Goal: Task Accomplishment & Management: Complete application form

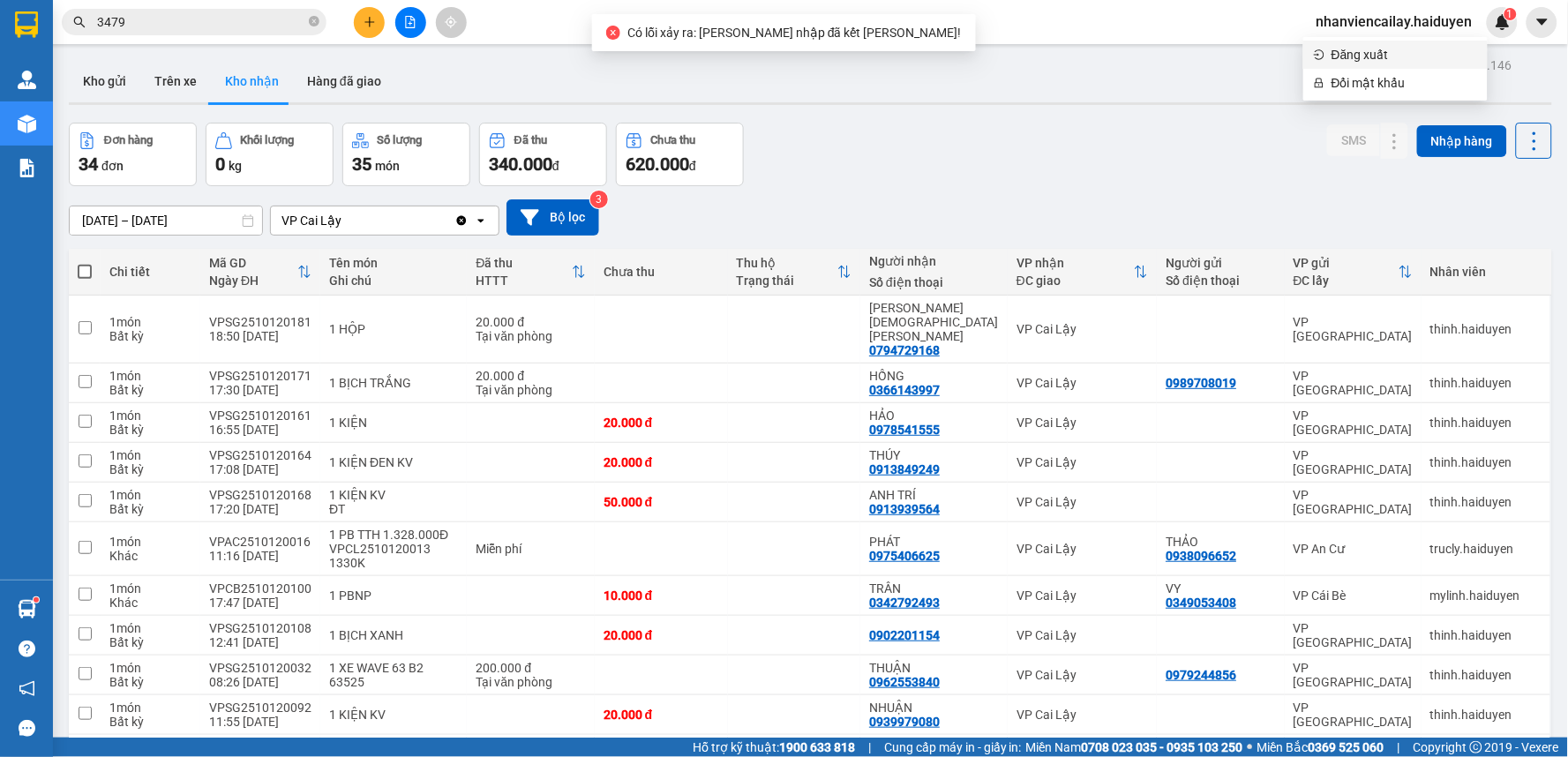
click at [1407, 23] on span "nhanviencailay.haiduyen" at bounding box center [1395, 22] width 184 height 23
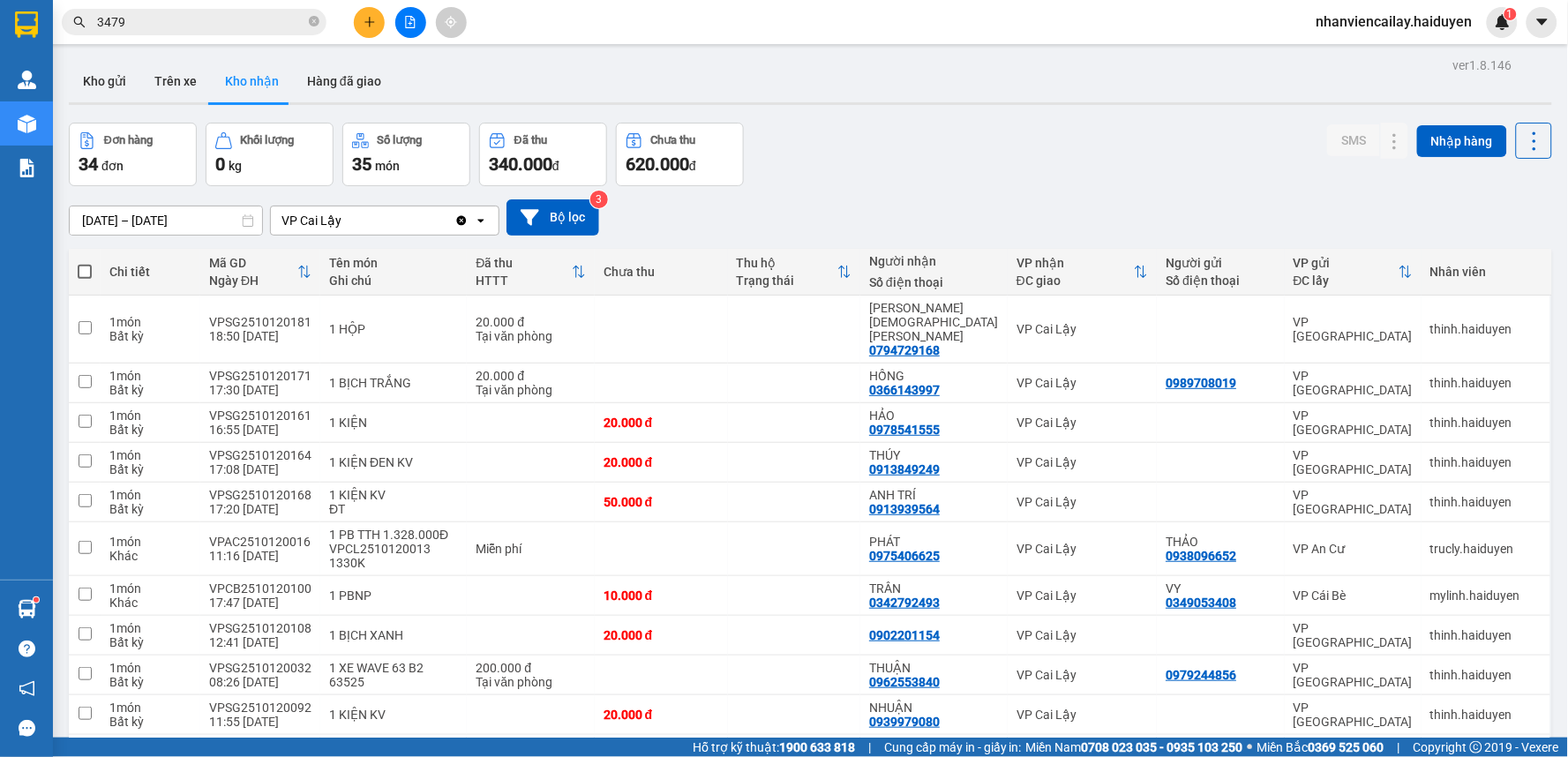
click at [1388, 28] on span "nhanviencailay.haiduyen" at bounding box center [1395, 22] width 184 height 23
click at [1374, 57] on span "Đăng xuất" at bounding box center [1403, 55] width 146 height 20
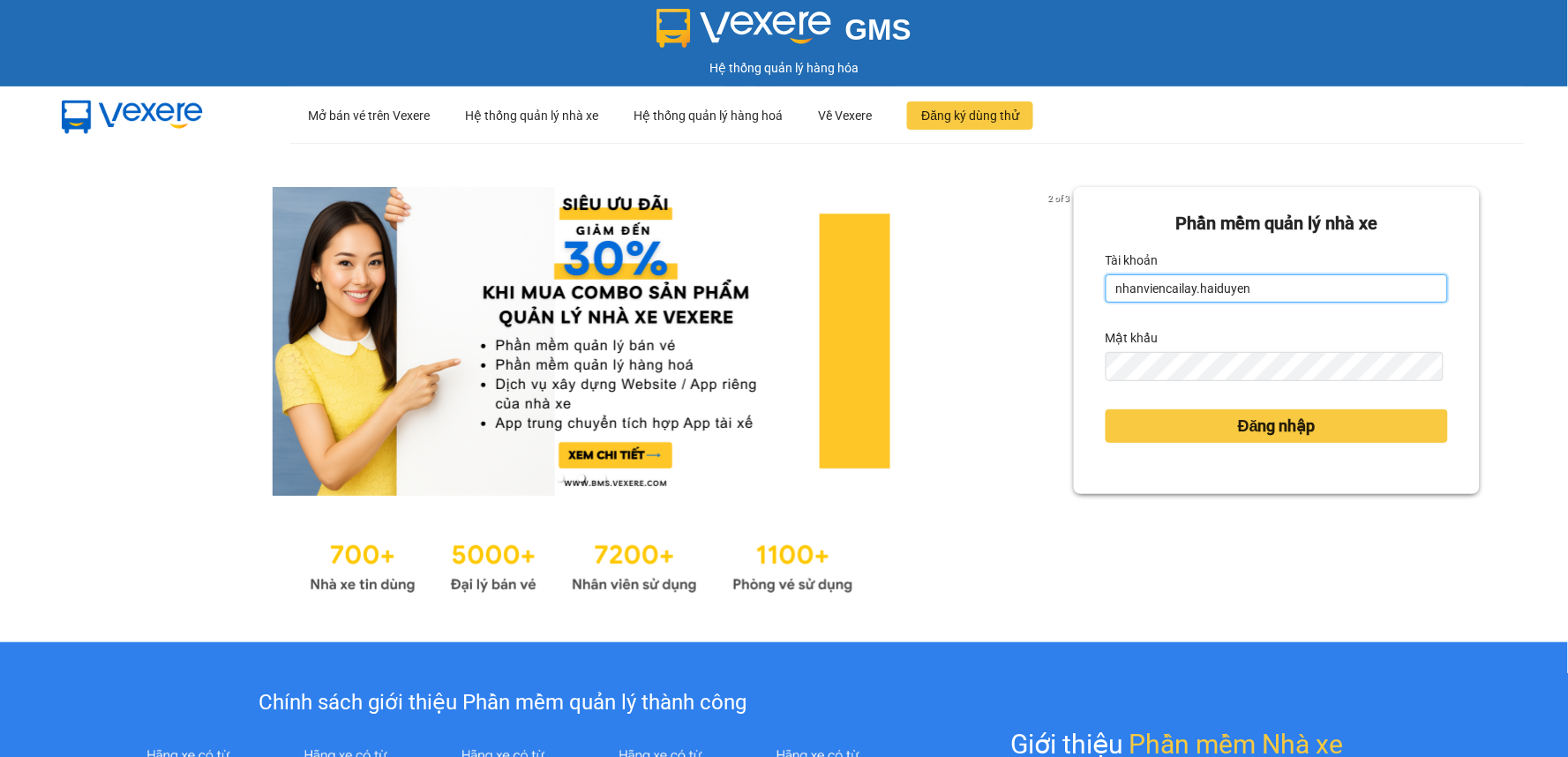
type input "lai.haiduyen"
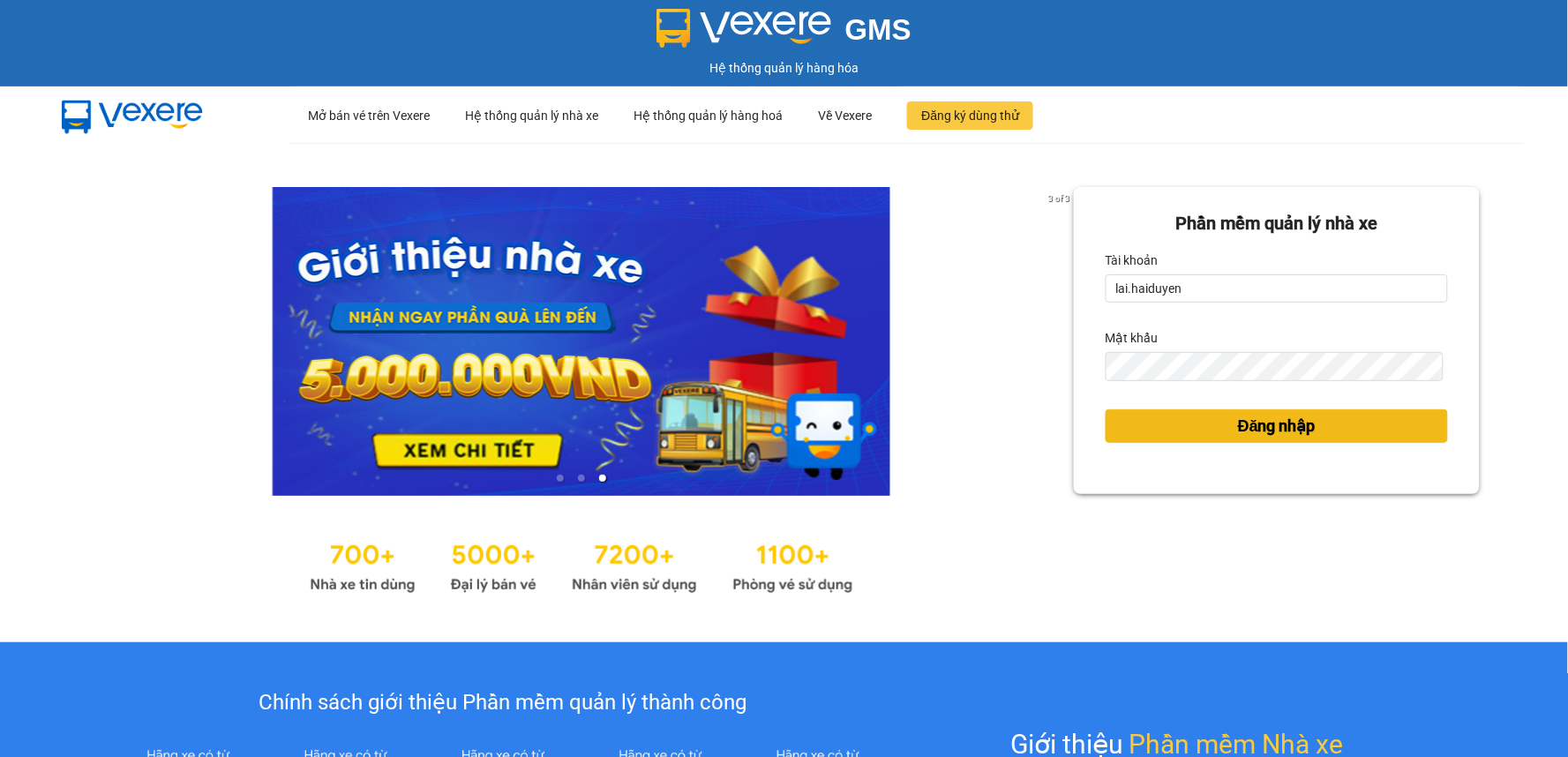
click at [1141, 424] on button "Đăng nhập" at bounding box center [1277, 426] width 343 height 33
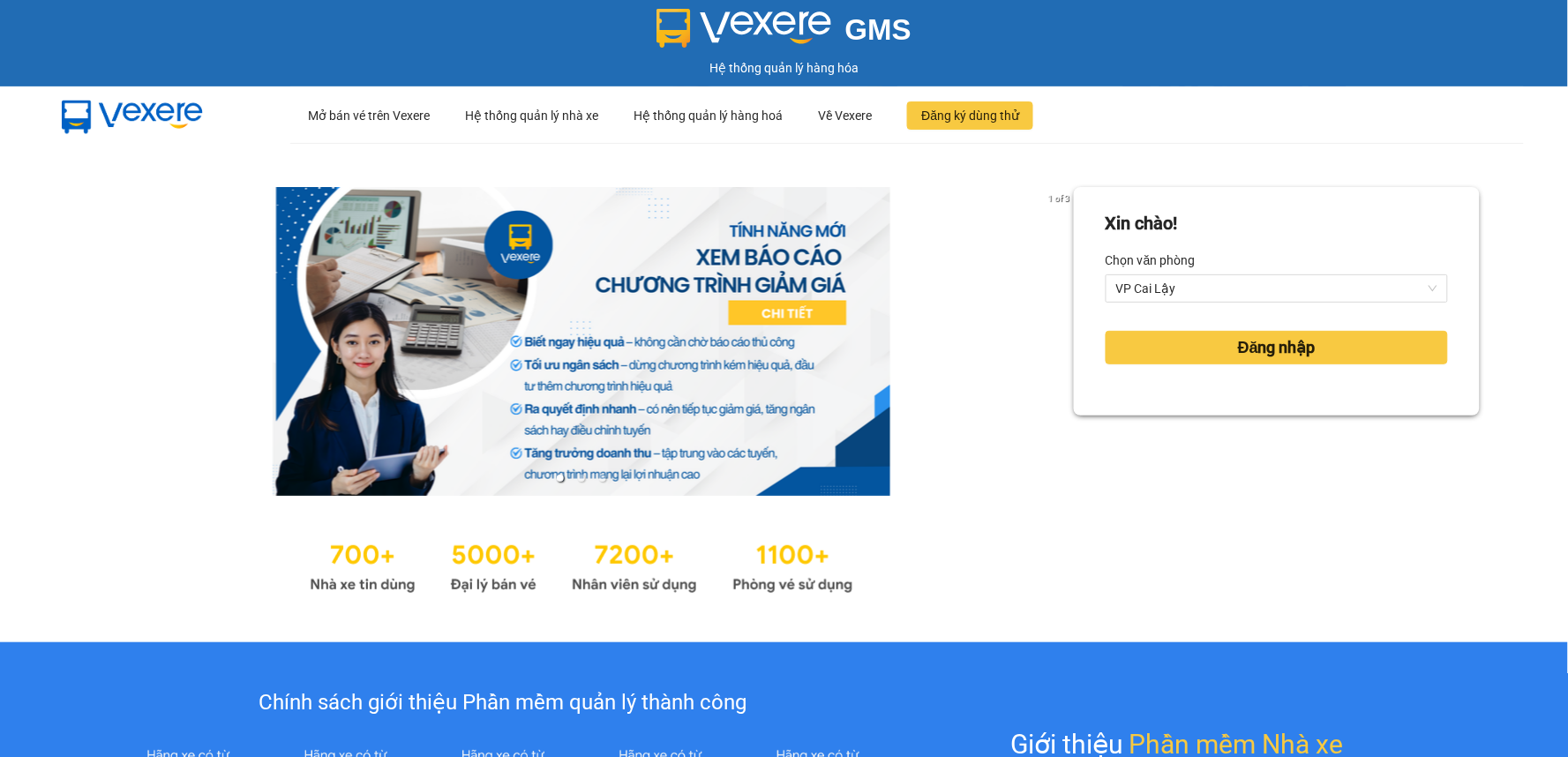
click at [1247, 366] on div "Đăng nhập" at bounding box center [1277, 348] width 343 height 48
click at [1251, 356] on span "Đăng nhập" at bounding box center [1276, 347] width 77 height 24
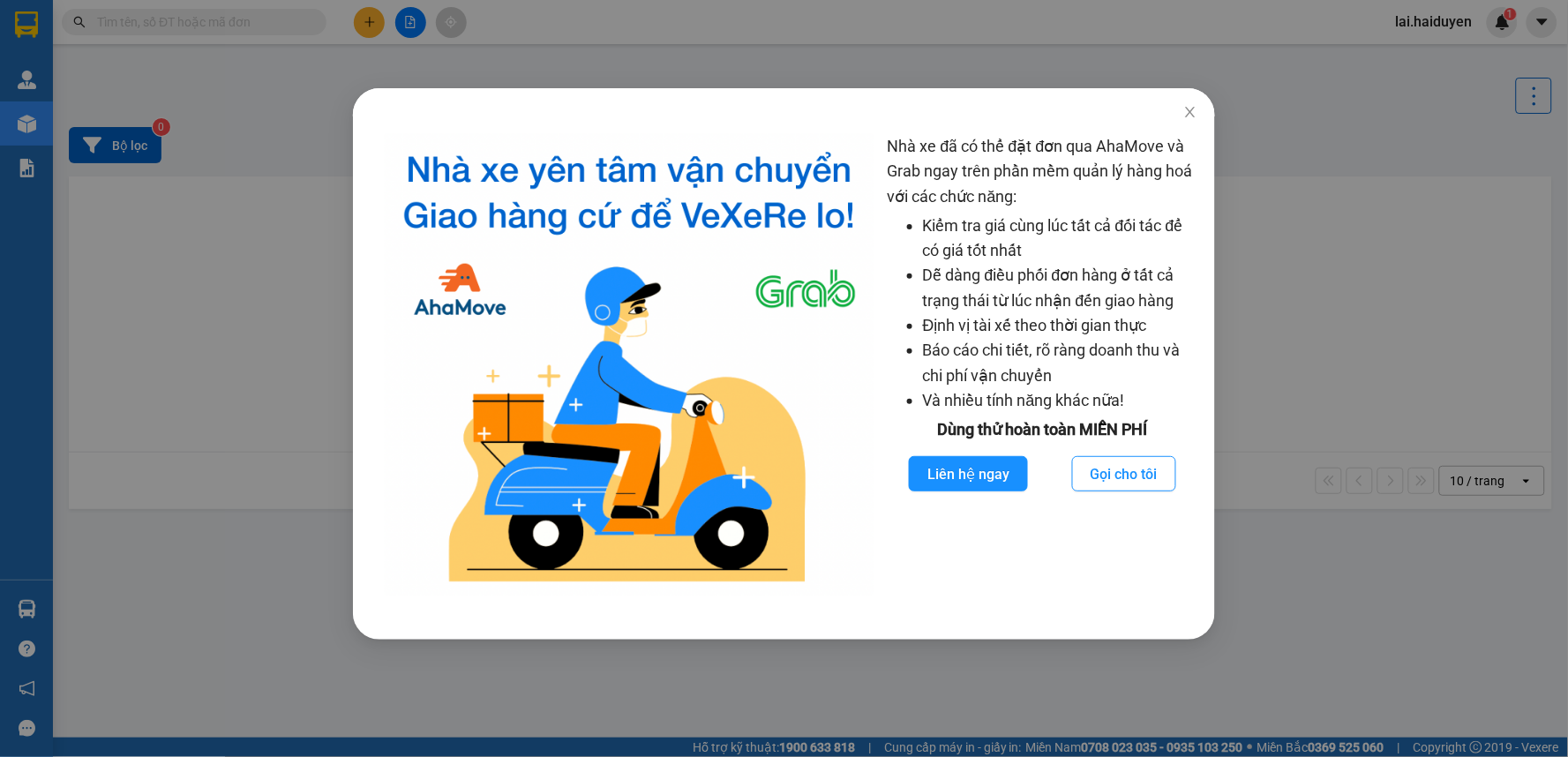
click at [719, 28] on div "Nhà xe đã có thể đặt đơn qua AhaMove và Grab ngay trên phần mềm quản lý hàng ho…" at bounding box center [784, 378] width 1568 height 757
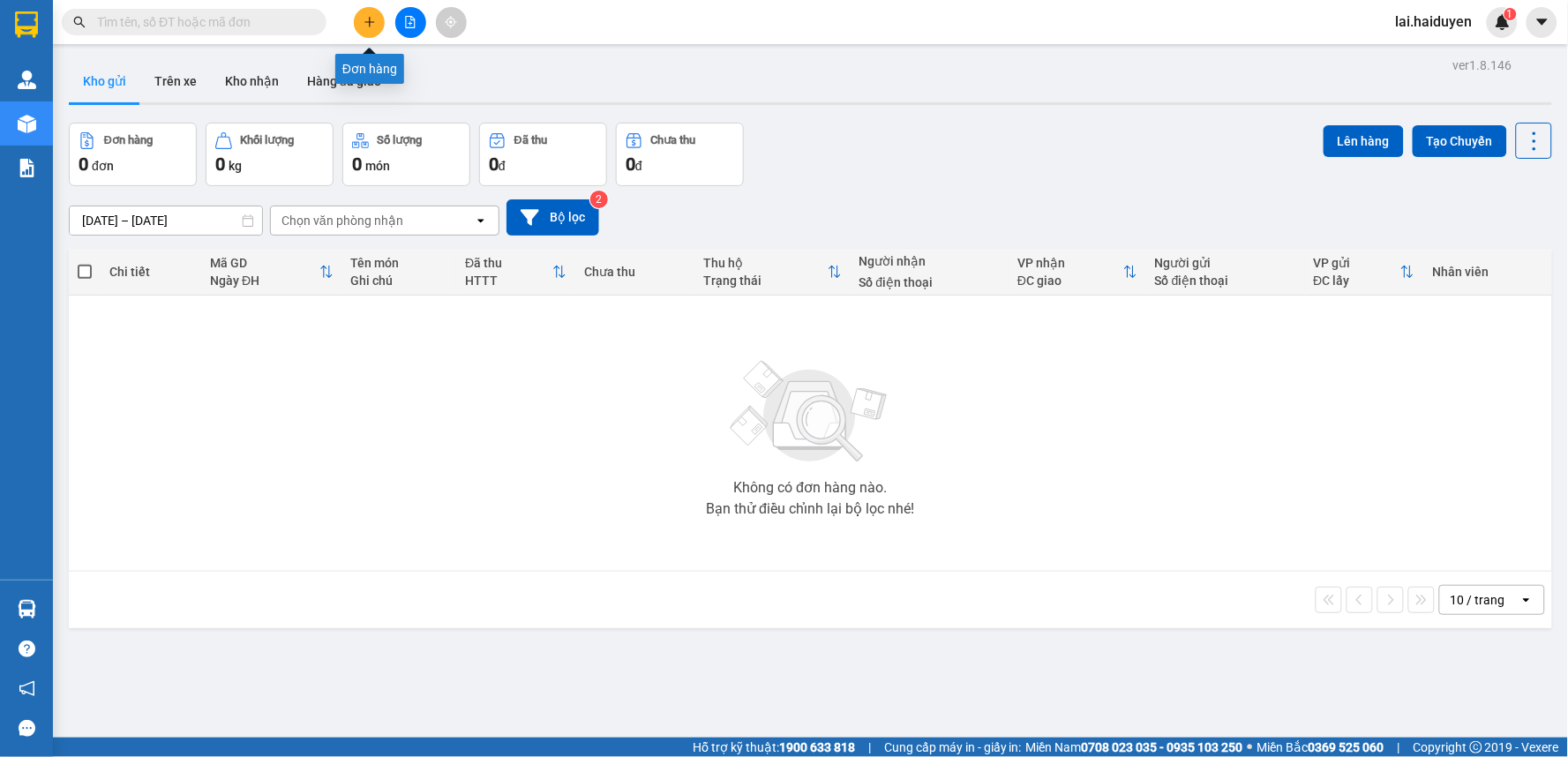
click at [374, 24] on icon "plus" at bounding box center [369, 22] width 13 height 13
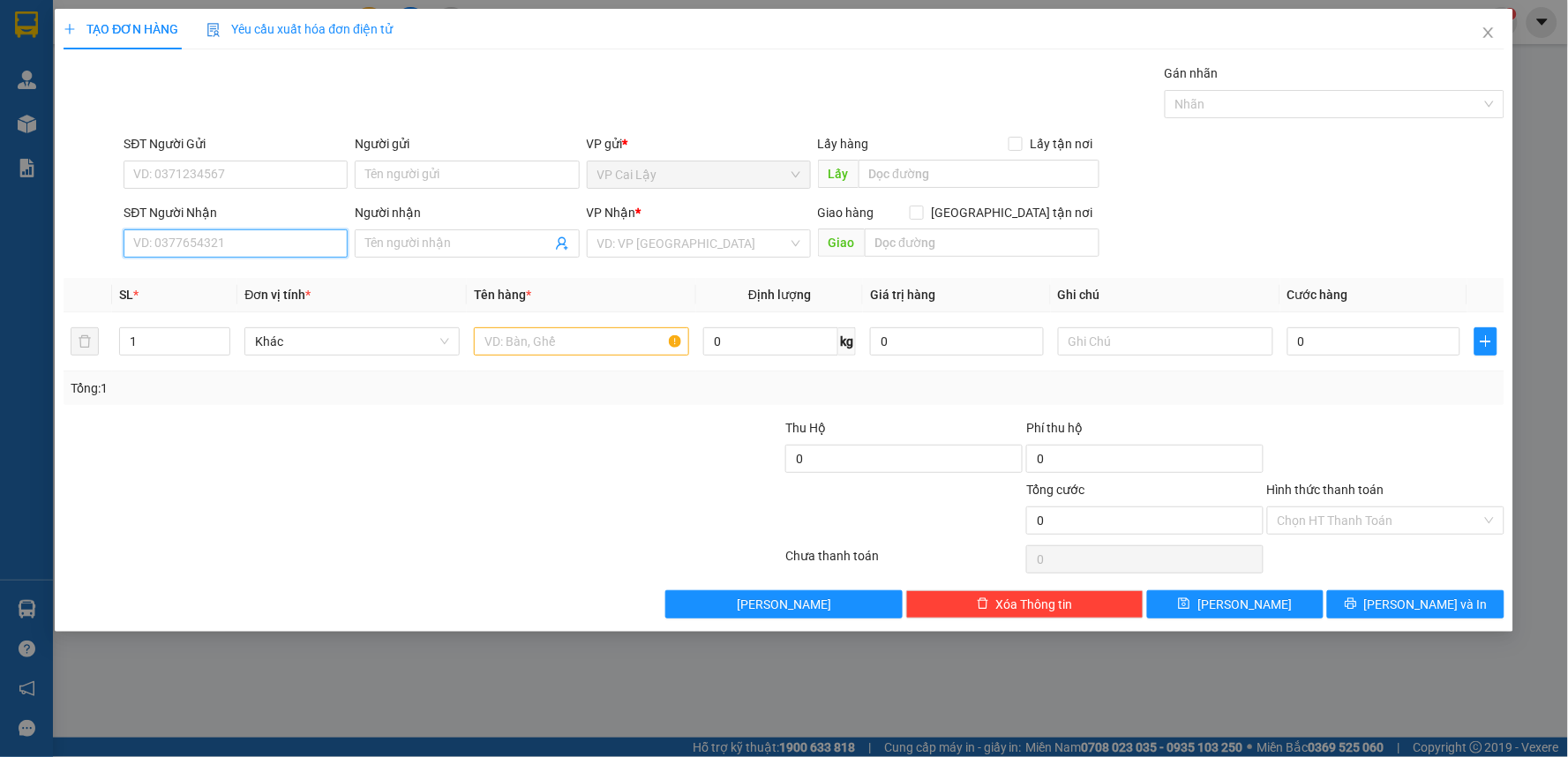
click at [283, 232] on input "SĐT Người Nhận" at bounding box center [235, 243] width 224 height 28
type input "0372446745"
drag, startPoint x: 283, startPoint y: 276, endPoint x: 288, endPoint y: 234, distance: 42.3
click at [280, 277] on div "0372446745 - GIÀU" at bounding box center [235, 279] width 203 height 20
type input "GIÀU"
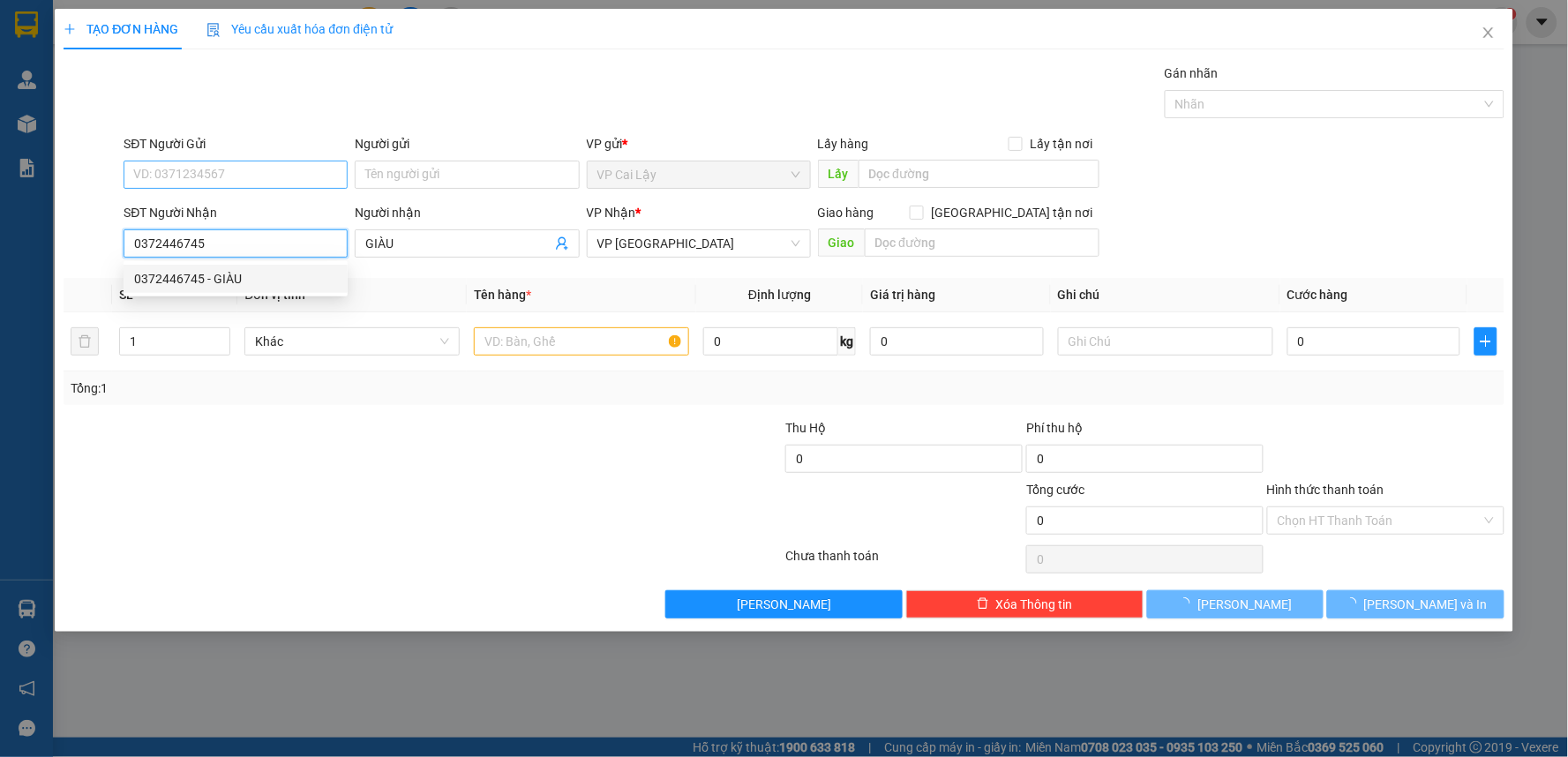
type input "20.000"
type input "0372446745"
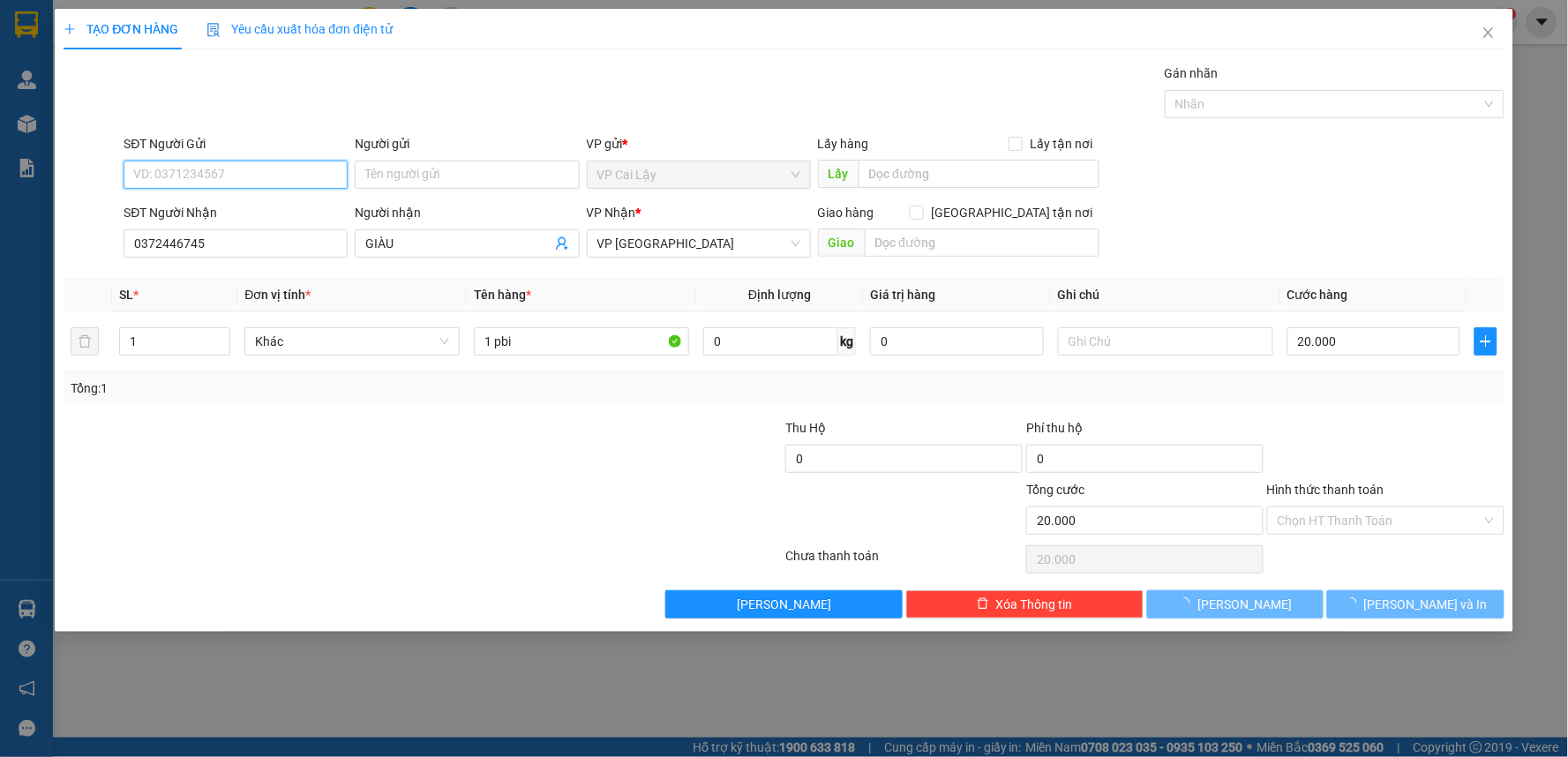
click at [276, 170] on input "SĐT Người Gửi" at bounding box center [235, 174] width 224 height 28
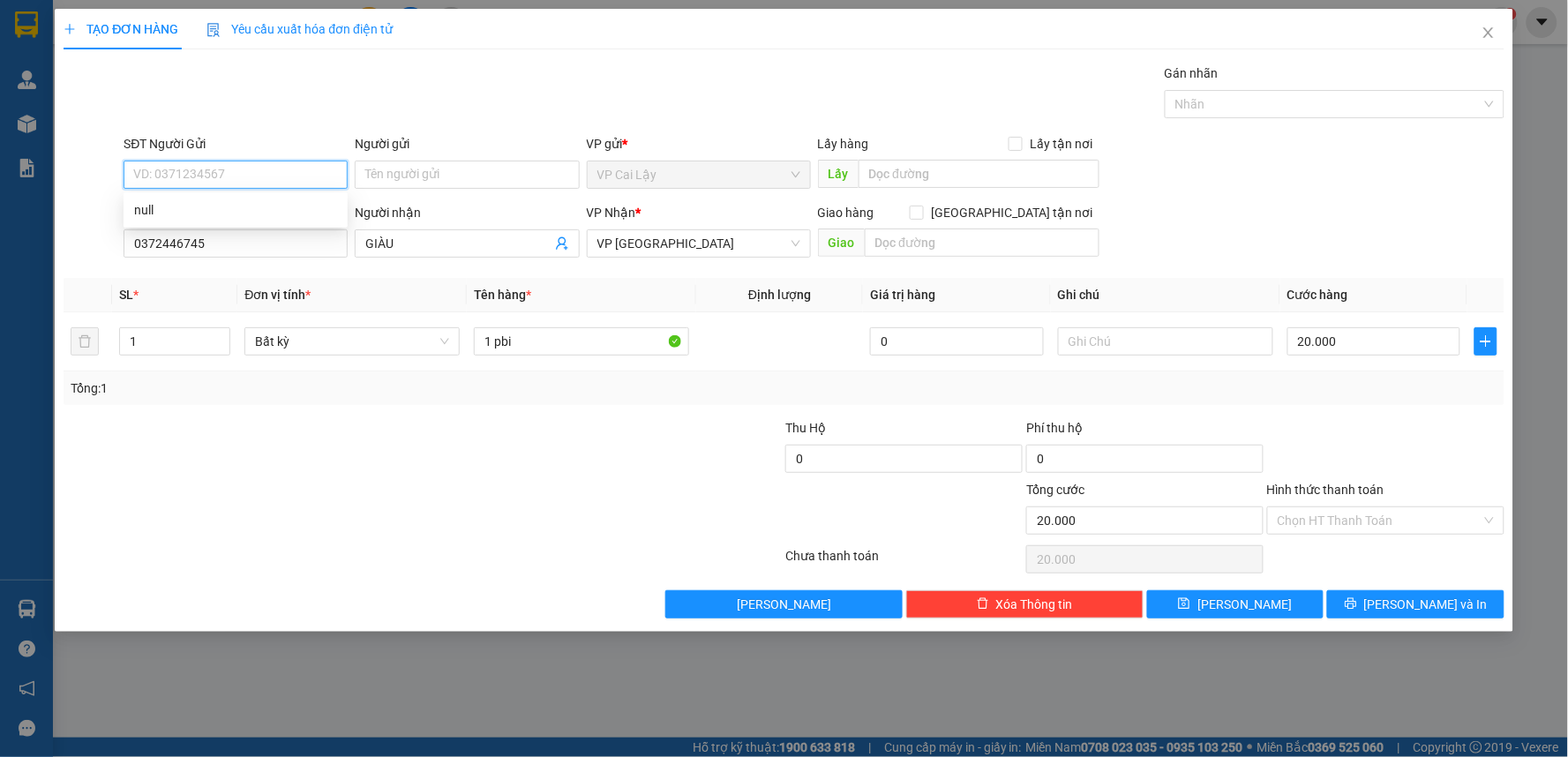
click at [276, 170] on input "SĐT Người Gửi" at bounding box center [235, 174] width 224 height 28
drag, startPoint x: 472, startPoint y: 414, endPoint x: 491, endPoint y: 394, distance: 27.6
click at [472, 415] on div "Transit Pickup Surcharge Ids Transit Deliver Surcharge Ids Transit Deliver Surc…" at bounding box center [784, 341] width 1441 height 555
click at [191, 171] on input "SĐT Người Gửi" at bounding box center [235, 174] width 224 height 28
click at [567, 341] on input "1 pbi" at bounding box center [582, 341] width 215 height 28
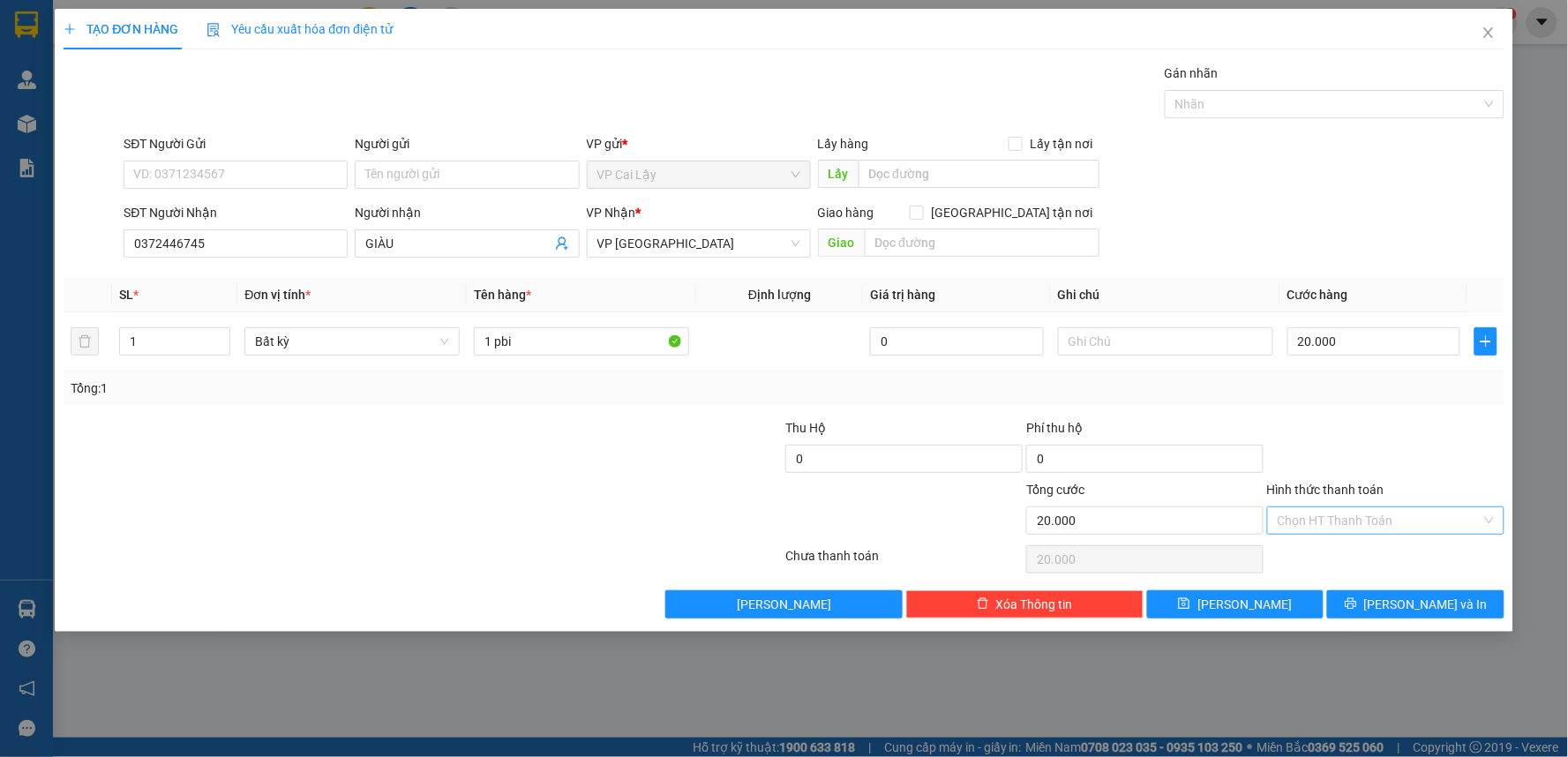
click at [1373, 527] on input "Hình thức thanh toán" at bounding box center [1379, 520] width 204 height 26
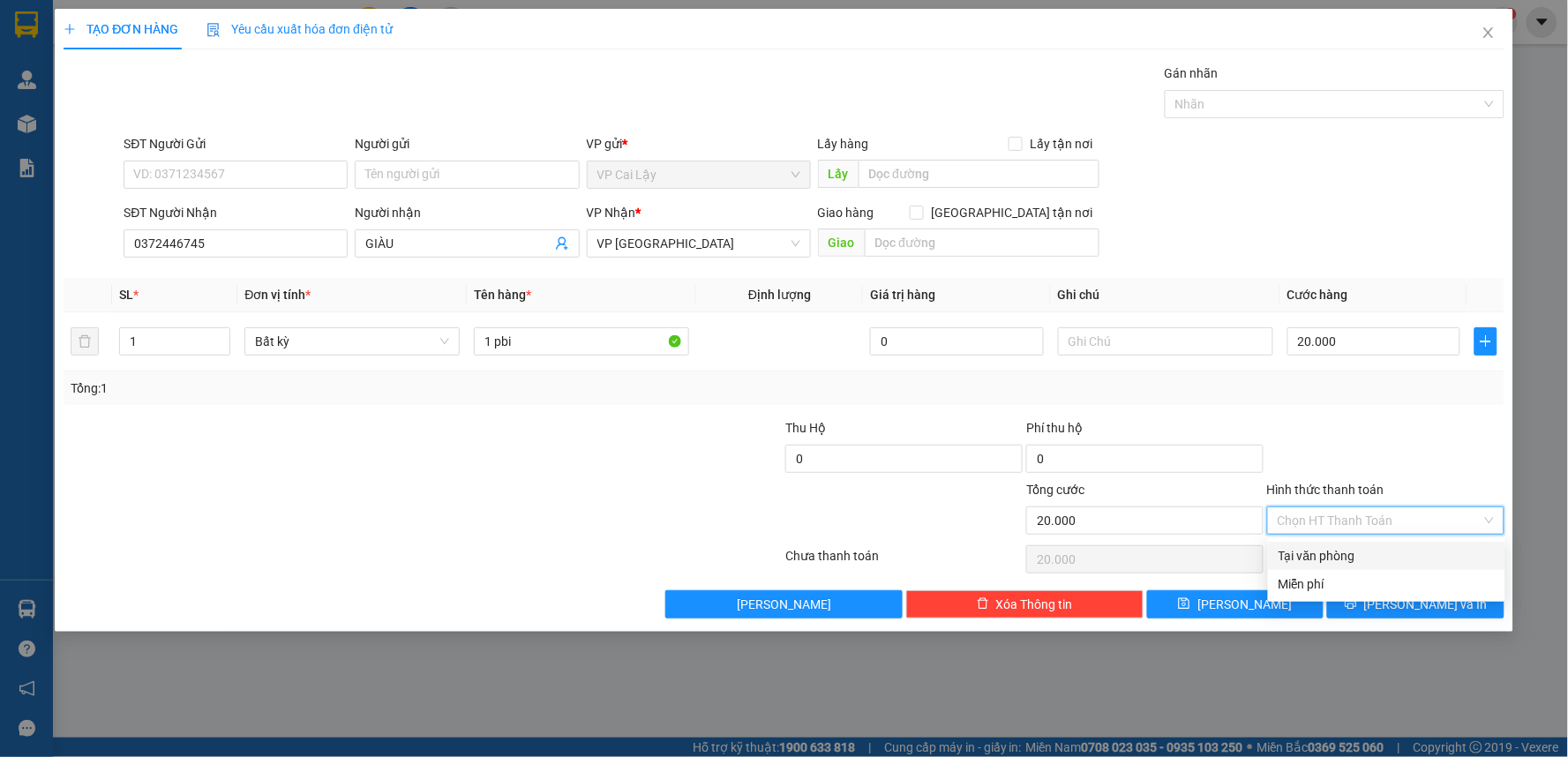
drag, startPoint x: 1389, startPoint y: 549, endPoint x: 1408, endPoint y: 536, distance: 23.0
click at [1391, 549] on div "Tại văn phòng" at bounding box center [1386, 556] width 216 height 20
type input "0"
click at [1413, 445] on div at bounding box center [1386, 449] width 241 height 62
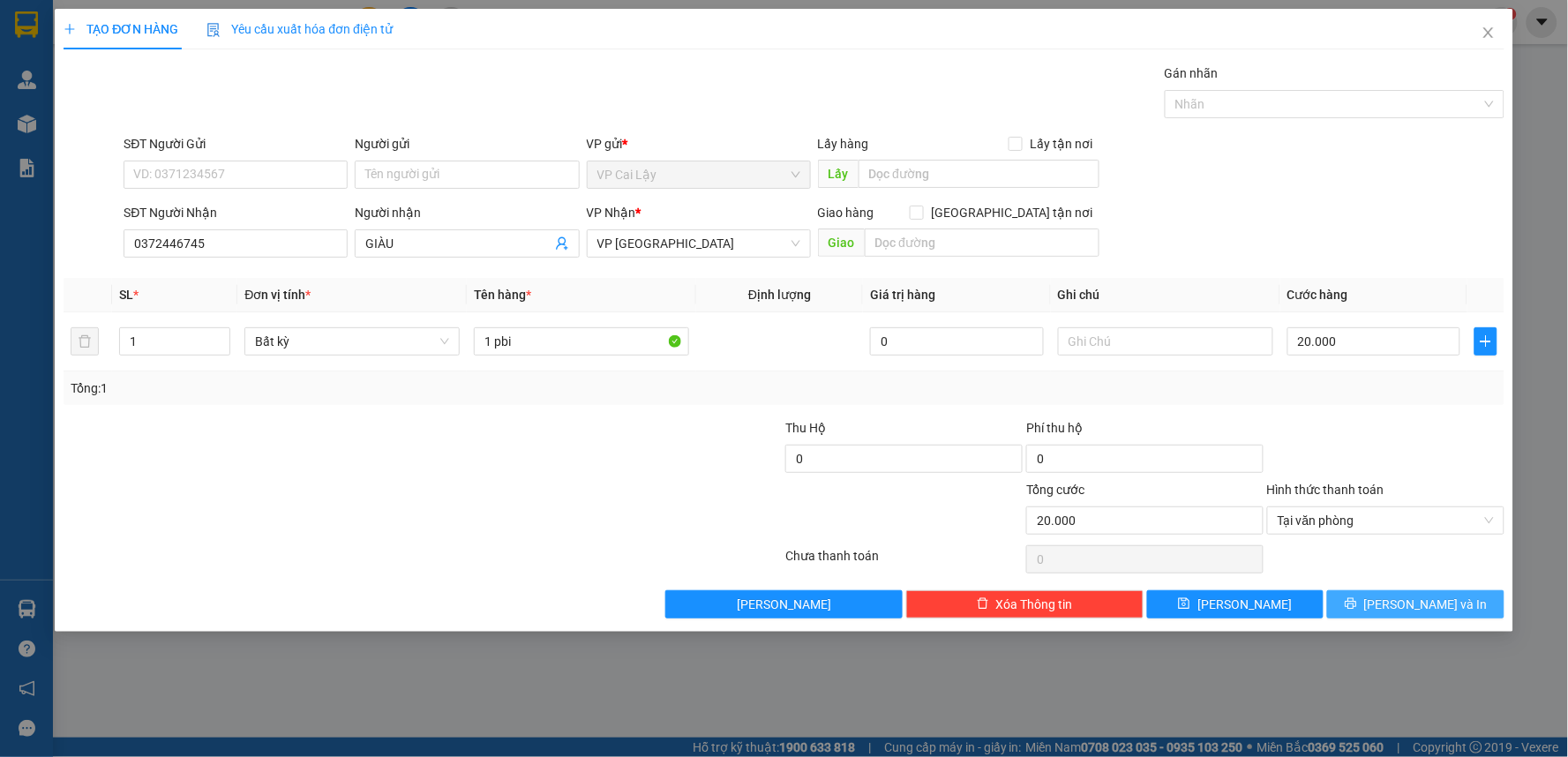
click at [1418, 592] on button "Lưu và In" at bounding box center [1415, 604] width 177 height 28
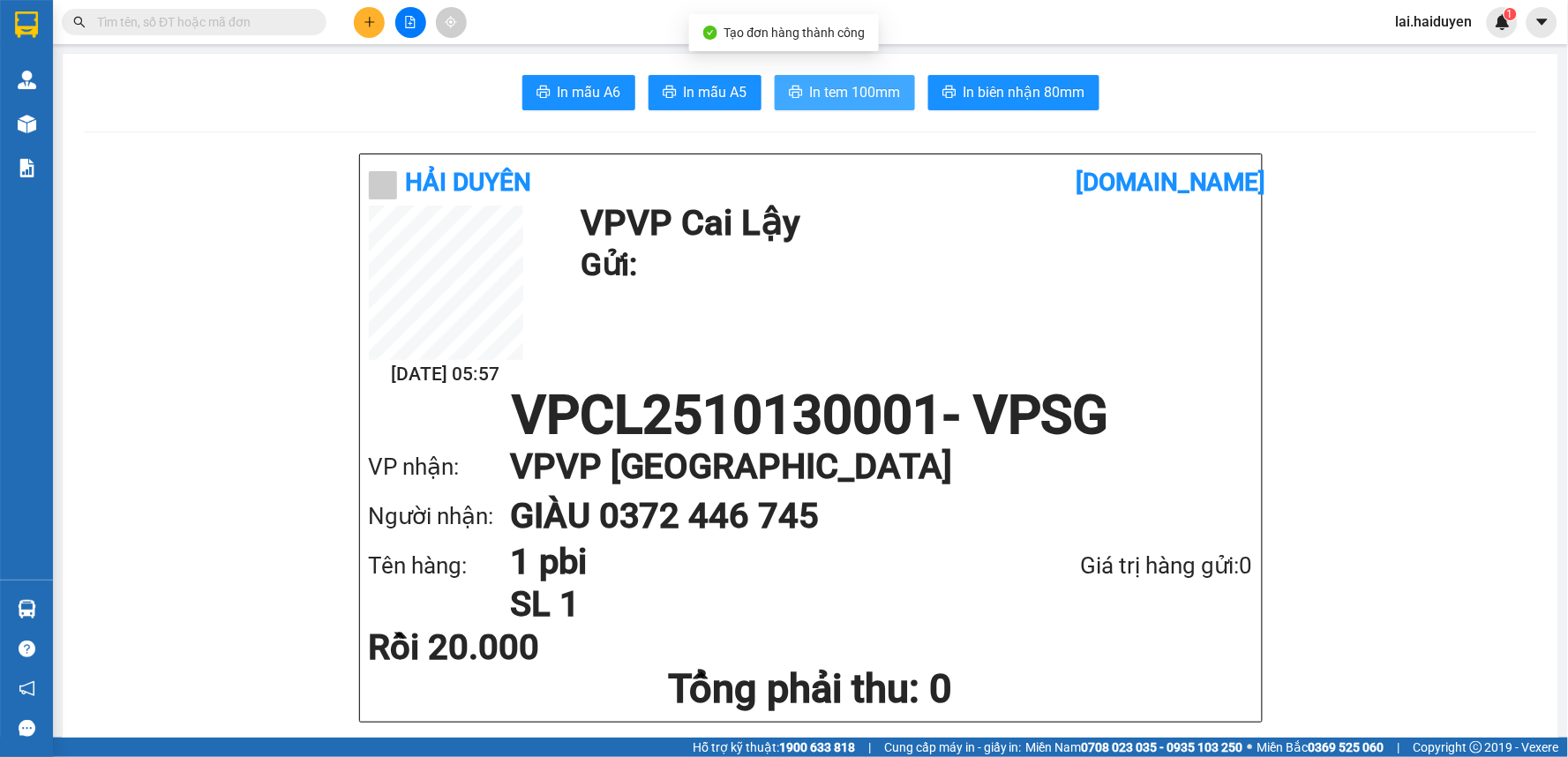
click at [863, 83] on span "In tem 100mm" at bounding box center [855, 92] width 91 height 23
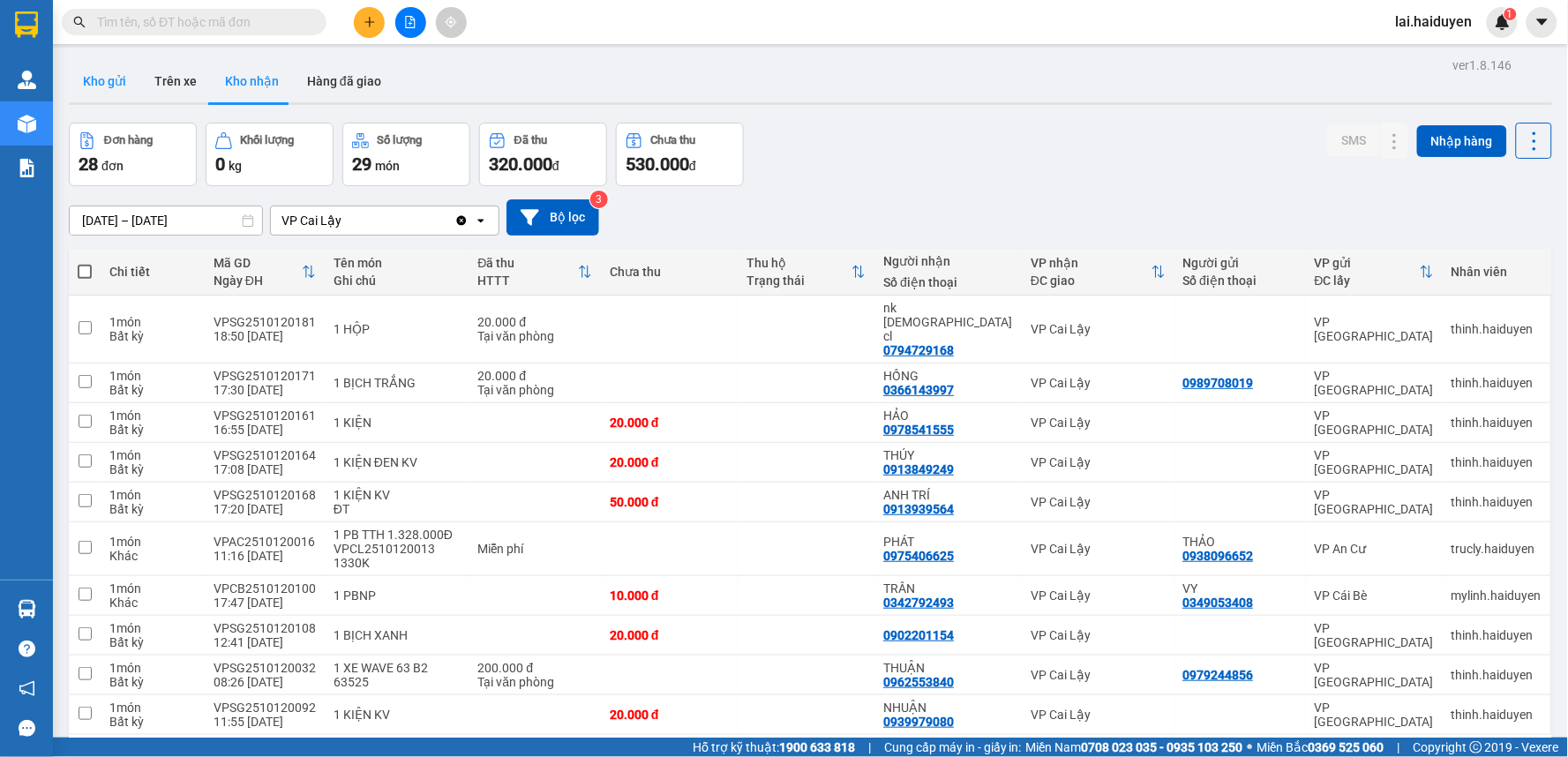
drag, startPoint x: 84, startPoint y: 97, endPoint x: 89, endPoint y: 82, distance: 15.8
click at [84, 95] on button "Kho gửi" at bounding box center [104, 80] width 71 height 42
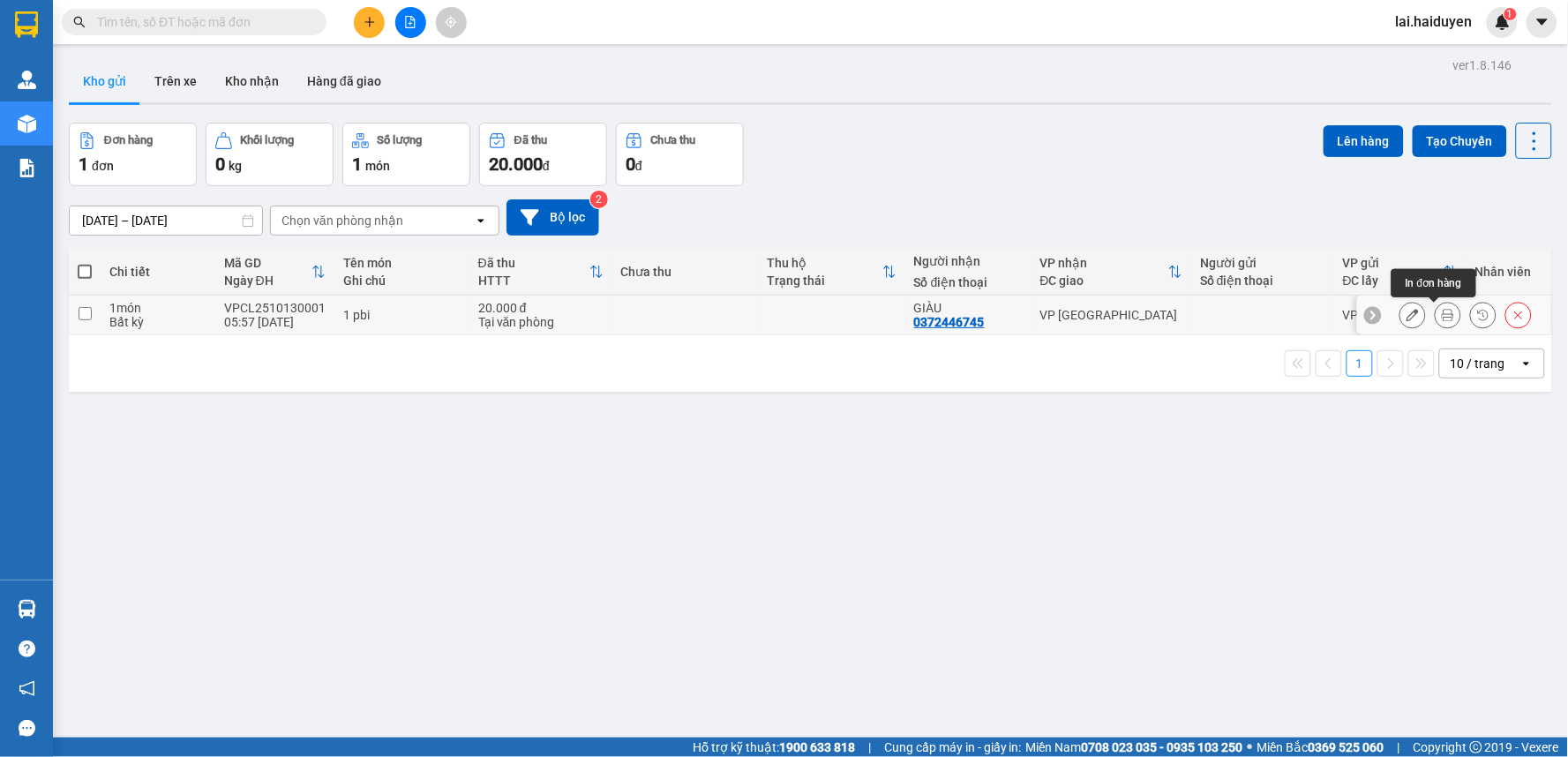
click at [1442, 312] on icon at bounding box center [1448, 314] width 13 height 13
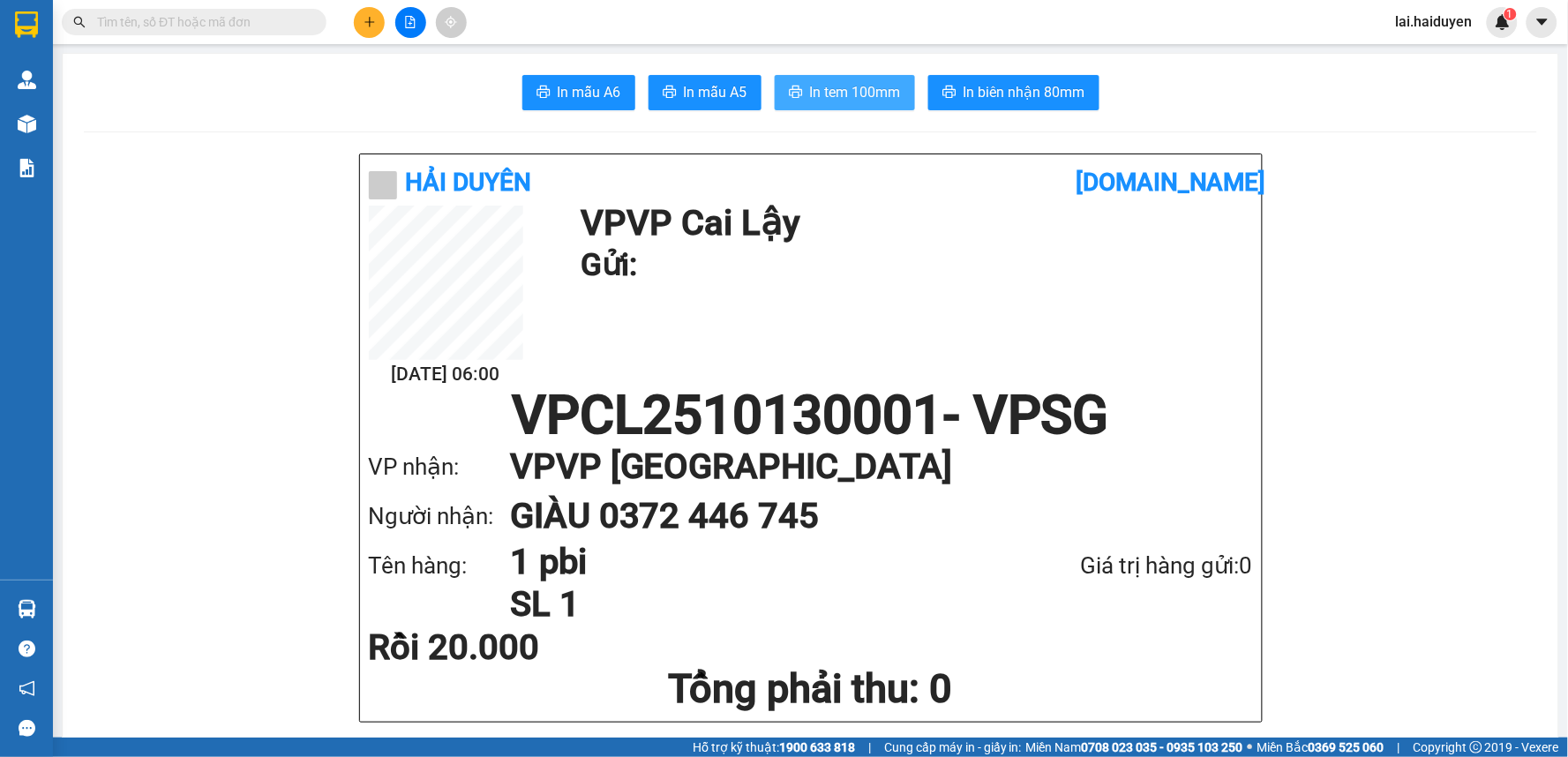
click at [812, 88] on span "In tem 100mm" at bounding box center [855, 92] width 91 height 23
click at [293, 22] on input "text" at bounding box center [201, 23] width 209 height 20
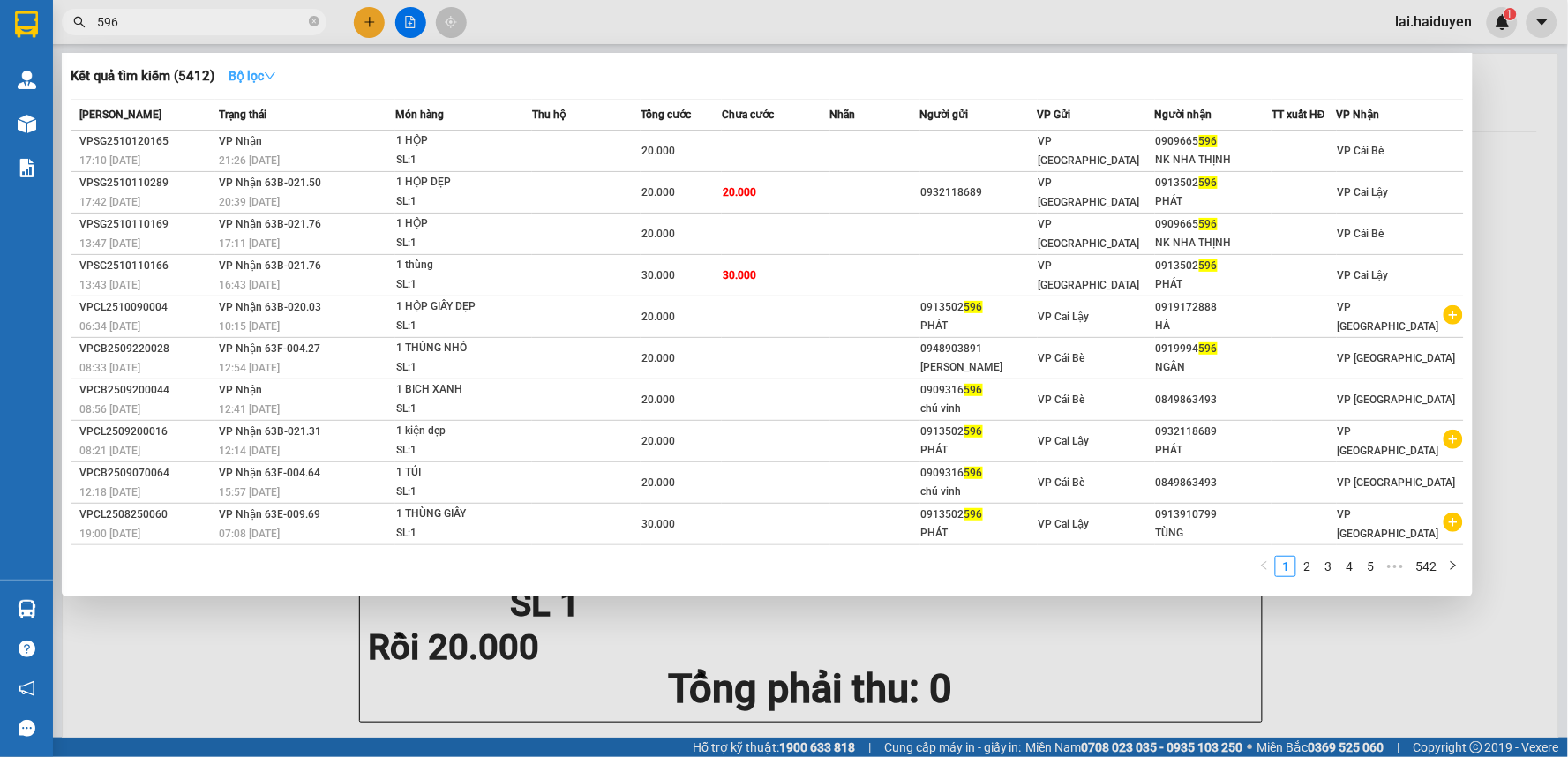
type input "596"
drag, startPoint x: 275, startPoint y: 66, endPoint x: 292, endPoint y: 84, distance: 24.8
click at [275, 67] on button "Bộ lọc" at bounding box center [252, 75] width 75 height 28
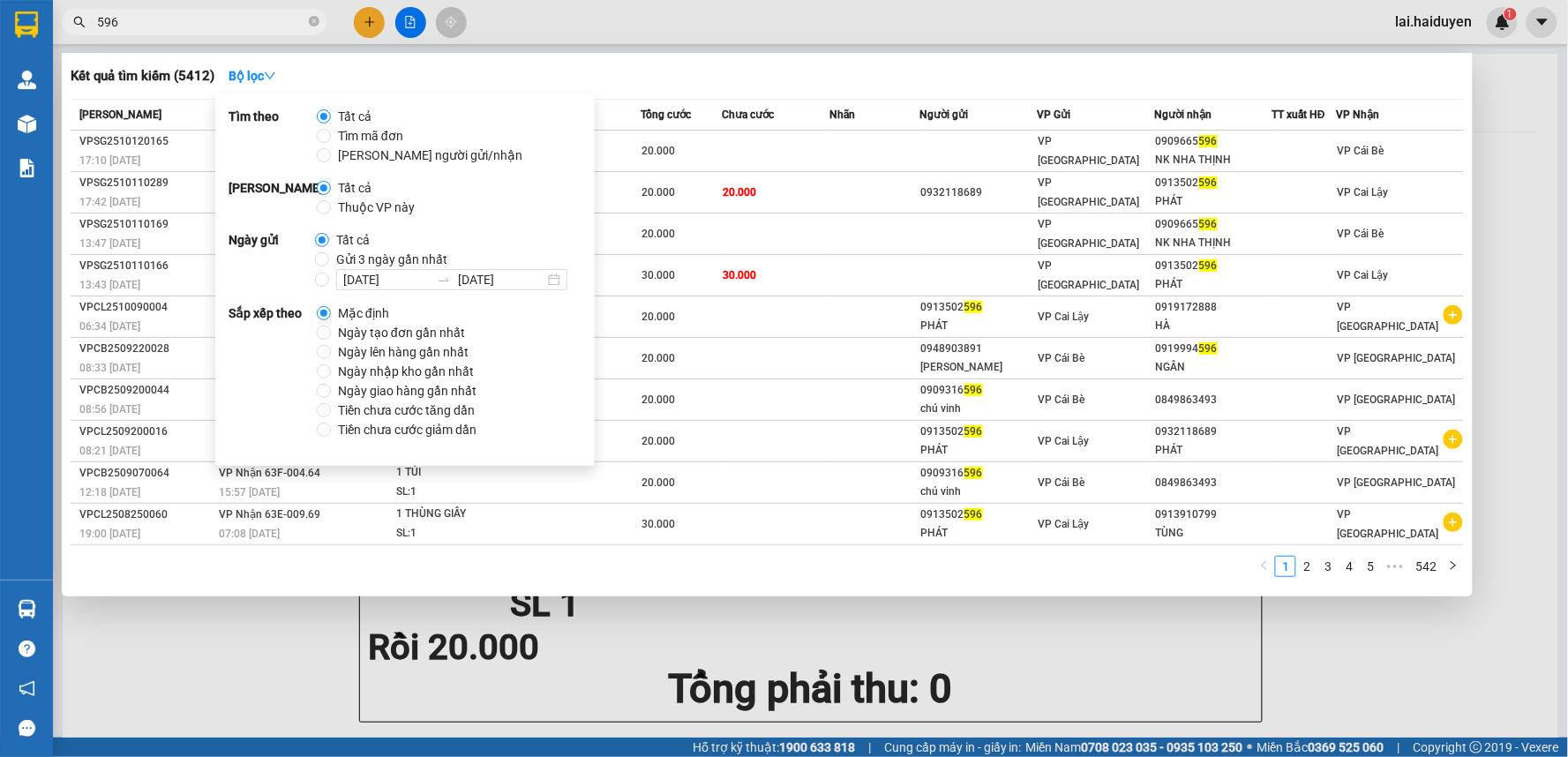
click at [329, 254] on span "Gửi 3 ngày gần nhất" at bounding box center [392, 260] width 125 height 20
click at [329, 254] on input "Gửi 3 ngày gần nhất" at bounding box center [322, 260] width 14 height 14
radio input "true"
radio input "false"
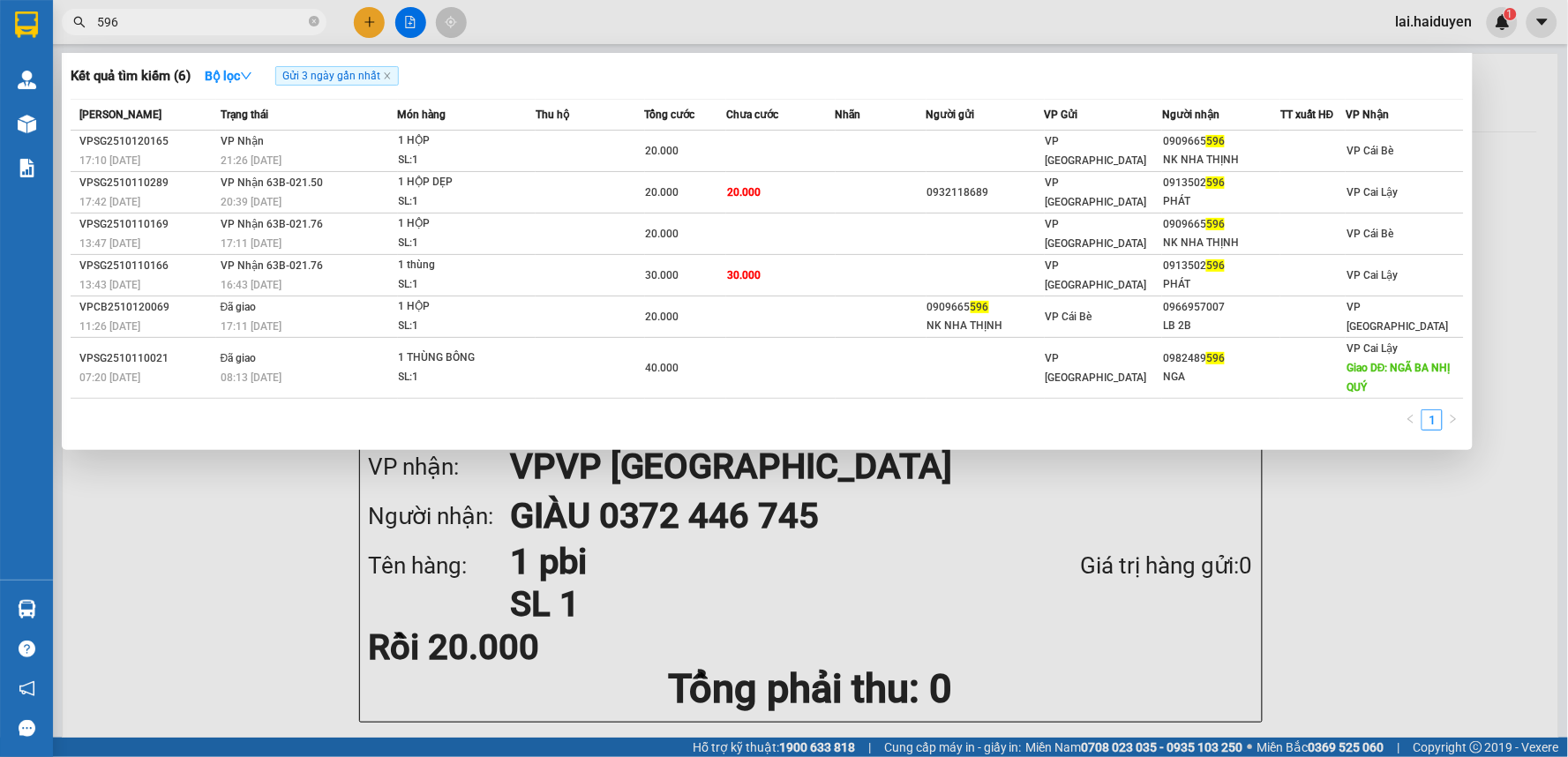
click at [210, 23] on input "596" at bounding box center [201, 23] width 209 height 20
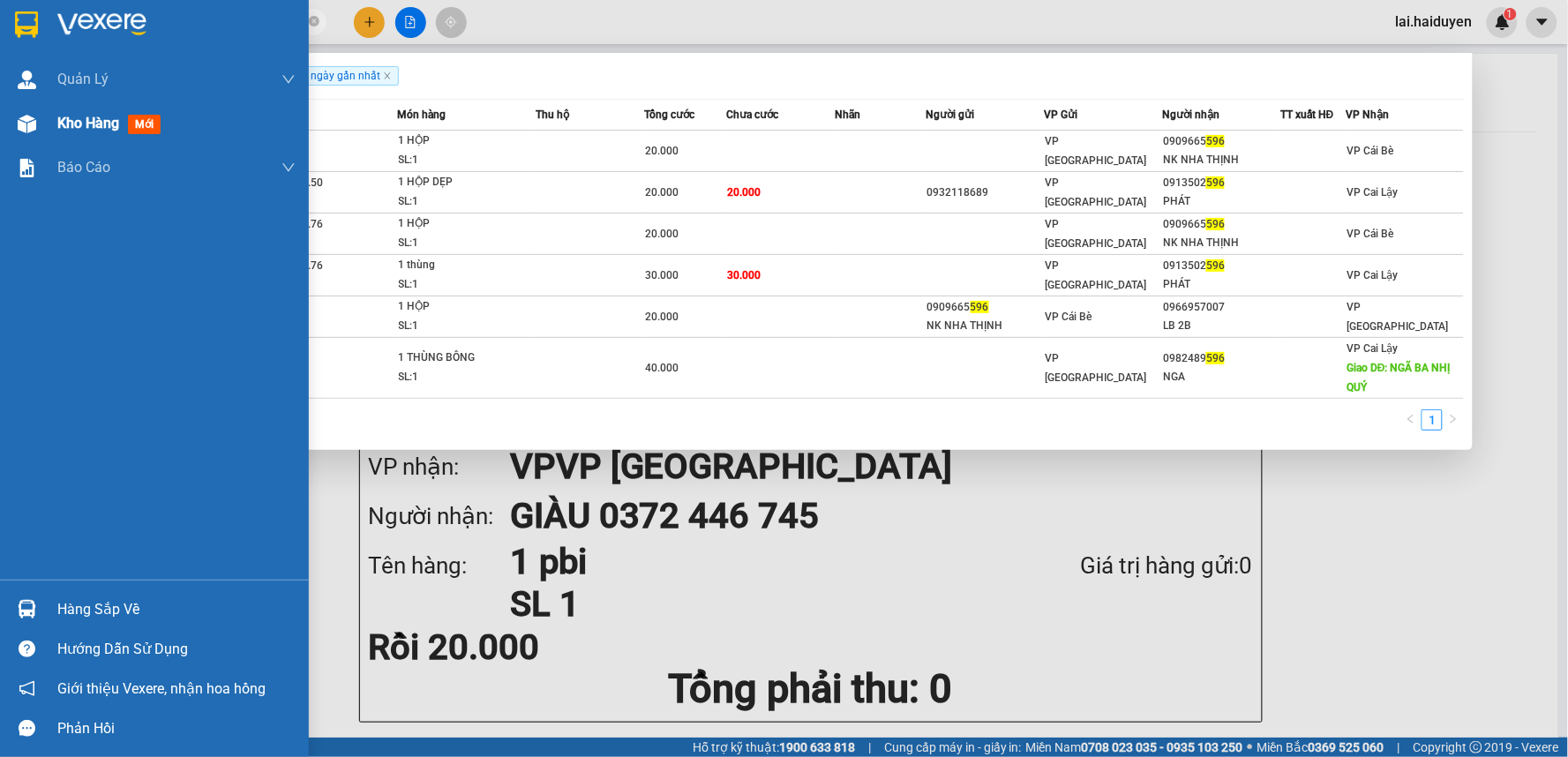
click at [53, 126] on div "Kho hàng mới" at bounding box center [154, 123] width 309 height 44
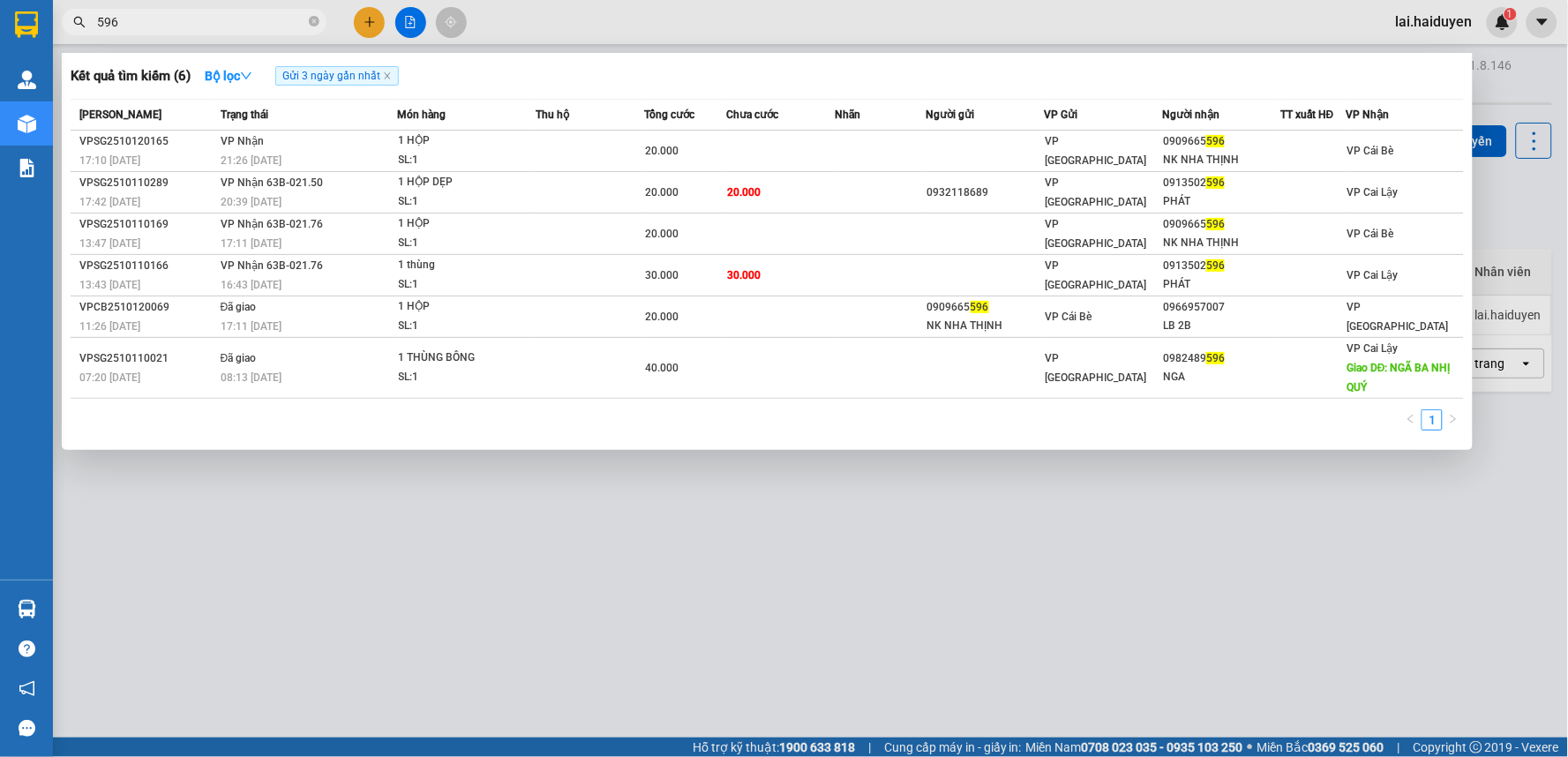
click at [620, 32] on div at bounding box center [784, 378] width 1568 height 757
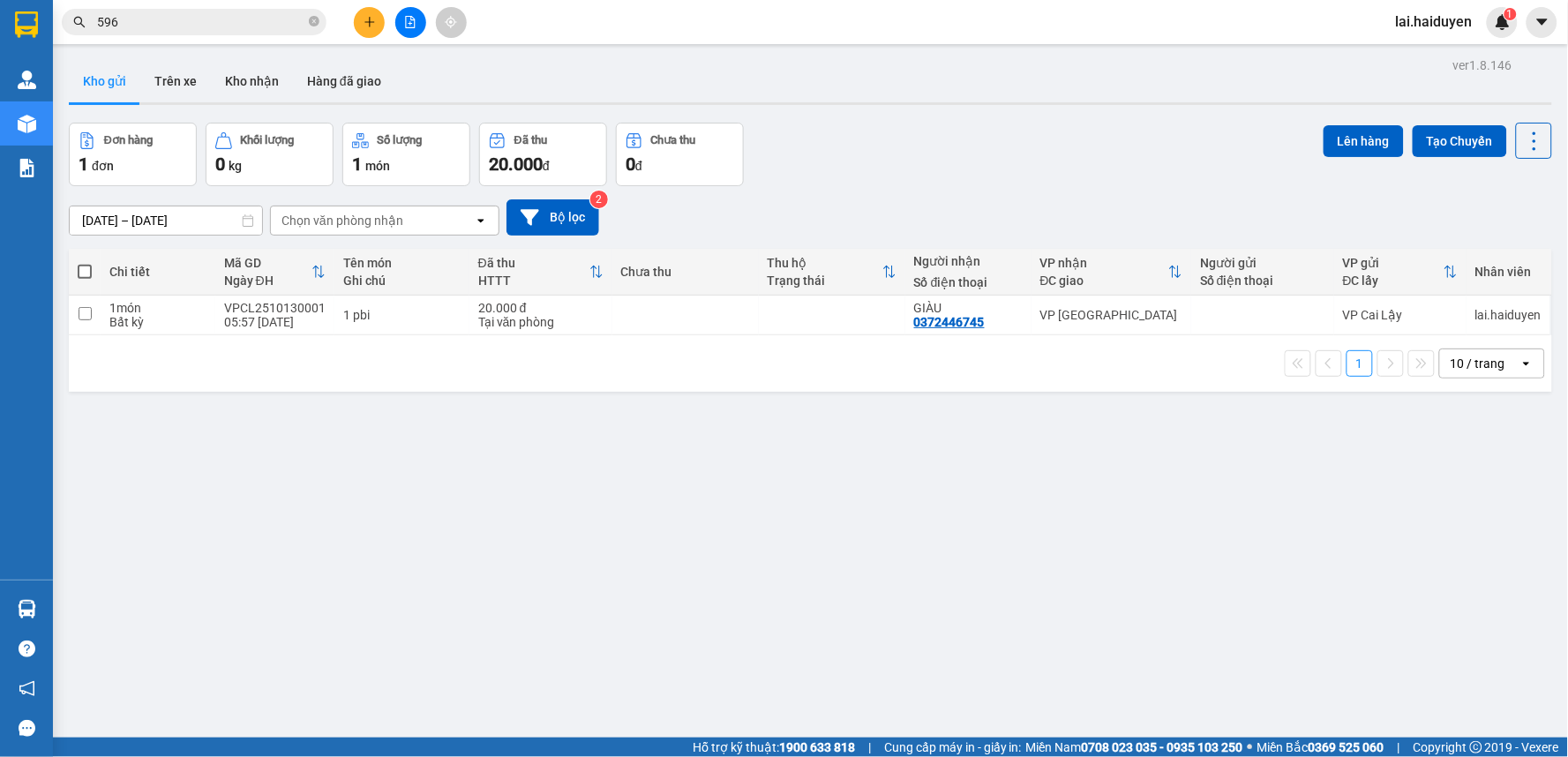
click at [171, 102] on div at bounding box center [810, 103] width 1483 height 3
click at [171, 90] on button "Trên xe" at bounding box center [175, 80] width 71 height 42
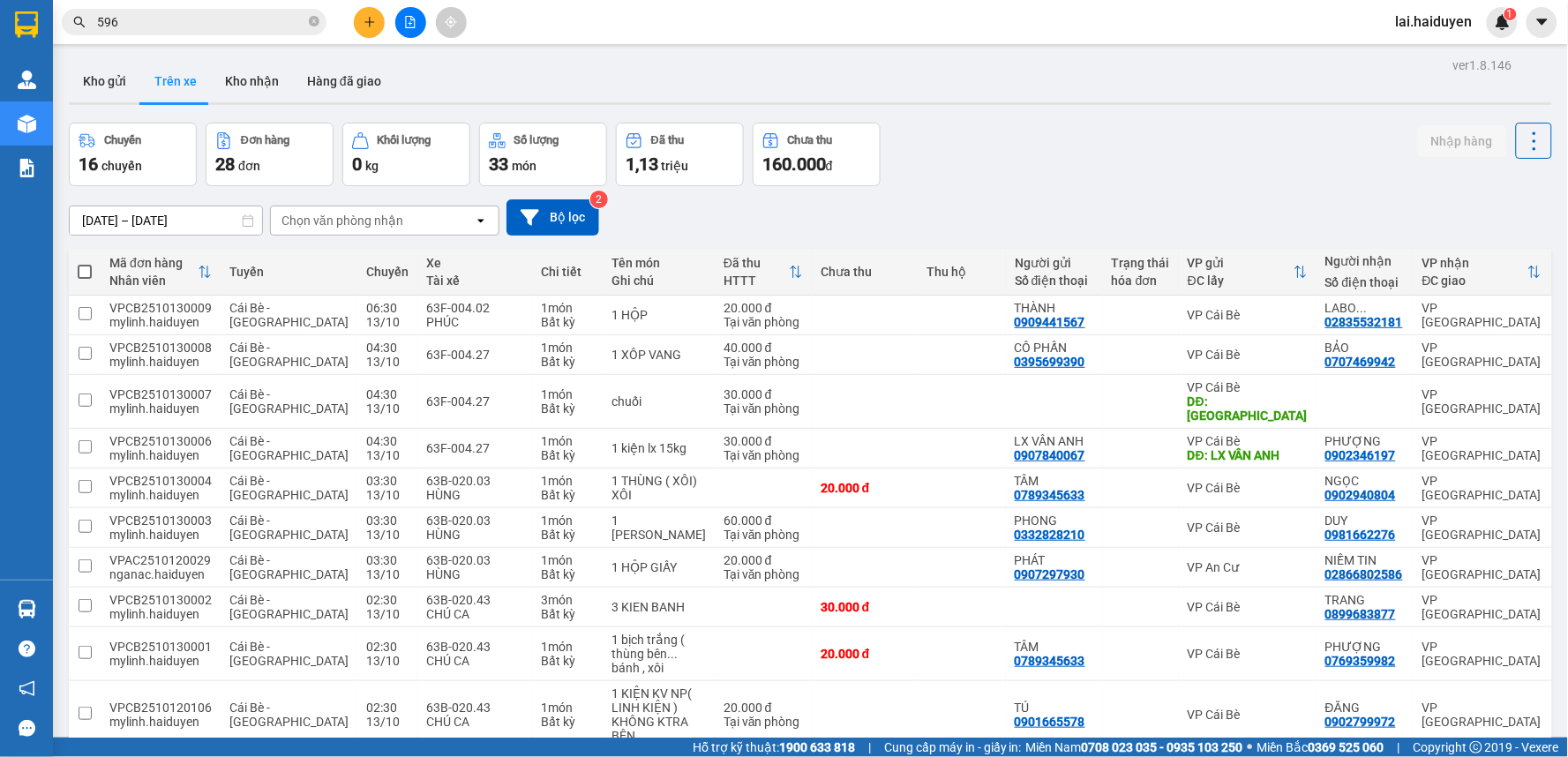
drag, startPoint x: 353, startPoint y: 225, endPoint x: 378, endPoint y: 241, distance: 29.7
click at [365, 236] on div "11/10/2025 – 13/10/2025 Press the down arrow key to interact with the calendar …" at bounding box center [810, 217] width 1483 height 63
click at [416, 222] on div "Chọn văn phòng nhận" at bounding box center [372, 220] width 203 height 28
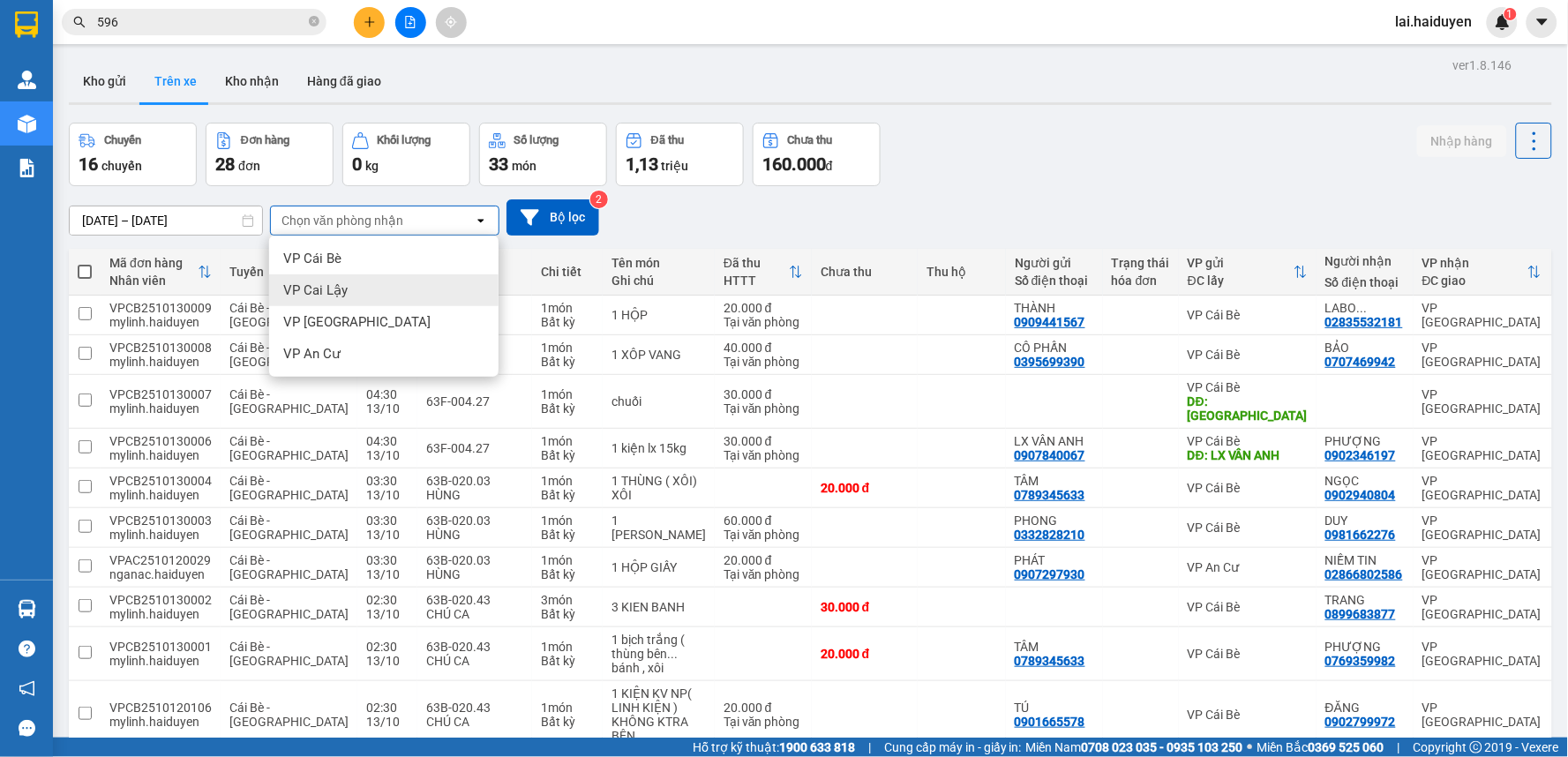
click at [406, 297] on div "VP Cai Lậy" at bounding box center [384, 290] width 229 height 31
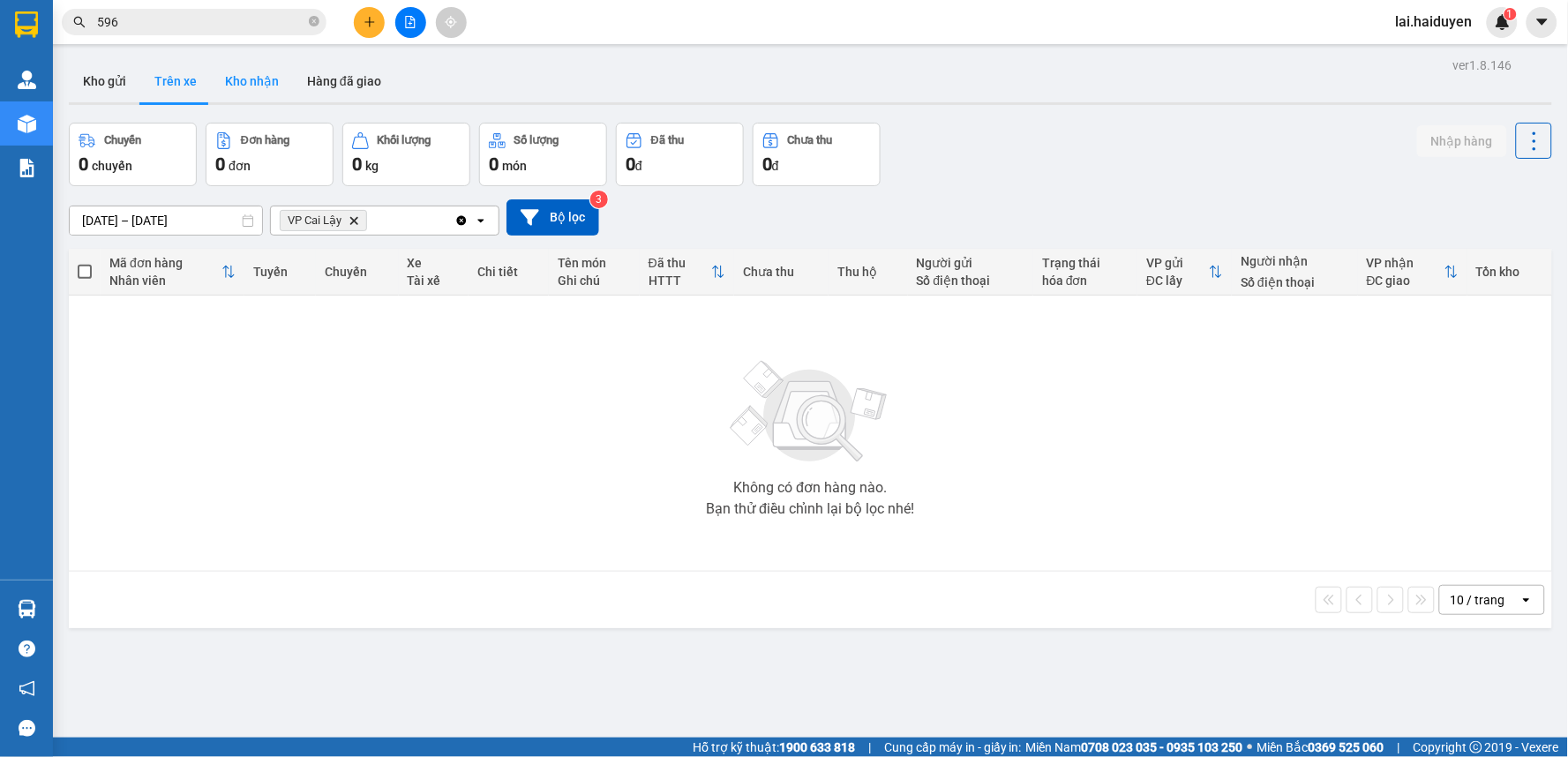
click at [271, 82] on button "Kho nhận" at bounding box center [252, 80] width 82 height 42
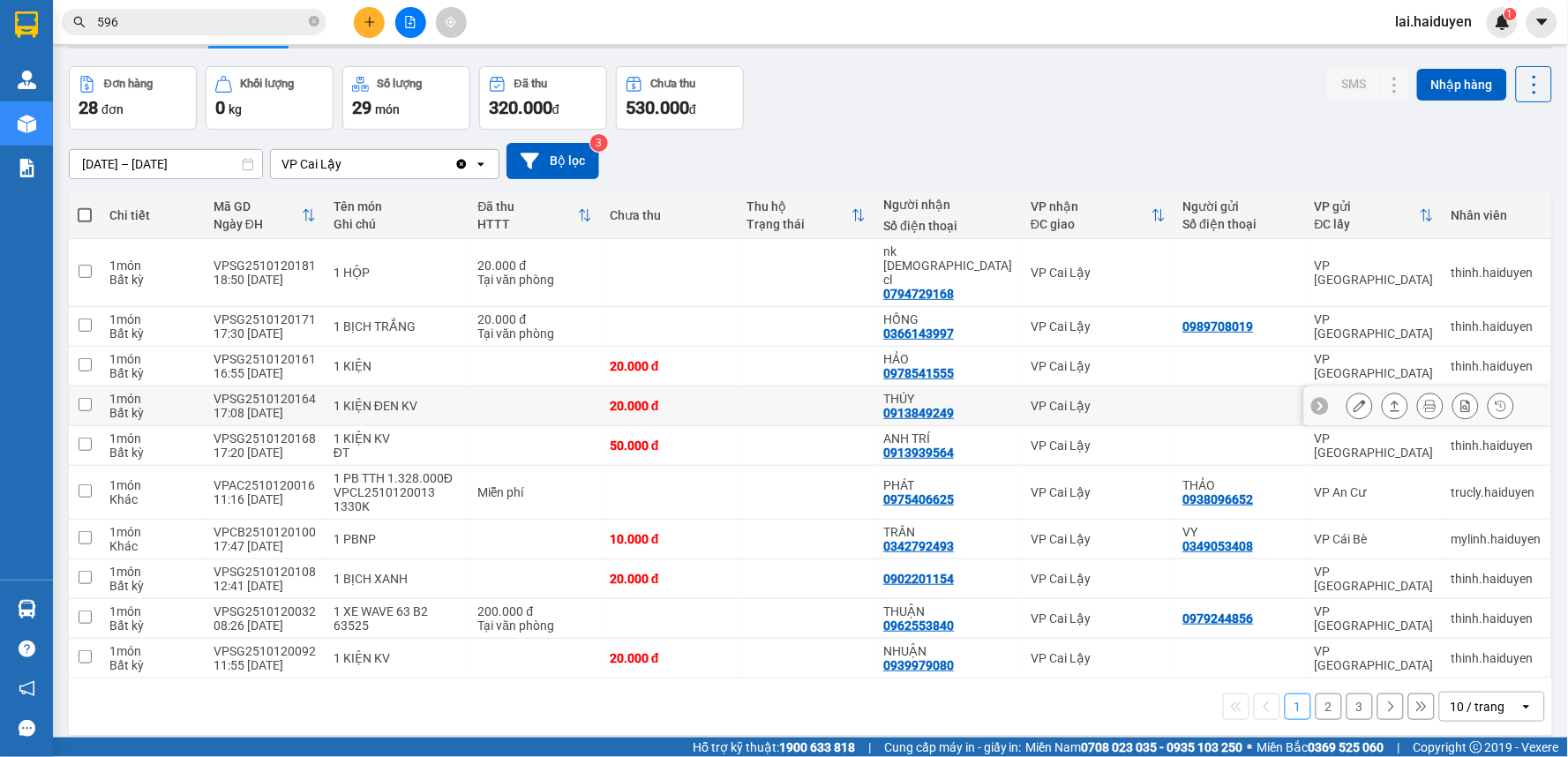
scroll to position [81, 0]
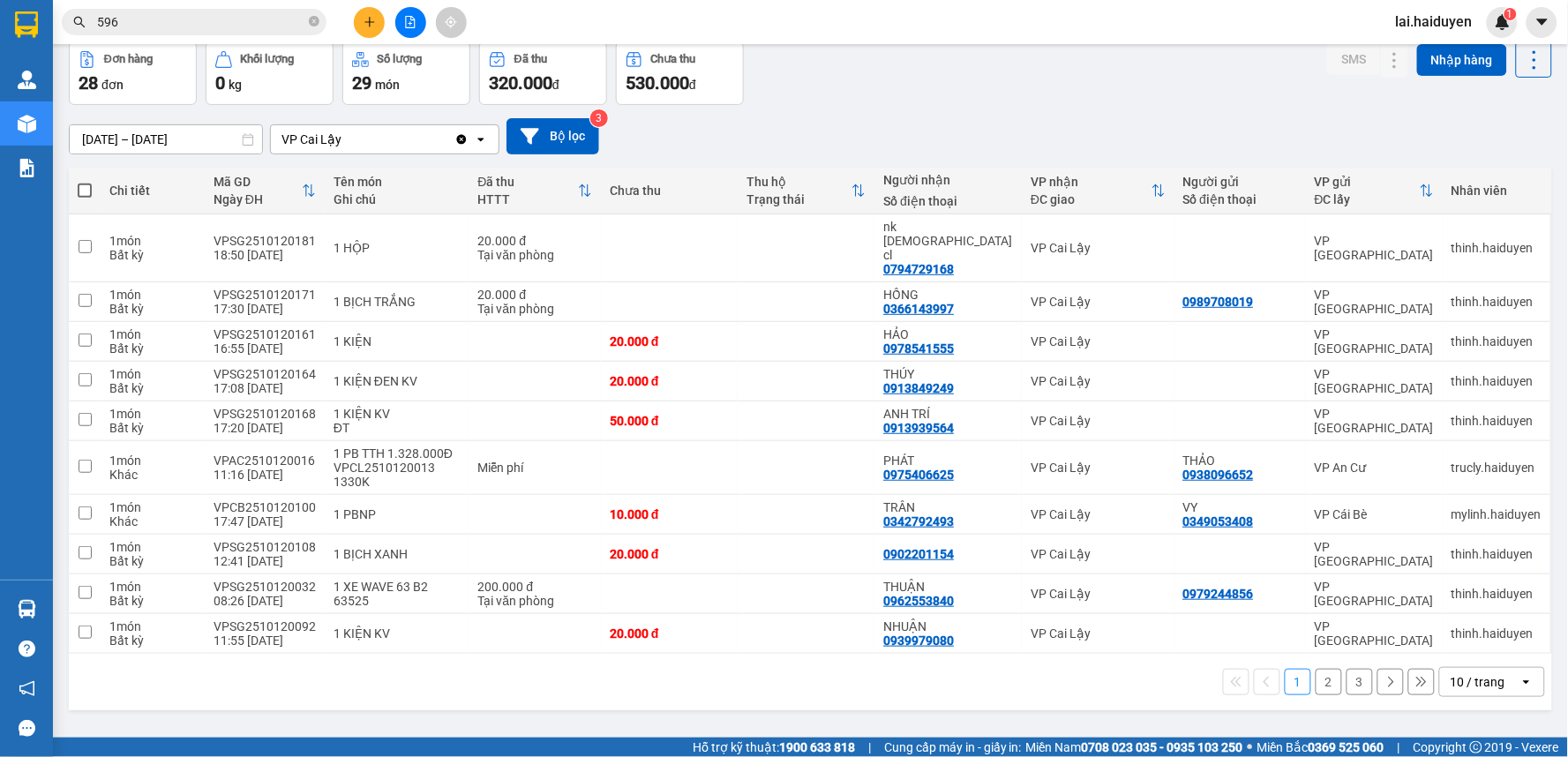
click at [1470, 673] on div "10 / trang" at bounding box center [1478, 682] width 55 height 18
click at [1478, 618] on span "100 / trang" at bounding box center [1470, 617] width 64 height 18
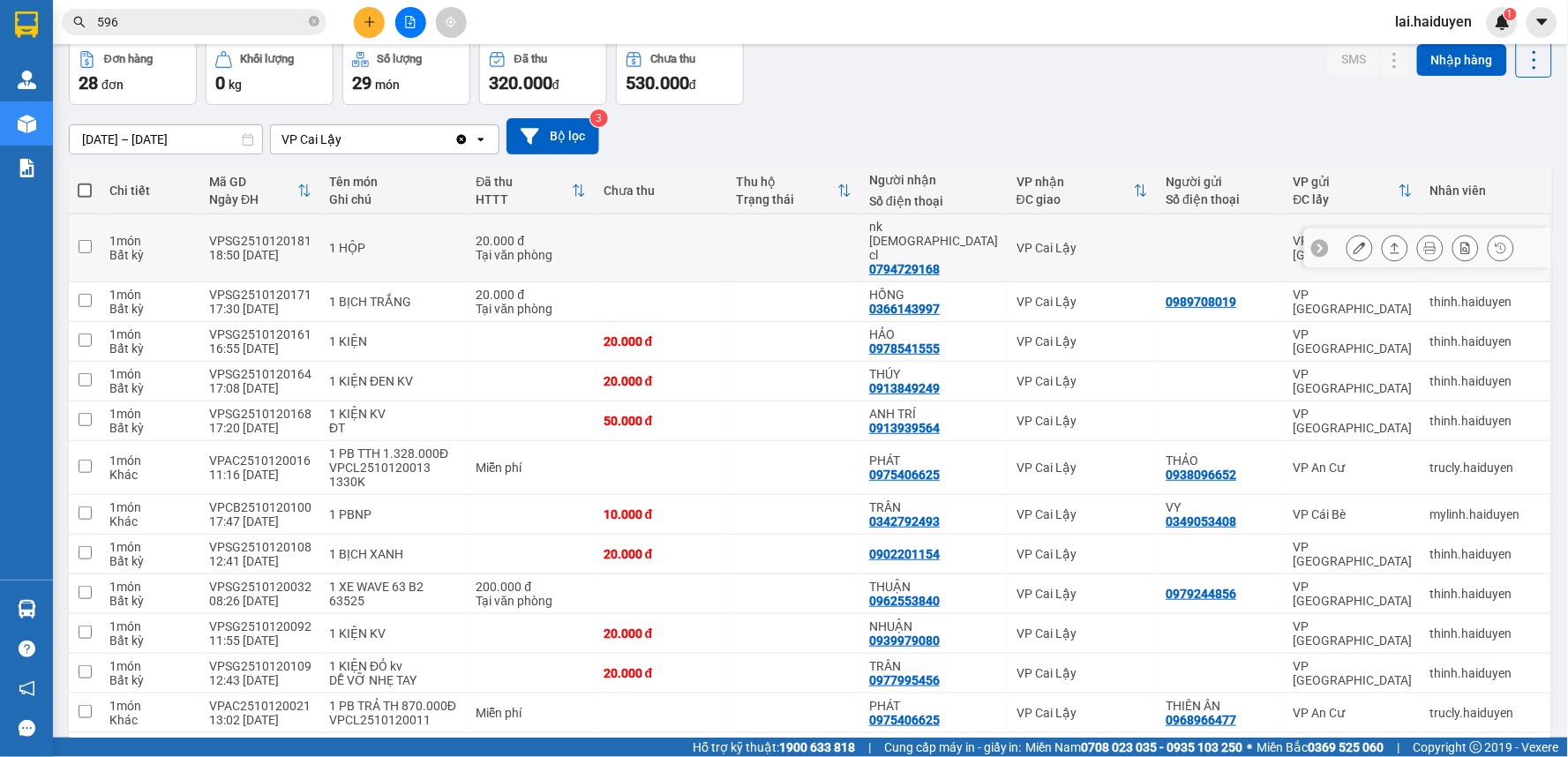
click at [781, 240] on td at bounding box center [794, 248] width 133 height 68
checkbox input "true"
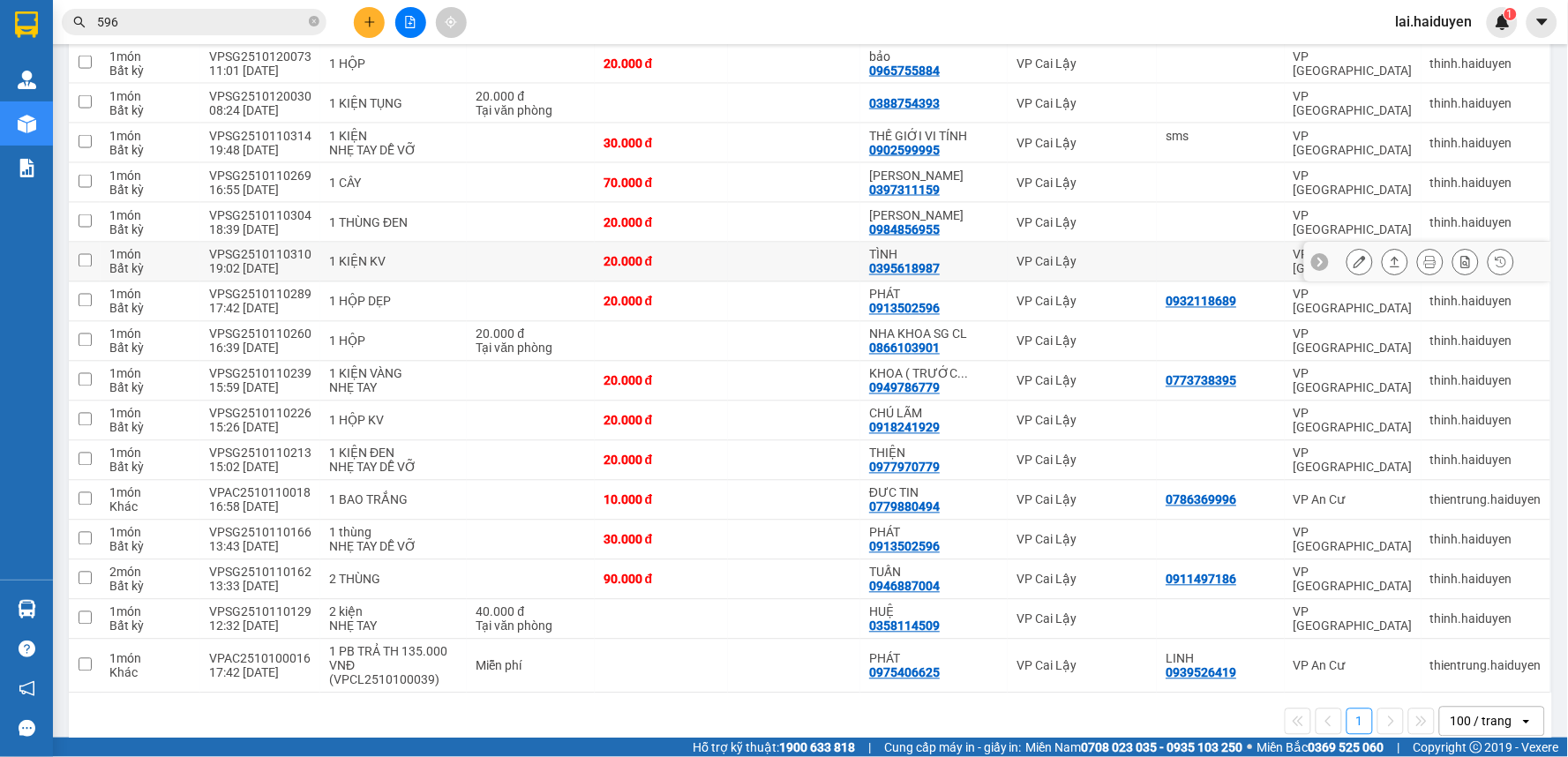
scroll to position [772, 0]
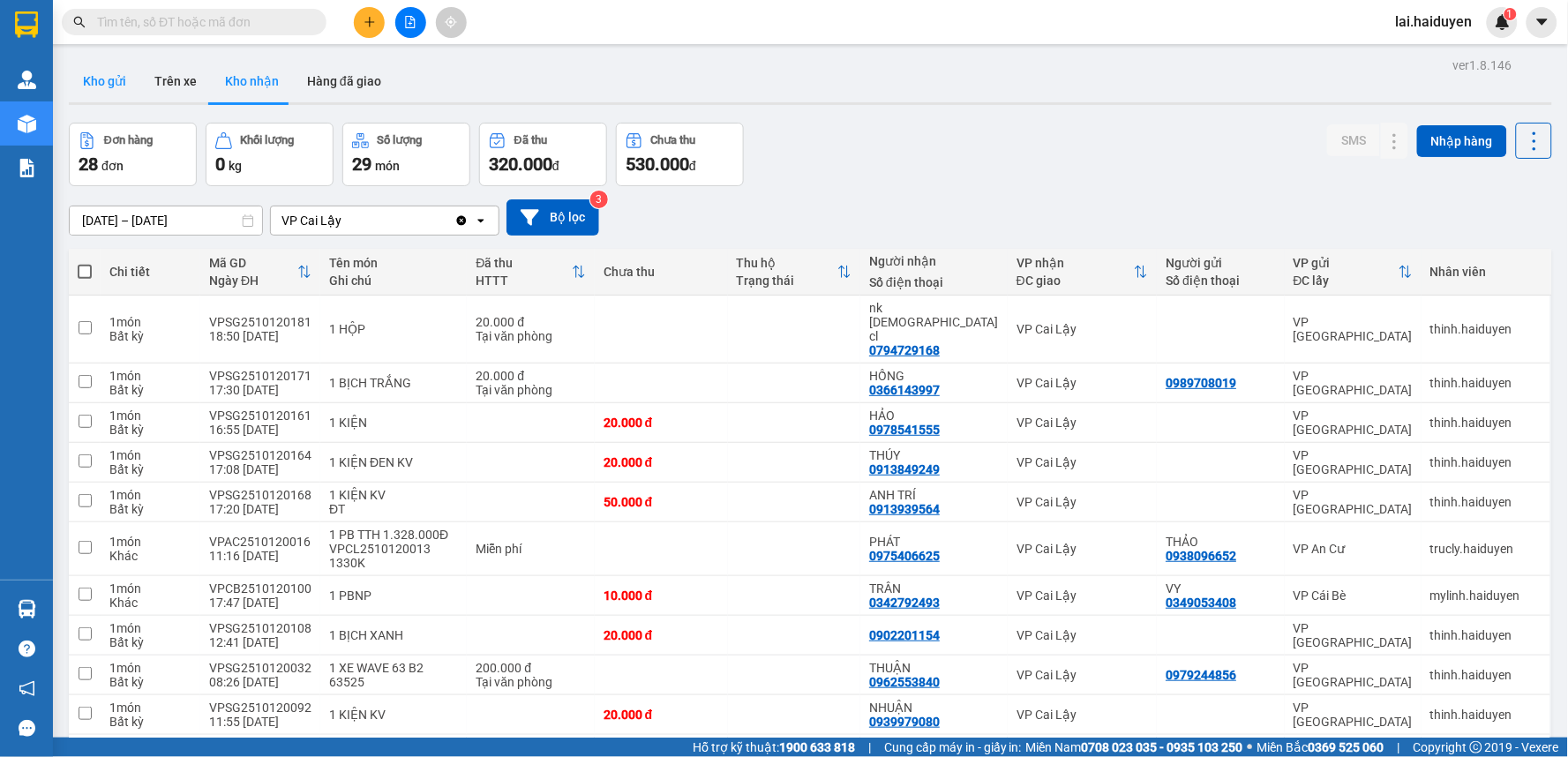
click at [92, 75] on button "Kho gửi" at bounding box center [104, 80] width 71 height 42
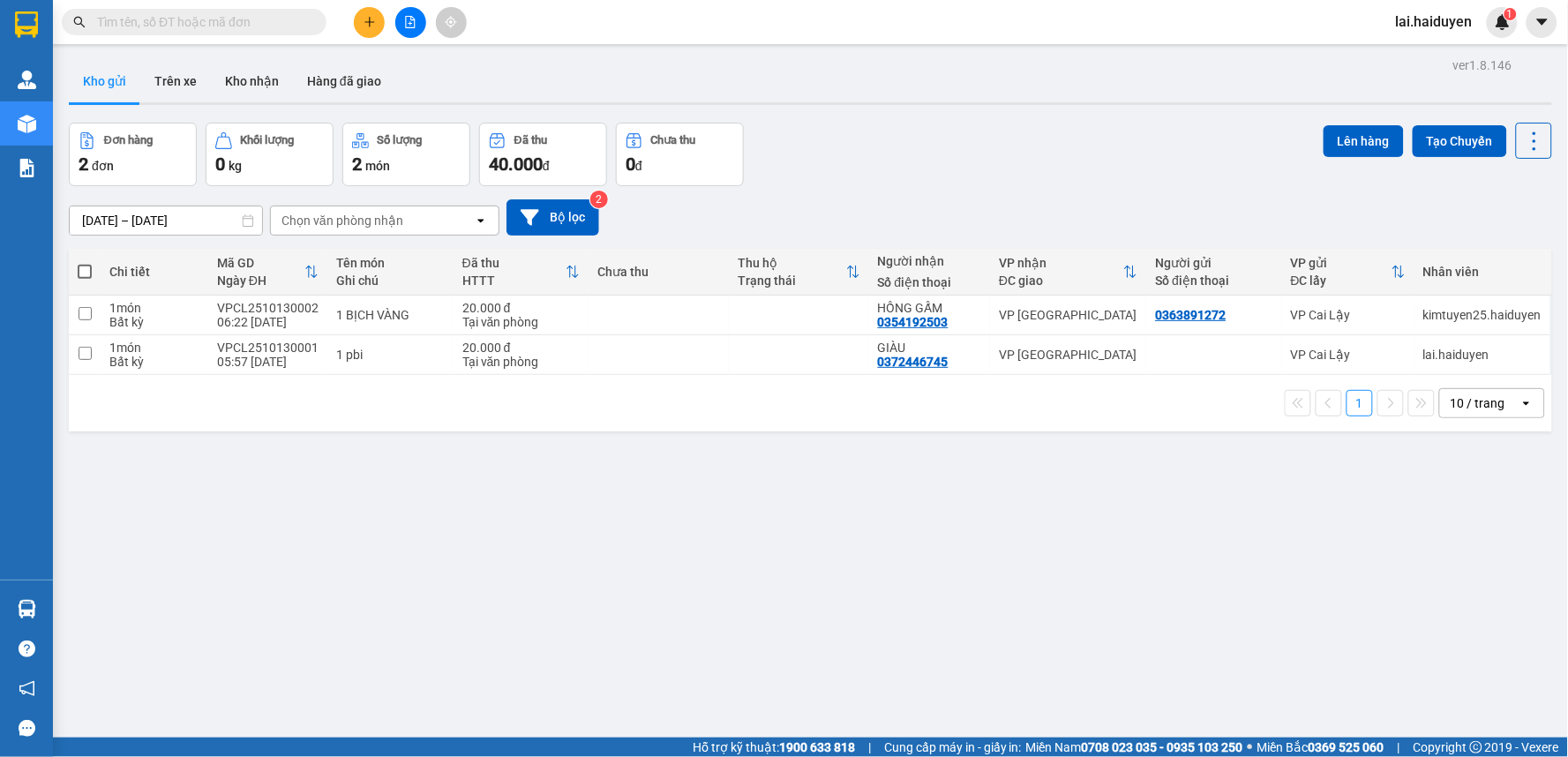
click at [203, 24] on input "text" at bounding box center [201, 23] width 209 height 20
type input "0"
click at [367, 28] on button at bounding box center [369, 23] width 31 height 31
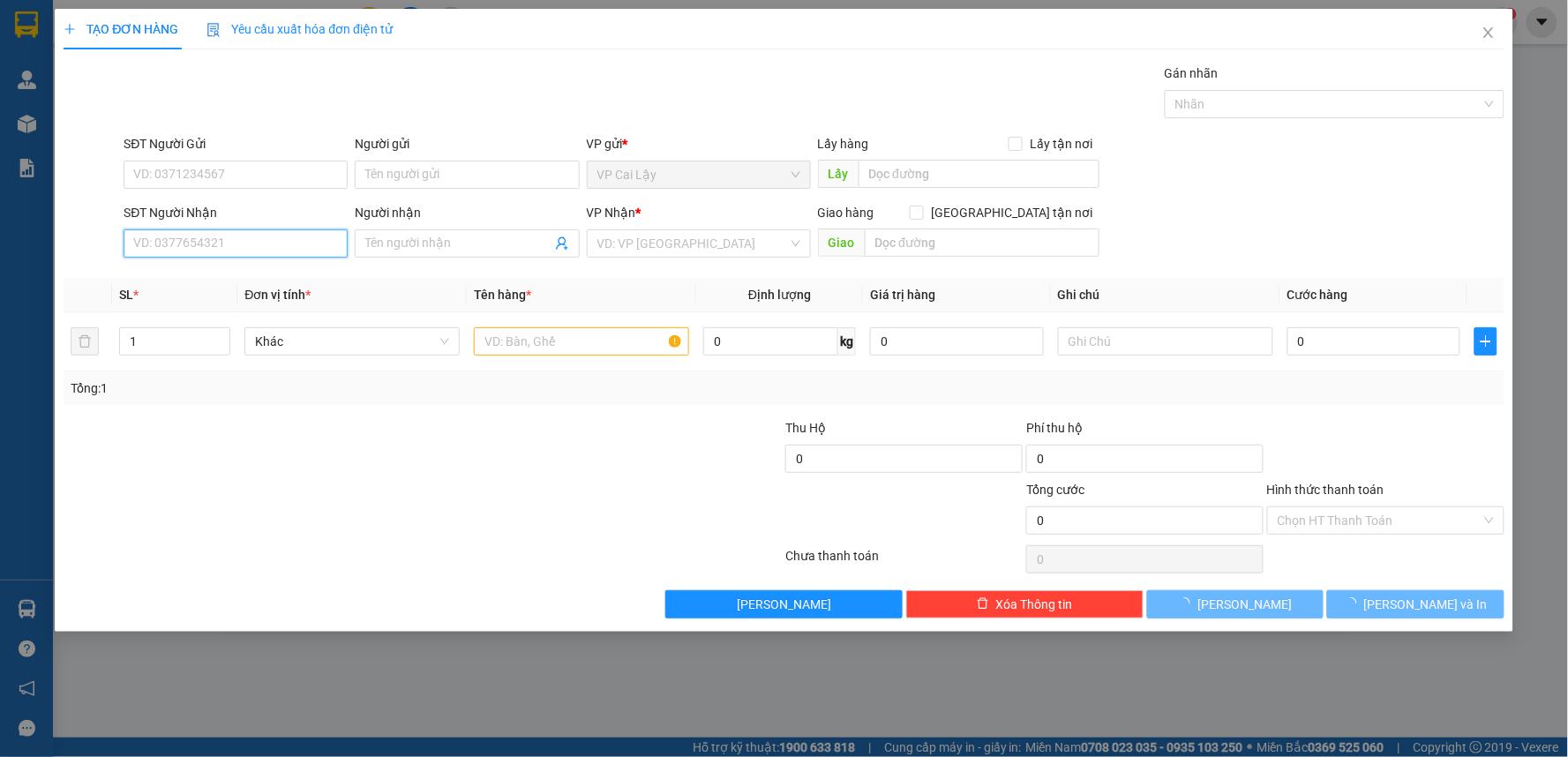
drag, startPoint x: 273, startPoint y: 243, endPoint x: 280, endPoint y: 252, distance: 11.4
click at [273, 244] on input "SĐT Người Nhận" at bounding box center [235, 243] width 224 height 28
click at [285, 251] on input "882" at bounding box center [235, 243] width 224 height 28
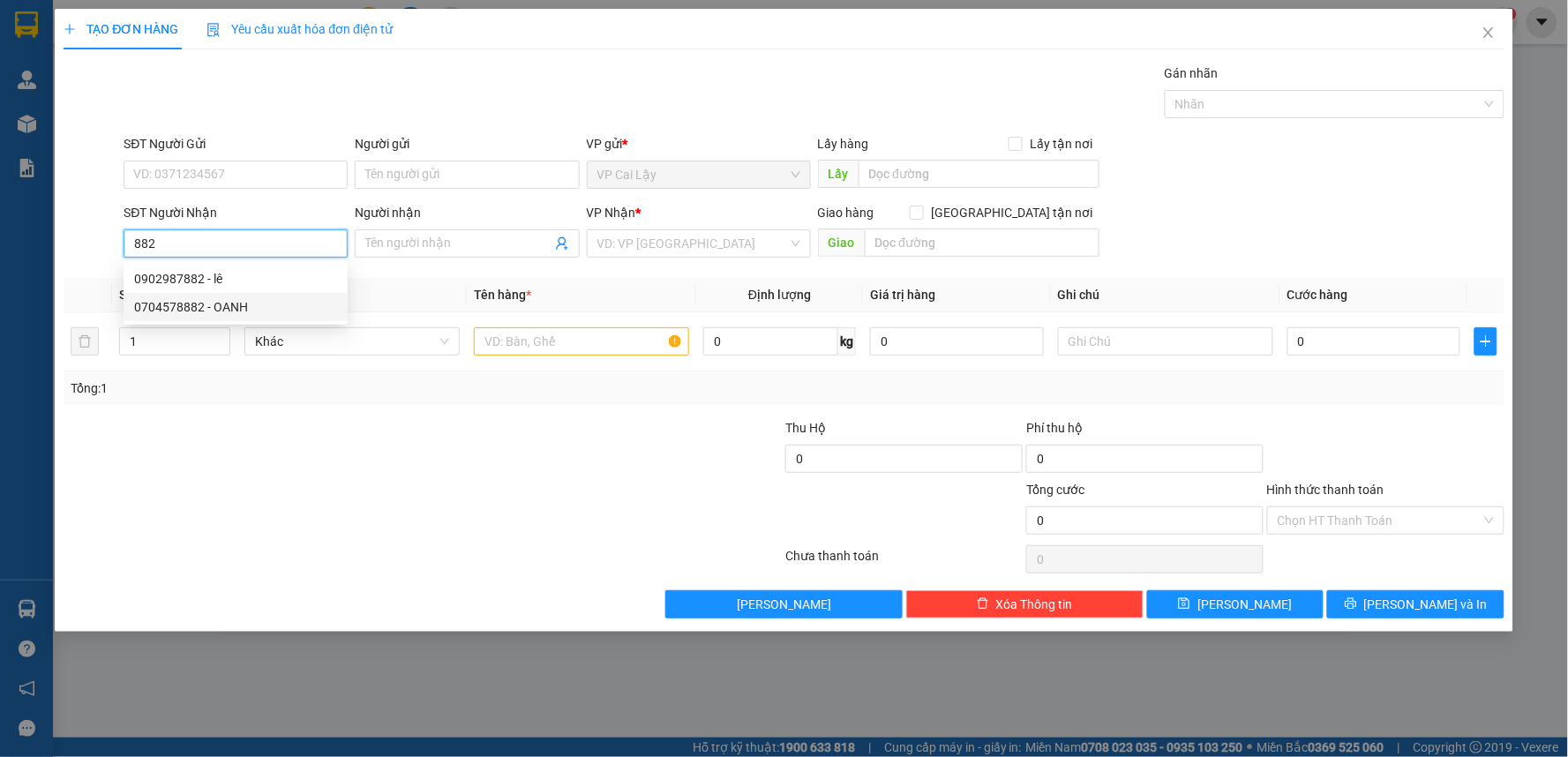
click at [275, 311] on div "0704578882 - OANH" at bounding box center [235, 308] width 203 height 20
type input "0704578882"
type input "OANH"
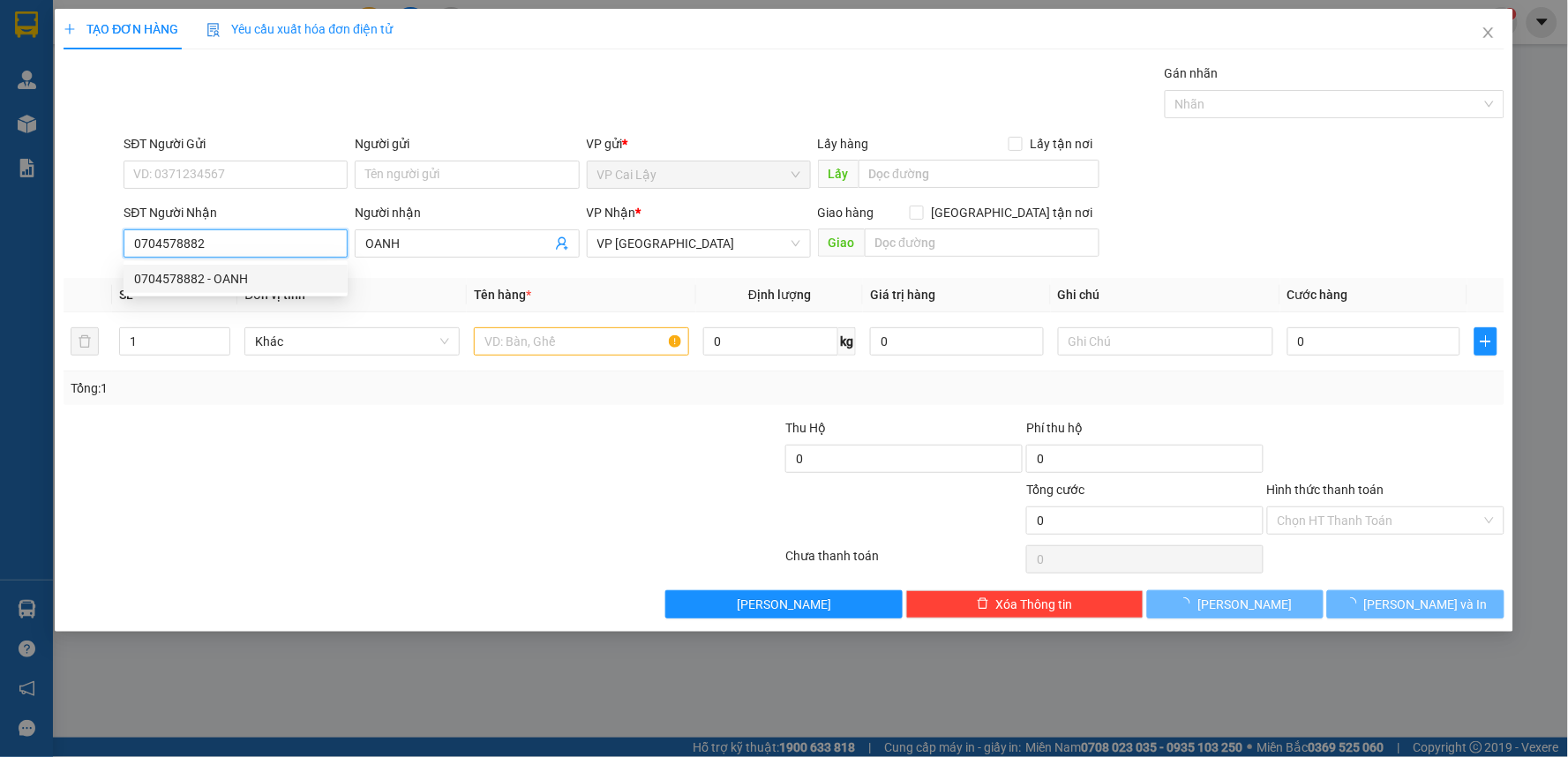
type input "0704578882"
click at [322, 396] on div "Tổng: 1" at bounding box center [338, 388] width 535 height 20
type input "40.000"
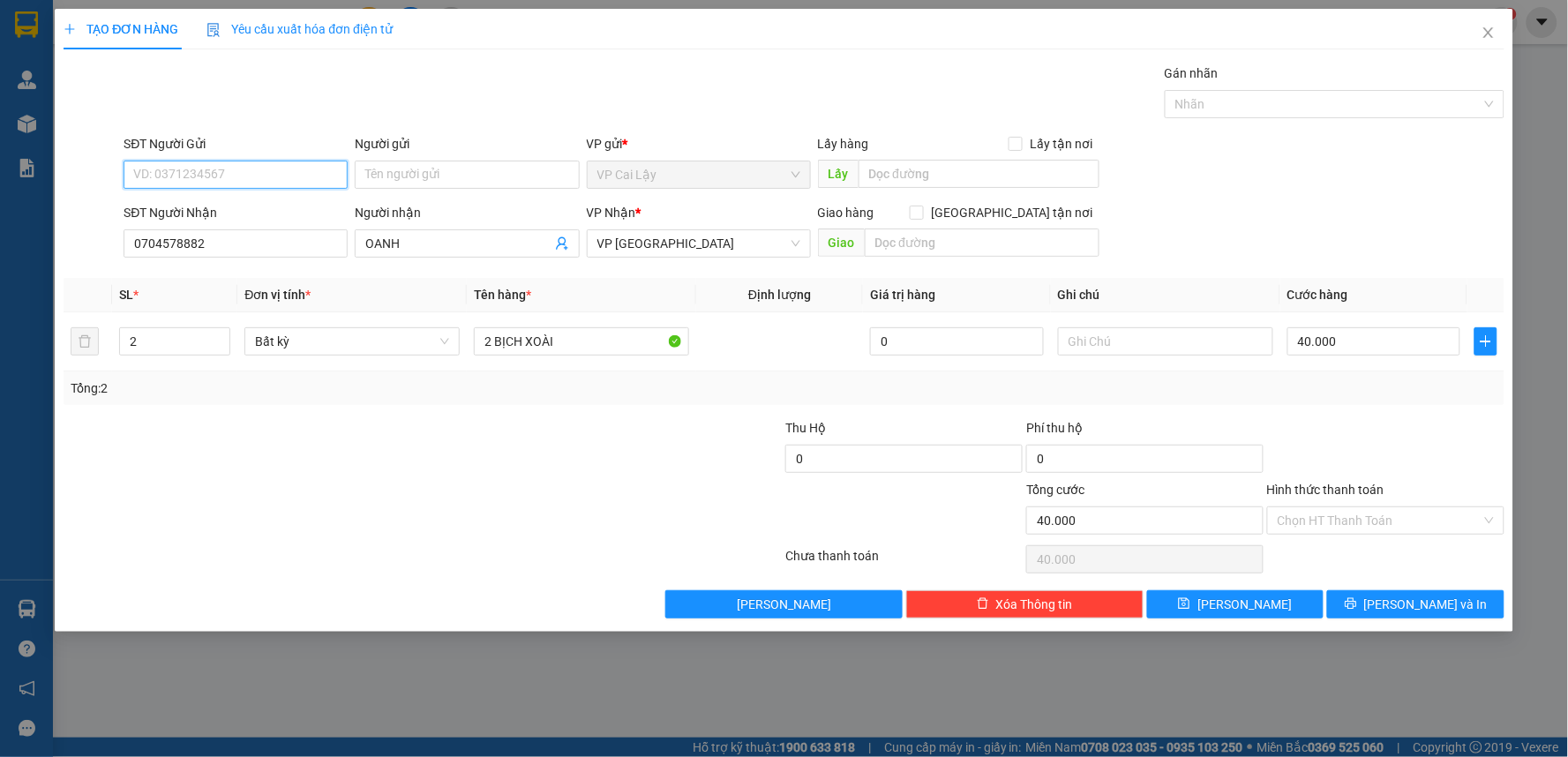
click at [261, 178] on input "SĐT Người Gửi" at bounding box center [235, 174] width 224 height 28
click at [261, 177] on input "SĐT Người Gửi" at bounding box center [235, 174] width 224 height 28
click at [357, 406] on div "Transit Pickup Surcharge Ids Transit Deliver Surcharge Ids Transit Deliver Surc…" at bounding box center [784, 341] width 1441 height 555
click at [1332, 521] on input "Hình thức thanh toán" at bounding box center [1379, 520] width 204 height 26
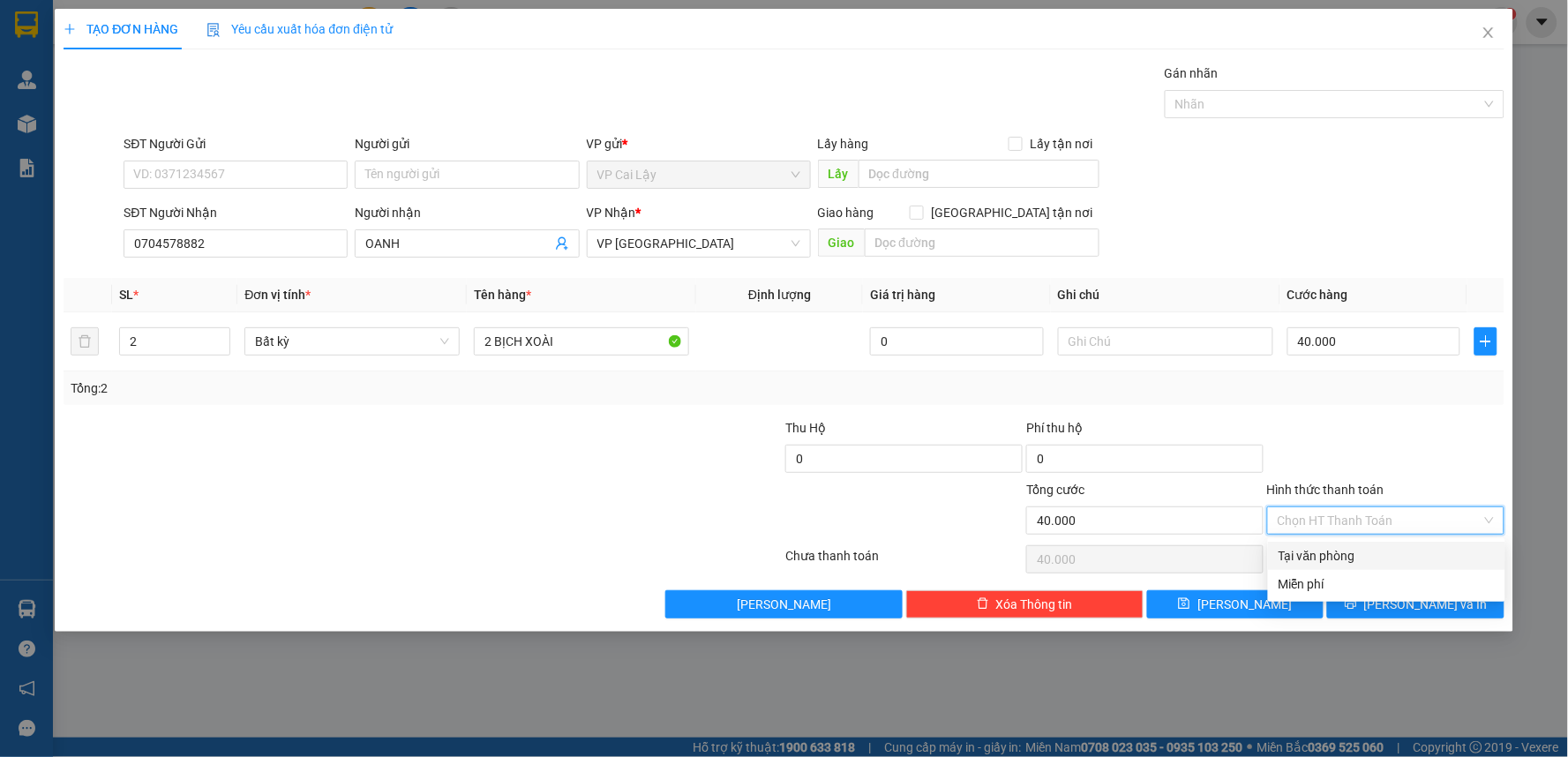
drag, startPoint x: 1329, startPoint y: 558, endPoint x: 1352, endPoint y: 537, distance: 31.1
click at [1335, 551] on div "Tại văn phòng" at bounding box center [1386, 556] width 216 height 20
type input "0"
click at [1450, 435] on div at bounding box center [1386, 449] width 241 height 62
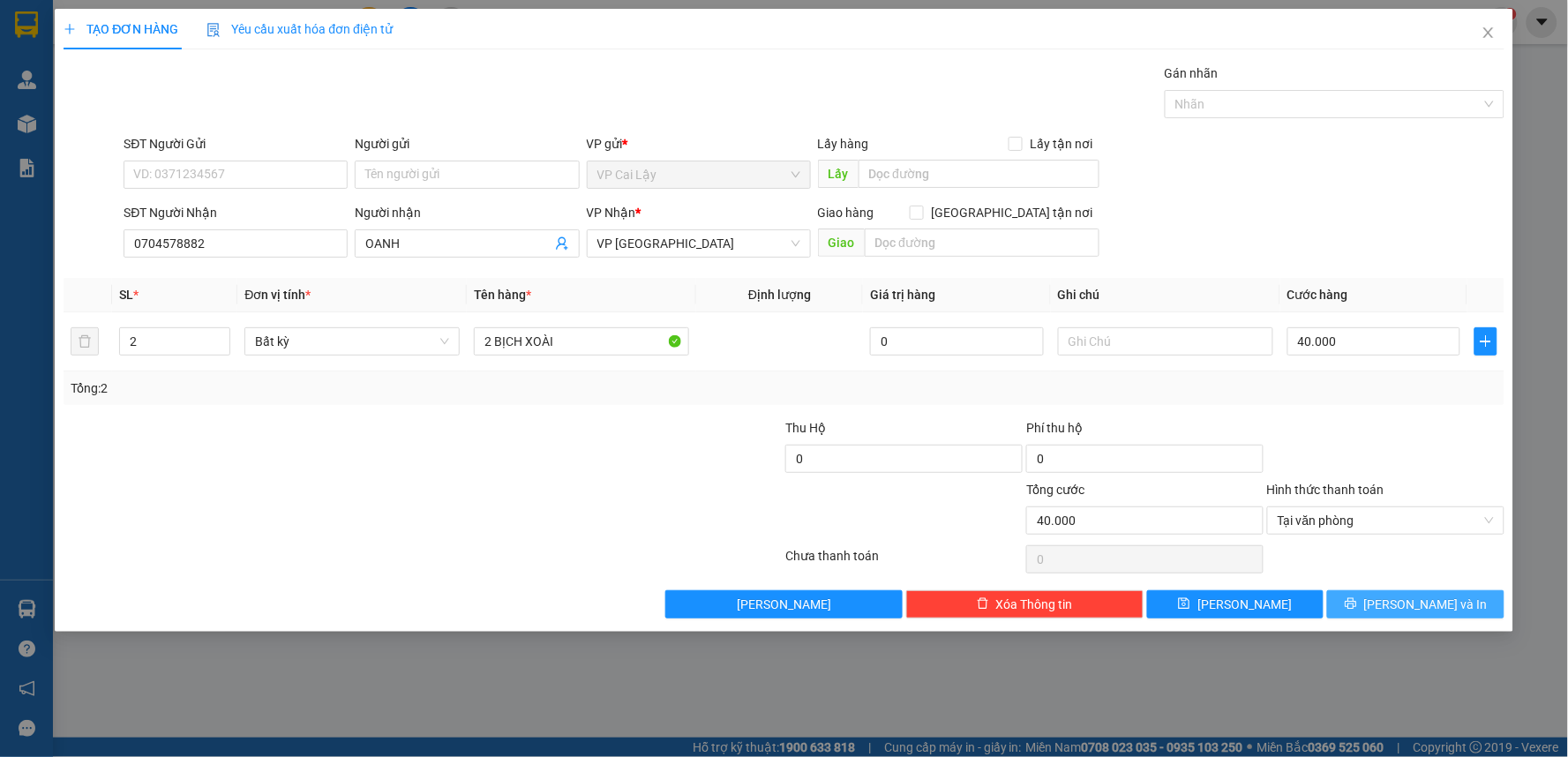
click at [1440, 596] on span "[PERSON_NAME] và In" at bounding box center [1426, 604] width 123 height 20
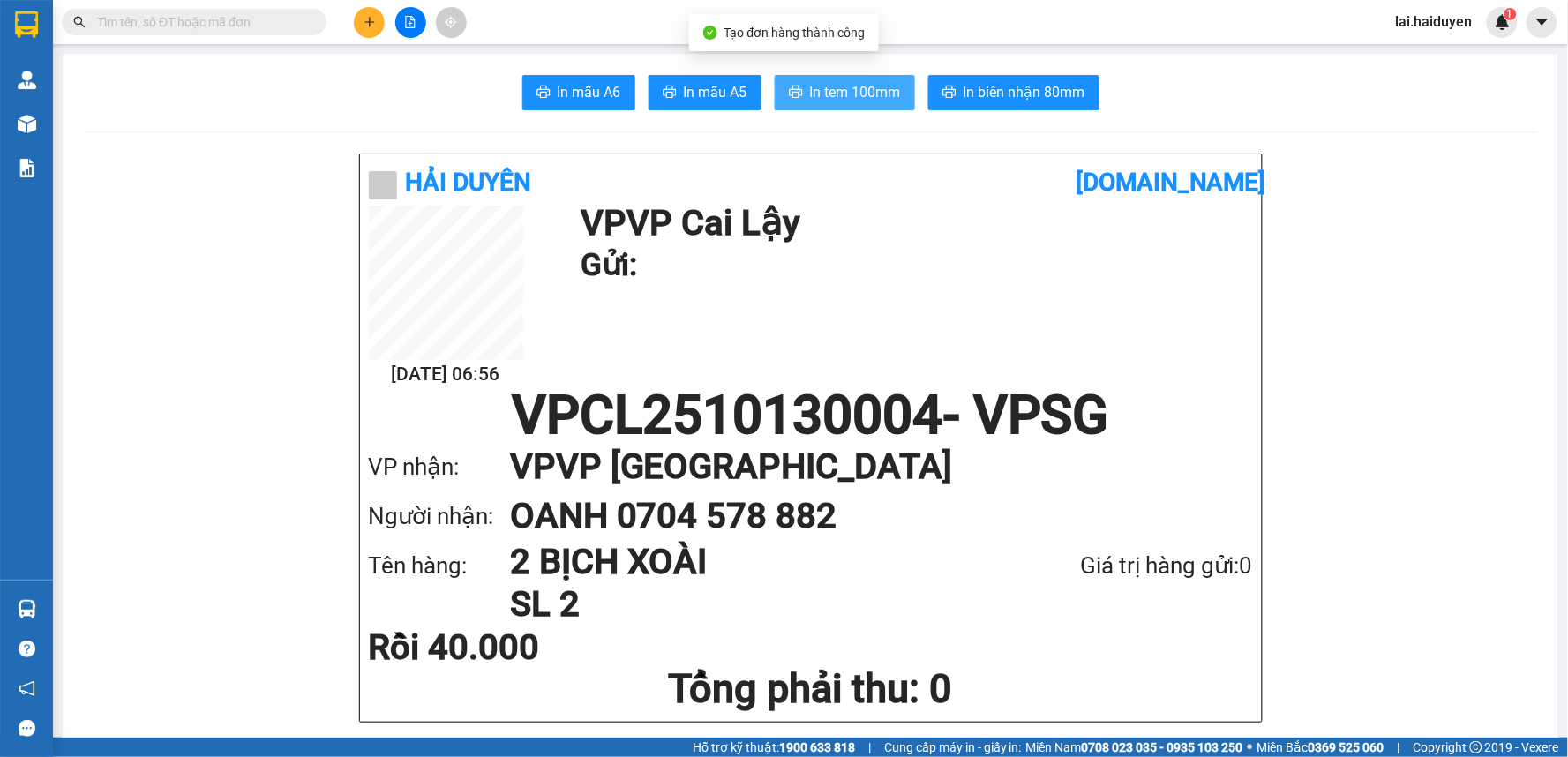
click at [843, 92] on span "In tem 100mm" at bounding box center [855, 92] width 91 height 23
click at [818, 102] on span "In tem 100mm" at bounding box center [855, 92] width 91 height 23
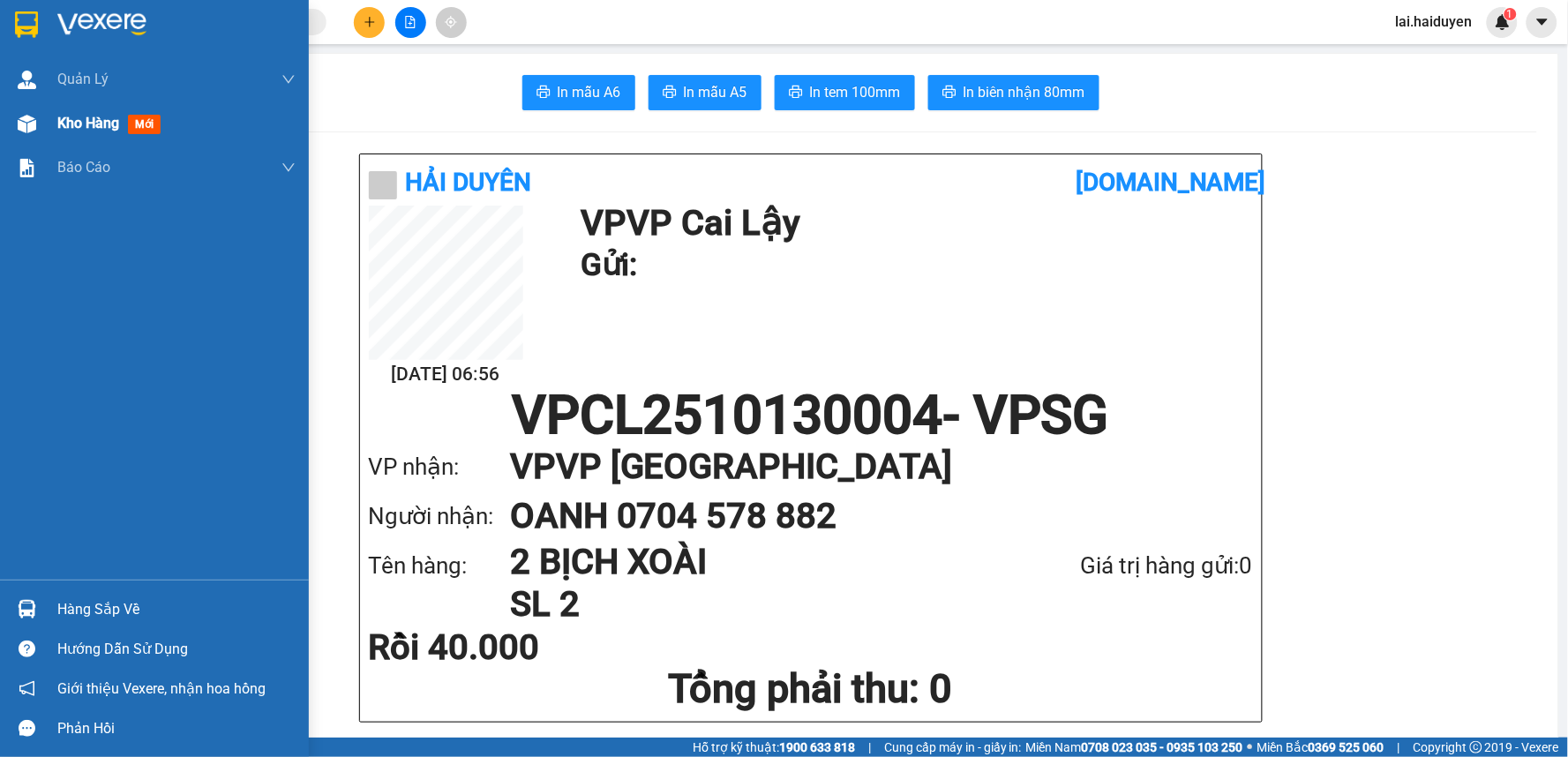
click at [54, 120] on div "Kho hàng mới" at bounding box center [154, 123] width 309 height 44
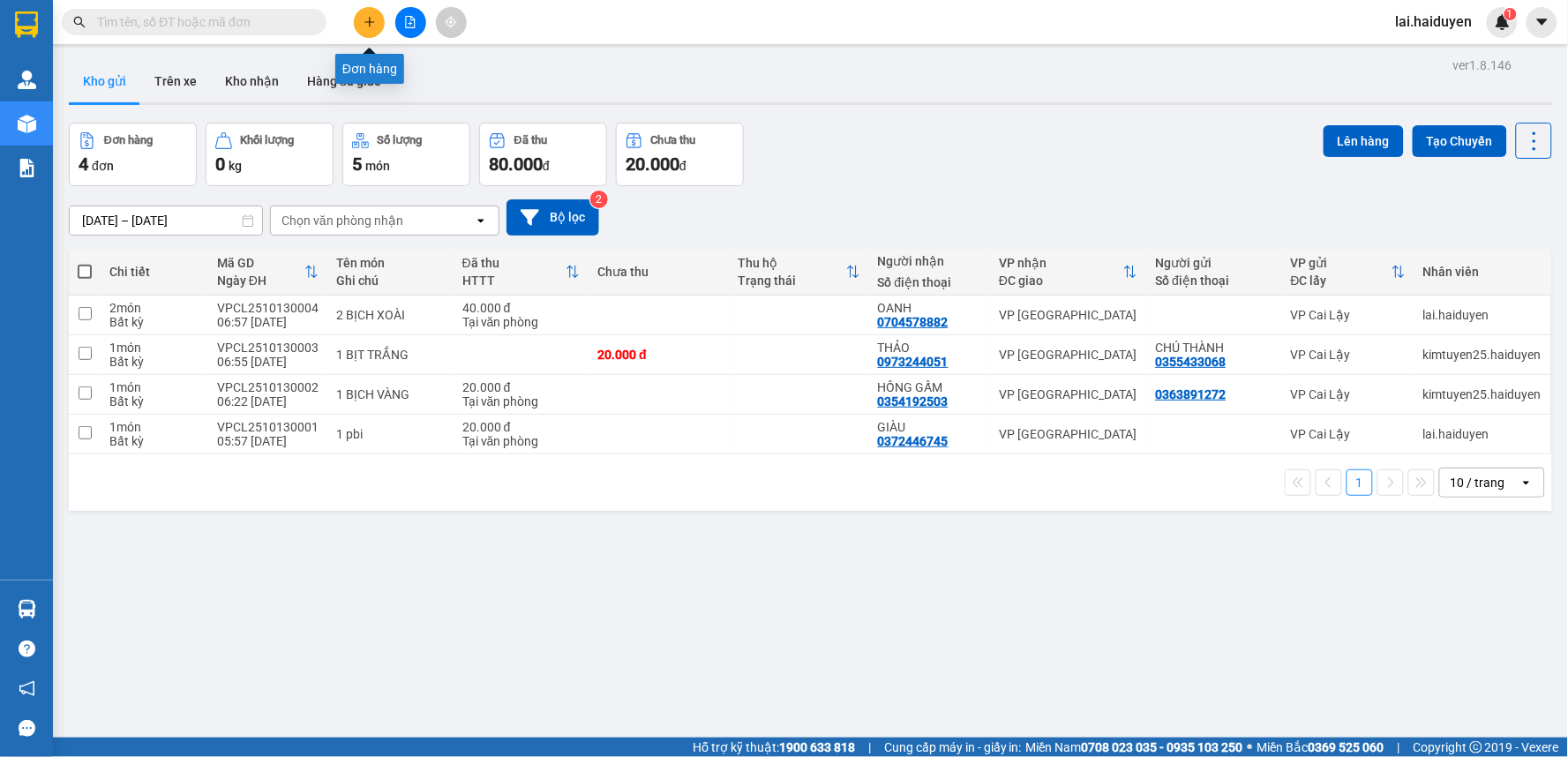
click at [369, 23] on icon "plus" at bounding box center [369, 22] width 1 height 10
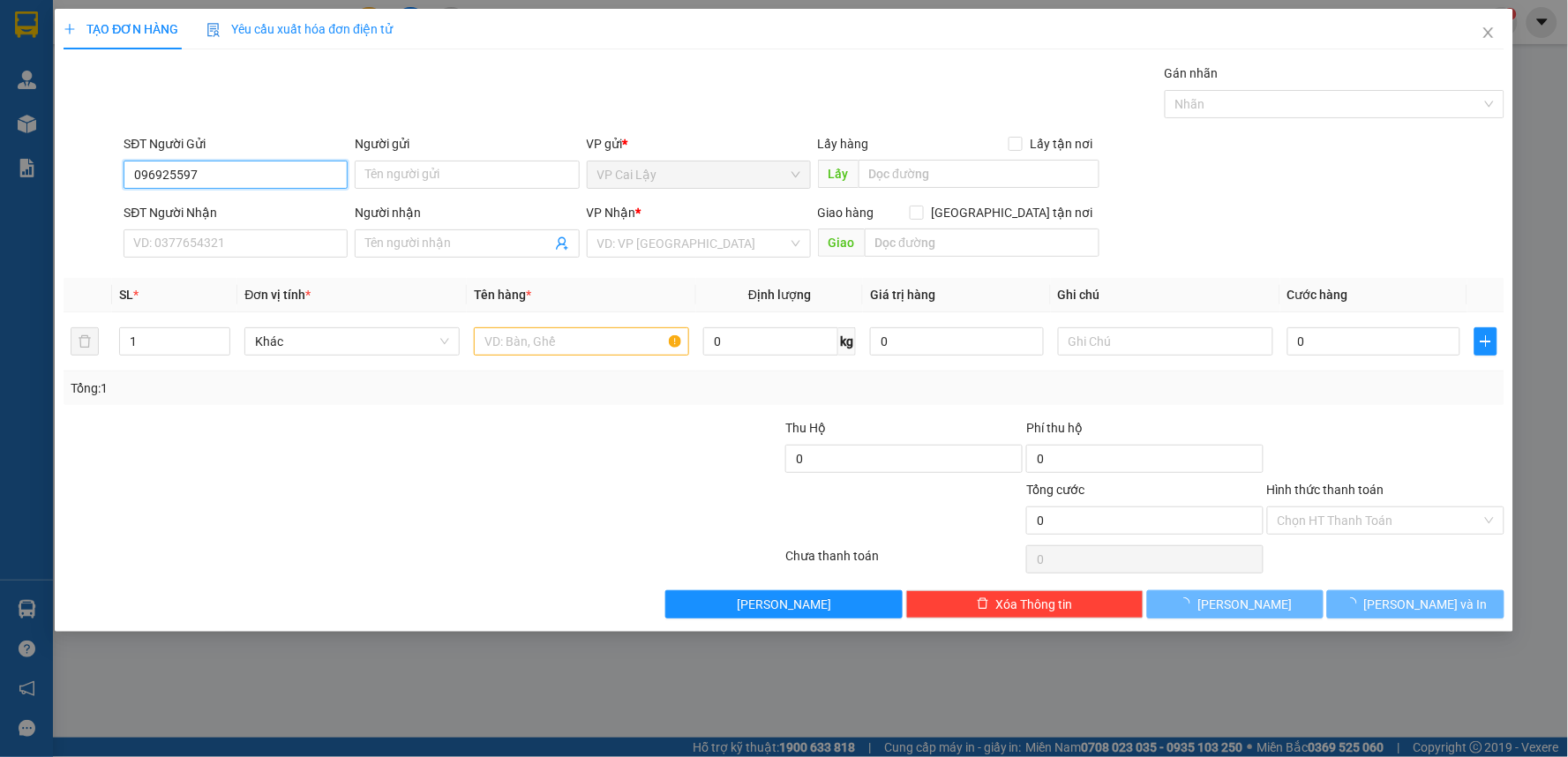
type input "0969255971"
click at [302, 167] on input "0969255971" at bounding box center [235, 174] width 224 height 28
click at [278, 171] on input "0969255971" at bounding box center [235, 174] width 224 height 28
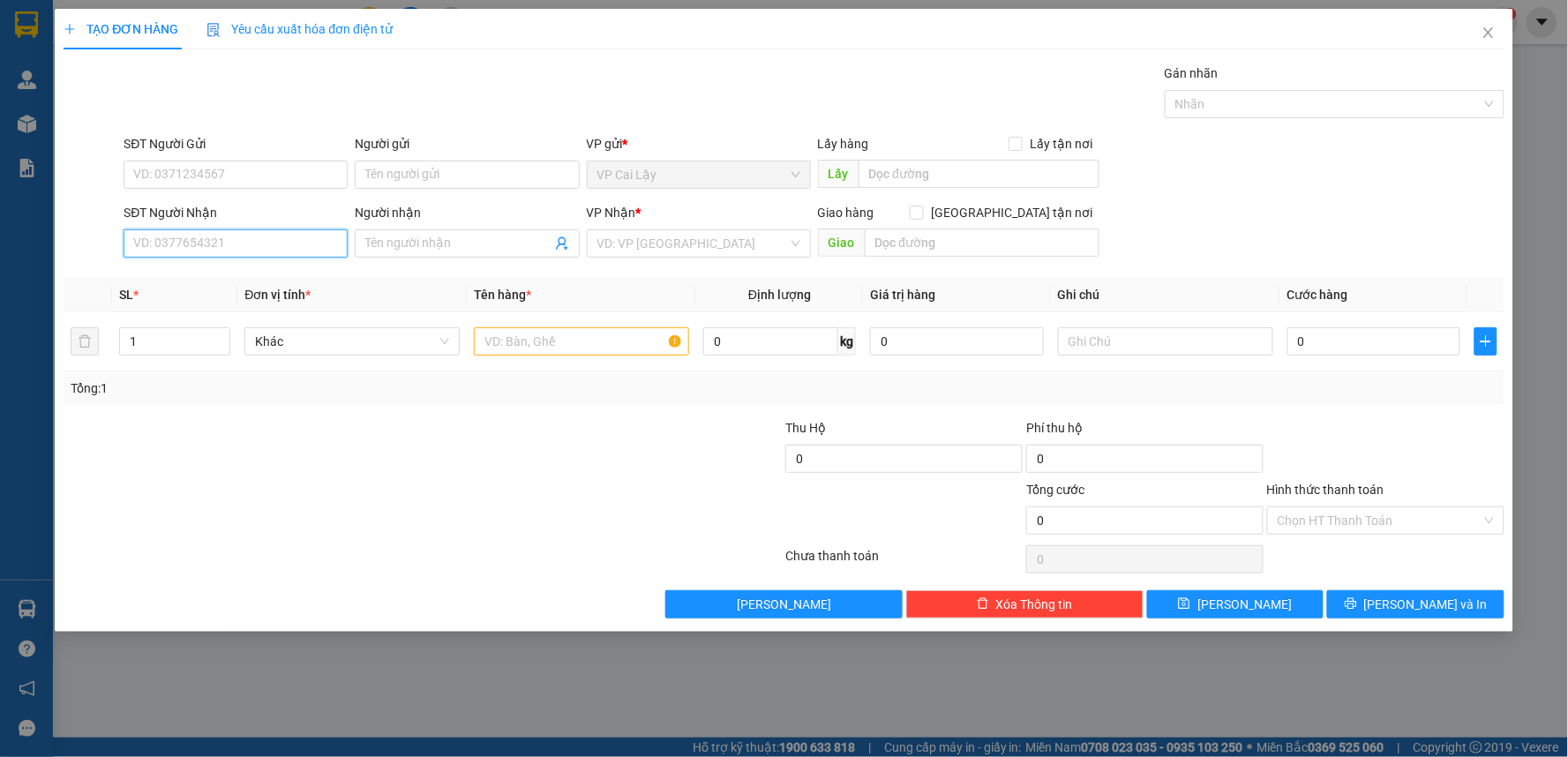
click at [225, 241] on input "SĐT Người Nhận" at bounding box center [235, 243] width 224 height 28
paste input "0969255971"
type input "0969255971"
click at [227, 241] on input "0969255971" at bounding box center [235, 243] width 224 height 28
drag, startPoint x: 236, startPoint y: 284, endPoint x: 270, endPoint y: 233, distance: 61.3
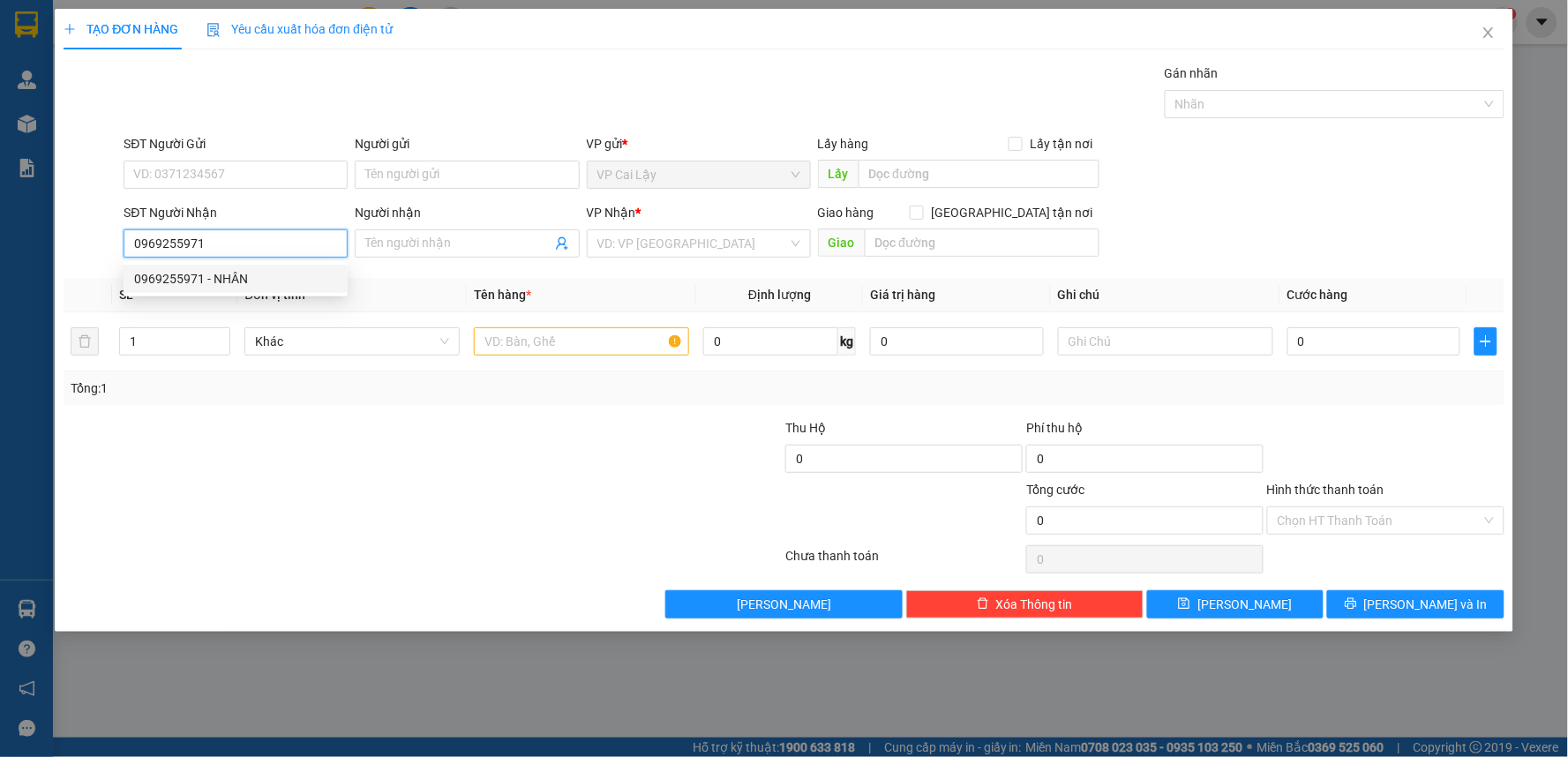
click at [236, 285] on div "0969255971 - NHÂN" at bounding box center [235, 279] width 203 height 20
type input "NHÂN"
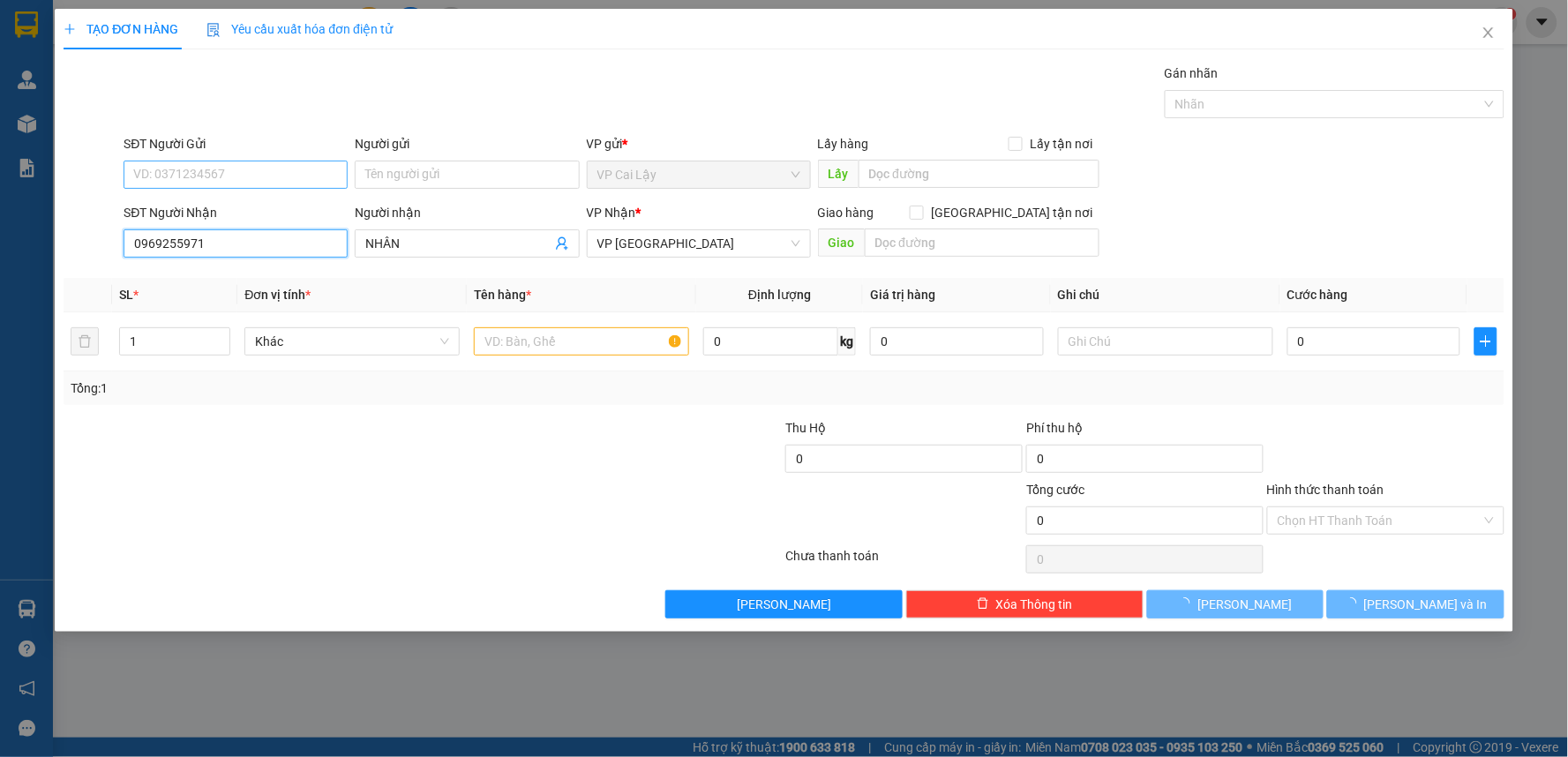
type input "0969255971"
click at [295, 165] on input "SĐT Người Gửi" at bounding box center [235, 174] width 224 height 28
click at [295, 167] on input "SĐT Người Gửi" at bounding box center [235, 174] width 224 height 28
type input "20.000"
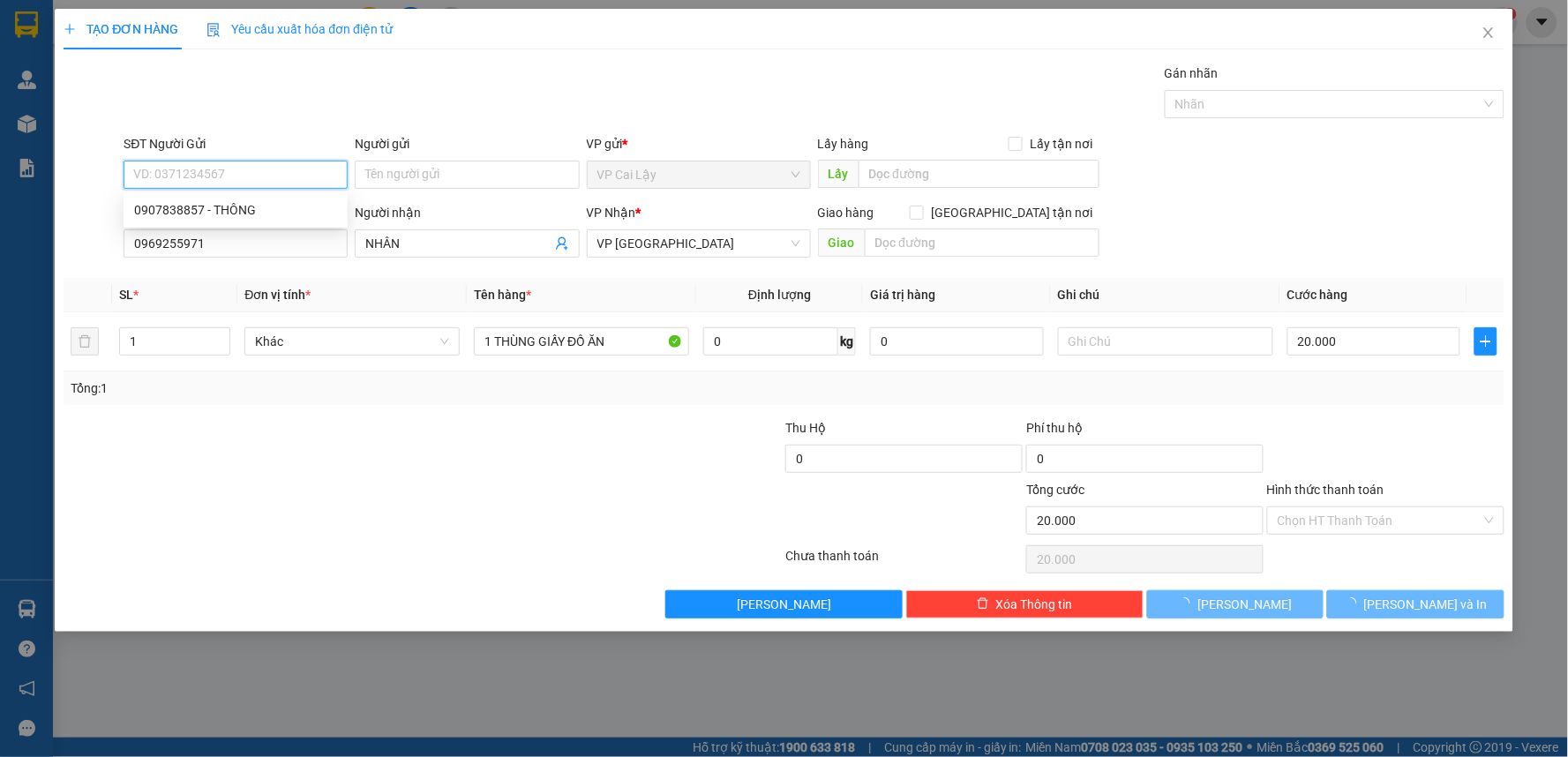
click at [294, 173] on input "SĐT Người Gửi" at bounding box center [235, 174] width 224 height 28
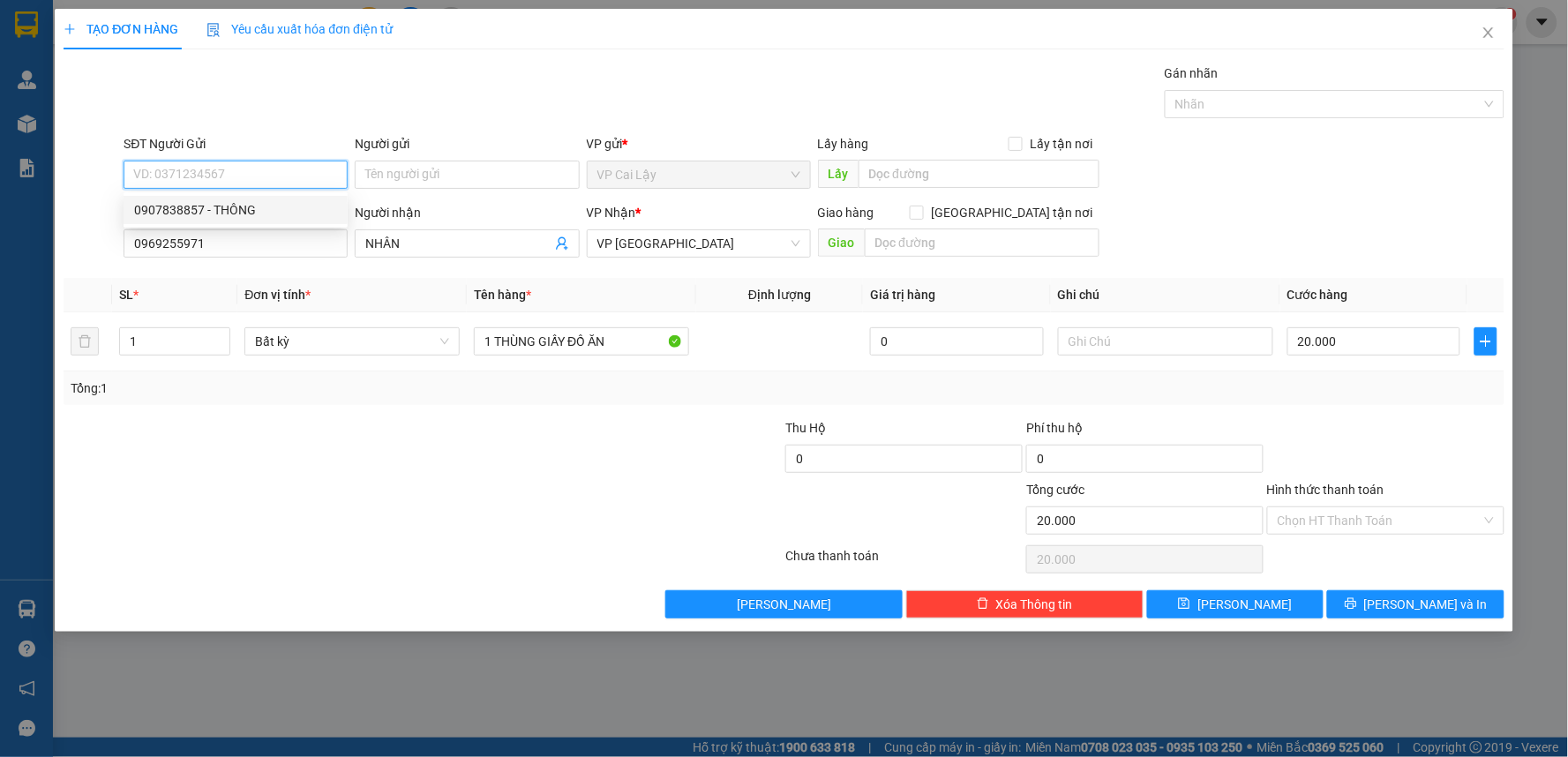
drag, startPoint x: 286, startPoint y: 209, endPoint x: 304, endPoint y: 305, distance: 97.7
click at [286, 210] on div "0907838857 - THÔNG" at bounding box center [235, 210] width 203 height 20
type input "0907838857"
type input "THÔNG"
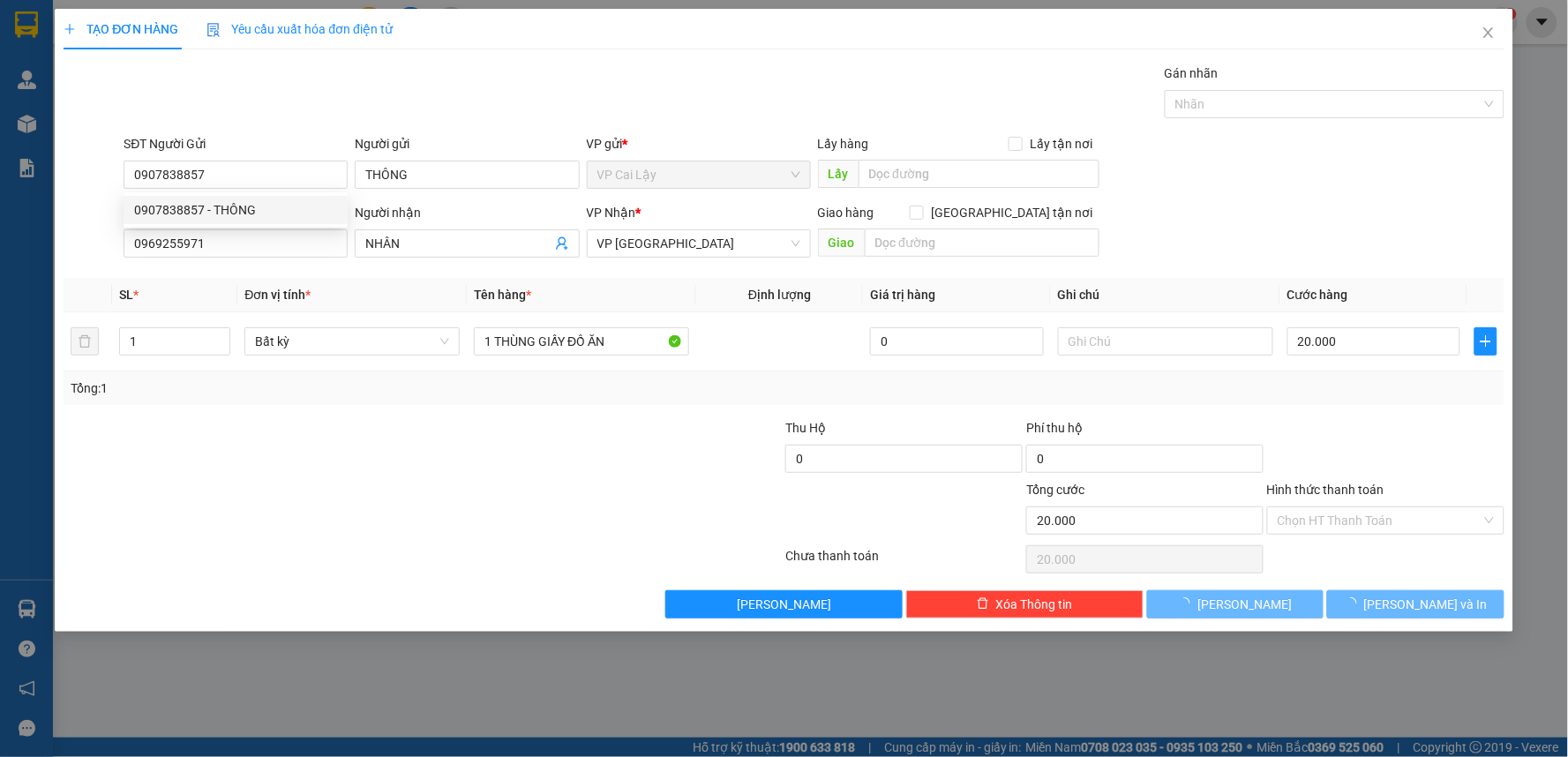
click at [337, 383] on div "Tổng: 1" at bounding box center [338, 388] width 535 height 20
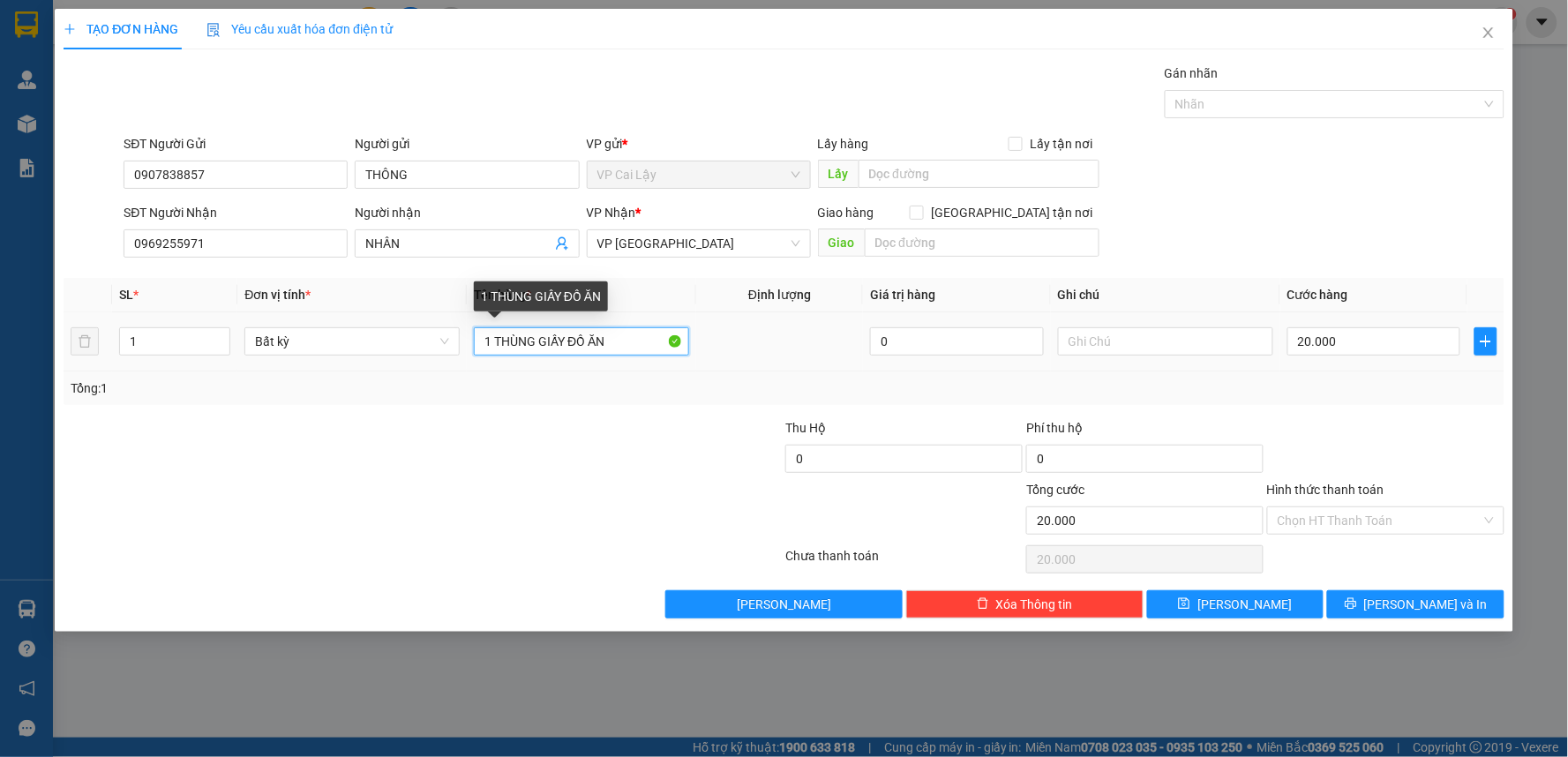
click at [611, 340] on input "1 THÙNG GIẤY ĐỒ ĂN" at bounding box center [582, 341] width 215 height 28
drag, startPoint x: 563, startPoint y: 340, endPoint x: 575, endPoint y: 340, distance: 12.0
click at [565, 340] on input "1 THÙNG GIẤY ĐỒ ĂN" at bounding box center [582, 341] width 215 height 28
type input "1 THÙNG GIẤY HẢO HẢO ĐỒ ĂN"
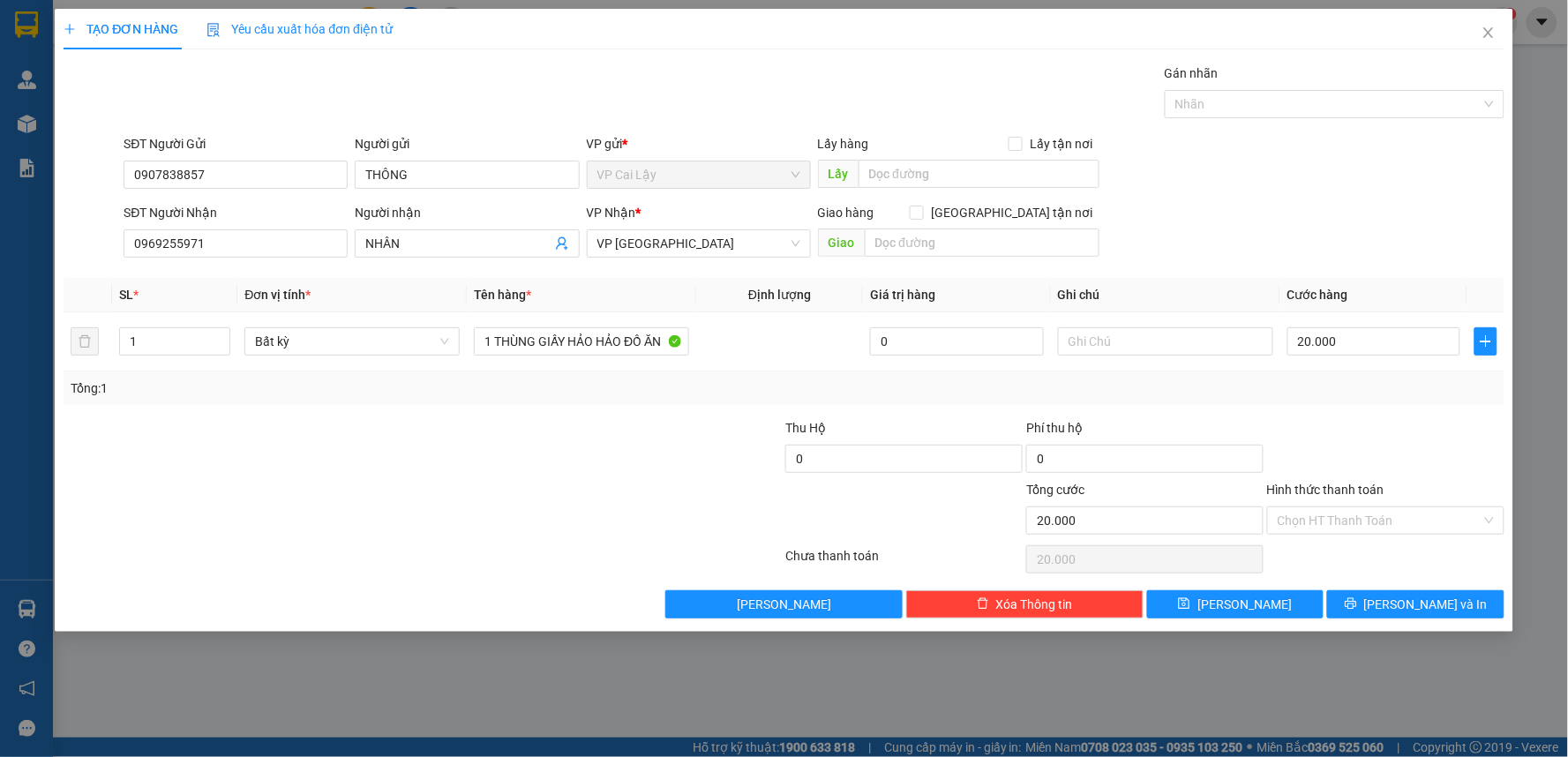
drag, startPoint x: 1351, startPoint y: 473, endPoint x: 1380, endPoint y: 471, distance: 29.1
click at [1355, 473] on div at bounding box center [1386, 449] width 241 height 62
click at [1376, 527] on input "Hình thức thanh toán" at bounding box center [1379, 520] width 204 height 26
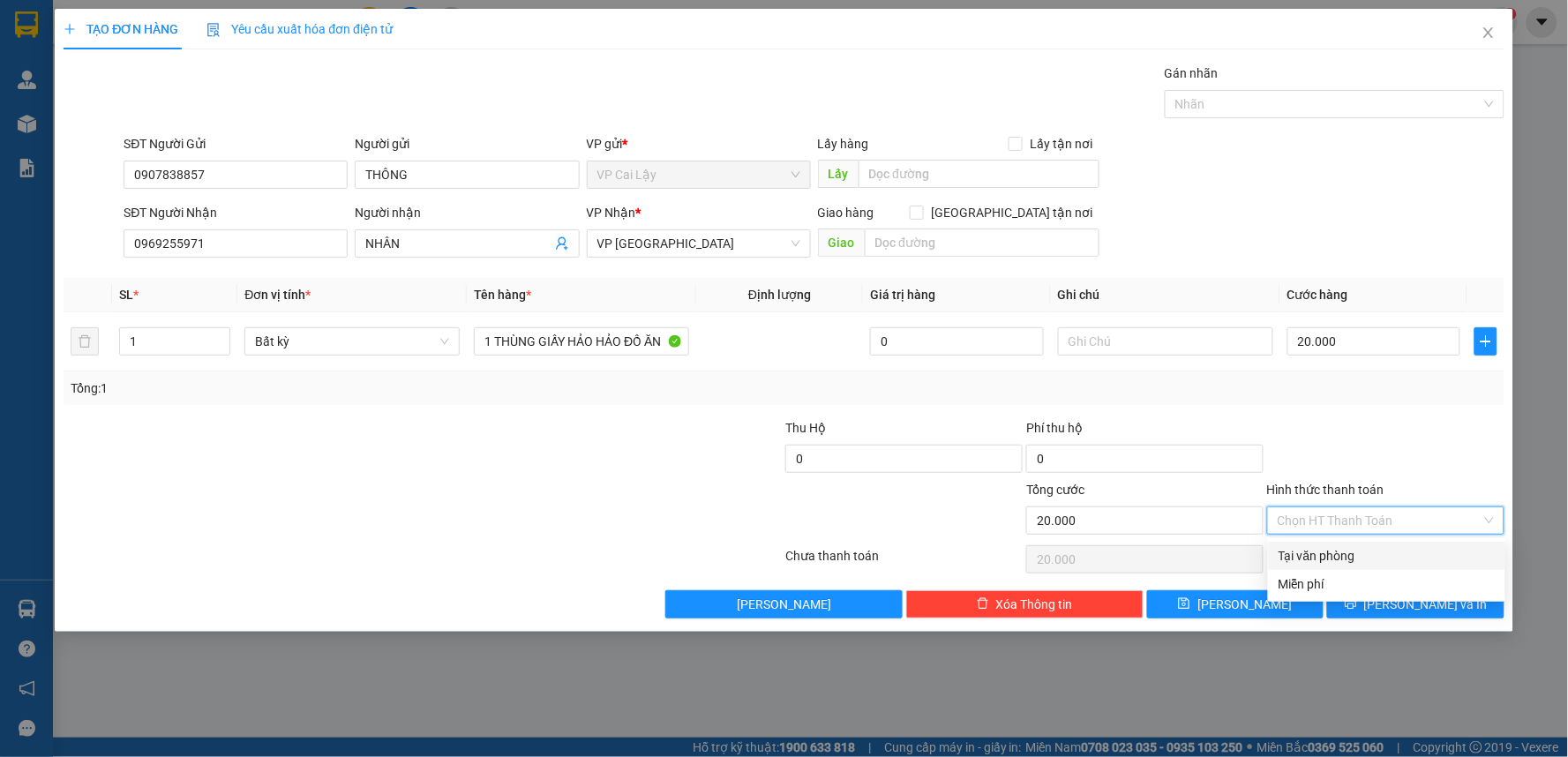
drag, startPoint x: 1395, startPoint y: 558, endPoint x: 1426, endPoint y: 543, distance: 34.4
click at [1402, 555] on div "Tại văn phòng" at bounding box center [1386, 556] width 216 height 20
type input "0"
click at [1450, 458] on div at bounding box center [1386, 449] width 241 height 62
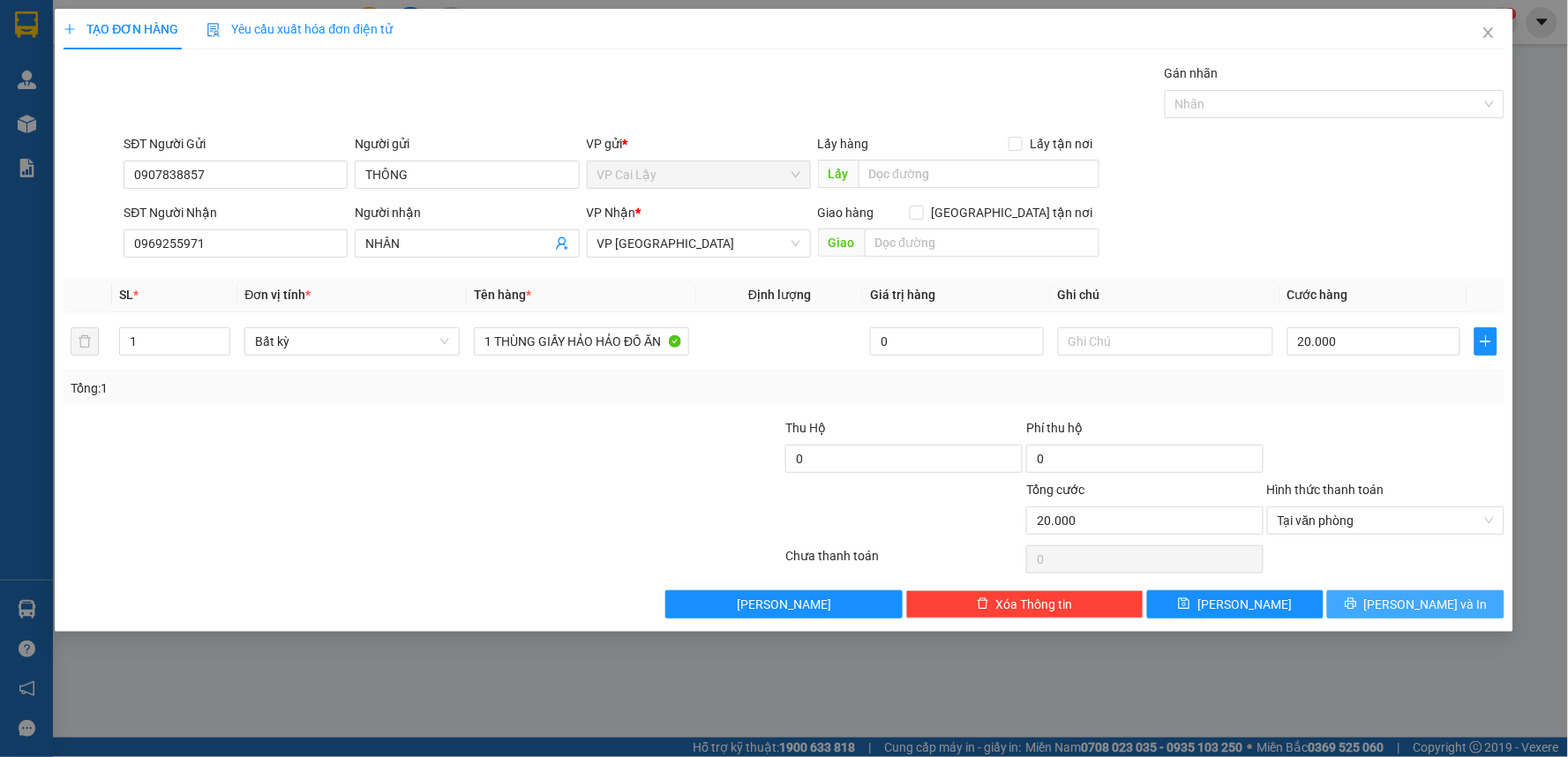
click at [1413, 600] on span "[PERSON_NAME] và In" at bounding box center [1426, 604] width 123 height 20
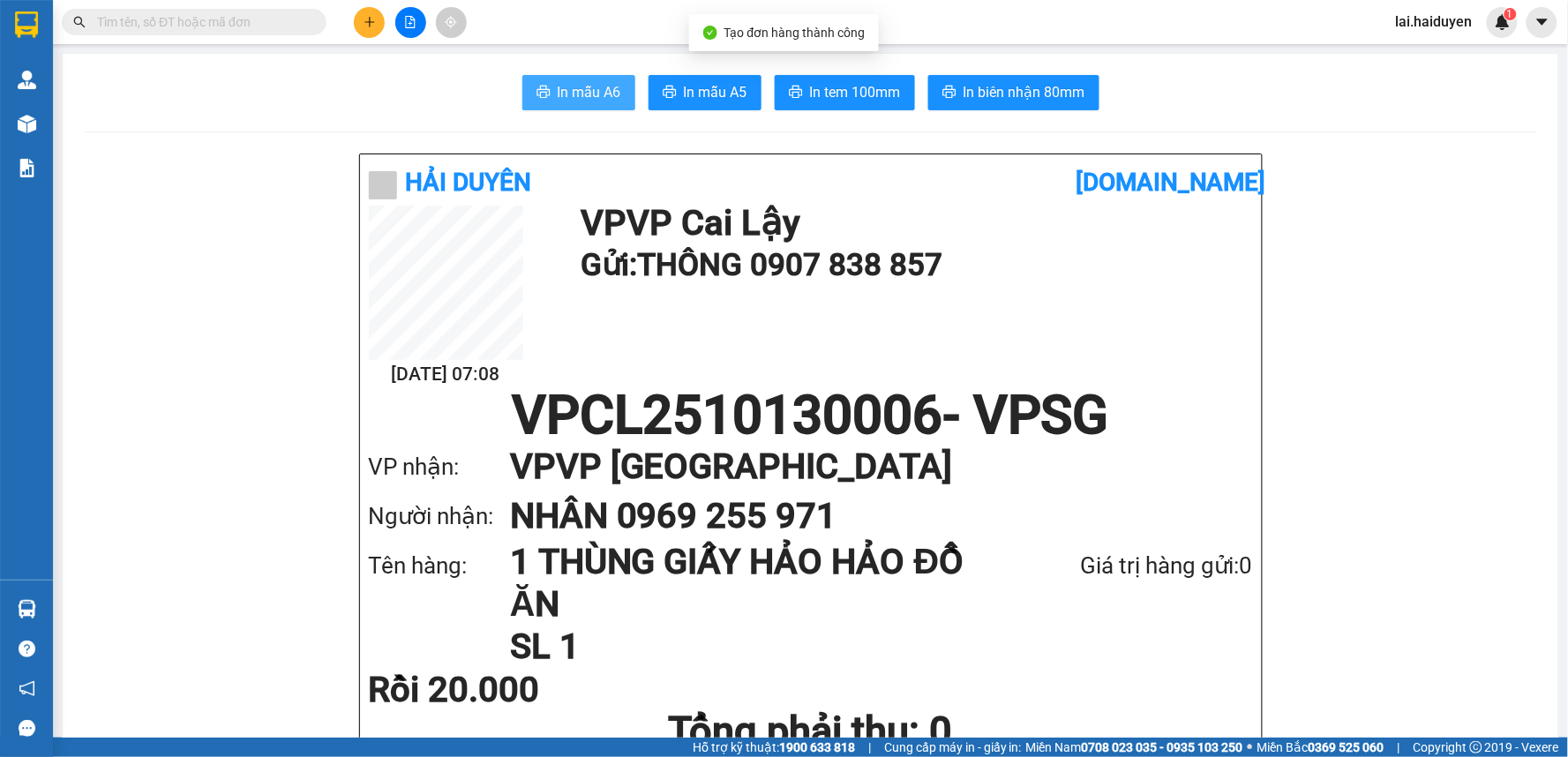
click at [571, 108] on button "In mẫu A6" at bounding box center [578, 93] width 113 height 35
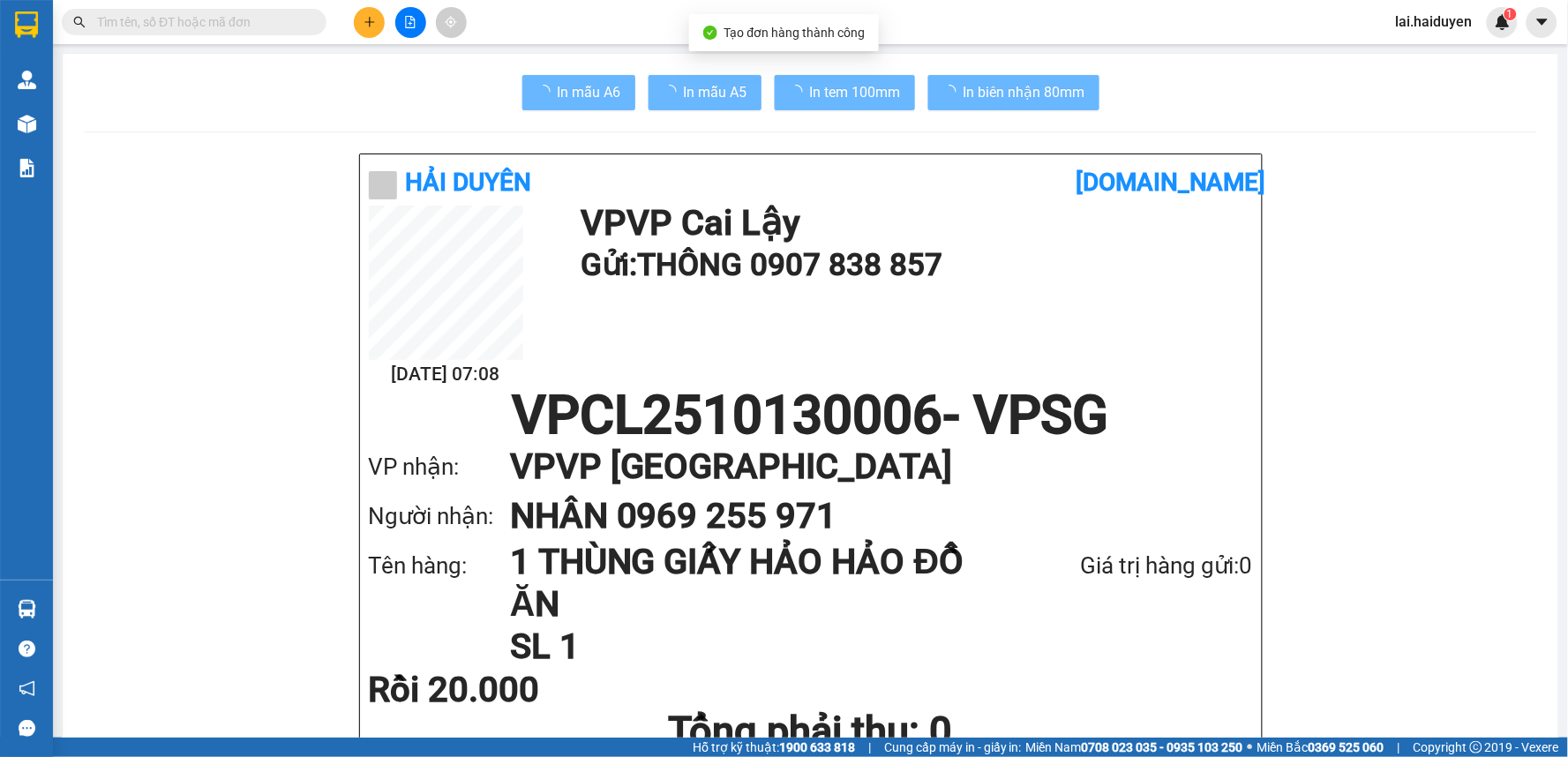
drag, startPoint x: 965, startPoint y: 470, endPoint x: 933, endPoint y: 517, distance: 56.9
click at [964, 471] on h1 "VP VP Sài Gòn" at bounding box center [864, 466] width 707 height 49
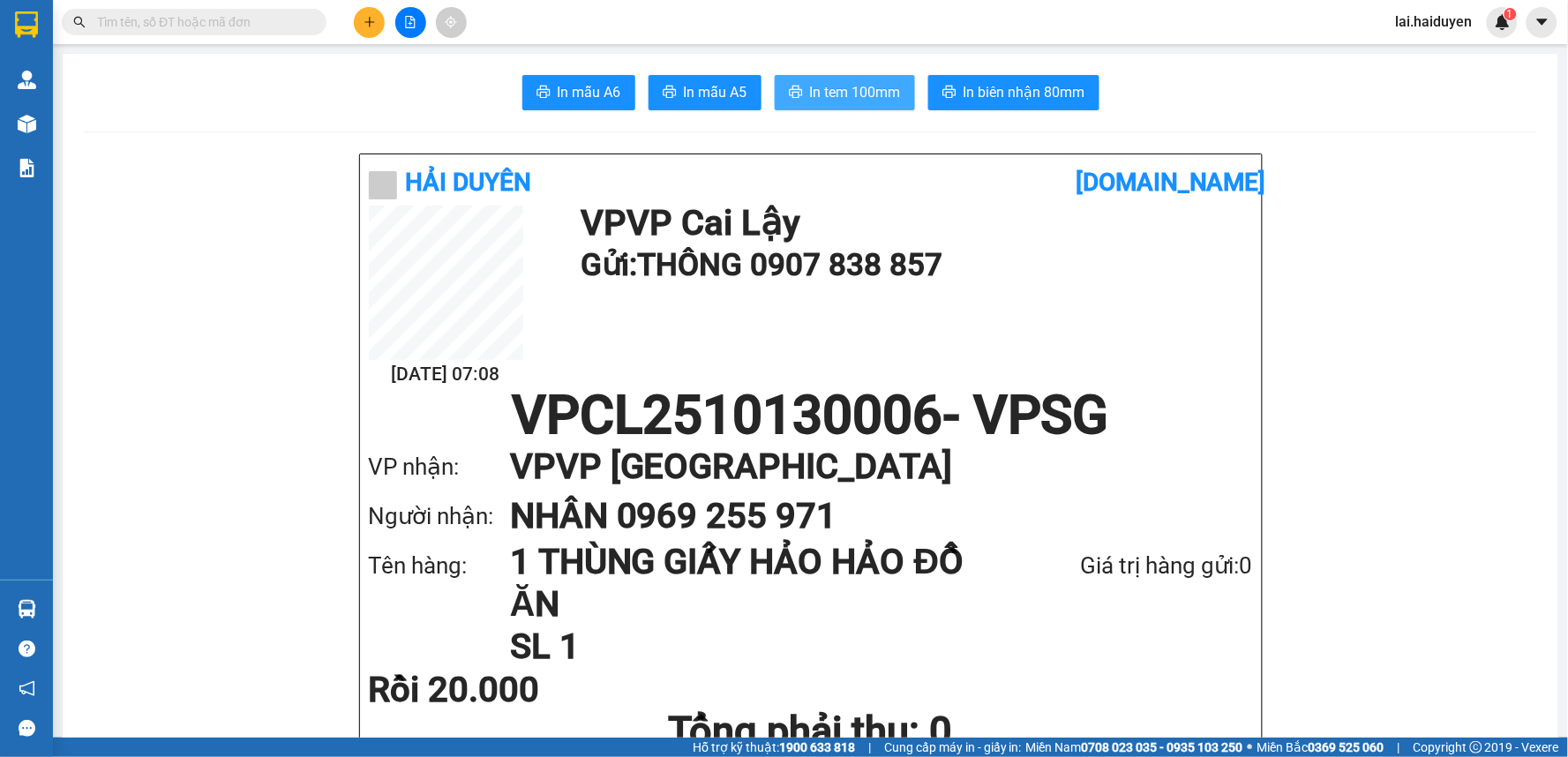
click at [859, 89] on span "In tem 100mm" at bounding box center [855, 92] width 91 height 23
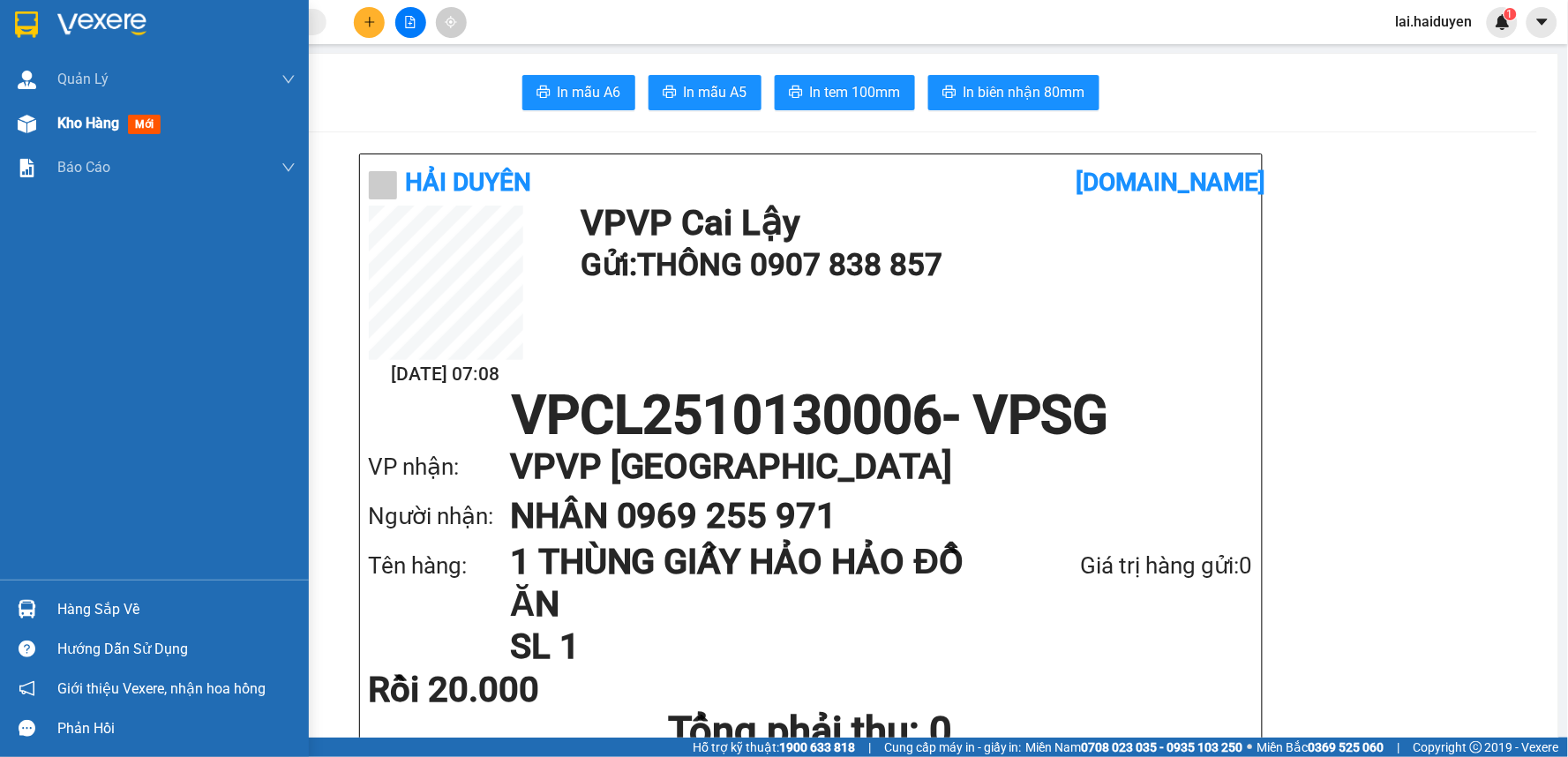
click at [83, 127] on span "Kho hàng" at bounding box center [88, 122] width 62 height 17
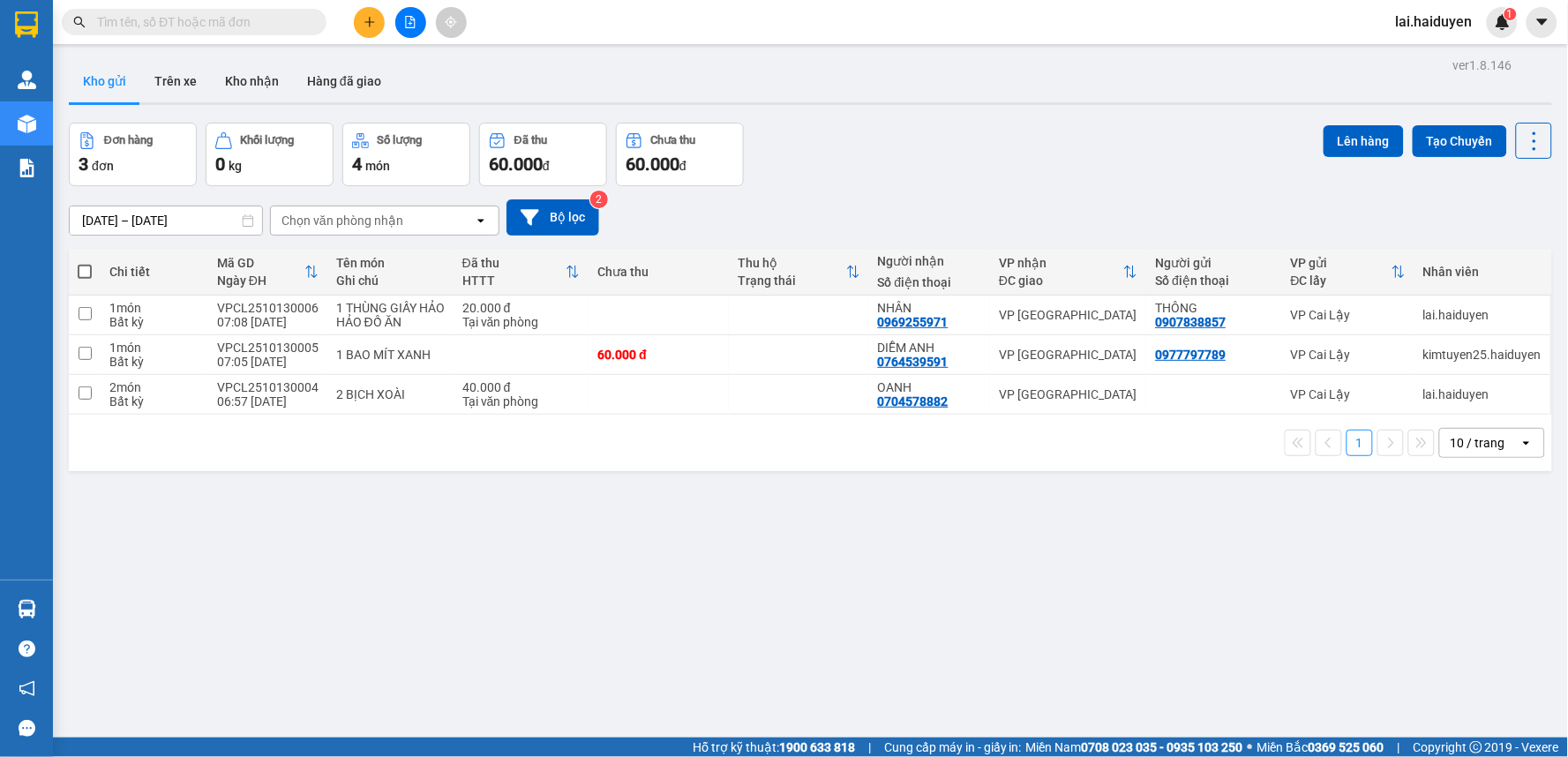
click at [209, 22] on input "text" at bounding box center [201, 23] width 209 height 20
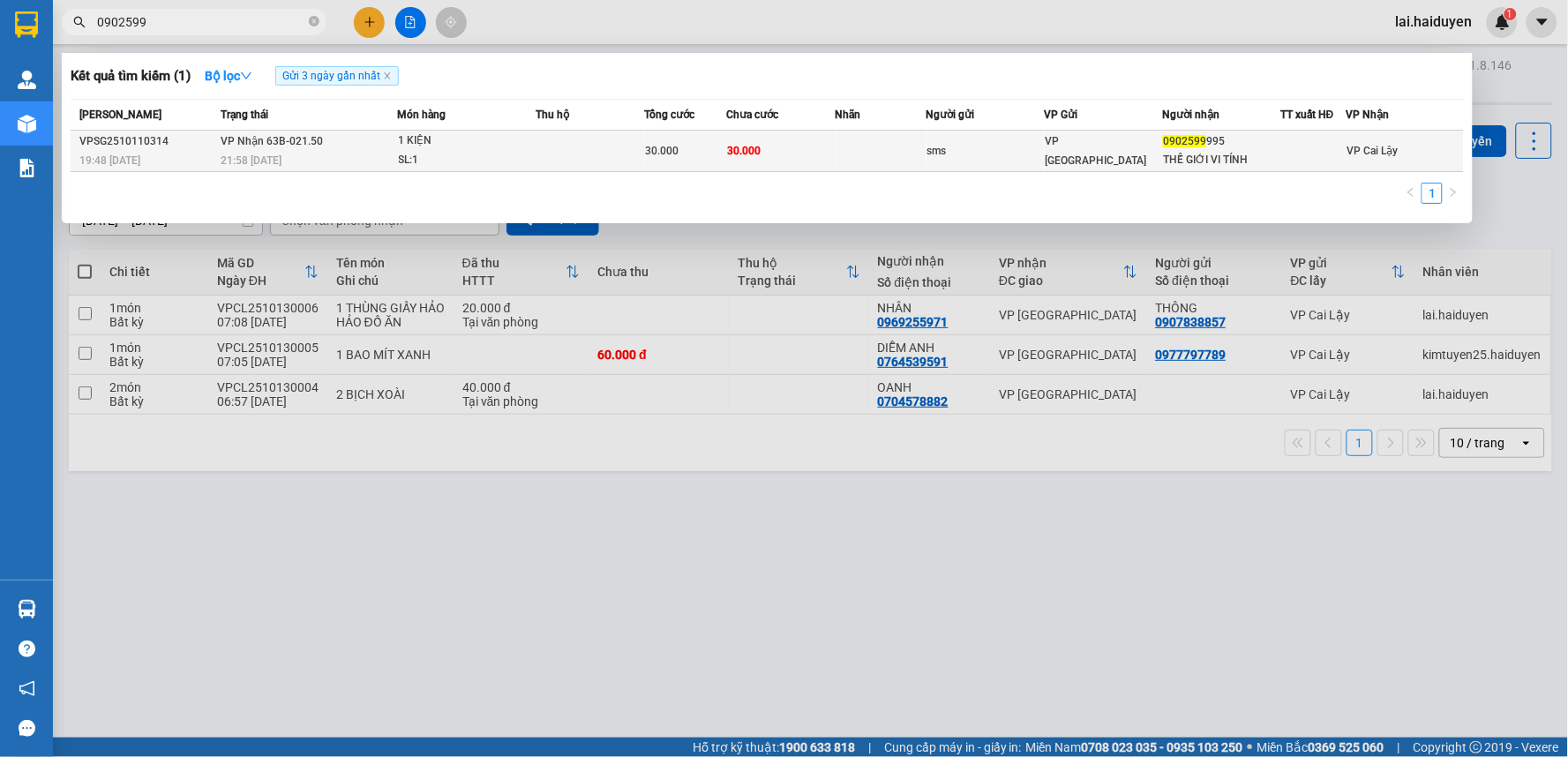
type input "0902599"
click at [408, 152] on div "SL: 1" at bounding box center [464, 161] width 132 height 20
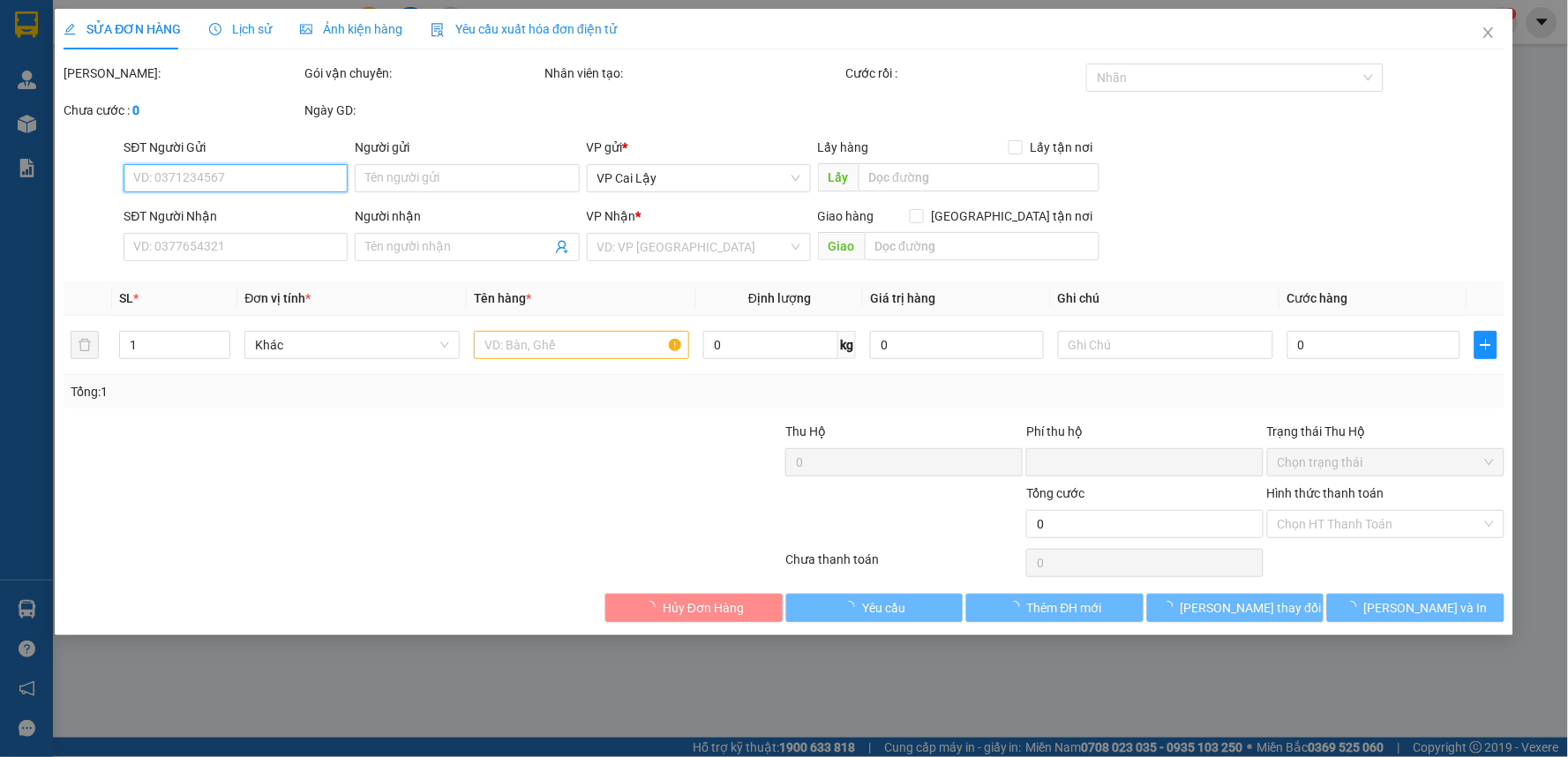
type input "sms"
type input "0902599995"
type input "THẾ GIỚI VI TÍNH"
type input "0"
type input "30.000"
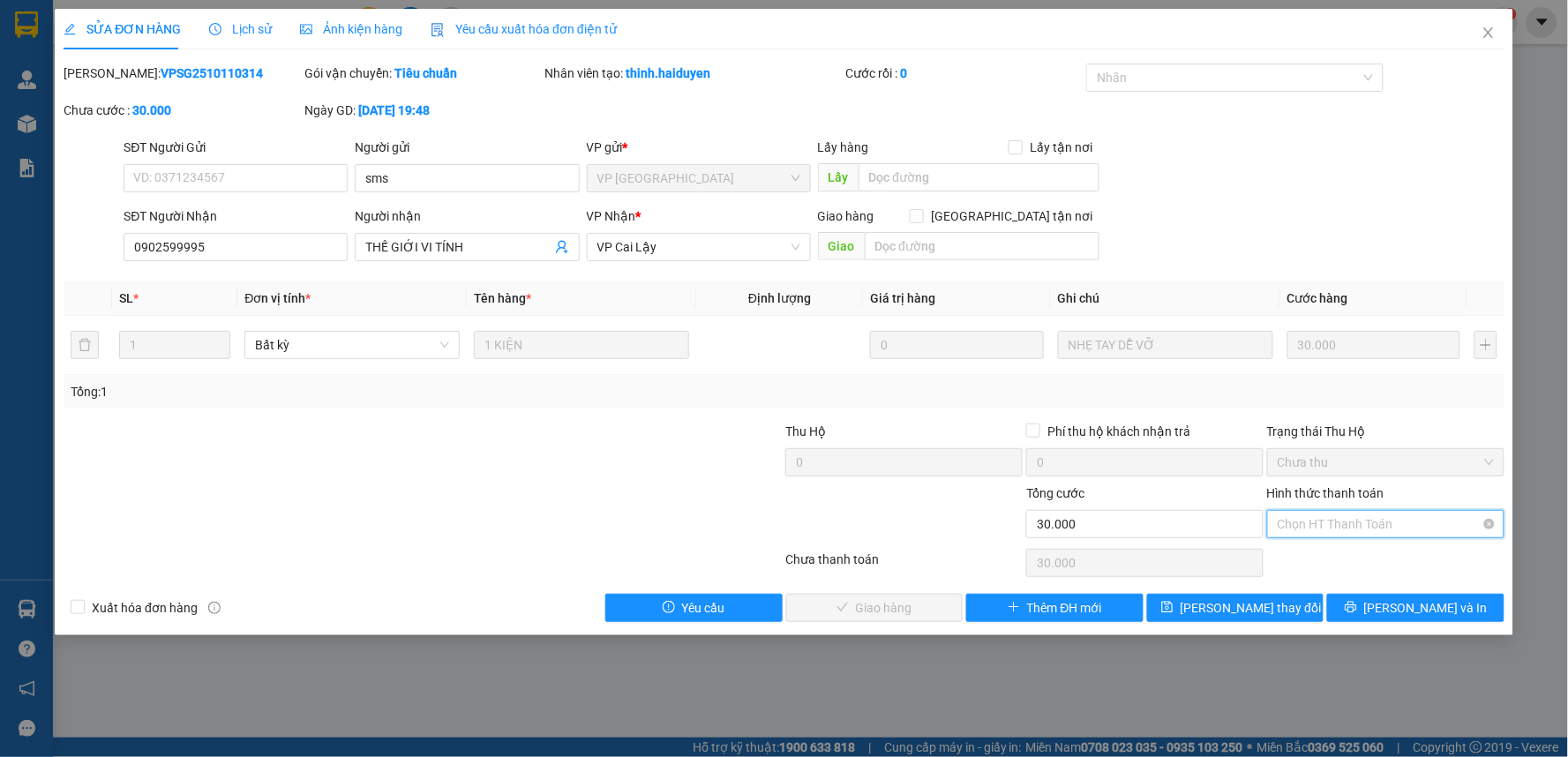
click at [1377, 536] on div "Chọn HT Thanh Toán" at bounding box center [1386, 524] width 237 height 28
drag, startPoint x: 1360, startPoint y: 557, endPoint x: 951, endPoint y: 559, distance: 409.0
click at [1352, 558] on div "Tại văn phòng" at bounding box center [1386, 559] width 216 height 20
type input "0"
click at [911, 598] on span "[PERSON_NAME] và Giao hàng" at bounding box center [904, 608] width 169 height 20
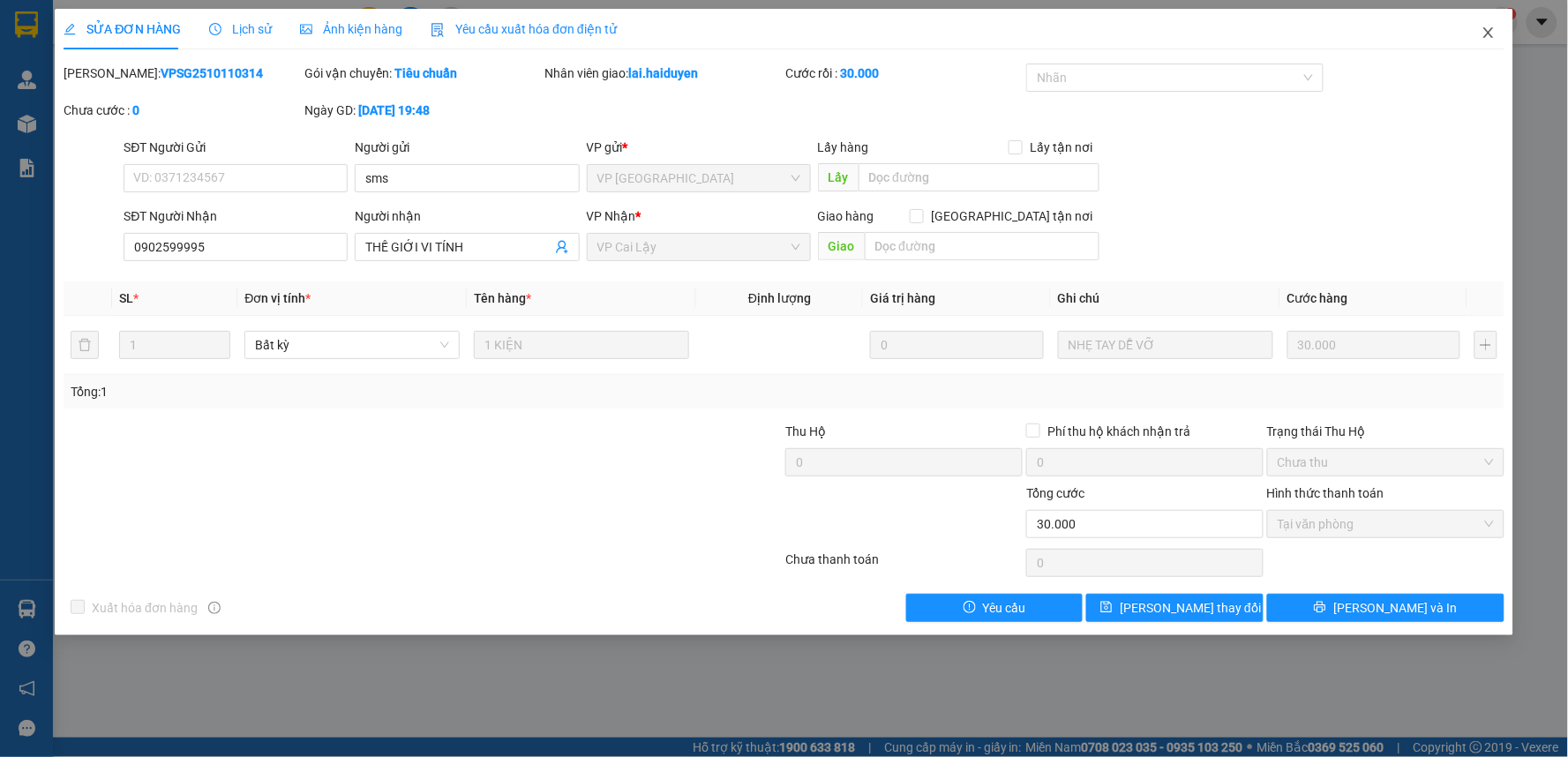
click at [1488, 39] on icon "close" at bounding box center [1488, 32] width 14 height 14
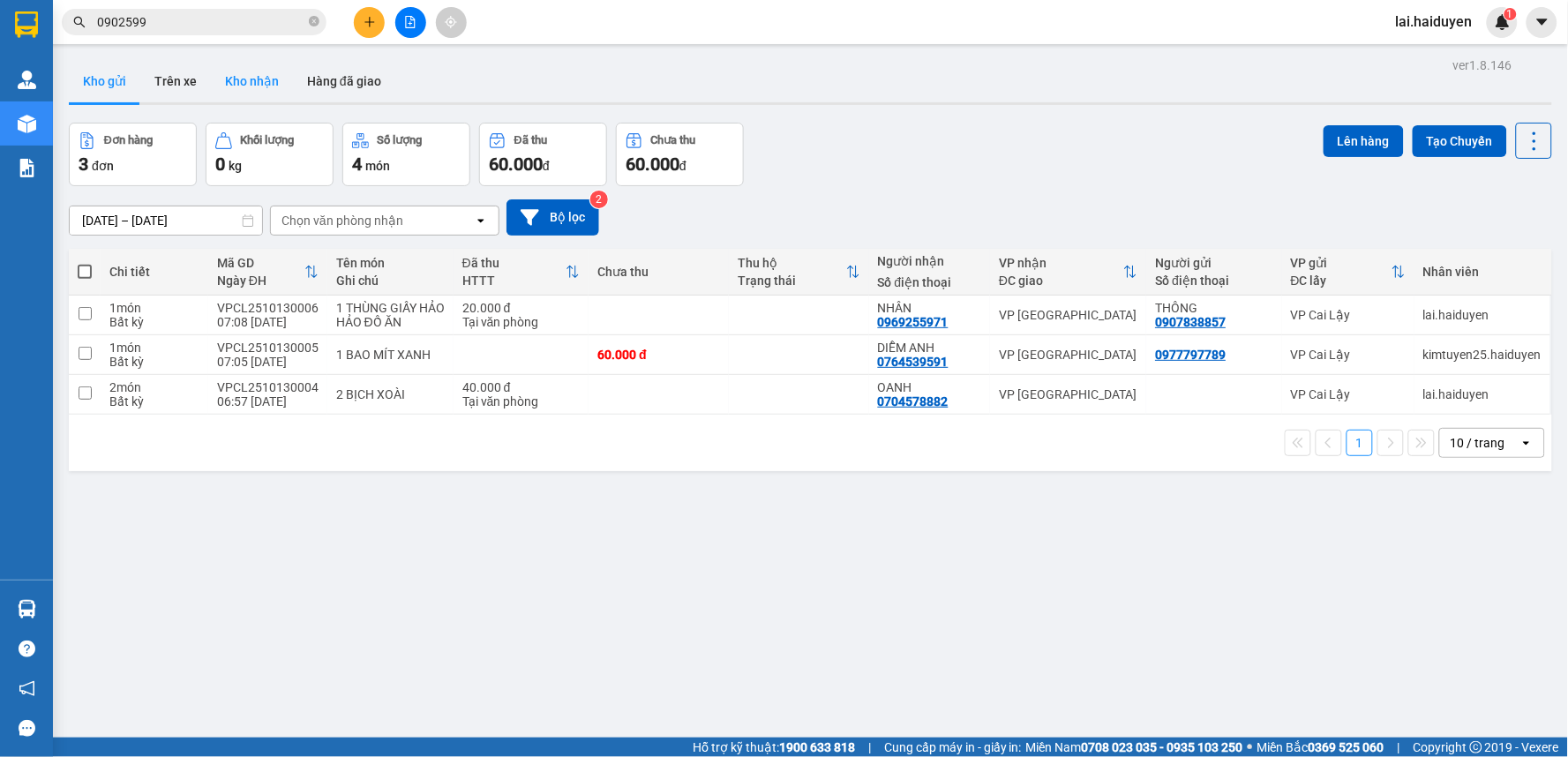
click at [261, 82] on button "Kho nhận" at bounding box center [252, 80] width 82 height 42
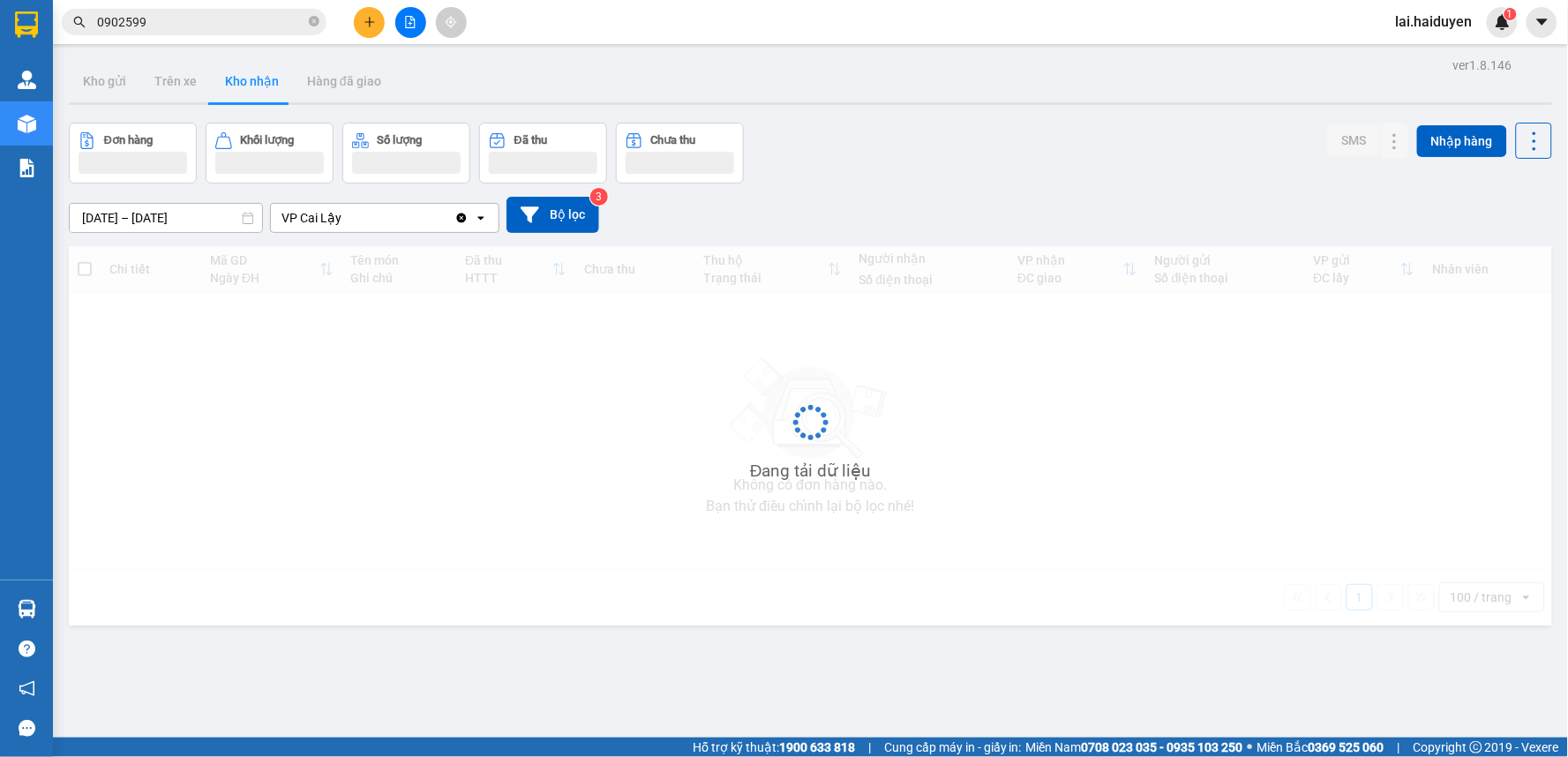
click at [261, 82] on button "Kho nhận" at bounding box center [252, 80] width 82 height 42
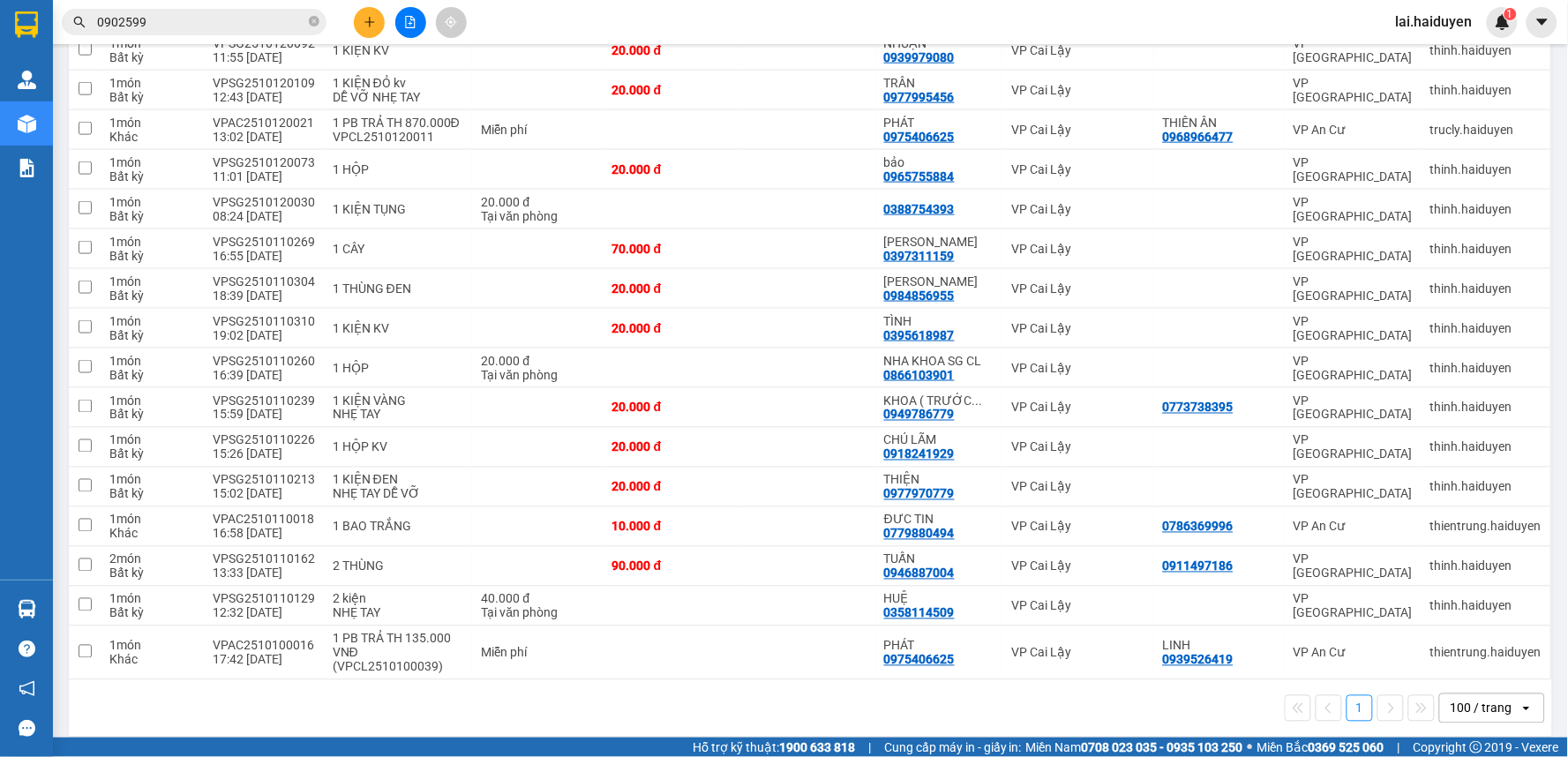
scroll to position [613, 0]
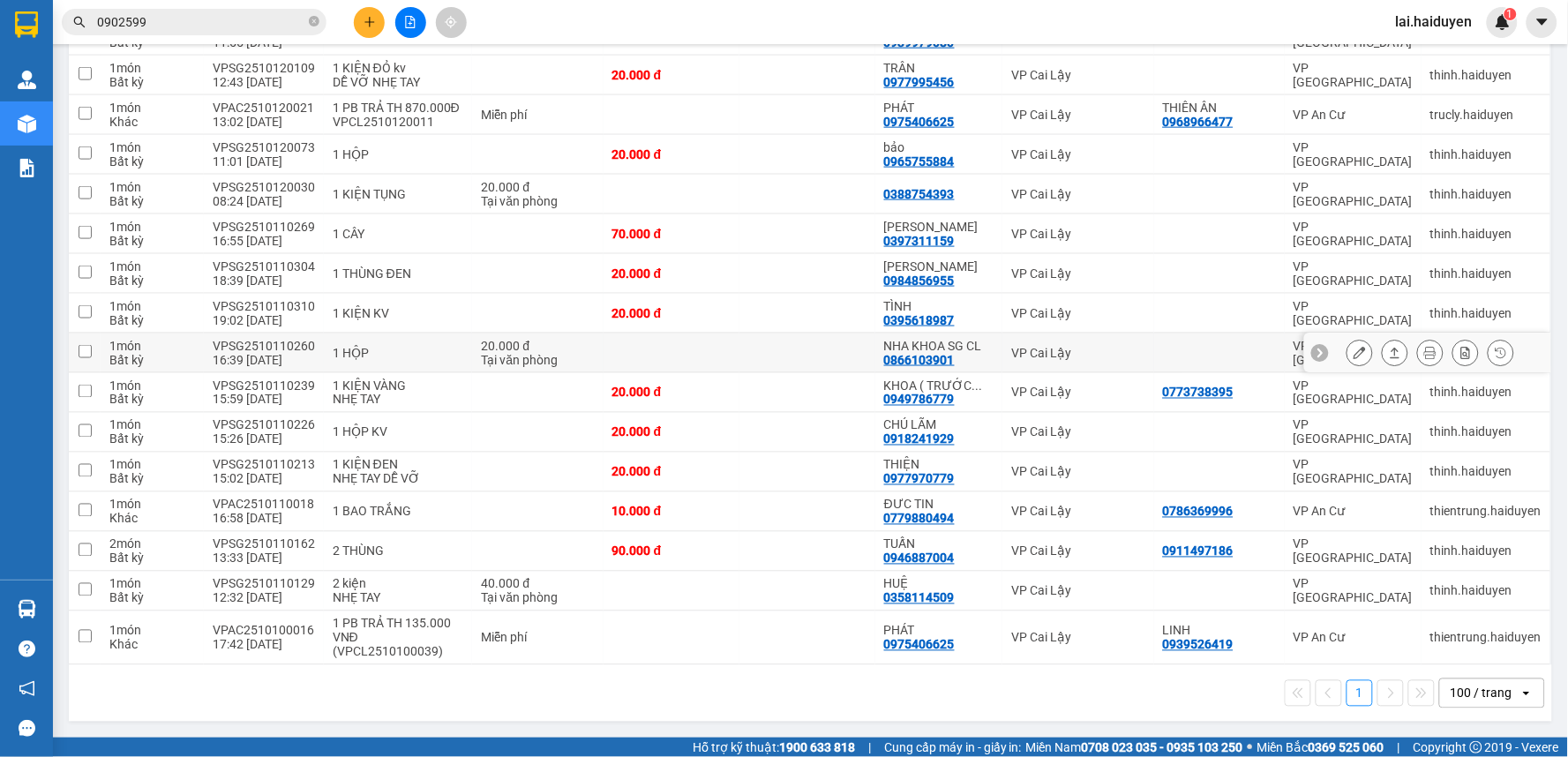
click at [818, 345] on td at bounding box center [807, 353] width 136 height 40
checkbox input "true"
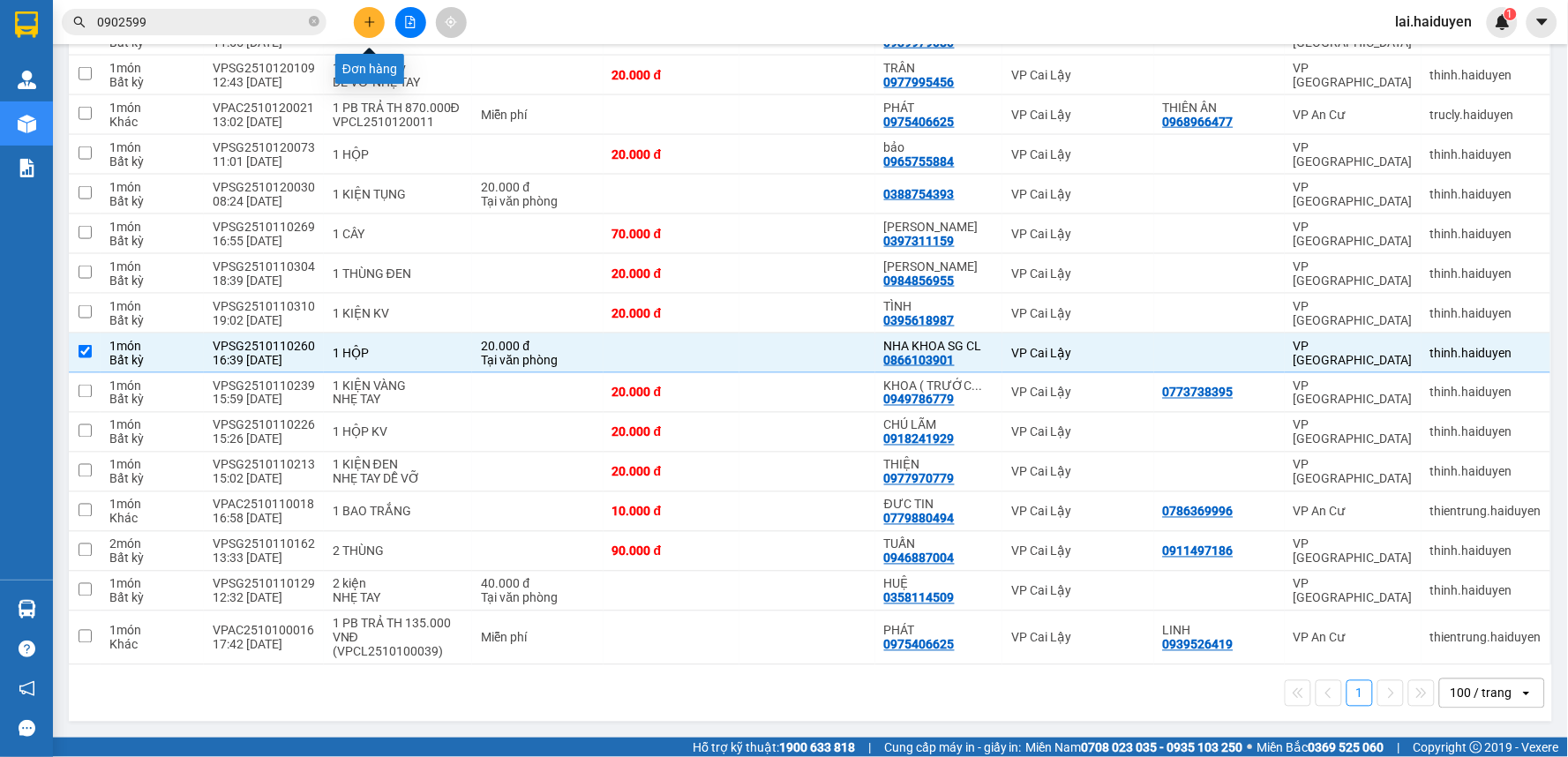
click at [376, 19] on button at bounding box center [369, 23] width 31 height 31
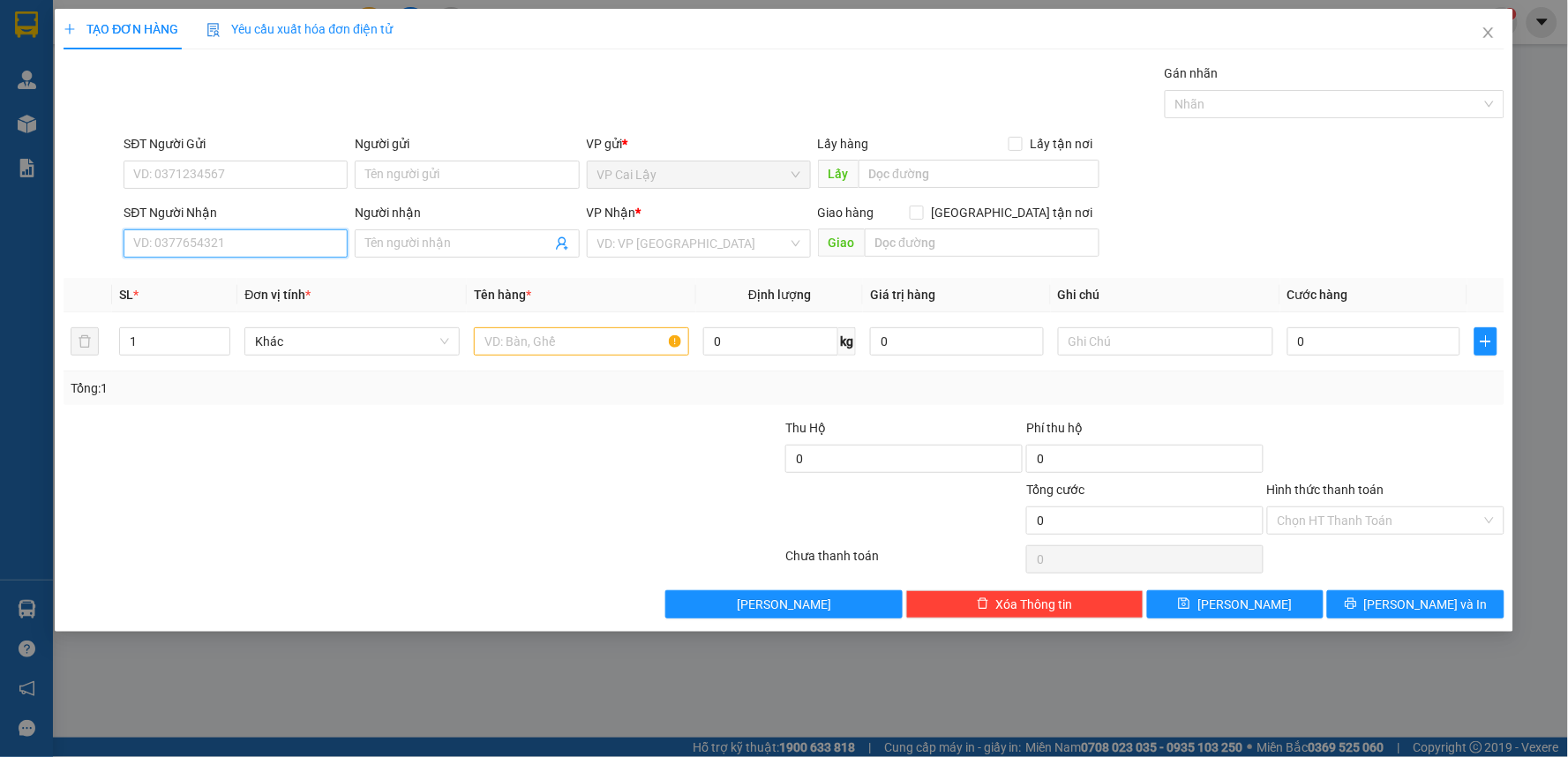
drag, startPoint x: 190, startPoint y: 250, endPoint x: 256, endPoint y: 254, distance: 66.1
click at [191, 249] on input "SĐT Người Nhận" at bounding box center [235, 243] width 224 height 28
click at [174, 249] on input "070886348" at bounding box center [235, 243] width 224 height 28
drag, startPoint x: 227, startPoint y: 249, endPoint x: 295, endPoint y: 262, distance: 69.2
click at [229, 249] on input "070886348" at bounding box center [235, 243] width 224 height 28
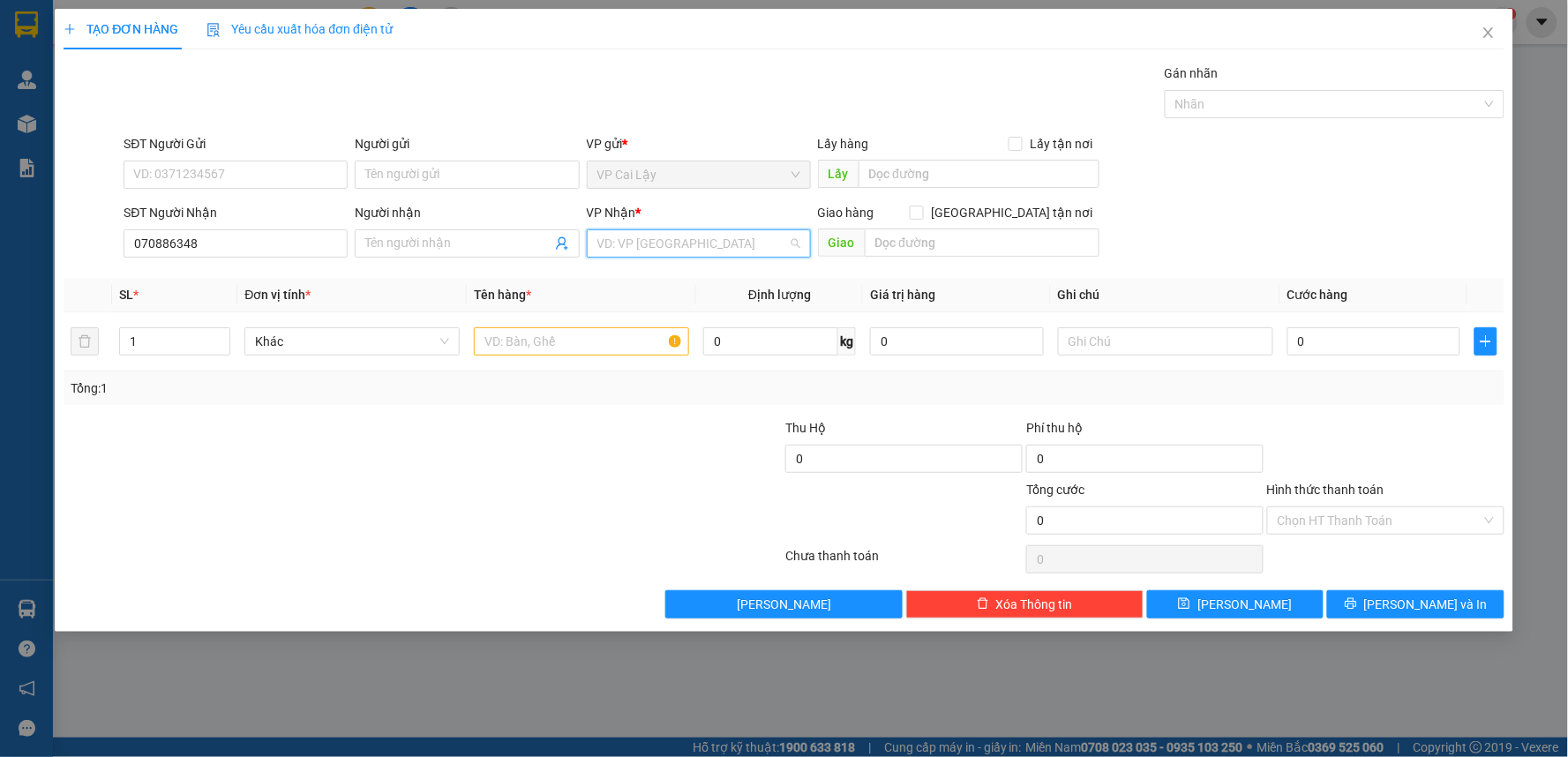
click at [646, 245] on input "search" at bounding box center [692, 243] width 191 height 26
click at [651, 276] on div "VP [GEOGRAPHIC_DATA]" at bounding box center [698, 279] width 203 height 20
click at [407, 232] on span at bounding box center [466, 243] width 224 height 28
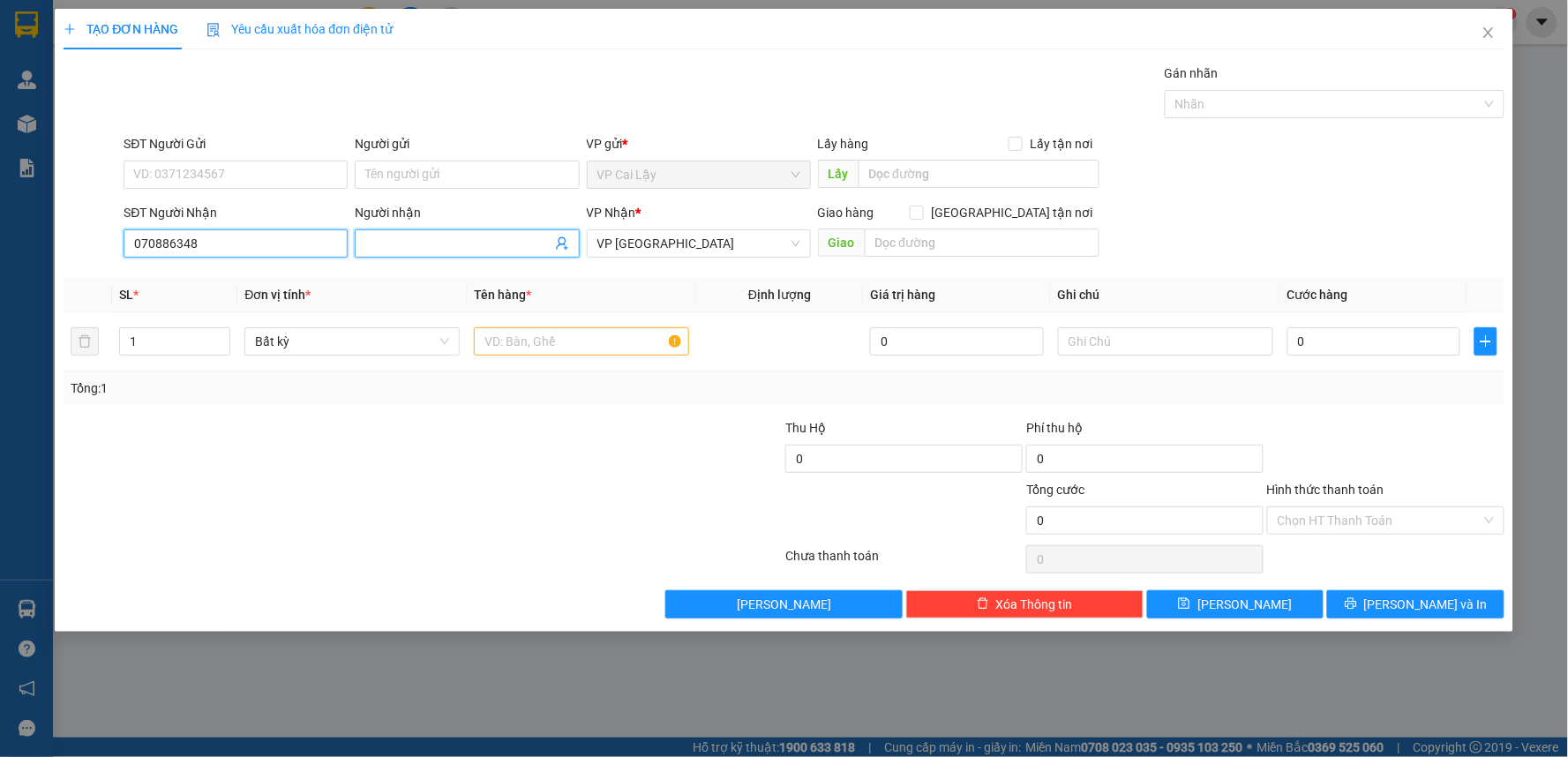
click at [153, 247] on input "070886348" at bounding box center [235, 243] width 224 height 28
click at [178, 242] on input "070886348" at bounding box center [235, 243] width 224 height 28
click at [227, 245] on input "070886348" at bounding box center [235, 243] width 224 height 28
click at [173, 249] on input "070886348" at bounding box center [235, 243] width 224 height 28
type input "0708868348"
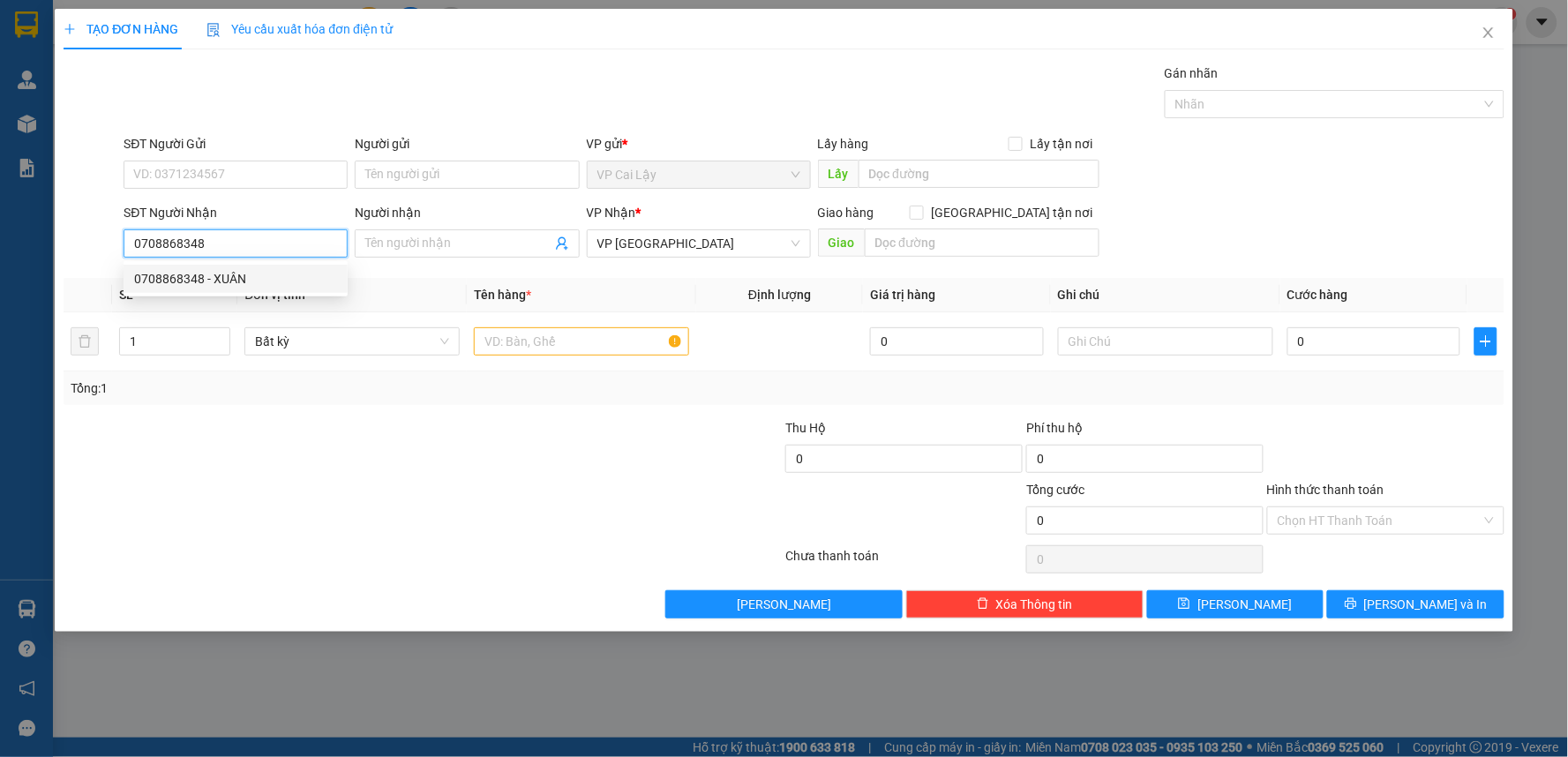
click at [226, 278] on div "0708868348 - XUÂN" at bounding box center [235, 279] width 203 height 20
type input "XUÂN"
type input "504 ng tất thành p18 q4"
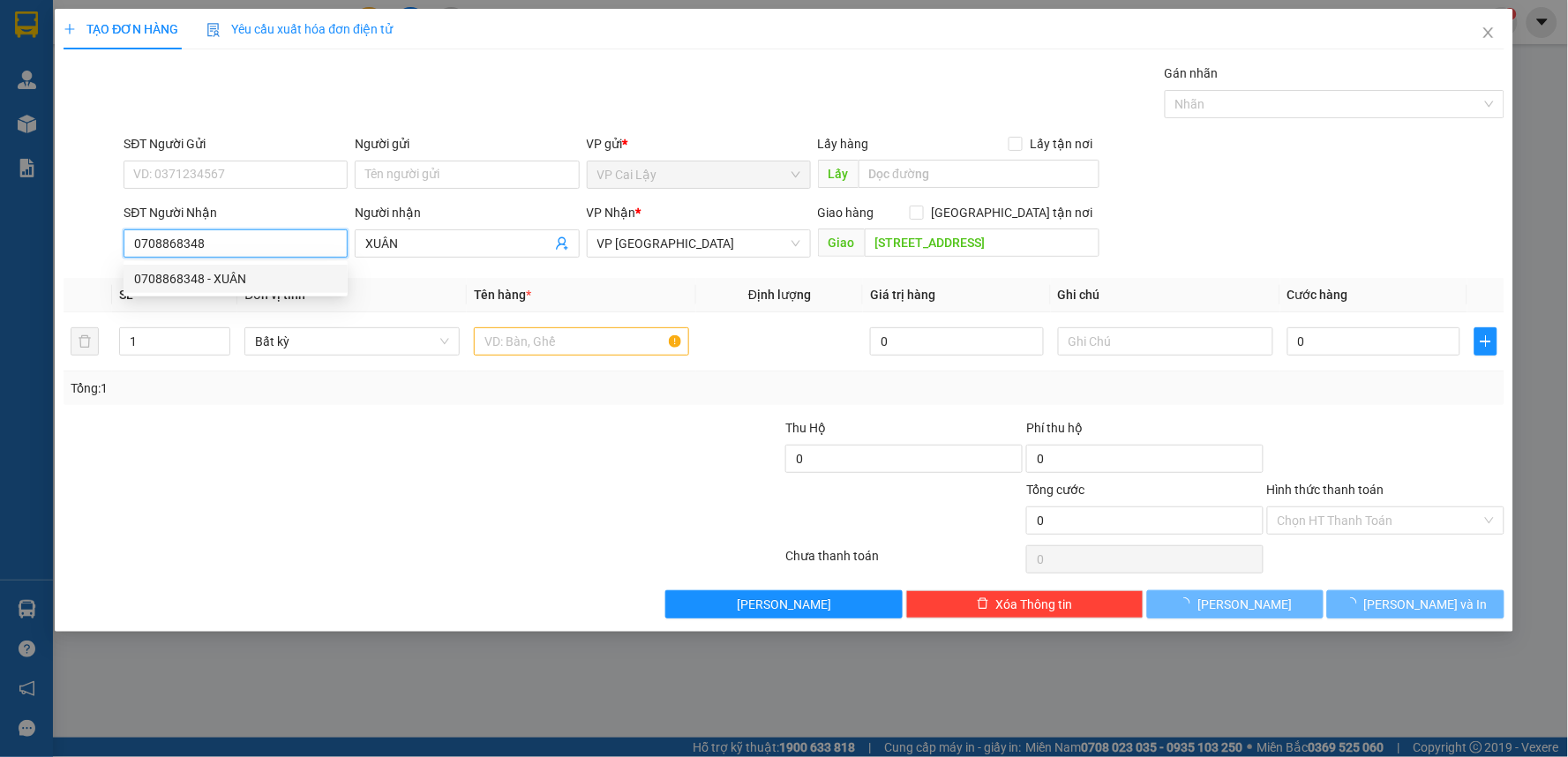
type input "60.000"
type input "0708868348"
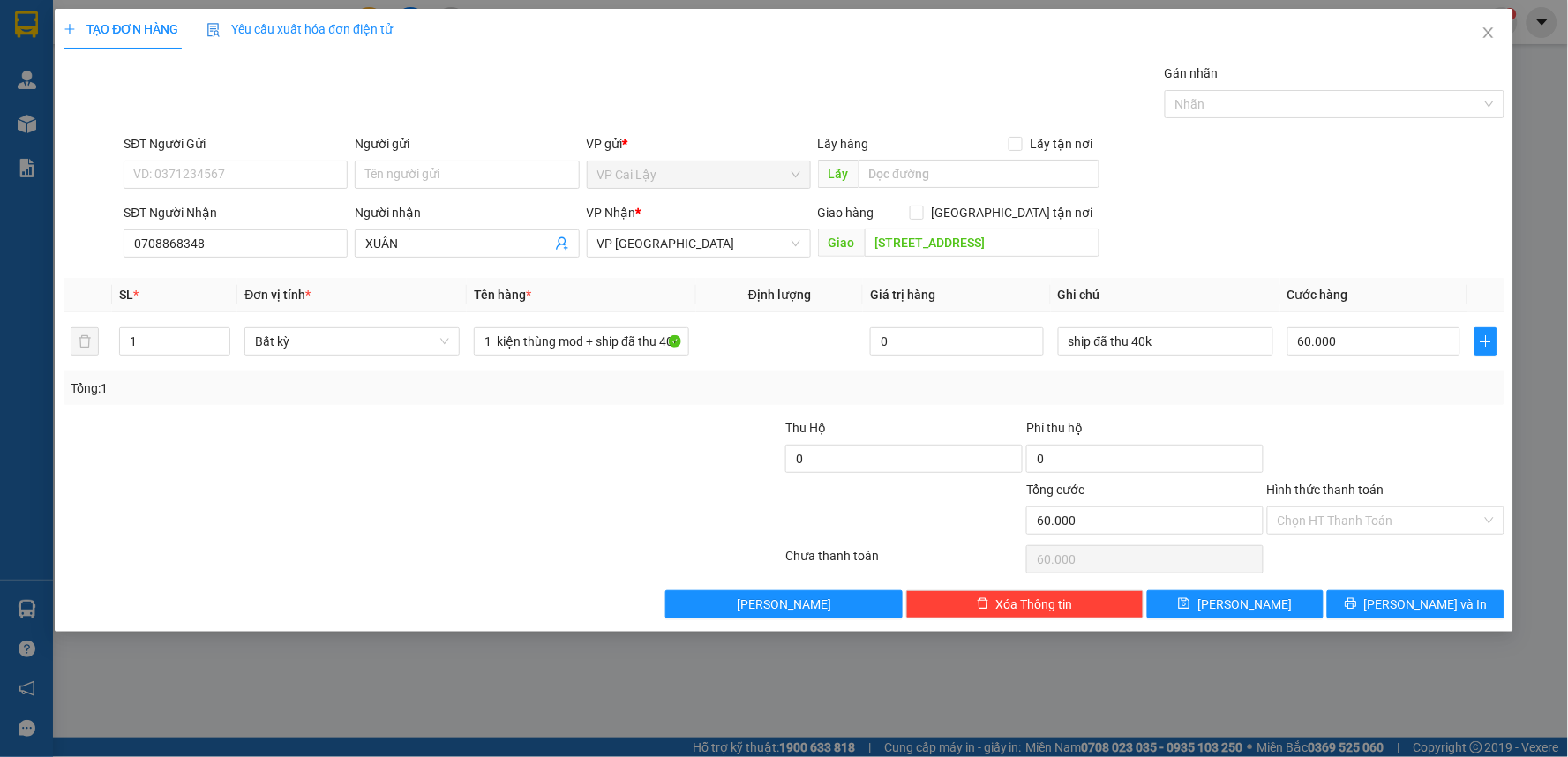
drag, startPoint x: 338, startPoint y: 417, endPoint x: 435, endPoint y: 417, distance: 97.0
click at [339, 418] on div at bounding box center [303, 449] width 482 height 62
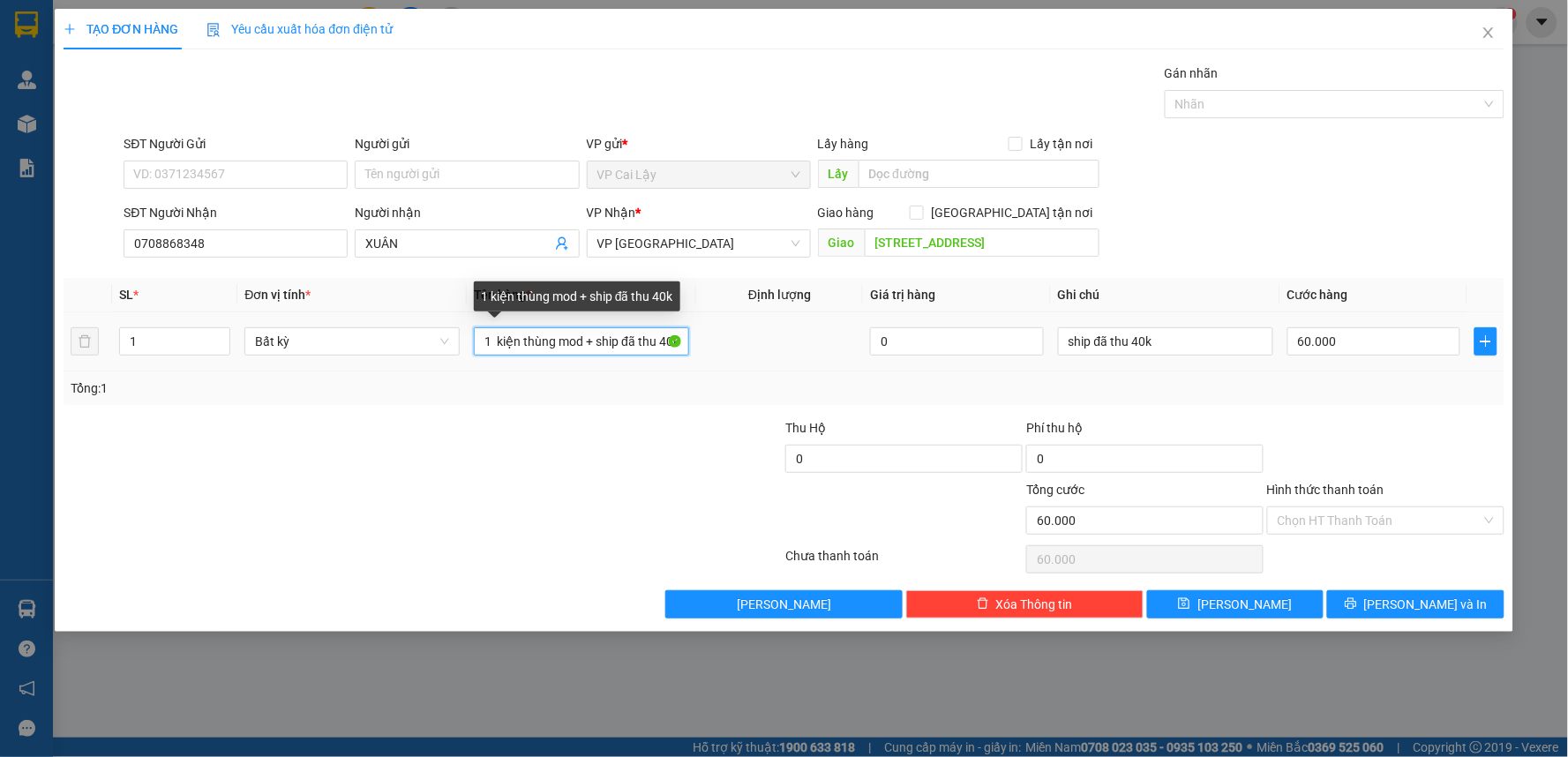
click at [594, 340] on input "1 kiện thùng mod + ship đã thu 40k" at bounding box center [582, 341] width 215 height 28
drag, startPoint x: 585, startPoint y: 340, endPoint x: 894, endPoint y: 340, distance: 309.0
click at [894, 340] on tr "1 Bất kỳ 1 kiện thùng mod + ship đã thu 40k 0 ship đã thu 40k 60.000" at bounding box center [784, 342] width 1441 height 59
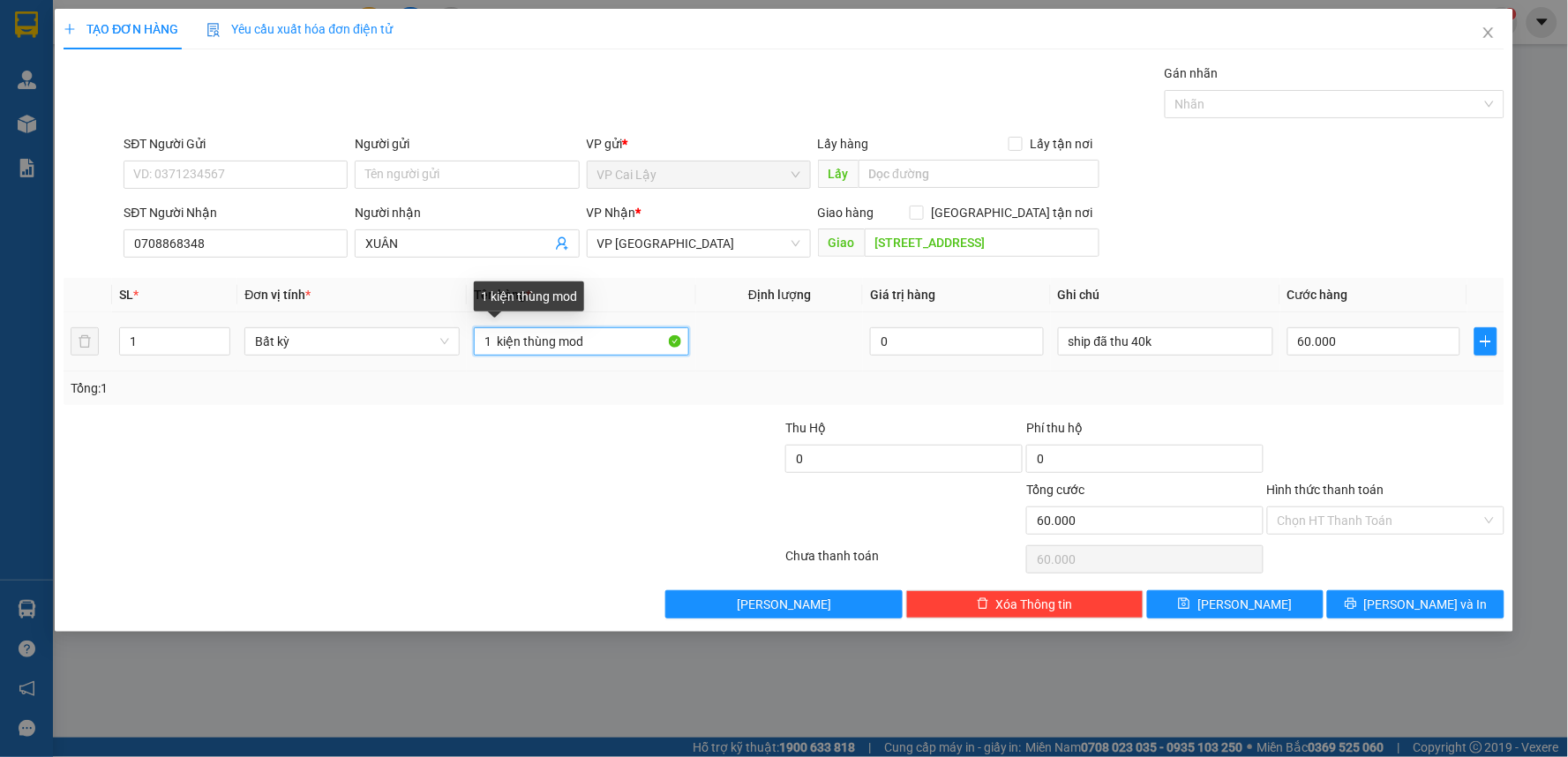
drag, startPoint x: 610, startPoint y: 338, endPoint x: 497, endPoint y: 342, distance: 113.1
click at [497, 342] on input "1 kiện thùng mod" at bounding box center [582, 341] width 215 height 28
drag, startPoint x: 622, startPoint y: 336, endPoint x: 456, endPoint y: 345, distance: 166.2
click at [456, 345] on tr "1 Bất kỳ 1 THÙNG MOD VÀNG 0 ship đã thu 40k 60.000" at bounding box center [784, 342] width 1441 height 59
type input "1 THÙNG MOD VÀNG"
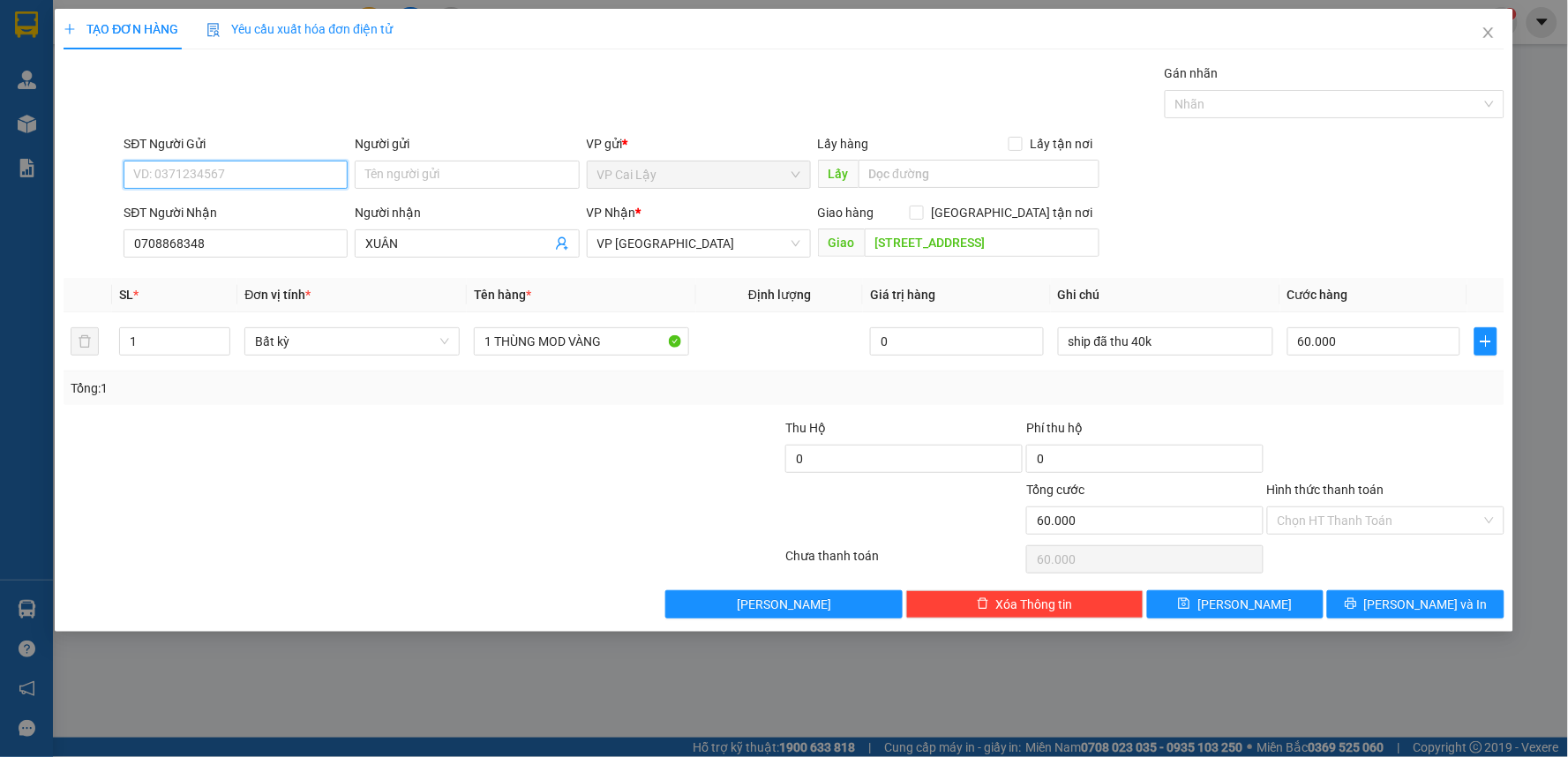
click at [221, 187] on input "SĐT Người Gửi" at bounding box center [235, 174] width 224 height 28
click at [229, 181] on input "SĐT Người Gửi" at bounding box center [235, 174] width 224 height 28
type input "0977022682"
click at [278, 209] on div "0977022682" at bounding box center [235, 210] width 203 height 20
type input "80.000"
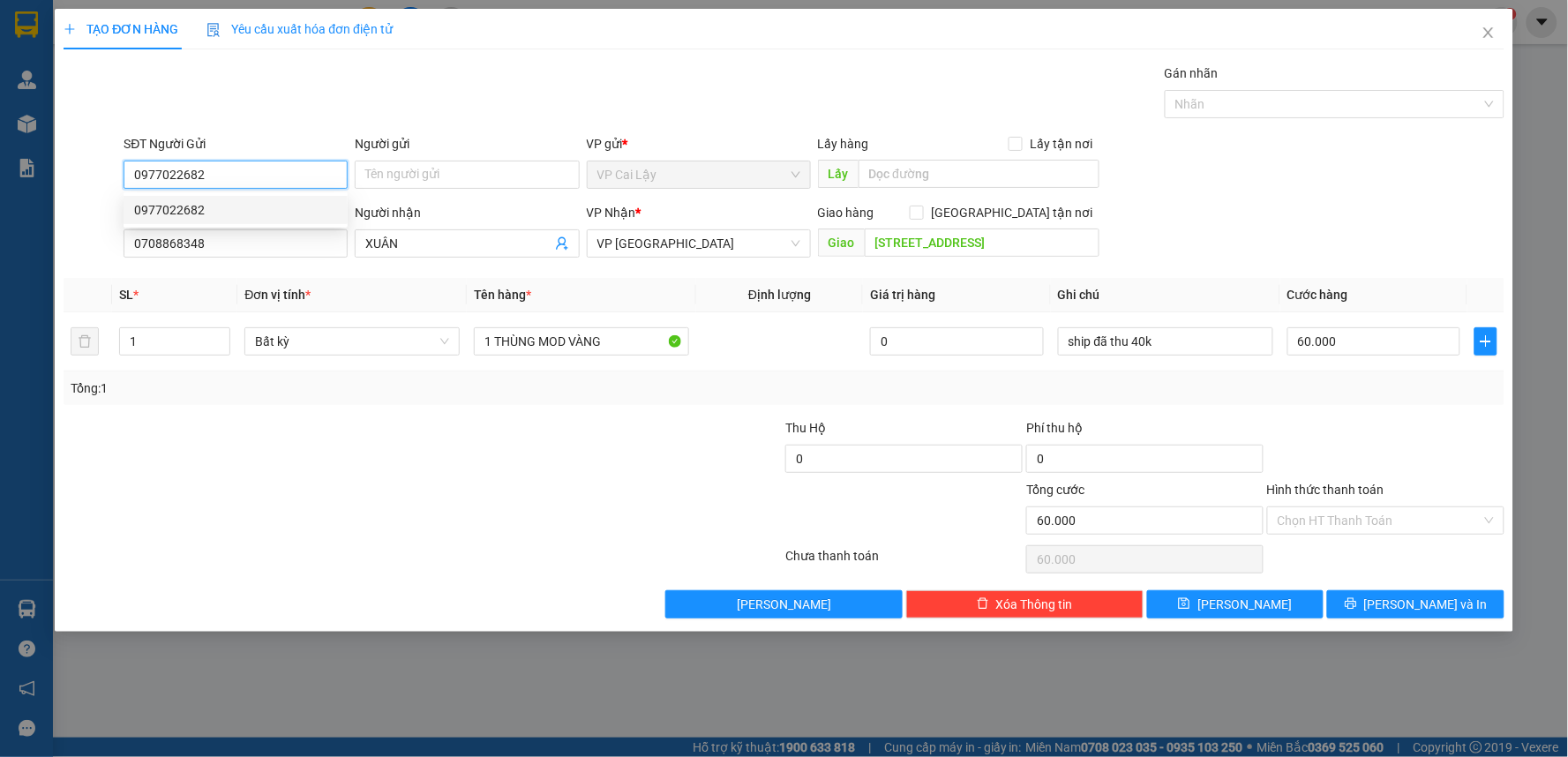
type input "80.000"
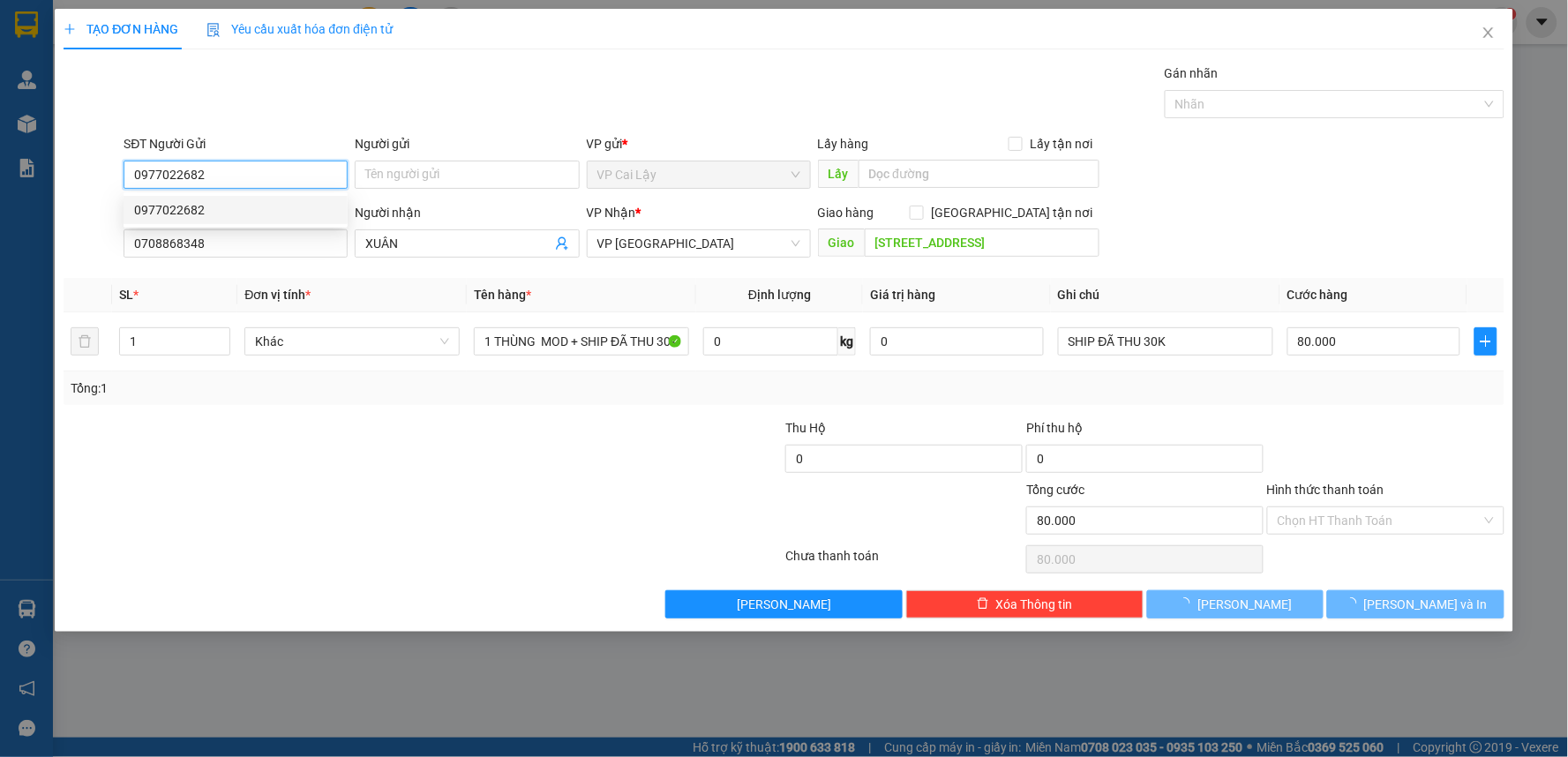
type input "0977022682"
click at [427, 397] on div "Tổng: 1" at bounding box center [338, 388] width 535 height 20
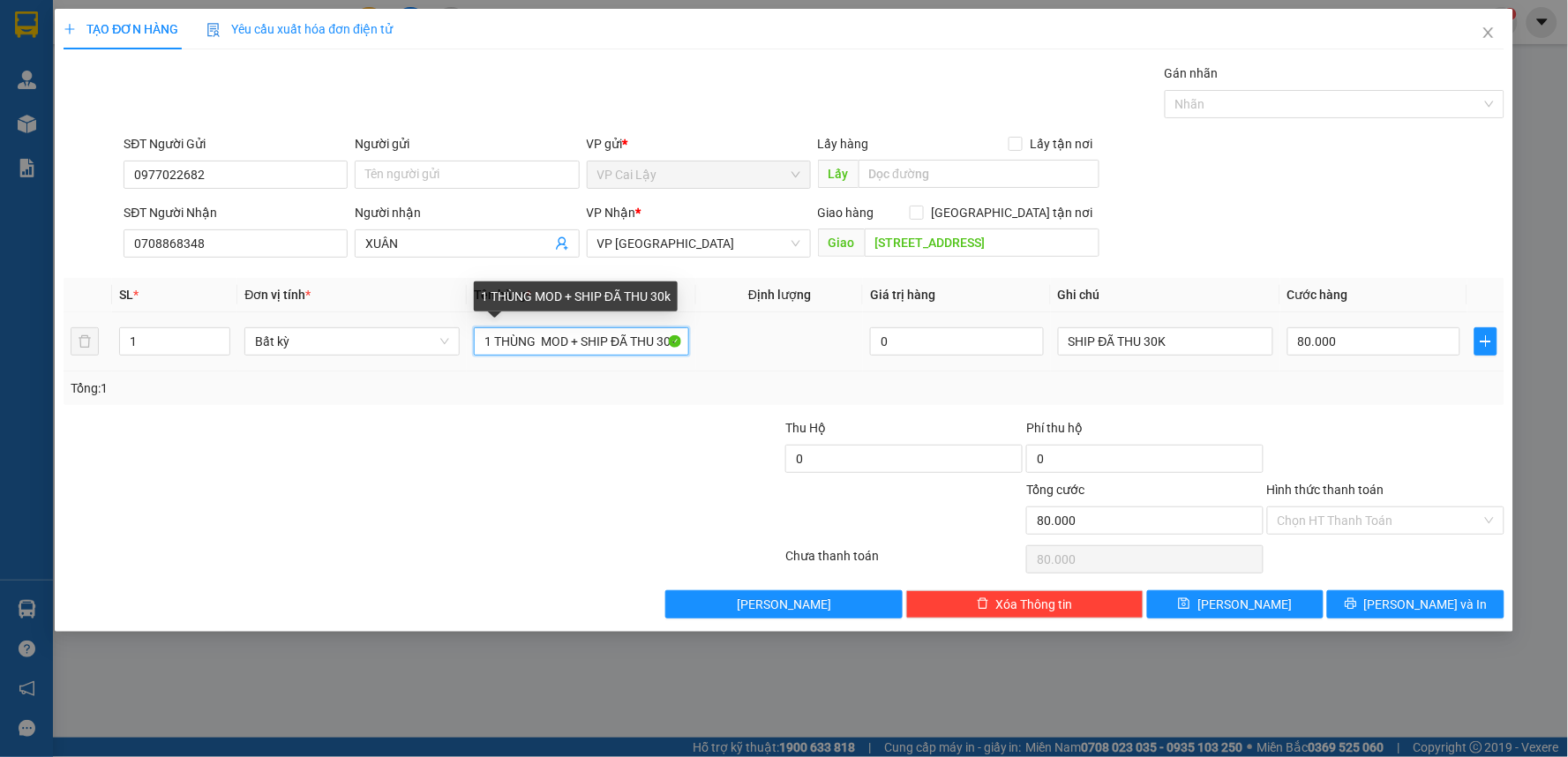
click at [653, 338] on input "1 THÙNG MOD + SHIP ĐÃ THU 30k" at bounding box center [582, 341] width 215 height 28
click at [574, 343] on input "1 THÙNG MOD + SHIP ĐÃ THU 30k" at bounding box center [582, 341] width 215 height 28
drag, startPoint x: 574, startPoint y: 343, endPoint x: 778, endPoint y: 344, distance: 204.0
click at [778, 344] on tr "1 Bất kỳ 1 THÙNG MOD + SHIP ĐÃ THU 30k 0 SHIP ĐÃ THU 30K 80.000" at bounding box center [784, 342] width 1441 height 59
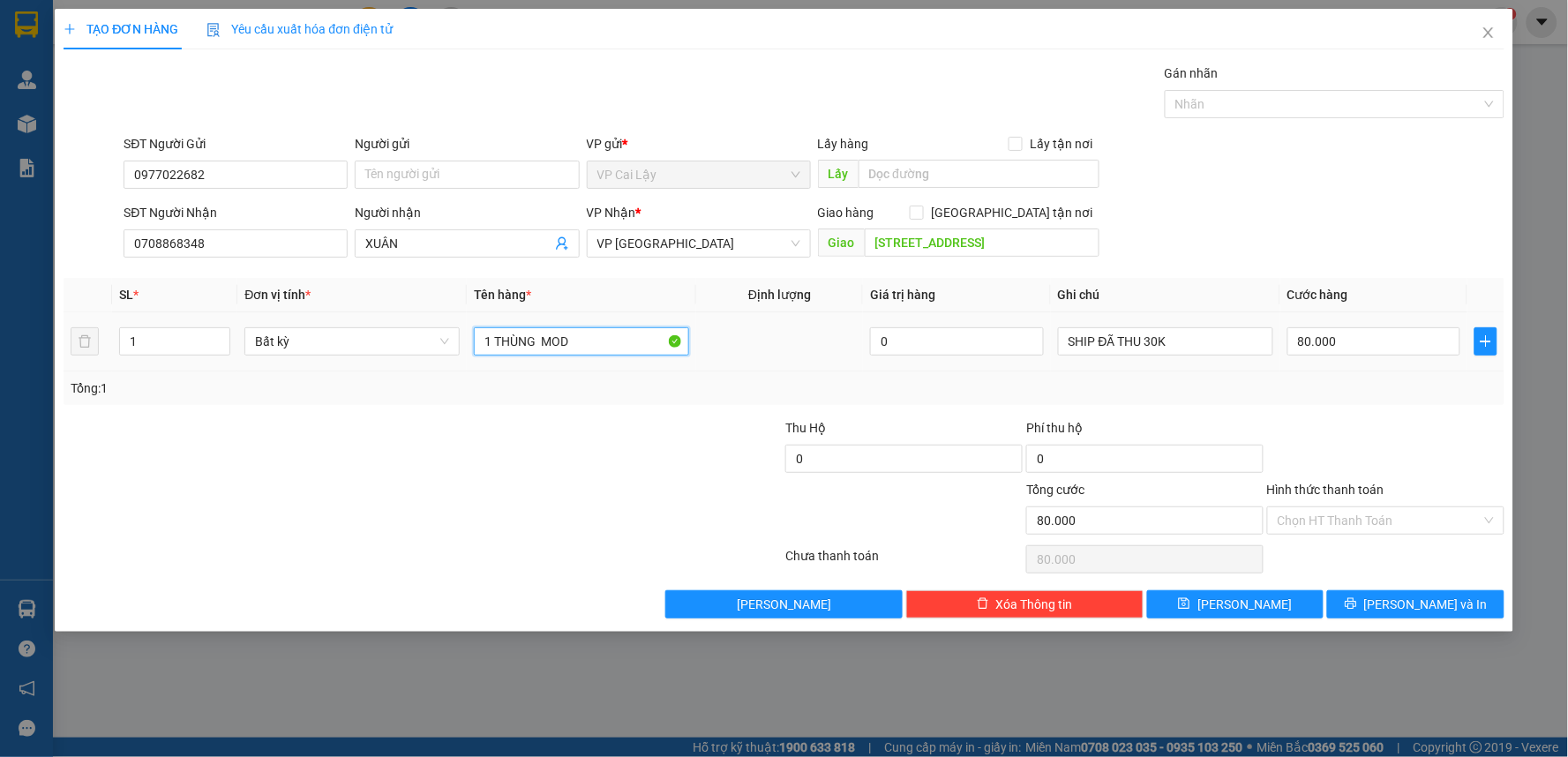
scroll to position [0, 0]
type input "1 THÙNG MOD"
click at [1330, 331] on input "80.000" at bounding box center [1373, 341] width 173 height 28
type input "0"
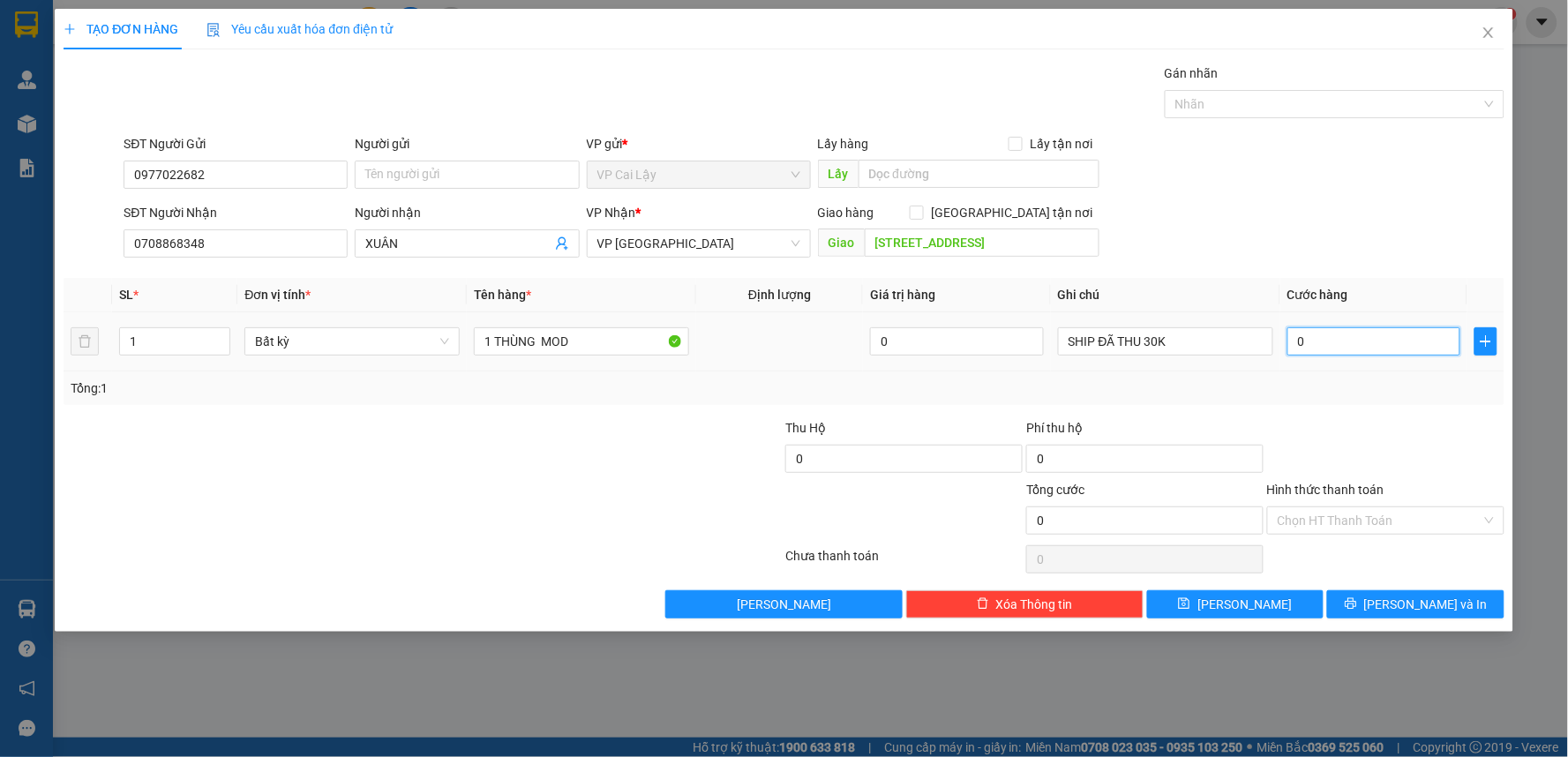
type input "0"
type input "5"
type input "05"
type input "50"
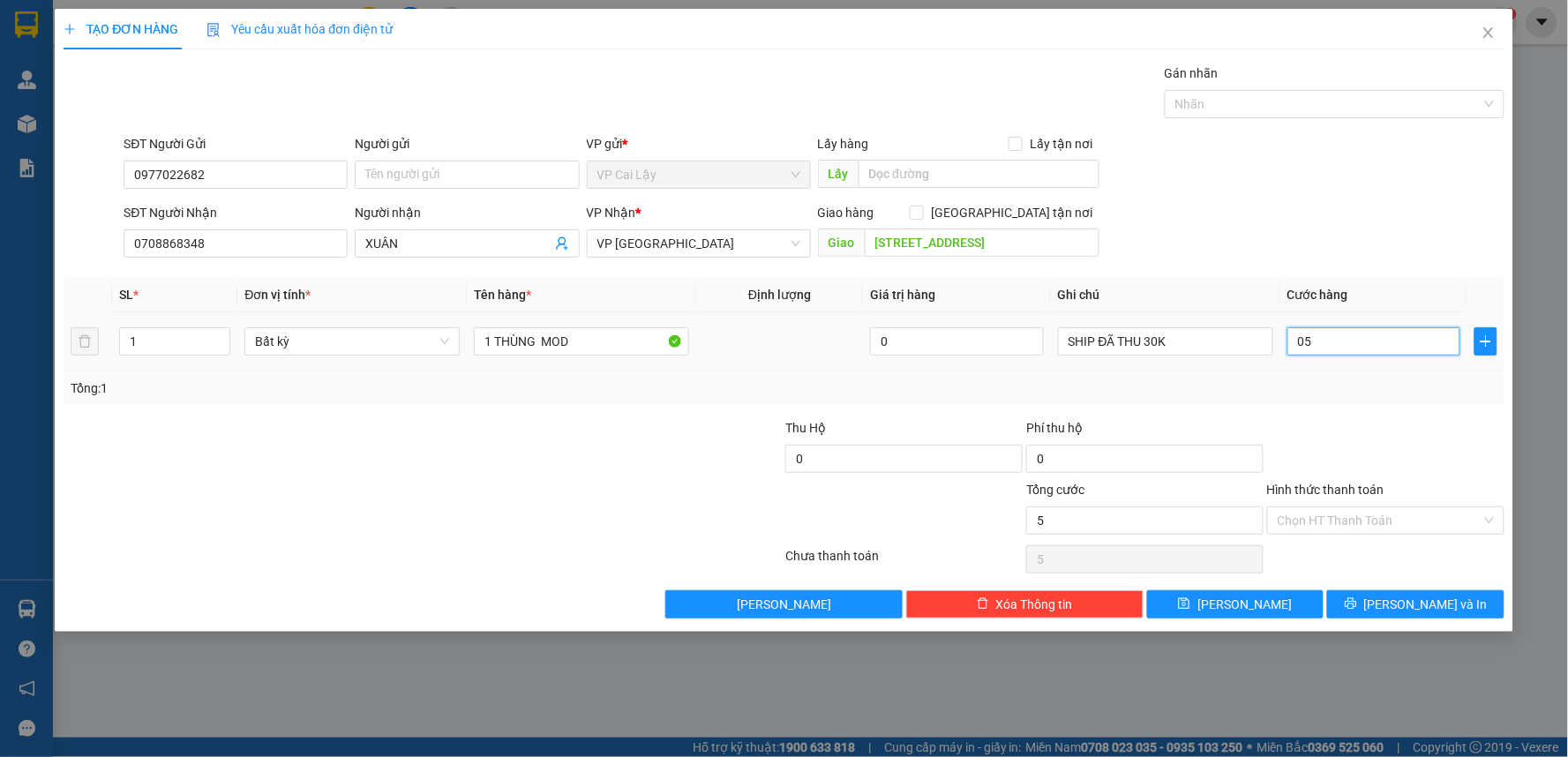
type input "50"
type input "050"
type input "50.000"
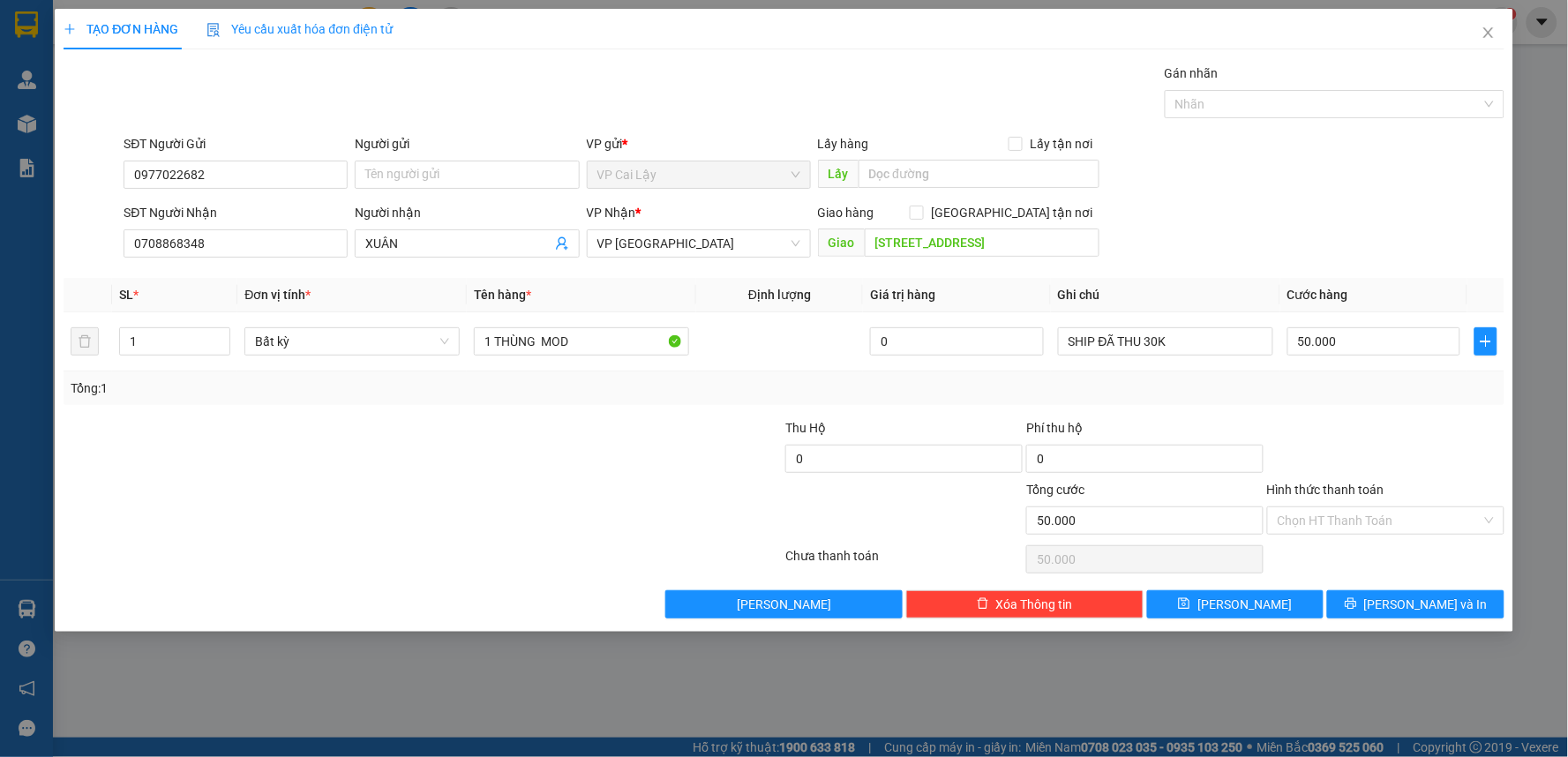
click at [1371, 432] on div at bounding box center [1386, 449] width 241 height 62
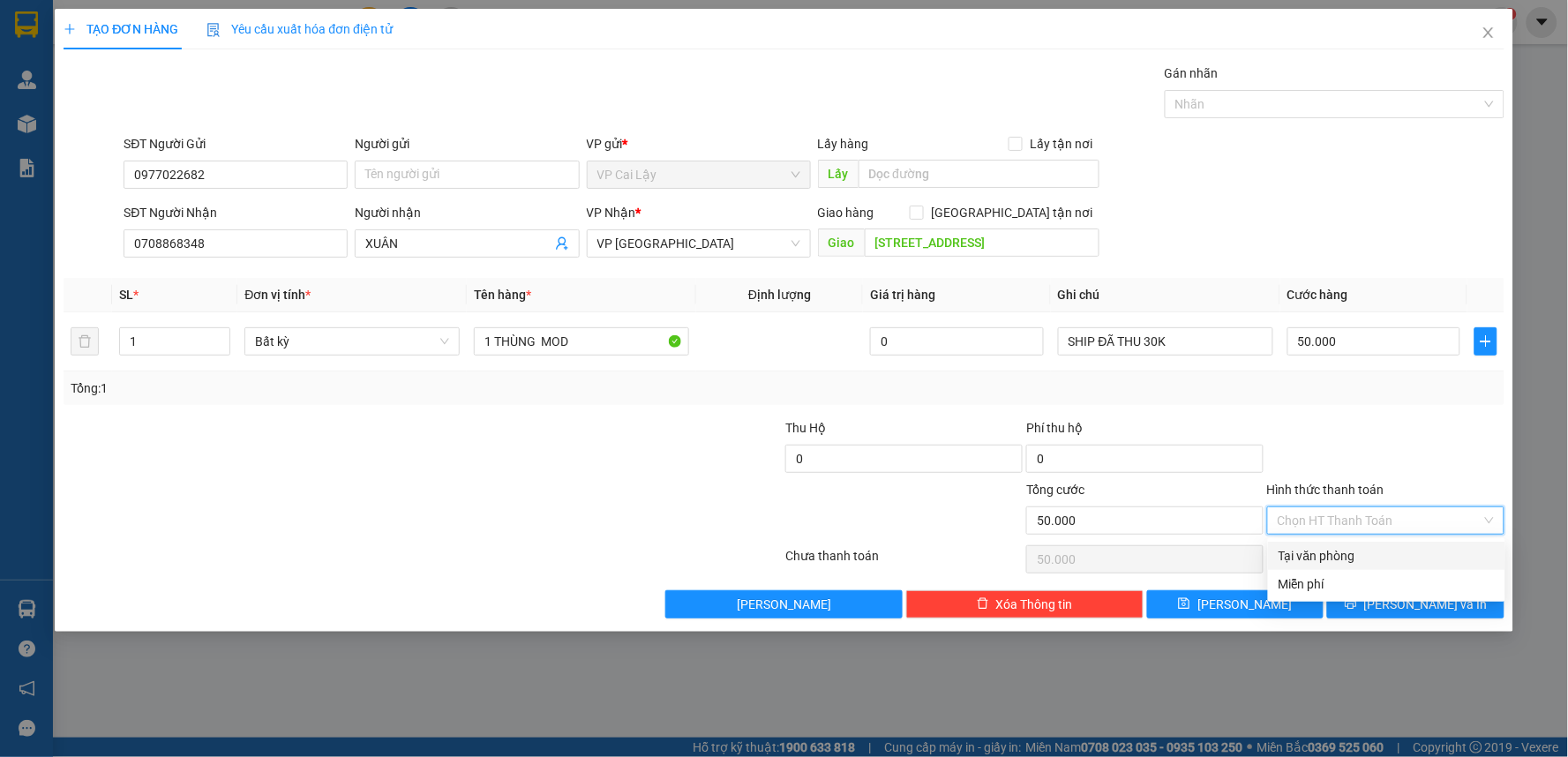
click at [1362, 514] on input "Hình thức thanh toán" at bounding box center [1379, 520] width 204 height 26
click at [1382, 556] on div "Tại văn phòng" at bounding box center [1386, 556] width 216 height 20
type input "0"
click at [1460, 462] on div at bounding box center [1386, 449] width 241 height 62
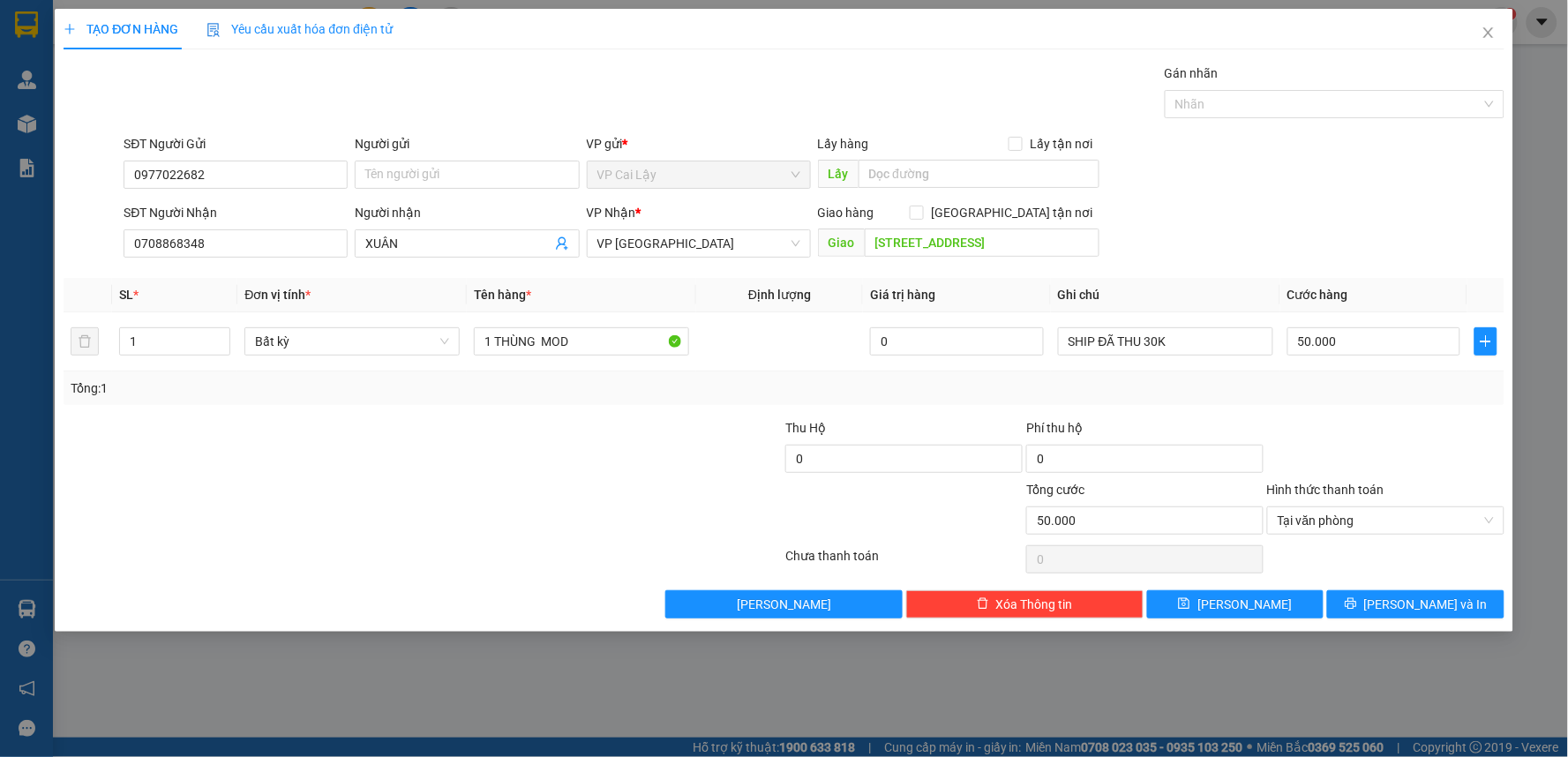
click at [1422, 436] on div at bounding box center [1386, 449] width 241 height 62
click at [1356, 609] on icon "printer" at bounding box center [1351, 604] width 12 height 12
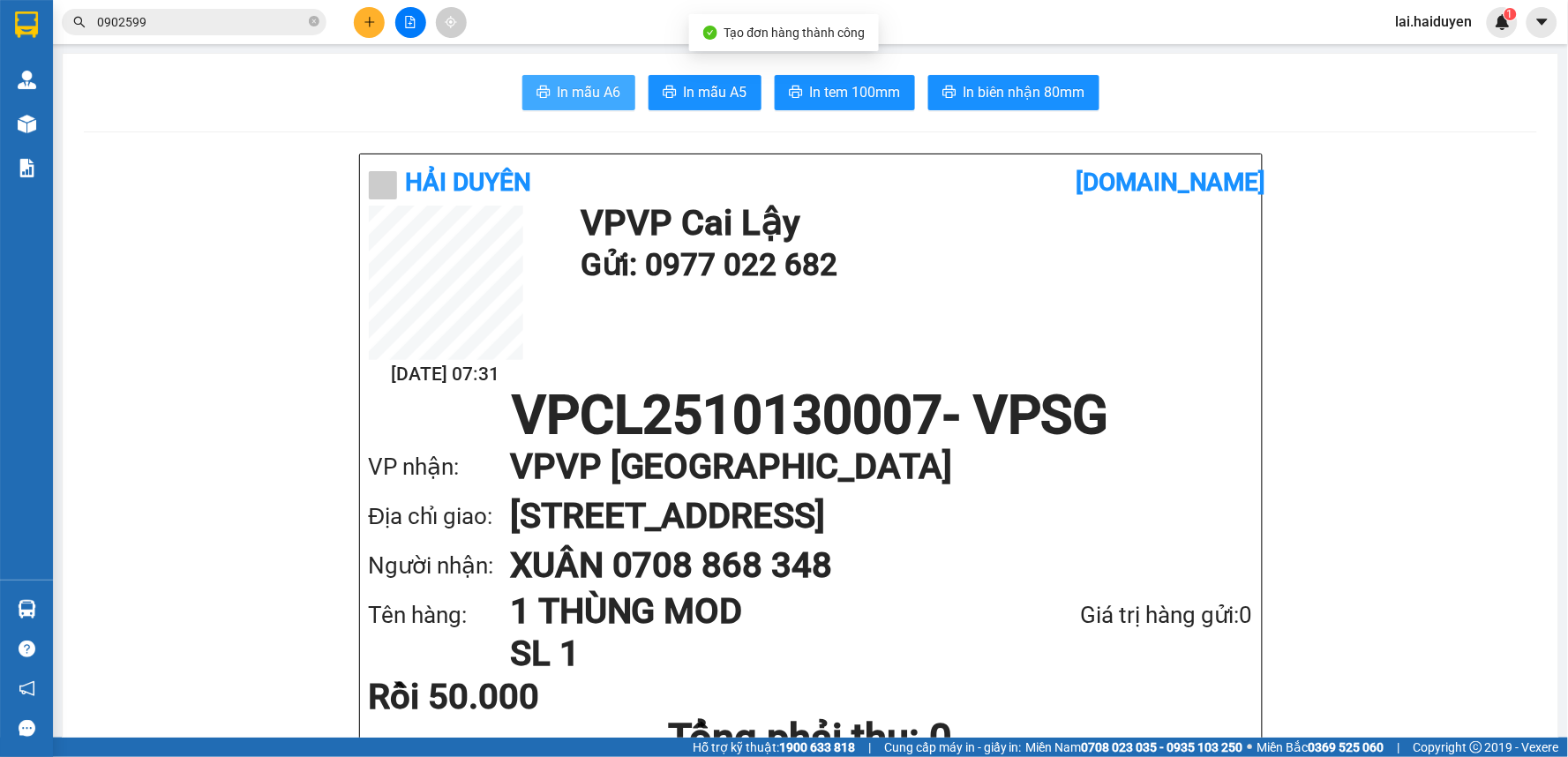
click at [541, 82] on button "In mẫu A6" at bounding box center [578, 93] width 113 height 35
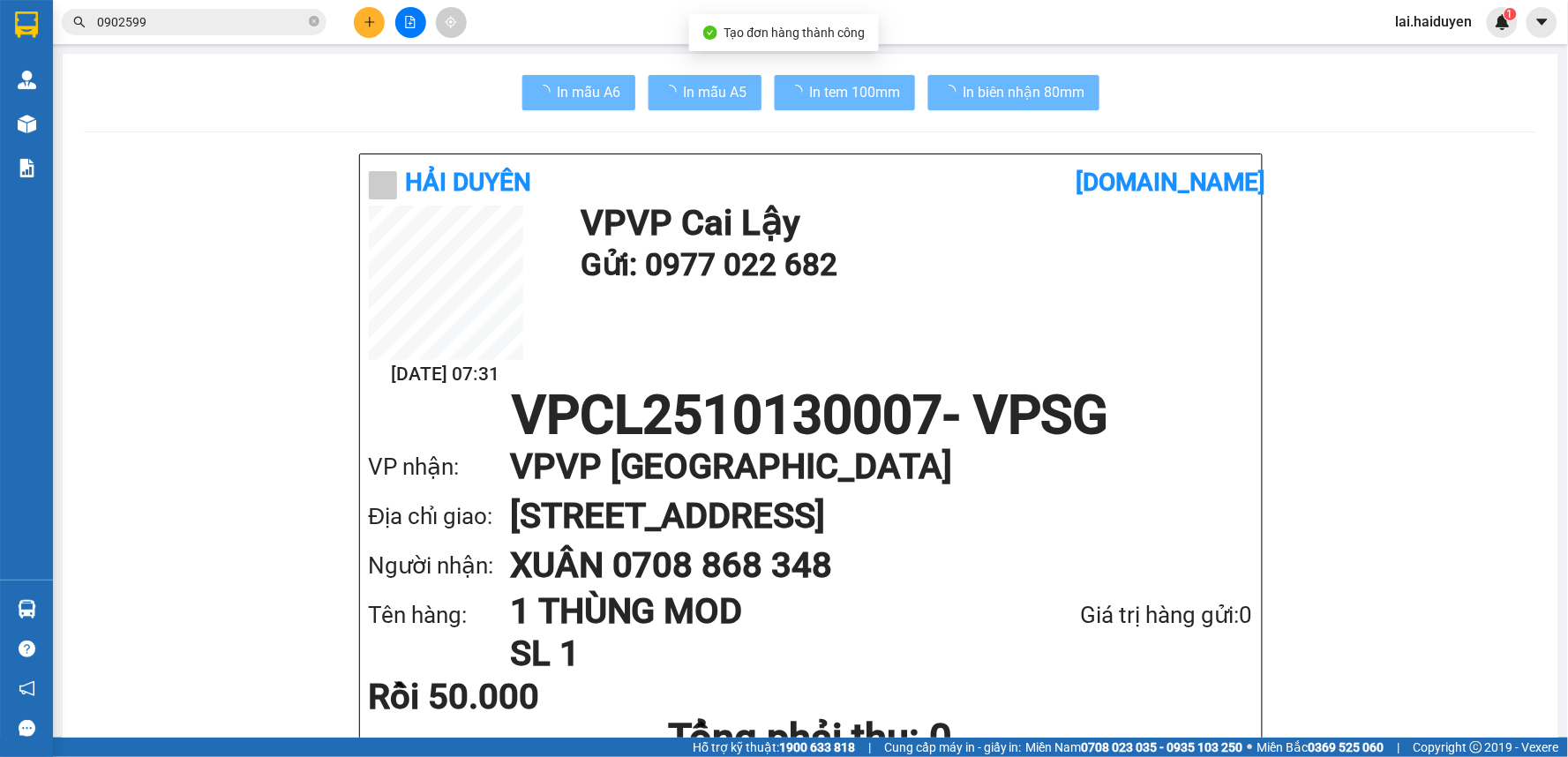
drag, startPoint x: 974, startPoint y: 404, endPoint x: 944, endPoint y: 388, distance: 34.0
click at [974, 402] on h1 "VPCL2510130007 - VPSG" at bounding box center [811, 415] width 884 height 53
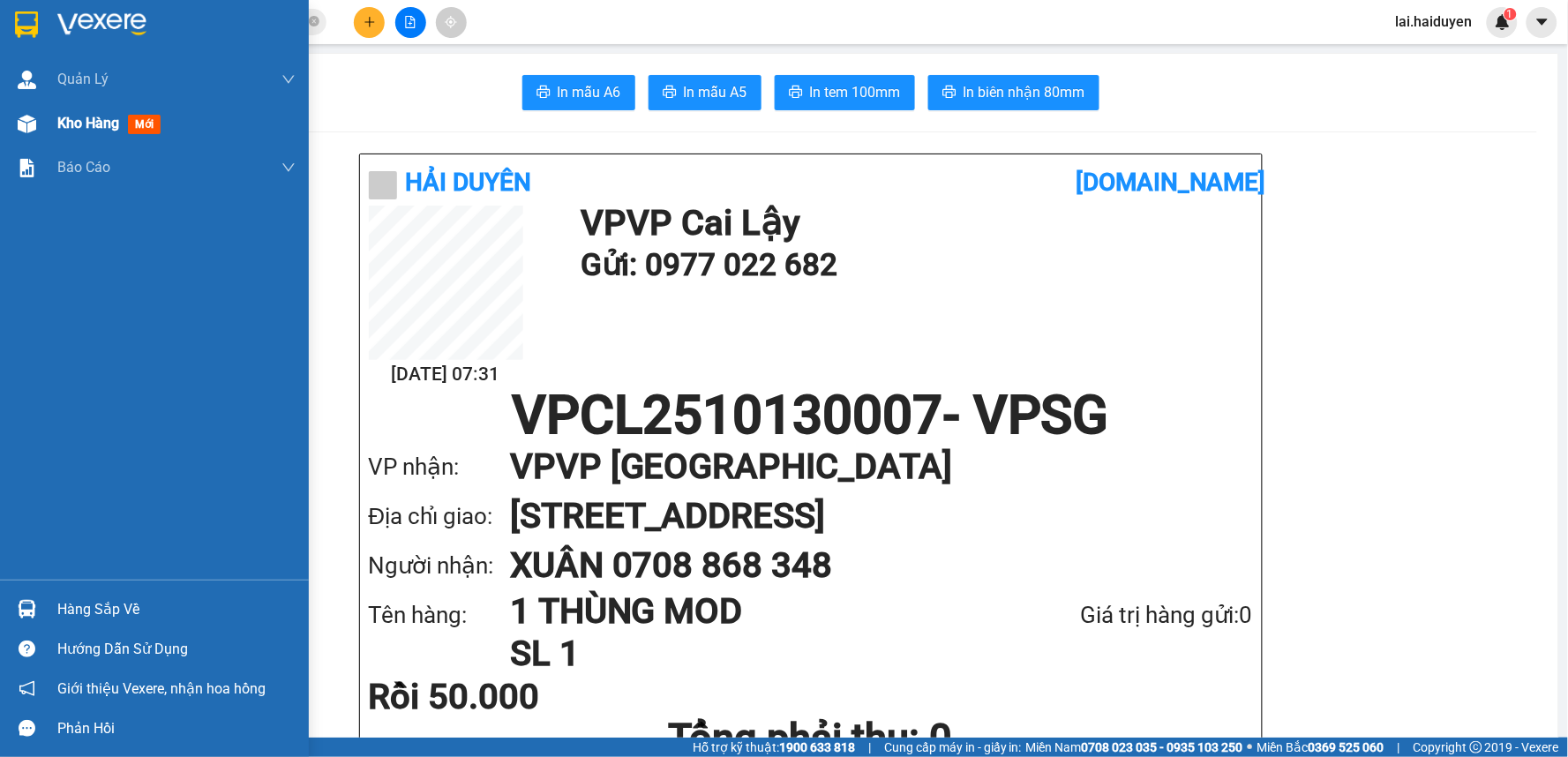
click at [91, 133] on div "Kho hàng mới" at bounding box center [113, 122] width 111 height 23
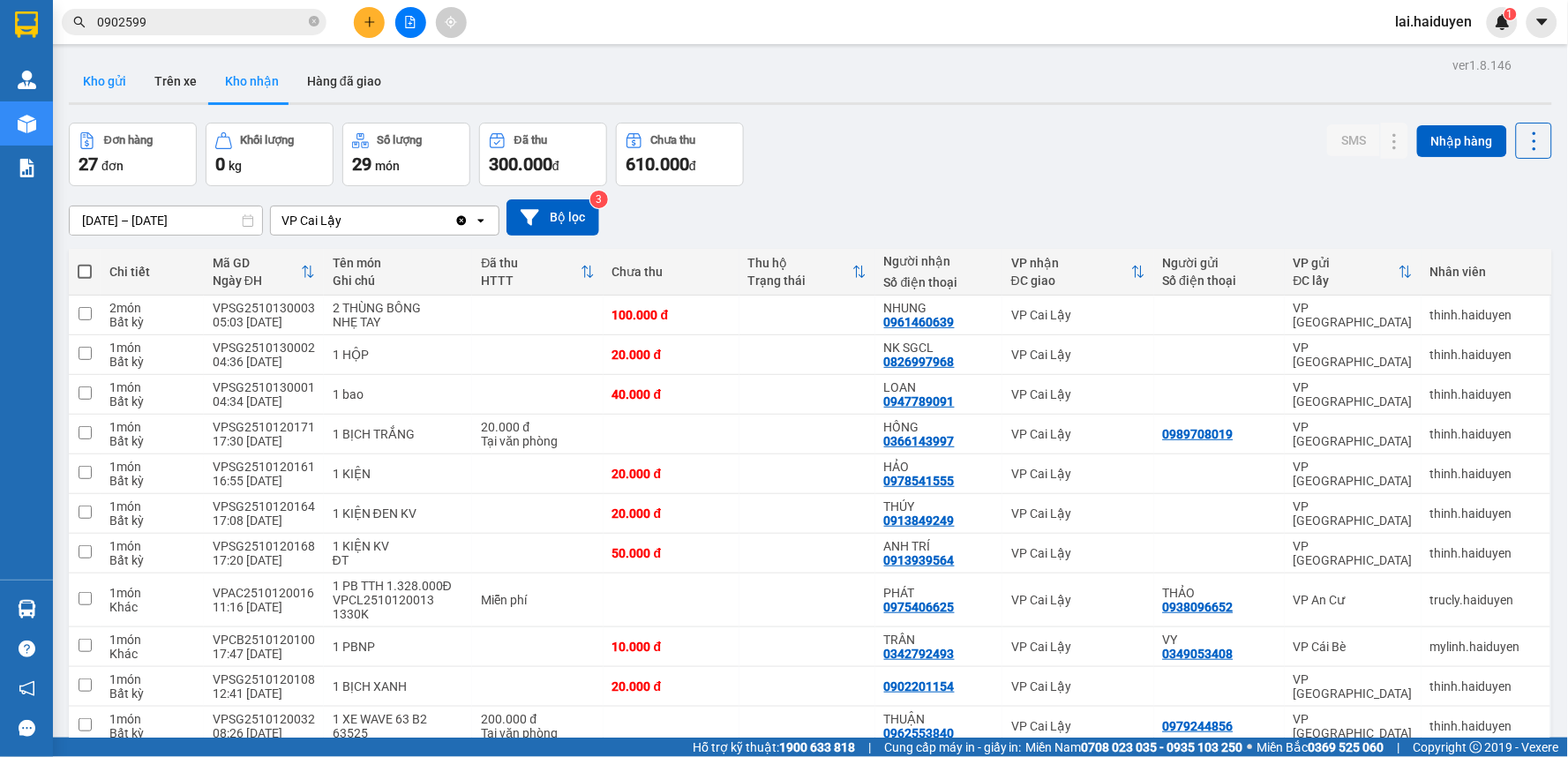
click at [111, 79] on button "Kho gửi" at bounding box center [104, 80] width 71 height 42
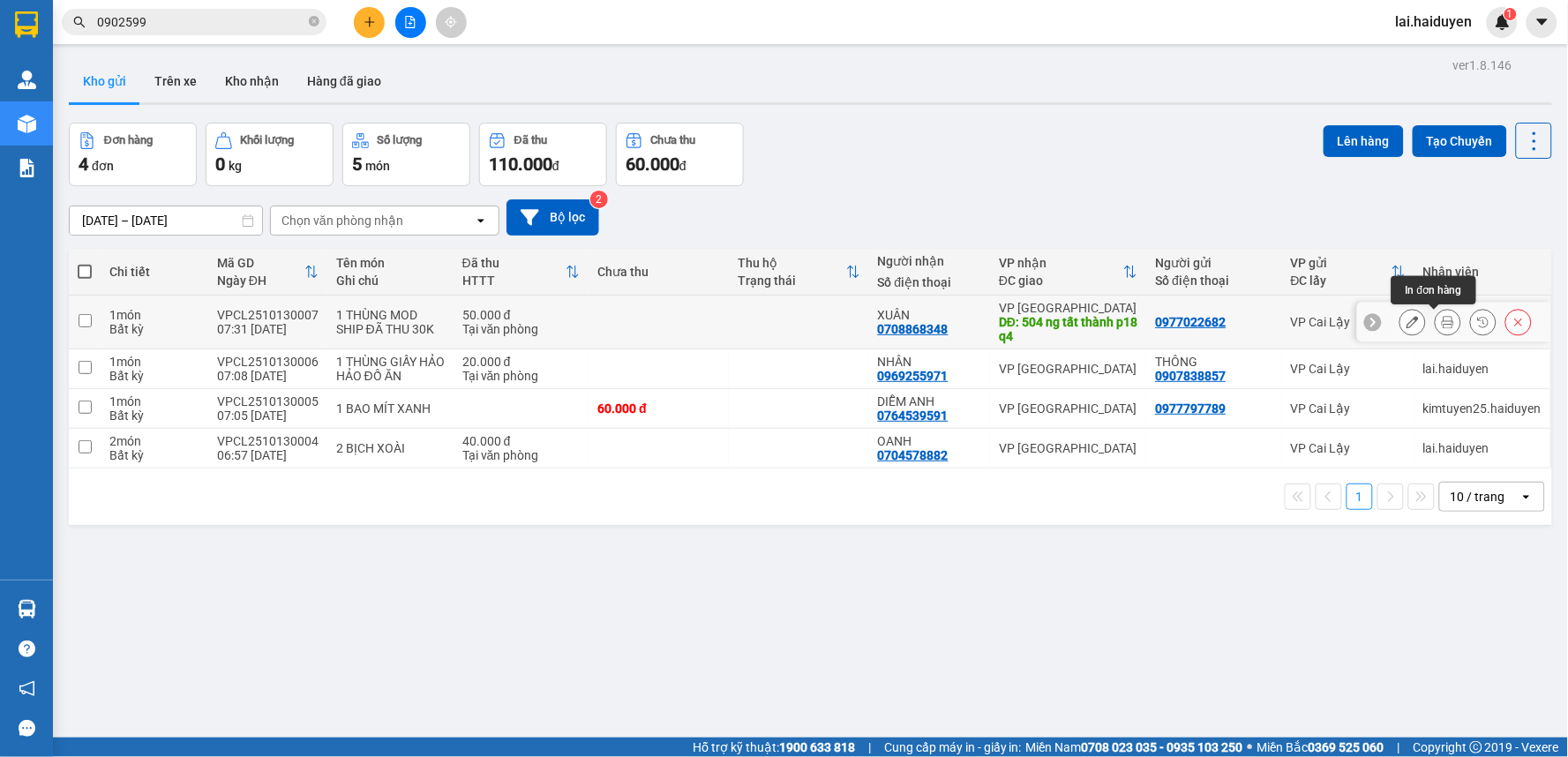
click at [1436, 318] on button at bounding box center [1448, 322] width 24 height 31
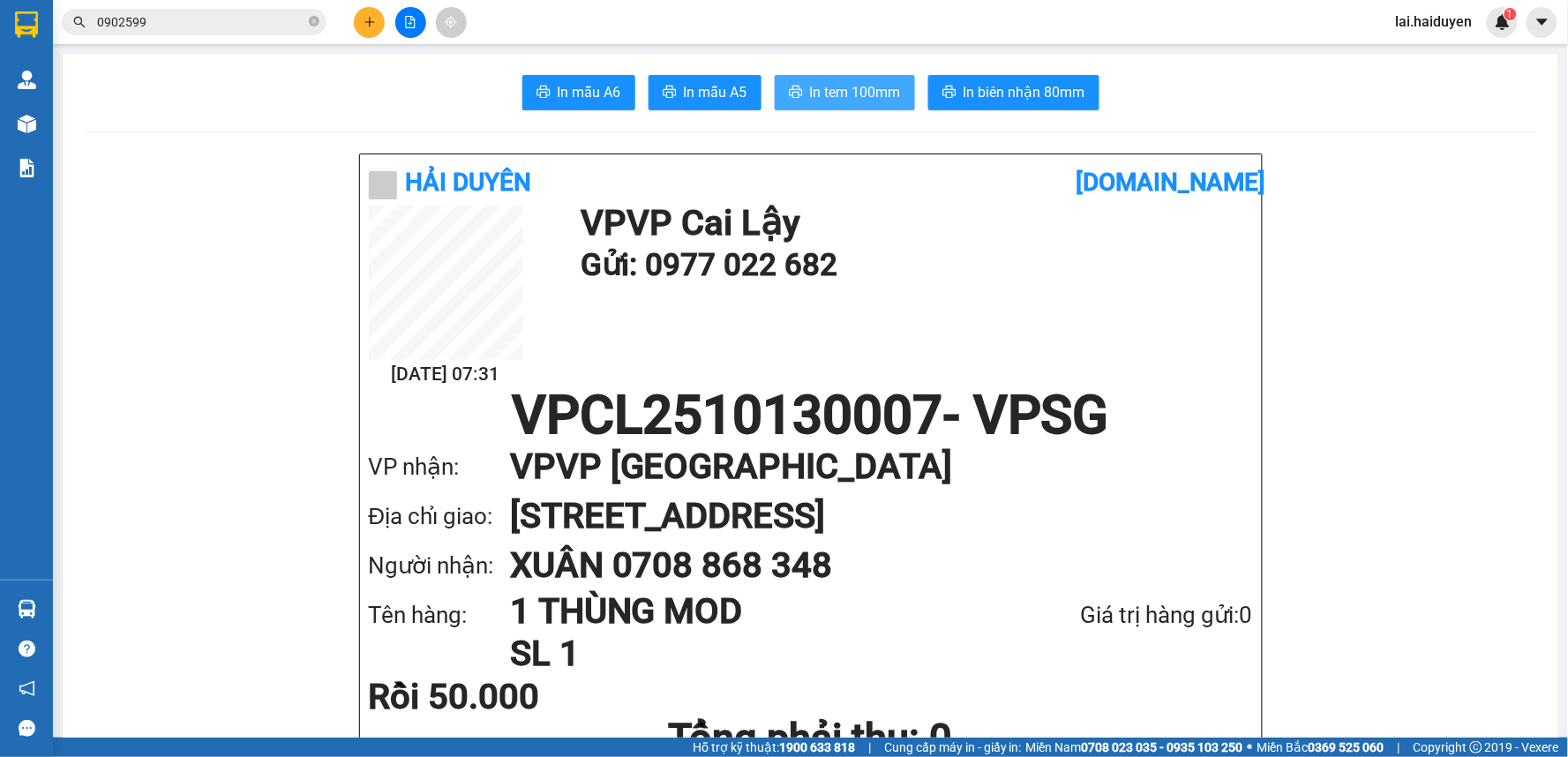
click at [862, 86] on span "In tem 100mm" at bounding box center [855, 92] width 91 height 23
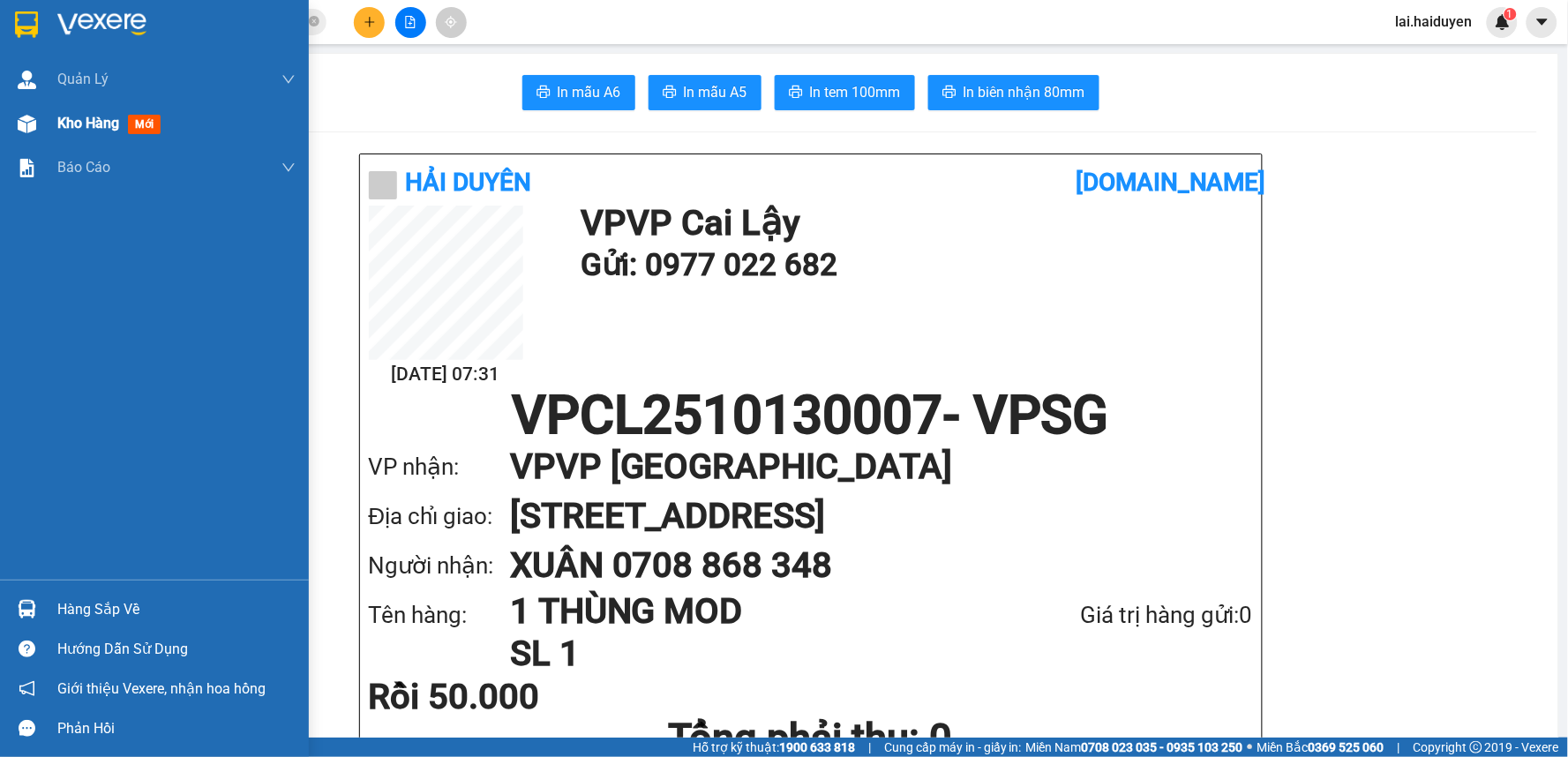
click at [65, 129] on span "Kho hàng" at bounding box center [88, 122] width 62 height 17
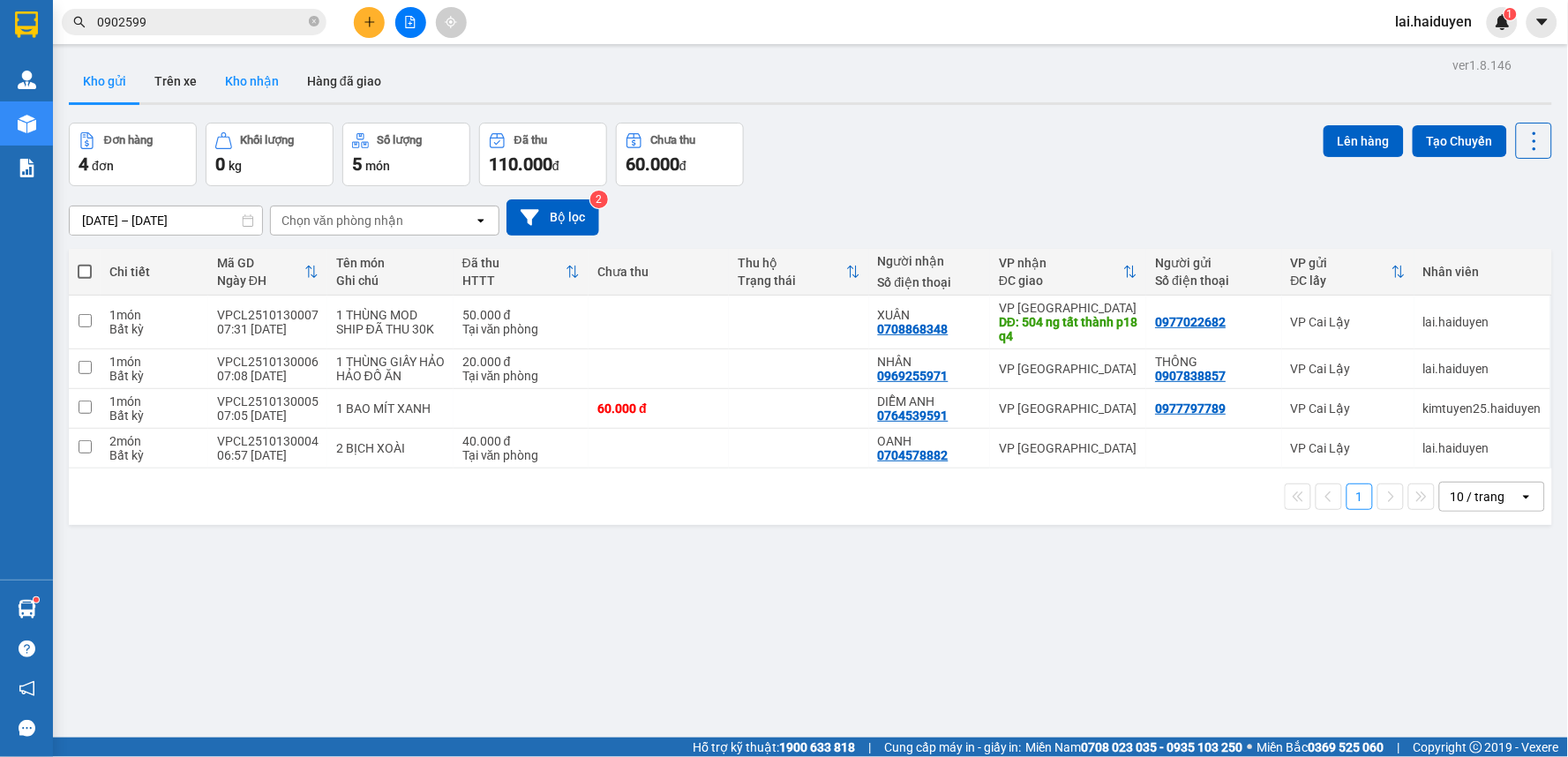
click at [240, 88] on button "Kho nhận" at bounding box center [252, 80] width 82 height 42
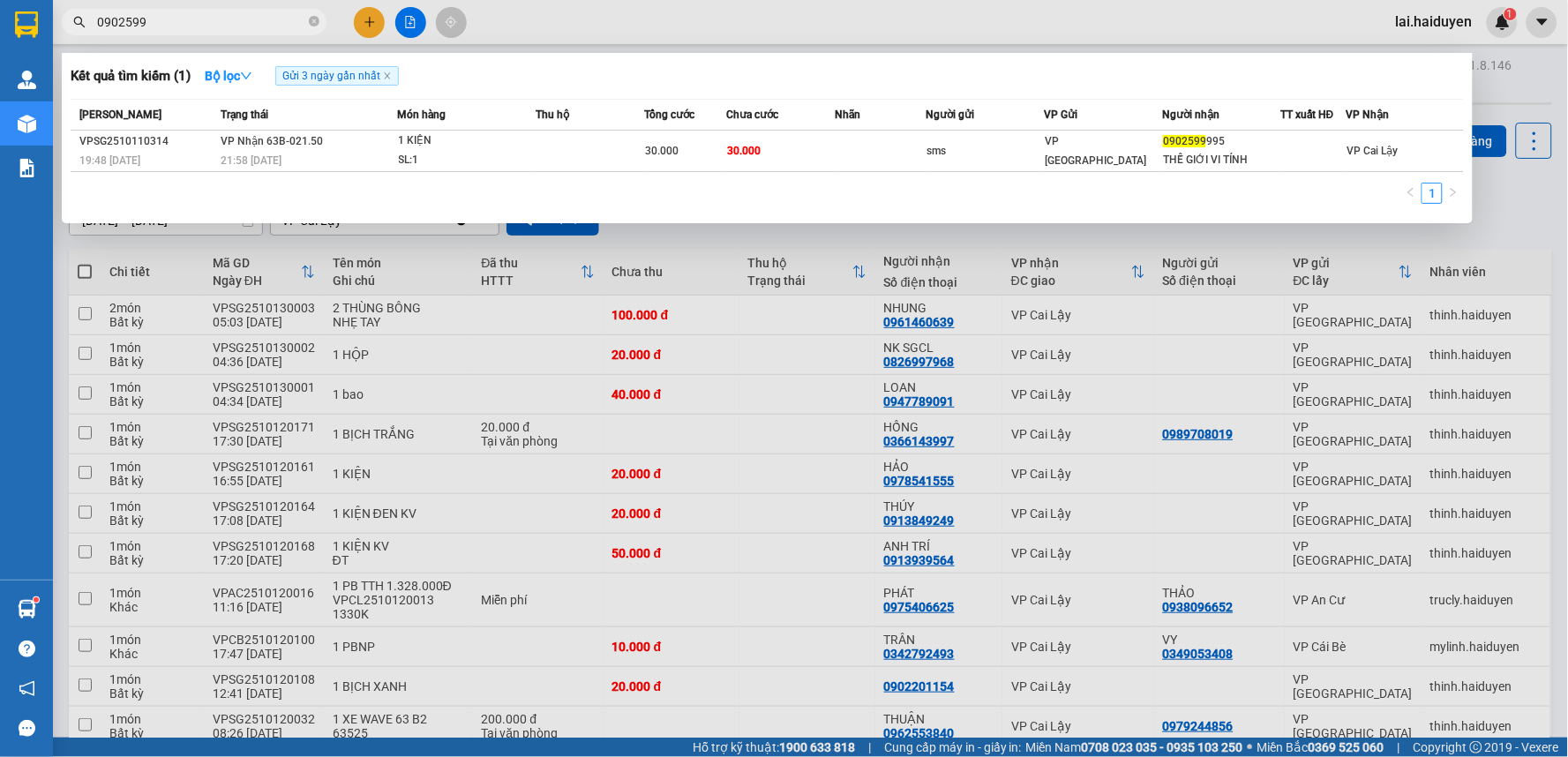
click at [213, 18] on input "0902599" at bounding box center [201, 23] width 209 height 20
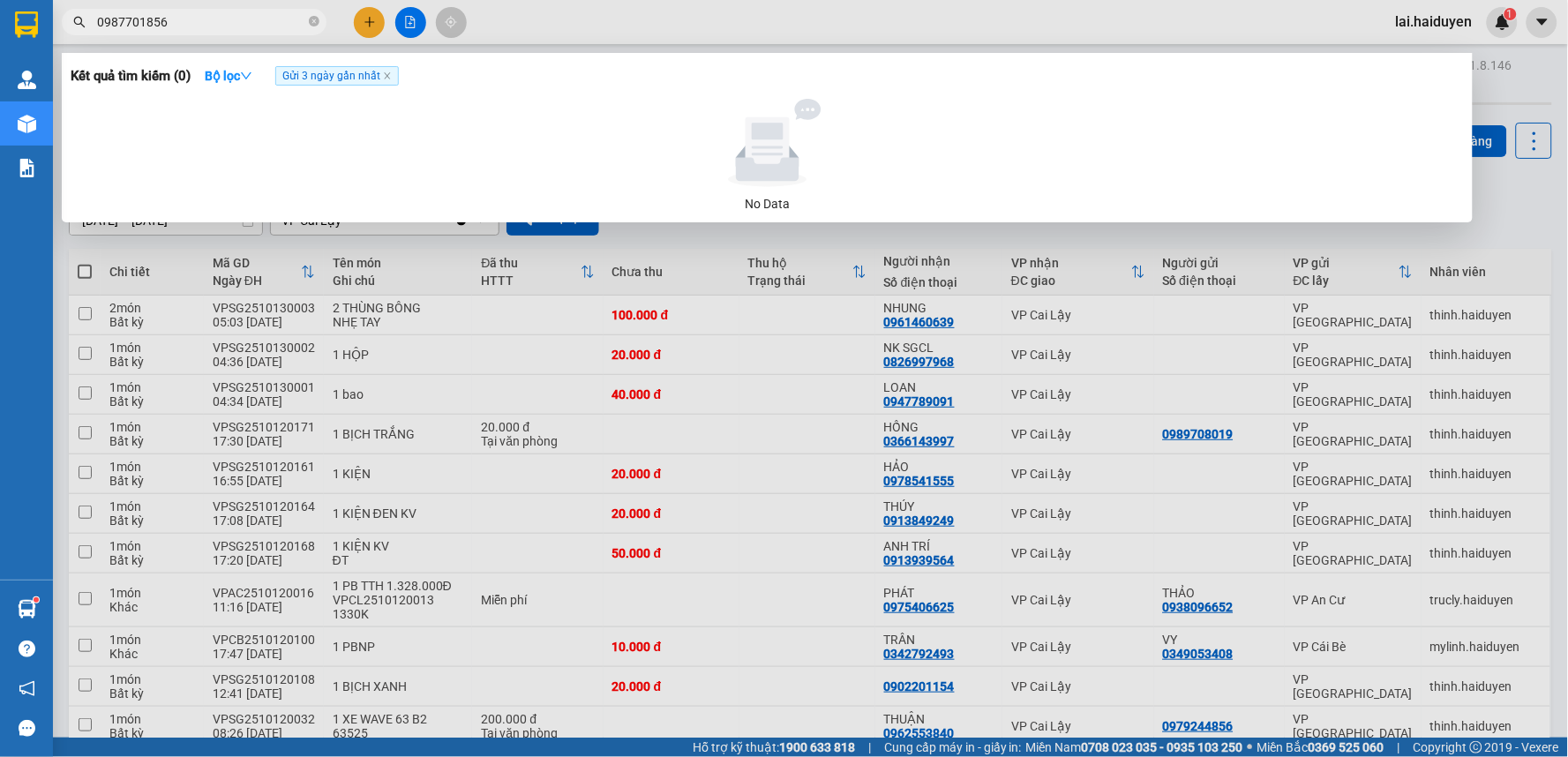
click at [121, 19] on input "0987701856" at bounding box center [201, 23] width 209 height 20
click at [143, 23] on input "0987701856" at bounding box center [201, 23] width 209 height 20
type input "0987701856"
click at [624, 16] on div at bounding box center [784, 378] width 1568 height 757
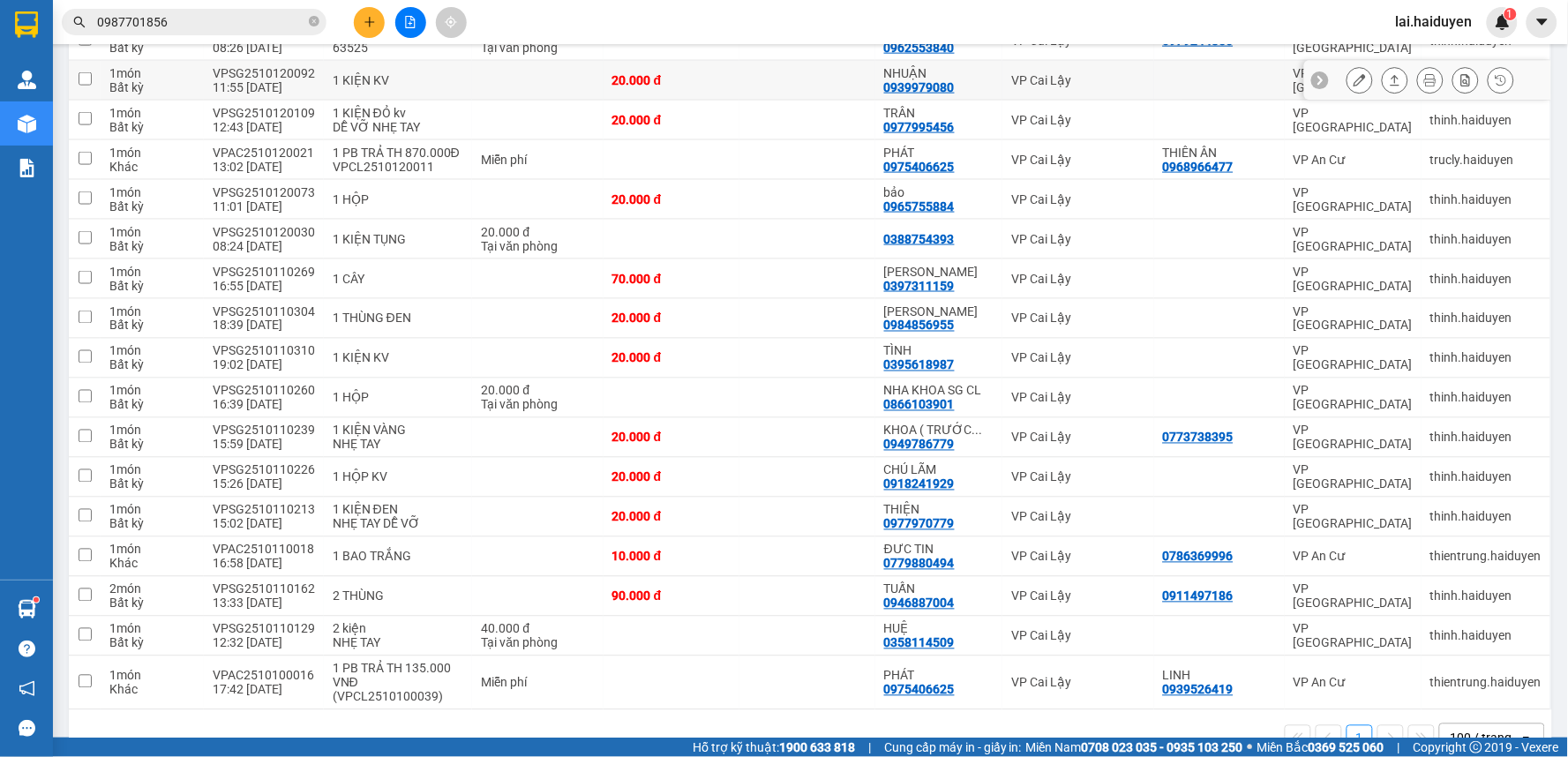
scroll to position [733, 0]
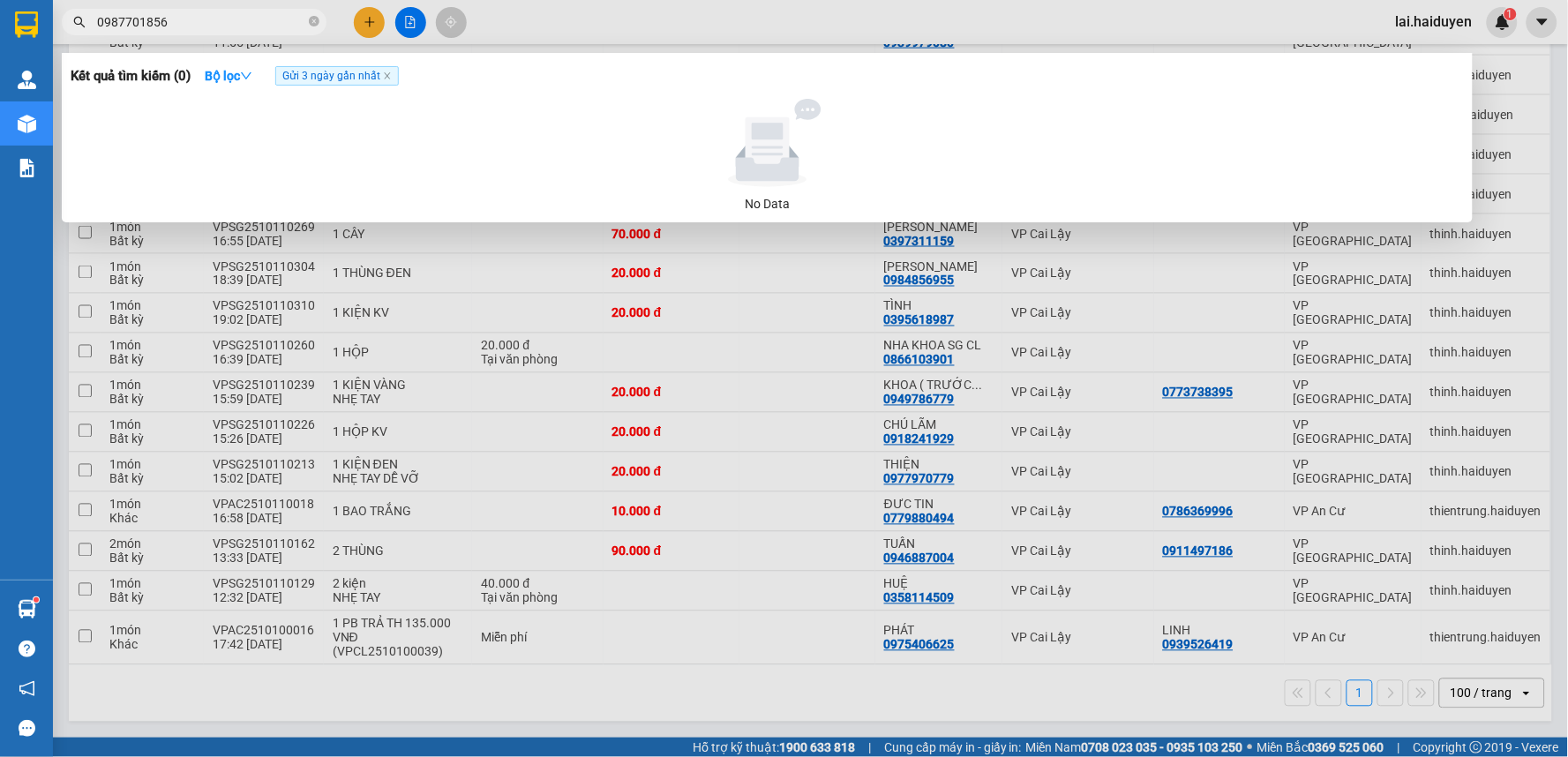
click at [210, 20] on input "0987701856" at bounding box center [201, 23] width 209 height 20
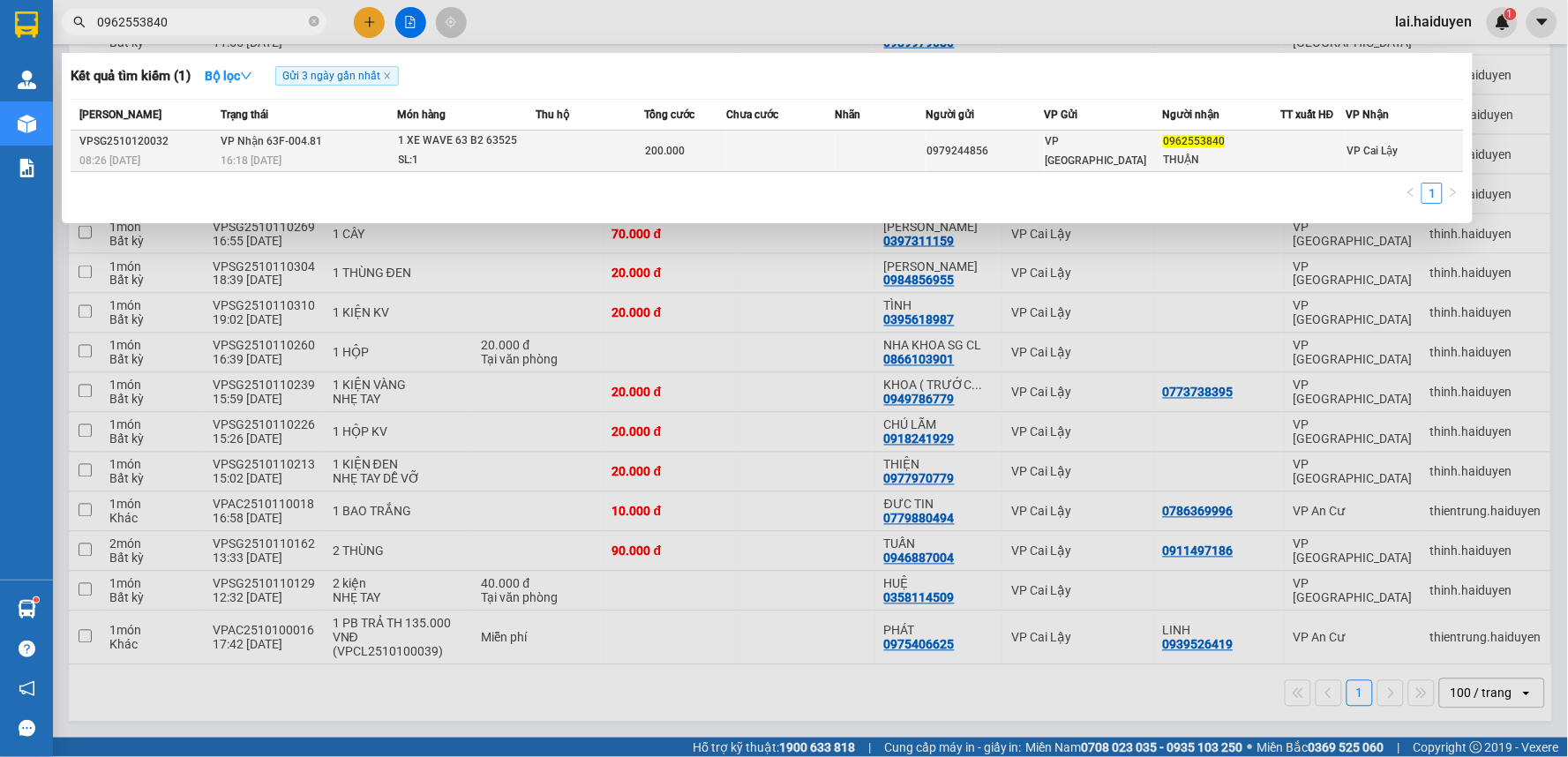
type input "0962553840"
click at [712, 155] on div "200.000" at bounding box center [686, 151] width 80 height 20
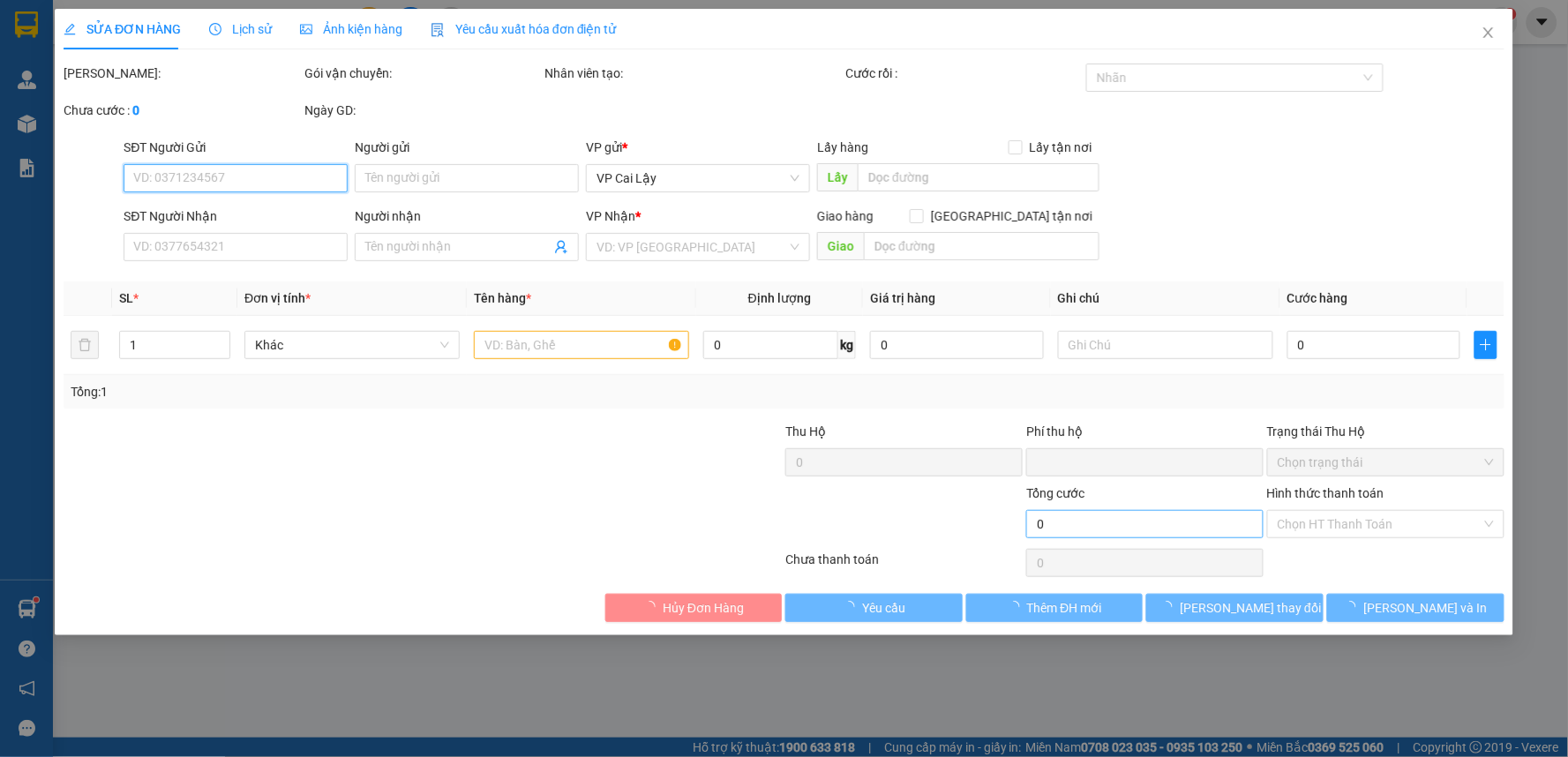
type input "0979244856"
type input "0962553840"
type input "THUẬN"
type input "0"
type input "200.000"
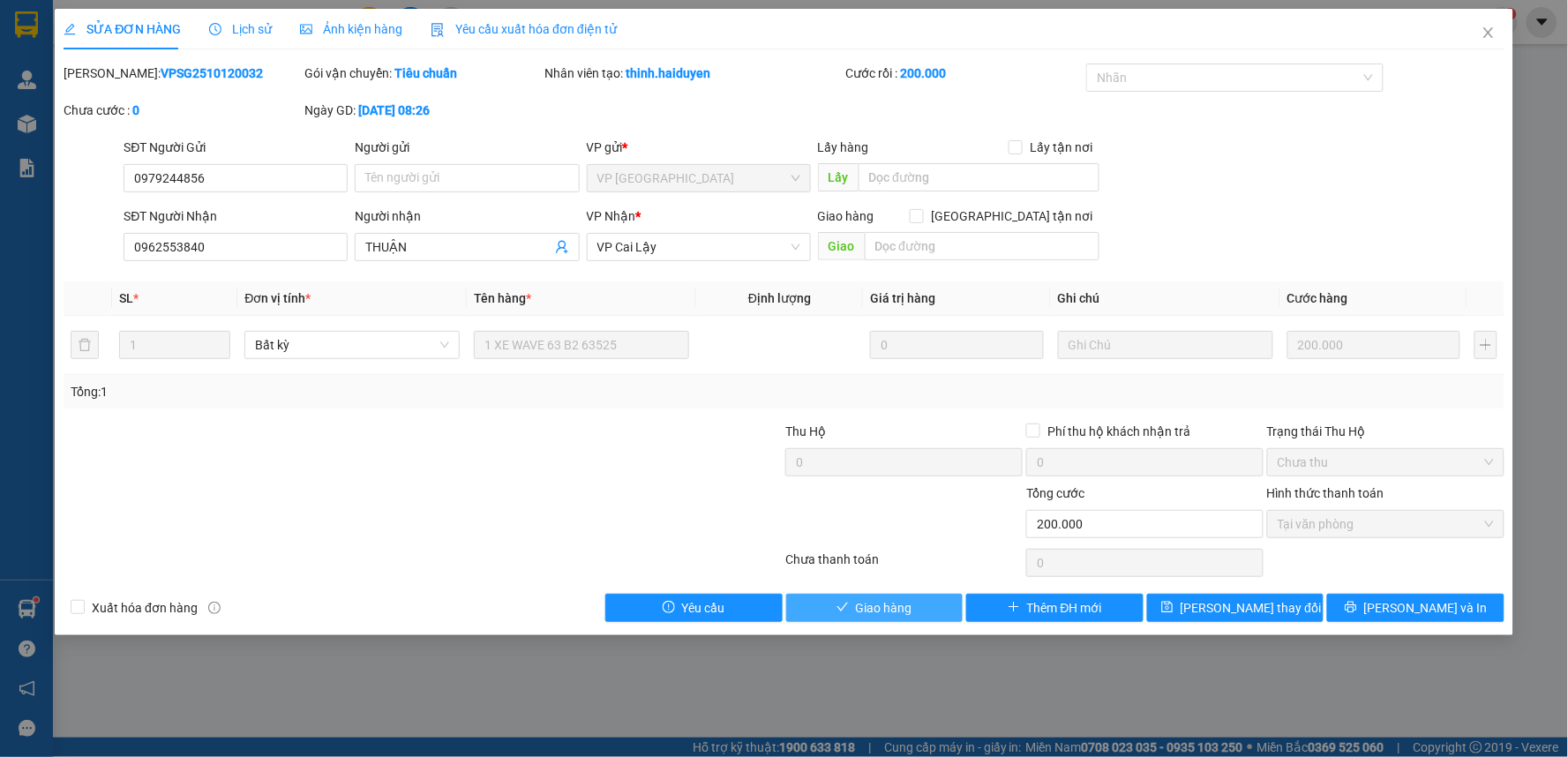
click at [880, 602] on span "Giao hàng" at bounding box center [884, 608] width 57 height 20
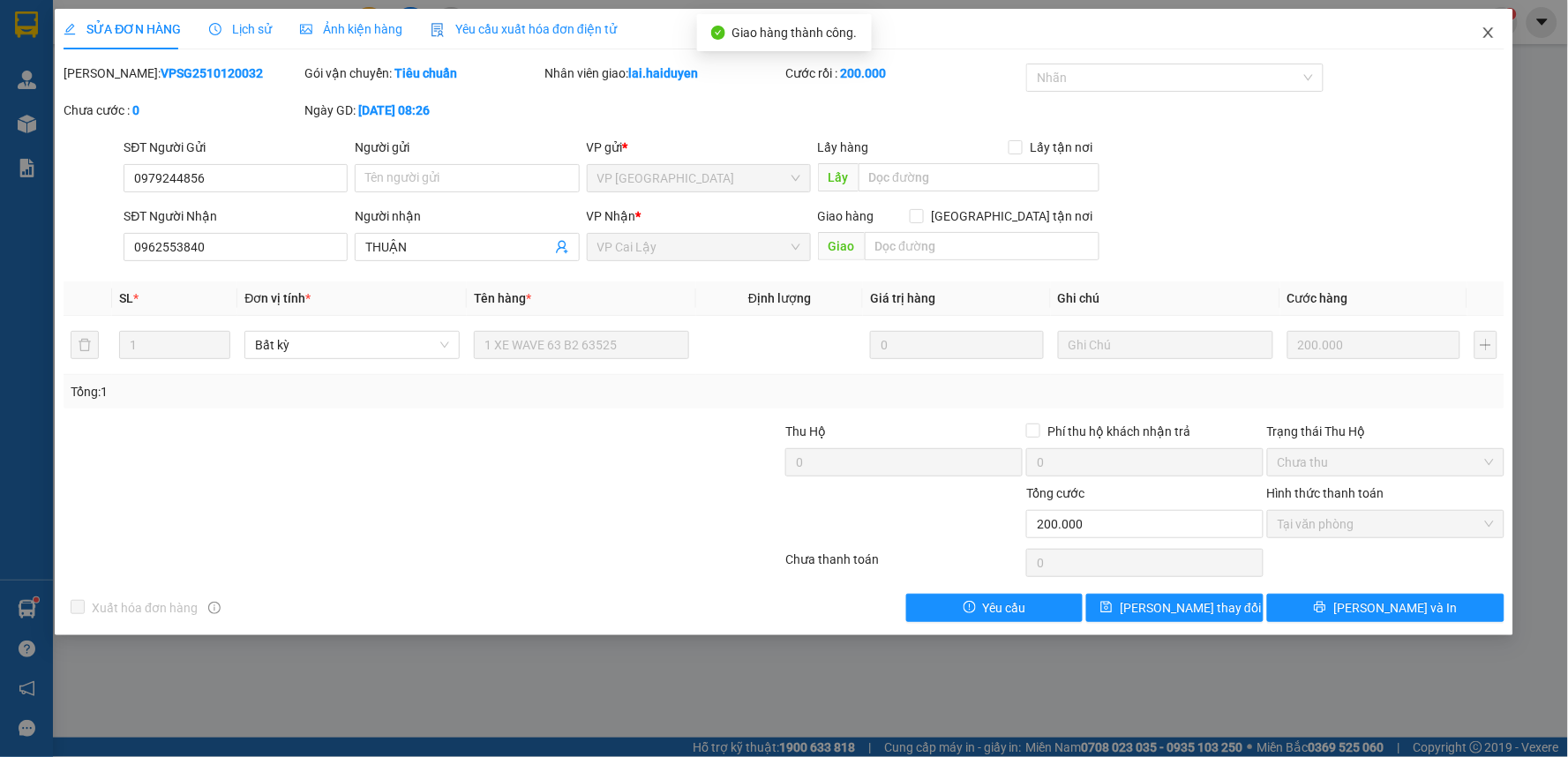
click at [1486, 28] on icon "close" at bounding box center [1488, 32] width 14 height 14
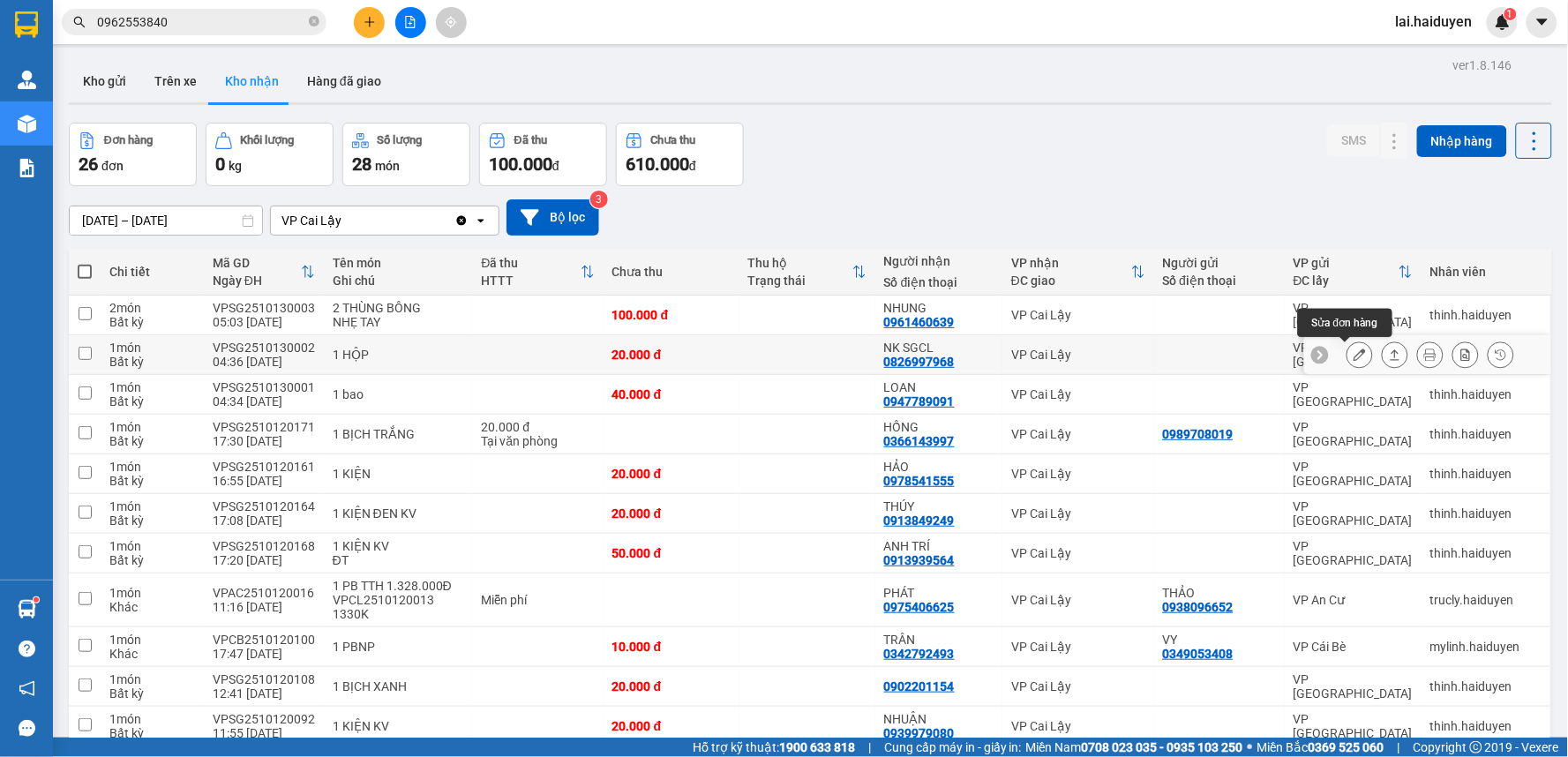
click at [1354, 355] on icon at bounding box center [1359, 355] width 13 height 13
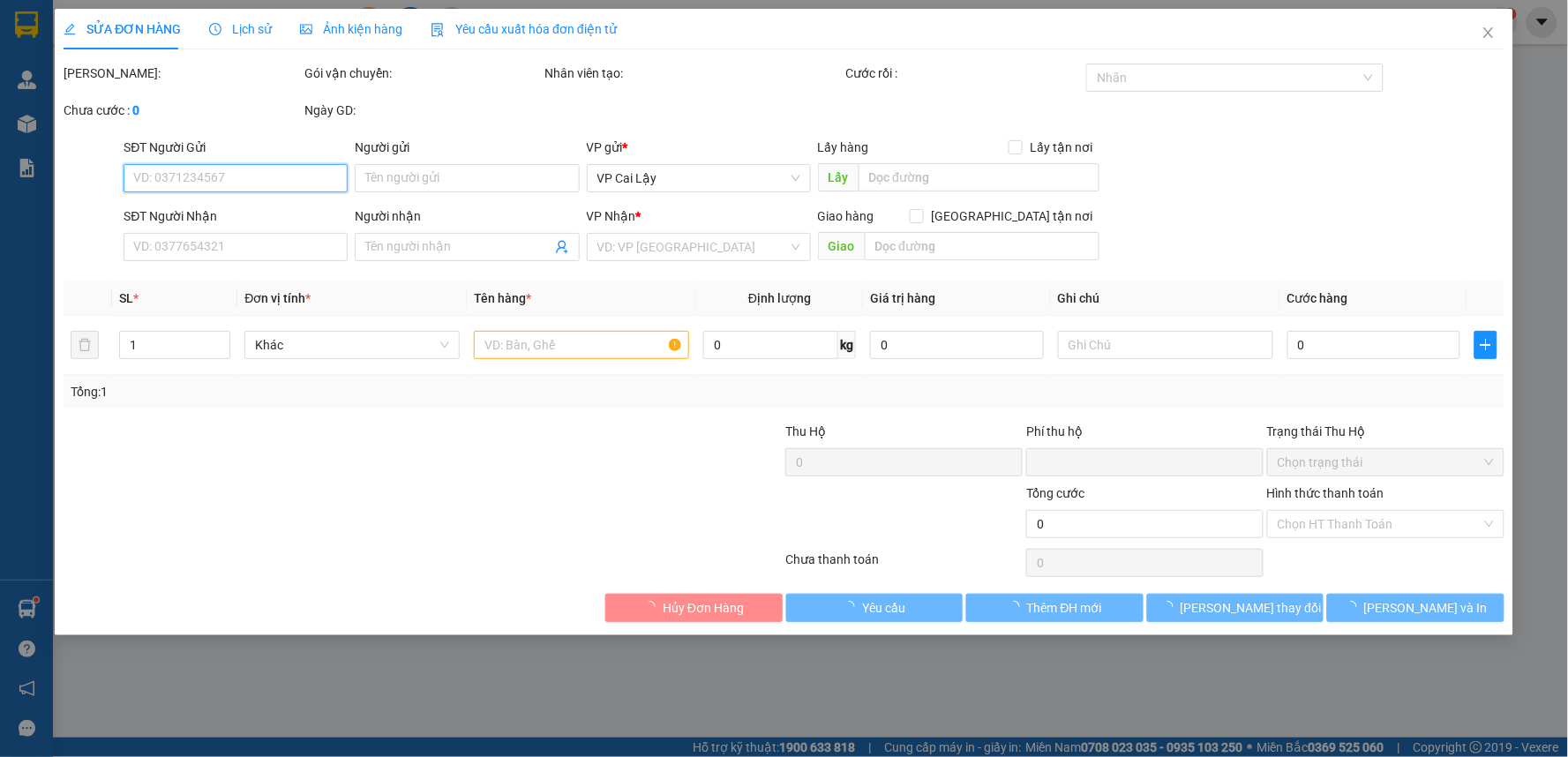
type input "0826997968"
type input "NK SGCL"
type input "0"
type input "20.000"
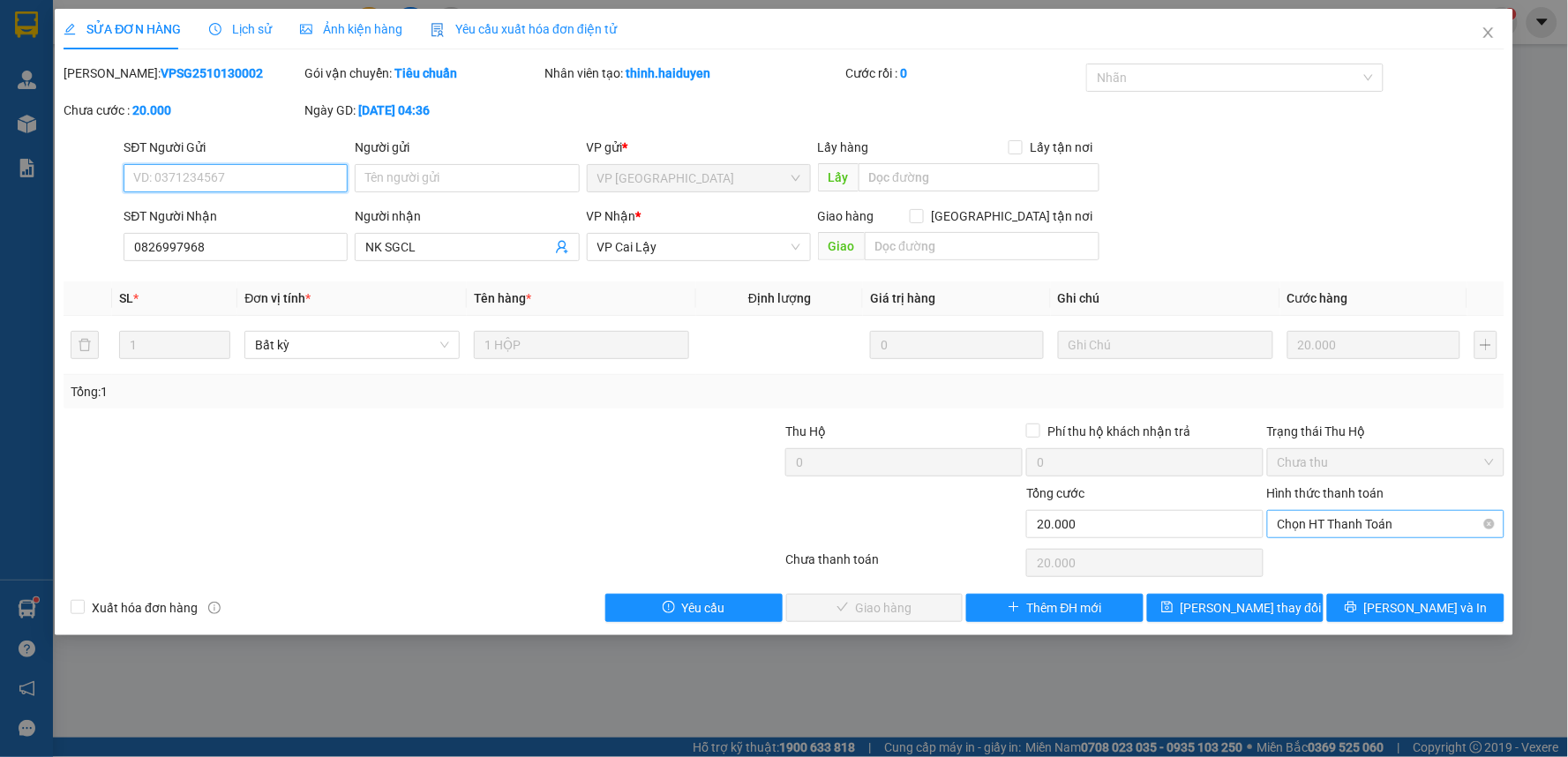
click at [1335, 528] on span "Chọn HT Thanh Toán" at bounding box center [1385, 524] width 216 height 26
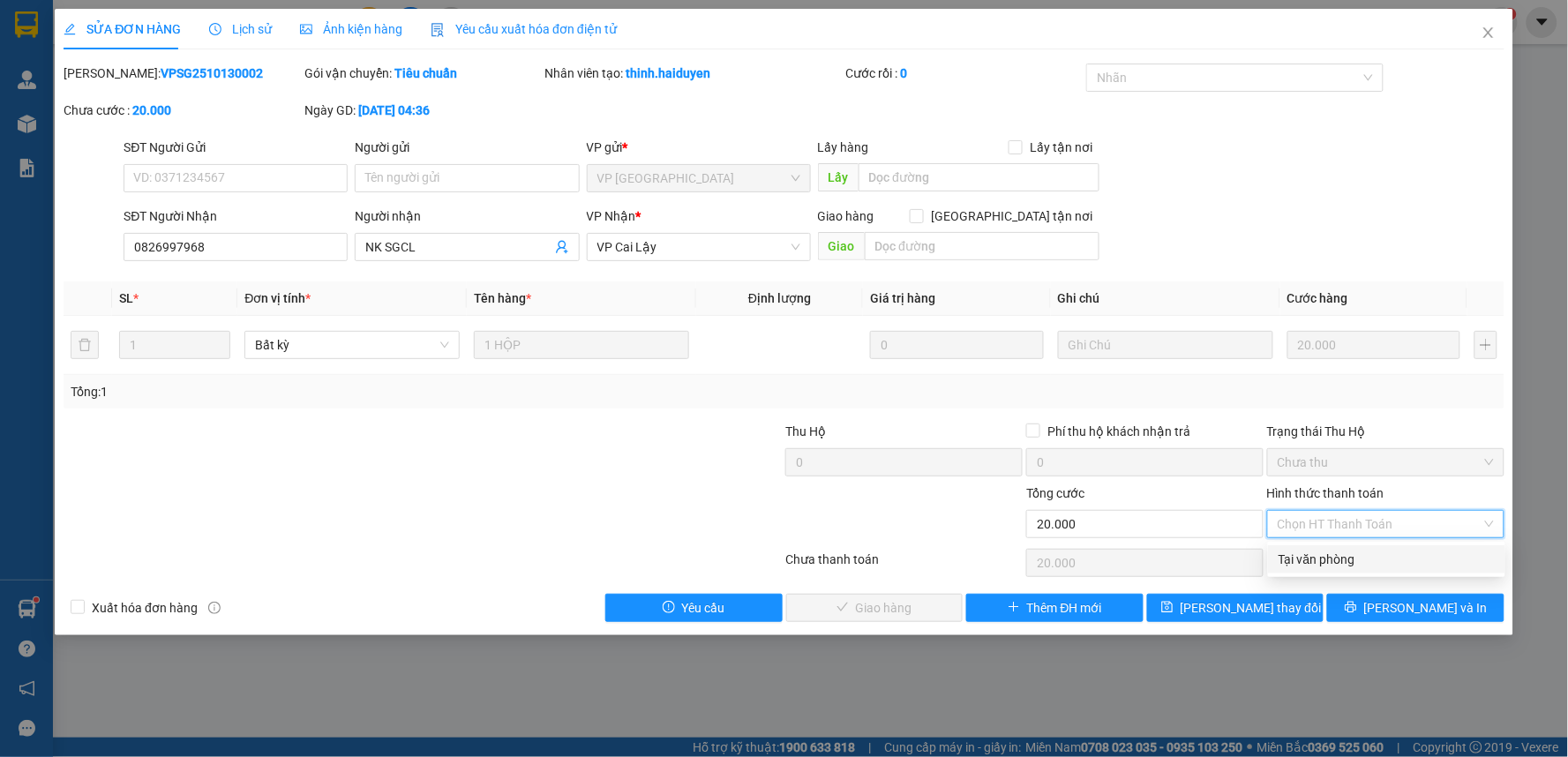
click at [1332, 552] on div "Tại văn phòng" at bounding box center [1386, 559] width 216 height 20
type input "0"
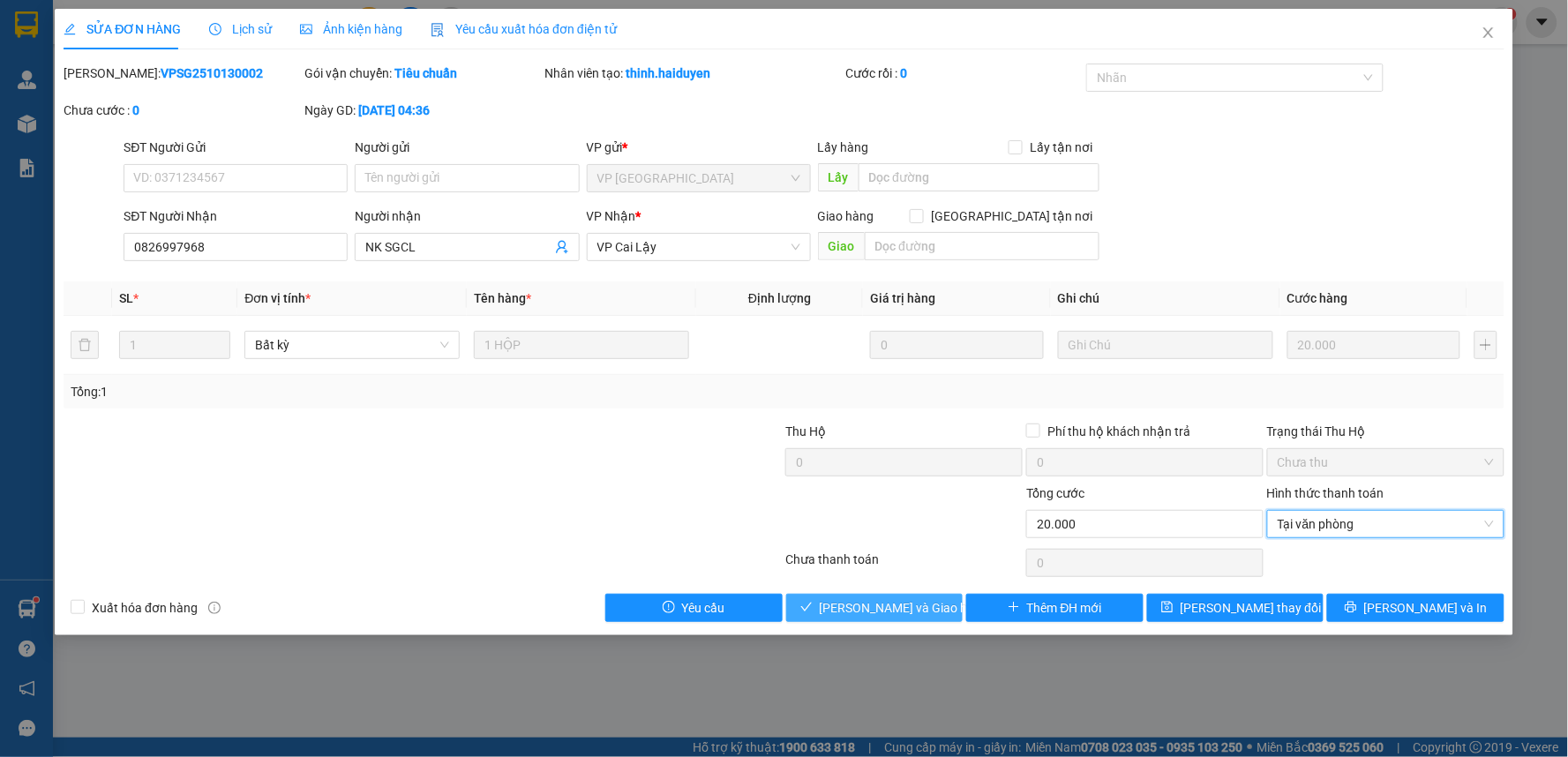
click at [892, 600] on span "[PERSON_NAME] và Giao hàng" at bounding box center [904, 608] width 169 height 20
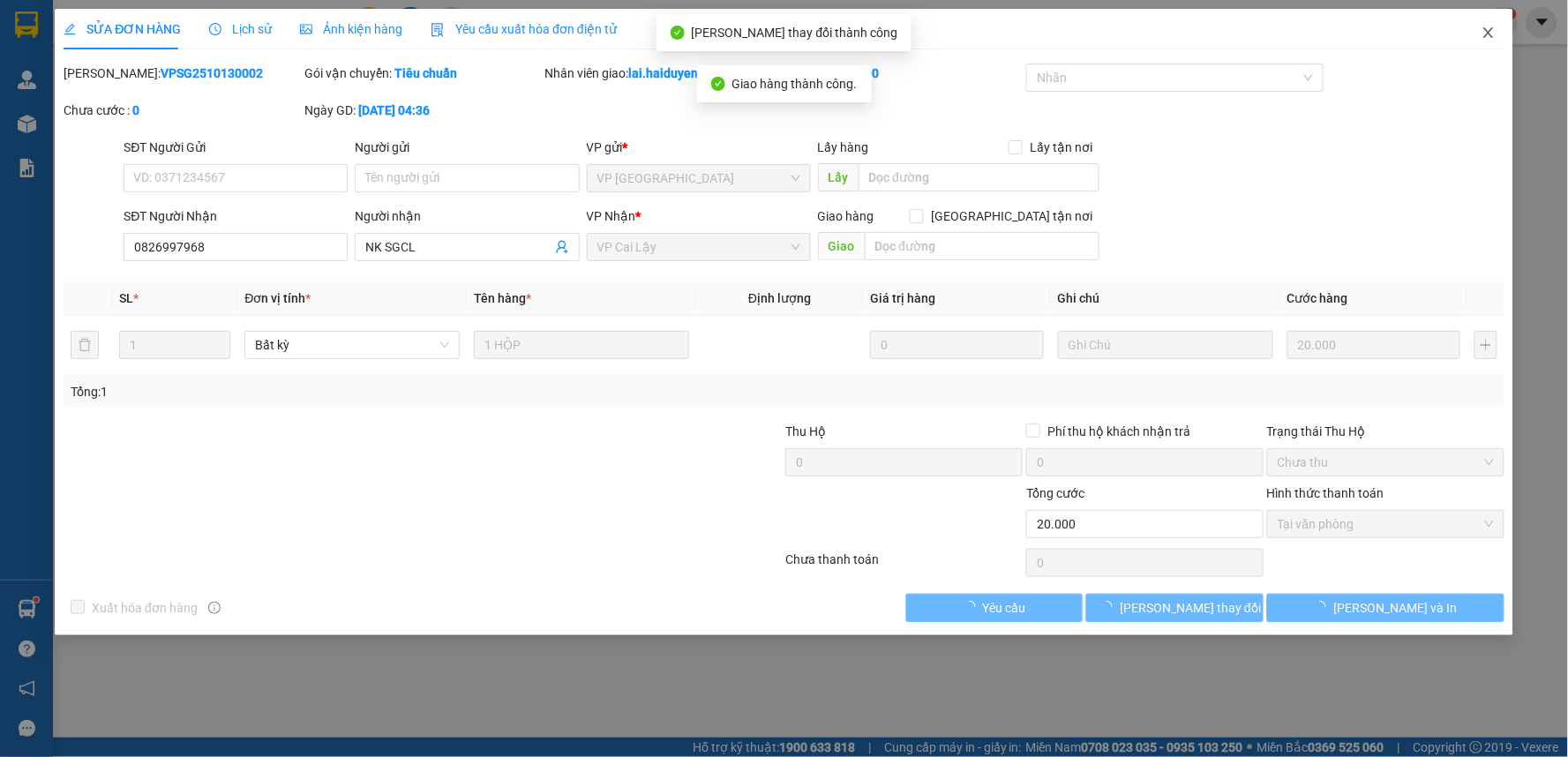
click at [1489, 31] on icon "close" at bounding box center [1488, 32] width 14 height 14
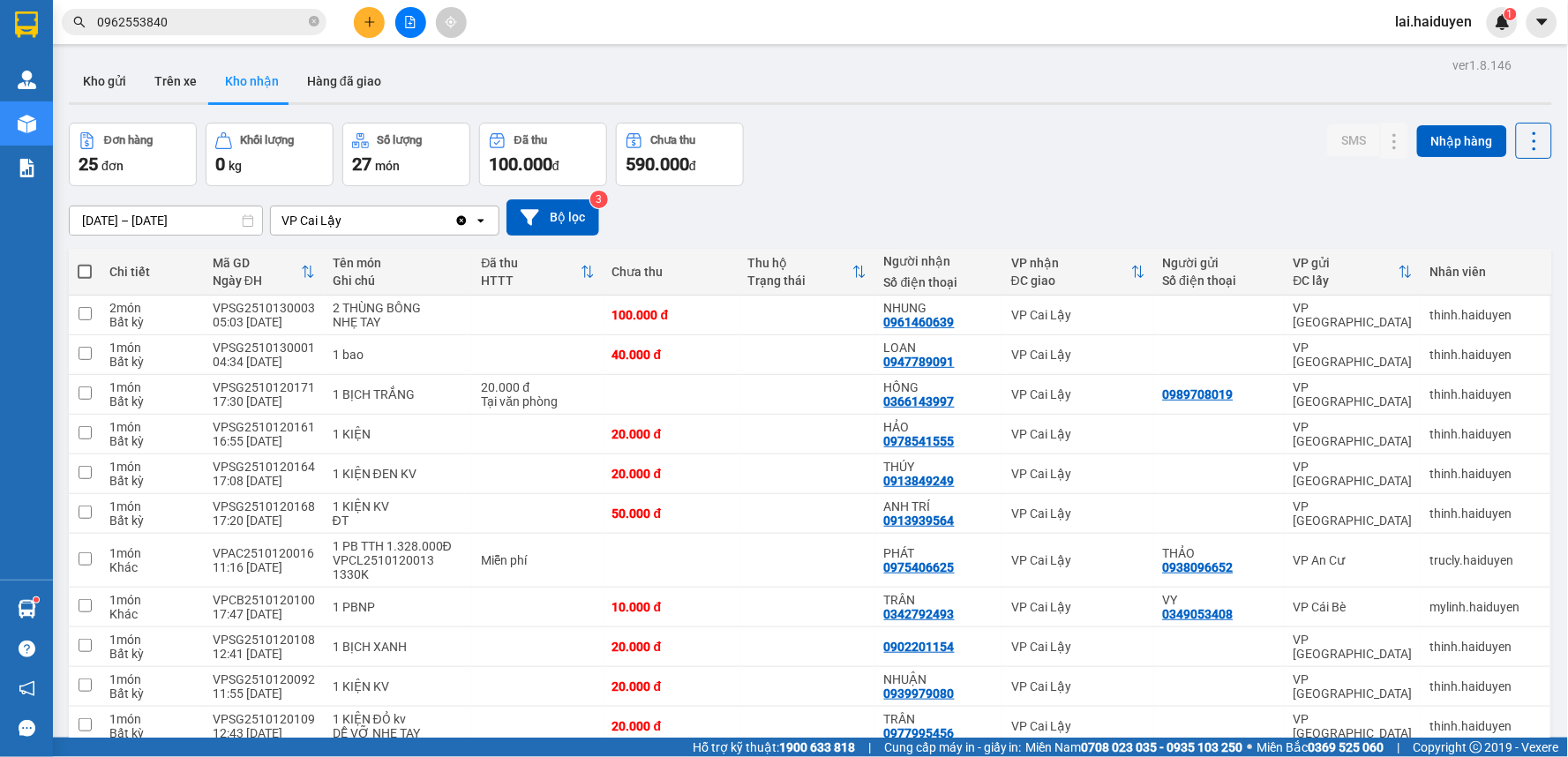
click at [254, 28] on input "0962553840" at bounding box center [201, 23] width 209 height 20
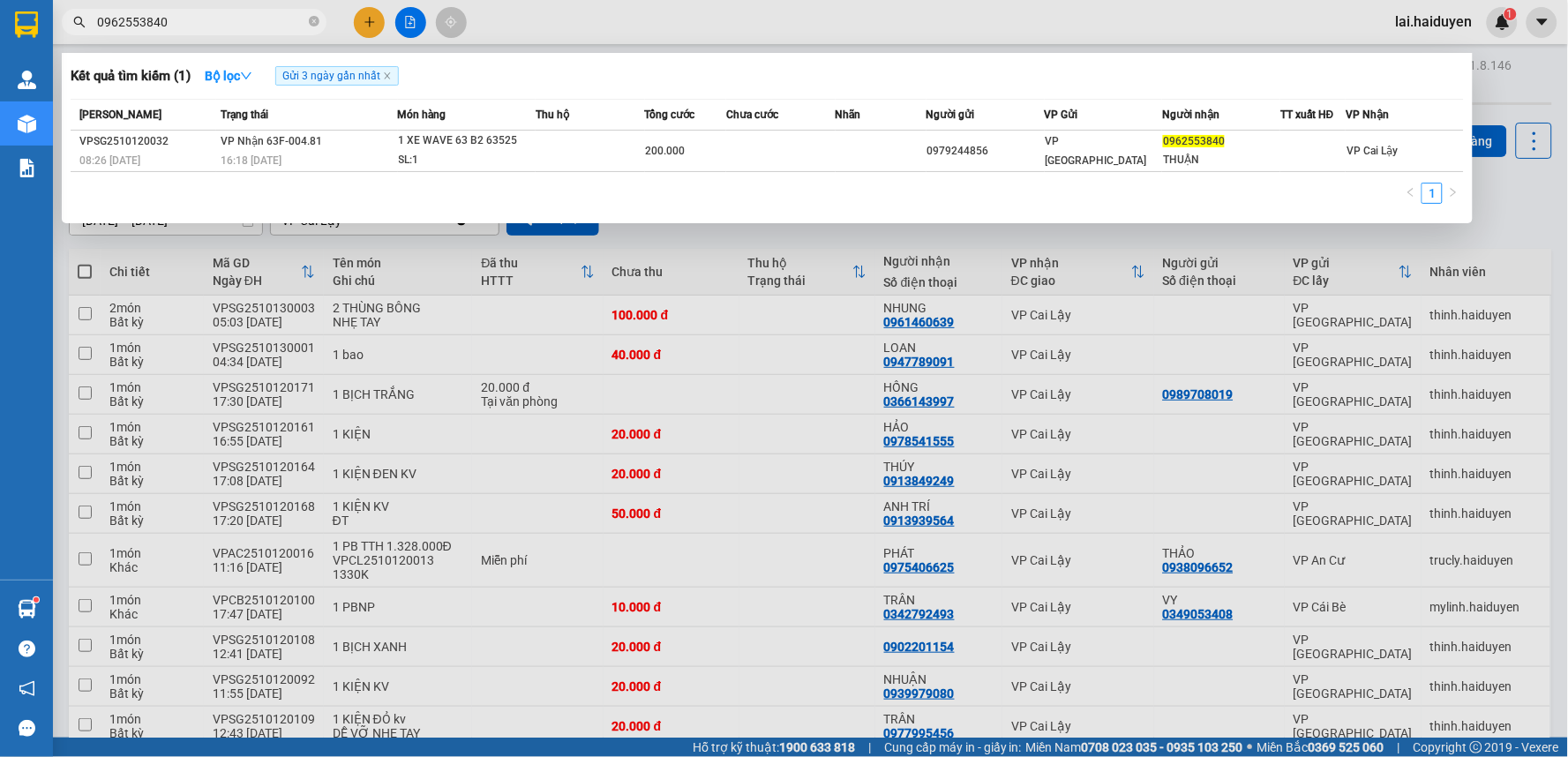
click at [254, 28] on input "0962553840" at bounding box center [201, 23] width 209 height 20
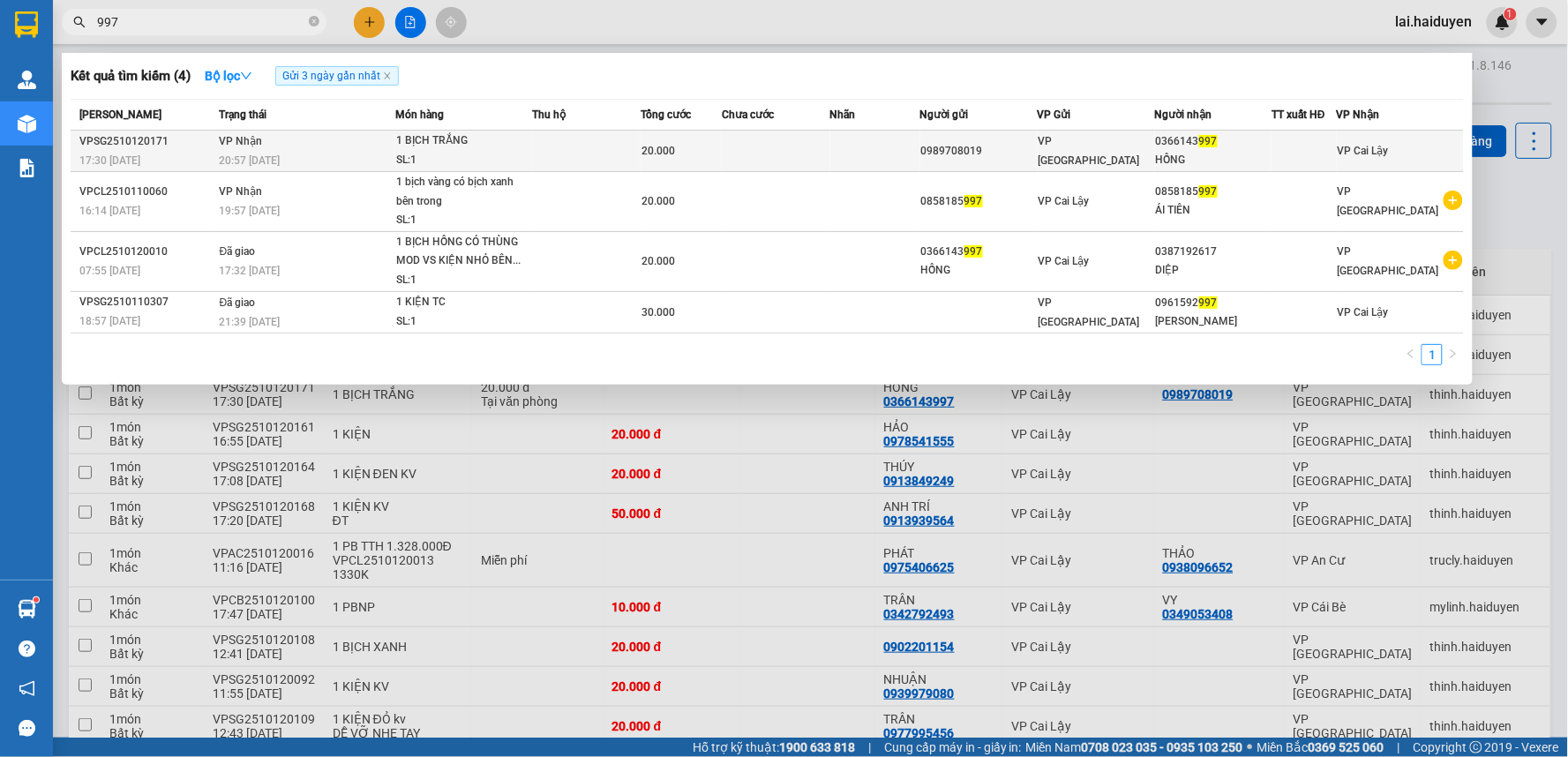
type input "997"
click at [1154, 156] on div "VP [GEOGRAPHIC_DATA]" at bounding box center [1096, 151] width 116 height 39
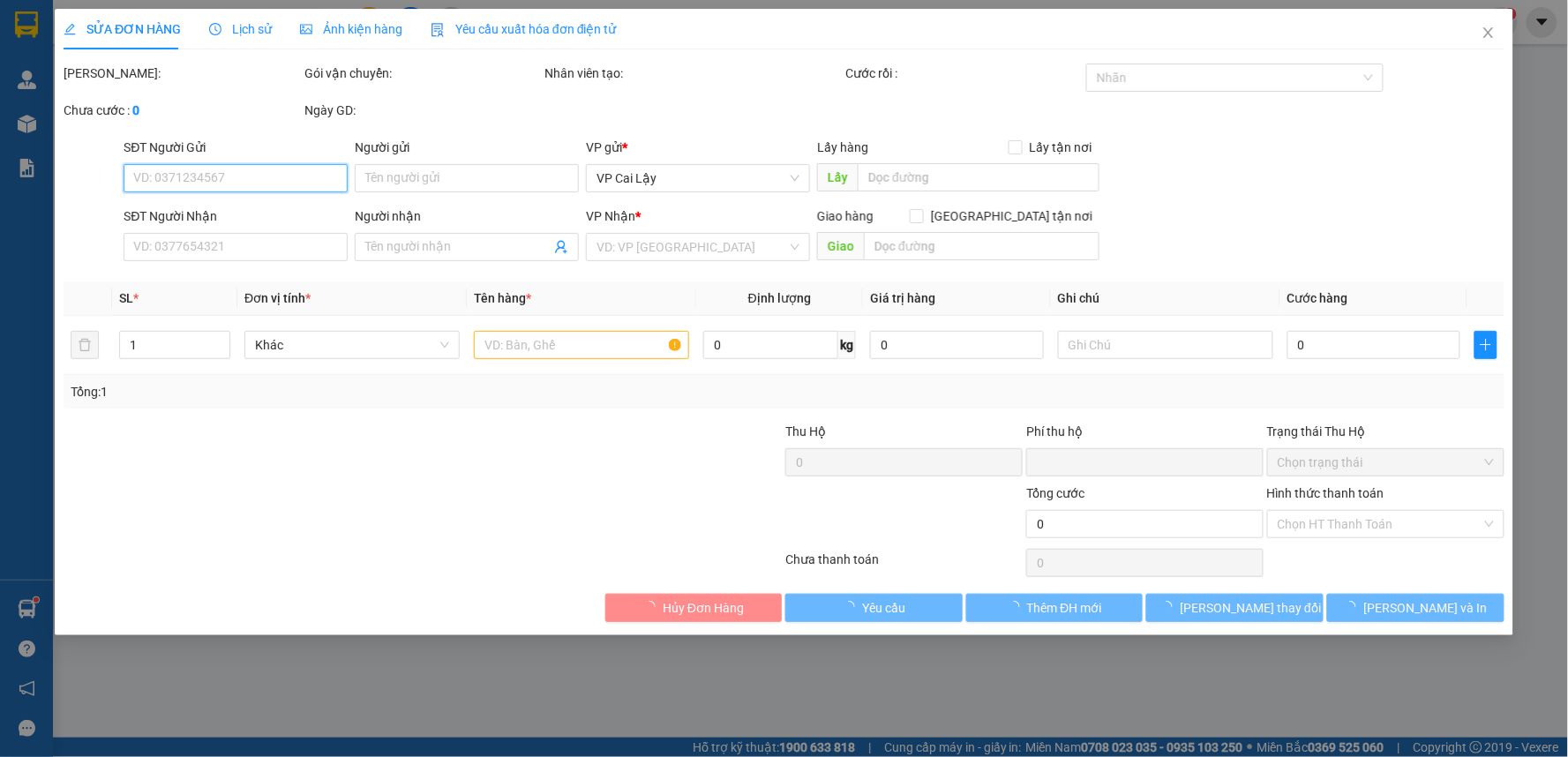
type input "0989708019"
type input "0366143997"
type input "HỒNG"
type input "0"
type input "20.000"
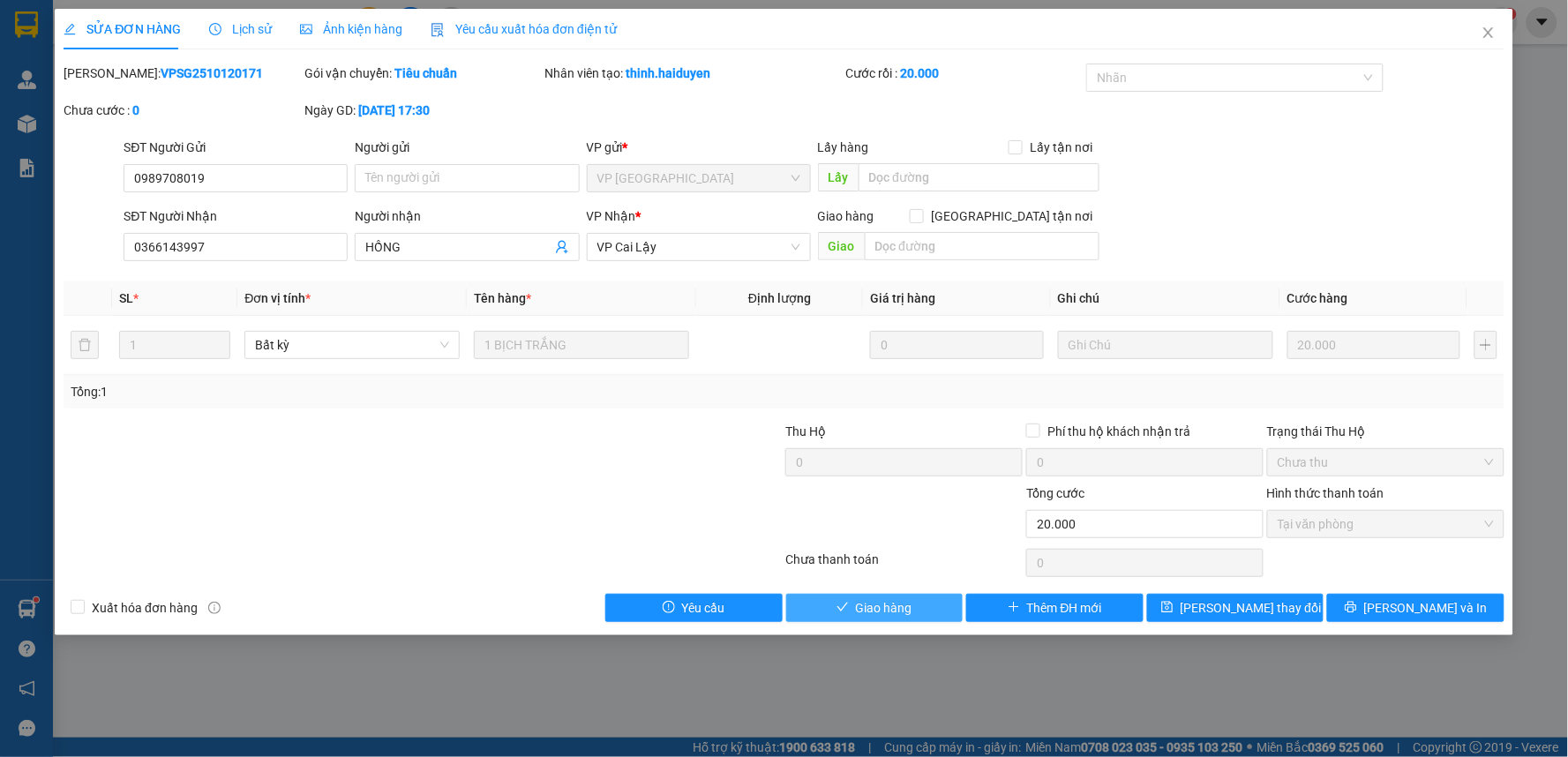
click at [904, 607] on span "Giao hàng" at bounding box center [884, 608] width 57 height 20
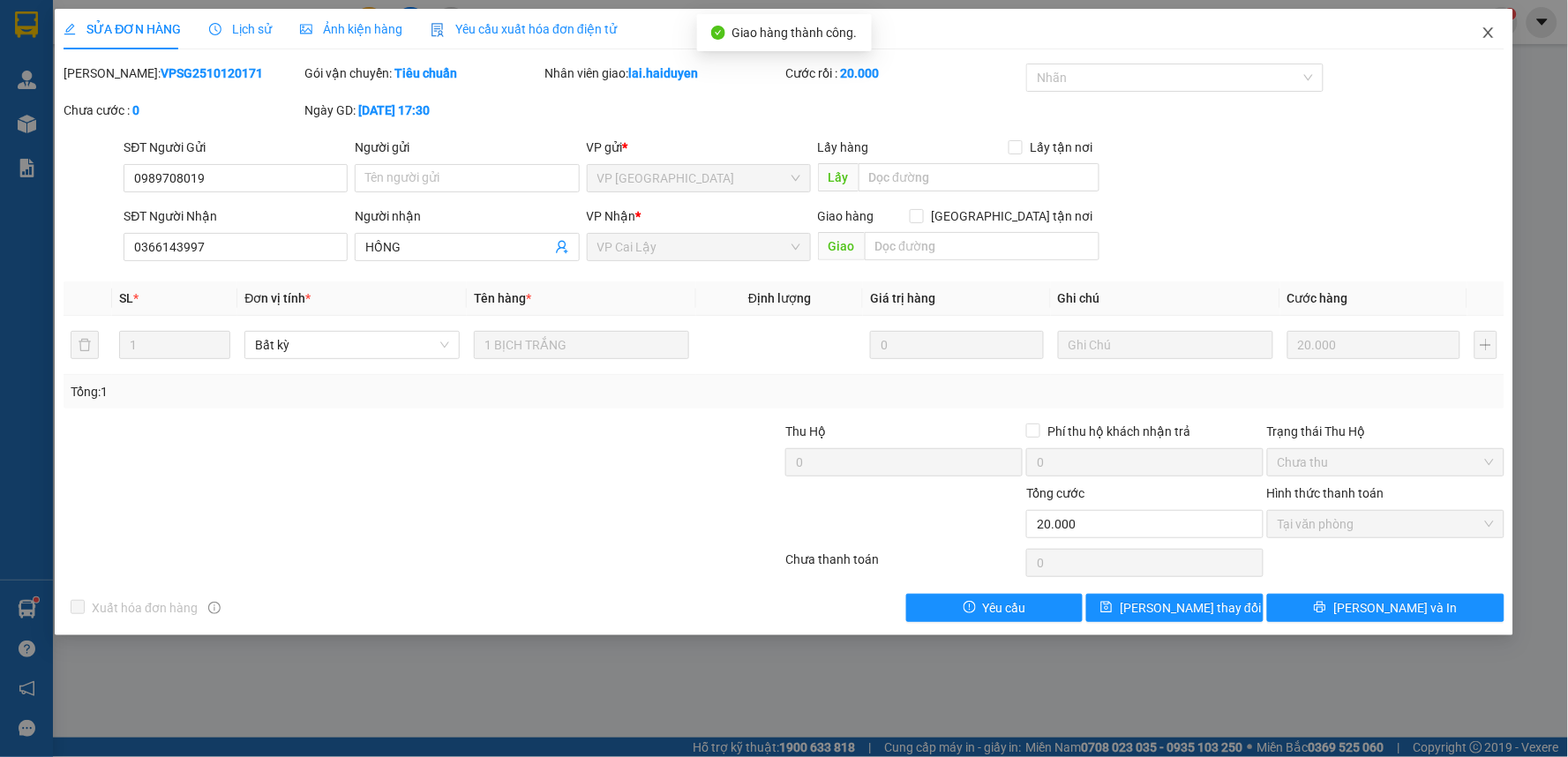
click at [1487, 35] on icon "close" at bounding box center [1488, 32] width 10 height 11
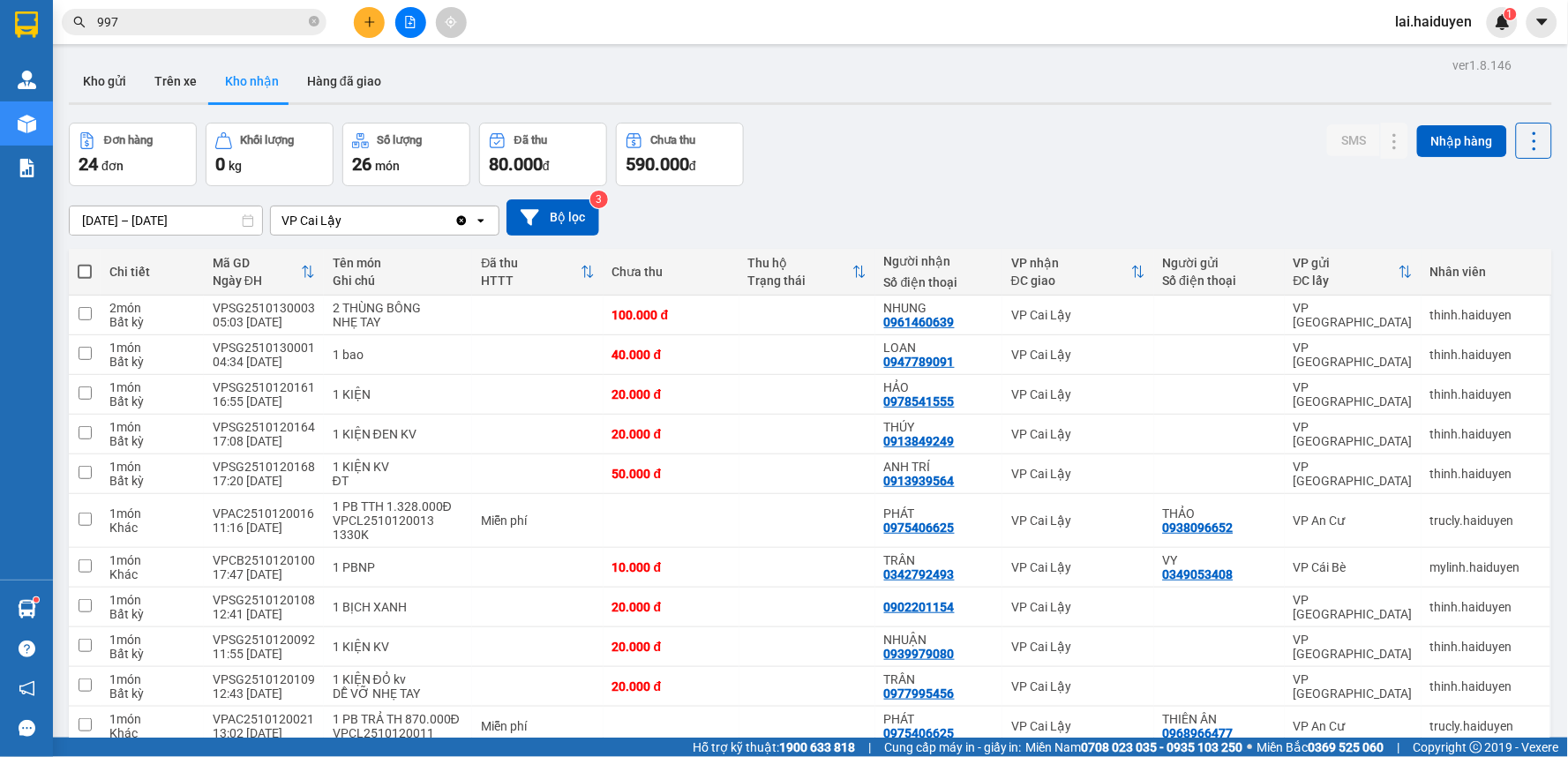
click at [375, 23] on icon "plus" at bounding box center [369, 22] width 13 height 13
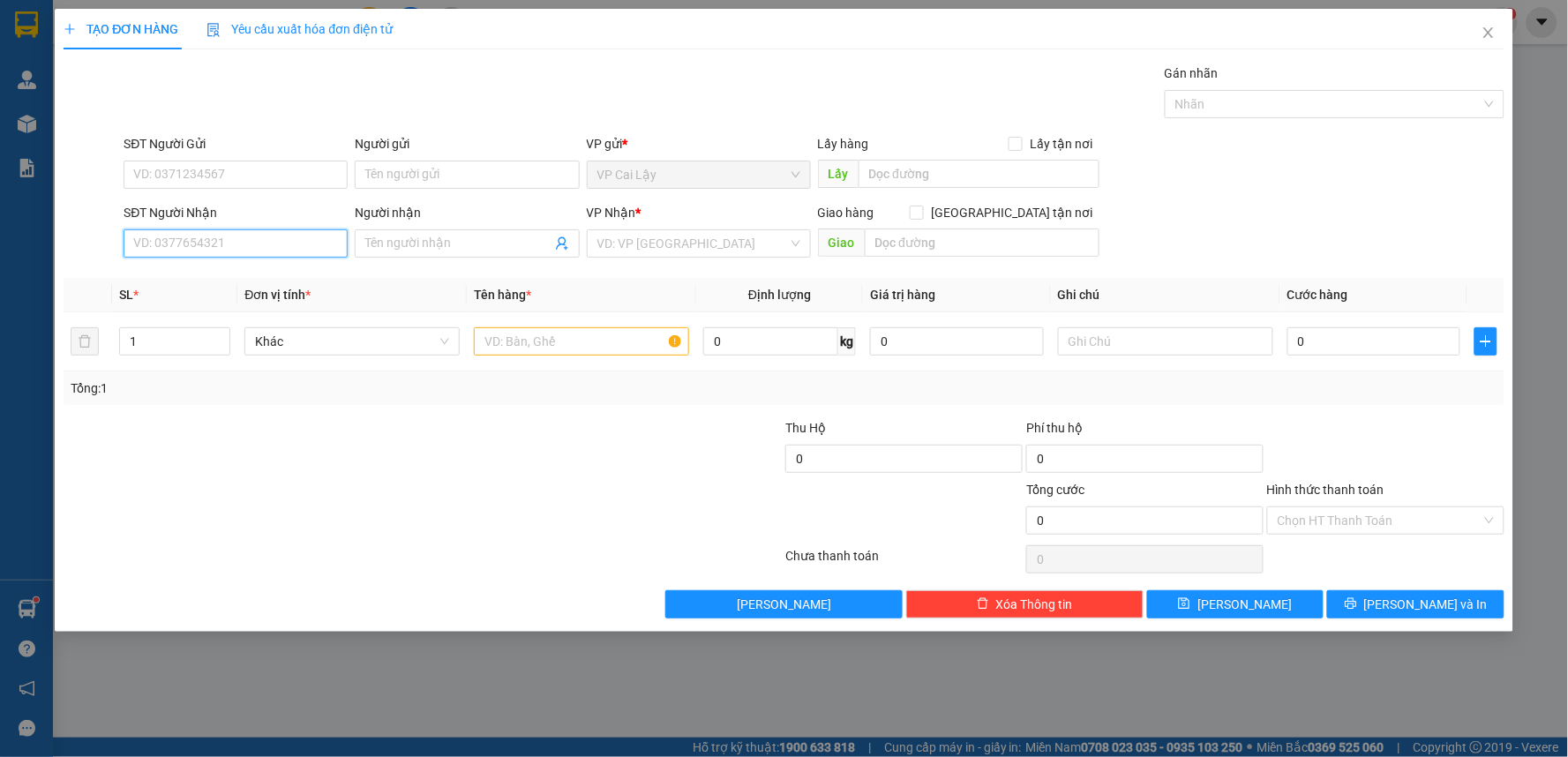
click at [232, 233] on input "SĐT Người Nhận" at bounding box center [235, 243] width 224 height 28
type input "0935175848"
drag, startPoint x: 318, startPoint y: 282, endPoint x: 262, endPoint y: 183, distance: 113.7
click at [315, 282] on div "0935175848 - HÓA" at bounding box center [235, 279] width 203 height 20
type input "HÓA"
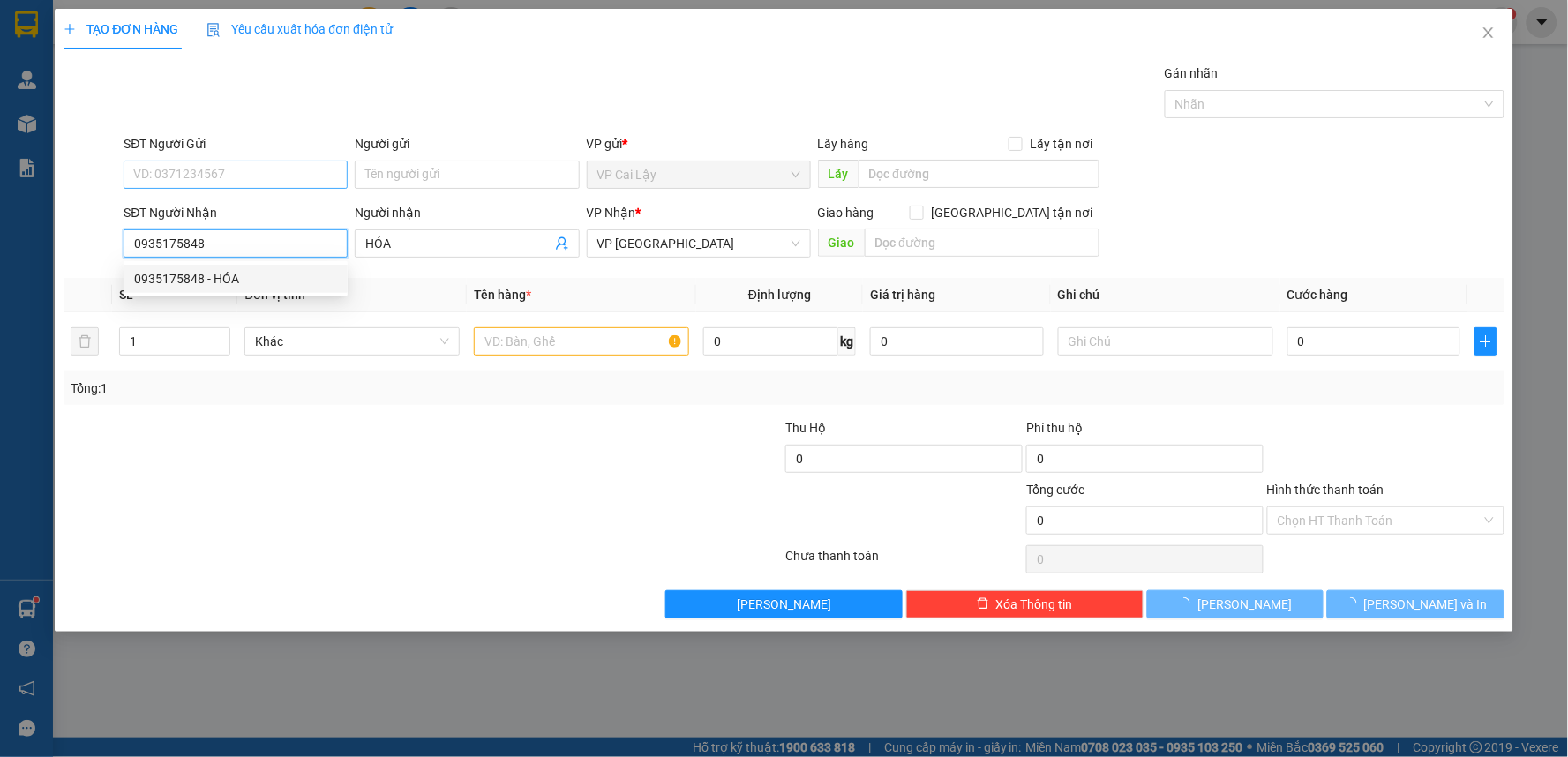
type input "20.000"
type input "0935175848"
click at [270, 172] on input "SĐT Người Gửi" at bounding box center [235, 174] width 224 height 28
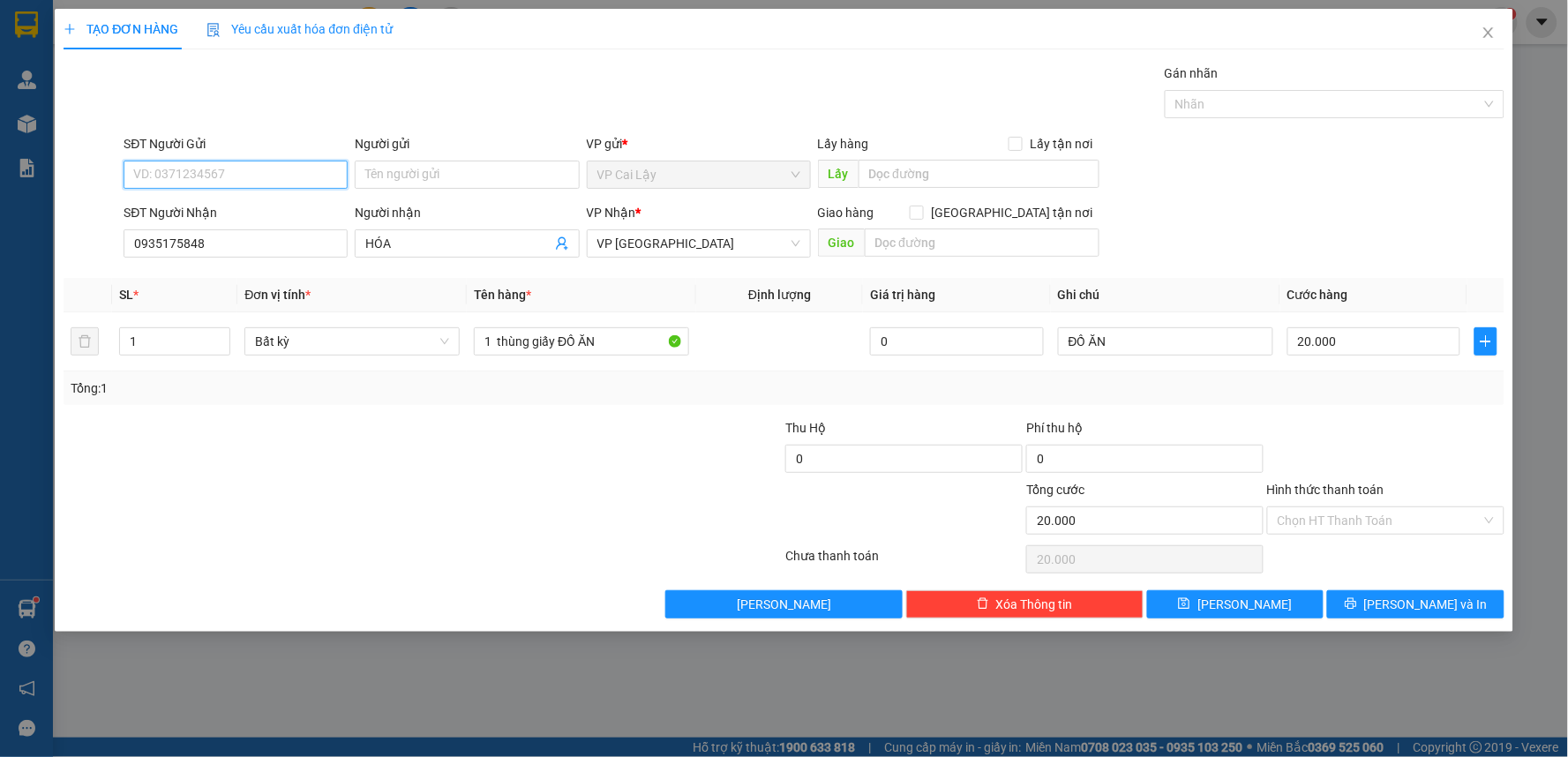
click at [271, 173] on input "SĐT Người Gửi" at bounding box center [235, 174] width 224 height 28
drag, startPoint x: 285, startPoint y: 203, endPoint x: 486, endPoint y: 342, distance: 244.4
click at [285, 204] on div "0774893199 - CHỊ SƯƠNG" at bounding box center [235, 210] width 203 height 20
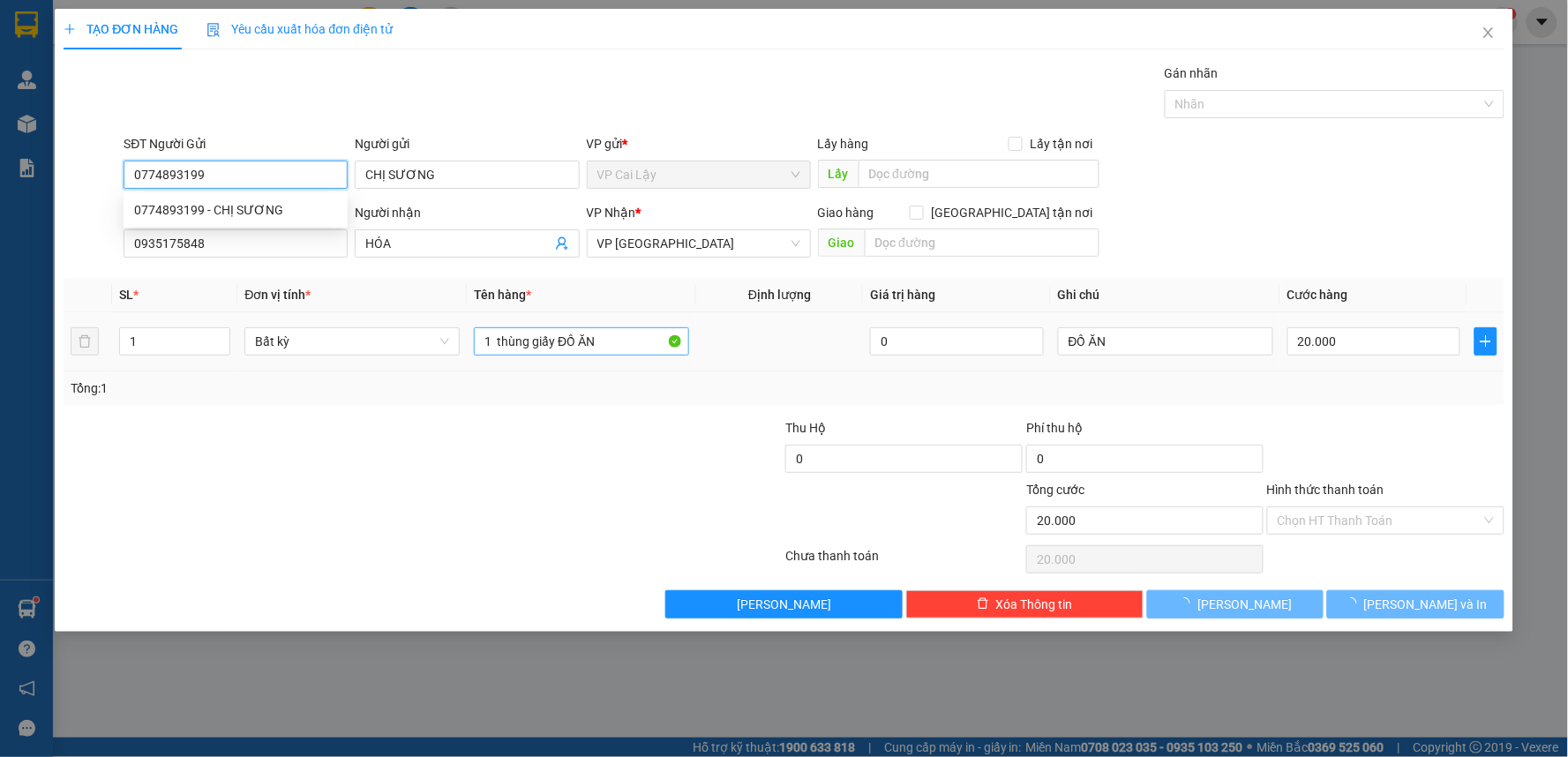
type input "0774893199"
type input "CHỊ SƯƠNG"
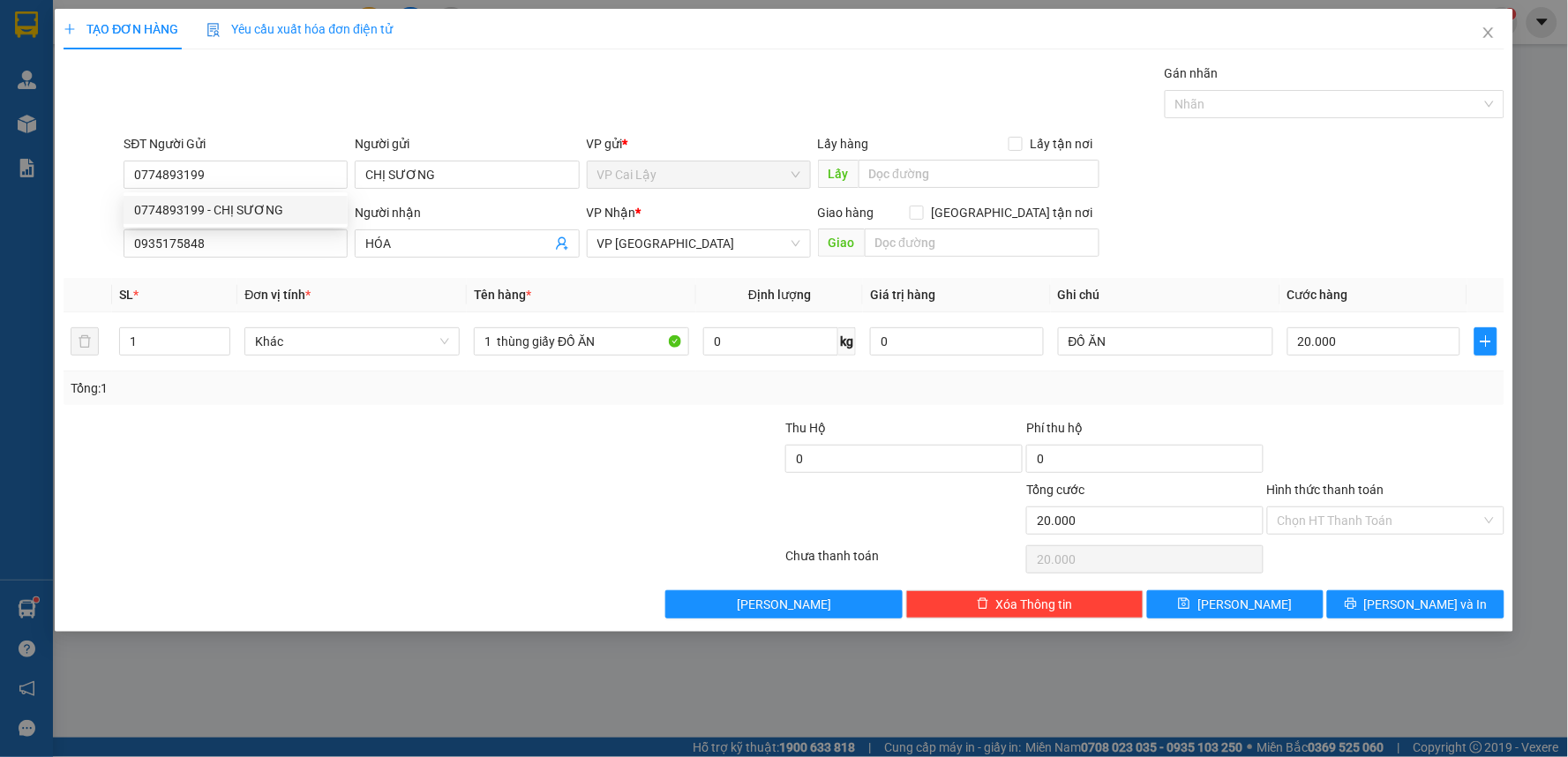
click at [594, 473] on div at bounding box center [664, 449] width 241 height 62
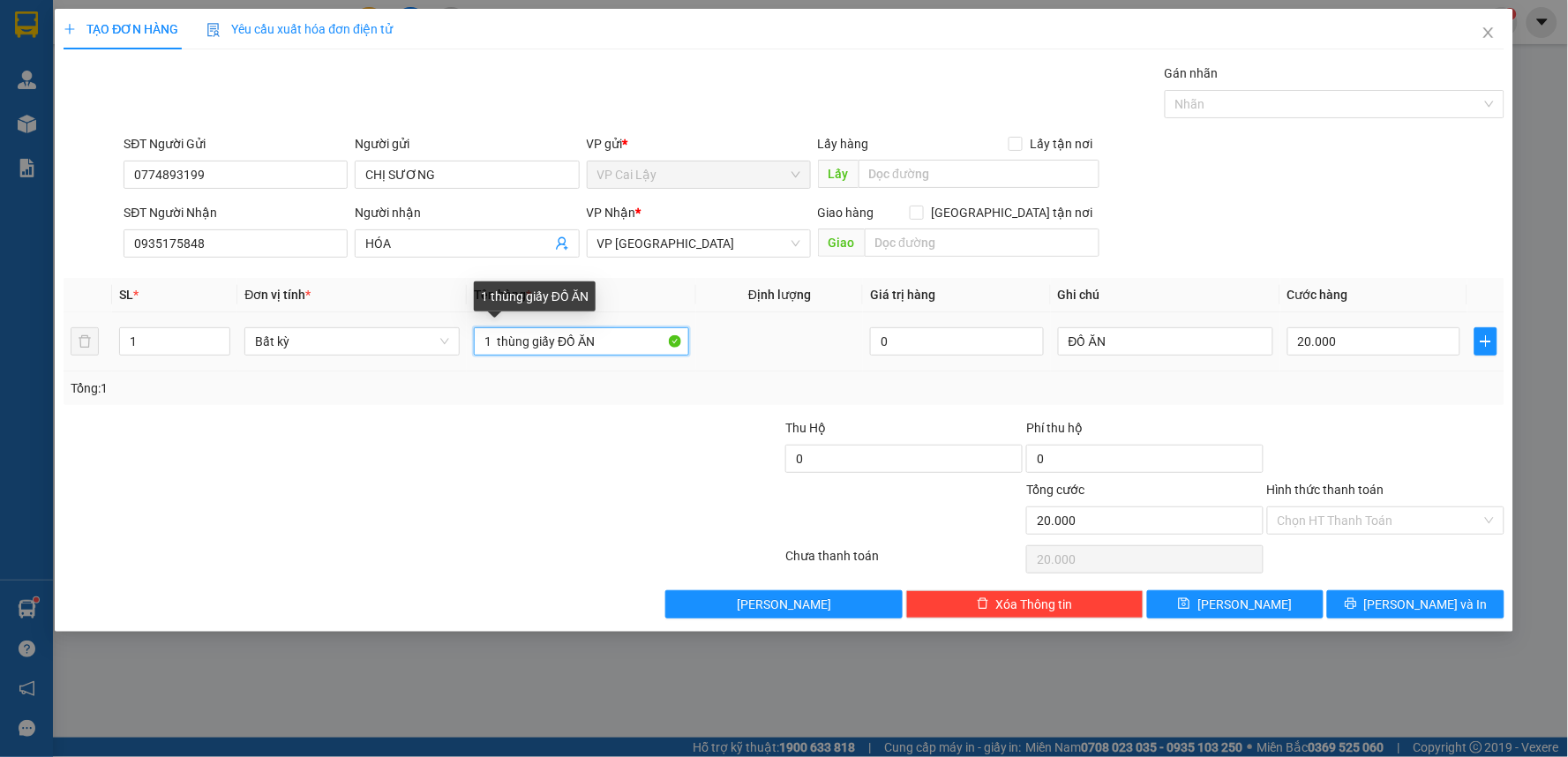
click at [628, 338] on input "1 thùng giấy ĐỒ ĂN" at bounding box center [582, 341] width 215 height 28
type input "1 thùng giấy AQUA"
click at [1361, 442] on div at bounding box center [1386, 449] width 241 height 62
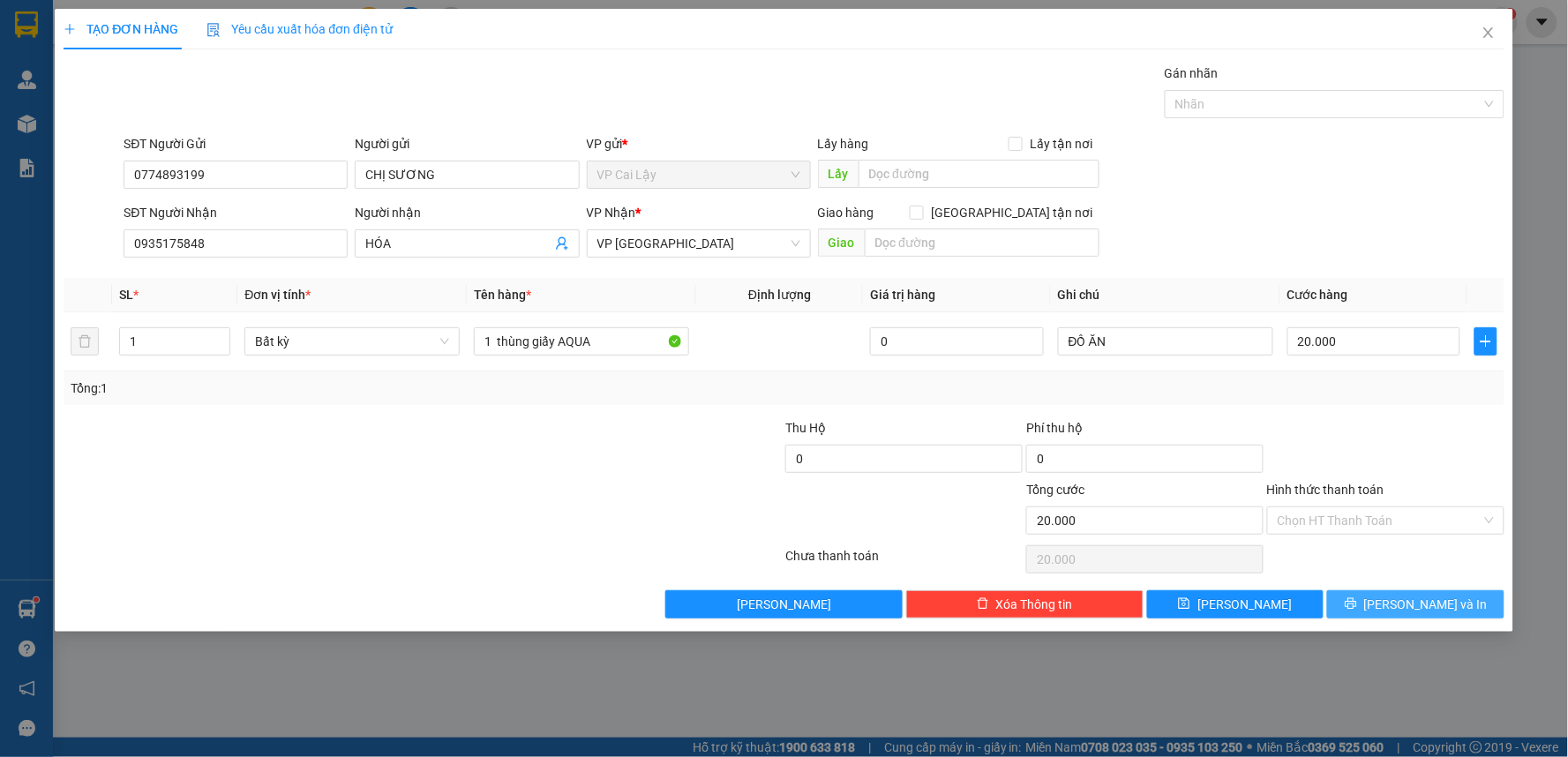
click at [1408, 604] on span "[PERSON_NAME] và In" at bounding box center [1426, 604] width 123 height 20
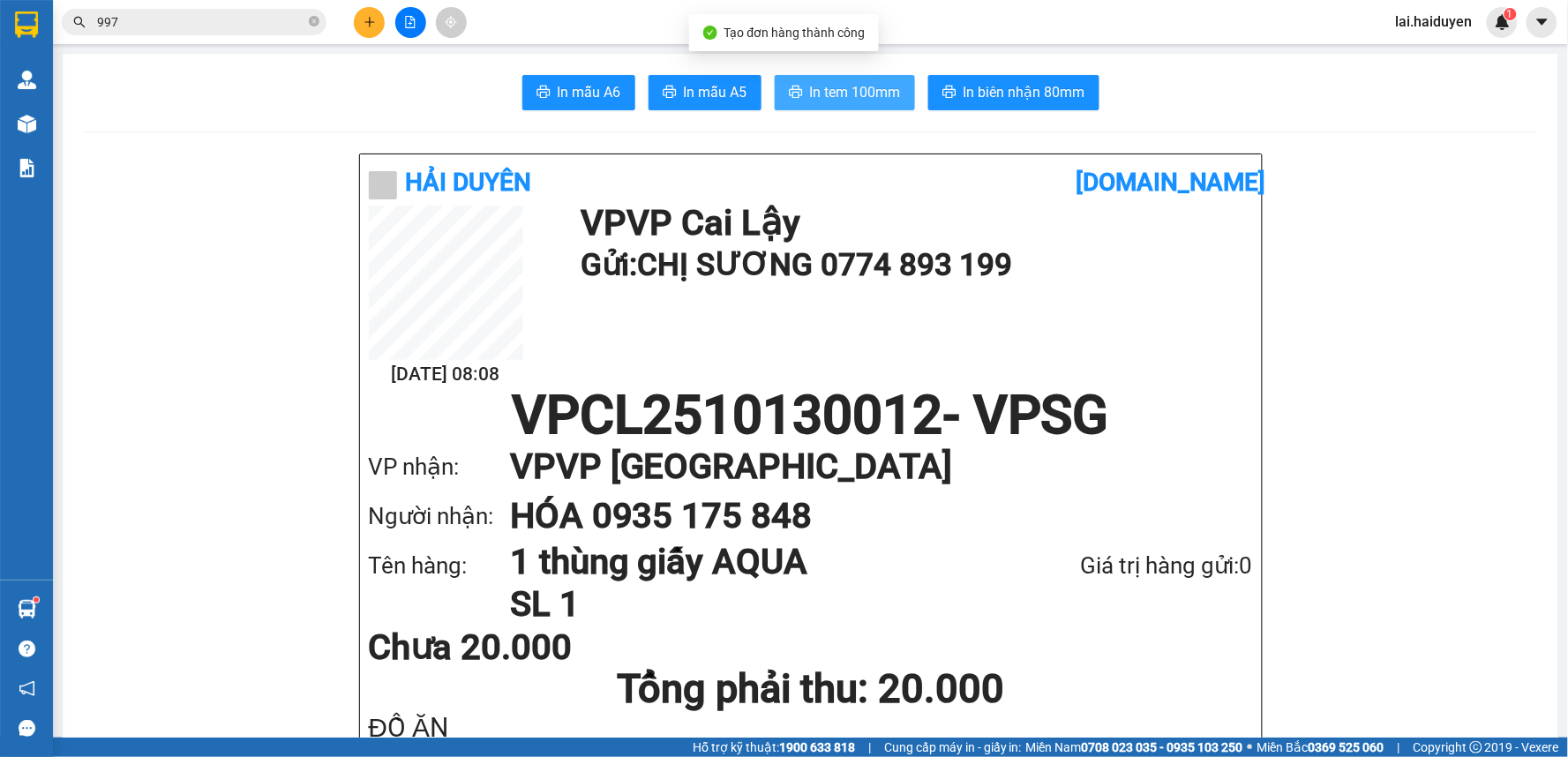
click at [847, 97] on span "In tem 100mm" at bounding box center [855, 92] width 91 height 23
click at [254, 33] on span "997" at bounding box center [194, 22] width 264 height 26
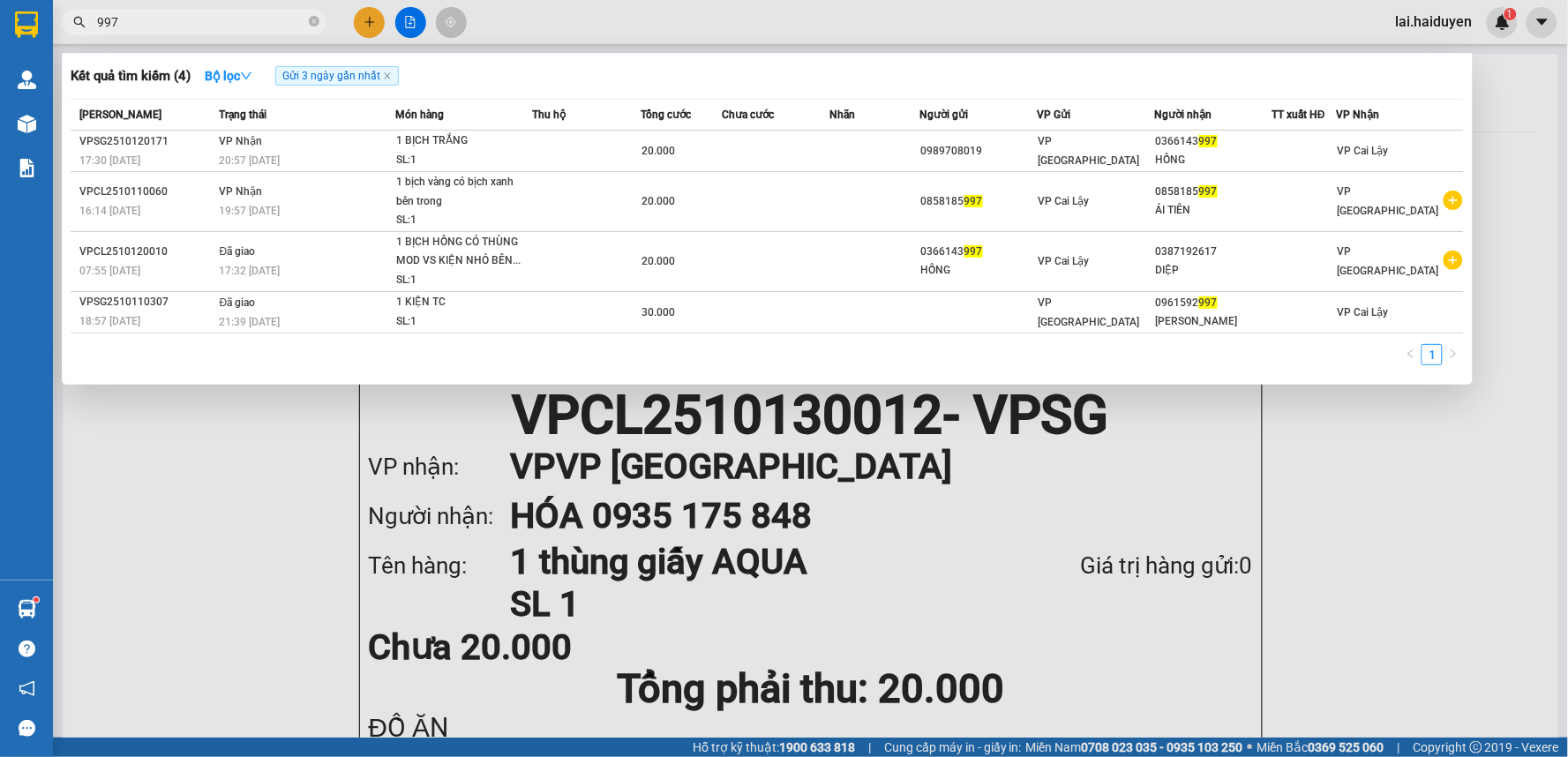
click at [257, 24] on input "997" at bounding box center [201, 23] width 209 height 20
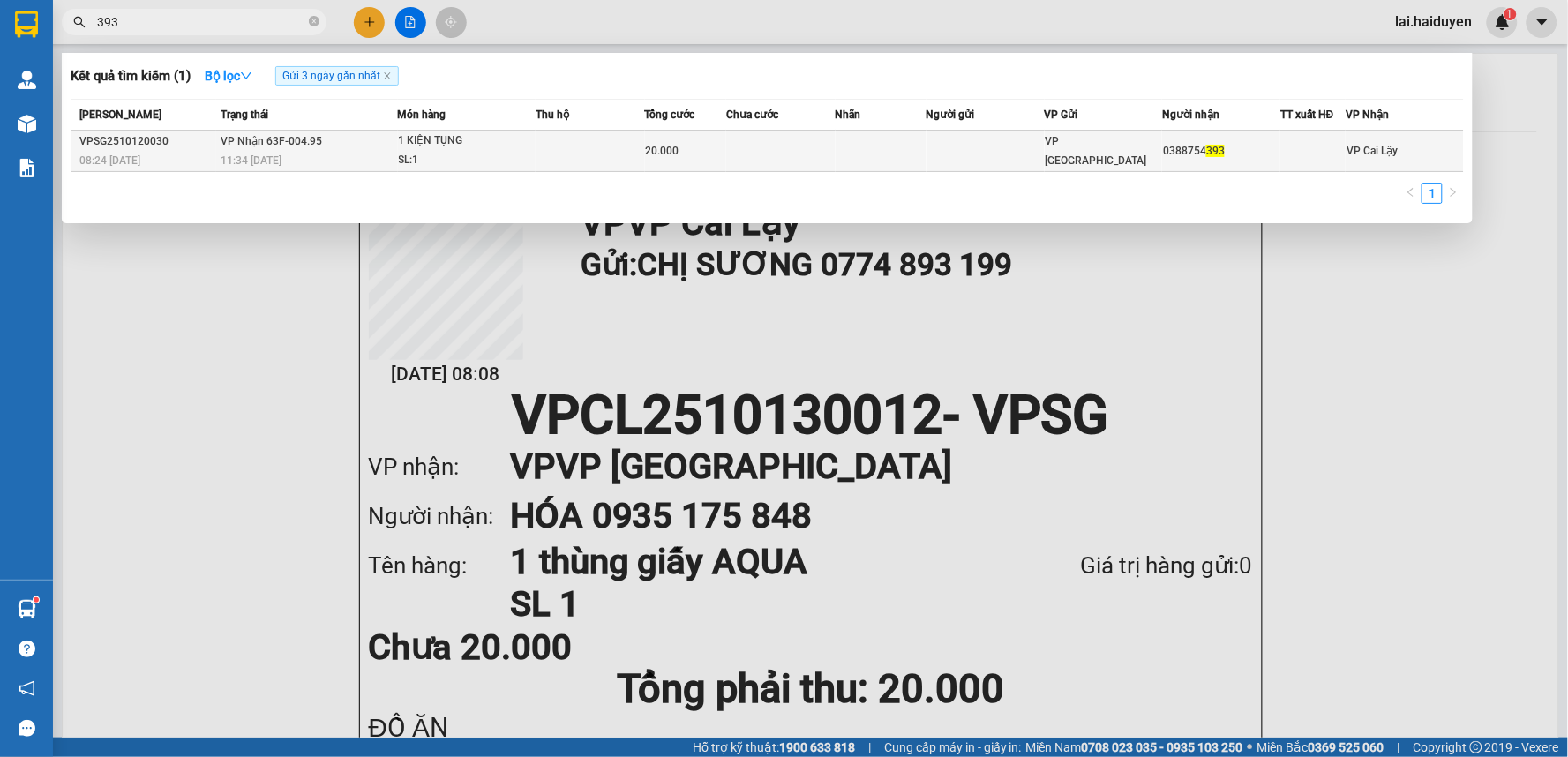
type input "393"
click at [707, 153] on div "20.000" at bounding box center [686, 151] width 80 height 20
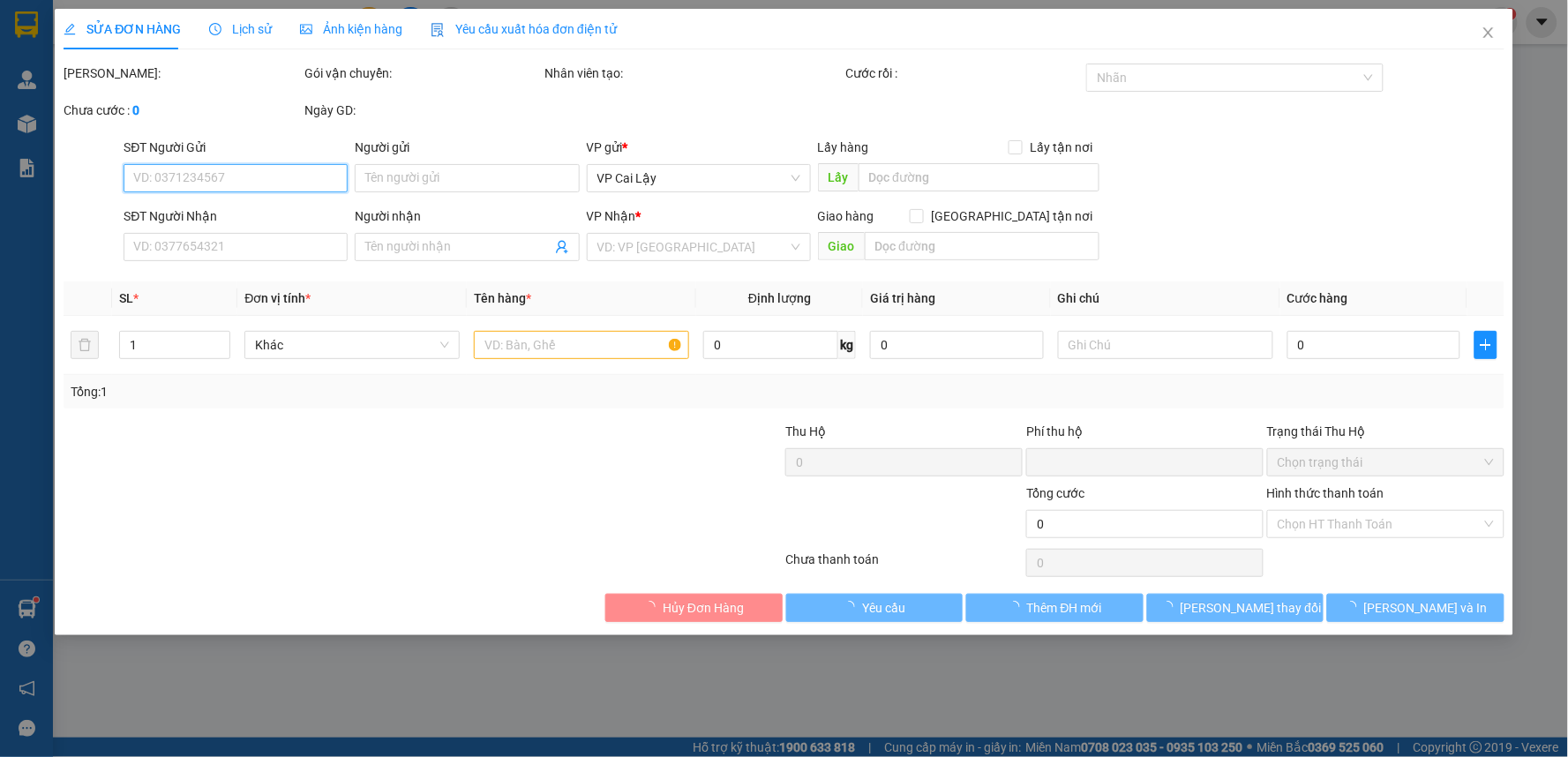
type input "0388754393"
type input "0"
type input "20.000"
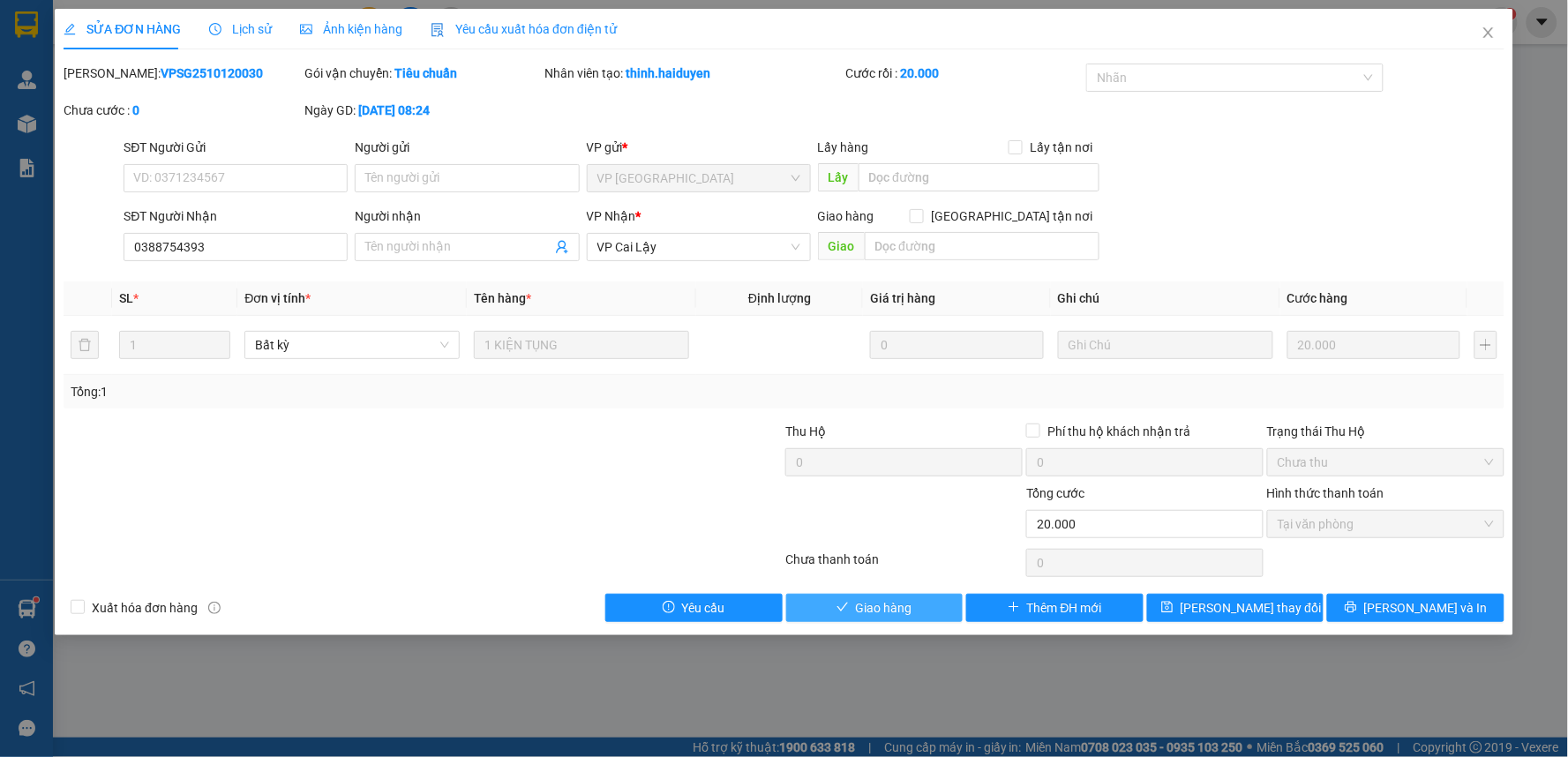
click at [862, 611] on span "Giao hàng" at bounding box center [884, 608] width 57 height 20
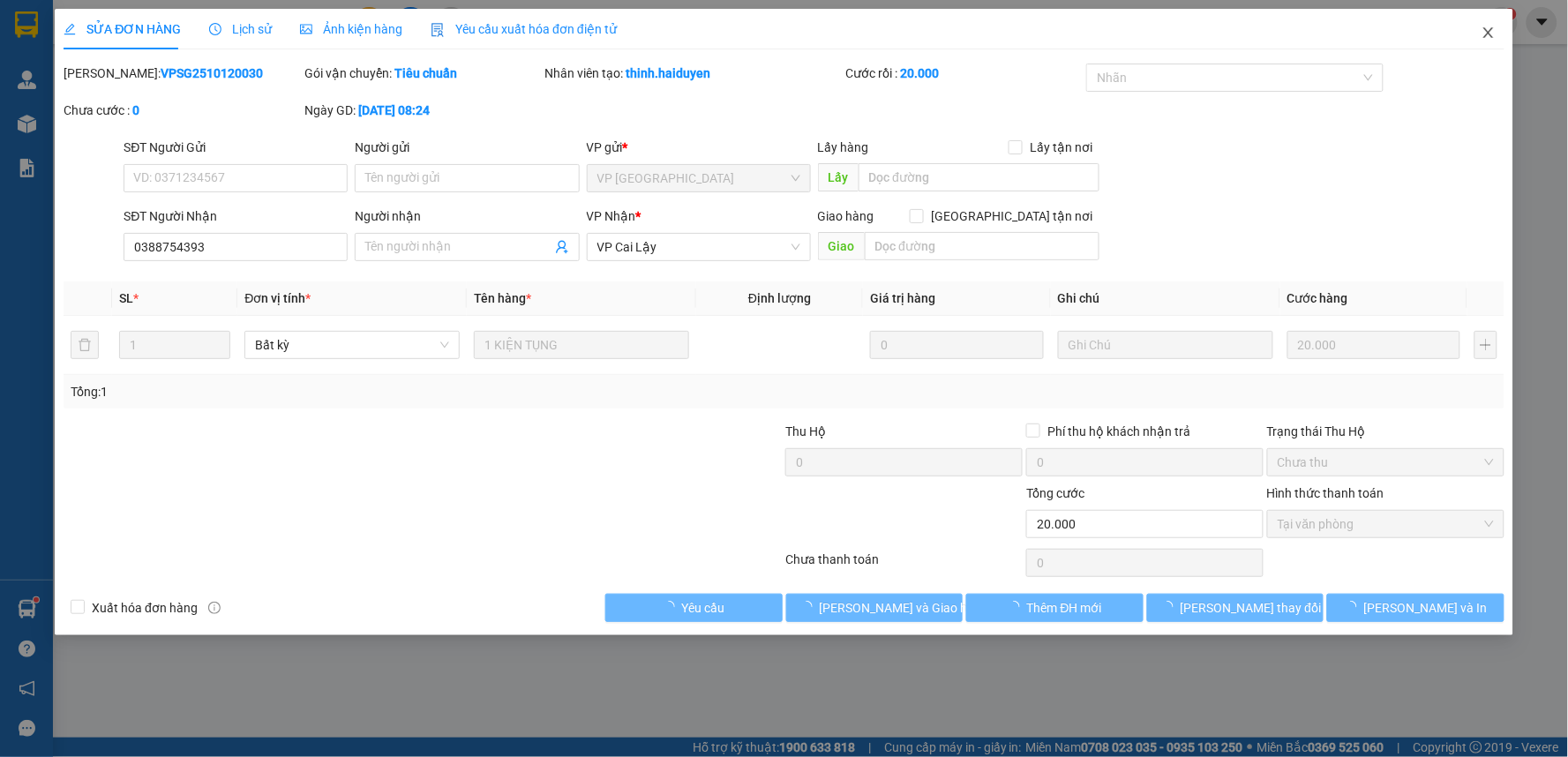
click at [1495, 31] on icon "close" at bounding box center [1488, 32] width 14 height 14
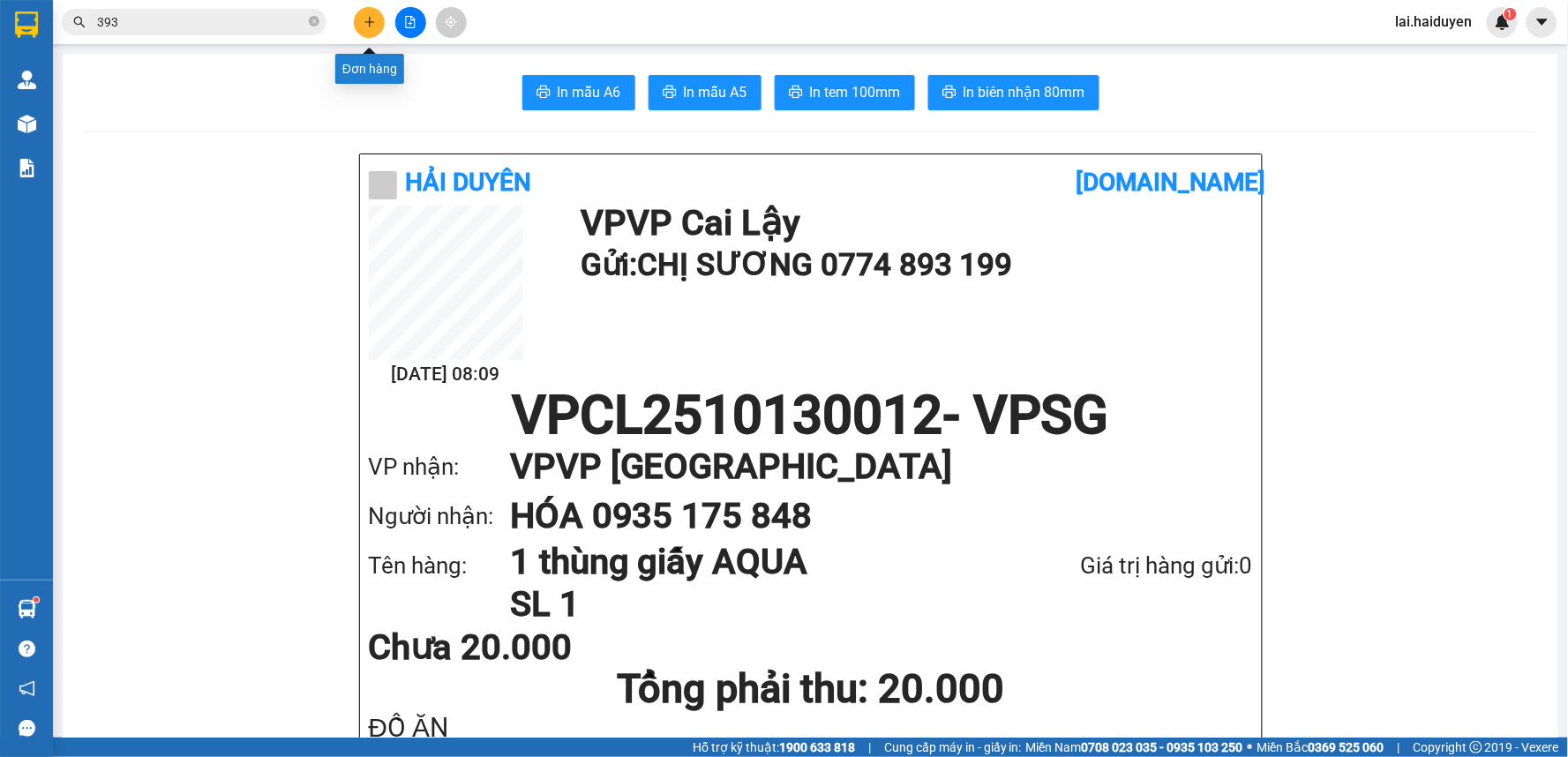
click at [372, 23] on icon "plus" at bounding box center [369, 22] width 13 height 13
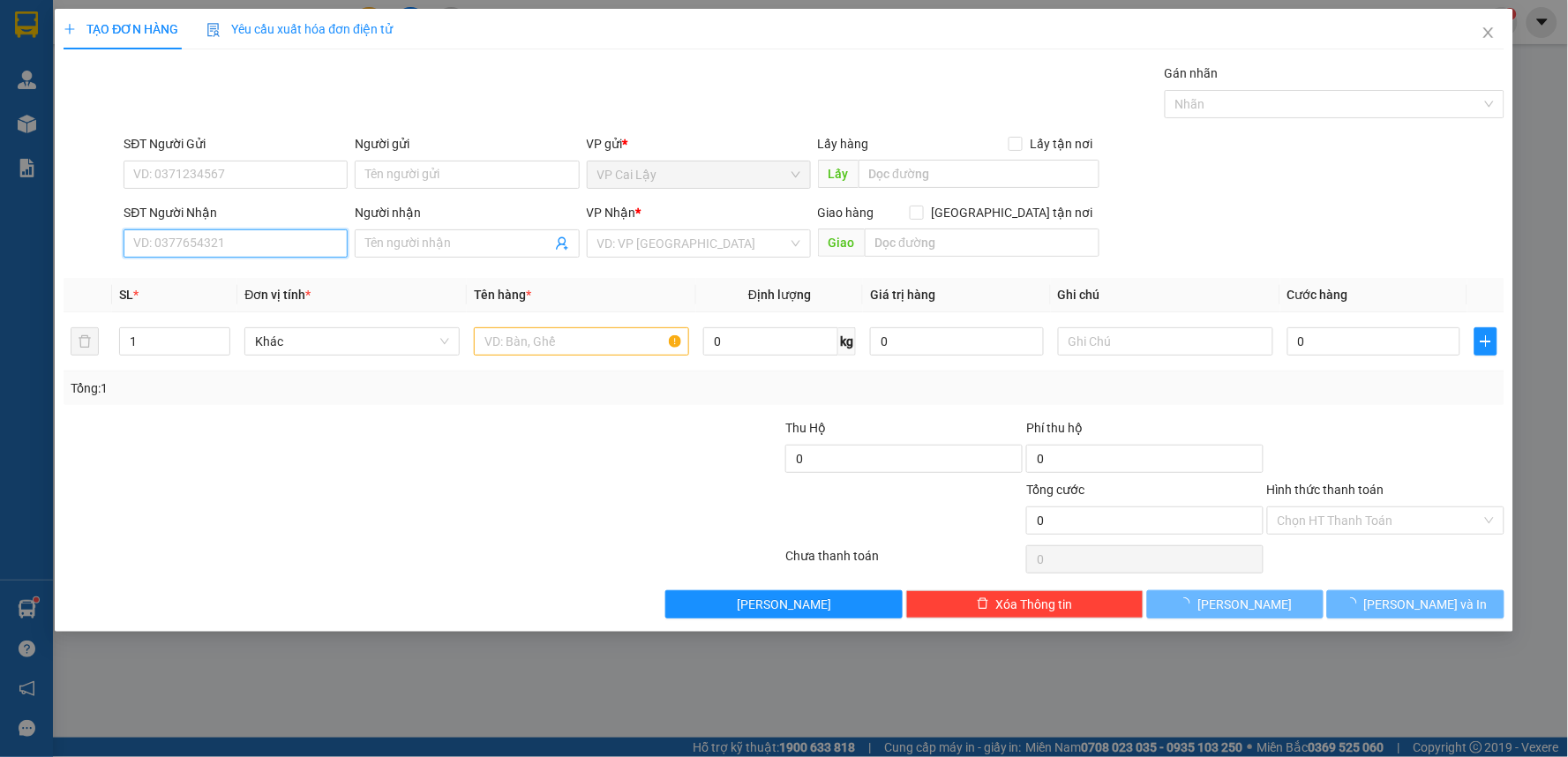
click at [282, 245] on input "SĐT Người Nhận" at bounding box center [235, 243] width 224 height 28
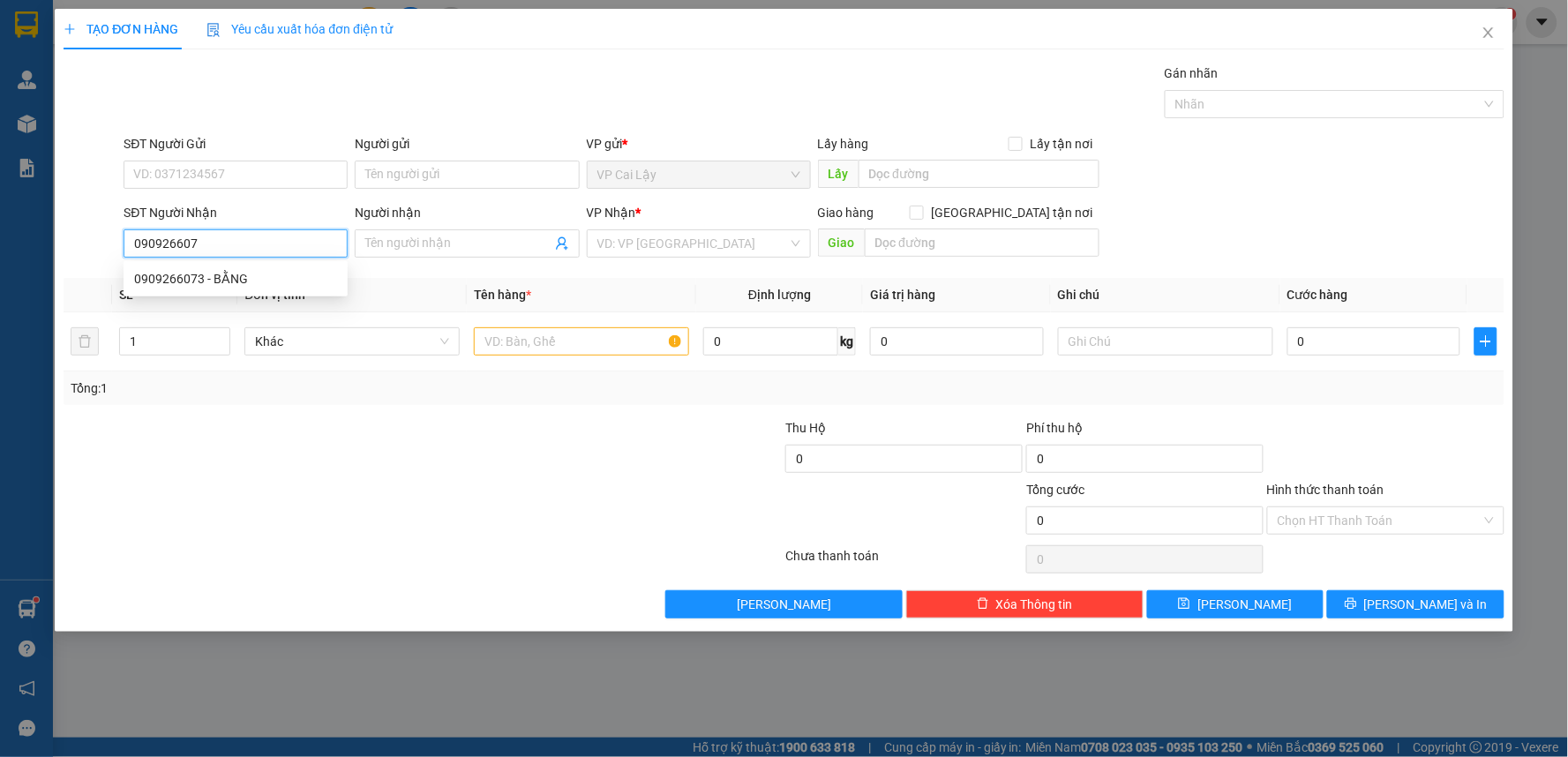
type input "0909266073"
click at [266, 278] on div "0909266073 - BẰNG" at bounding box center [235, 279] width 203 height 20
type input "BẰNG"
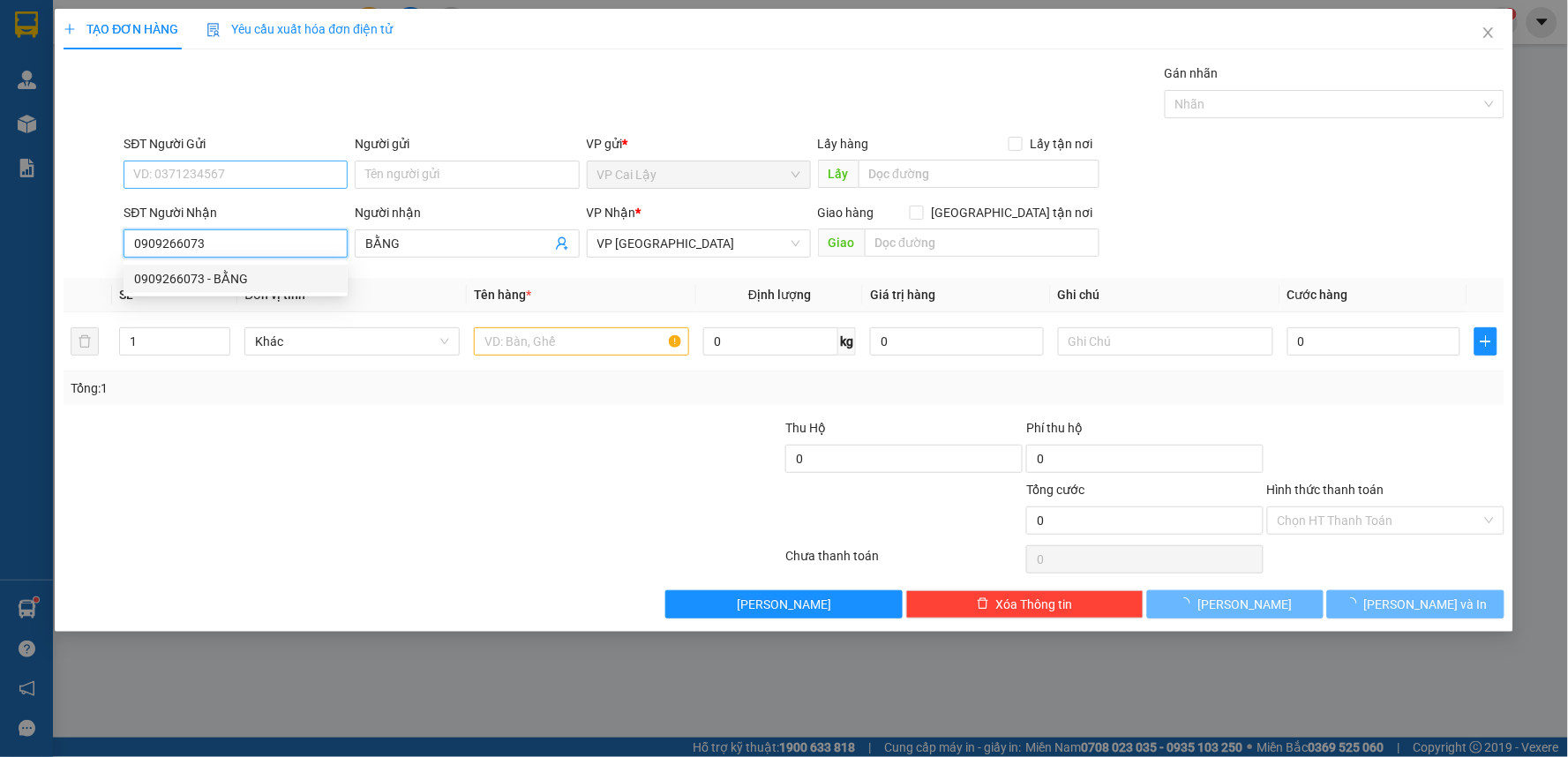
type input "20.000"
type input "0909266073"
click at [217, 168] on input "SĐT Người Gửi" at bounding box center [235, 174] width 224 height 28
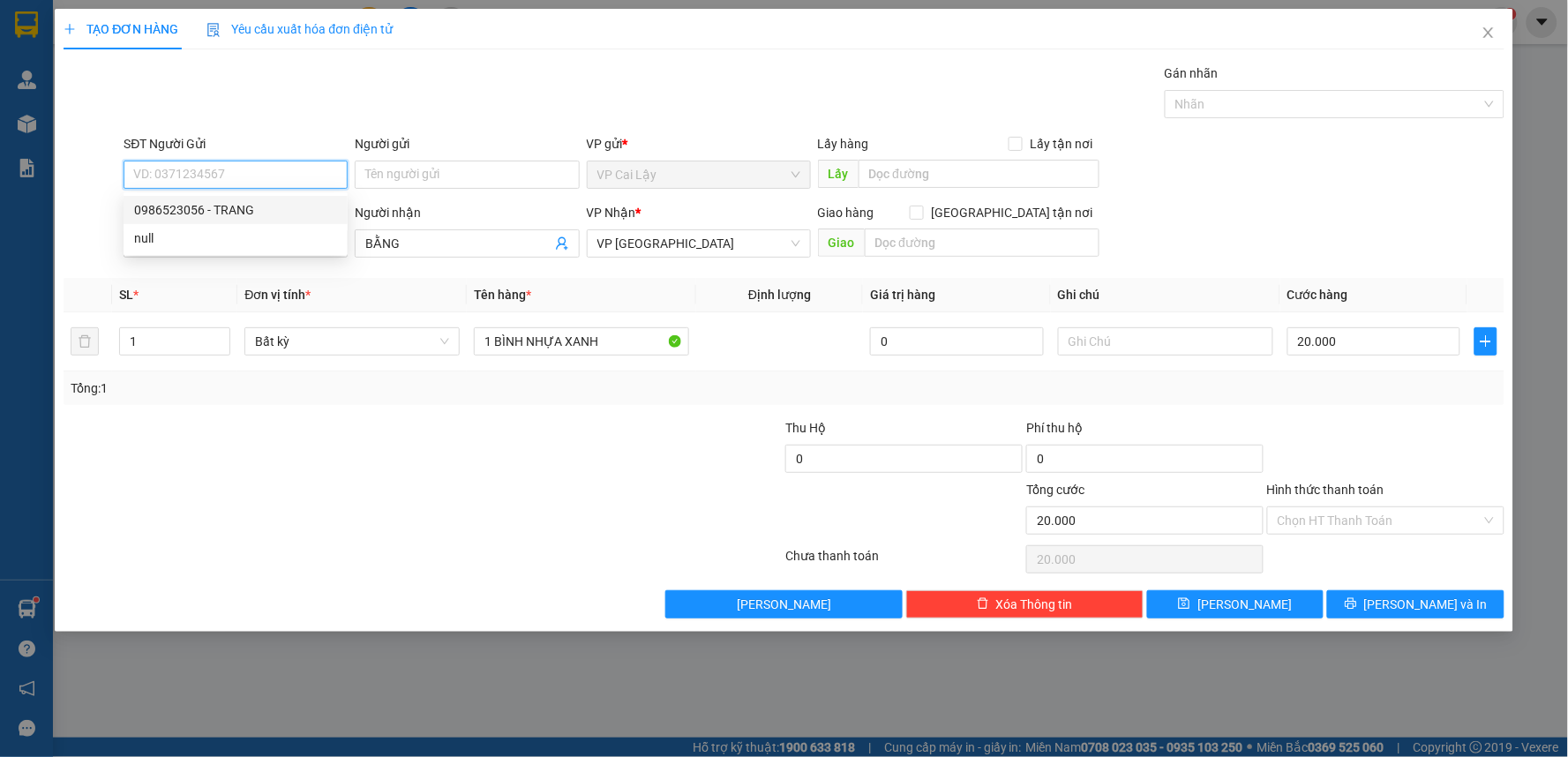
click at [247, 204] on div "0986523056 - TRANG" at bounding box center [235, 210] width 203 height 20
type input "0986523056"
type input "TRANG"
click at [1367, 523] on input "Hình thức thanh toán" at bounding box center [1379, 520] width 204 height 26
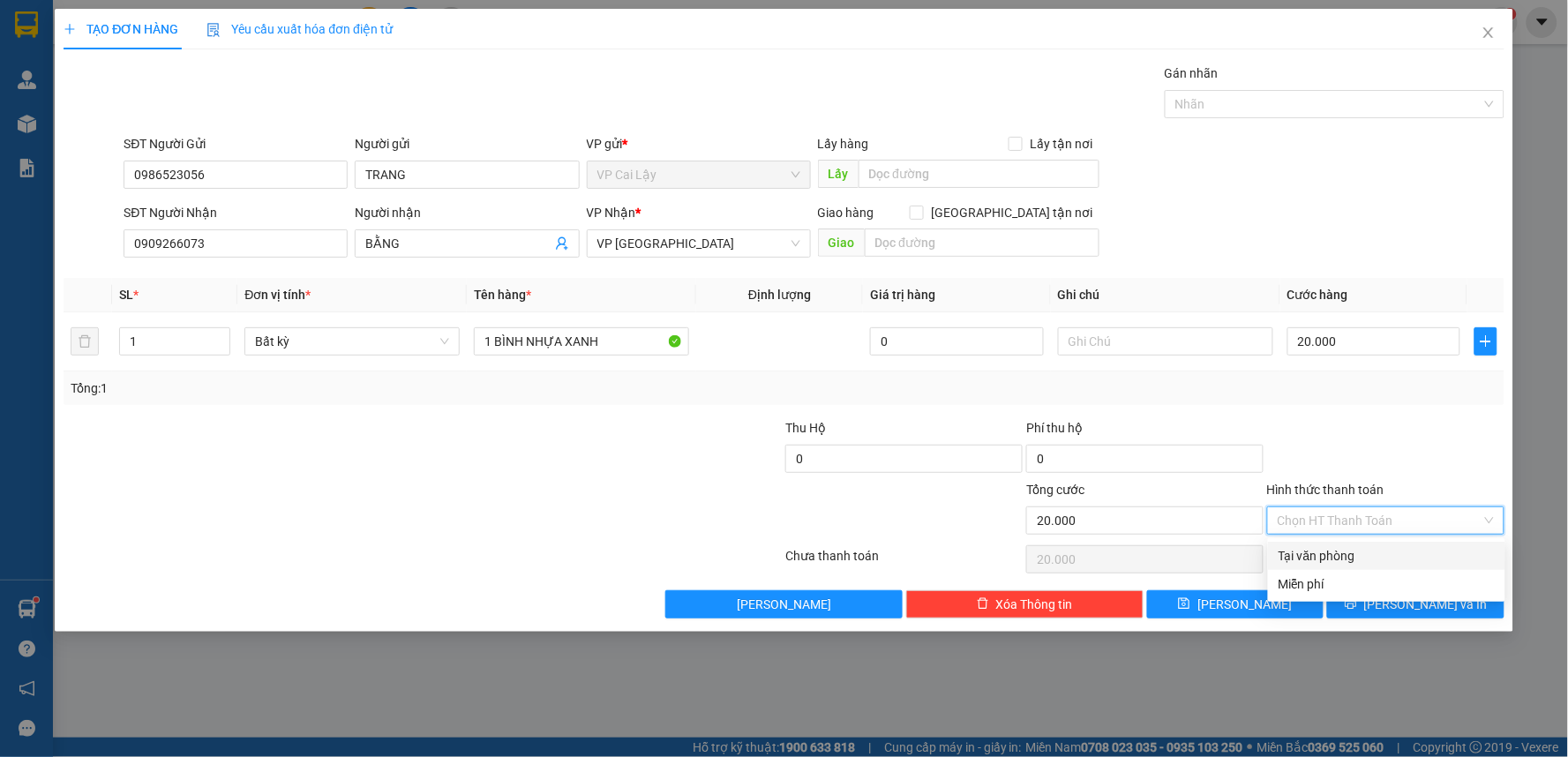
click at [1352, 551] on div "Tại văn phòng" at bounding box center [1386, 556] width 216 height 20
type input "0"
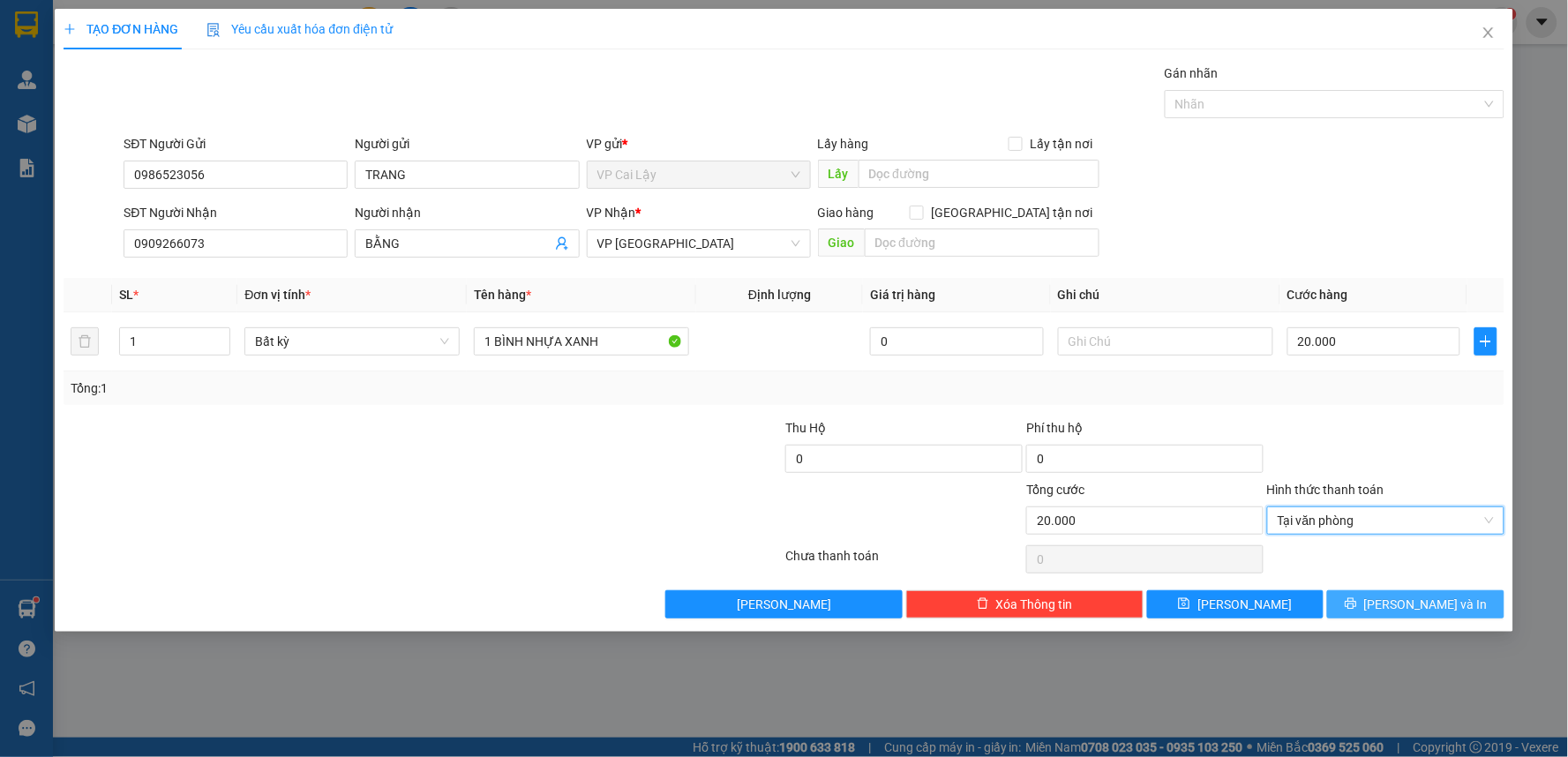
click at [1374, 600] on button "[PERSON_NAME] và In" at bounding box center [1415, 604] width 177 height 28
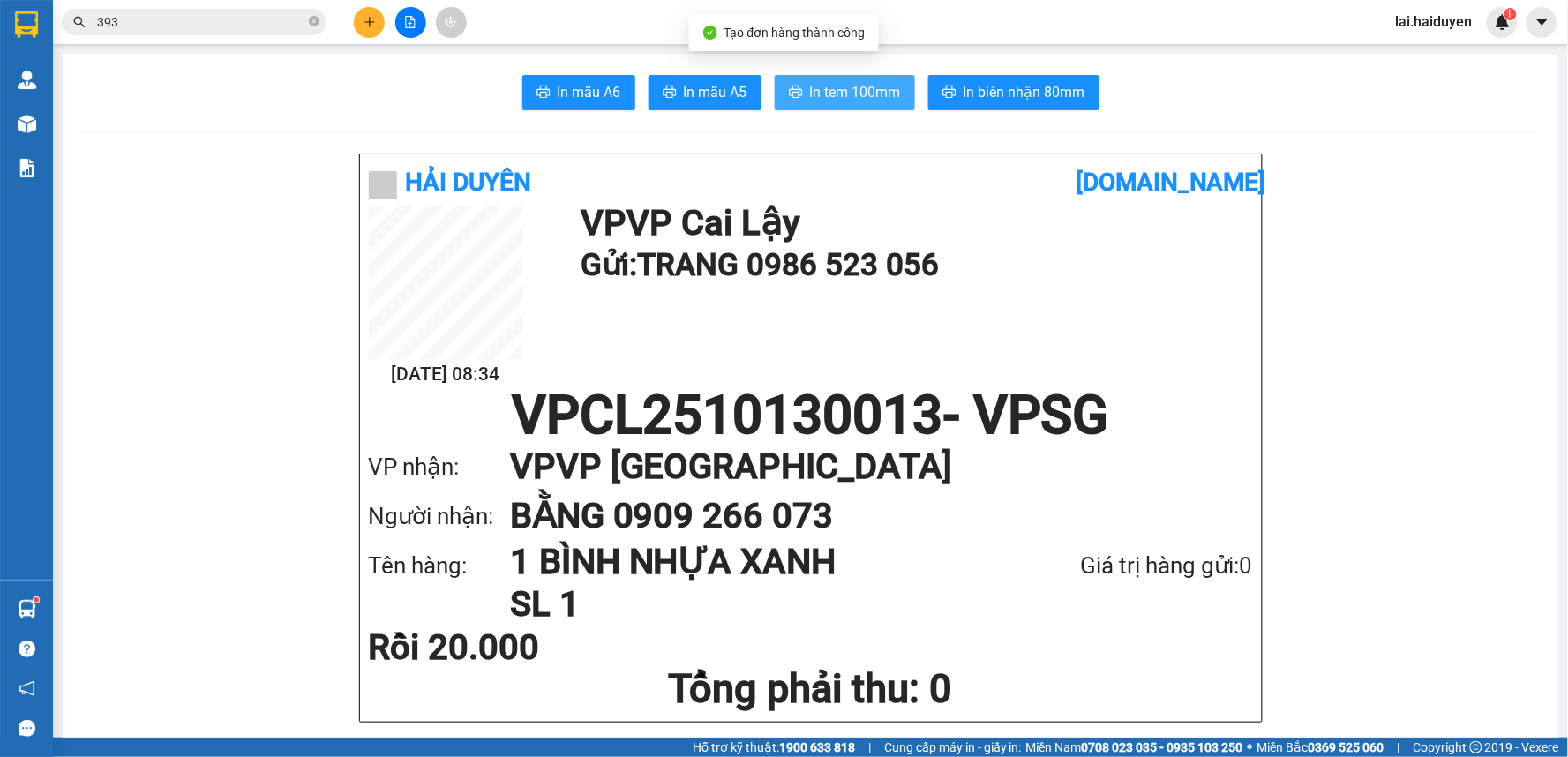
click at [851, 93] on span "In tem 100mm" at bounding box center [855, 92] width 91 height 23
click at [169, 26] on input "393" at bounding box center [201, 23] width 209 height 20
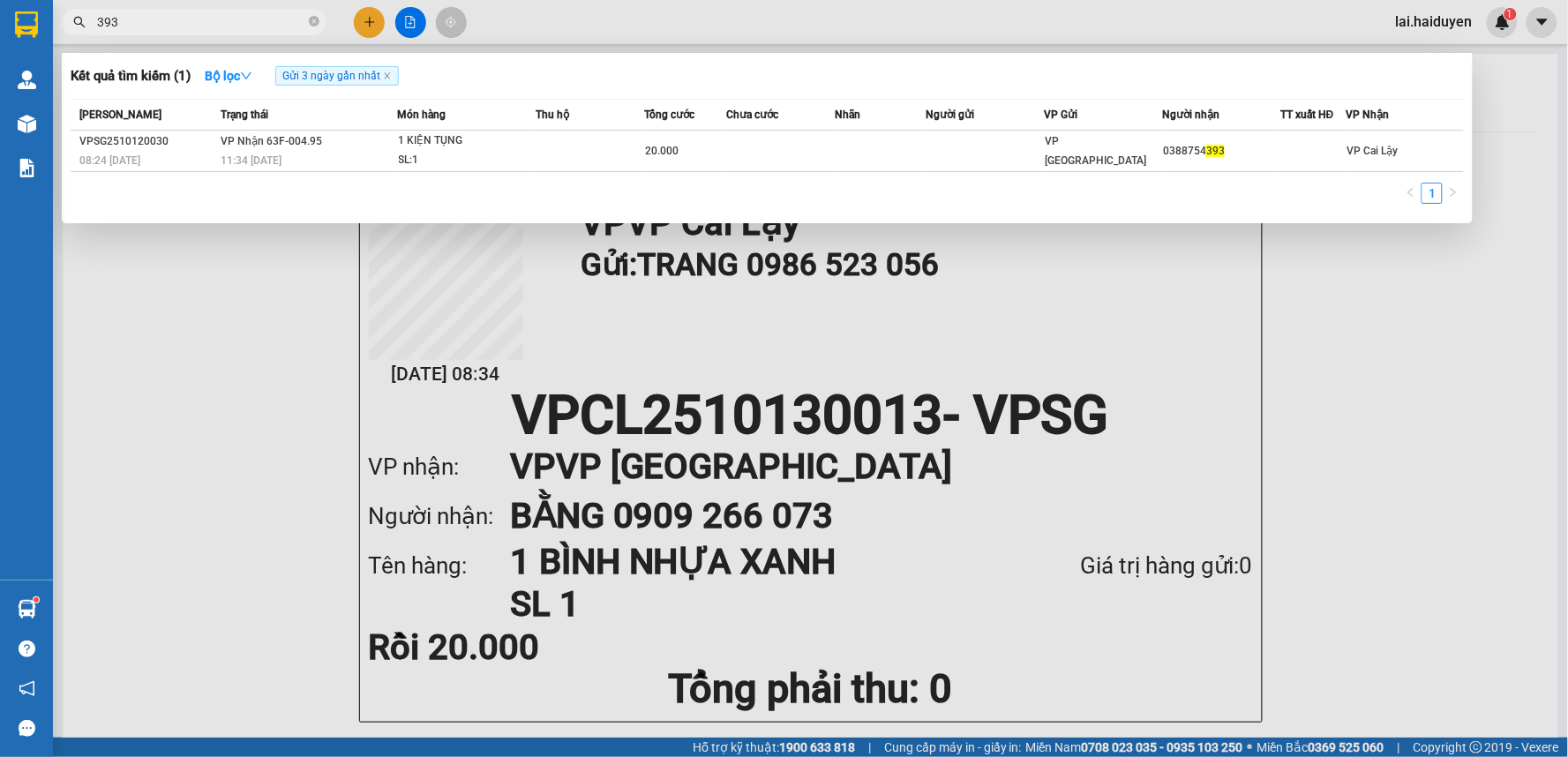
click at [169, 26] on input "393" at bounding box center [201, 23] width 209 height 20
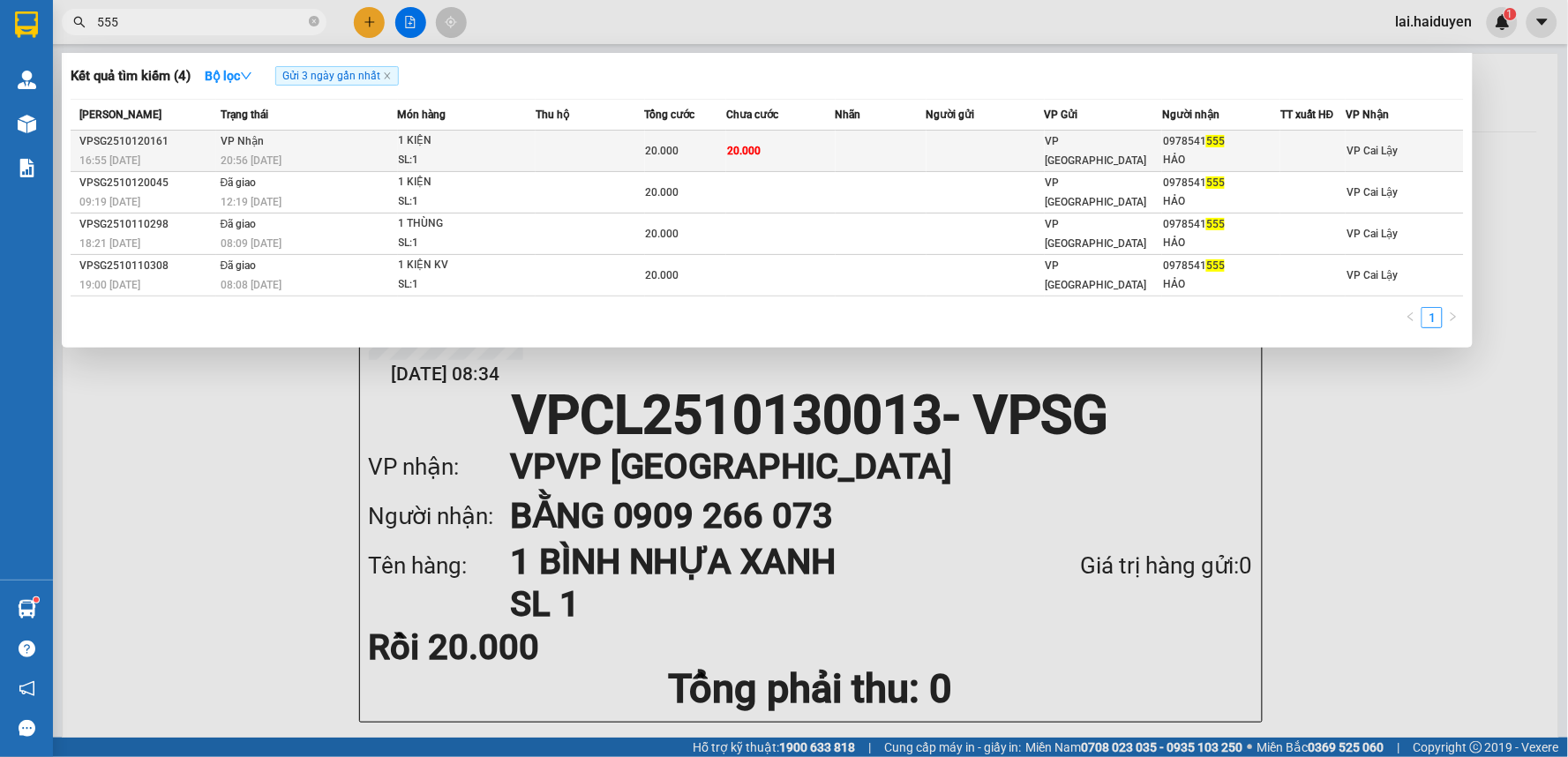
type input "555"
click at [1110, 150] on div "VP [GEOGRAPHIC_DATA]" at bounding box center [1103, 151] width 117 height 39
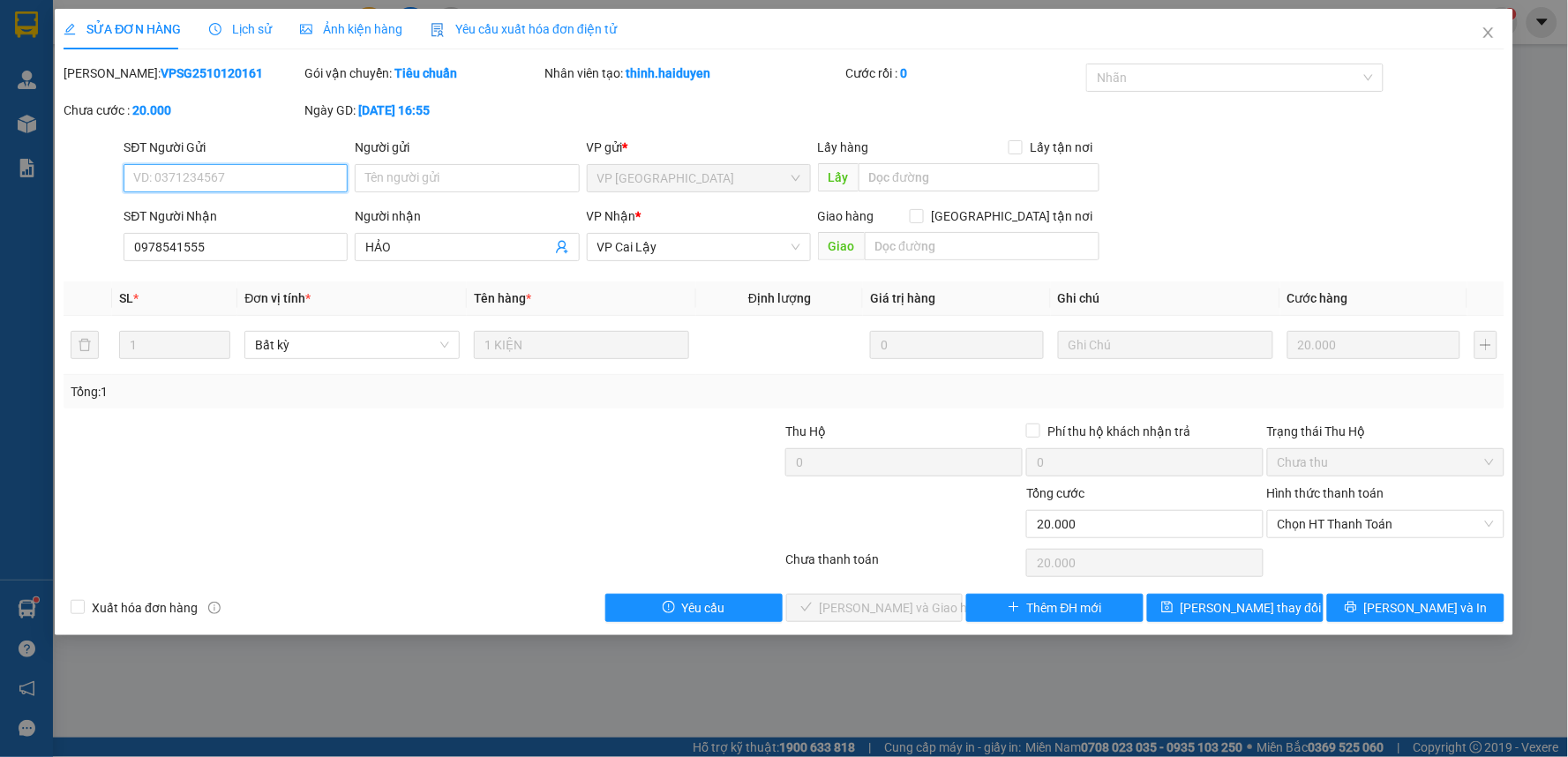
type input "0978541555"
type input "HẢO"
type input "0"
type input "20.000"
click at [1347, 520] on span "Chọn HT Thanh Toán" at bounding box center [1385, 524] width 216 height 26
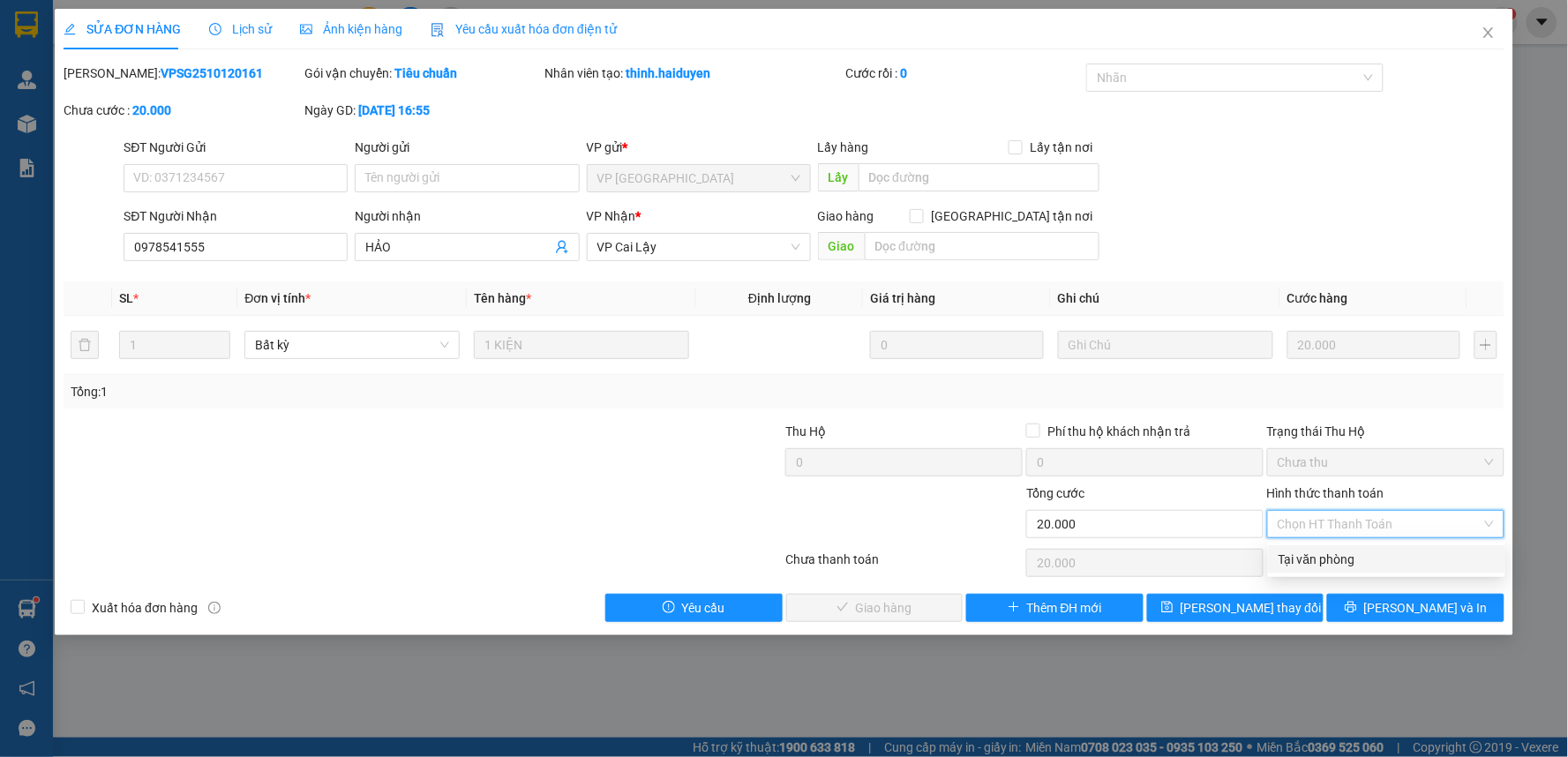
click at [1339, 559] on div "Tại văn phòng" at bounding box center [1386, 559] width 216 height 20
type input "0"
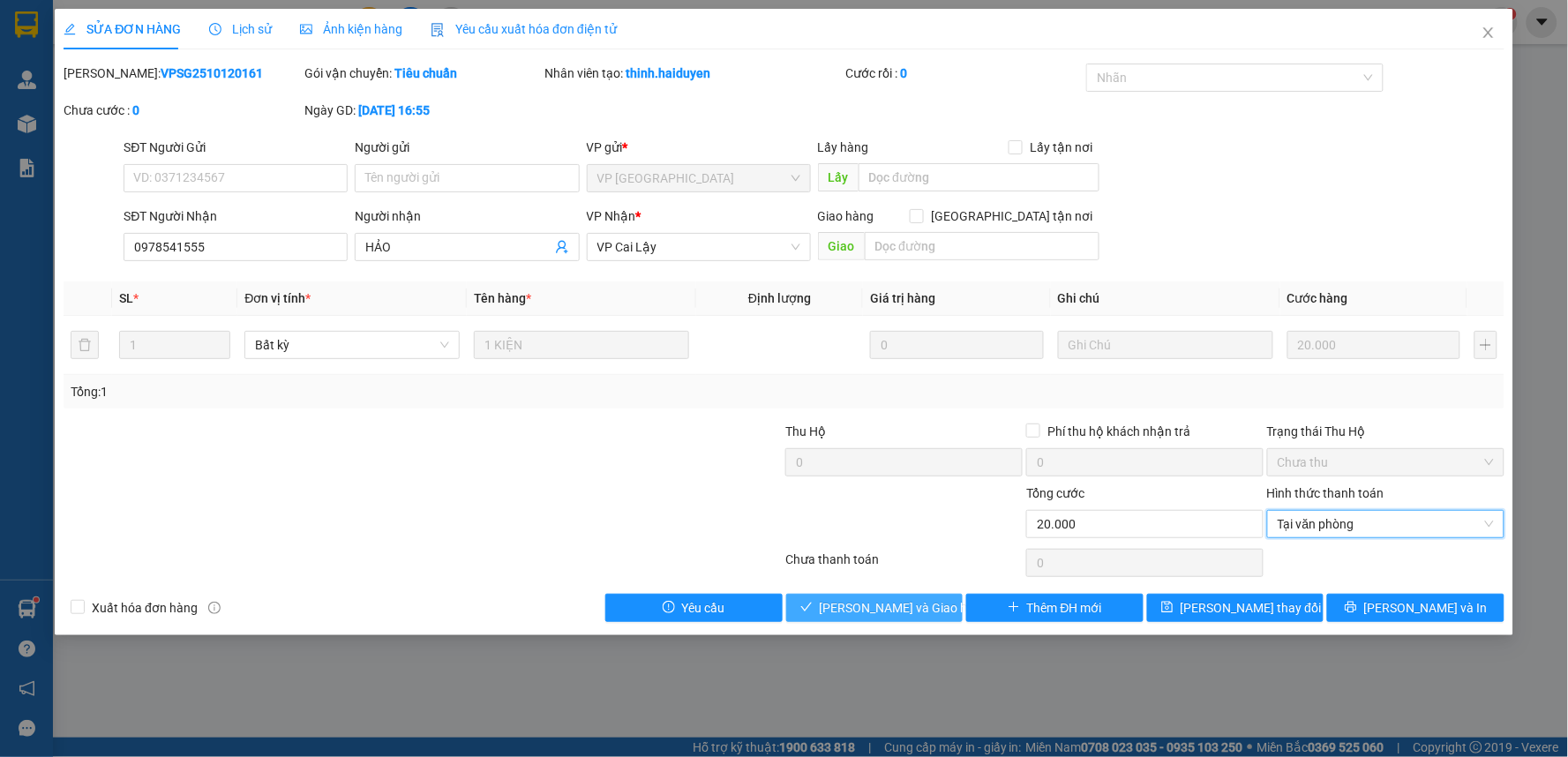
click at [894, 606] on span "[PERSON_NAME] và Giao hàng" at bounding box center [904, 608] width 169 height 20
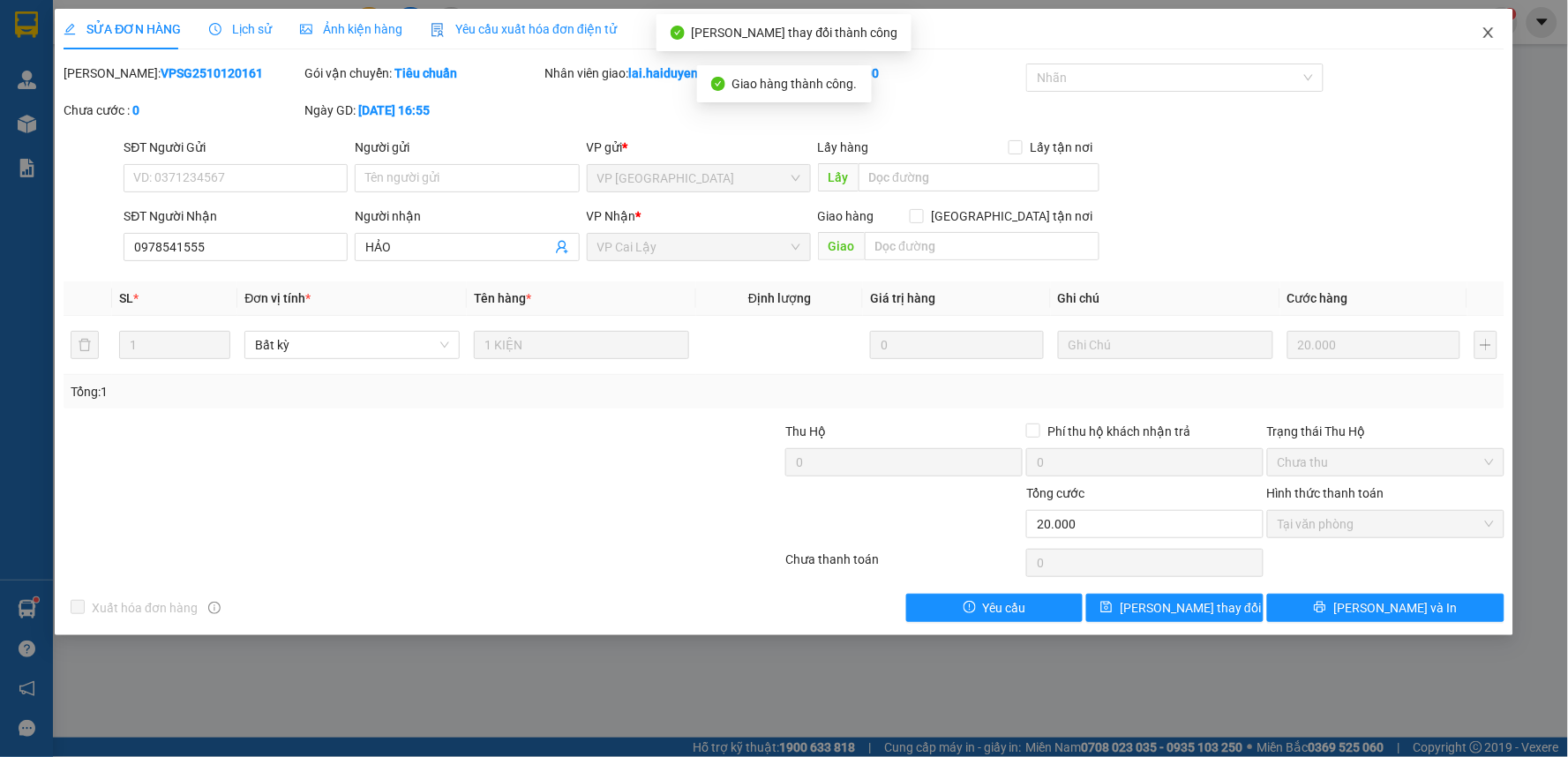
click at [1490, 31] on icon "close" at bounding box center [1488, 32] width 10 height 11
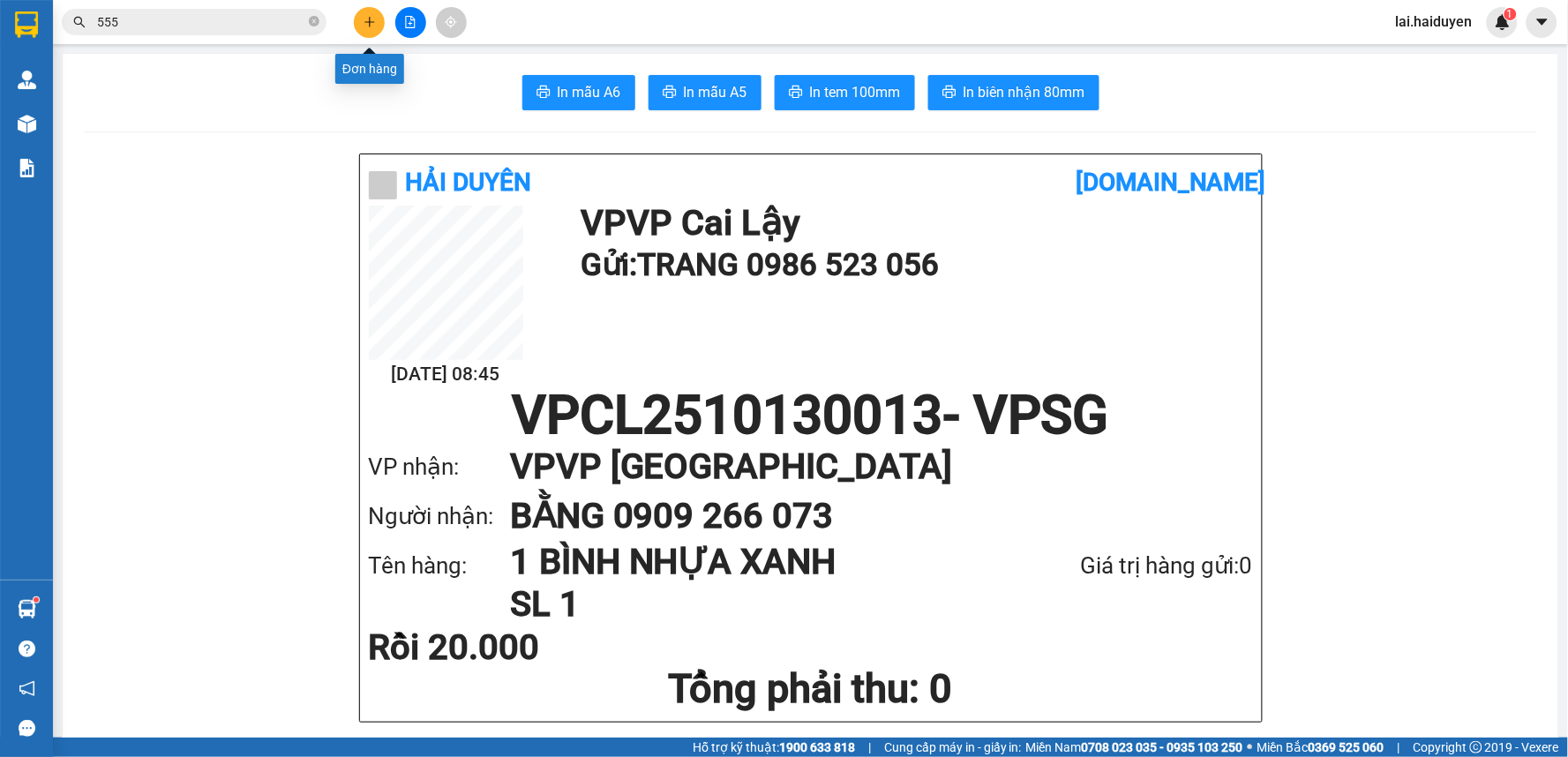
click at [358, 20] on button at bounding box center [369, 23] width 31 height 31
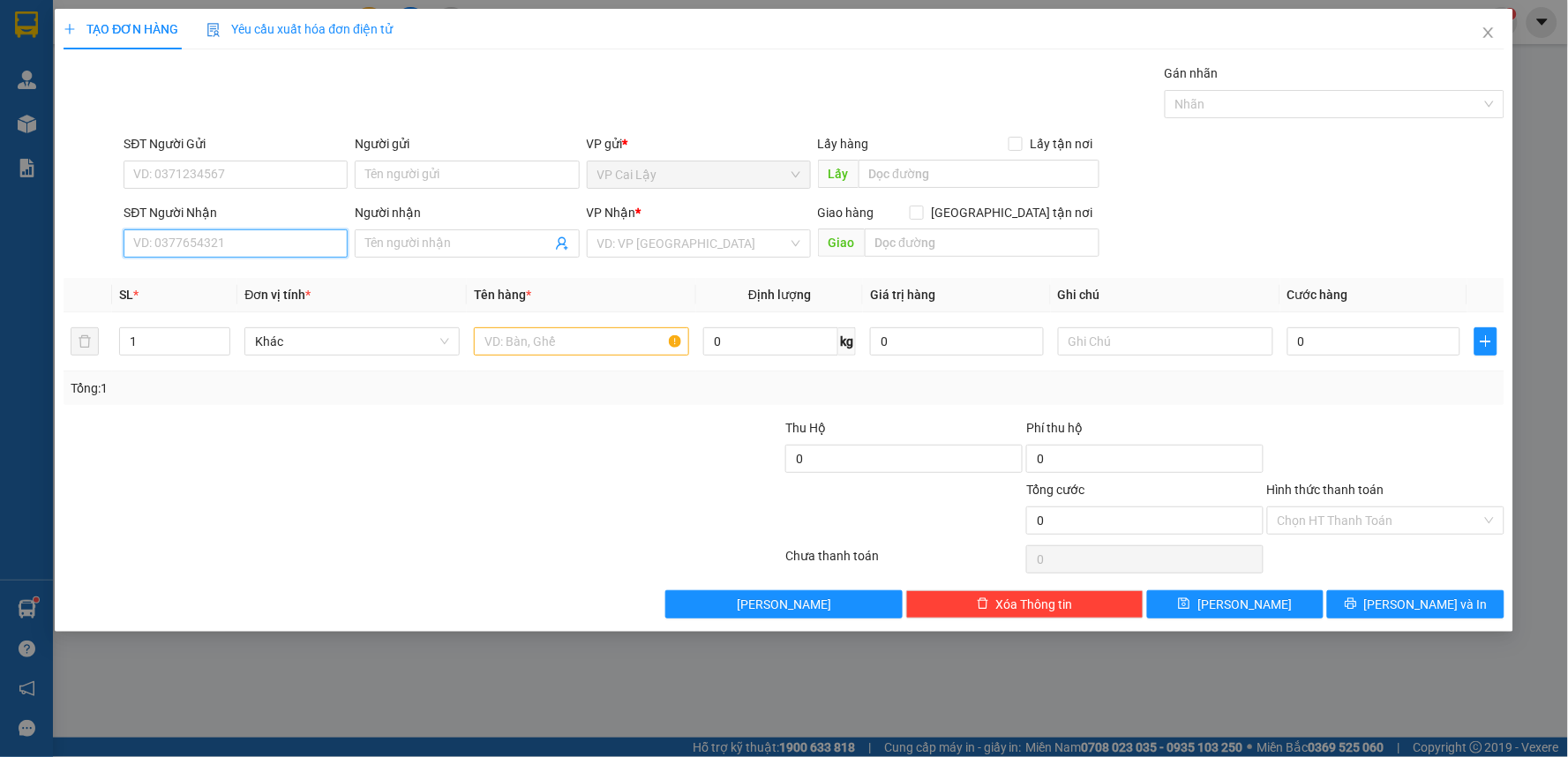
click at [266, 247] on input "SĐT Người Nhận" at bounding box center [235, 243] width 224 height 28
click at [266, 180] on input "SĐT Người Gửi" at bounding box center [235, 174] width 224 height 28
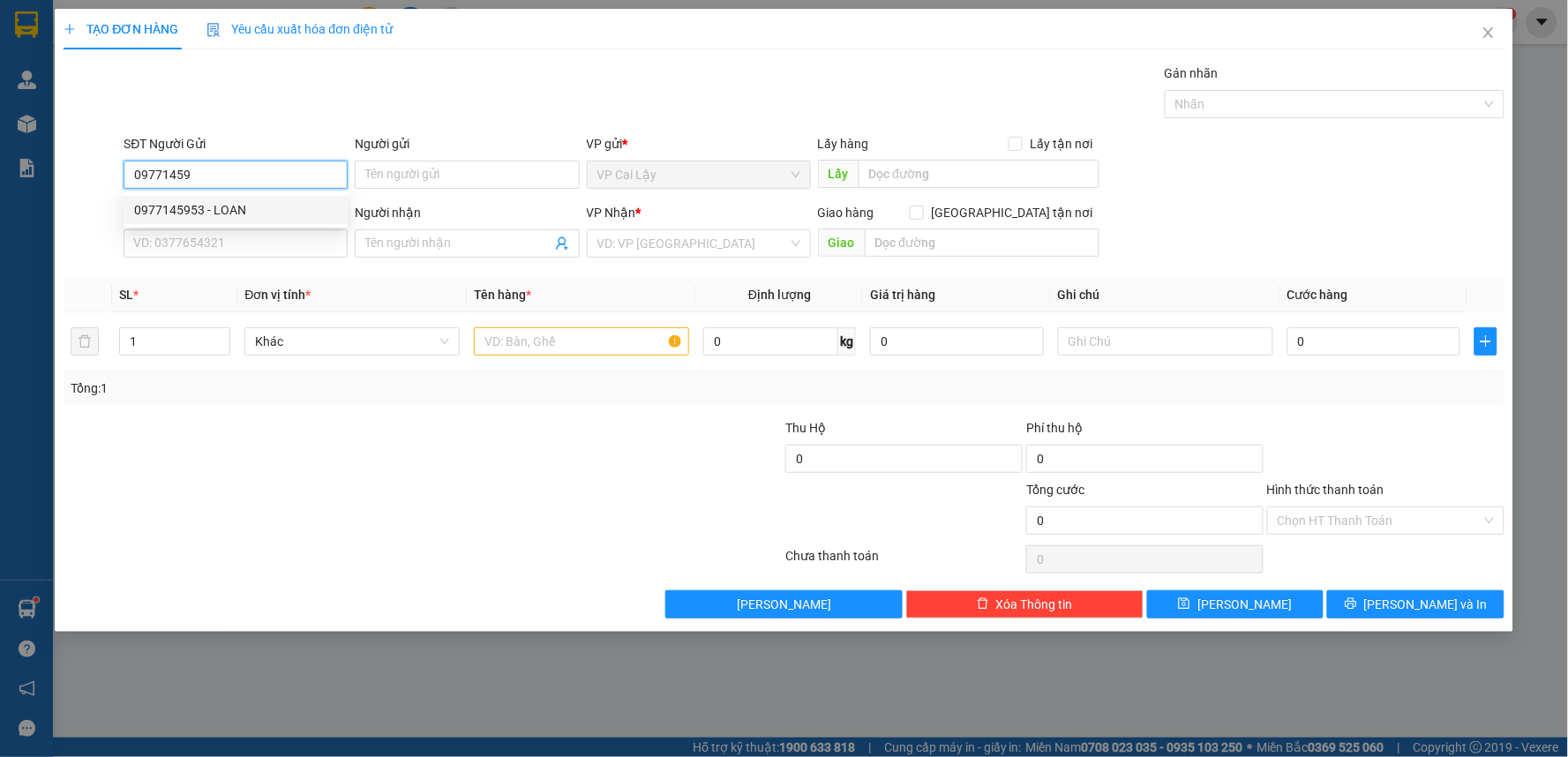
click at [273, 201] on div "0977145953 - LOAN" at bounding box center [235, 210] width 203 height 20
type input "0977145953"
type input "LOAN"
type input "0915816237"
type input "SƠN"
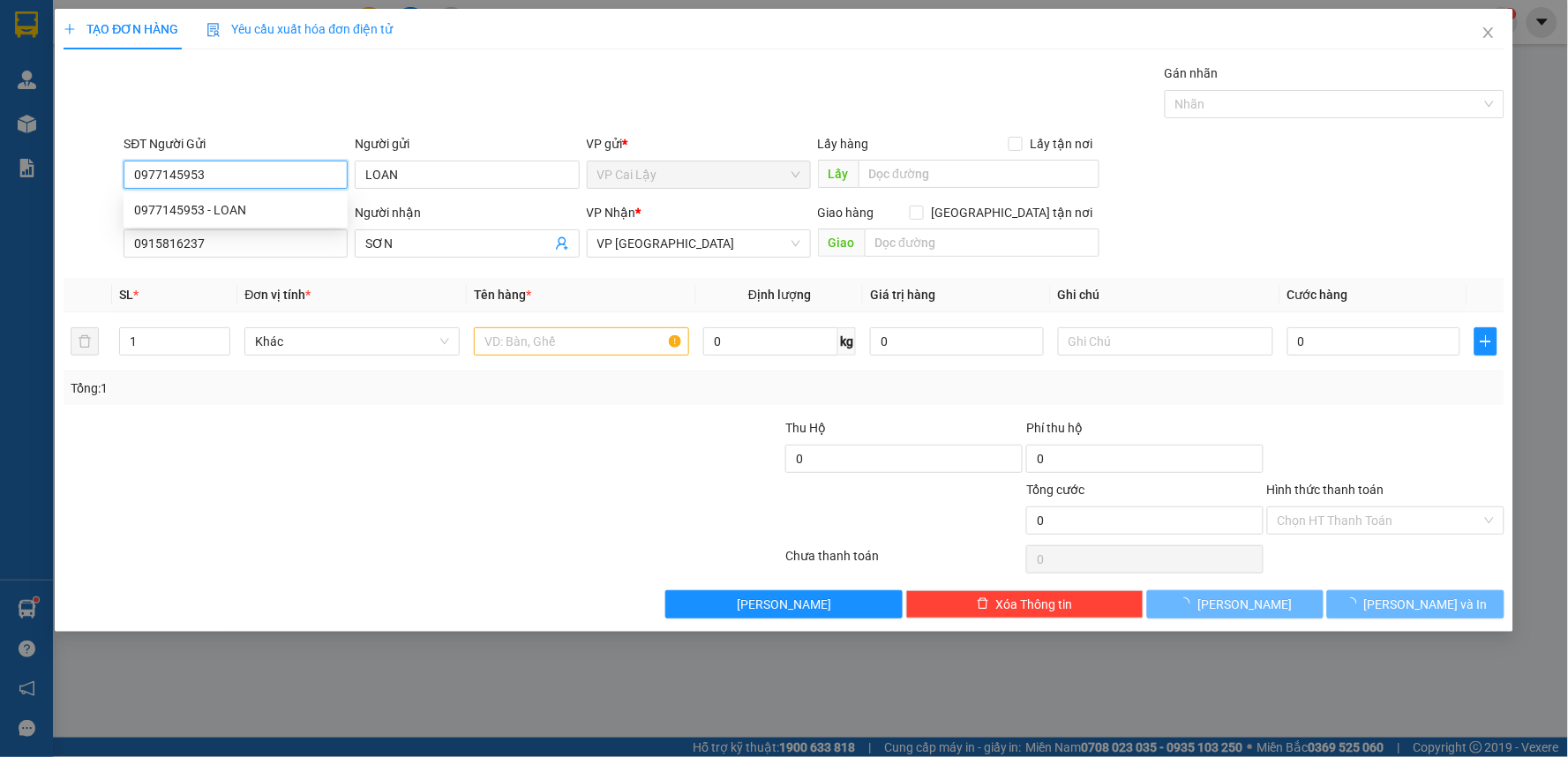
type input "20.000"
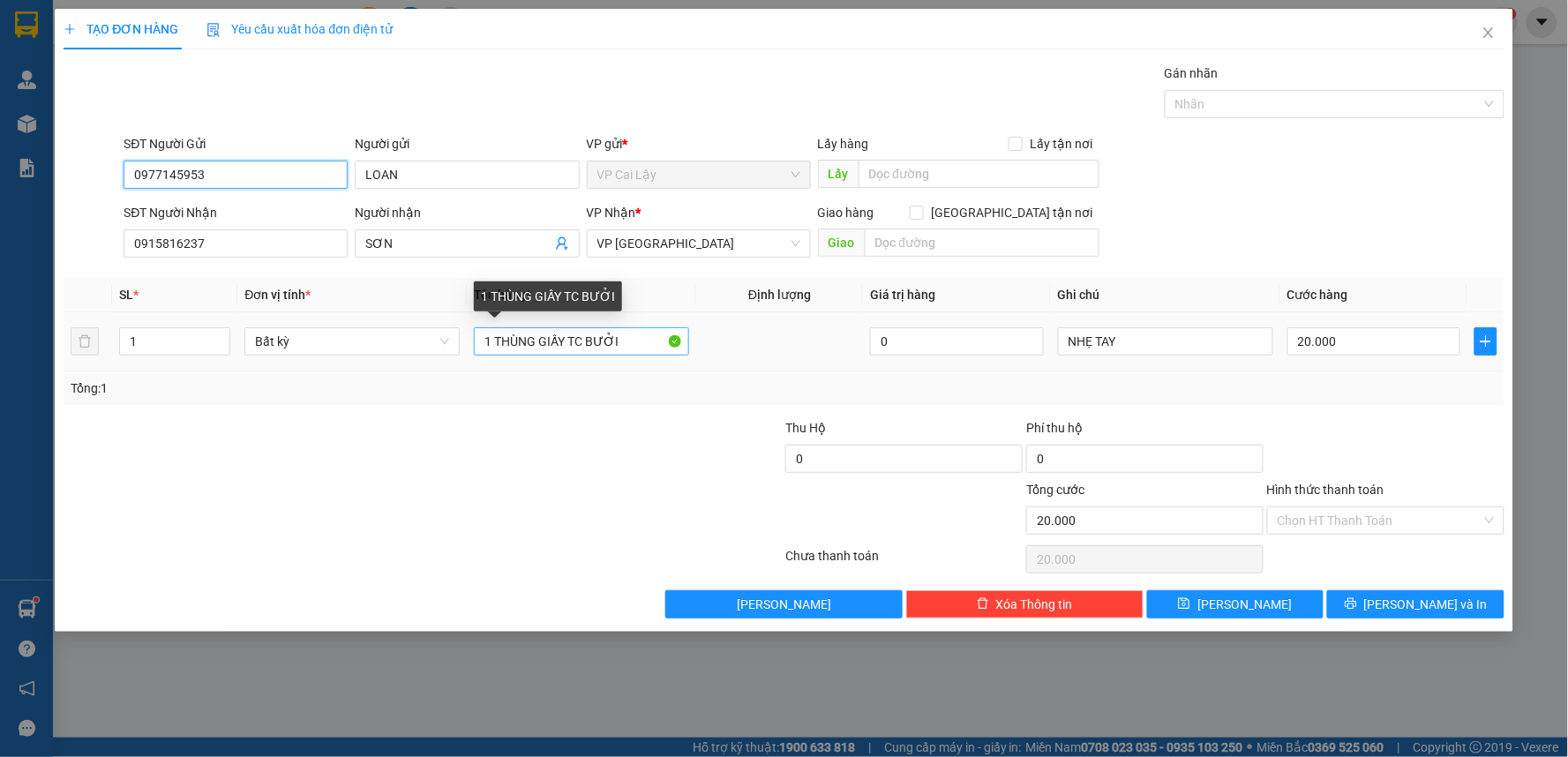
type input "0977145953"
click at [624, 349] on input "1 THÙNG GIẤY TC BƯỞI" at bounding box center [582, 341] width 215 height 28
type input "1 túi trắng có cộng dây đỏ"
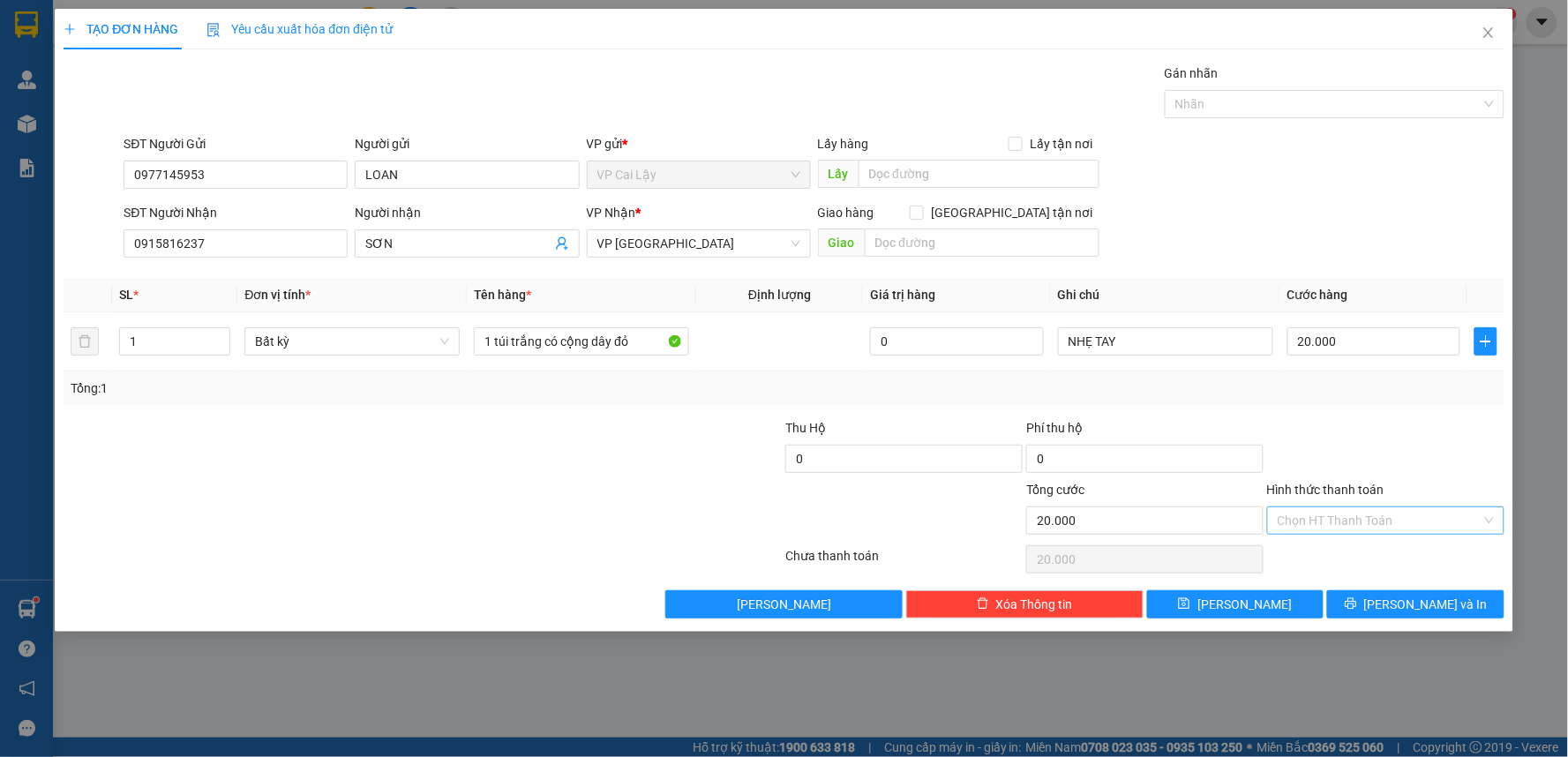
click at [1383, 524] on input "Hình thức thanh toán" at bounding box center [1379, 520] width 204 height 26
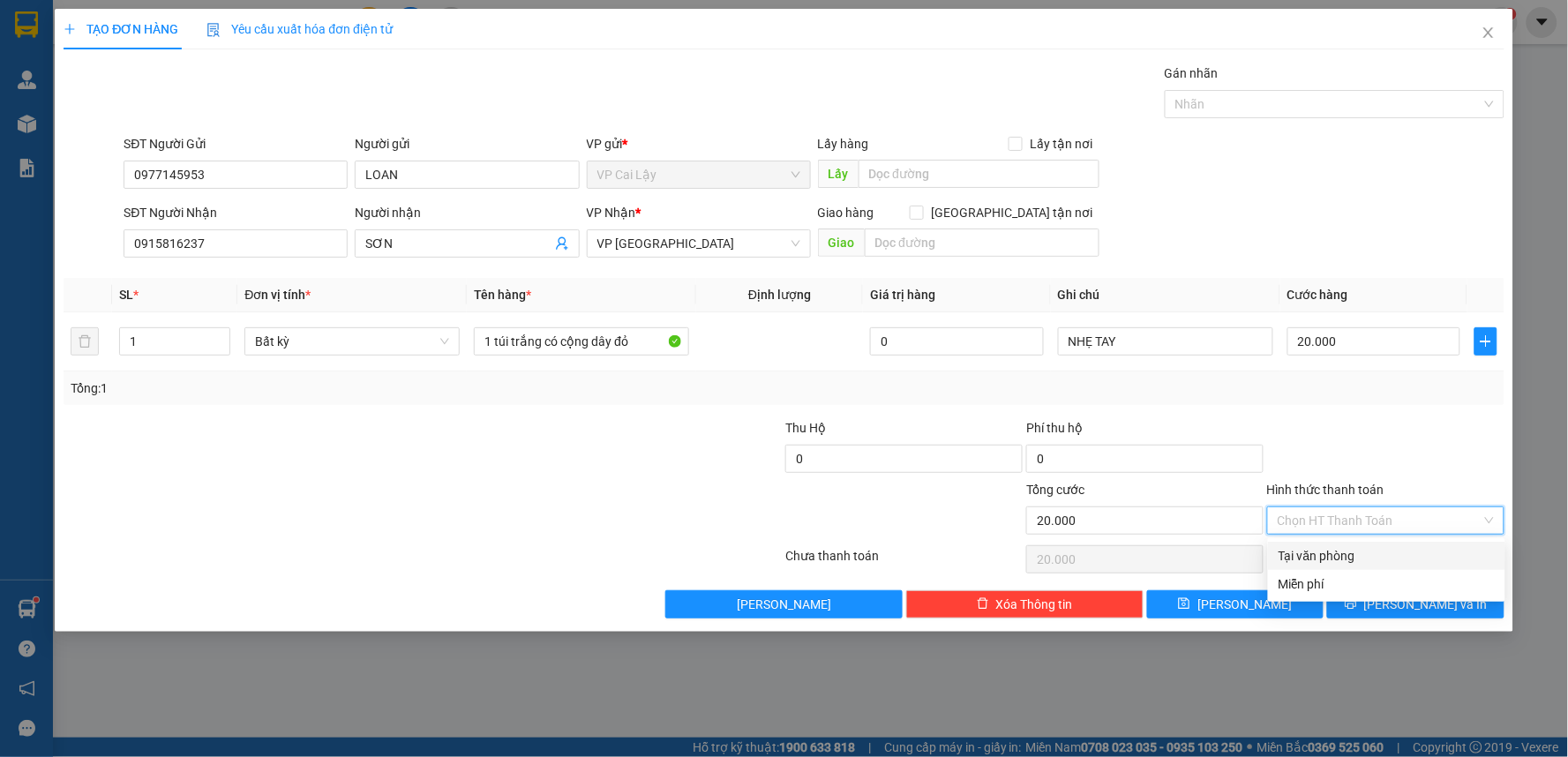
click at [1386, 556] on div "Tại văn phòng" at bounding box center [1386, 556] width 216 height 20
type input "0"
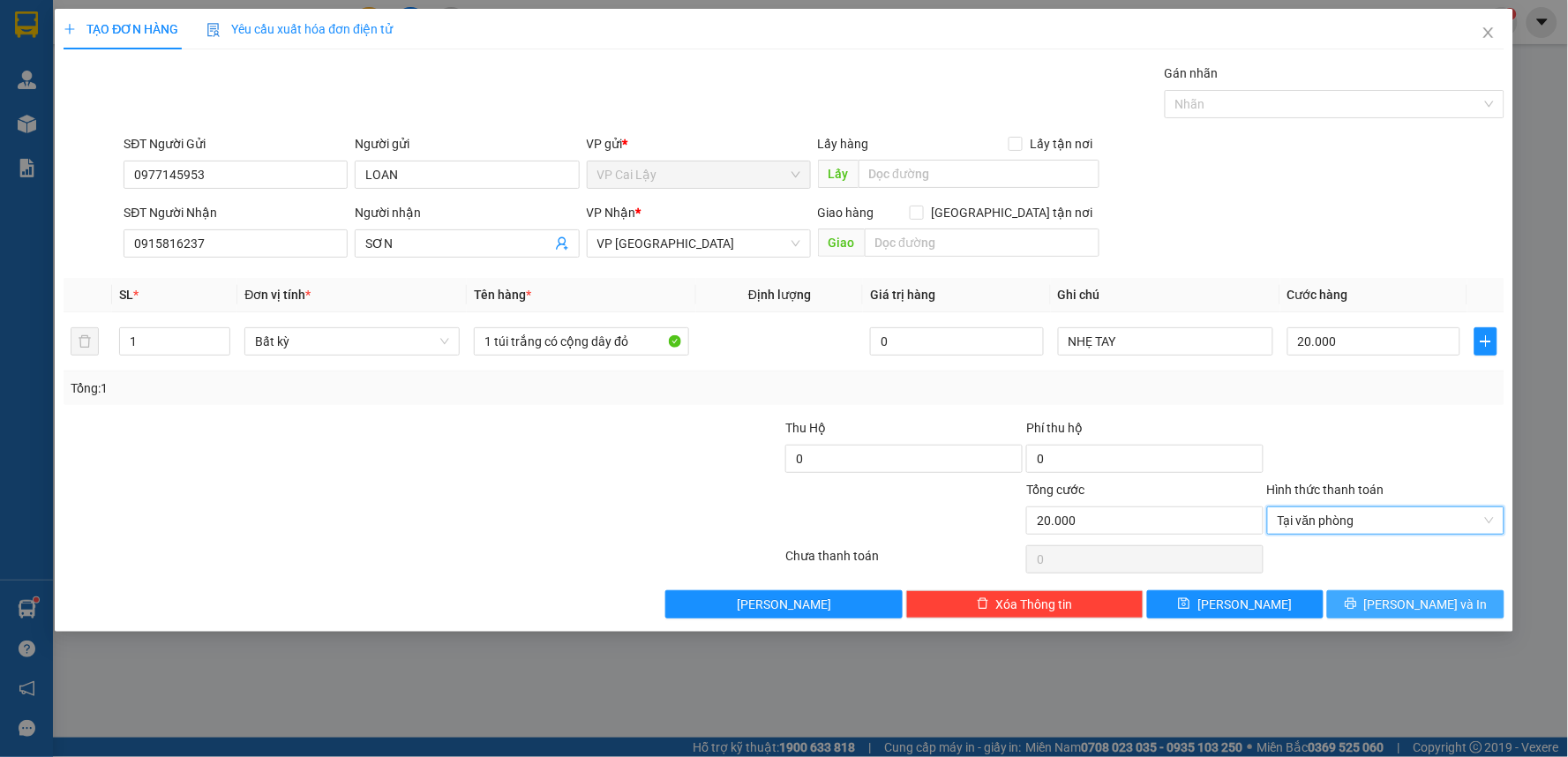
click at [1408, 601] on span "[PERSON_NAME] và In" at bounding box center [1426, 604] width 123 height 20
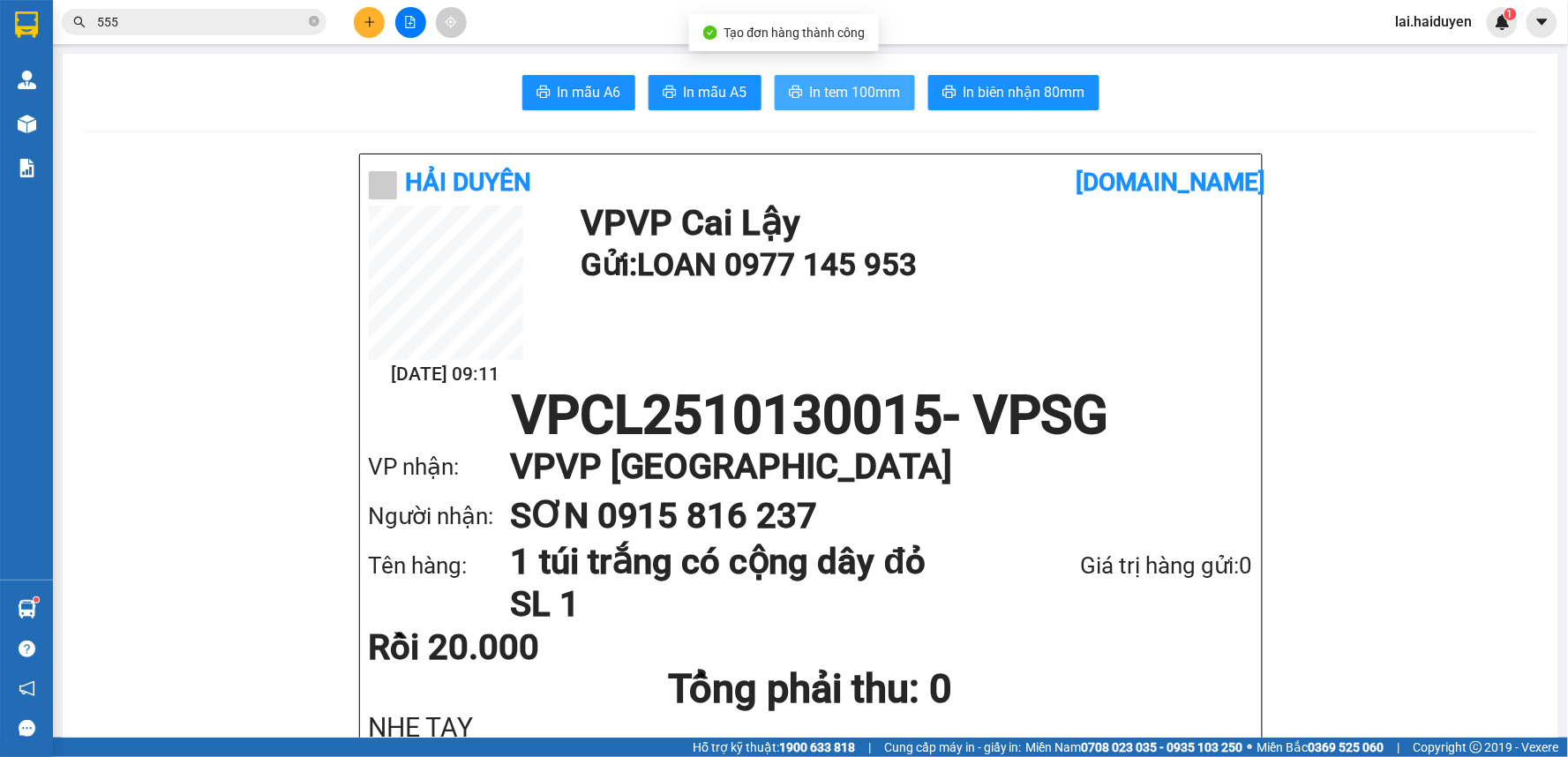
click at [856, 81] on span "In tem 100mm" at bounding box center [855, 92] width 91 height 23
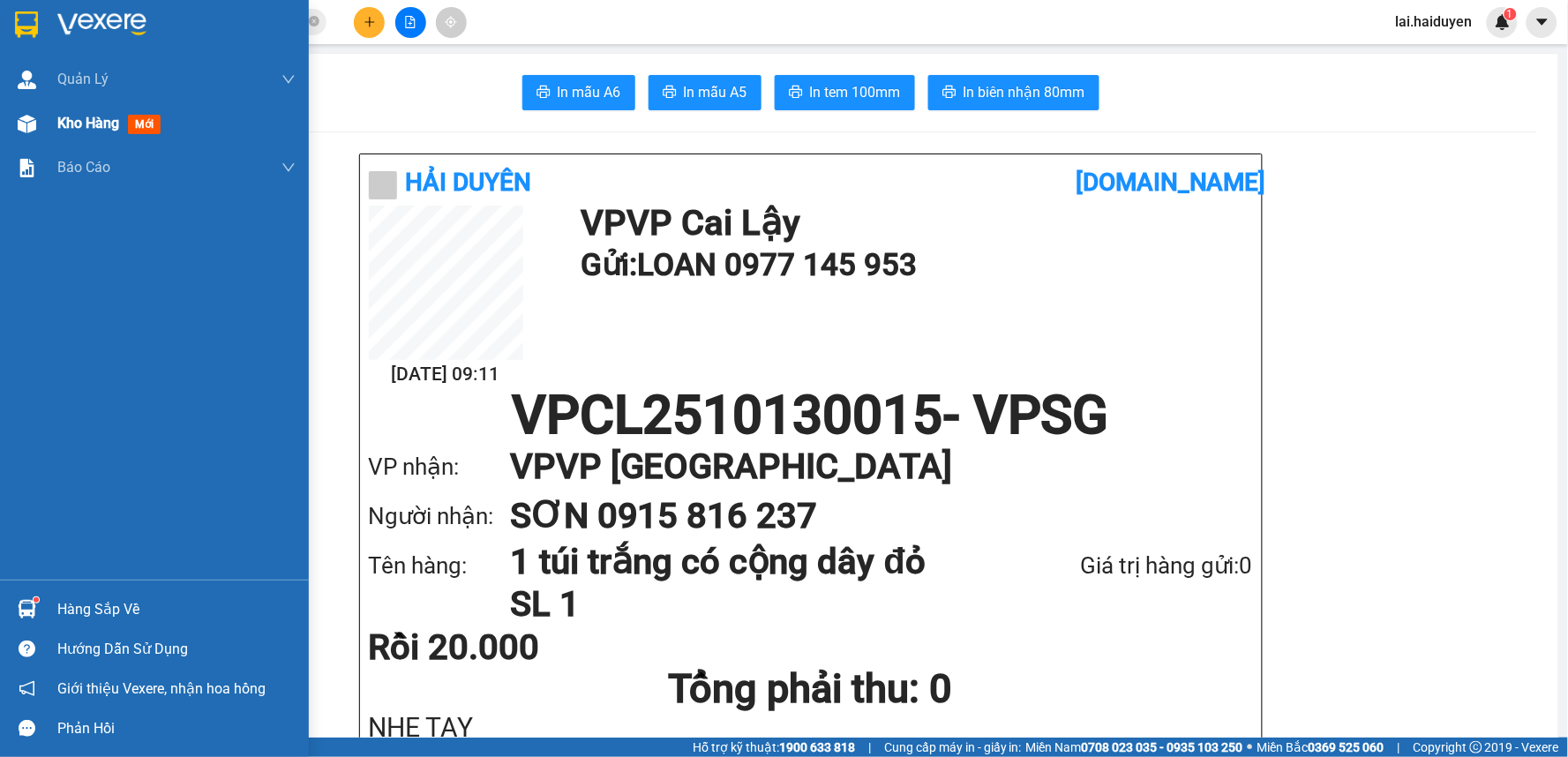
click at [84, 128] on span "Kho hàng" at bounding box center [88, 122] width 62 height 17
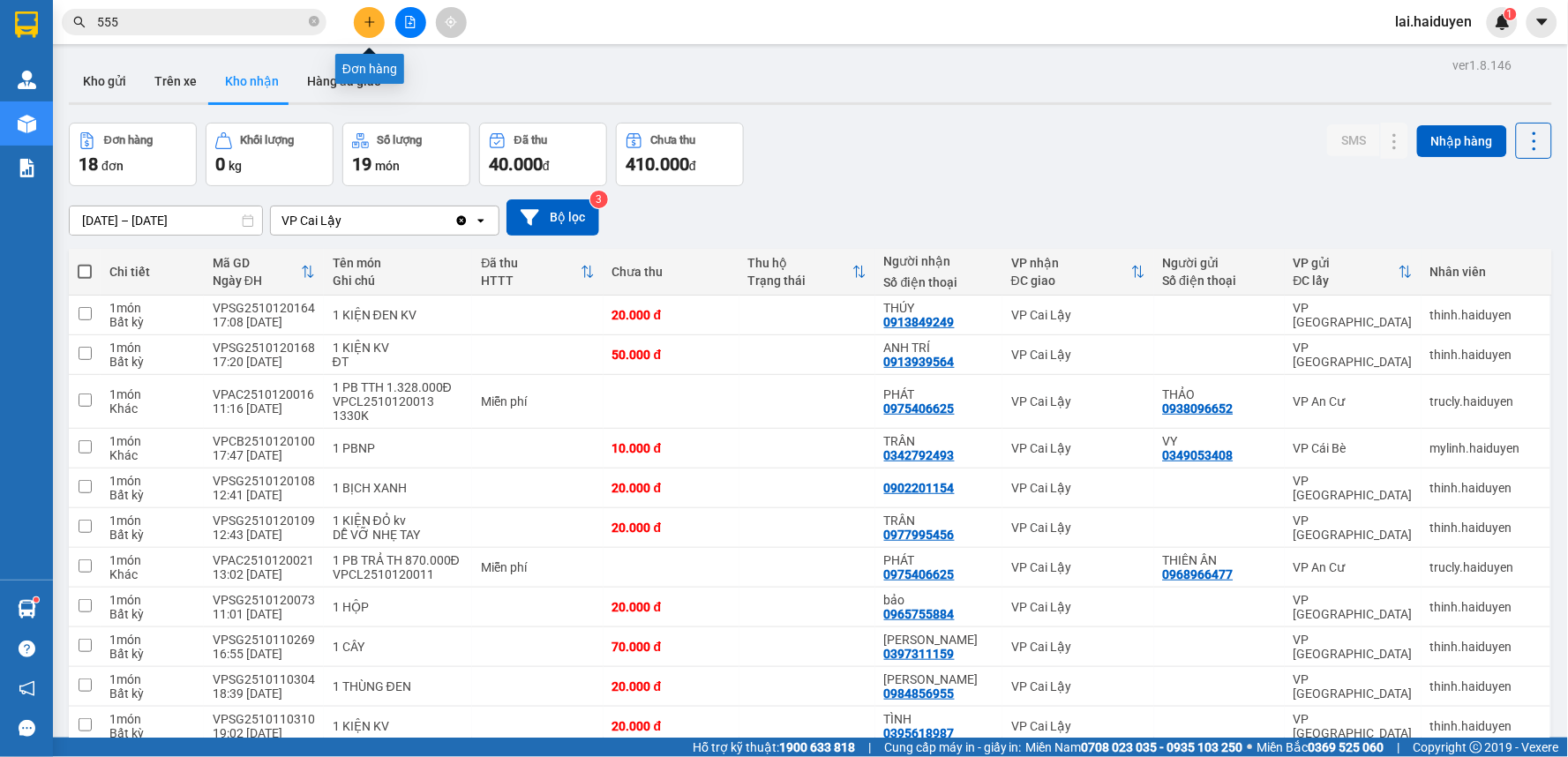
click at [371, 30] on button at bounding box center [369, 23] width 31 height 31
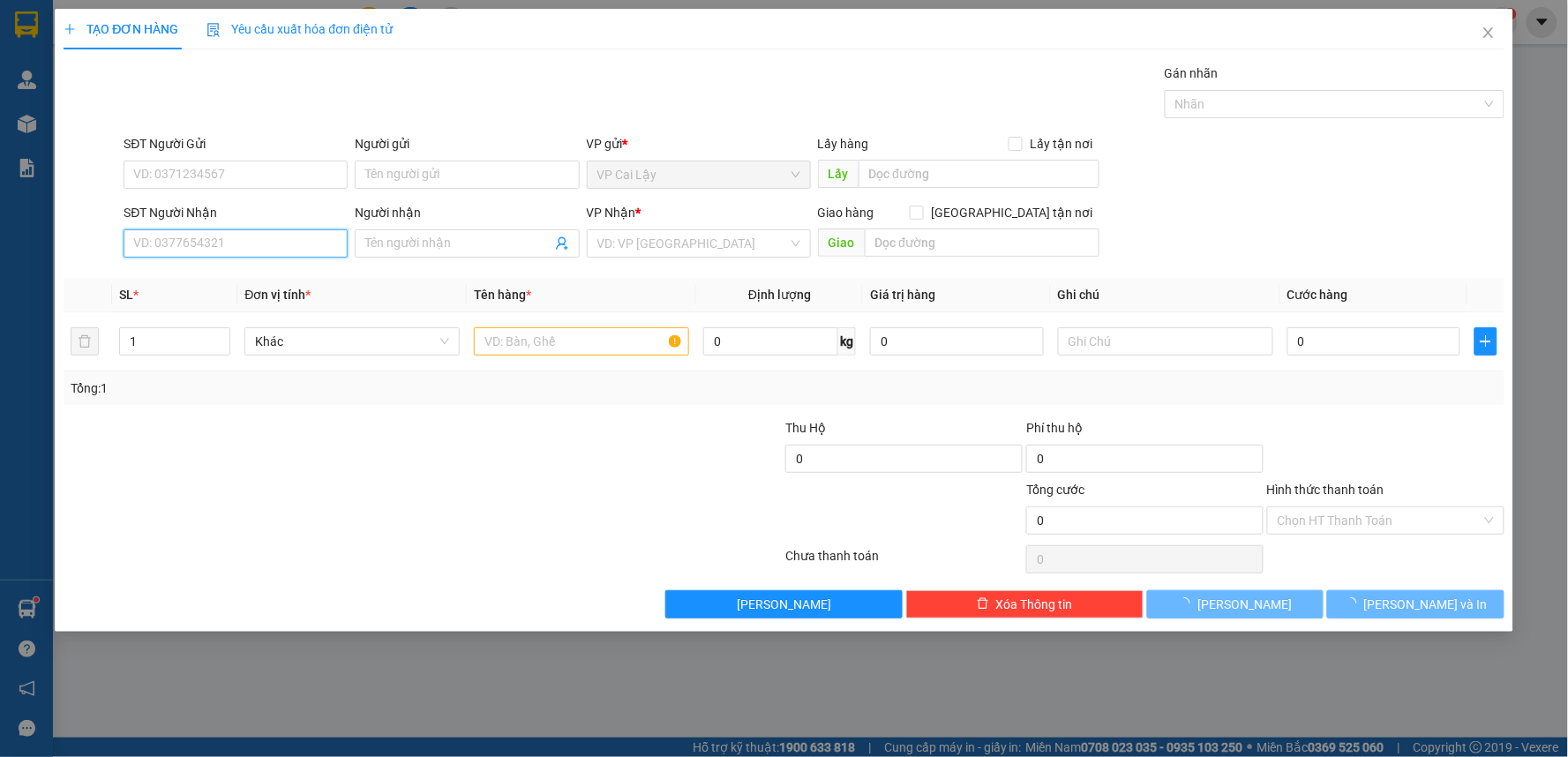
click at [282, 236] on input "SĐT Người Nhận" at bounding box center [235, 243] width 224 height 28
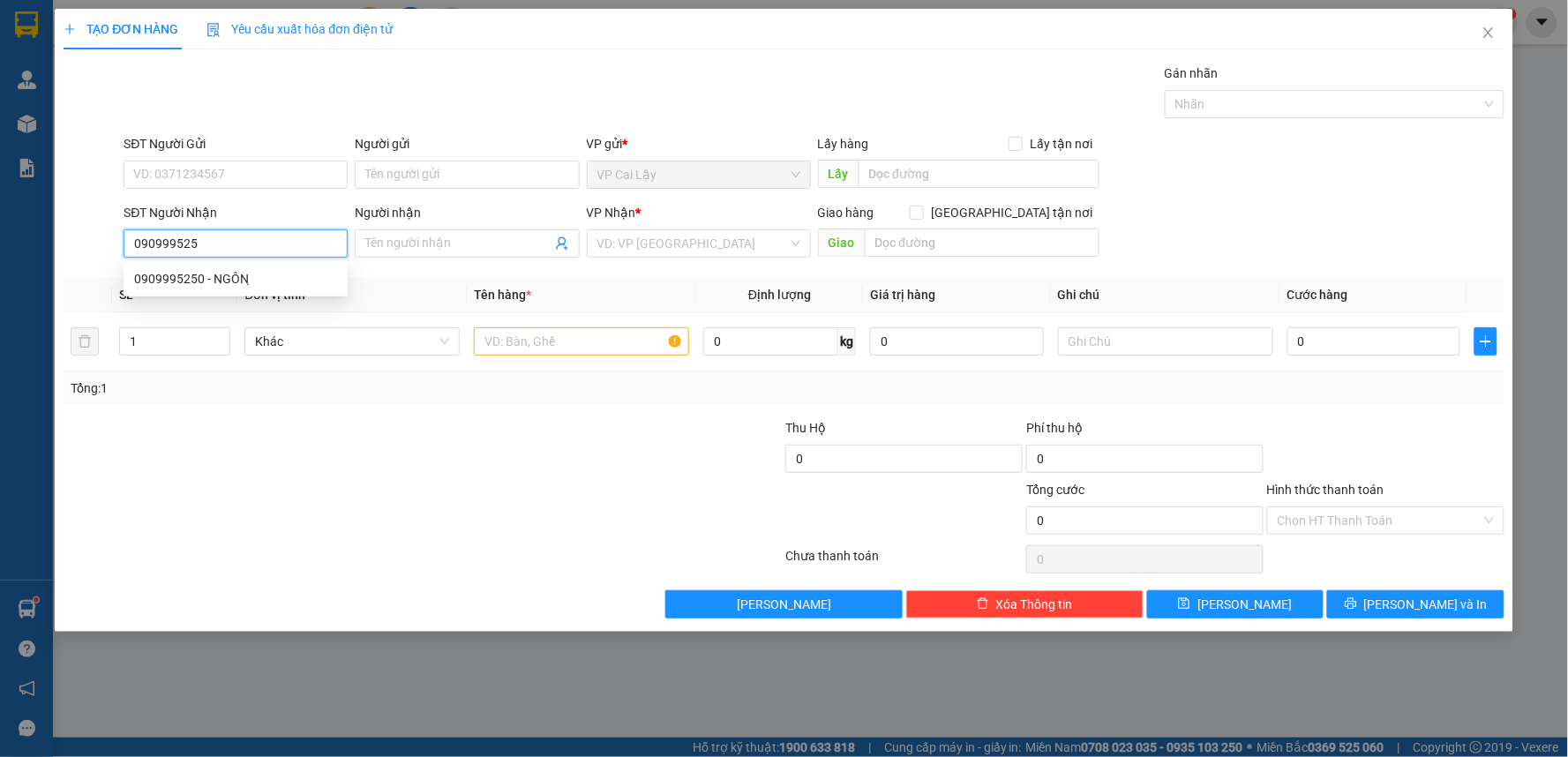
type input "0909995250"
click at [304, 284] on div "0909995250 - NGÔN ̣" at bounding box center [235, 279] width 203 height 20
type input "NGÔN ̣"
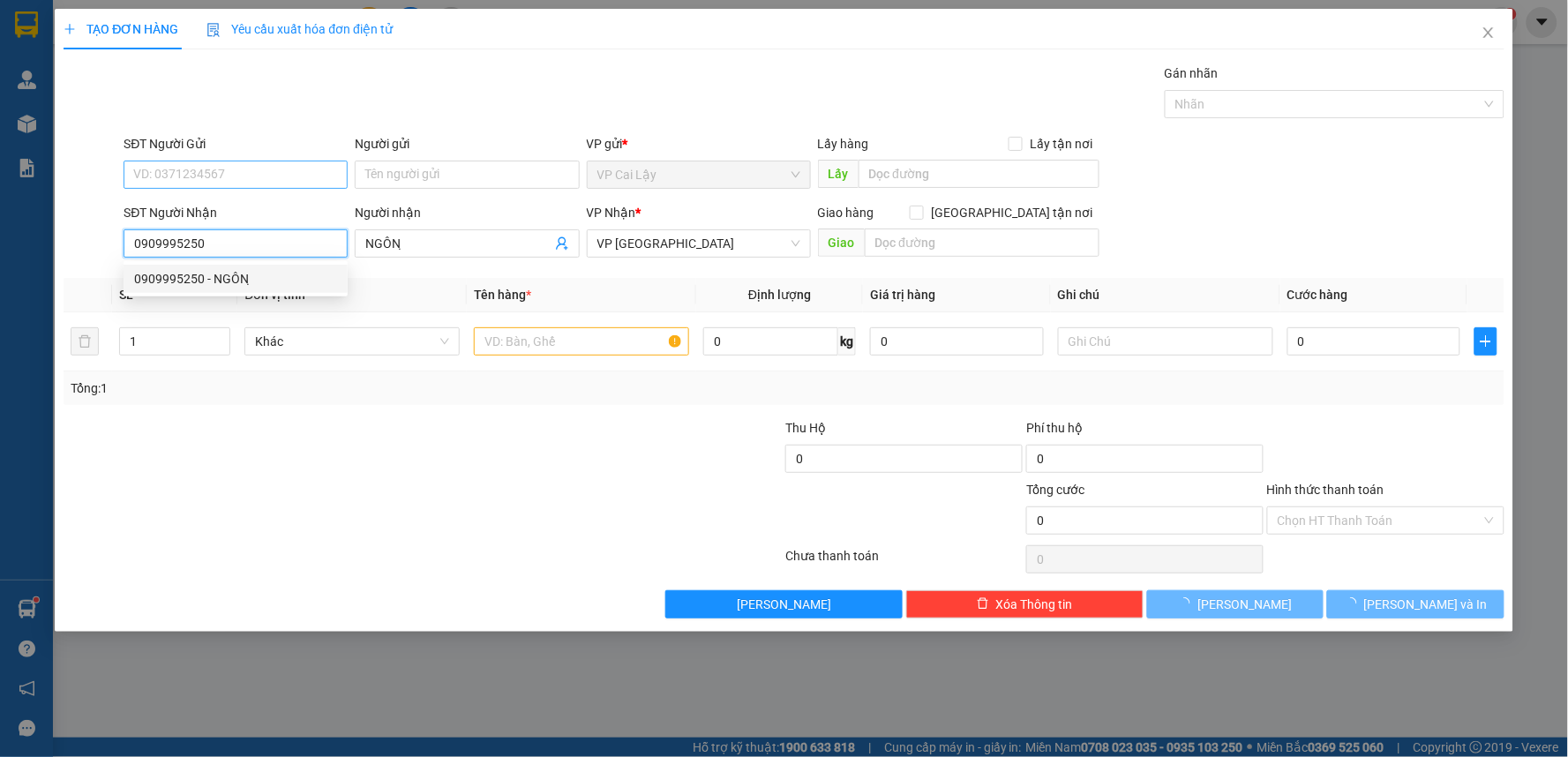
type input "20.000"
type input "0909995250"
click at [265, 169] on input "SĐT Người Gửi" at bounding box center [235, 174] width 224 height 28
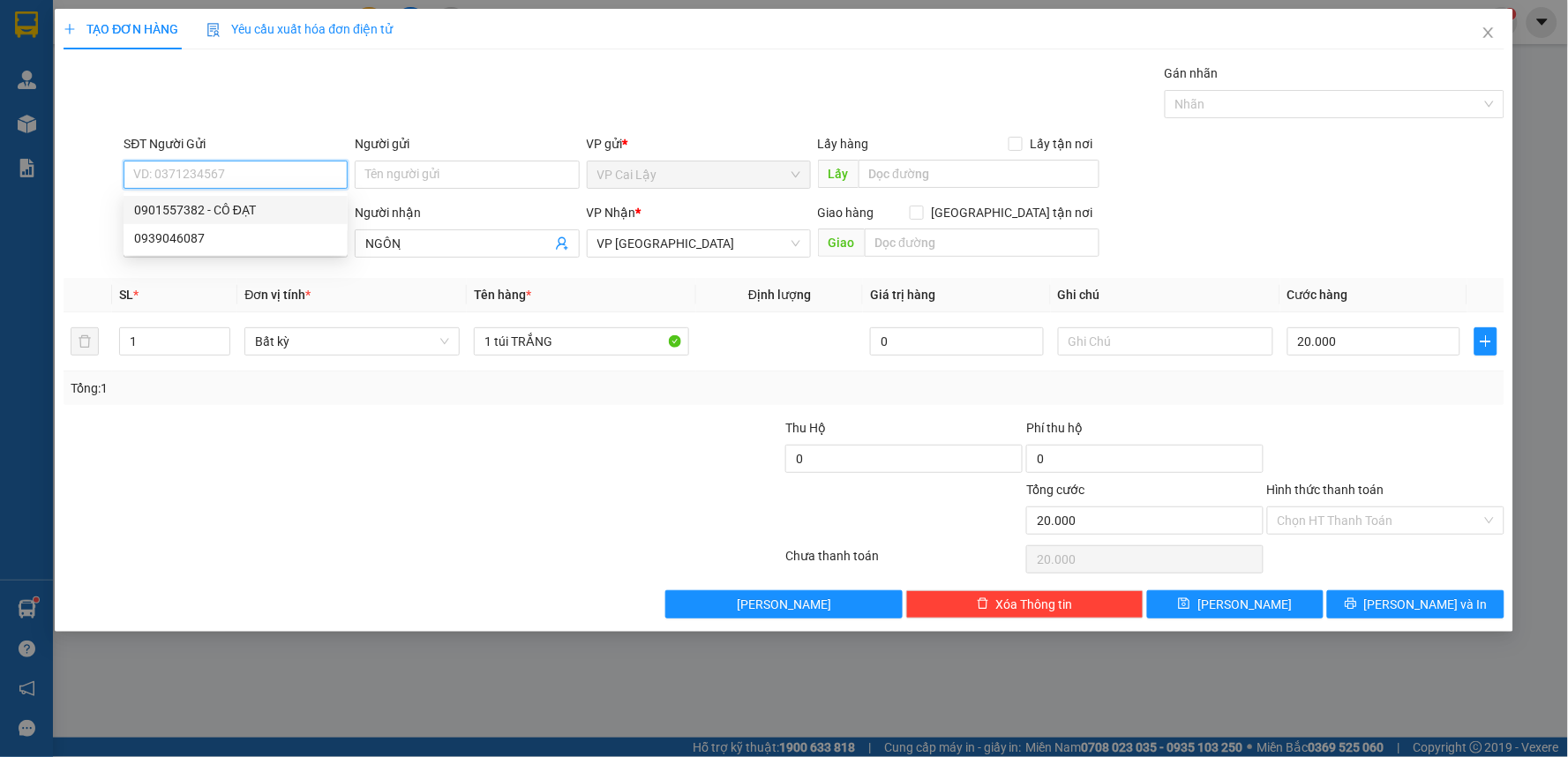
click at [301, 215] on div "0901557382 - CÔ ĐẠT" at bounding box center [235, 210] width 203 height 20
type input "0901557382"
type input "CÔ ĐẠT"
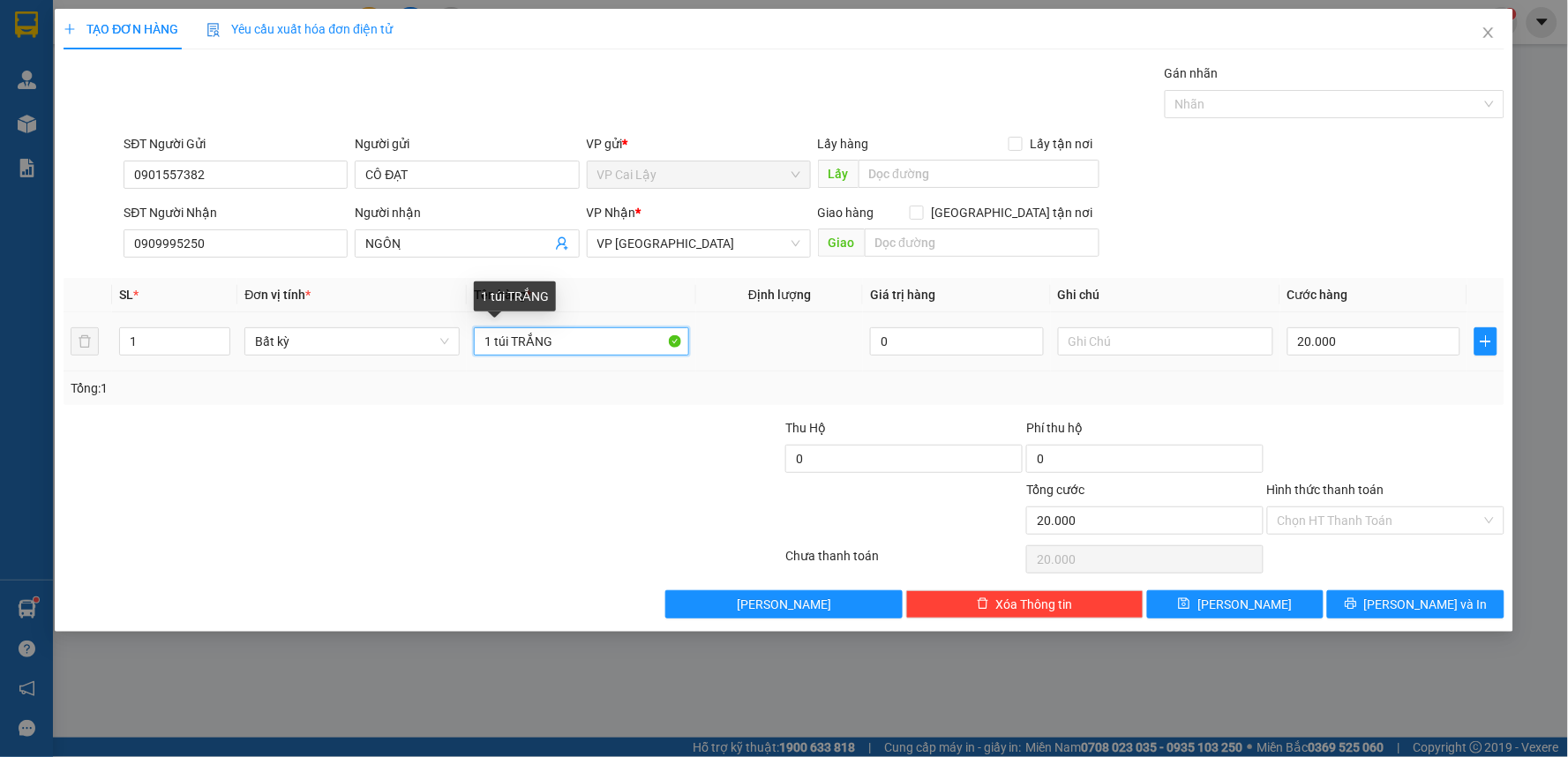
click at [595, 337] on input "1 túi TRẮNG" at bounding box center [582, 341] width 215 height 28
type input "1 túi trắng có chữ xanh quai đỏ"
click at [1365, 522] on input "Hình thức thanh toán" at bounding box center [1379, 520] width 204 height 26
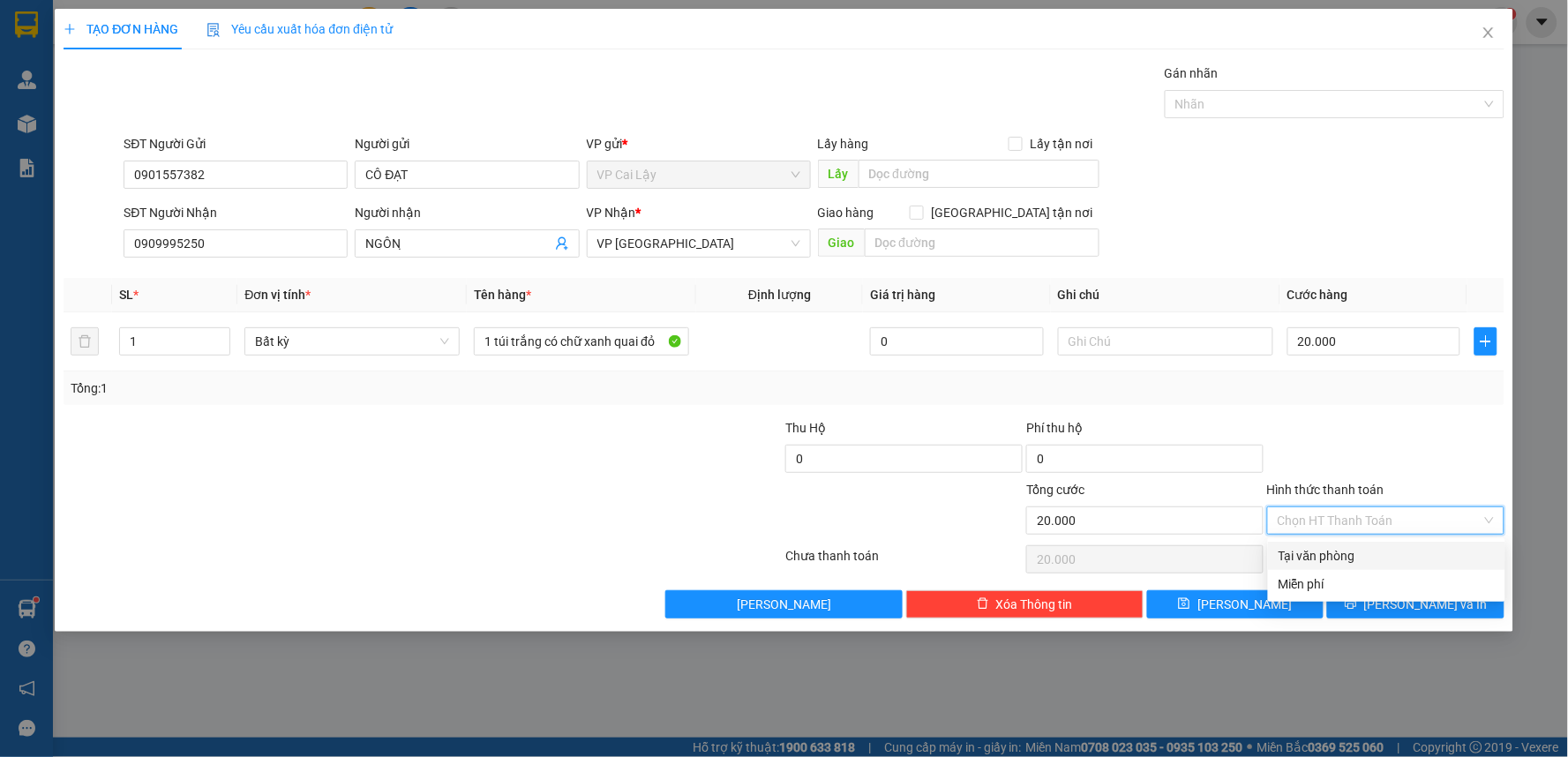
click at [1358, 553] on div "Tại văn phòng" at bounding box center [1386, 556] width 216 height 20
type input "0"
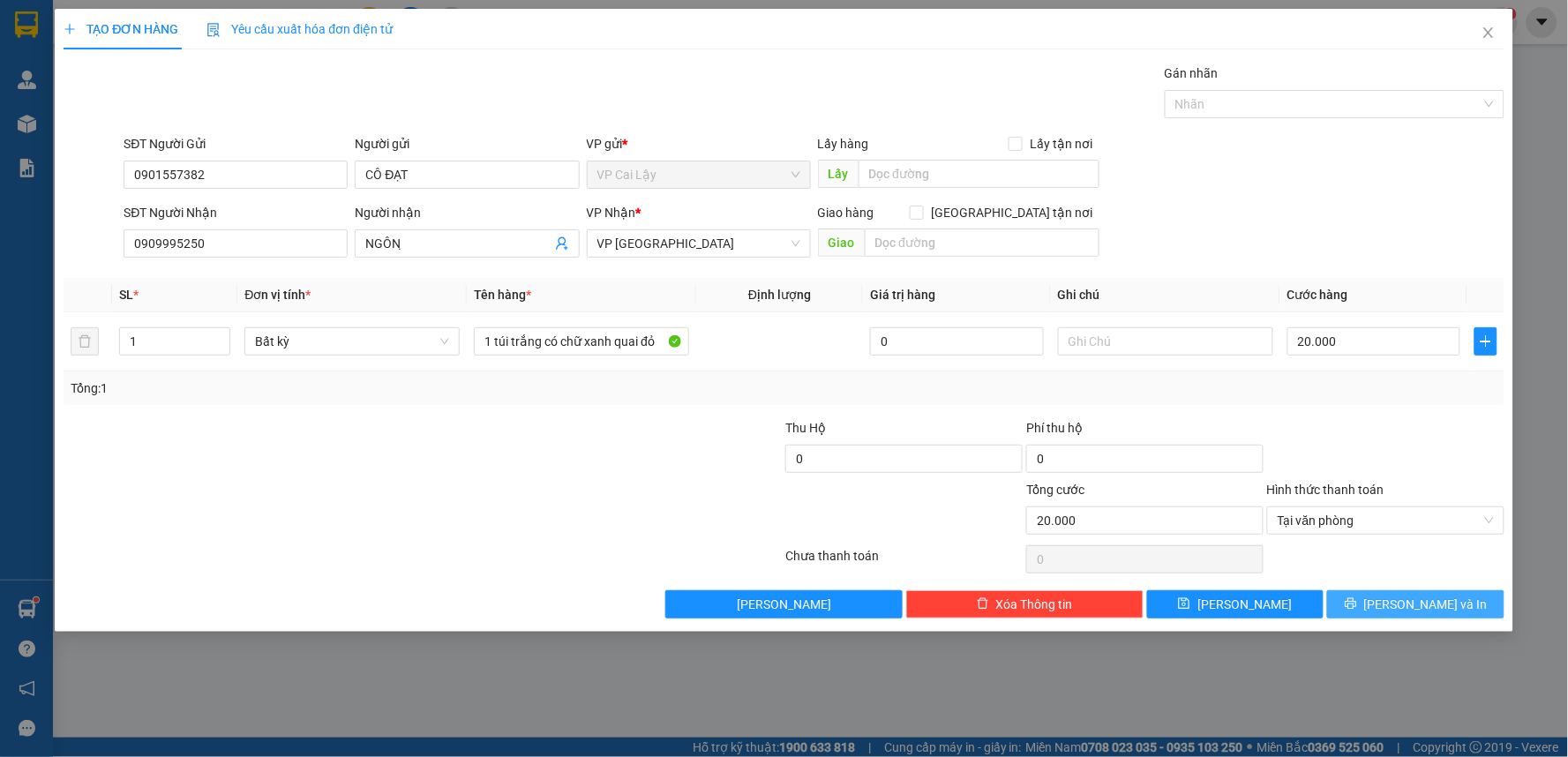
click at [1374, 598] on button "[PERSON_NAME] và In" at bounding box center [1415, 604] width 177 height 28
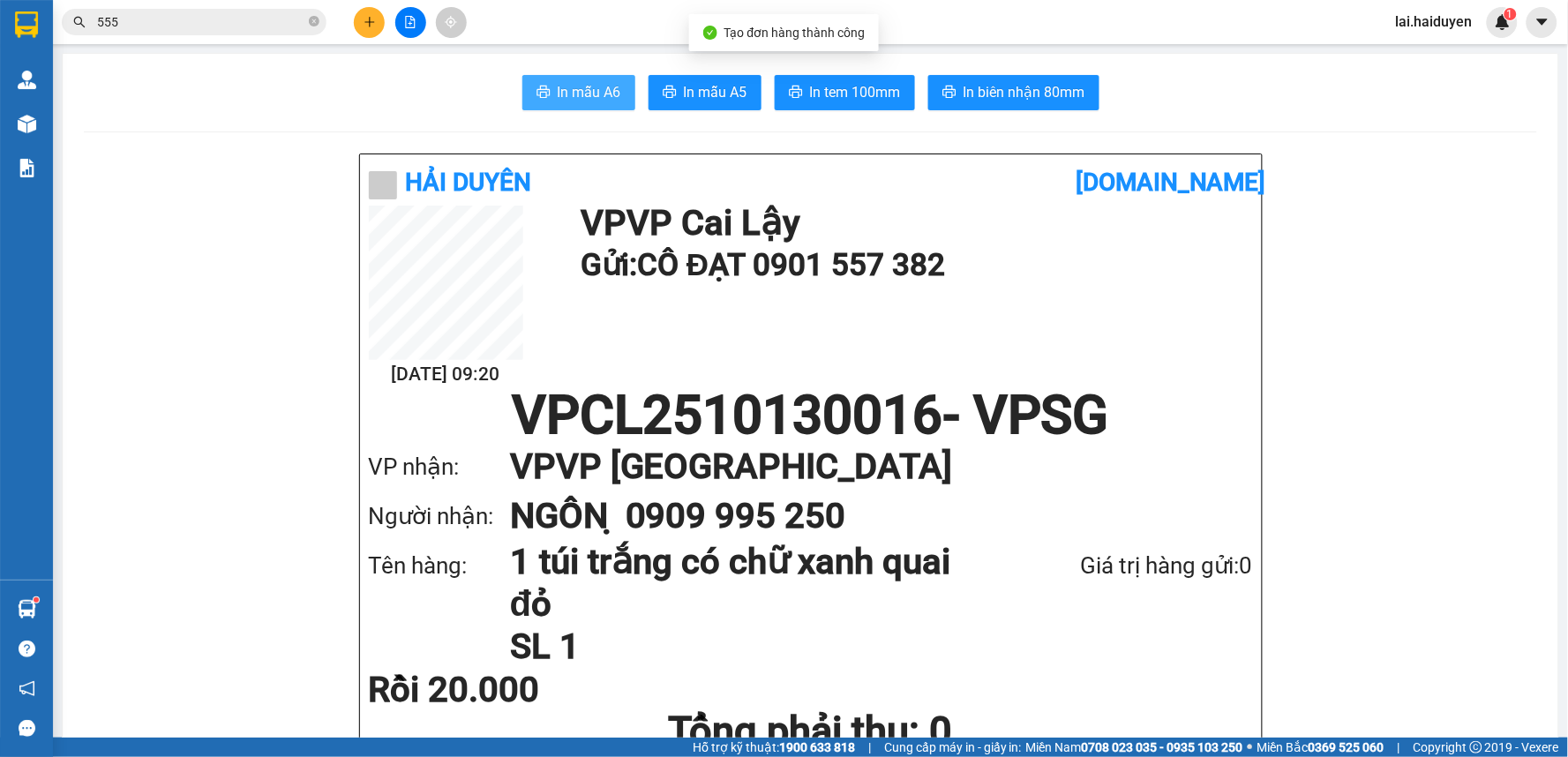
click at [589, 88] on span "In mẫu A6" at bounding box center [589, 92] width 64 height 23
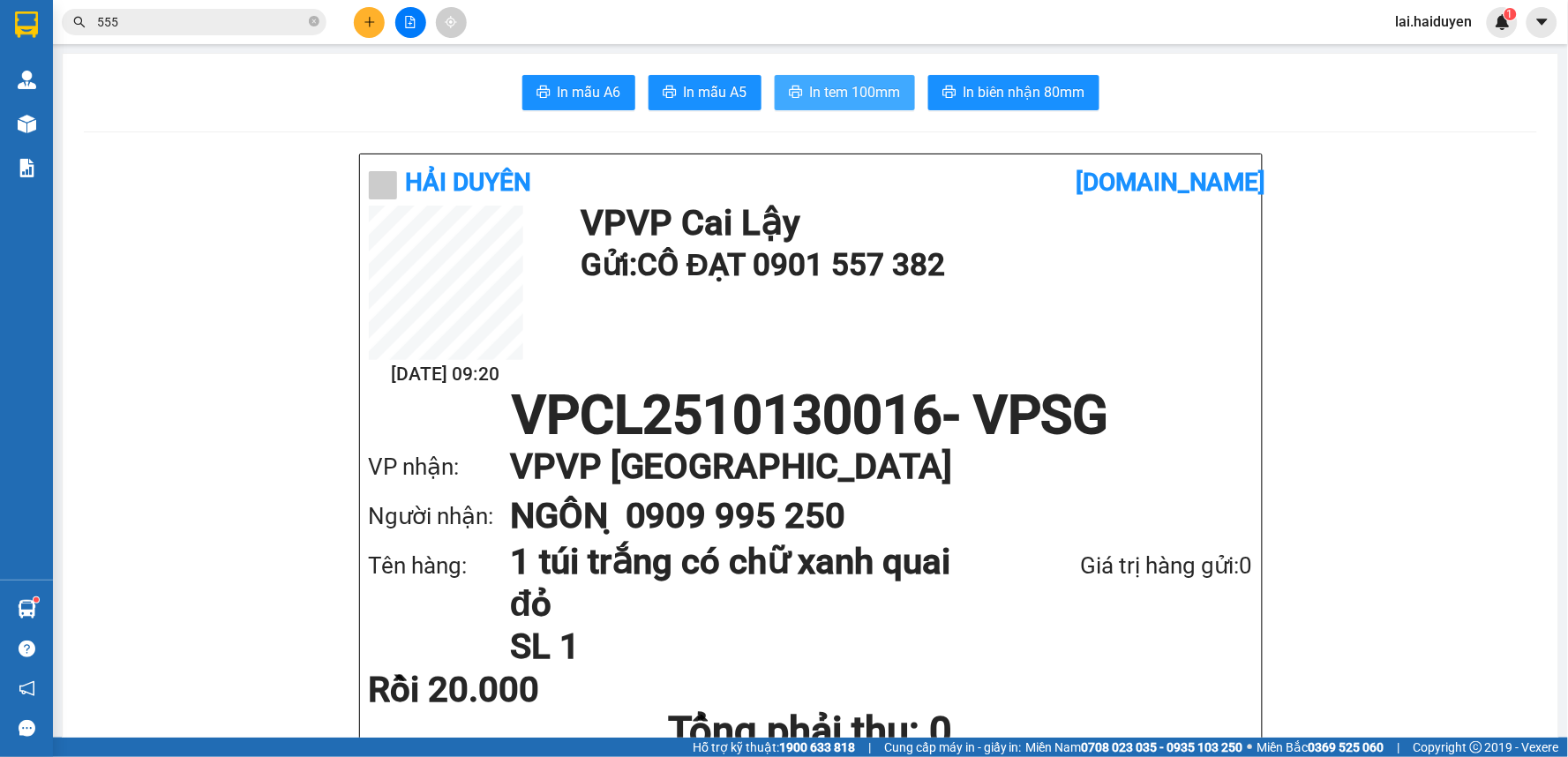
click at [819, 103] on button "In tem 100mm" at bounding box center [844, 93] width 140 height 35
click at [373, 22] on icon "plus" at bounding box center [369, 22] width 10 height 1
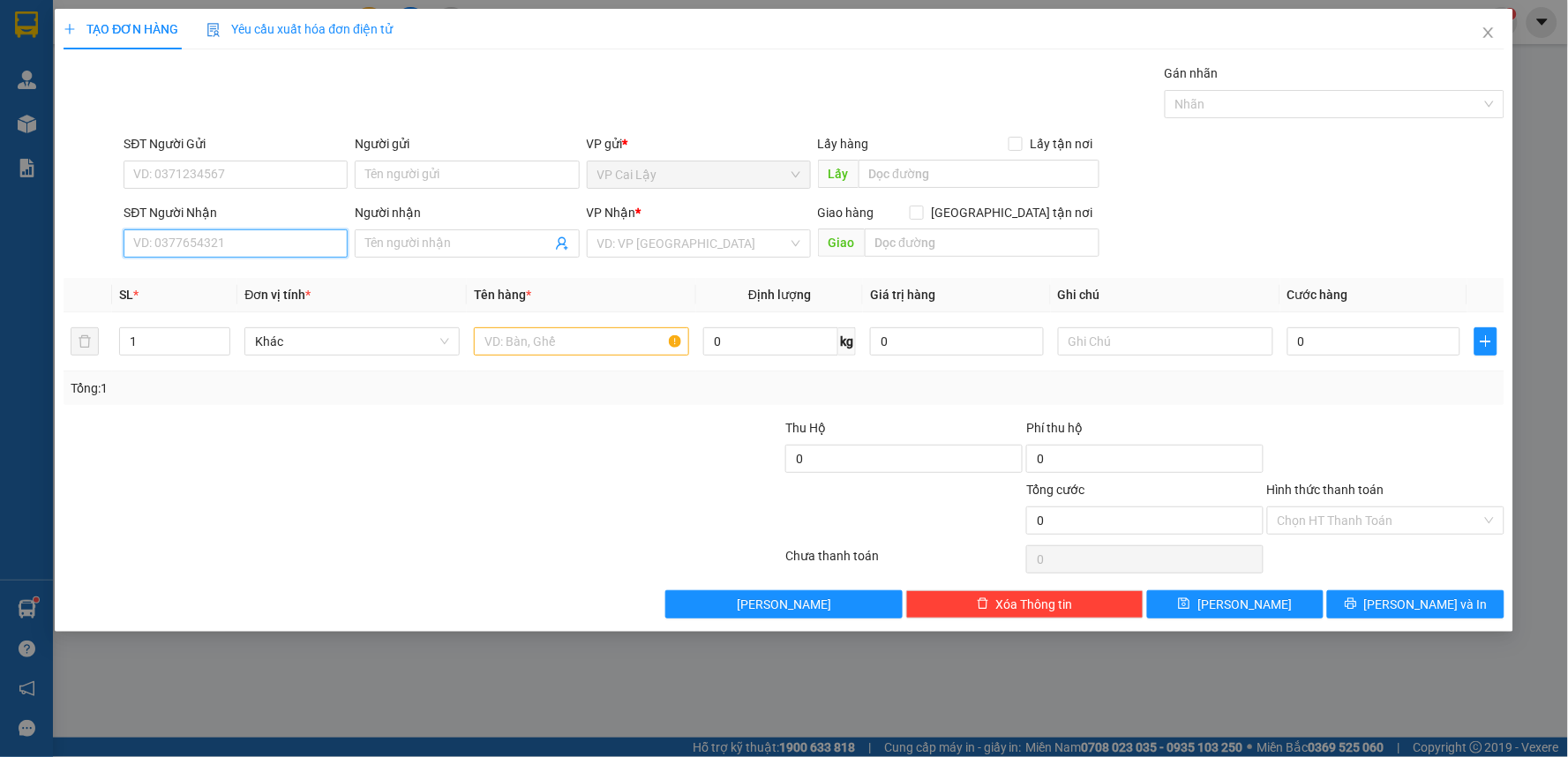
click at [280, 249] on input "SĐT Người Nhận" at bounding box center [235, 243] width 224 height 28
click at [291, 279] on div "0909827182 - VŨ" at bounding box center [235, 279] width 203 height 20
type input "0909827182"
type input "VŨ"
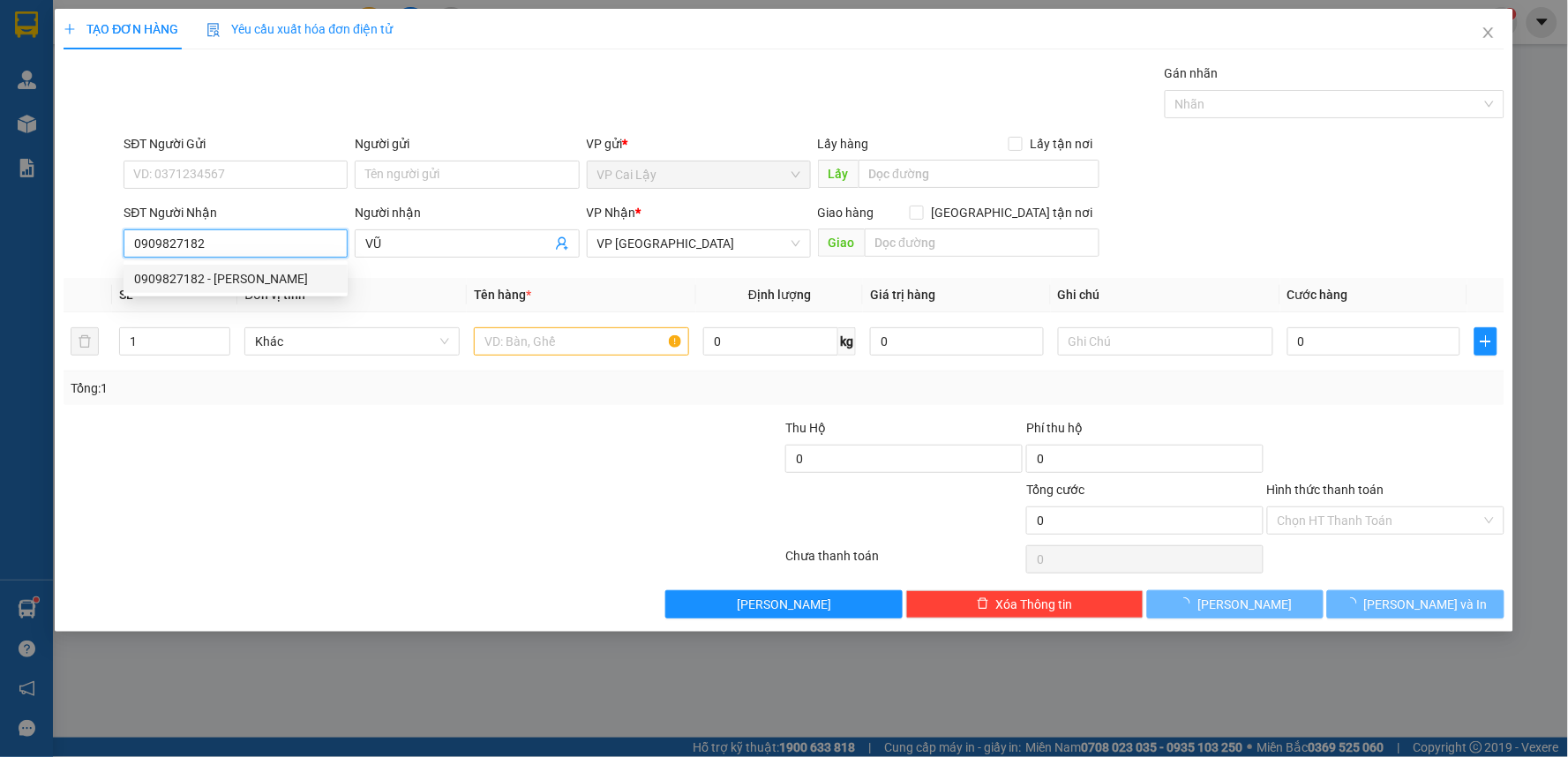
type input "20.000"
type input "0909827182"
click at [270, 165] on div "SĐT Người Gửi VD: 0371234567" at bounding box center [235, 165] width 224 height 62
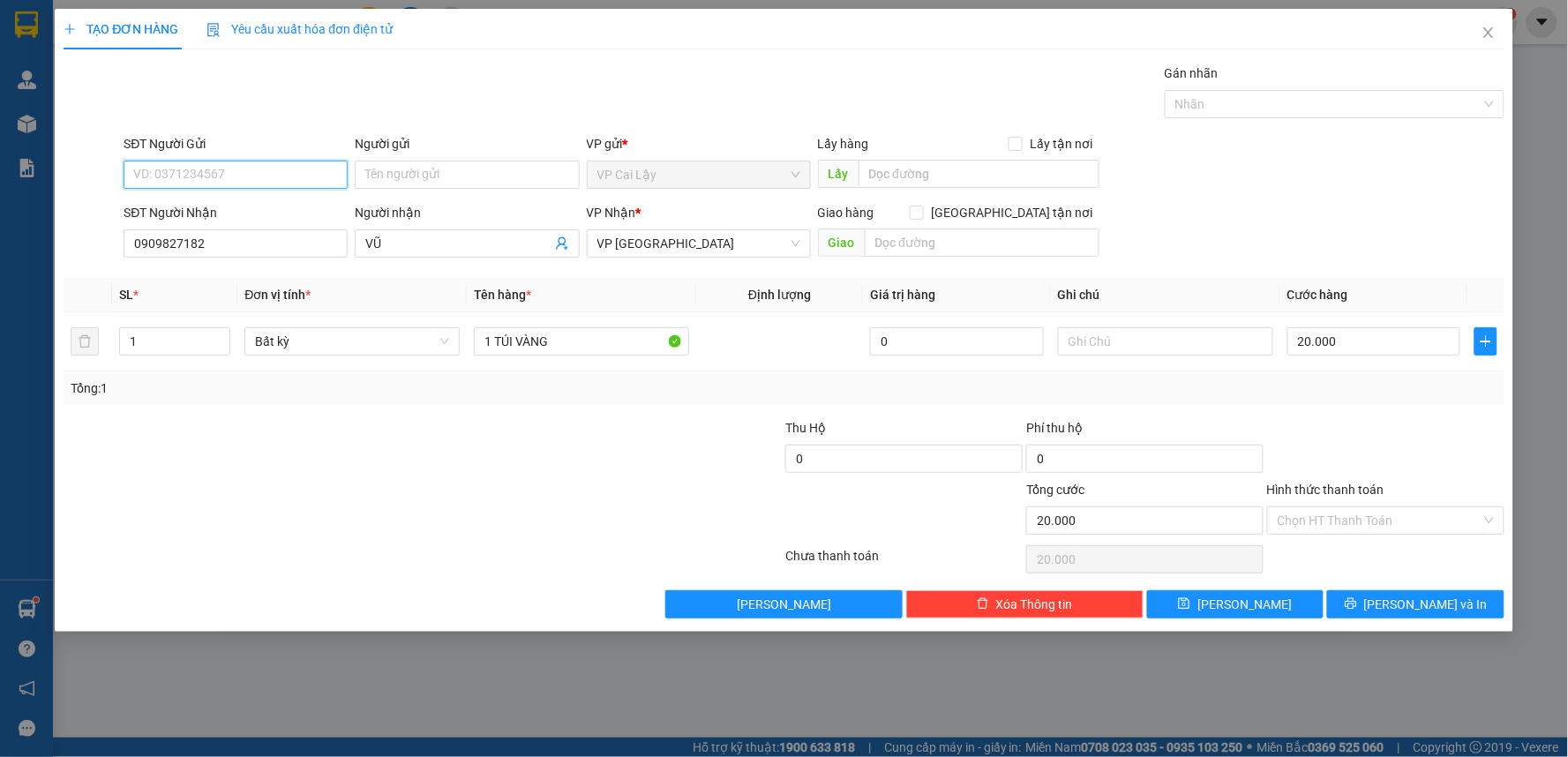
click at [270, 181] on input "SĐT Người Gửi" at bounding box center [235, 174] width 224 height 28
click at [298, 241] on div "0332922279 - DÌ ÚT" at bounding box center [235, 238] width 203 height 20
type input "0332922279"
type input "DÌ ÚT"
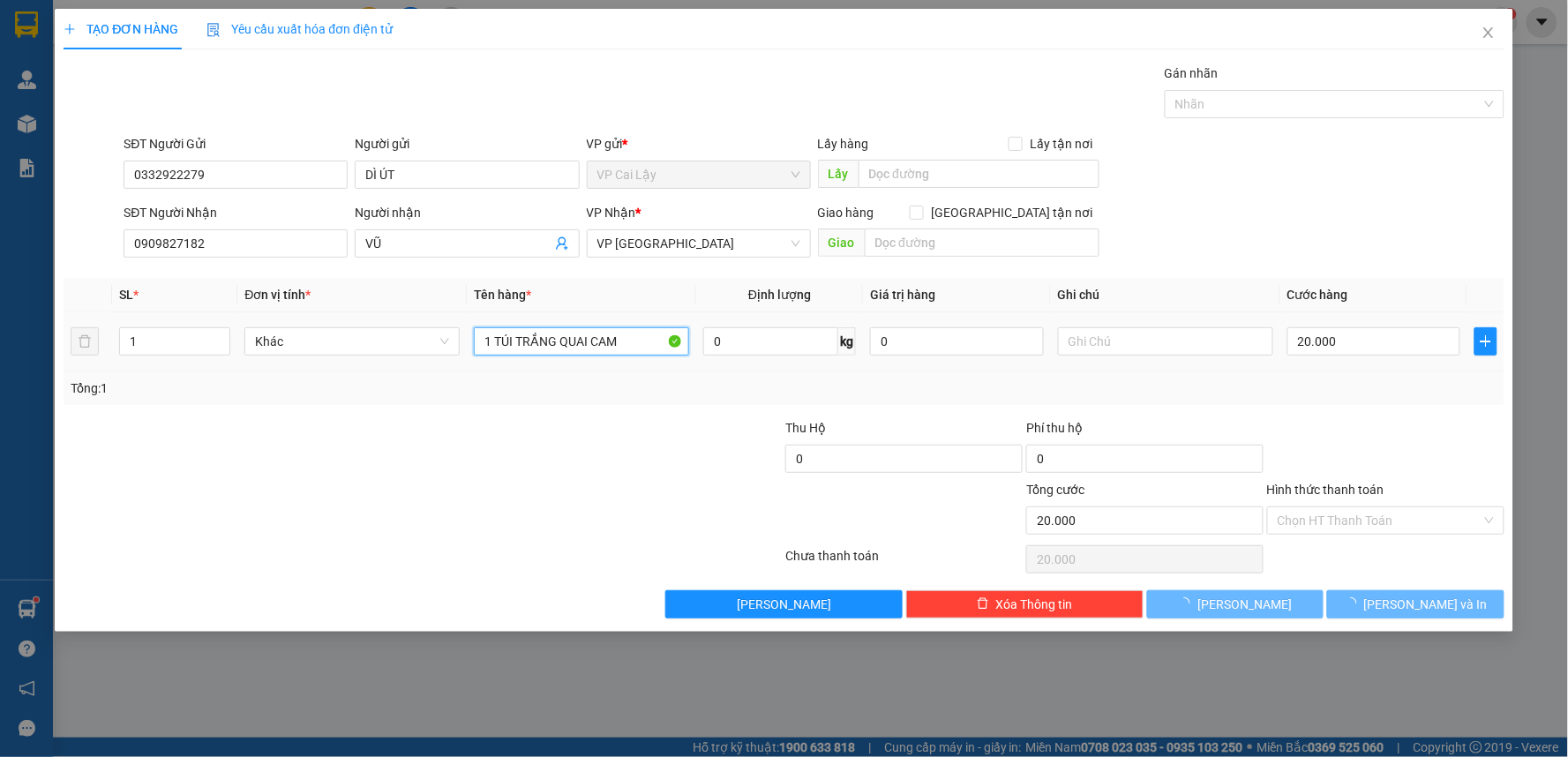
click at [605, 350] on input "1 TÚI TRẮNG QUAI CAM" at bounding box center [582, 341] width 215 height 28
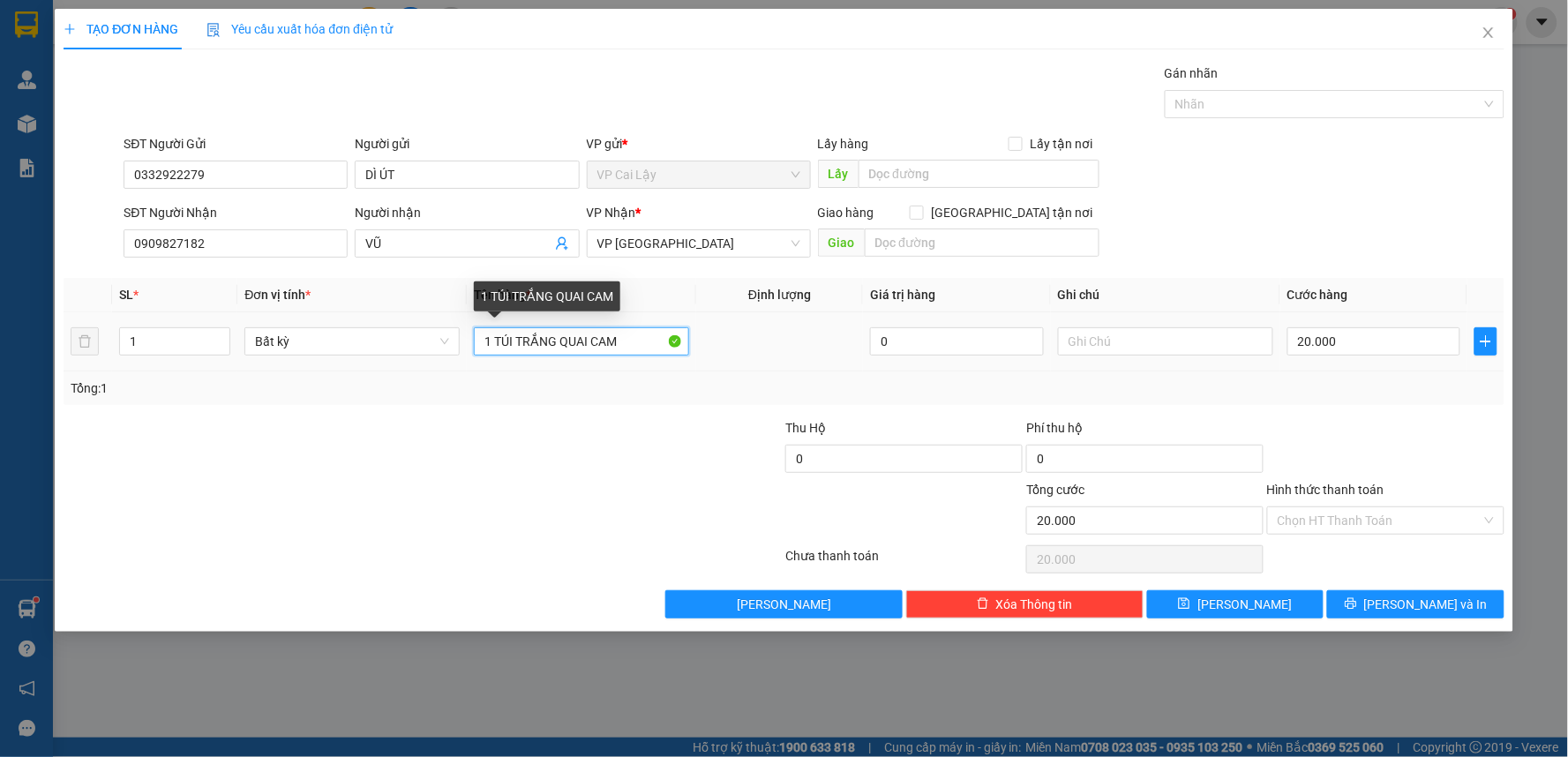
click at [636, 343] on input "1 TÚI TRẮNG QUAI CAM" at bounding box center [582, 341] width 215 height 28
type input "1 kiện xanh"
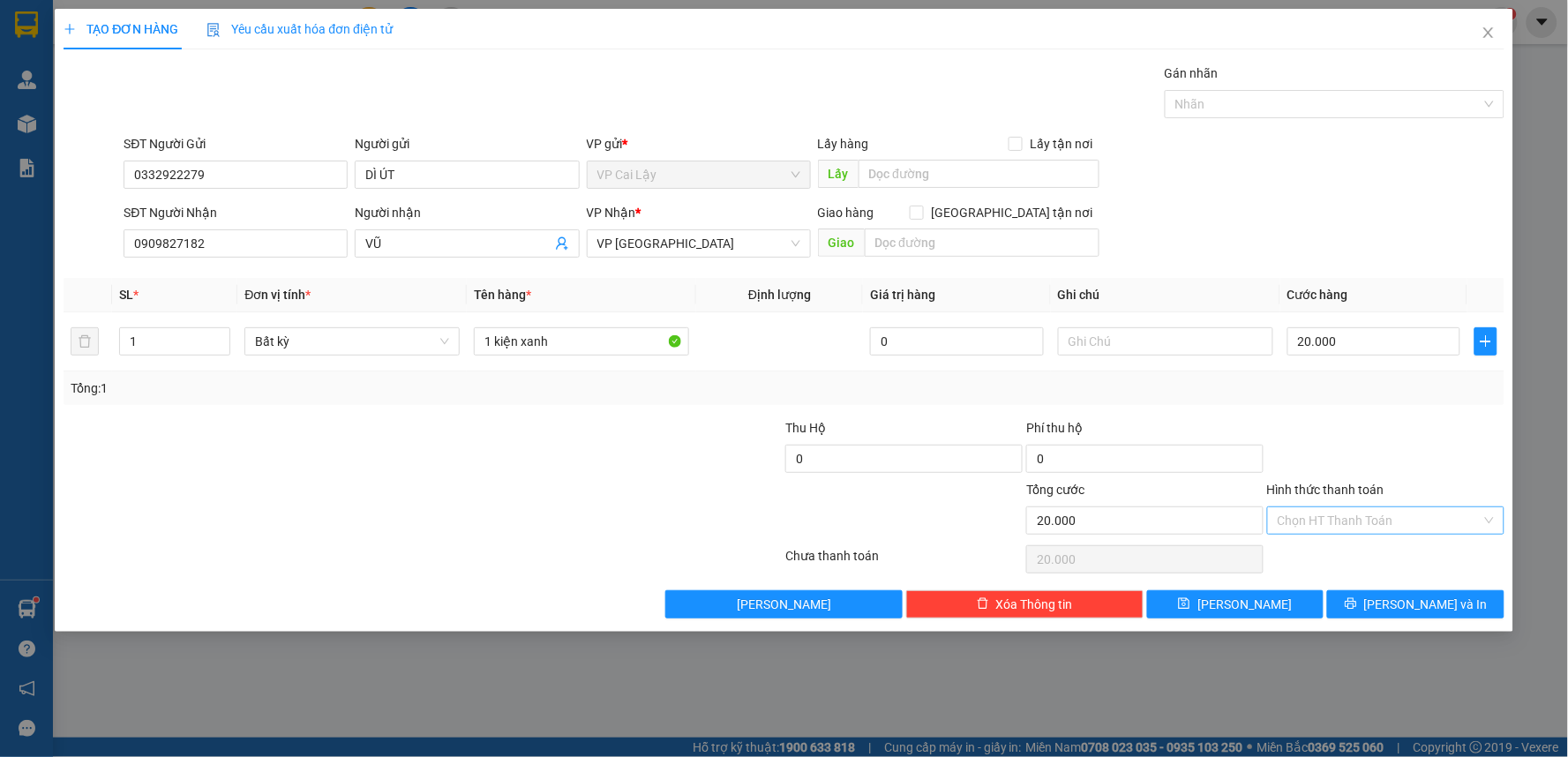
click at [1354, 522] on input "Hình thức thanh toán" at bounding box center [1379, 520] width 204 height 26
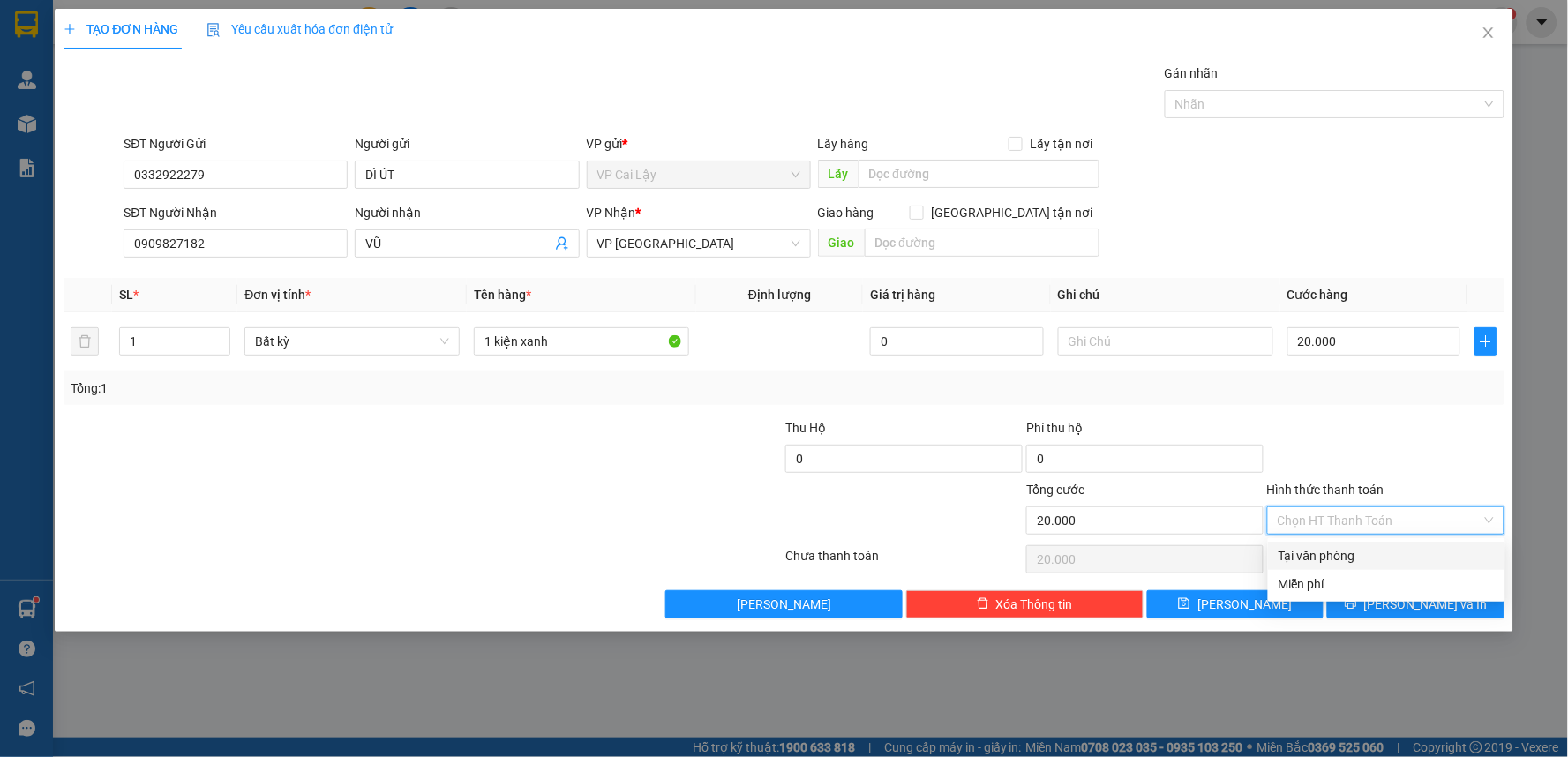
click at [1353, 547] on div "Tại văn phòng" at bounding box center [1386, 556] width 216 height 20
type input "0"
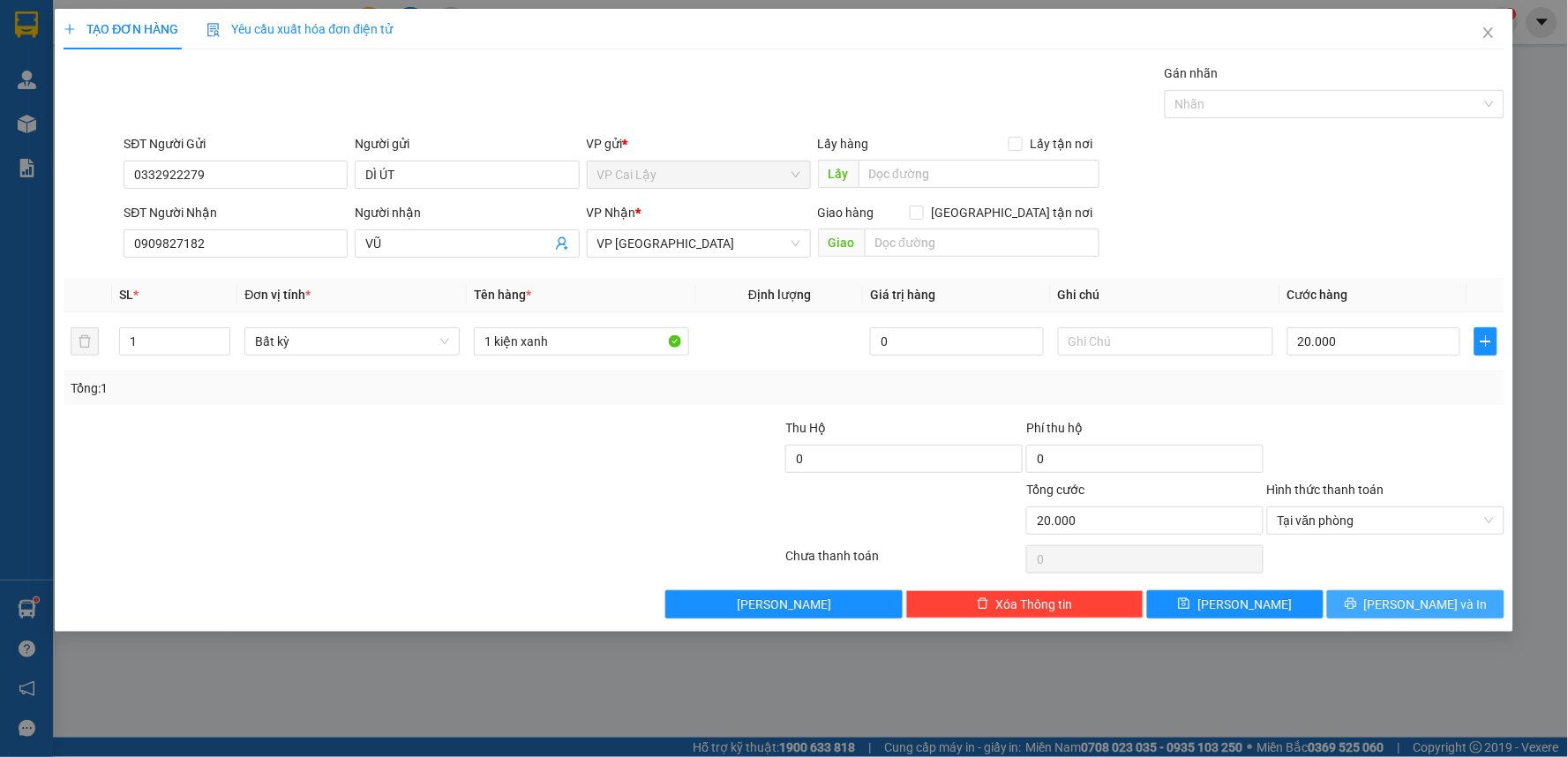
click at [1373, 613] on button "[PERSON_NAME] và In" at bounding box center [1415, 604] width 177 height 28
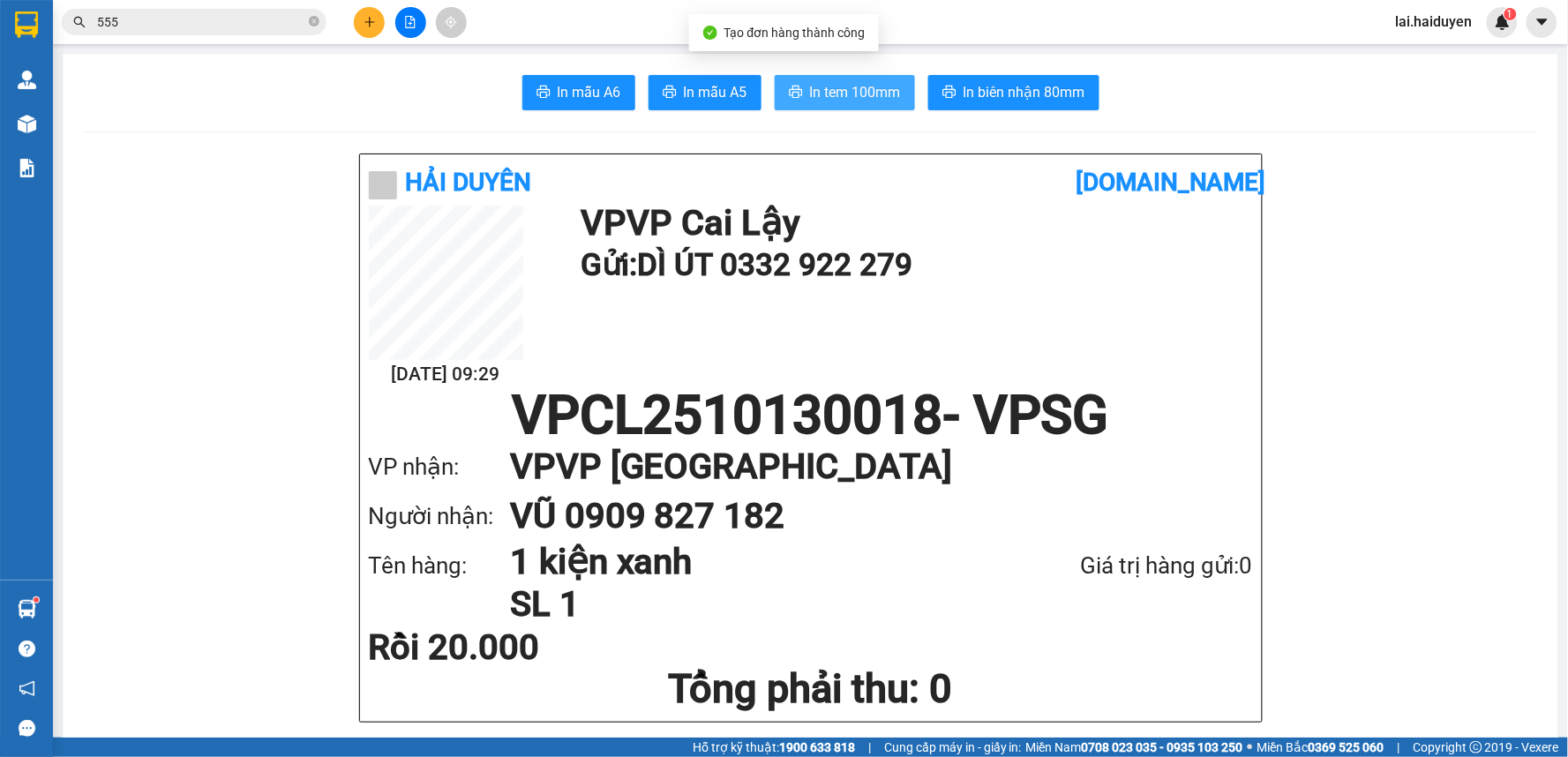
click at [832, 102] on span "In tem 100mm" at bounding box center [855, 92] width 91 height 23
click at [256, 24] on input "555" at bounding box center [201, 23] width 209 height 20
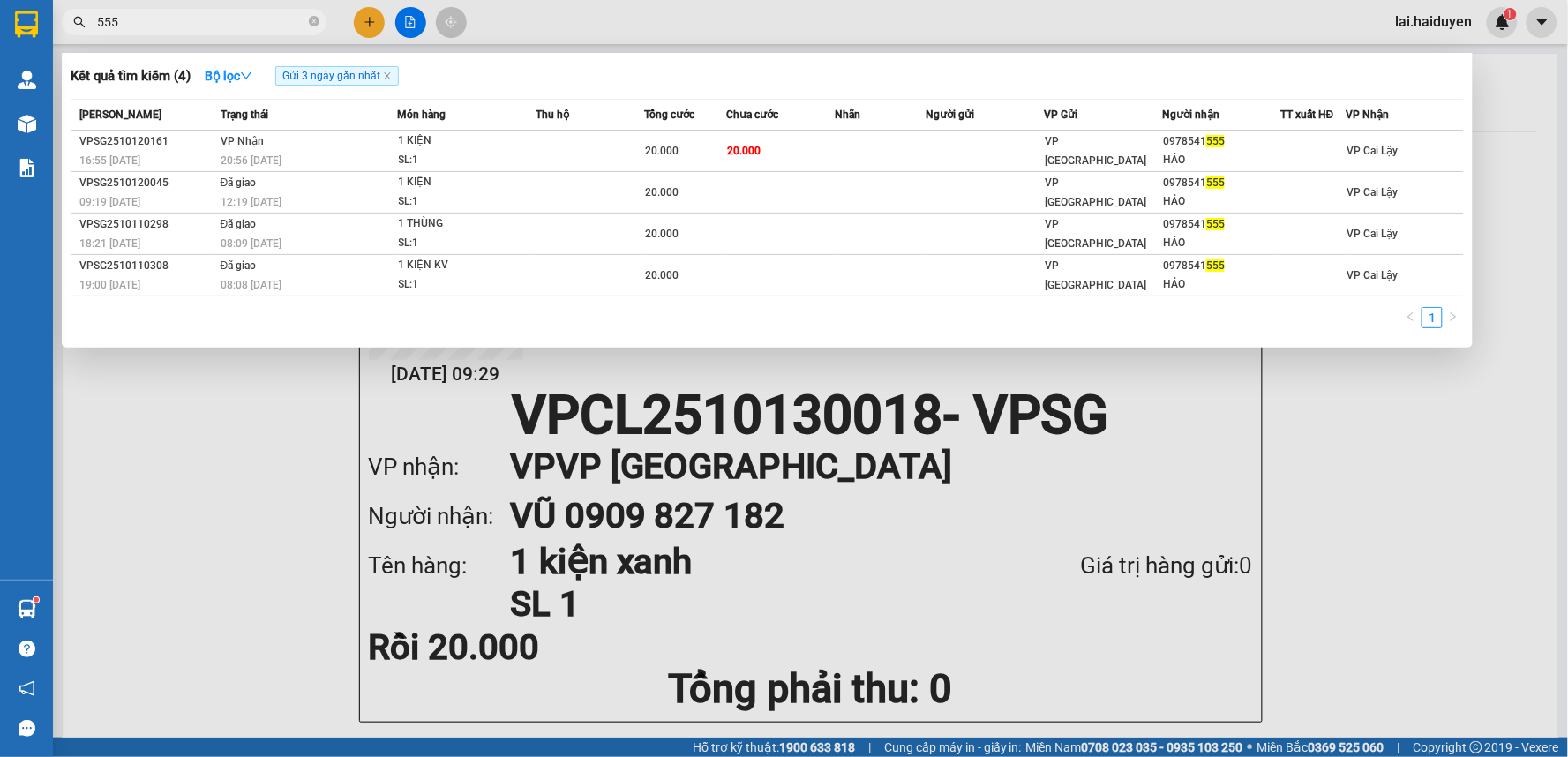
click at [256, 24] on input "555" at bounding box center [201, 23] width 209 height 20
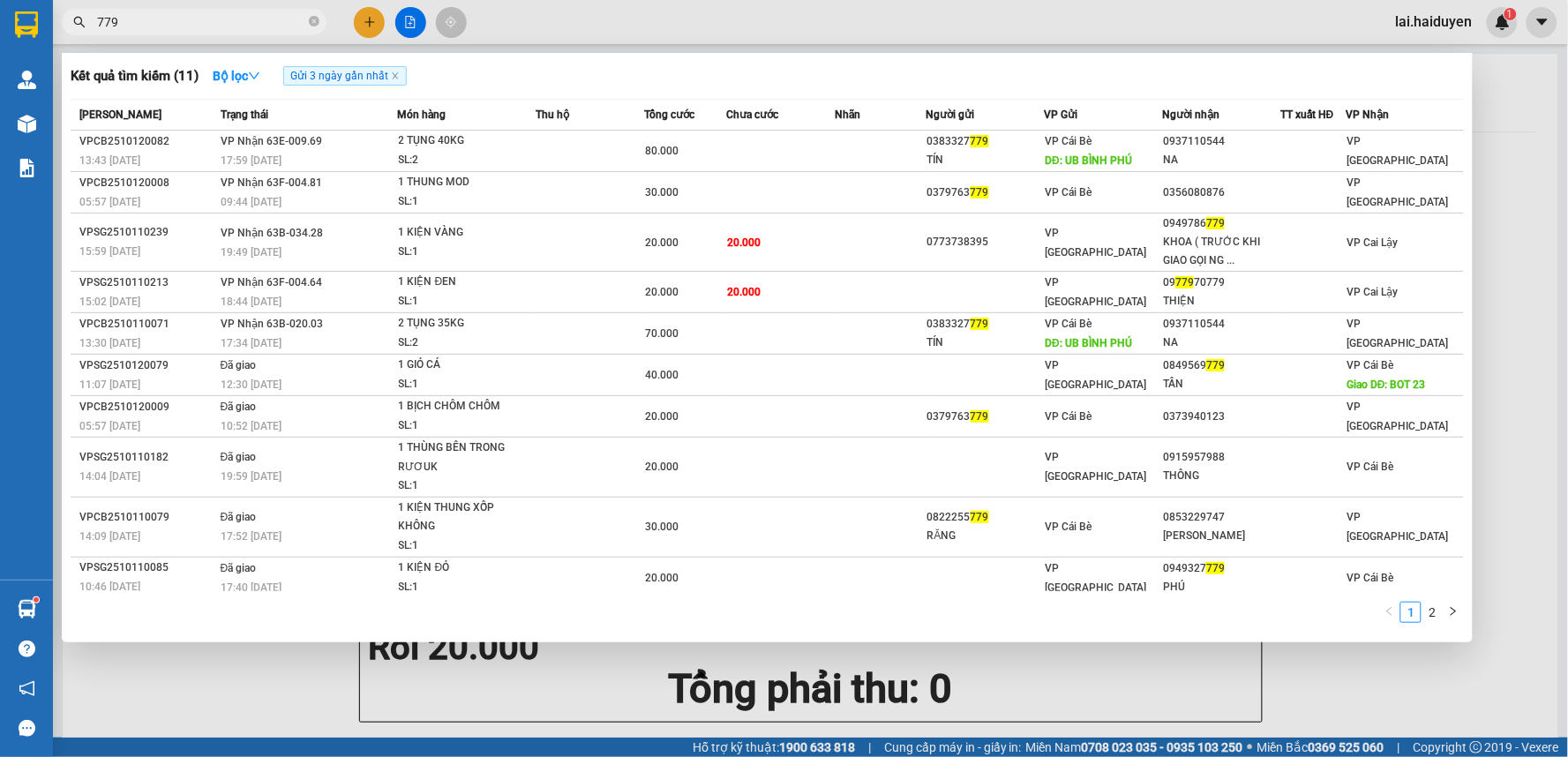
click at [260, 24] on input "779" at bounding box center [201, 23] width 209 height 20
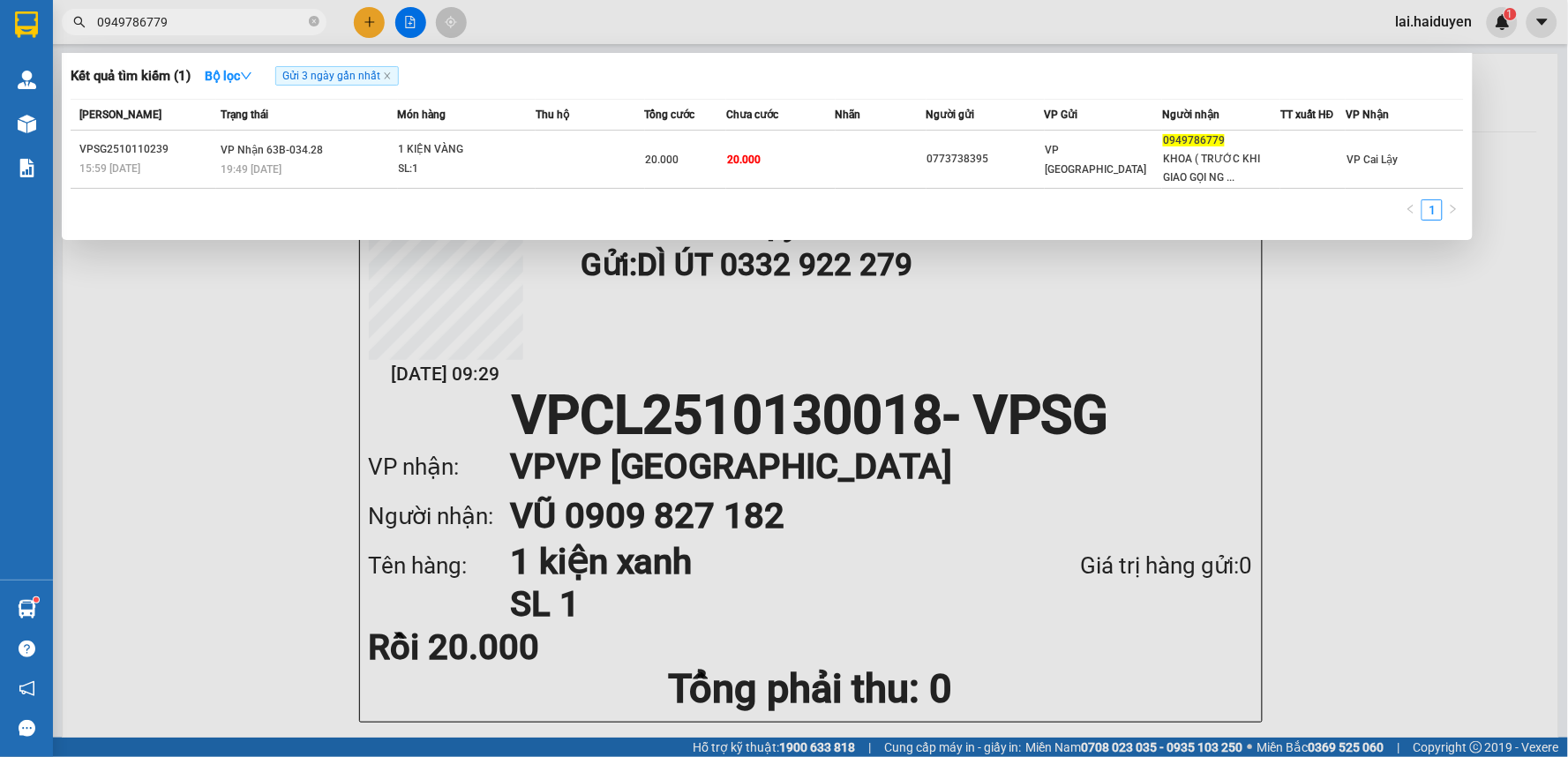
type input "0949786779"
click at [378, 14] on div at bounding box center [784, 378] width 1568 height 757
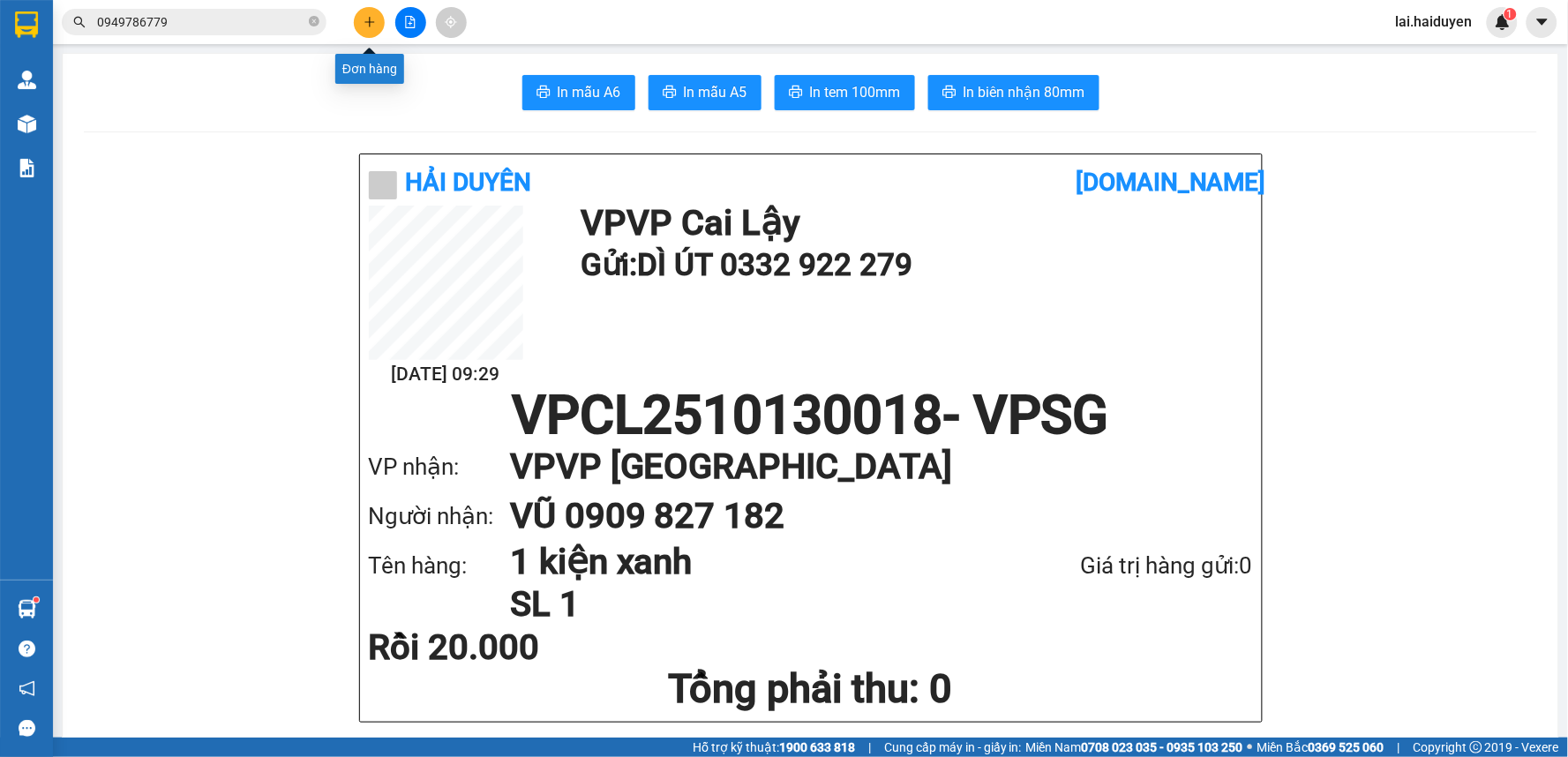
click at [377, 23] on button at bounding box center [369, 23] width 31 height 31
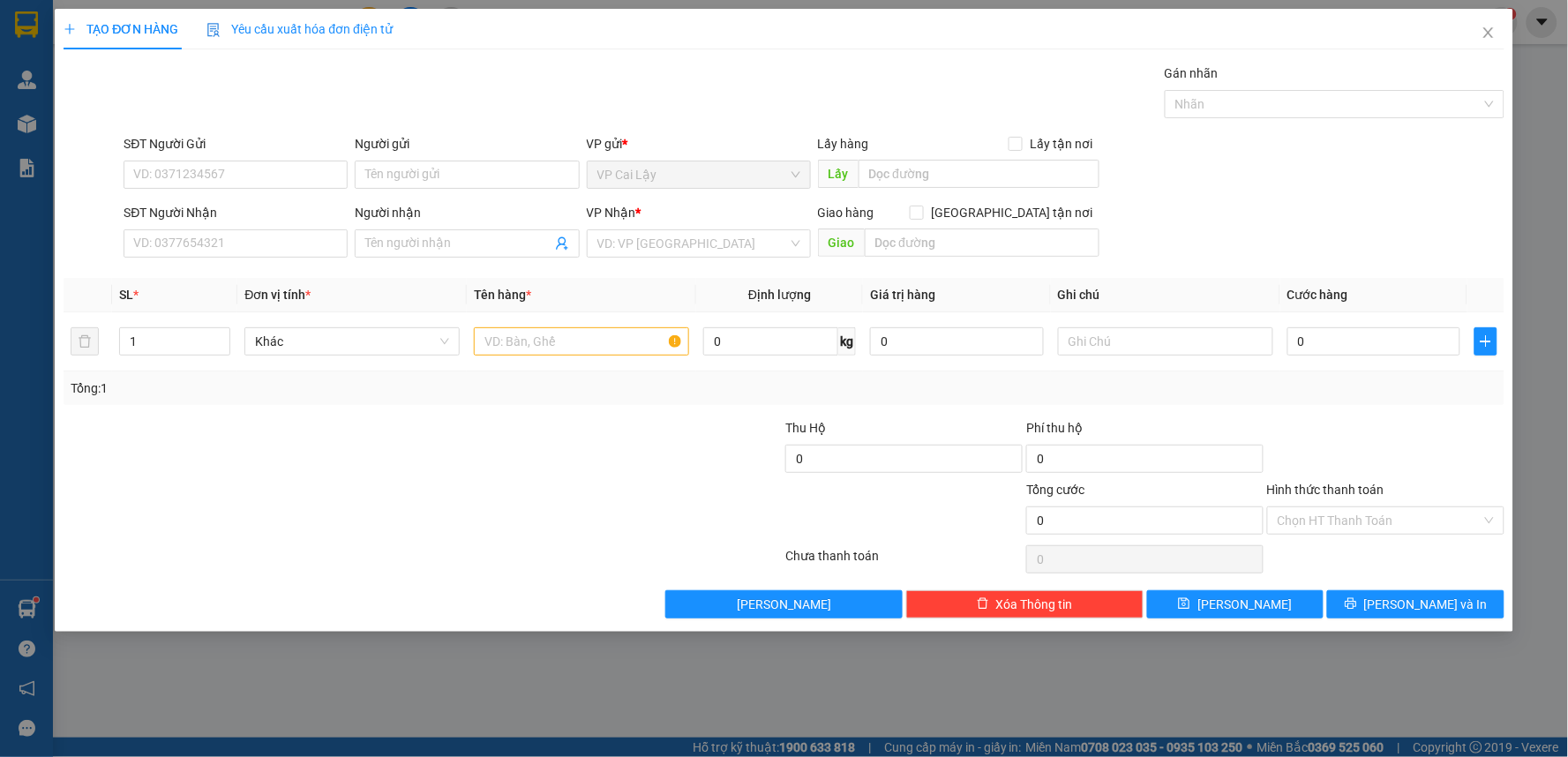
click at [245, 226] on div "SĐT Người Nhận" at bounding box center [235, 215] width 224 height 26
click at [264, 235] on input "SĐT Người Nhận" at bounding box center [235, 243] width 224 height 28
click at [283, 171] on input "SĐT Người Gửi" at bounding box center [235, 174] width 224 height 28
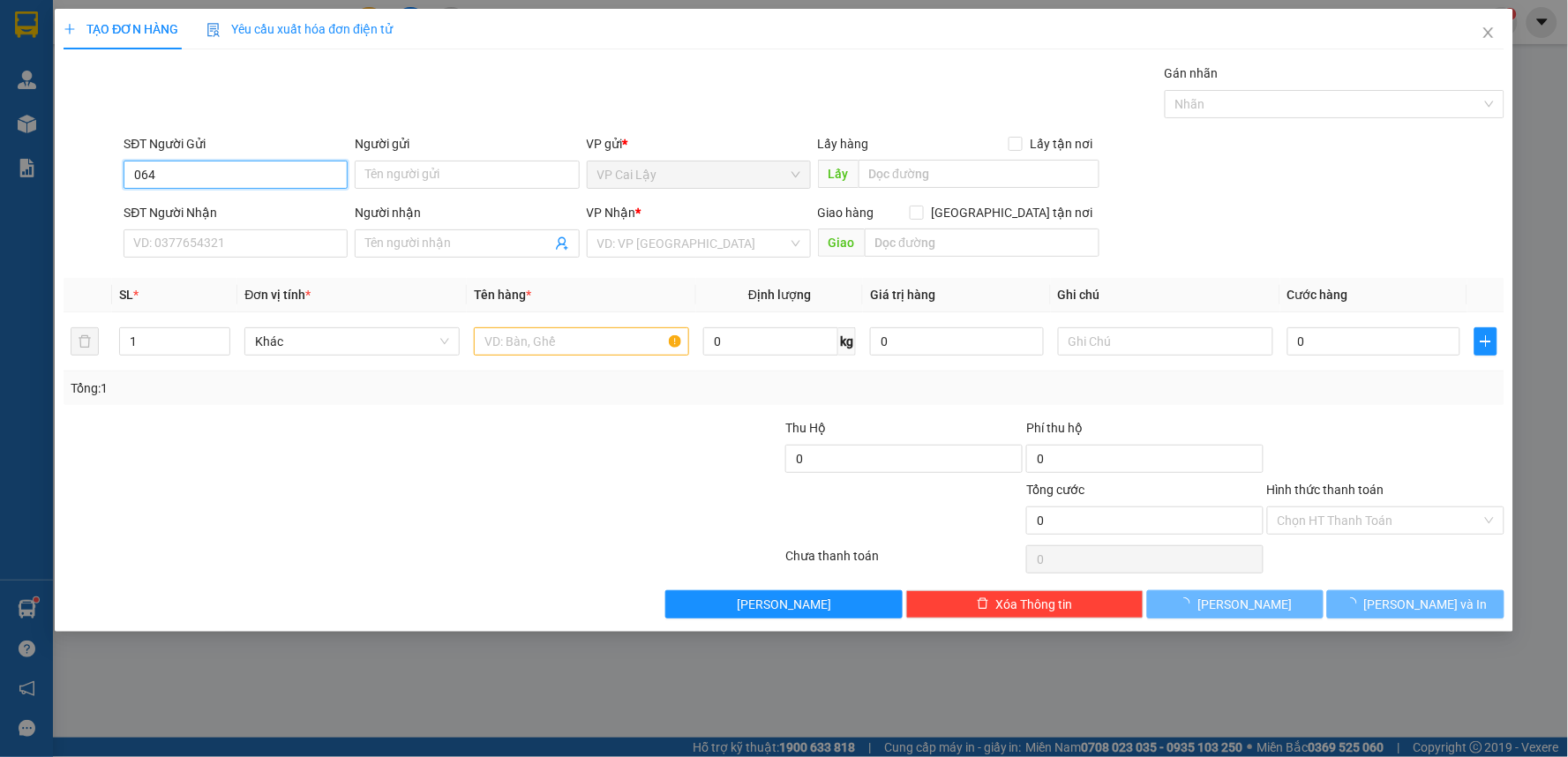
click at [277, 172] on input "064" at bounding box center [235, 174] width 224 height 28
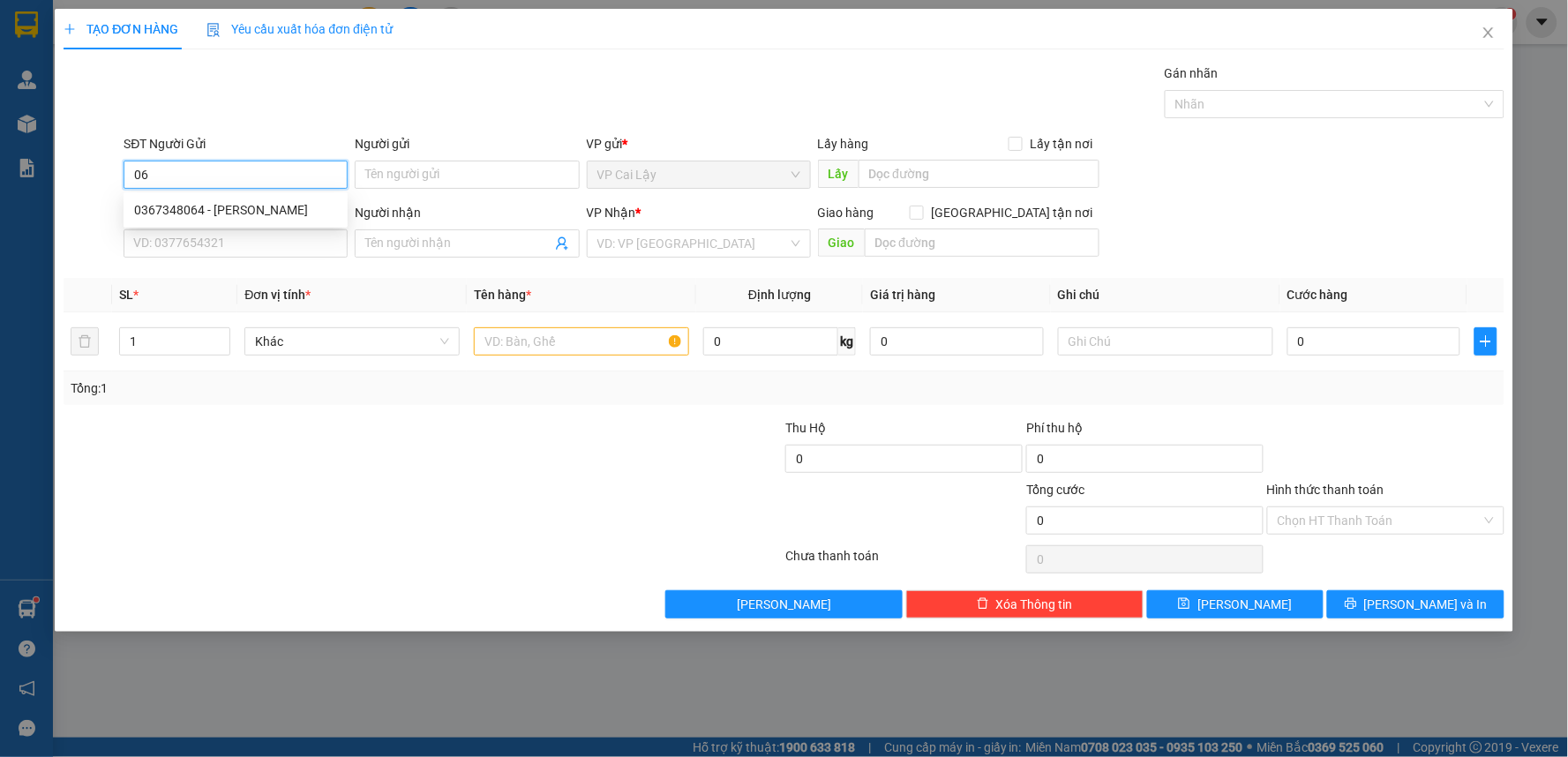
type input "0"
click at [260, 185] on input "564" at bounding box center [235, 174] width 224 height 28
click at [268, 209] on div "0913939564 - ANH TRÍ" at bounding box center [235, 210] width 203 height 20
type input "0913939564"
type input "ANH TRÍ"
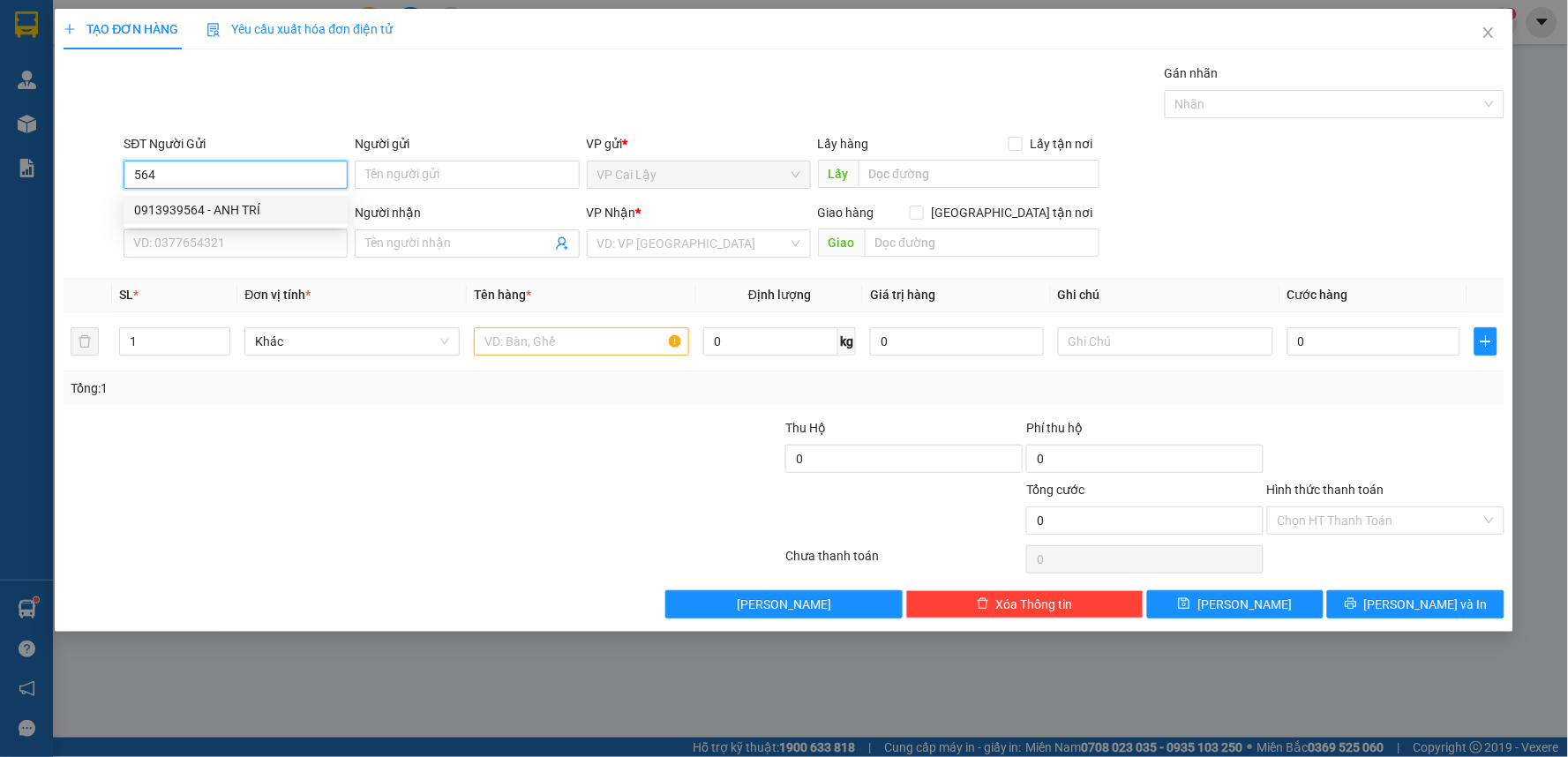
type input "0937767676"
type input "NHÍ Q10"
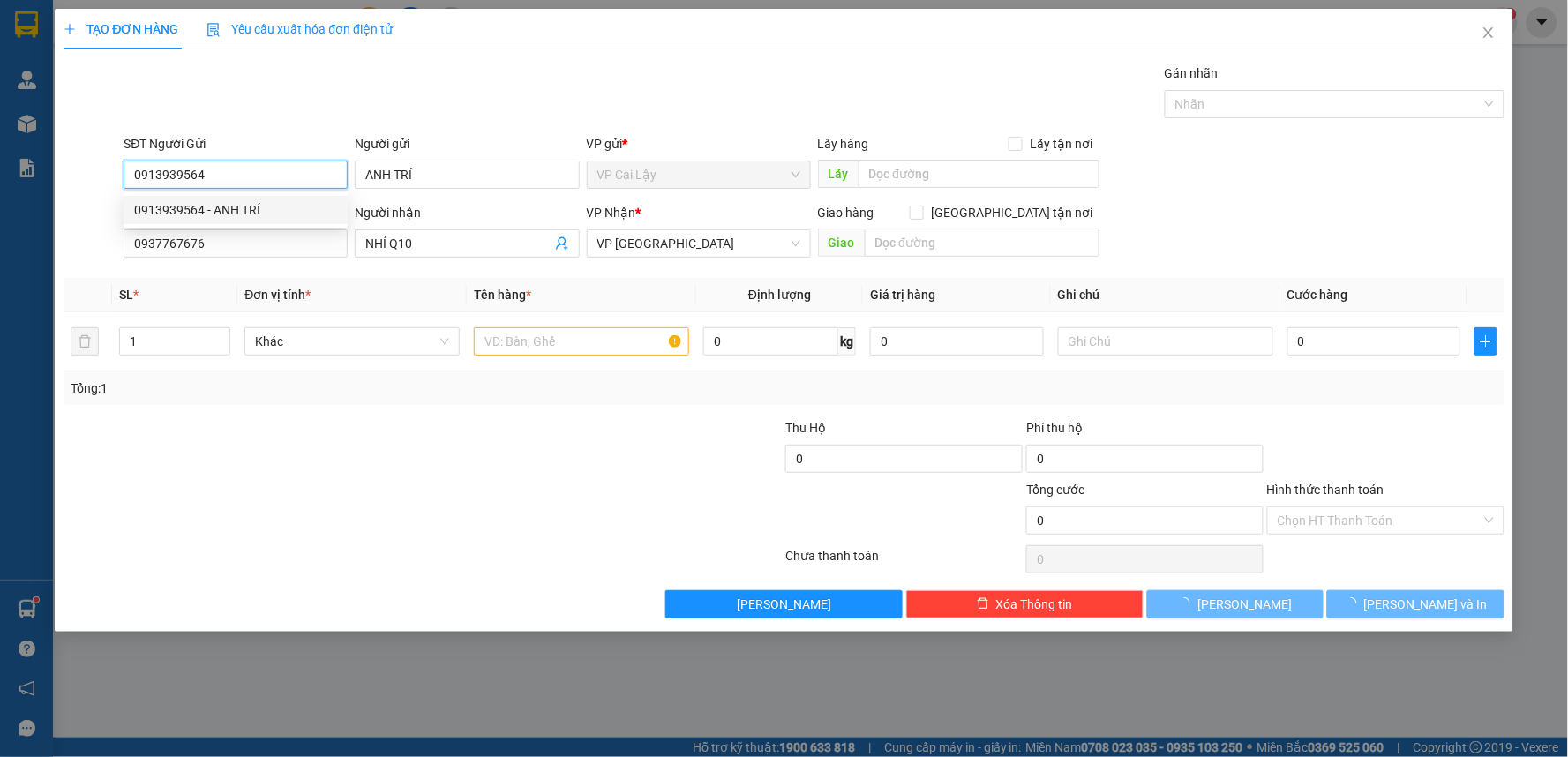
type input "50.000"
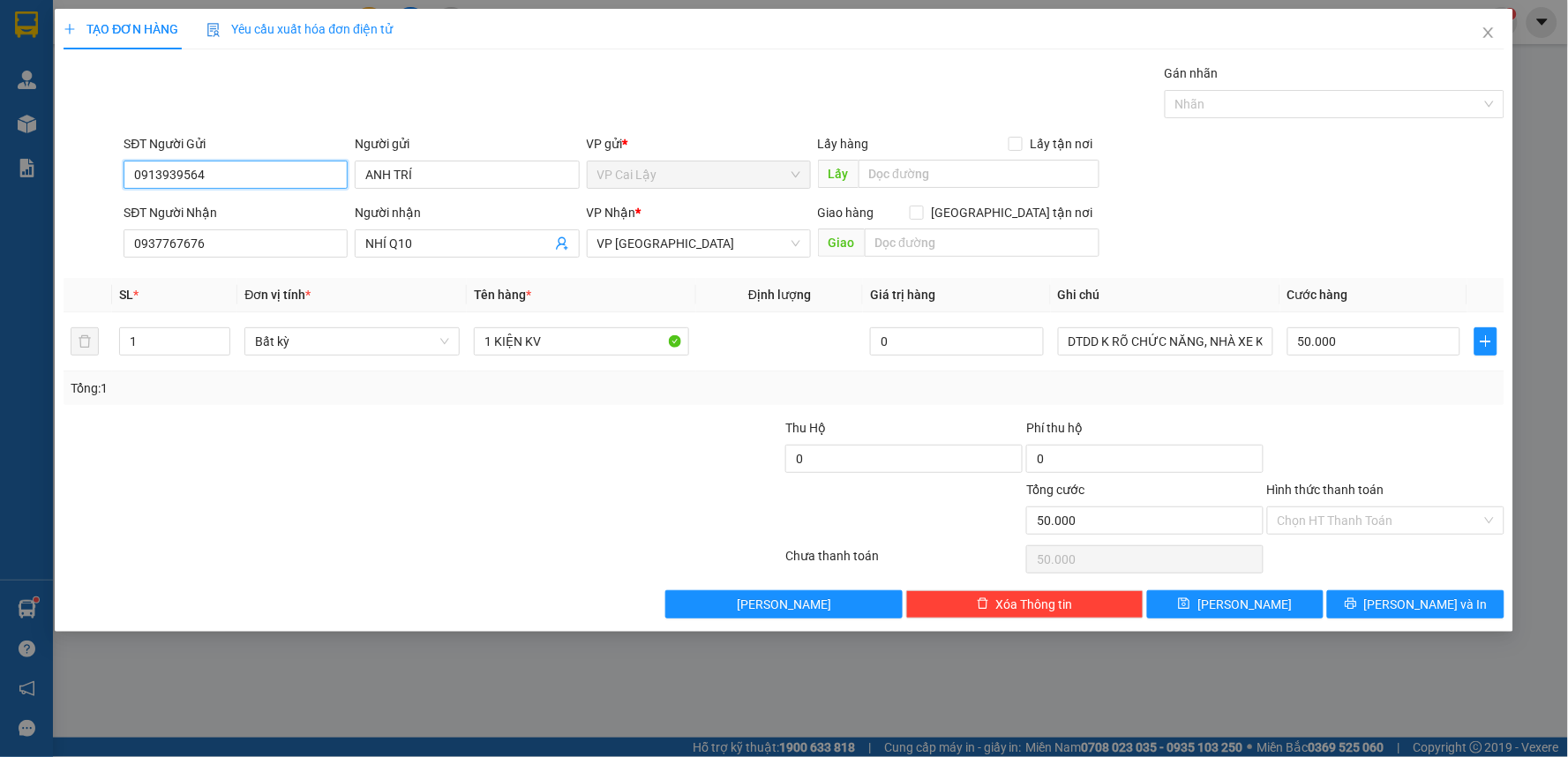
type input "0913939564"
click at [454, 477] on div at bounding box center [303, 449] width 482 height 62
drag, startPoint x: 1363, startPoint y: 408, endPoint x: 1368, endPoint y: 445, distance: 37.3
click at [1368, 412] on div "Transit Pickup Surcharge Ids Transit Deliver Surcharge Ids Transit Deliver Surc…" at bounding box center [784, 341] width 1441 height 555
drag, startPoint x: 1358, startPoint y: 510, endPoint x: 1359, endPoint y: 526, distance: 16.0
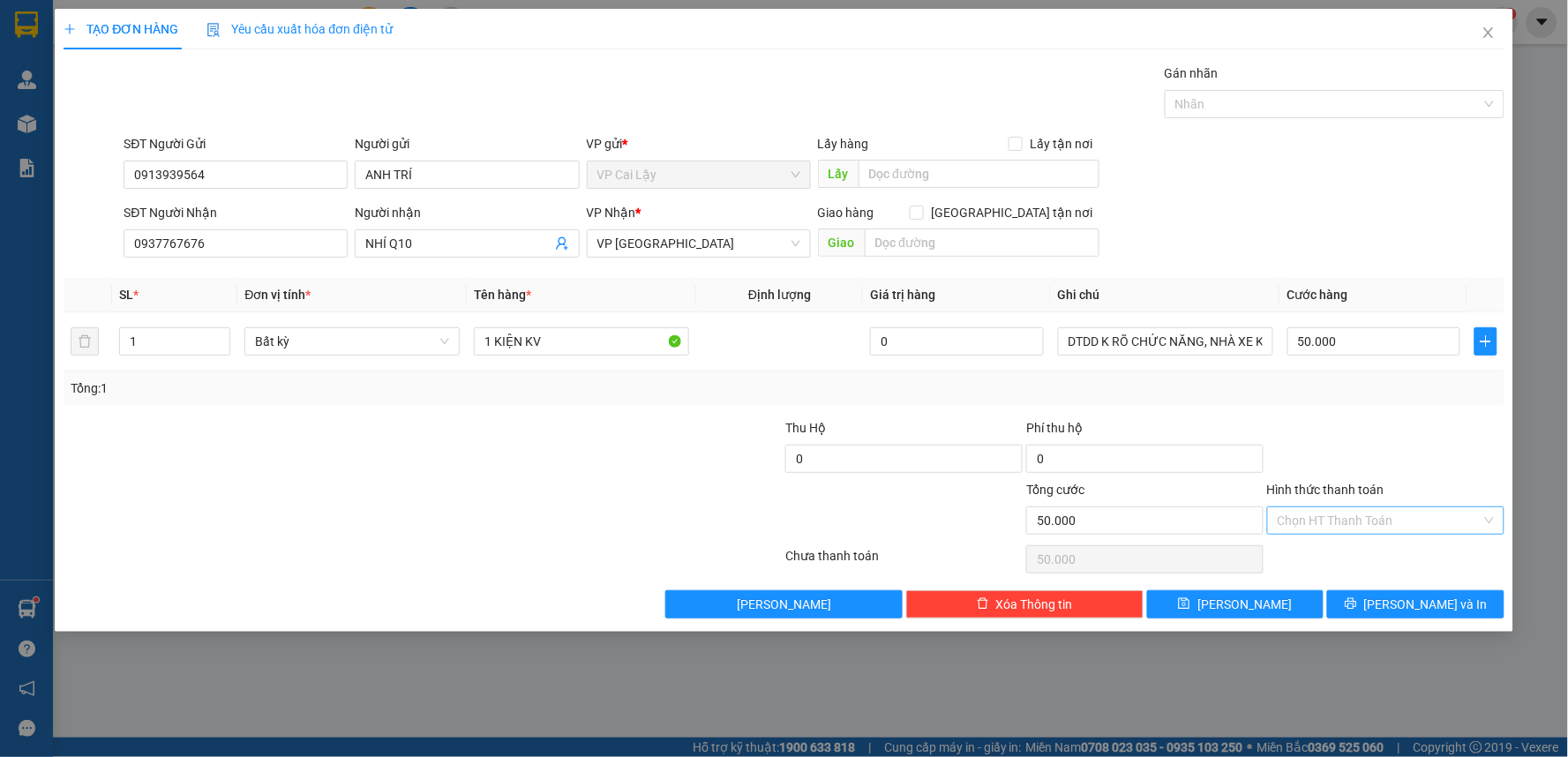
click at [1356, 515] on input "Hình thức thanh toán" at bounding box center [1379, 520] width 204 height 26
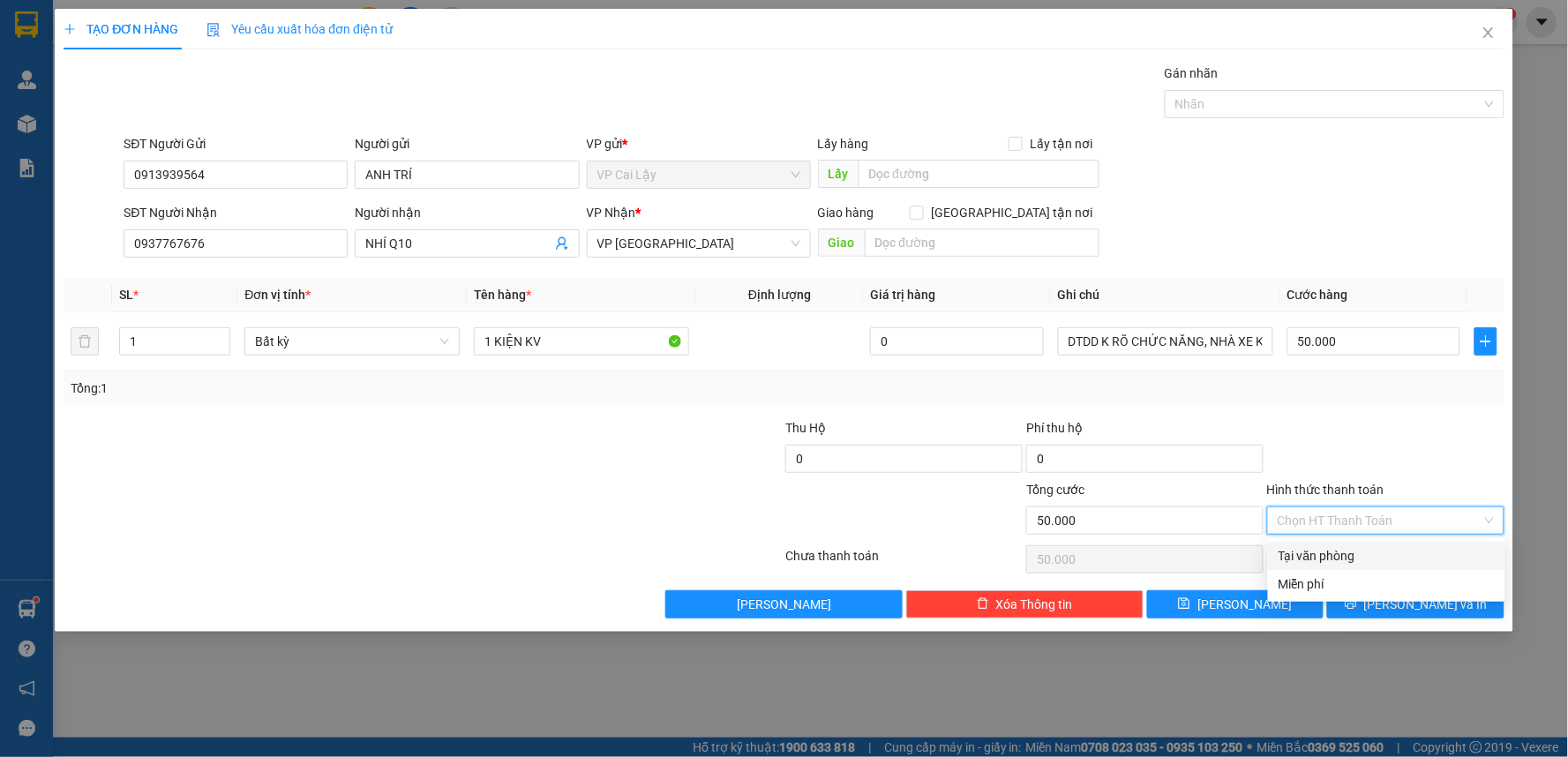
click at [1383, 547] on div "Tại văn phòng" at bounding box center [1386, 556] width 216 height 20
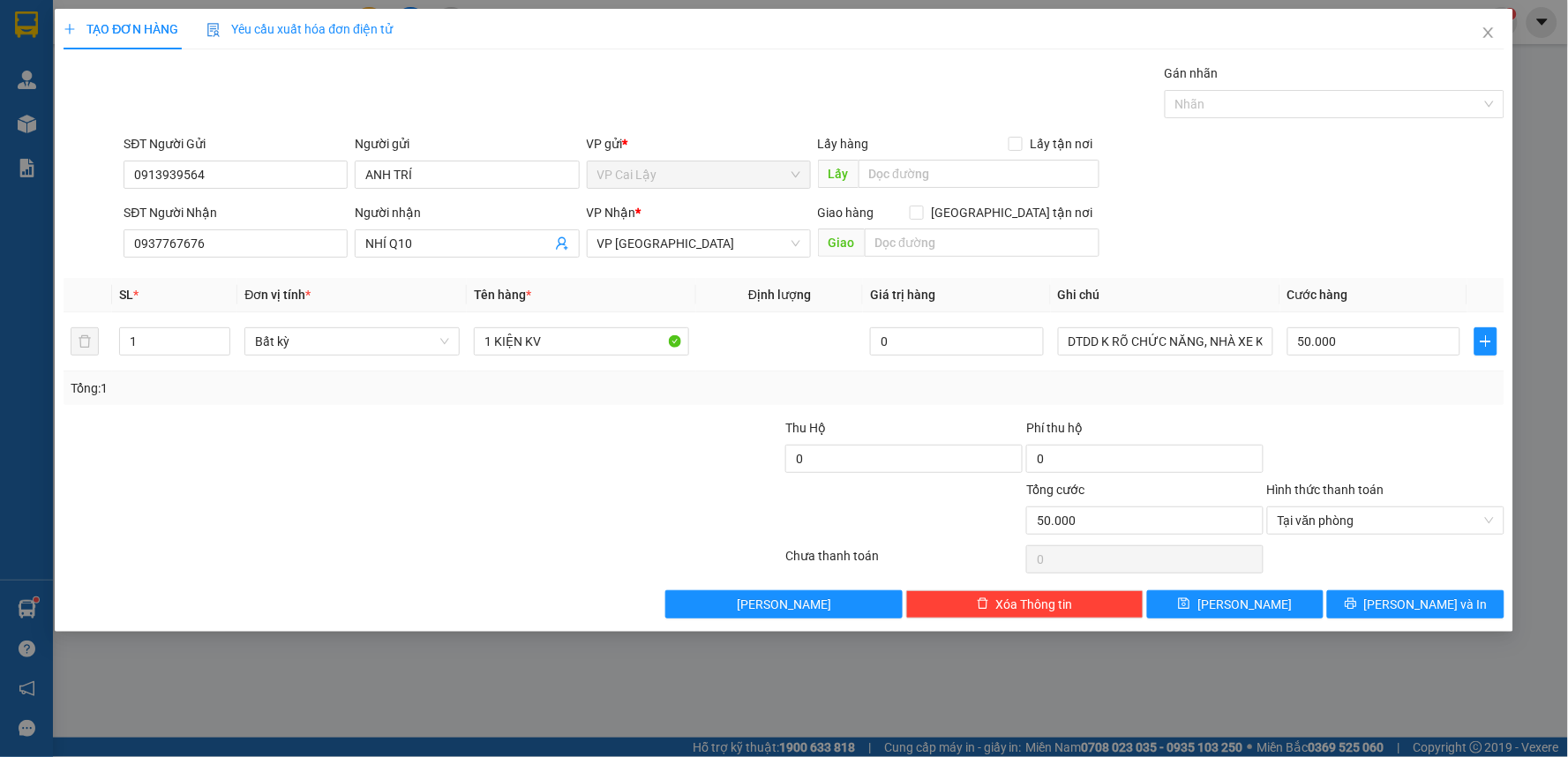
click at [1442, 466] on div at bounding box center [1386, 449] width 241 height 62
click at [1395, 600] on button "[PERSON_NAME] và In" at bounding box center [1415, 604] width 177 height 28
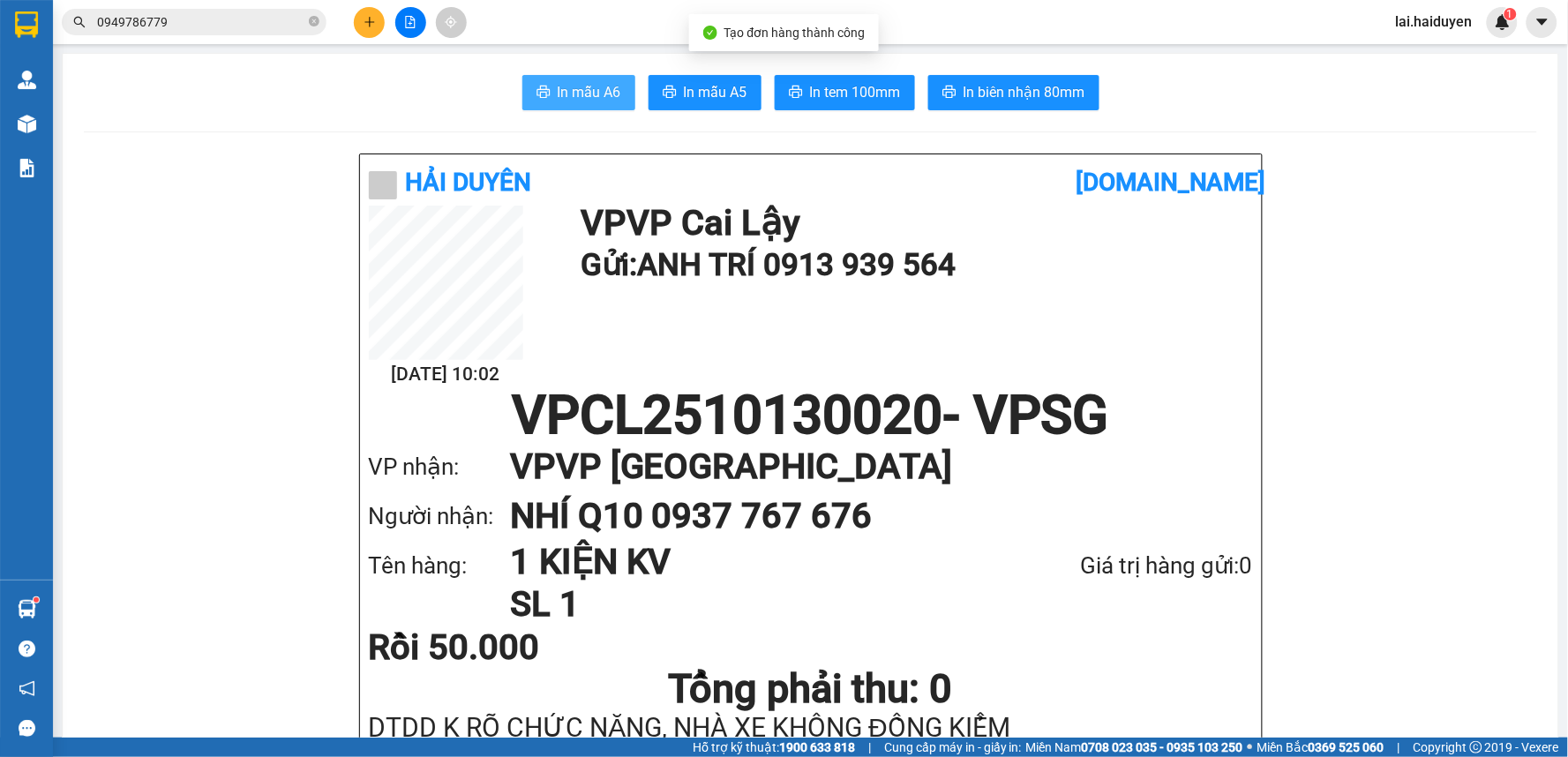
click at [537, 86] on icon "printer" at bounding box center [544, 91] width 14 height 13
click at [840, 84] on span "In tem 100mm" at bounding box center [855, 92] width 91 height 23
click at [369, 21] on icon "plus" at bounding box center [369, 22] width 1 height 10
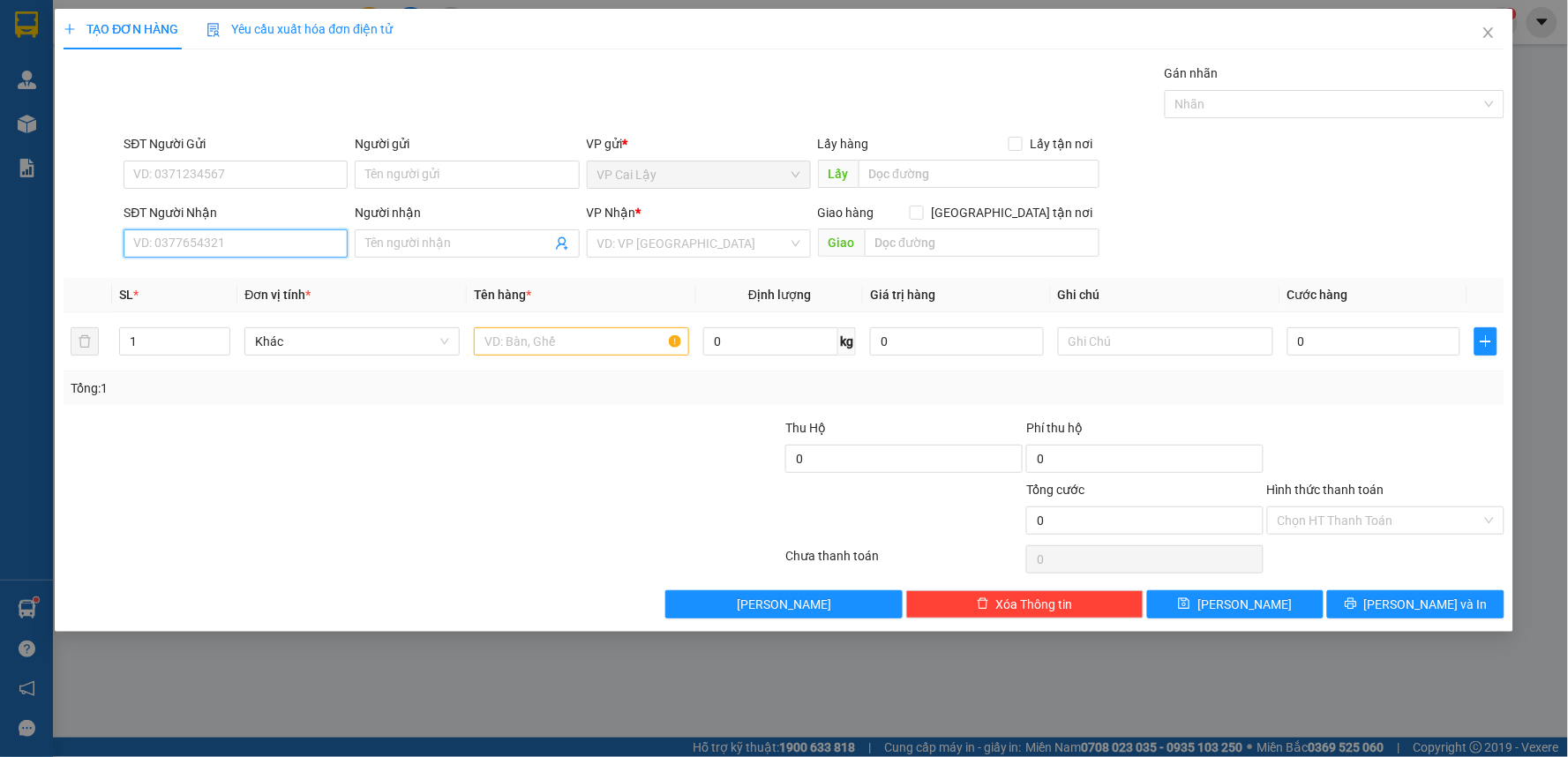
click at [315, 243] on input "SĐT Người Nhận" at bounding box center [235, 243] width 224 height 28
click at [304, 250] on input "SĐT Người Nhận" at bounding box center [235, 243] width 224 height 28
click at [244, 245] on input "093396909" at bounding box center [235, 243] width 224 height 28
click at [174, 245] on input "093396909" at bounding box center [235, 243] width 224 height 28
type input "0933960909"
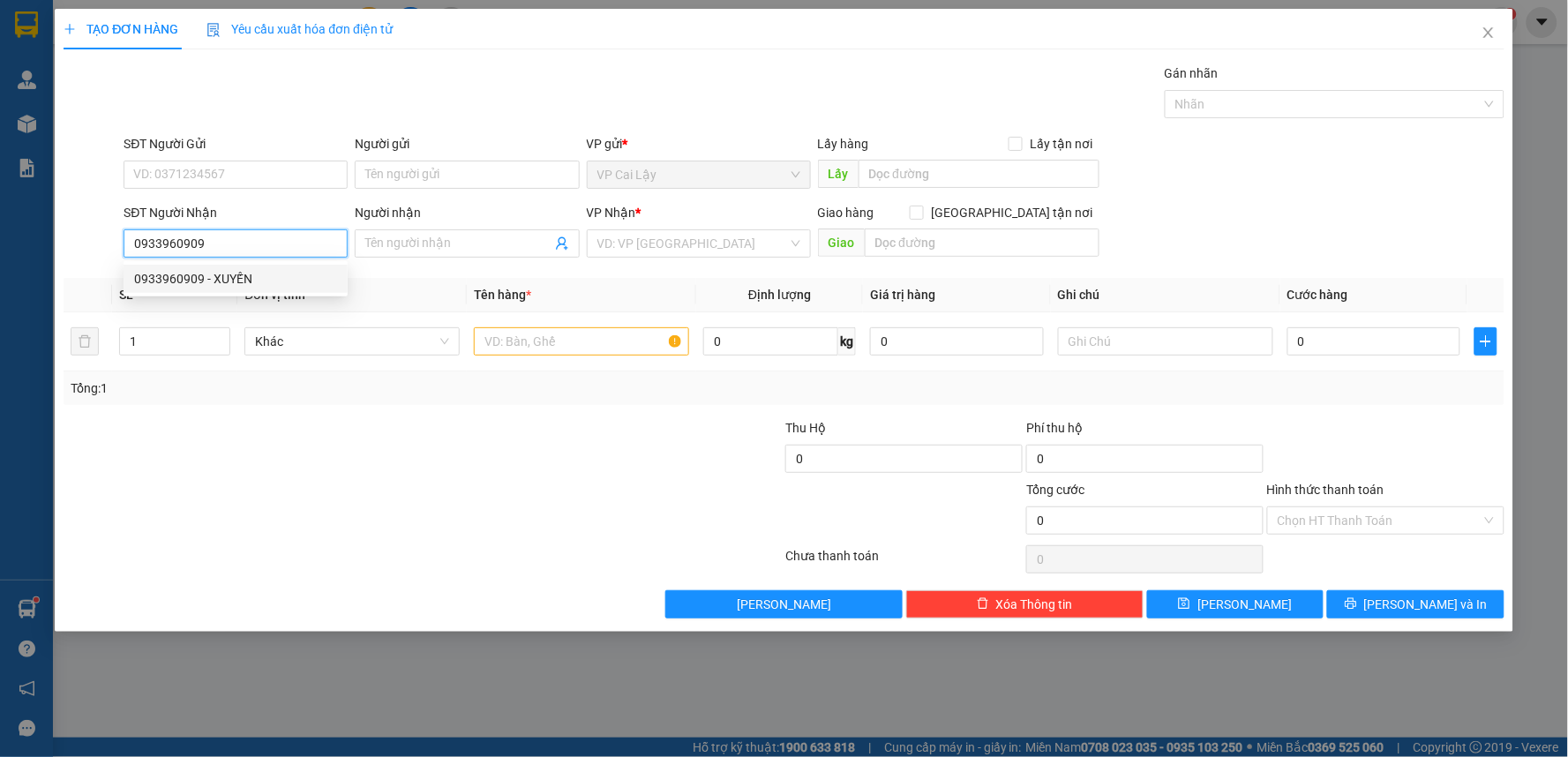
click at [303, 282] on div "0933960909 - XUYẾN" at bounding box center [235, 279] width 203 height 20
type input "XUYẾN"
type input "285/1/16 VÕ VĂN TẦN P5 Q3"
type input "50.000"
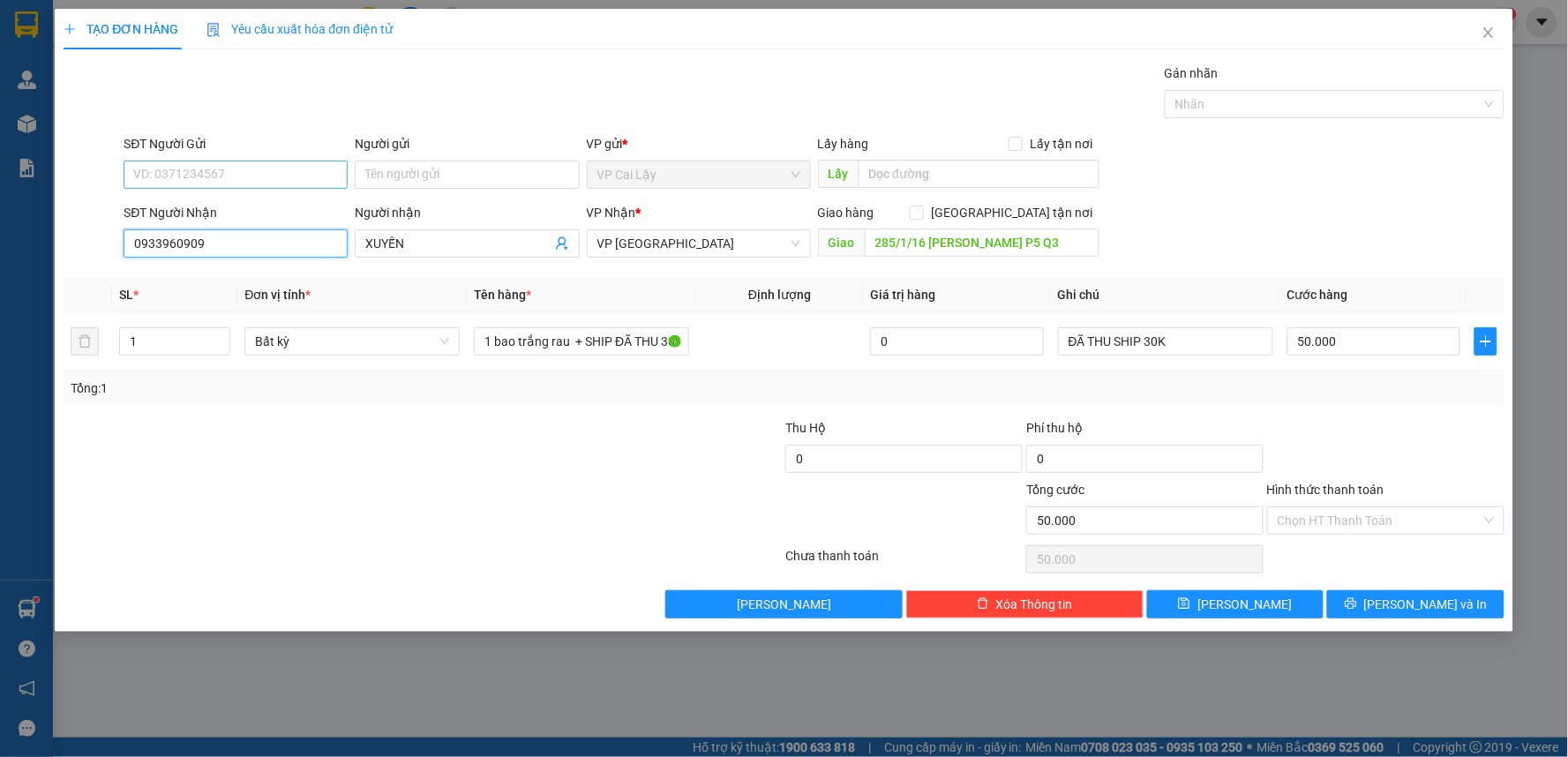
type input "0933960909"
click at [305, 173] on input "SĐT Người Gửi" at bounding box center [235, 174] width 224 height 28
click at [297, 214] on div "0985422647 - CHÚ Đào" at bounding box center [235, 210] width 203 height 20
type input "0985422647"
type input "CHÚ Đào"
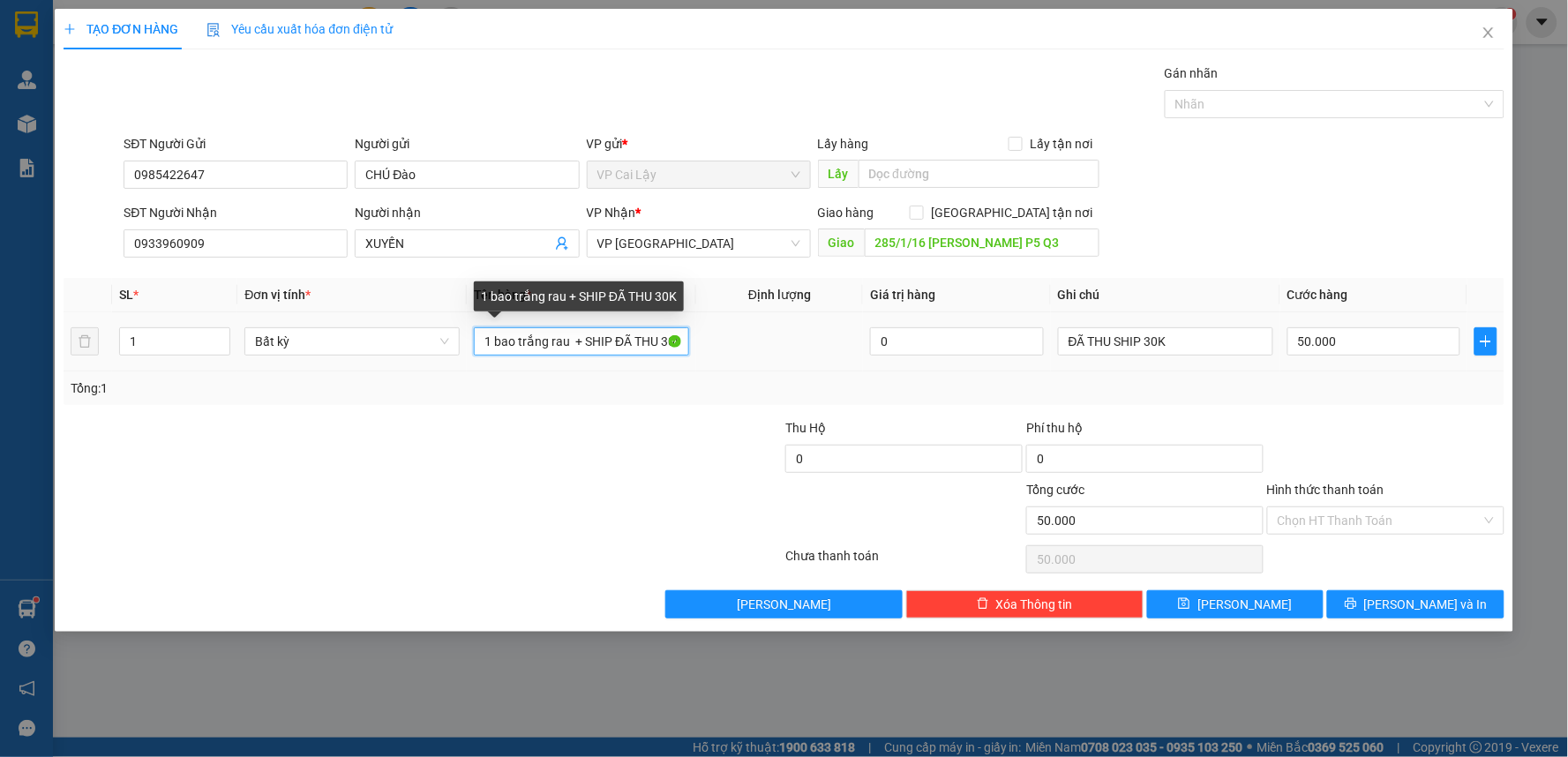
click at [673, 340] on input "1 bao trắng rau + SHIP ĐÃ THU 30K" at bounding box center [582, 341] width 215 height 28
click at [568, 345] on input "1 bao trắng rau + SHIP ĐÃ THU 30K" at bounding box center [582, 341] width 215 height 28
type input "1 bịch đen + SHIP ĐÃ THU 30K"
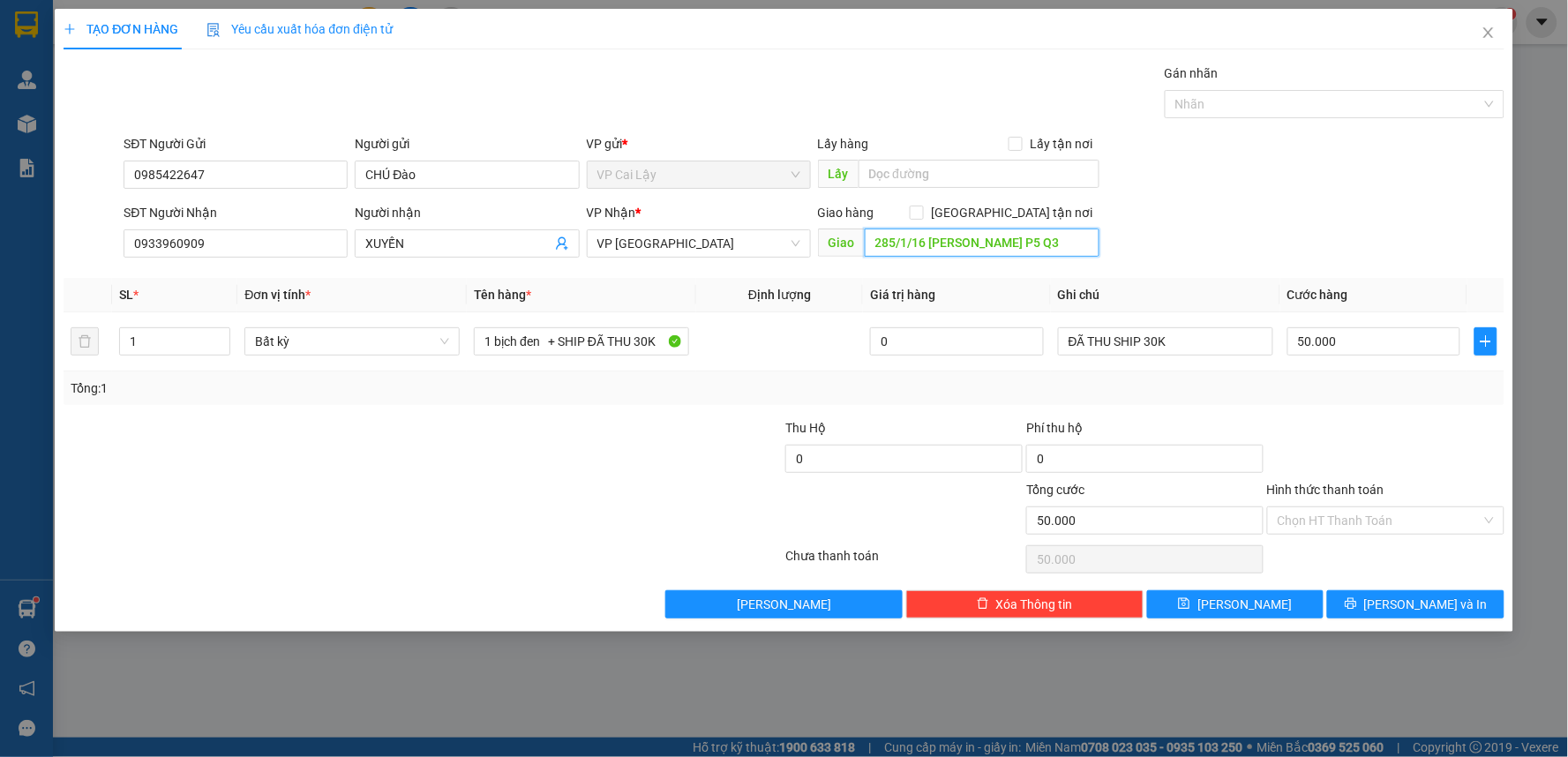
click at [1055, 248] on input "285/1/16 VÕ VĂN TẦN P5 Q3" at bounding box center [982, 242] width 236 height 28
click at [1170, 254] on div "SĐT Người Nhận 0933960909 Người nhận XUYẾN VP Nhận * VP Sài Gòn Giao hàng Giao …" at bounding box center [814, 233] width 1387 height 62
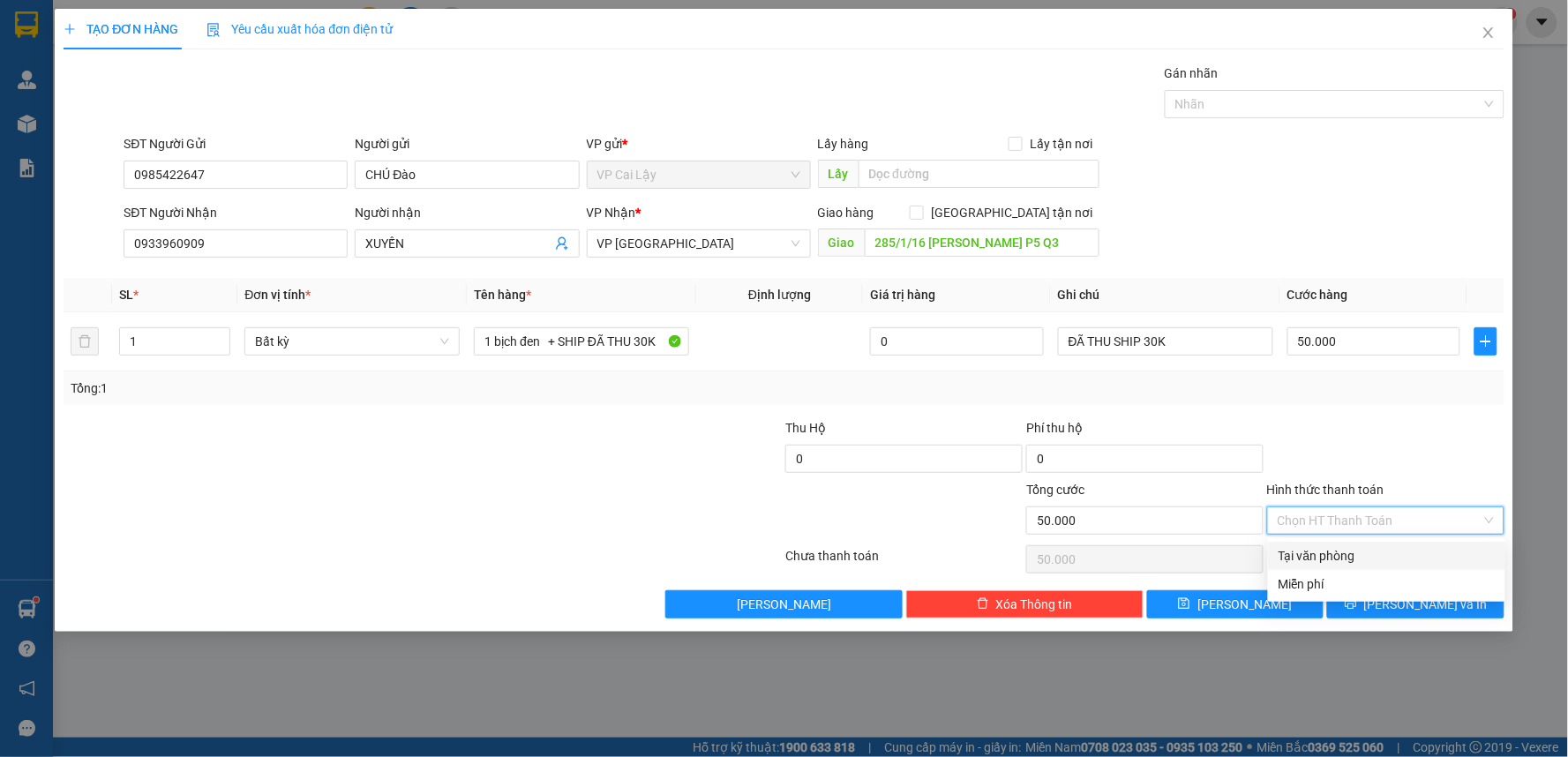
click at [1396, 520] on input "Hình thức thanh toán" at bounding box center [1379, 520] width 204 height 26
click at [1385, 554] on div "Tại văn phòng" at bounding box center [1386, 556] width 216 height 20
type input "0"
click at [1398, 600] on button "[PERSON_NAME] và In" at bounding box center [1415, 604] width 177 height 28
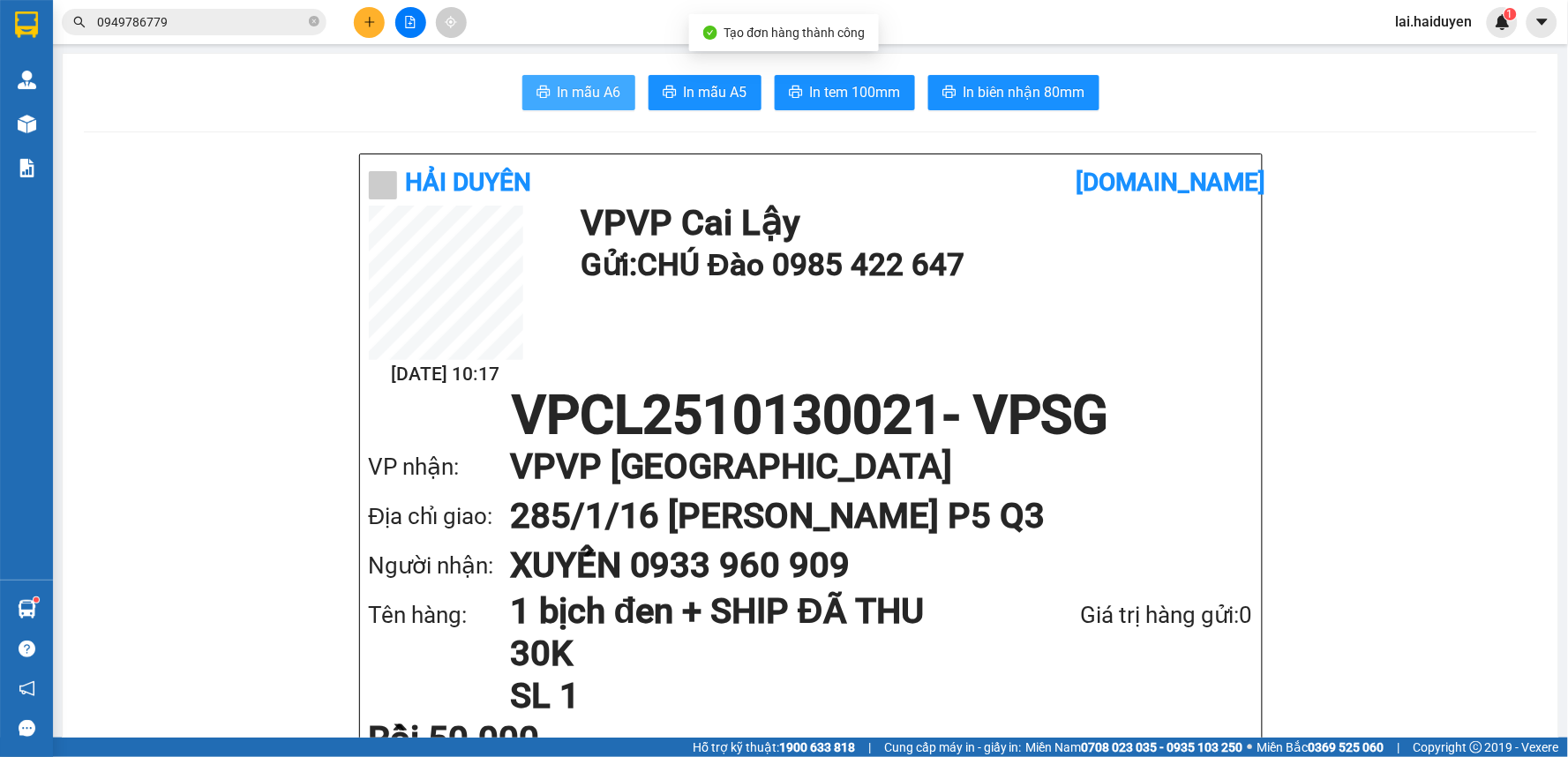
click at [583, 94] on span "In mẫu A6" at bounding box center [589, 92] width 64 height 23
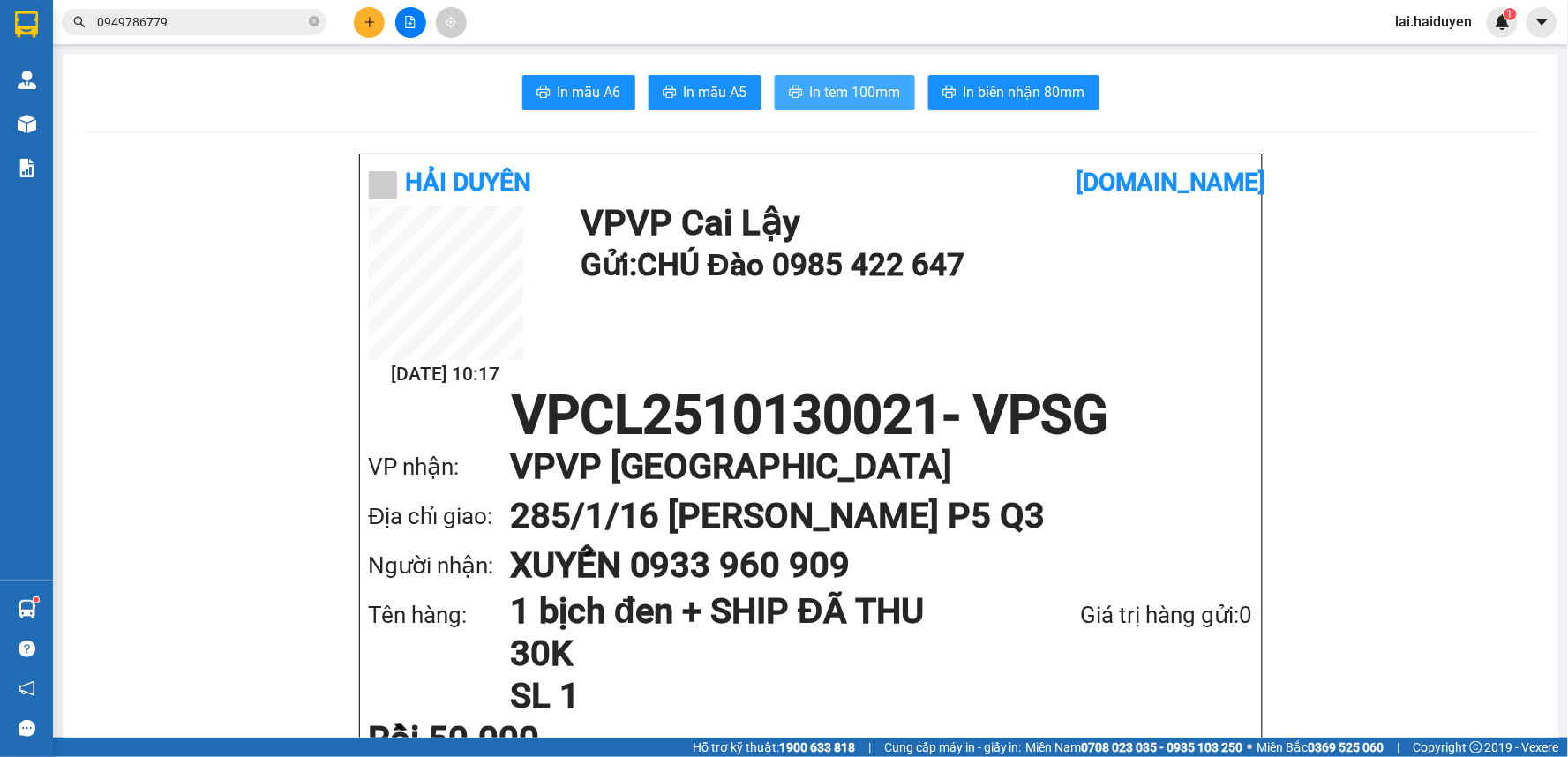
click at [859, 84] on span "In tem 100mm" at bounding box center [855, 92] width 91 height 23
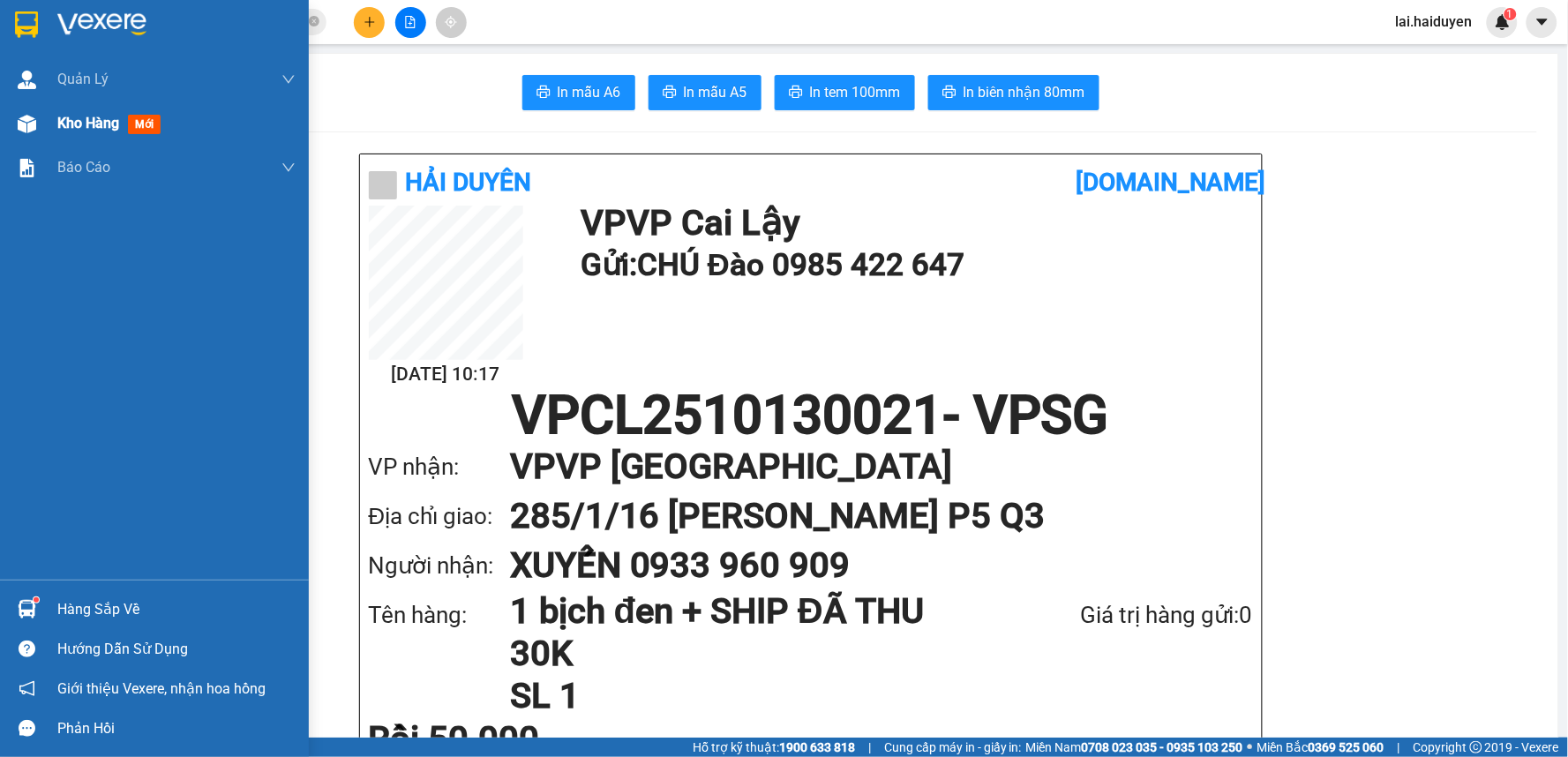
click at [31, 123] on img at bounding box center [26, 123] width 19 height 19
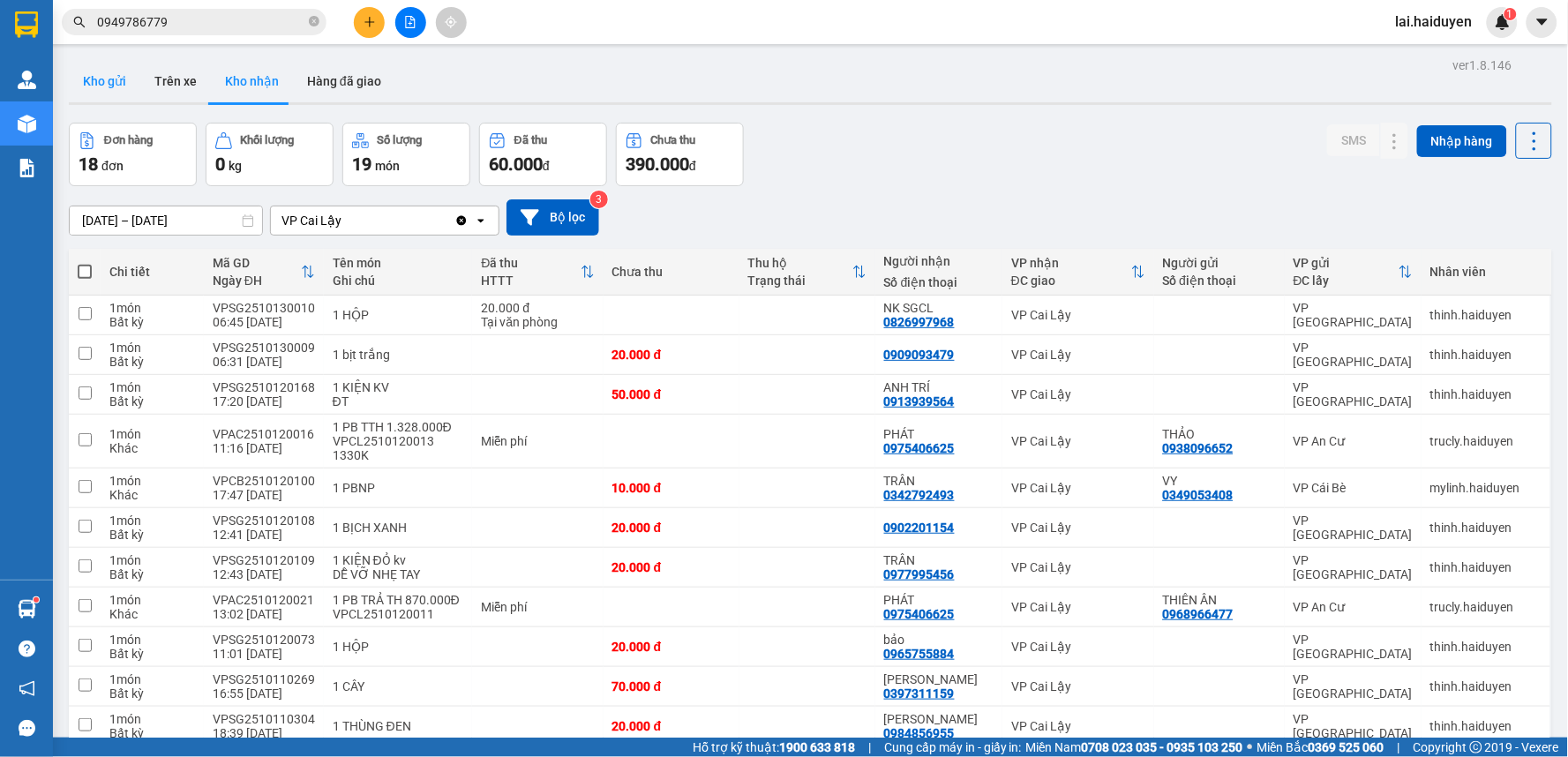
click at [121, 80] on button "Kho gửi" at bounding box center [104, 80] width 71 height 42
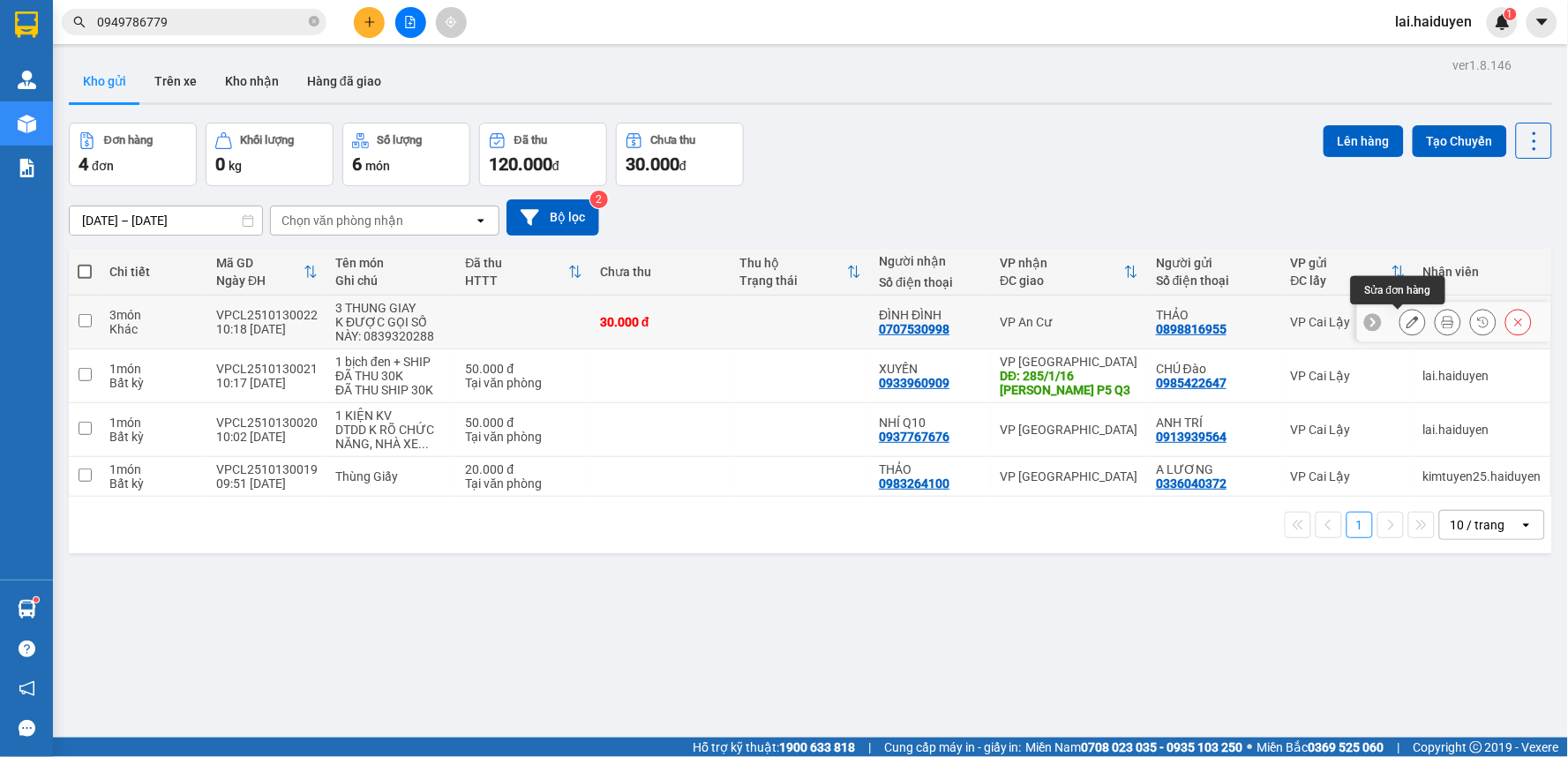
click at [1406, 322] on icon at bounding box center [1412, 321] width 13 height 13
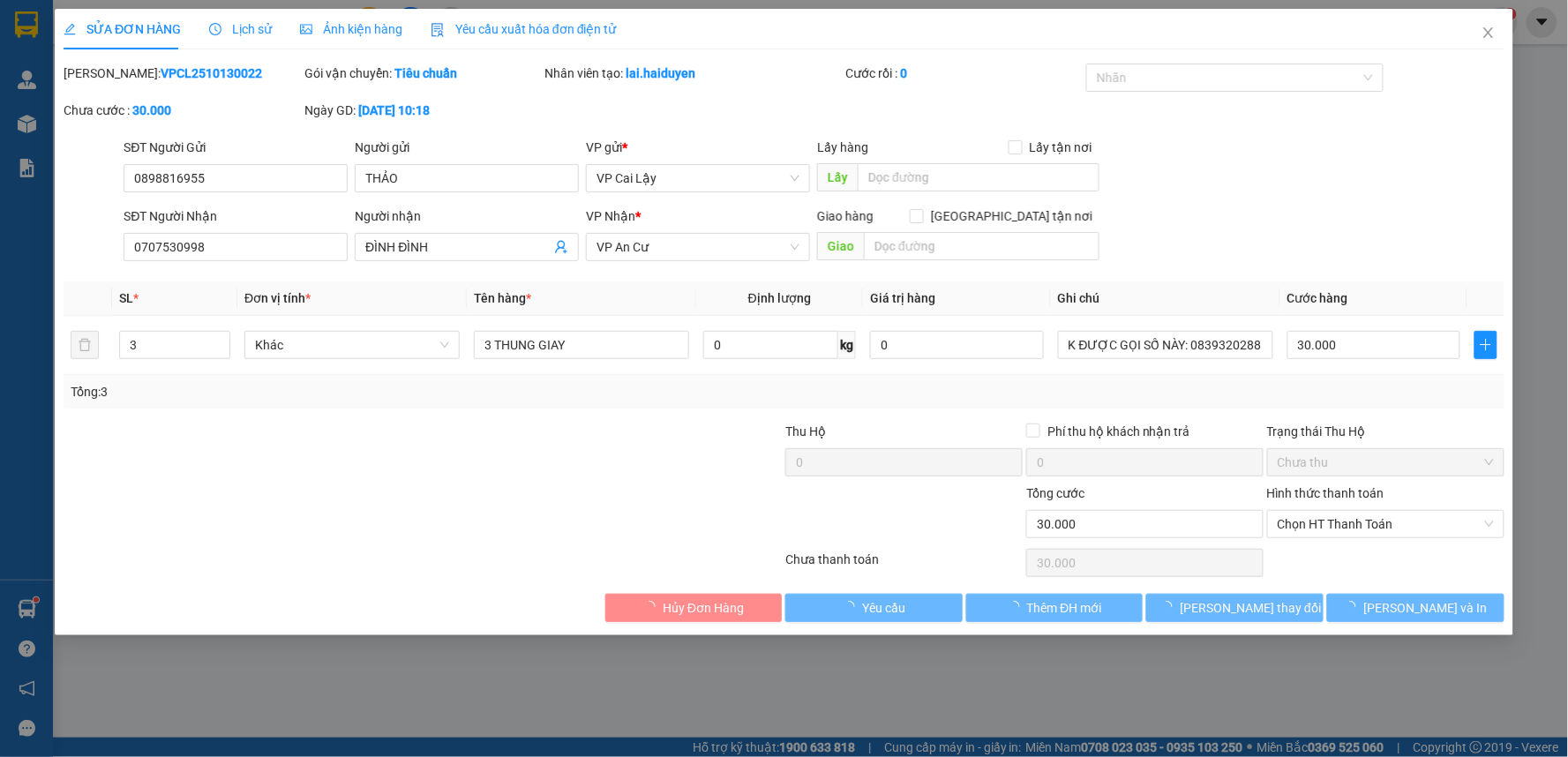
type input "0898816955"
type input "THẢO"
type input "0707530998"
type input "ĐÌNH ĐÌNH"
type input "0"
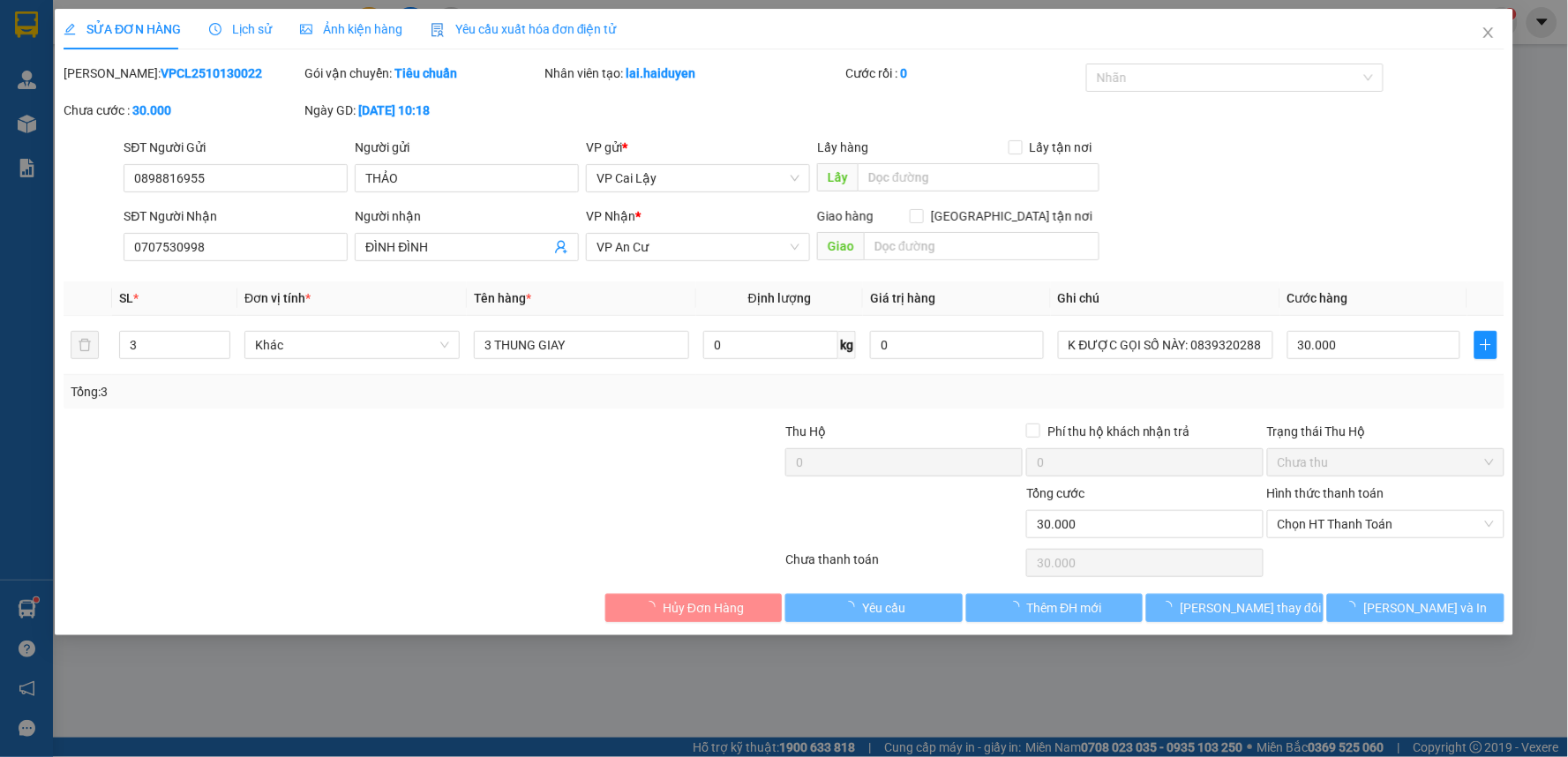
type input "30.000"
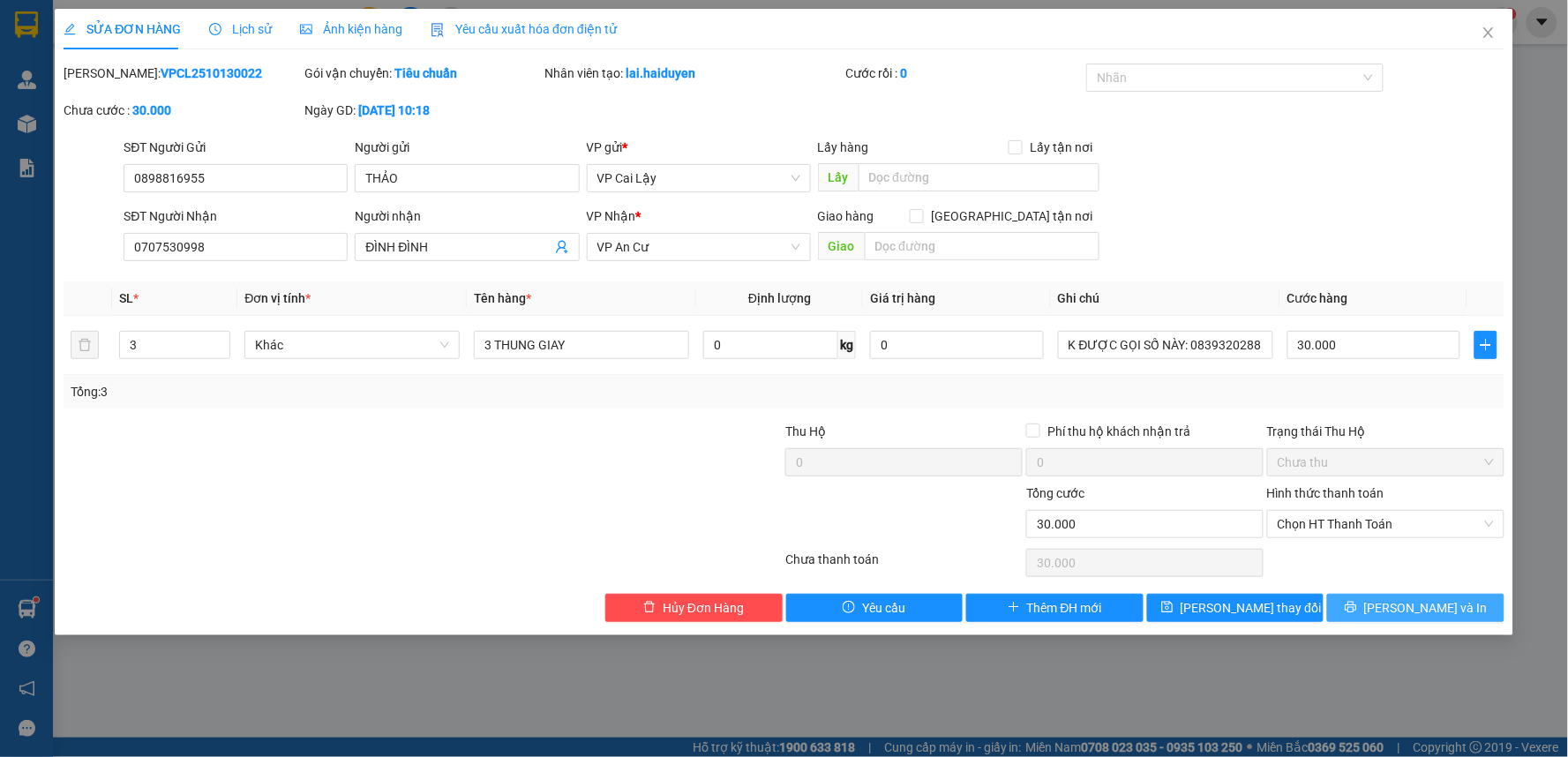
click at [1420, 609] on span "[PERSON_NAME] và In" at bounding box center [1426, 608] width 123 height 20
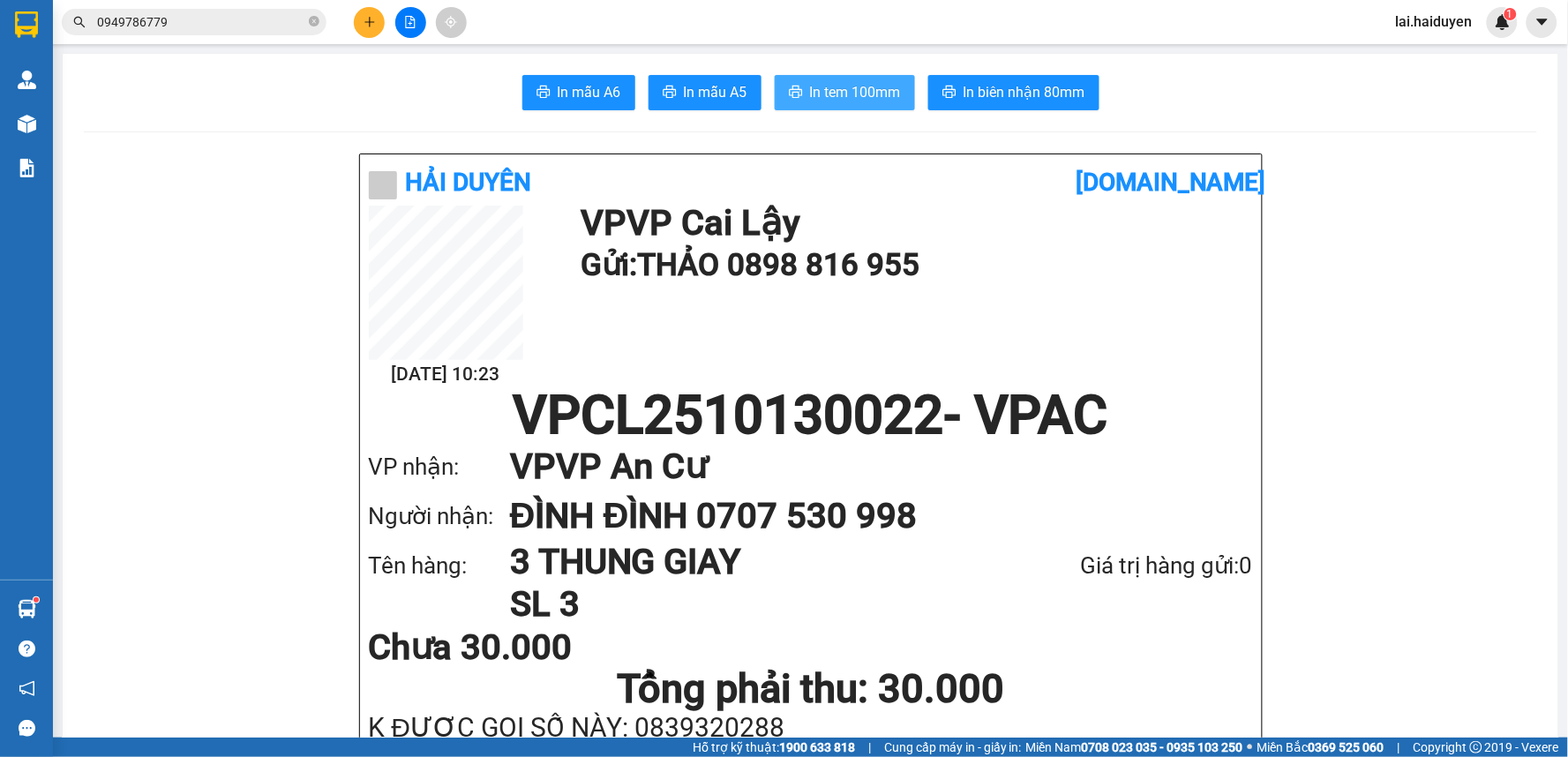
click at [847, 88] on span "In tem 100mm" at bounding box center [855, 92] width 91 height 23
click at [842, 90] on span "In tem 100mm" at bounding box center [855, 92] width 91 height 23
click at [371, 23] on icon "plus" at bounding box center [369, 22] width 13 height 13
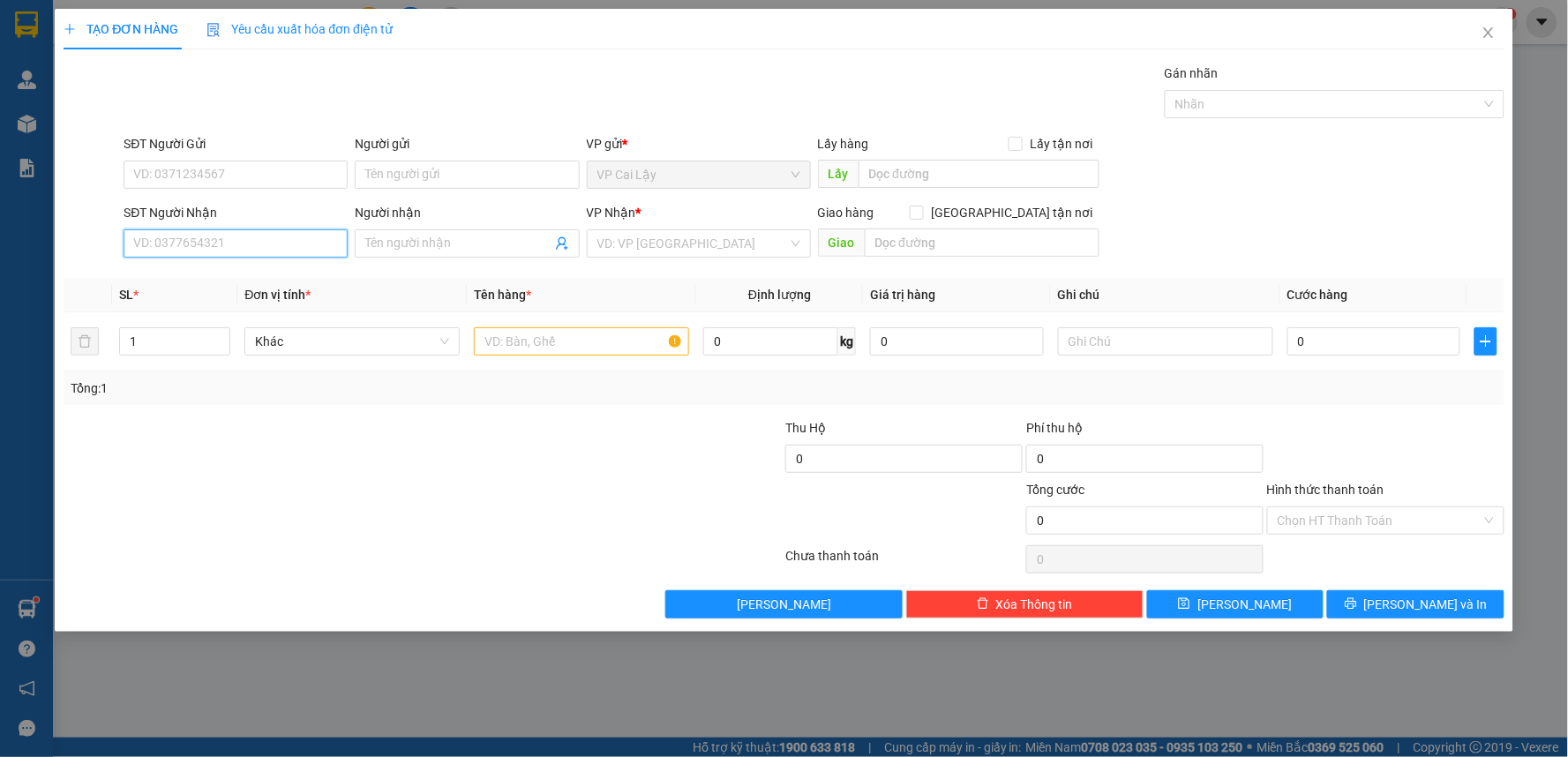
click at [280, 249] on input "SĐT Người Nhận" at bounding box center [235, 243] width 224 height 28
type input "0942426140"
click at [259, 279] on div "0942426140 - quynh" at bounding box center [235, 279] width 203 height 20
type input "quynh"
type input "126b PHAN VĂN KHỎE, P2, Q6"
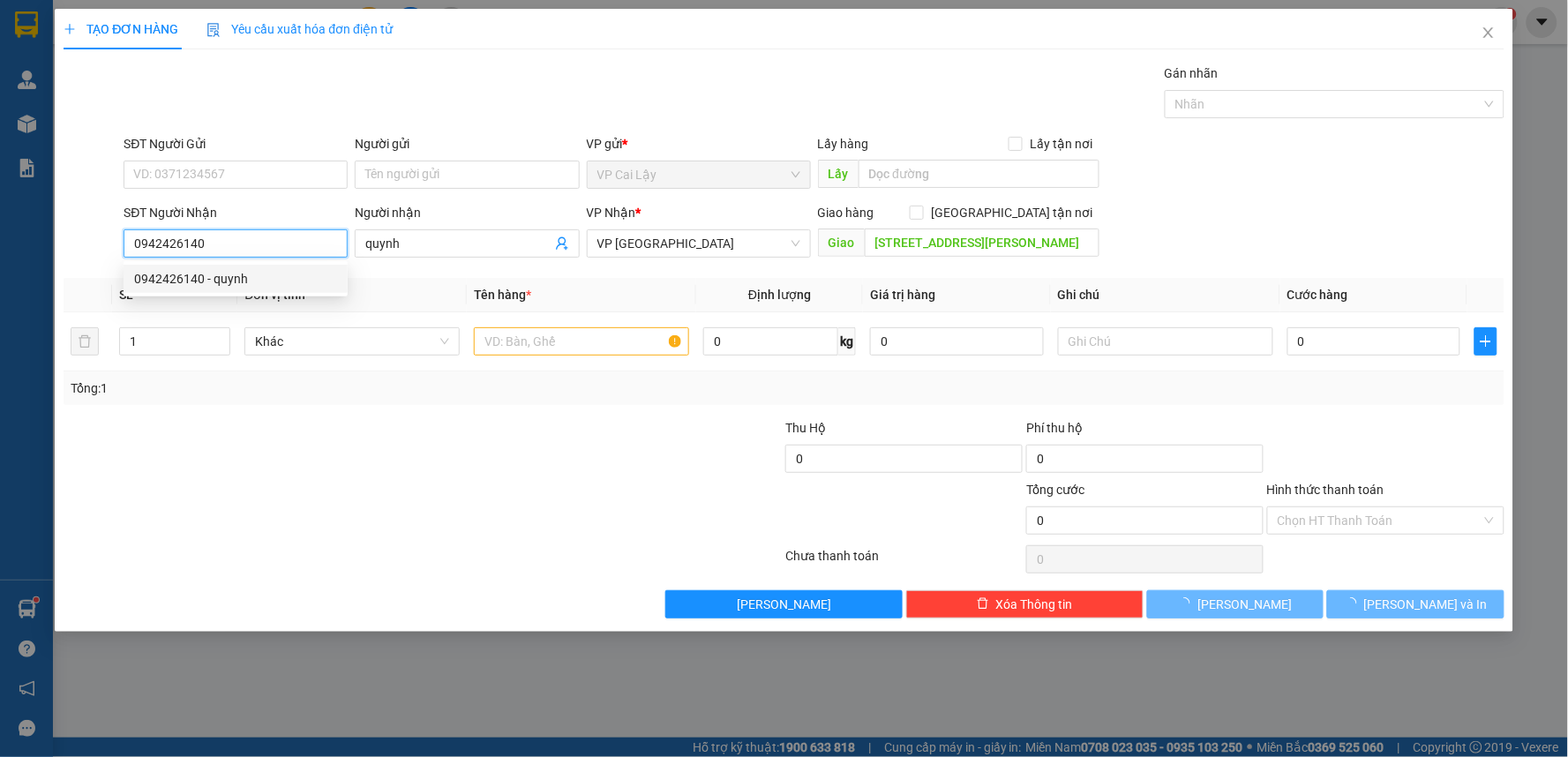
type input "50.000"
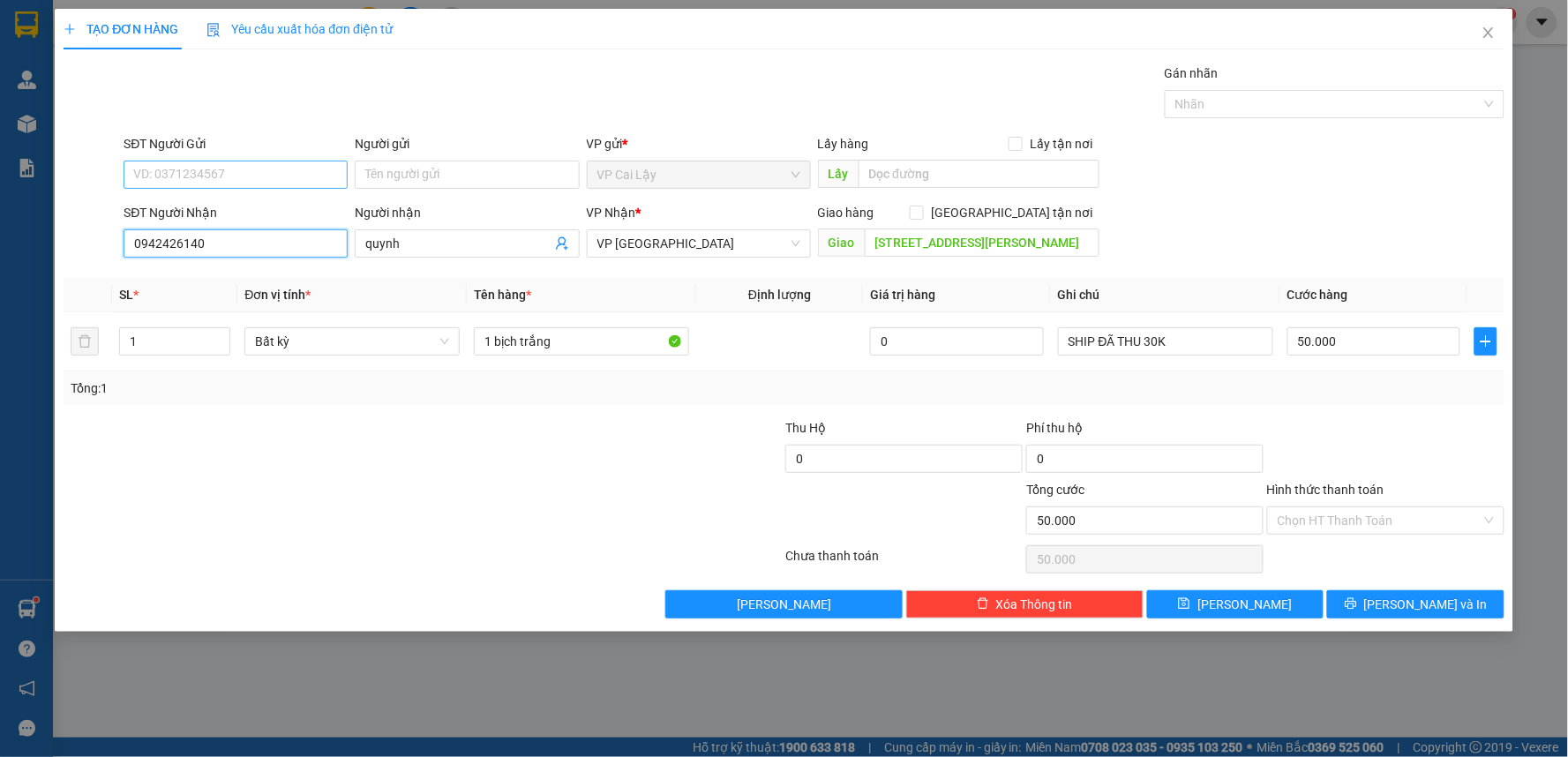
type input "0942426140"
click at [279, 173] on input "SĐT Người Gửi" at bounding box center [235, 174] width 224 height 28
click at [271, 206] on div "0907527132" at bounding box center [235, 210] width 203 height 20
type input "0907527132"
click at [400, 177] on input "Người gửi" at bounding box center [466, 174] width 224 height 28
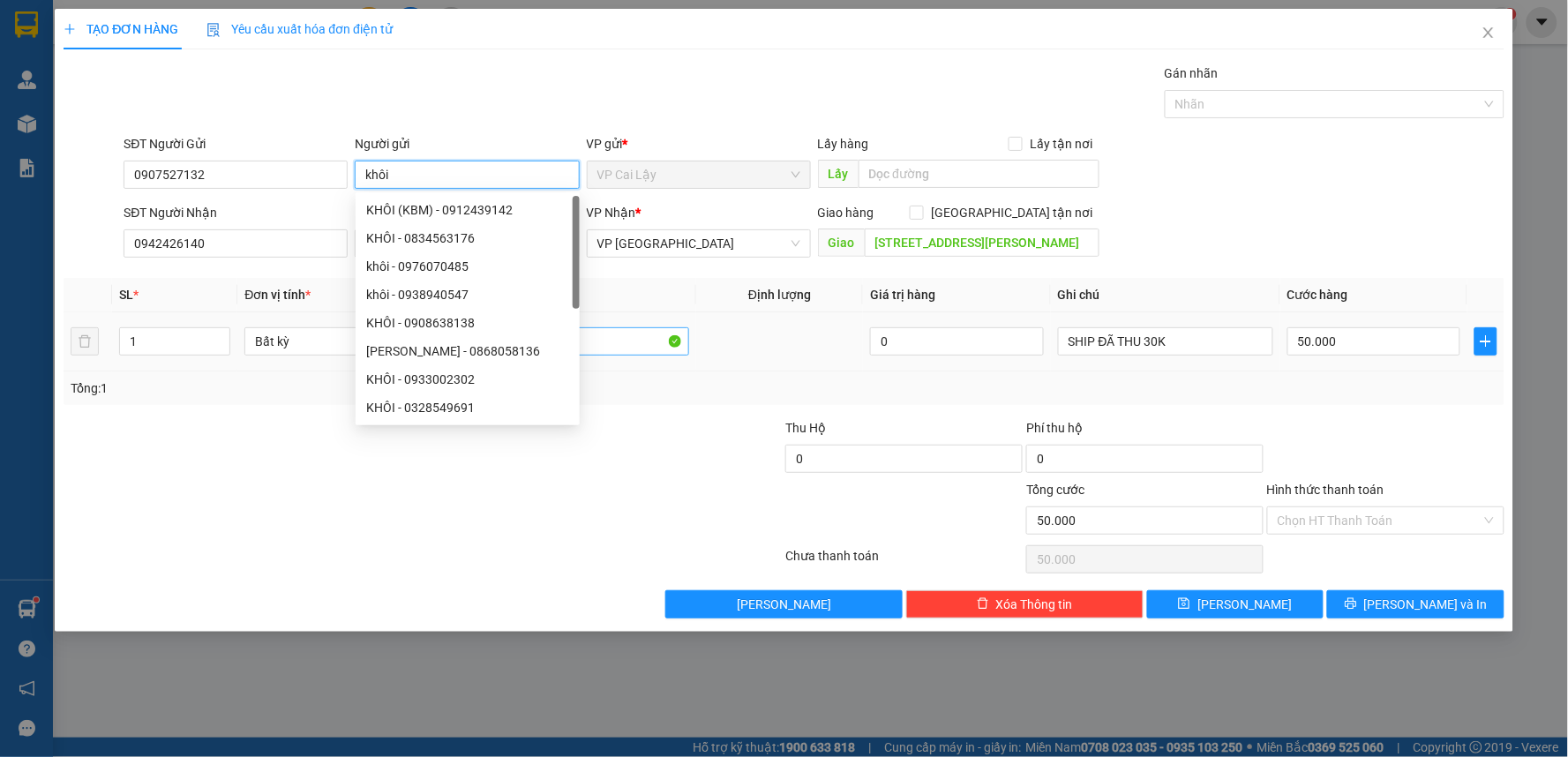
type input "khôi"
click at [618, 349] on input "1 bịch trắng" at bounding box center [582, 341] width 215 height 28
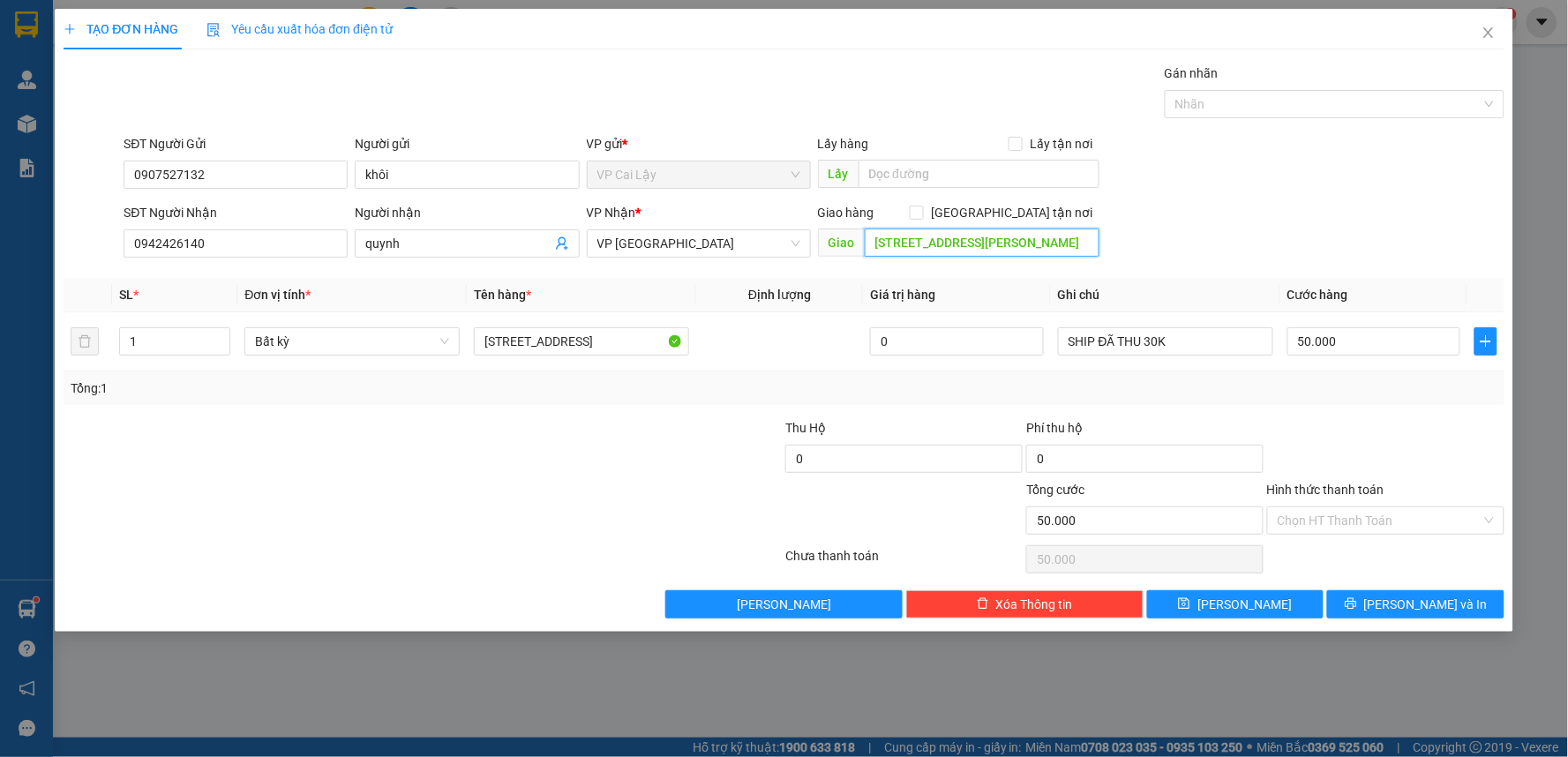
click at [1055, 247] on input "126b PHAN VĂN KHỎE, P2, Q6" at bounding box center [982, 242] width 236 height 28
click at [1189, 254] on div "SĐT Người Nhận 0942426140 Người nhận quynh VP Nhận * VP Sài Gòn Giao hàng Giao …" at bounding box center [814, 233] width 1387 height 62
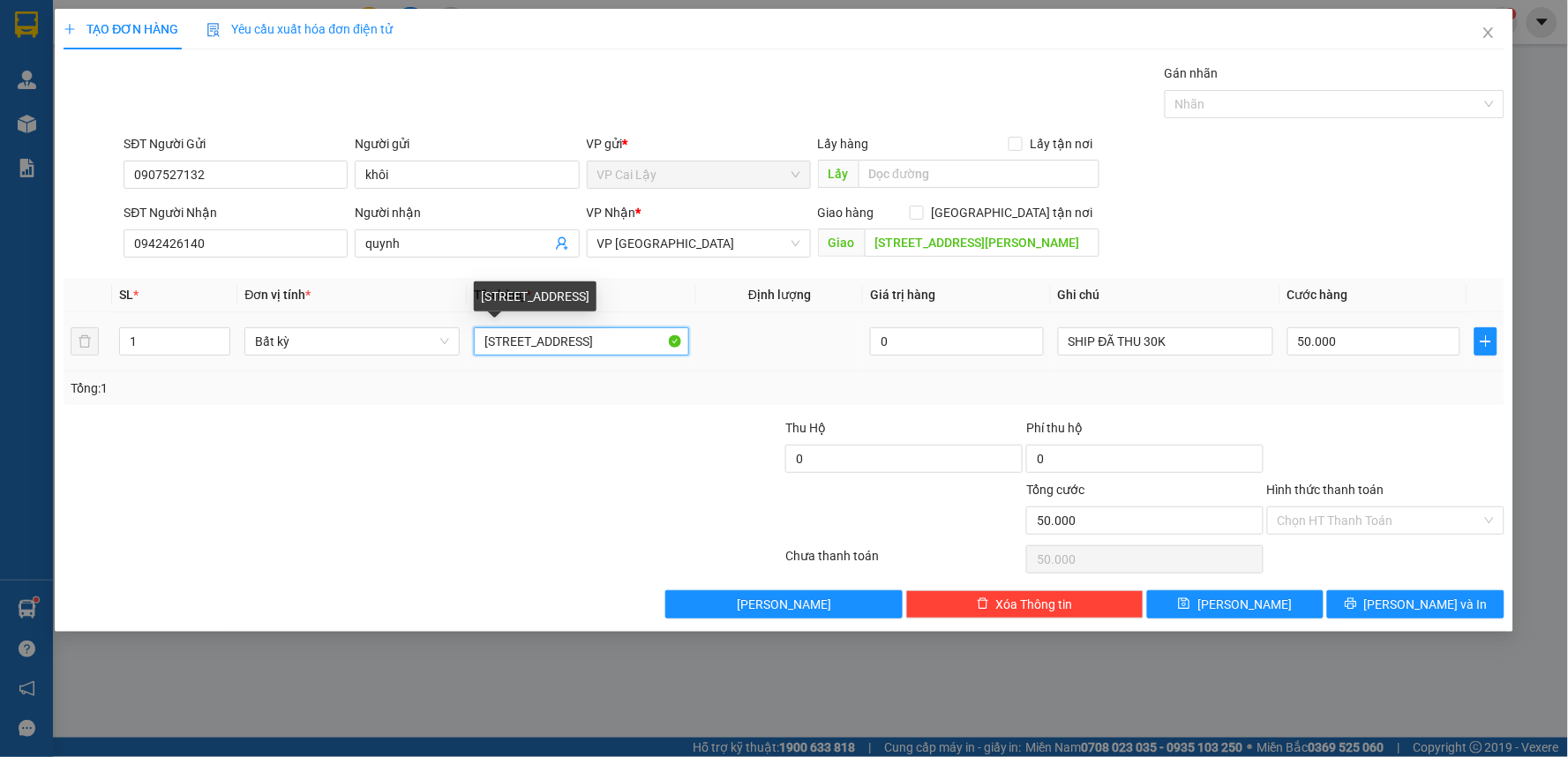
click at [628, 347] on input "1 kiện trắng quai xanh lx" at bounding box center [582, 341] width 215 height 28
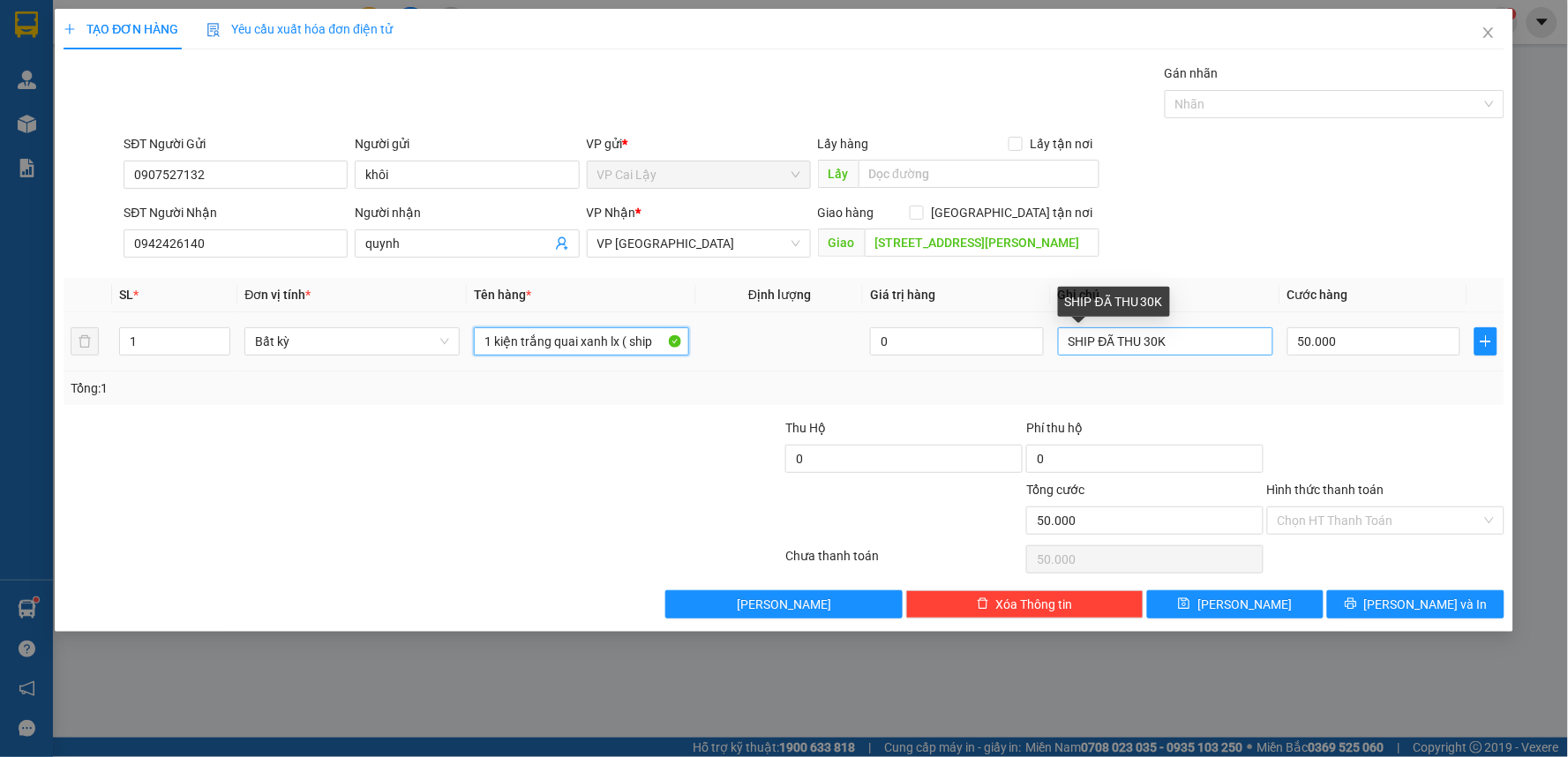
type input "1 kiện trắng quai xanh lx ( ship"
click at [1185, 348] on input "SHIP ĐÃ THU 30K" at bounding box center [1165, 341] width 215 height 28
type input "SHIP ĐÃ THU 40"
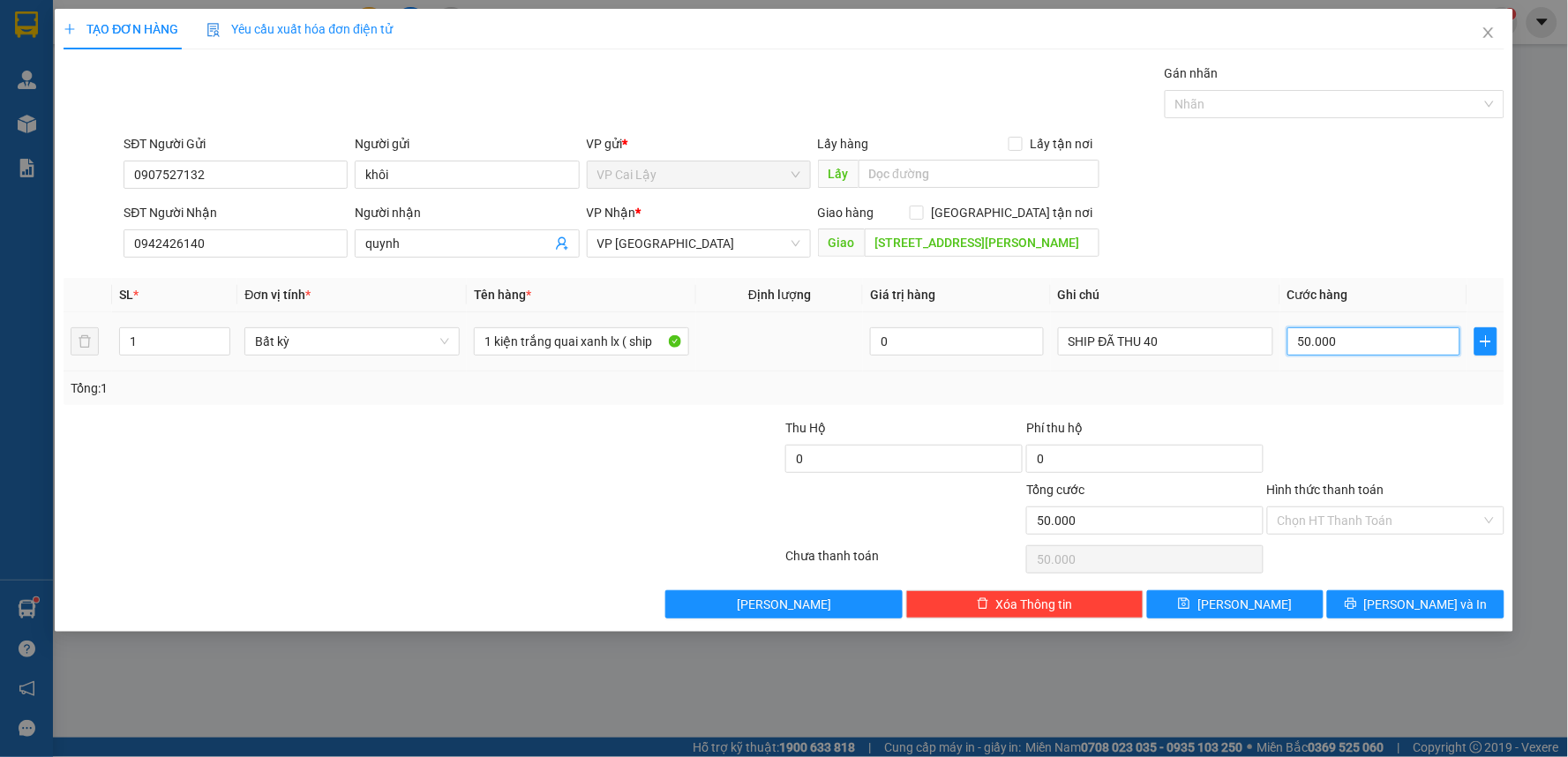
click at [1383, 343] on input "50.000" at bounding box center [1373, 341] width 173 height 28
type input "0"
type input "6"
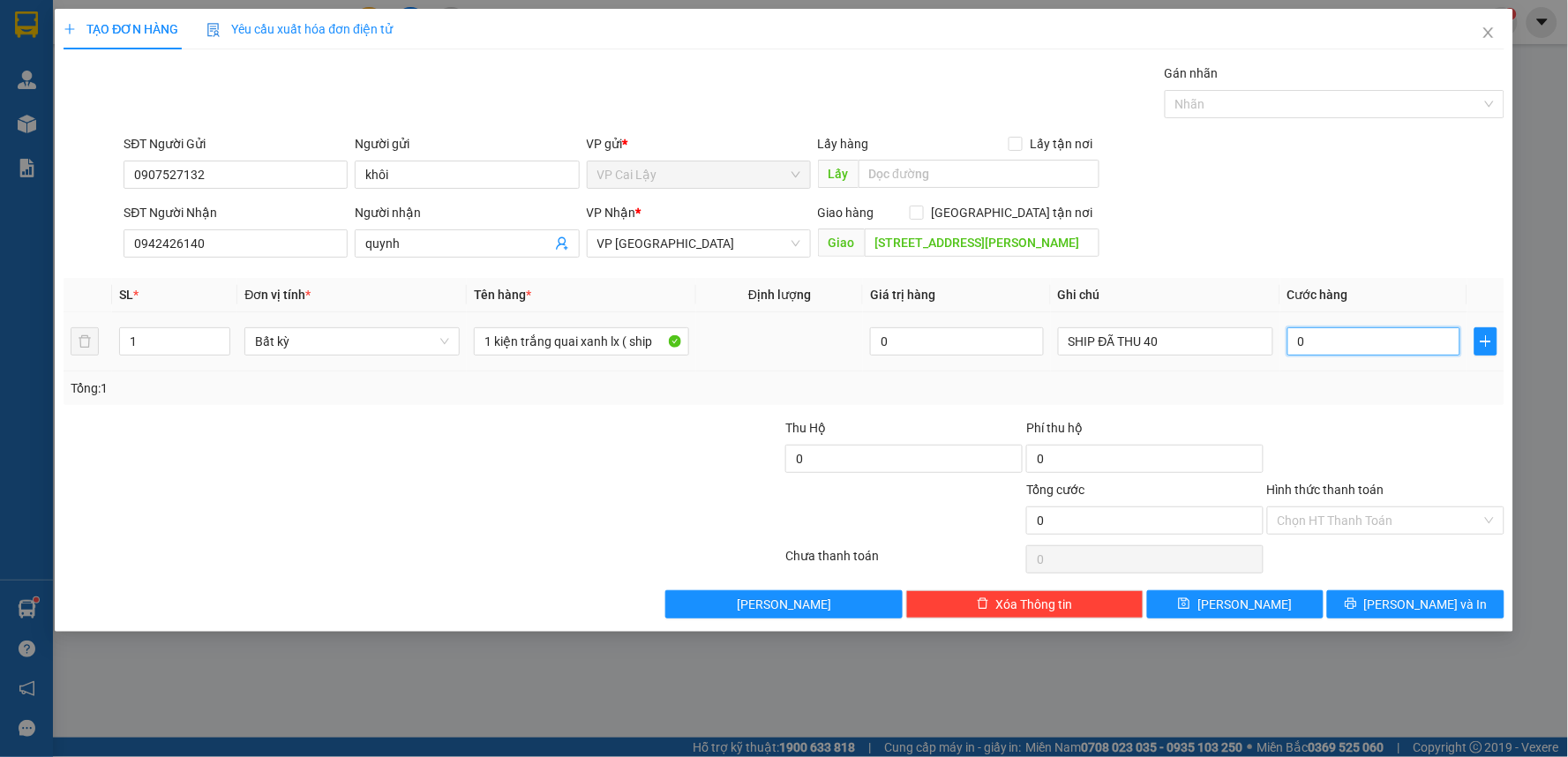
type input "6"
type input "06"
type input "60"
type input "060"
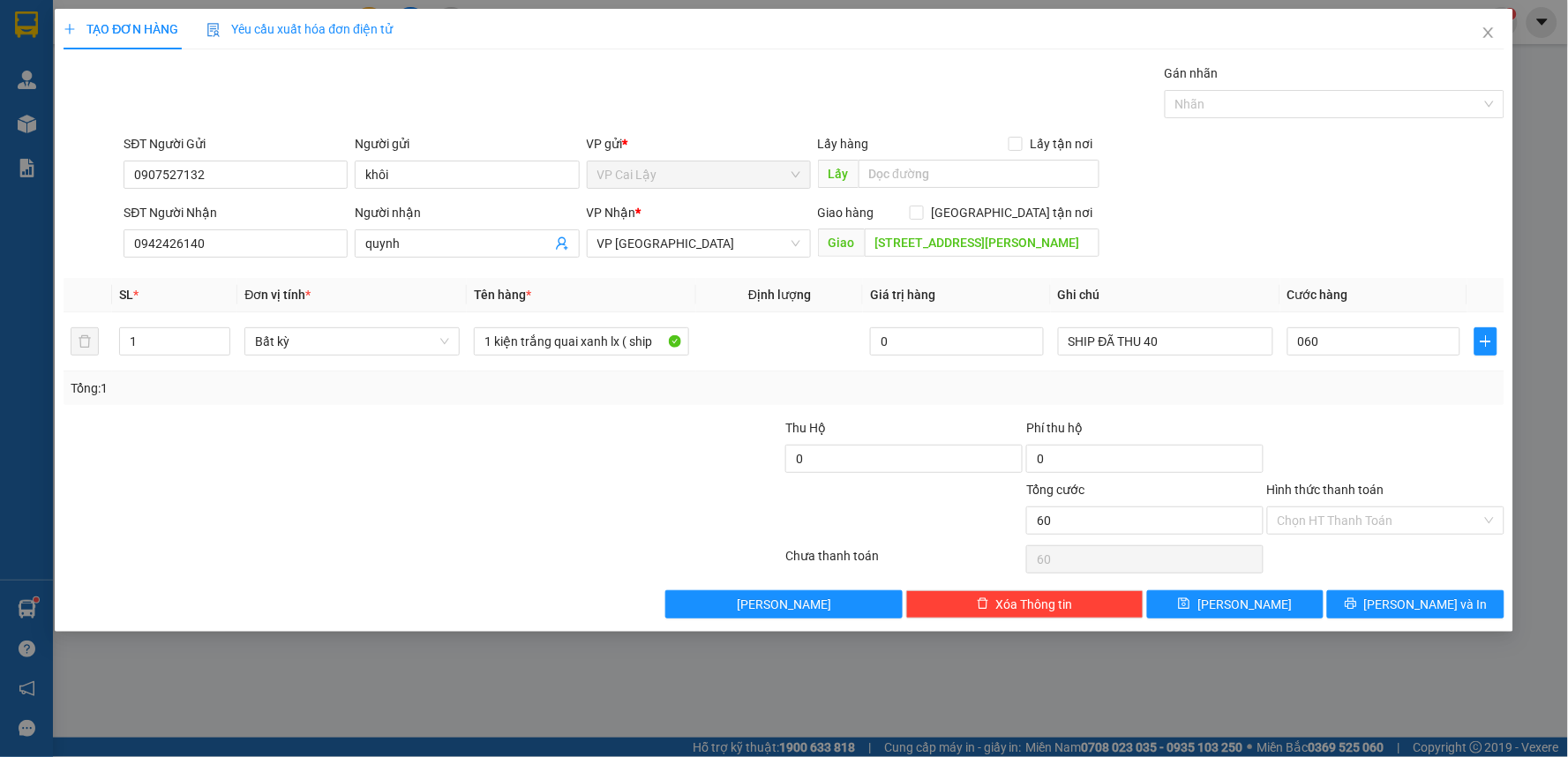
type input "60.000"
click at [1327, 396] on div "Tổng: 1" at bounding box center [784, 388] width 1427 height 20
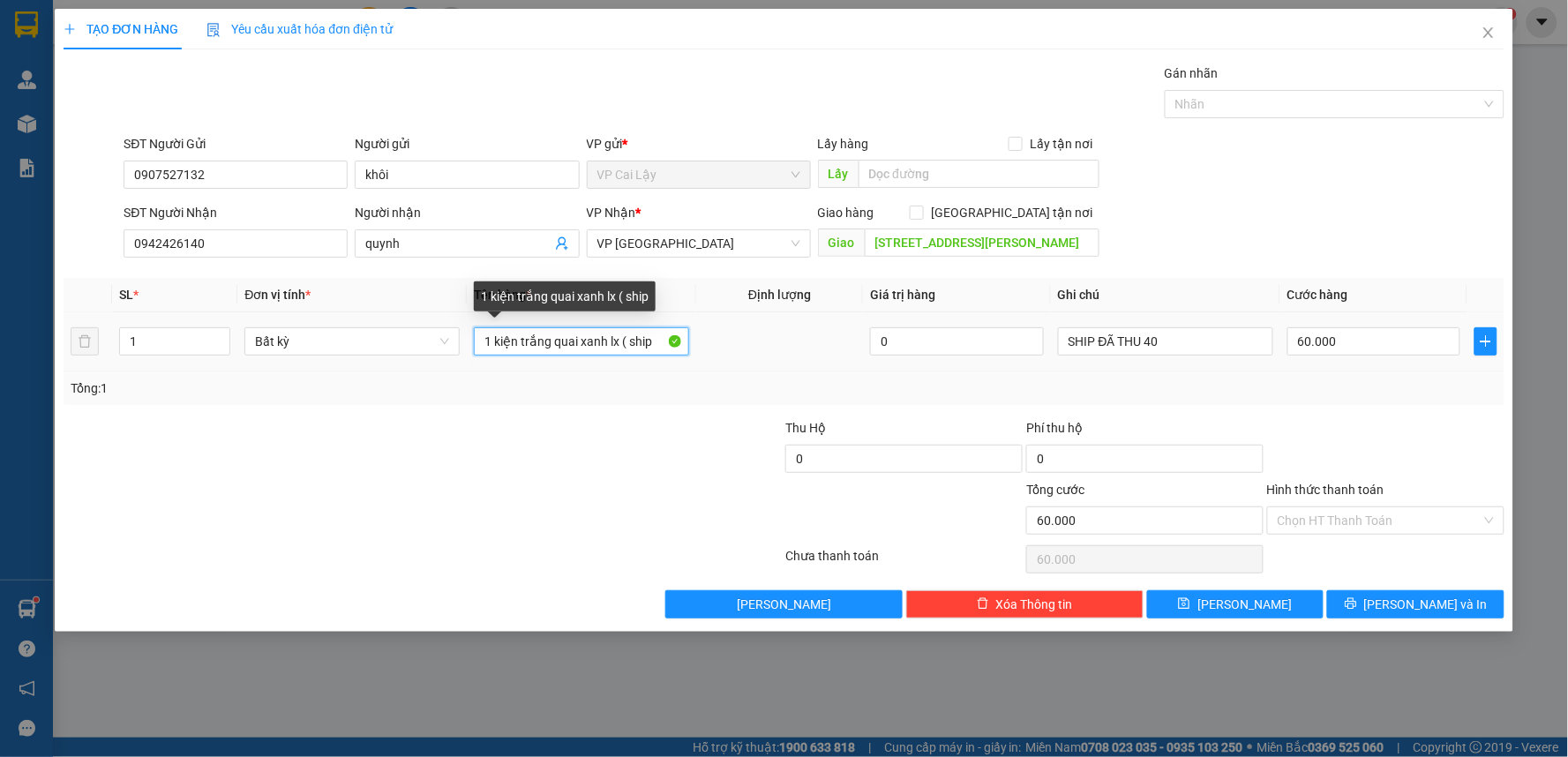
click at [666, 345] on input "1 kiện trắng quai xanh lx ( ship" at bounding box center [582, 341] width 215 height 28
type input "1 kiện trắng quai xanh lx ( ship đã thu 40k )"
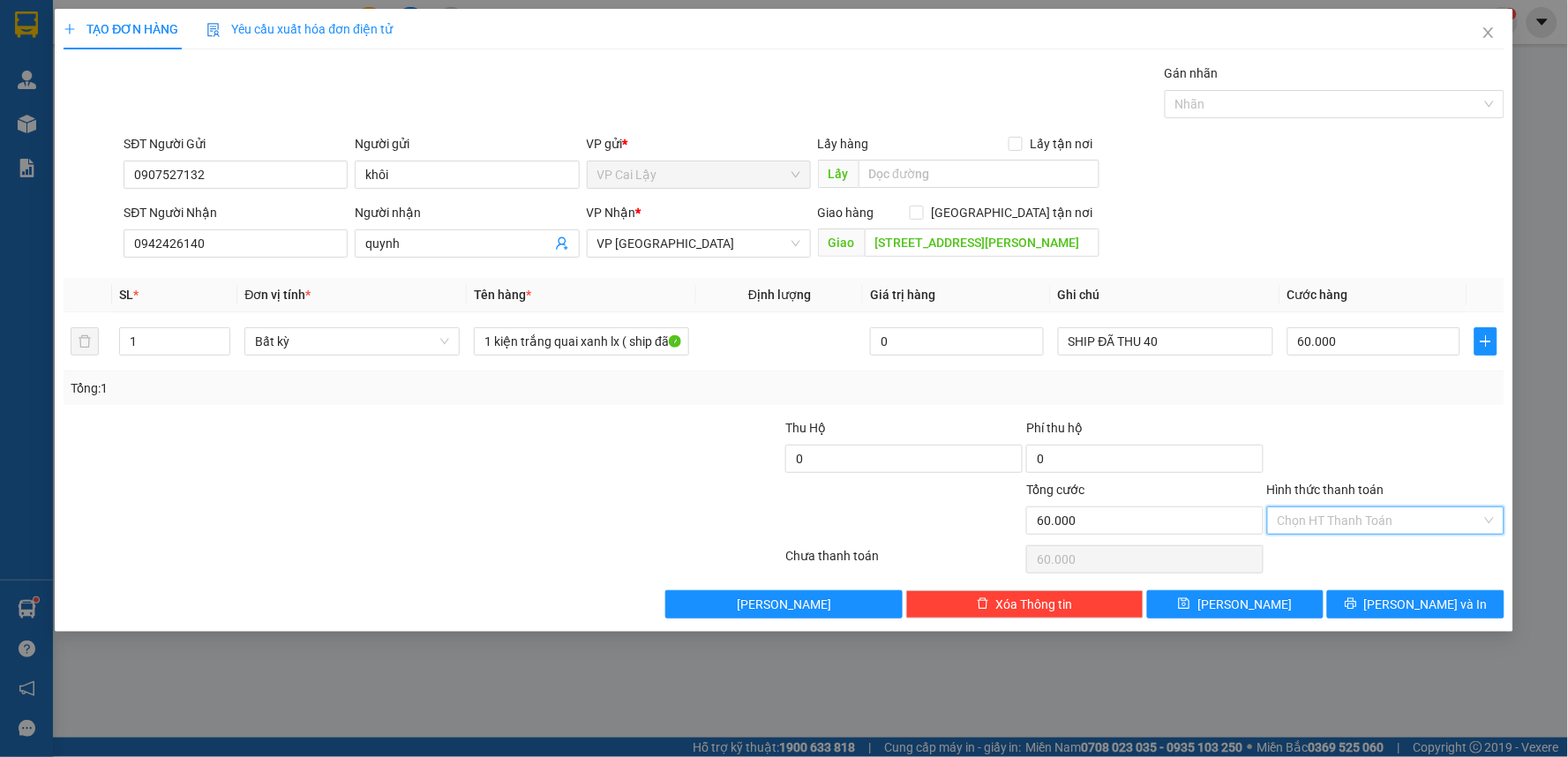
click at [1404, 514] on input "Hình thức thanh toán" at bounding box center [1379, 520] width 204 height 26
click at [1372, 552] on div "Tại văn phòng" at bounding box center [1386, 556] width 216 height 20
type input "0"
click at [1445, 609] on span "[PERSON_NAME] và In" at bounding box center [1426, 604] width 123 height 20
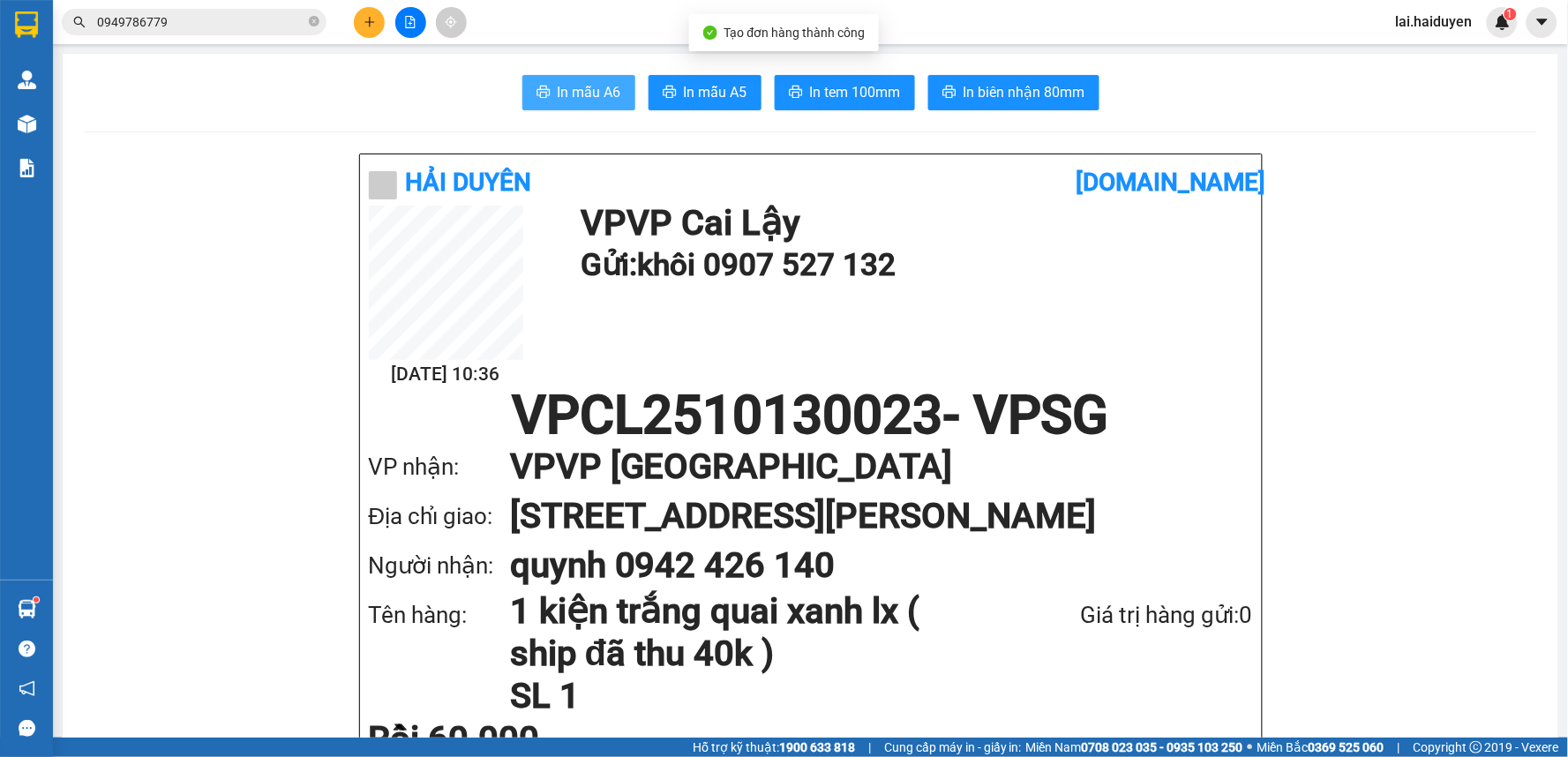
click at [584, 86] on span "In mẫu A6" at bounding box center [589, 92] width 64 height 23
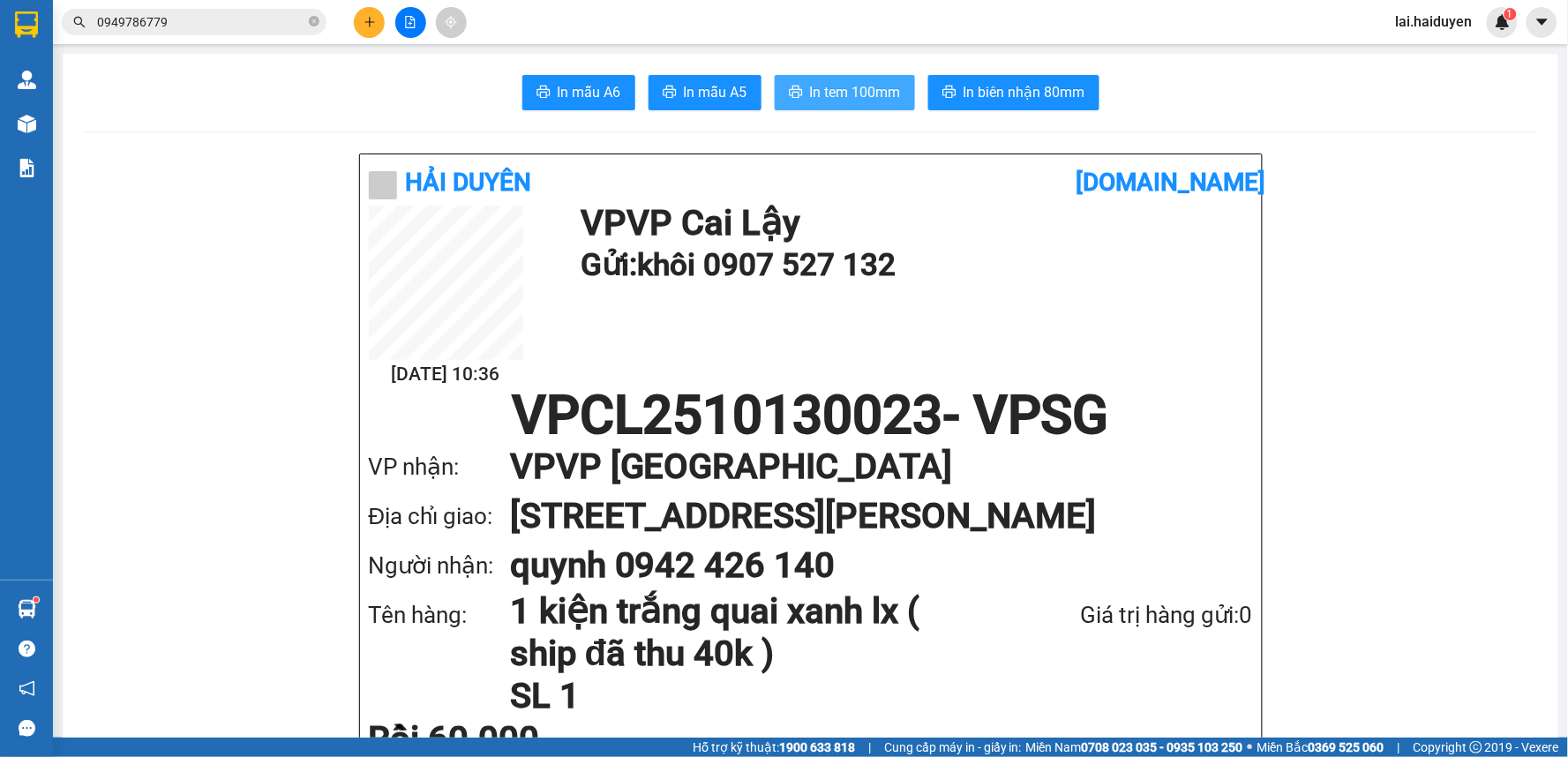
click at [849, 86] on span "In tem 100mm" at bounding box center [855, 92] width 91 height 23
click at [372, 27] on icon "plus" at bounding box center [369, 22] width 13 height 13
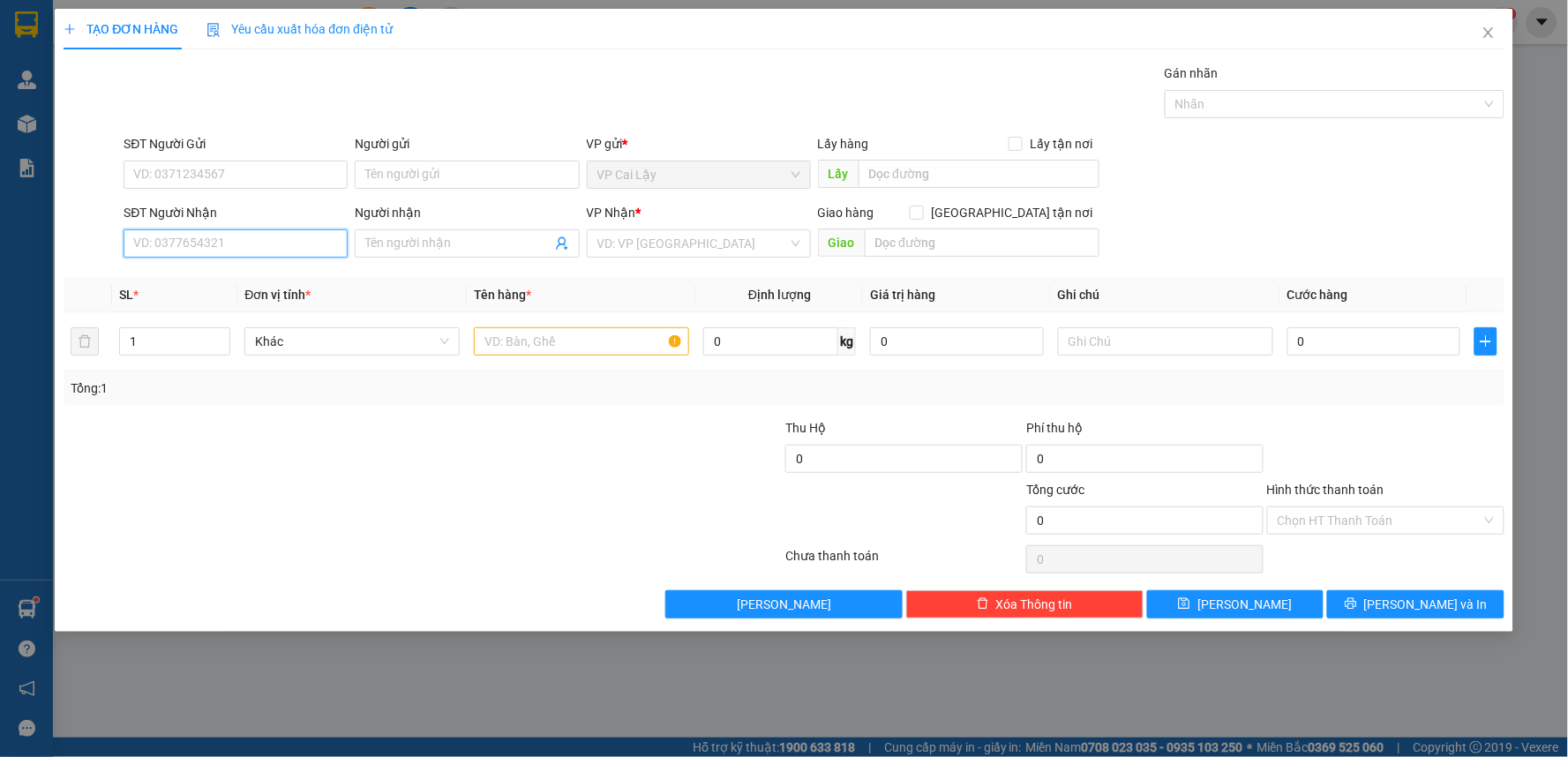
click at [339, 253] on input "SĐT Người Nhận" at bounding box center [235, 243] width 224 height 28
click at [1493, 29] on icon "close" at bounding box center [1488, 32] width 10 height 11
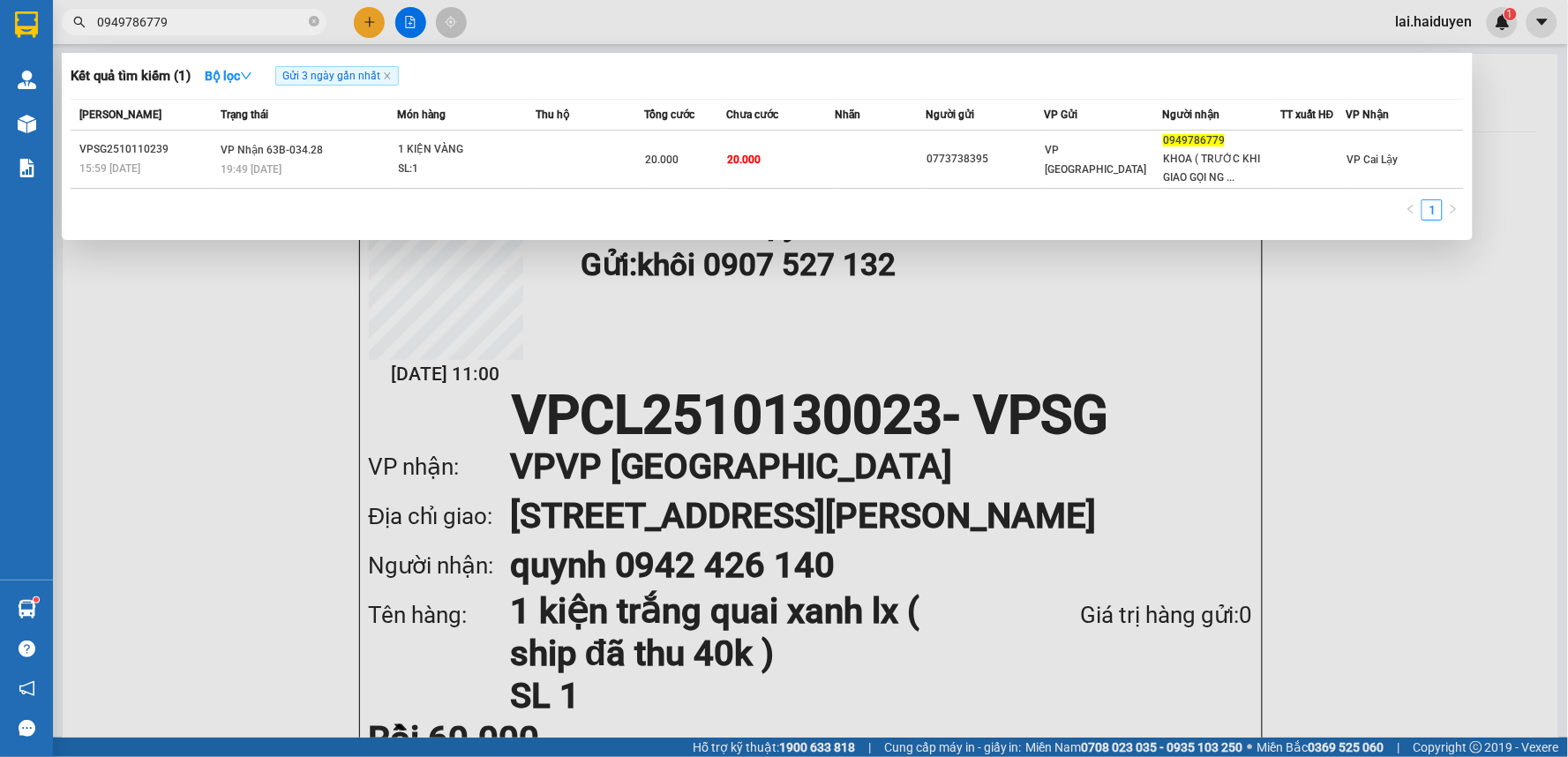
drag, startPoint x: 312, startPoint y: 19, endPoint x: 297, endPoint y: 21, distance: 15.1
click at [311, 19] on icon "close-circle" at bounding box center [313, 21] width 11 height 11
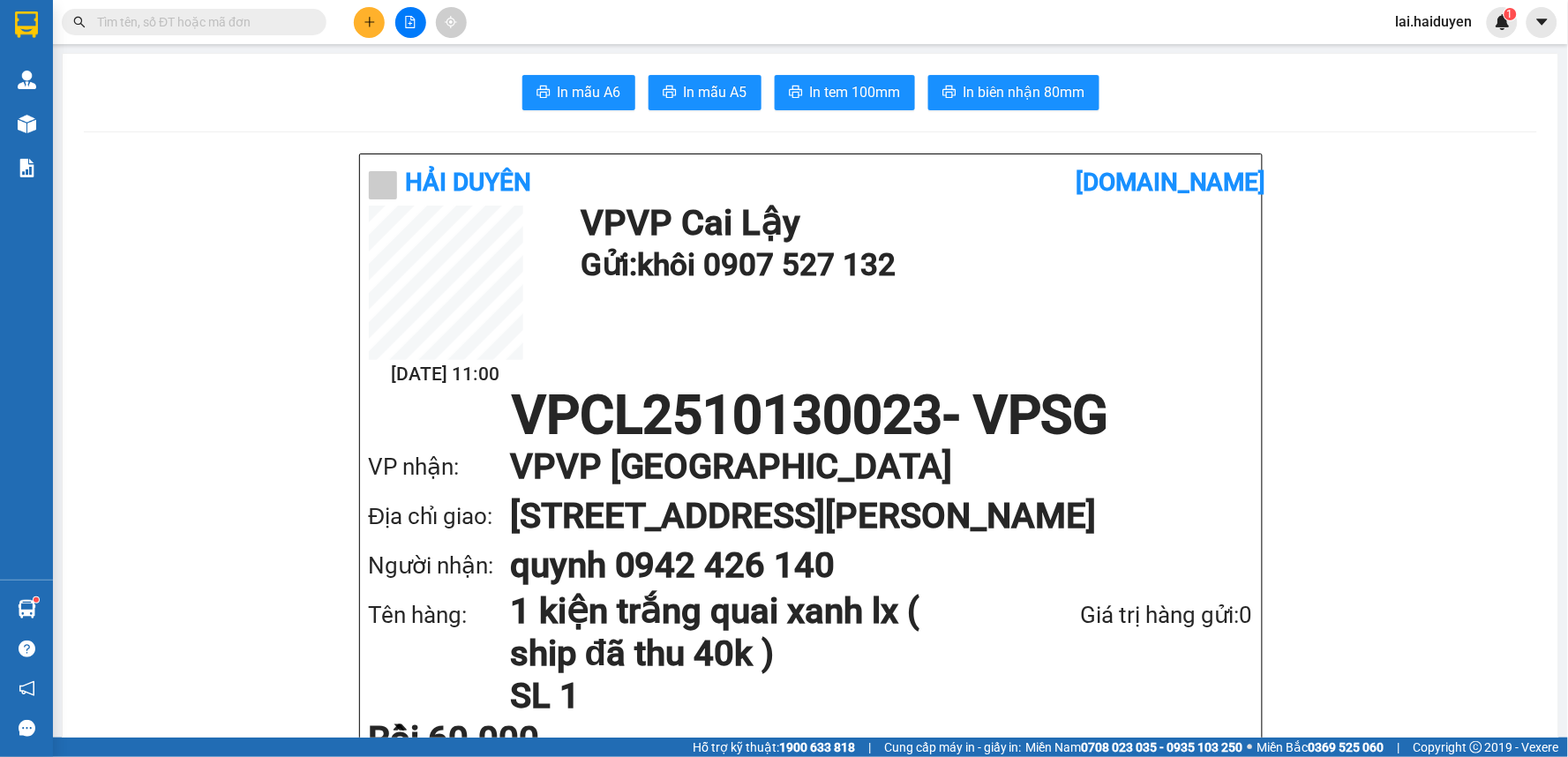
click at [289, 24] on input "text" at bounding box center [201, 23] width 209 height 20
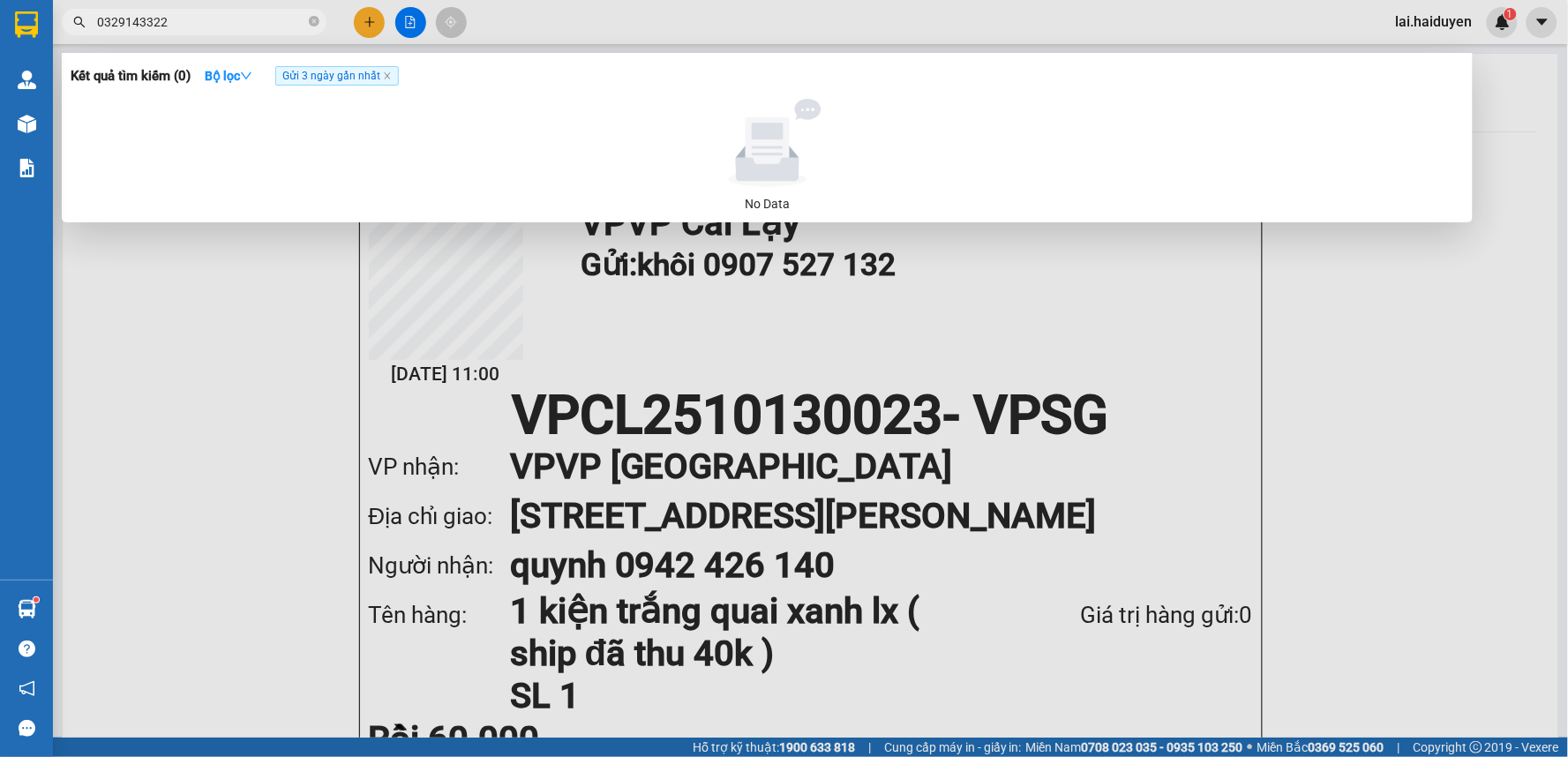
type input "0329143322"
click at [381, 79] on span "Gửi 3 ngày gần nhất" at bounding box center [337, 76] width 123 height 20
click at [234, 73] on strong "Bộ lọc" at bounding box center [228, 75] width 48 height 14
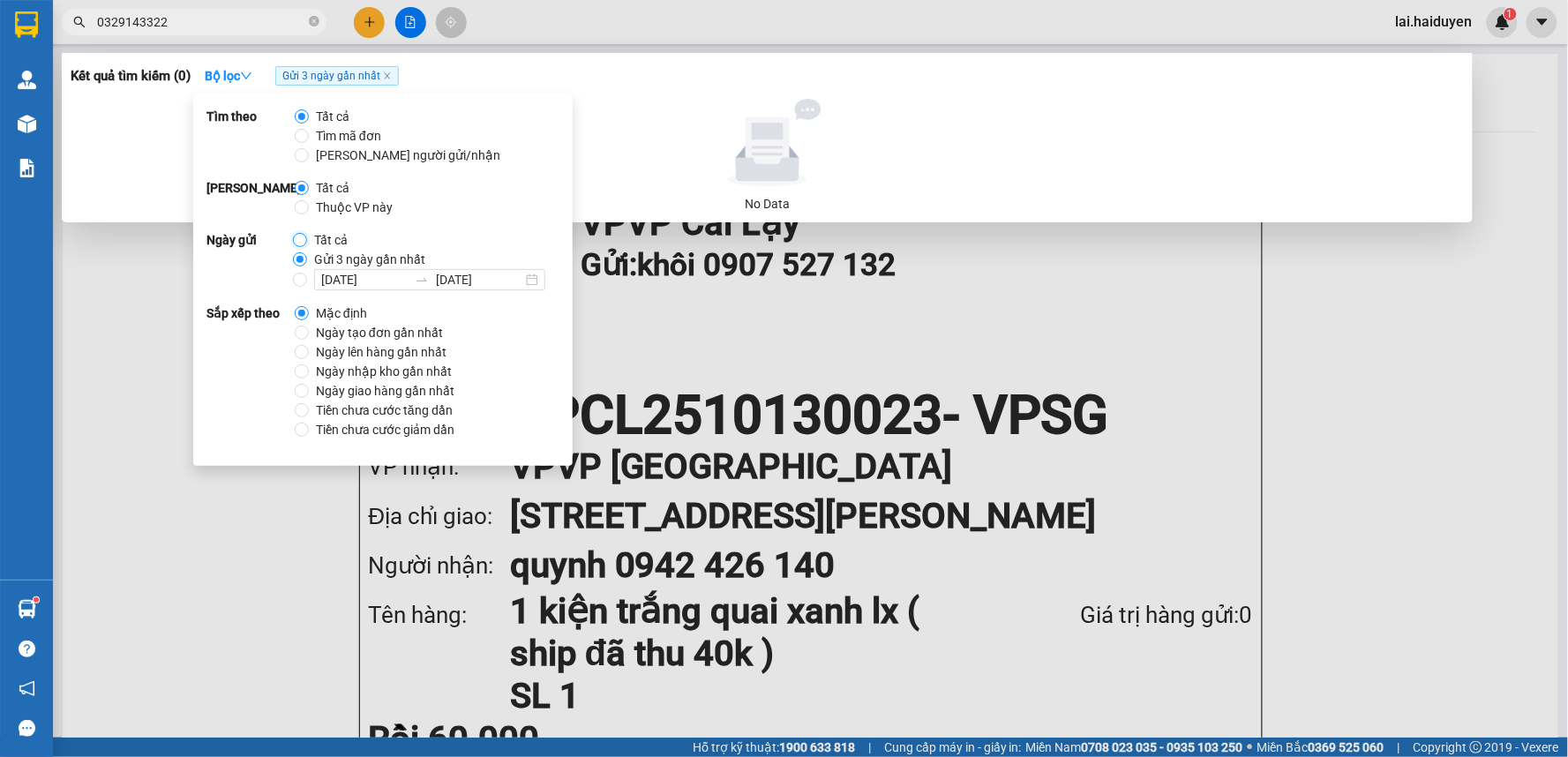
click at [295, 236] on input "Tất cả" at bounding box center [300, 240] width 14 height 14
radio input "true"
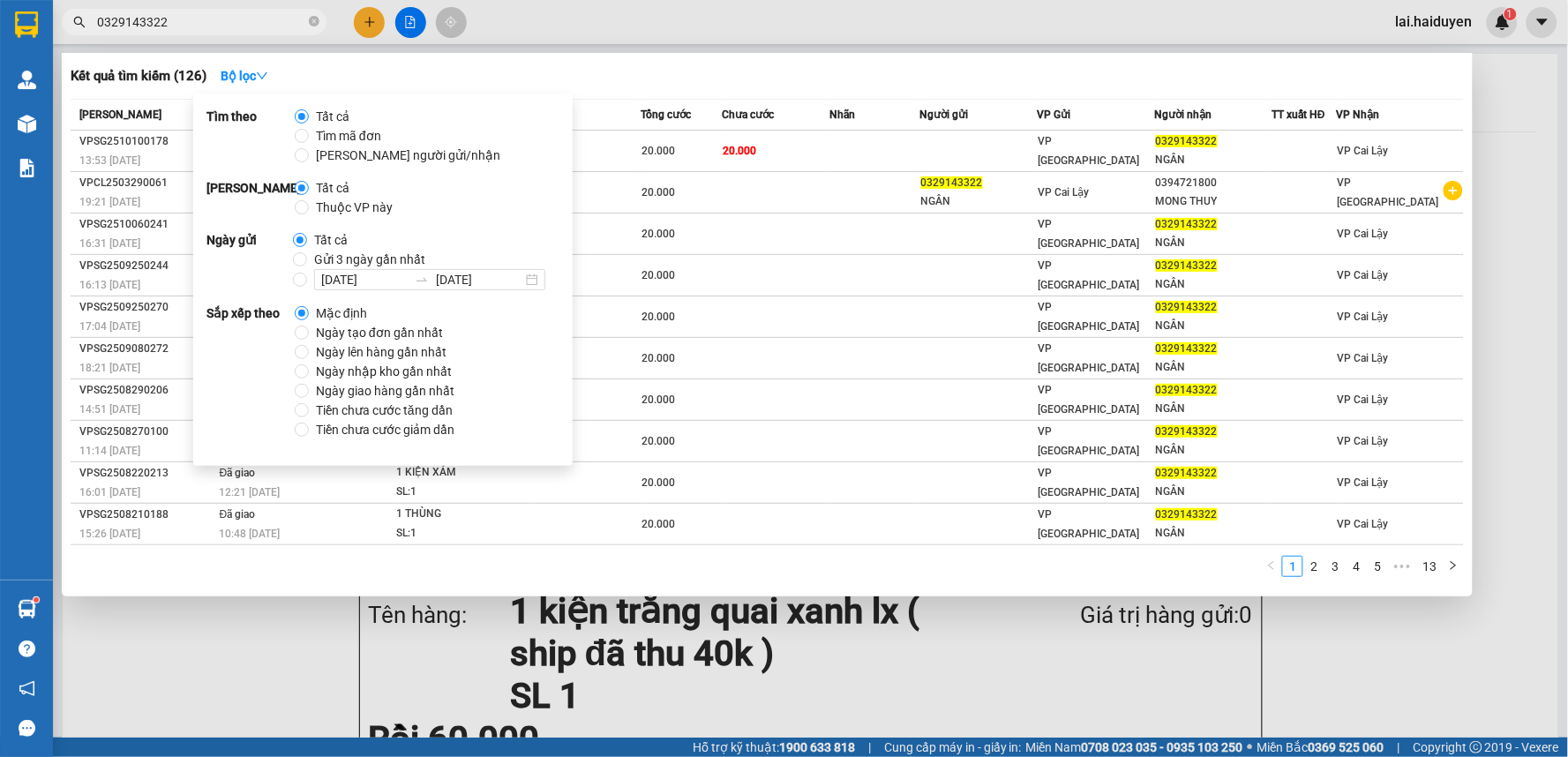
click at [678, 49] on div at bounding box center [784, 378] width 1568 height 757
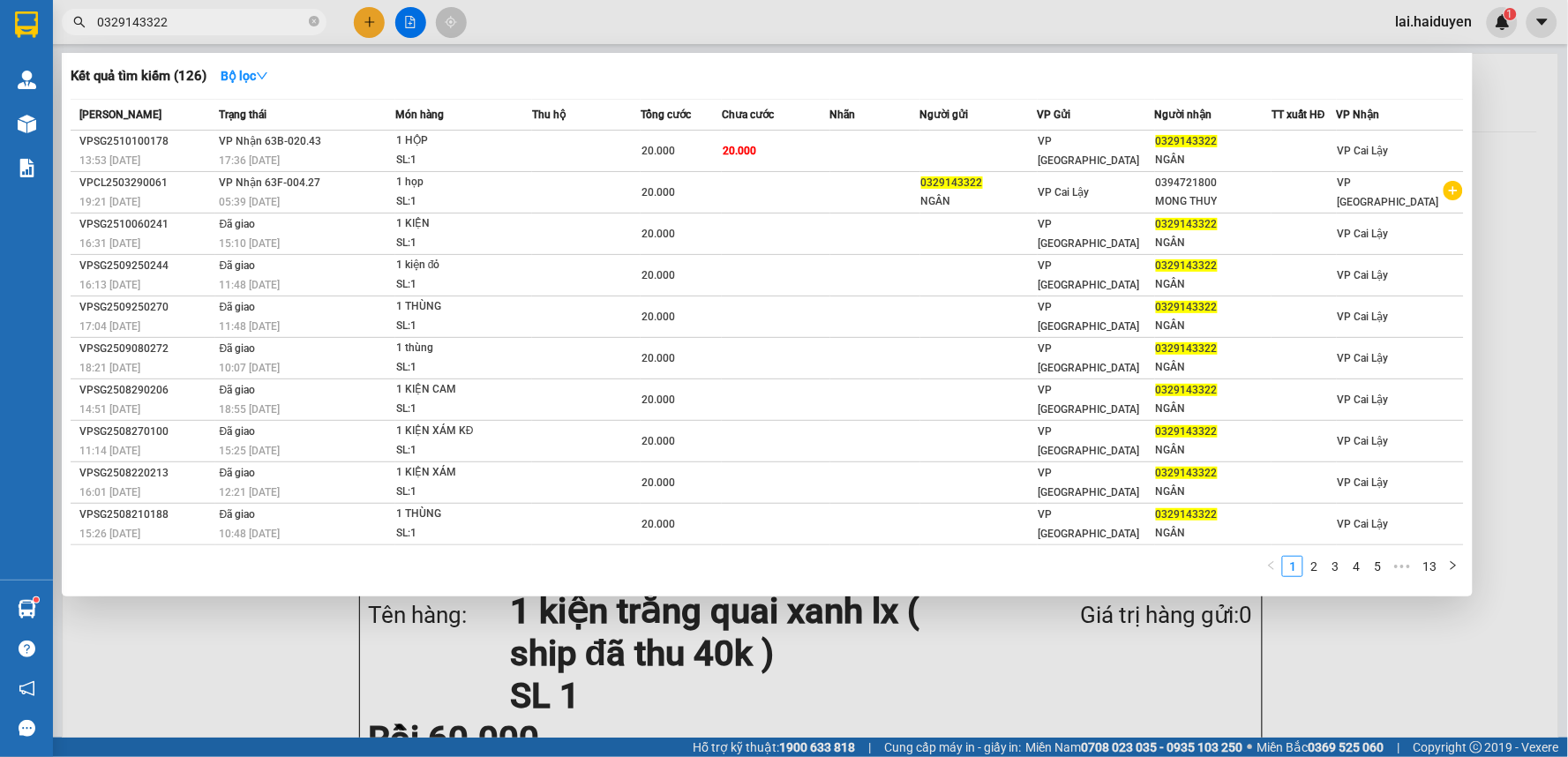
click at [284, 22] on input "0329143322" at bounding box center [201, 23] width 209 height 20
click at [292, 24] on input "0329143322" at bounding box center [201, 23] width 209 height 20
click at [254, 73] on strong "Bộ lọc" at bounding box center [244, 75] width 48 height 14
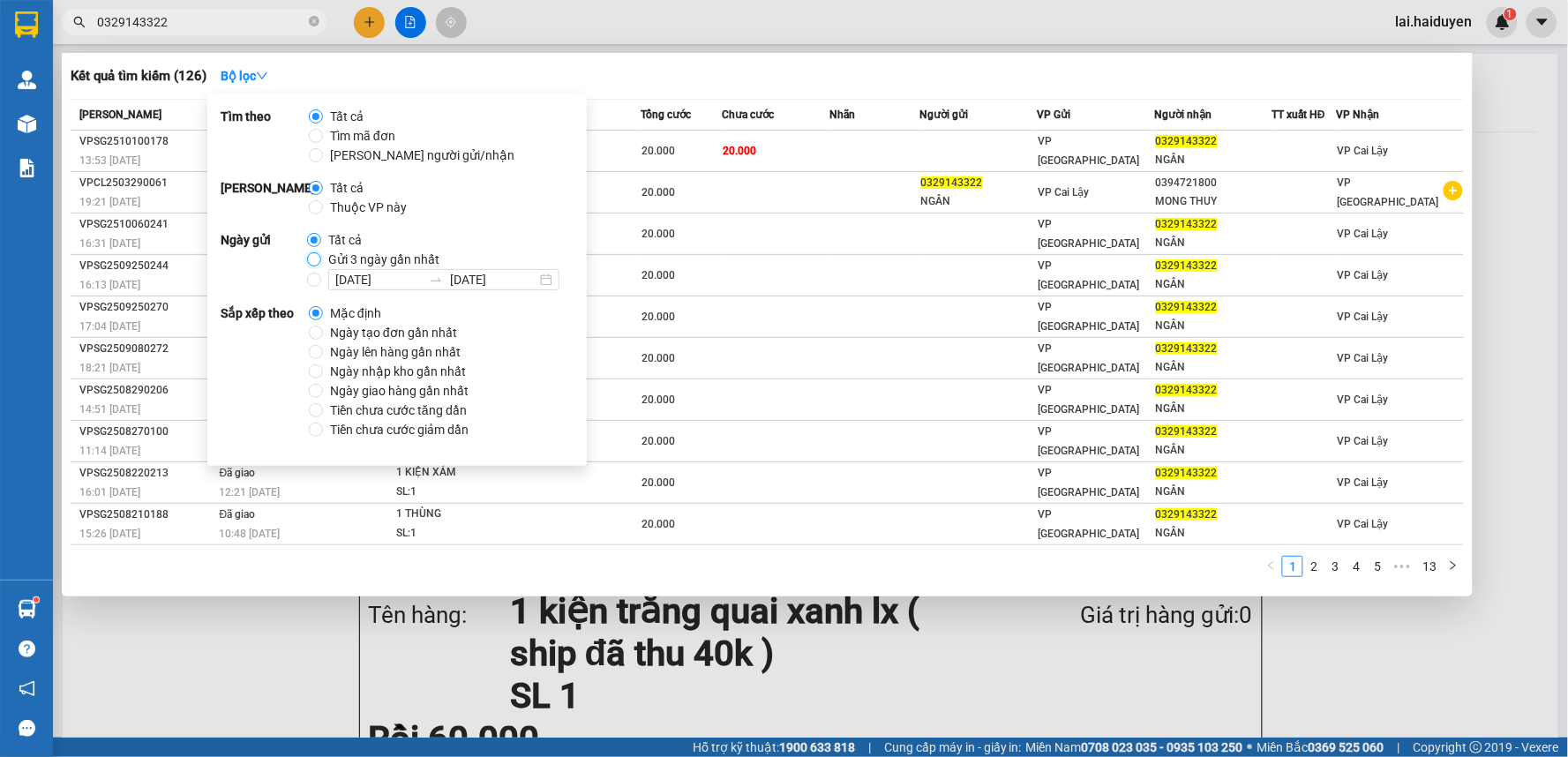
click at [310, 260] on input "Gửi 3 ngày gần nhất" at bounding box center [313, 260] width 14 height 14
radio input "true"
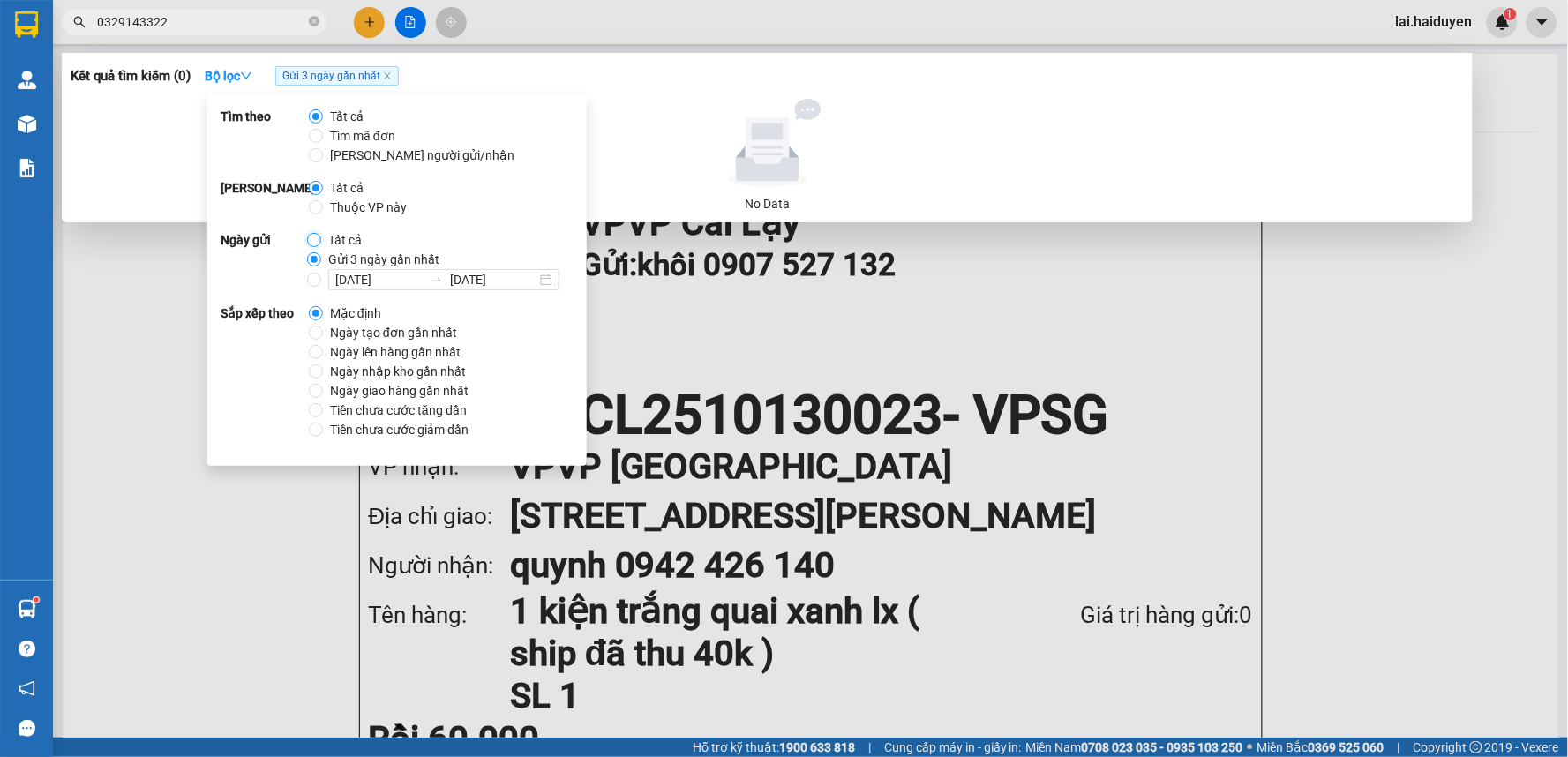
click at [309, 239] on input "Tất cả" at bounding box center [313, 240] width 14 height 14
radio input "true"
radio input "false"
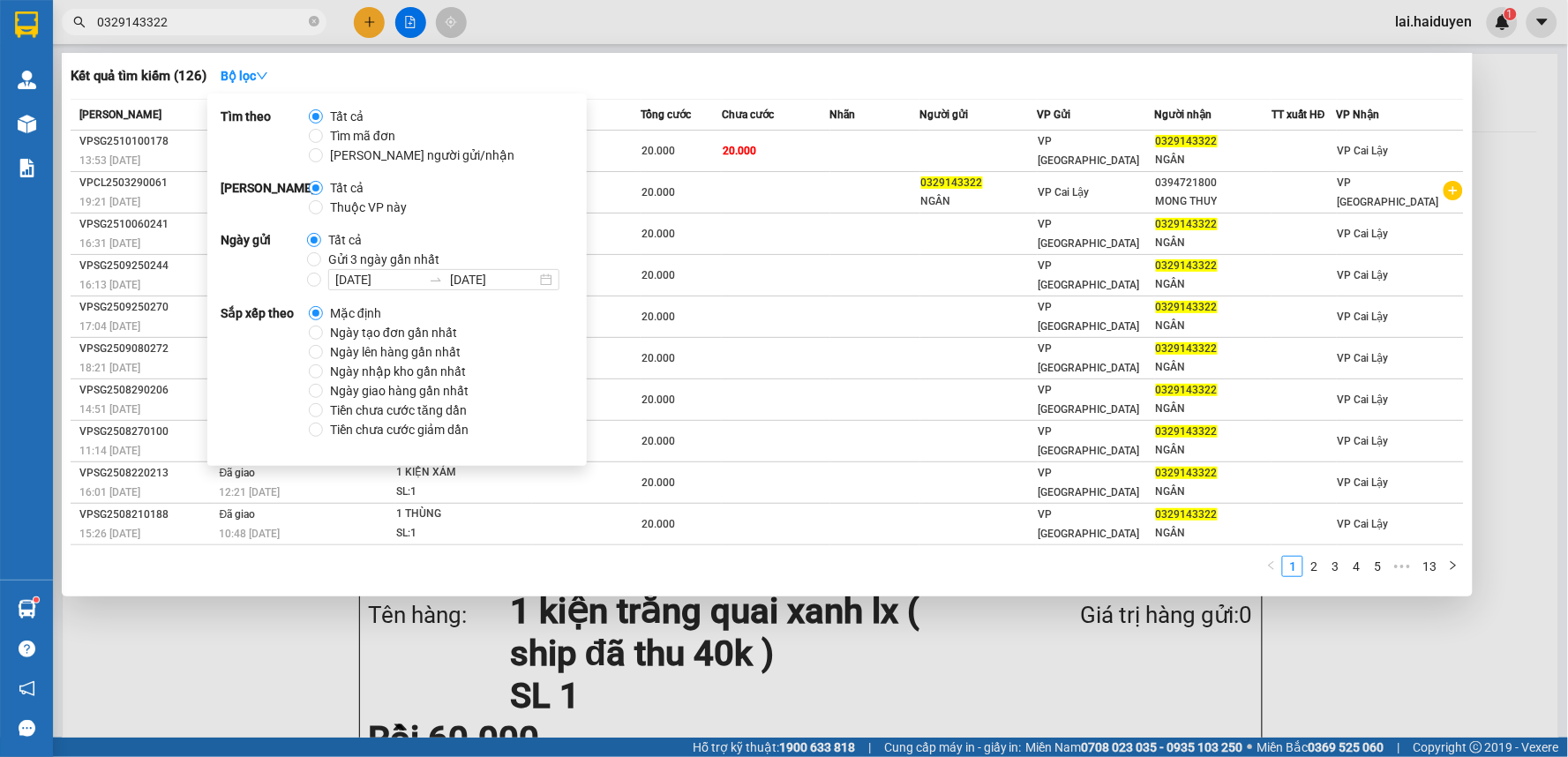
click at [552, 16] on div at bounding box center [784, 378] width 1568 height 757
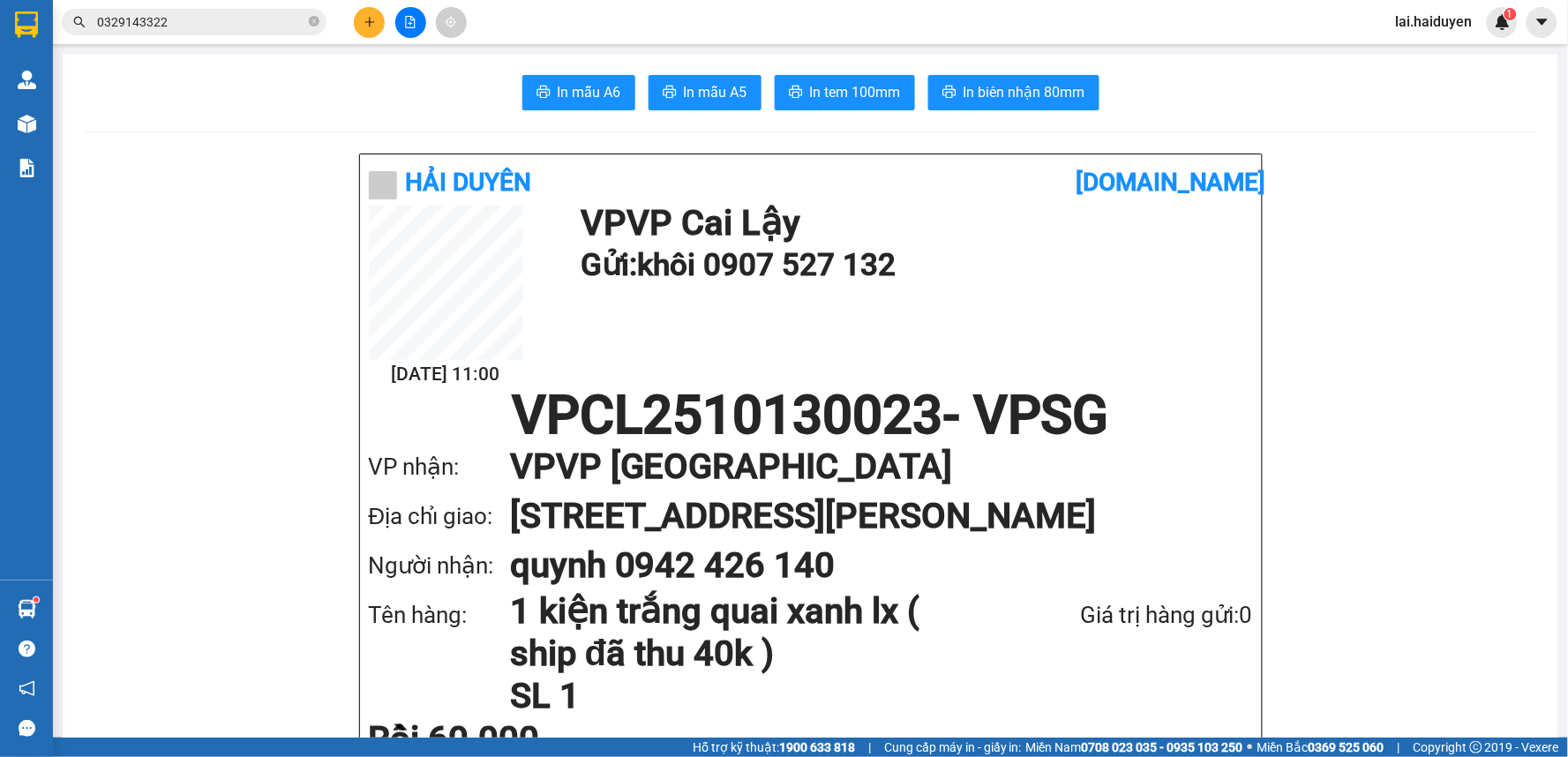
click at [288, 27] on input "0329143322" at bounding box center [201, 23] width 209 height 20
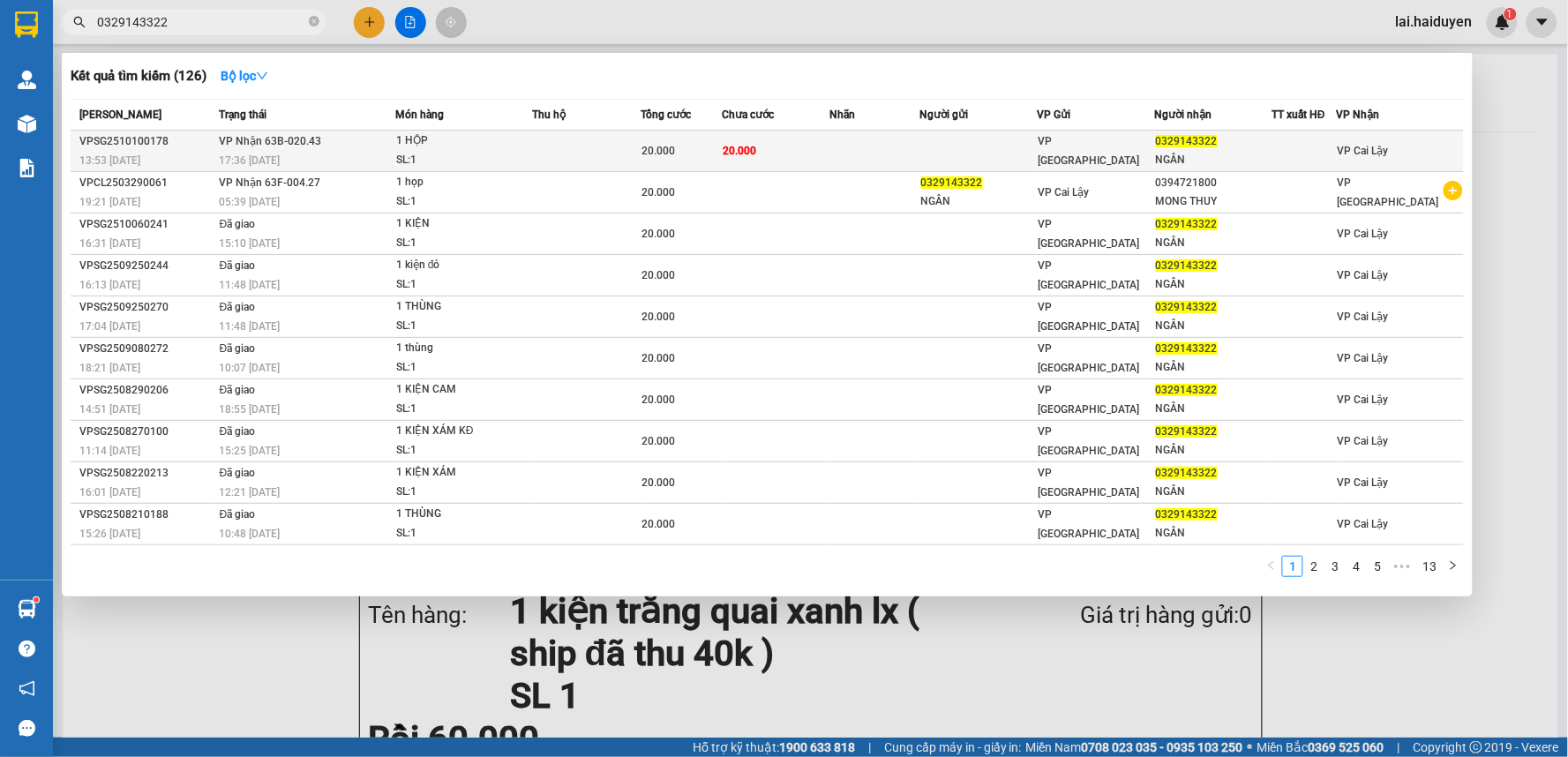
click at [526, 150] on div "1 HỘP" at bounding box center [461, 141] width 132 height 20
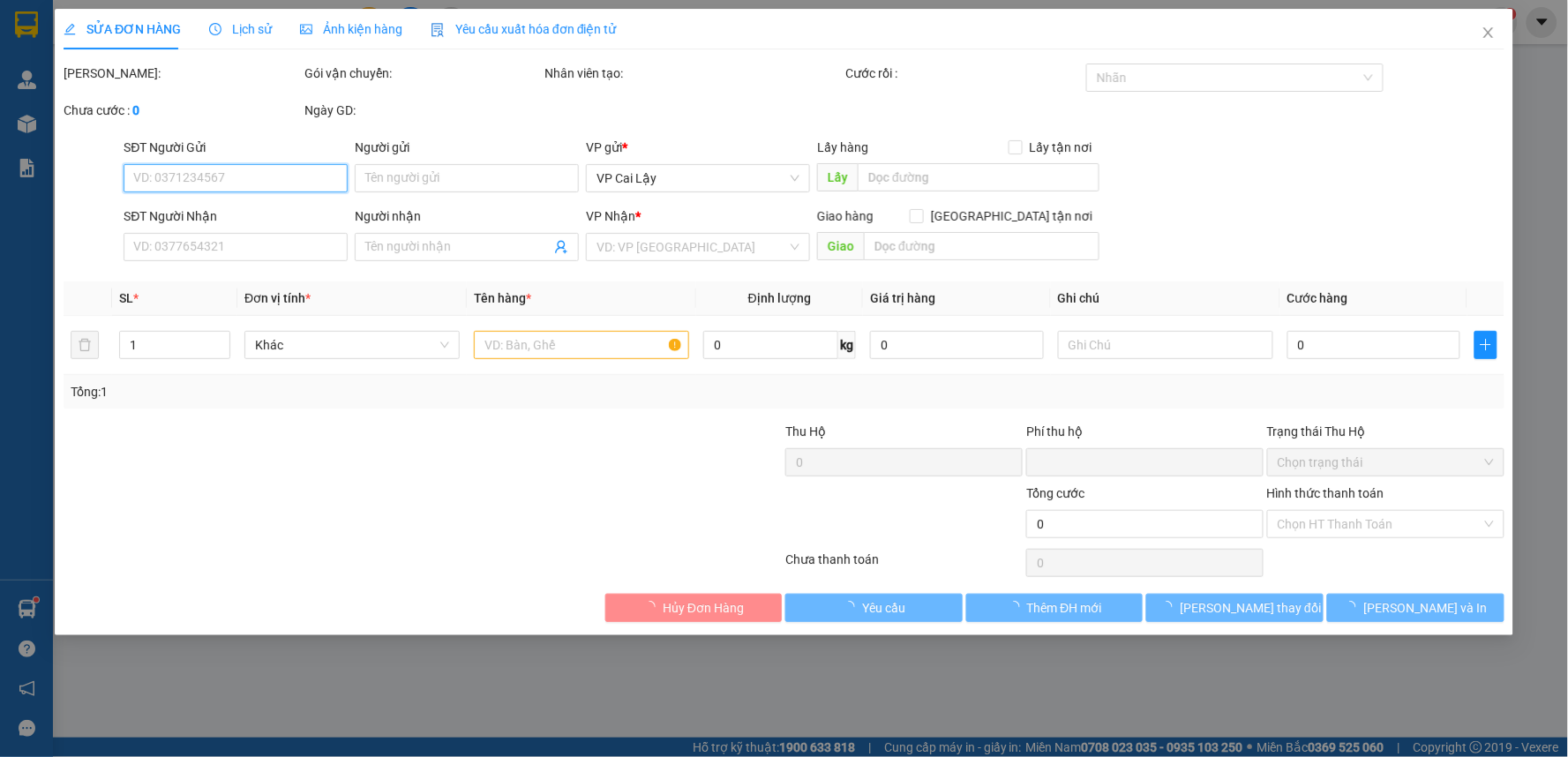
type input "0329143322"
type input "NGÂN"
type input "0"
type input "20.000"
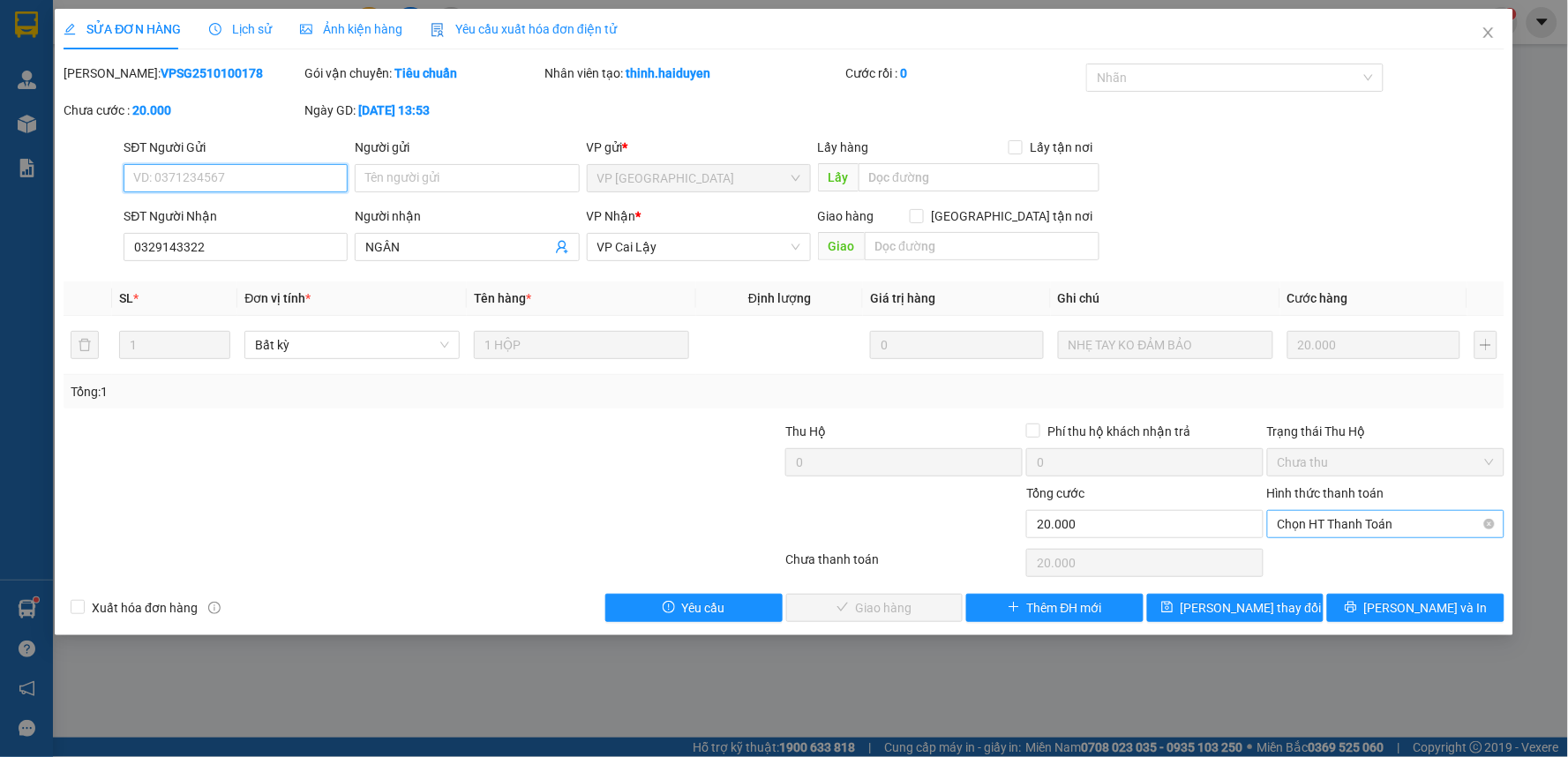
click at [1434, 522] on span "Chọn HT Thanh Toán" at bounding box center [1385, 524] width 216 height 26
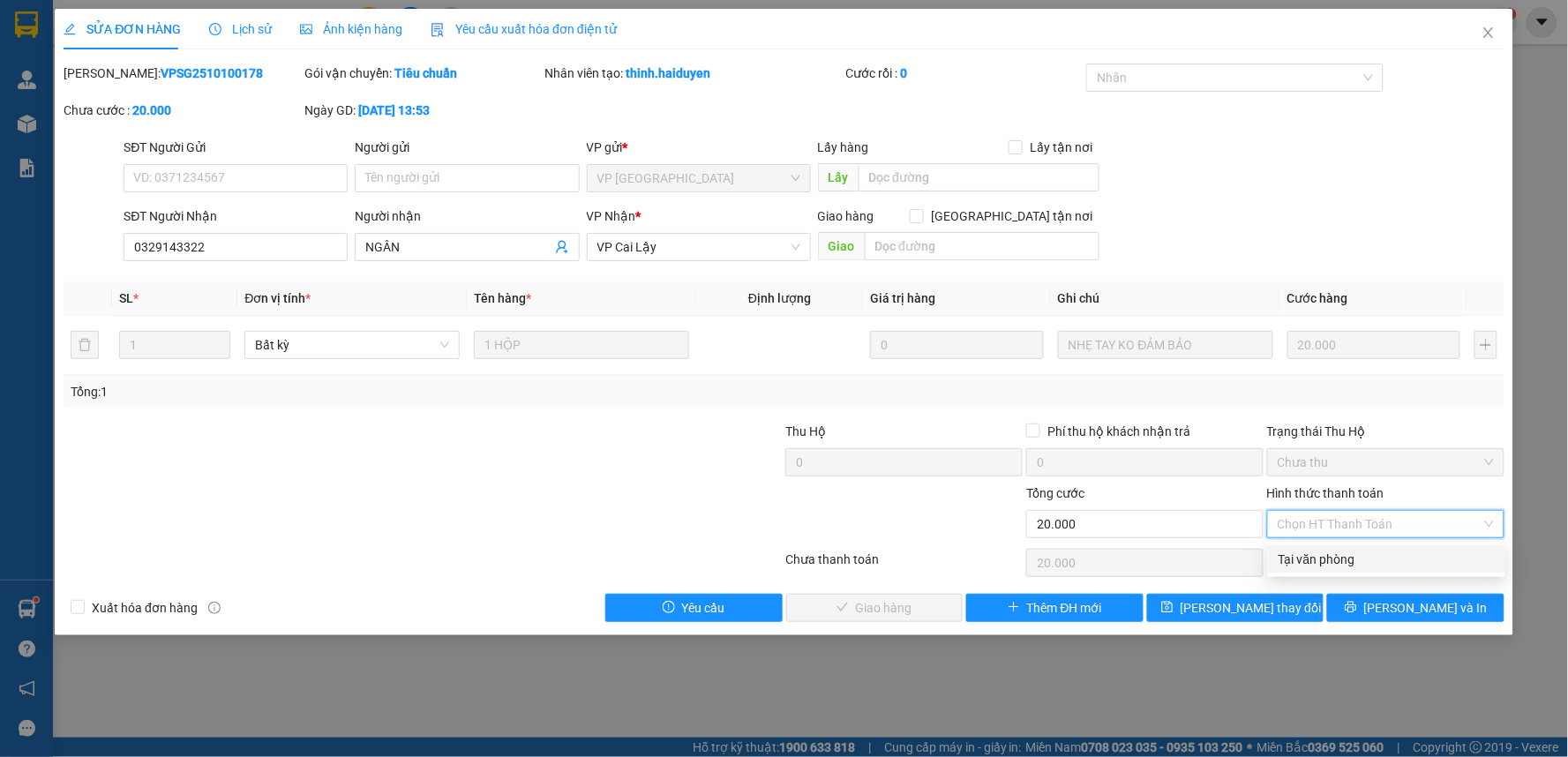
click at [1390, 555] on div "Tại văn phòng" at bounding box center [1386, 559] width 216 height 20
type input "0"
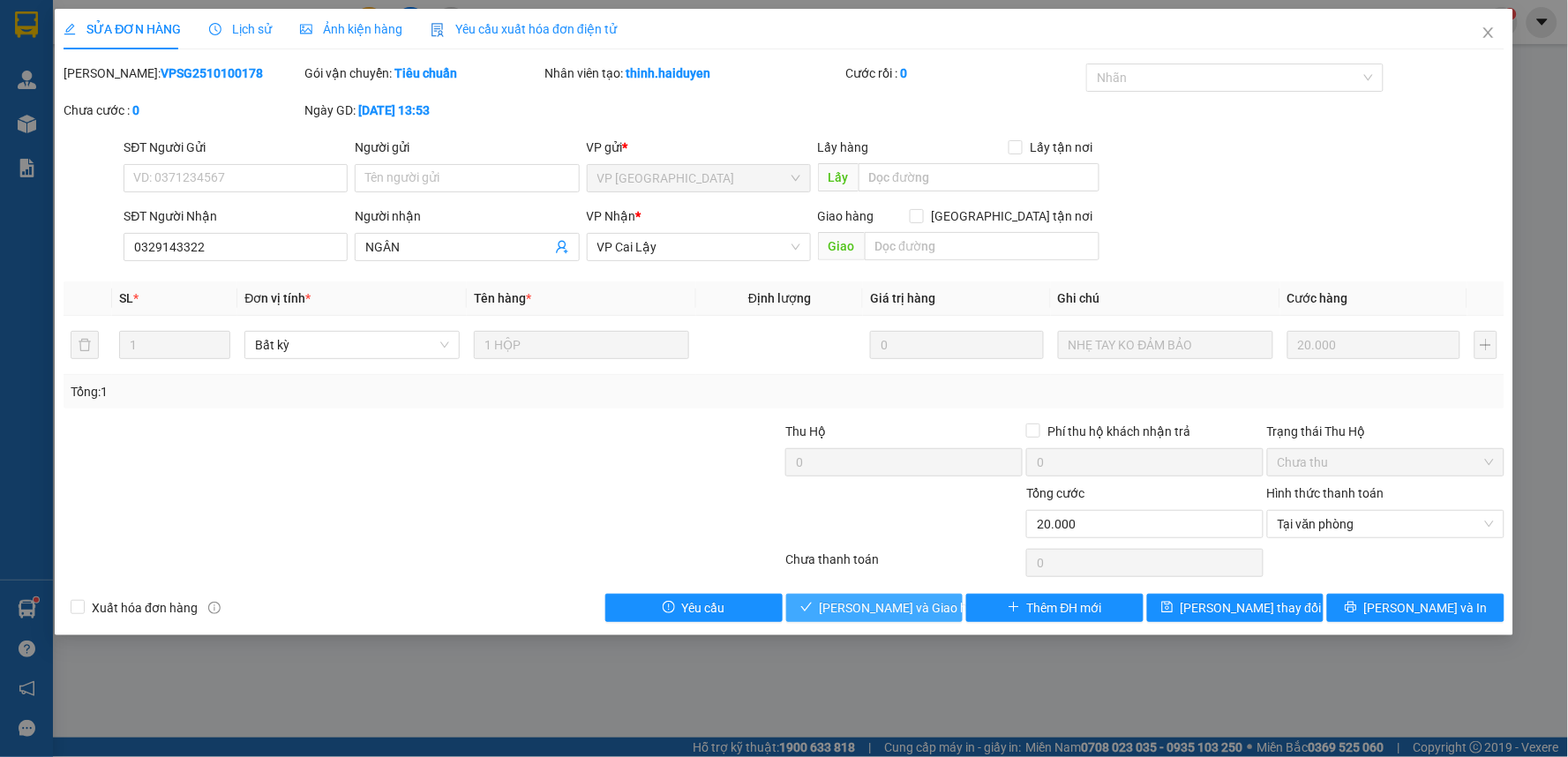
click at [903, 610] on span "[PERSON_NAME] và Giao hàng" at bounding box center [904, 608] width 169 height 20
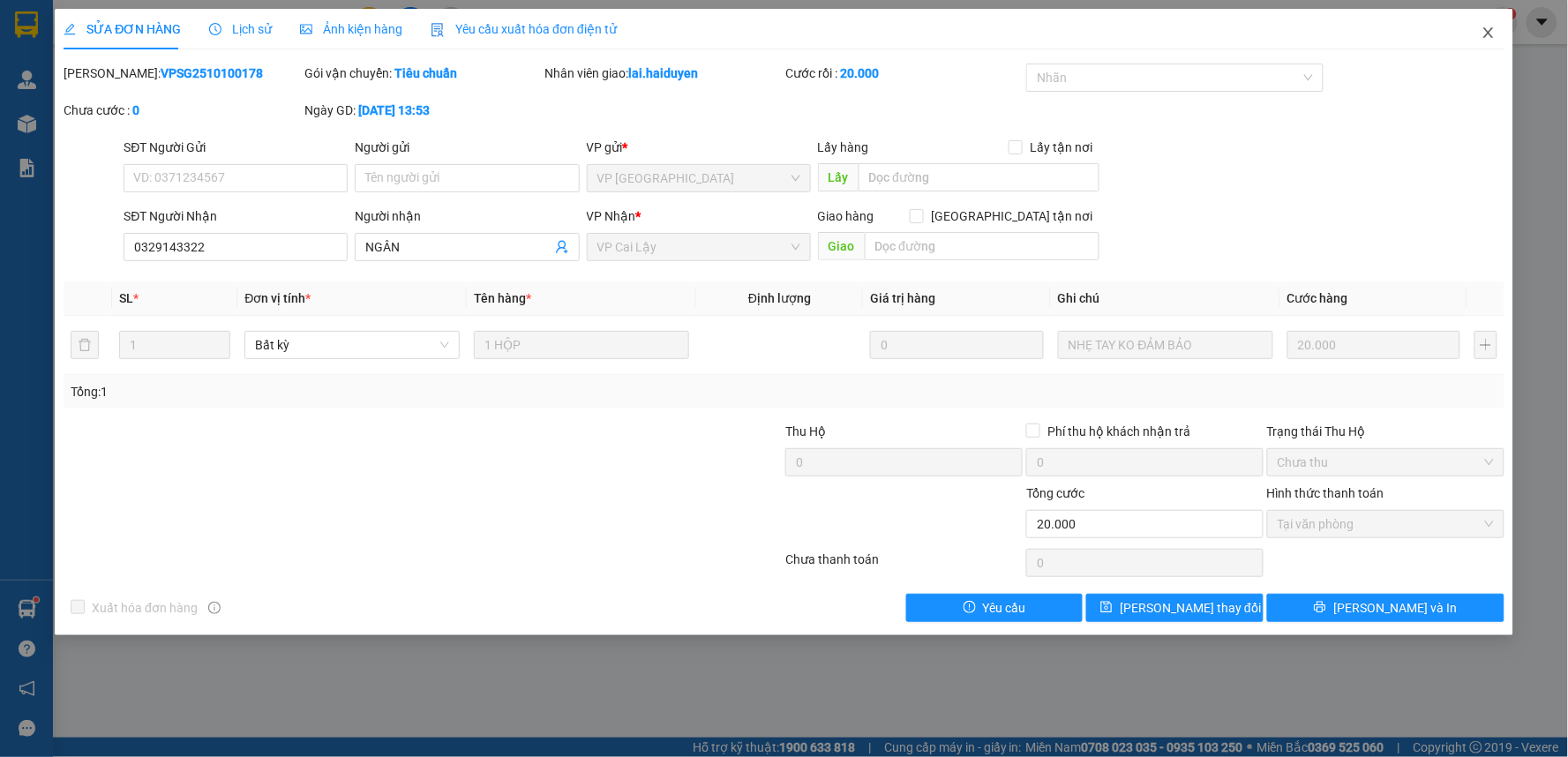
click at [1489, 32] on icon "close" at bounding box center [1488, 32] width 10 height 11
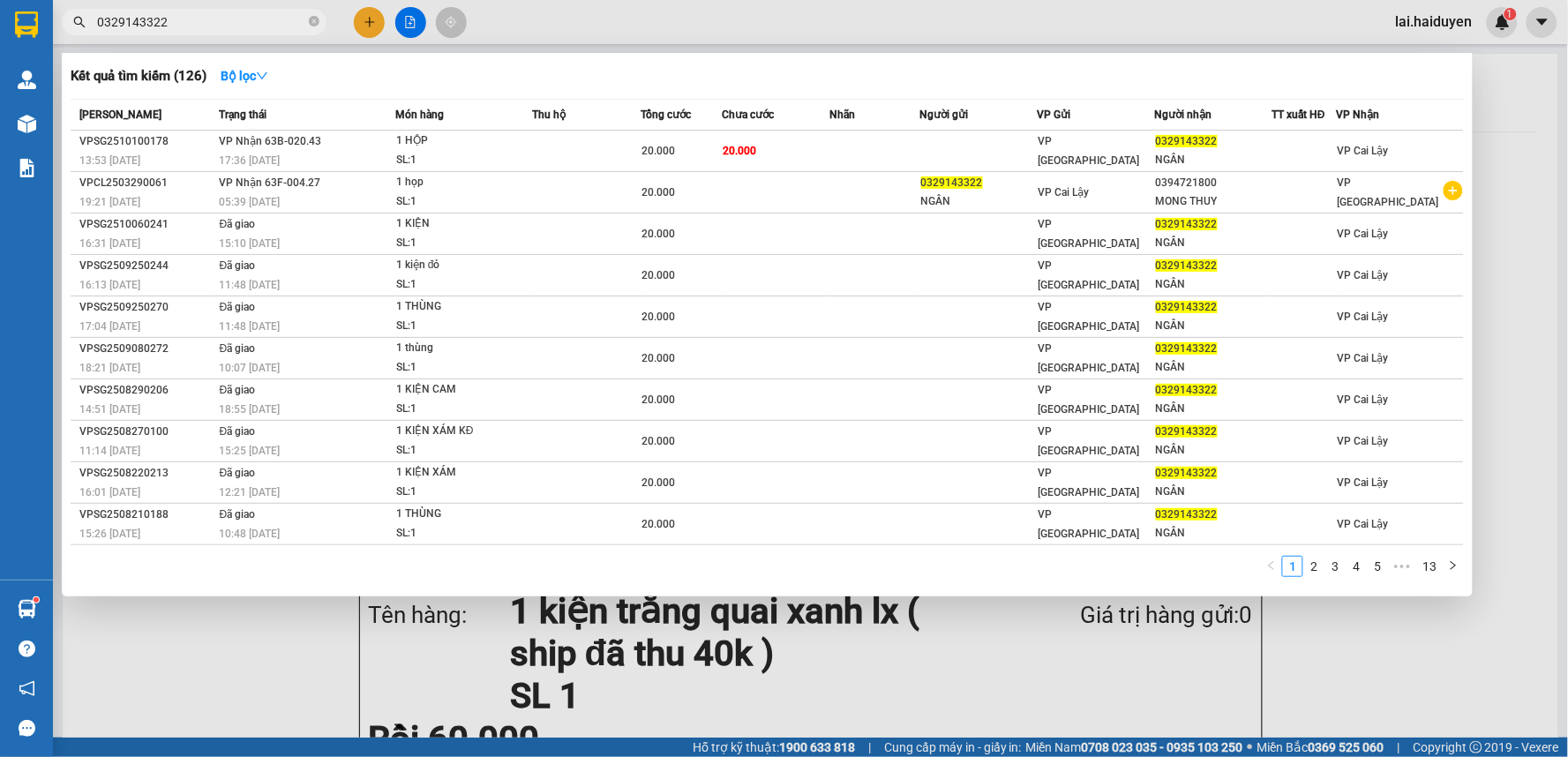
click at [287, 26] on input "0329143322" at bounding box center [201, 23] width 209 height 20
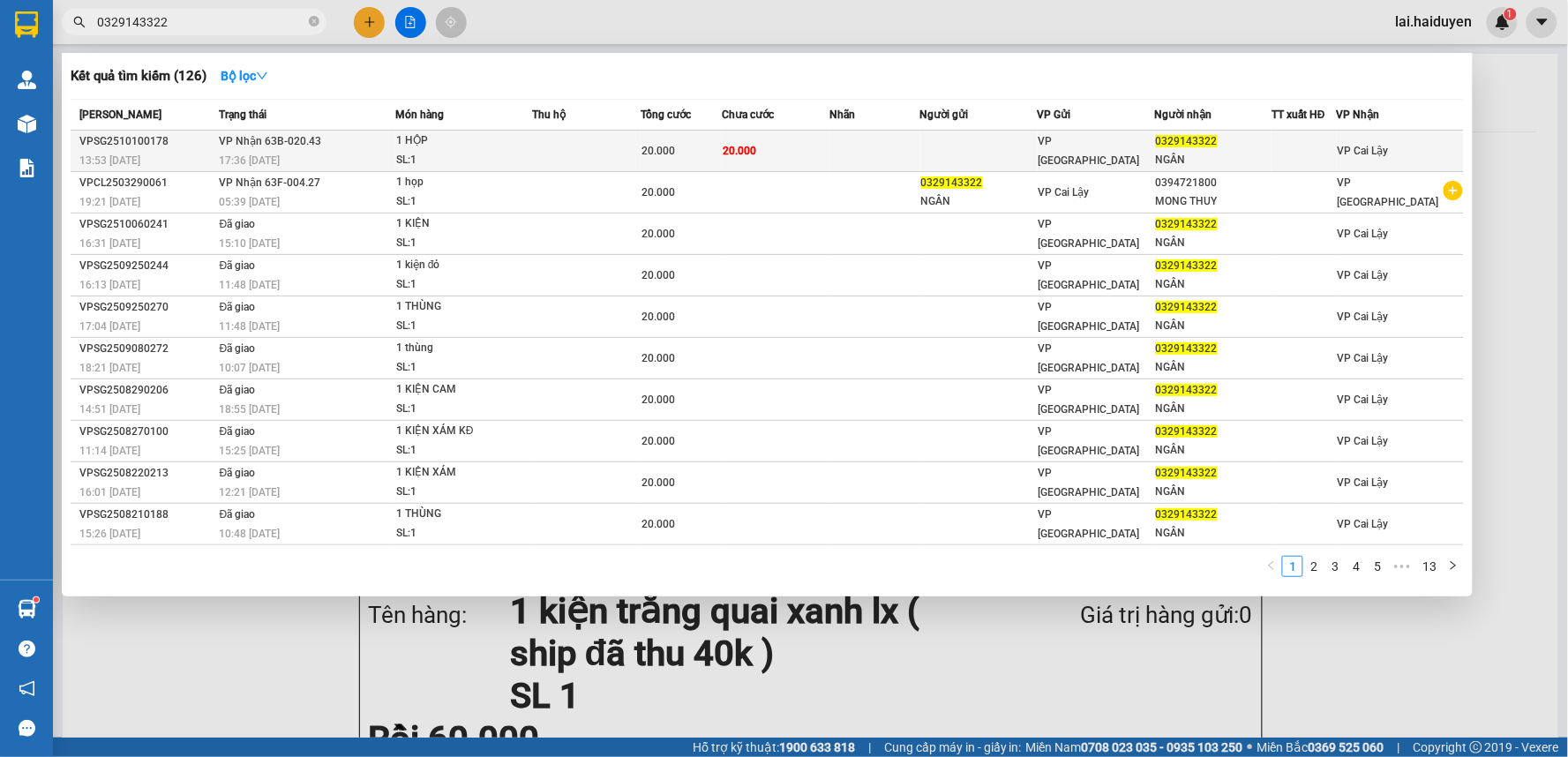
click at [543, 147] on td at bounding box center [586, 151] width 109 height 41
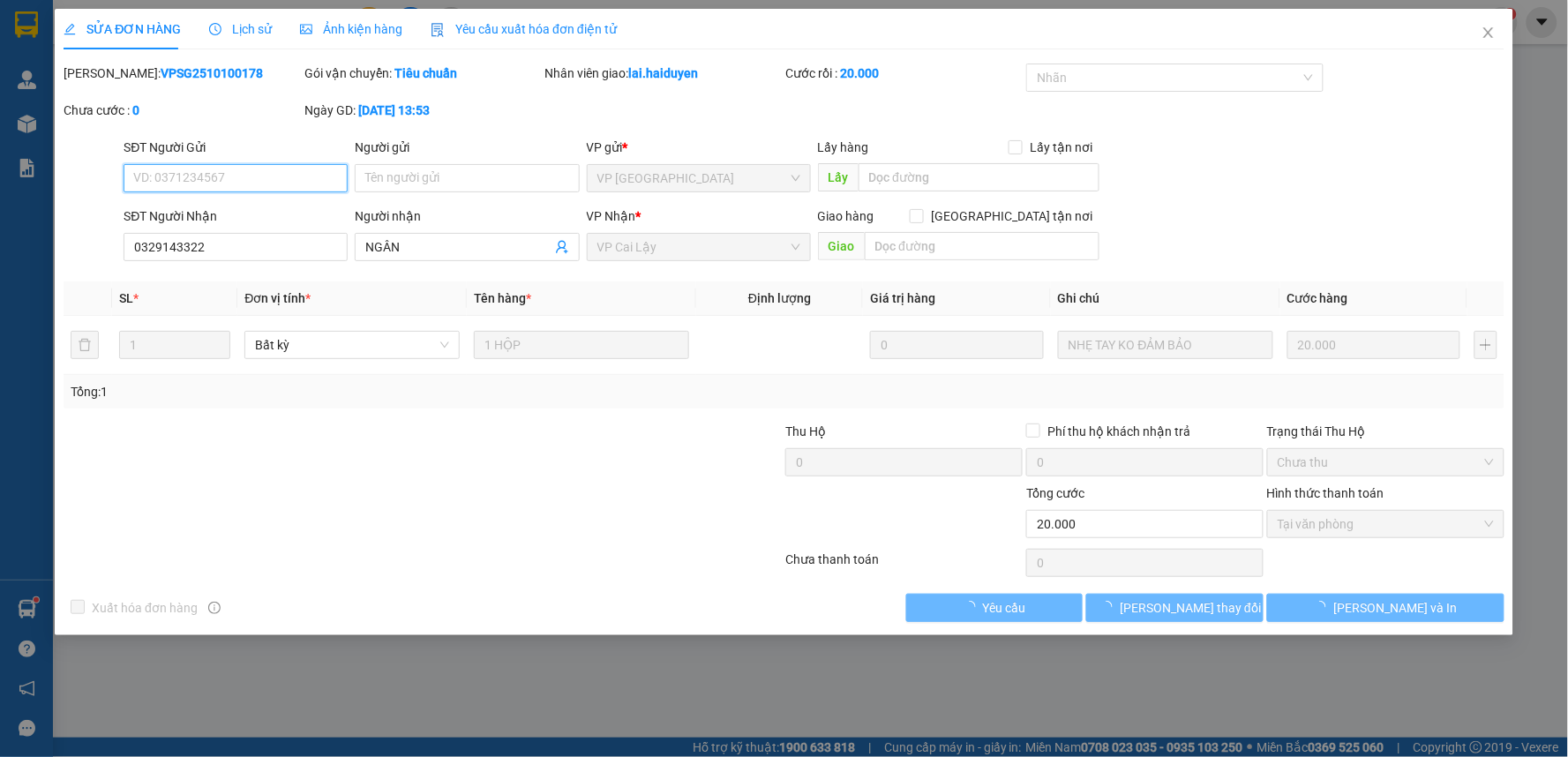
type input "0329143322"
type input "NGÂN"
type input "0"
type input "20.000"
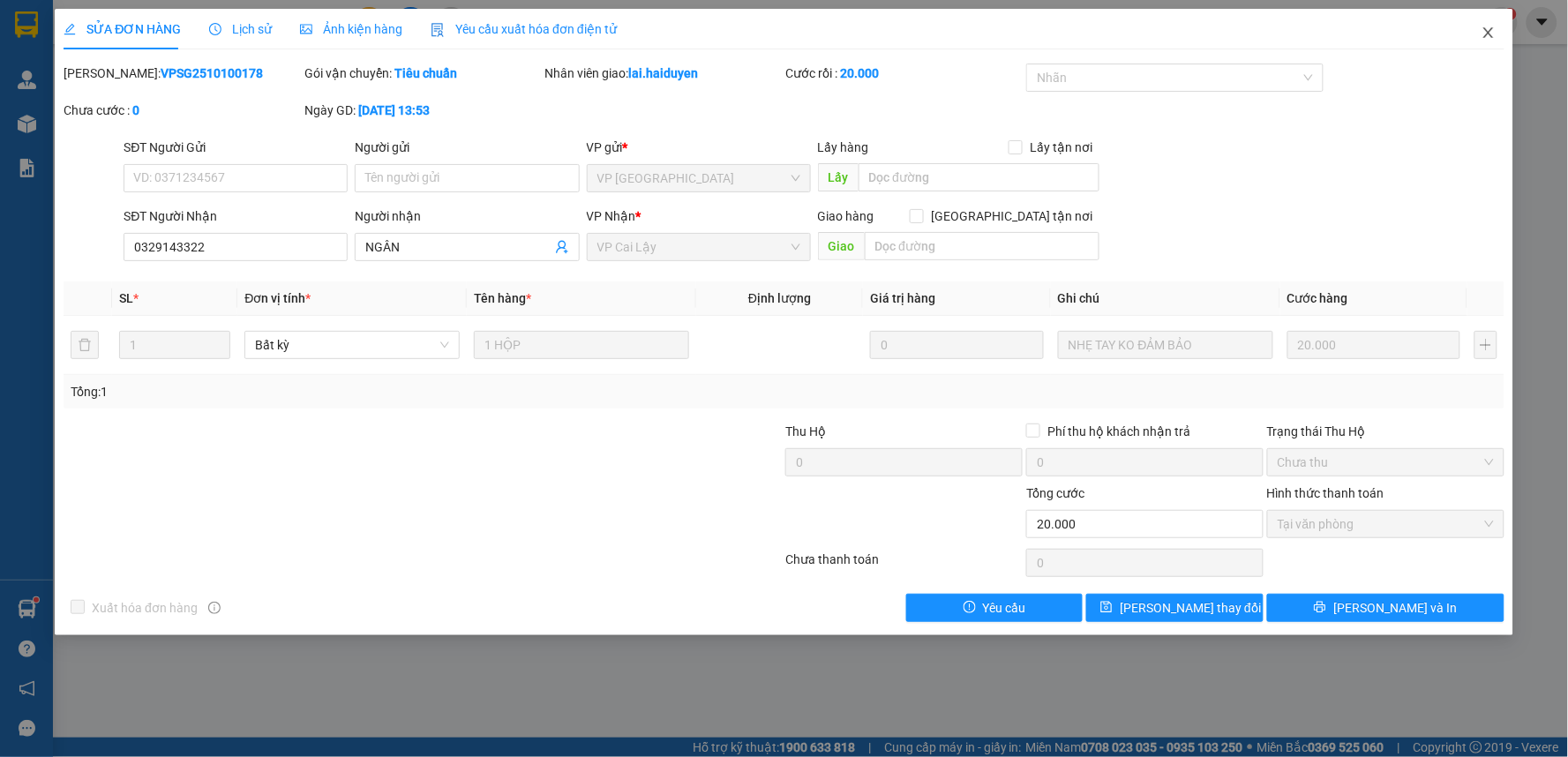
click at [1491, 29] on icon "close" at bounding box center [1488, 32] width 14 height 14
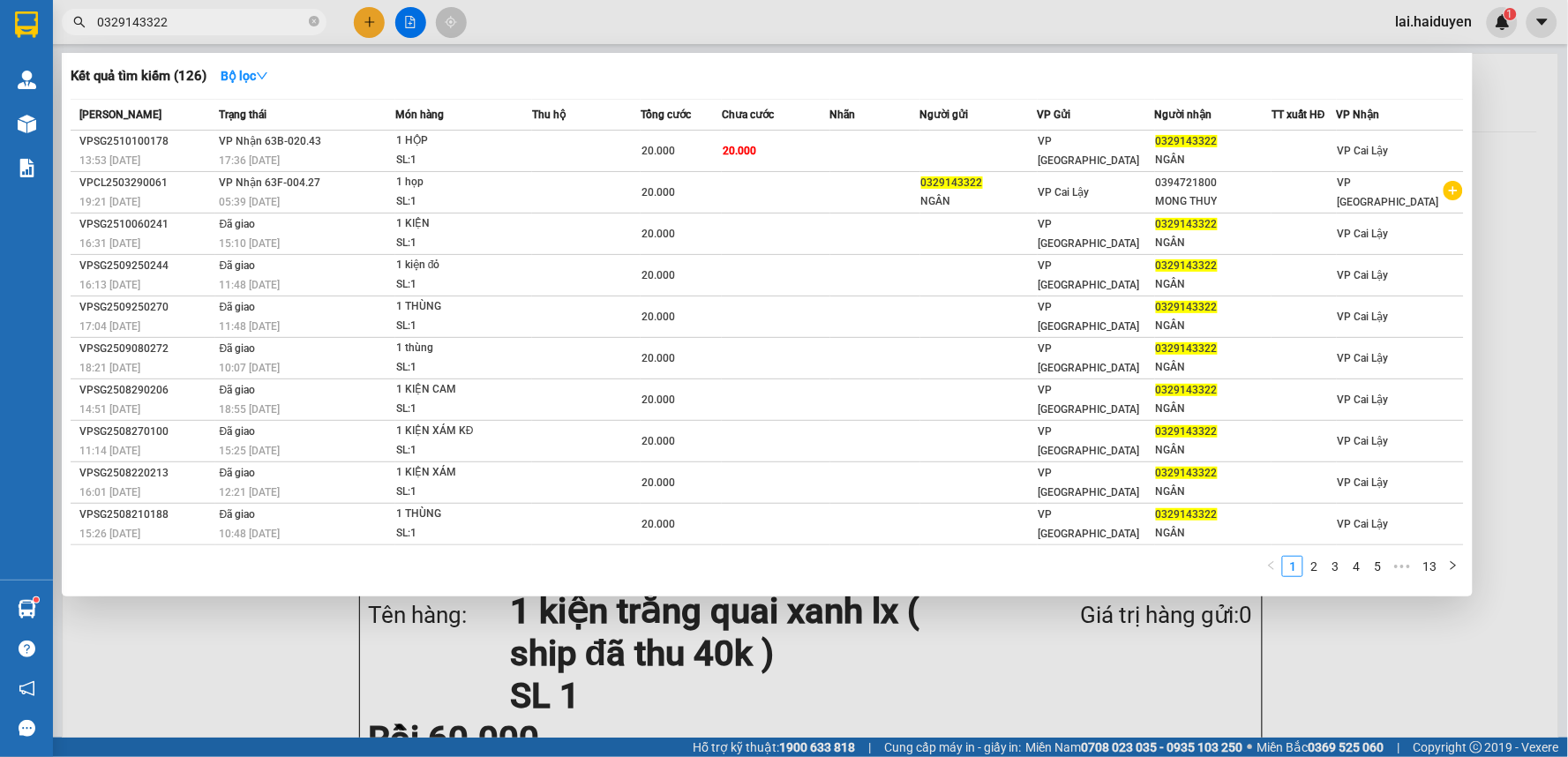
click at [291, 23] on input "0329143322" at bounding box center [201, 23] width 209 height 20
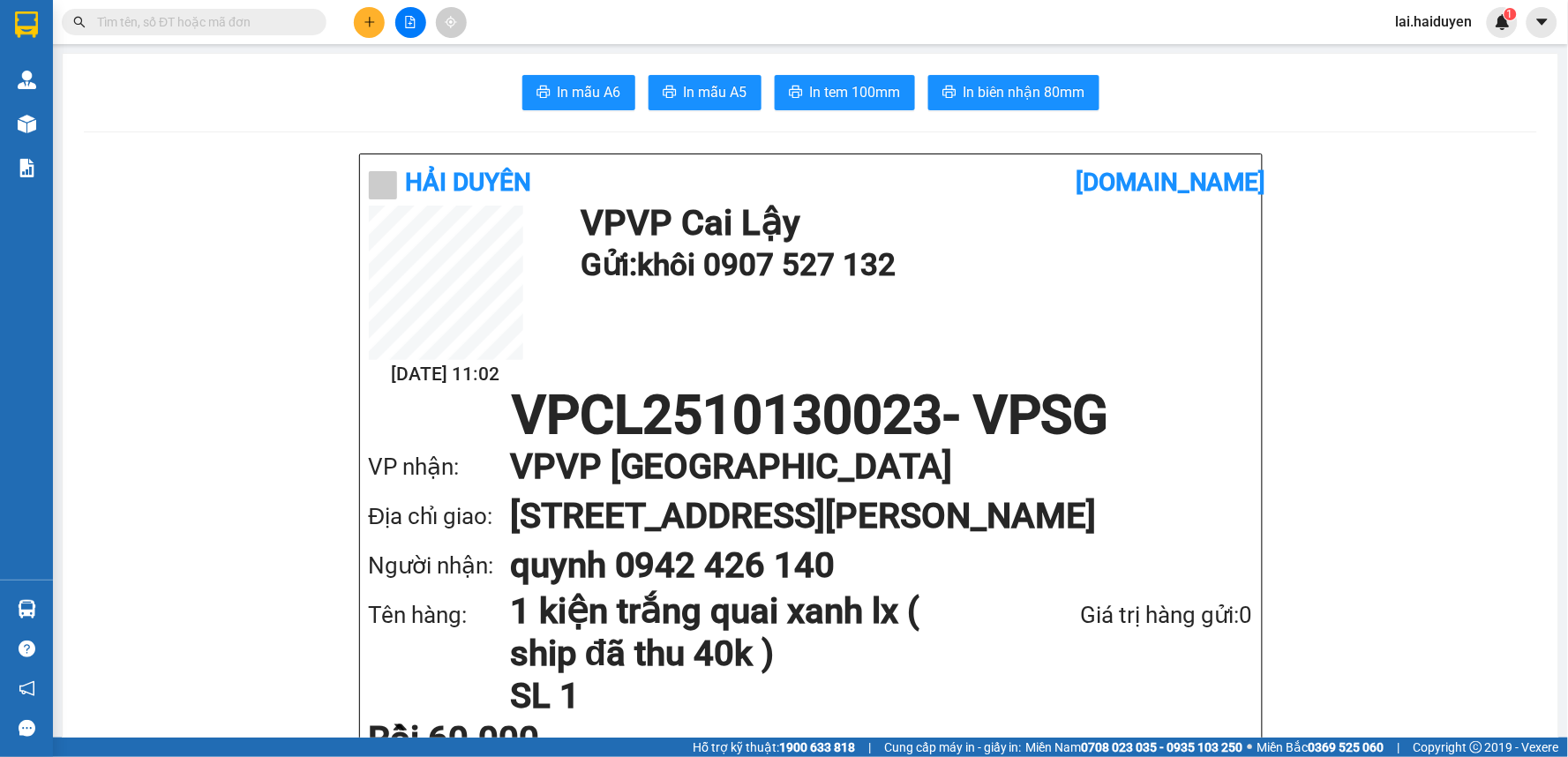
click at [291, 23] on input "text" at bounding box center [201, 23] width 209 height 20
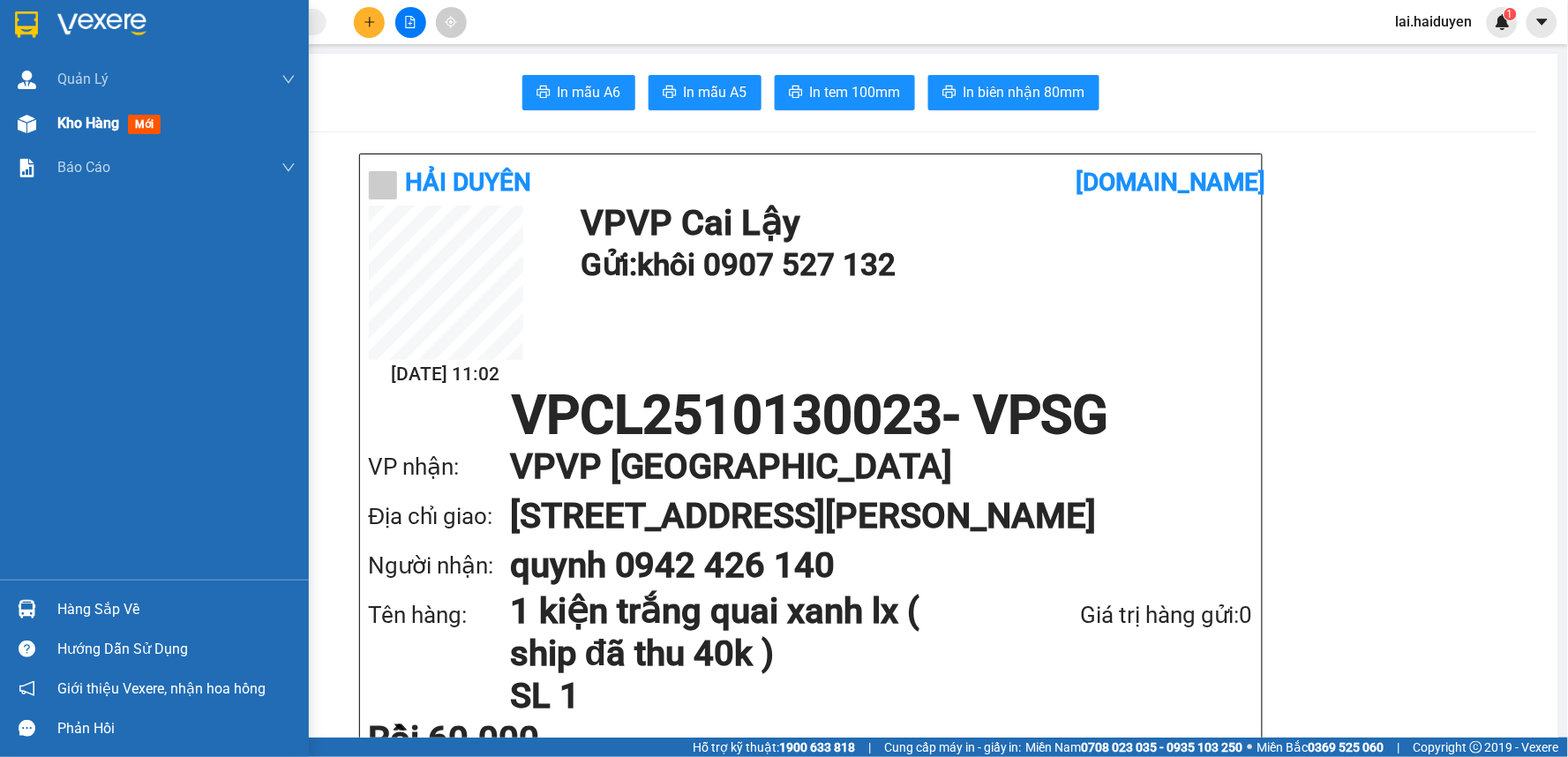
click at [53, 119] on div "Kho hàng mới" at bounding box center [154, 123] width 309 height 44
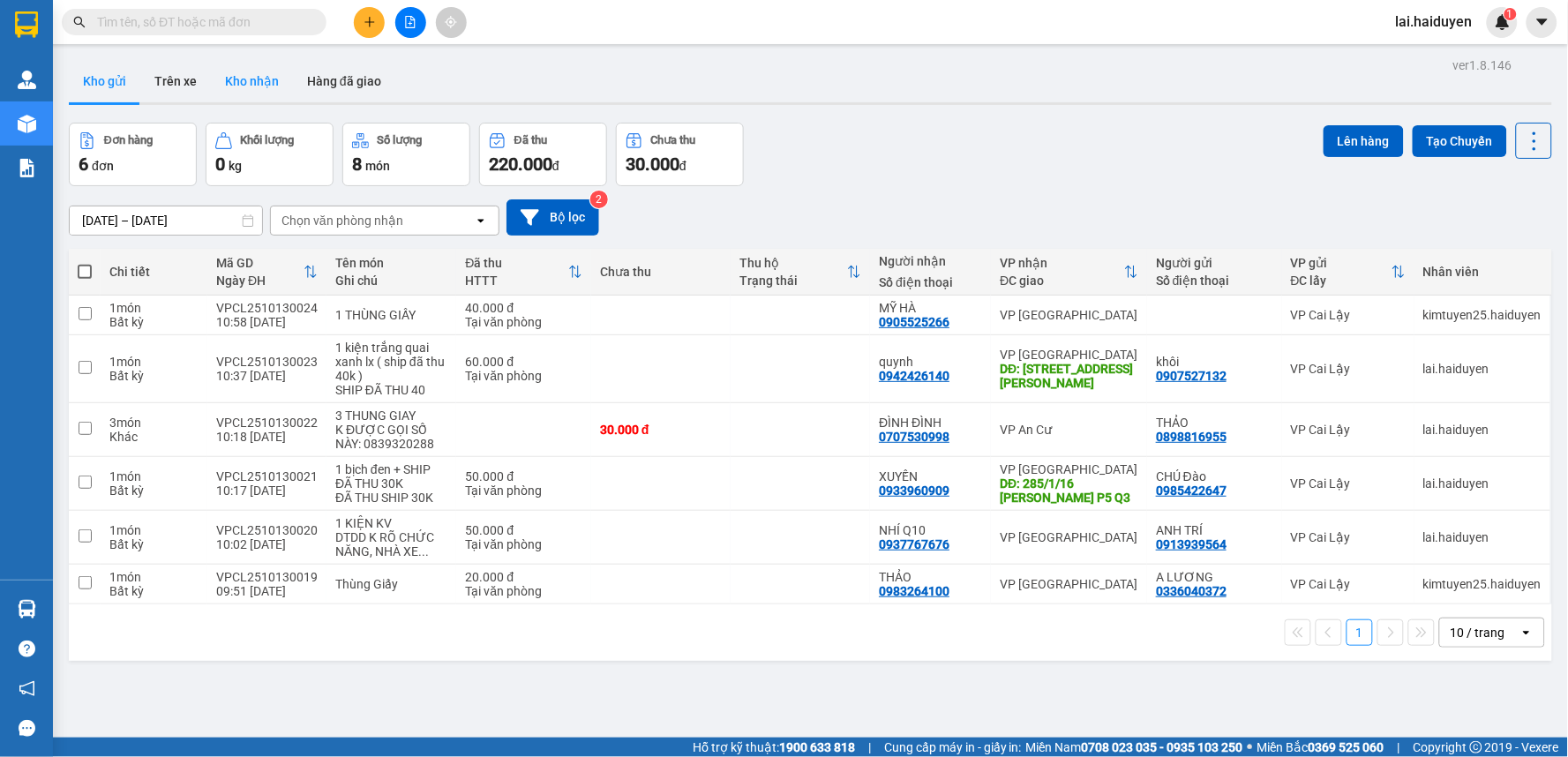
click at [254, 81] on button "Kho nhận" at bounding box center [252, 80] width 82 height 42
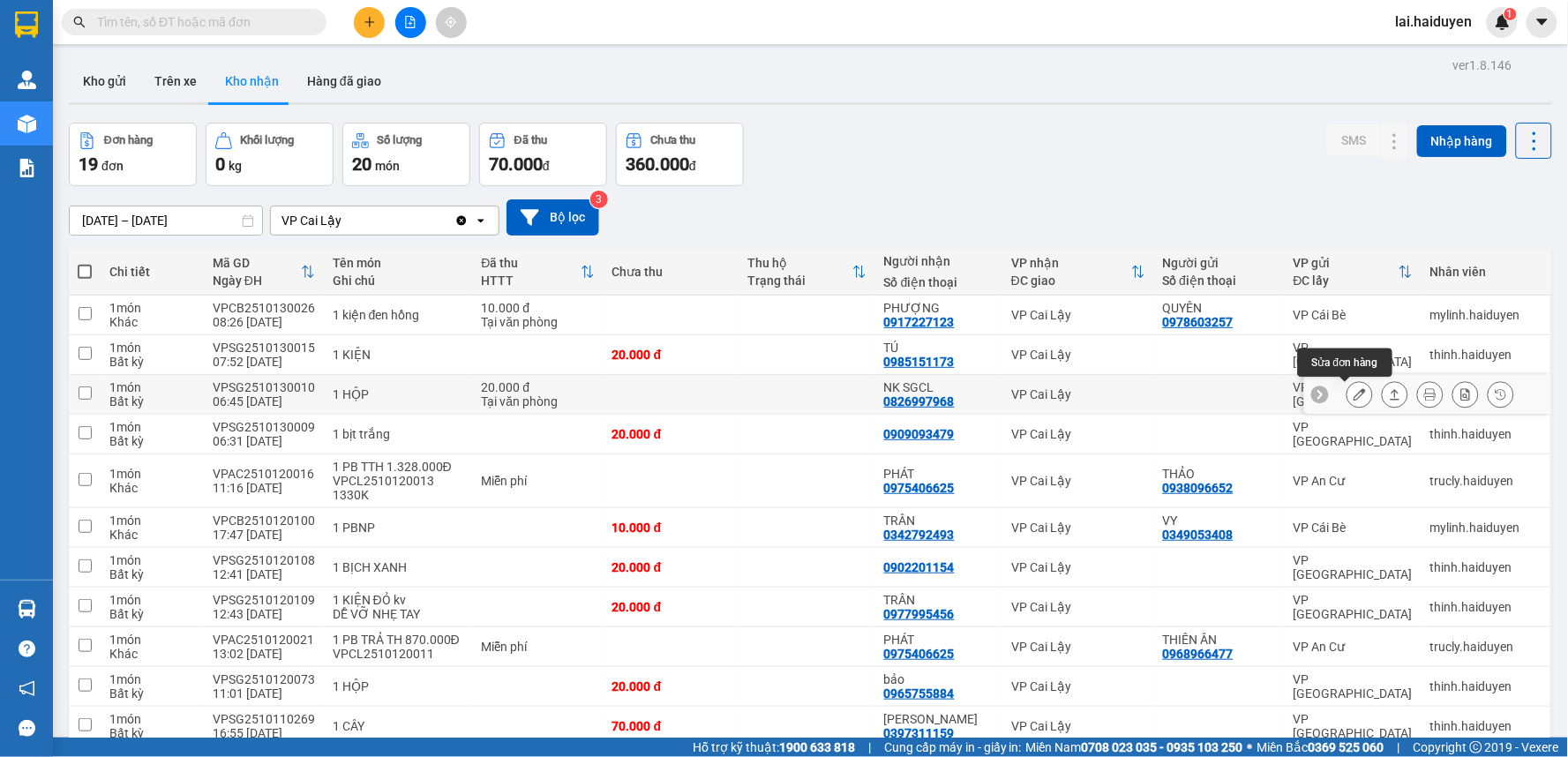
click at [1354, 396] on icon at bounding box center [1359, 394] width 13 height 13
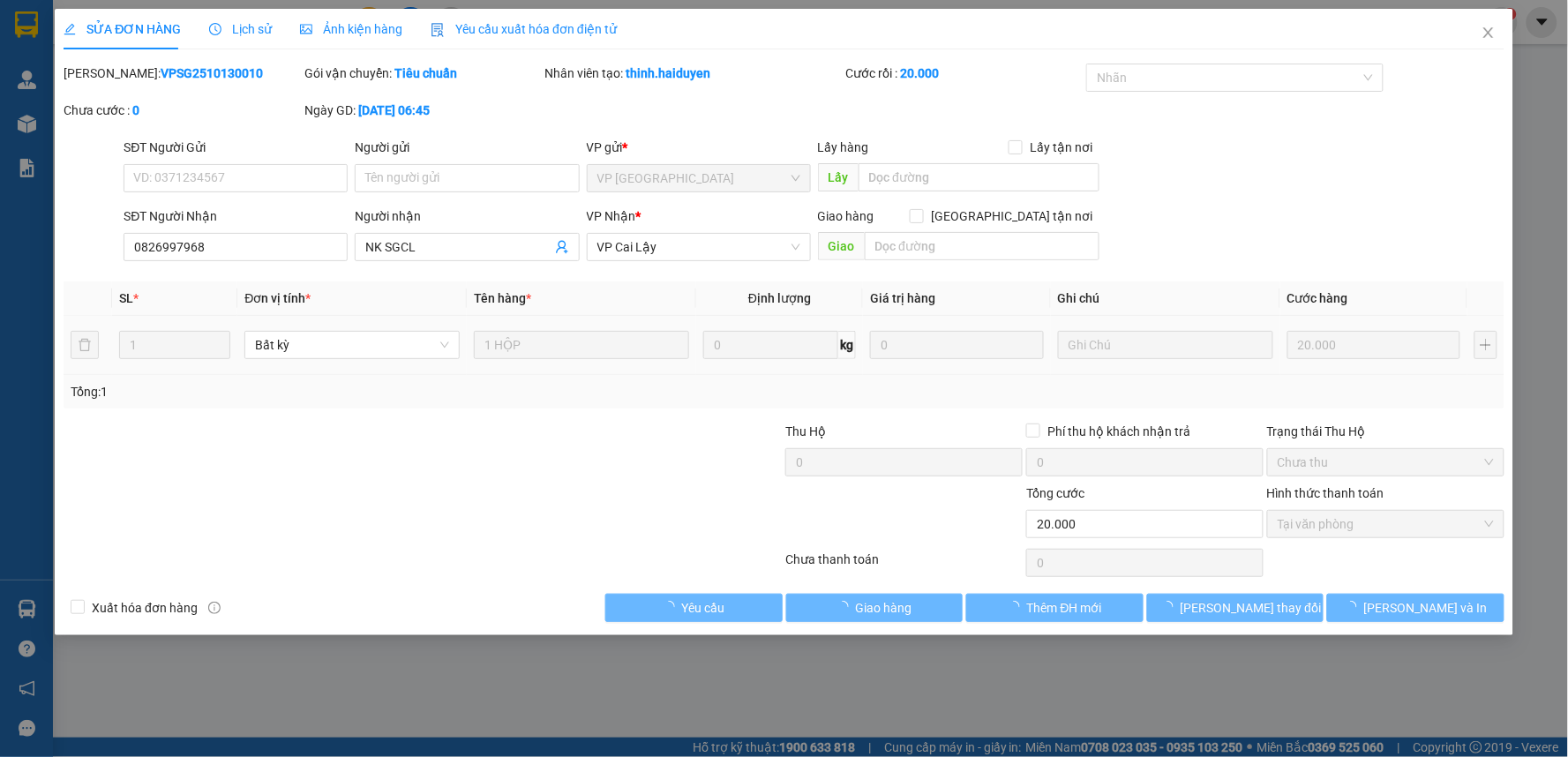
type input "0826997968"
type input "NK SGCL"
type input "0"
type input "20.000"
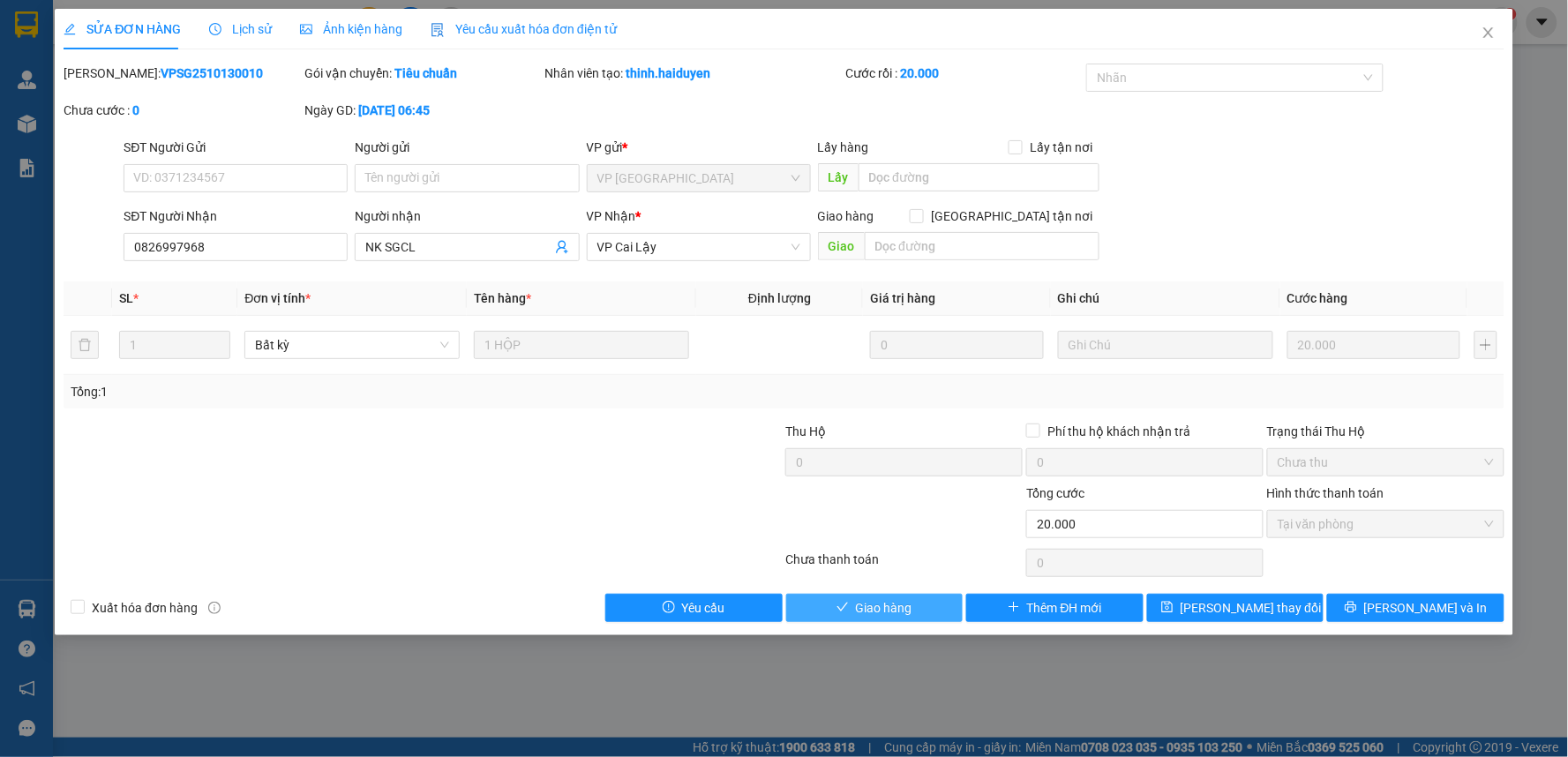
click at [889, 604] on span "Giao hàng" at bounding box center [884, 608] width 57 height 20
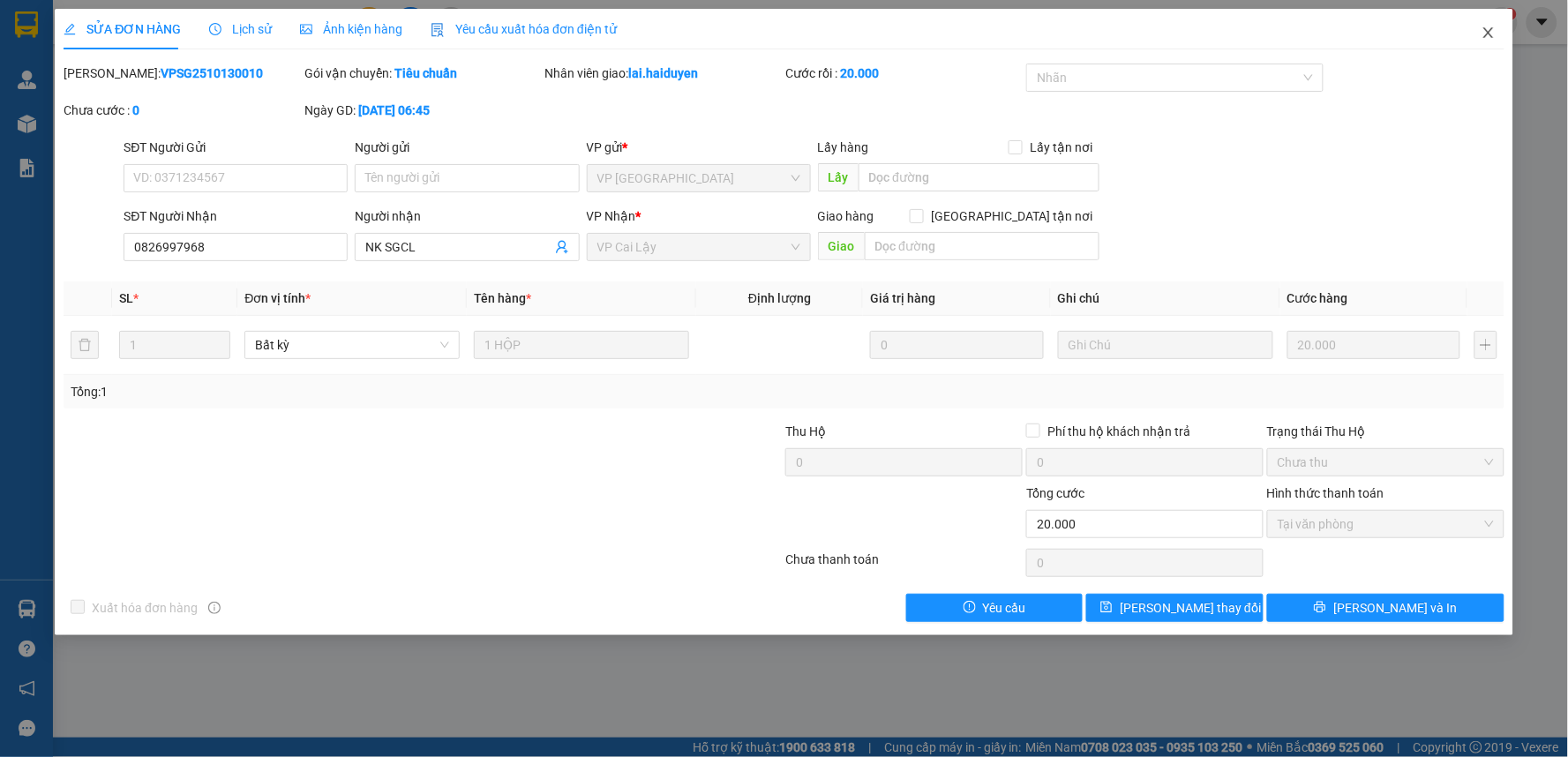
click at [1487, 32] on icon "close" at bounding box center [1488, 32] width 14 height 14
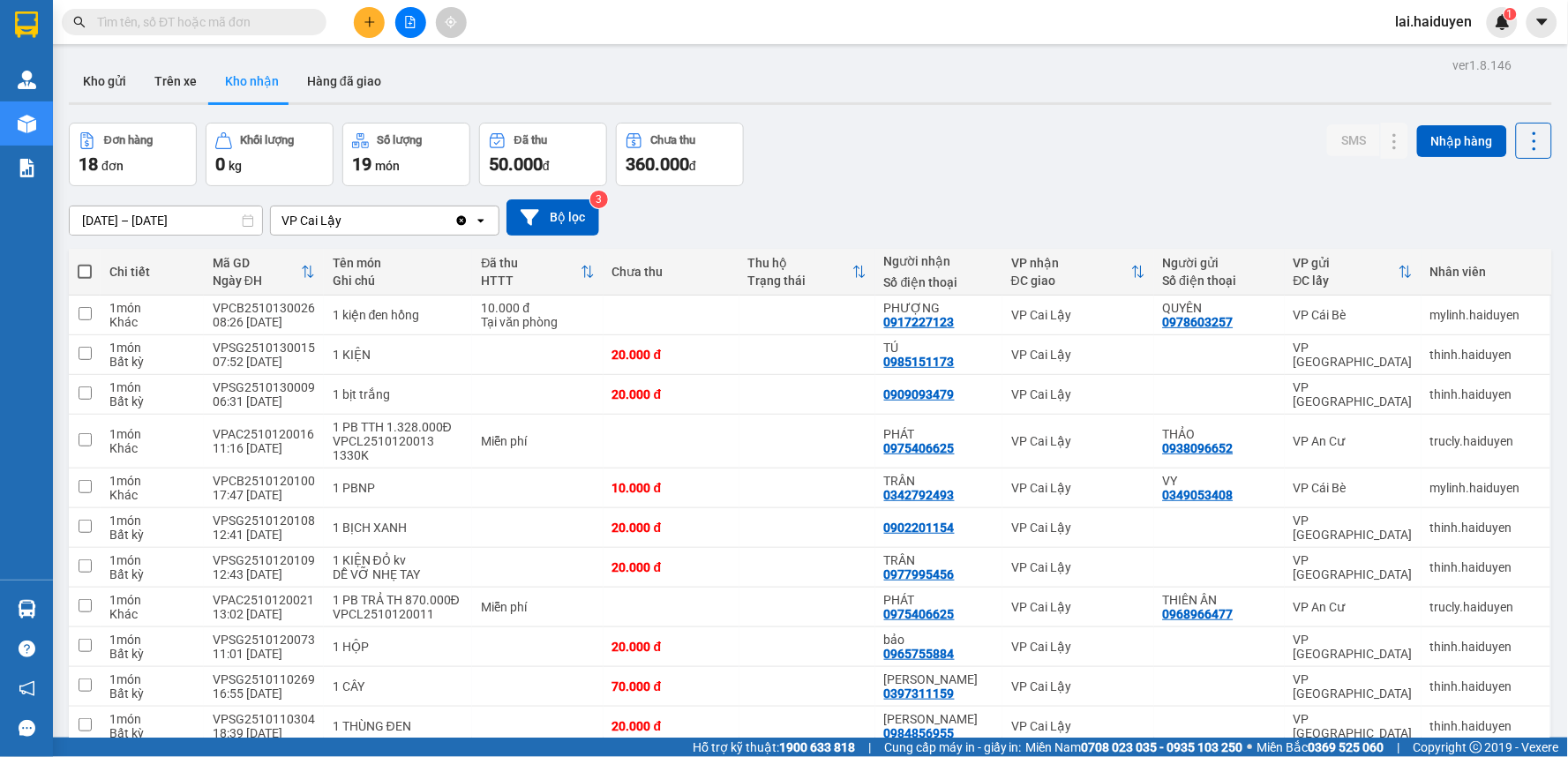
click at [262, 23] on input "text" at bounding box center [201, 23] width 209 height 20
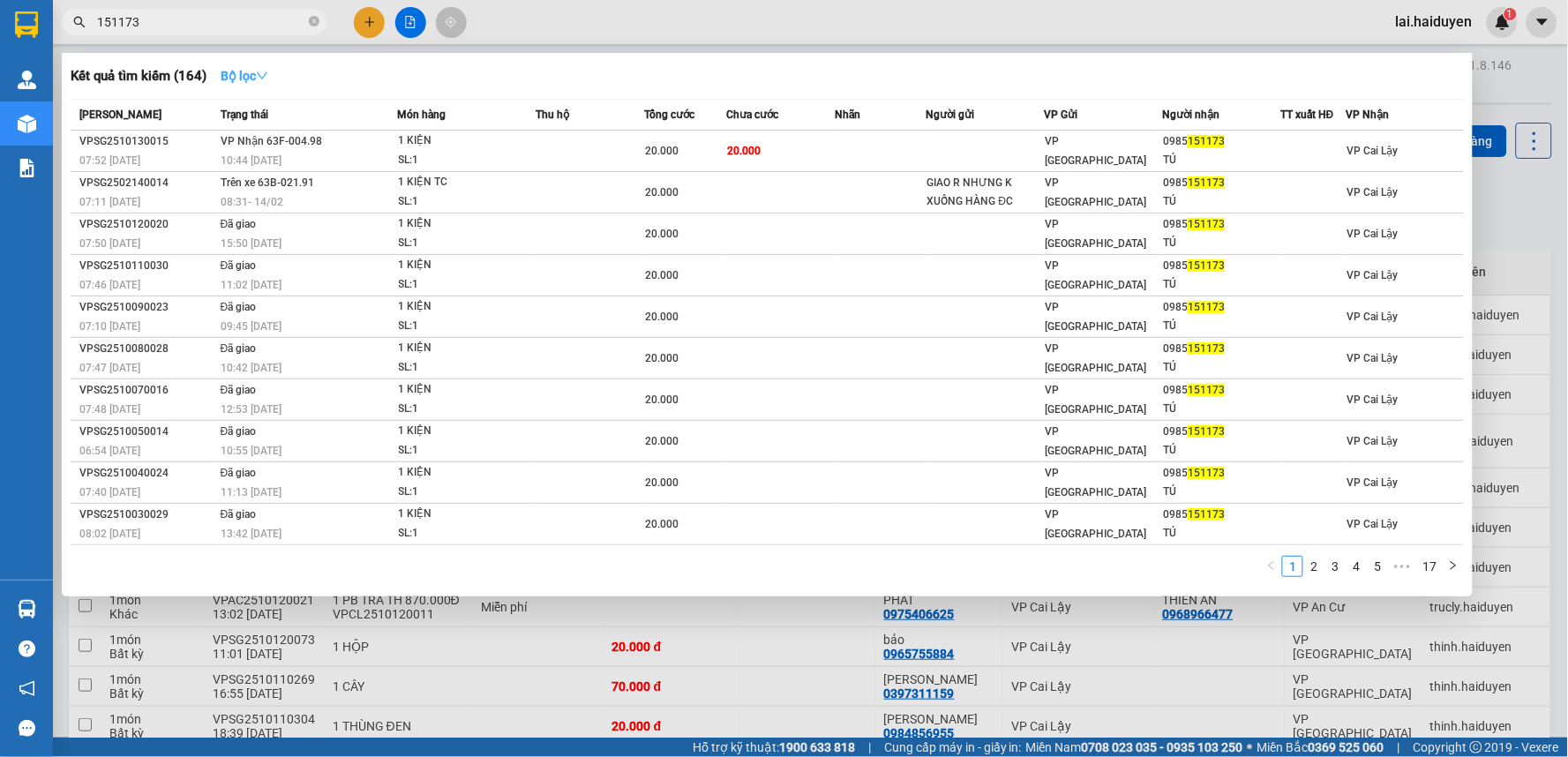
type input "151173"
click at [250, 79] on strong "Bộ lọc" at bounding box center [244, 75] width 48 height 14
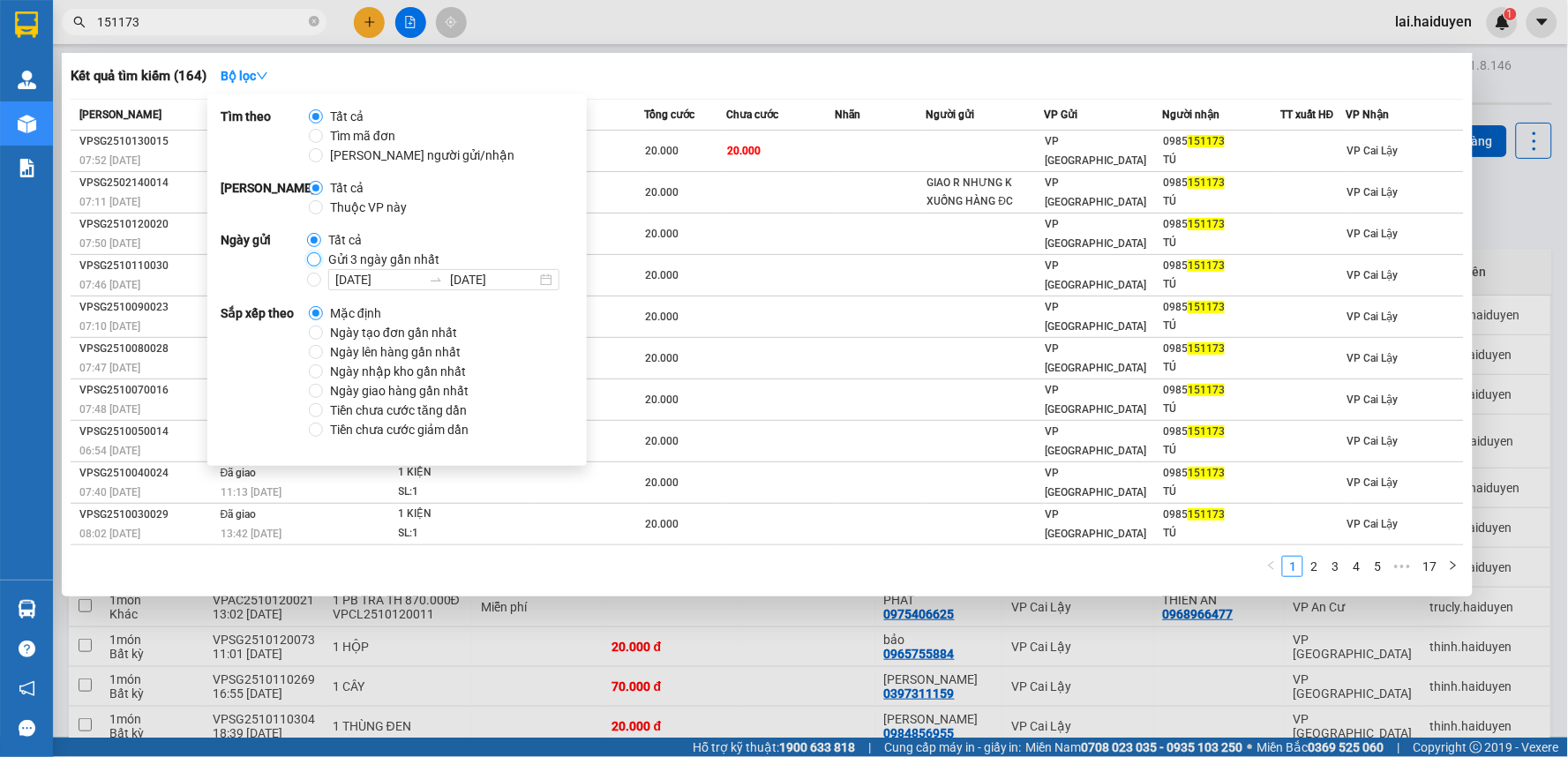
click at [312, 258] on input "Gửi 3 ngày gần nhất" at bounding box center [313, 260] width 14 height 14
radio input "true"
radio input "false"
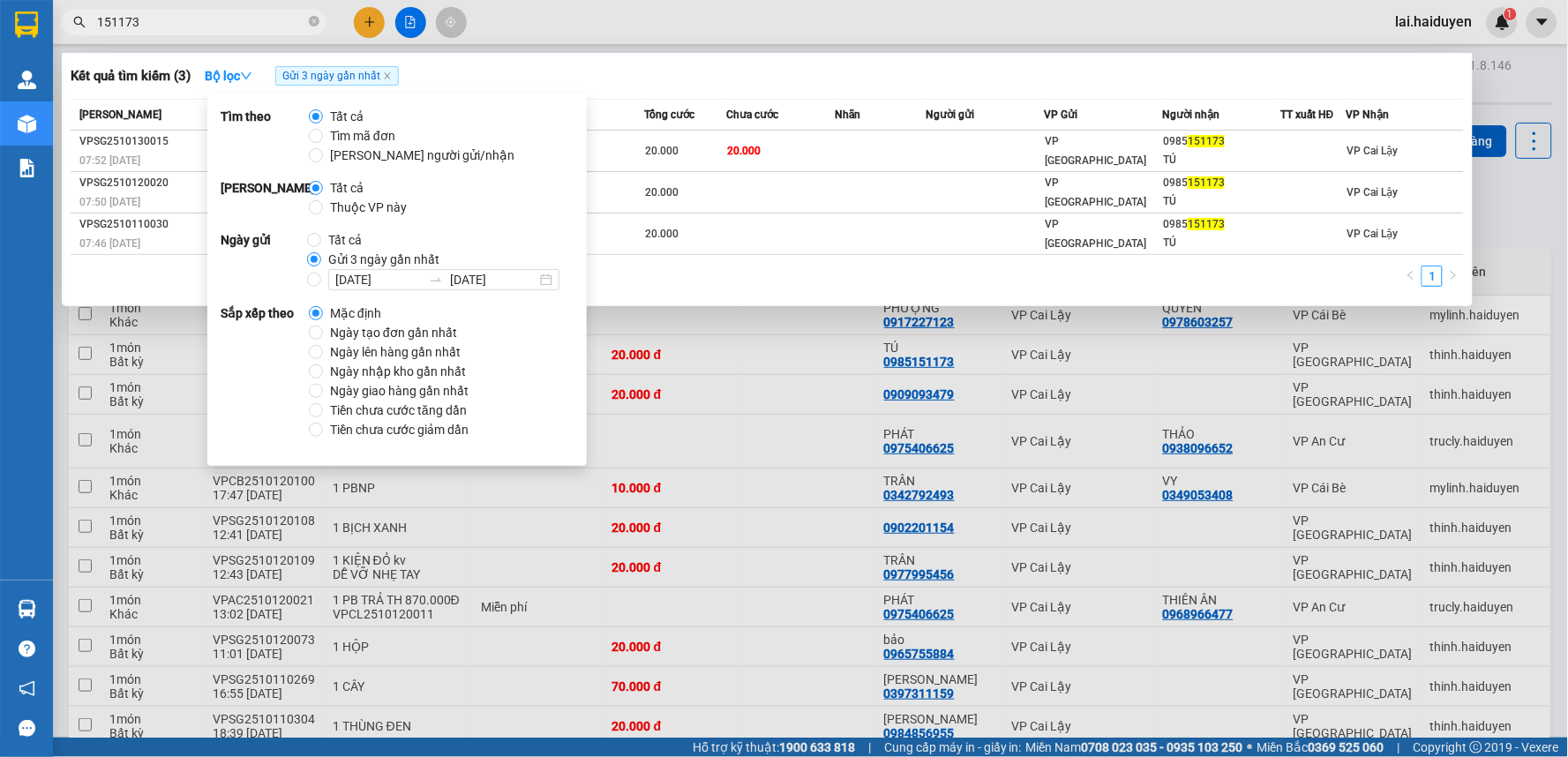
click at [551, 19] on div at bounding box center [784, 378] width 1568 height 757
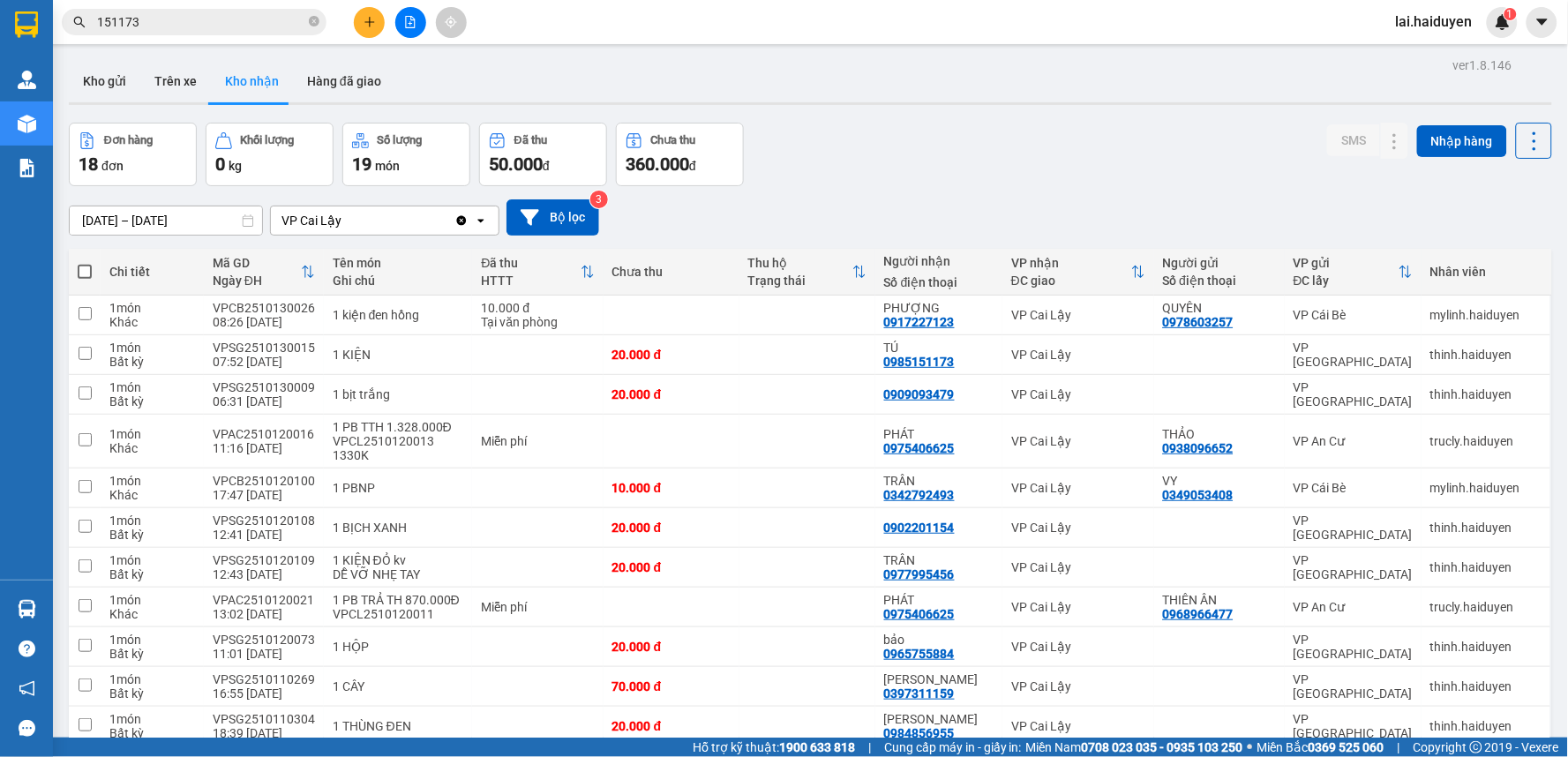
click at [280, 22] on input "151173" at bounding box center [201, 23] width 209 height 20
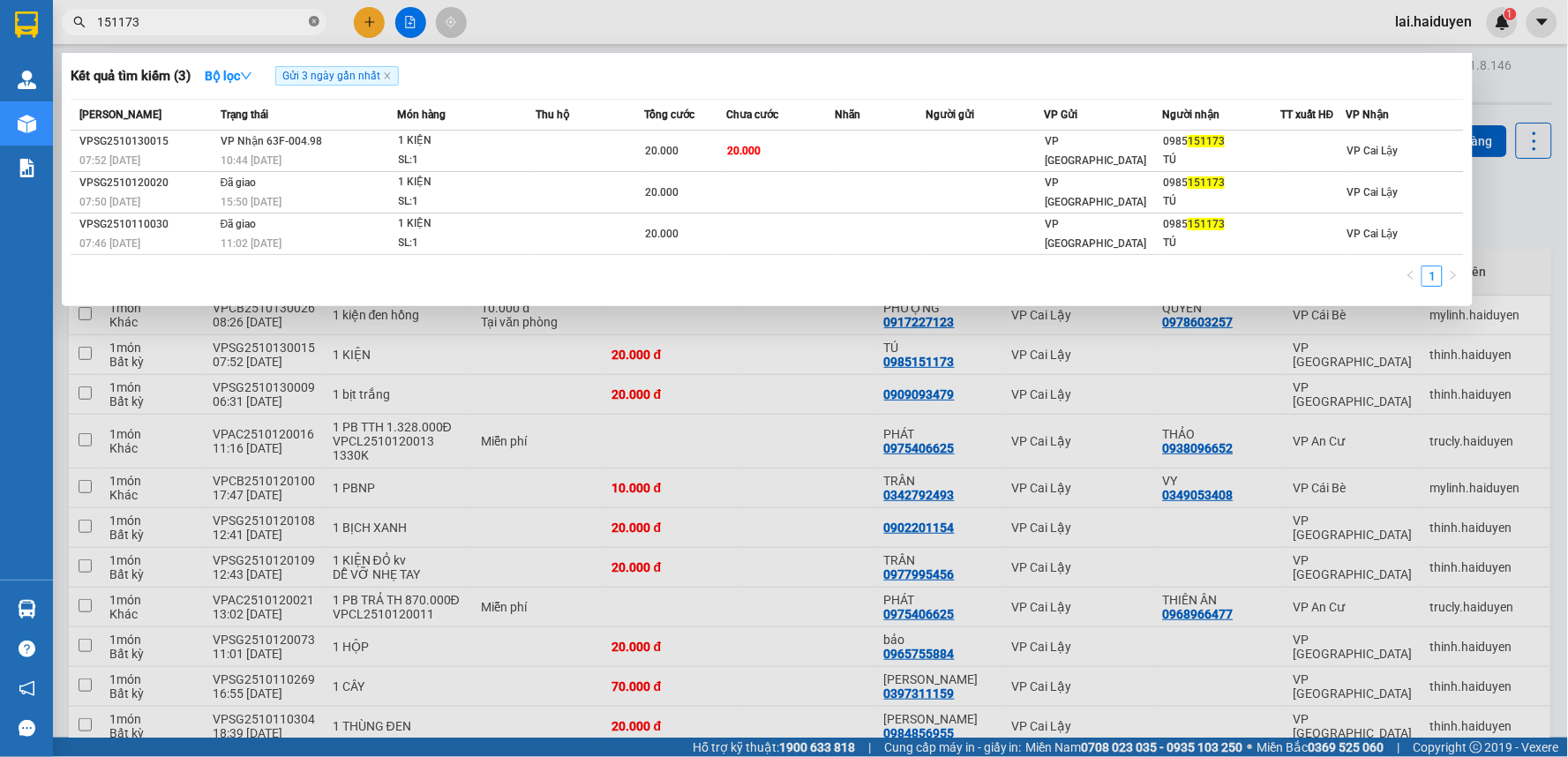
click at [312, 21] on icon "close-circle" at bounding box center [313, 21] width 11 height 11
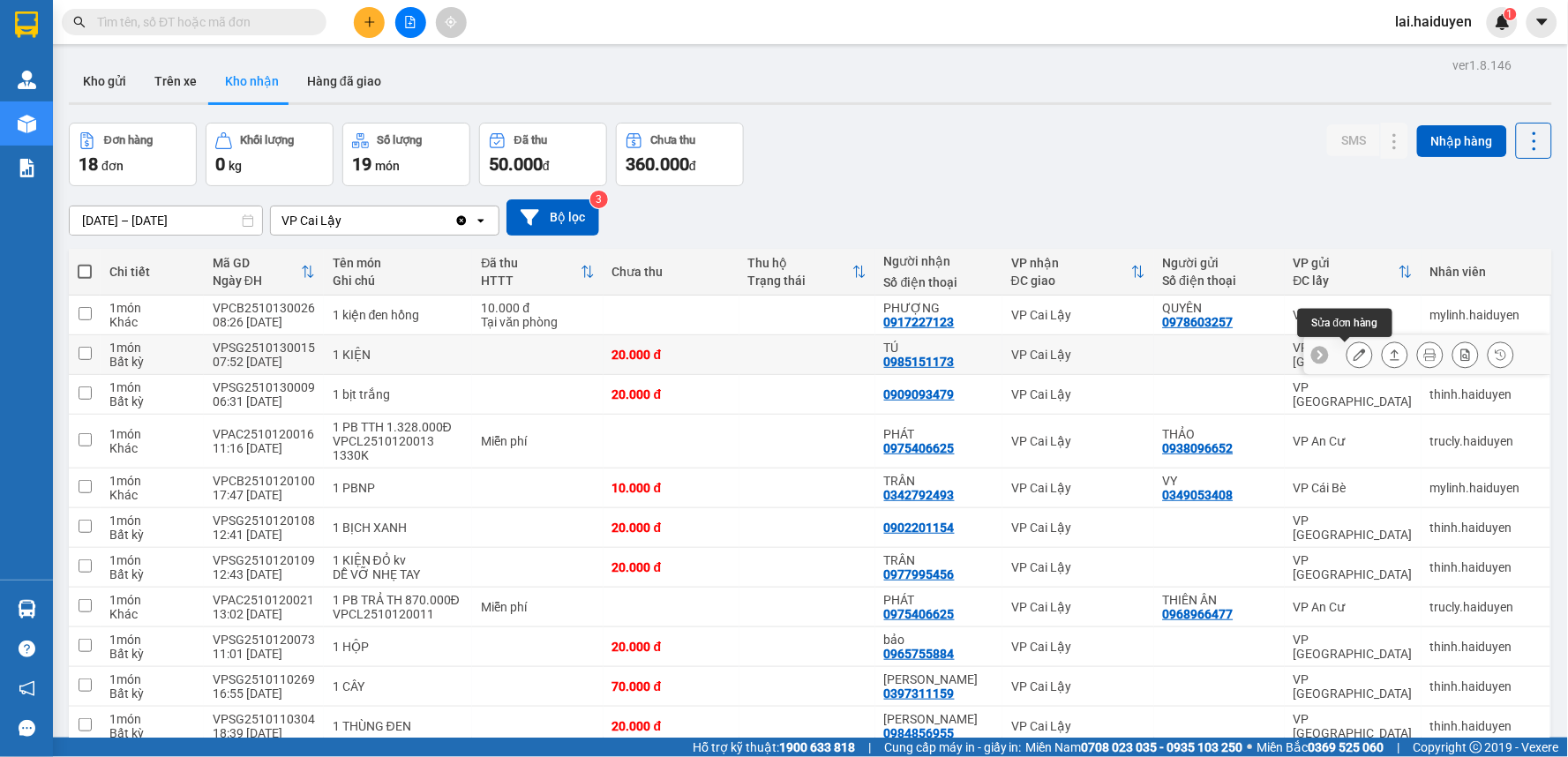
click at [1354, 357] on icon at bounding box center [1359, 355] width 13 height 13
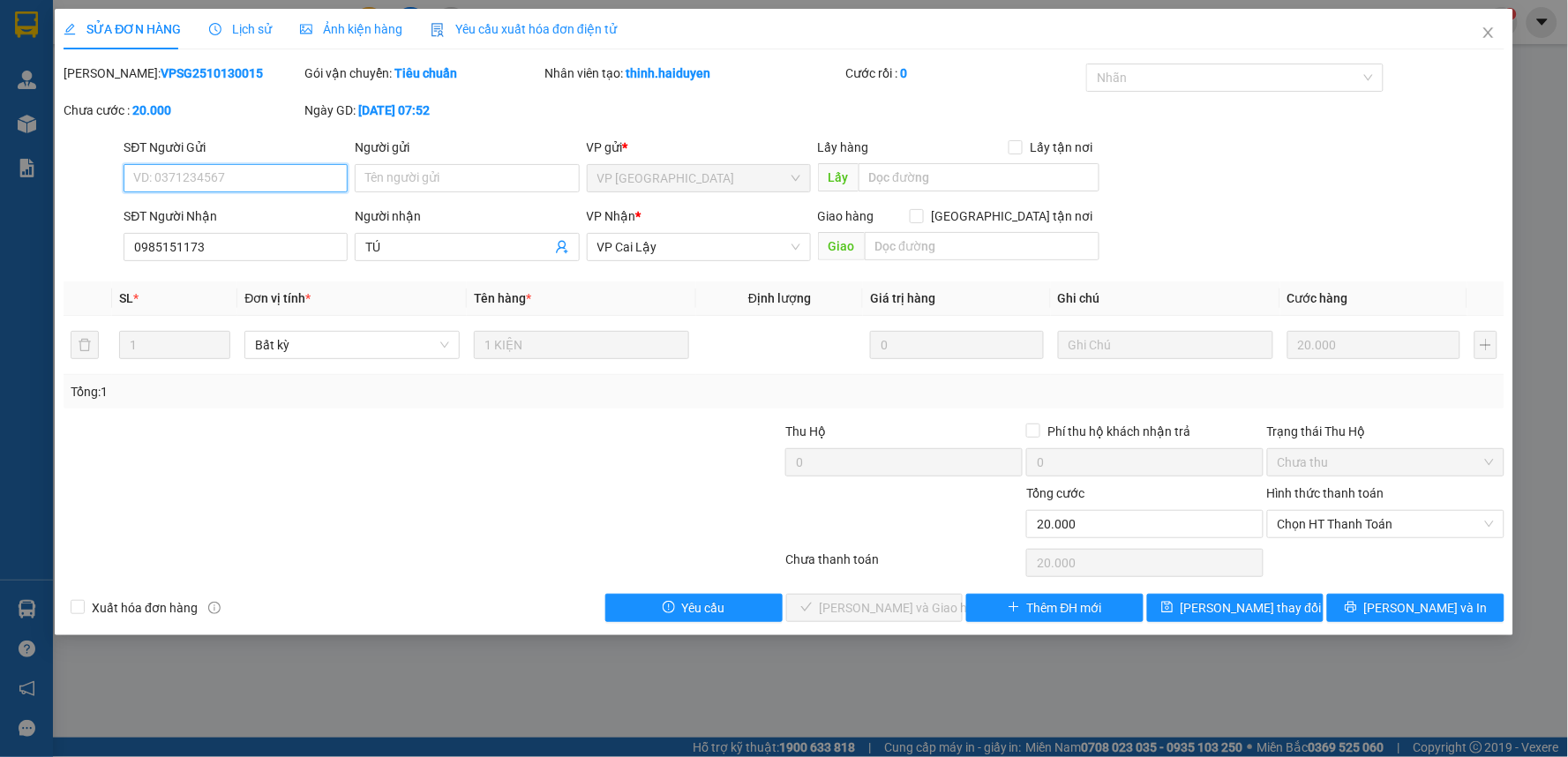
type input "0985151173"
type input "TÚ"
type input "0"
type input "20.000"
click at [1423, 525] on span "Chọn HT Thanh Toán" at bounding box center [1385, 524] width 216 height 26
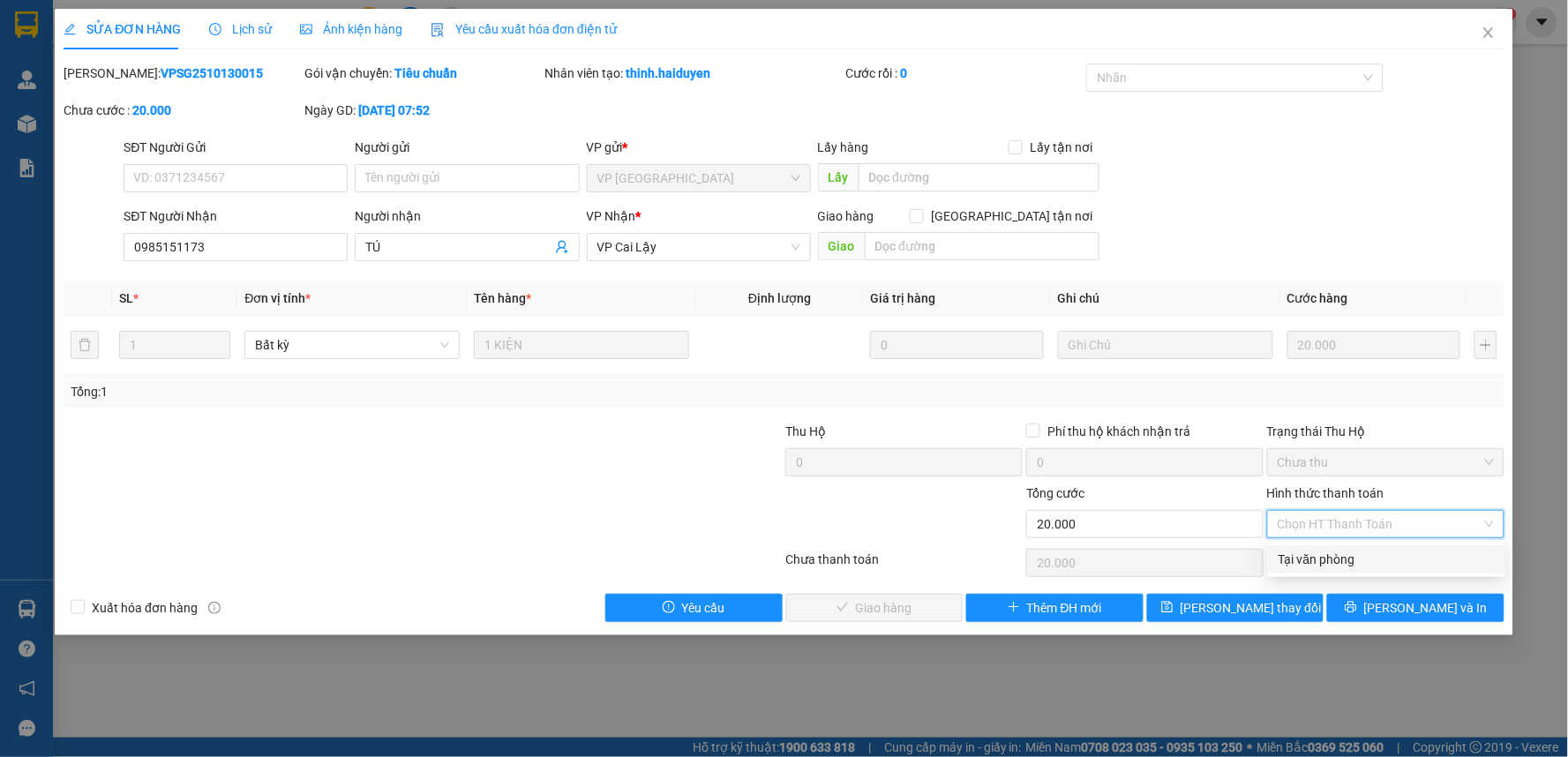
click at [1397, 562] on div "Tại văn phòng" at bounding box center [1386, 559] width 216 height 20
type input "0"
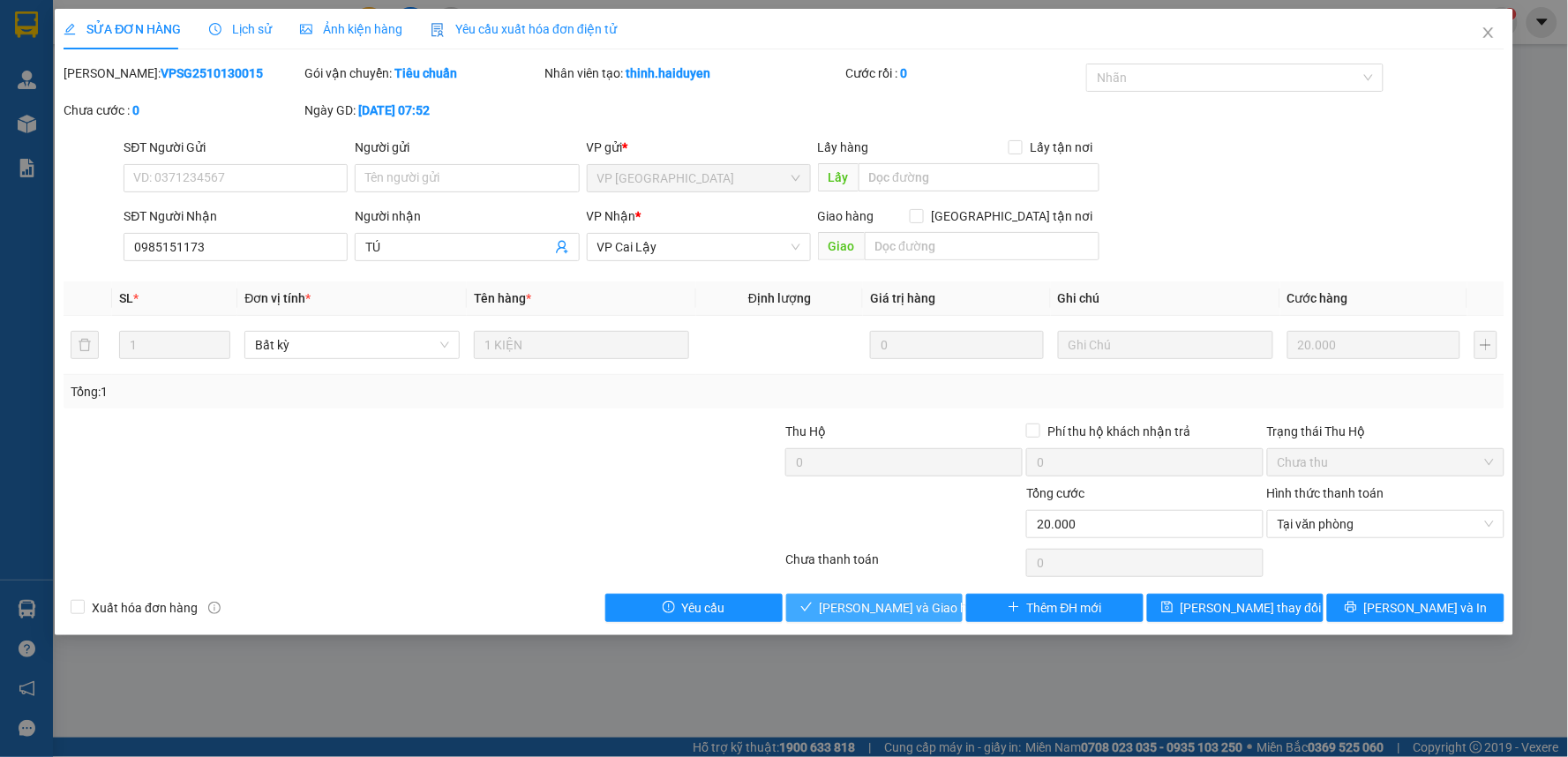
click at [895, 603] on span "[PERSON_NAME] và Giao hàng" at bounding box center [904, 608] width 169 height 20
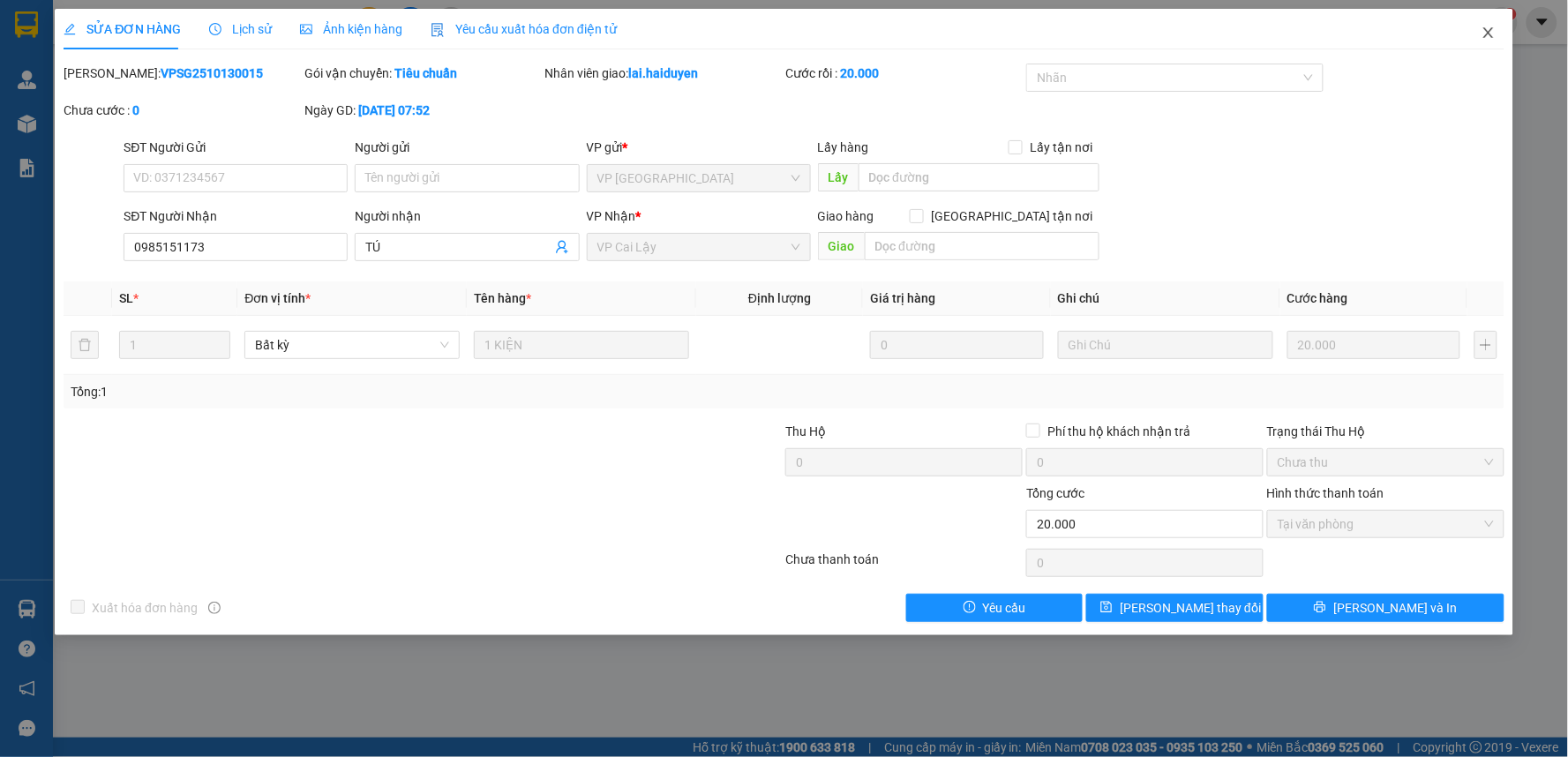
click at [1487, 32] on icon "close" at bounding box center [1488, 32] width 14 height 14
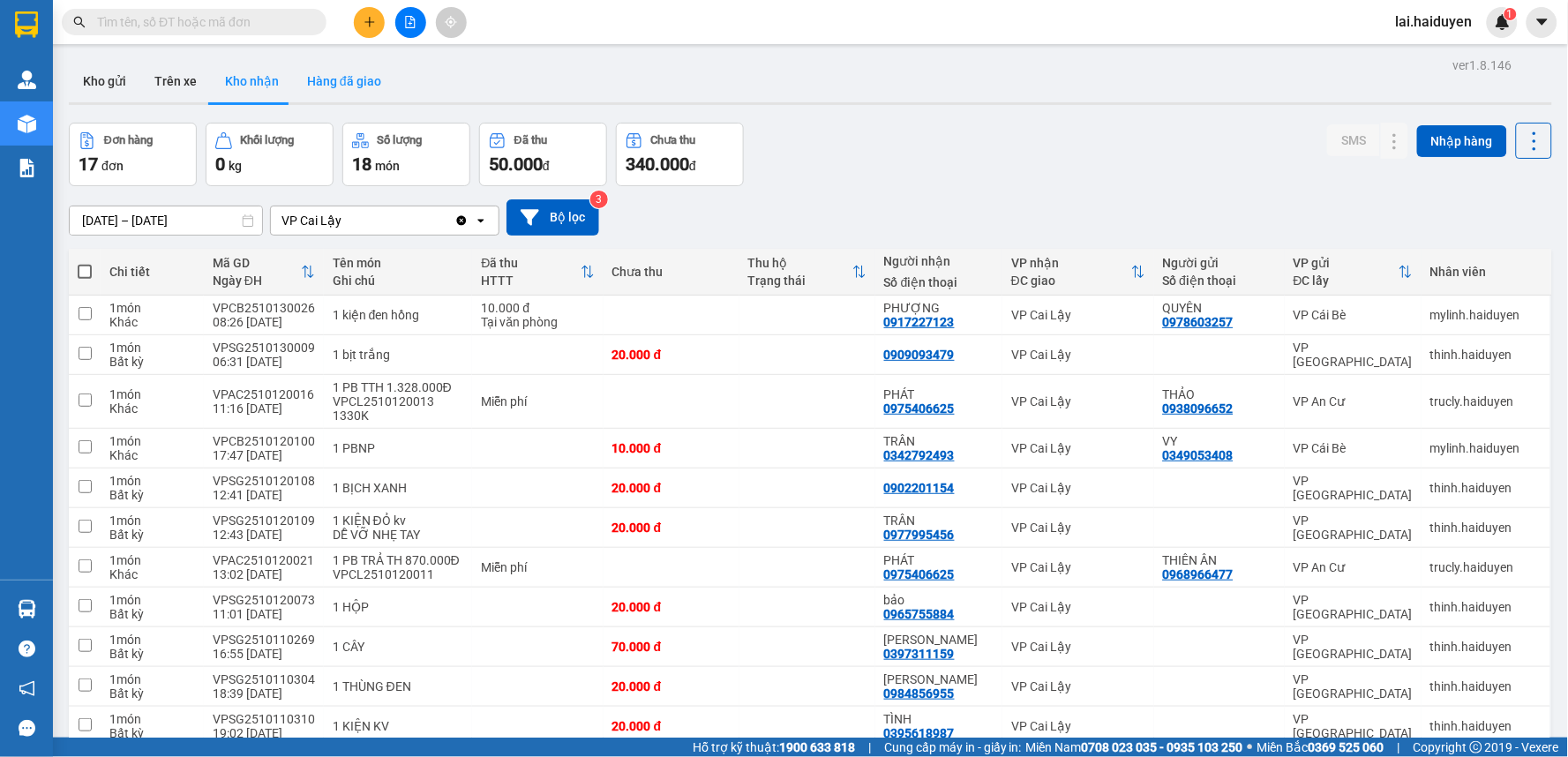
click at [350, 88] on button "Hàng đã giao" at bounding box center [344, 80] width 102 height 42
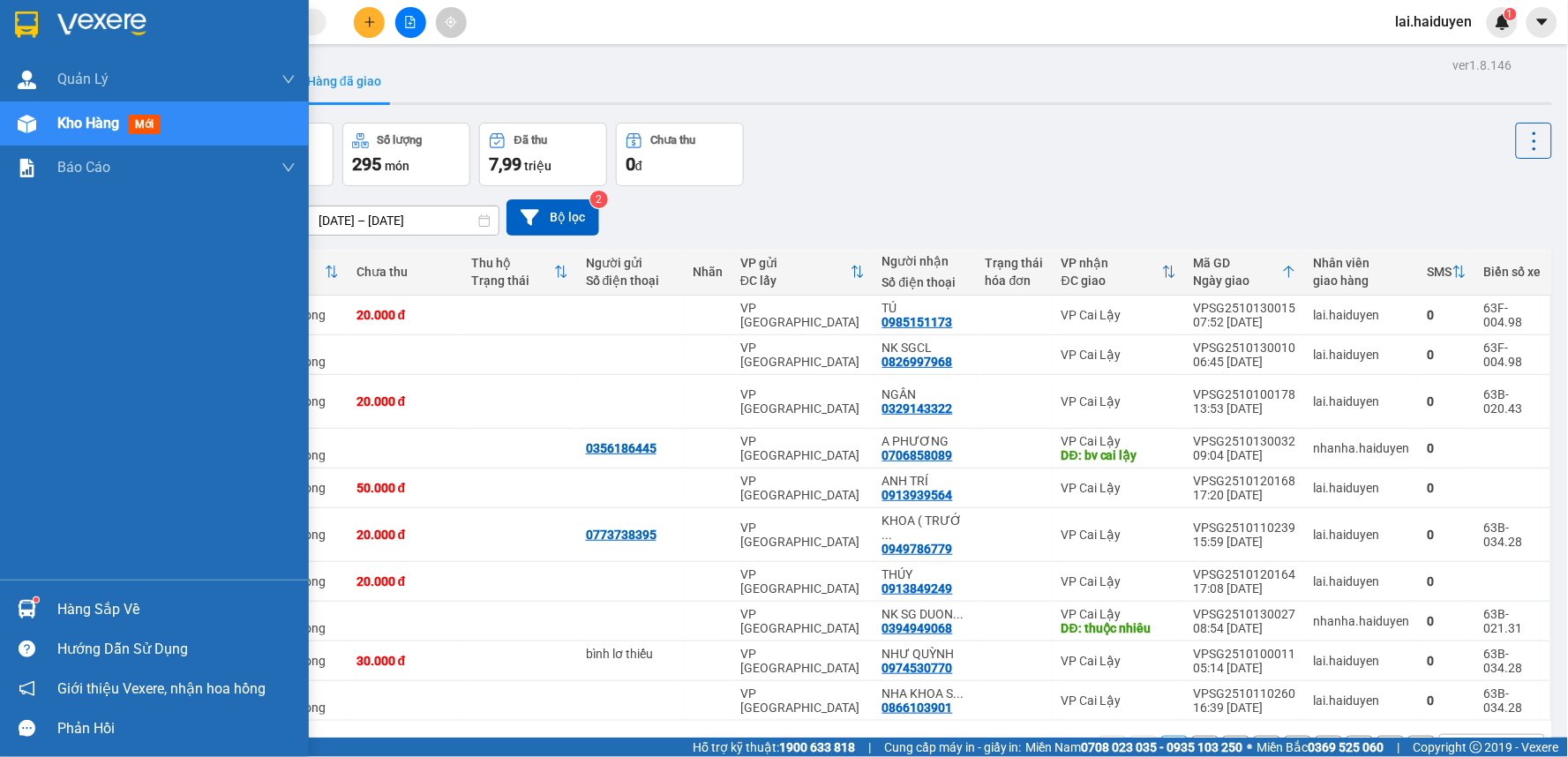
click at [107, 127] on span "Kho hàng" at bounding box center [88, 122] width 62 height 17
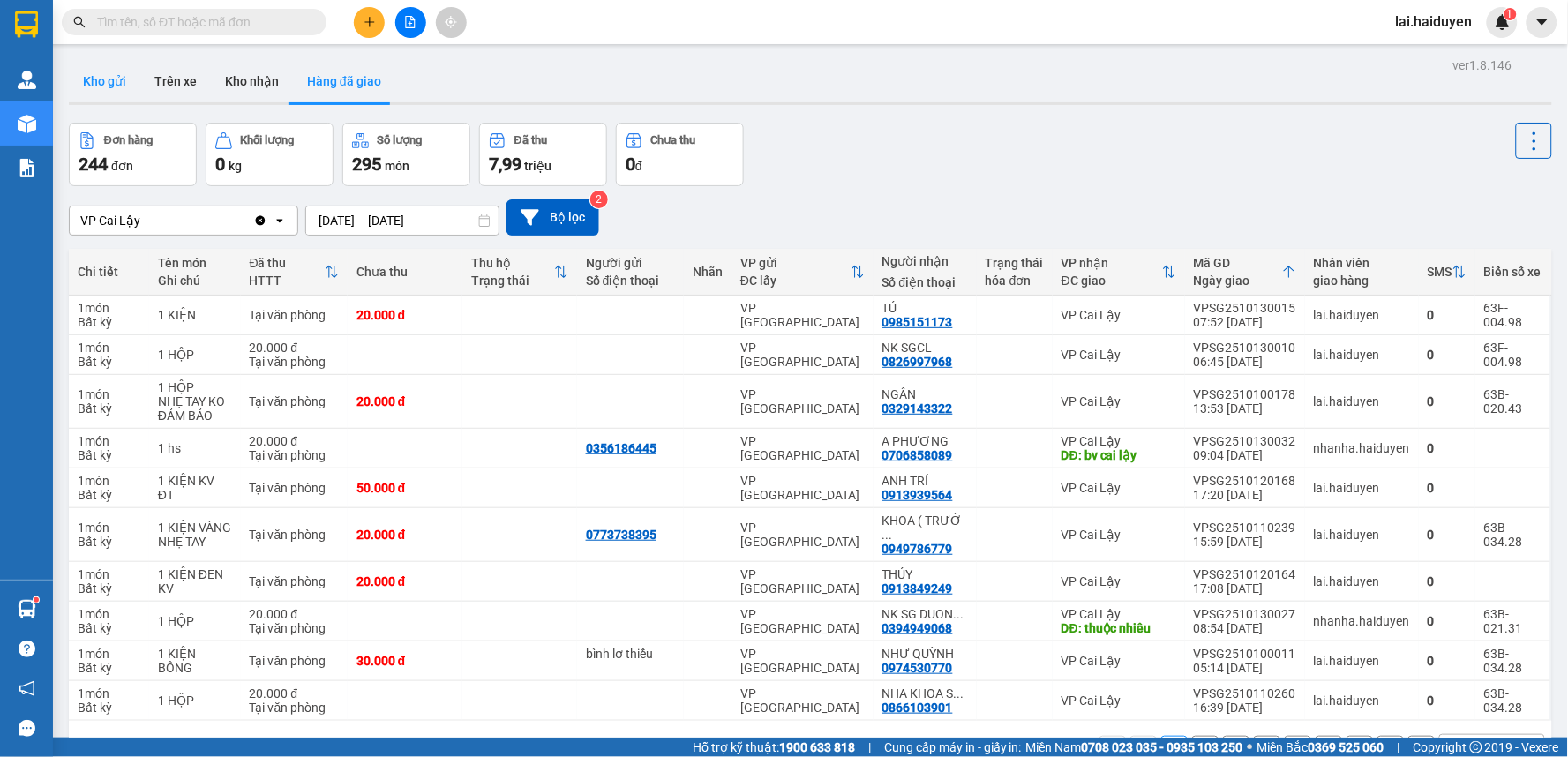
click at [117, 94] on button "Kho gửi" at bounding box center [104, 80] width 71 height 42
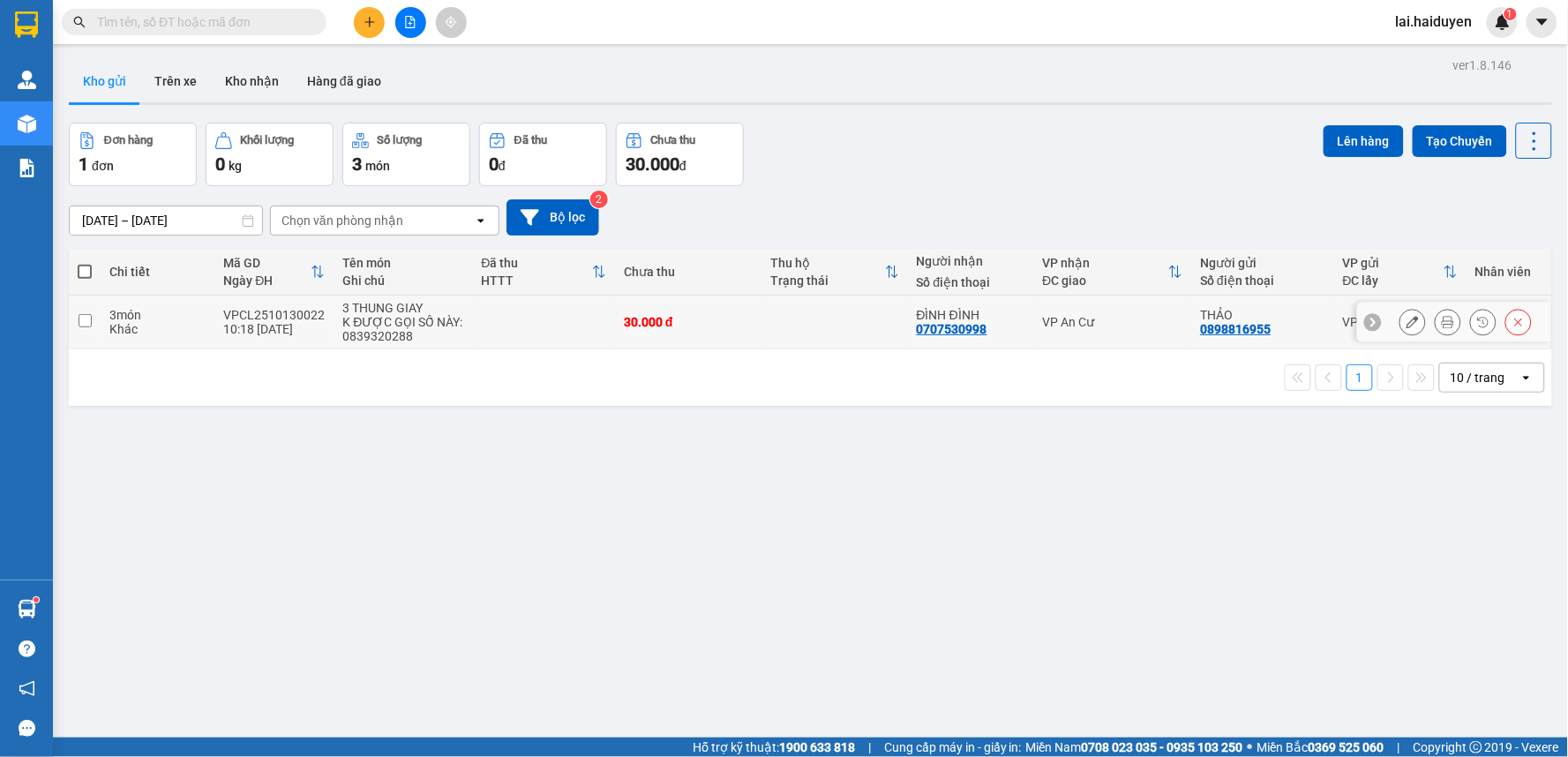
click at [761, 320] on td at bounding box center [834, 322] width 147 height 54
checkbox input "true"
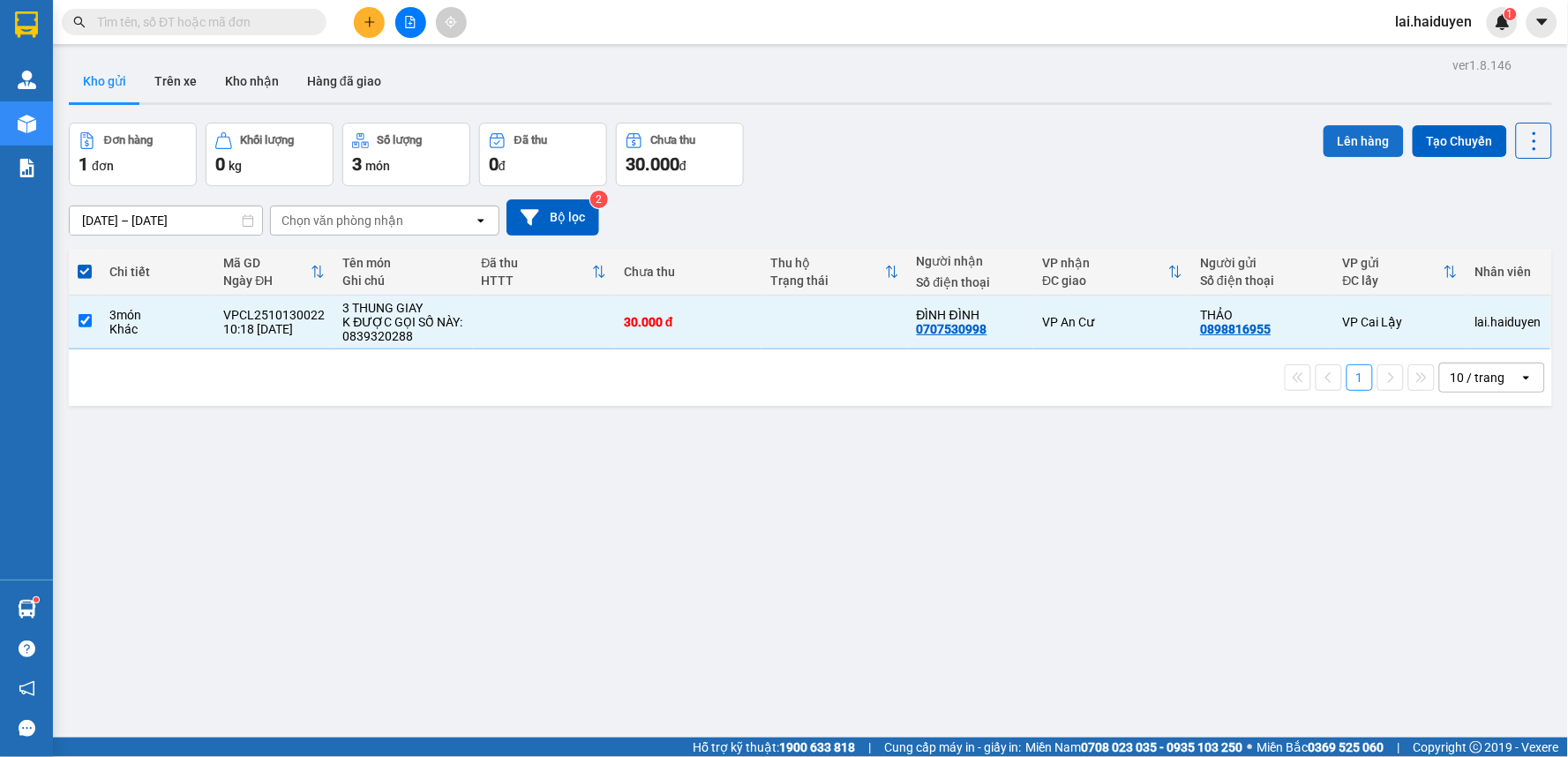
click at [1354, 135] on button "Lên hàng" at bounding box center [1363, 141] width 80 height 31
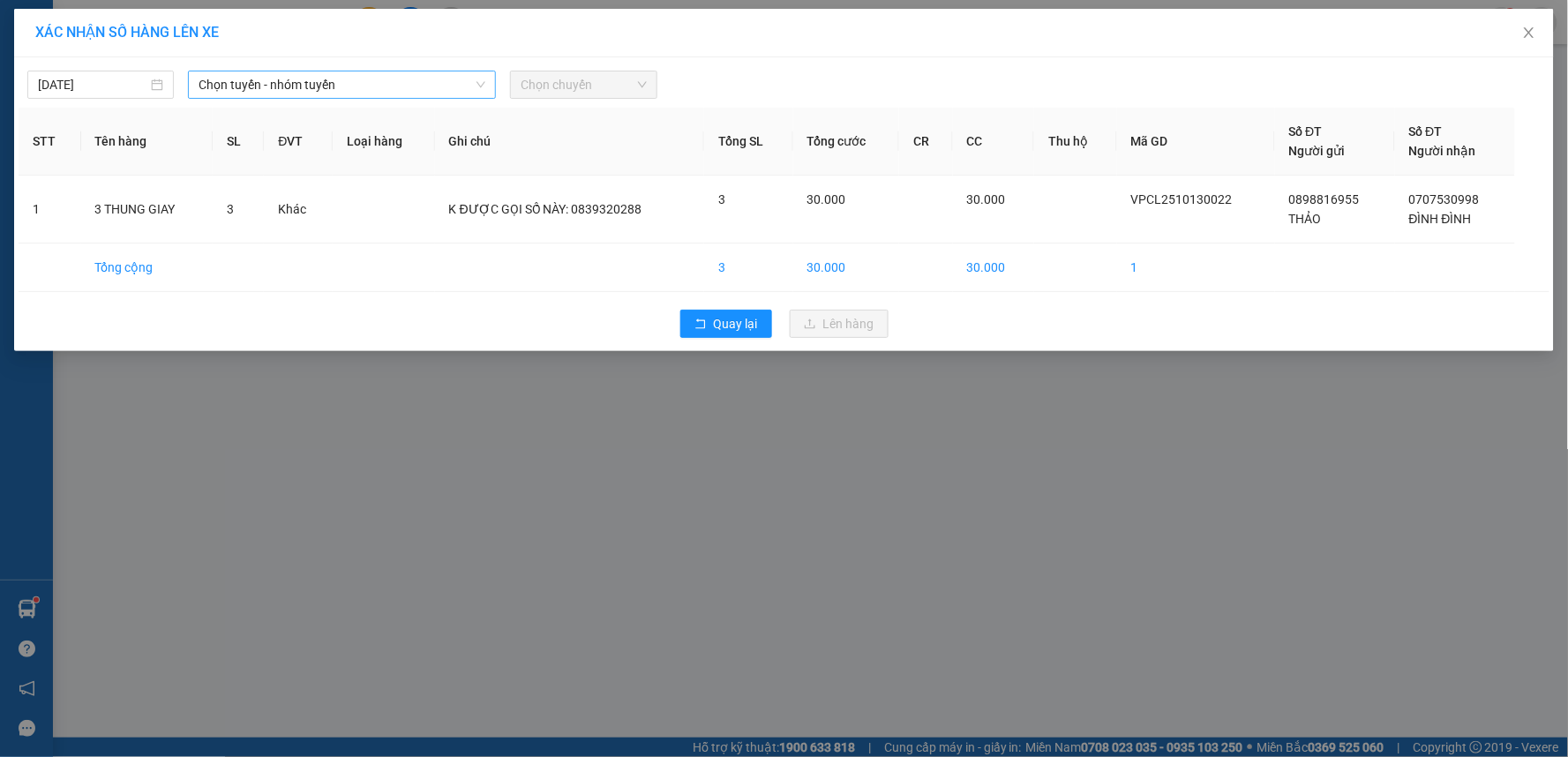
click at [448, 84] on span "Chọn tuyến - nhóm tuyến" at bounding box center [342, 84] width 287 height 26
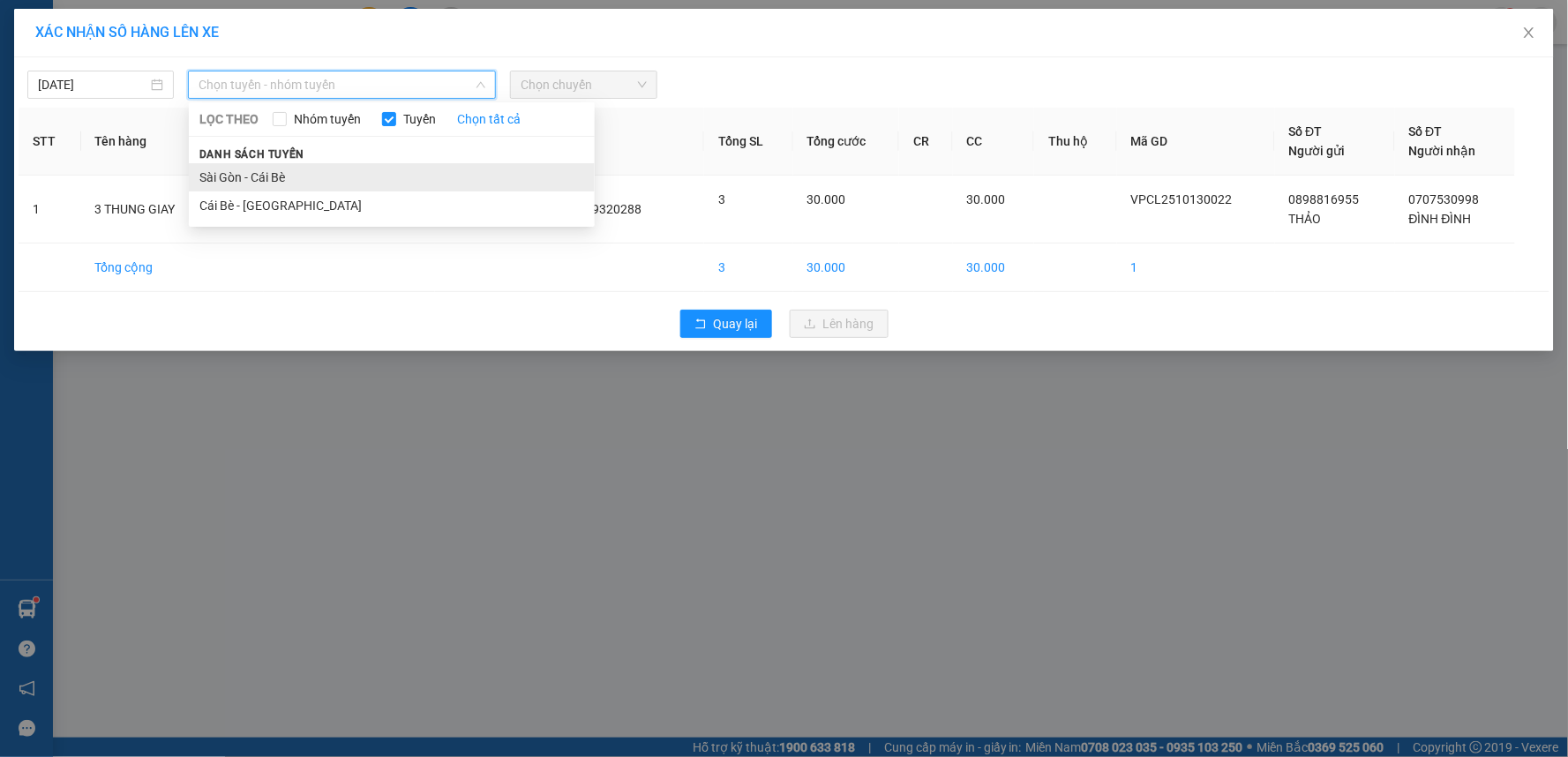
click at [419, 173] on li "Sài Gòn - Cái Bè" at bounding box center [392, 177] width 405 height 28
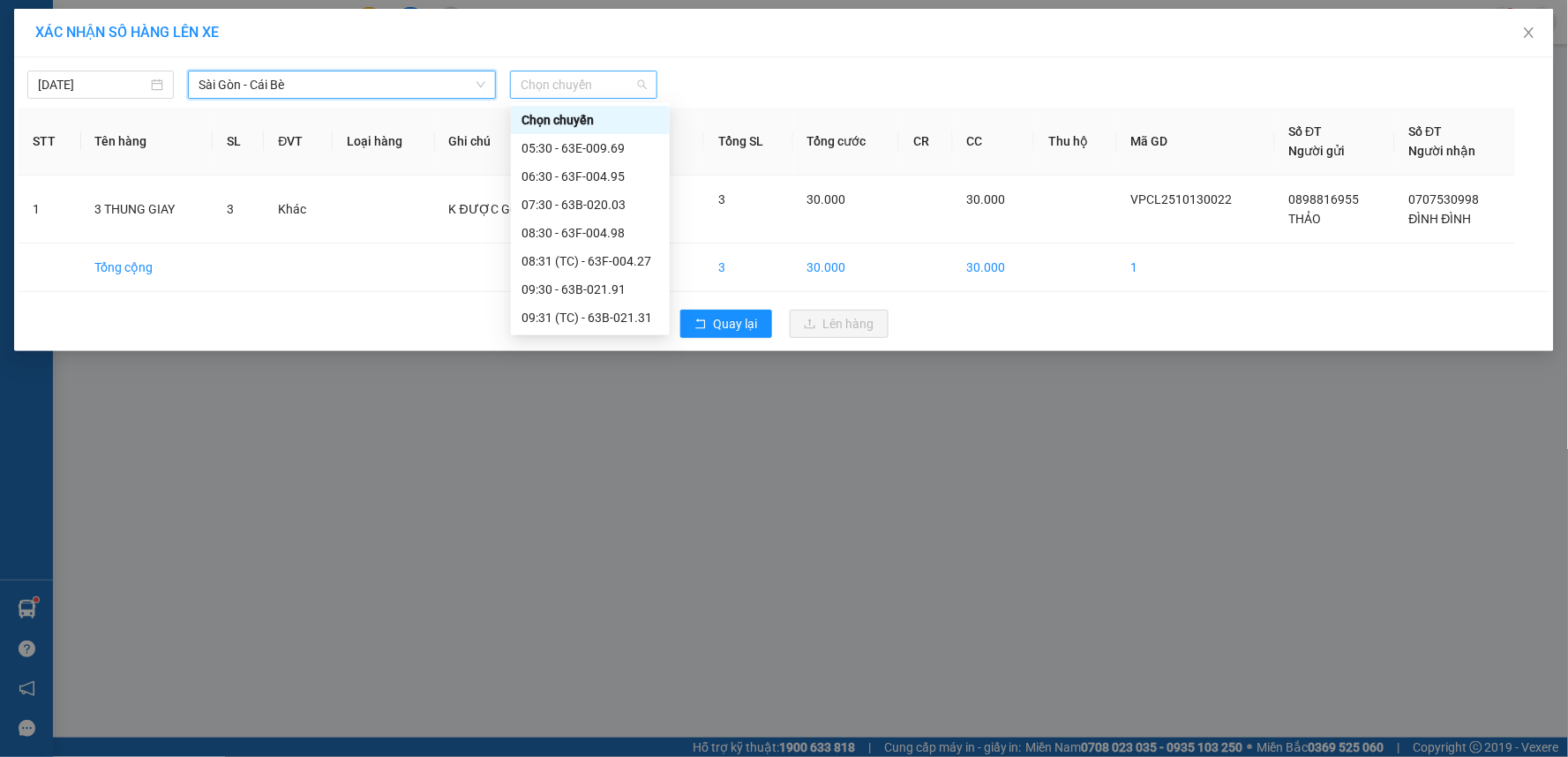
click at [618, 83] on span "Chọn chuyến" at bounding box center [583, 84] width 125 height 26
click at [618, 294] on div "09:30 - 63B-021.91" at bounding box center [590, 290] width 138 height 20
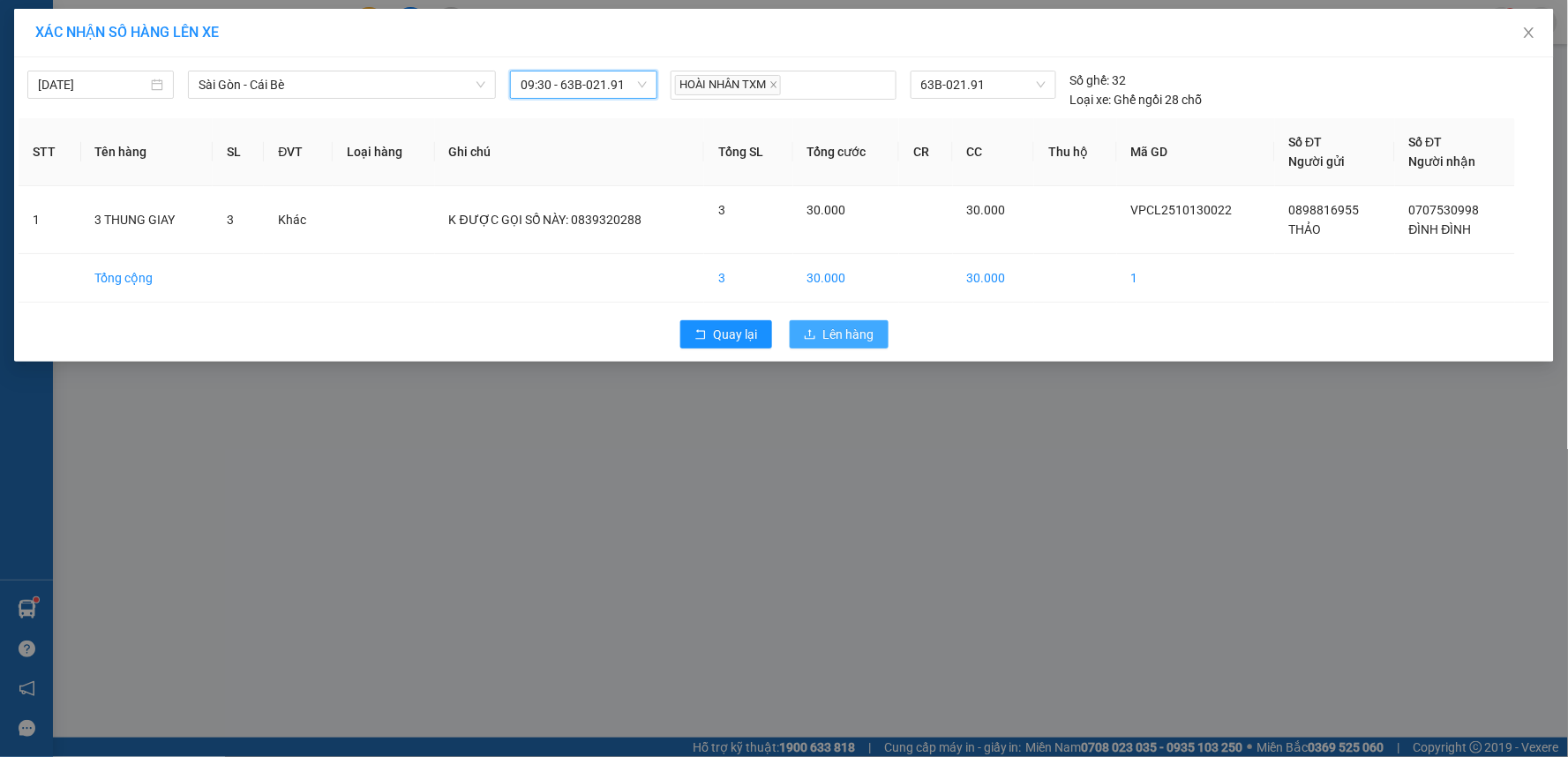
click at [843, 336] on span "Lên hàng" at bounding box center [848, 334] width 51 height 20
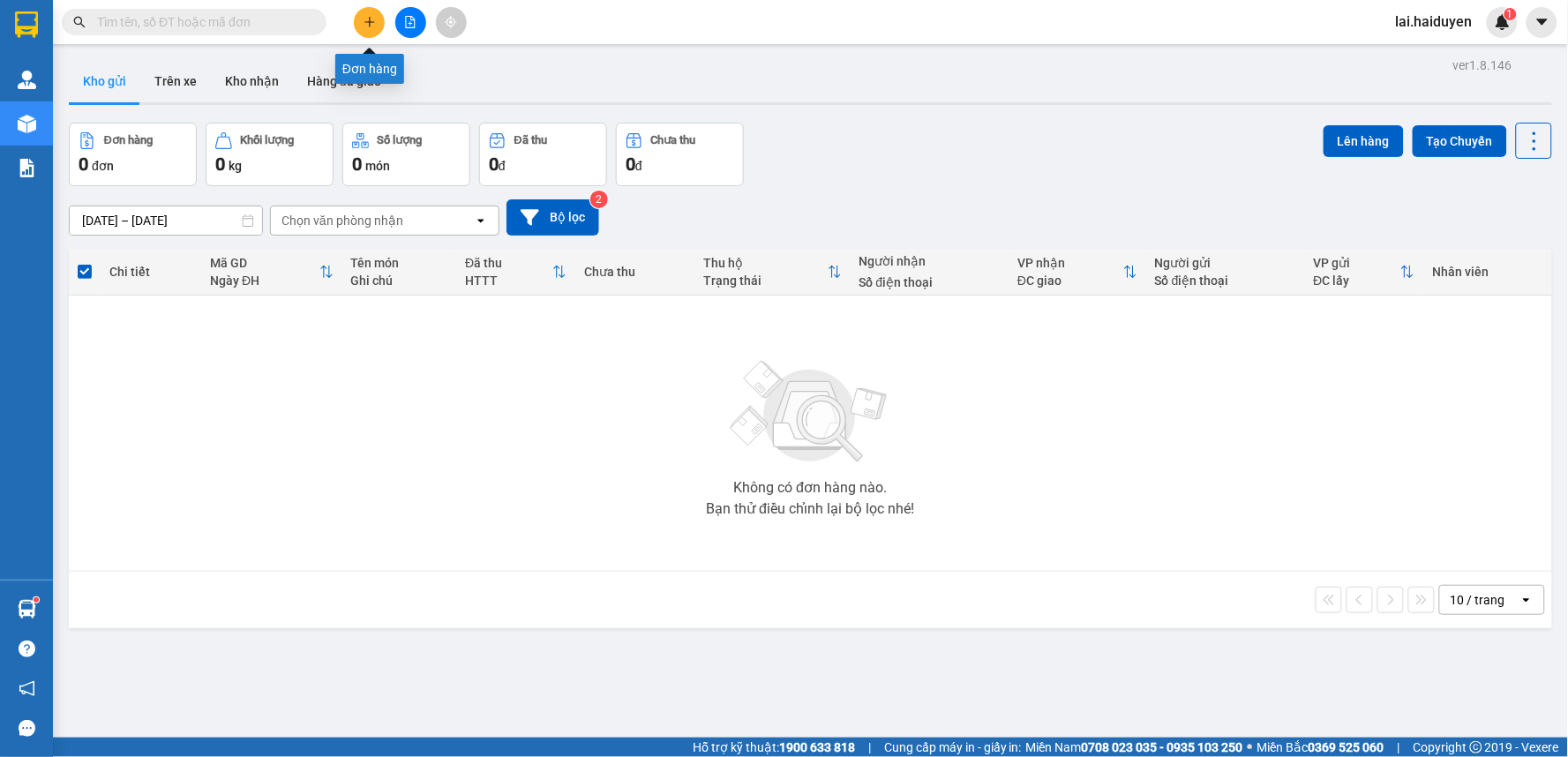
click at [369, 23] on icon "plus" at bounding box center [369, 22] width 1 height 10
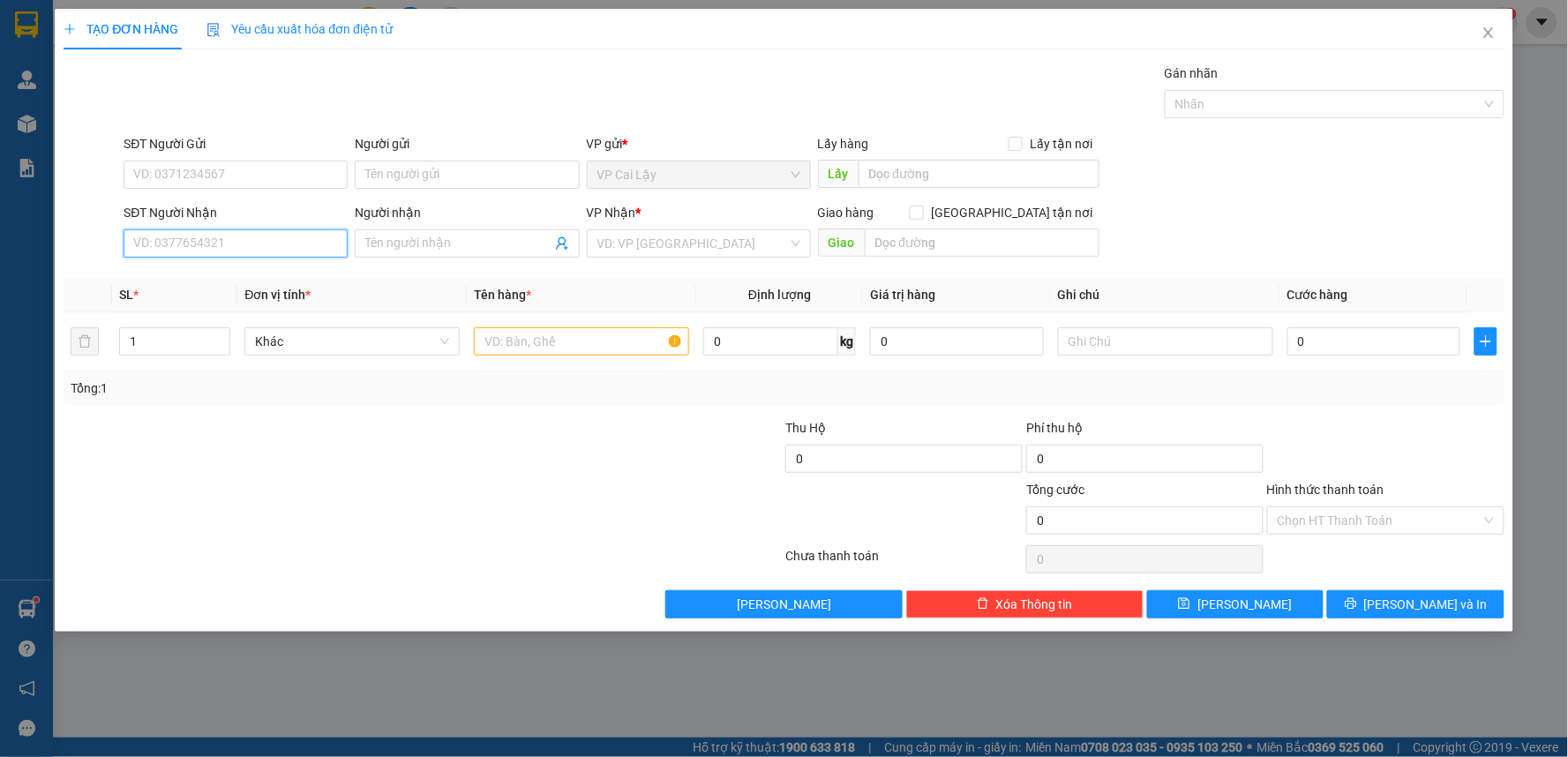
click at [203, 244] on input "SĐT Người Nhận" at bounding box center [235, 243] width 224 height 28
click at [258, 279] on div "0967272950 - [PERSON_NAME]" at bounding box center [235, 279] width 203 height 20
type input "0967272950"
type input "THANH"
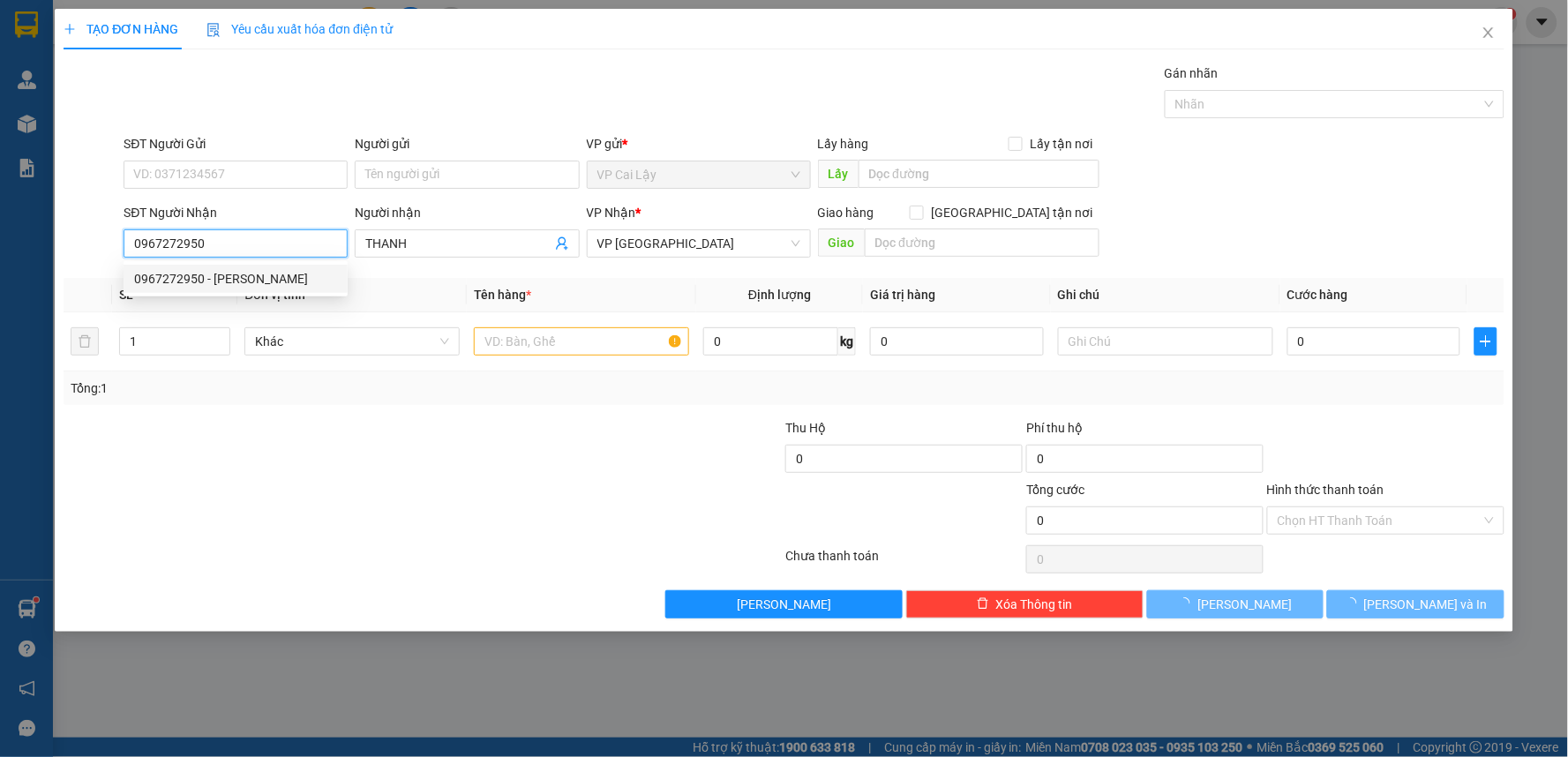
type input "50.000"
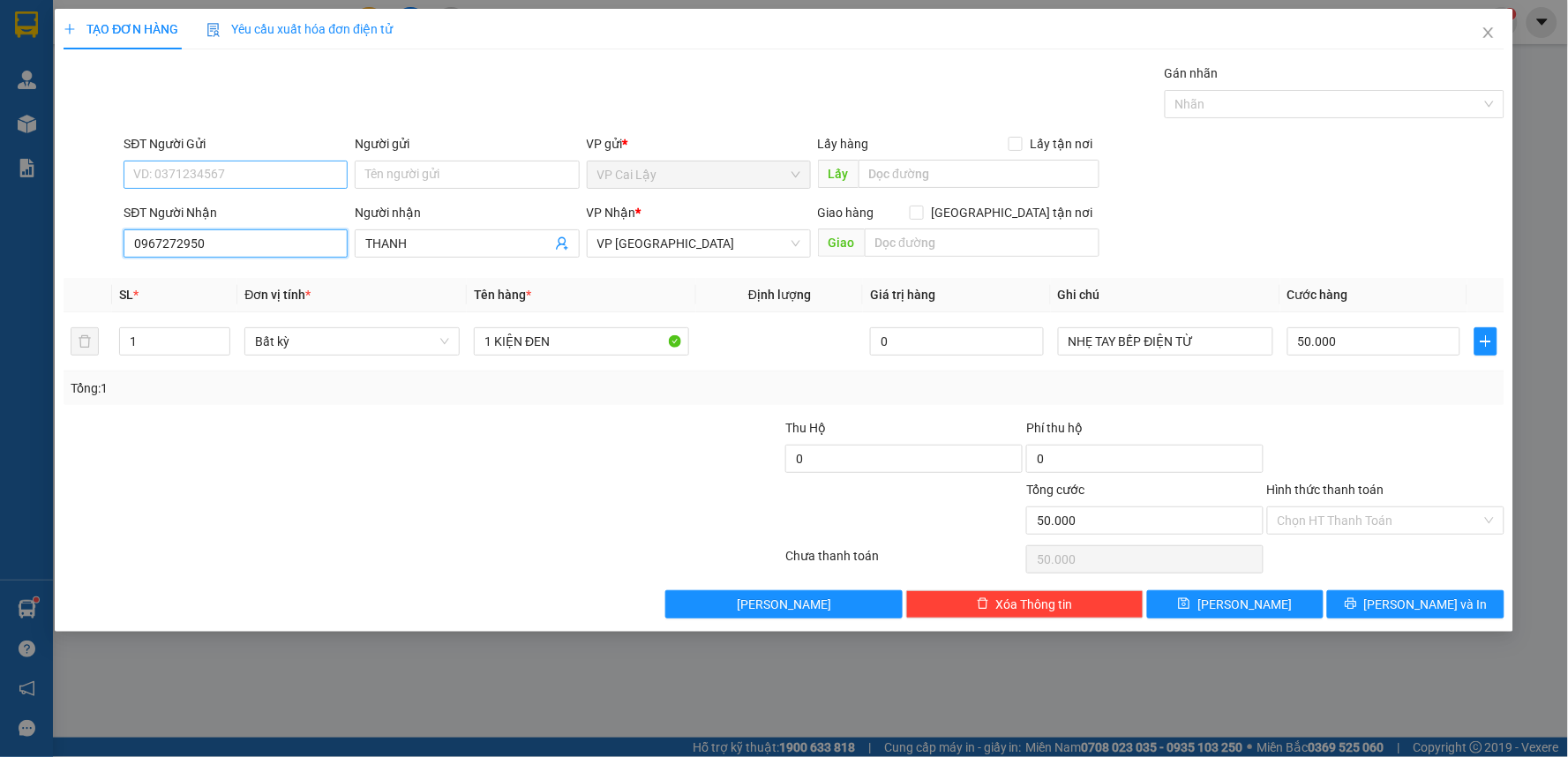
type input "0967272950"
click at [275, 172] on input "SĐT Người Gửi" at bounding box center [235, 174] width 224 height 28
click at [268, 200] on div "0944365085 - TRANG" at bounding box center [235, 210] width 203 height 20
type input "0944365085"
type input "TRANG"
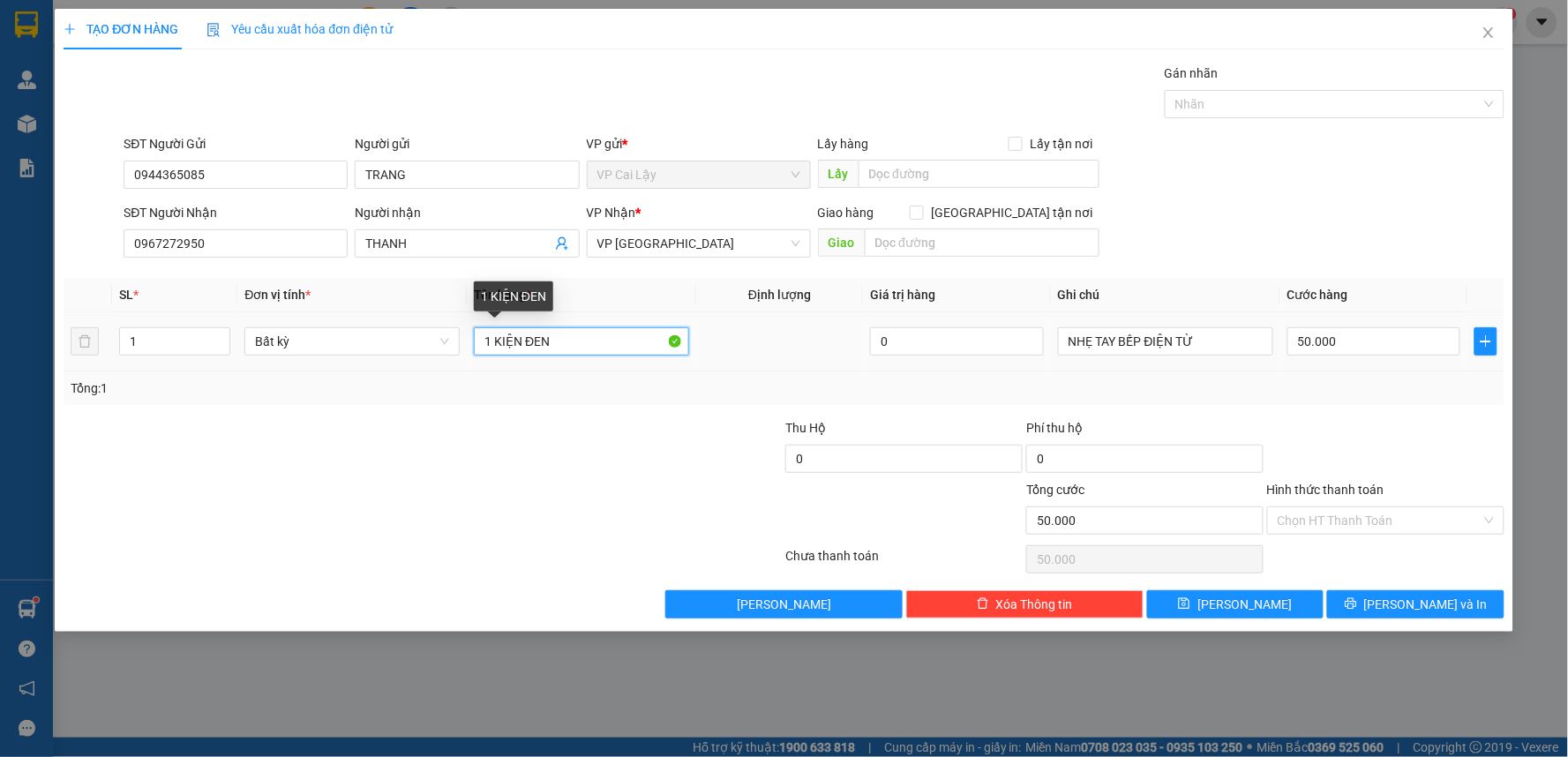
click at [615, 347] on input "1 KIỆN ĐEN" at bounding box center [582, 341] width 215 height 28
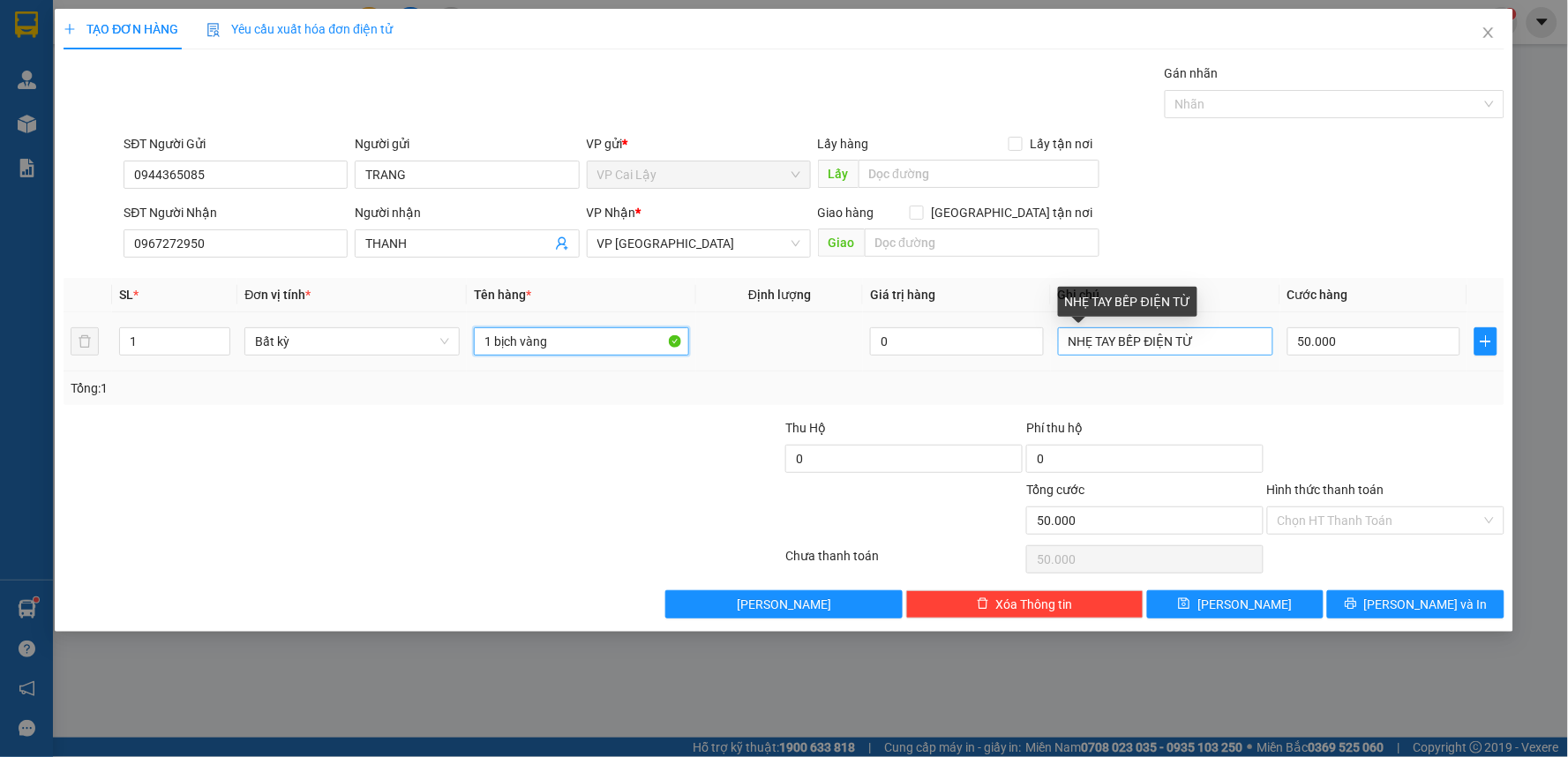
type input "1 bịch vàng"
click at [1219, 343] on input "NHẸ TAY BẾP ĐIỆN TỪ" at bounding box center [1165, 341] width 215 height 28
type input "N"
type input "d"
type input "để đứng bình rượu ở trong"
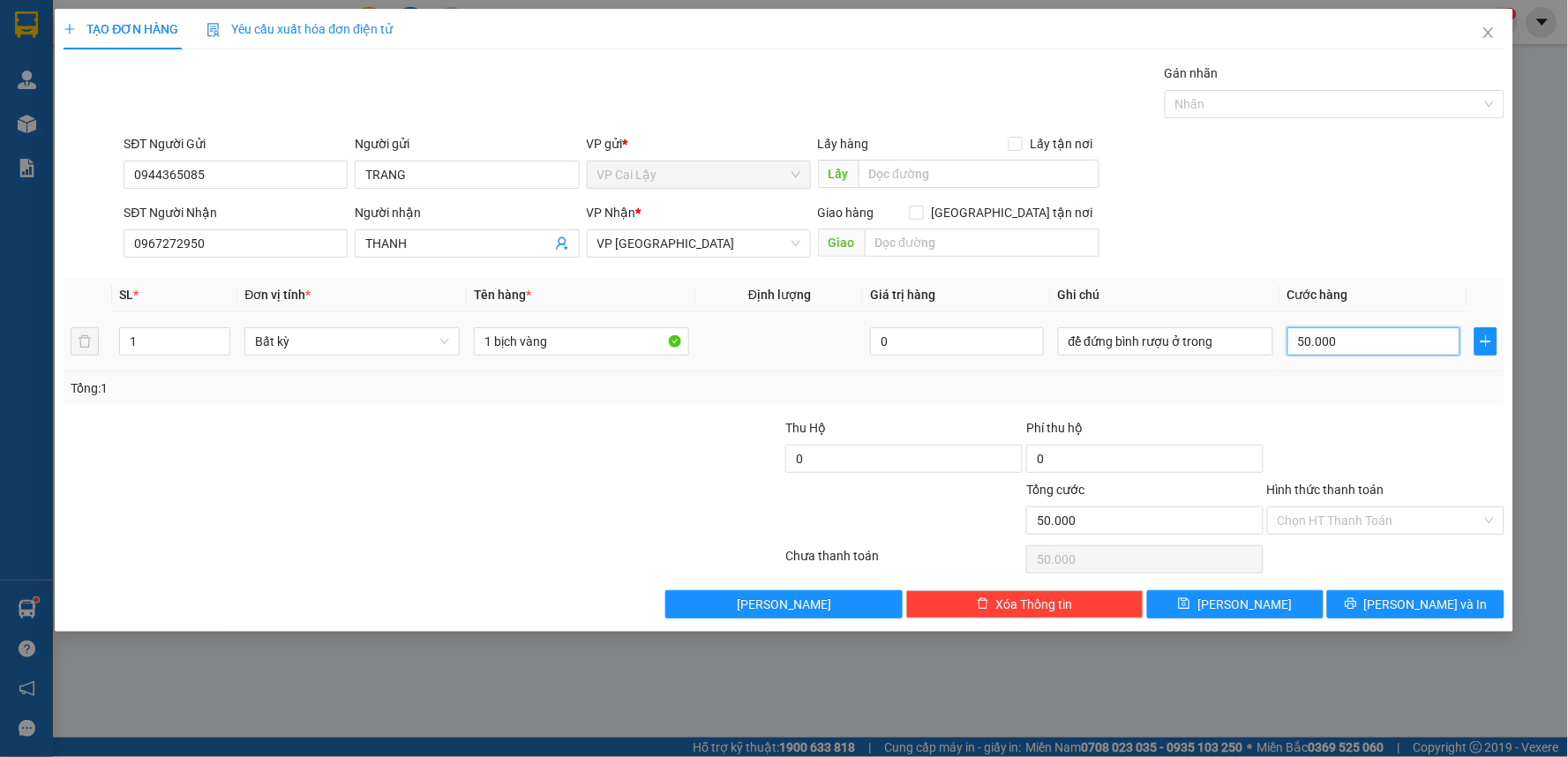
click at [1383, 337] on input "50.000" at bounding box center [1373, 341] width 173 height 28
type input "0"
type input "2"
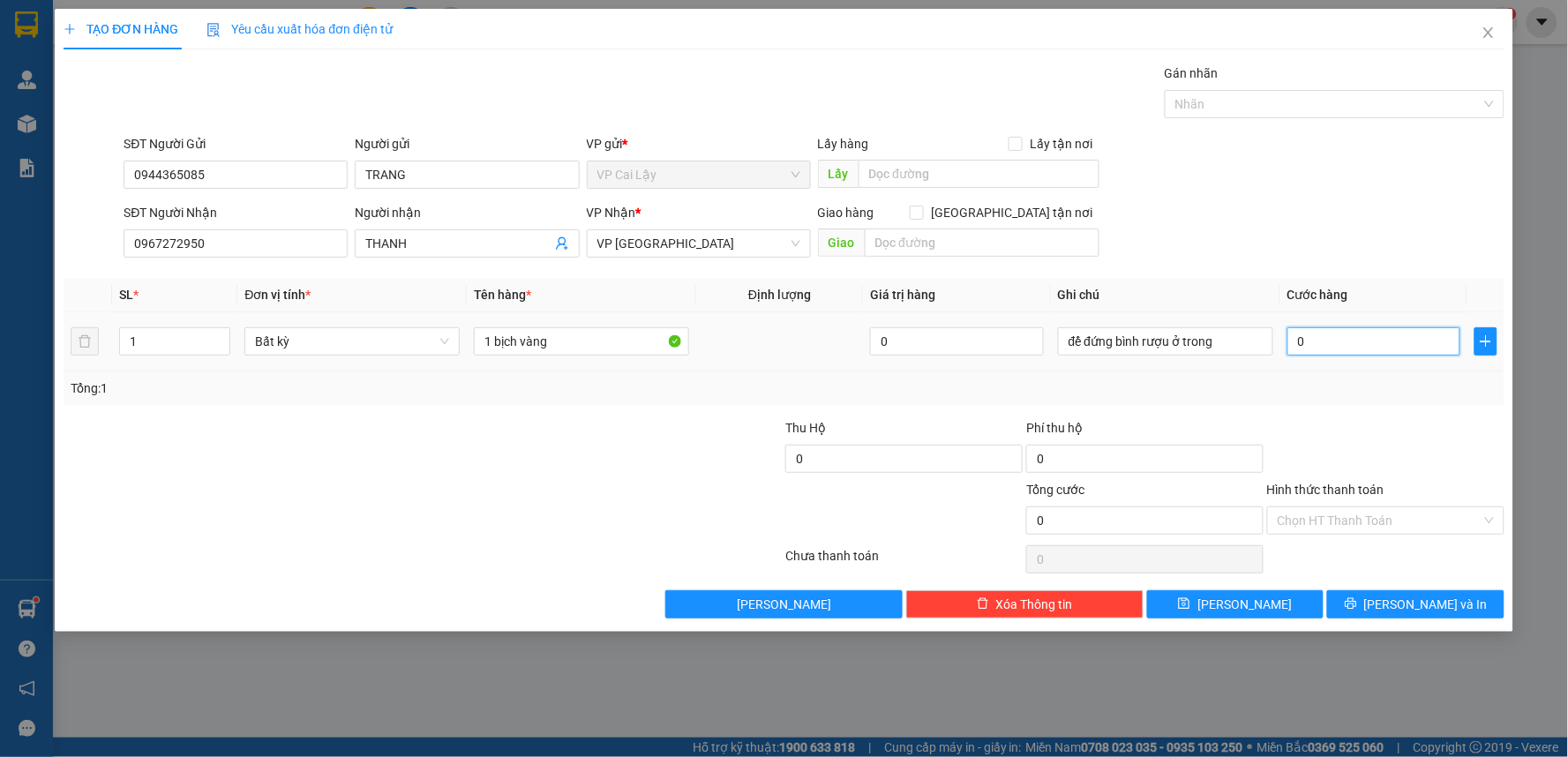
type input "2"
type input "02"
type input "20"
type input "020"
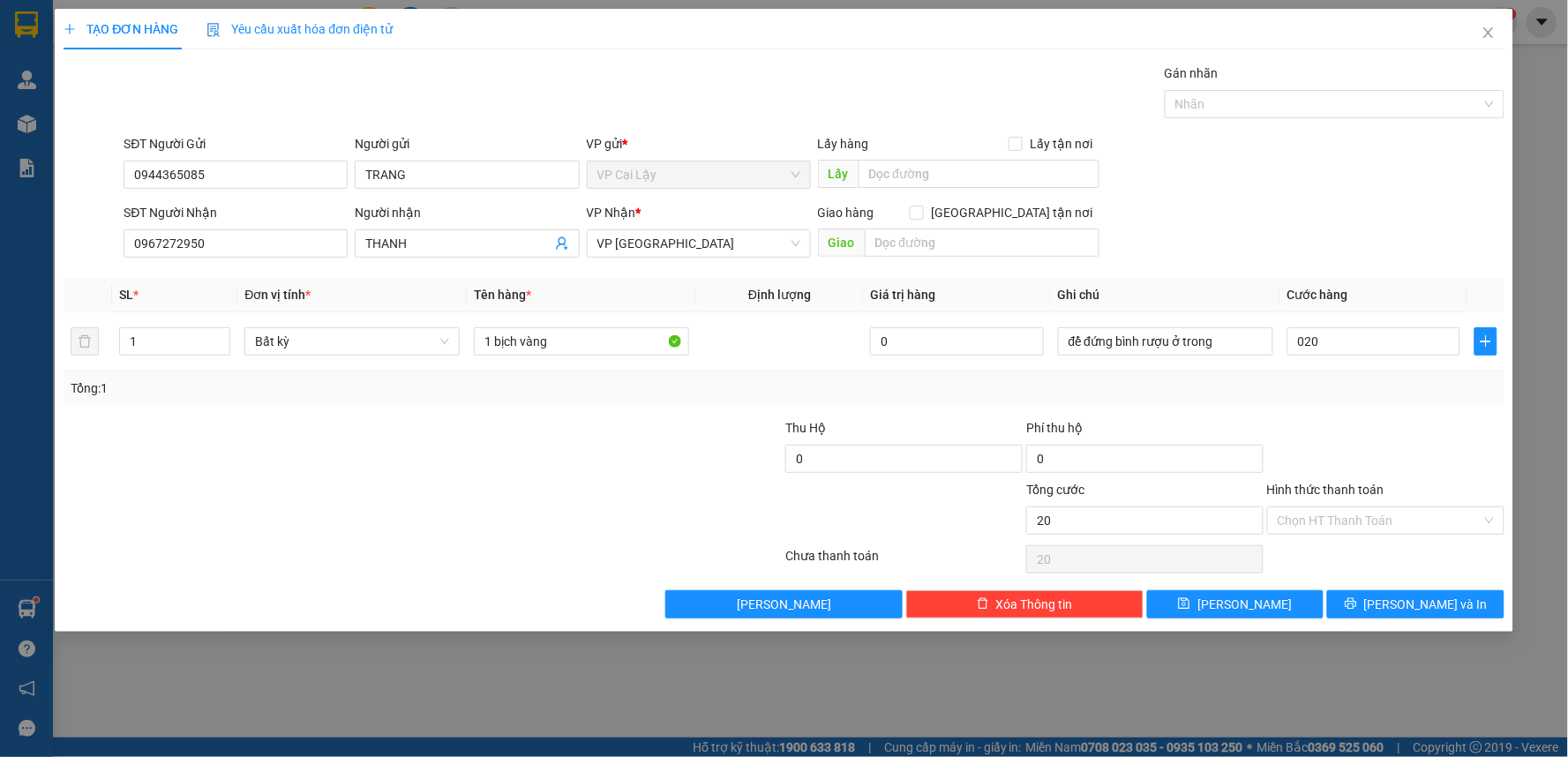
type input "20.000"
click at [1372, 428] on div at bounding box center [1386, 449] width 241 height 62
click at [1439, 604] on span "[PERSON_NAME] và In" at bounding box center [1426, 604] width 123 height 20
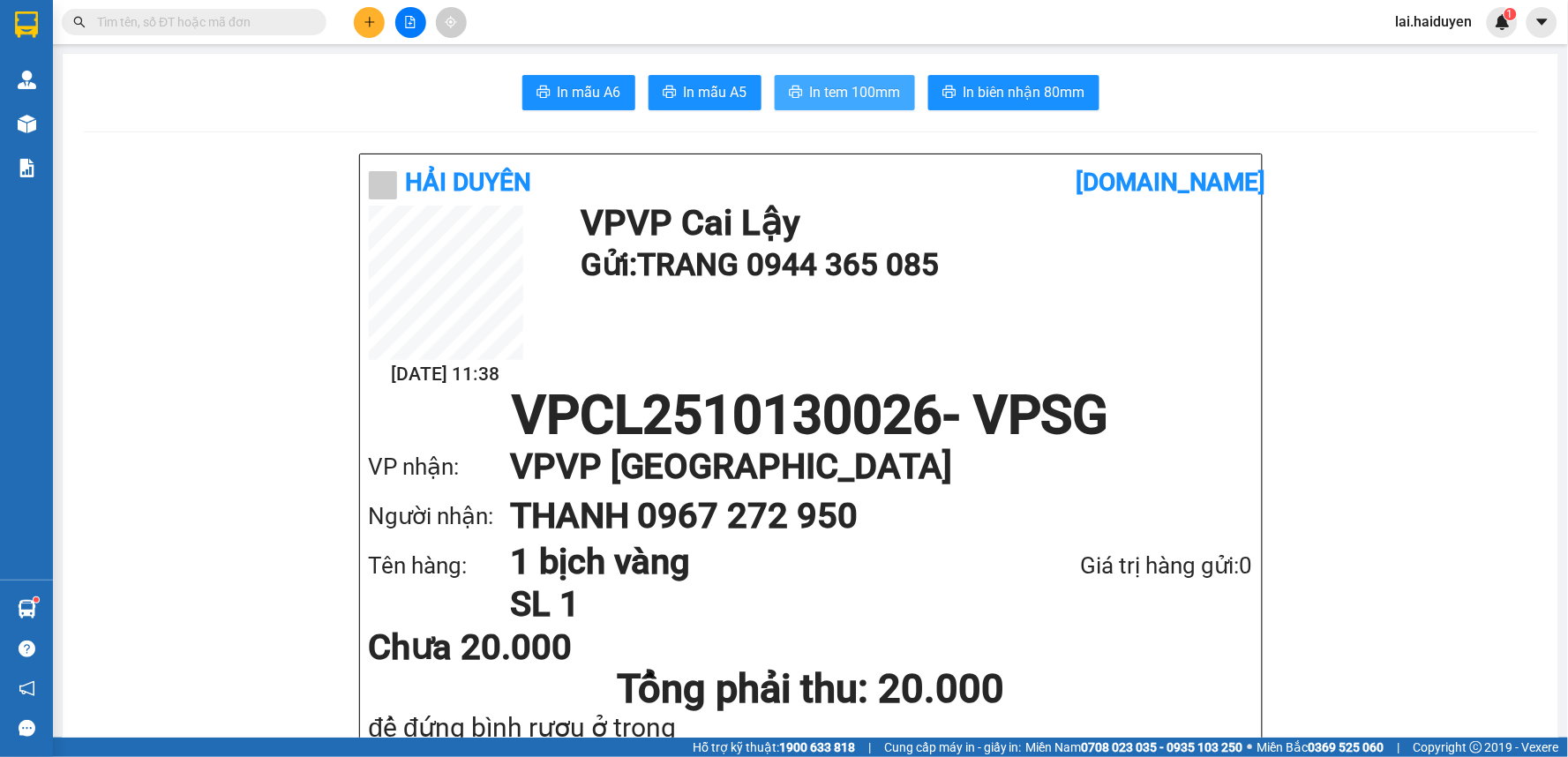
click at [858, 93] on span "In tem 100mm" at bounding box center [855, 92] width 91 height 23
click at [196, 22] on input "text" at bounding box center [201, 23] width 209 height 20
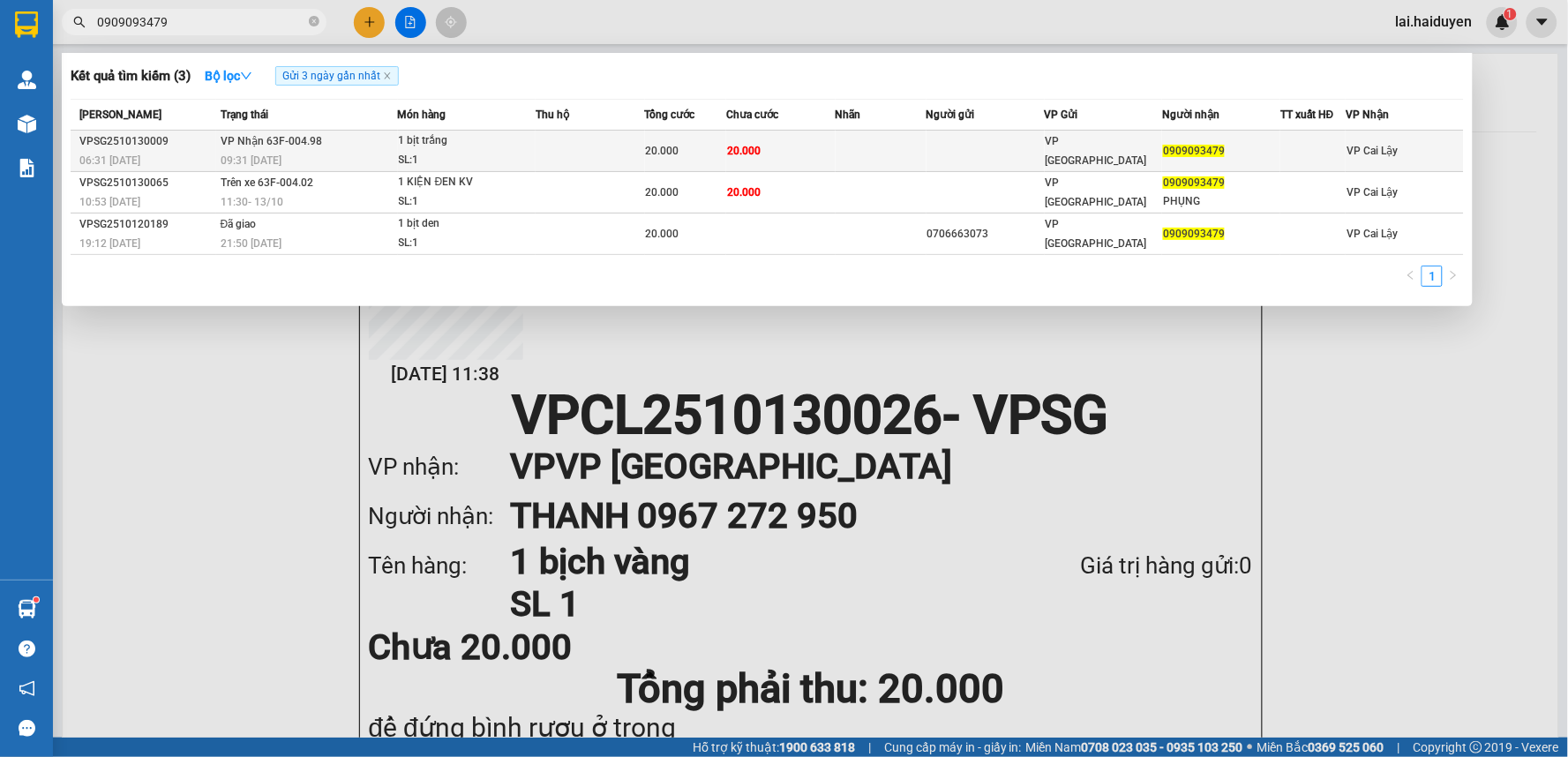
type input "0909093479"
click at [528, 152] on div "SL: 1" at bounding box center [464, 161] width 132 height 20
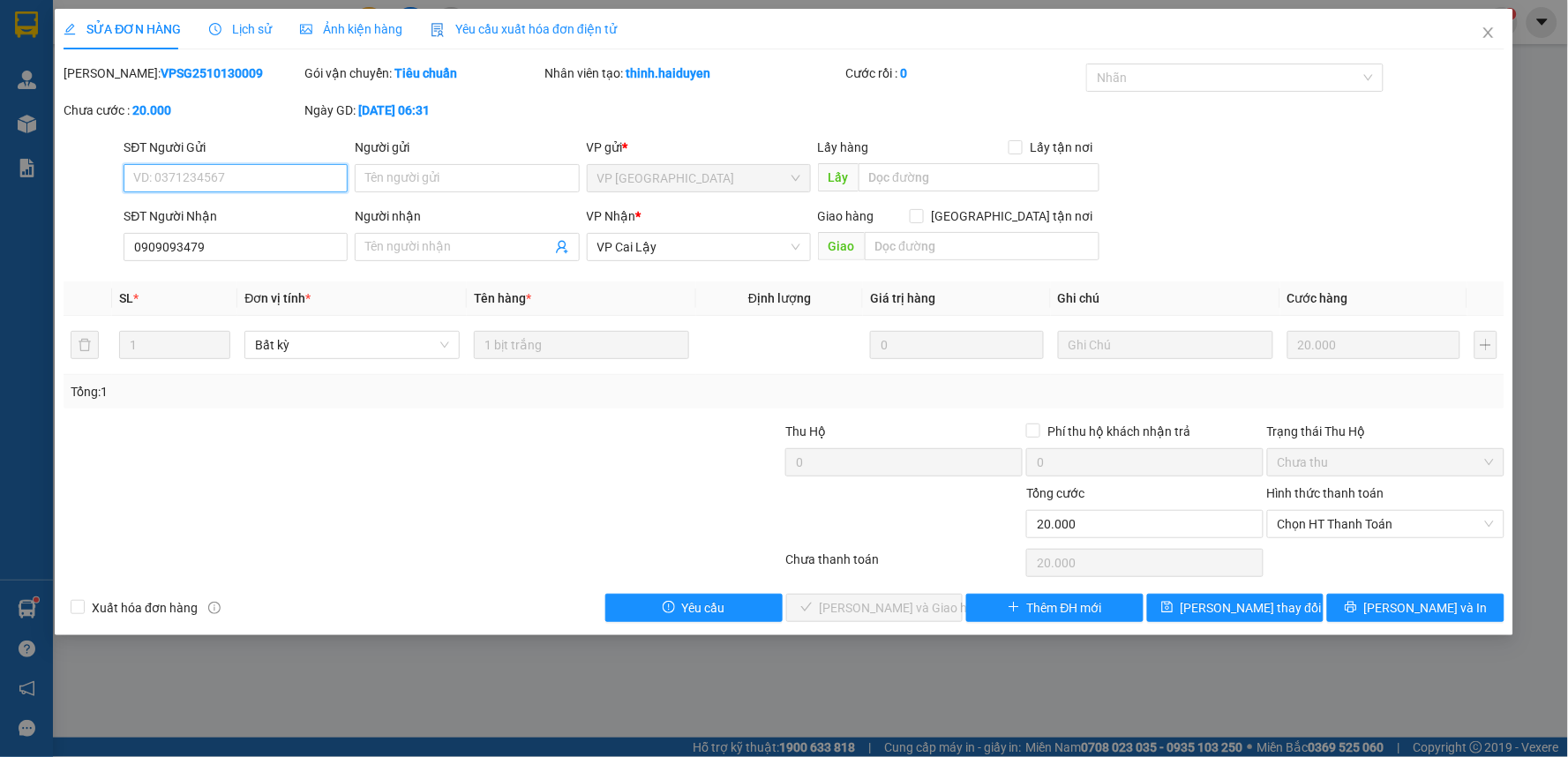
type input "0909093479"
type input "0"
type input "20.000"
click at [1424, 521] on span "Chọn HT Thanh Toán" at bounding box center [1385, 524] width 216 height 26
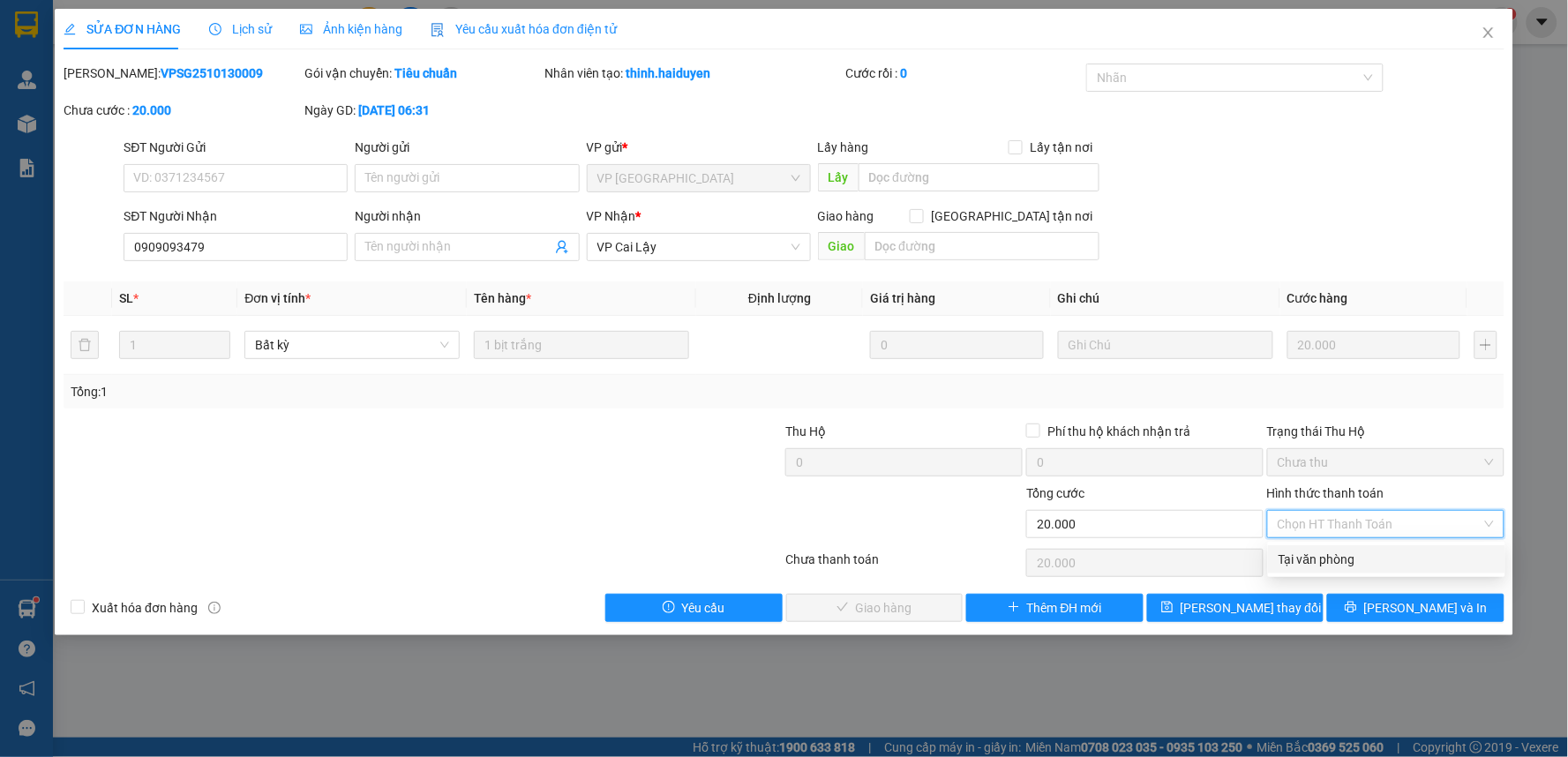
click at [1365, 561] on div "Tại văn phòng" at bounding box center [1386, 559] width 216 height 20
type input "0"
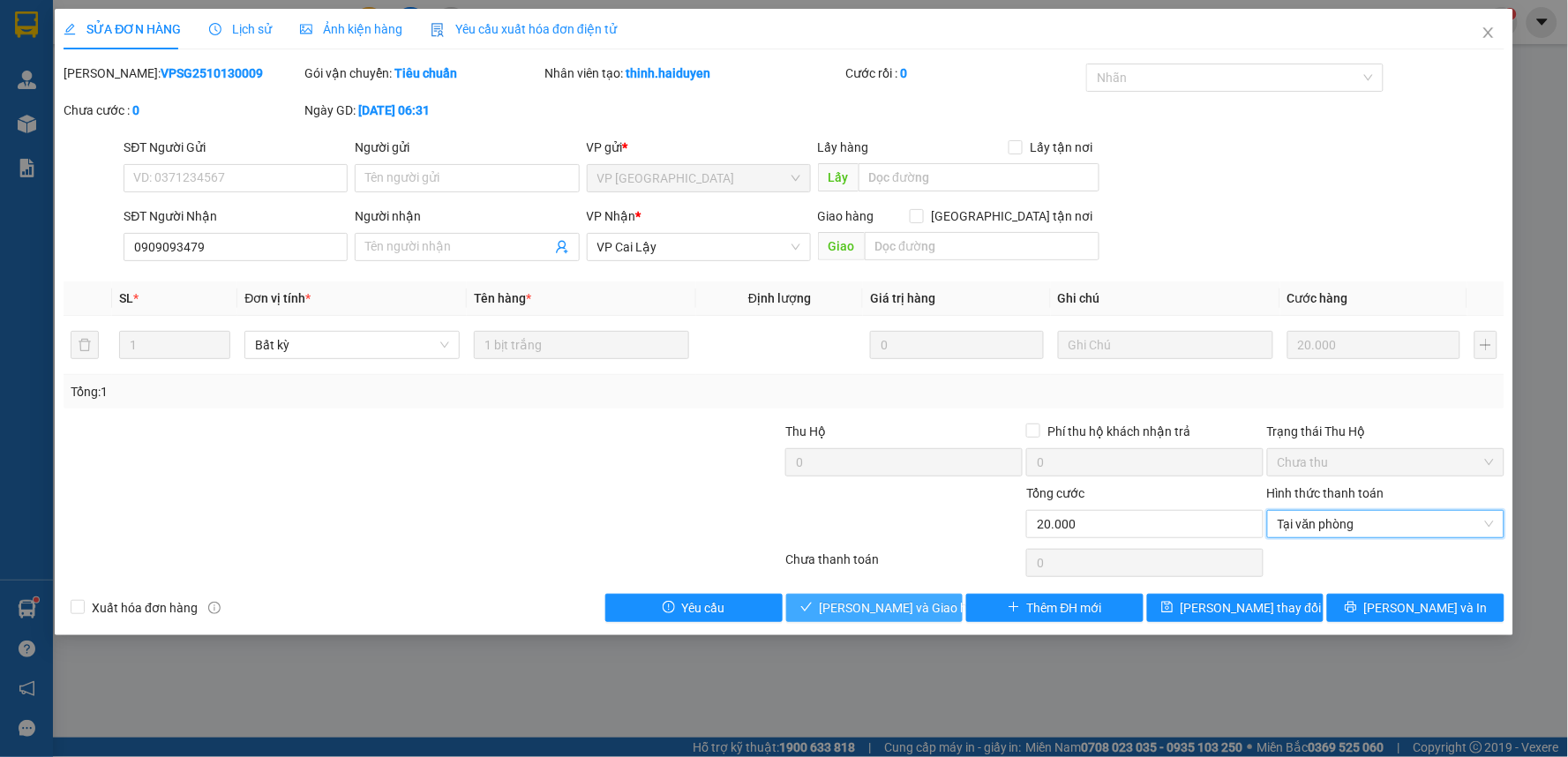
click at [891, 606] on span "[PERSON_NAME] và Giao hàng" at bounding box center [904, 608] width 169 height 20
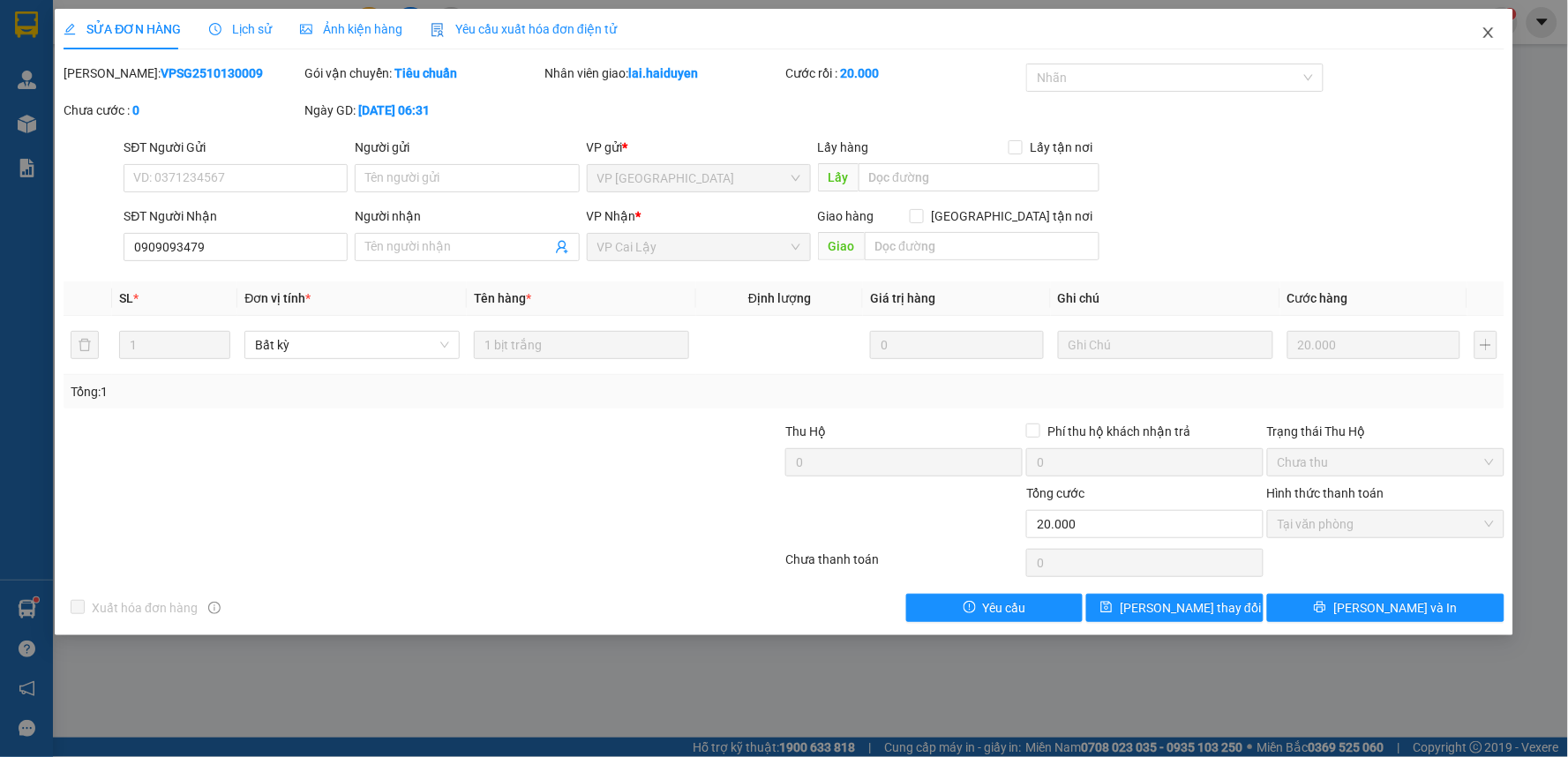
click at [1490, 33] on icon "close" at bounding box center [1488, 32] width 14 height 14
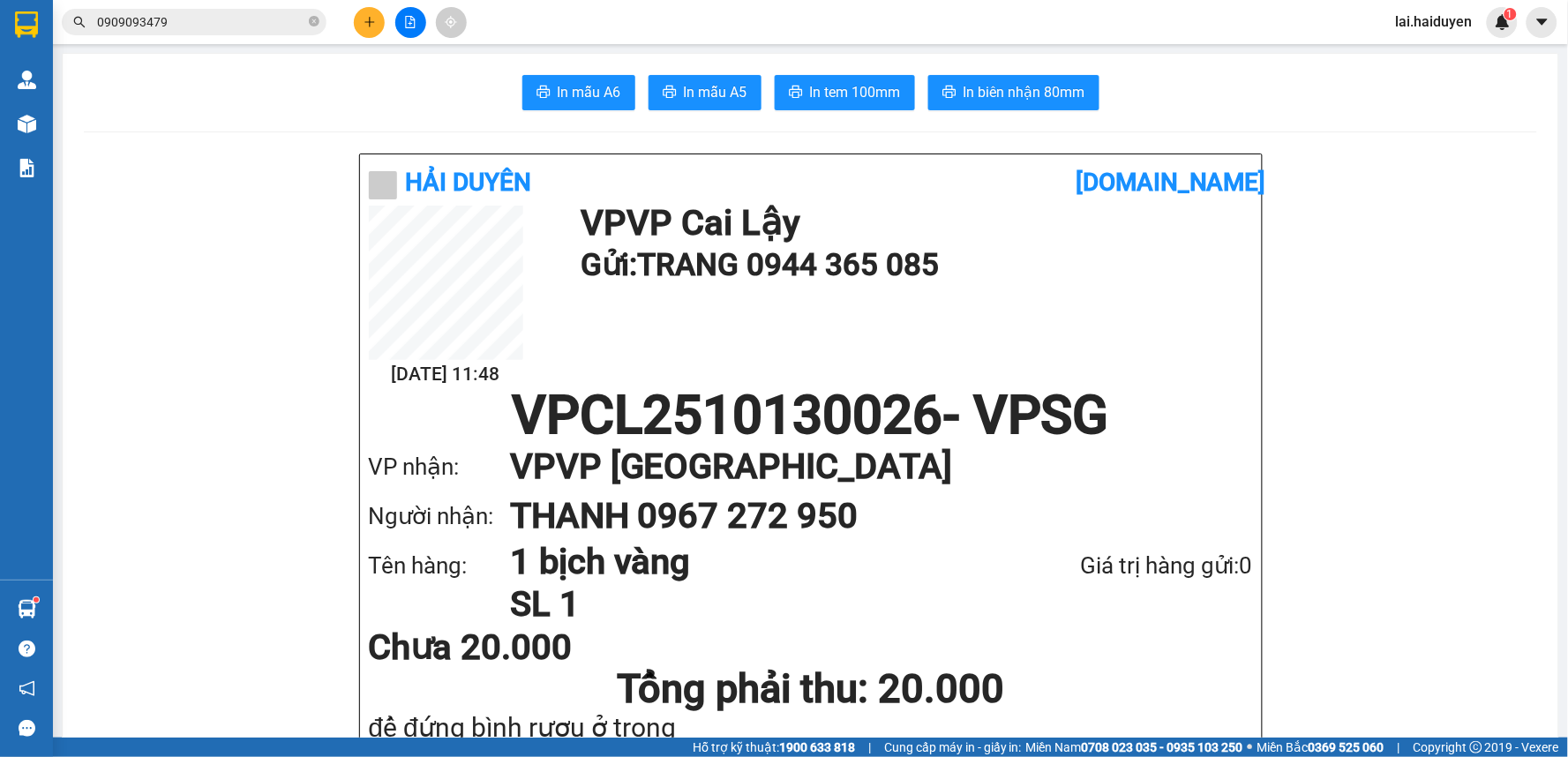
click at [270, 29] on input "0909093479" at bounding box center [201, 23] width 209 height 20
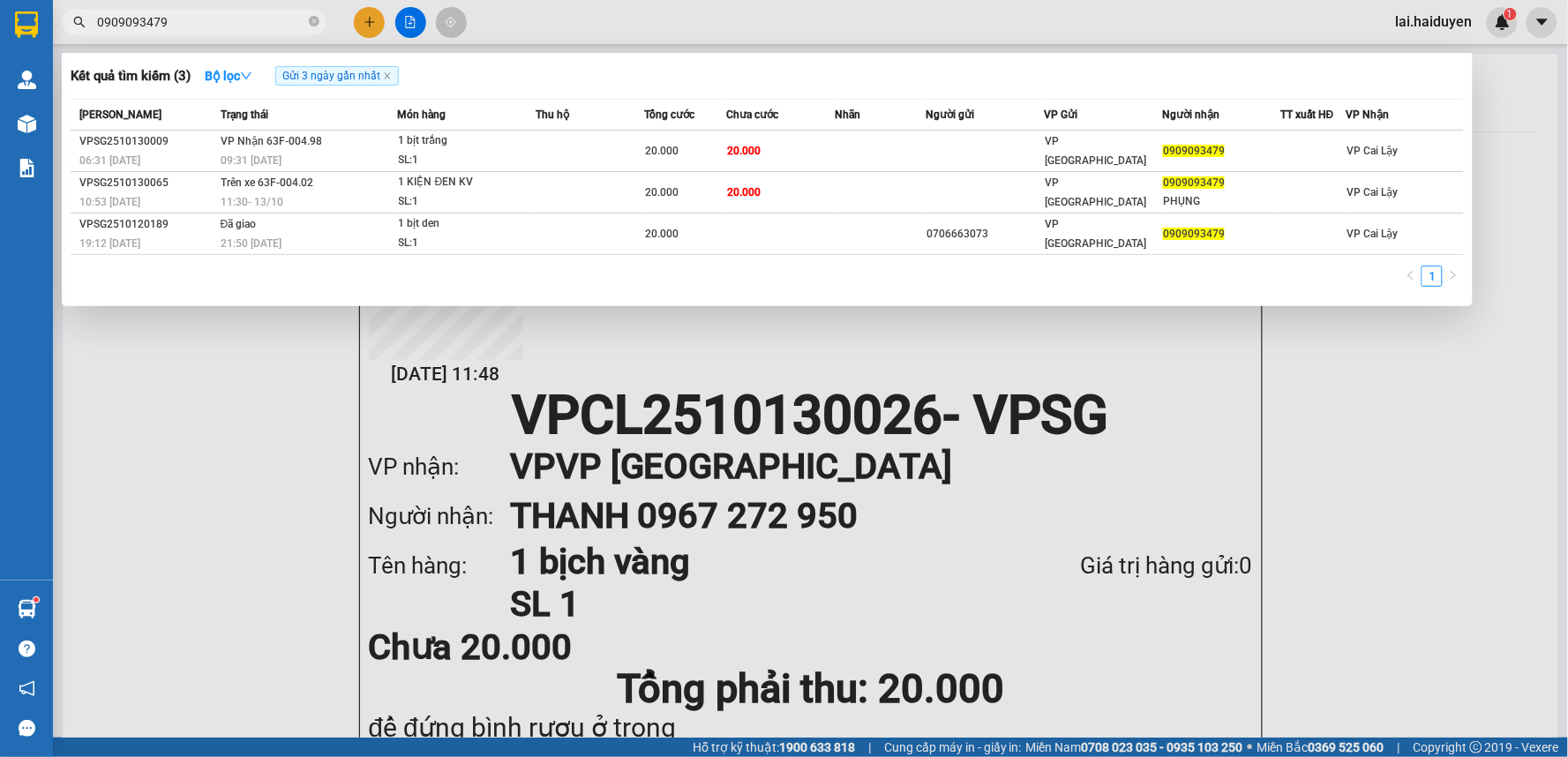
click at [222, 360] on div at bounding box center [784, 378] width 1568 height 757
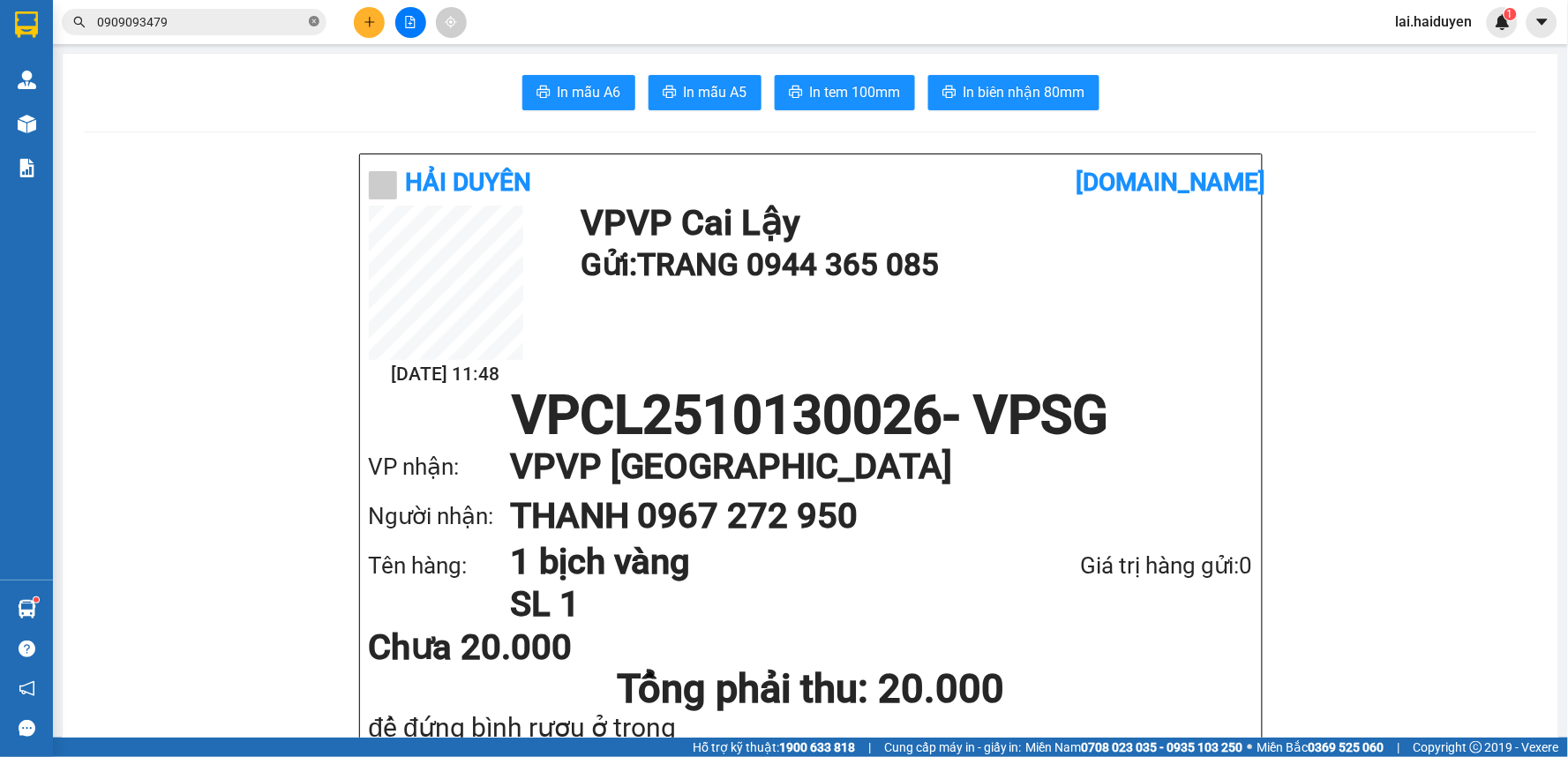
click at [312, 22] on icon "close-circle" at bounding box center [313, 21] width 11 height 11
click at [222, 26] on input "text" at bounding box center [201, 23] width 209 height 20
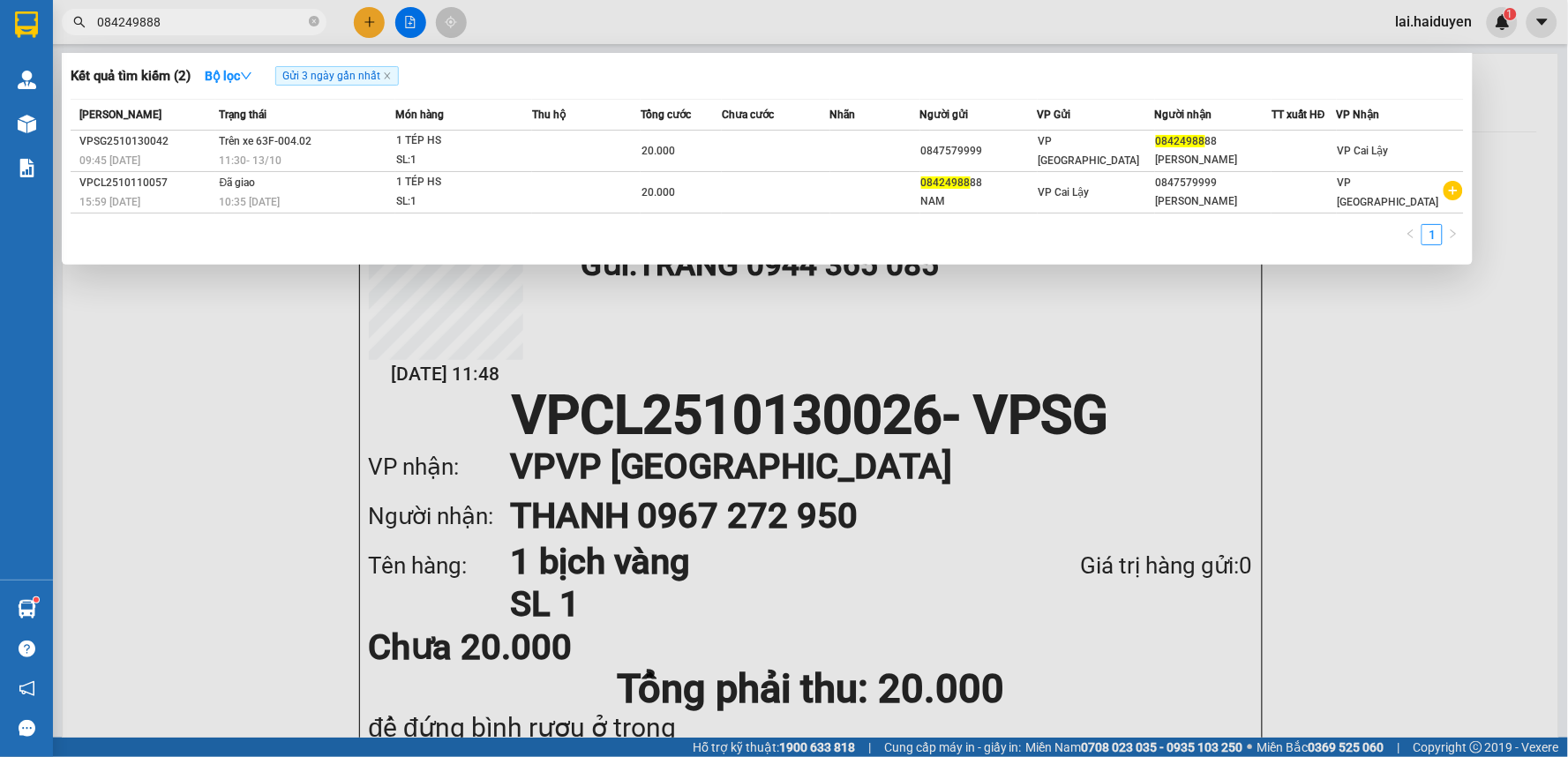
type input "0842498888"
click at [312, 23] on icon "close-circle" at bounding box center [313, 21] width 11 height 11
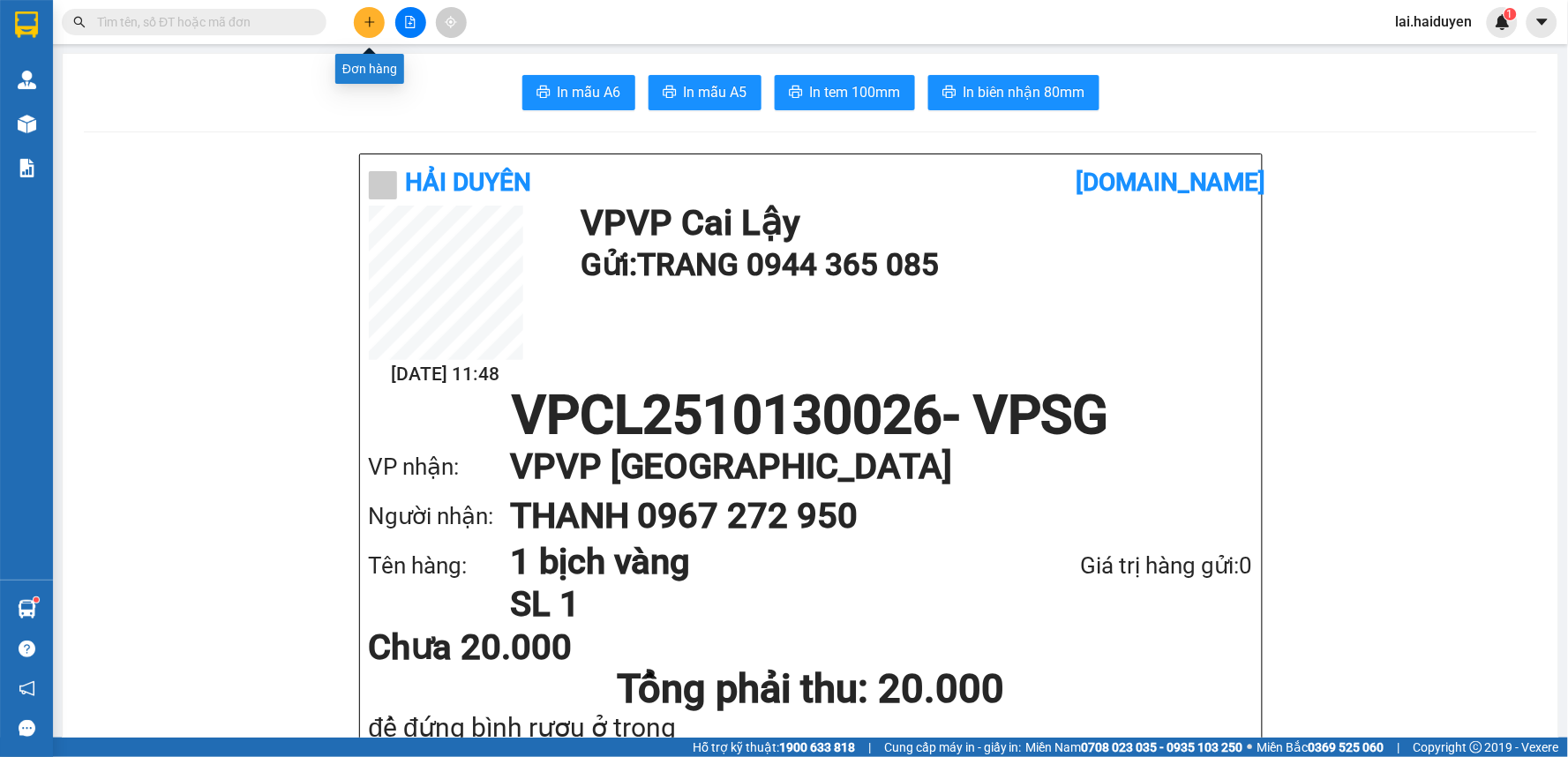
click at [367, 16] on icon "plus" at bounding box center [369, 22] width 13 height 13
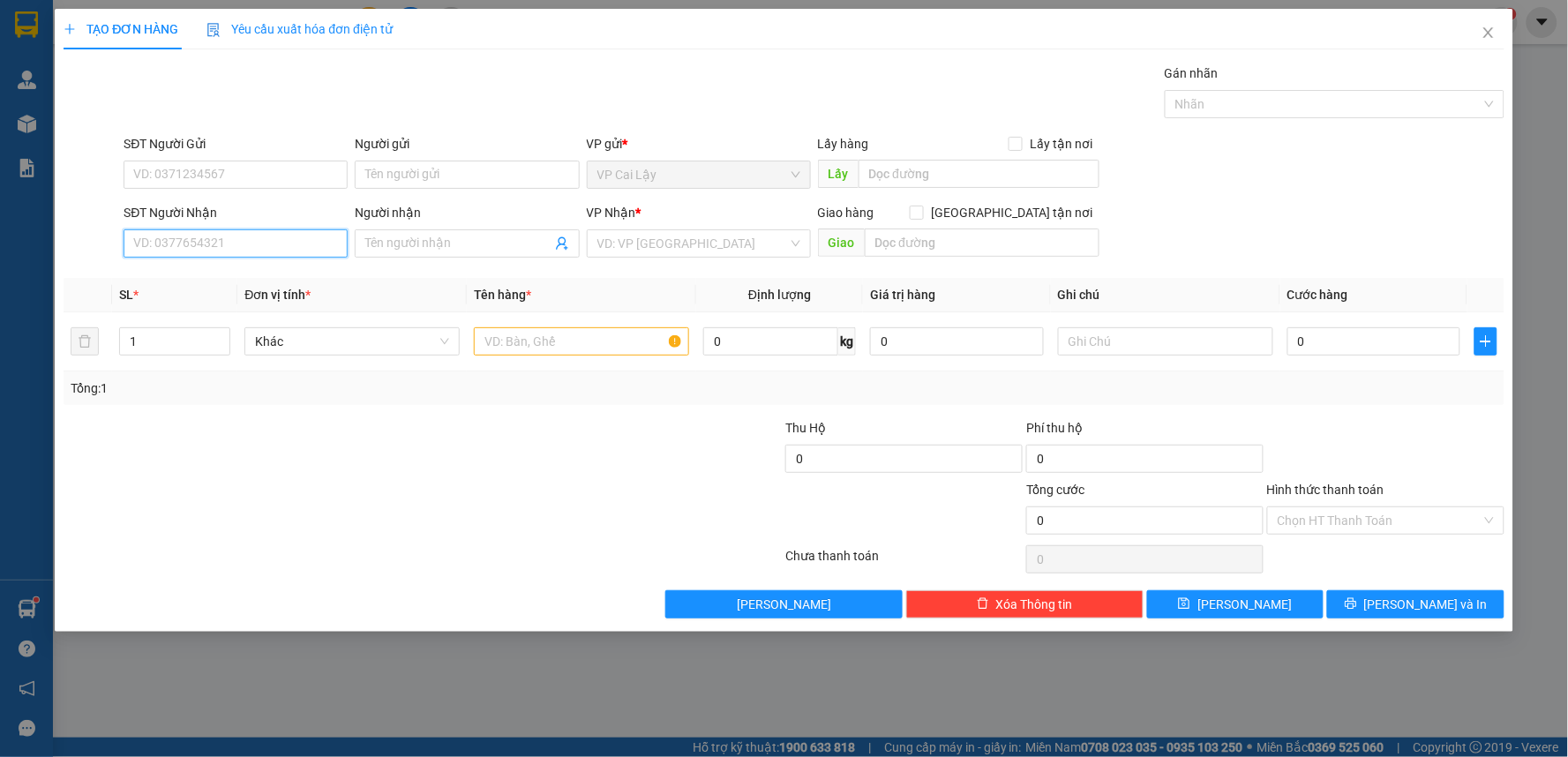
click at [293, 240] on input "SĐT Người Nhận" at bounding box center [235, 243] width 224 height 28
type input "0937122049"
click at [280, 276] on div "0937122049 - ĐẠT" at bounding box center [235, 279] width 203 height 20
type input "ĐẠT"
type input "40.000"
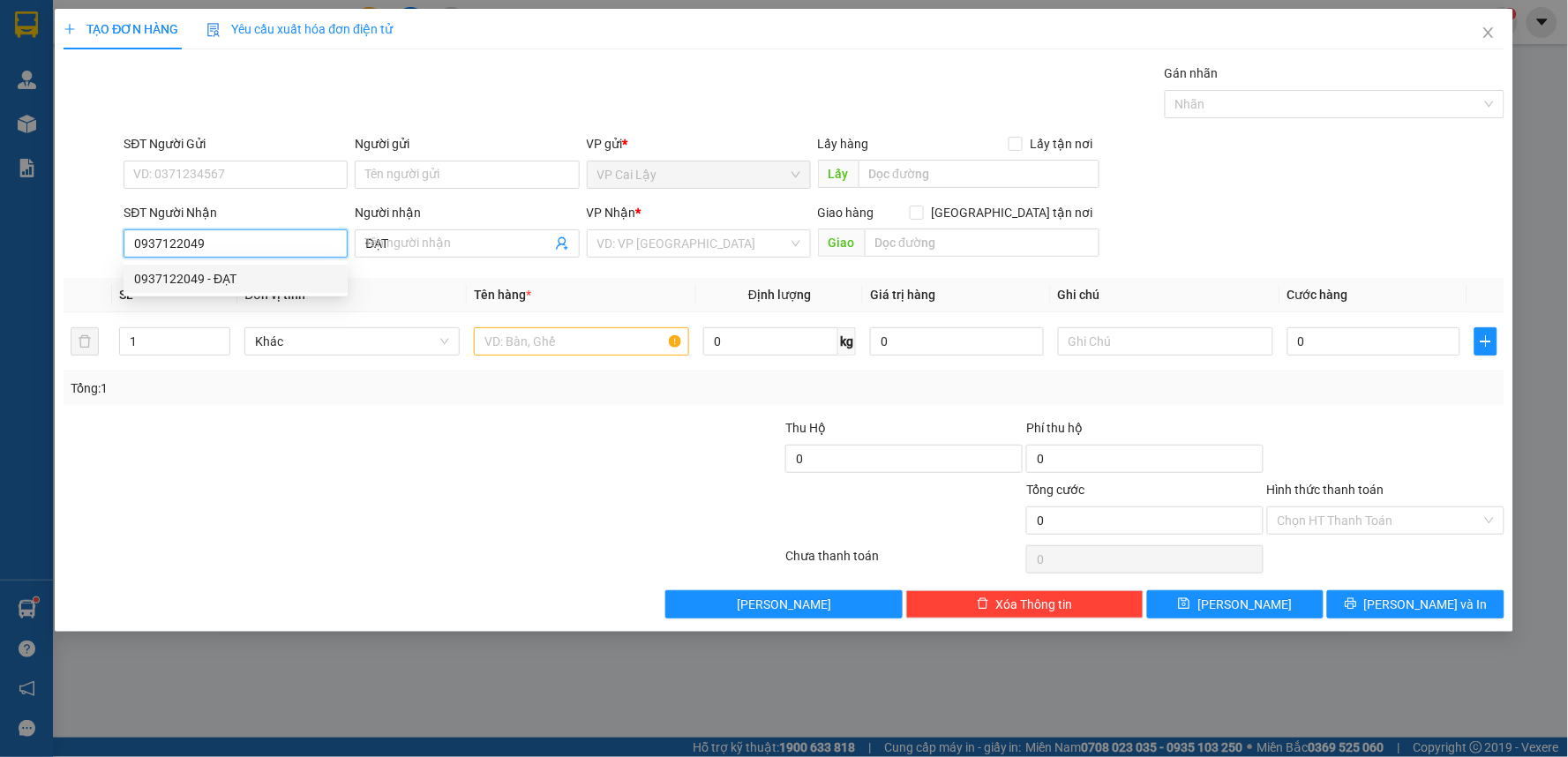
type input "40.000"
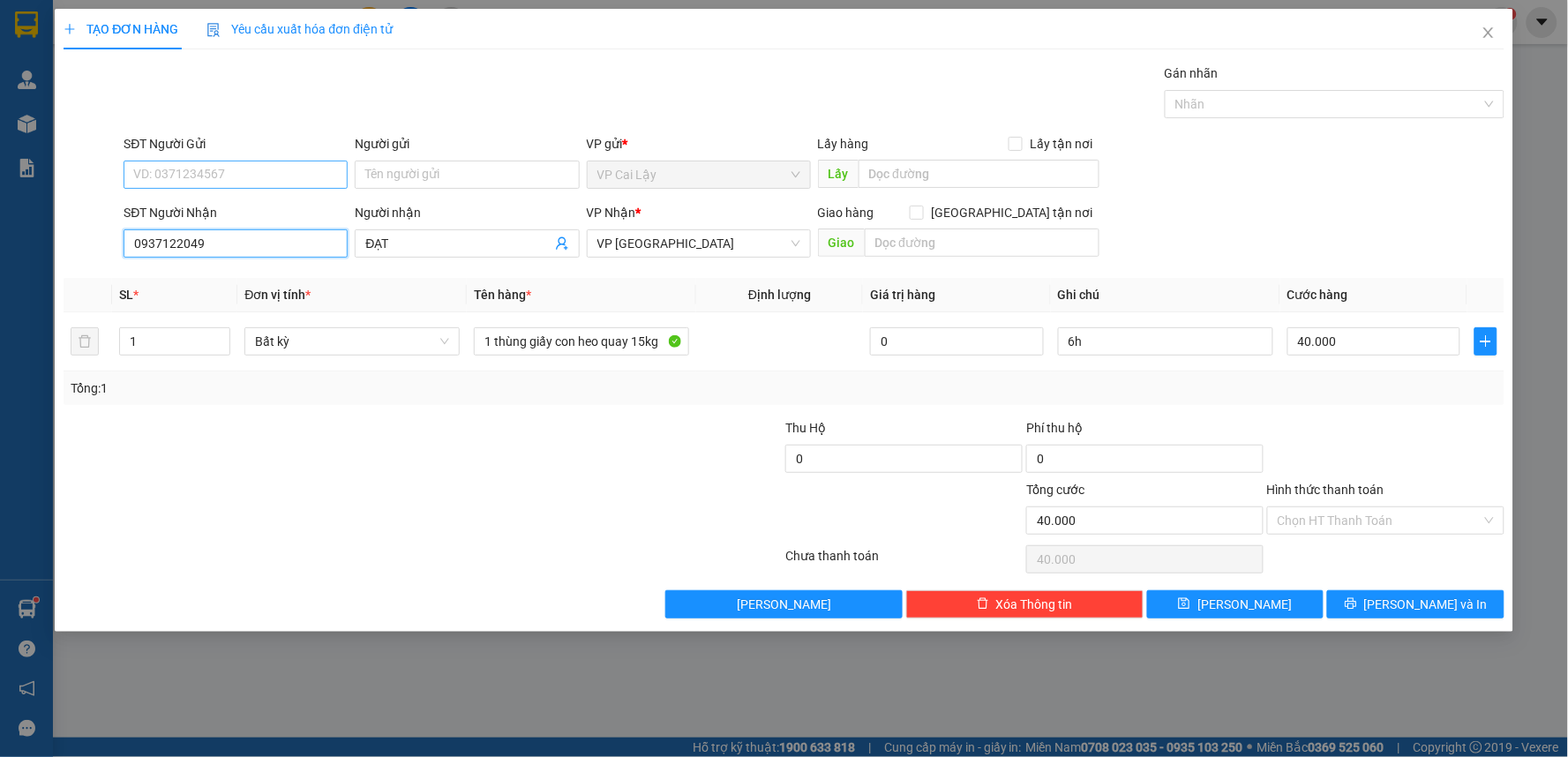
type input "0937122049"
click at [286, 178] on input "SĐT Người Gửi" at bounding box center [235, 174] width 224 height 28
type input "0977896778"
click at [276, 206] on div "0977896778 - VINH" at bounding box center [235, 210] width 203 height 20
type input "VINH"
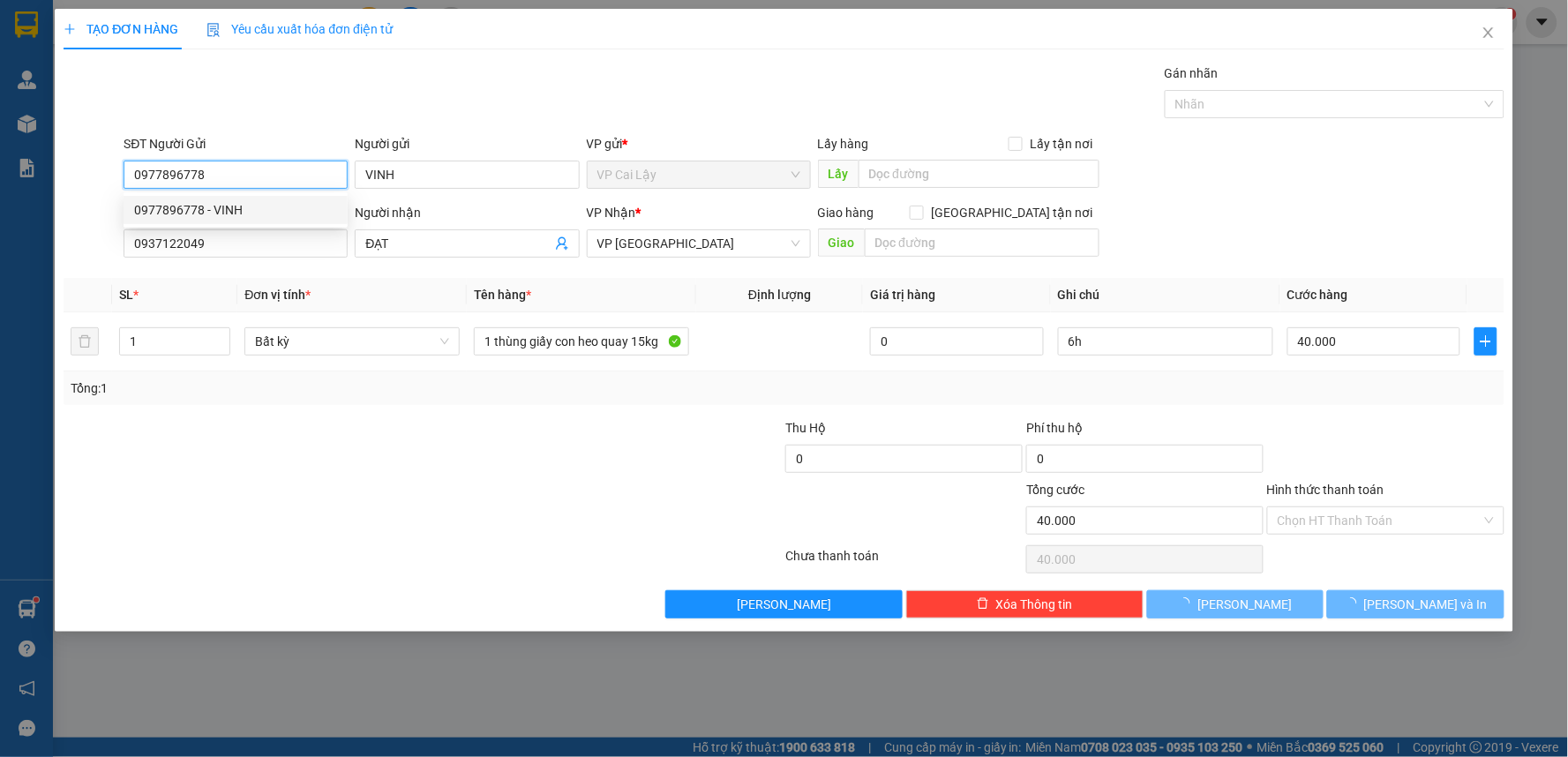
type input "20.000"
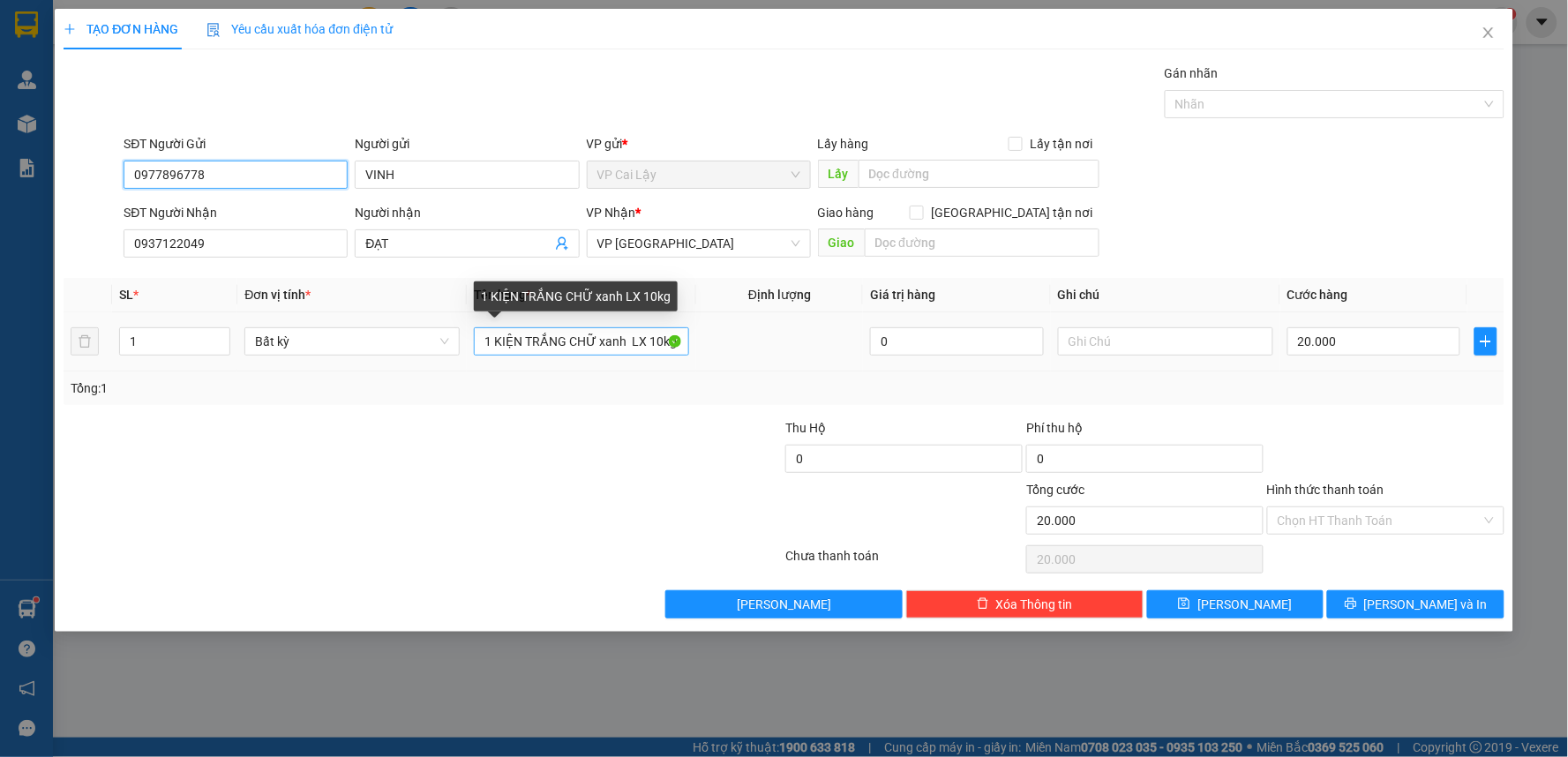
type input "0977896778"
click at [620, 343] on input "1 KIỆN TRẮNG CHỮ xanh LX 10kg" at bounding box center [582, 341] width 215 height 28
click at [641, 340] on input "1 KIỆN vàng LX 10kg" at bounding box center [582, 341] width 215 height 28
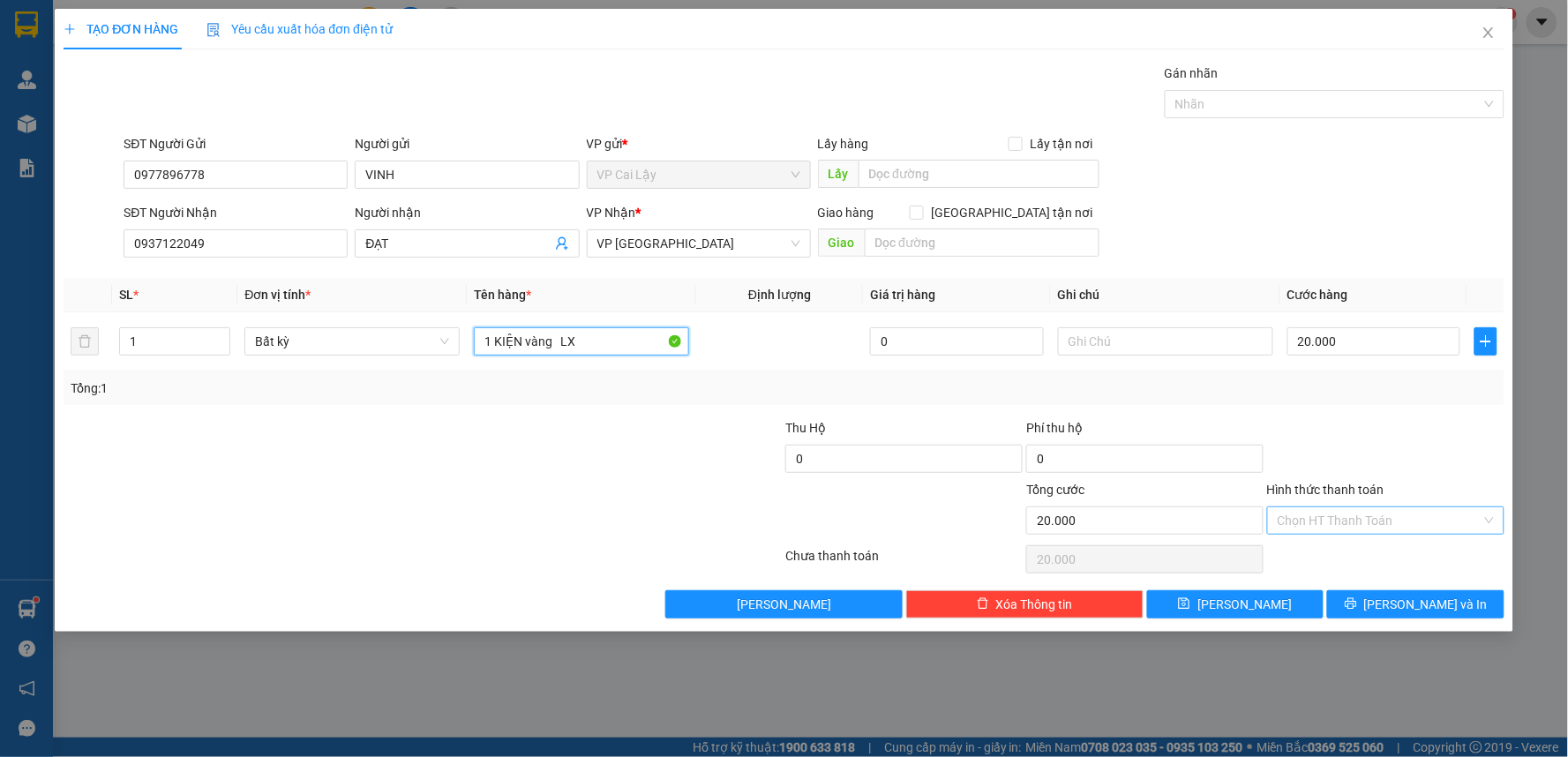
type input "1 KIỆN vàng LX"
click at [1389, 524] on input "Hình thức thanh toán" at bounding box center [1379, 520] width 204 height 26
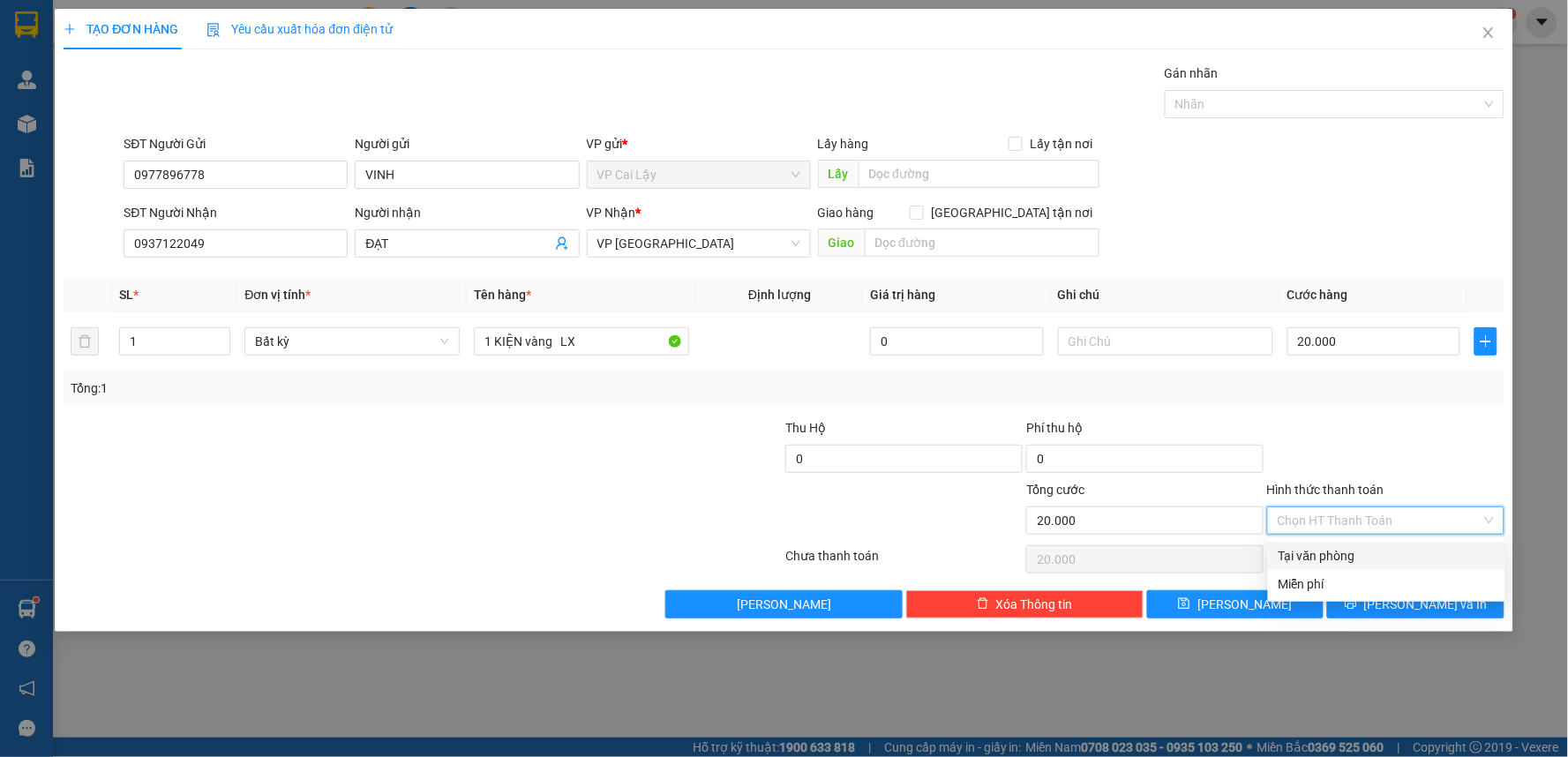
click at [1374, 407] on div "Transit Pickup Surcharge Ids Transit Deliver Surcharge Ids Transit Deliver Surc…" at bounding box center [784, 341] width 1441 height 555
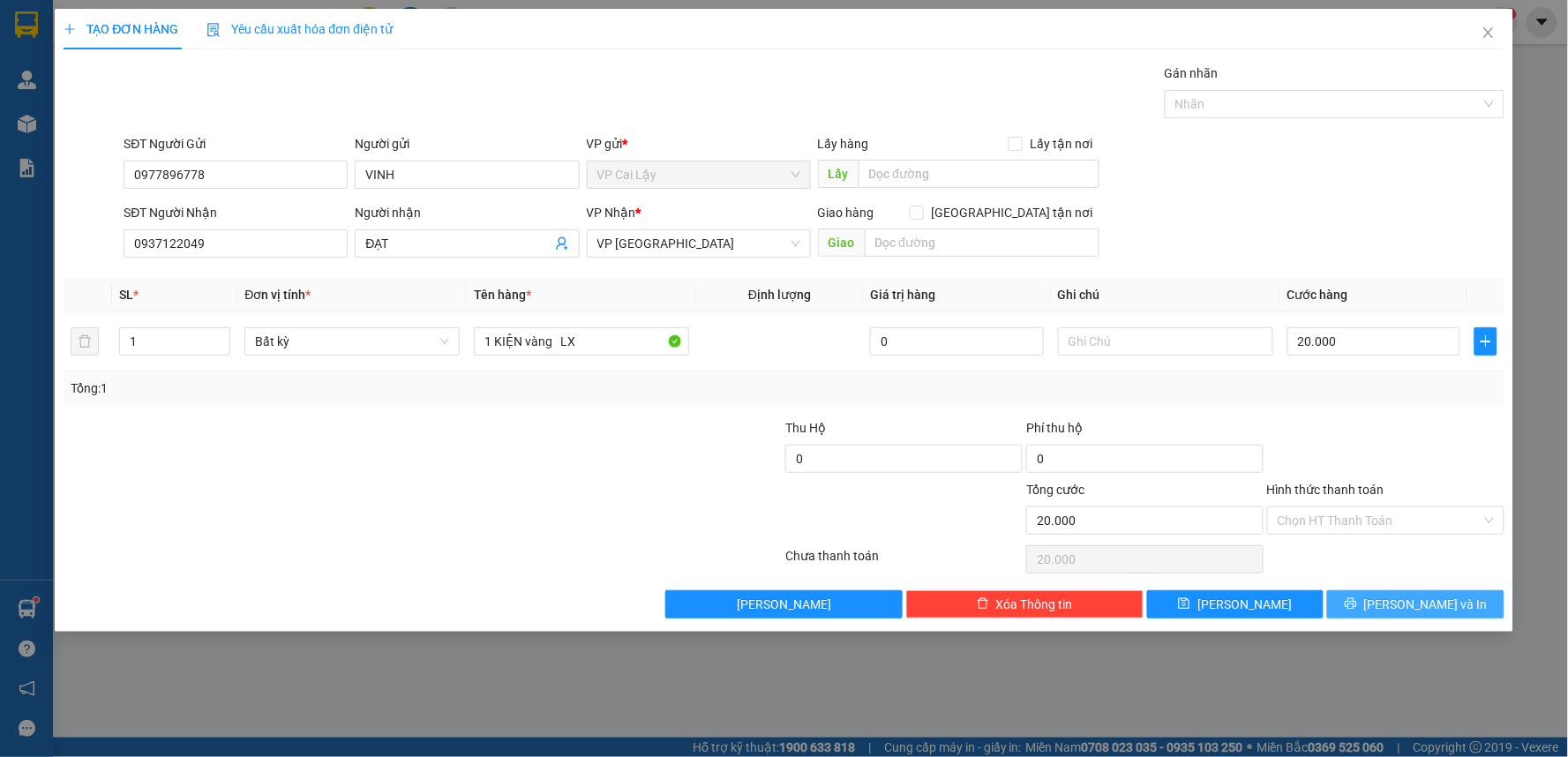
click at [1356, 609] on icon "printer" at bounding box center [1351, 603] width 13 height 13
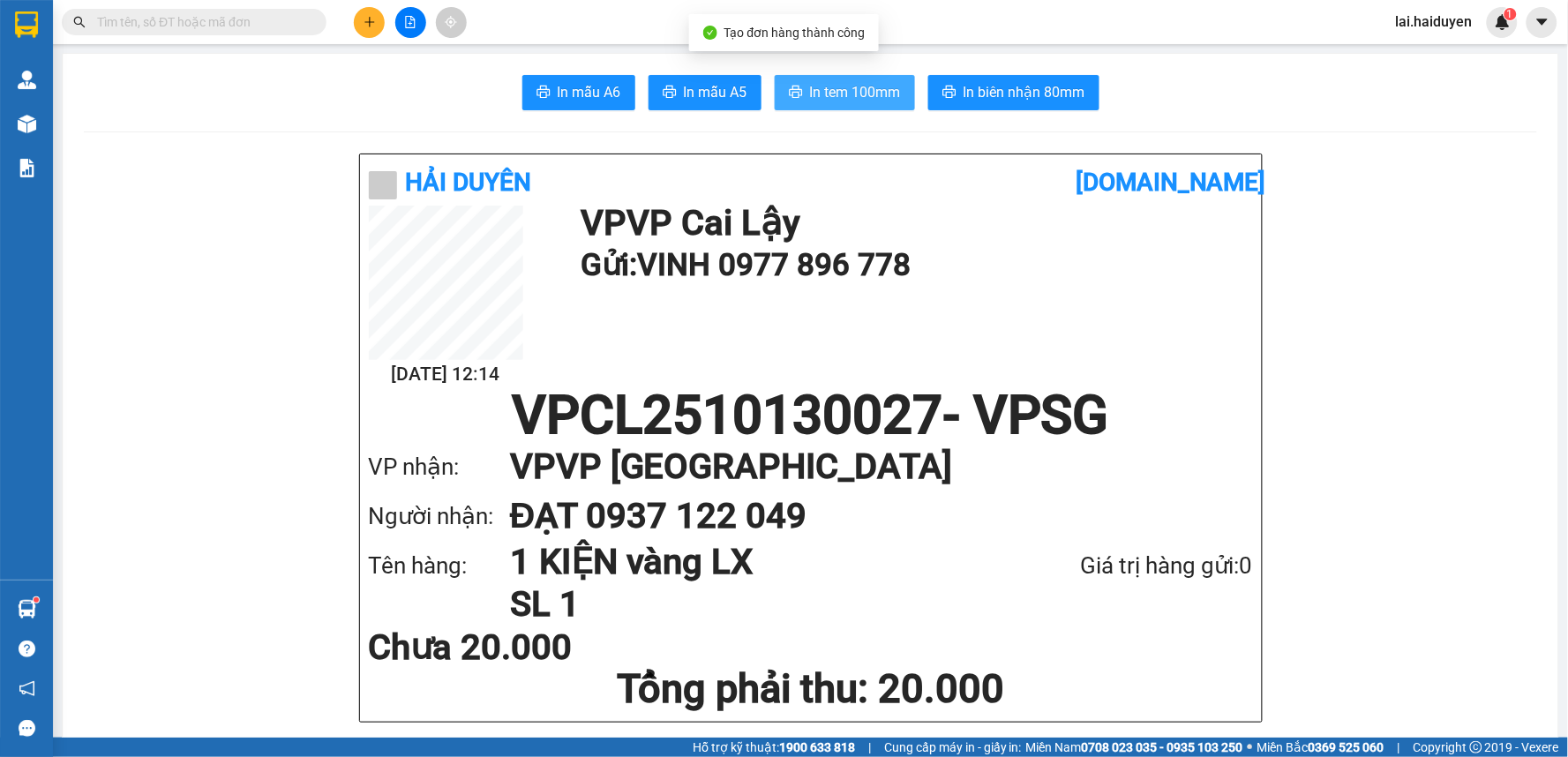
click at [827, 93] on span "In tem 100mm" at bounding box center [855, 92] width 91 height 23
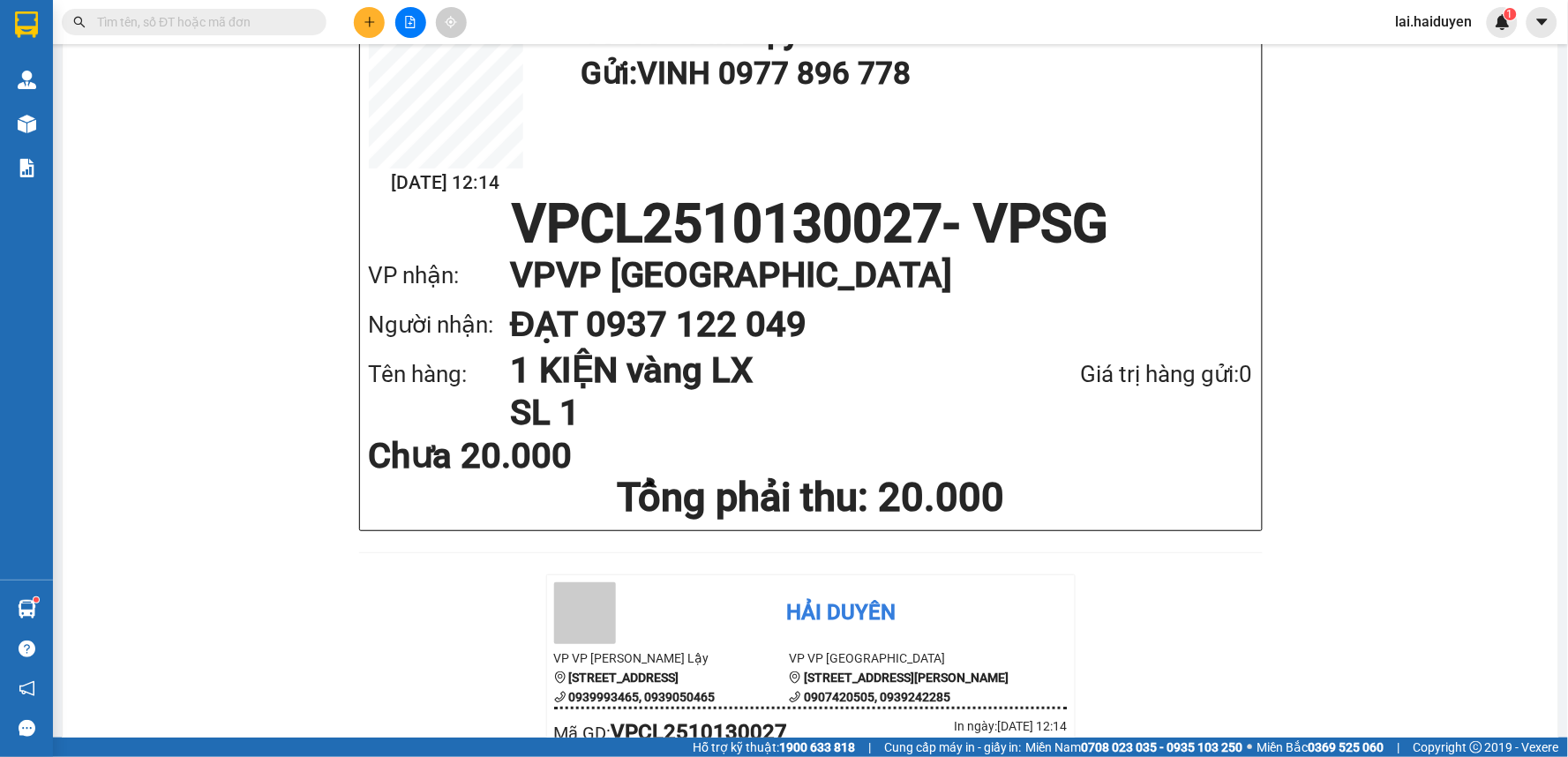
scroll to position [196, 0]
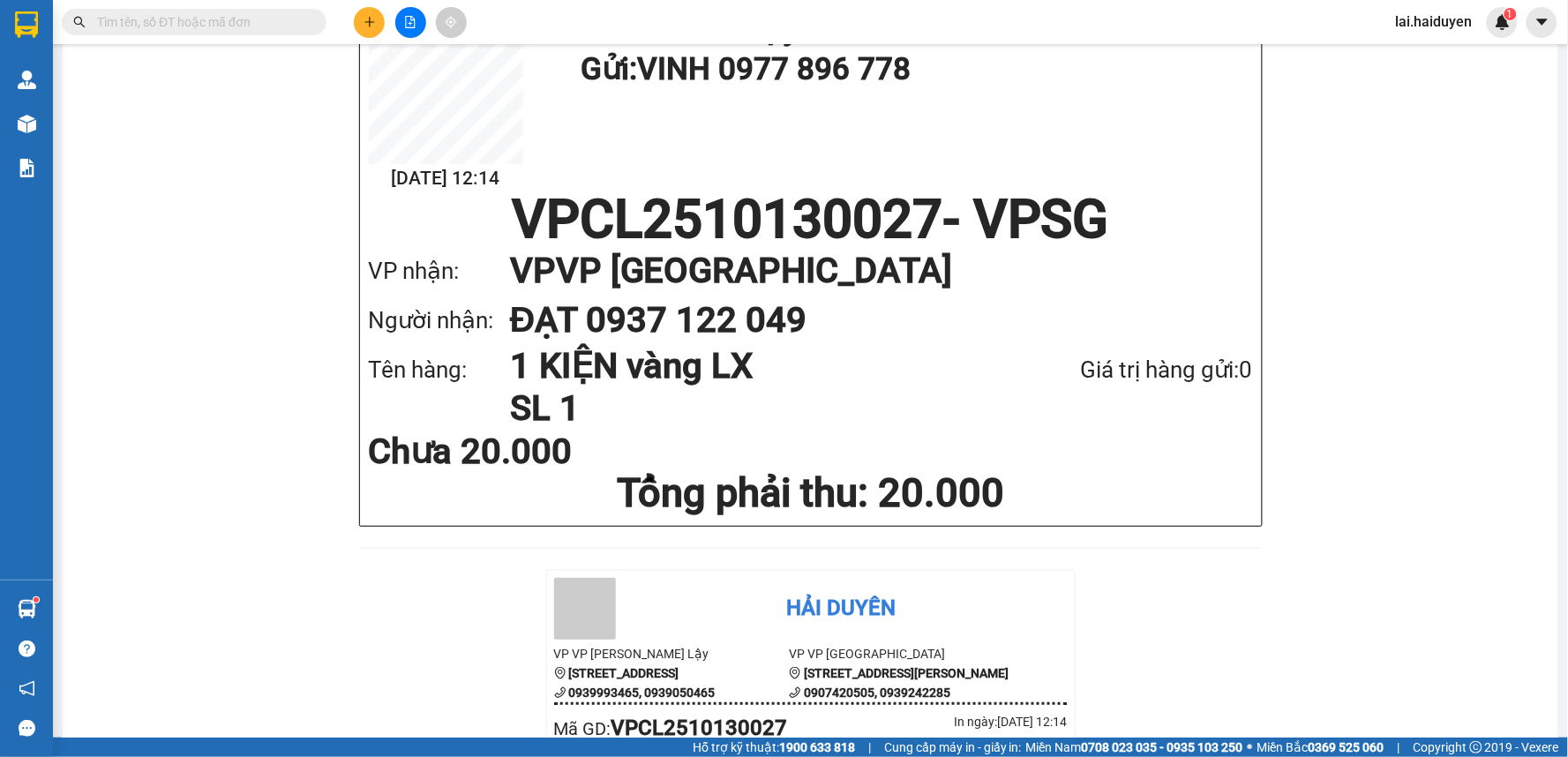
click at [371, 23] on icon "plus" at bounding box center [369, 22] width 13 height 13
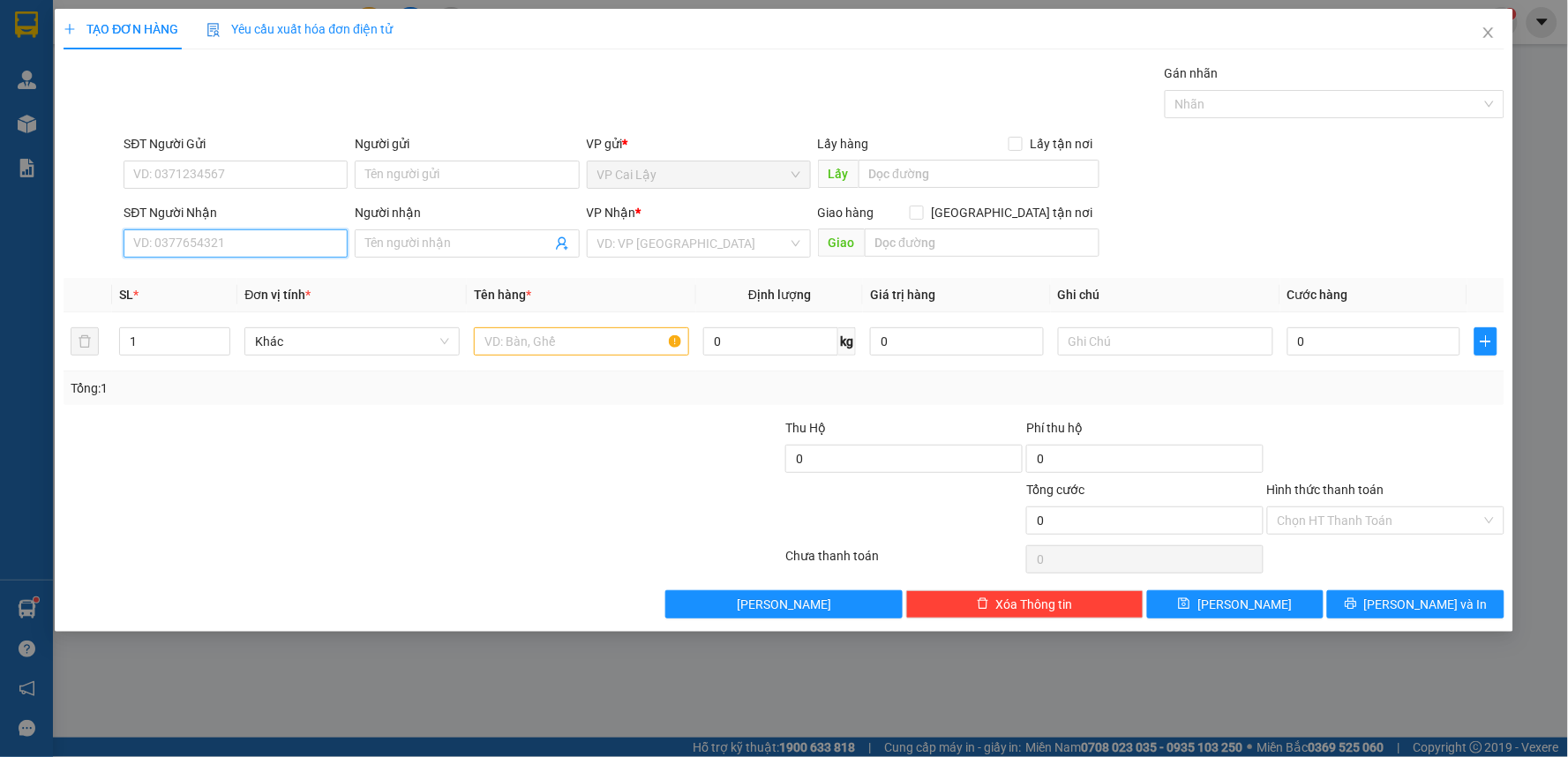
click at [314, 239] on input "SĐT Người Nhận" at bounding box center [235, 243] width 224 height 28
click at [268, 183] on input "SĐT Người Gửi" at bounding box center [235, 174] width 224 height 28
type input "0352325618"
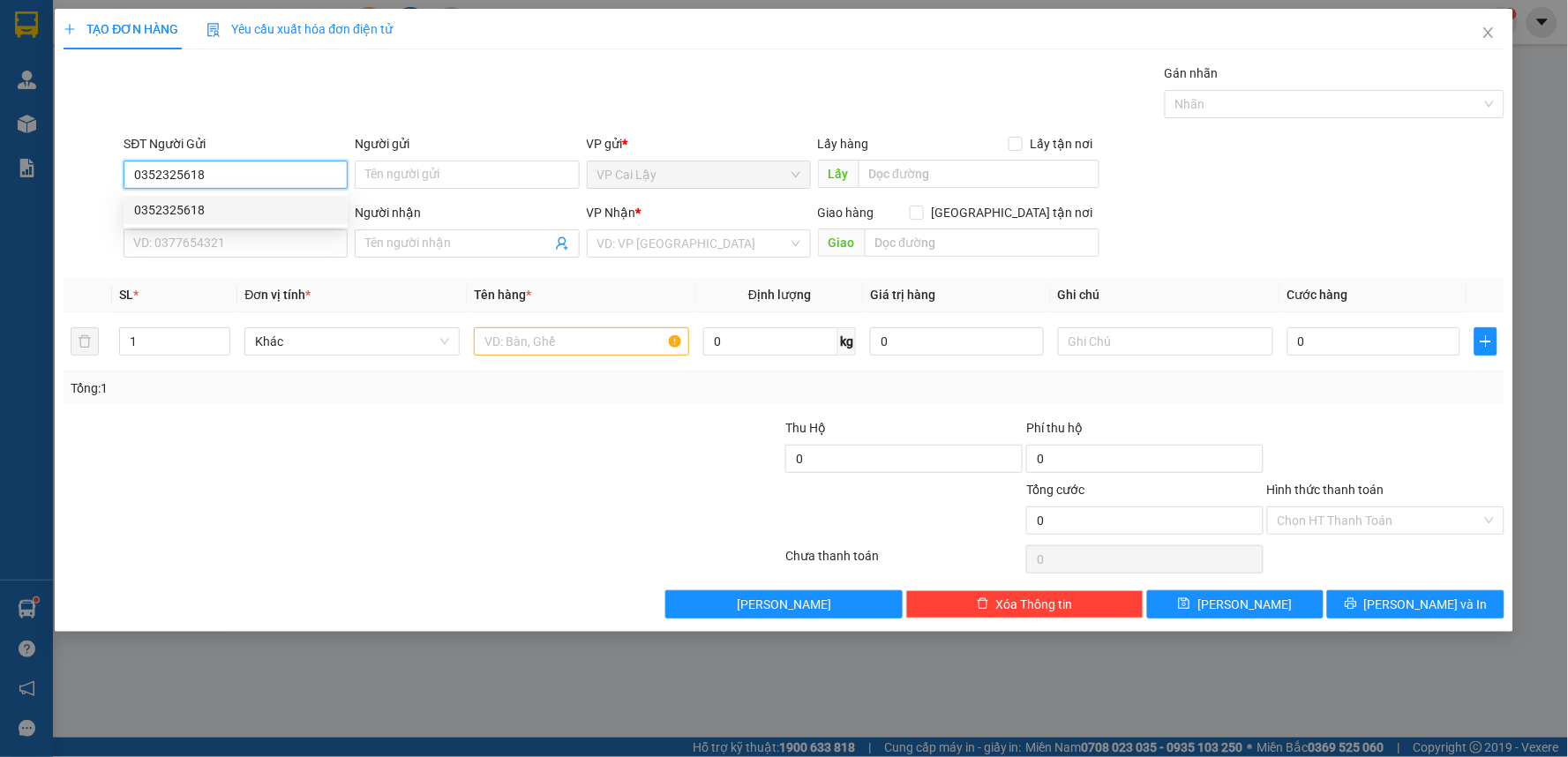
click at [260, 210] on div "0352325618" at bounding box center [235, 210] width 203 height 20
type input "0345263061"
type input "TÀI"
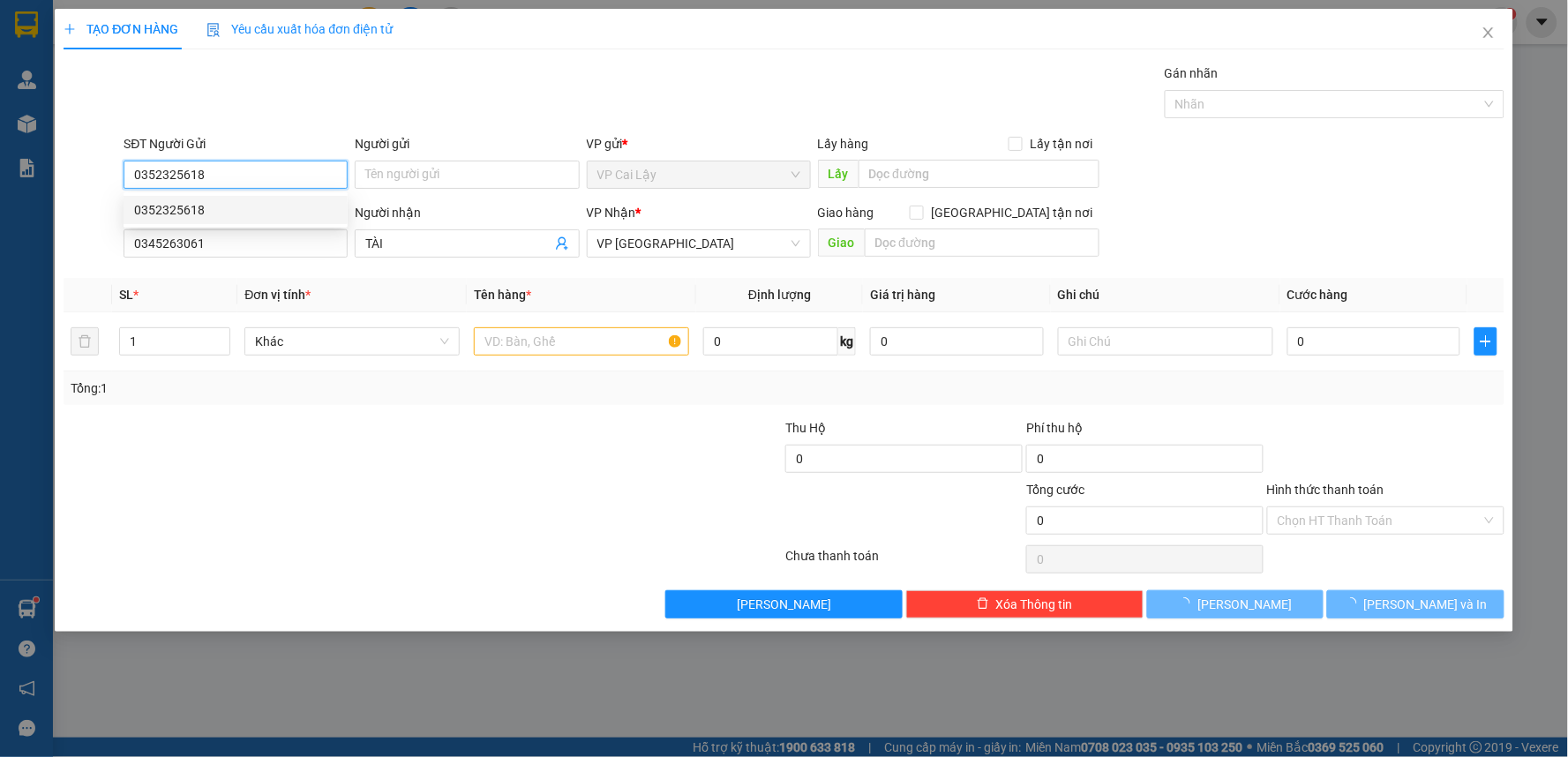
type input "60.000"
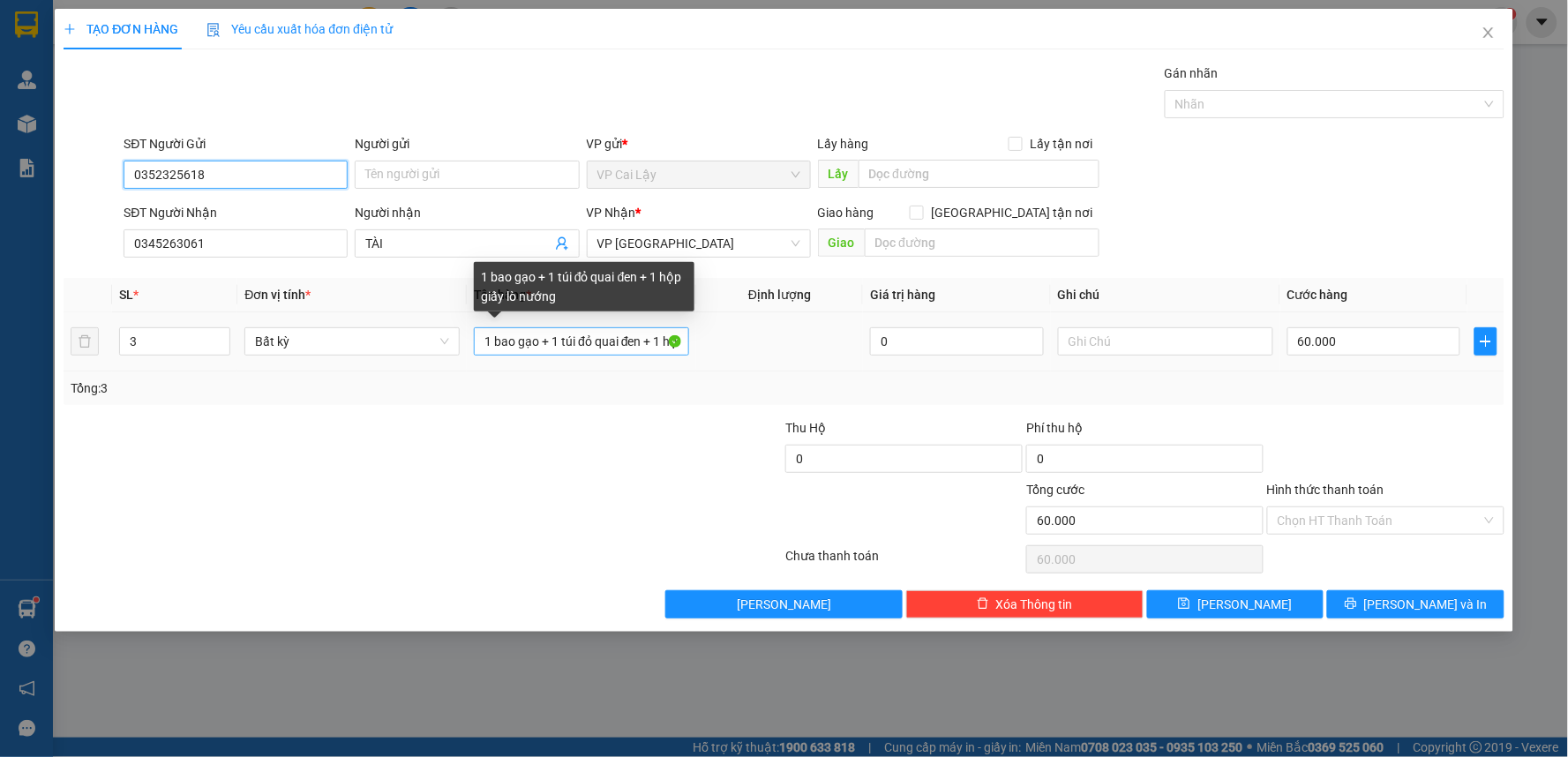
type input "0352325618"
click at [610, 340] on input "1 bao gạo + 1 túi đỏ quai đen + 1 hộp giấy lò nướng" at bounding box center [582, 341] width 215 height 28
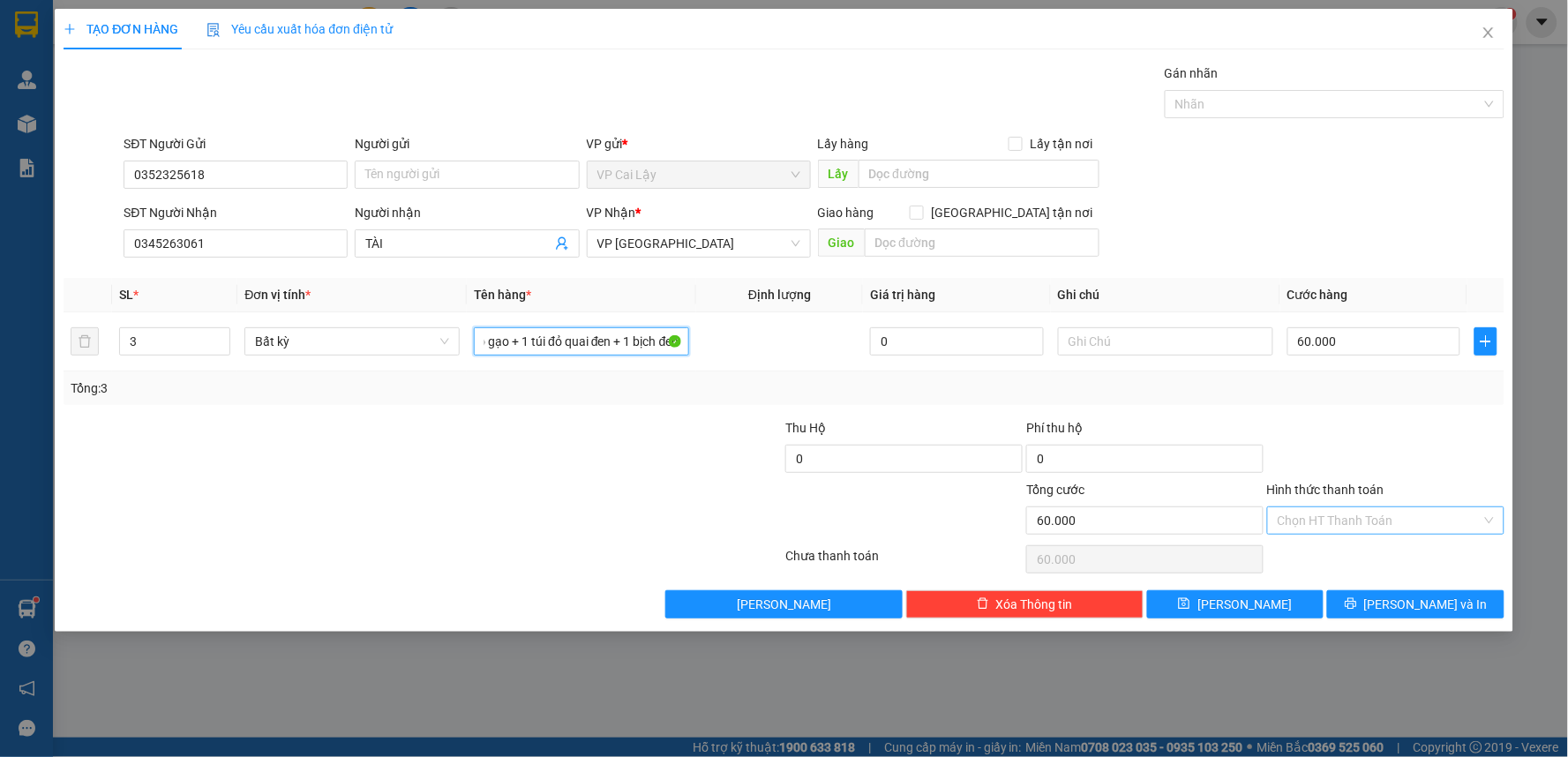
type input "1 bao gạo + 1 túi đỏ quai đen + 1 bịch đen"
click at [1329, 525] on input "Hình thức thanh toán" at bounding box center [1379, 520] width 204 height 26
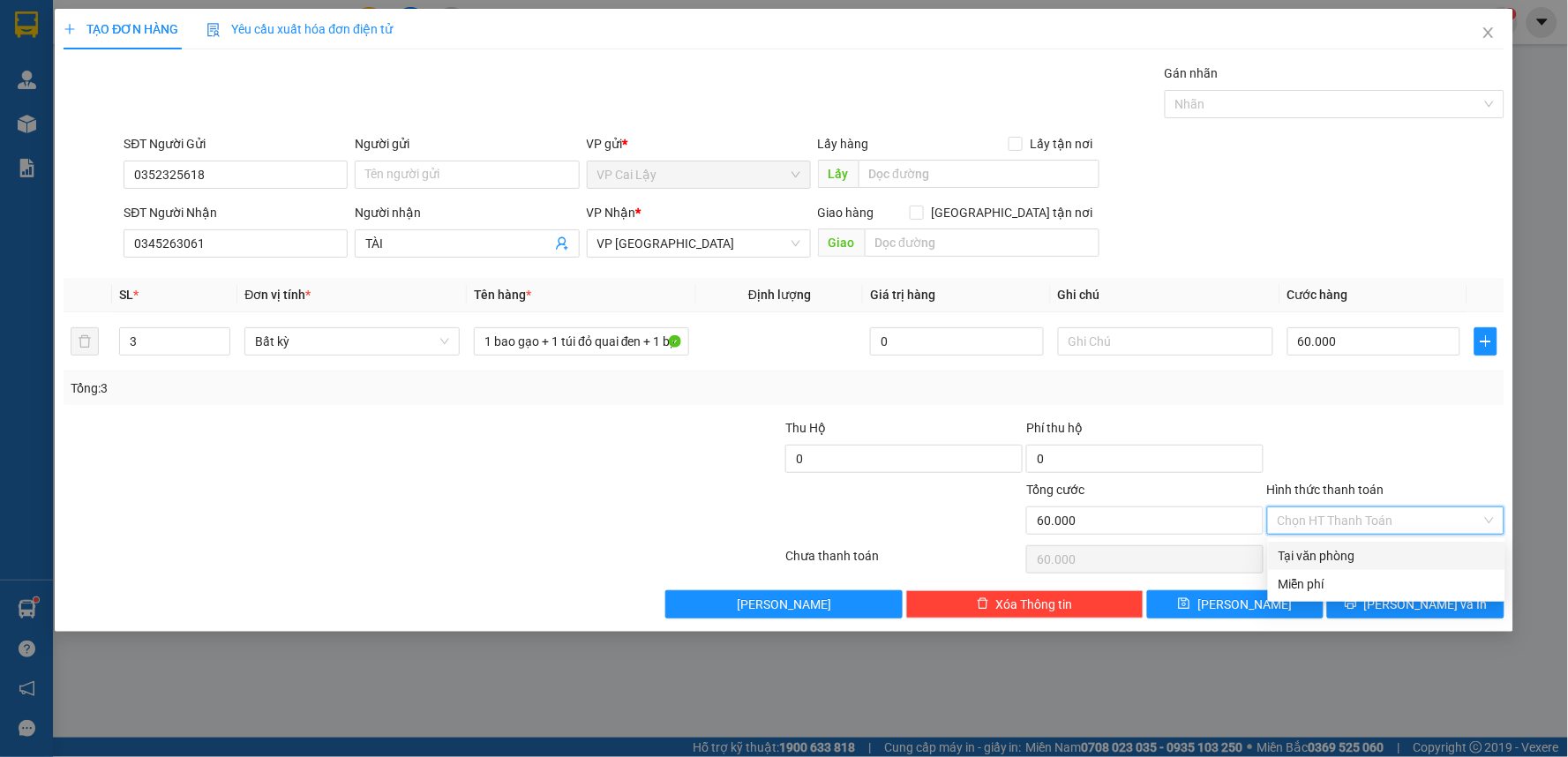
click at [1323, 558] on div "Tại văn phòng" at bounding box center [1386, 556] width 216 height 20
type input "0"
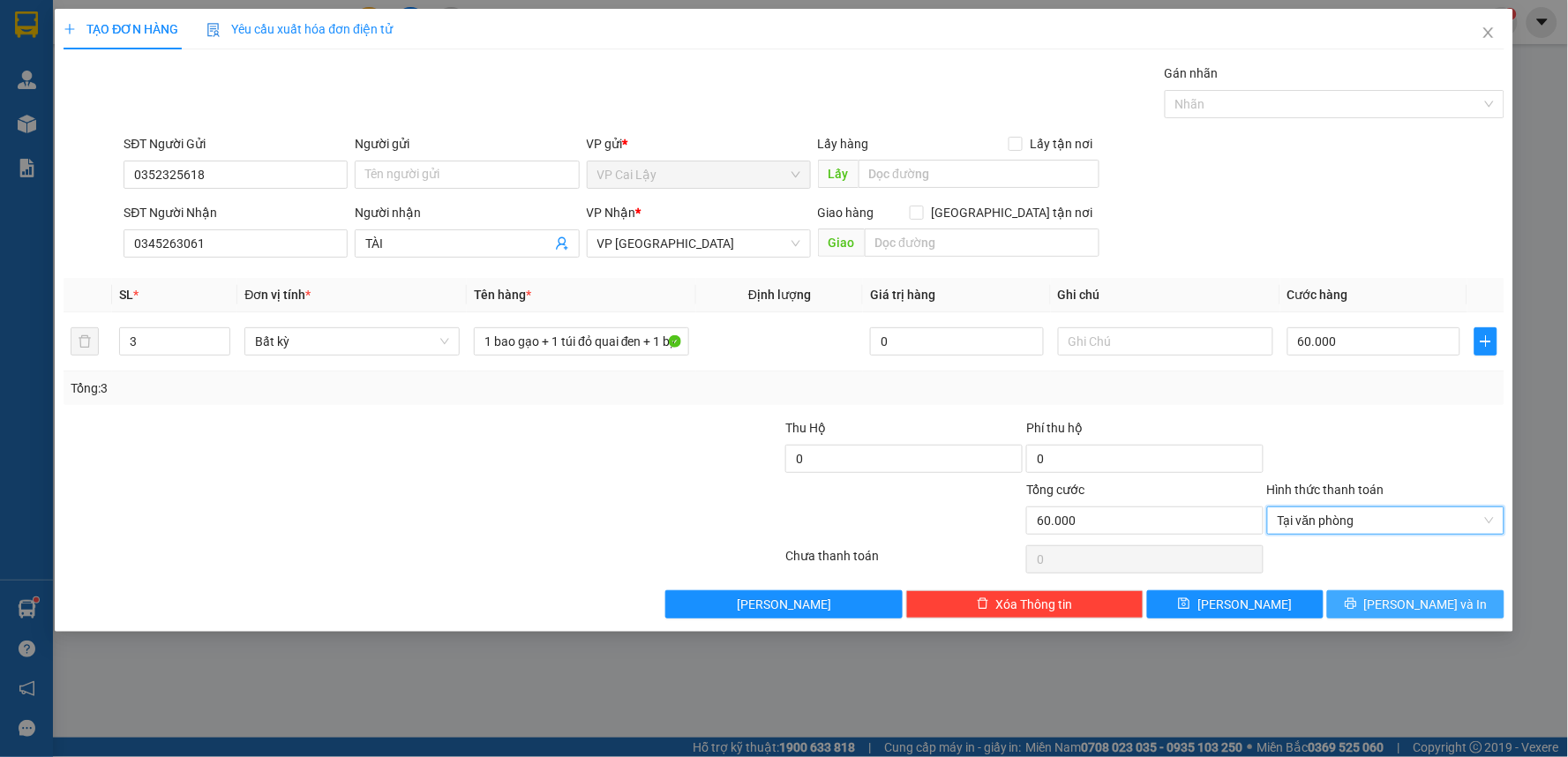
click at [1365, 609] on button "[PERSON_NAME] và In" at bounding box center [1415, 604] width 177 height 28
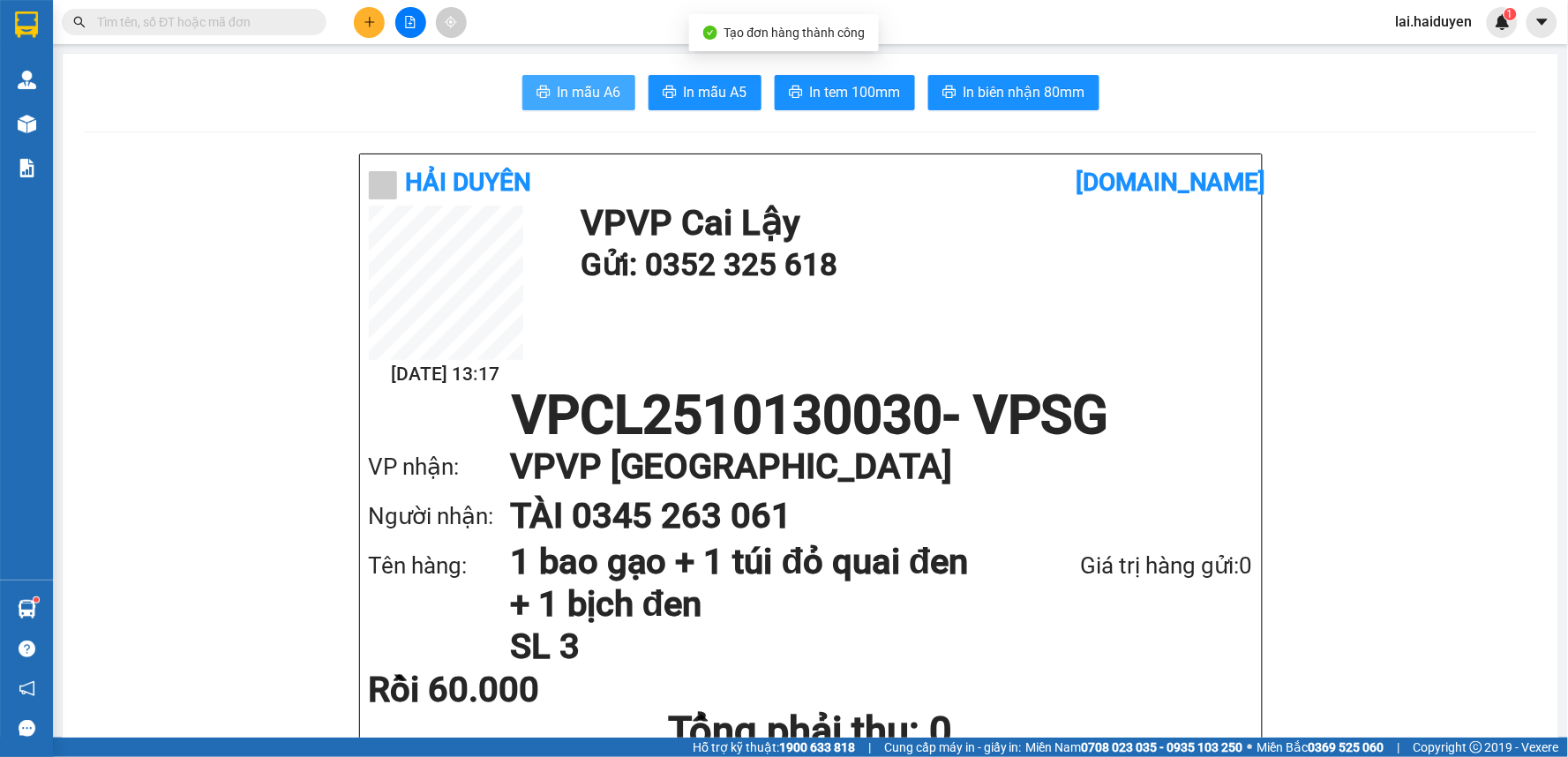
click at [570, 93] on span "In mẫu A6" at bounding box center [589, 92] width 64 height 23
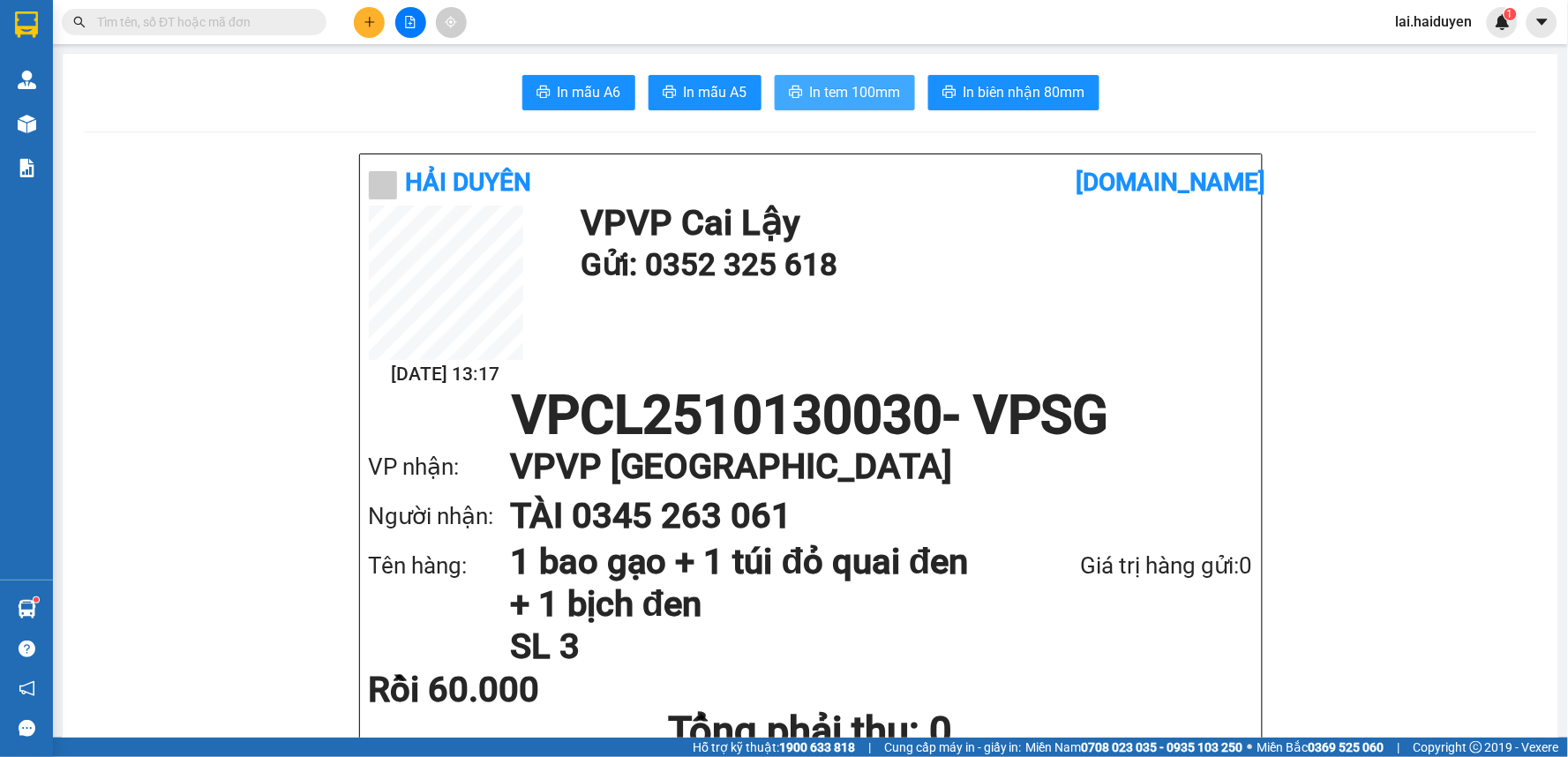
click at [858, 104] on button "In tem 100mm" at bounding box center [844, 93] width 140 height 35
click at [374, 23] on icon "plus" at bounding box center [369, 22] width 13 height 13
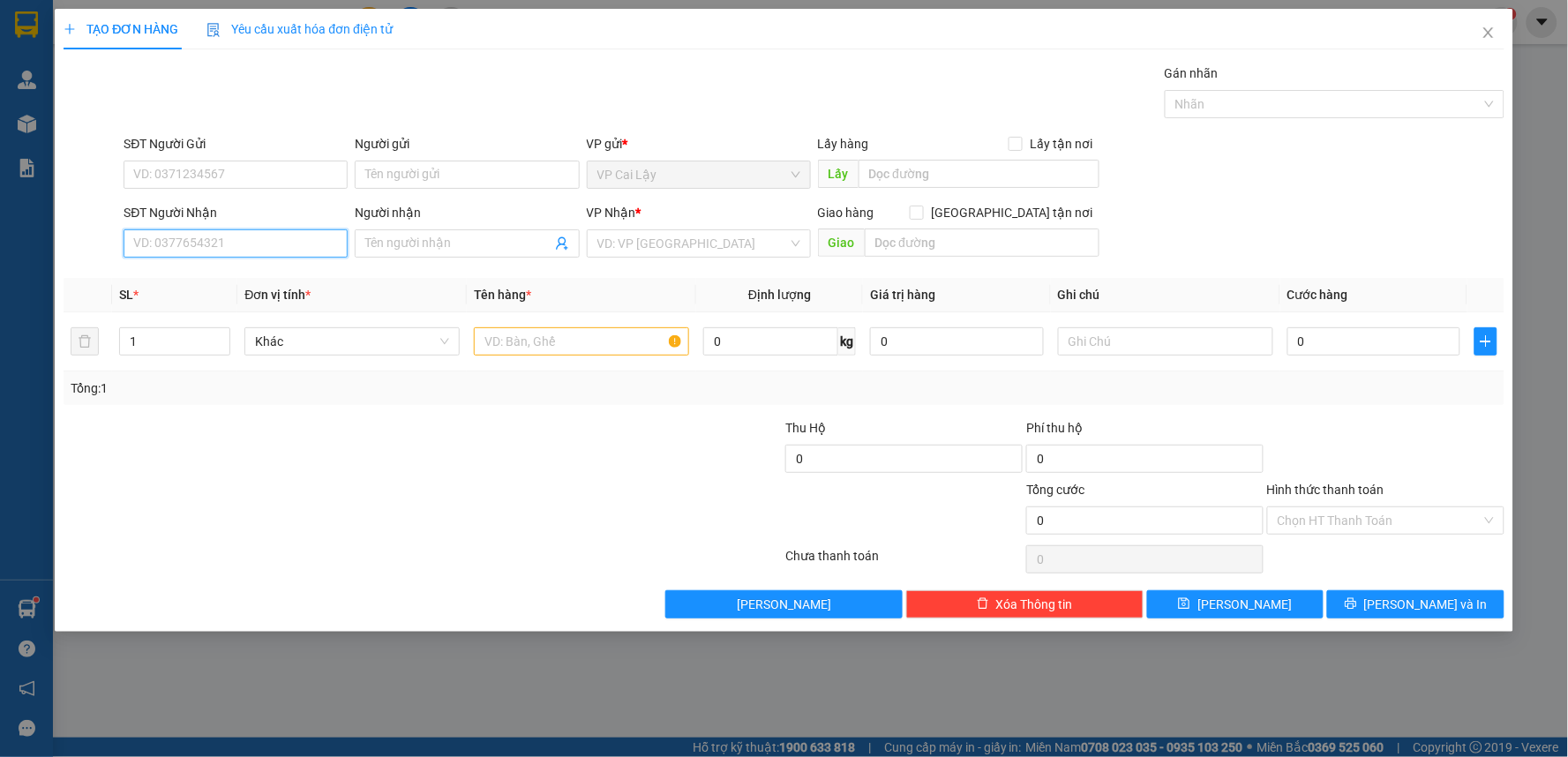
click at [313, 245] on input "SĐT Người Nhận" at bounding box center [235, 243] width 224 height 28
click at [209, 243] on input "SĐT Người Nhận" at bounding box center [235, 243] width 224 height 28
type input "0372526702"
click at [492, 245] on input "Người nhận" at bounding box center [457, 244] width 185 height 20
click at [304, 179] on input "SĐT Người Gửi" at bounding box center [235, 174] width 224 height 28
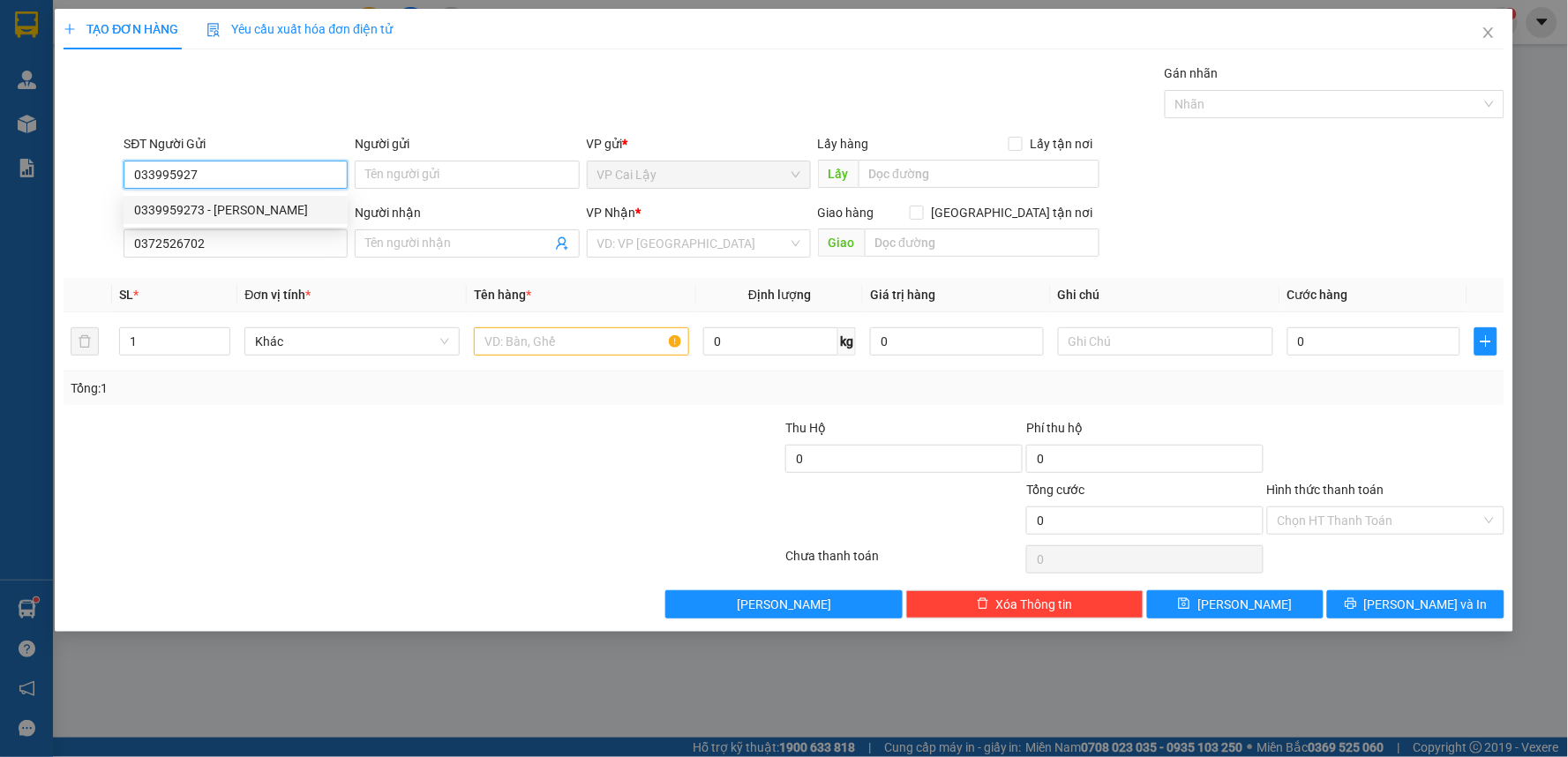
click at [273, 213] on div "0339959273 - MINH THƯ" at bounding box center [235, 210] width 203 height 20
type input "0339959273"
type input "MINH THƯ"
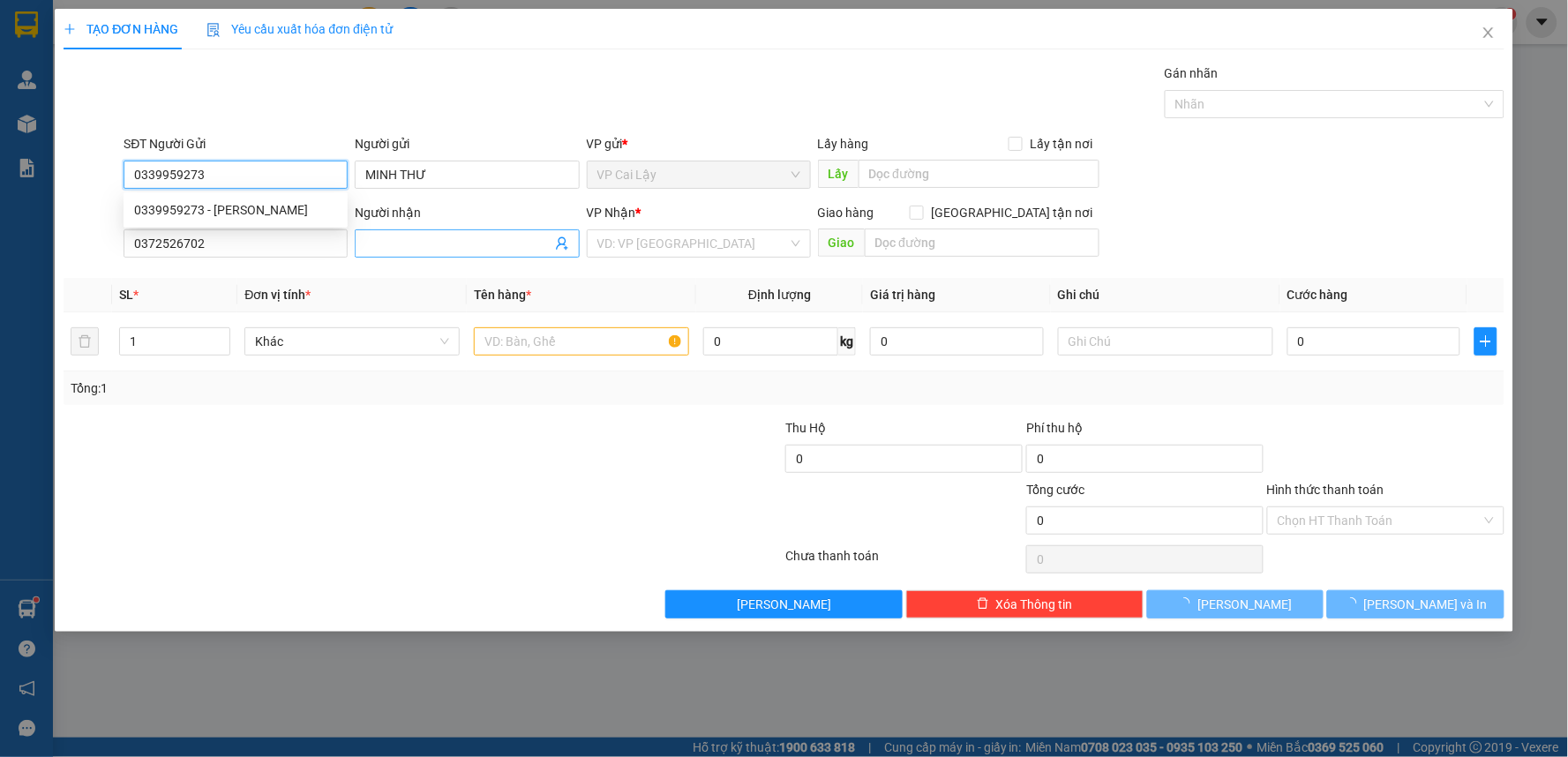
type input "20.000"
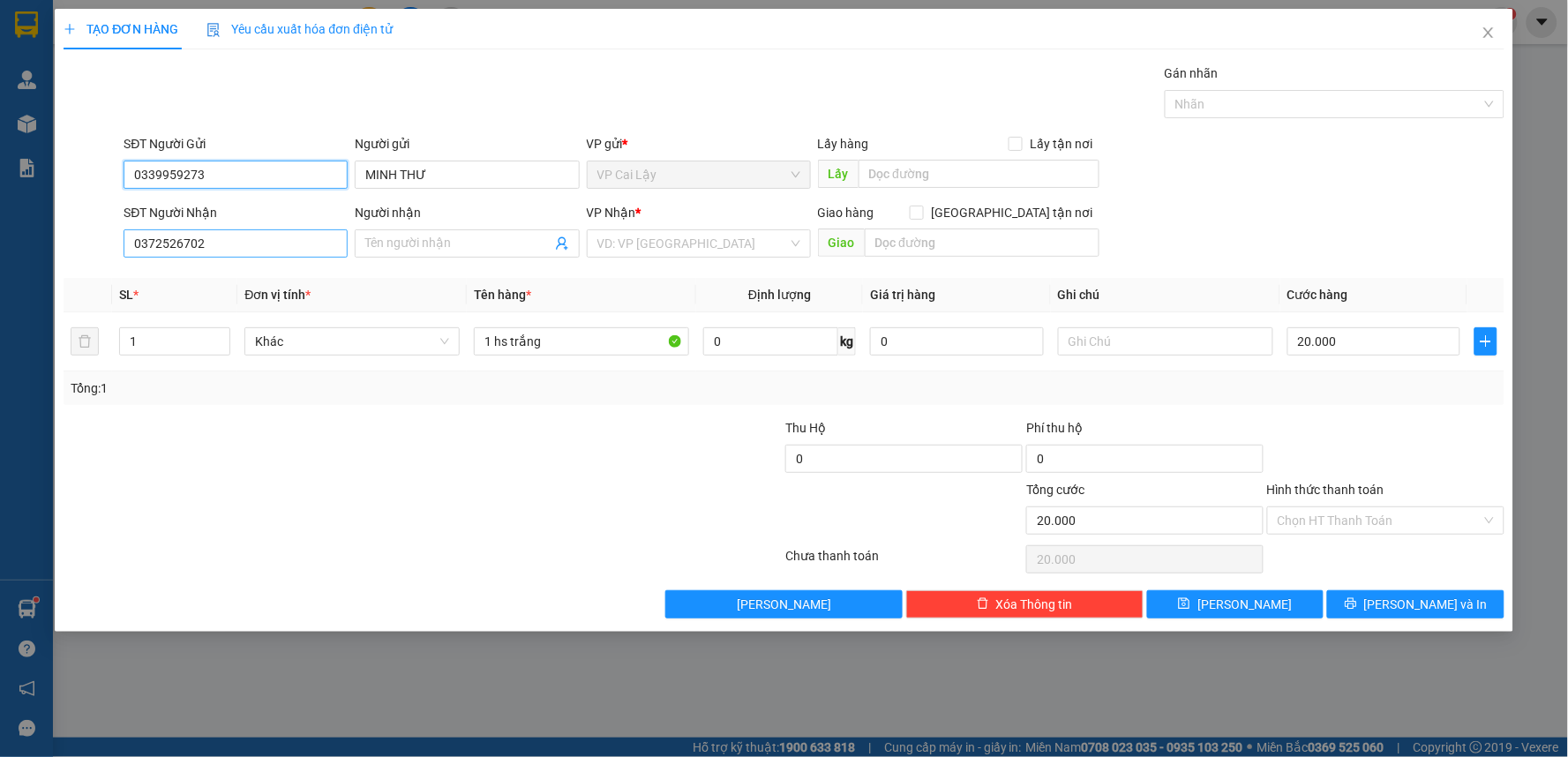
type input "0339959273"
click at [315, 247] on input "0372526702" at bounding box center [235, 243] width 224 height 28
click at [607, 339] on input "1 hs trắng" at bounding box center [582, 341] width 215 height 28
type input "1 kiện đen có túi giấy dán chung"
click at [1000, 244] on input "text" at bounding box center [982, 242] width 236 height 28
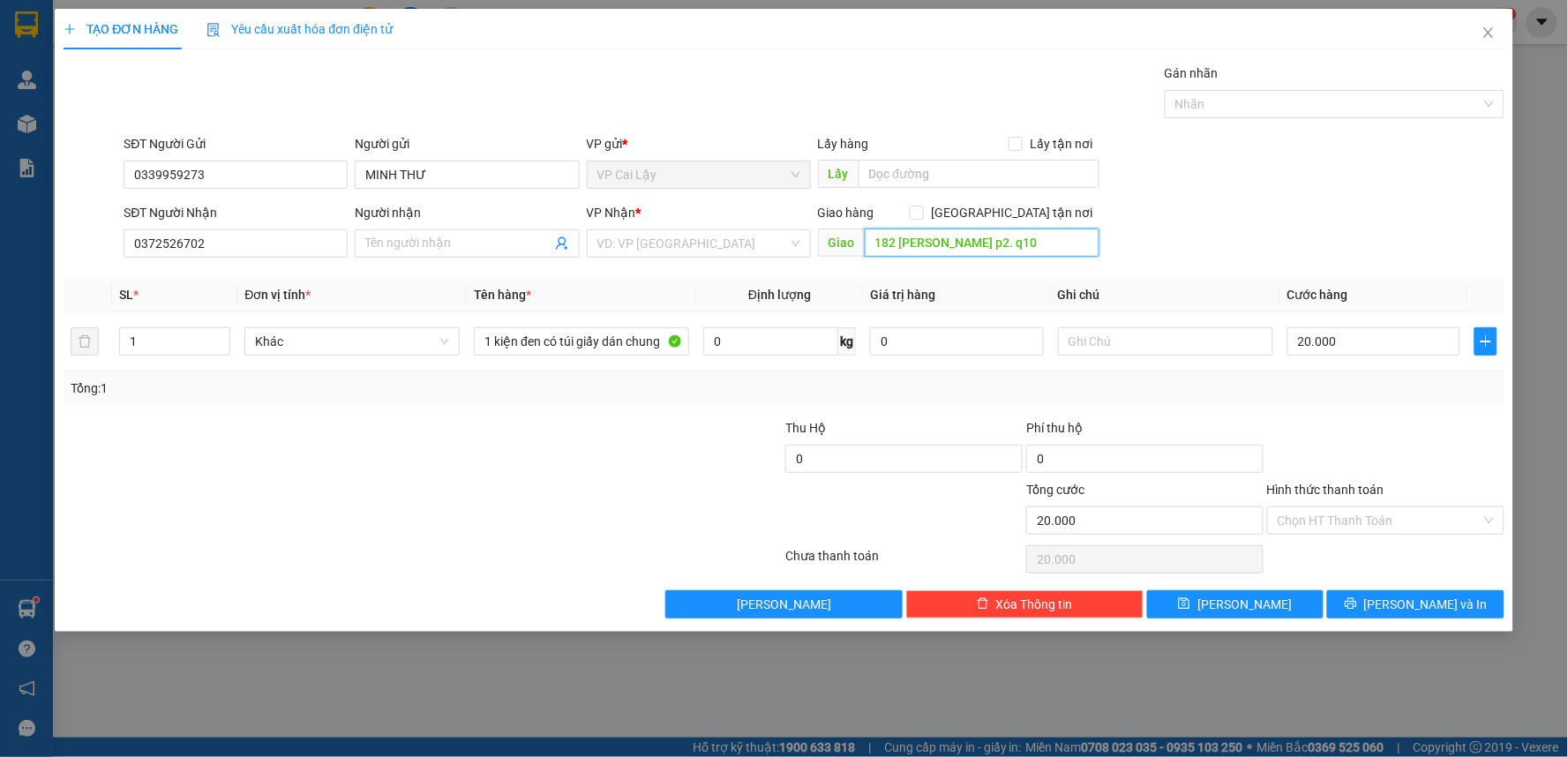
type input "182 nguyễn chí thanh p2. q10"
click at [1368, 387] on div "Tổng: 1" at bounding box center [784, 388] width 1427 height 20
click at [1222, 345] on input "text" at bounding box center [1165, 341] width 215 height 28
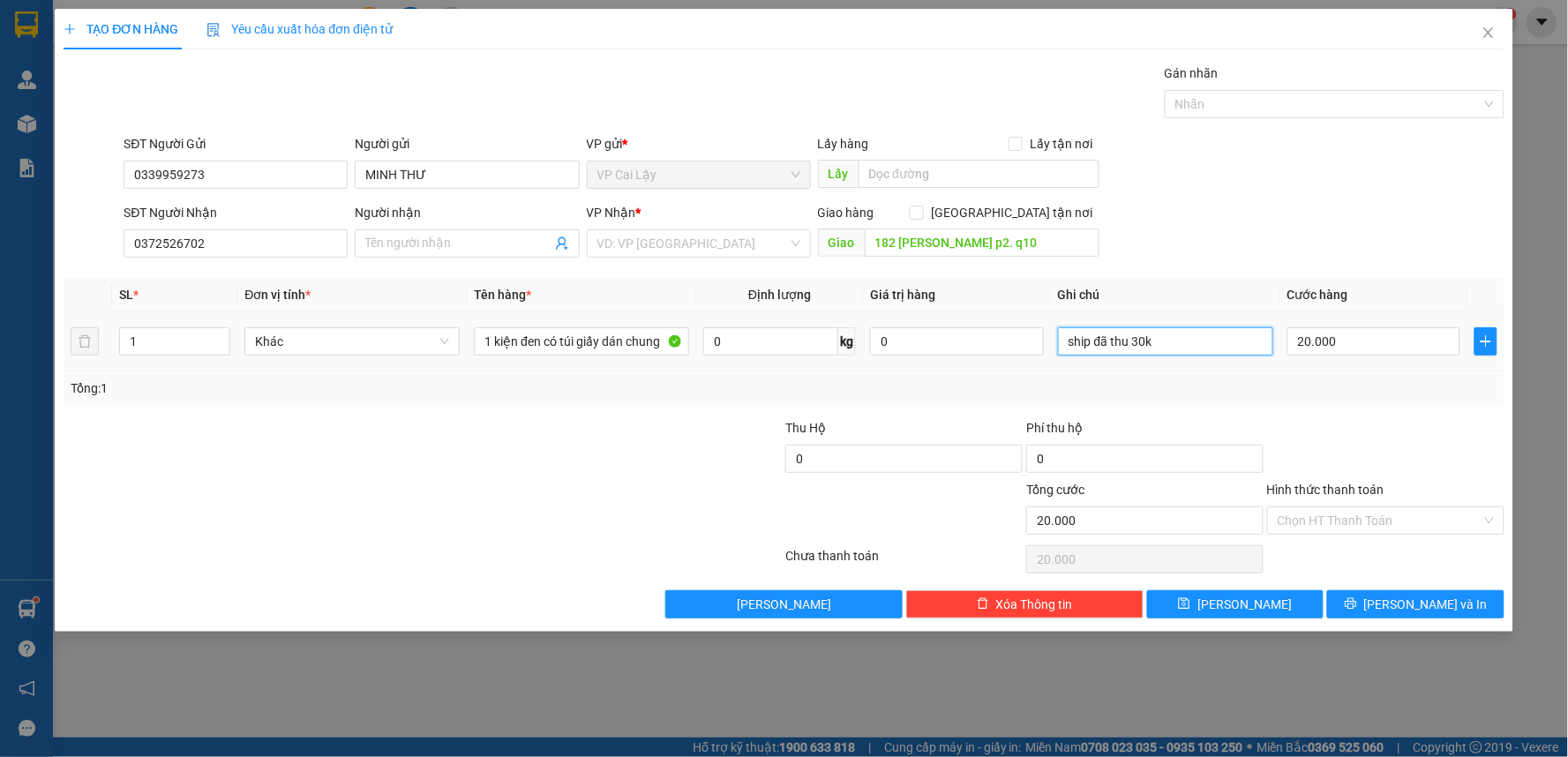
drag, startPoint x: 1214, startPoint y: 339, endPoint x: 1039, endPoint y: 368, distance: 177.4
click at [1039, 368] on tr "1 Khác 1 kiện đen có túi giấy dán chung 0 kg 0 ship đã thu 30k 20.000" at bounding box center [784, 342] width 1441 height 59
type input "ship đã thu 30k"
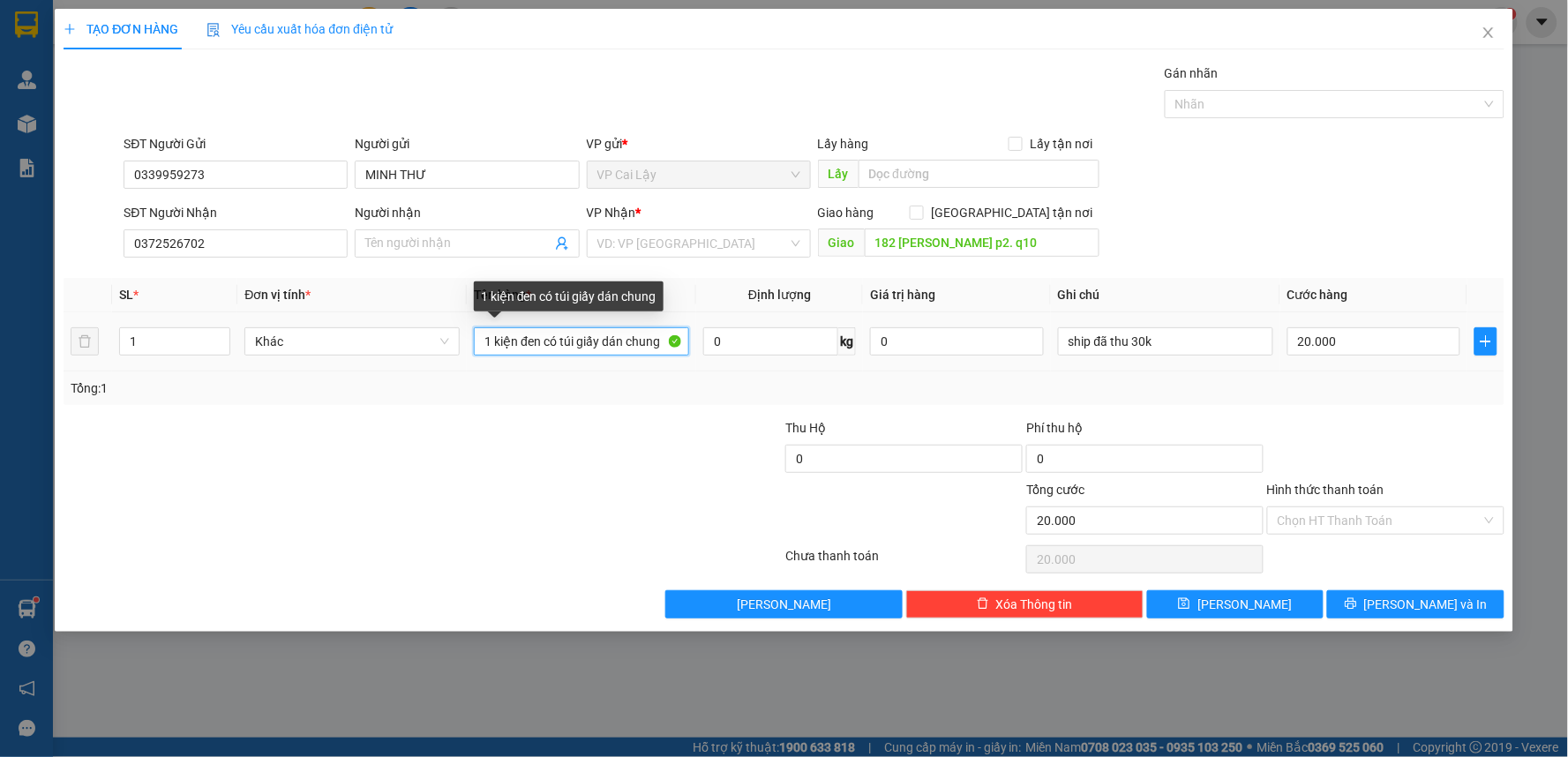
click at [659, 344] on input "1 kiện đen có túi giấy dán chung" at bounding box center [582, 341] width 215 height 28
paste input "ship đã thu 30k"
click at [596, 340] on input "1 kiện đen có túi giấy dán chung ship đã thu 30k" at bounding box center [582, 341] width 215 height 28
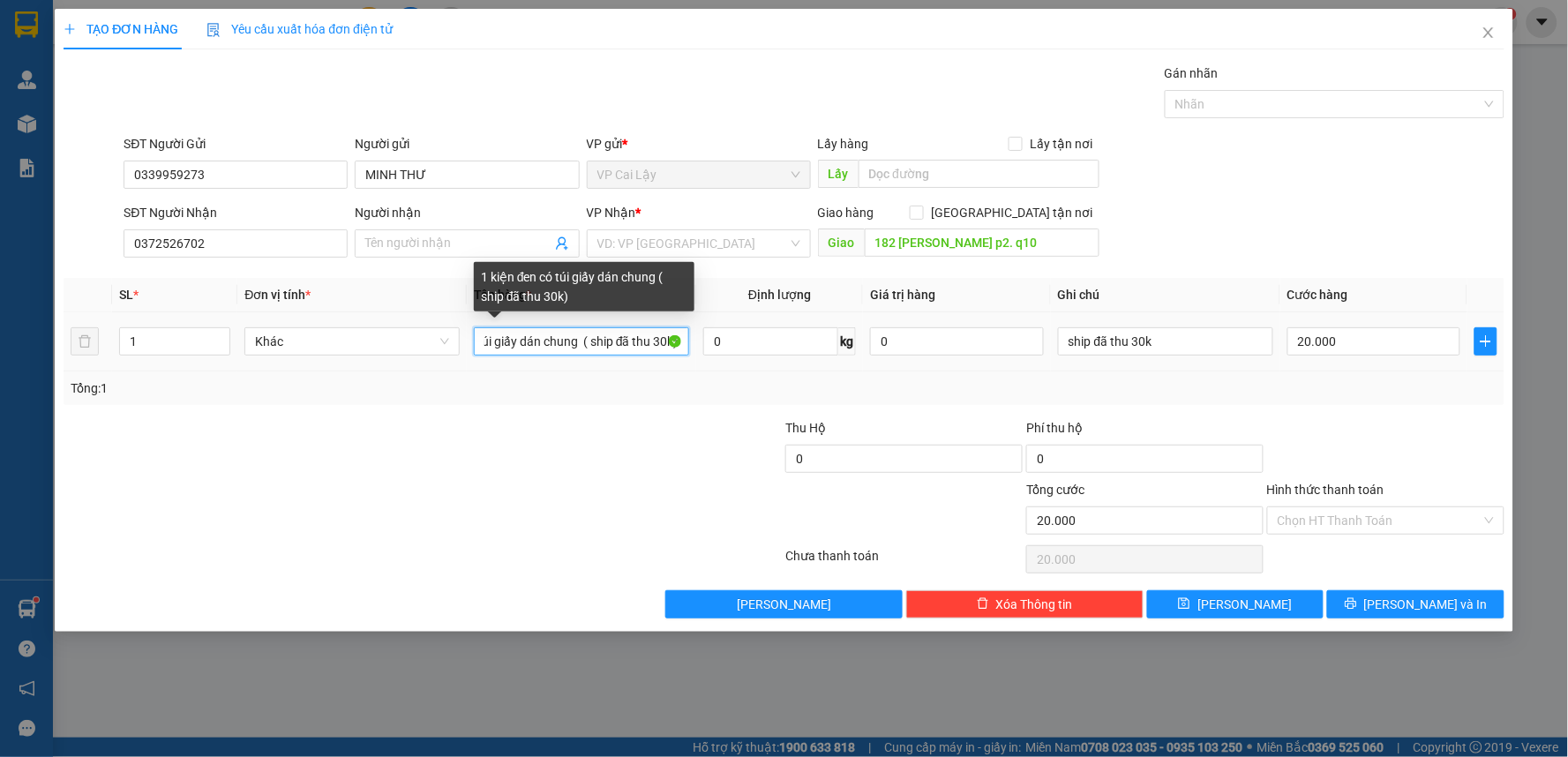
scroll to position [0, 88]
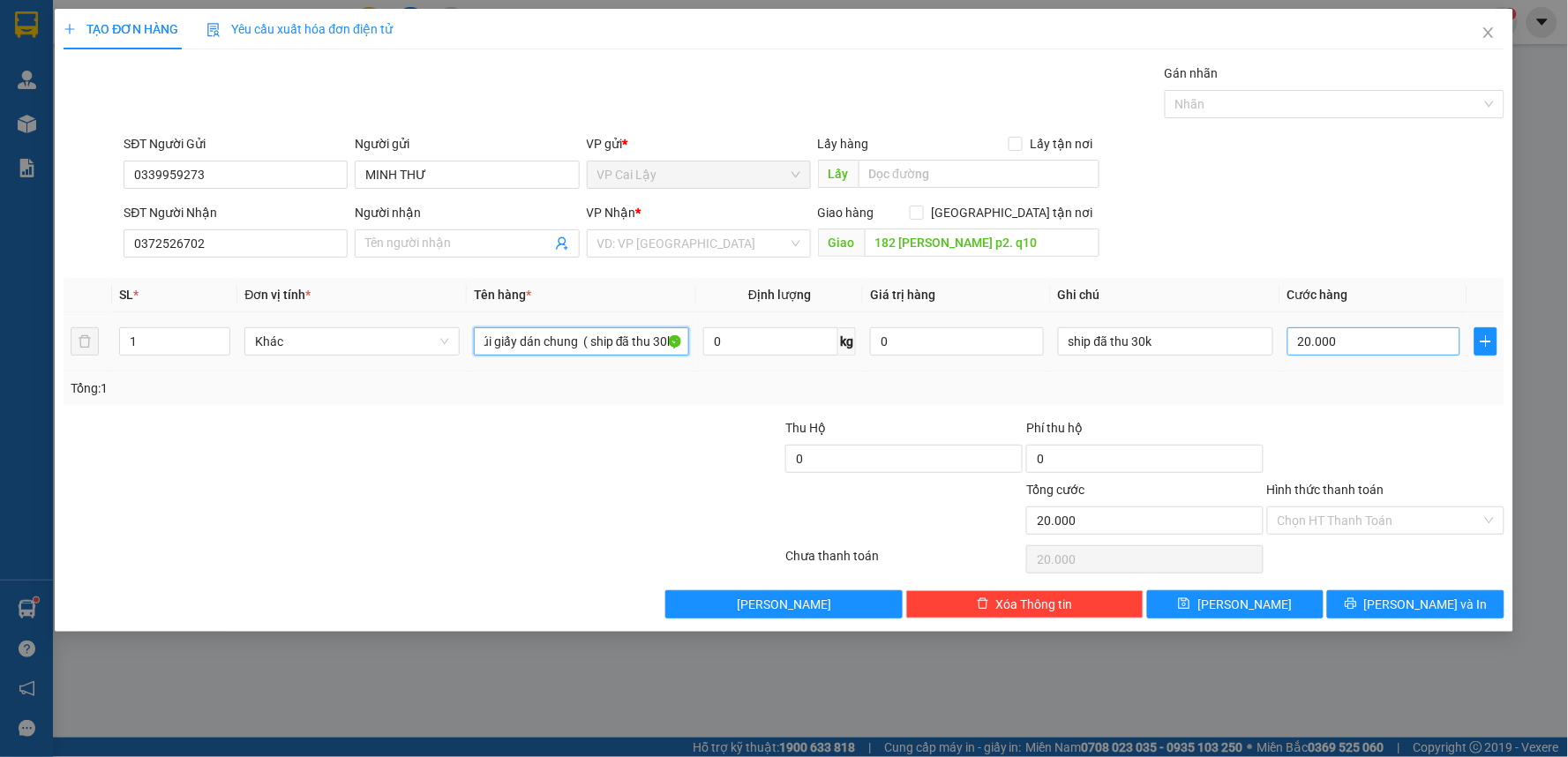
type input "1 kiện đen có túi giấy dán chung ( ship đã thu 30k)"
type input "5"
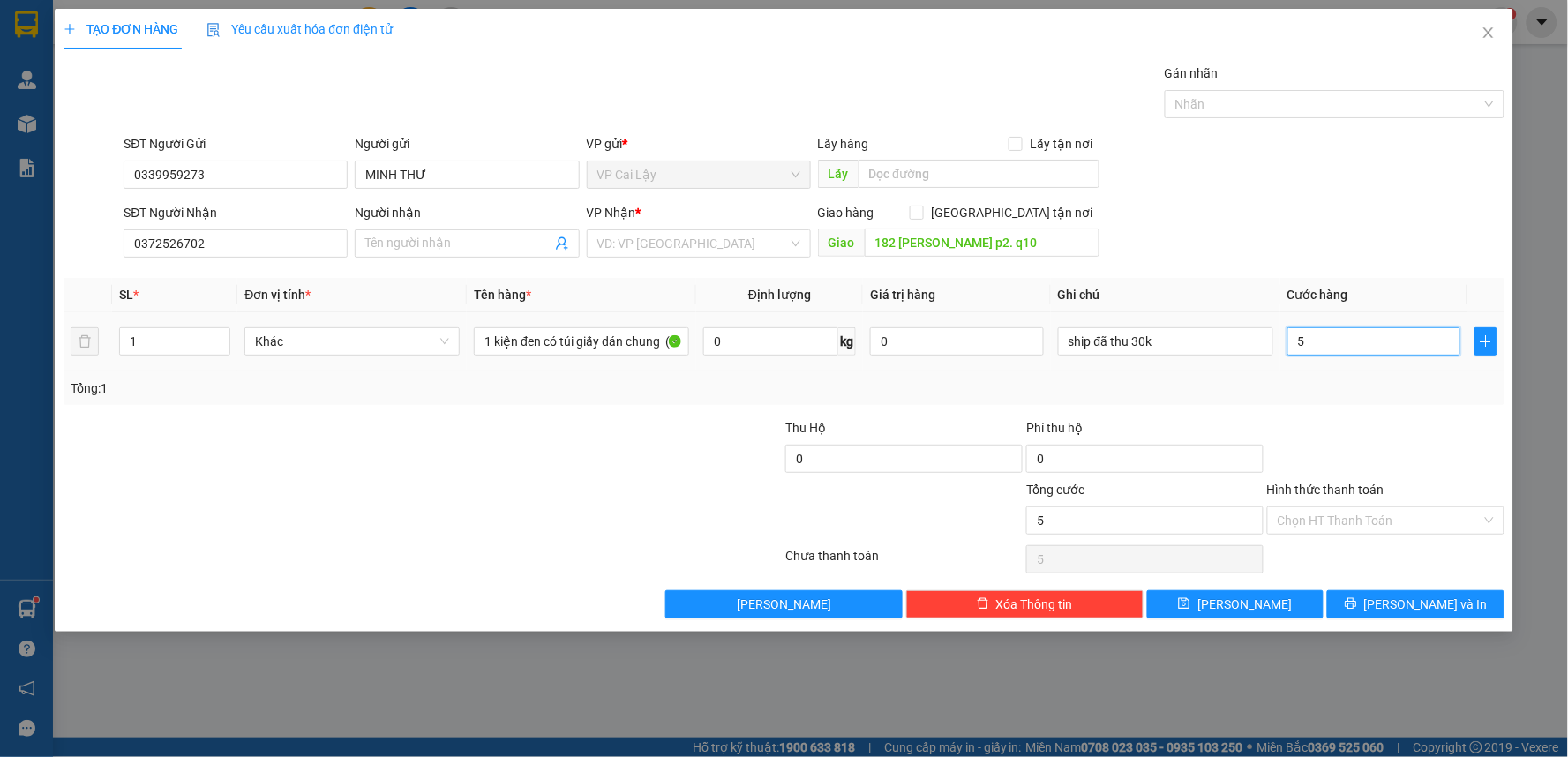
type input "50"
type input "50.000"
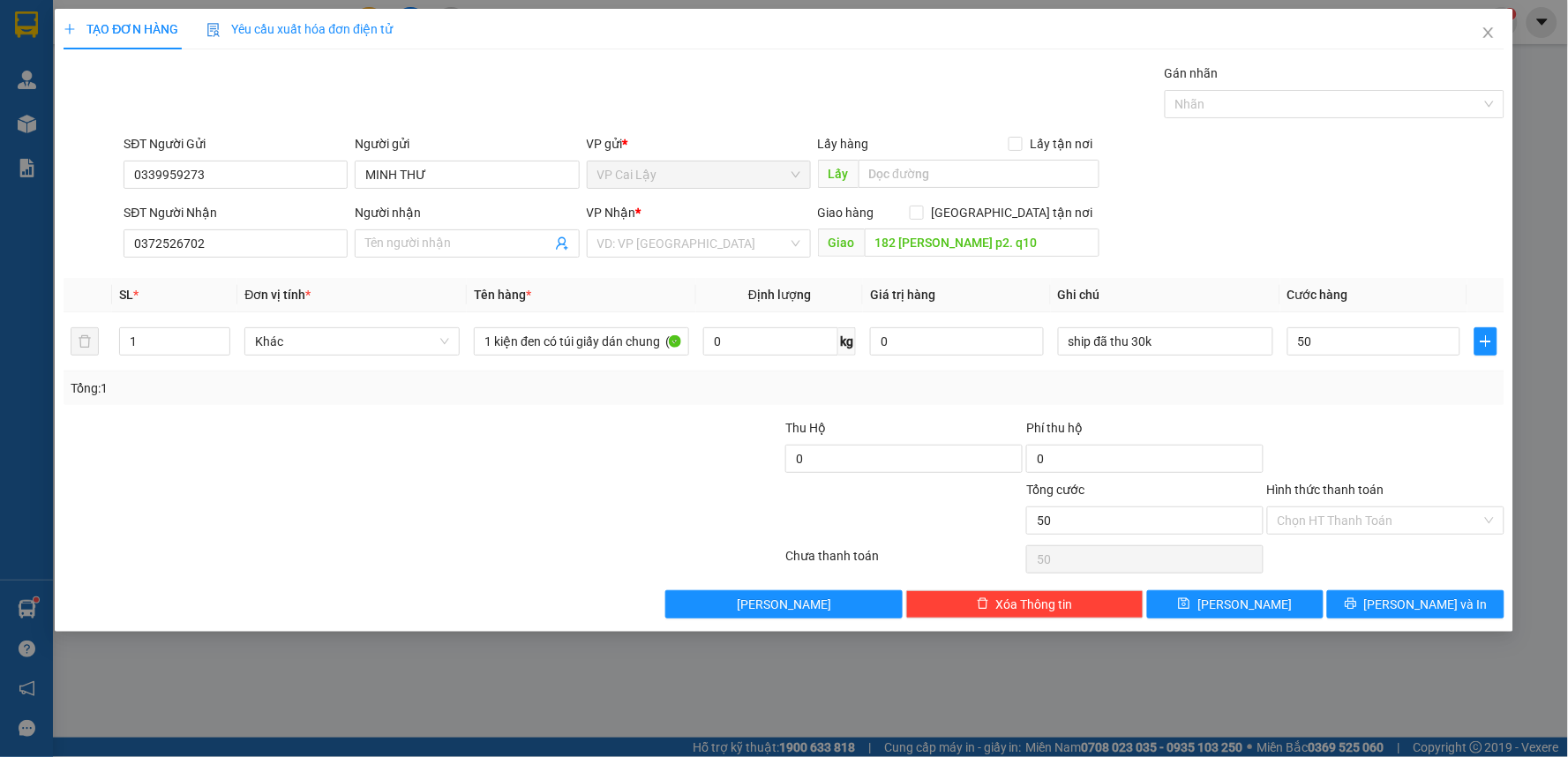
type input "50.000"
click at [1341, 407] on div "Transit Pickup Surcharge Ids Transit Deliver Surcharge Ids Transit Deliver Surc…" at bounding box center [784, 341] width 1441 height 555
click at [1356, 512] on input "Hình thức thanh toán" at bounding box center [1379, 520] width 204 height 26
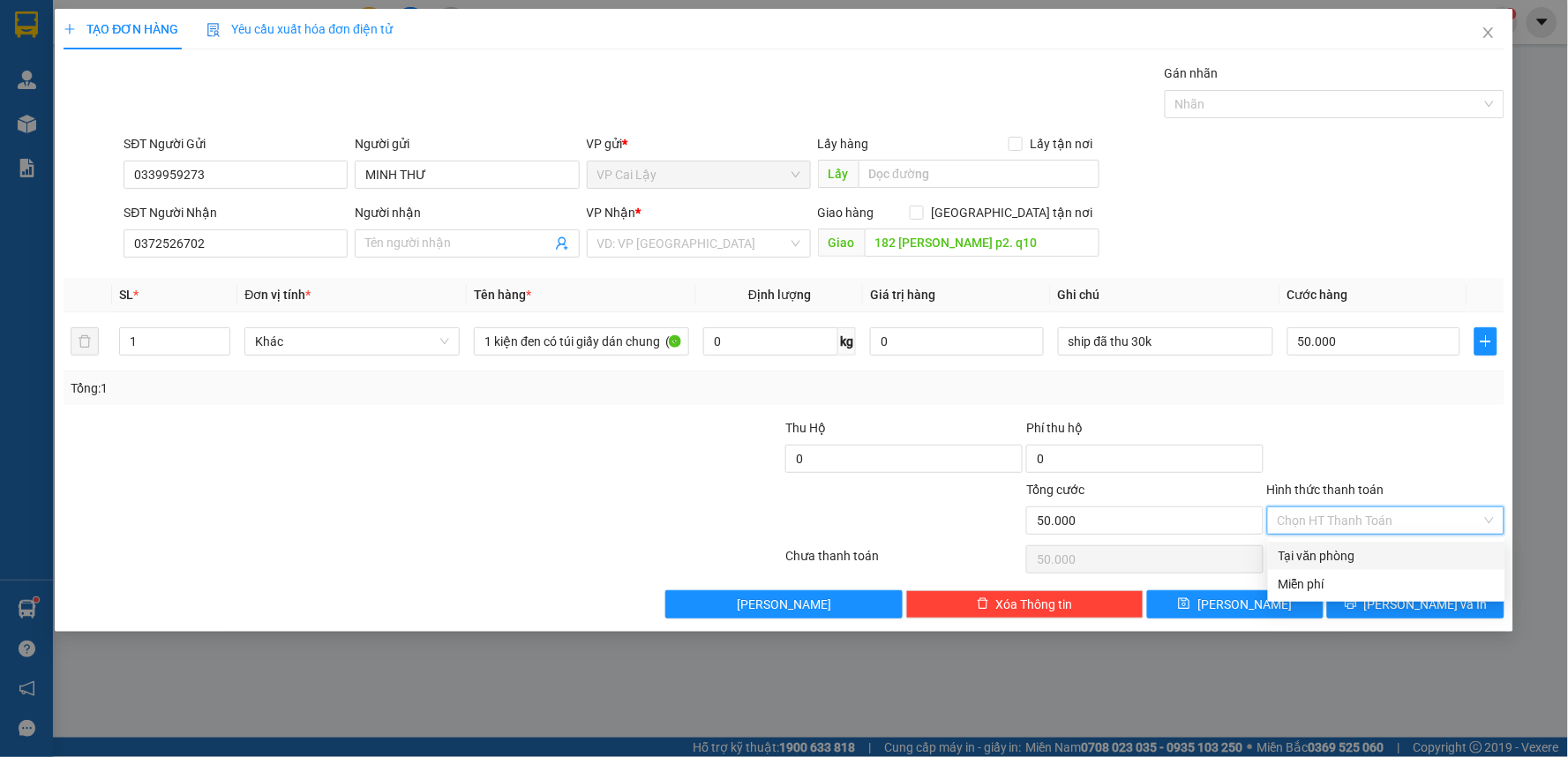
click at [1363, 555] on div "Tại văn phòng" at bounding box center [1386, 556] width 216 height 20
type input "0"
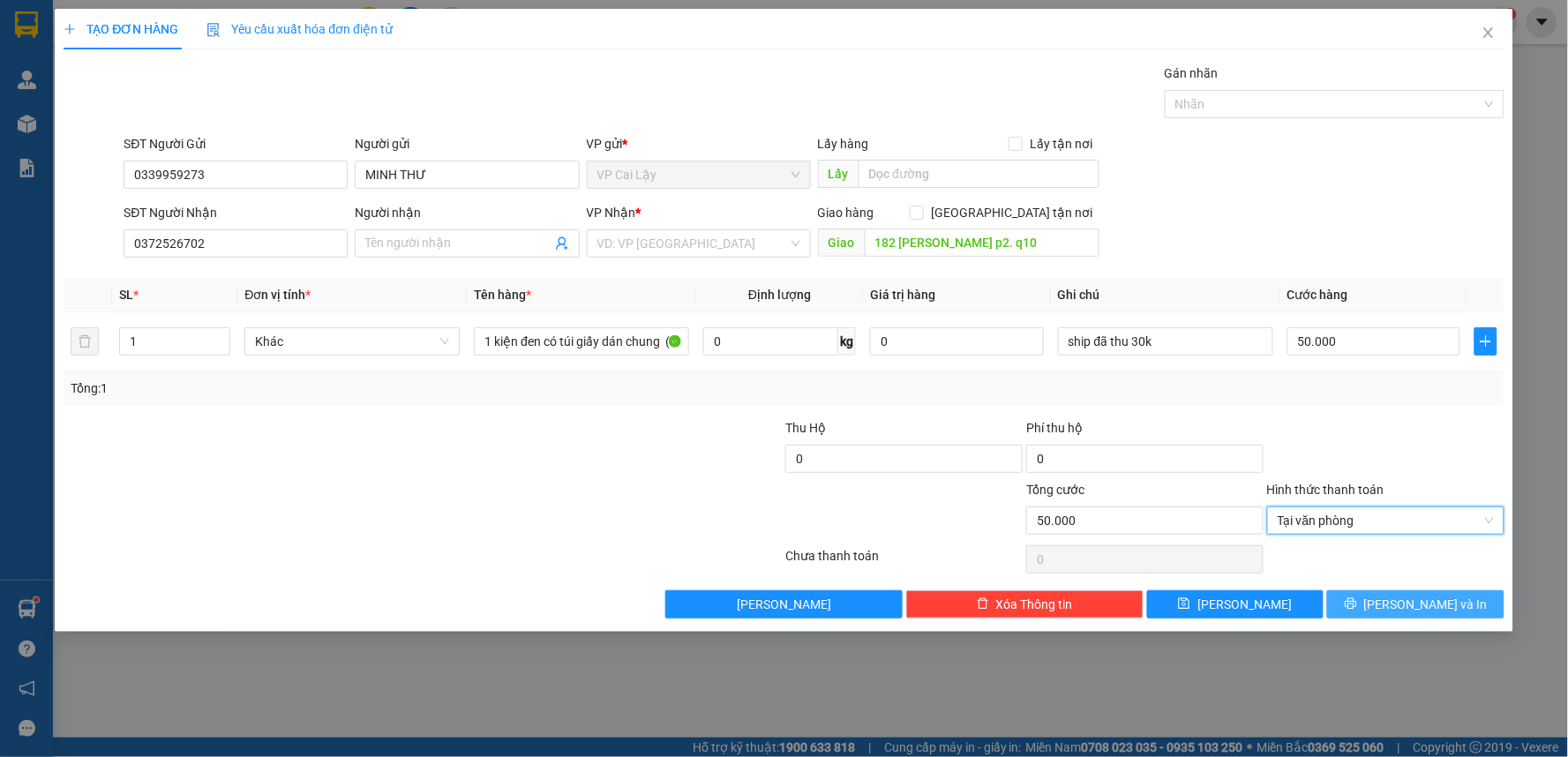
click at [1405, 609] on span "[PERSON_NAME] và In" at bounding box center [1426, 604] width 123 height 20
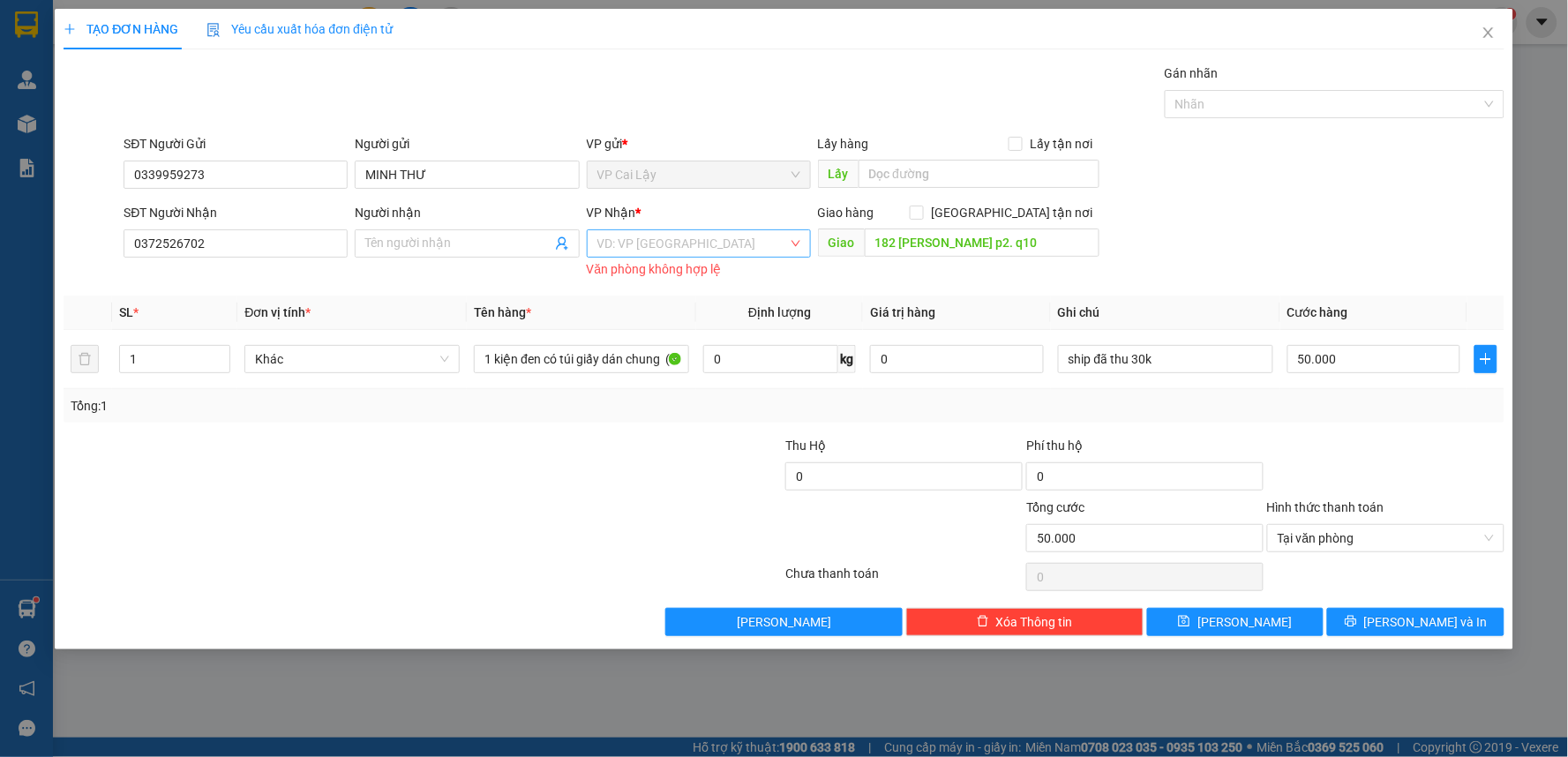
click at [698, 248] on input "search" at bounding box center [692, 243] width 191 height 26
click at [689, 287] on div "VP [GEOGRAPHIC_DATA]" at bounding box center [698, 279] width 203 height 20
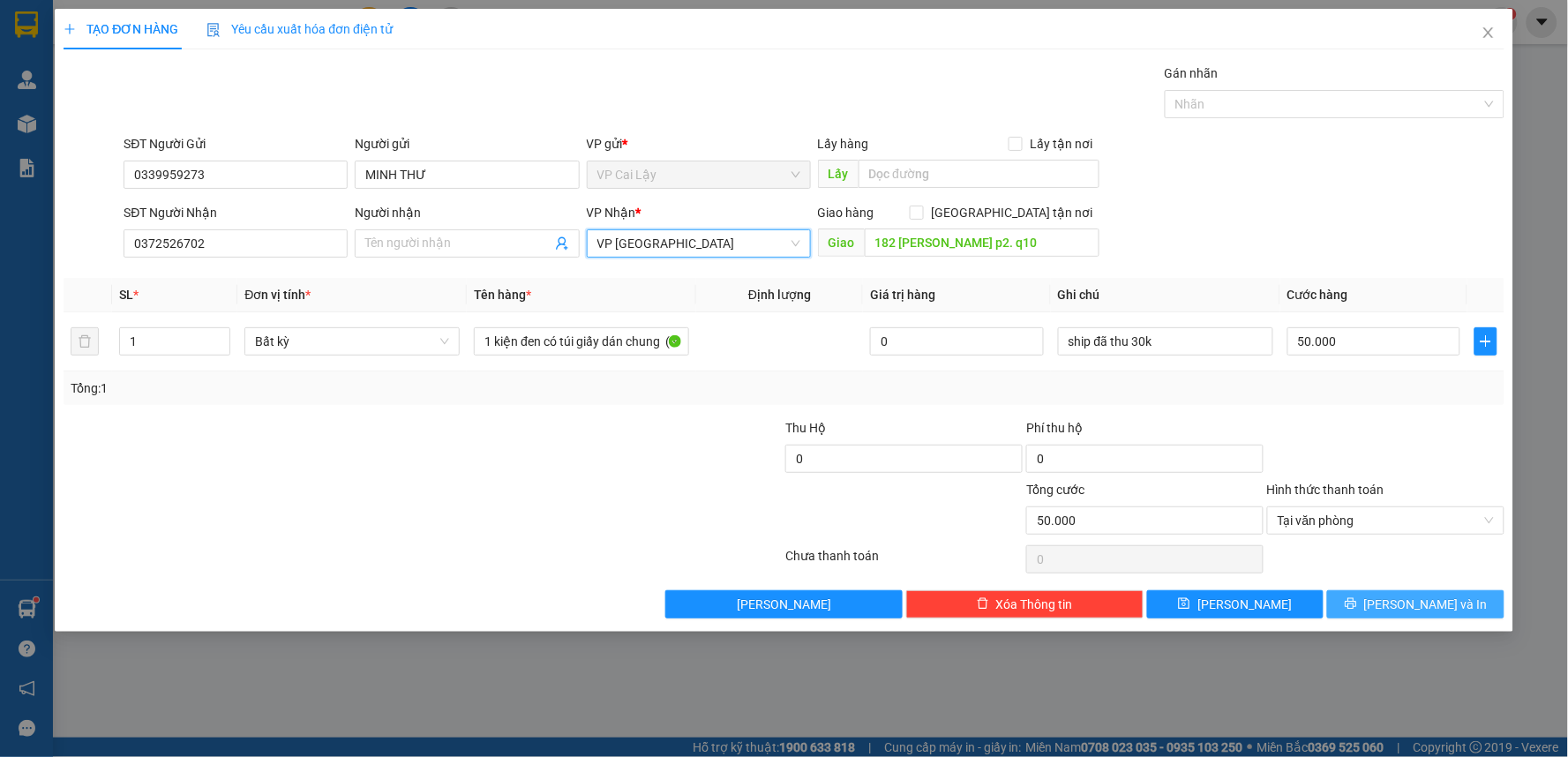
click at [1417, 609] on span "[PERSON_NAME] và In" at bounding box center [1426, 604] width 123 height 20
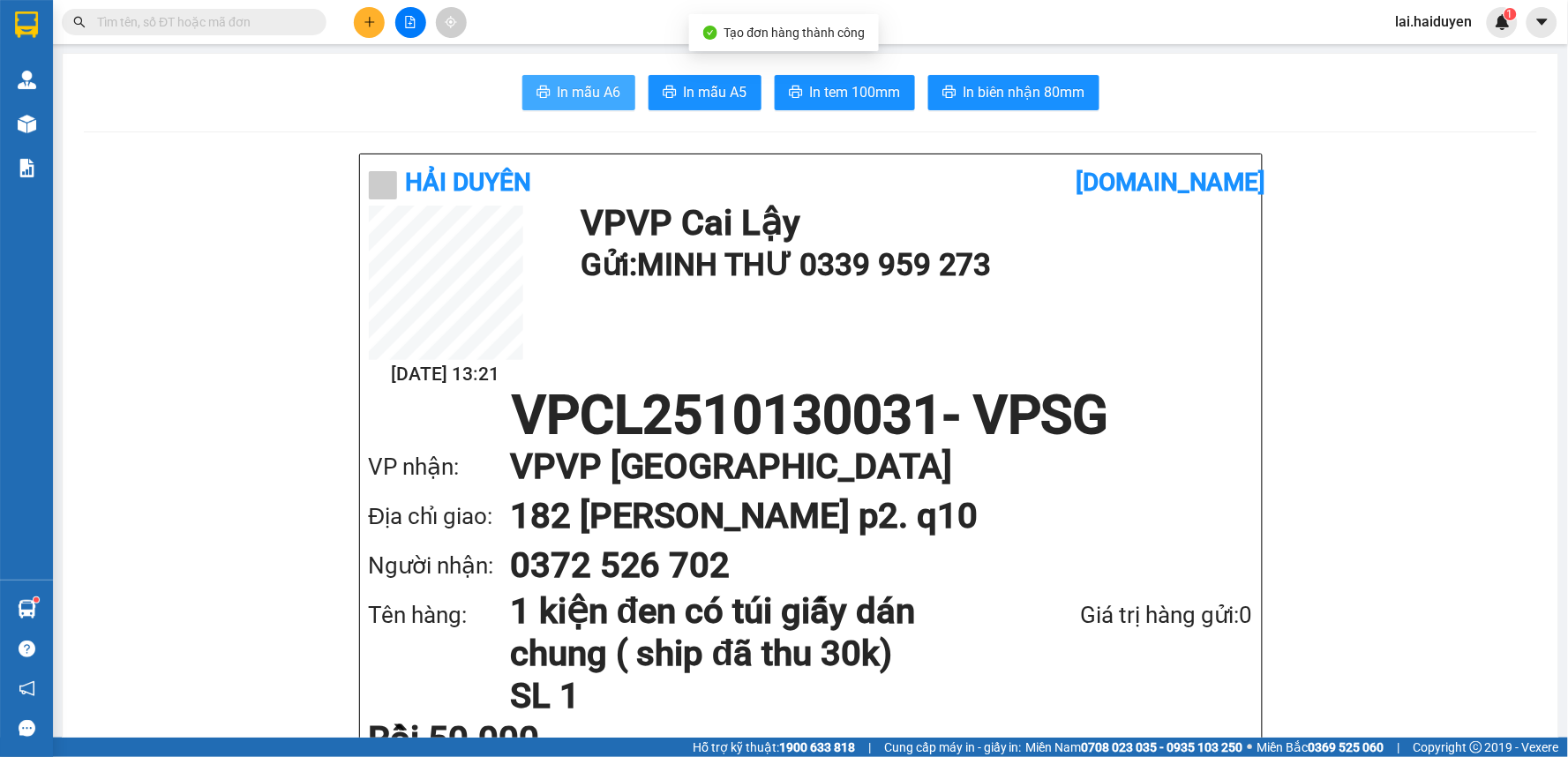
click at [557, 100] on span "In mẫu A6" at bounding box center [589, 92] width 64 height 23
click at [558, 93] on span "In mẫu A6" at bounding box center [589, 92] width 64 height 23
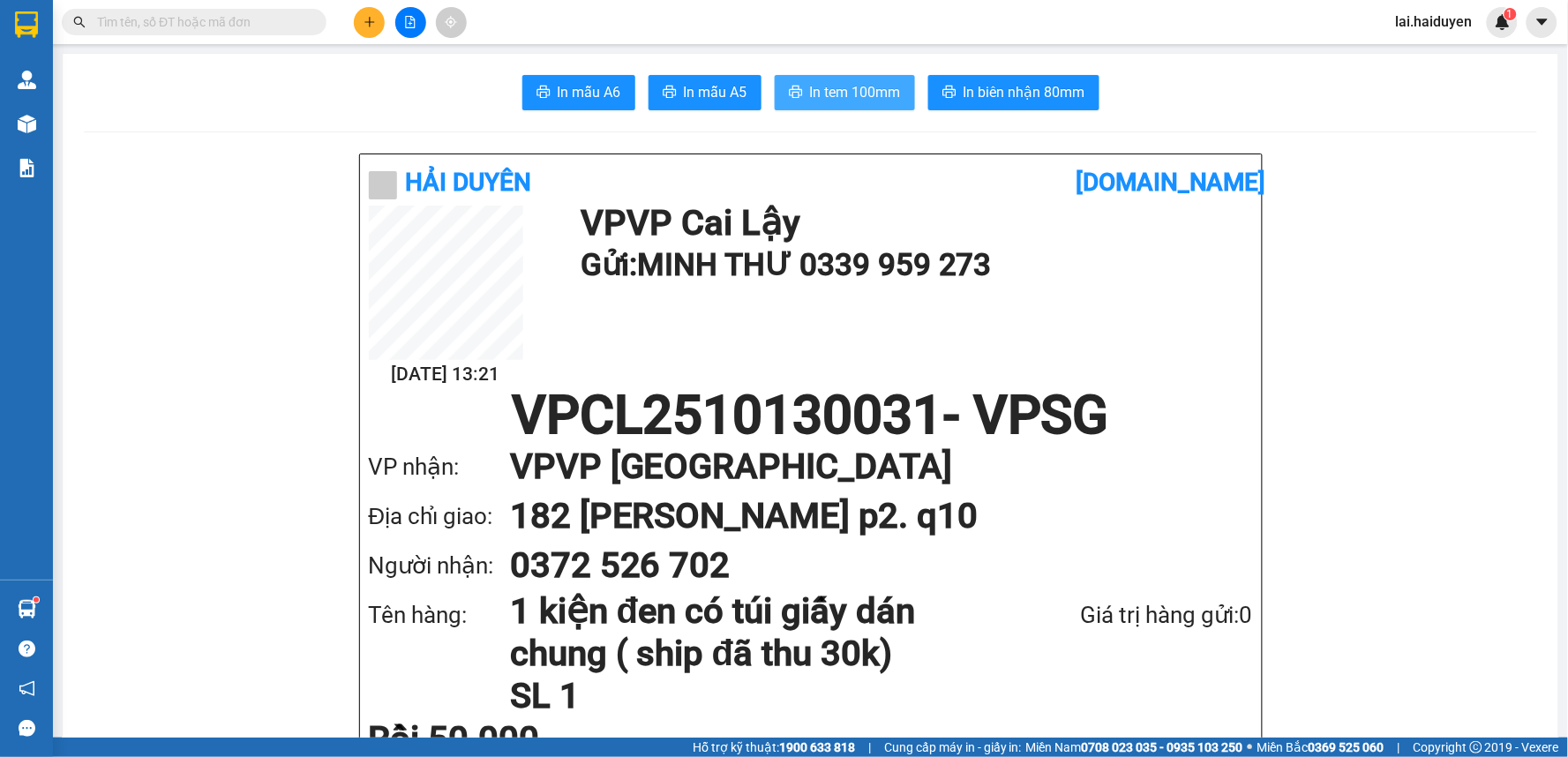
click at [842, 103] on button "In tem 100mm" at bounding box center [844, 93] width 140 height 35
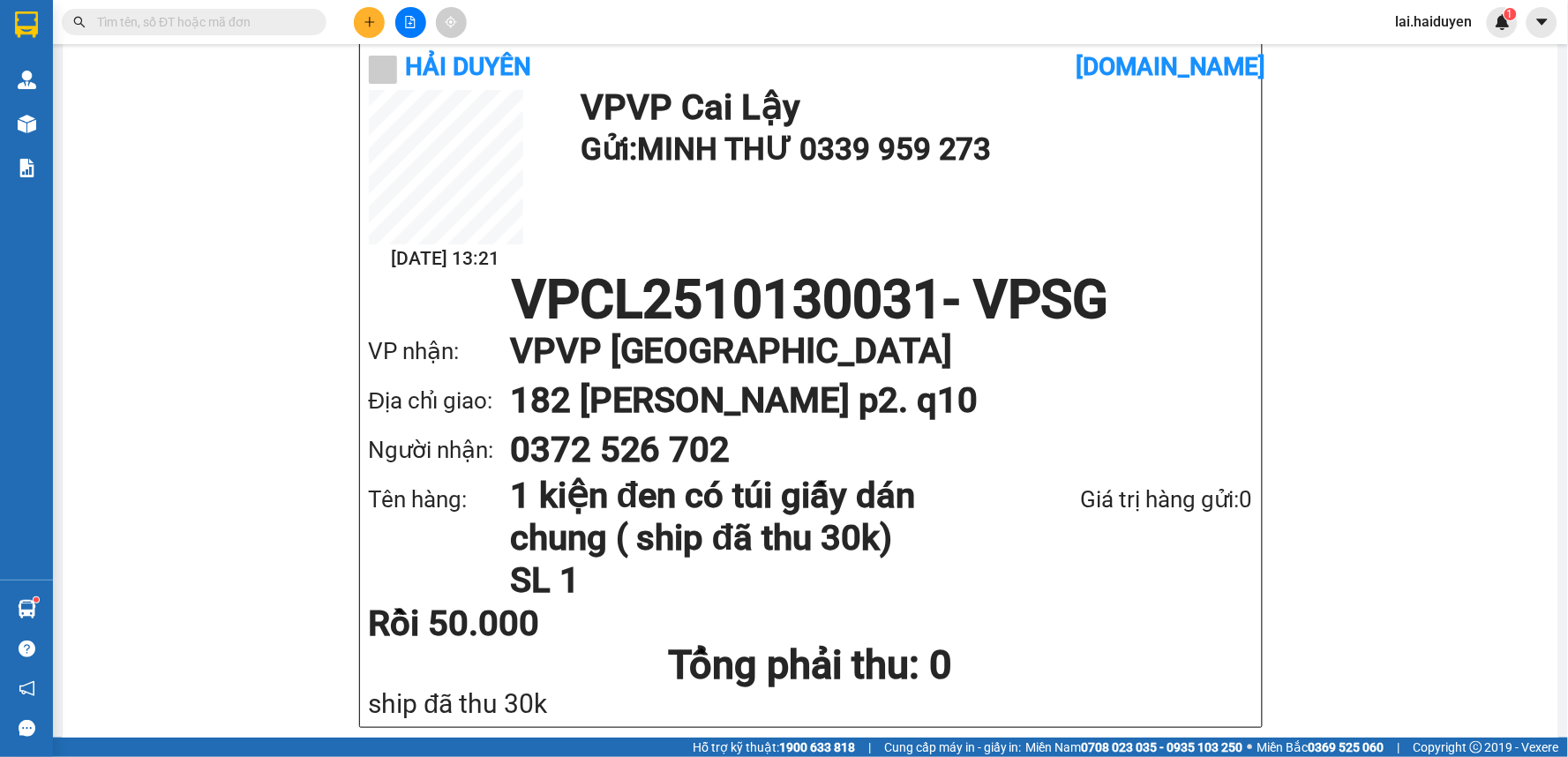
scroll to position [107, 0]
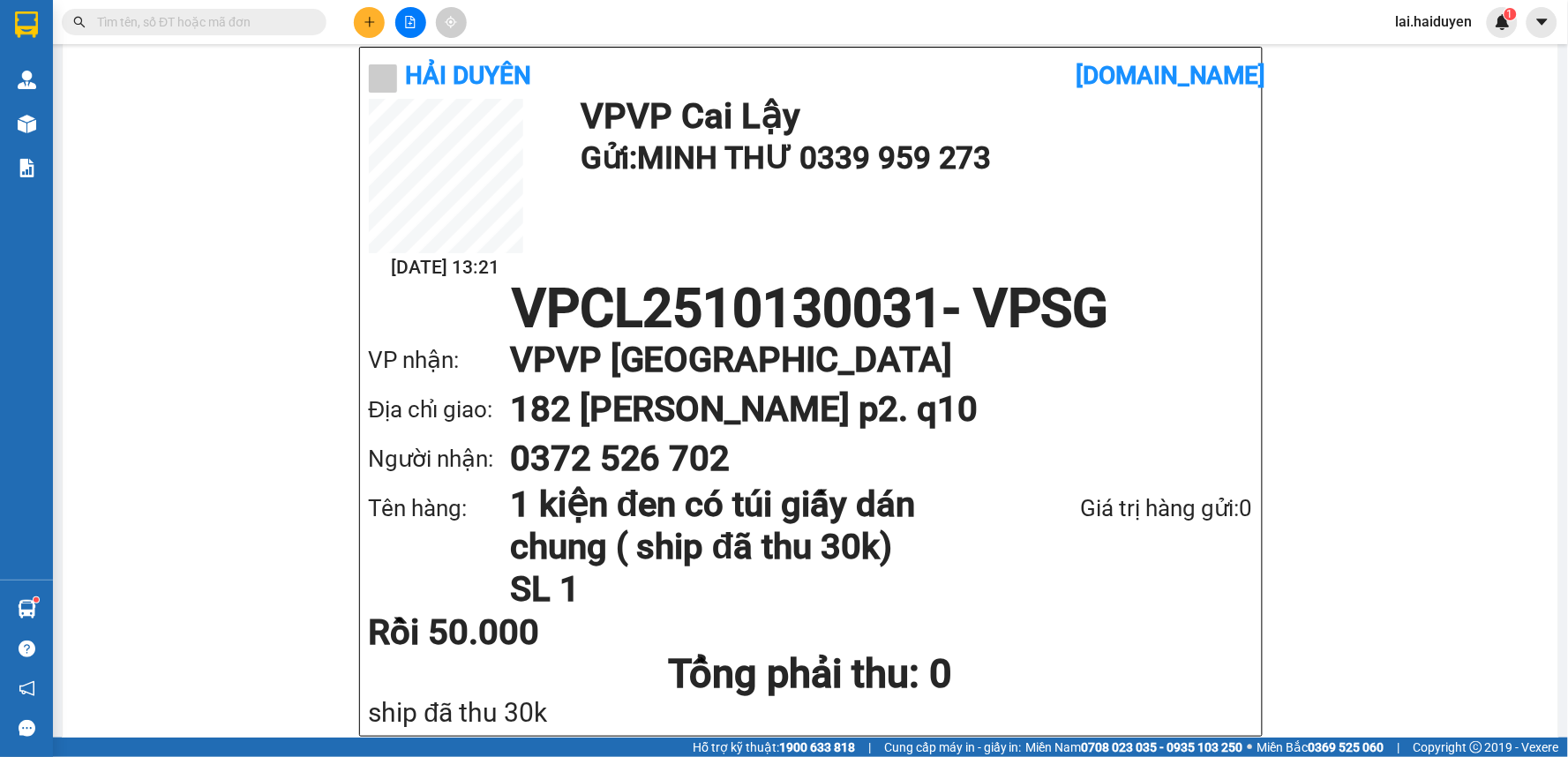
click at [372, 21] on icon "plus" at bounding box center [369, 22] width 13 height 13
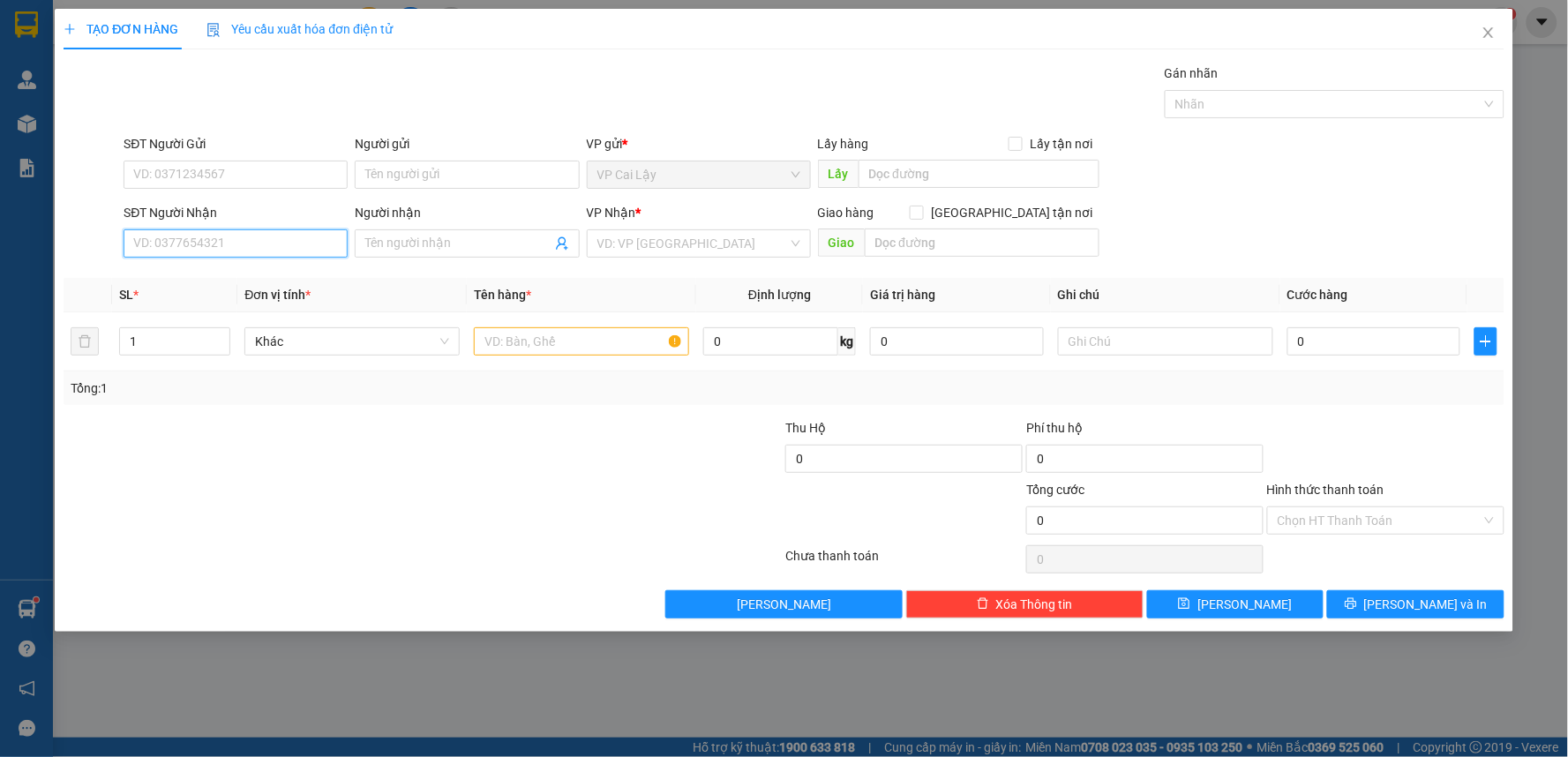
click at [295, 238] on input "SĐT Người Nhận" at bounding box center [235, 243] width 224 height 28
type input "0906265379"
click at [275, 278] on div "0906265379 - CHẤT LƯỢNG" at bounding box center [235, 279] width 203 height 20
type input "CHẤT LƯỢNG"
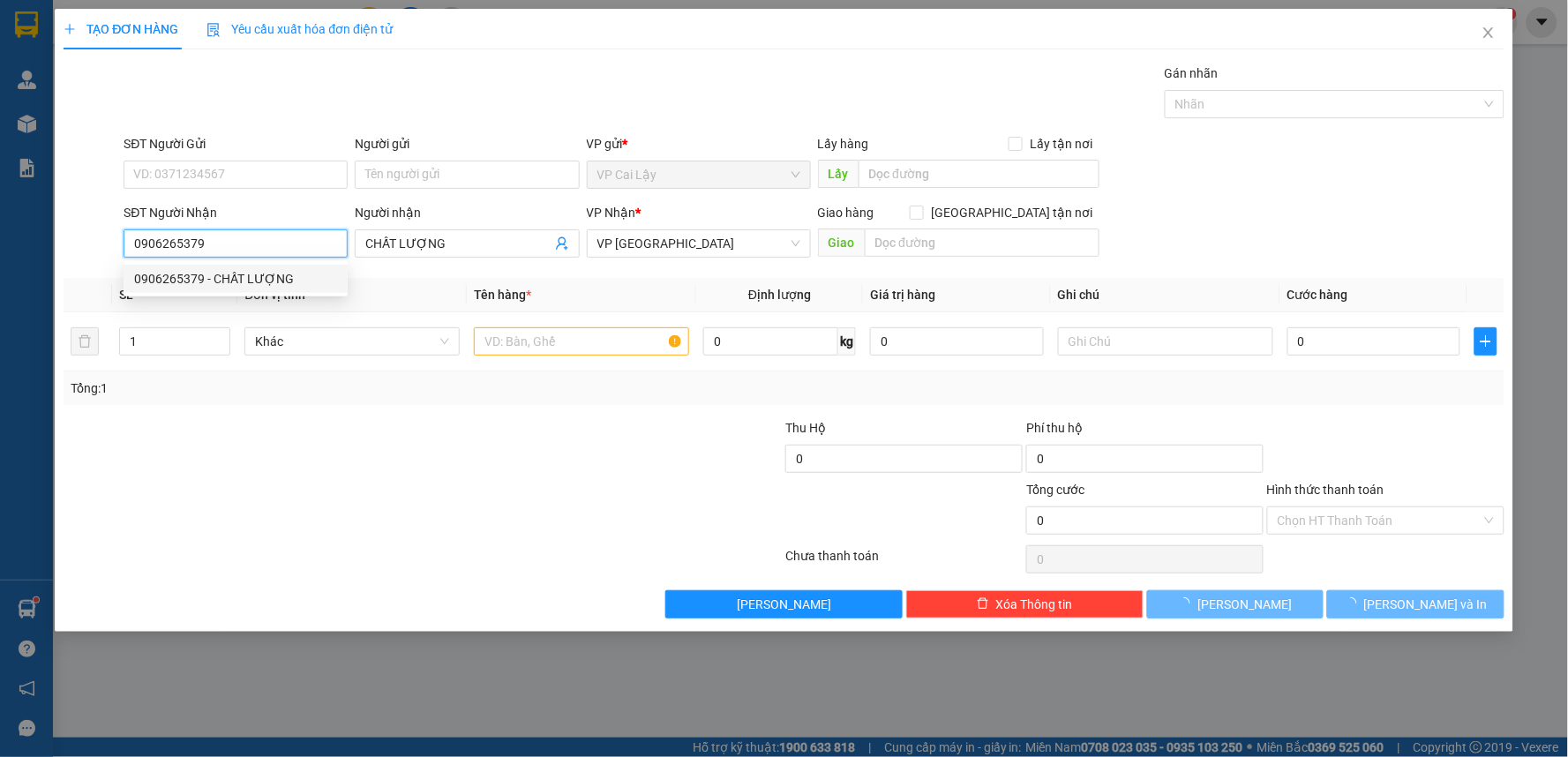
type input "20.000"
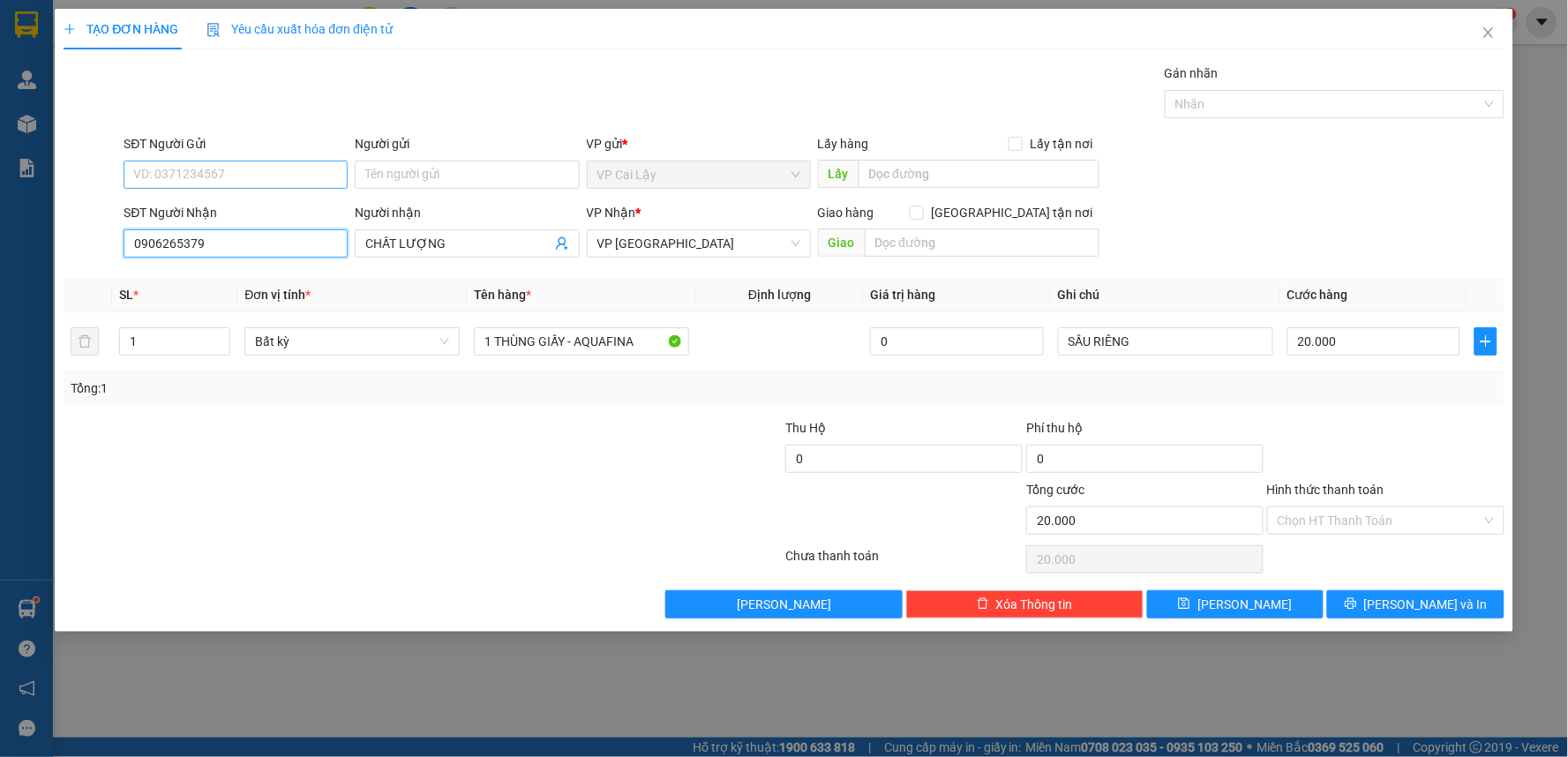
type input "0906265379"
click at [256, 181] on input "SĐT Người Gửi" at bounding box center [235, 174] width 224 height 28
click at [271, 209] on div "0978078415 - CHẤT" at bounding box center [235, 210] width 203 height 20
type input "0978078415"
type input "CHẤT"
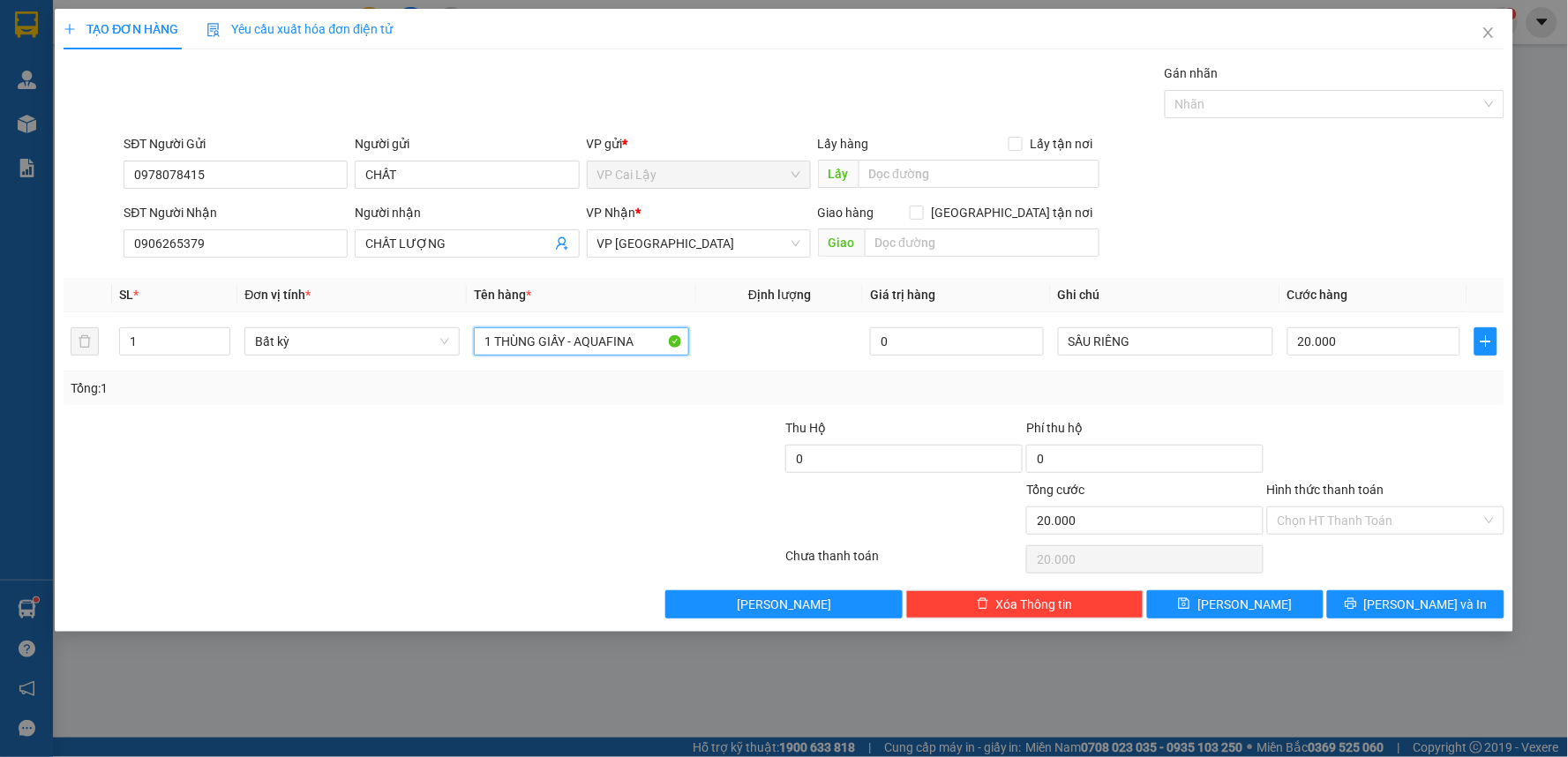
drag, startPoint x: 658, startPoint y: 343, endPoint x: 499, endPoint y: 398, distance: 168.2
click at [497, 400] on div "SL * Đơn vị tính * Tên hàng * Định lượng Giá trị hàng Ghi chú Cước hàng 1 Bất k…" at bounding box center [784, 342] width 1441 height 127
type input "1 KIỆN ĐEN"
click at [1168, 342] on input "SẦU RIÊNG" at bounding box center [1165, 341] width 215 height 28
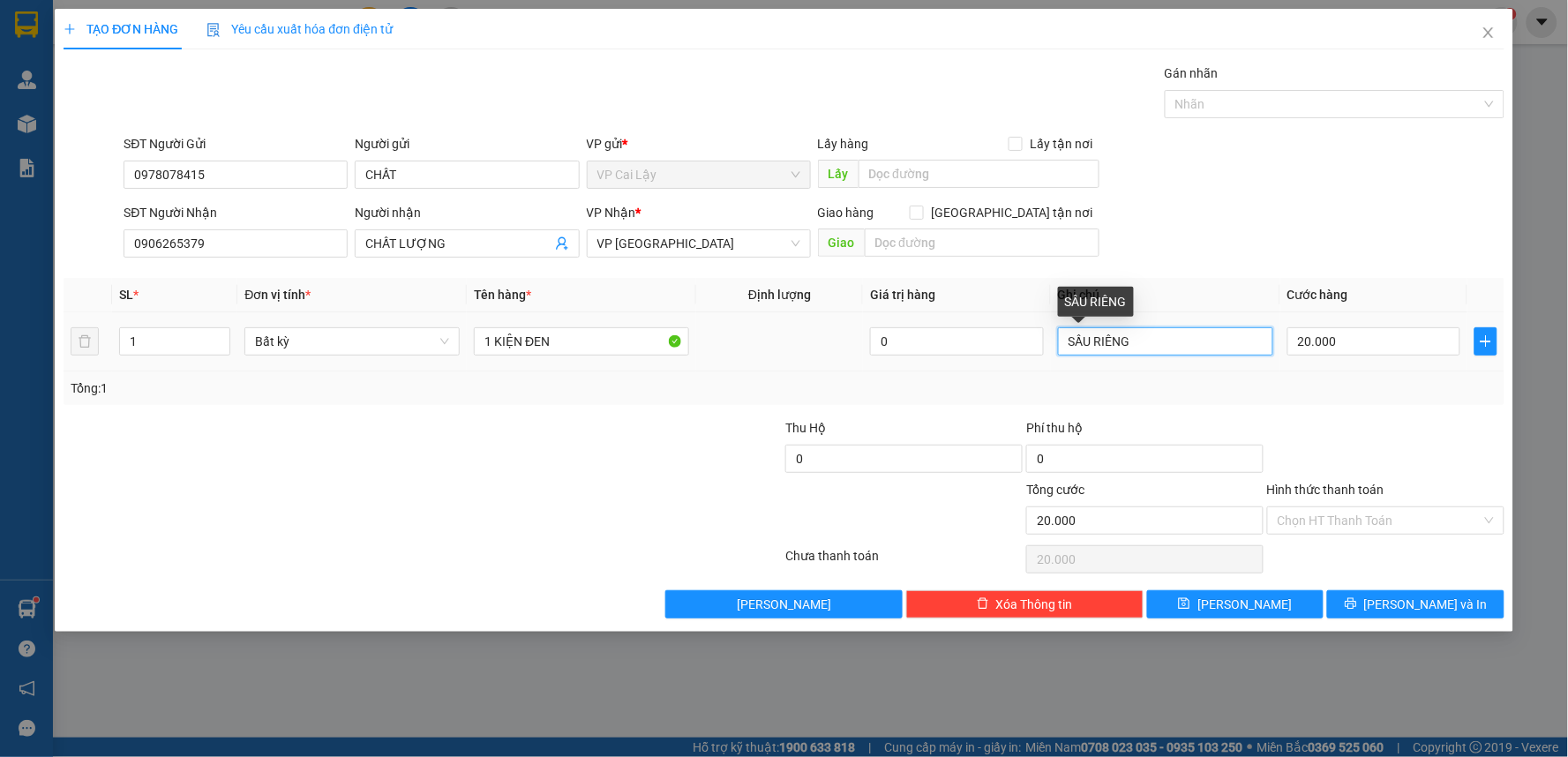
click at [1168, 342] on input "SẦU RIÊNG" at bounding box center [1165, 341] width 215 height 28
type input "SẦU"
click at [1149, 349] on input "SẦU" at bounding box center [1165, 341] width 215 height 28
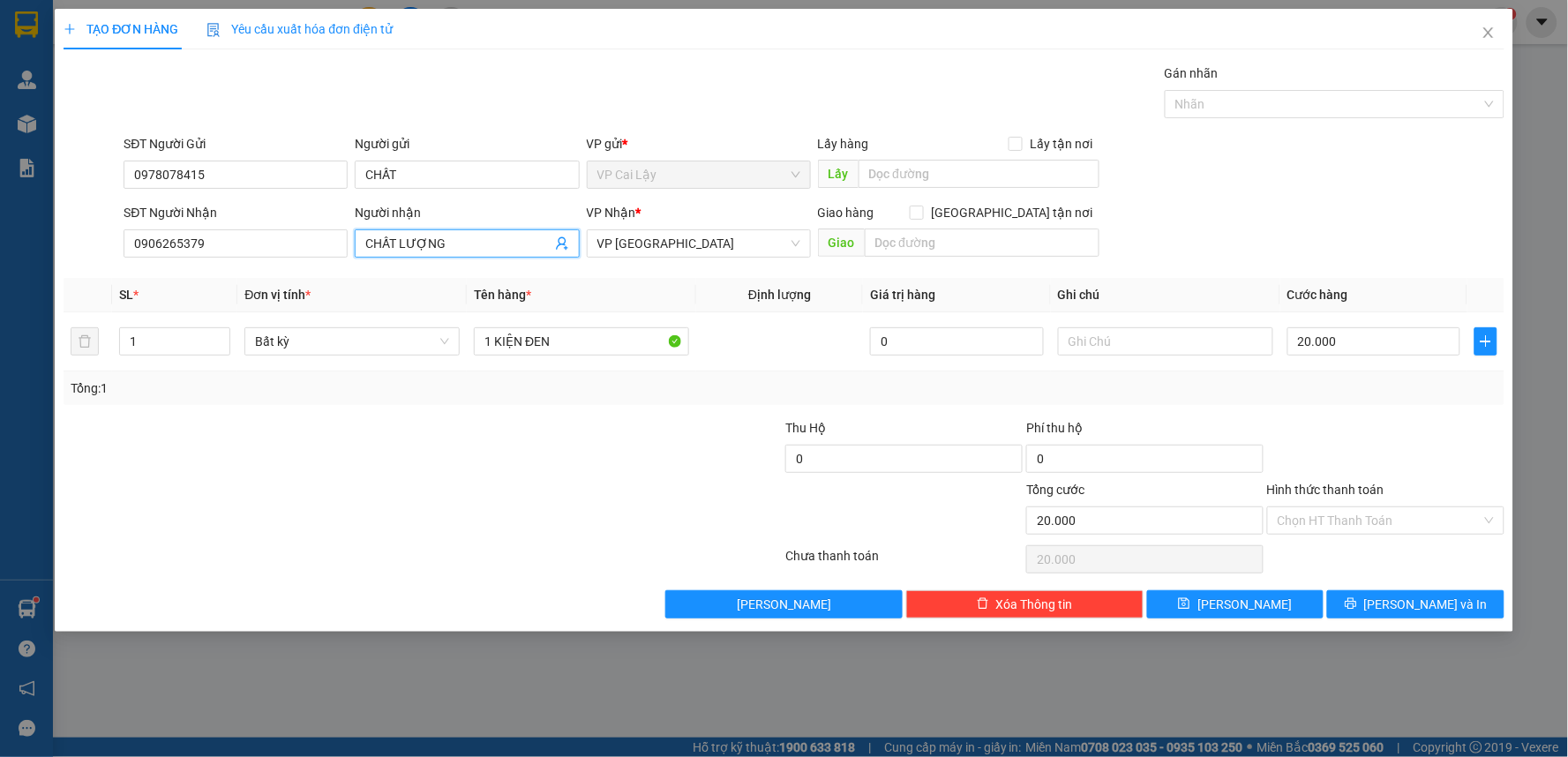
drag, startPoint x: 449, startPoint y: 242, endPoint x: 399, endPoint y: 271, distance: 57.8
click at [399, 271] on div "Transit Pickup Surcharge Ids Transit Deliver Surcharge Ids Transit Deliver Surc…" at bounding box center [784, 341] width 1441 height 555
click at [434, 176] on input "CHẤT" at bounding box center [466, 174] width 224 height 28
paste input "LƯỢNG"
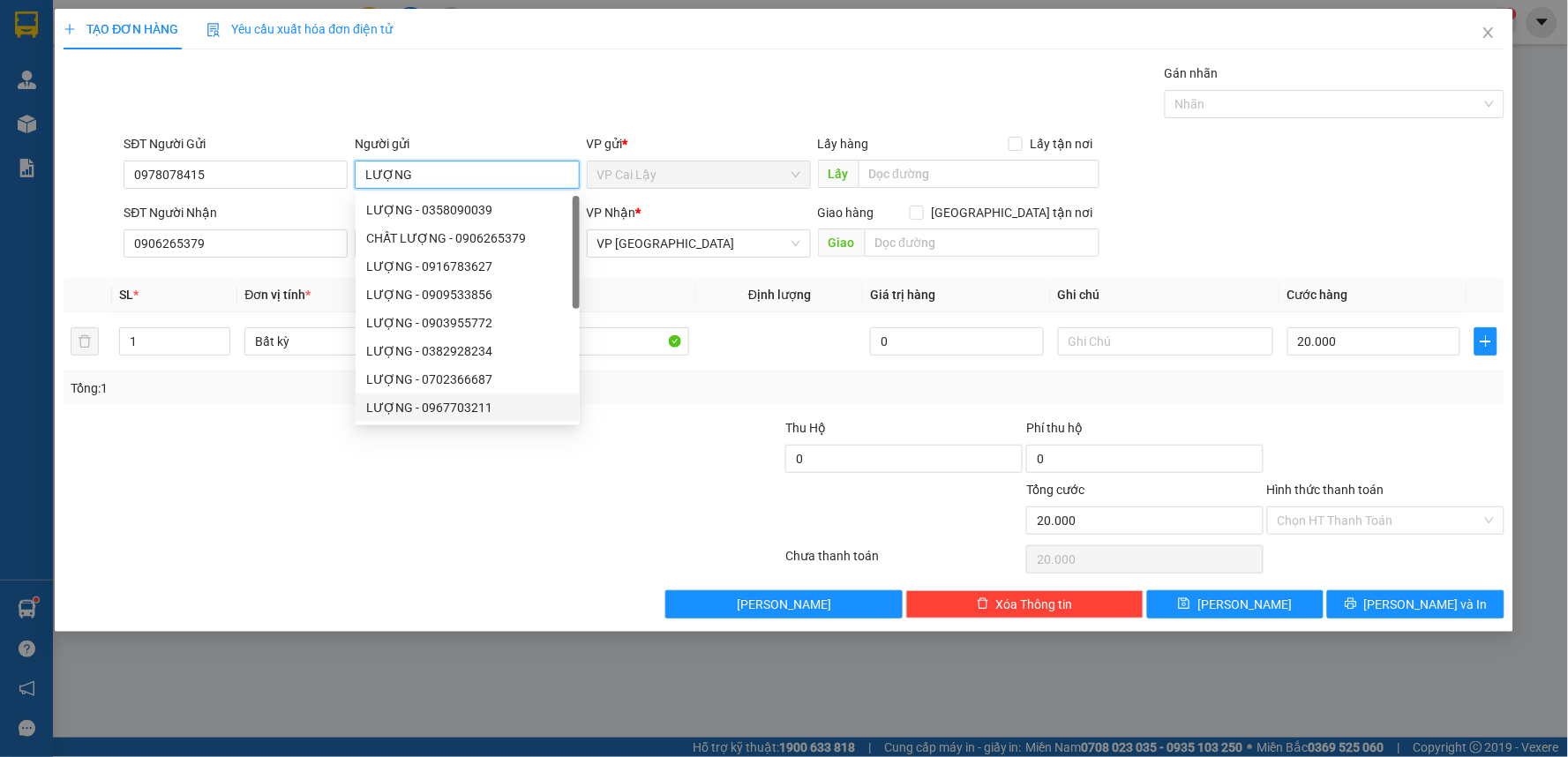
type input "LƯỢNG"
click at [413, 484] on div at bounding box center [303, 510] width 482 height 62
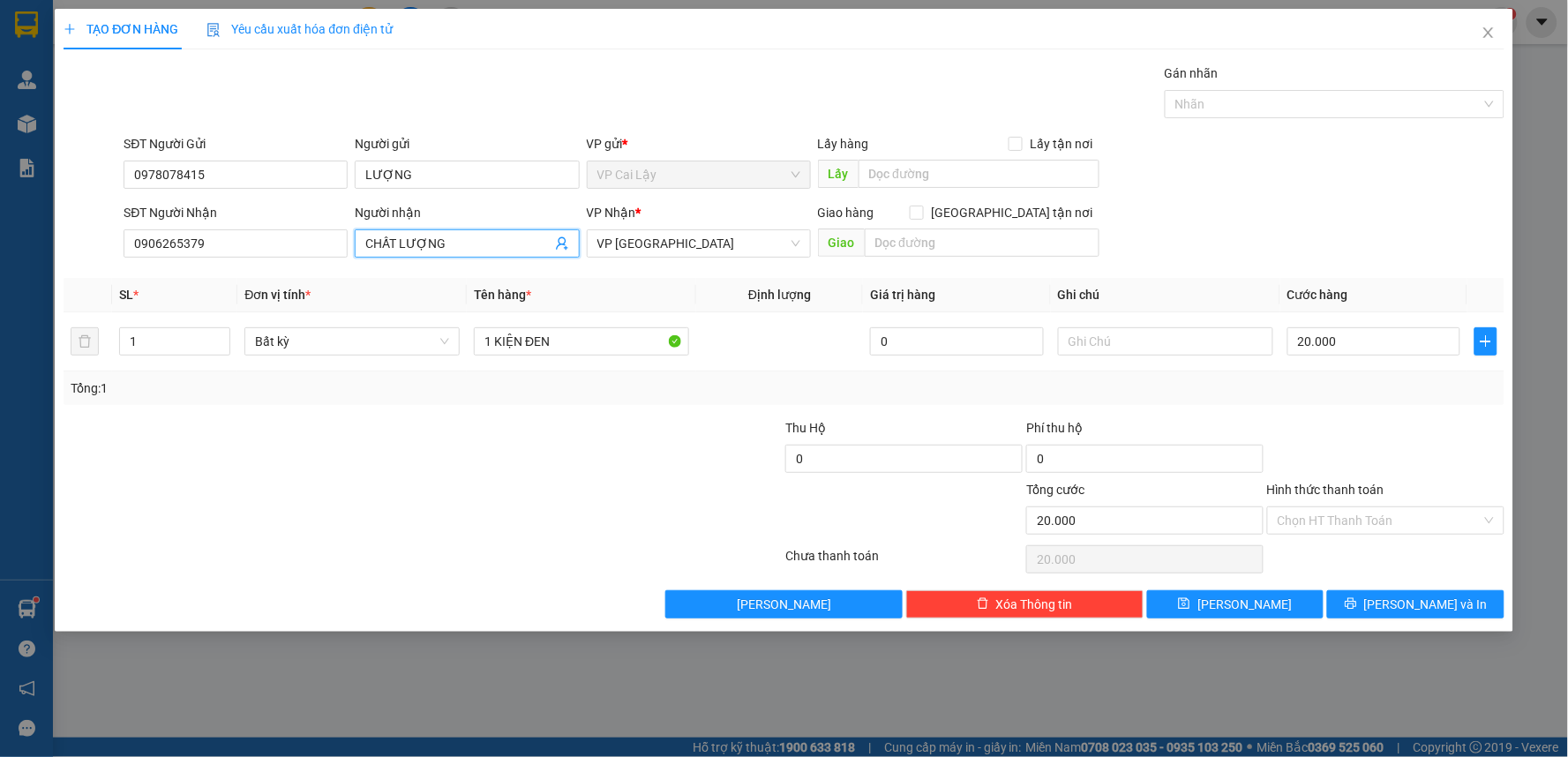
click at [459, 249] on input "CHẤT LƯỢNG" at bounding box center [457, 244] width 185 height 20
type input "CHẤT"
click at [205, 446] on div at bounding box center [303, 449] width 482 height 62
click at [1307, 524] on input "Hình thức thanh toán" at bounding box center [1379, 520] width 204 height 26
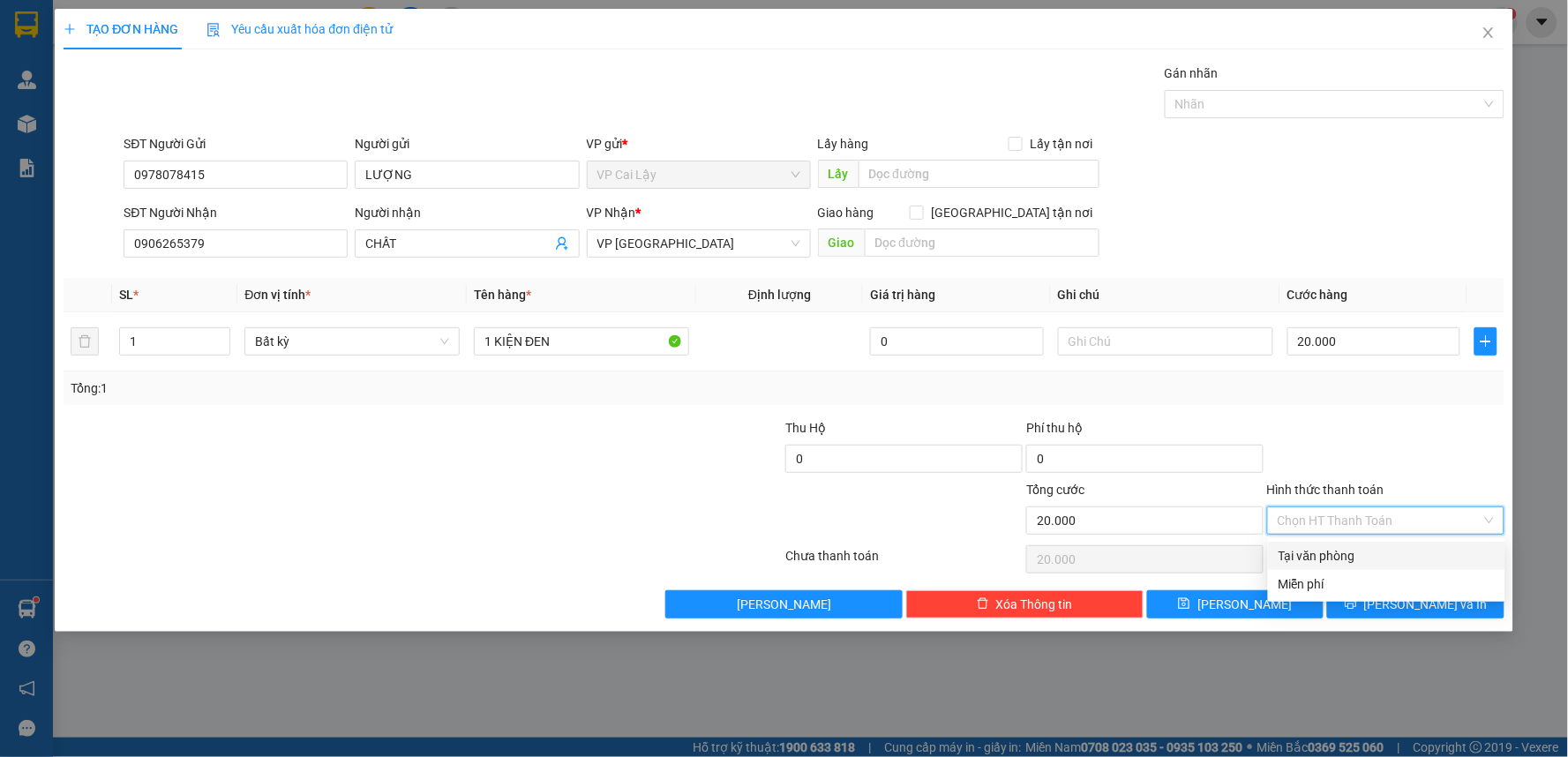
click at [1308, 558] on div "Tại văn phòng" at bounding box center [1386, 556] width 216 height 20
type input "0"
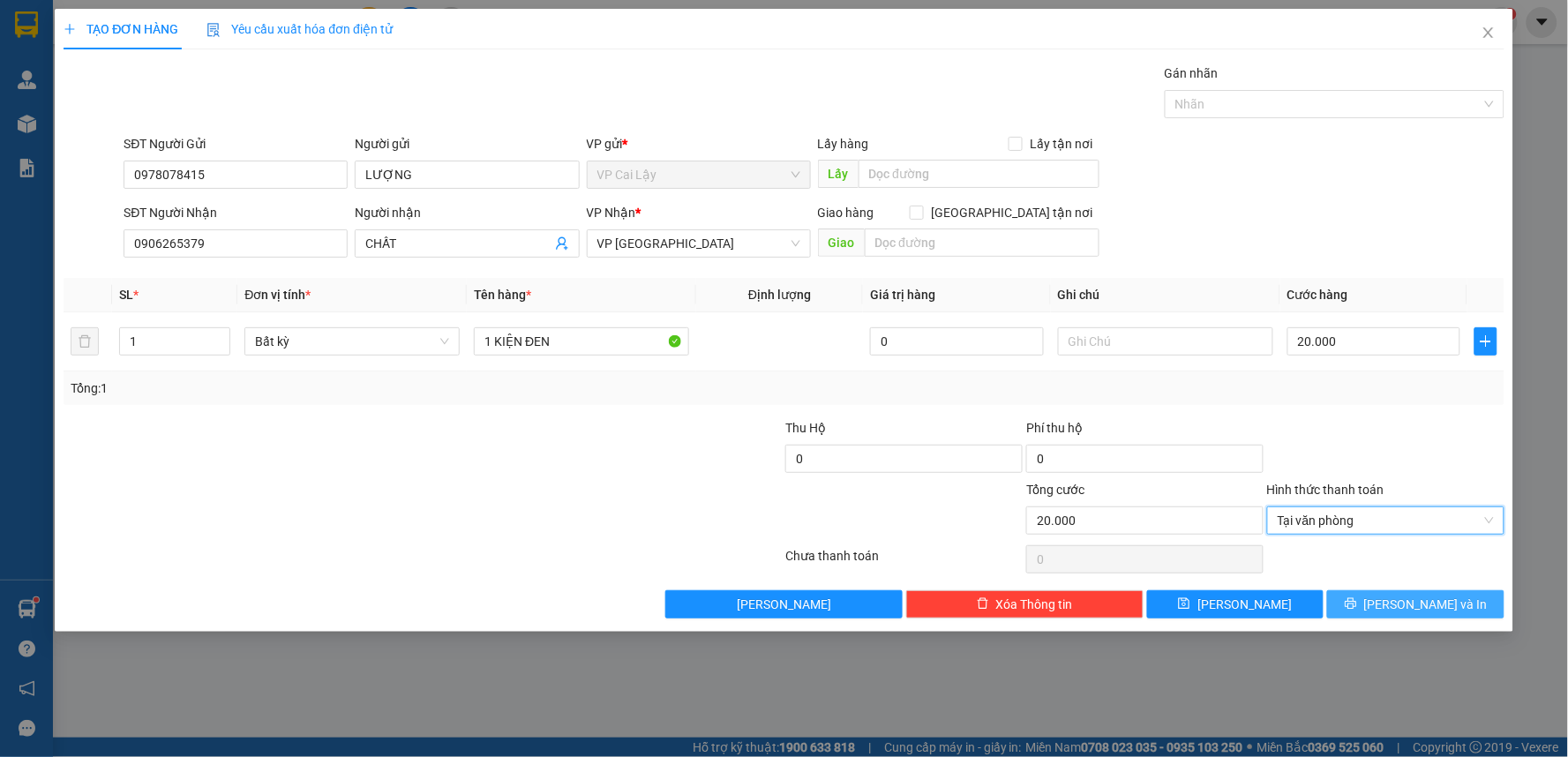
click at [1370, 603] on button "[PERSON_NAME] và In" at bounding box center [1415, 604] width 177 height 28
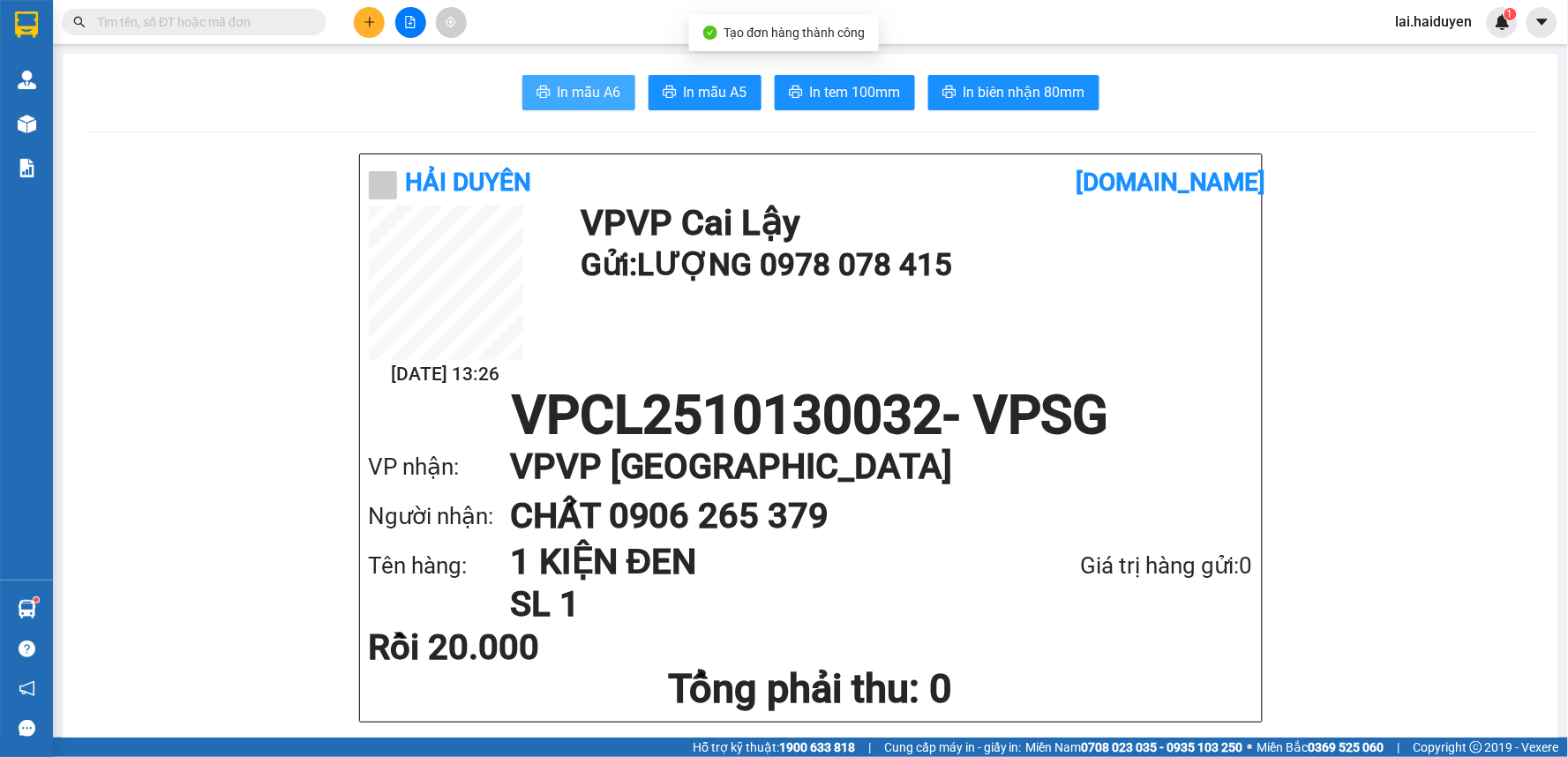
click at [588, 88] on span "In mẫu A6" at bounding box center [589, 92] width 64 height 23
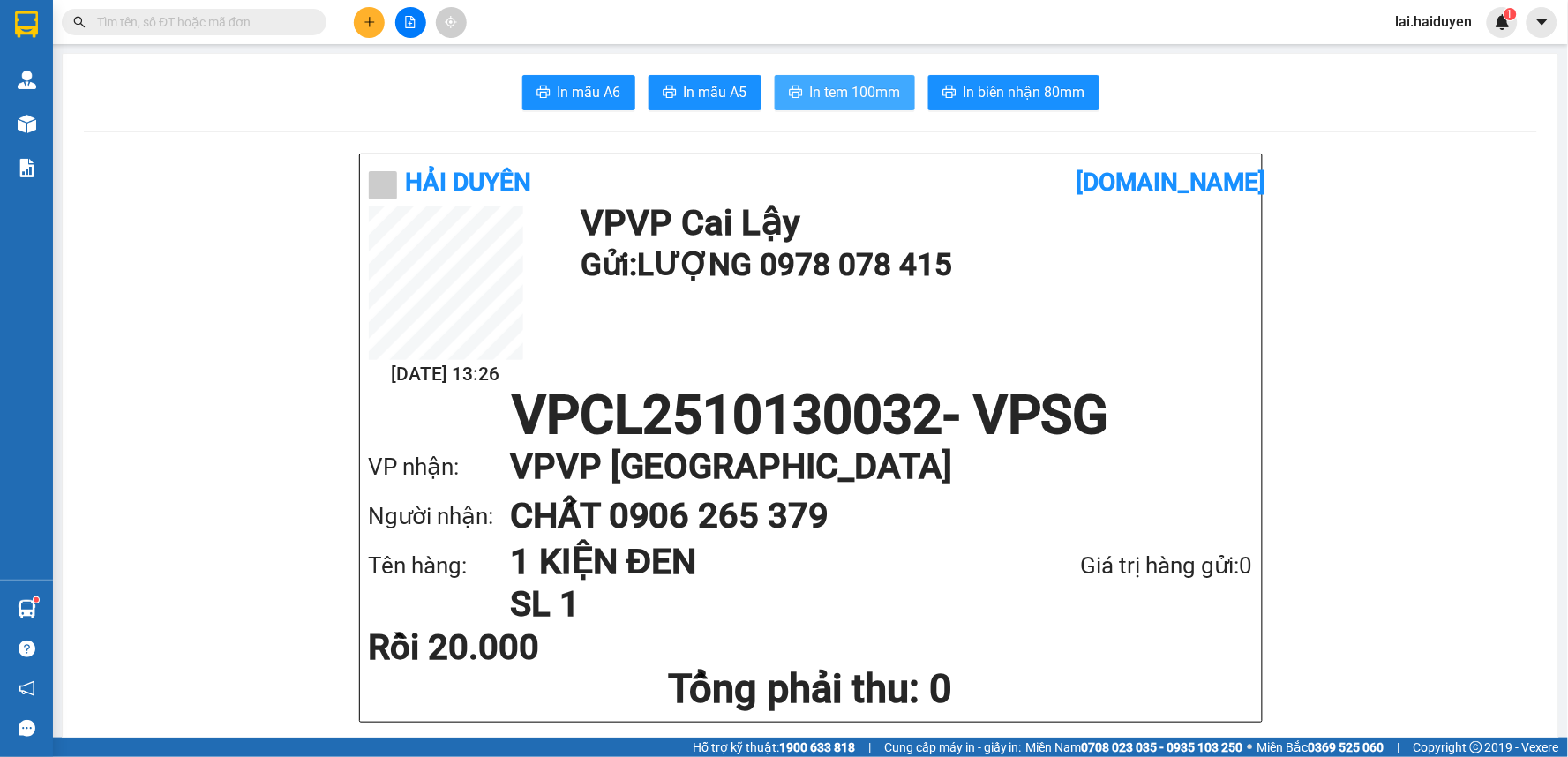
click at [848, 101] on span "In tem 100mm" at bounding box center [855, 92] width 91 height 23
click at [259, 24] on input "text" at bounding box center [201, 23] width 209 height 20
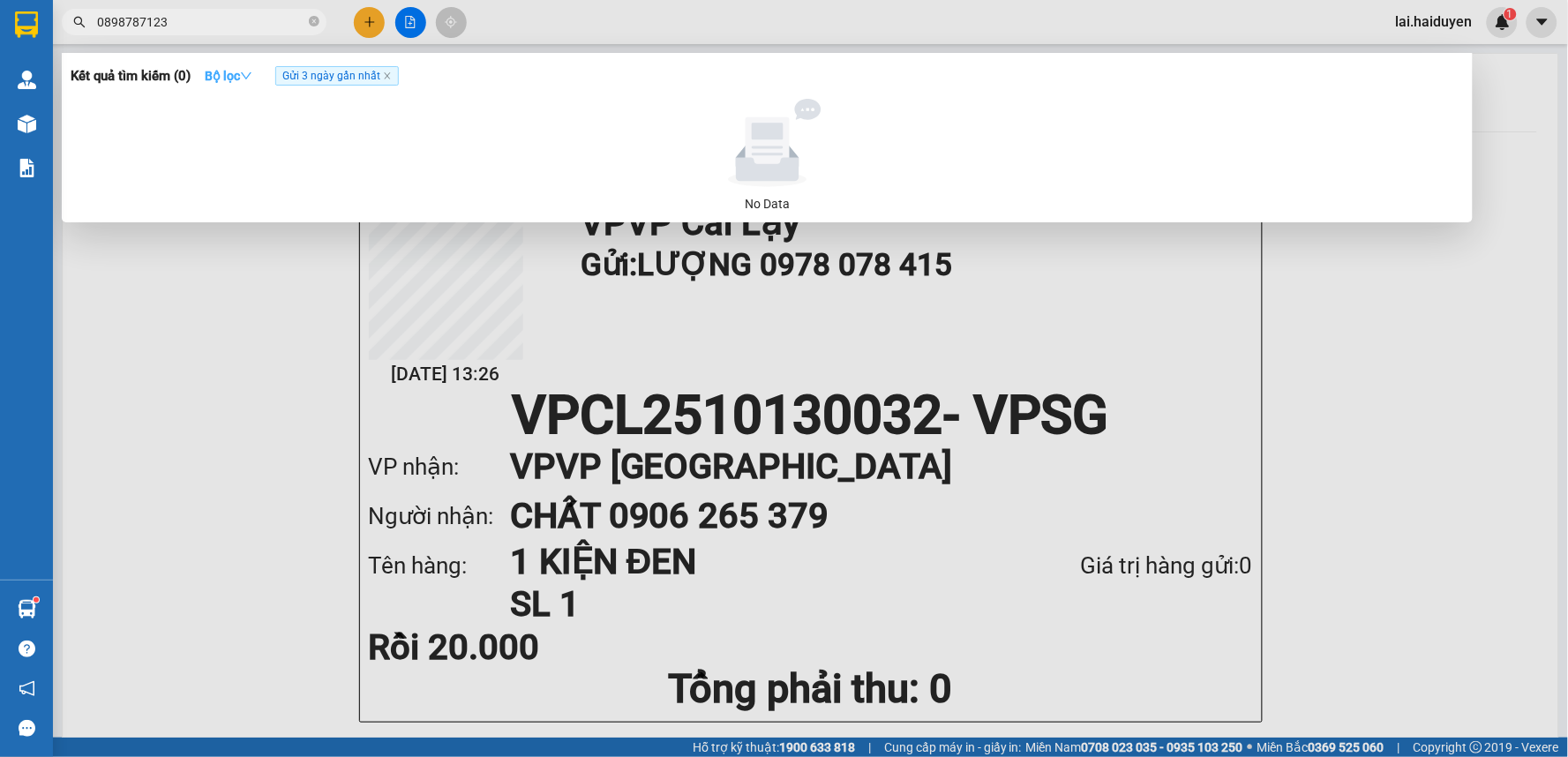
type input "0898787123"
click at [236, 75] on strong "Bộ lọc" at bounding box center [228, 75] width 48 height 14
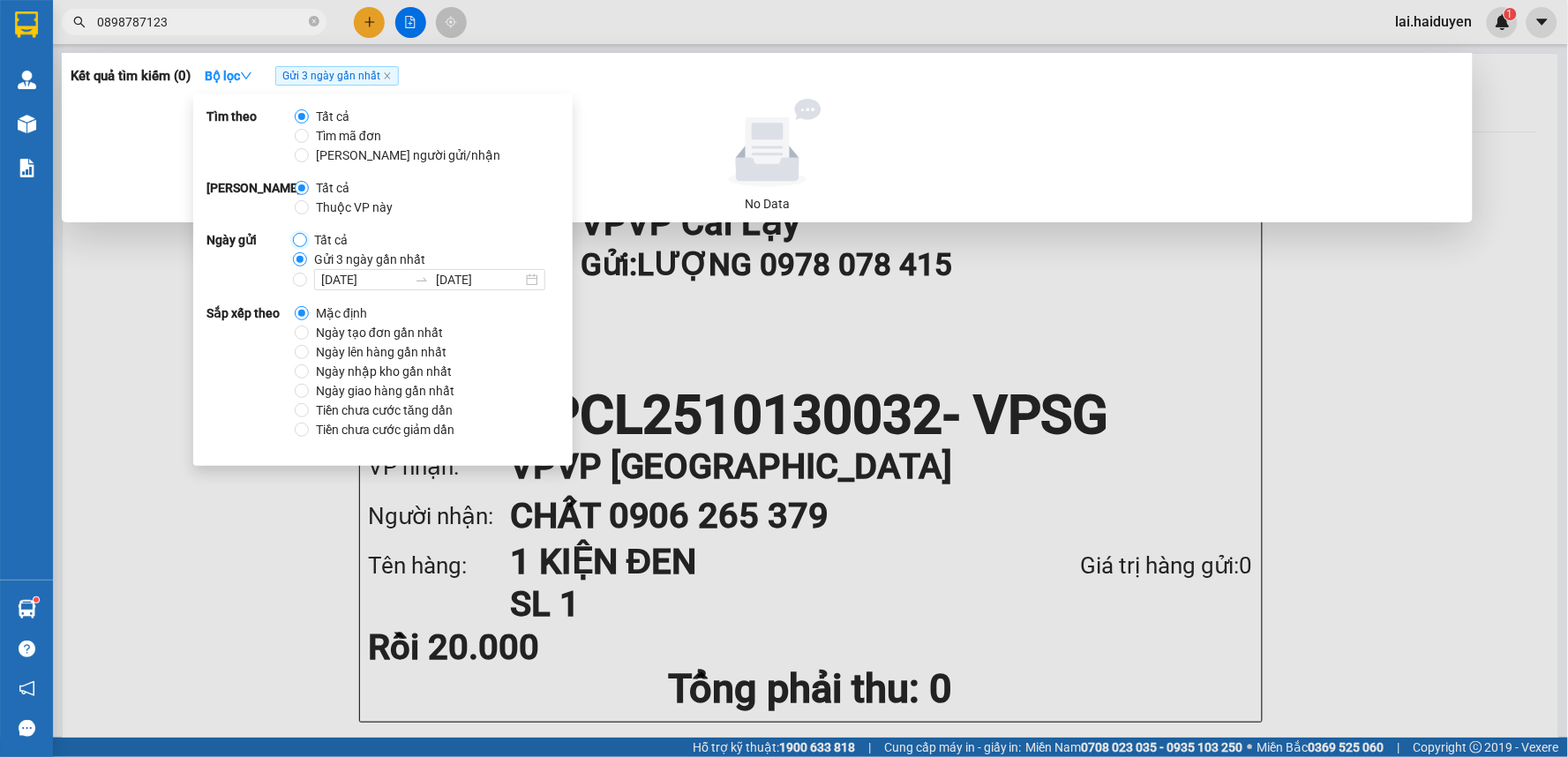
click at [295, 240] on input "Tất cả" at bounding box center [300, 240] width 14 height 14
radio input "true"
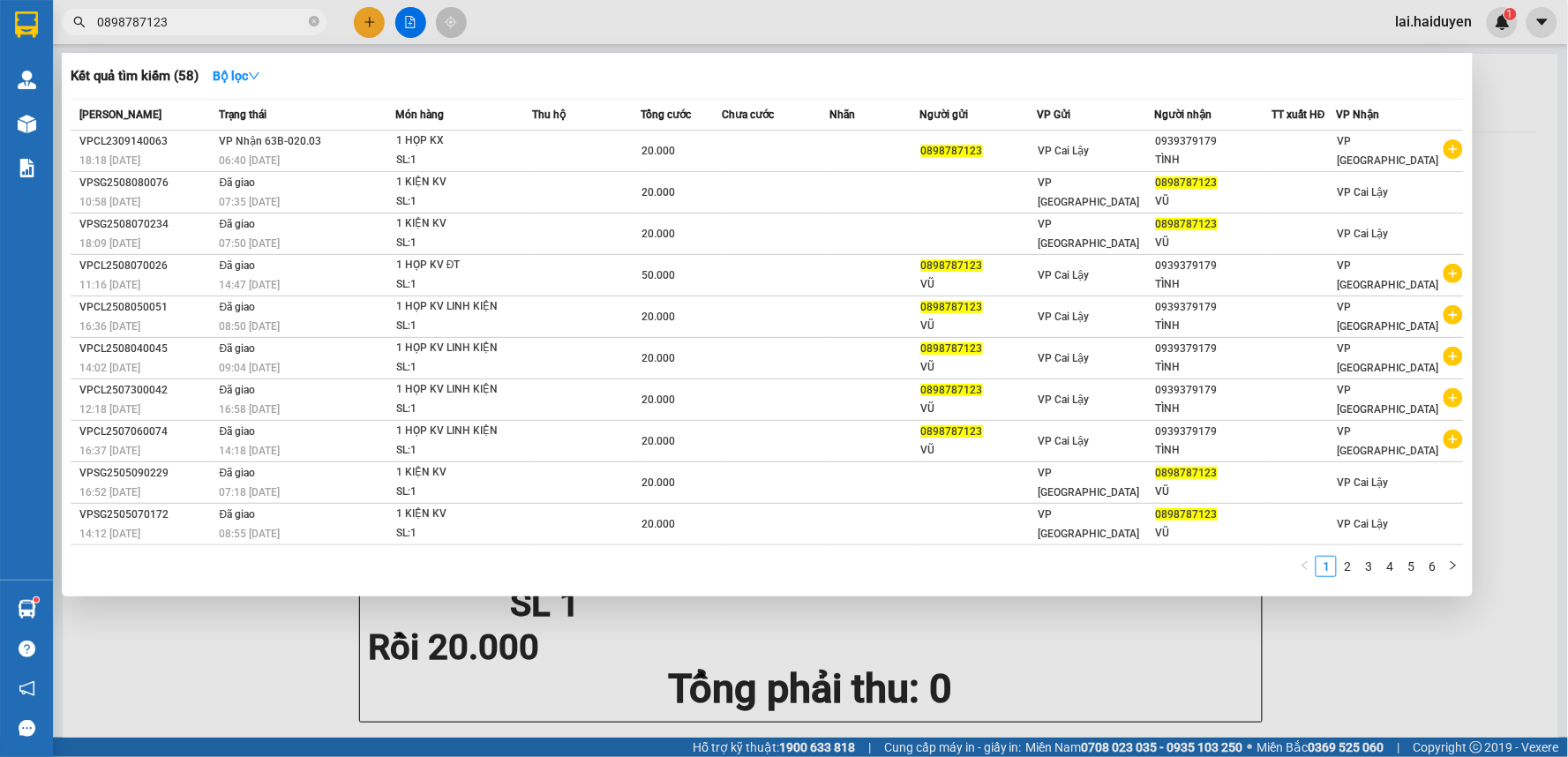
click at [540, 68] on div "Kết quả tìm kiếm ( 58 ) Bộ lọc" at bounding box center [767, 75] width 1393 height 28
click at [247, 79] on strong "Bộ lọc" at bounding box center [236, 75] width 48 height 14
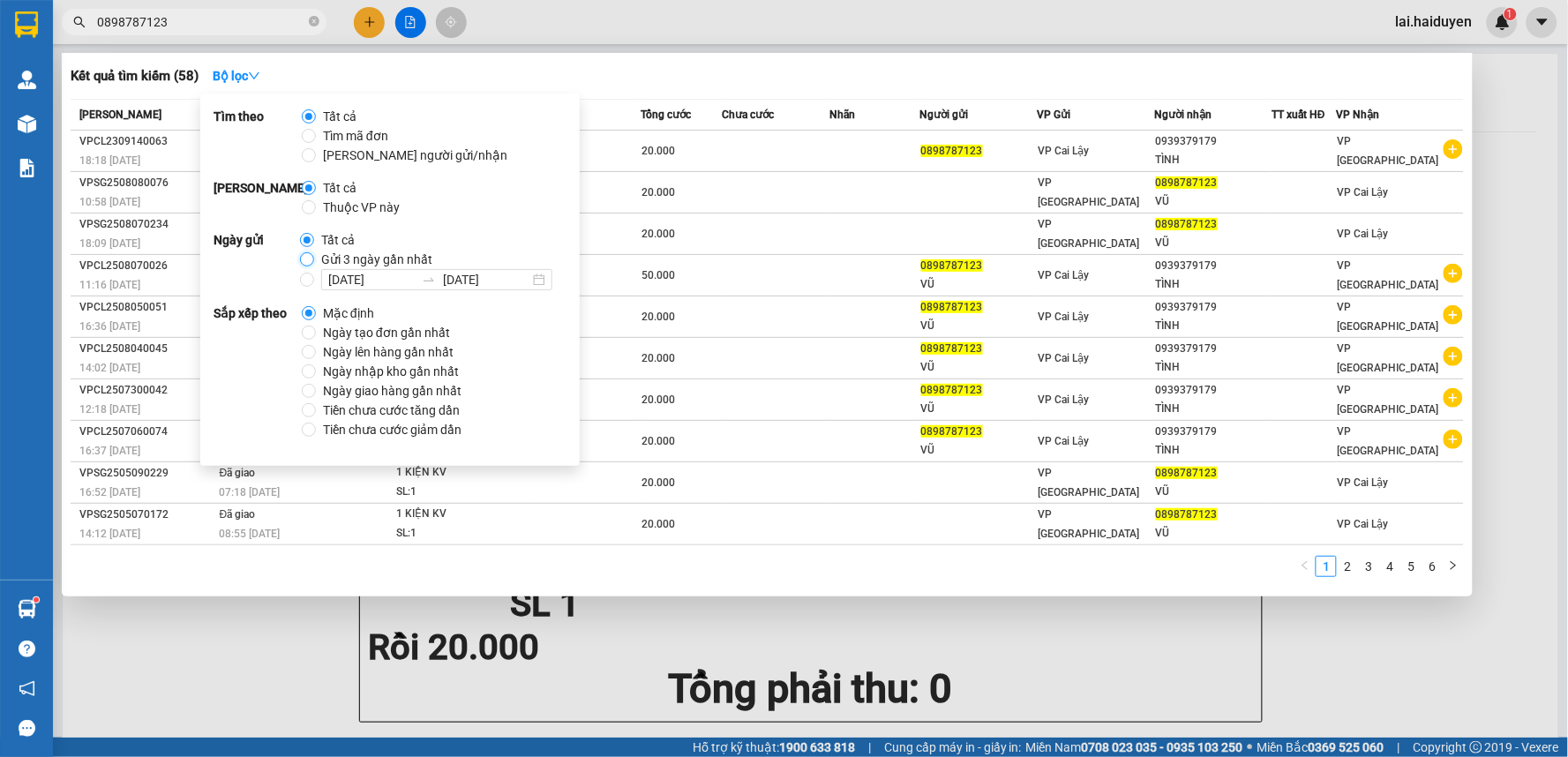
click at [306, 259] on input "Gửi 3 ngày gần nhất" at bounding box center [307, 260] width 14 height 14
radio input "true"
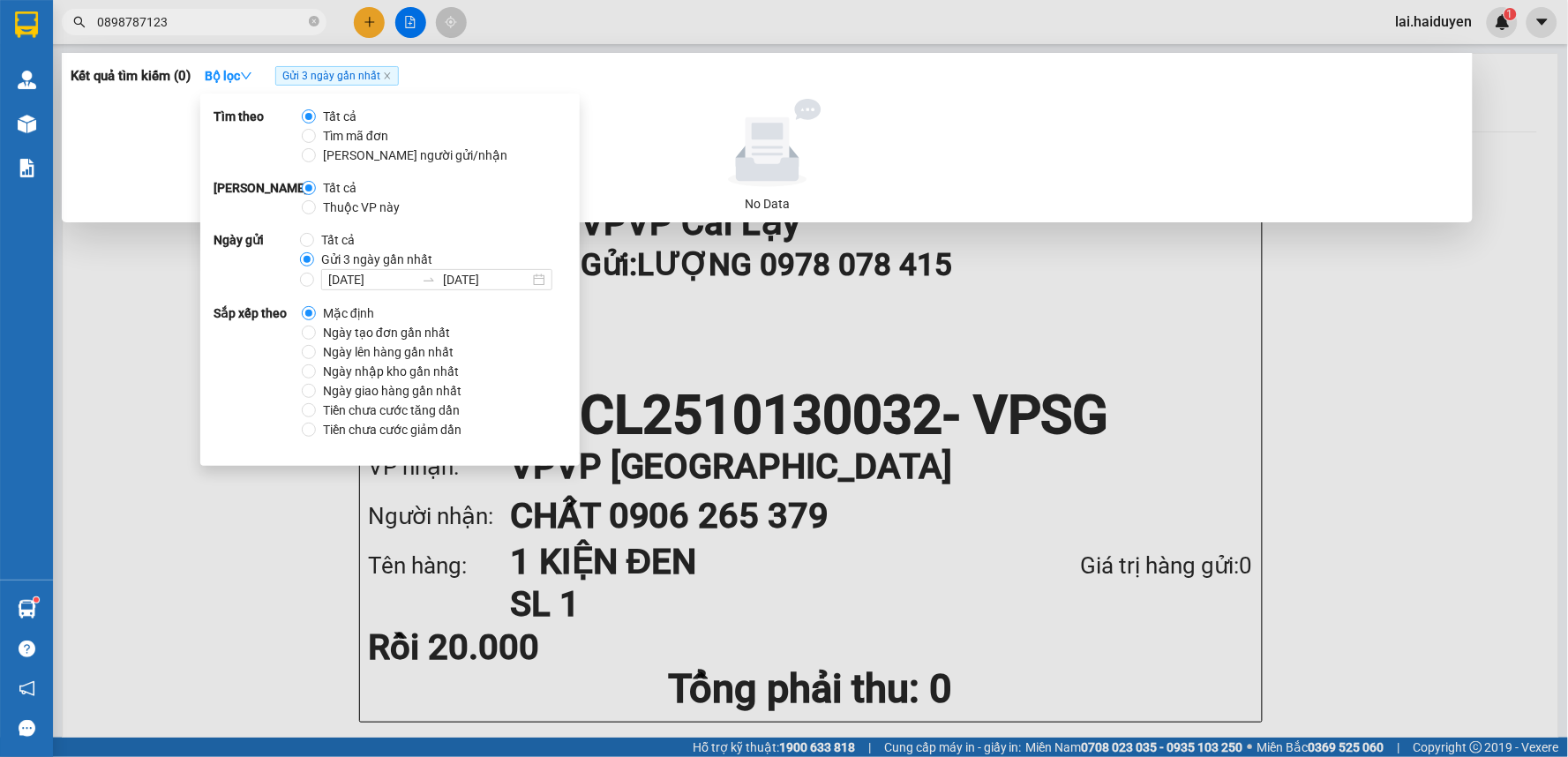
click at [279, 28] on input "0898787123" at bounding box center [201, 23] width 209 height 20
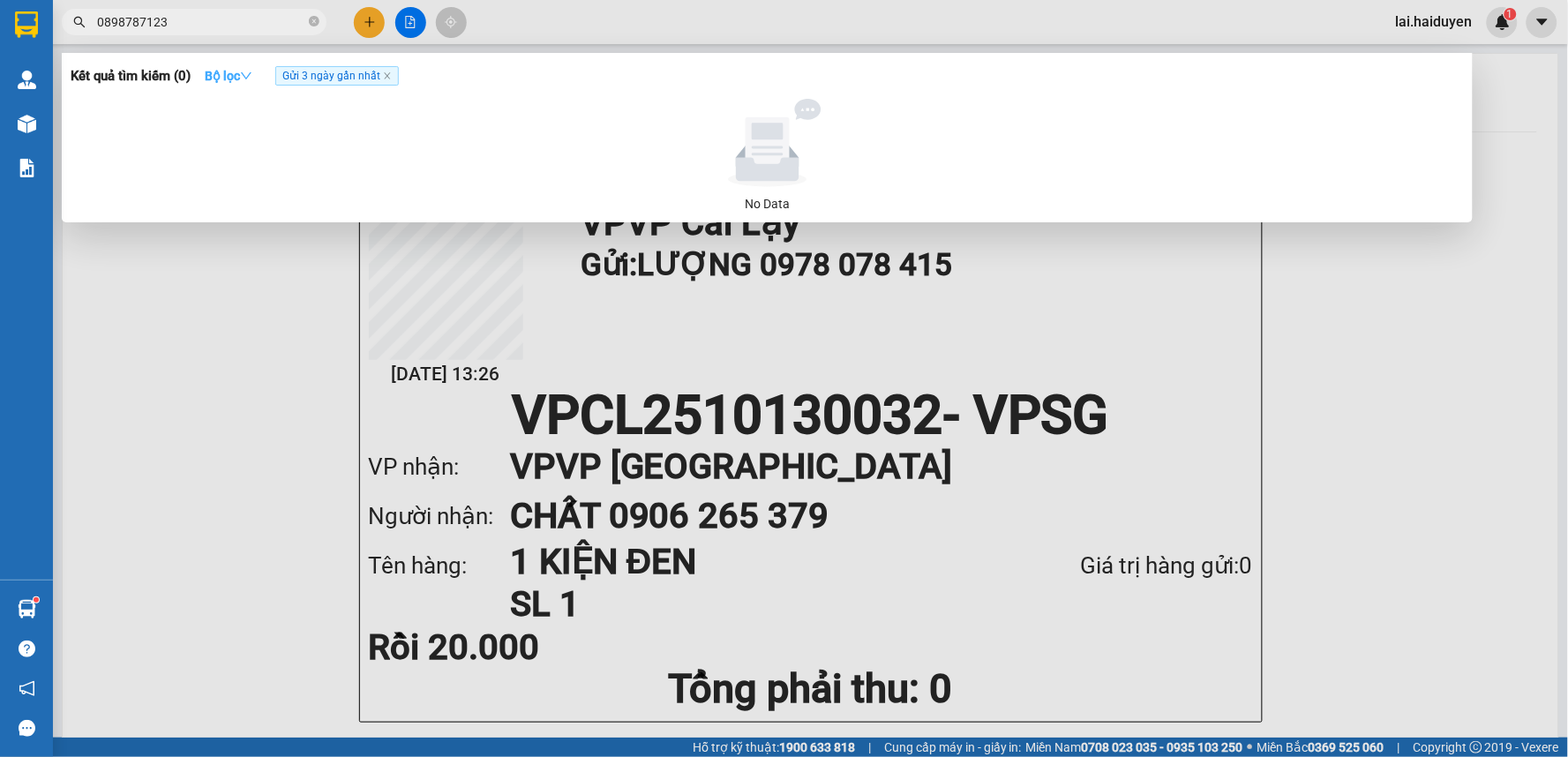
click at [242, 82] on strong "Bộ lọc" at bounding box center [228, 75] width 48 height 14
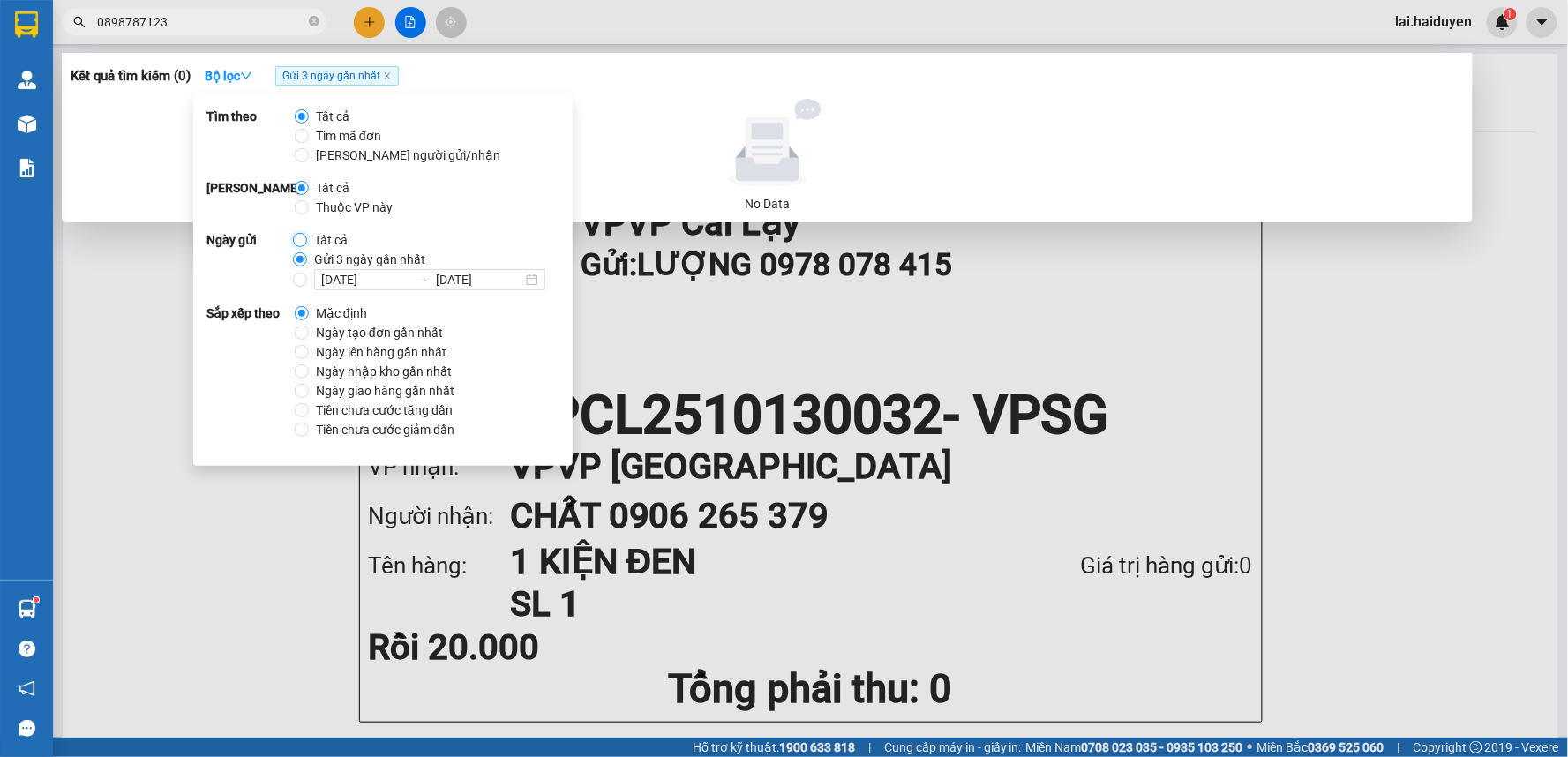
click at [297, 240] on input "Tất cả" at bounding box center [300, 240] width 14 height 14
radio input "true"
radio input "false"
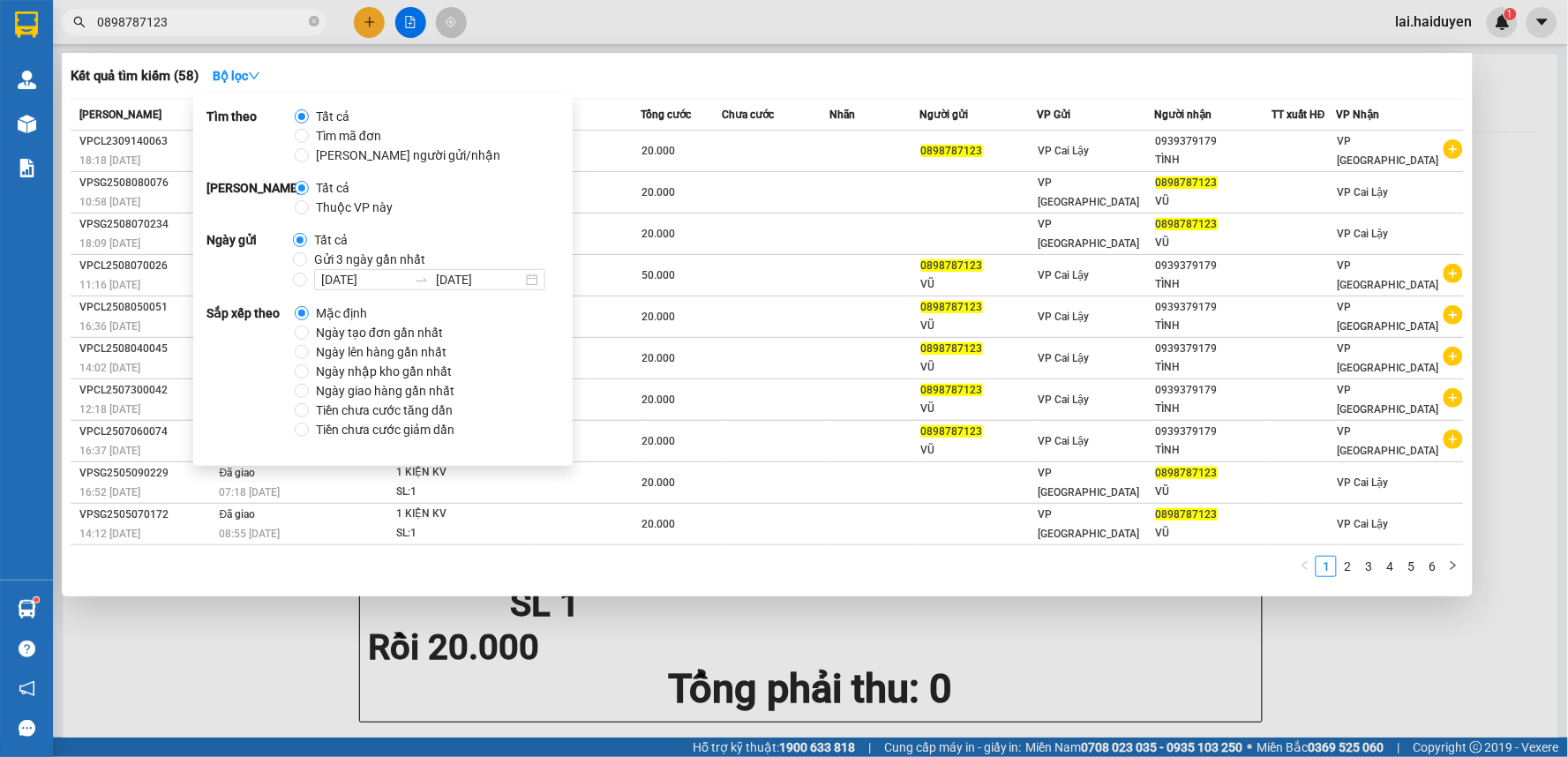
click at [280, 26] on input "0898787123" at bounding box center [201, 23] width 209 height 20
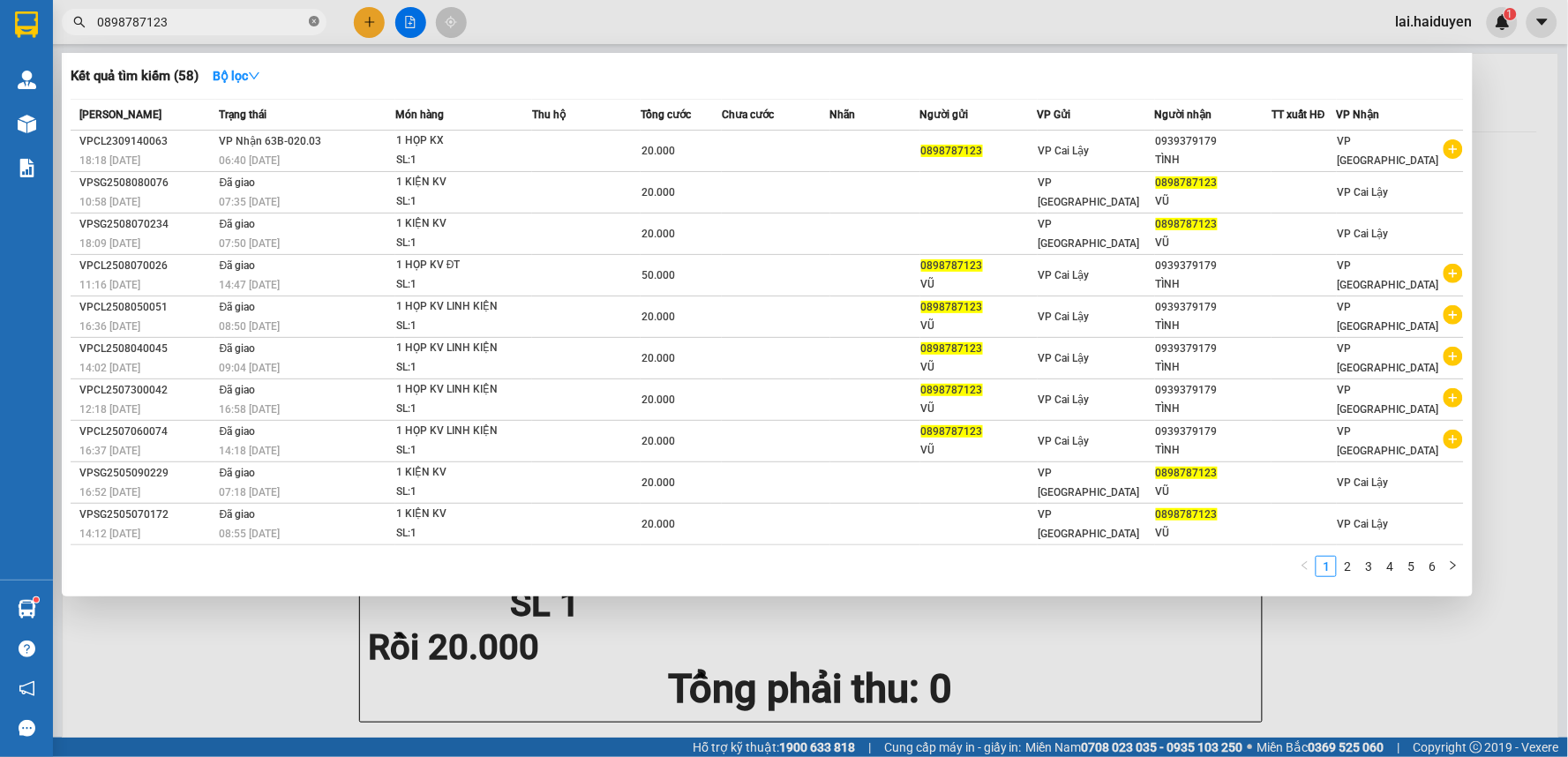
click at [312, 19] on icon "close-circle" at bounding box center [313, 21] width 11 height 11
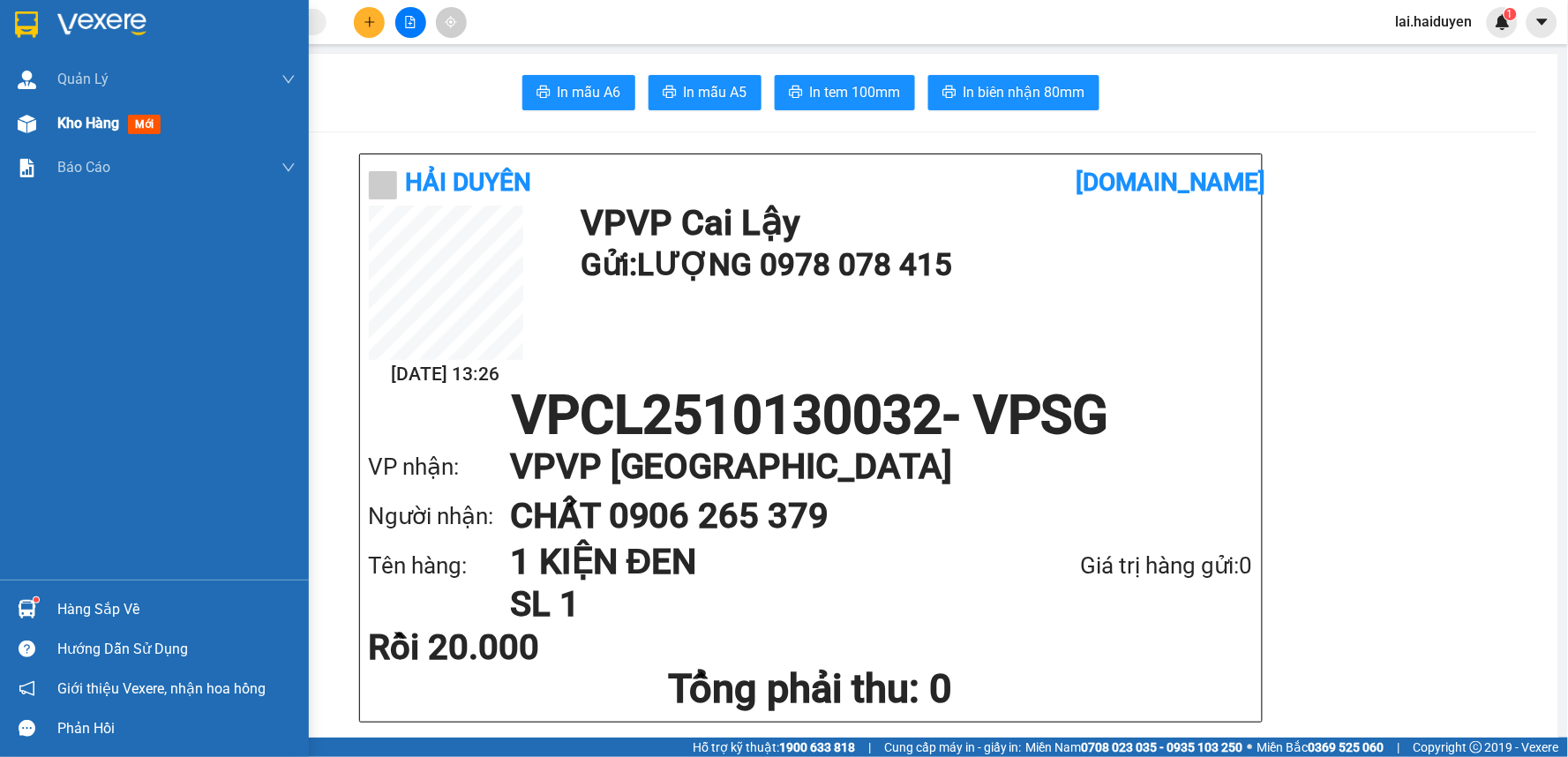
click at [31, 123] on img at bounding box center [26, 123] width 19 height 19
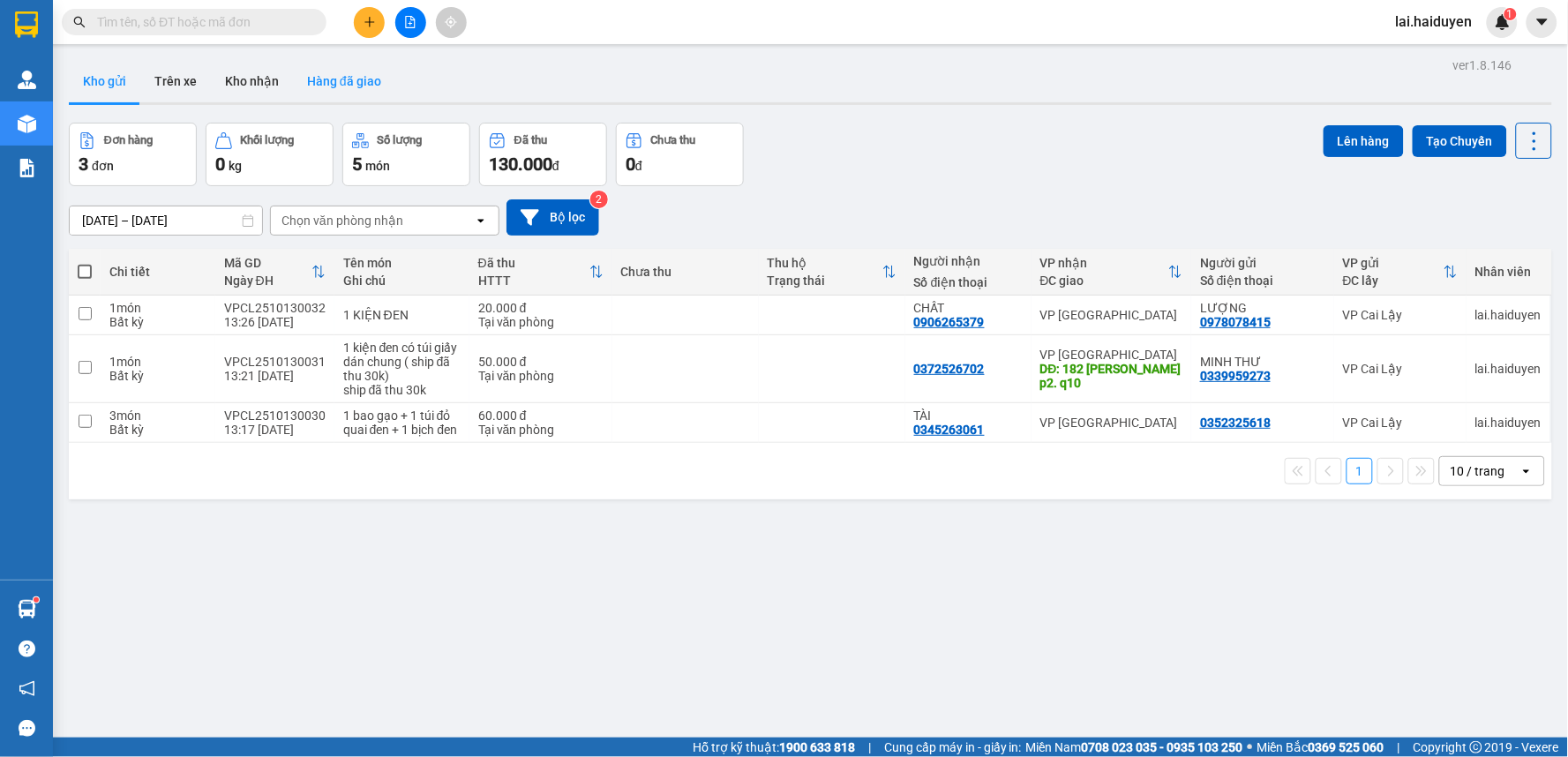
click at [339, 80] on button "Hàng đã giao" at bounding box center [344, 80] width 102 height 42
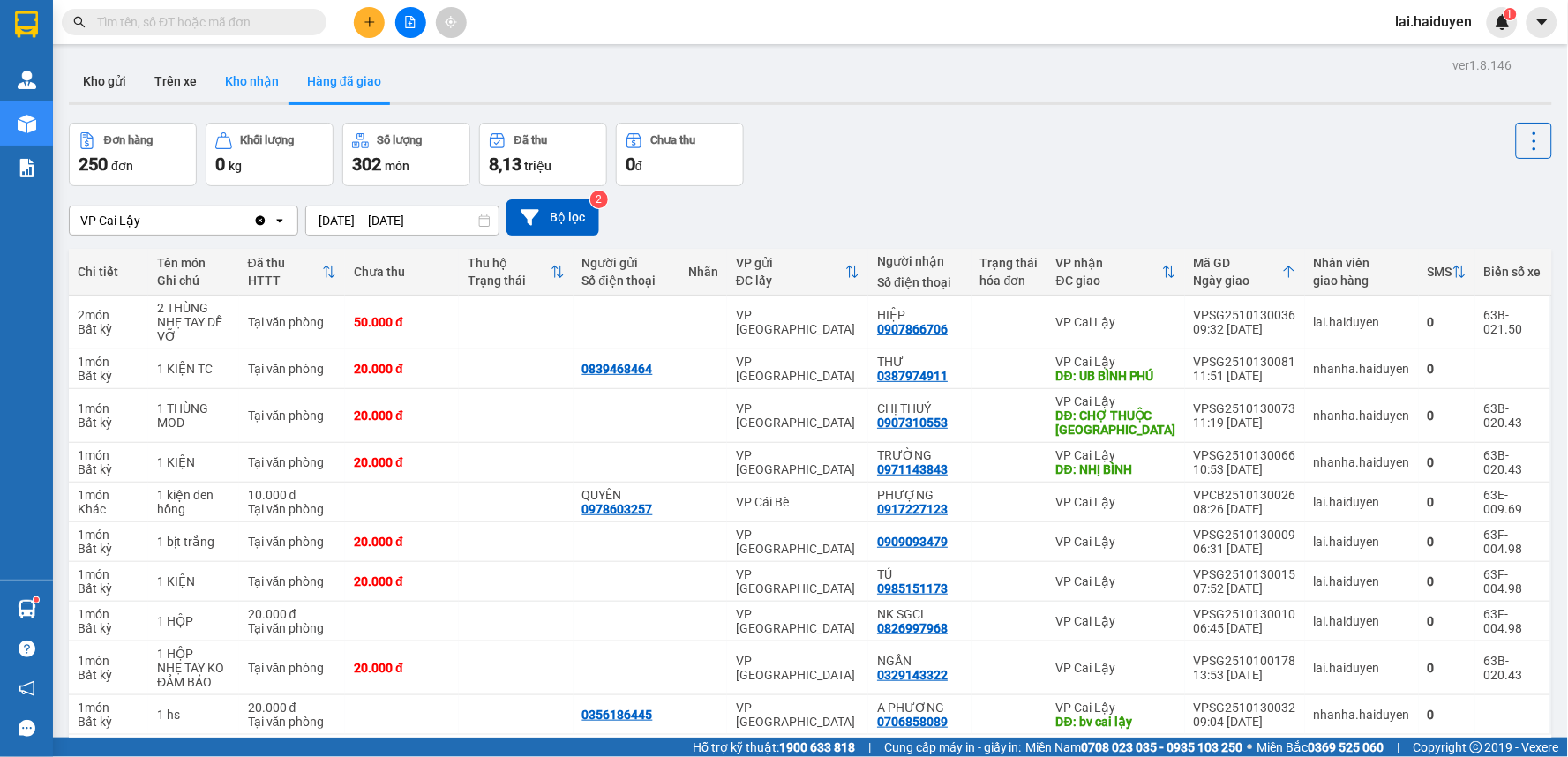
click at [251, 90] on button "Kho nhận" at bounding box center [252, 80] width 82 height 42
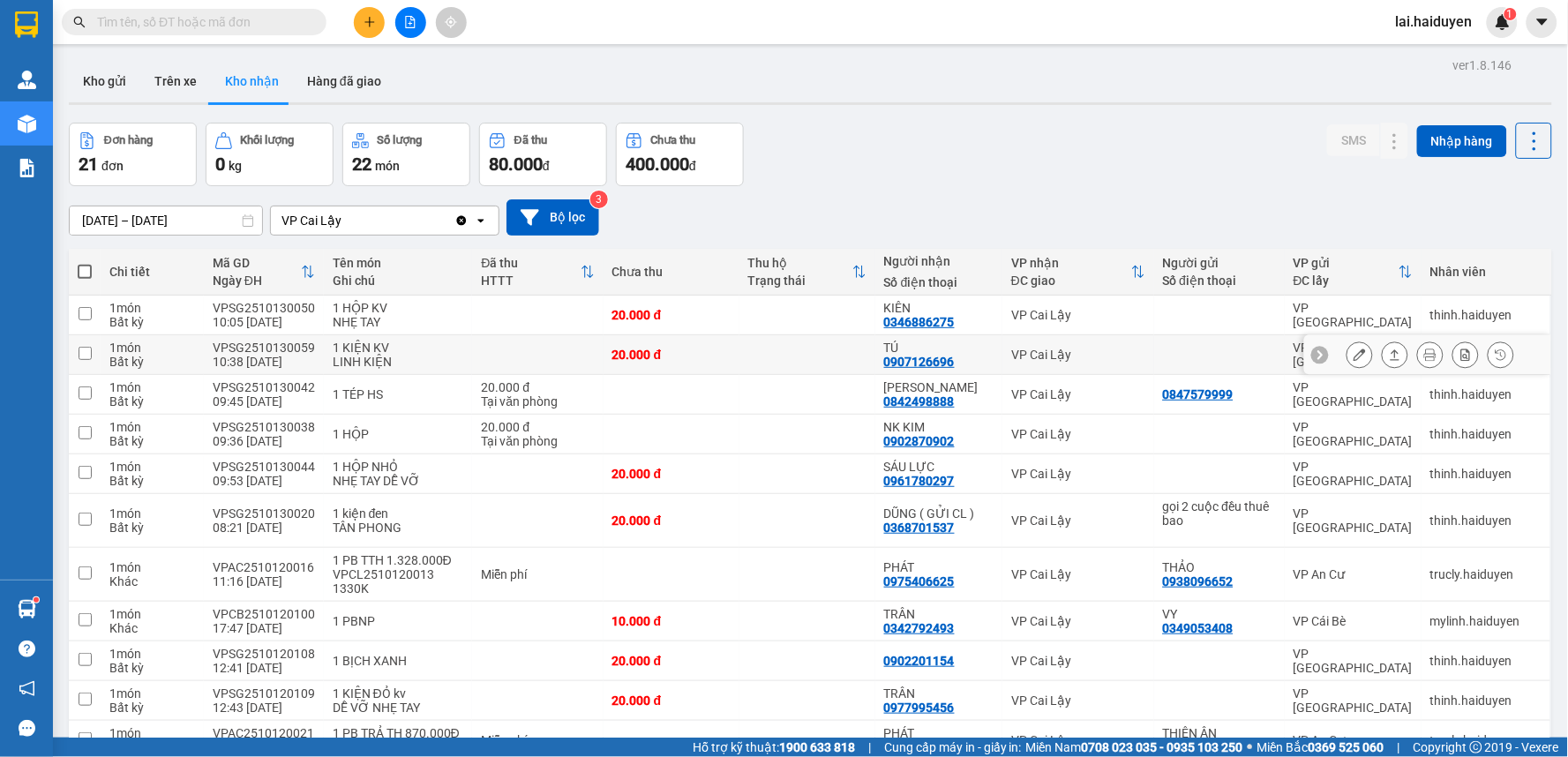
click at [974, 350] on div "TÚ" at bounding box center [939, 348] width 110 height 14
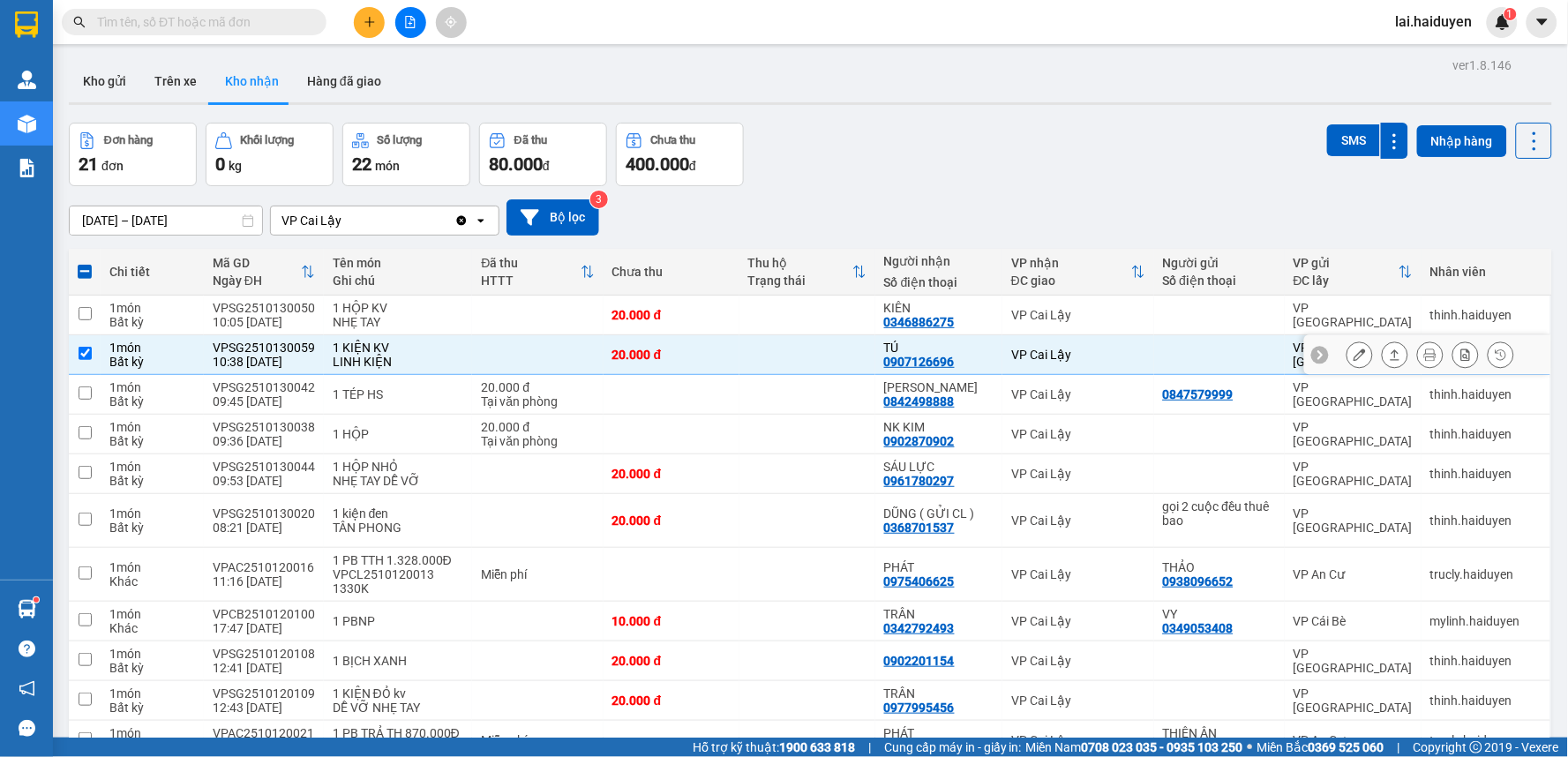
click at [1212, 355] on div at bounding box center [1218, 355] width 113 height 14
checkbox input "false"
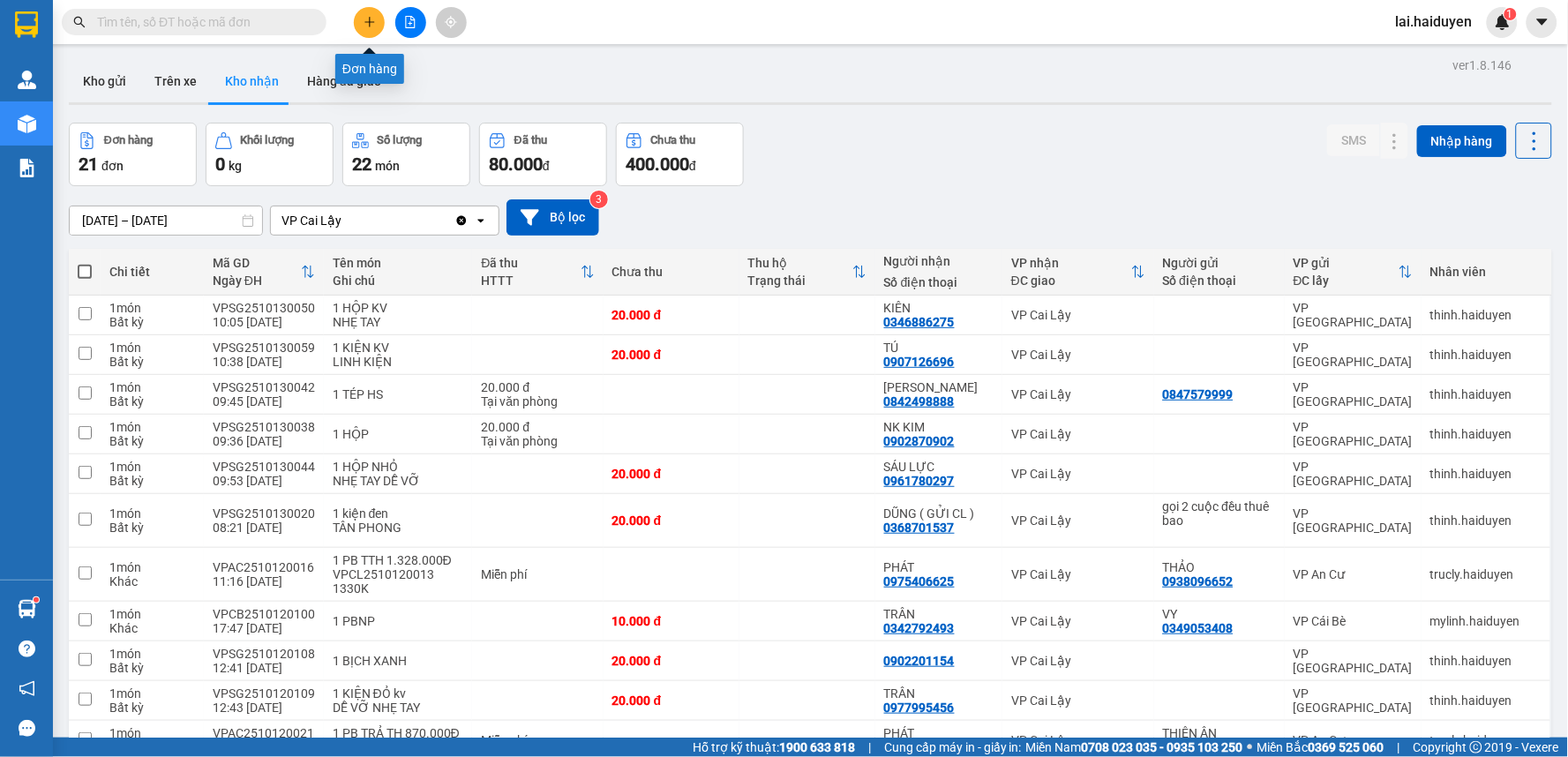
click at [373, 26] on icon "plus" at bounding box center [369, 22] width 13 height 13
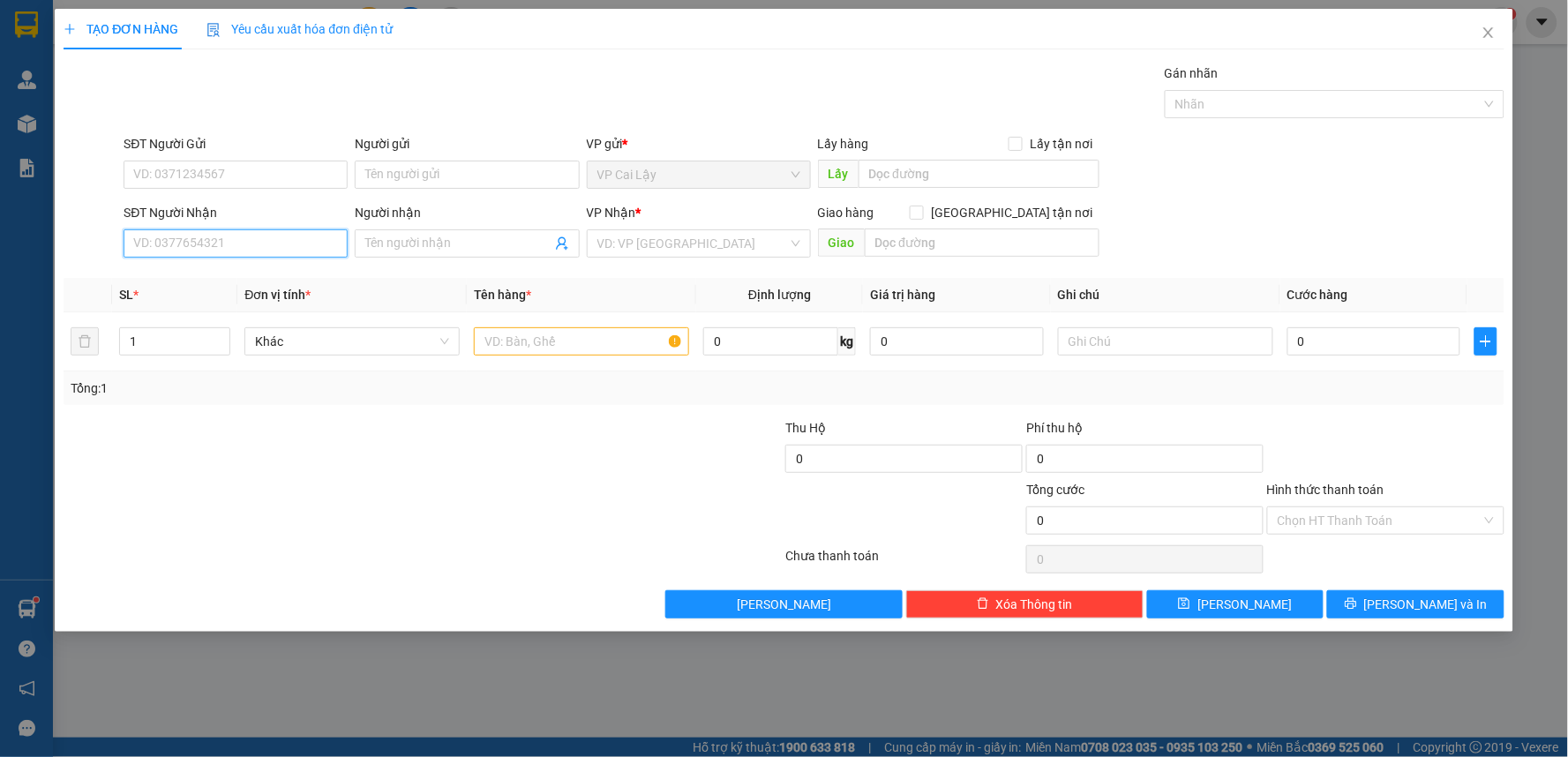
click at [310, 249] on input "SĐT Người Nhận" at bounding box center [235, 243] width 224 height 28
type input "0898016299"
click at [307, 271] on div "0898016299 - chị TIÊN" at bounding box center [235, 279] width 203 height 20
type input "chị [PERSON_NAME]"
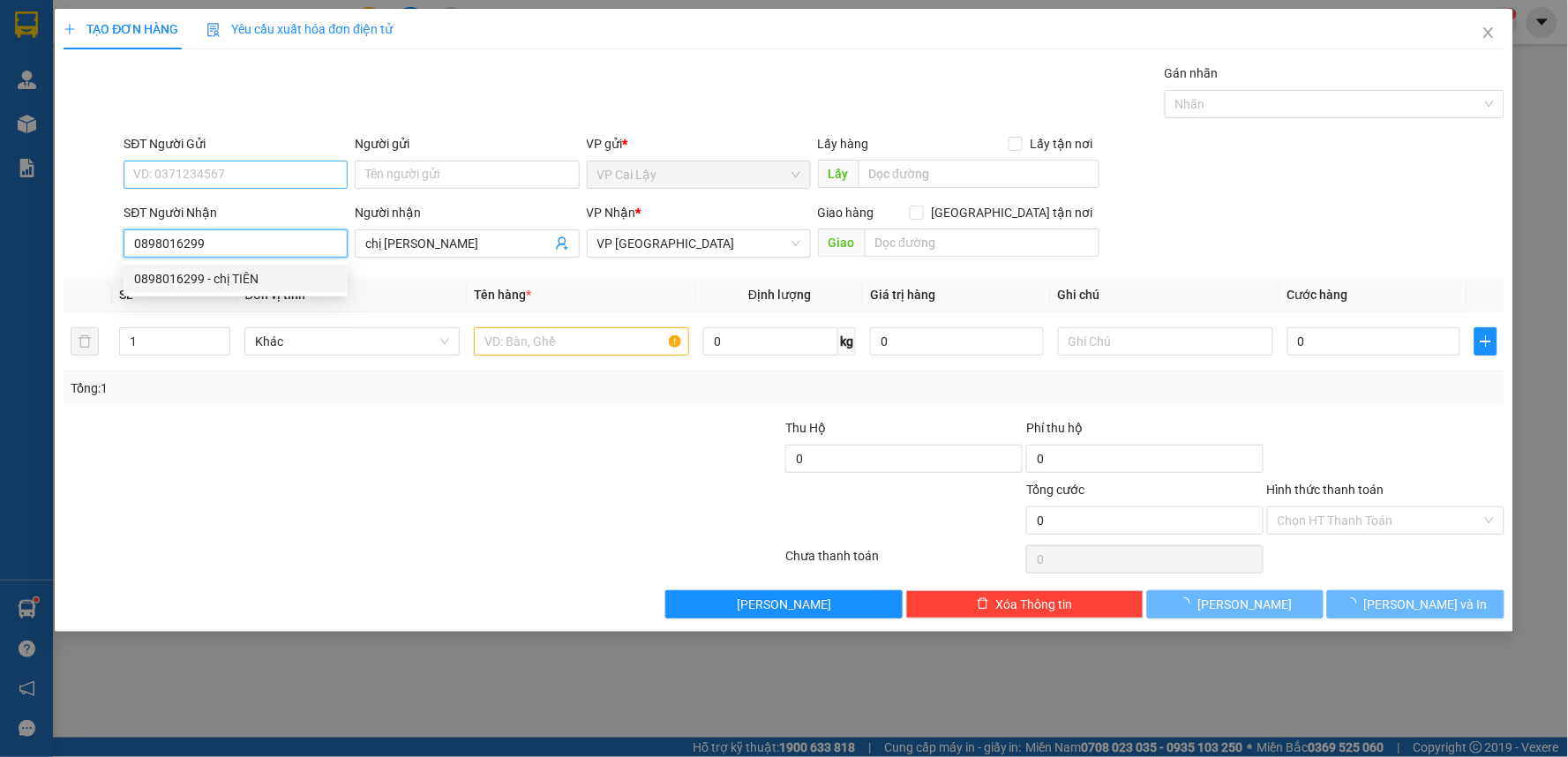
type input "20.000"
type input "0898016299"
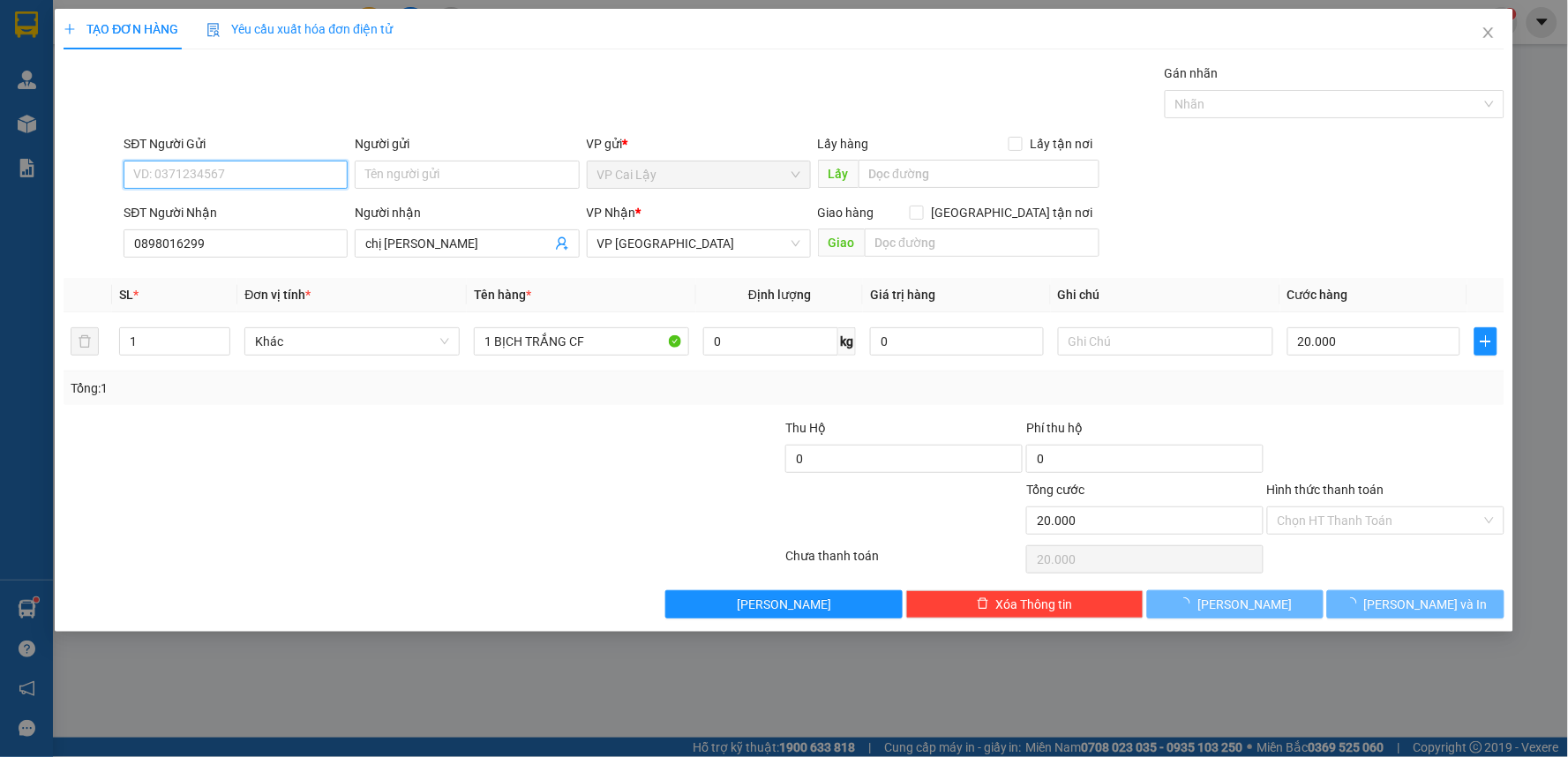
click at [298, 178] on input "SĐT Người Gửi" at bounding box center [235, 174] width 224 height 28
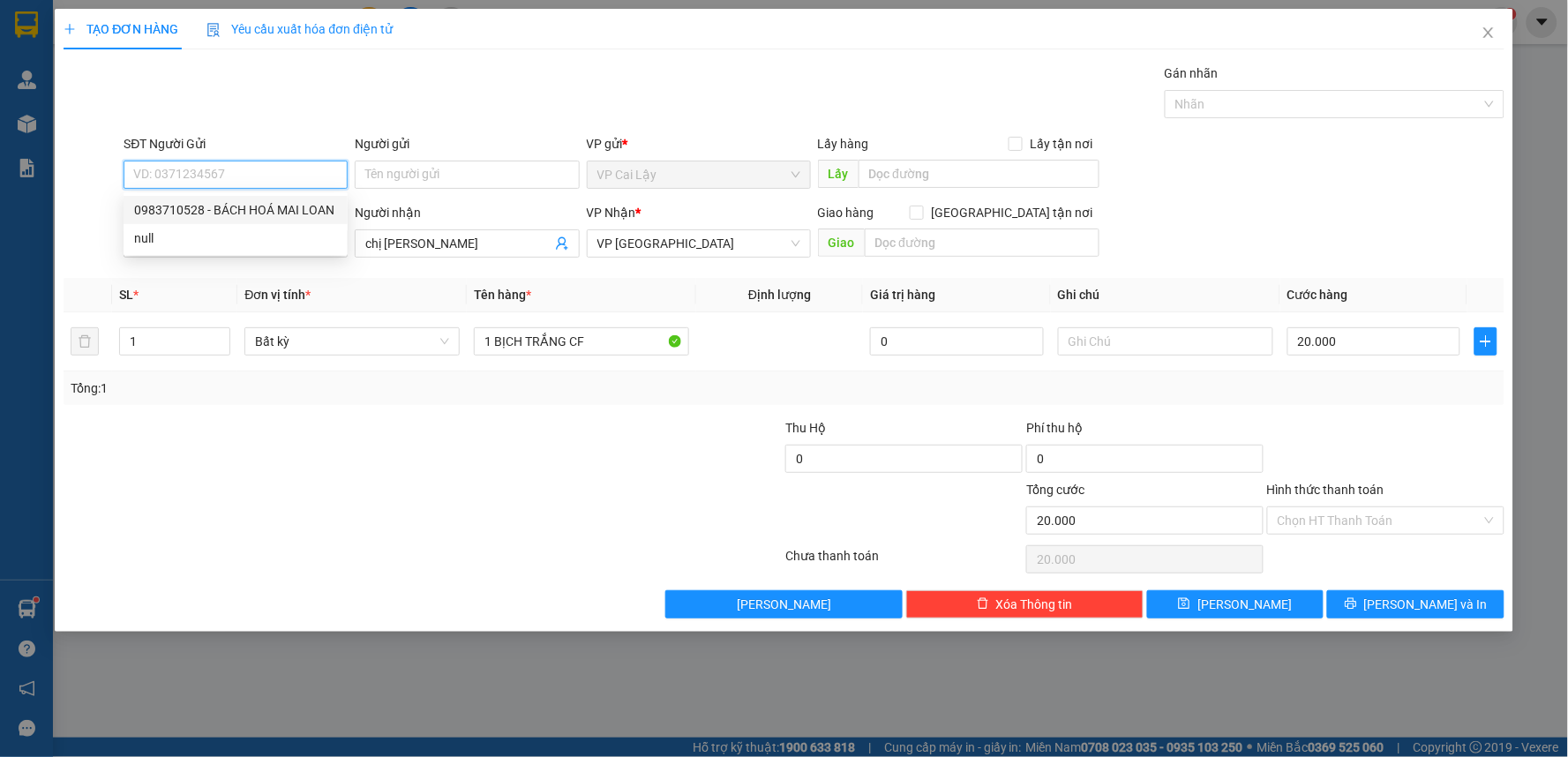
click at [287, 205] on div "0983710528 - BÁCH HOÁ MAI LOAN" at bounding box center [235, 210] width 203 height 20
type input "0983710528"
type input "BÁCH HOÁ MAI LOAN"
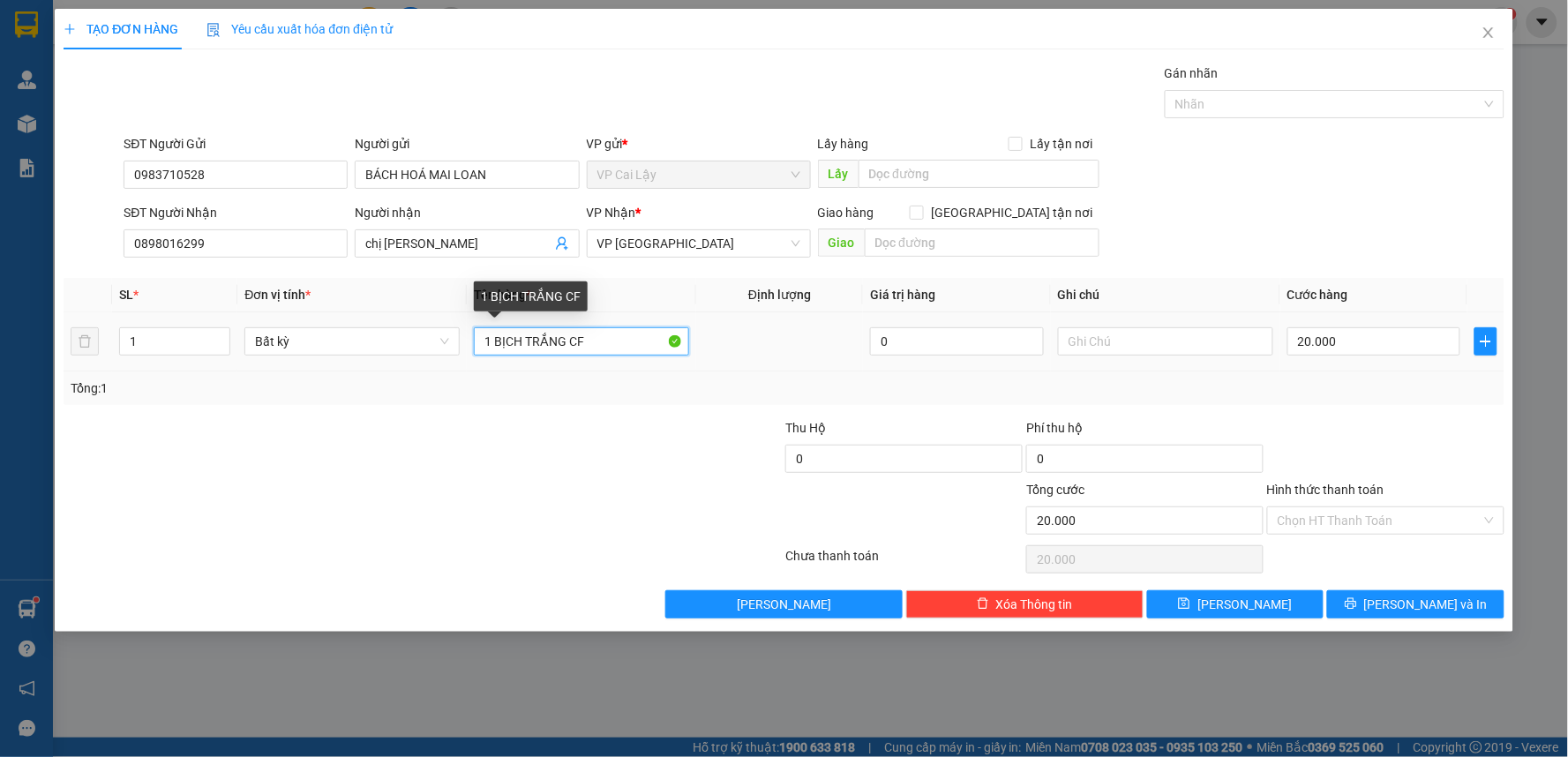
click at [563, 342] on input "1 BỊCH TRẮNG CF" at bounding box center [582, 341] width 215 height 28
type input "1 BỊCH ĐEN CF"
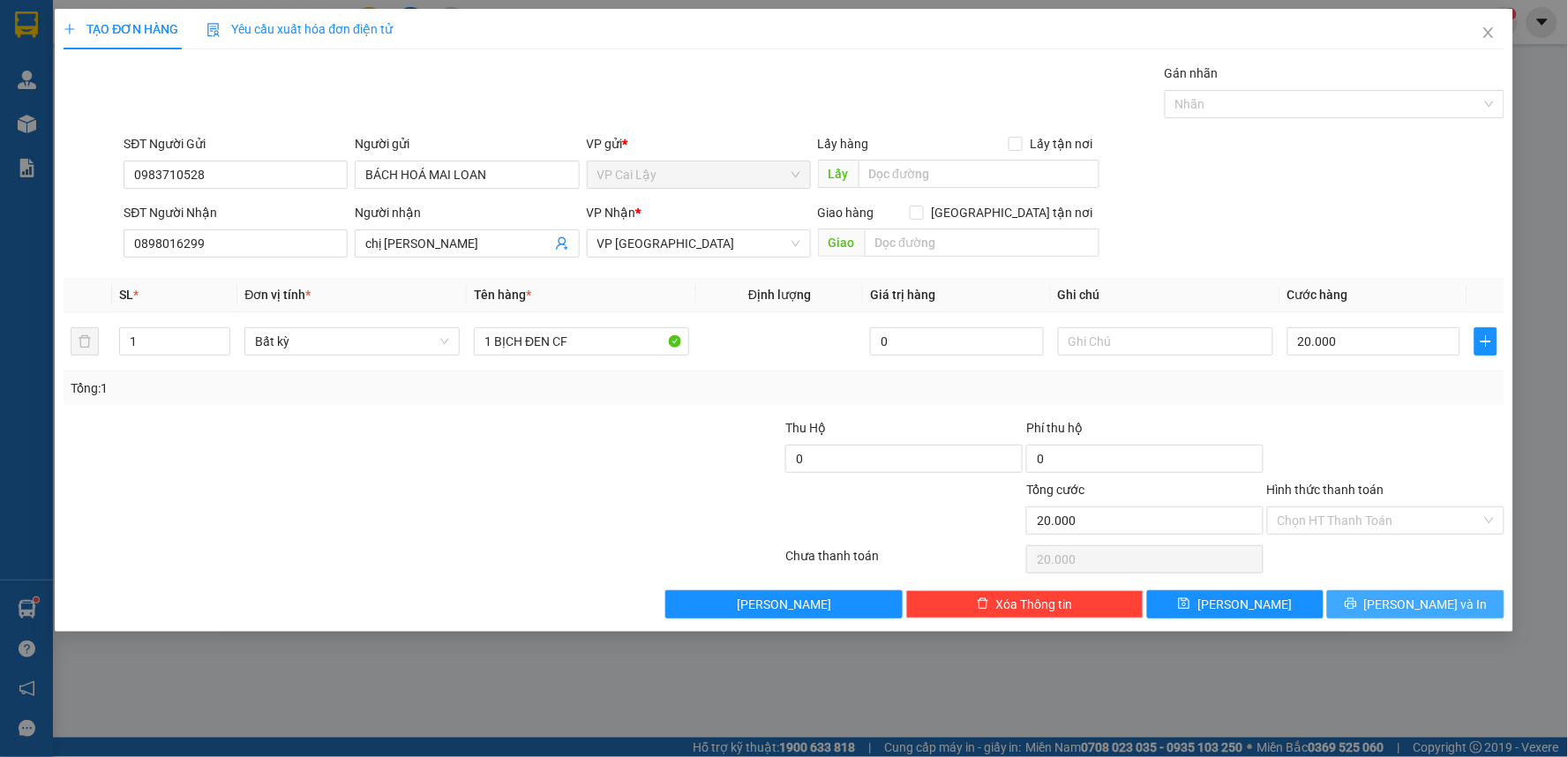
click at [1429, 602] on span "[PERSON_NAME] và In" at bounding box center [1426, 604] width 123 height 20
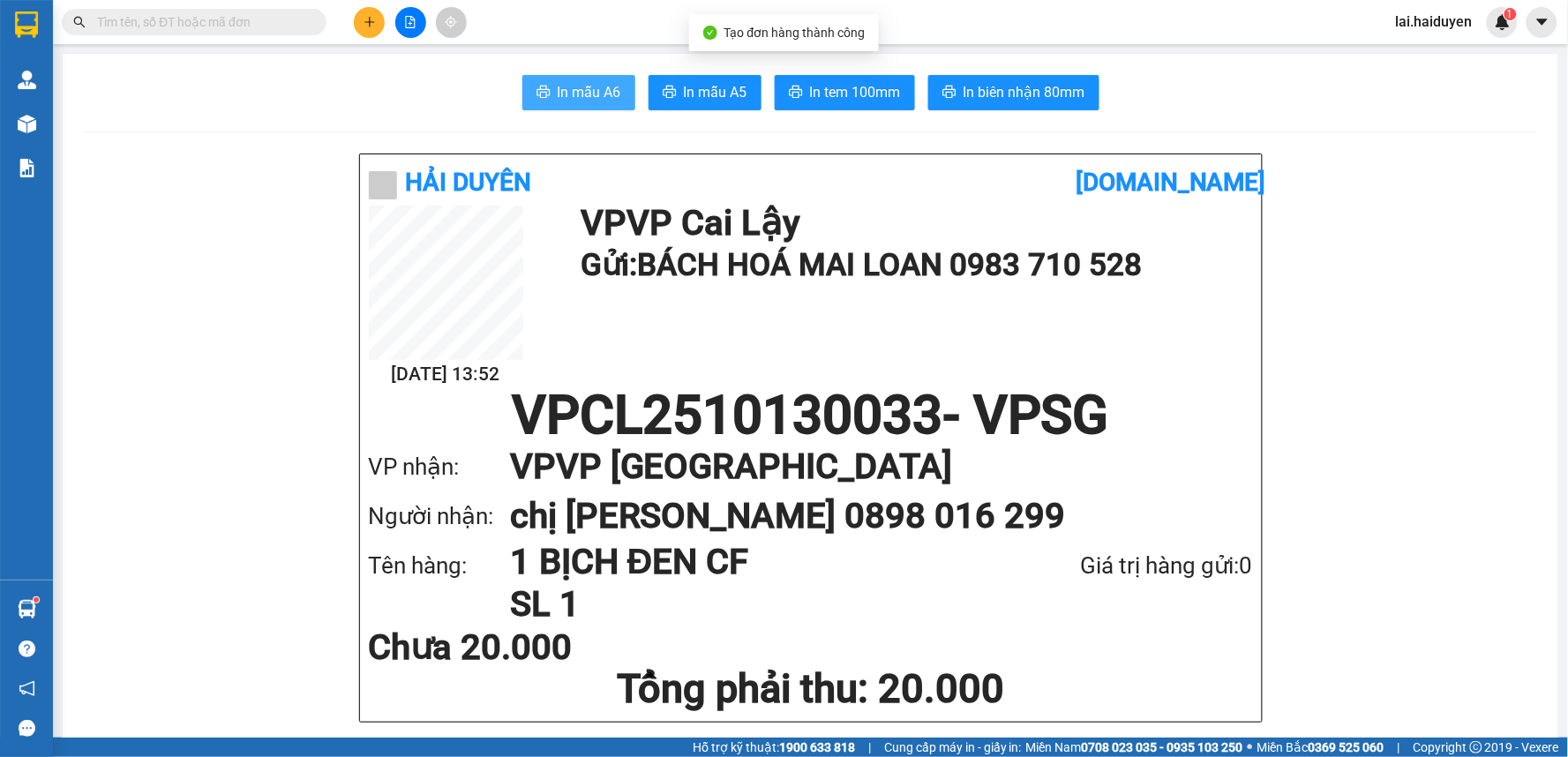
click at [593, 84] on span "In mẫu A6" at bounding box center [589, 92] width 64 height 23
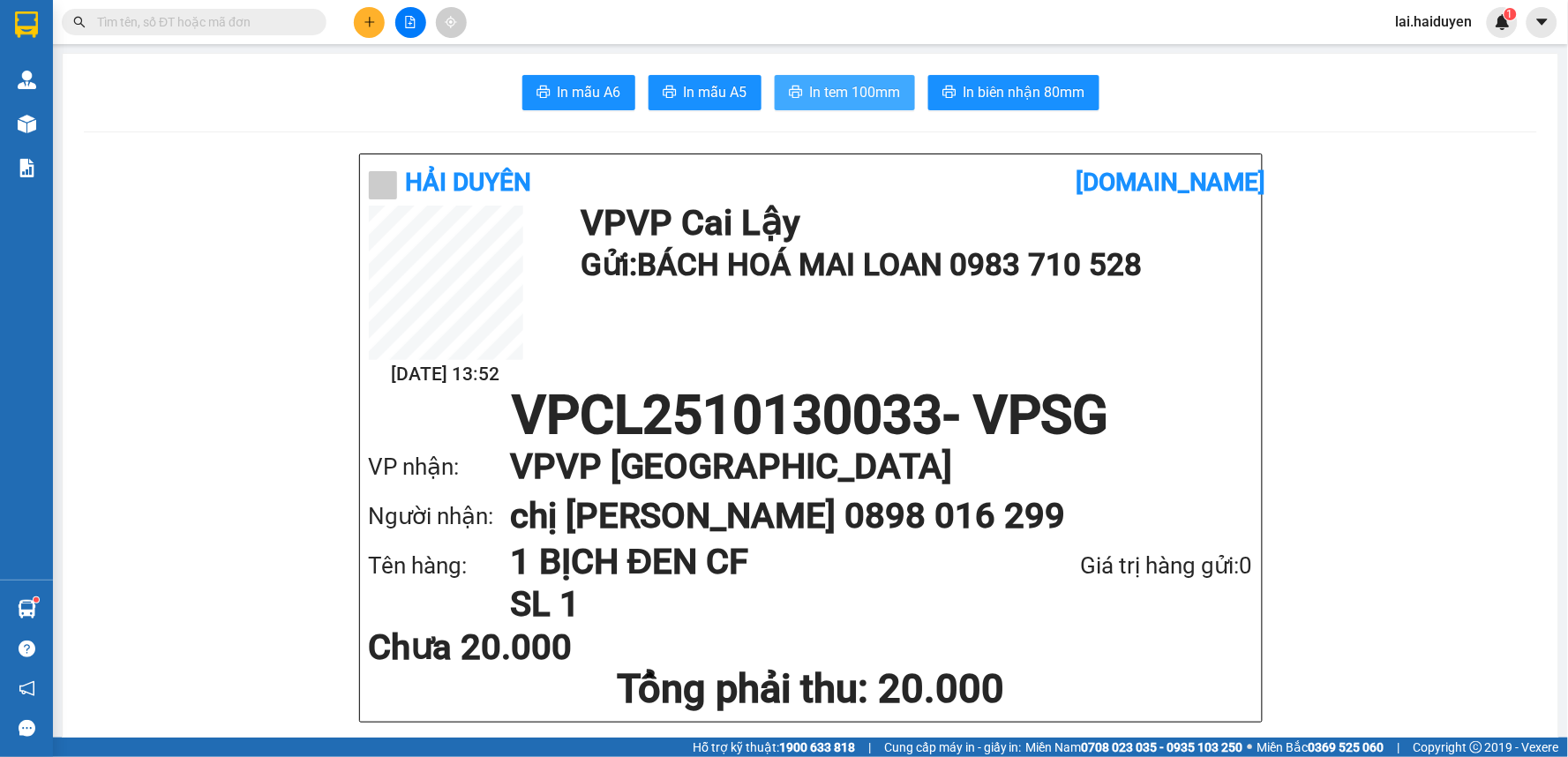
click at [863, 95] on span "In tem 100mm" at bounding box center [855, 92] width 91 height 23
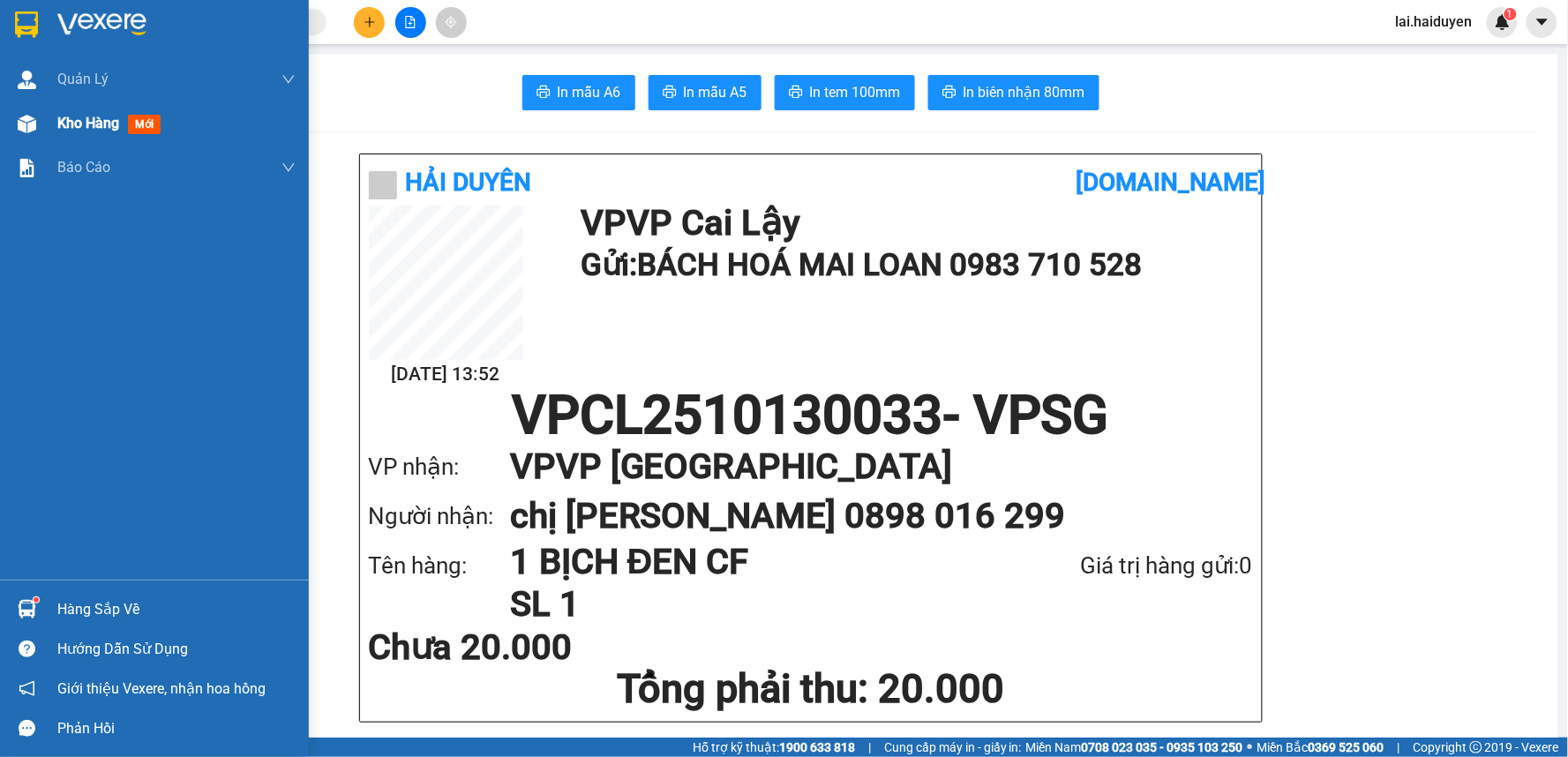
click at [28, 125] on img at bounding box center [26, 123] width 19 height 19
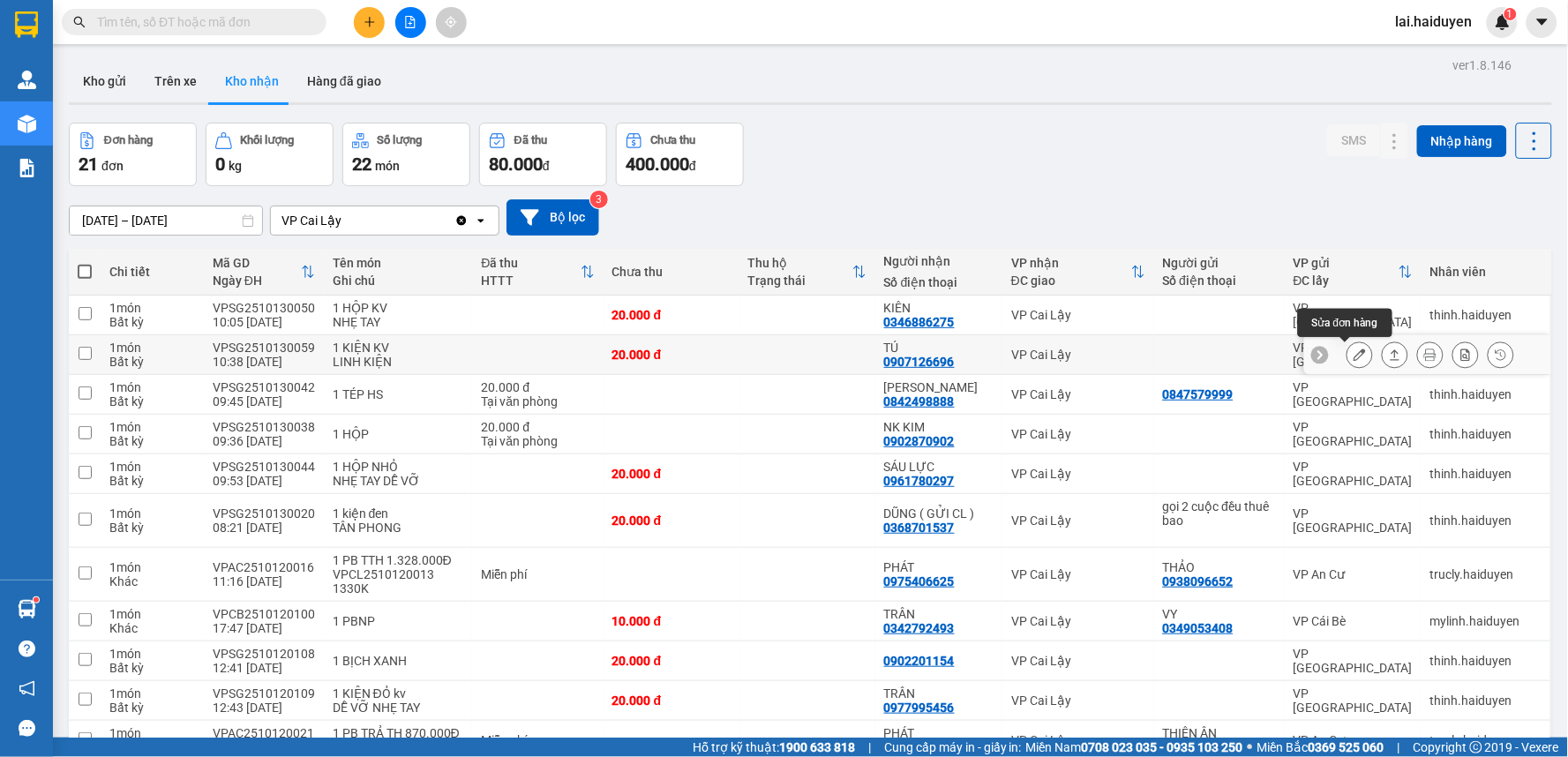
click at [1354, 352] on icon at bounding box center [1359, 355] width 13 height 13
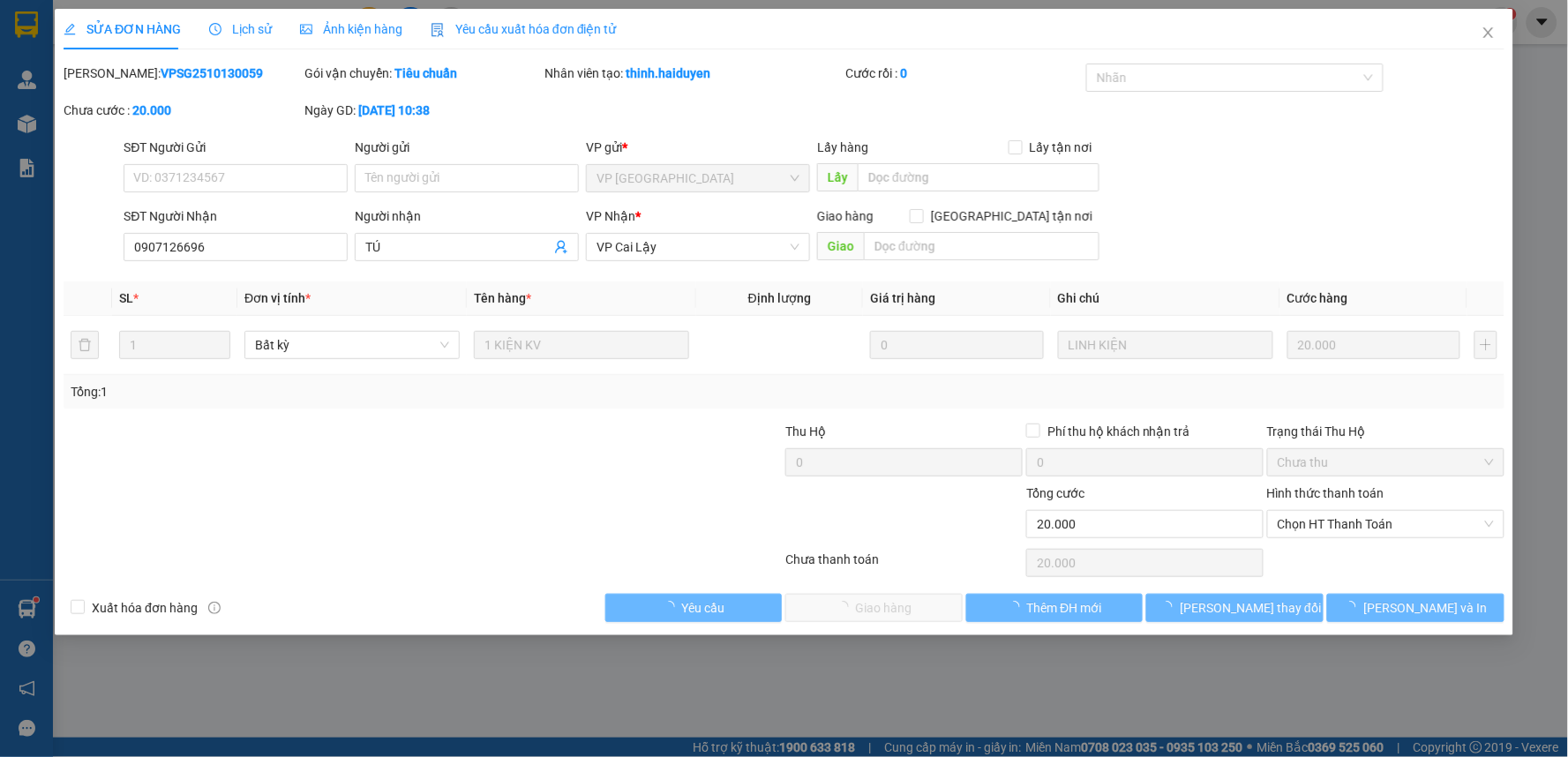
type input "0907126696"
type input "TÚ"
type input "0"
type input "20.000"
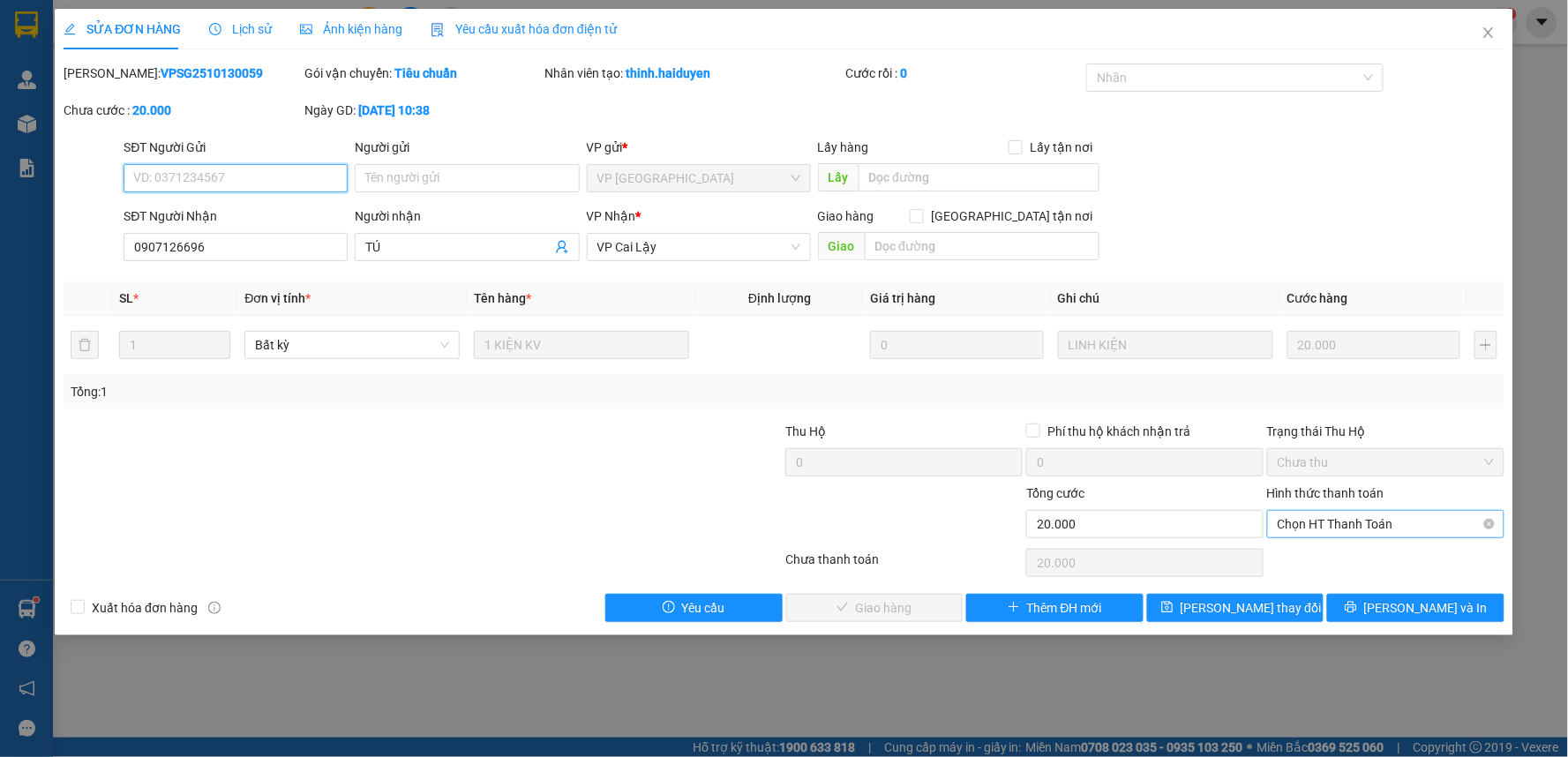
click at [1412, 521] on span "Chọn HT Thanh Toán" at bounding box center [1385, 524] width 216 height 26
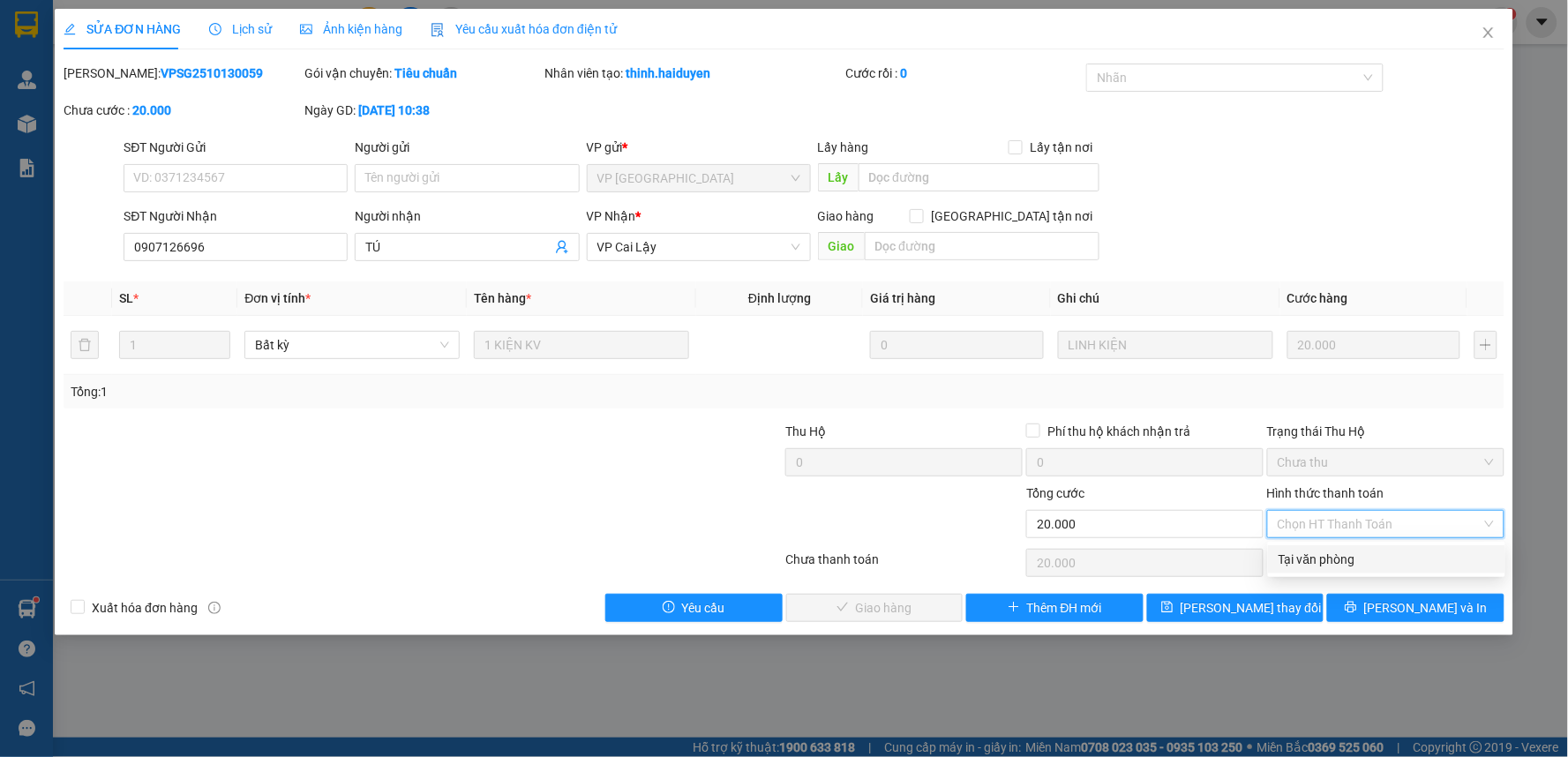
click at [1387, 559] on div "Tại văn phòng" at bounding box center [1386, 559] width 216 height 20
type input "0"
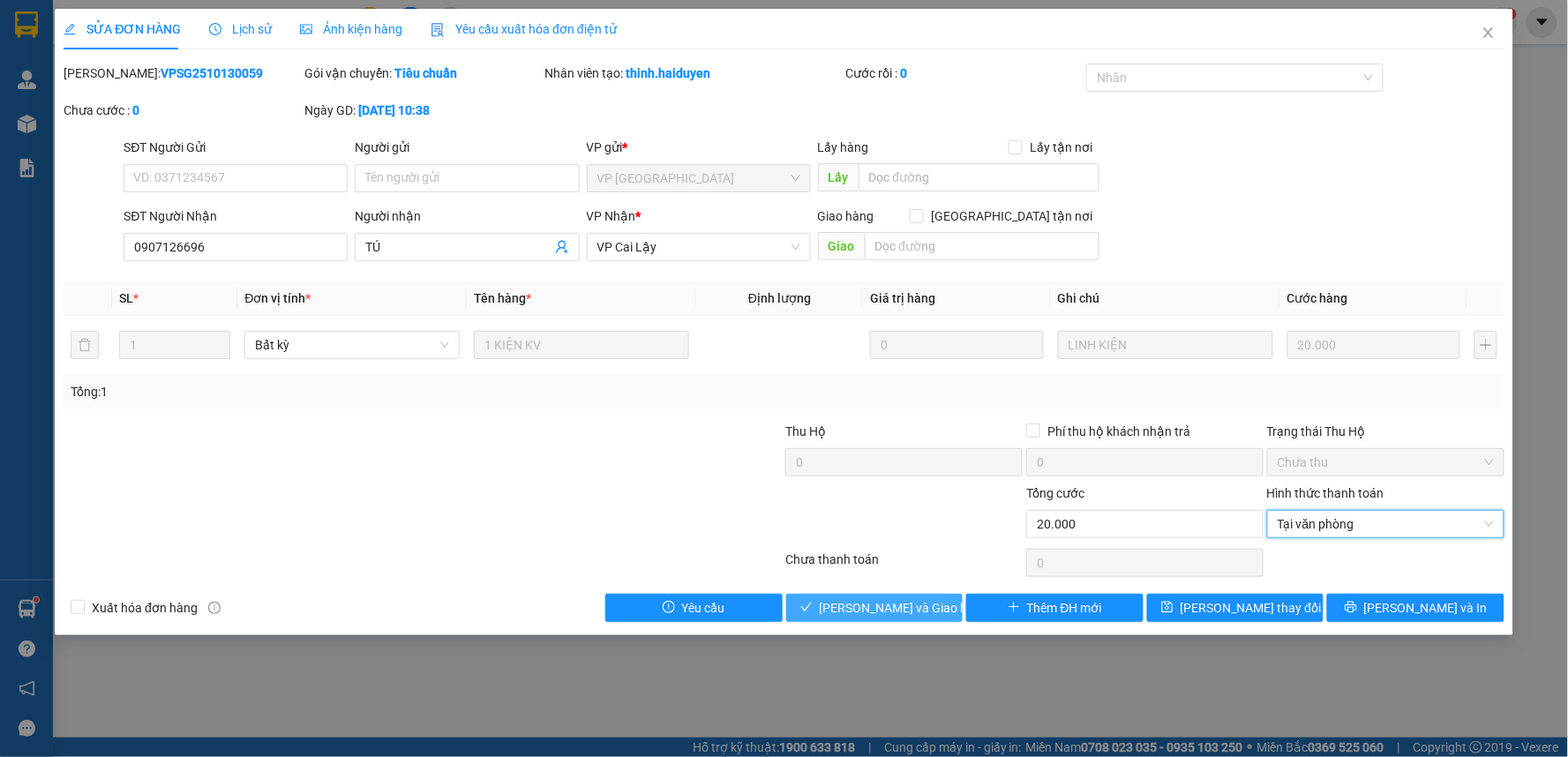
click at [902, 607] on span "[PERSON_NAME] và Giao hàng" at bounding box center [904, 608] width 169 height 20
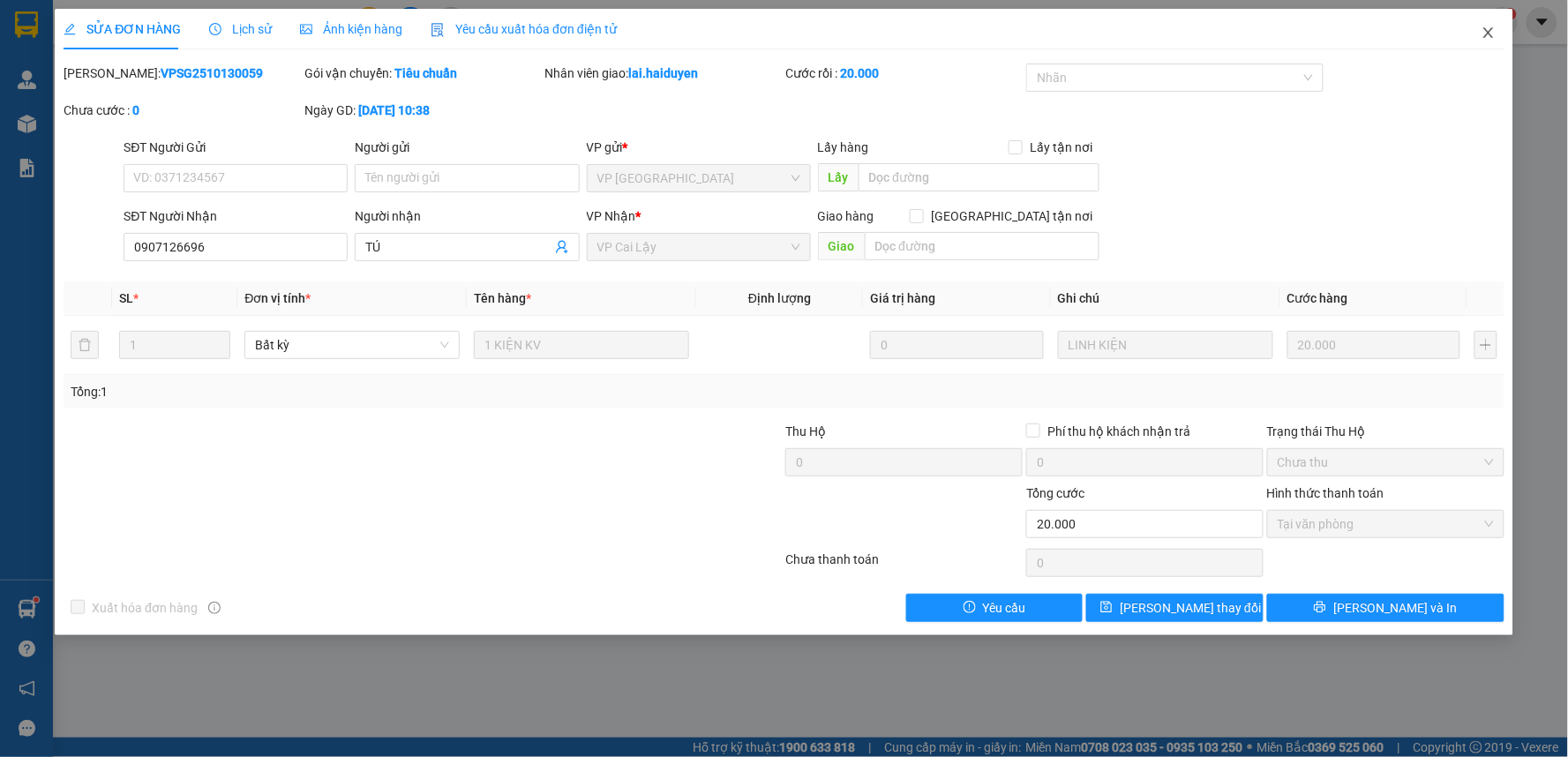
click at [1490, 31] on icon "close" at bounding box center [1488, 32] width 14 height 14
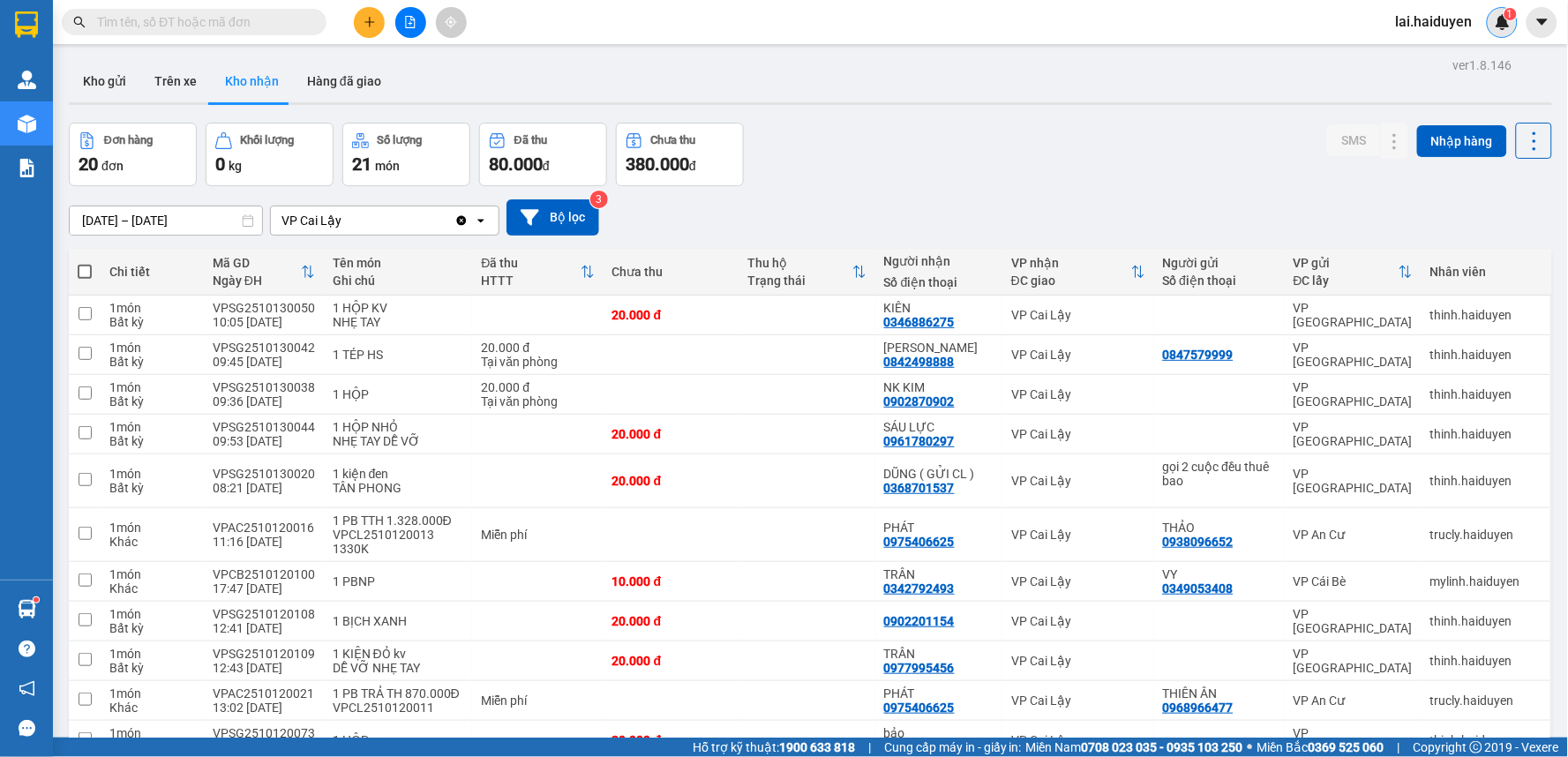
click at [1501, 23] on img at bounding box center [1502, 22] width 16 height 16
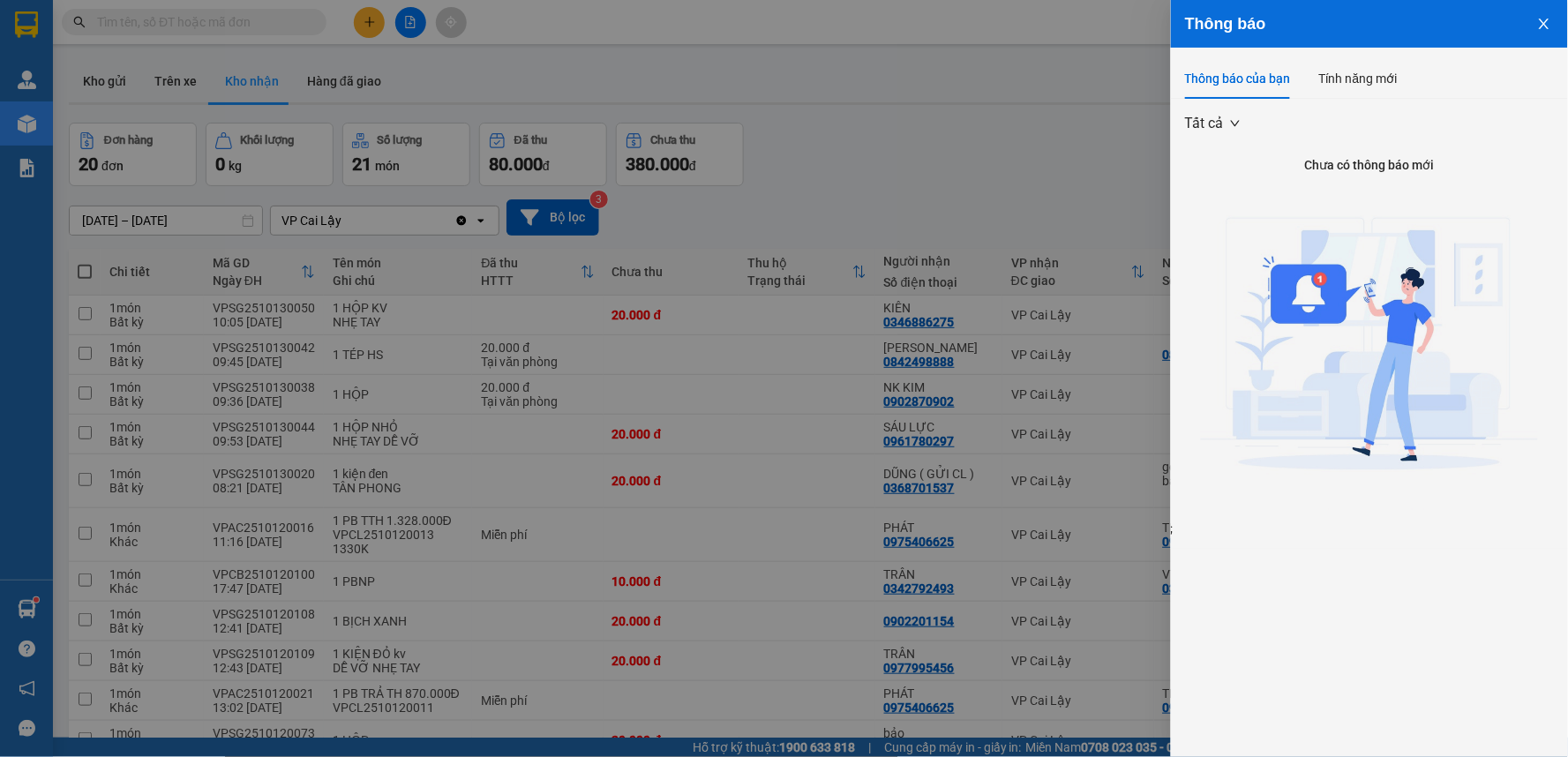
click at [1545, 20] on icon "close" at bounding box center [1544, 24] width 14 height 14
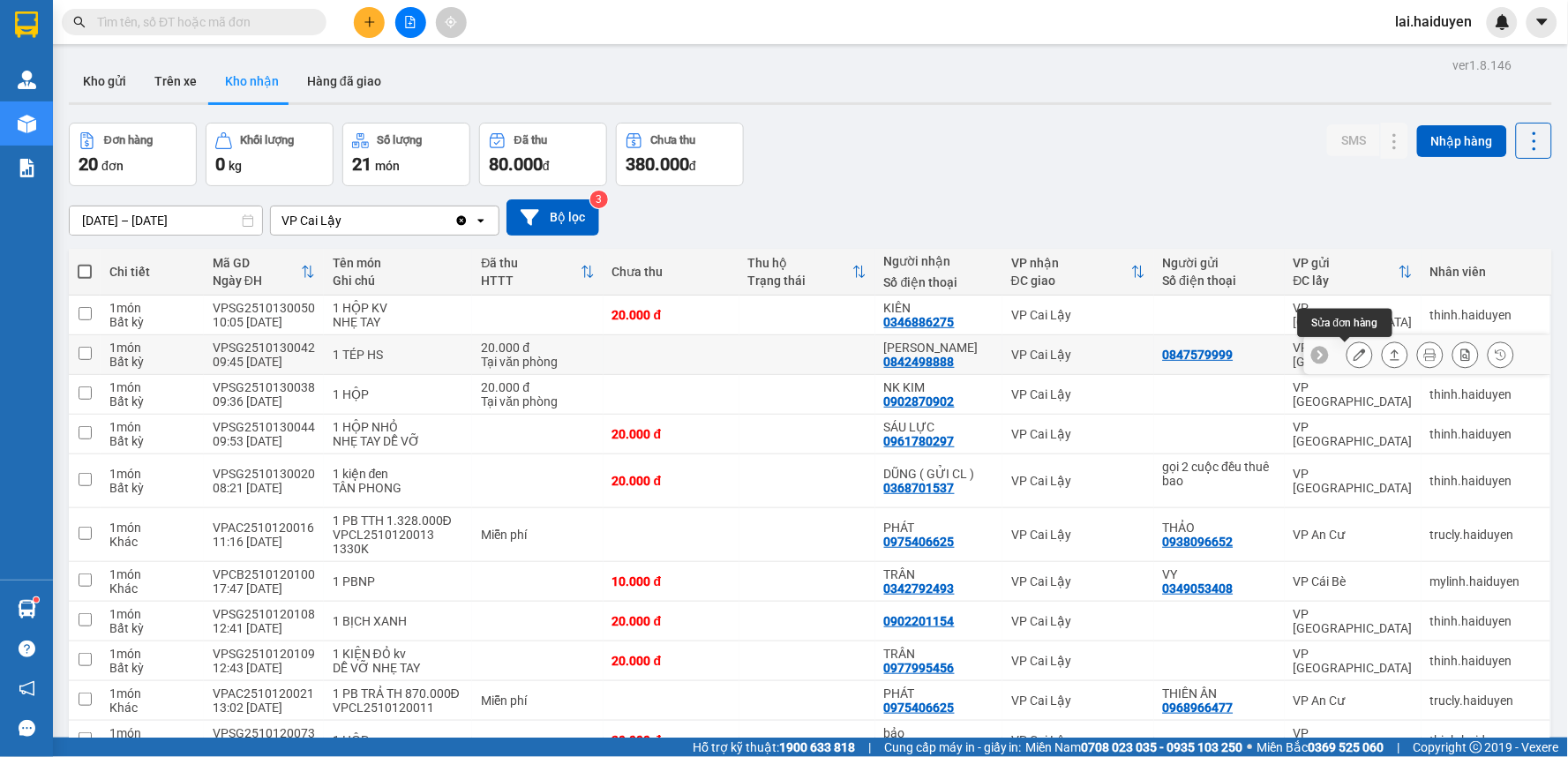
click at [1354, 354] on icon at bounding box center [1359, 355] width 13 height 13
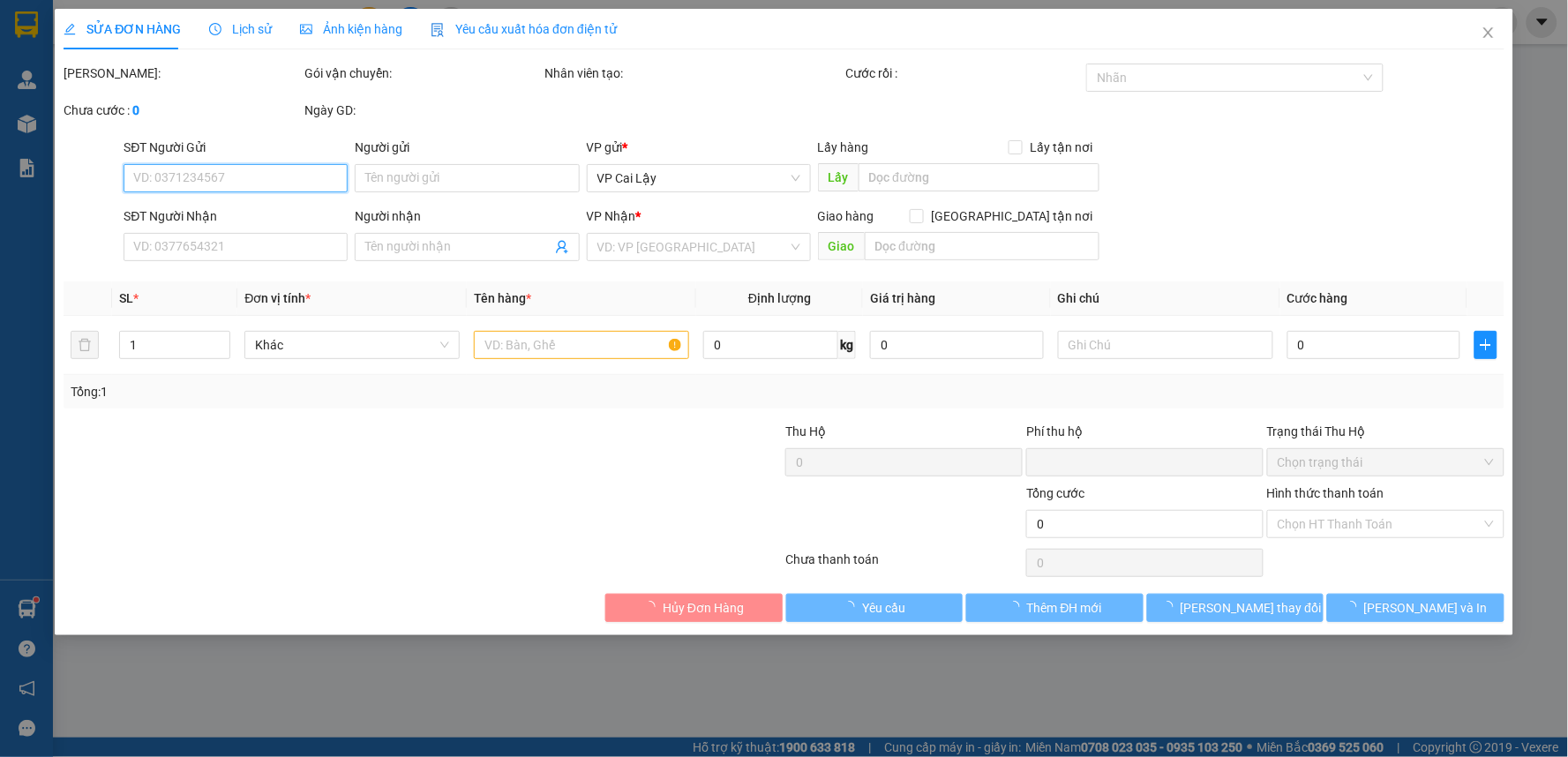
type input "0847579999"
type input "0842498888"
type input "[PERSON_NAME]"
type input "0"
type input "20.000"
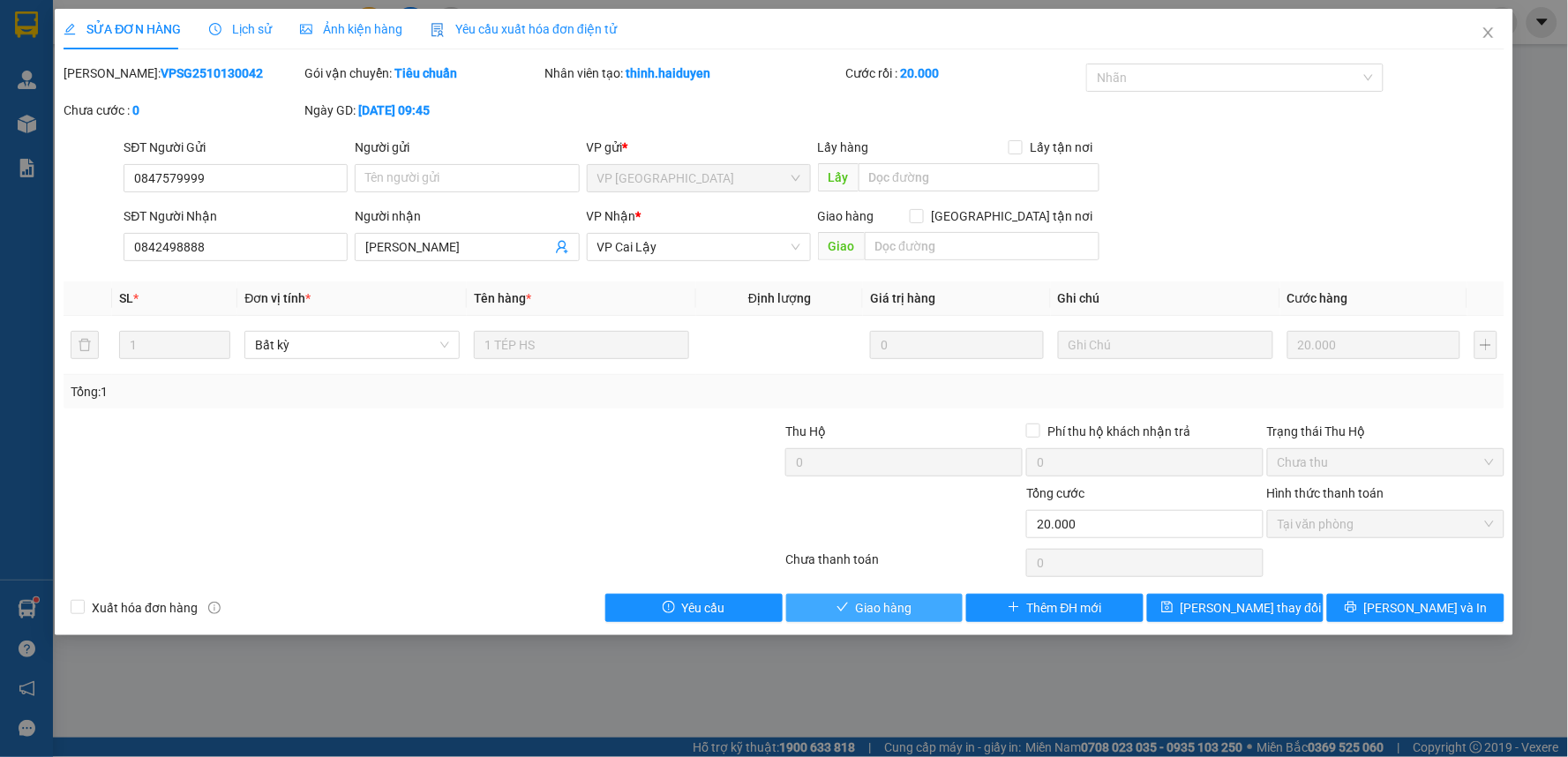
click at [919, 603] on button "Giao hàng" at bounding box center [875, 607] width 177 height 28
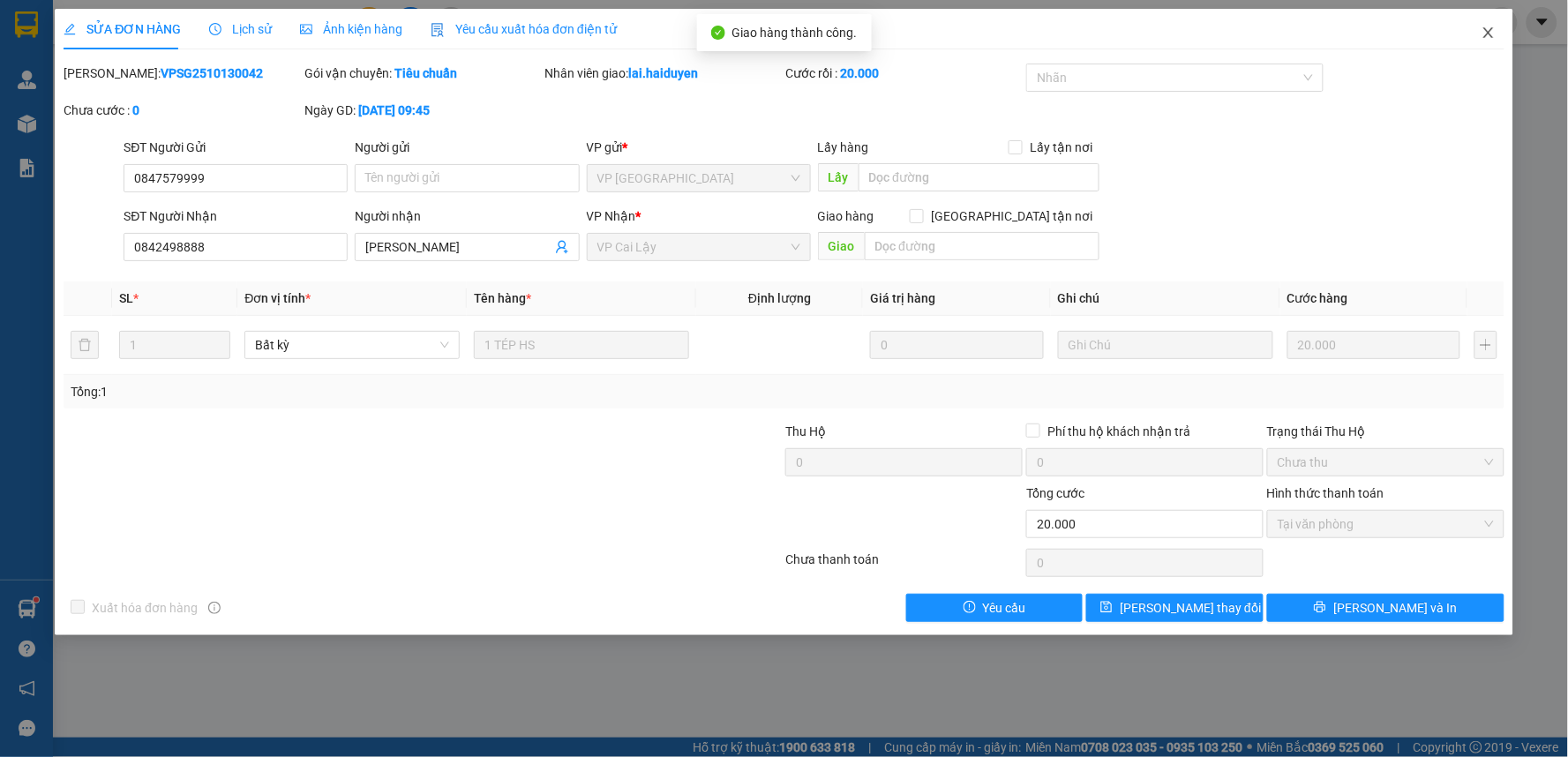
click at [1491, 32] on icon "close" at bounding box center [1488, 32] width 14 height 14
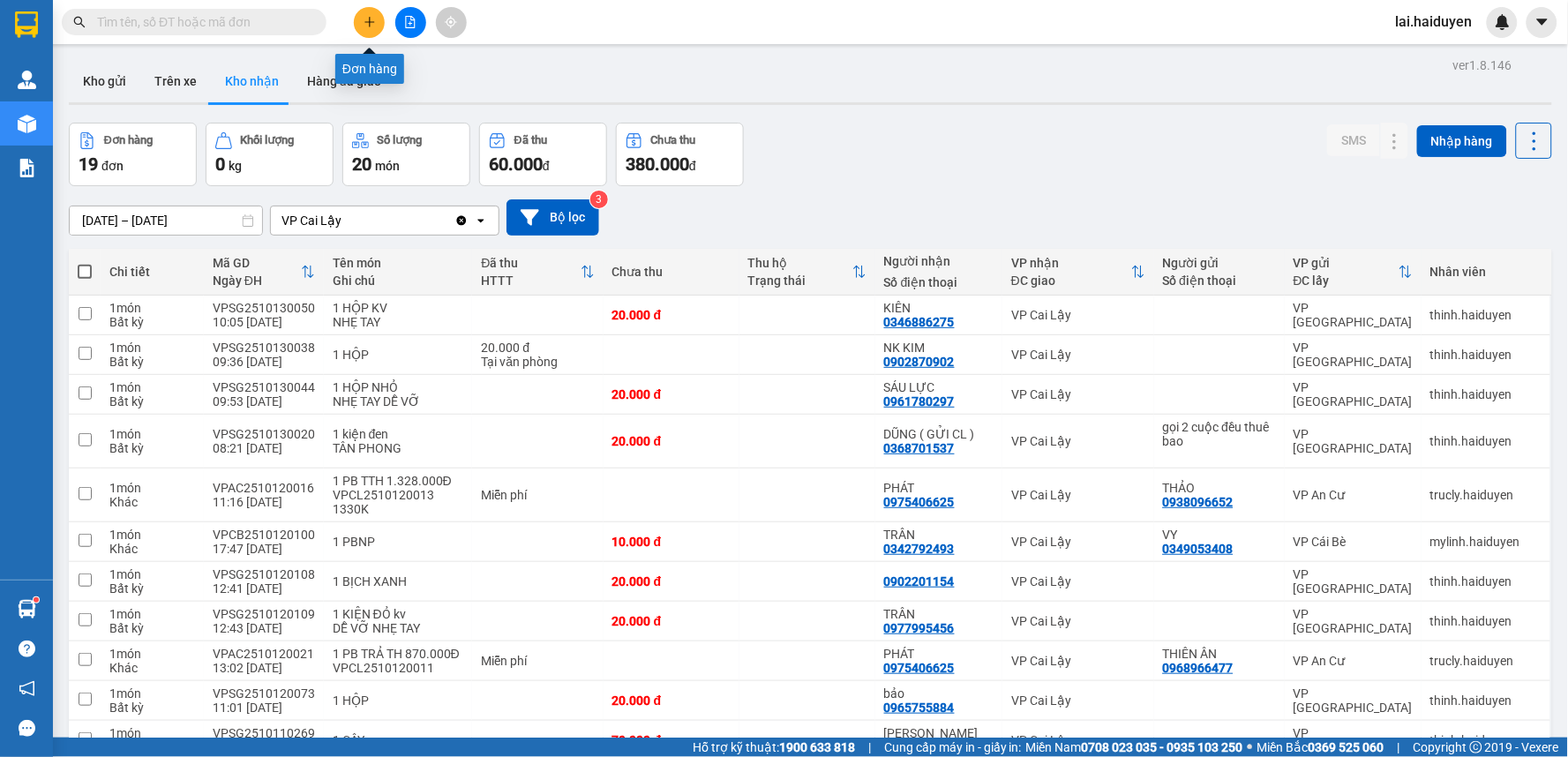
click at [372, 23] on icon "plus" at bounding box center [369, 22] width 10 height 1
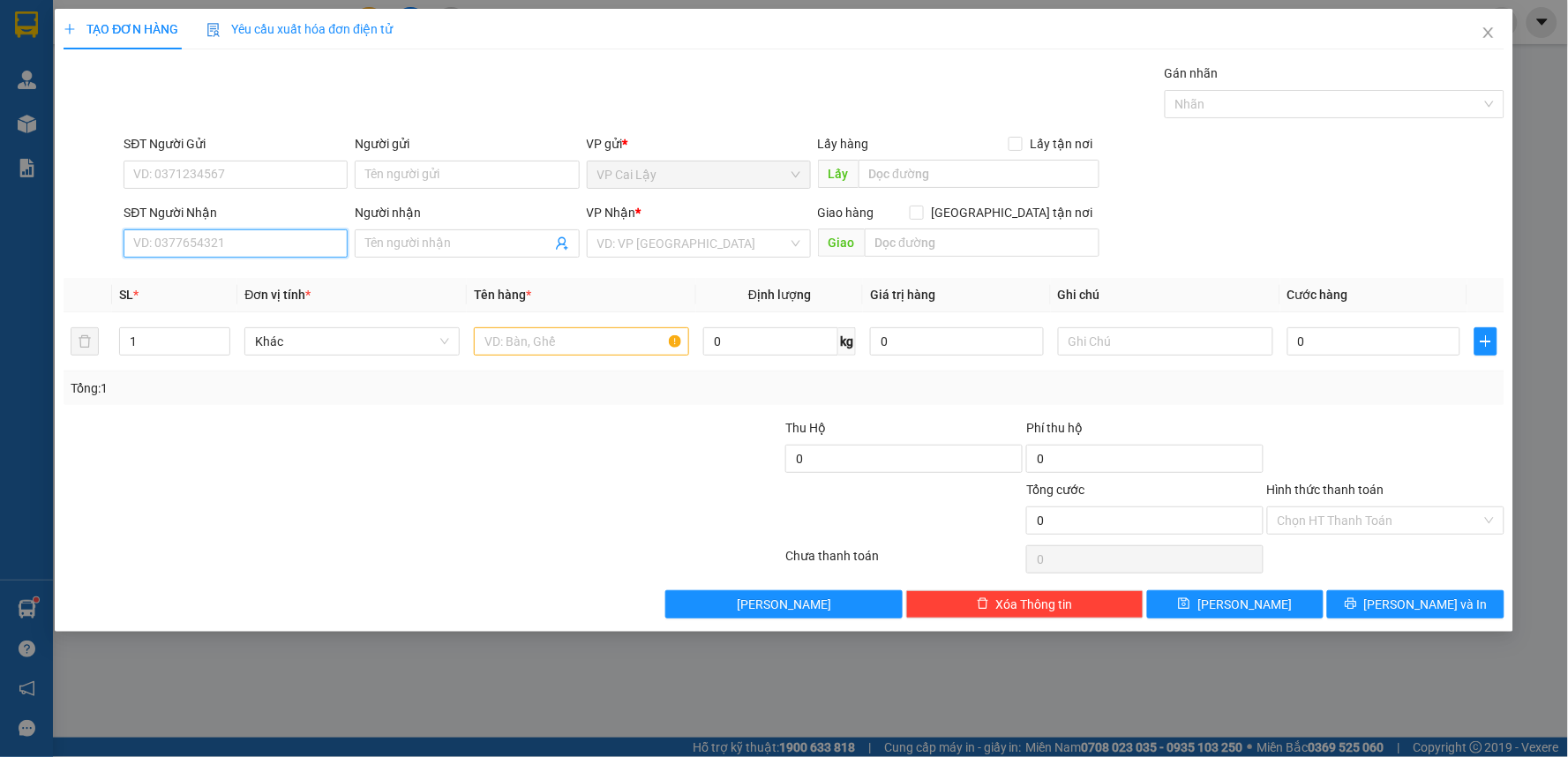
click at [322, 247] on input "SĐT Người Nhận" at bounding box center [235, 243] width 224 height 28
click at [165, 277] on div "0909377585 - CƯỜNG" at bounding box center [235, 279] width 203 height 20
type input "0909377585"
type input "CƯỜNG"
type input "20.000"
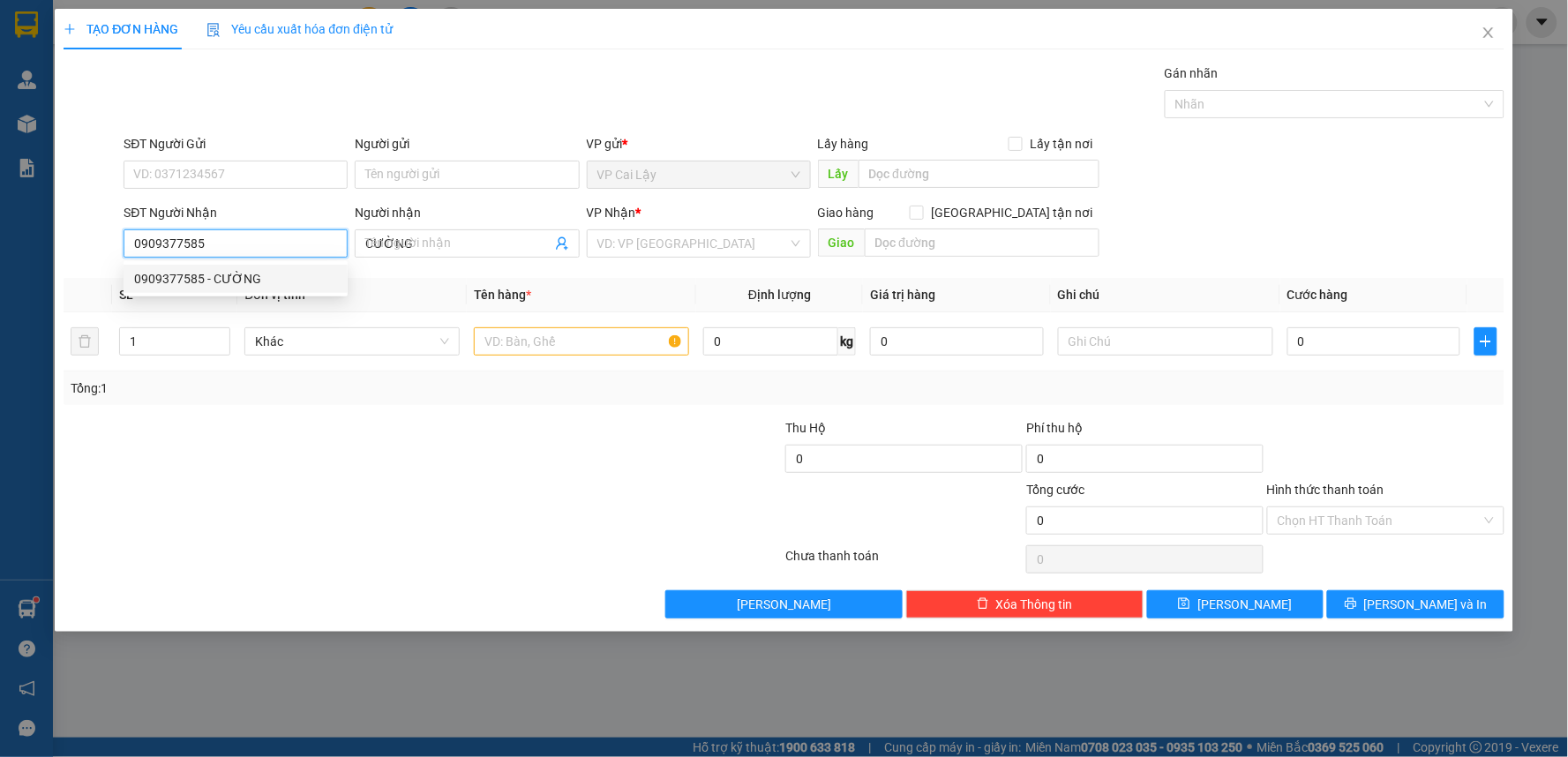
type input "20.000"
type input "0909377585"
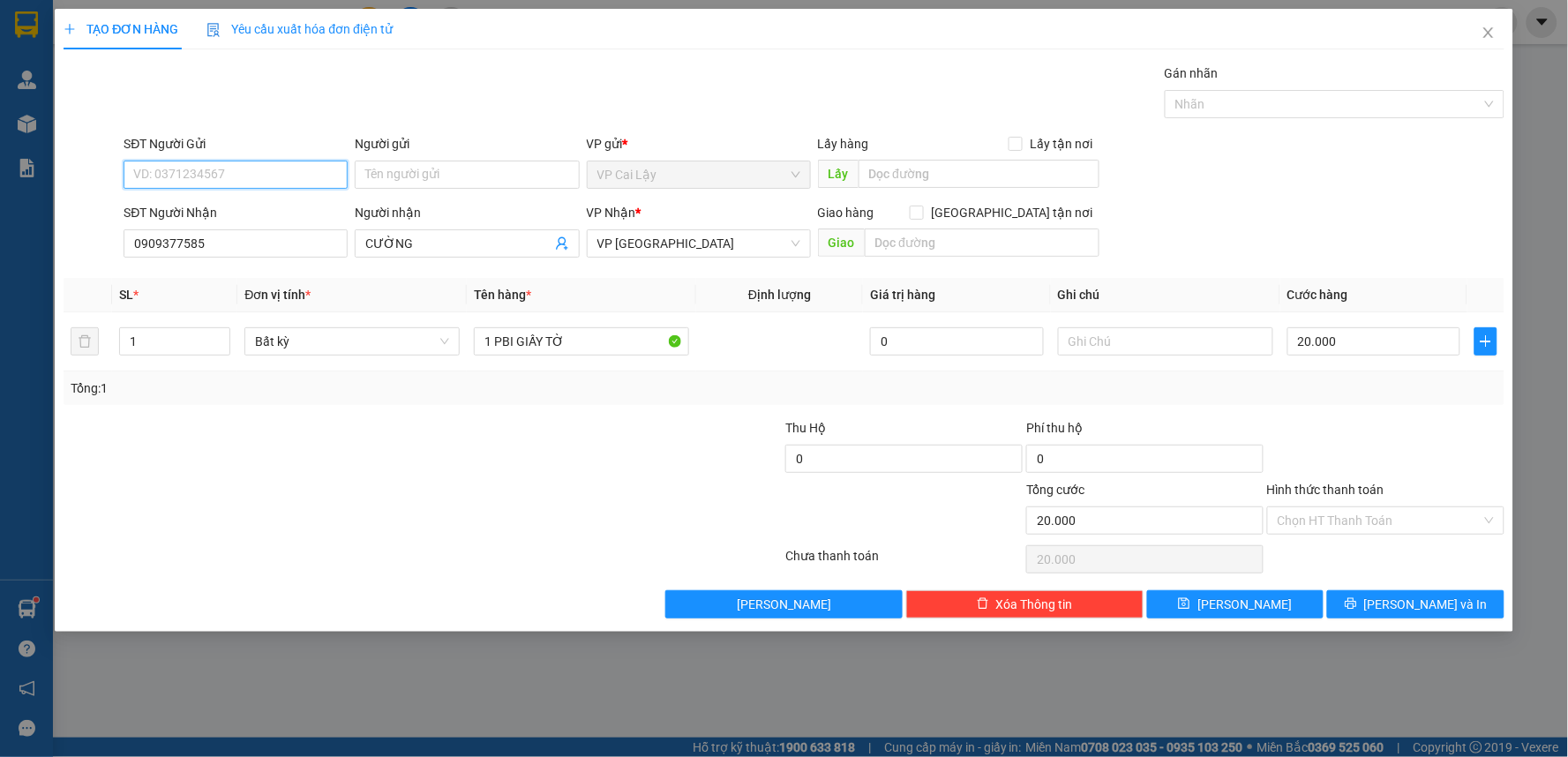
click at [322, 178] on input "SĐT Người Gửi" at bounding box center [235, 174] width 224 height 28
click at [311, 205] on div "0386741979 - KHA" at bounding box center [235, 210] width 203 height 20
type input "0386741979"
type input "KHA"
type input "0386741979"
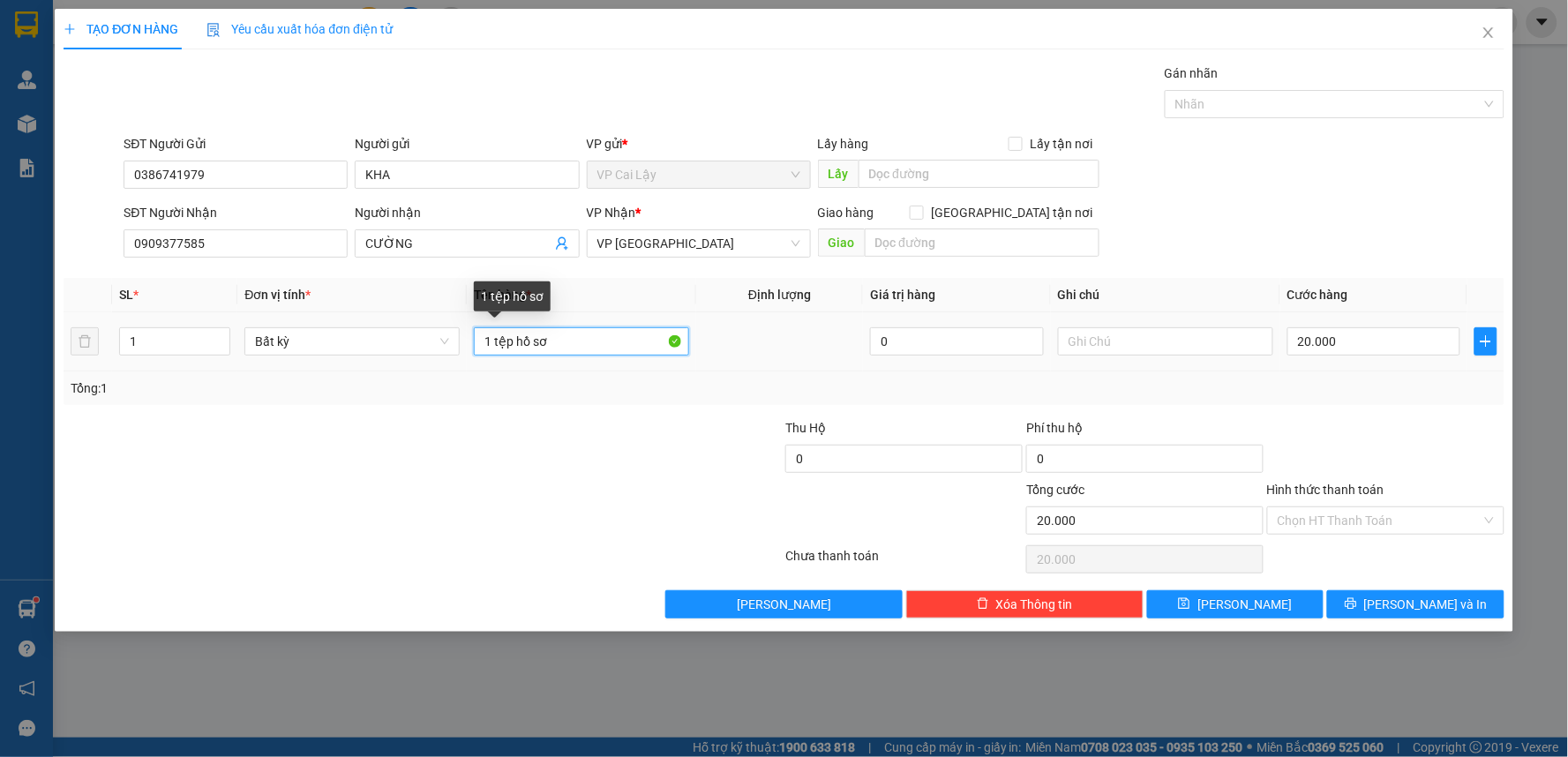
click at [605, 347] on input "1 tệp hồ sơ" at bounding box center [582, 341] width 215 height 28
click at [1397, 513] on input "Hình thức thanh toán" at bounding box center [1379, 520] width 204 height 26
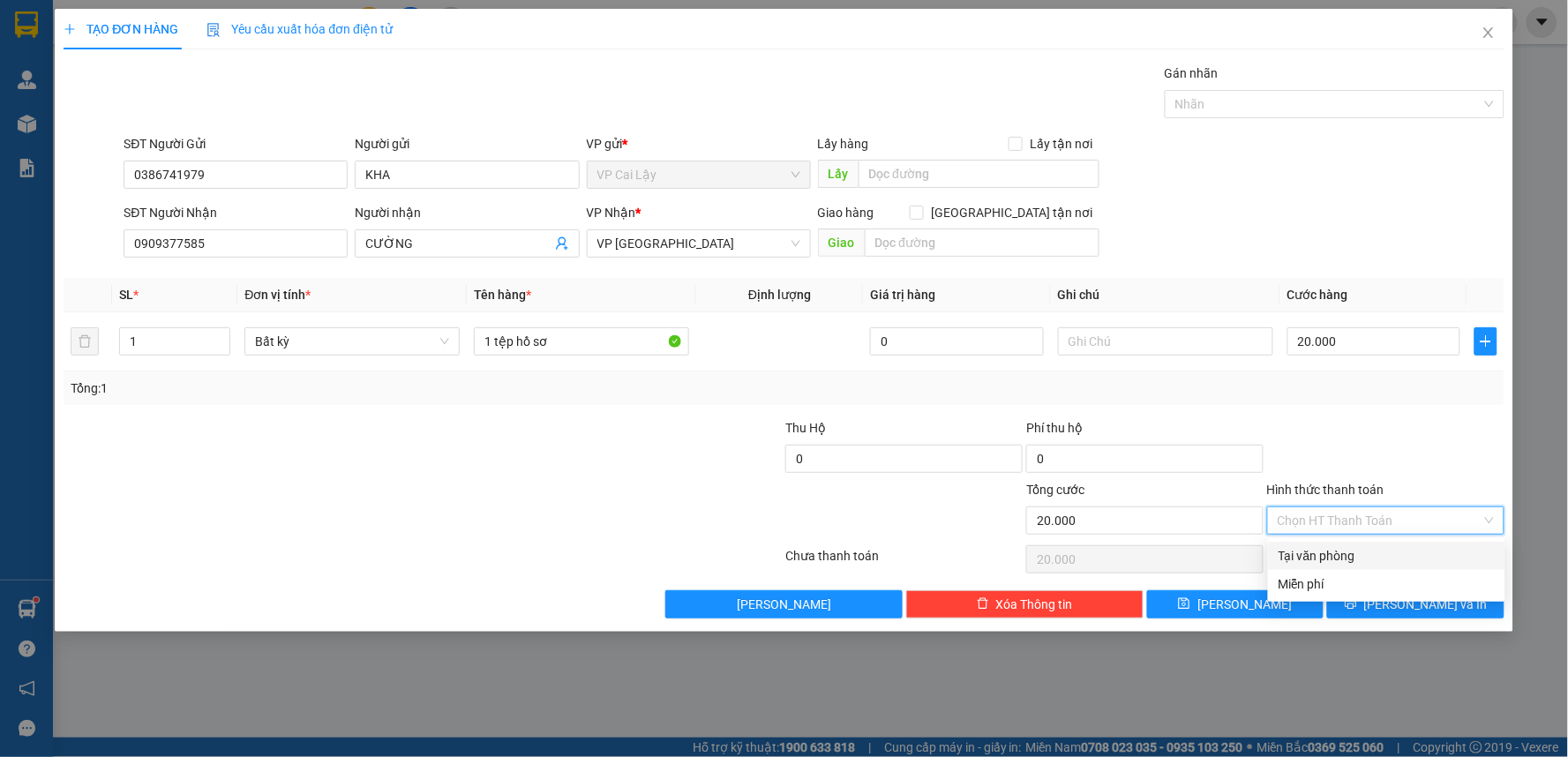
click at [1383, 556] on div "Tại văn phòng" at bounding box center [1386, 556] width 216 height 20
type input "0"
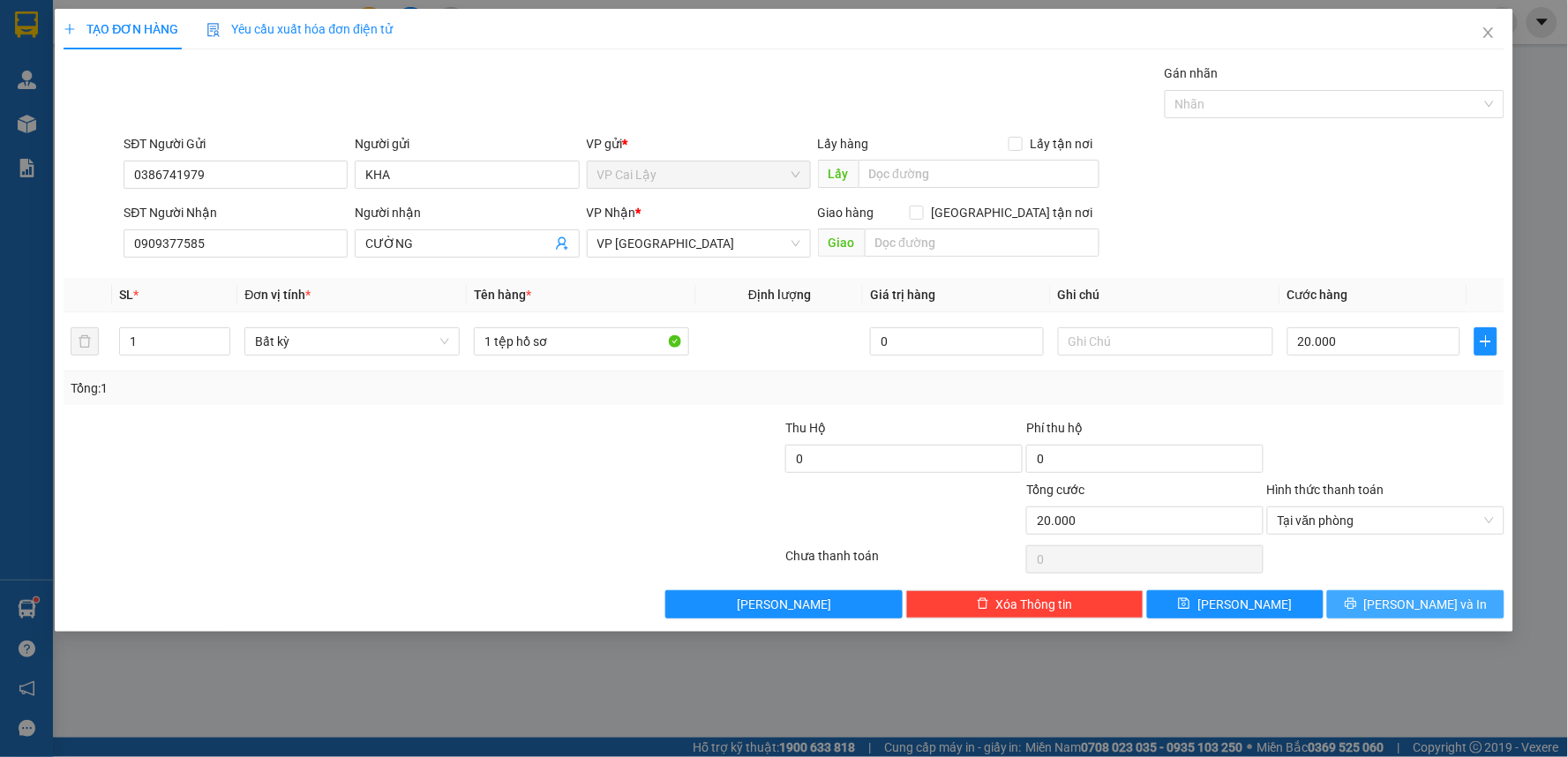
click at [1432, 603] on span "[PERSON_NAME] và In" at bounding box center [1426, 604] width 123 height 20
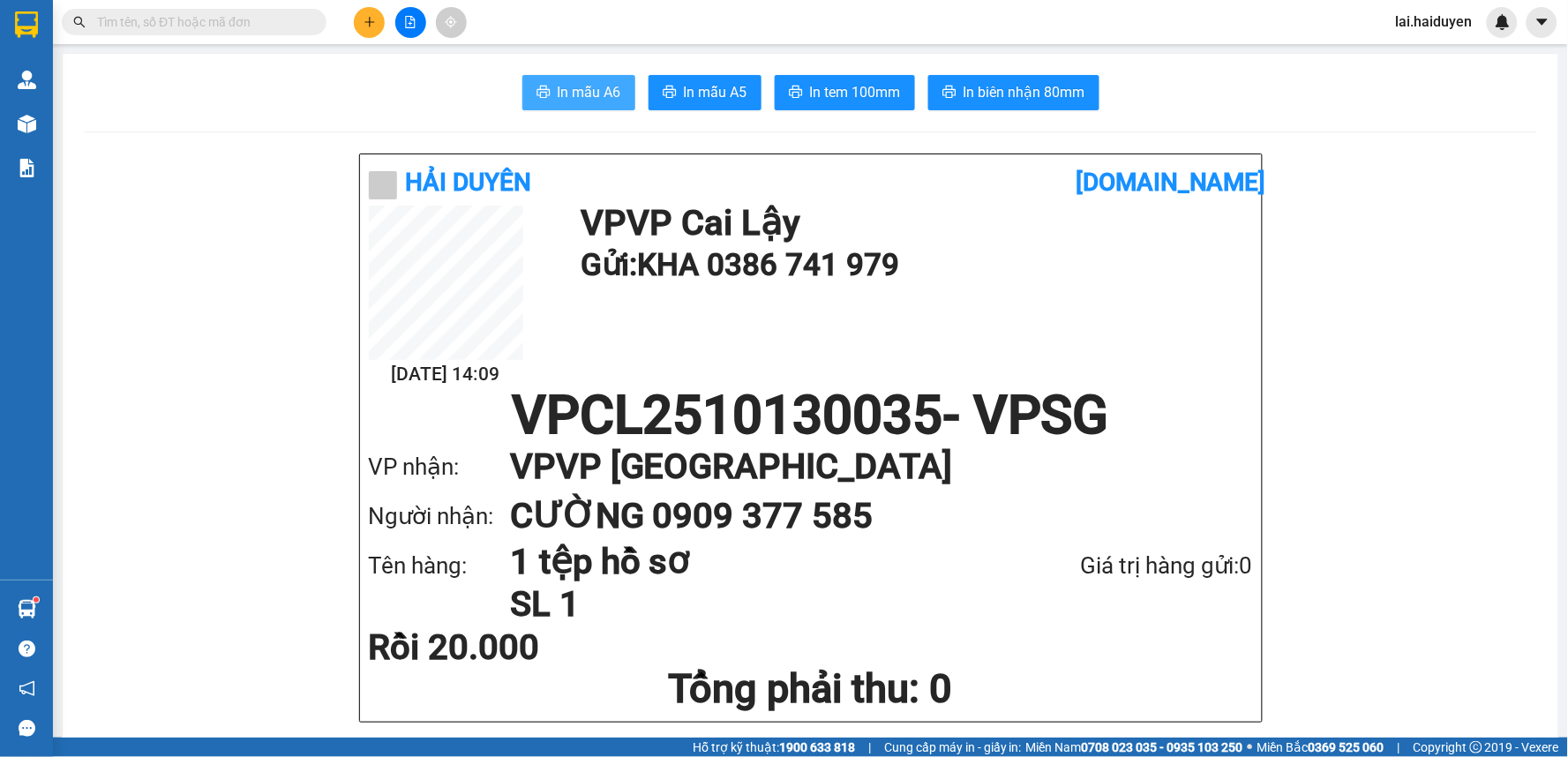
click at [576, 91] on span "In mẫu A6" at bounding box center [589, 92] width 64 height 23
click at [857, 88] on span "In tem 100mm" at bounding box center [855, 92] width 91 height 23
click at [369, 16] on icon "plus" at bounding box center [369, 22] width 13 height 13
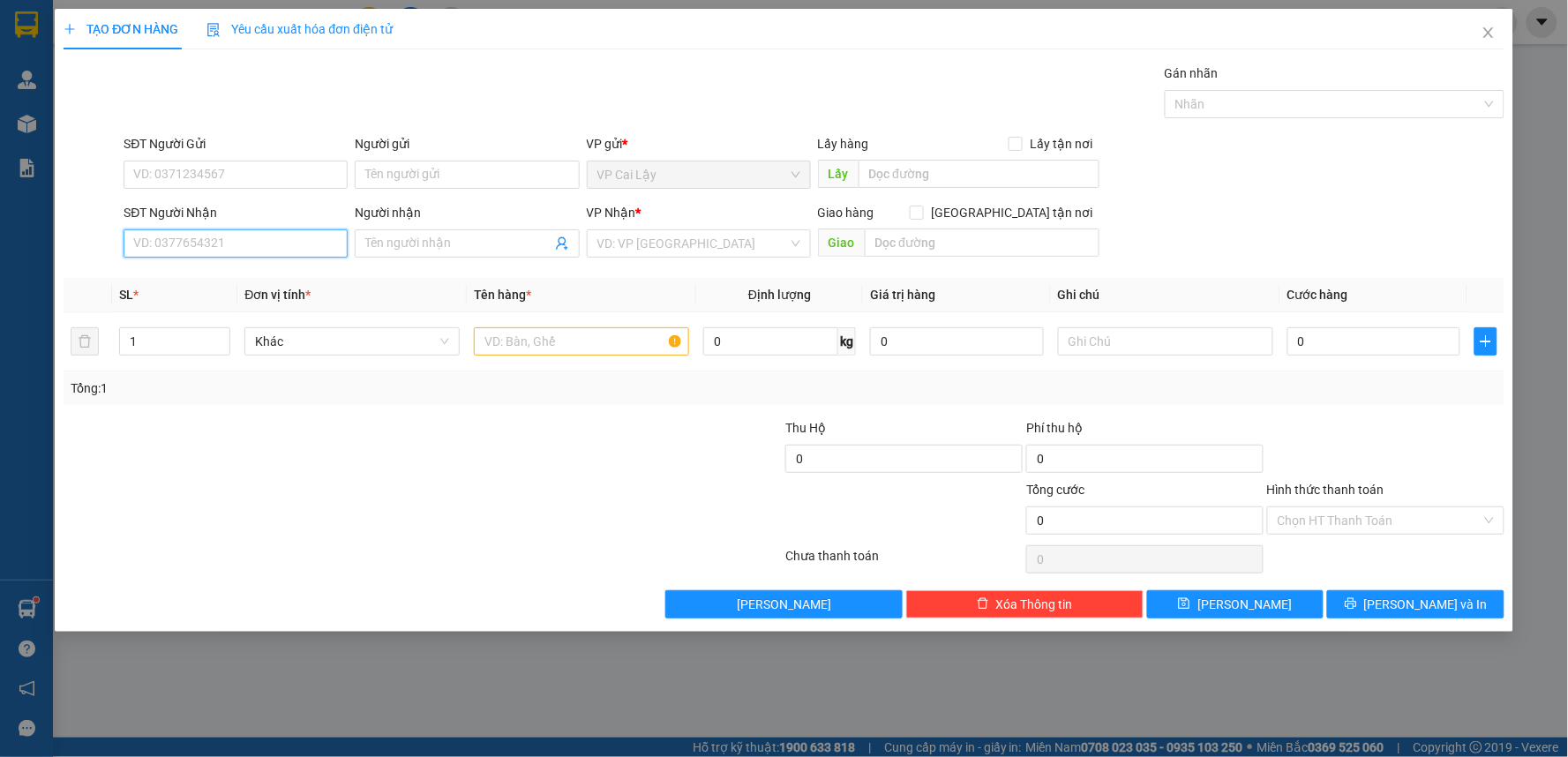
click at [220, 241] on input "SĐT Người Nhận" at bounding box center [235, 243] width 224 height 28
click at [318, 253] on input "SĐT Người Nhận" at bounding box center [235, 243] width 224 height 28
click at [444, 245] on input "Người nhận" at bounding box center [457, 244] width 185 height 20
click at [310, 251] on input "0984442066" at bounding box center [235, 243] width 224 height 28
type input "0"
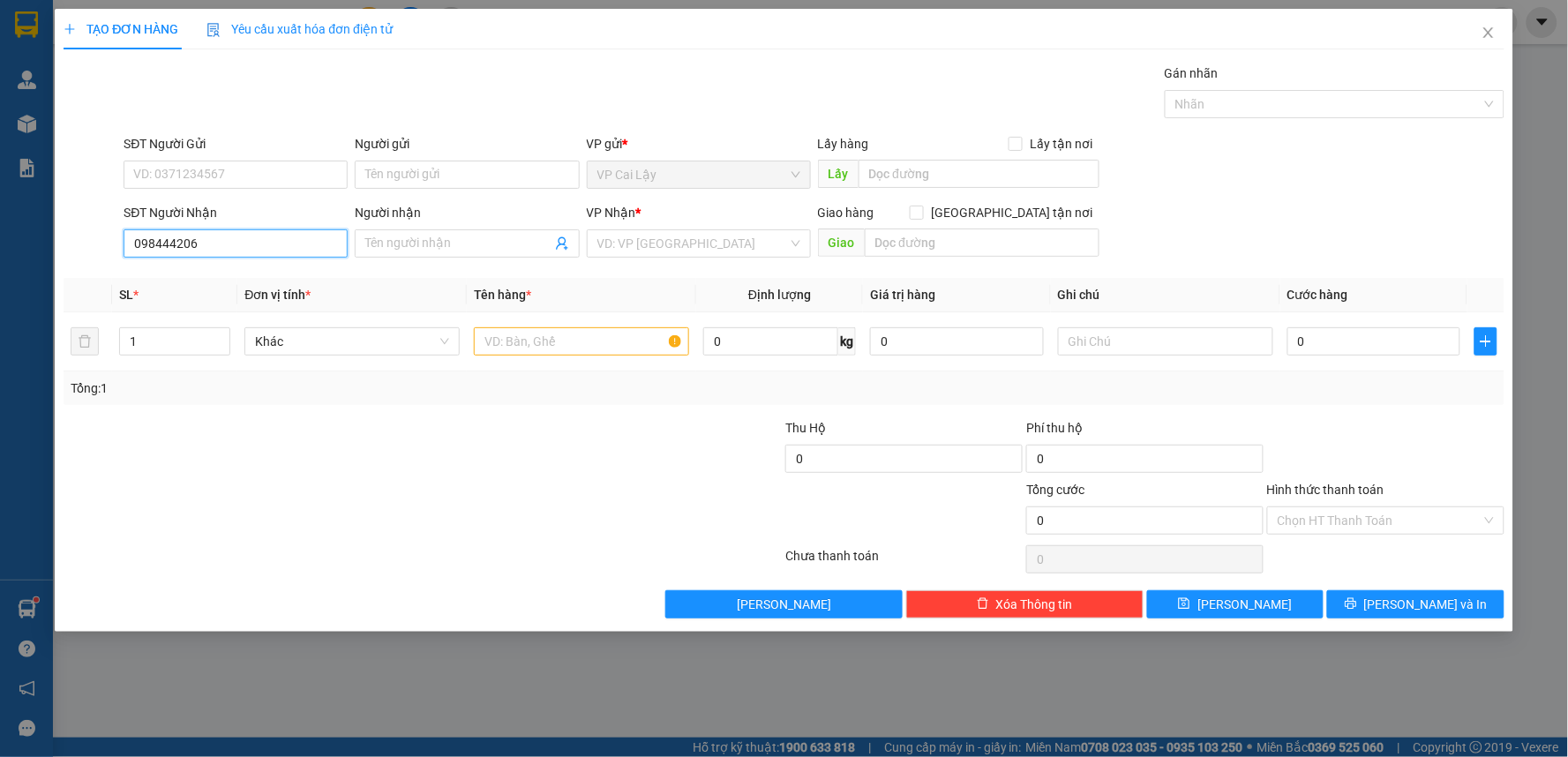
type input "0984442066"
click at [407, 245] on input "Người nhận" at bounding box center [457, 244] width 185 height 20
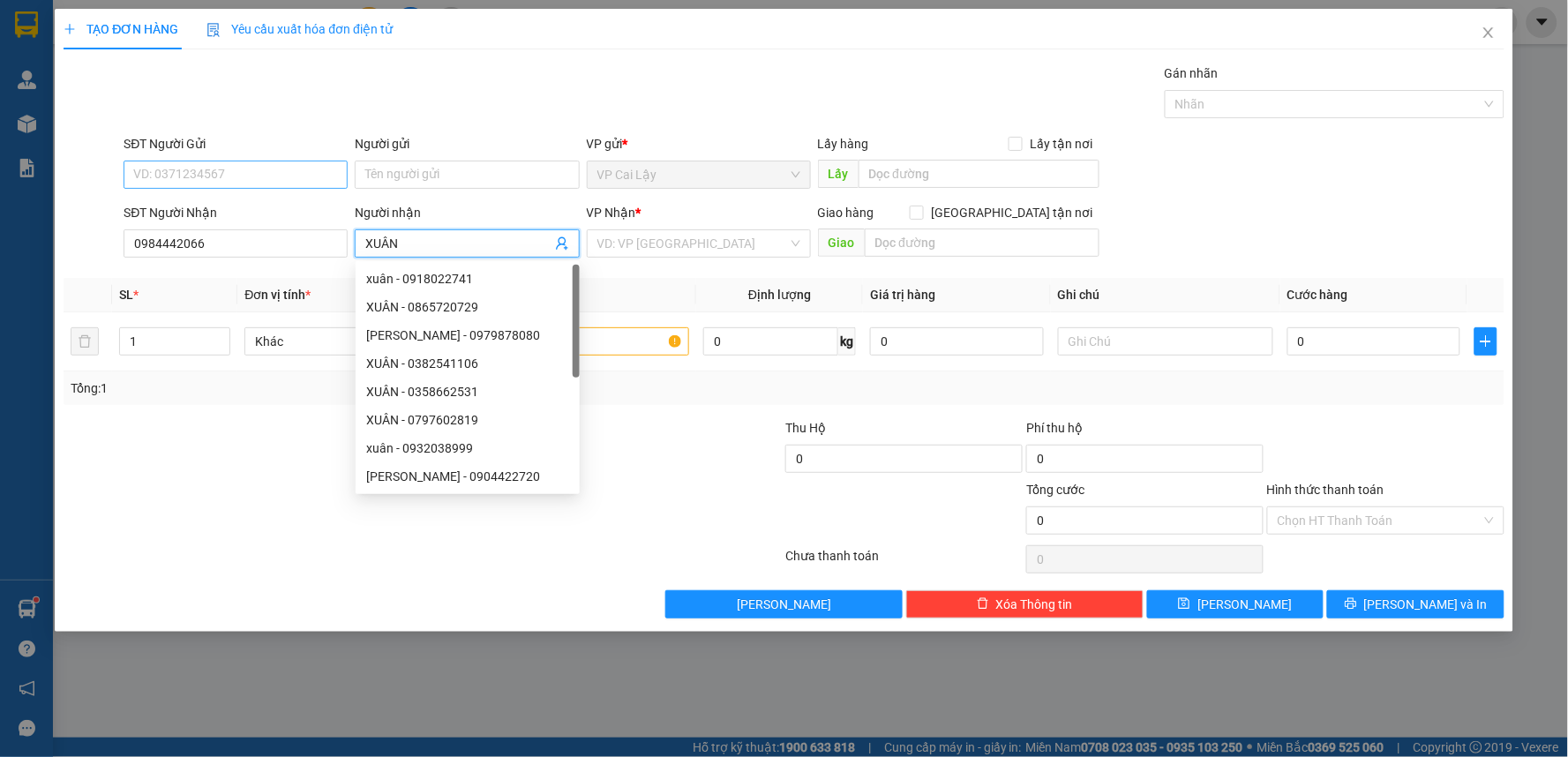
type input "XUÂN"
click at [267, 182] on input "SĐT Người Gửi" at bounding box center [235, 174] width 224 height 28
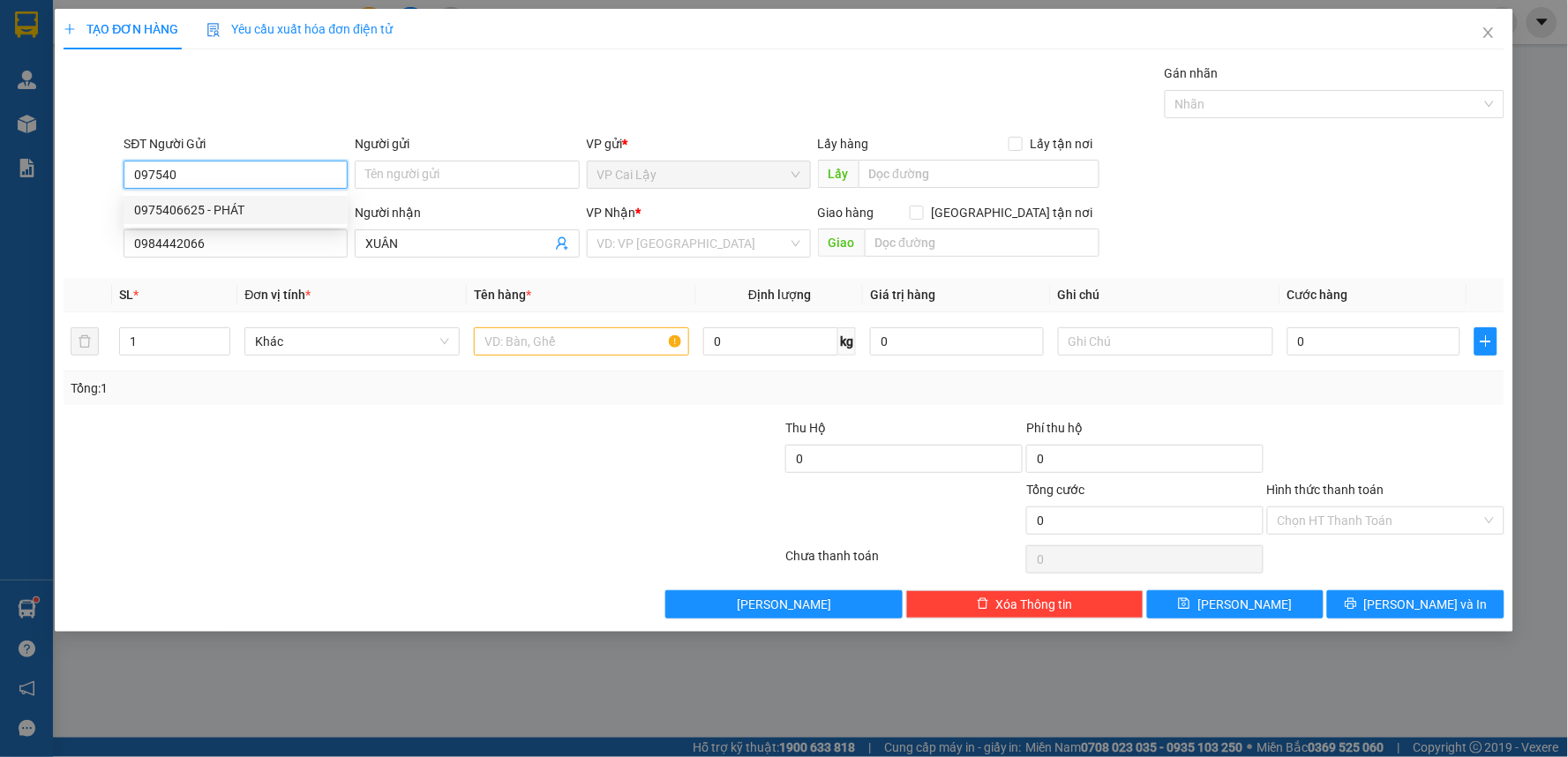
click at [258, 209] on div "0975406625 - PHÁT" at bounding box center [235, 210] width 203 height 20
type input "0975406625"
type input "PHÁT"
type input "683.000"
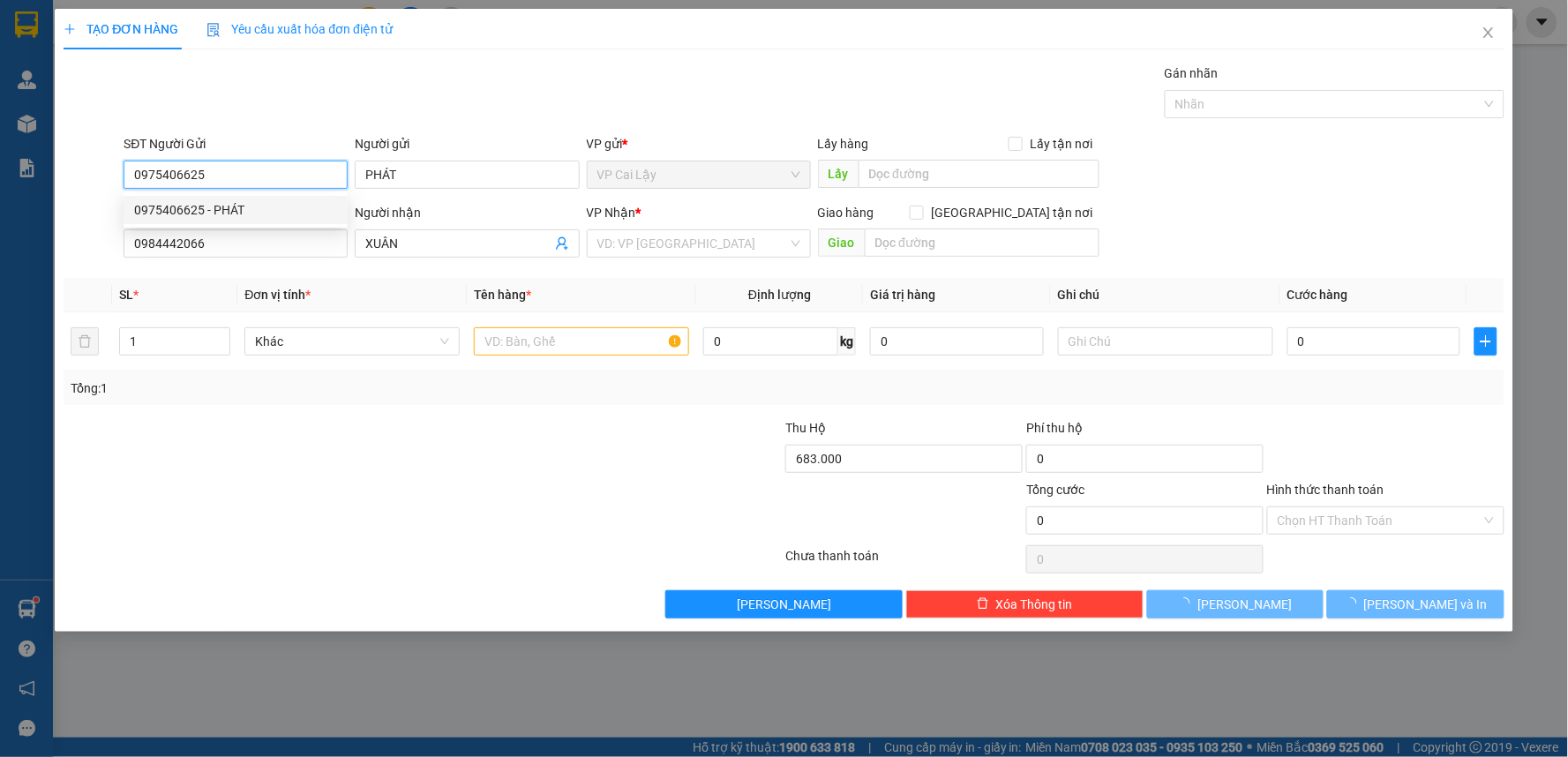
type input "20.000"
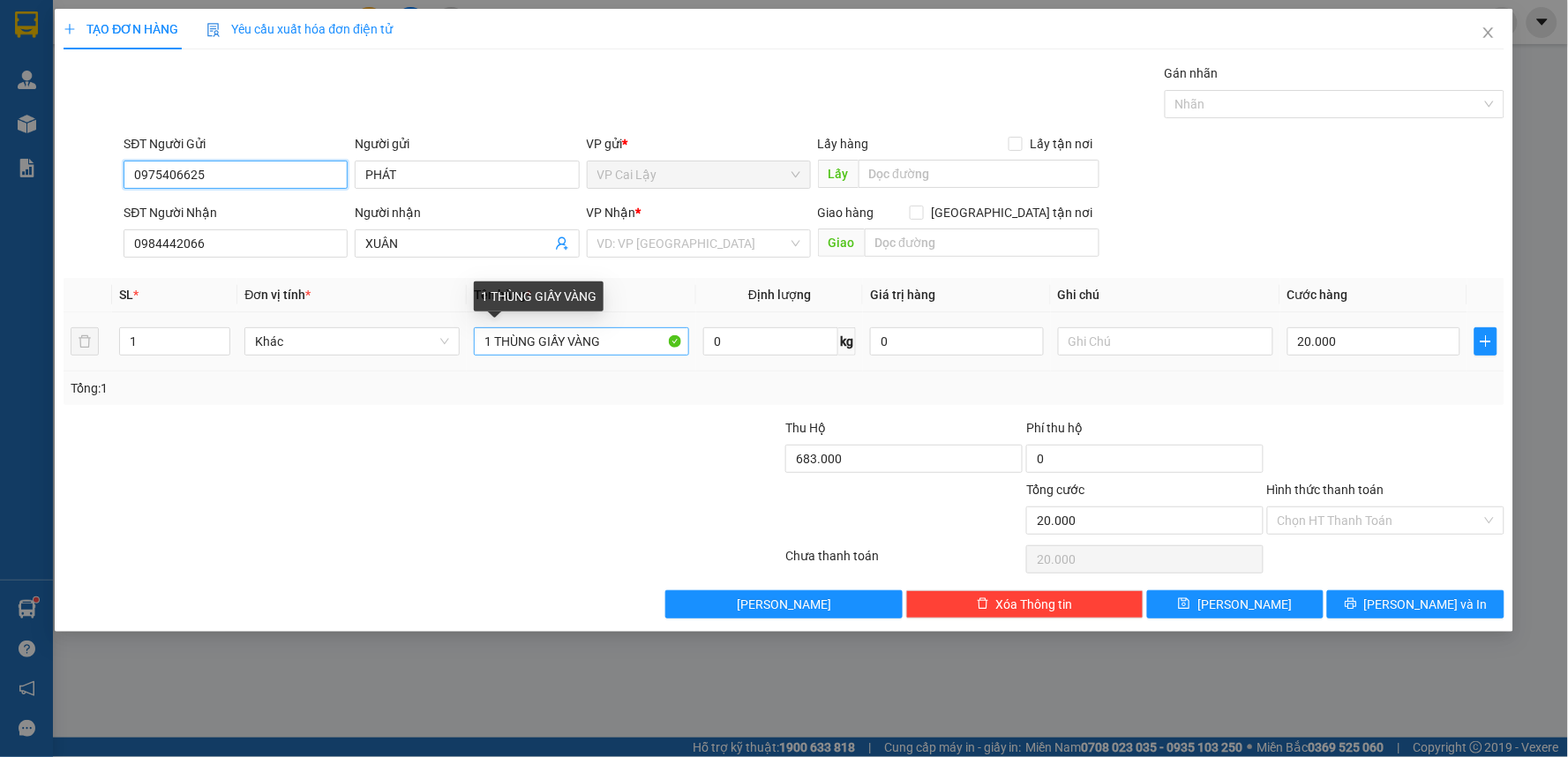
type input "0975406625"
click at [614, 340] on input "1 THÙNG GIẤY VÀNG" at bounding box center [582, 341] width 215 height 28
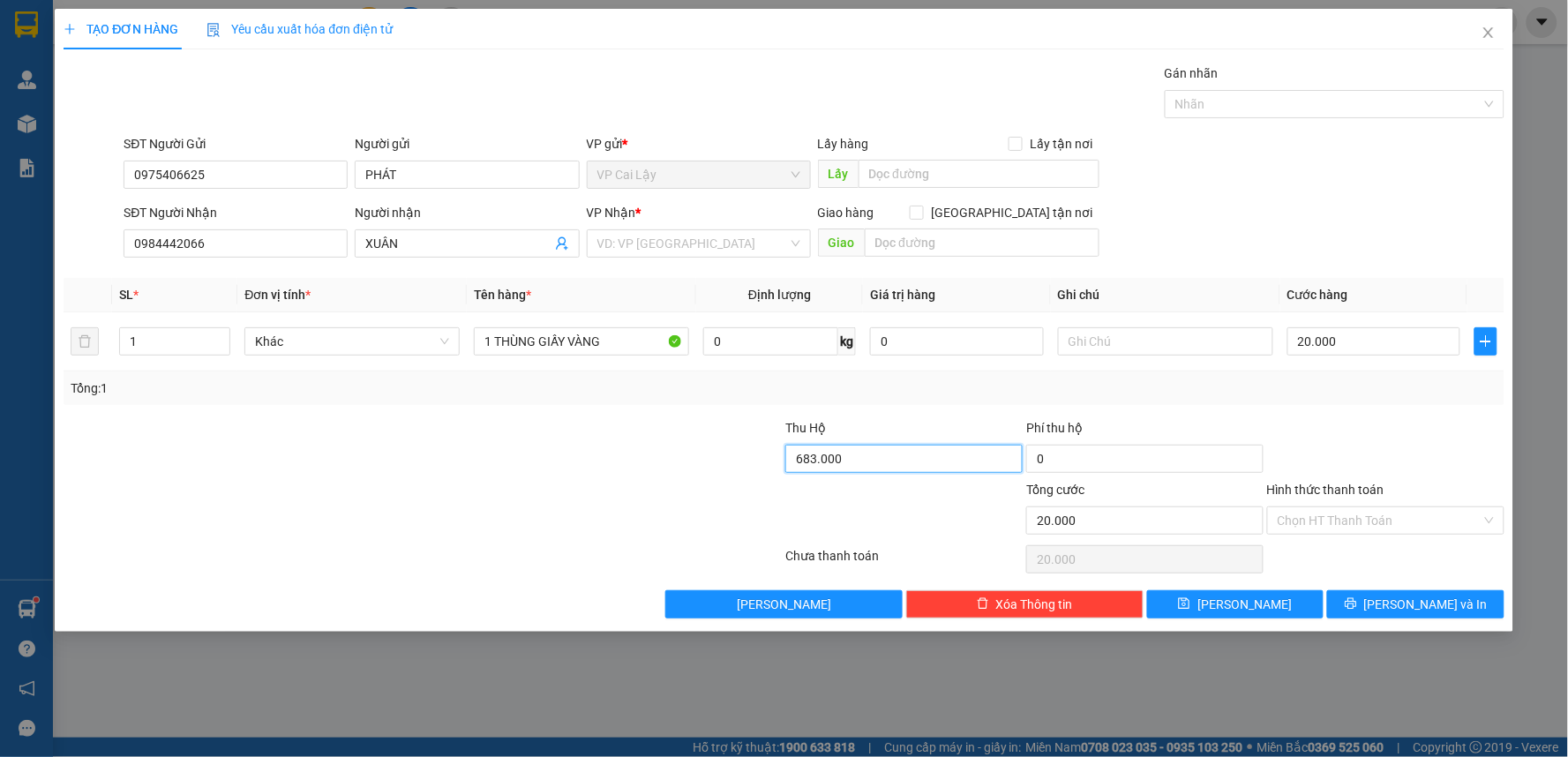
click at [969, 462] on input "683.000" at bounding box center [904, 458] width 237 height 28
type input "0"
click at [1354, 343] on input "20.000" at bounding box center [1373, 341] width 173 height 28
type input "0"
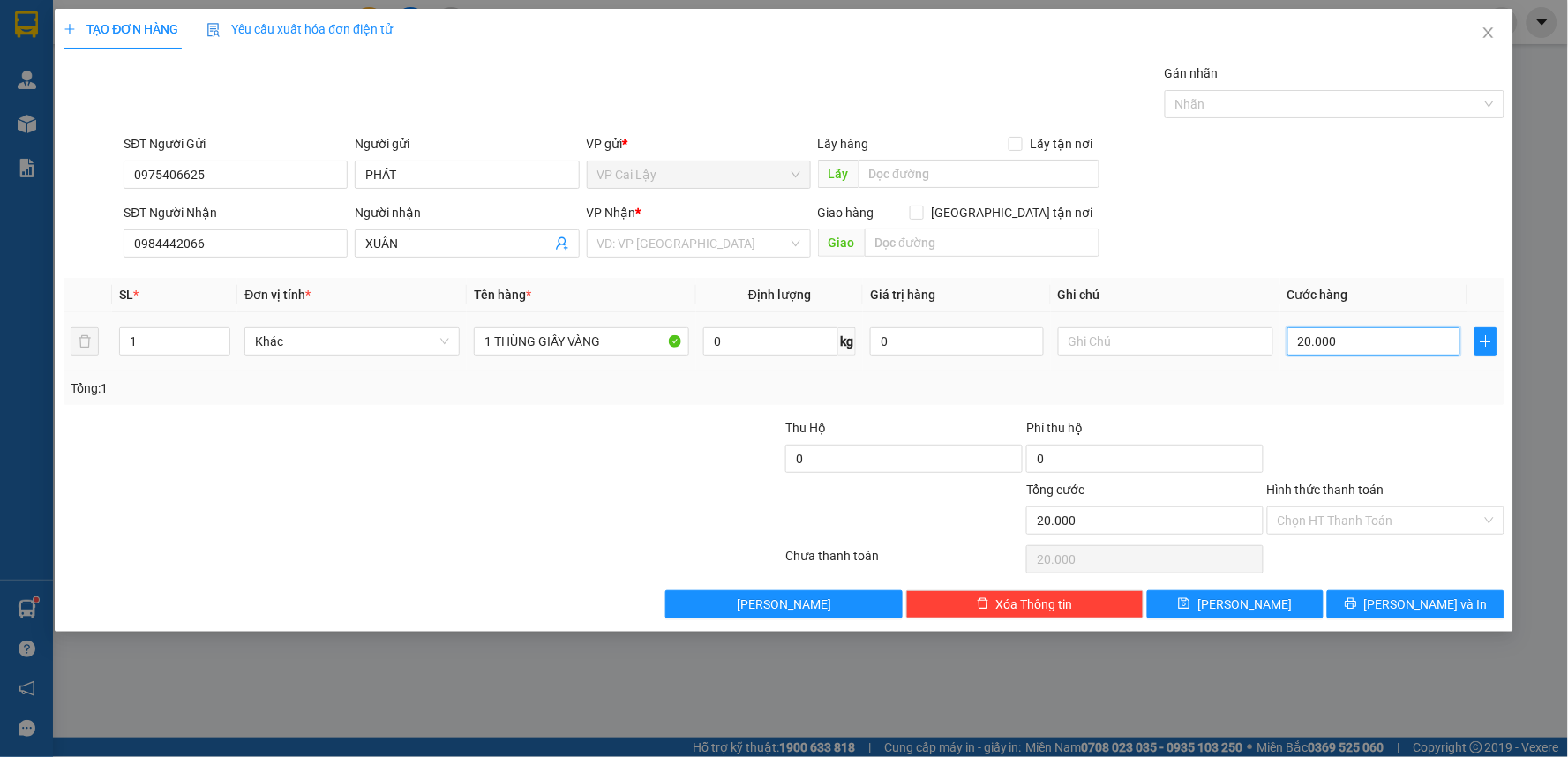
type input "0"
type input "1"
type input "01"
type input "10"
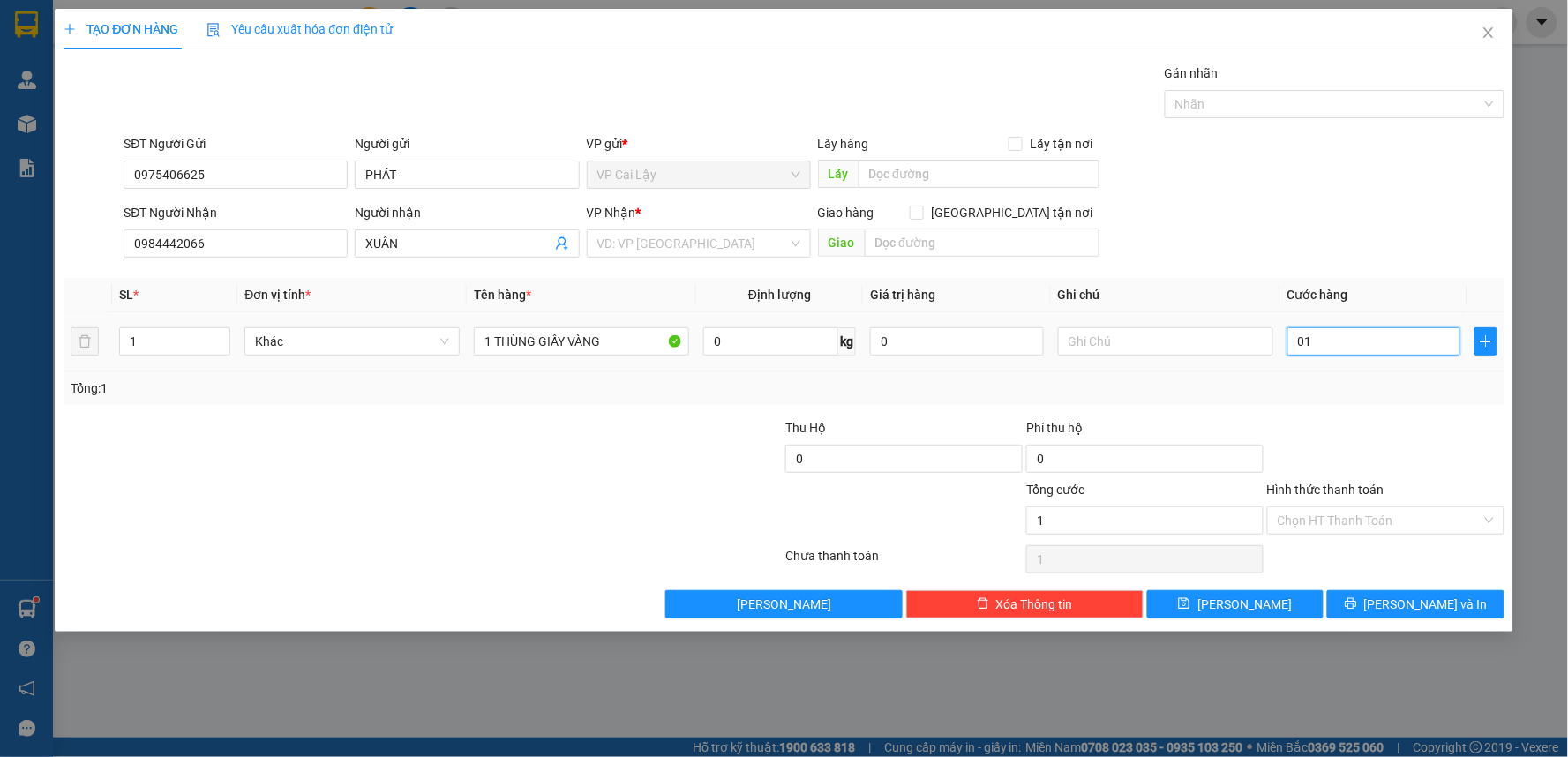
type input "10"
type input "010"
type input "10.000"
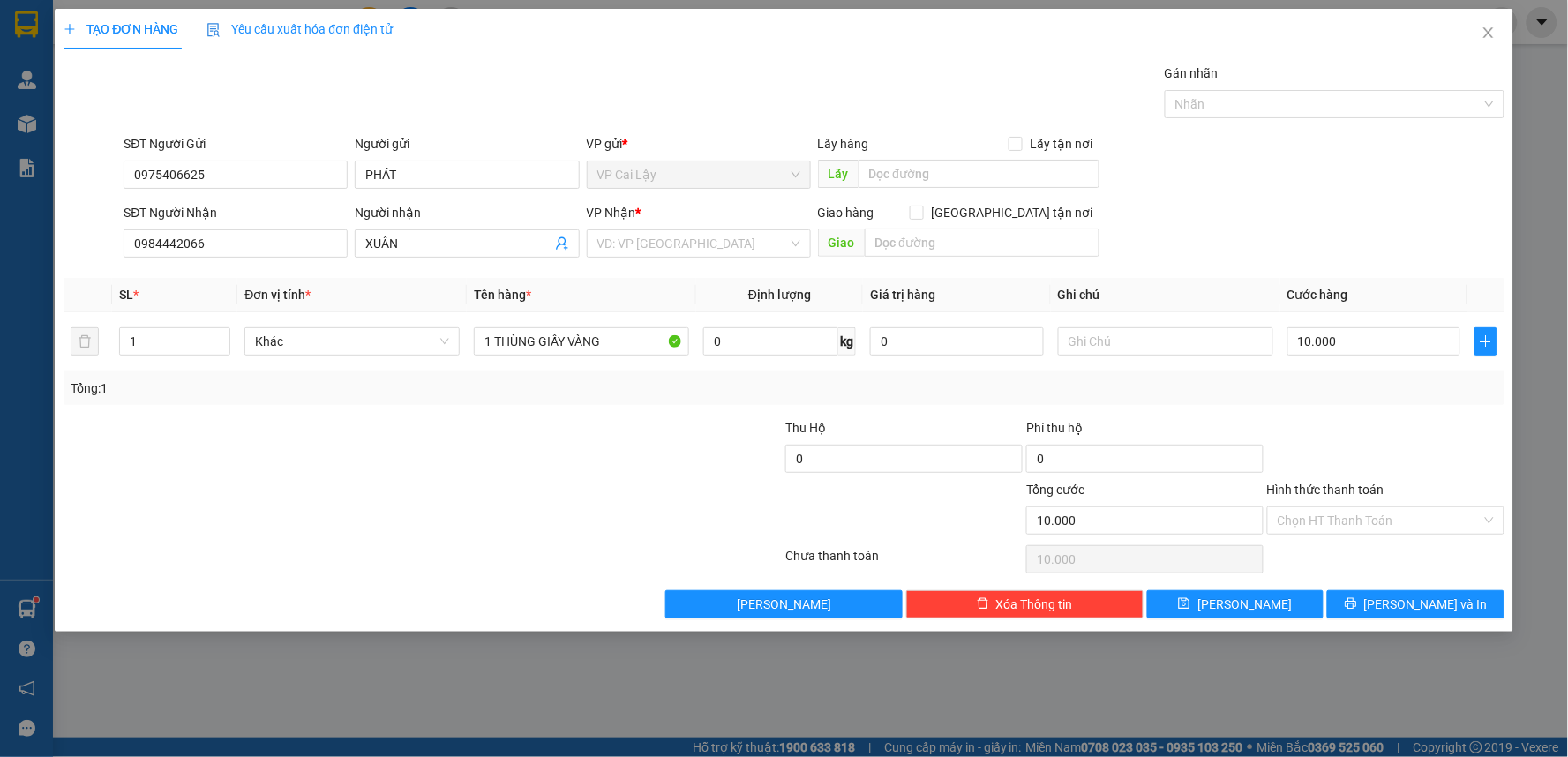
click at [1347, 428] on div at bounding box center [1386, 449] width 241 height 62
click at [672, 245] on input "search" at bounding box center [692, 243] width 191 height 26
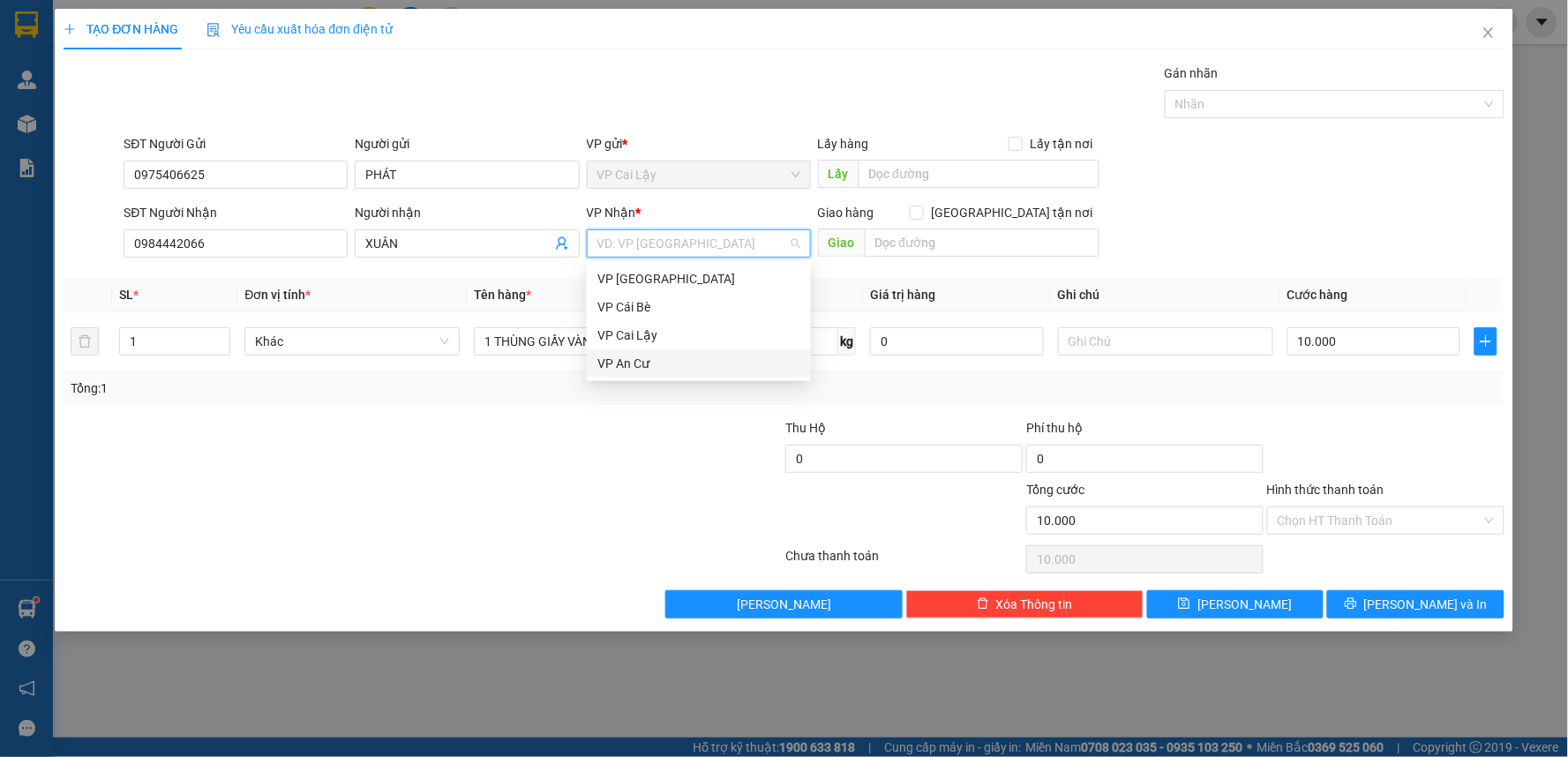
click at [657, 362] on div "VP An Cư" at bounding box center [698, 363] width 203 height 20
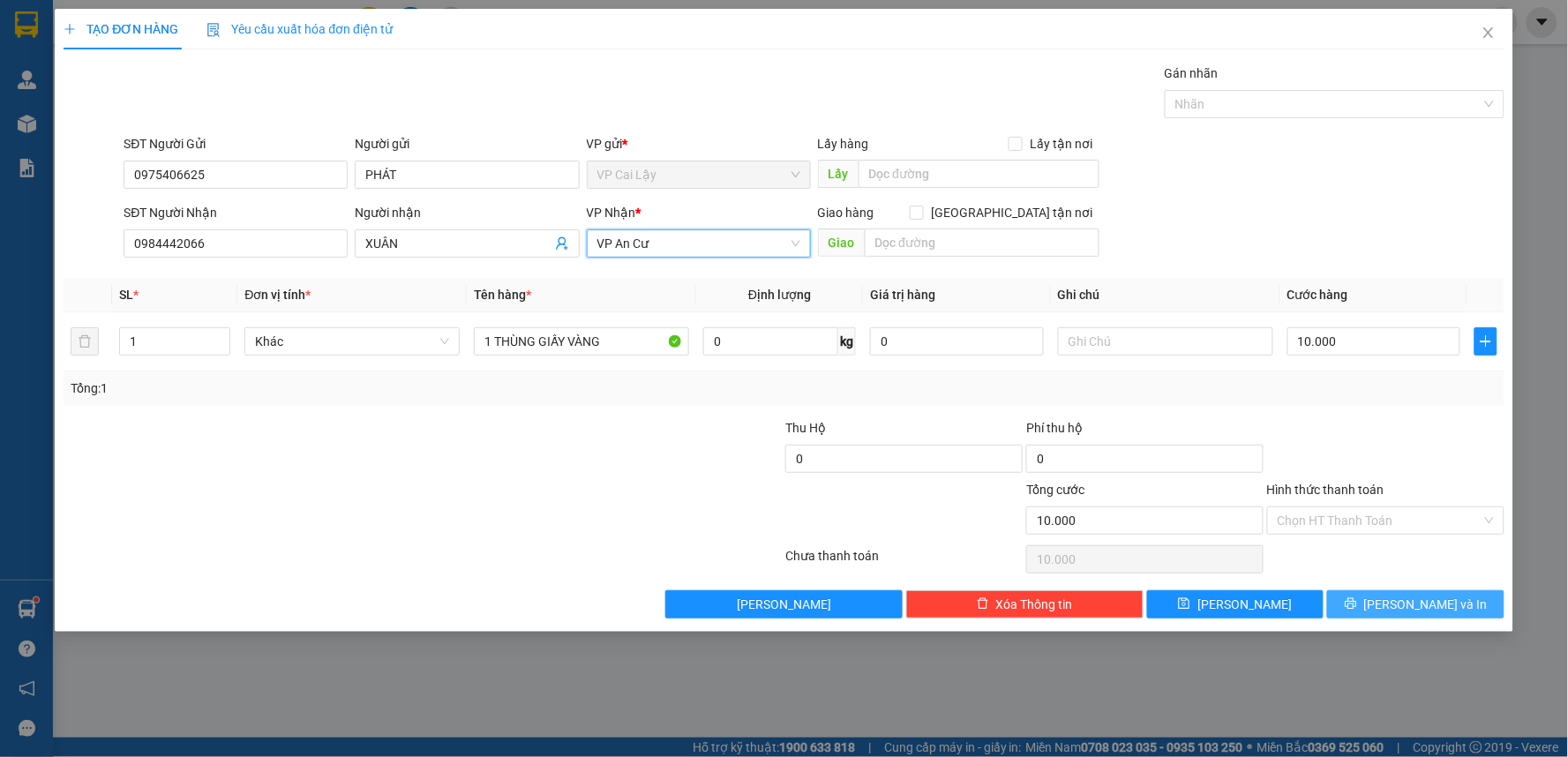
click at [1439, 595] on span "[PERSON_NAME] và In" at bounding box center [1426, 604] width 123 height 20
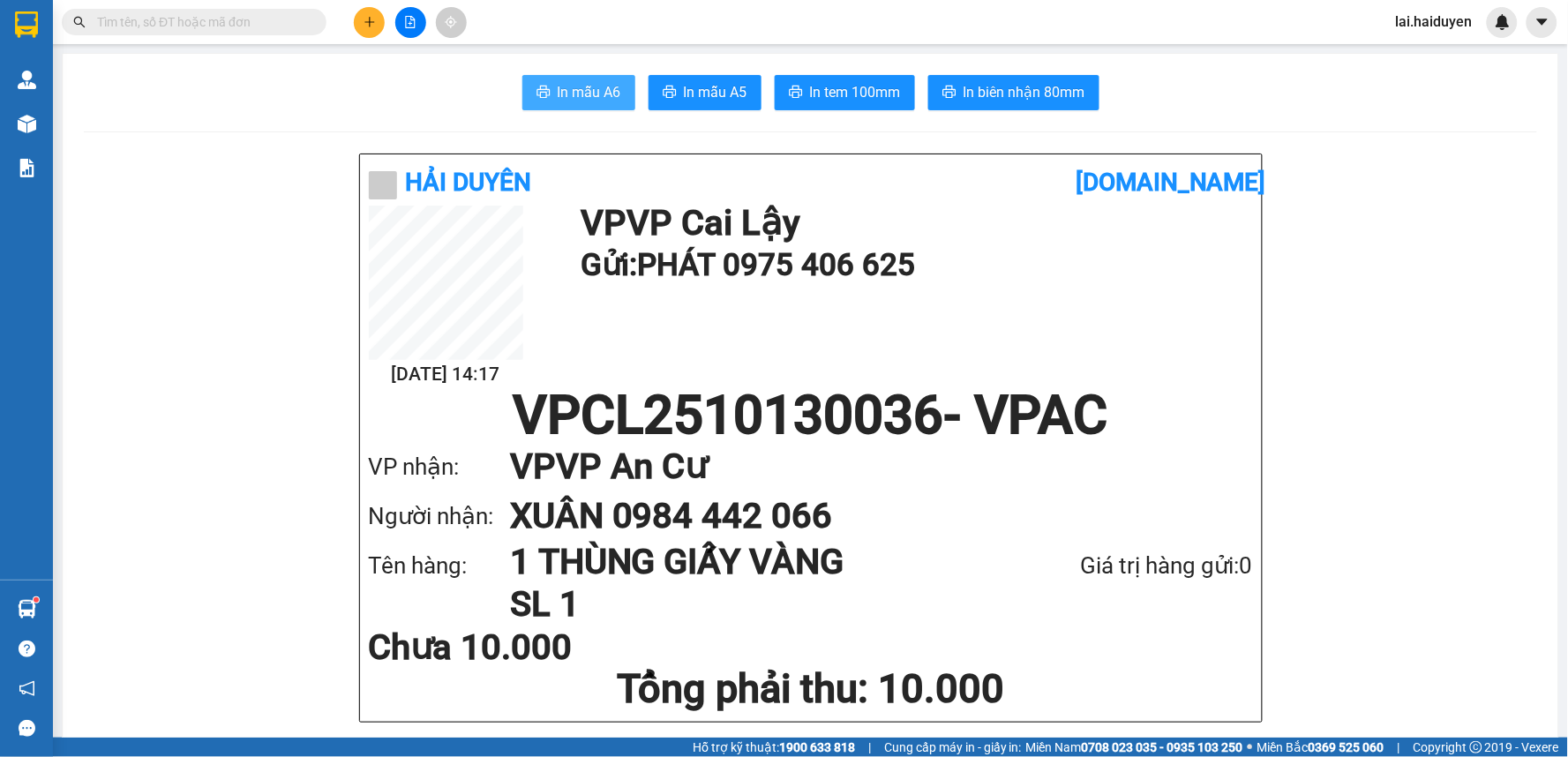
click at [609, 89] on span "In mẫu A6" at bounding box center [589, 92] width 64 height 23
click at [856, 93] on span "In tem 100mm" at bounding box center [855, 92] width 91 height 23
drag, startPoint x: 1117, startPoint y: 676, endPoint x: 366, endPoint y: 19, distance: 997.8
click at [366, 19] on icon "plus" at bounding box center [369, 22] width 13 height 13
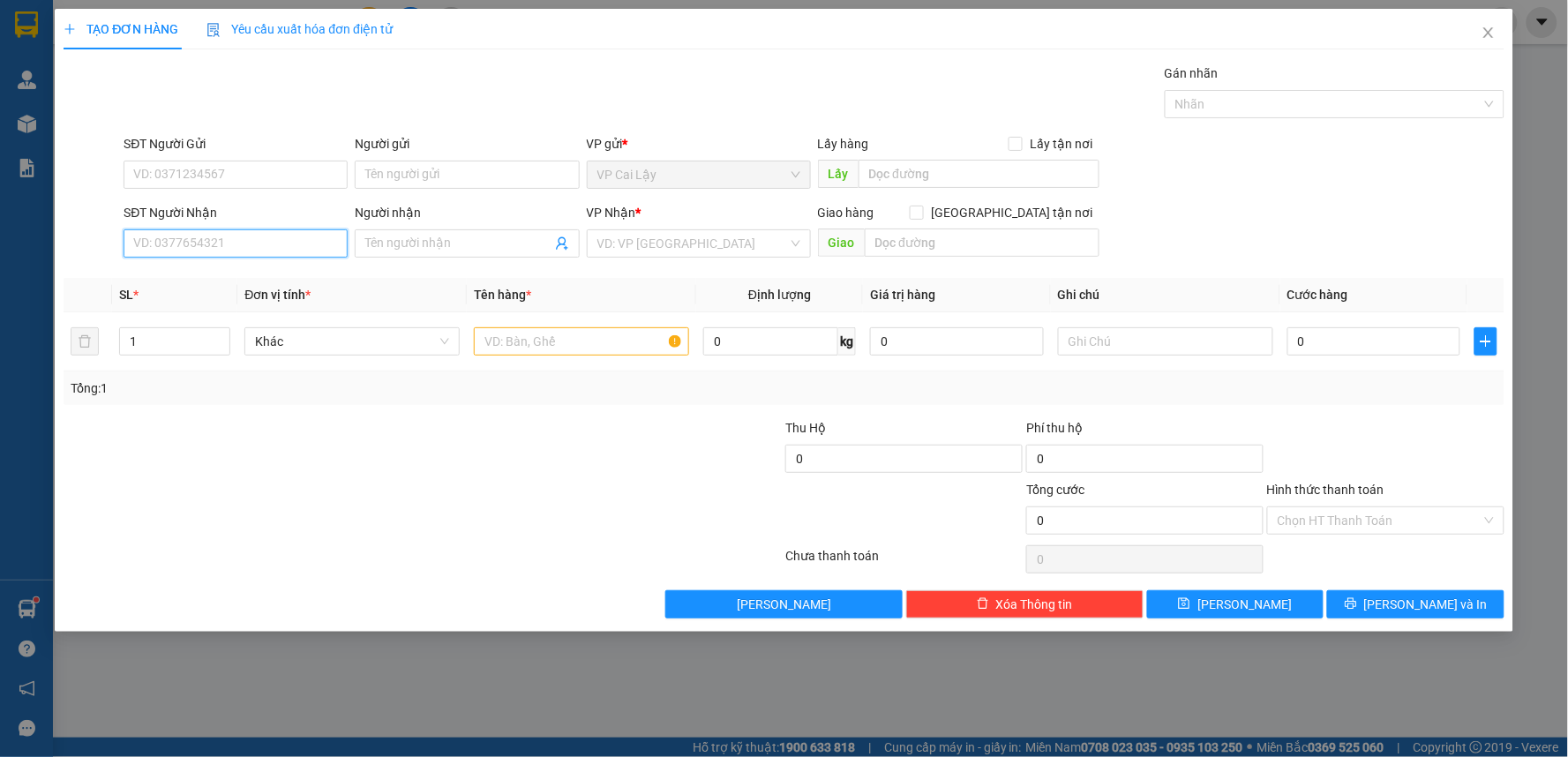
click at [205, 243] on input "SĐT Người Nhận" at bounding box center [235, 243] width 224 height 28
click at [166, 245] on input "0847879999" at bounding box center [235, 243] width 224 height 28
type input "0847579999"
click at [269, 245] on input "0847579999" at bounding box center [235, 243] width 224 height 28
click at [286, 273] on div "0847579999 - KHÁNH LINH" at bounding box center [235, 279] width 203 height 20
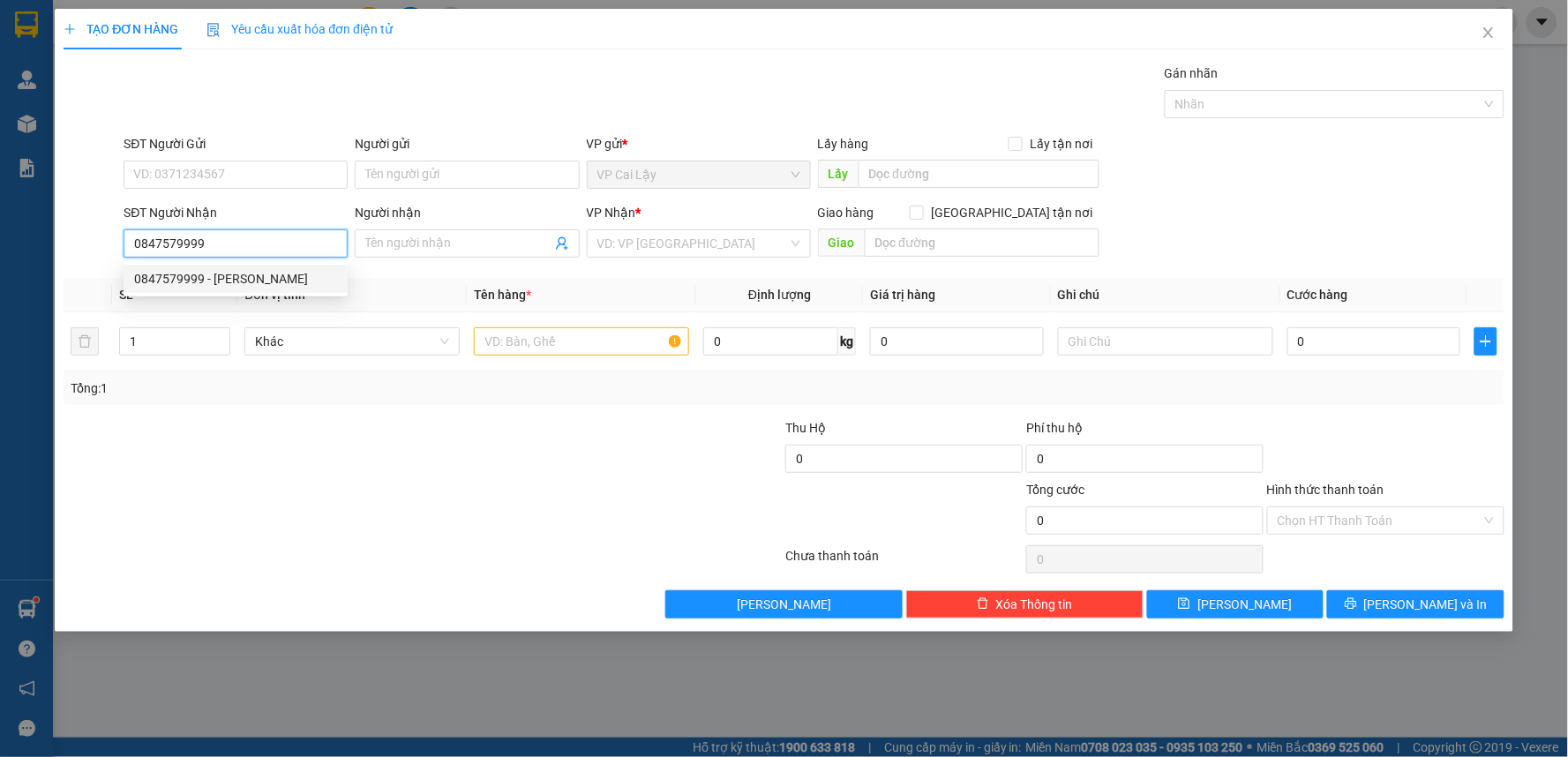
type input "[PERSON_NAME]"
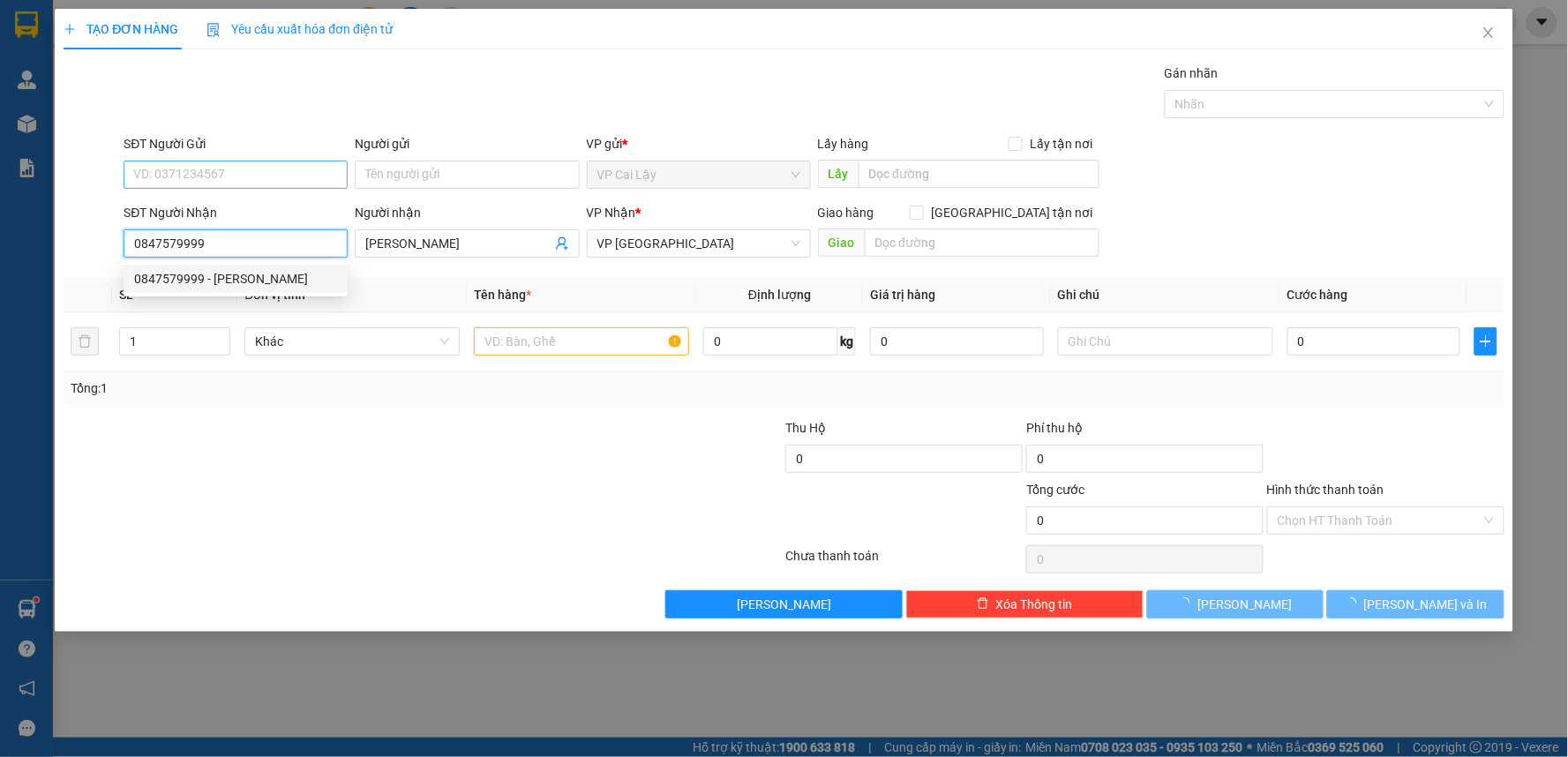
type input "20.000"
type input "0847579999"
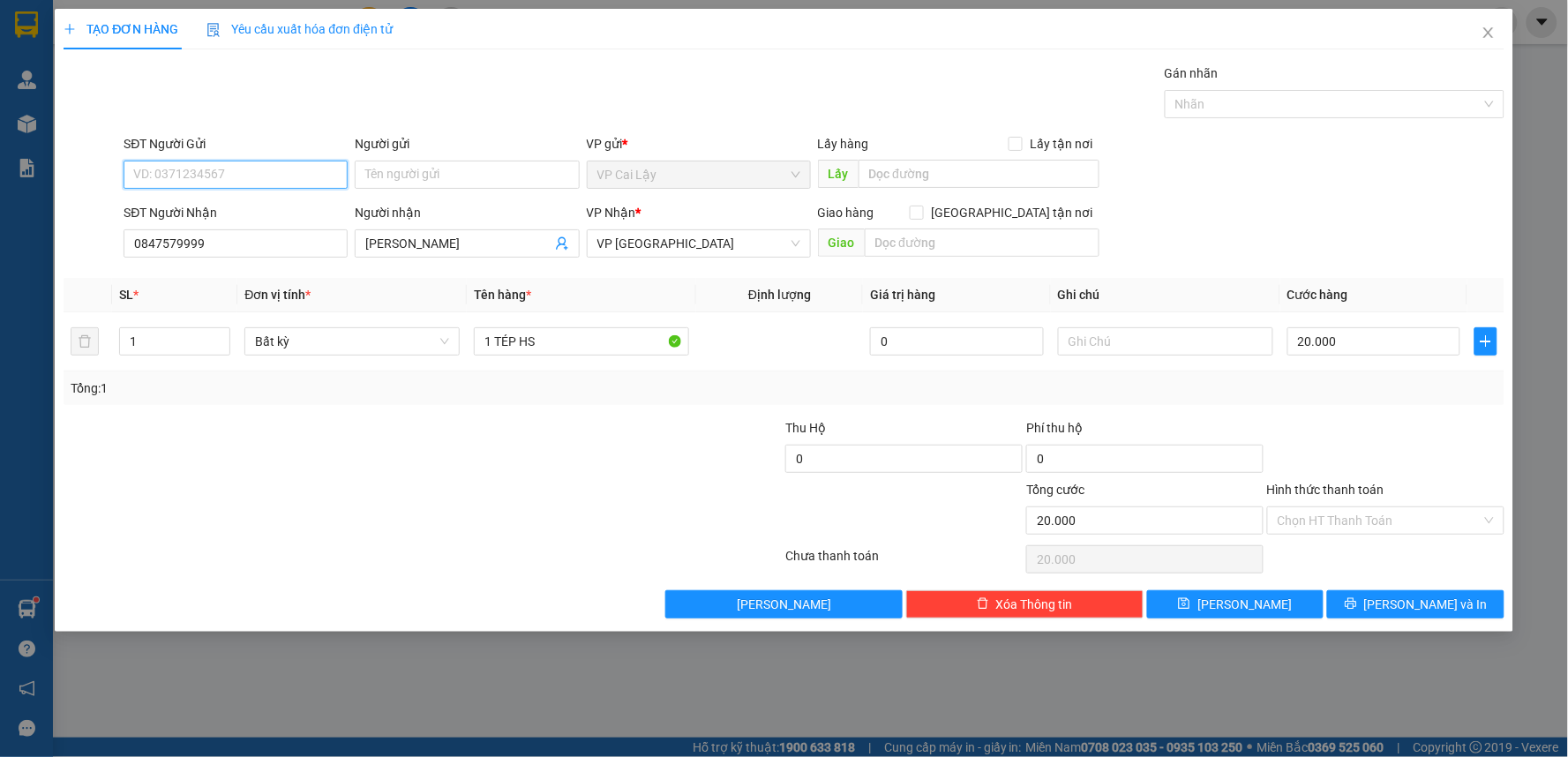
click at [298, 174] on input "SĐT Người Gửi" at bounding box center [235, 174] width 224 height 28
click at [289, 204] on div "0842498888 - NAM" at bounding box center [235, 210] width 203 height 20
type input "0842498888"
type input "NAM"
click at [1399, 514] on input "Hình thức thanh toán" at bounding box center [1379, 520] width 204 height 26
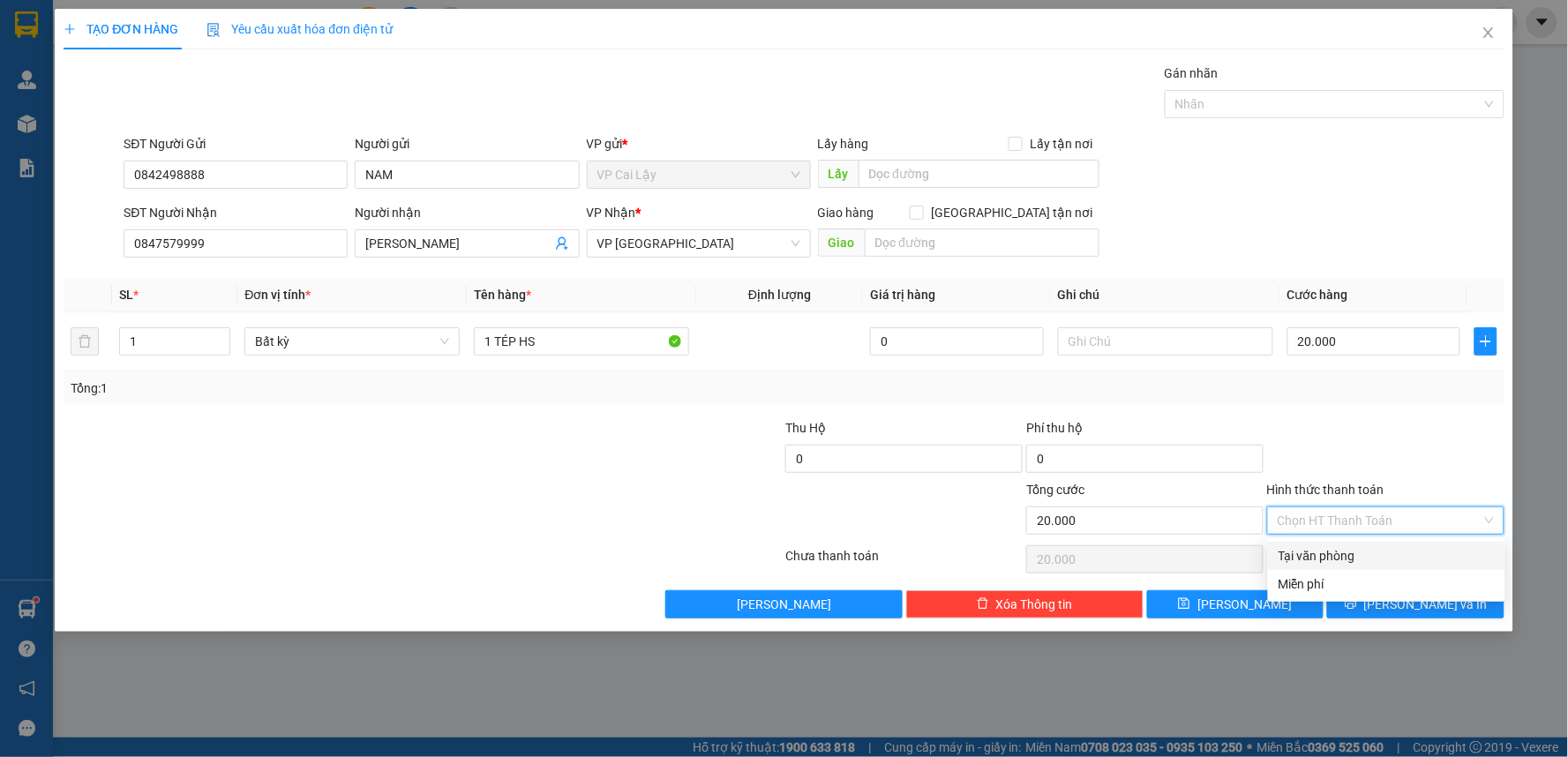
click at [1370, 548] on div "Tại văn phòng" at bounding box center [1386, 556] width 216 height 20
type input "0"
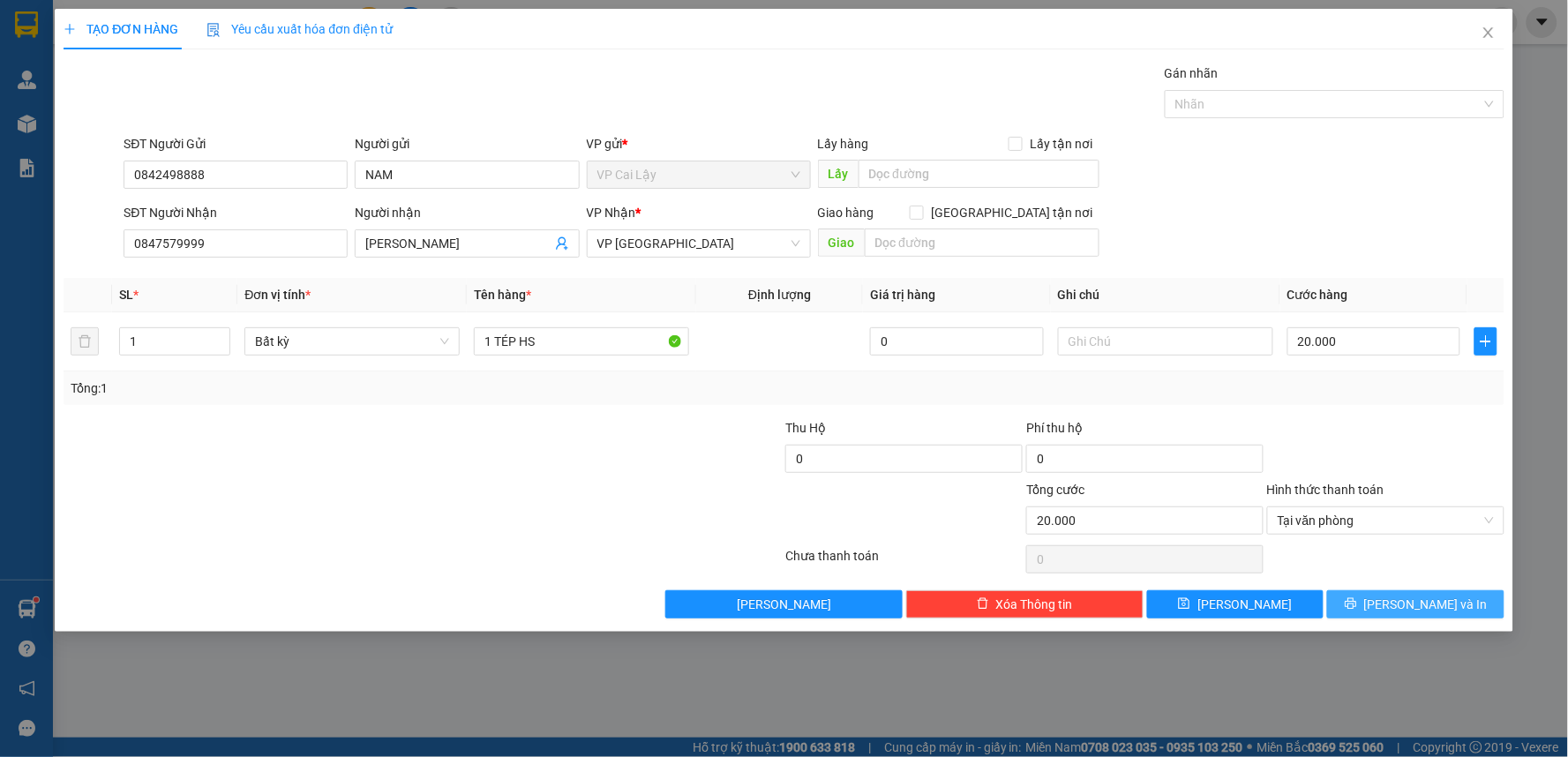
click at [1422, 597] on span "[PERSON_NAME] và In" at bounding box center [1426, 604] width 123 height 20
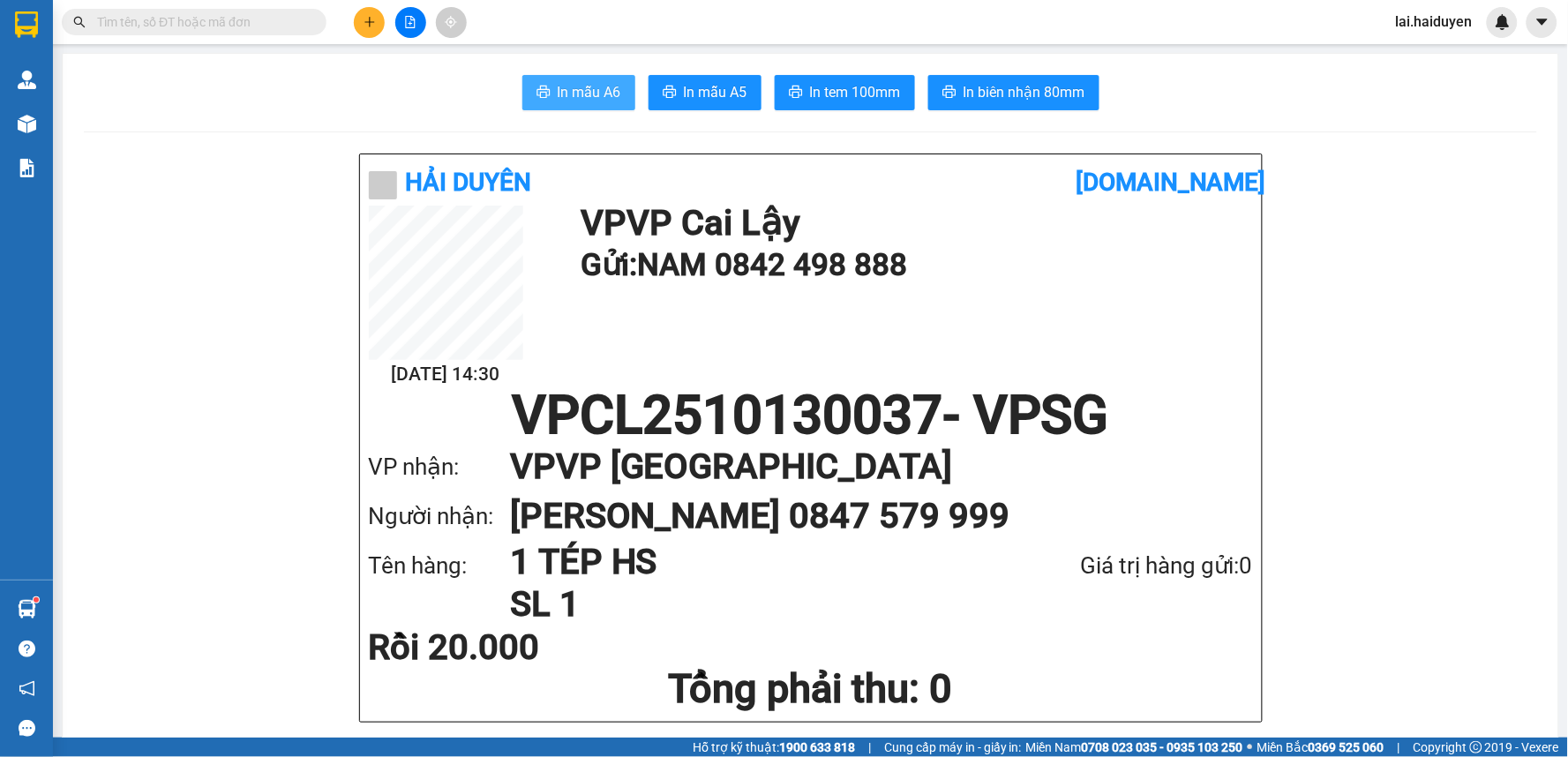
click at [603, 90] on span "In mẫu A6" at bounding box center [589, 92] width 64 height 23
click at [877, 93] on span "In tem 100mm" at bounding box center [855, 92] width 91 height 23
drag, startPoint x: 341, startPoint y: 107, endPoint x: 75, endPoint y: 146, distance: 268.8
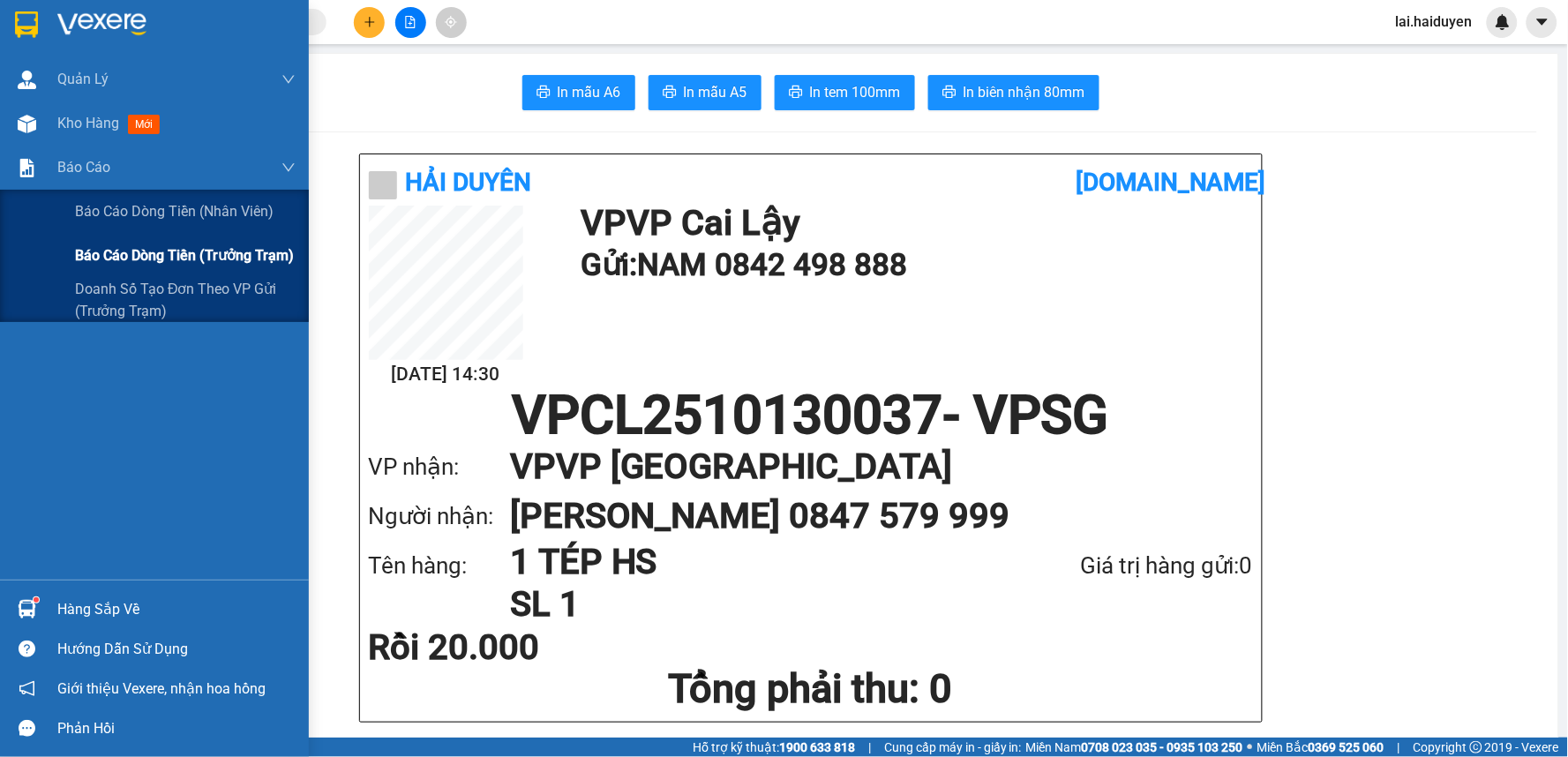
click at [188, 249] on span "Báo cáo dòng tiền (trưởng trạm)" at bounding box center [184, 256] width 218 height 23
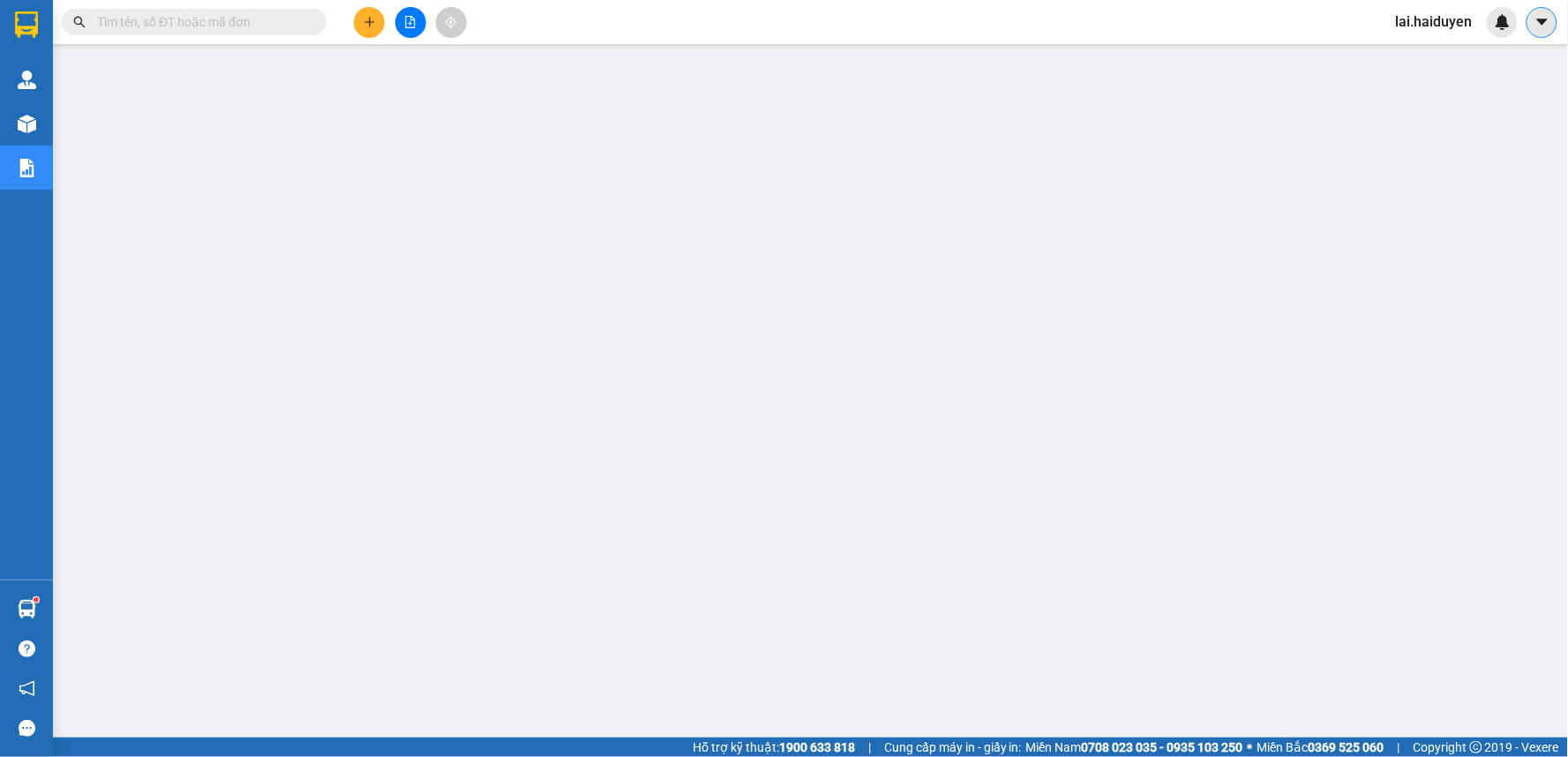
click at [1542, 20] on icon "caret-down" at bounding box center [1541, 22] width 11 height 6
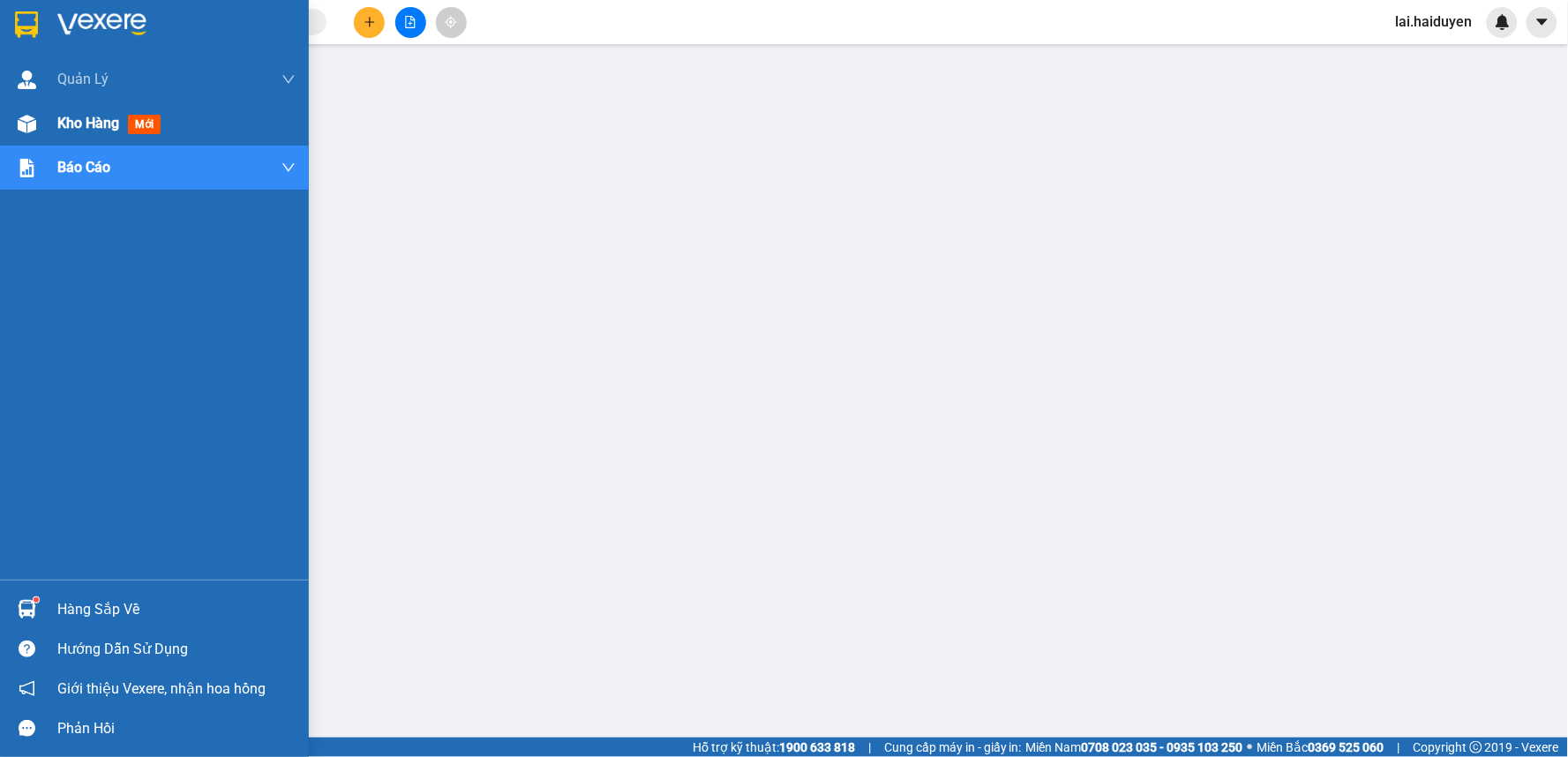
click at [39, 124] on div at bounding box center [27, 124] width 31 height 31
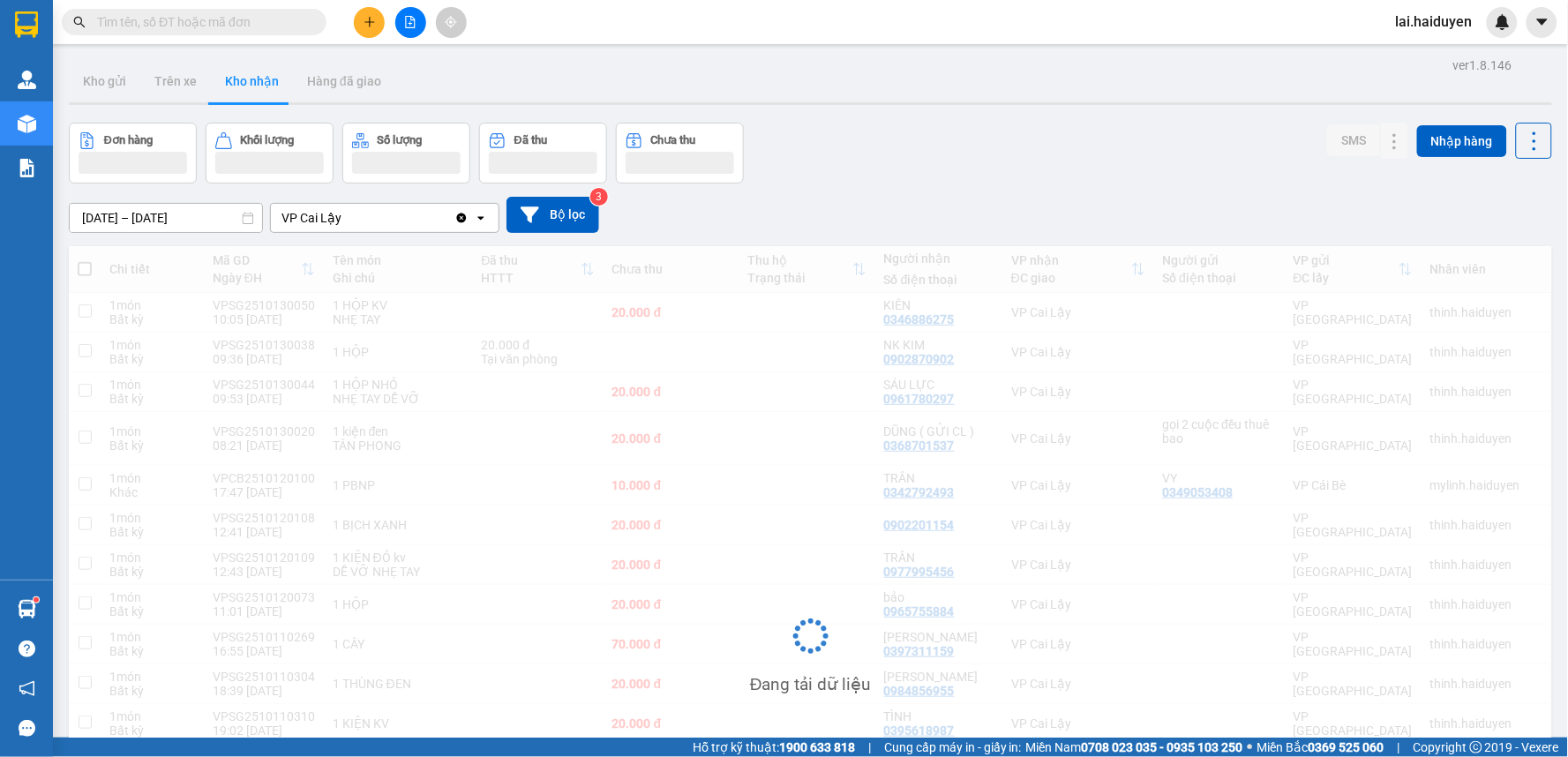
click at [1436, 24] on span "lai.haiduyen" at bounding box center [1434, 22] width 105 height 23
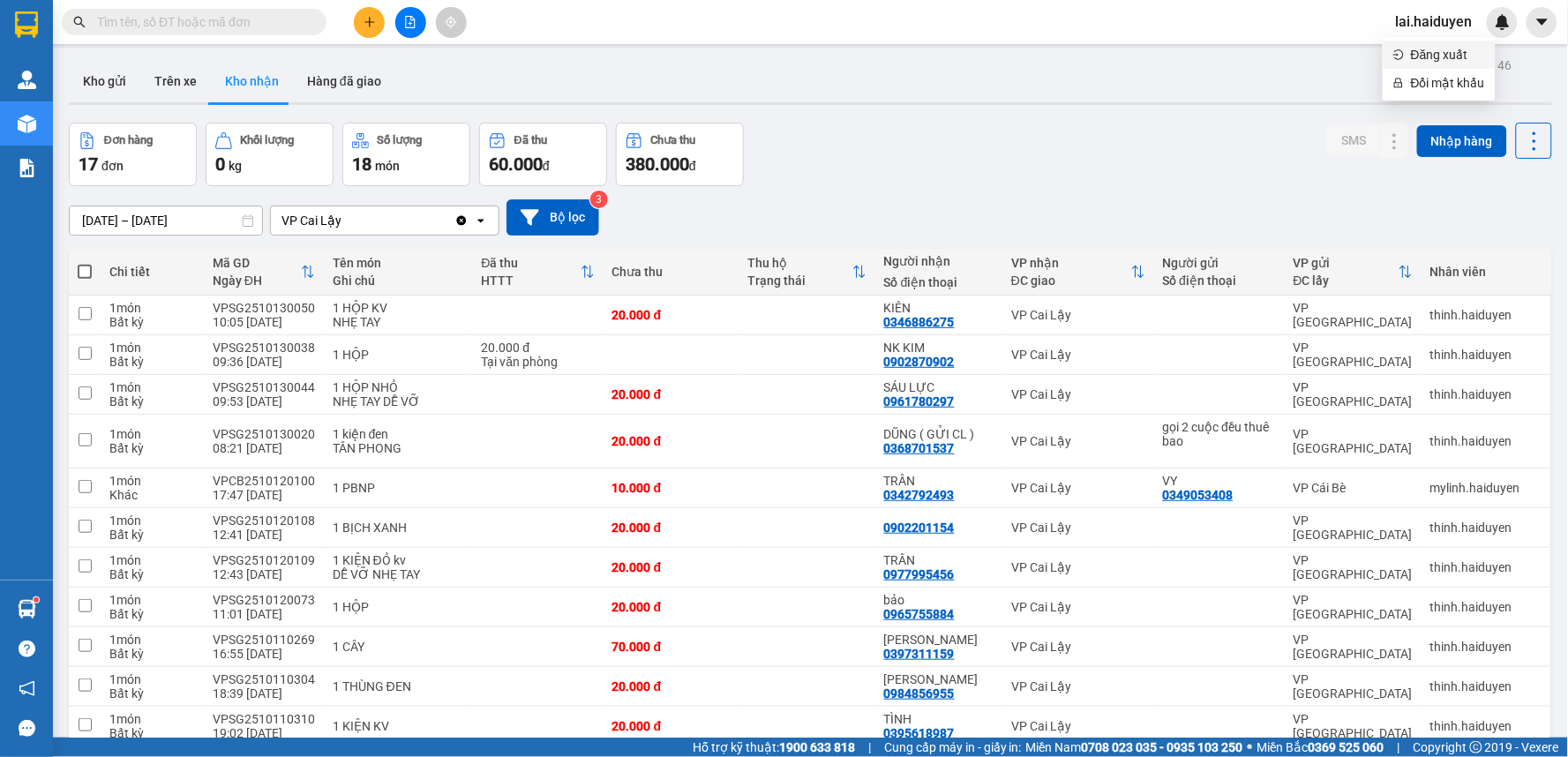
click at [1445, 49] on span "Đăng xuất" at bounding box center [1448, 55] width 74 height 20
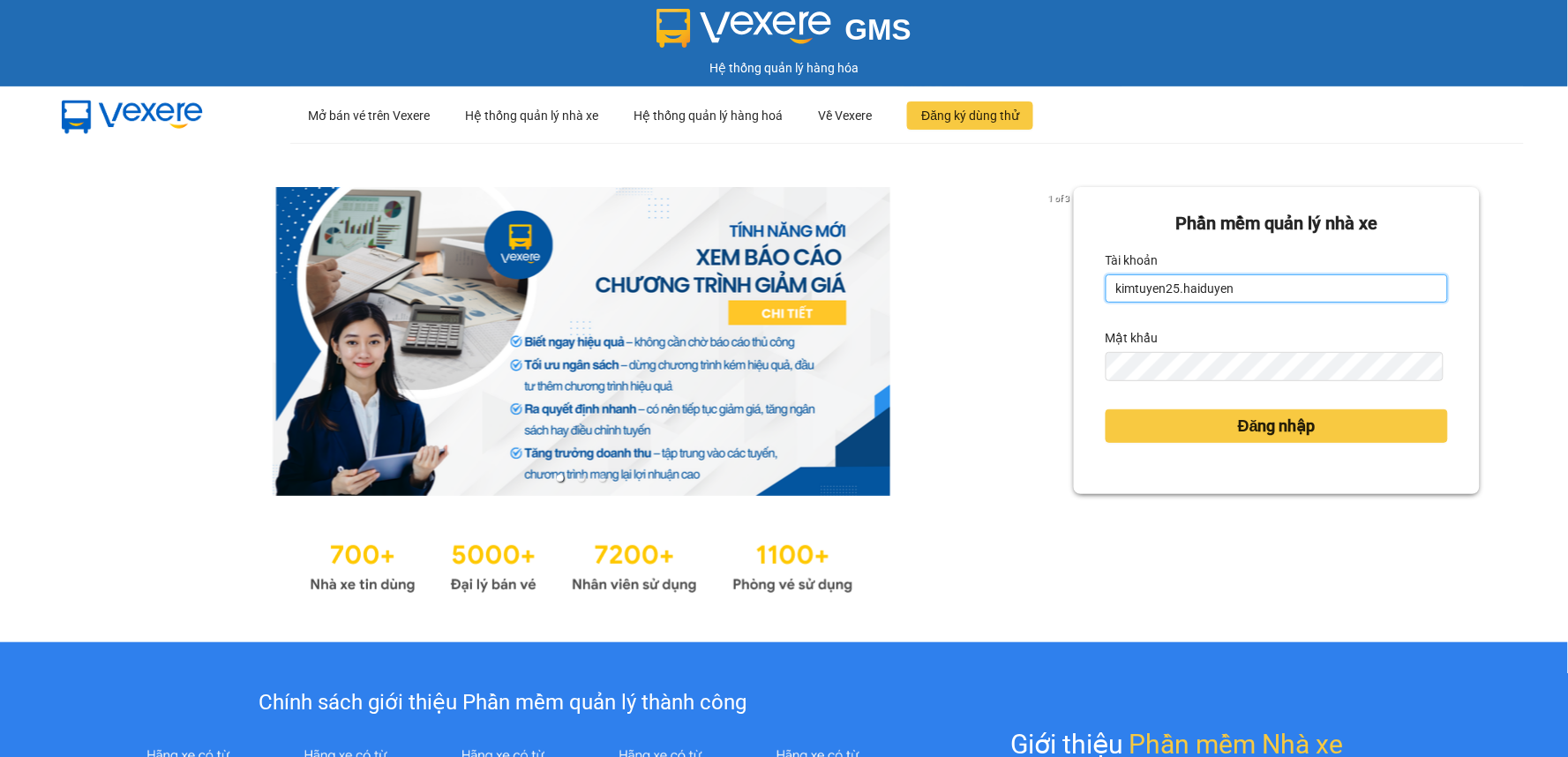
click at [1223, 284] on input "kimtuyen25.haiduyen" at bounding box center [1277, 288] width 343 height 28
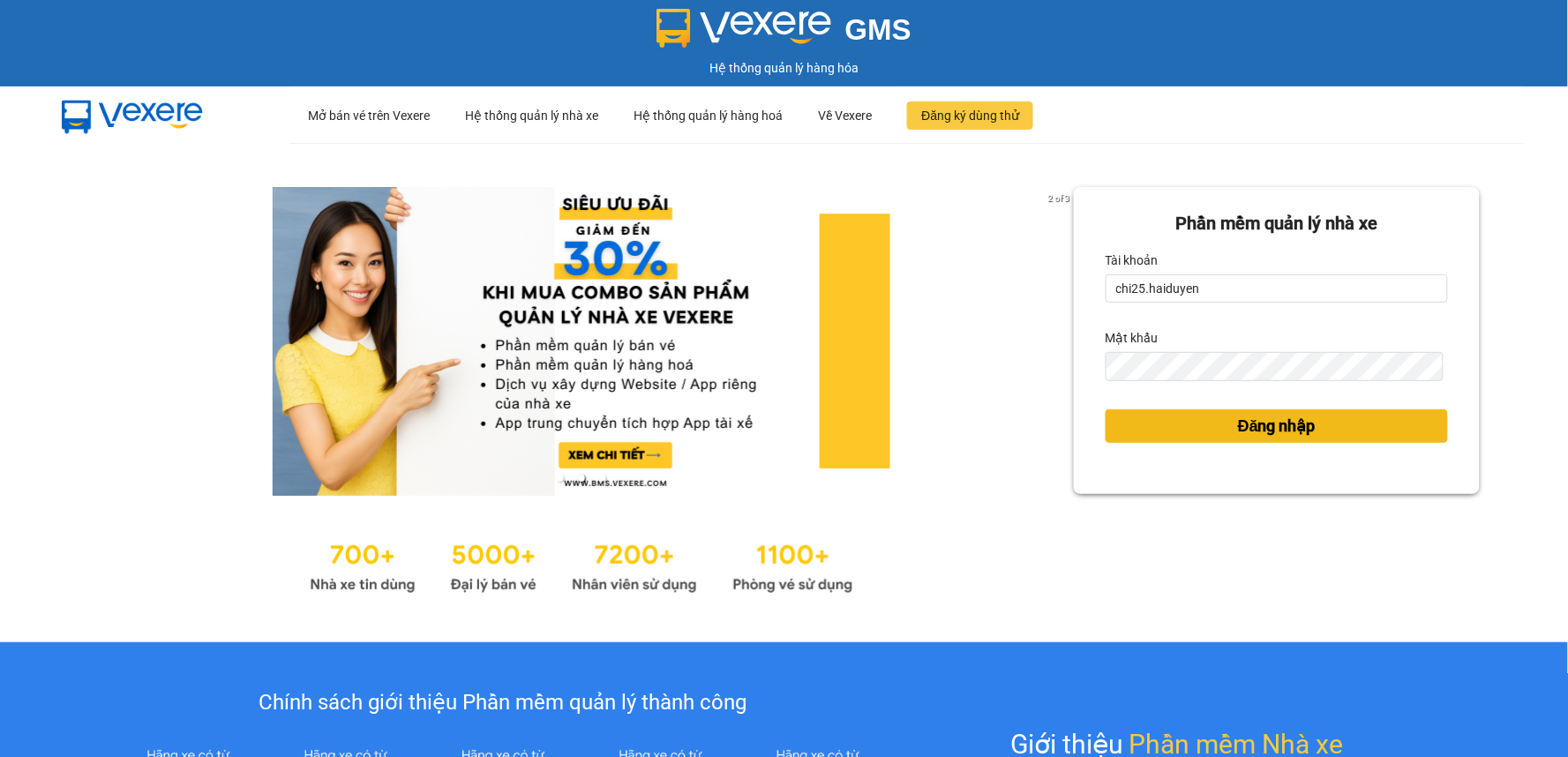
click at [1265, 425] on span "Đăng nhập" at bounding box center [1276, 425] width 77 height 24
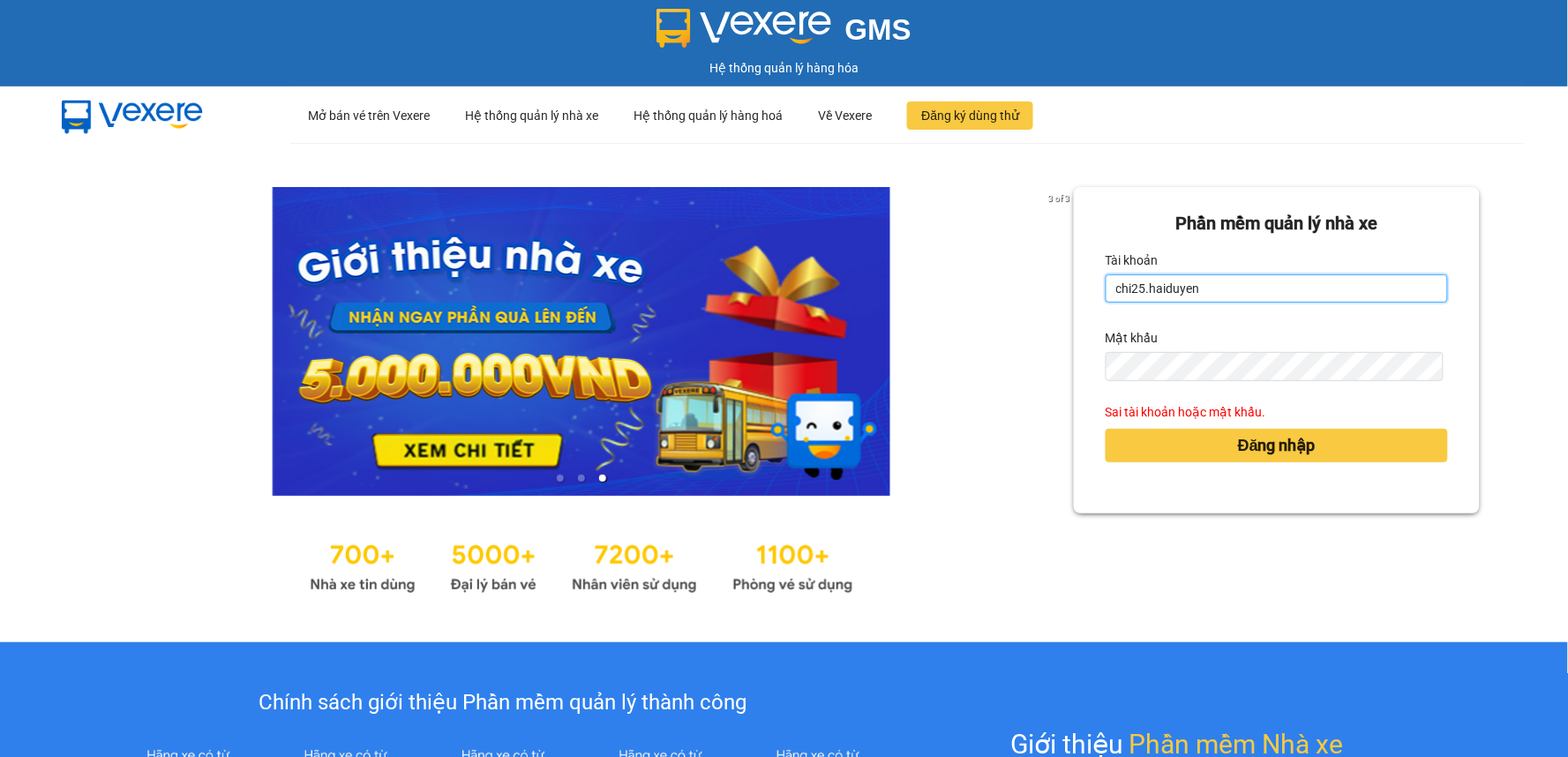
click at [1219, 293] on input "chi25.haiduyen" at bounding box center [1277, 288] width 343 height 28
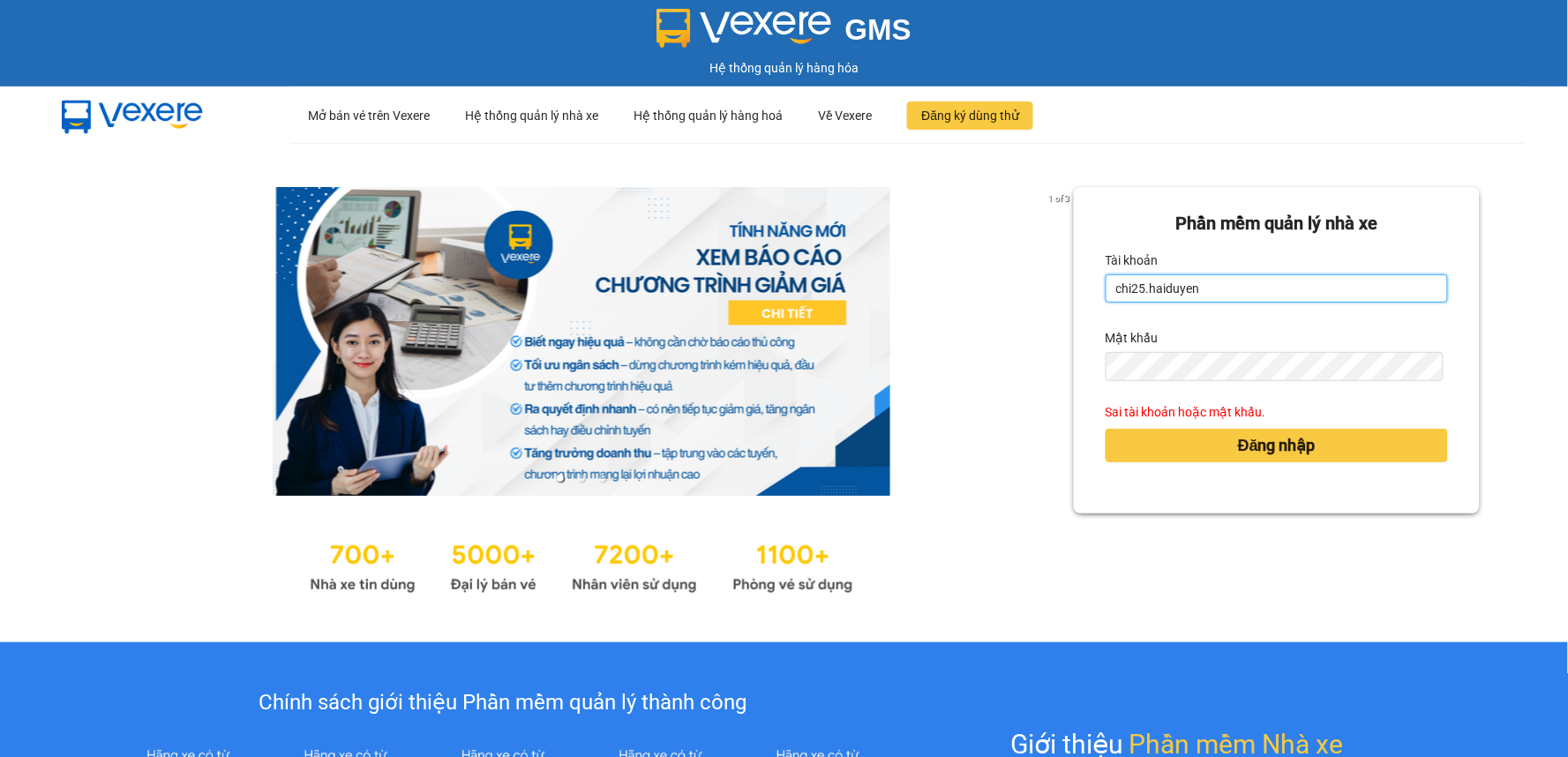
type input "nhanviencailay.haiduyen"
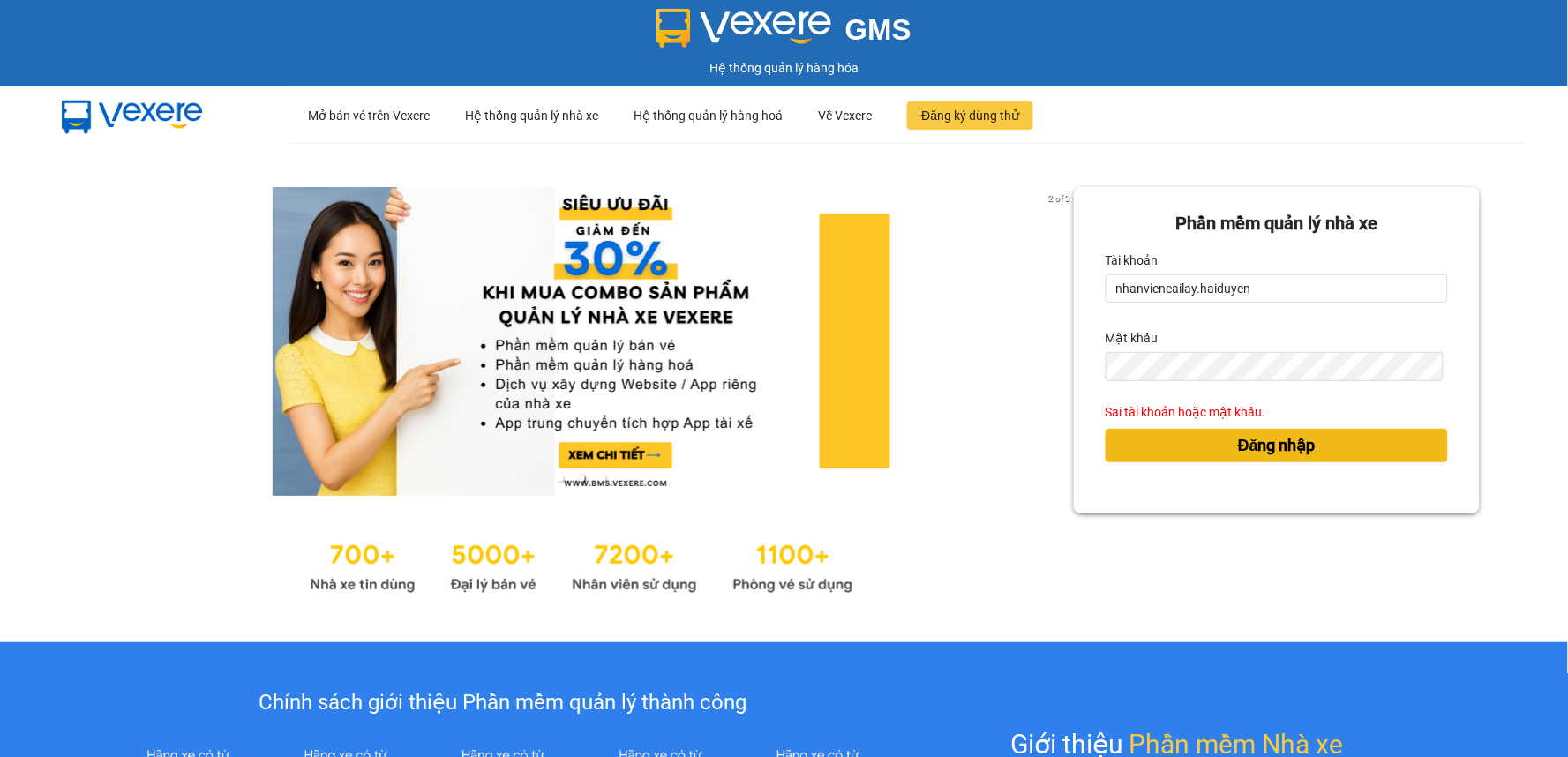
click at [1177, 448] on button "Đăng nhập" at bounding box center [1277, 446] width 343 height 33
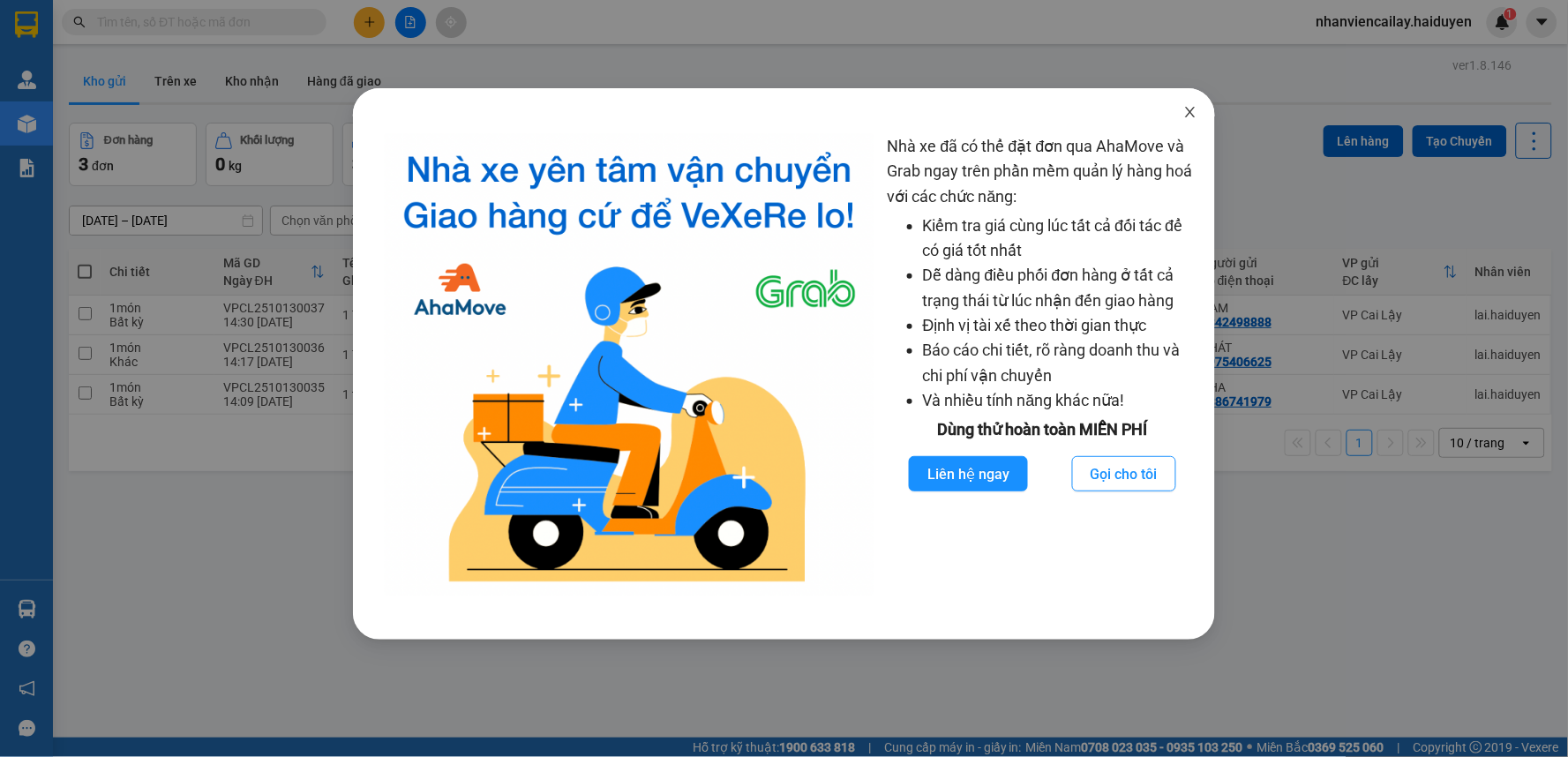
click at [1187, 111] on icon "close" at bounding box center [1190, 112] width 14 height 14
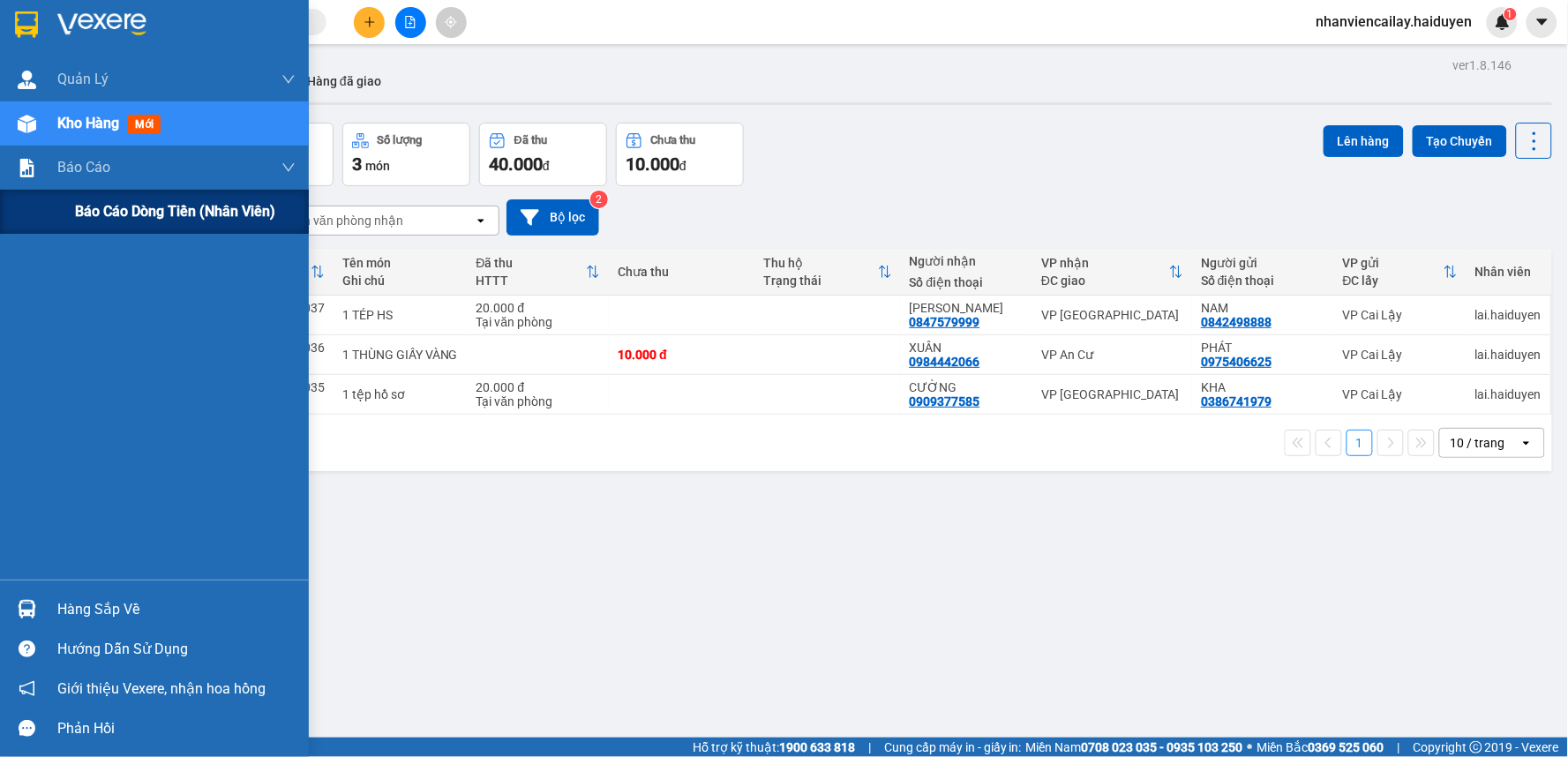
click at [88, 216] on span "Báo cáo dòng tiền (nhân viên)" at bounding box center [175, 211] width 200 height 23
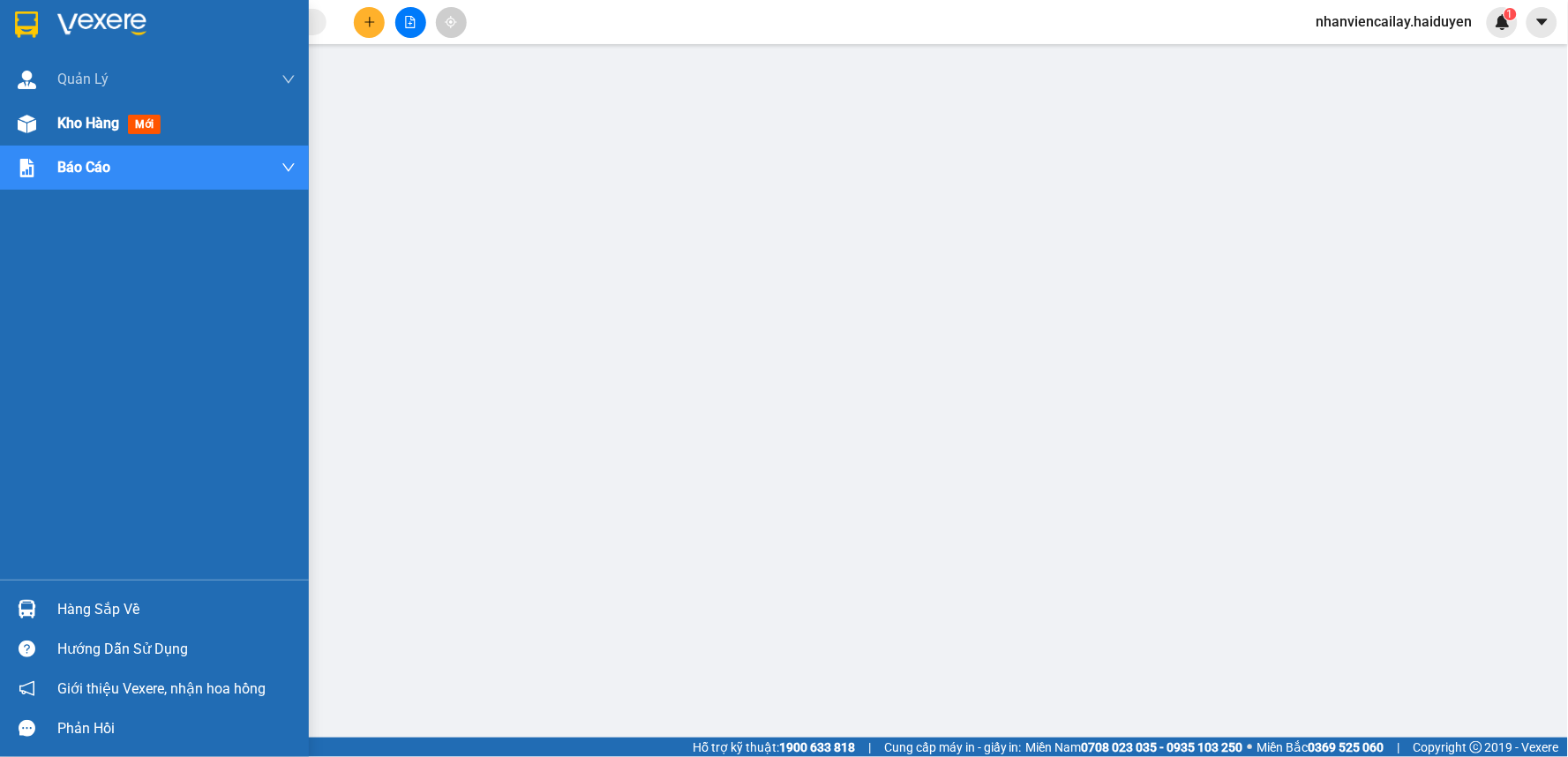
click at [44, 125] on div "Kho hàng mới" at bounding box center [154, 123] width 309 height 44
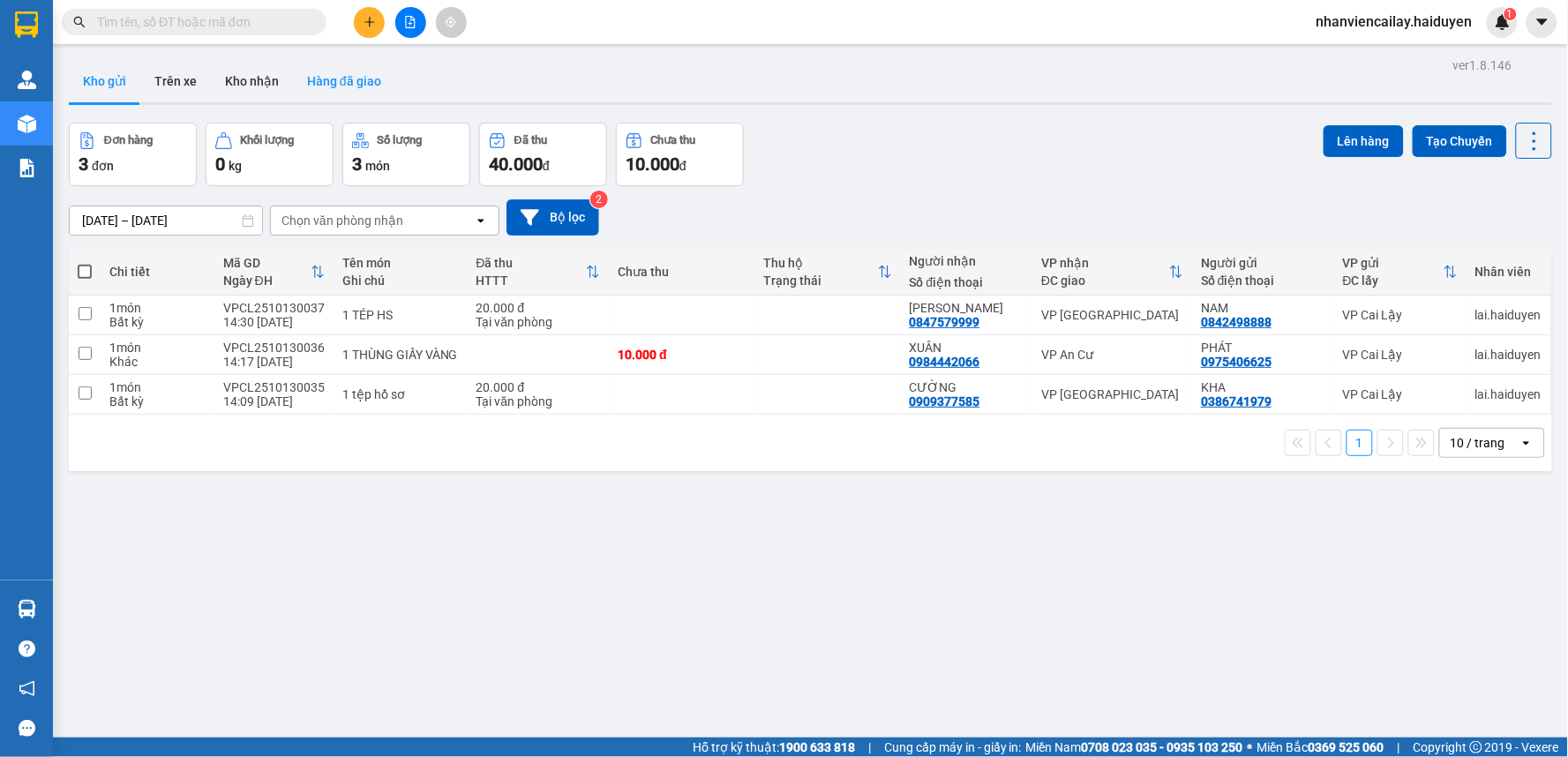
click at [339, 82] on button "Hàng đã giao" at bounding box center [344, 80] width 102 height 42
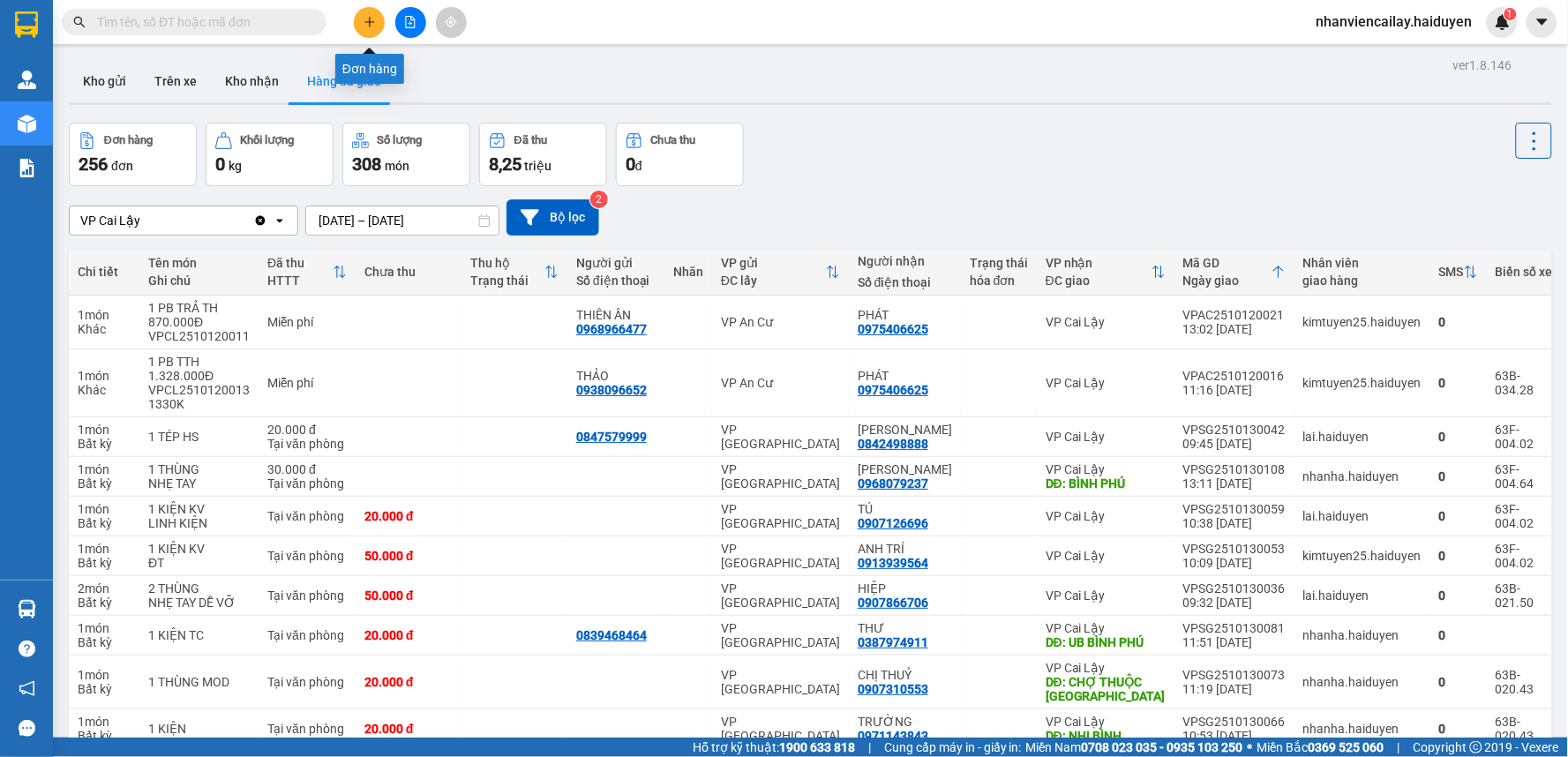
click at [372, 16] on icon "plus" at bounding box center [369, 22] width 13 height 13
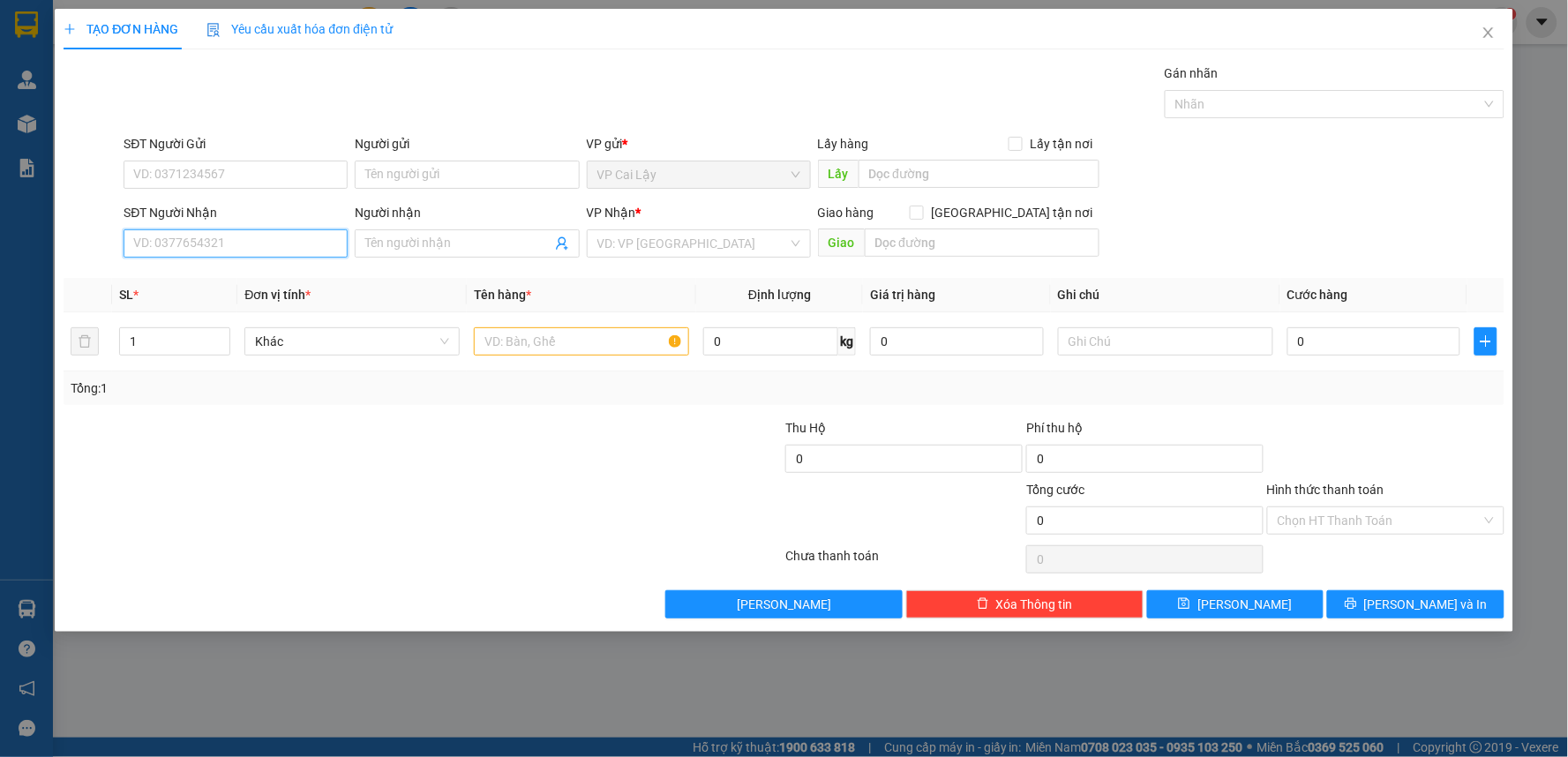
click at [295, 248] on input "SĐT Người Nhận" at bounding box center [235, 243] width 224 height 28
click at [289, 267] on div "0394545589 - CÔ HOA" at bounding box center [235, 278] width 224 height 28
type input "0394545589"
type input "CÔ HOA"
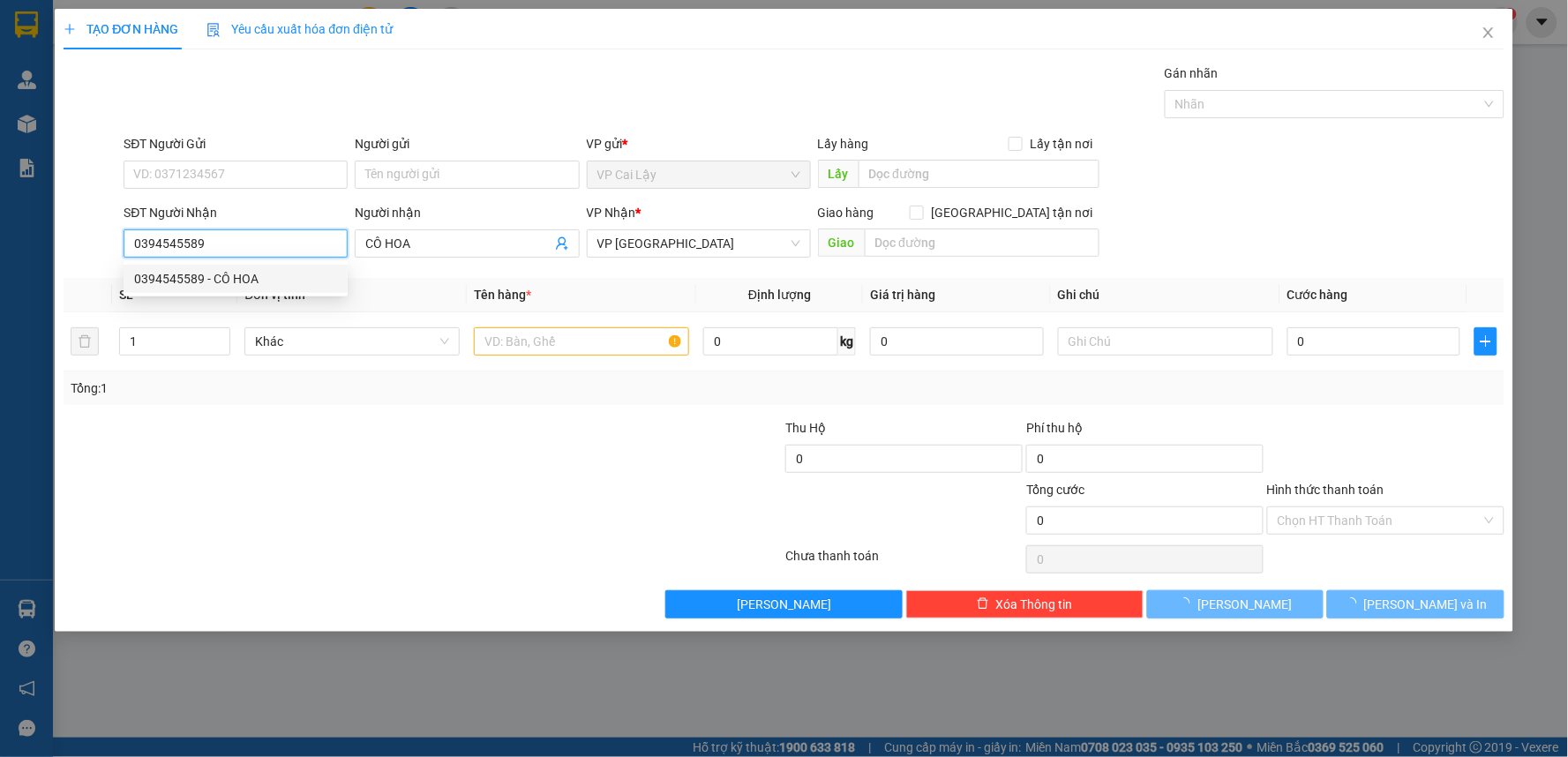
type input "20.000"
type input "0394545589"
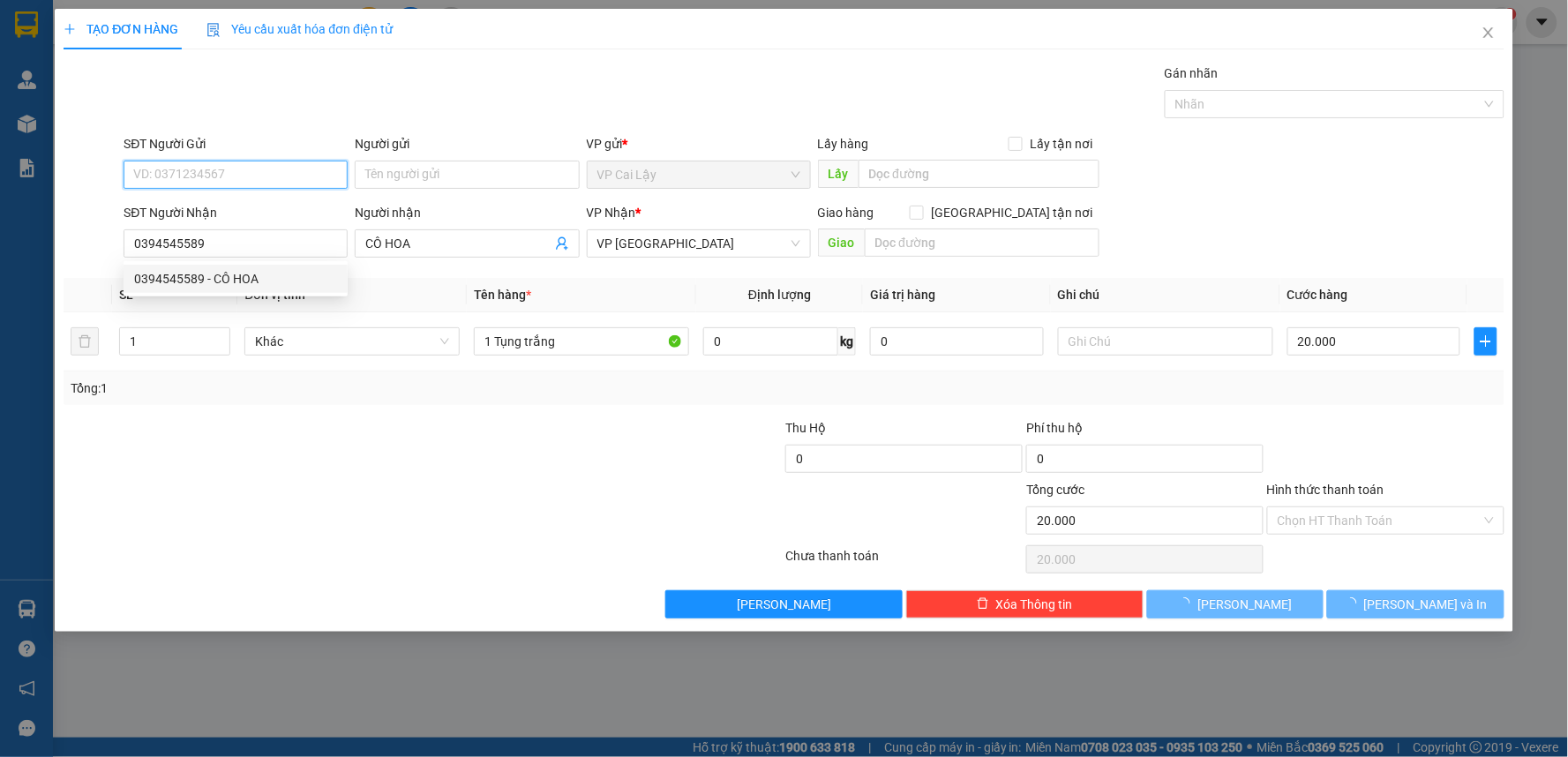
click at [298, 170] on input "SĐT Người Gửi" at bounding box center [235, 174] width 224 height 28
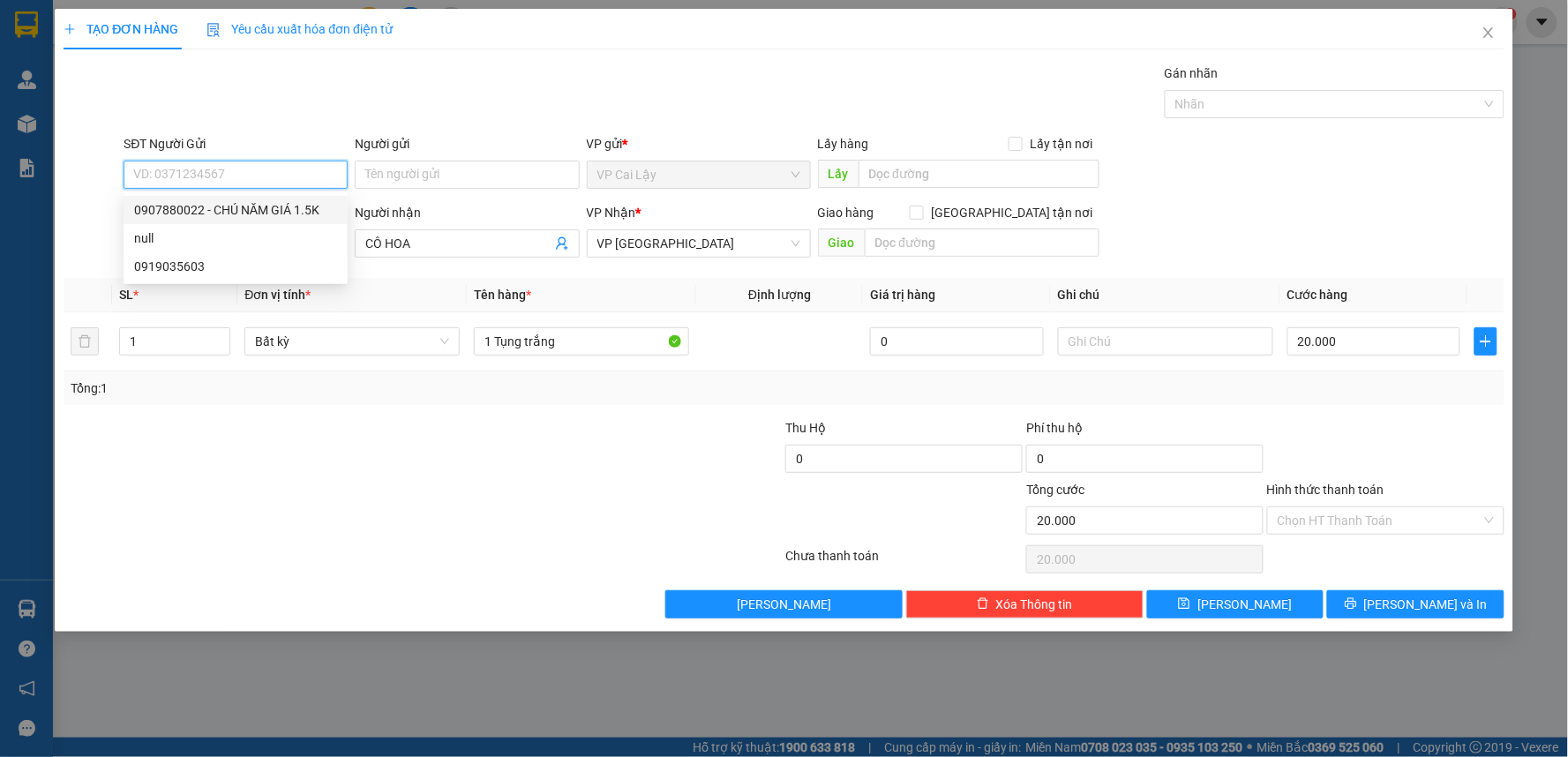
click at [298, 205] on div "0907880022 - CHÚ NĂM GIÁ 1.5K" at bounding box center [235, 210] width 203 height 20
type input "0907880022"
type input "CHÚ NĂM GIÁ 1.5K"
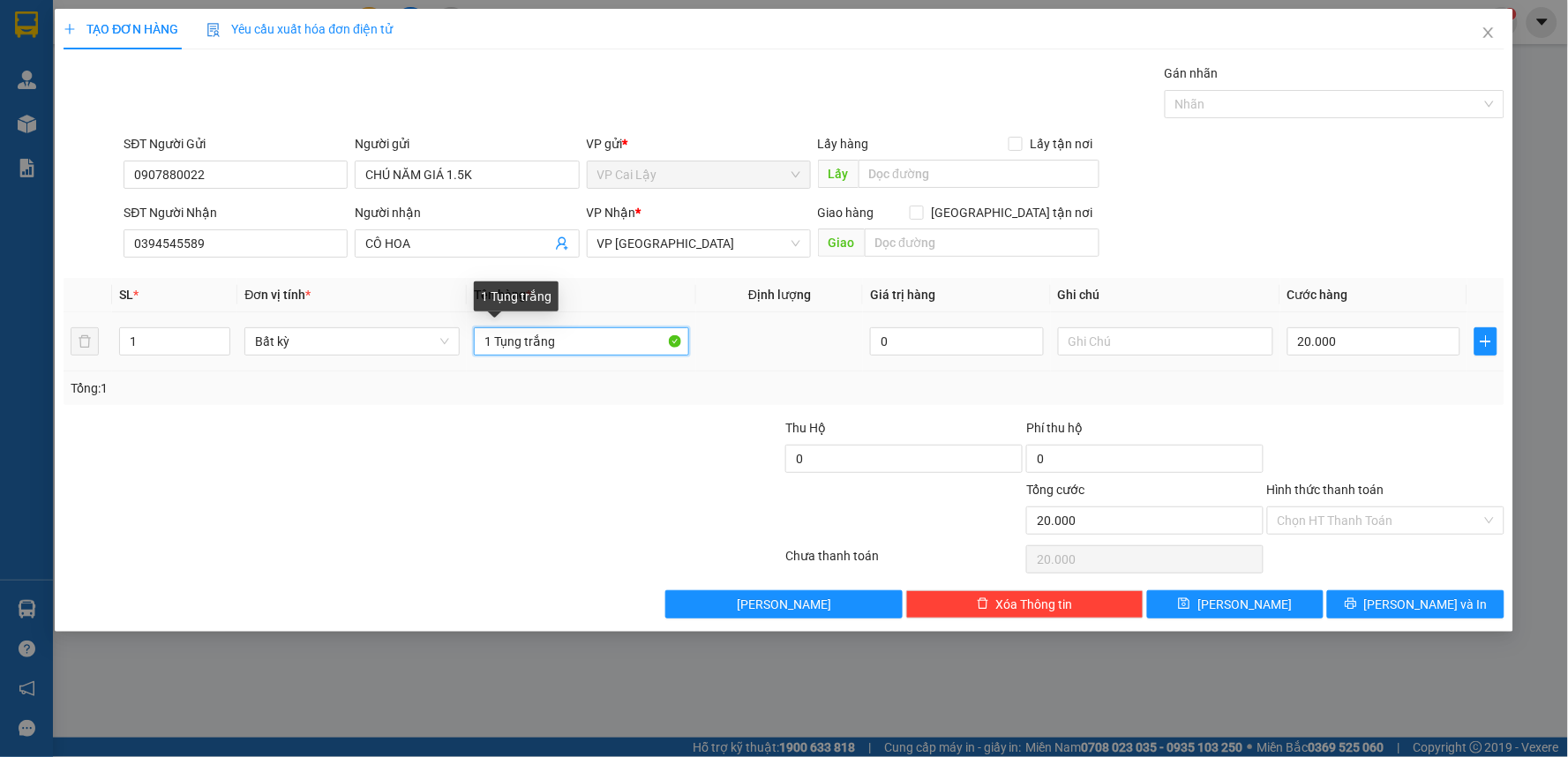
click at [587, 345] on input "1 Tụng trắng" at bounding box center [582, 341] width 215 height 28
type input "1 Tụng"
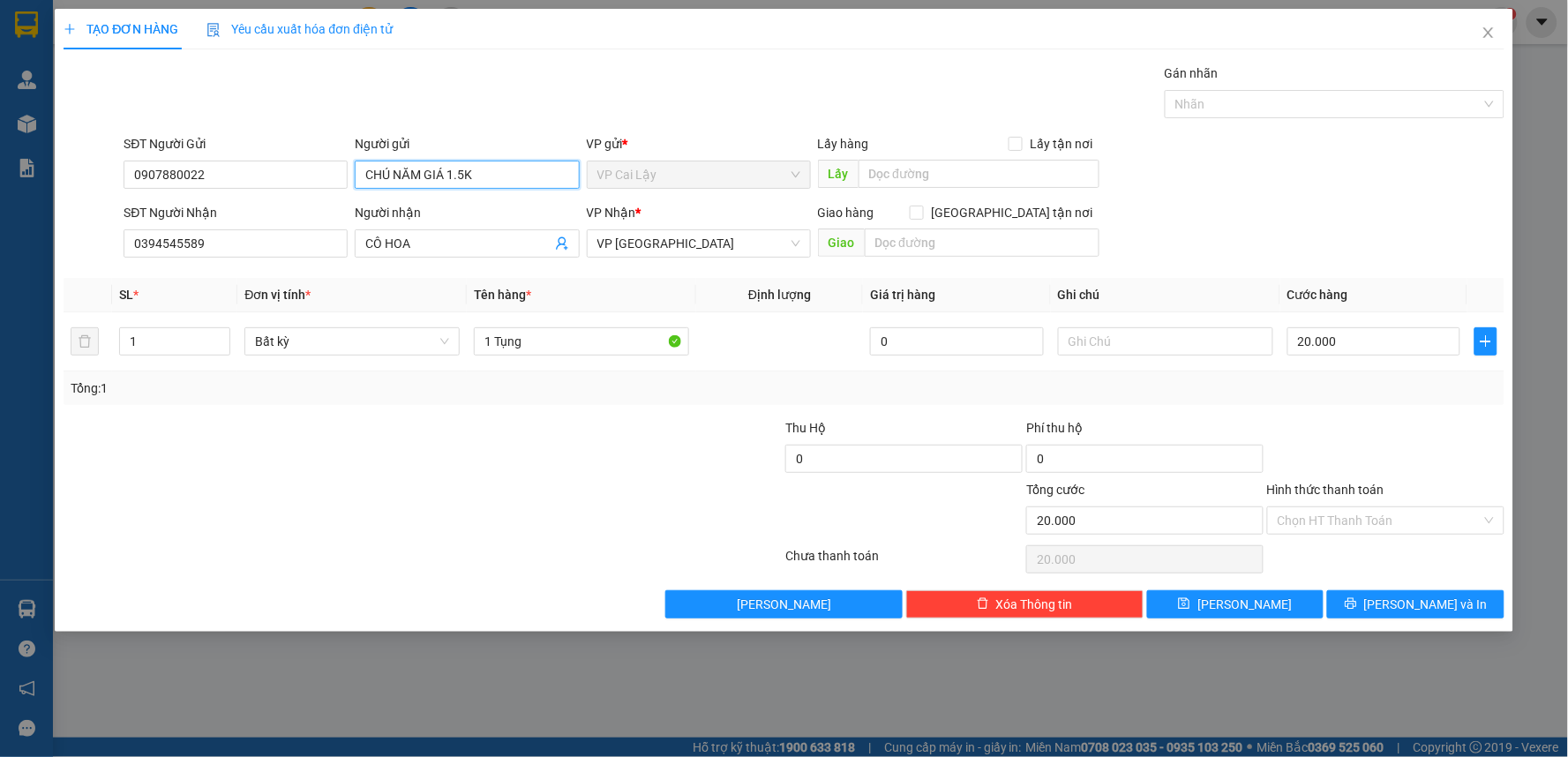
click at [508, 178] on input "CHÚ NĂM GIÁ 1.5K" at bounding box center [466, 174] width 224 height 28
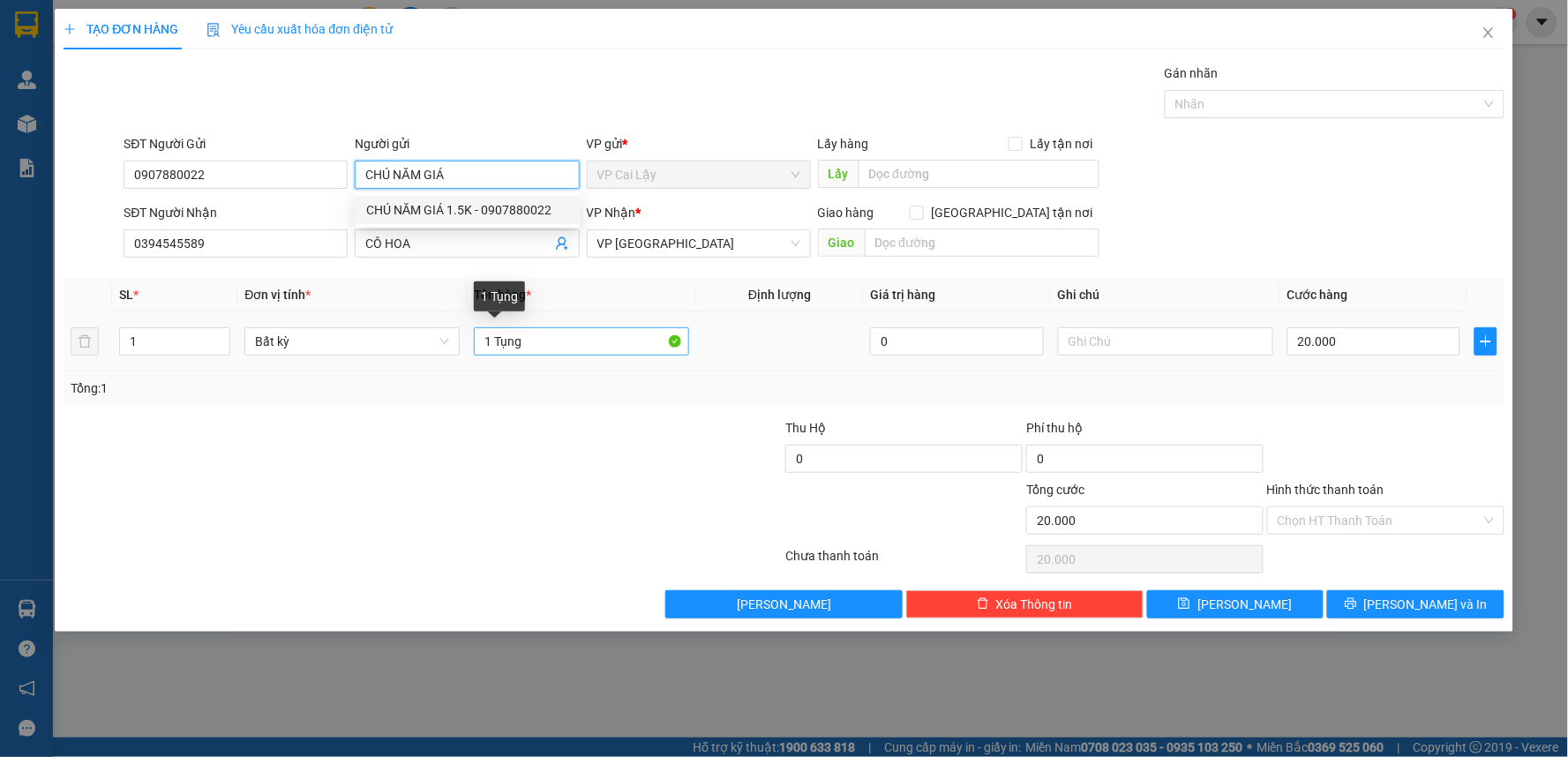
type input "CHÚ NĂM GIÁ"
click at [574, 342] on input "1 Tụng" at bounding box center [582, 341] width 215 height 28
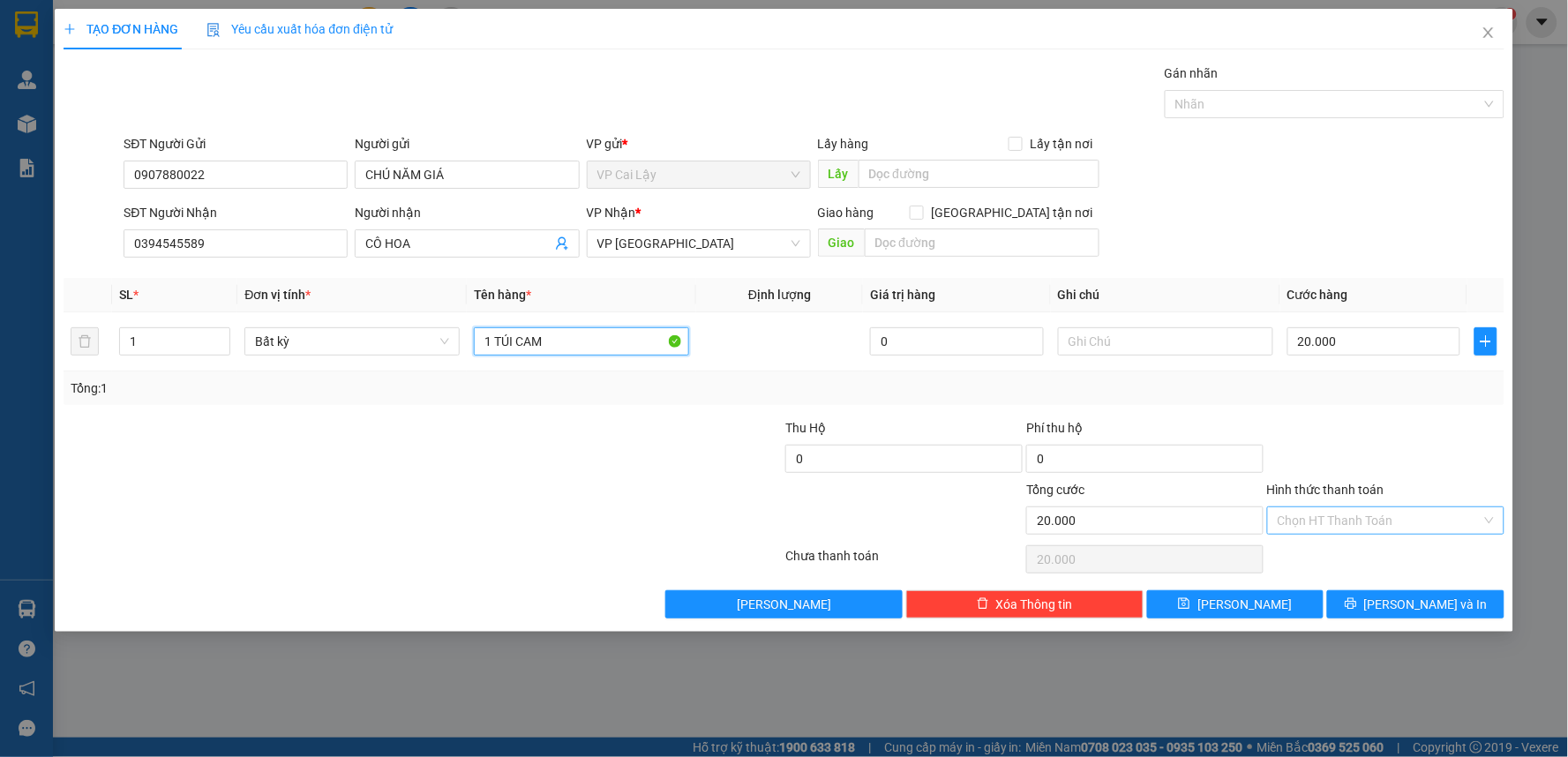
type input "1 TÚI CAM"
click at [1417, 518] on input "Hình thức thanh toán" at bounding box center [1379, 520] width 204 height 26
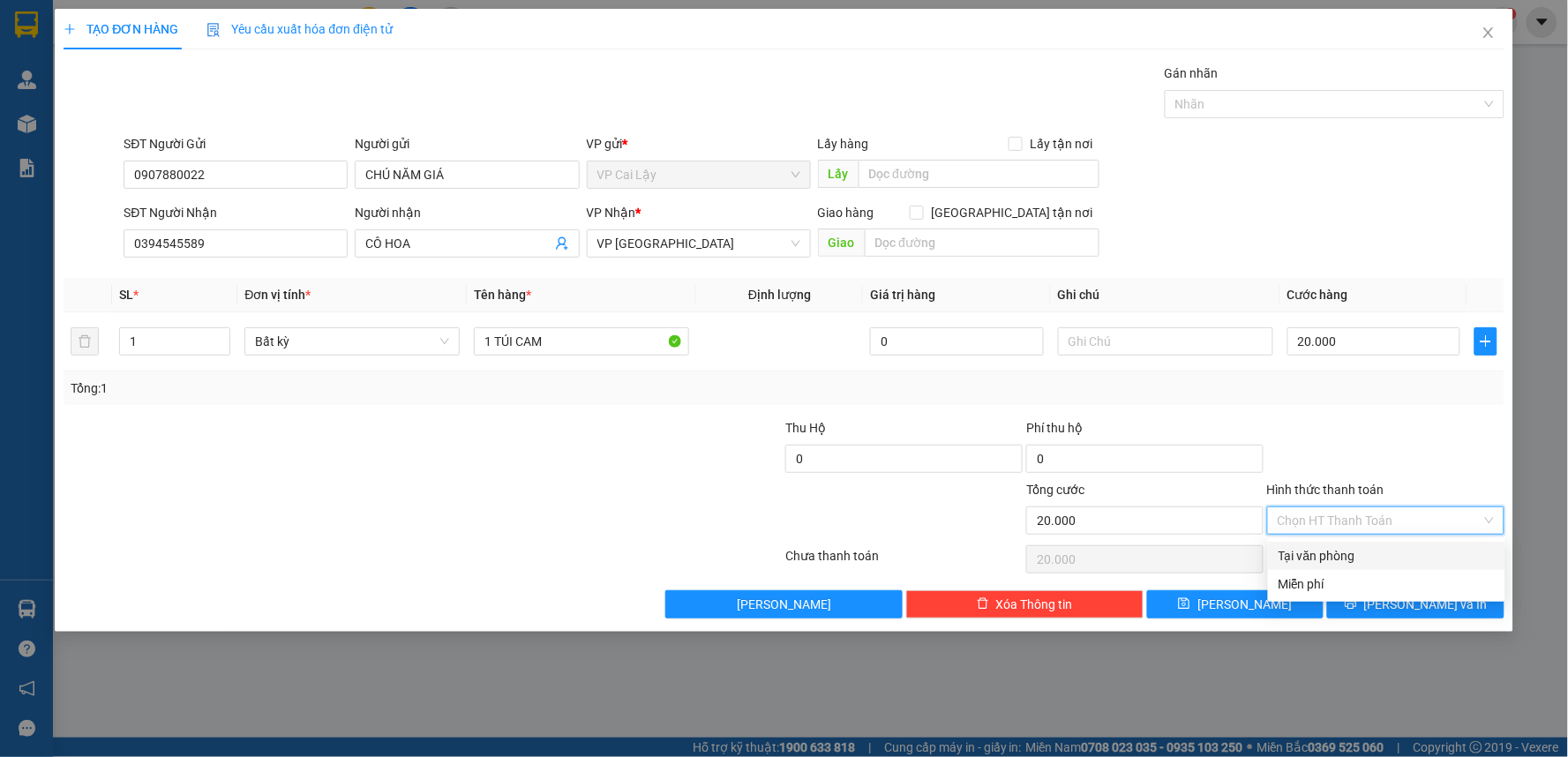
click at [1409, 551] on div "Tại văn phòng" at bounding box center [1386, 556] width 216 height 20
type input "0"
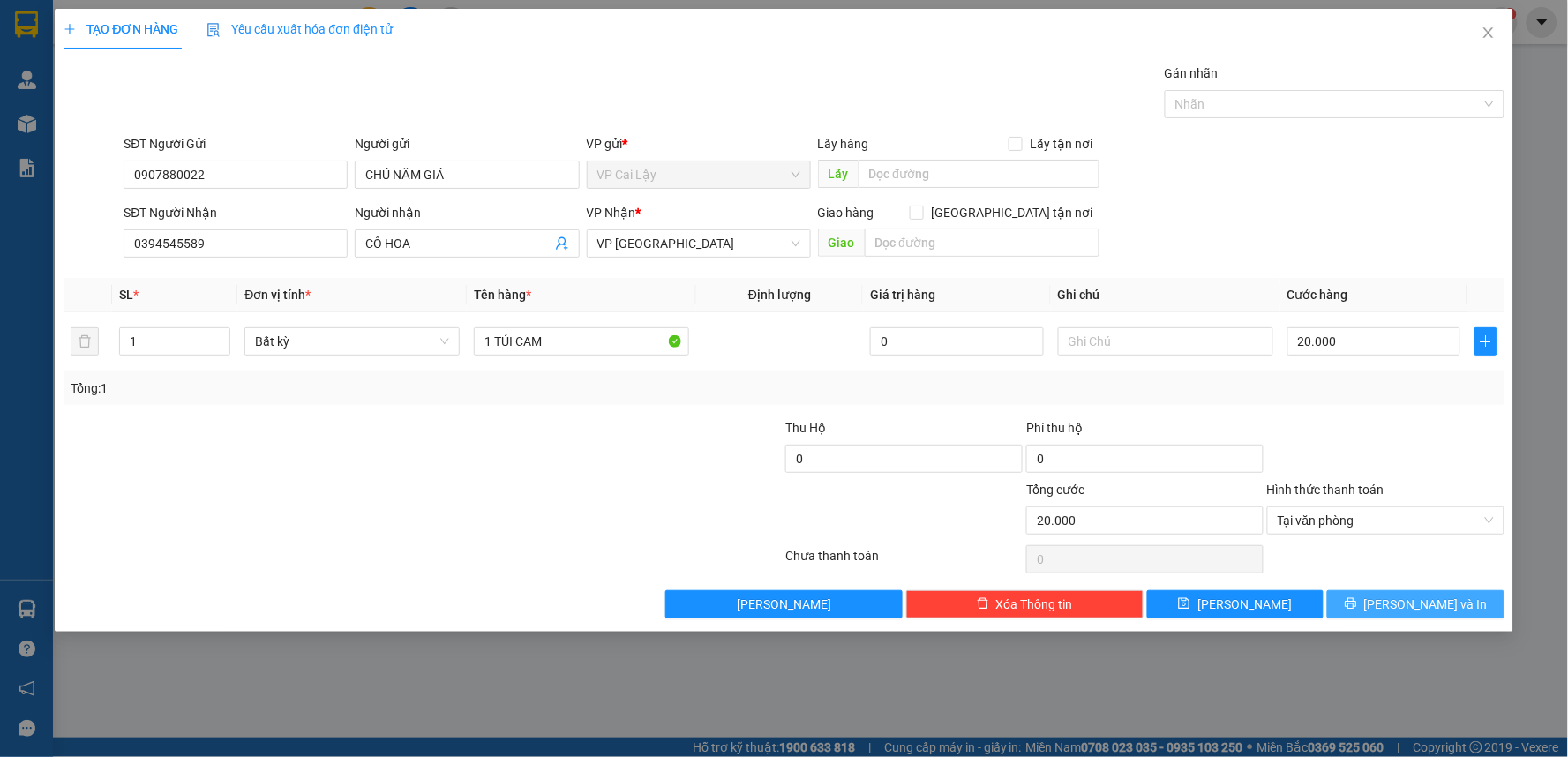
click at [1438, 600] on span "[PERSON_NAME] và In" at bounding box center [1426, 604] width 123 height 20
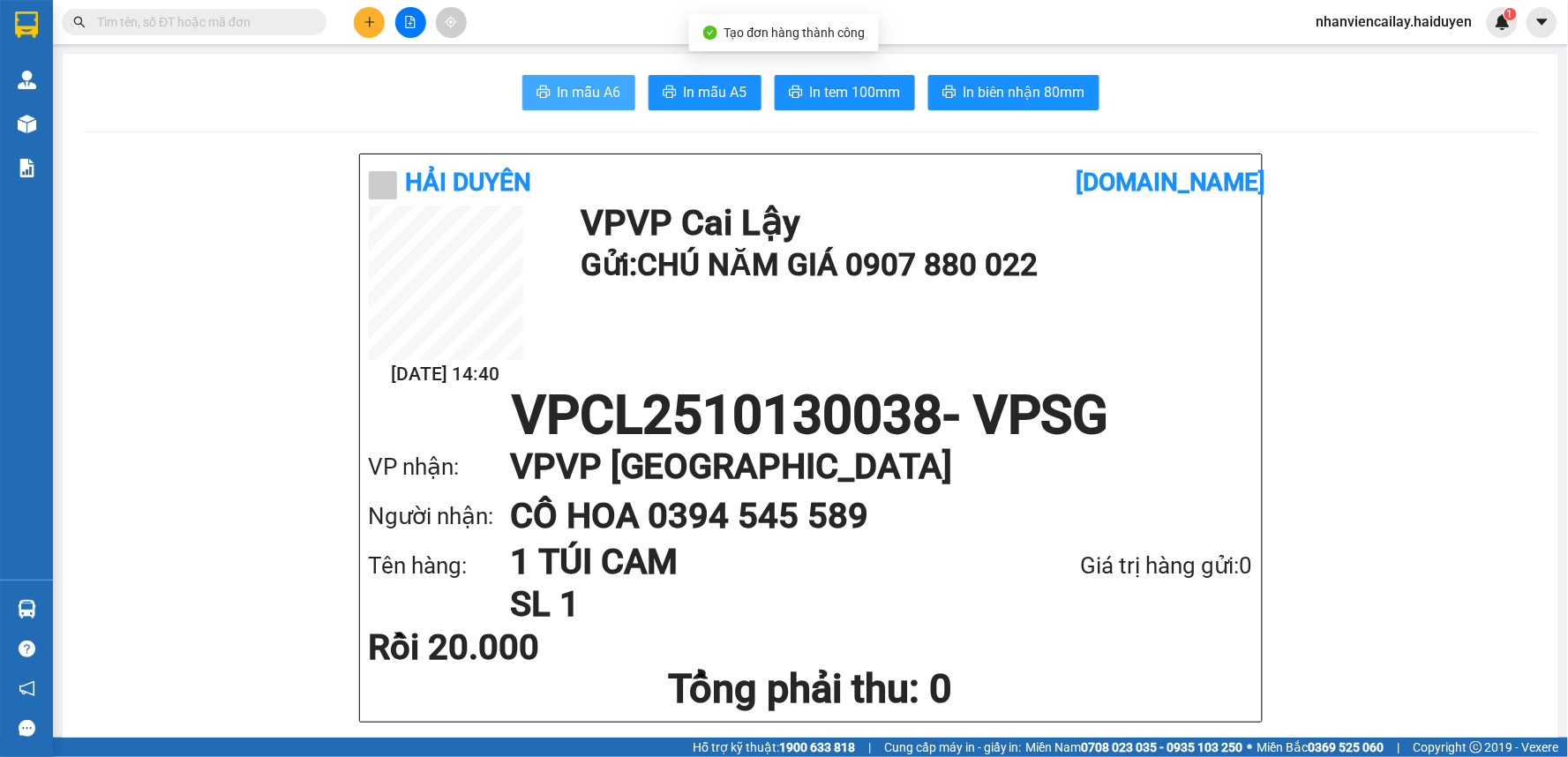
click at [604, 82] on span "In mẫu A6" at bounding box center [589, 92] width 64 height 23
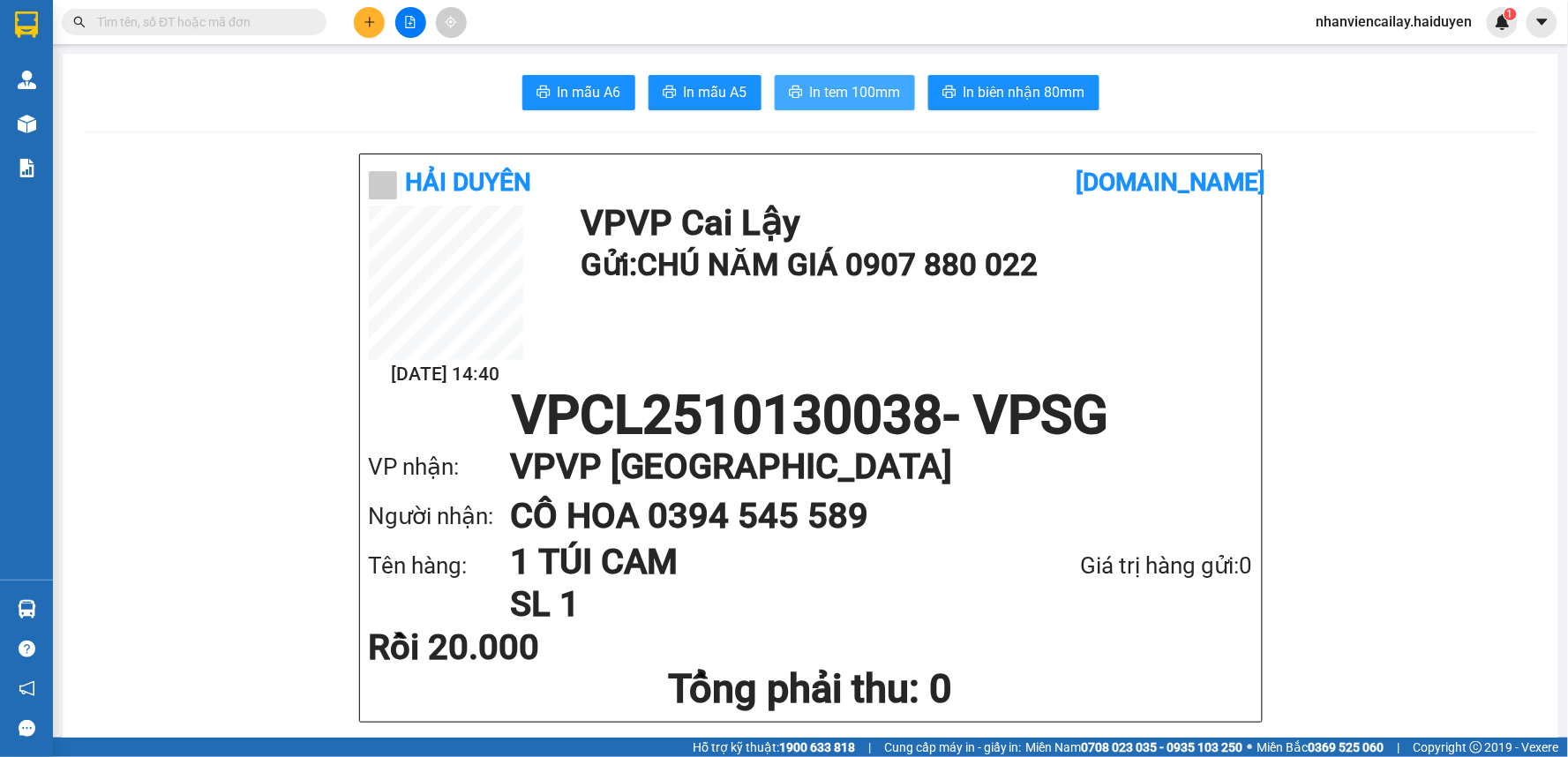
click at [857, 100] on span "In tem 100mm" at bounding box center [855, 92] width 91 height 23
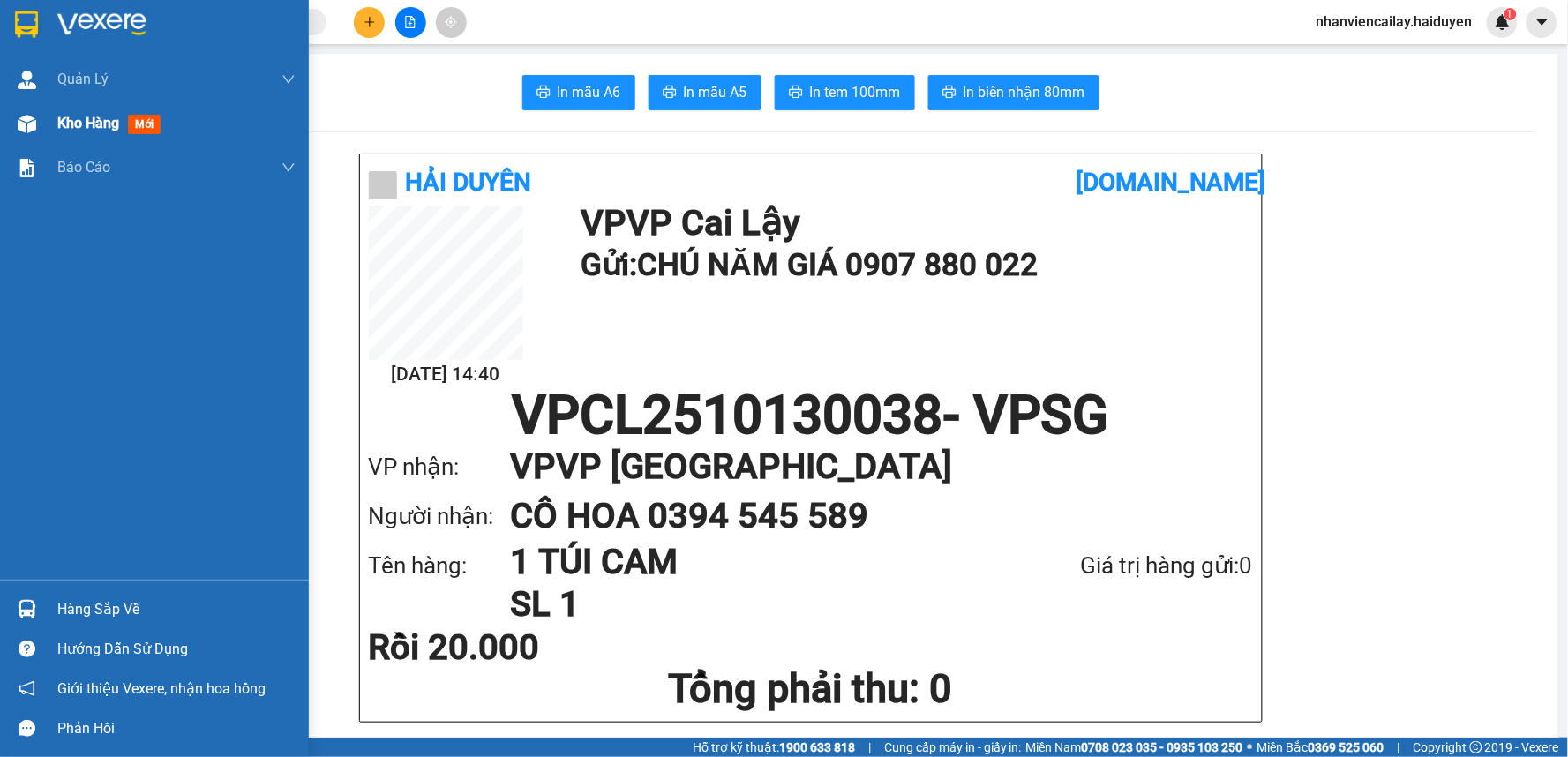
click at [42, 133] on div "Kho hàng mới" at bounding box center [154, 123] width 309 height 44
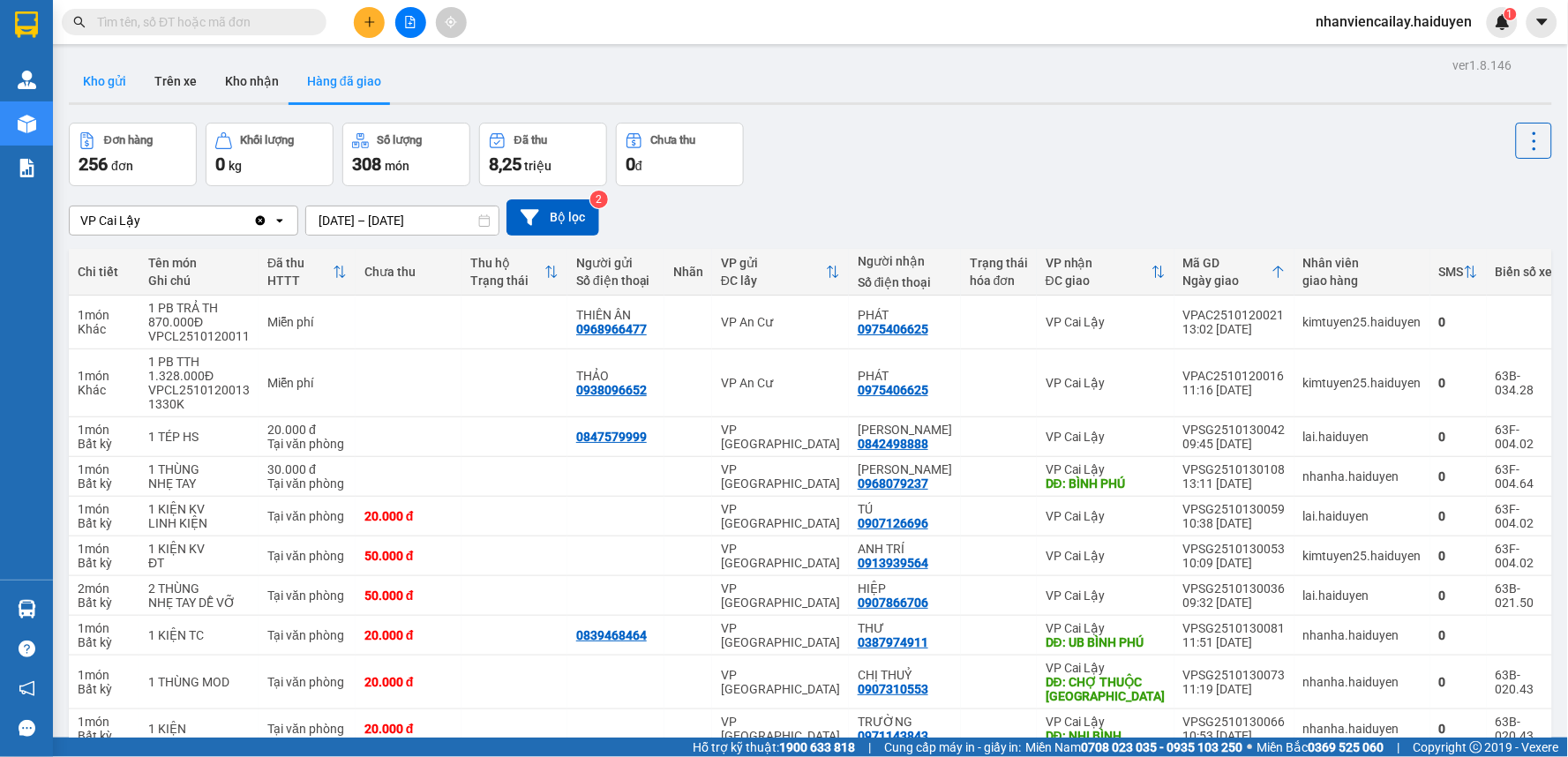
click at [125, 81] on button "Kho gửi" at bounding box center [104, 80] width 71 height 42
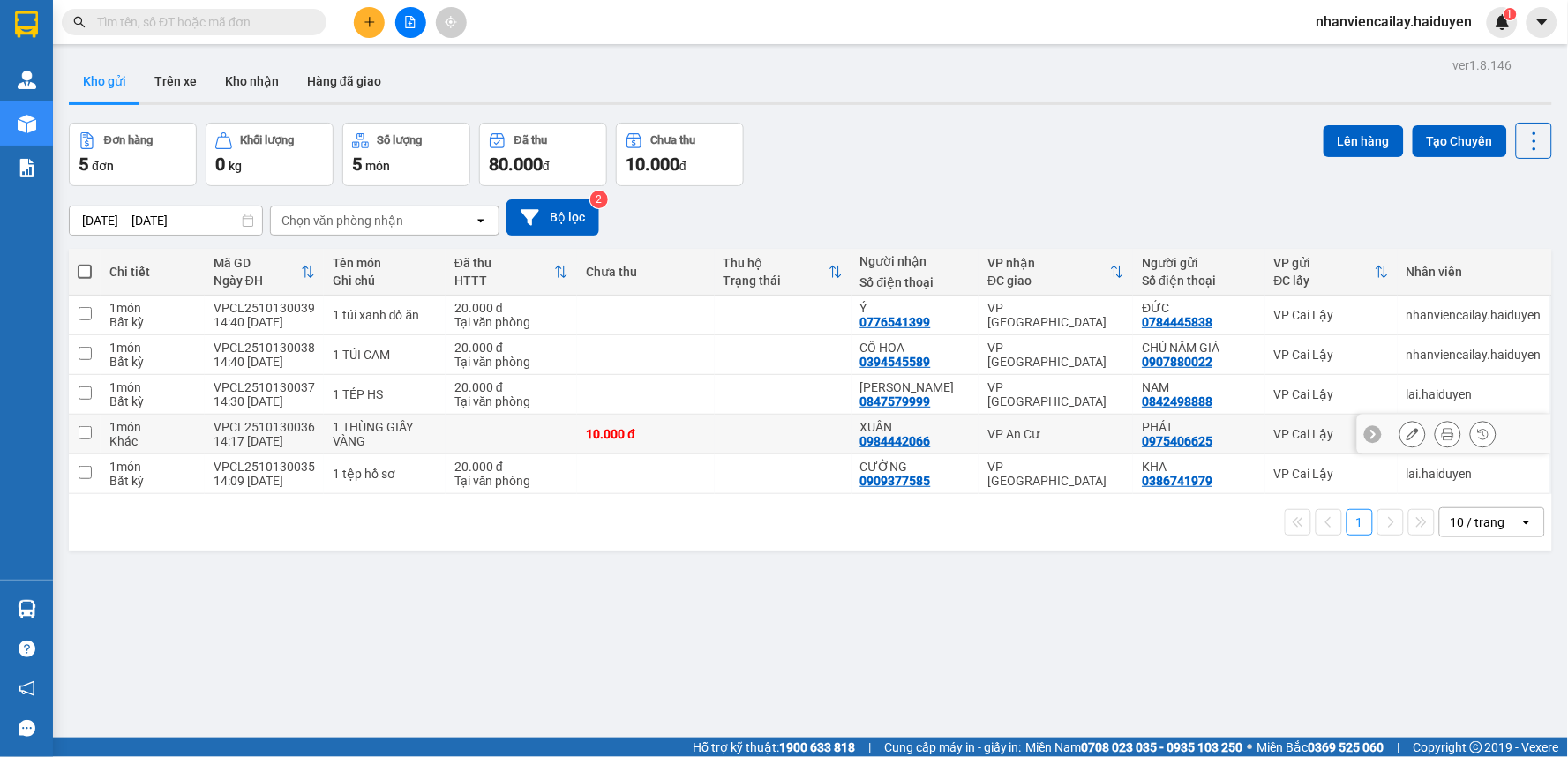
click at [1105, 436] on div "VP An Cư" at bounding box center [1056, 434] width 137 height 14
checkbox input "true"
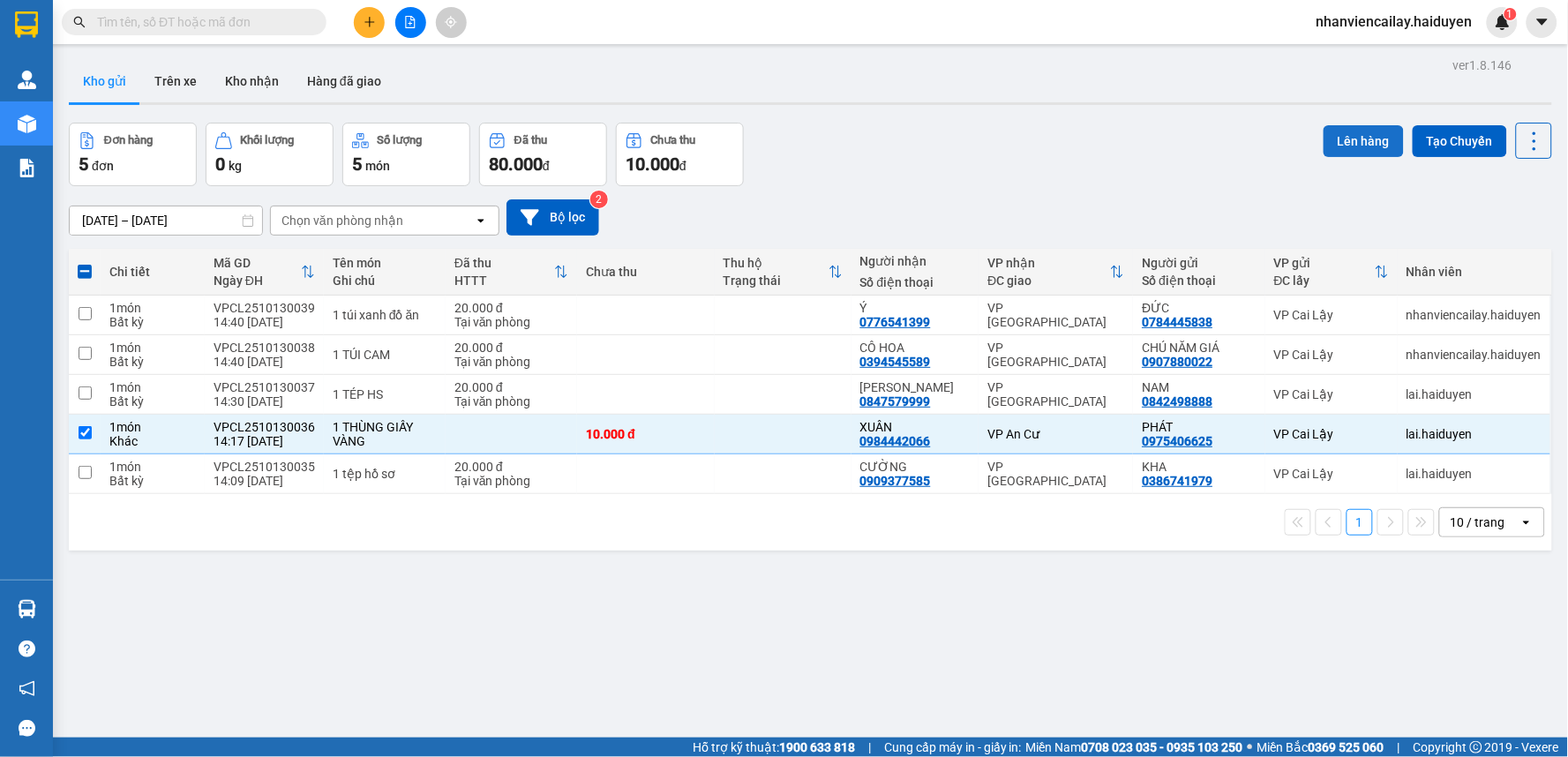
click at [1326, 135] on button "Lên hàng" at bounding box center [1363, 141] width 80 height 31
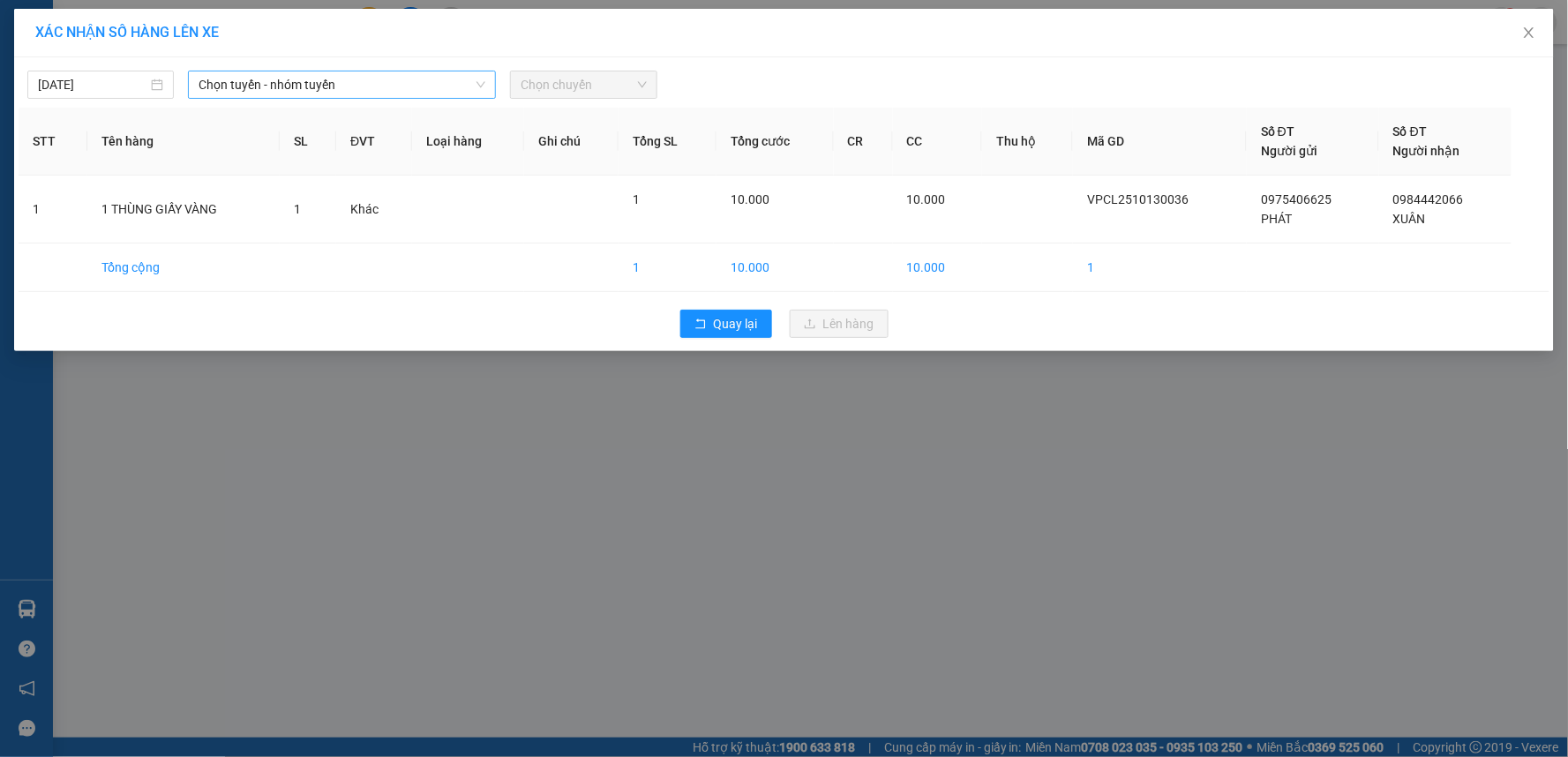
click at [450, 91] on span "Chọn tuyến - nhóm tuyến" at bounding box center [342, 84] width 287 height 26
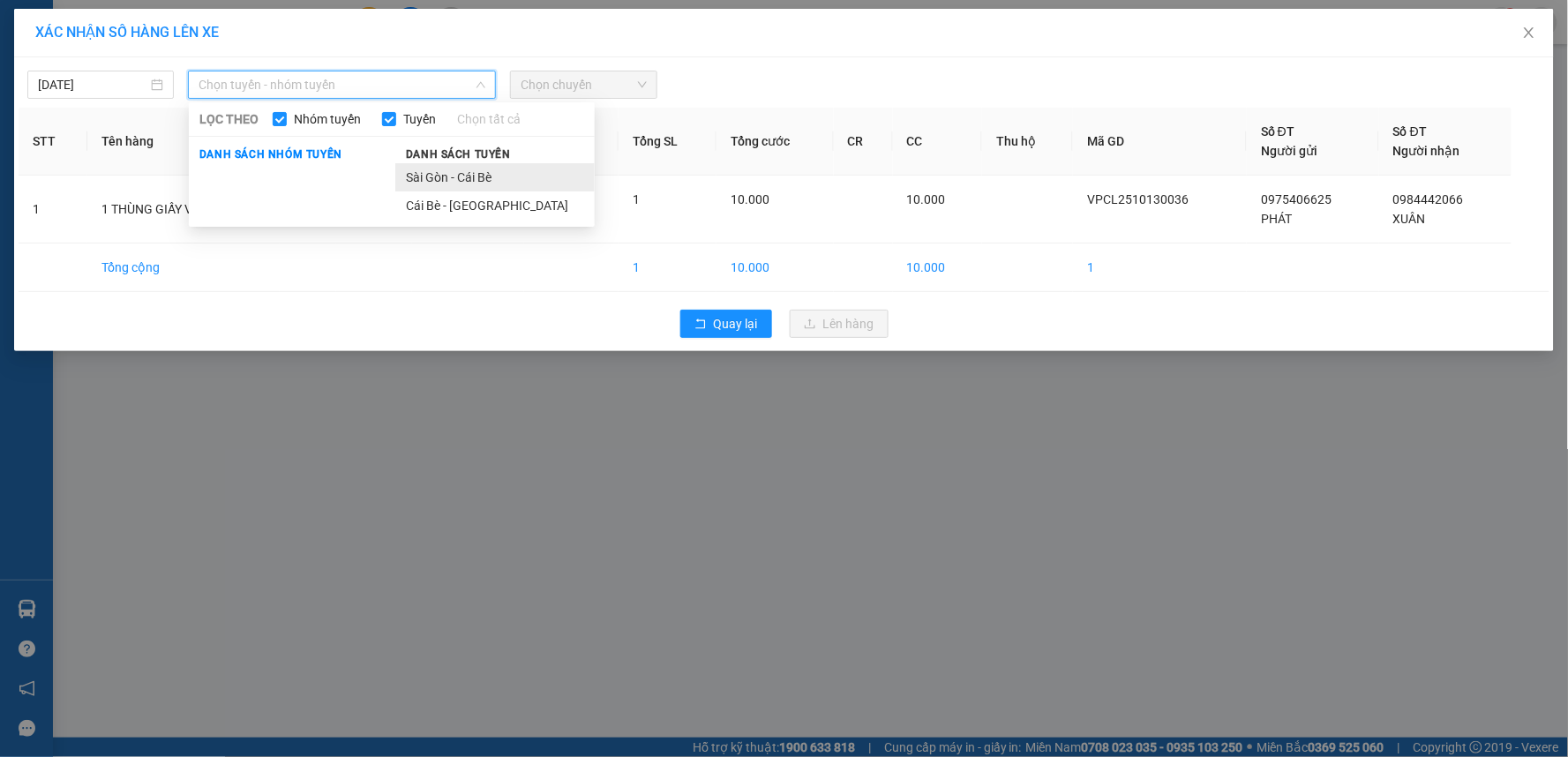
click at [495, 173] on li "Sài Gòn - Cái Bè" at bounding box center [496, 177] width 200 height 28
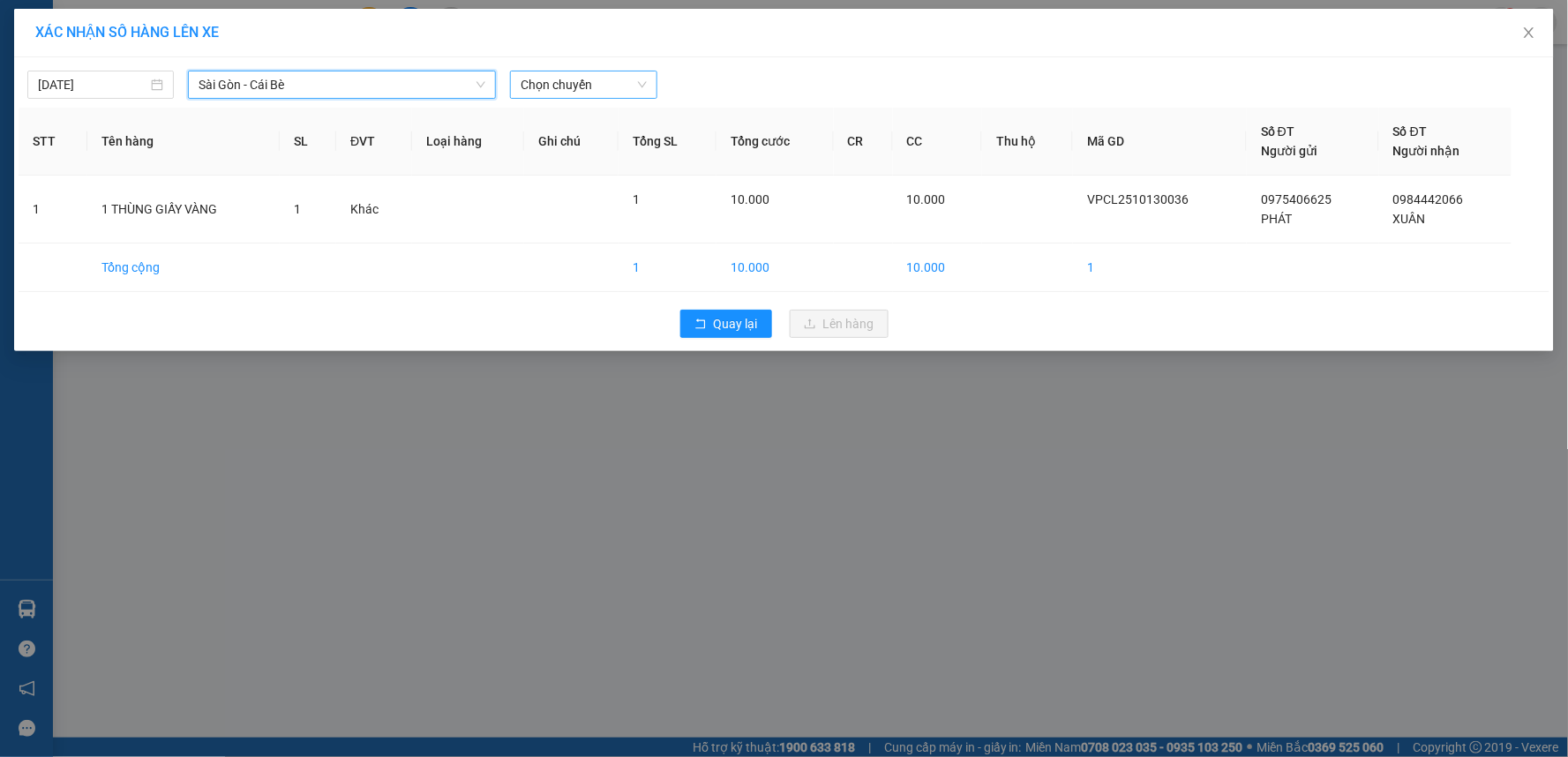
click at [629, 80] on span "Chọn chuyến" at bounding box center [583, 84] width 125 height 26
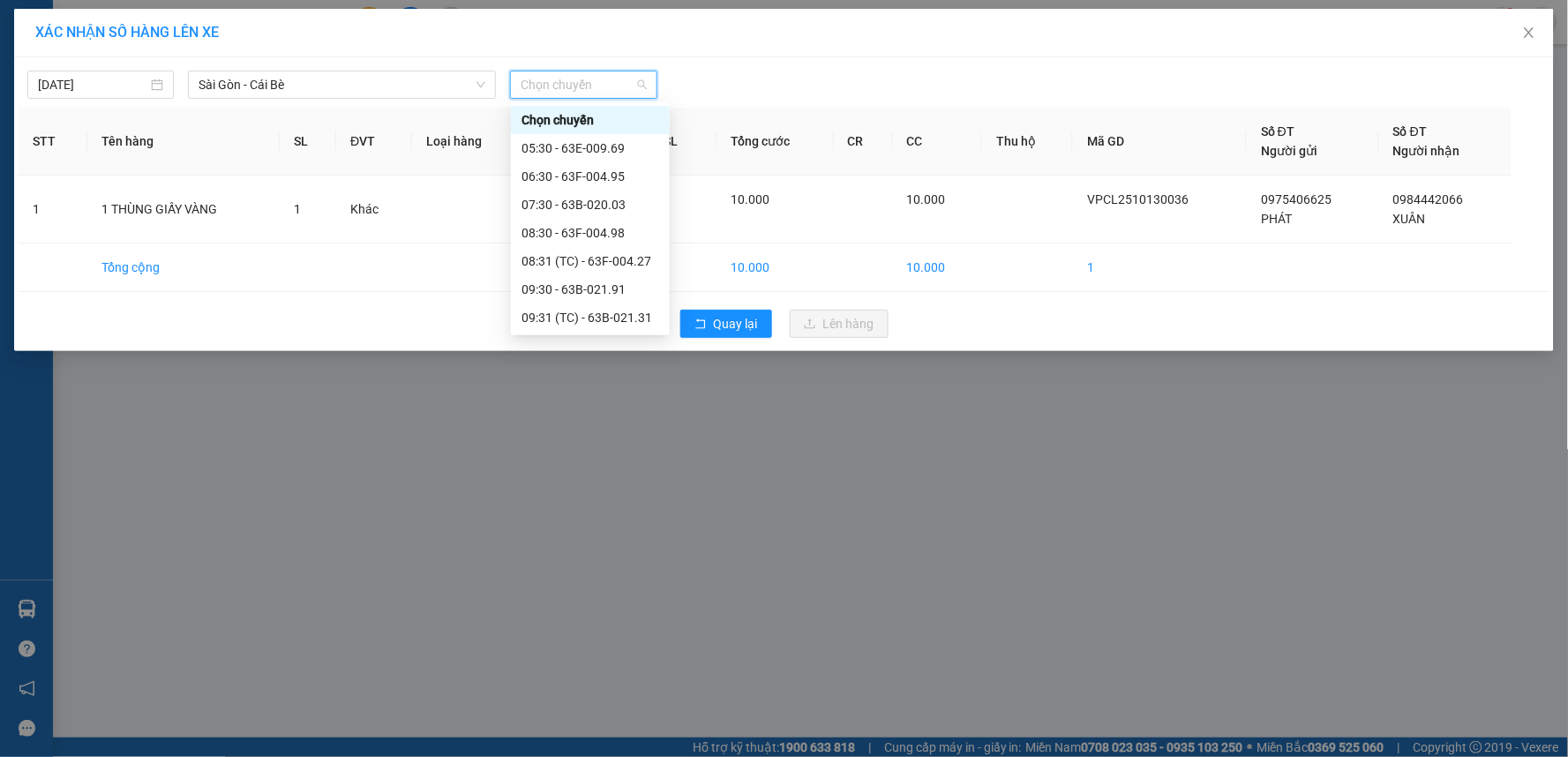
click at [602, 477] on div "12:31 (TC) - 63B-020.43" at bounding box center [590, 487] width 138 height 20
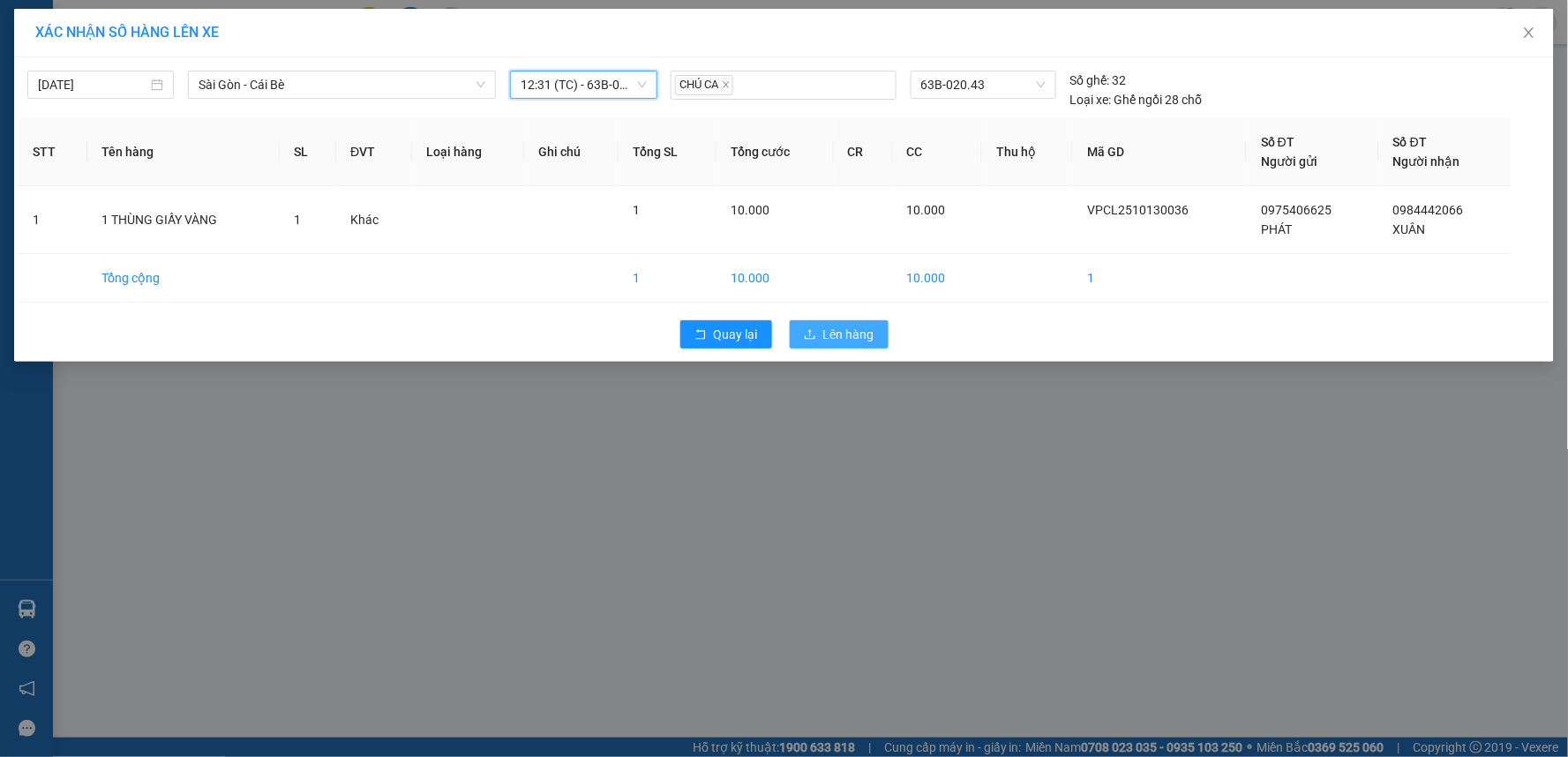
click at [845, 333] on span "Lên hàng" at bounding box center [848, 334] width 51 height 20
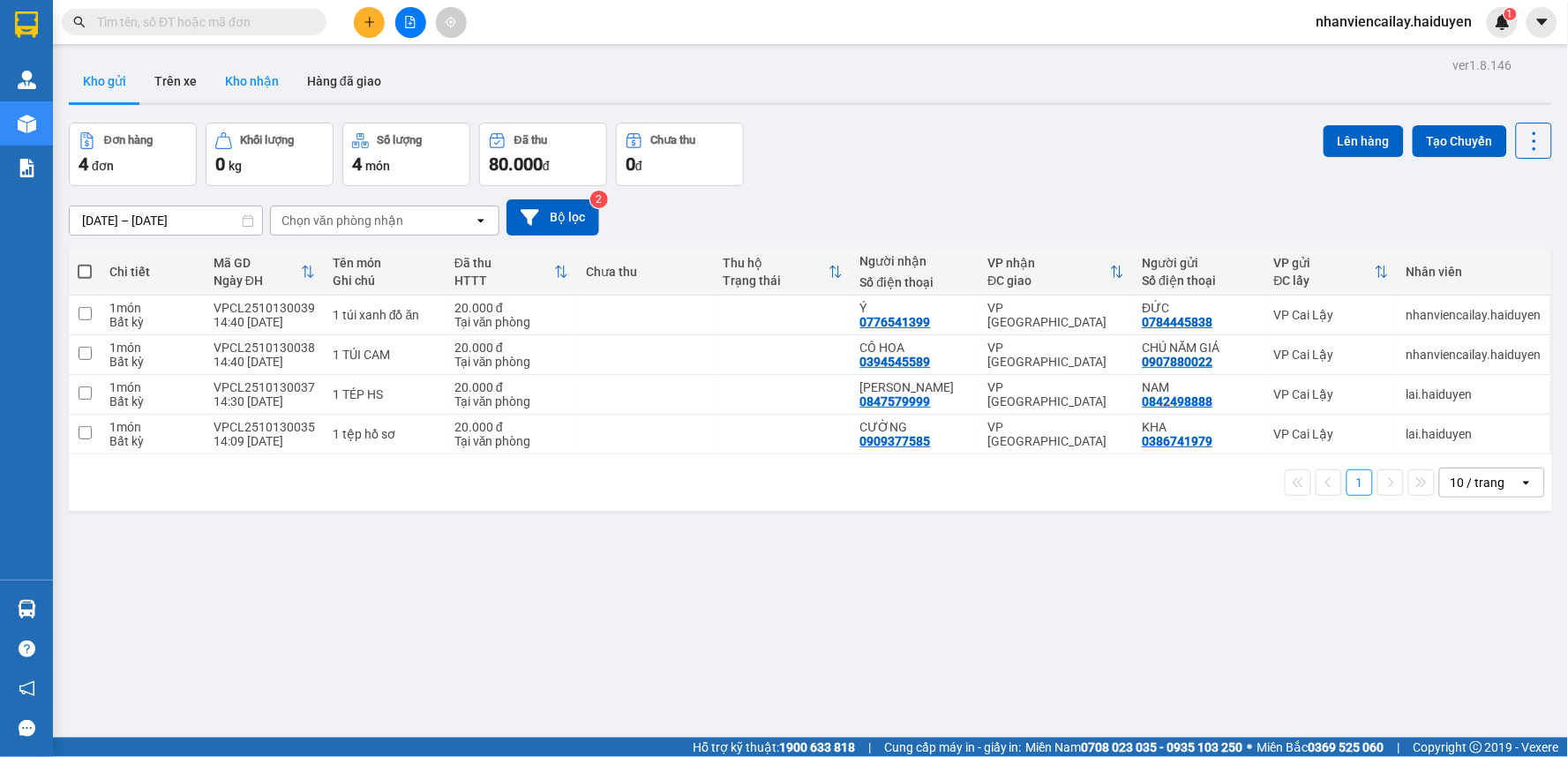
click at [261, 76] on button "Kho nhận" at bounding box center [252, 80] width 82 height 42
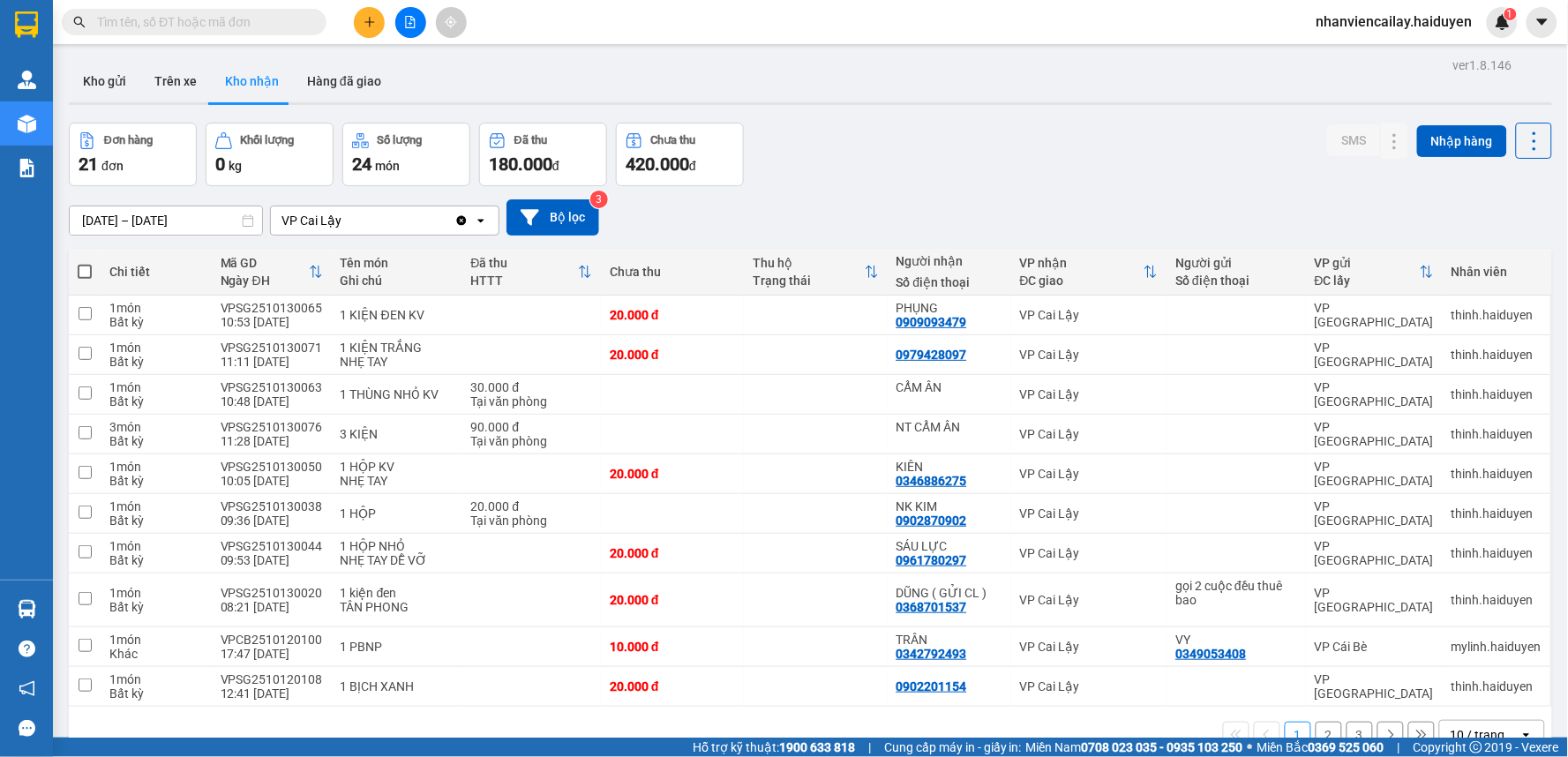
click at [282, 24] on input "text" at bounding box center [201, 23] width 209 height 20
click at [1354, 317] on icon at bounding box center [1359, 314] width 13 height 13
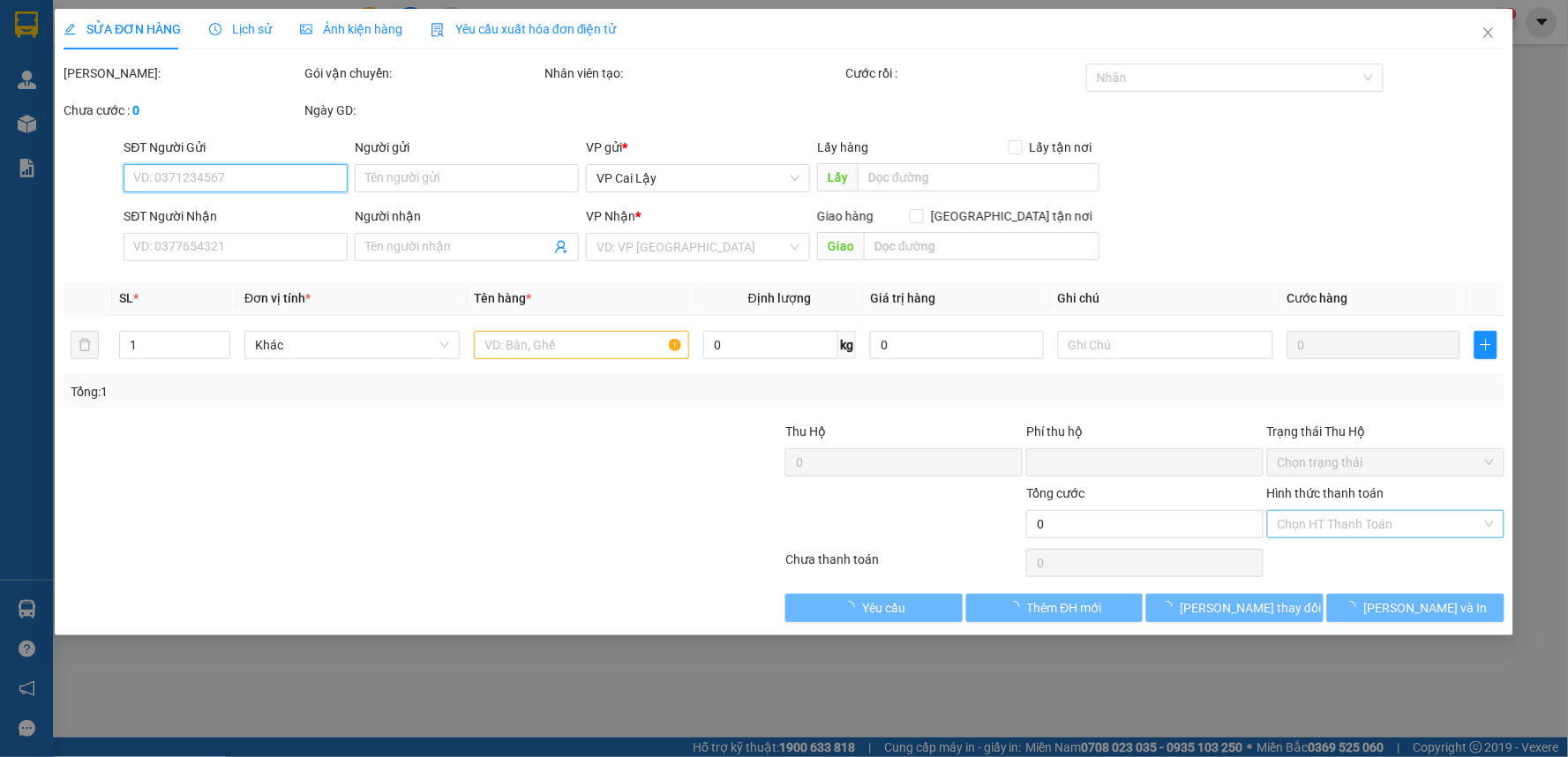
type input "0909093479"
type input "PHỤNG"
type input "0"
type input "20.000"
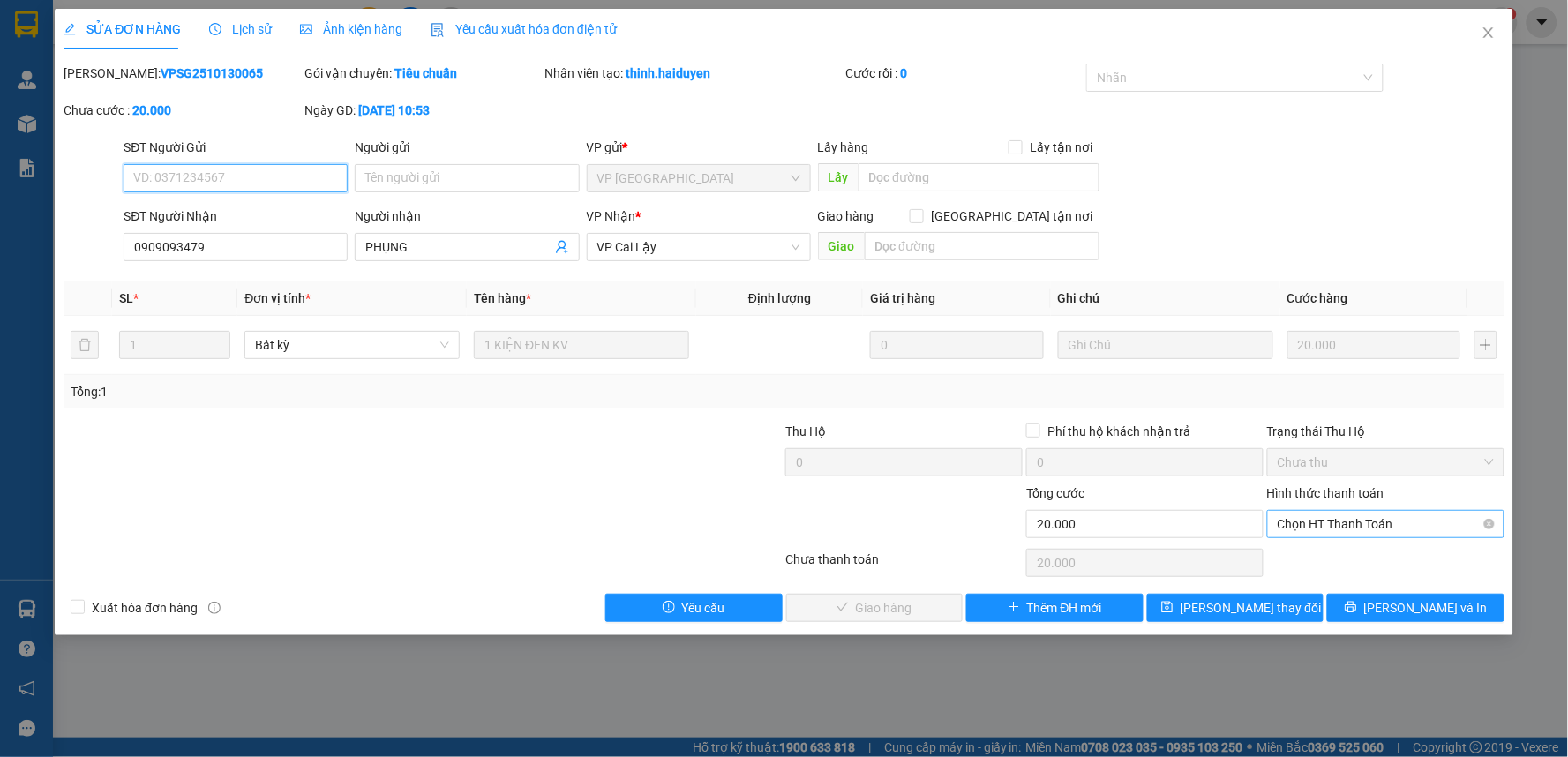
click at [1418, 521] on span "Chọn HT Thanh Toán" at bounding box center [1385, 524] width 216 height 26
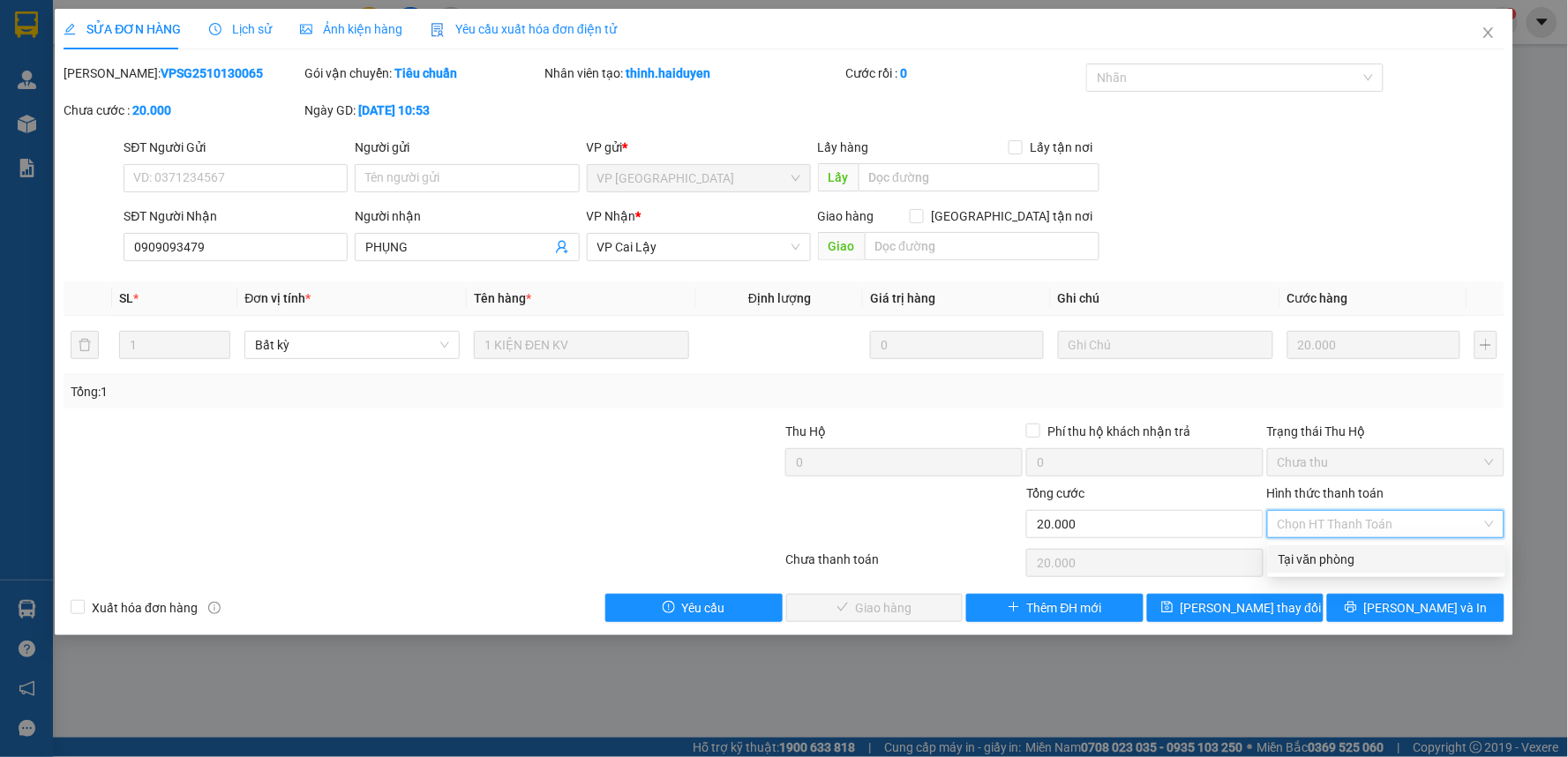
click at [1395, 563] on div "Tại văn phòng" at bounding box center [1386, 559] width 216 height 20
type input "0"
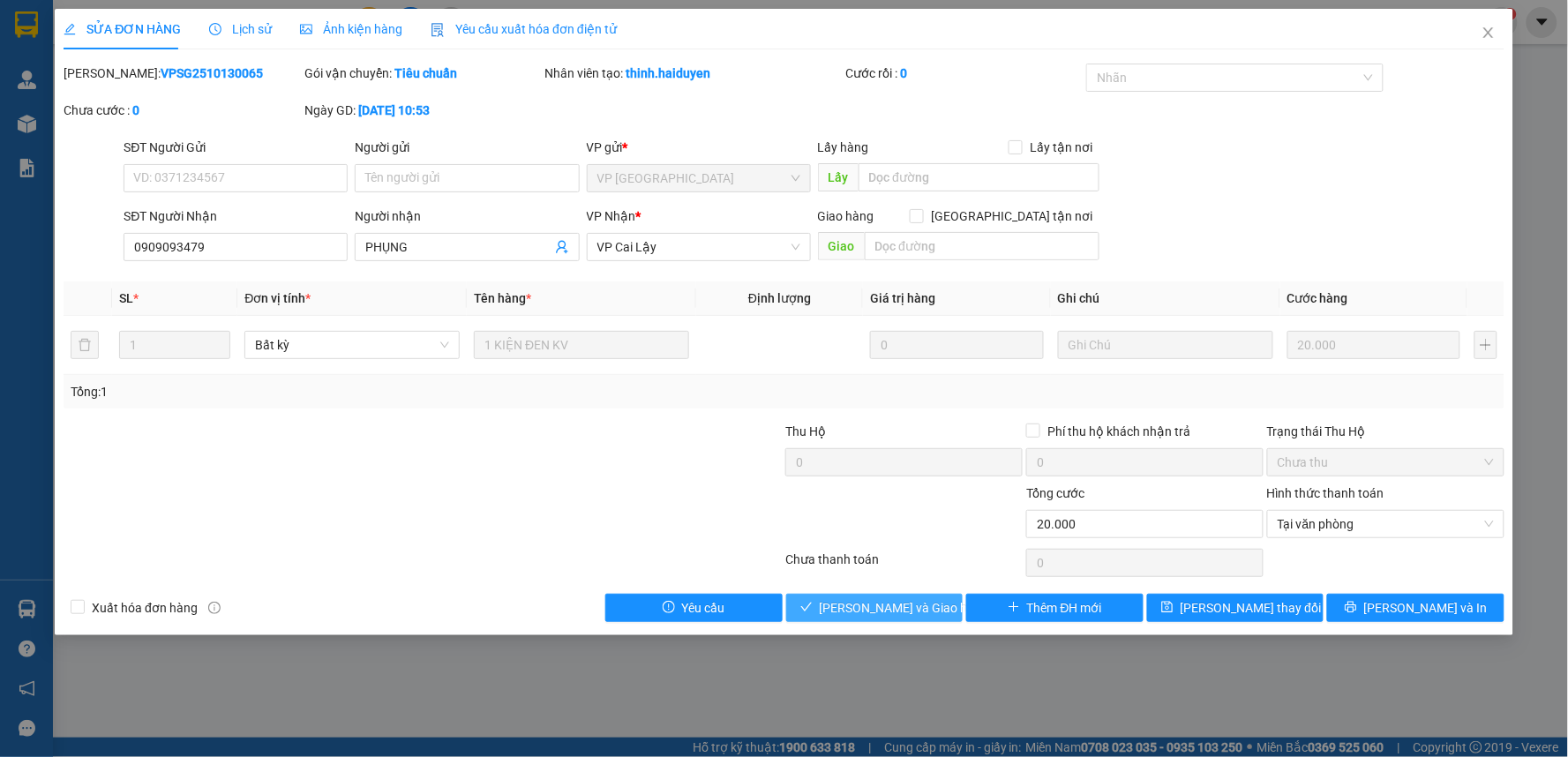
click at [858, 607] on span "[PERSON_NAME] và Giao hàng" at bounding box center [904, 608] width 169 height 20
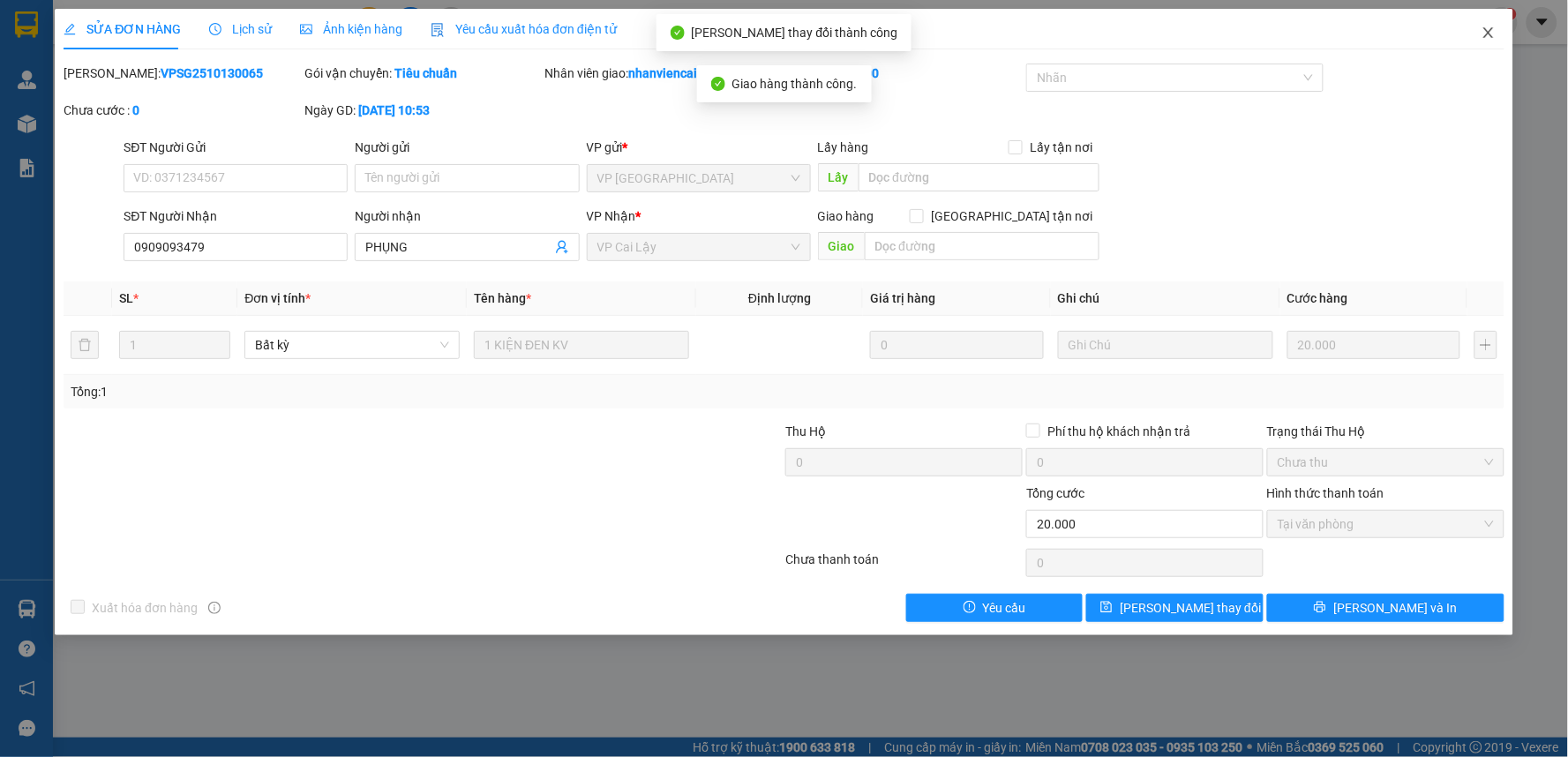
click at [1491, 31] on icon "close" at bounding box center [1488, 32] width 14 height 14
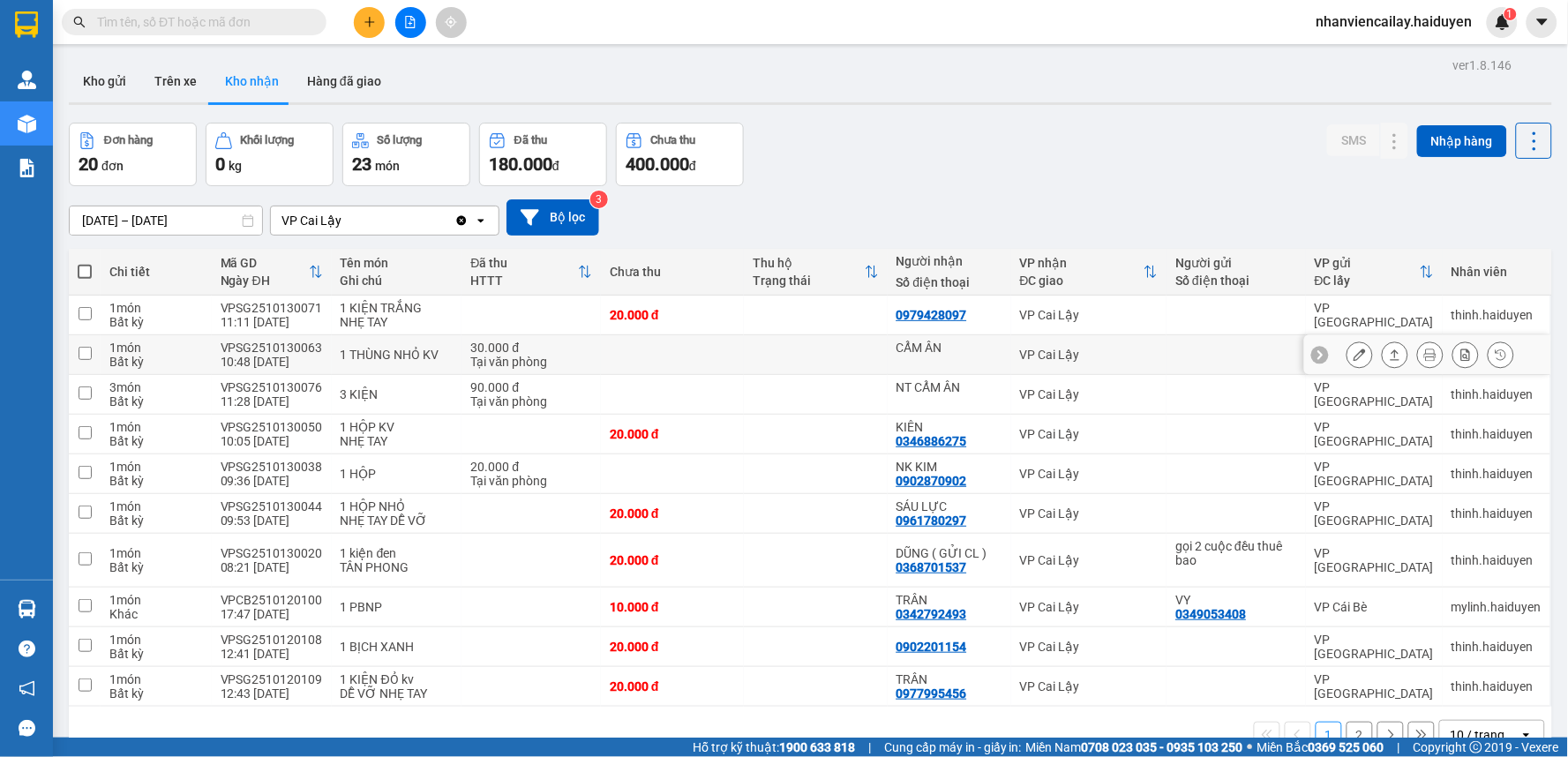
click at [624, 350] on td at bounding box center [672, 355] width 143 height 40
checkbox input "true"
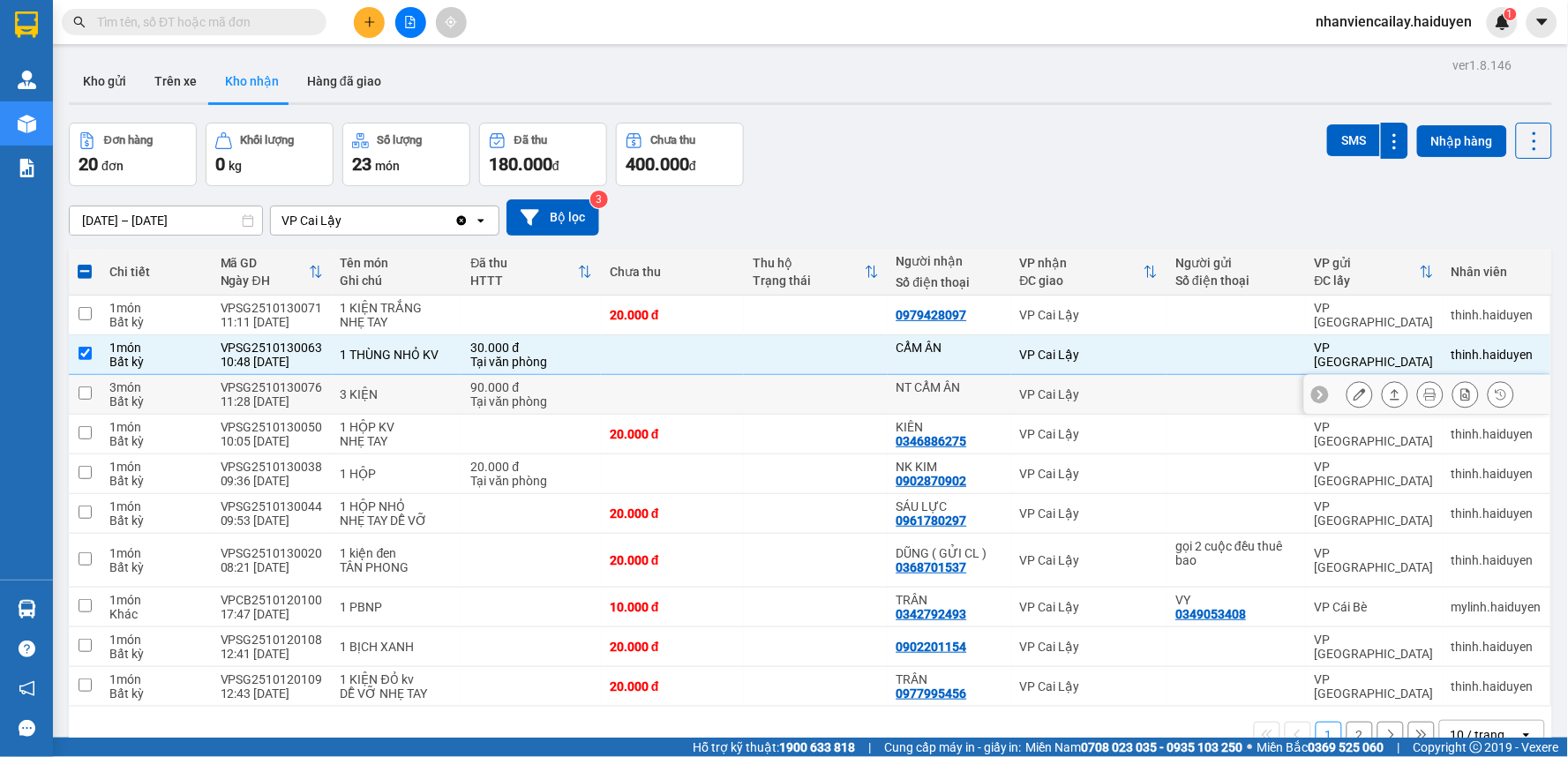
click at [585, 396] on td "90.000 đ Tại văn phòng" at bounding box center [531, 395] width 139 height 40
checkbox input "true"
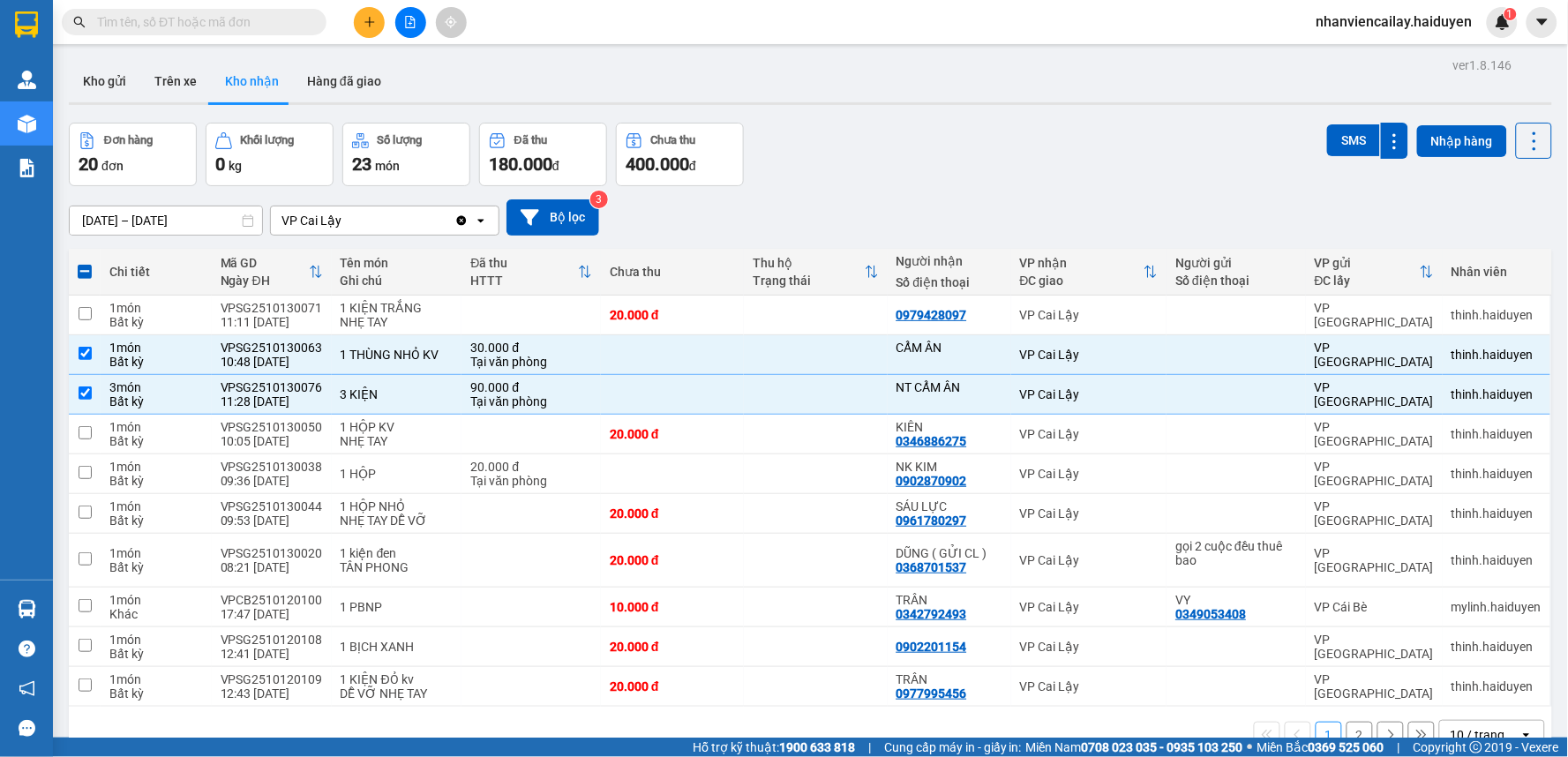
click at [833, 170] on div "Đơn hàng 20 đơn Khối lượng 0 kg Số lượng 23 món Đã thu 180.000 đ Chưa thu 400.0…" at bounding box center [810, 154] width 1483 height 64
click at [831, 313] on td at bounding box center [815, 315] width 143 height 40
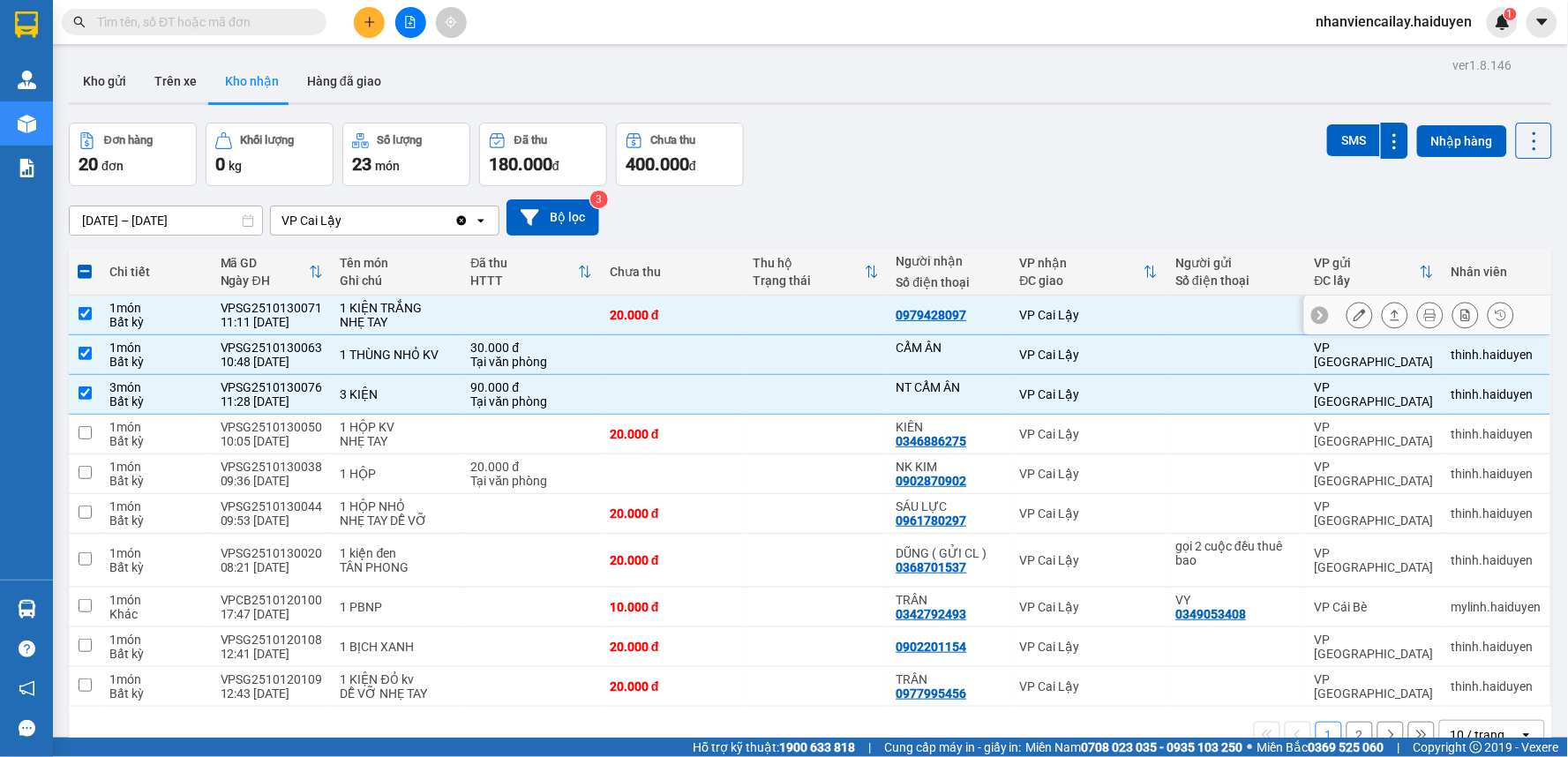
click at [805, 312] on td at bounding box center [815, 315] width 143 height 40
checkbox input "false"
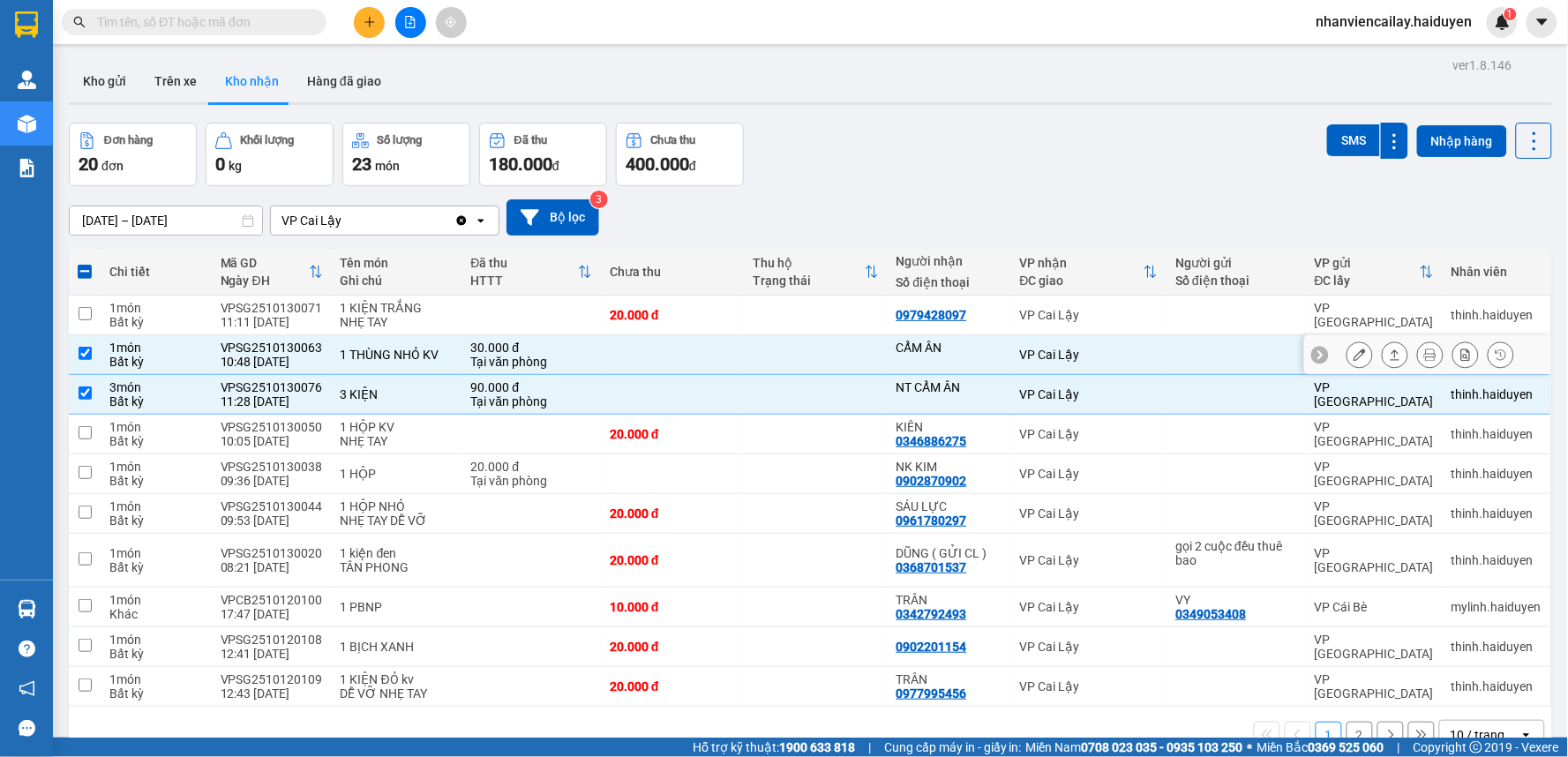
click at [796, 355] on td at bounding box center [815, 355] width 143 height 40
checkbox input "false"
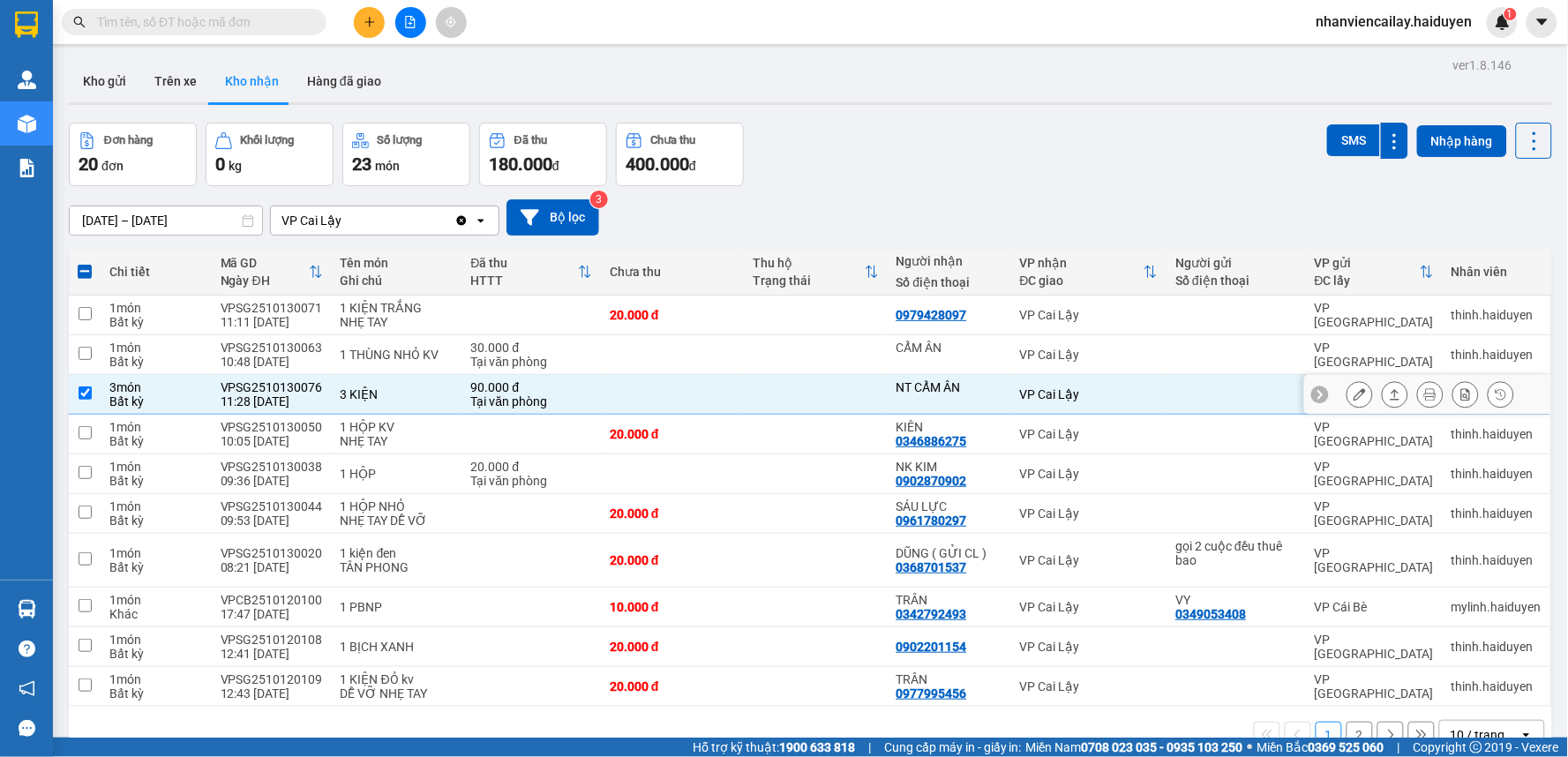
click at [787, 394] on td at bounding box center [815, 395] width 143 height 40
checkbox input "false"
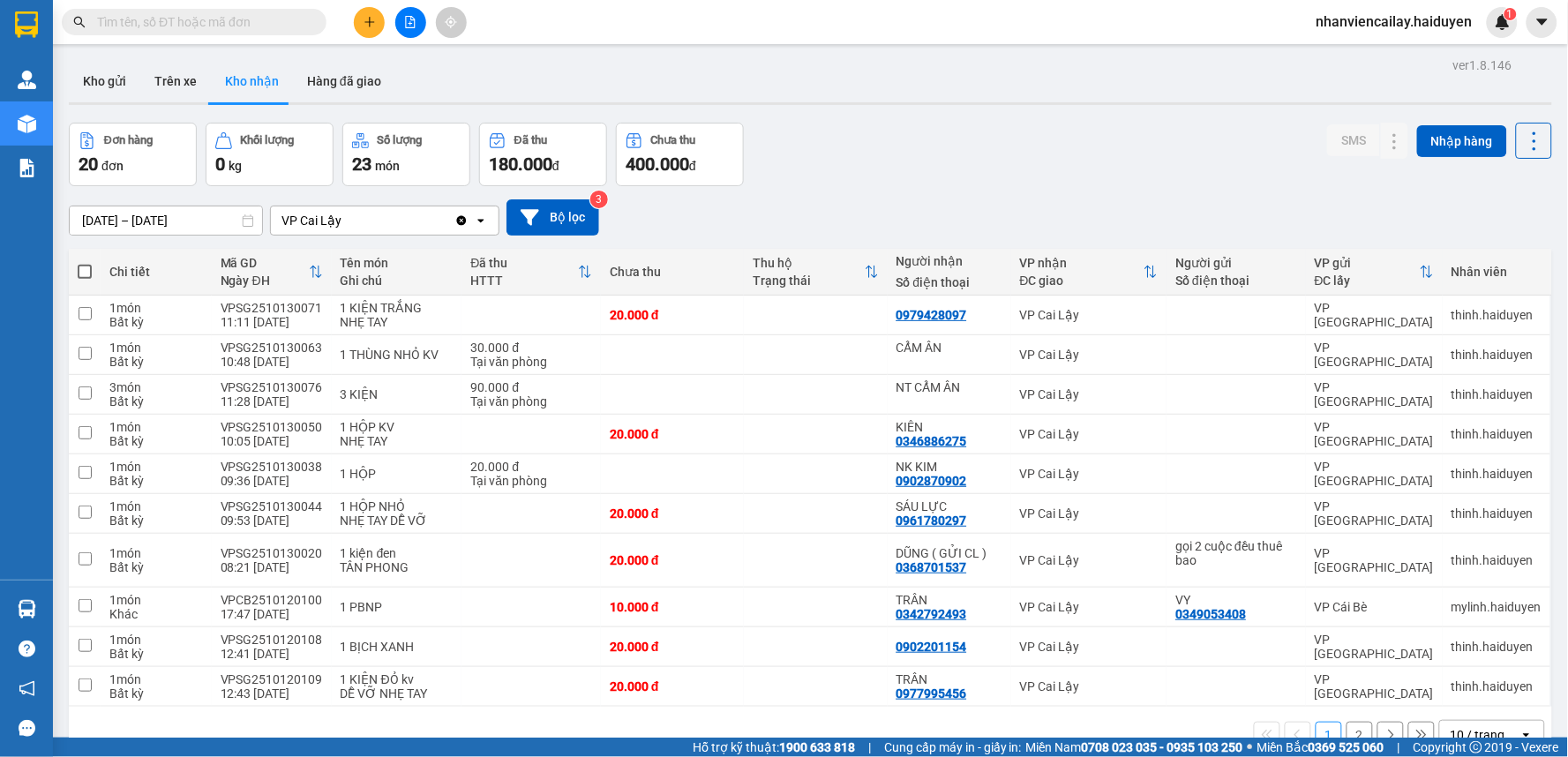
drag, startPoint x: 236, startPoint y: 26, endPoint x: 225, endPoint y: 24, distance: 11.2
click at [236, 26] on input "text" at bounding box center [201, 23] width 209 height 20
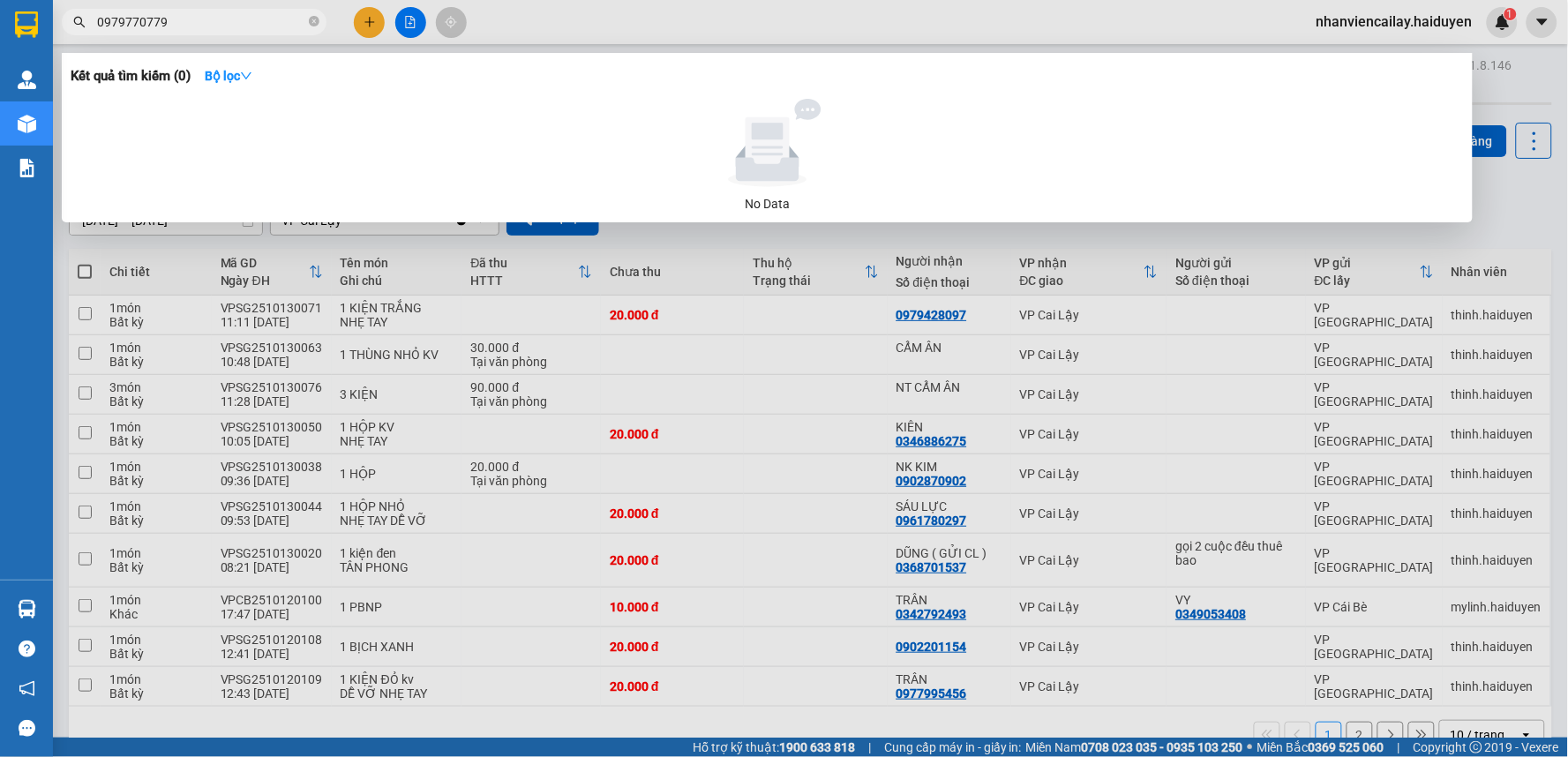
click at [197, 28] on input "0979770779" at bounding box center [201, 23] width 209 height 20
click at [609, 6] on div at bounding box center [784, 378] width 1568 height 757
drag, startPoint x: 227, startPoint y: 19, endPoint x: 54, endPoint y: 22, distance: 173.0
click at [47, 24] on section "Kết quả tìm kiếm ( 0 ) Bộ lọc No Data 0979770779 nhanviencailay.haiduyen 1 Quản…" at bounding box center [784, 378] width 1568 height 757
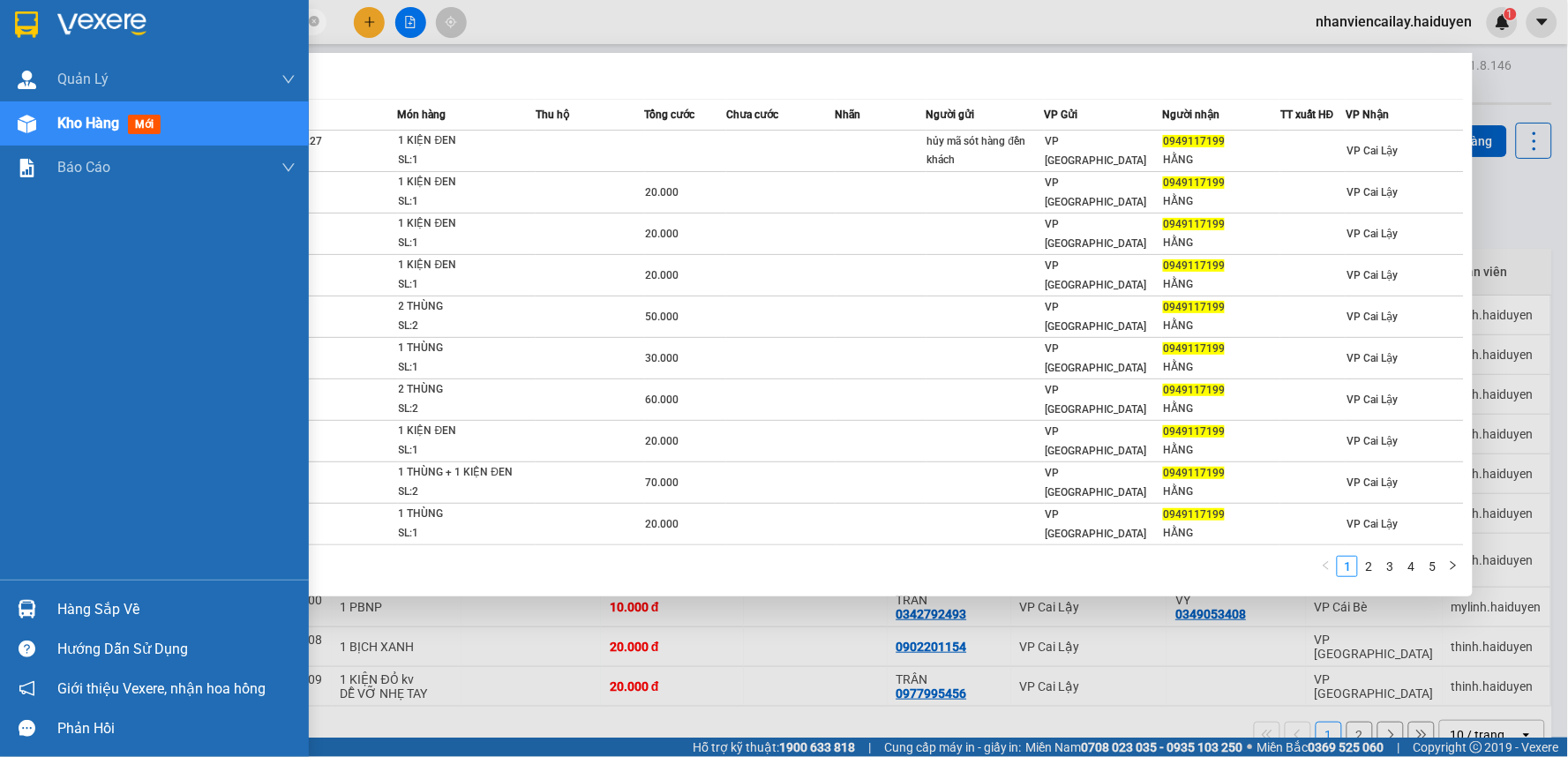
drag, startPoint x: 187, startPoint y: 23, endPoint x: 0, endPoint y: 37, distance: 187.5
click at [0, 37] on section "Kết quả tìm kiếm ( 41 ) Bộ lọc Mã ĐH Trạng thái Món hàng Thu hộ Tổng cước Chưa …" at bounding box center [784, 378] width 1568 height 757
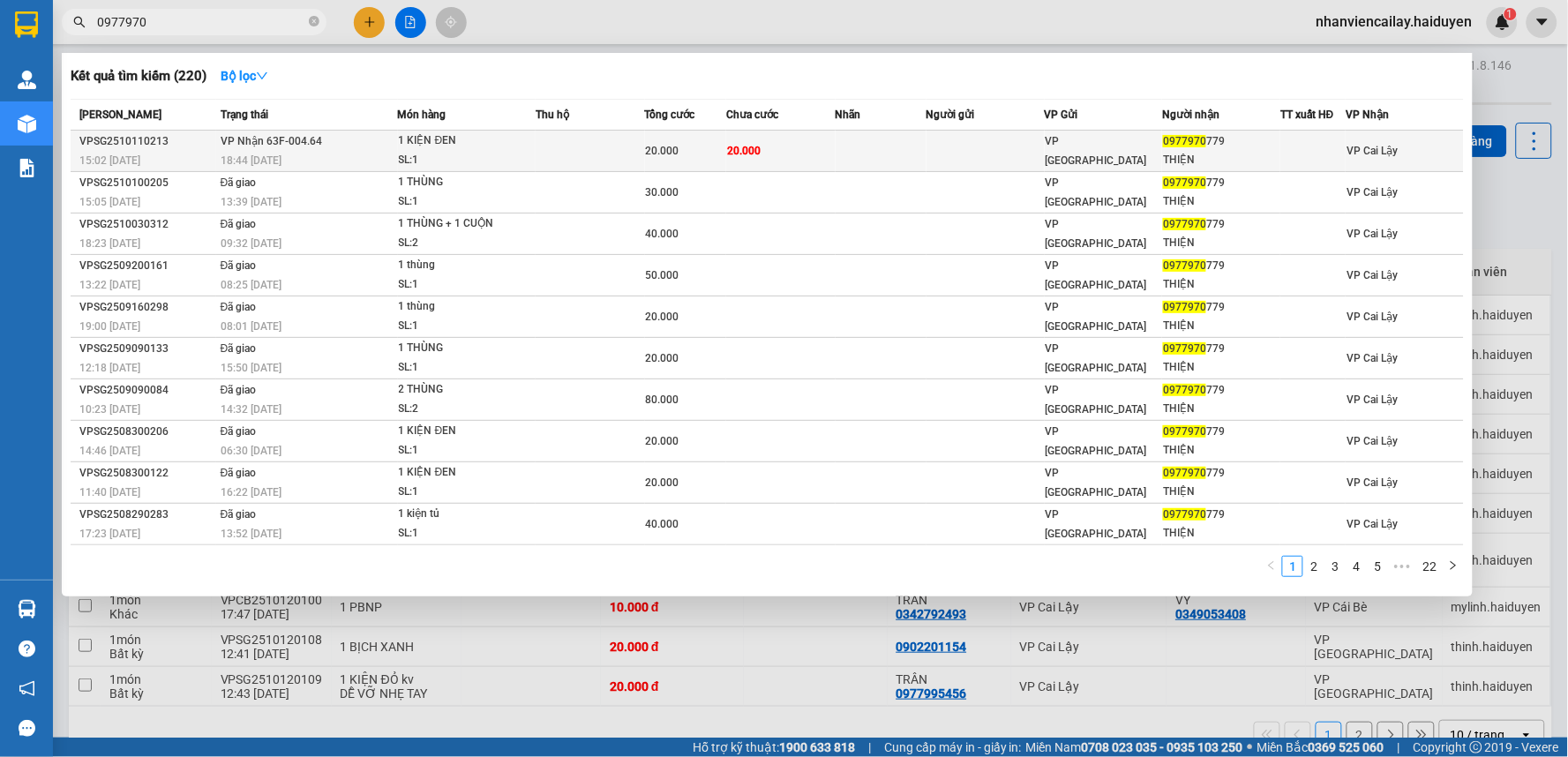
type input "0977970"
click at [936, 144] on td at bounding box center [985, 151] width 119 height 41
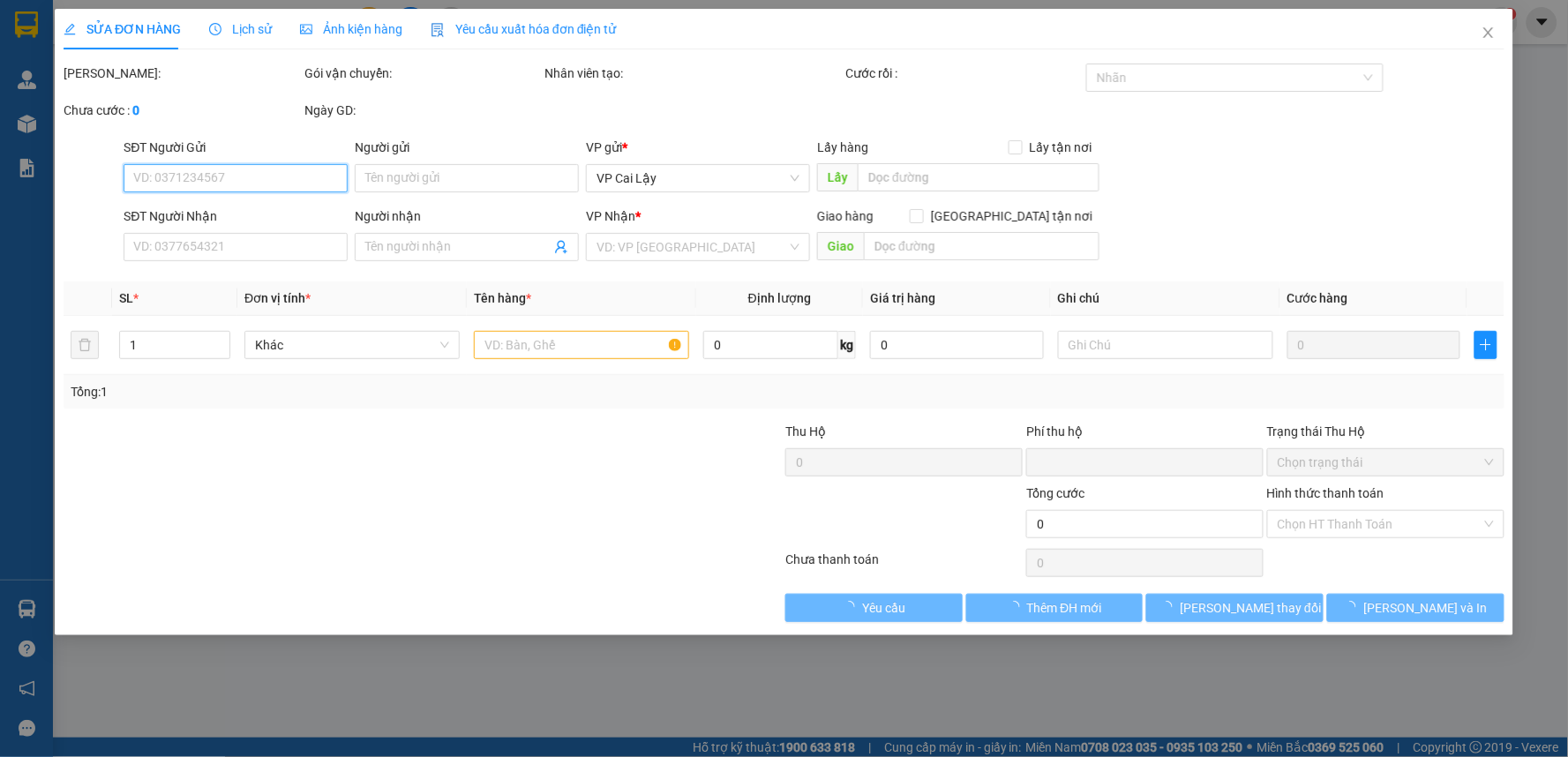
type input "0977970779"
type input "THIỆN"
type input "0"
type input "20.000"
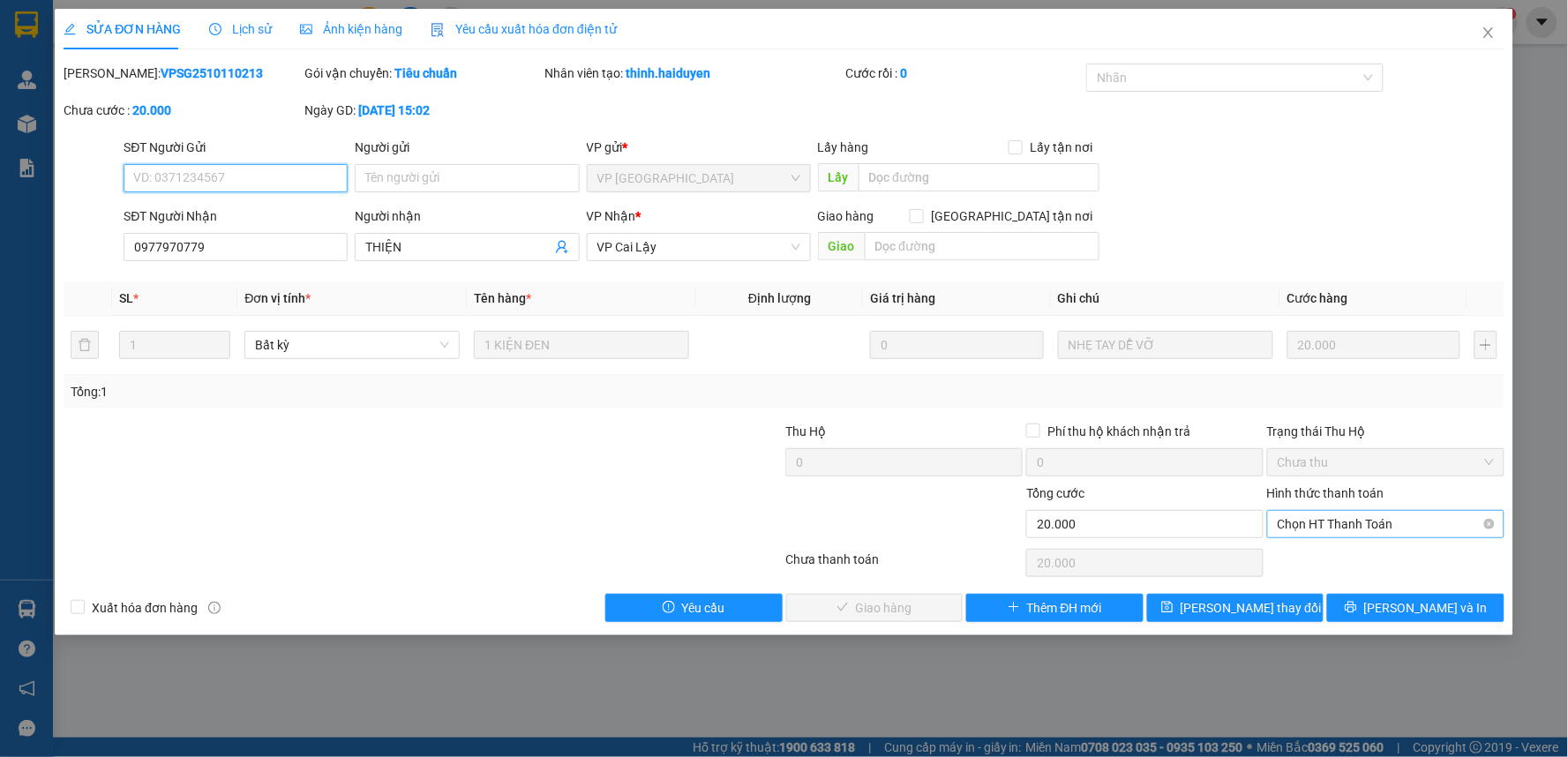
click at [1338, 525] on span "Chọn HT Thanh Toán" at bounding box center [1385, 524] width 216 height 26
click at [1373, 561] on div "Tại văn phòng" at bounding box center [1386, 559] width 216 height 20
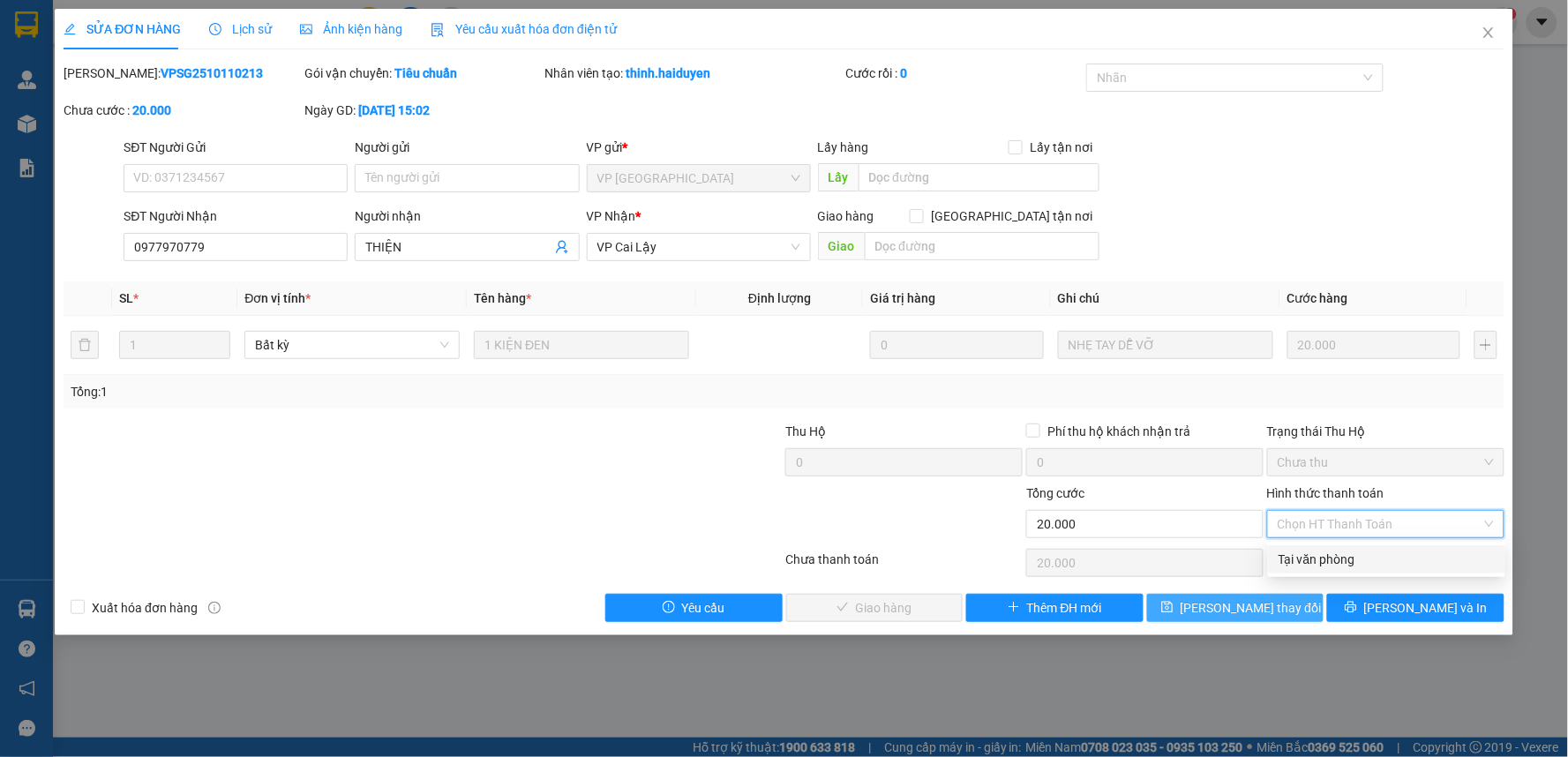
type input "0"
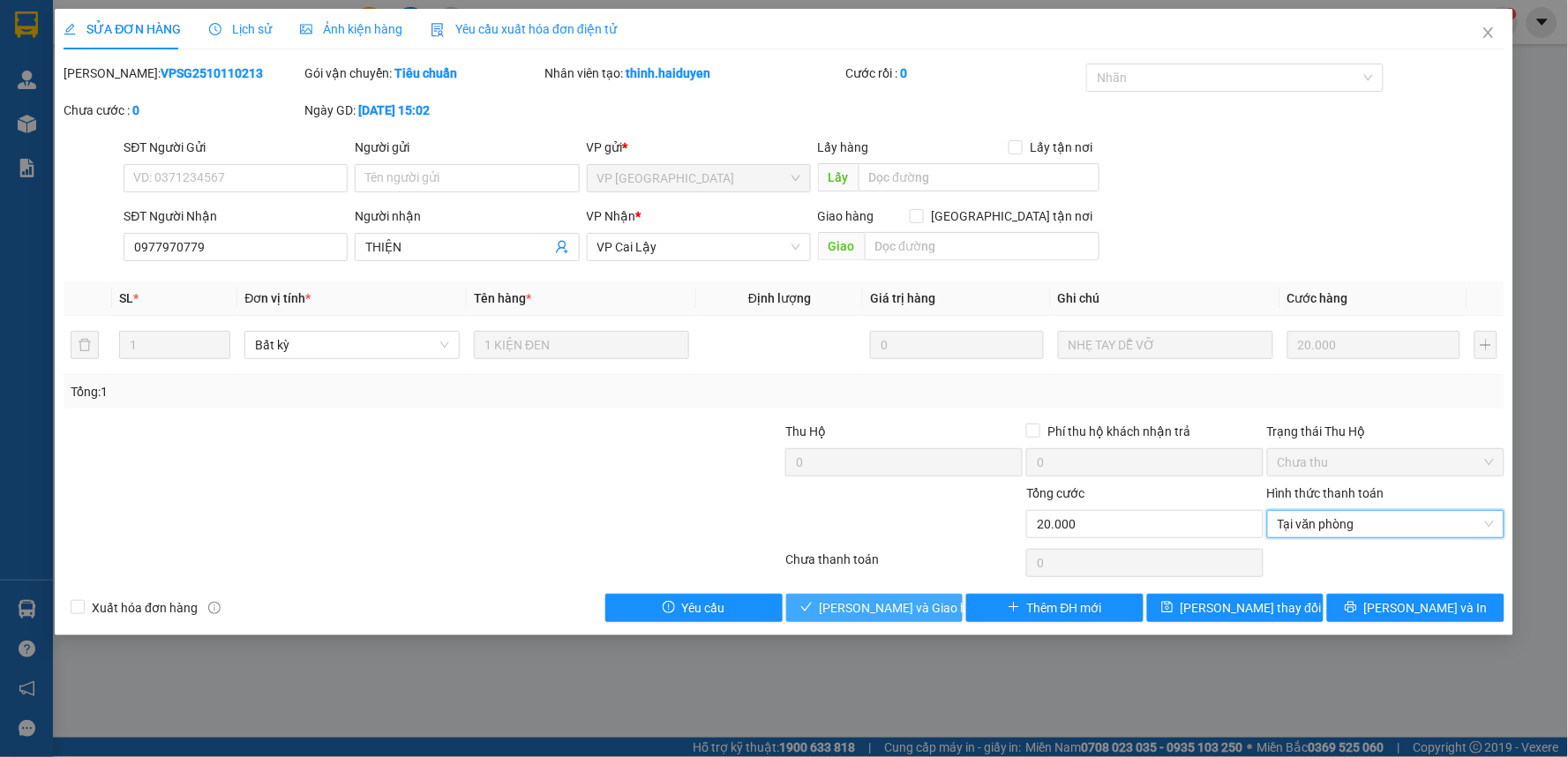
click at [865, 612] on span "[PERSON_NAME] và Giao hàng" at bounding box center [904, 608] width 169 height 20
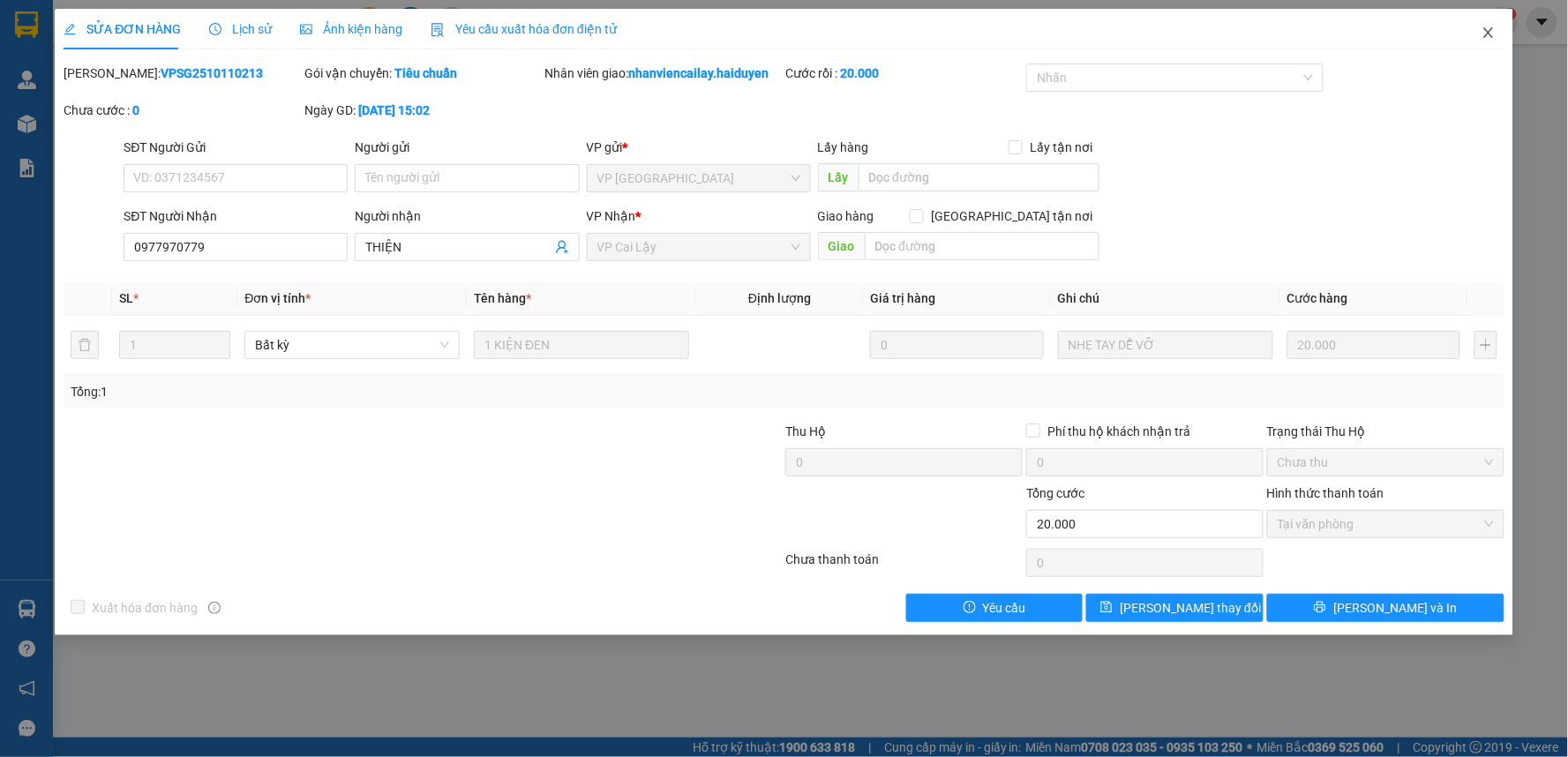
click at [1488, 32] on icon "close" at bounding box center [1488, 32] width 10 height 11
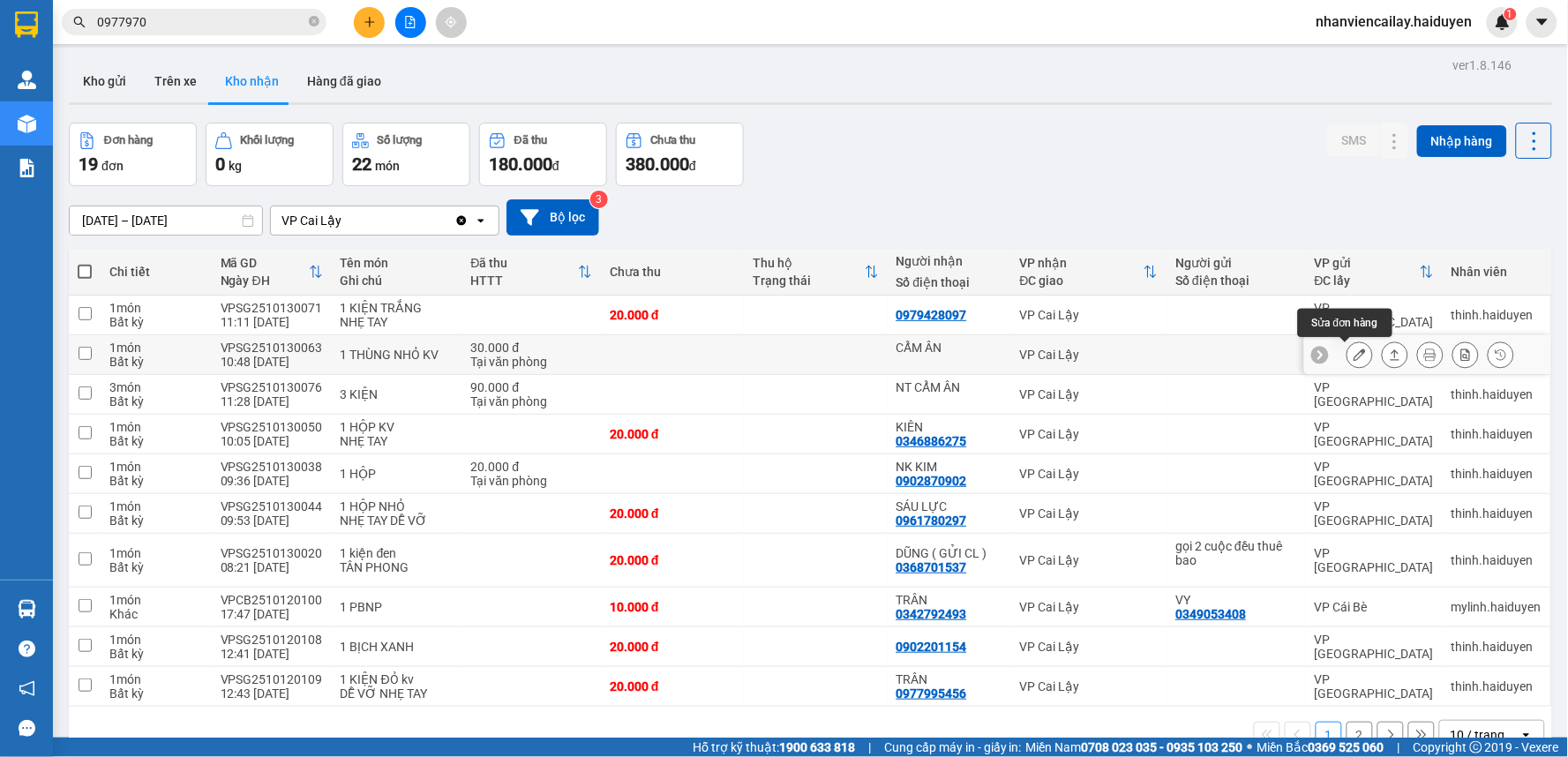
click at [1354, 350] on icon at bounding box center [1359, 355] width 13 height 13
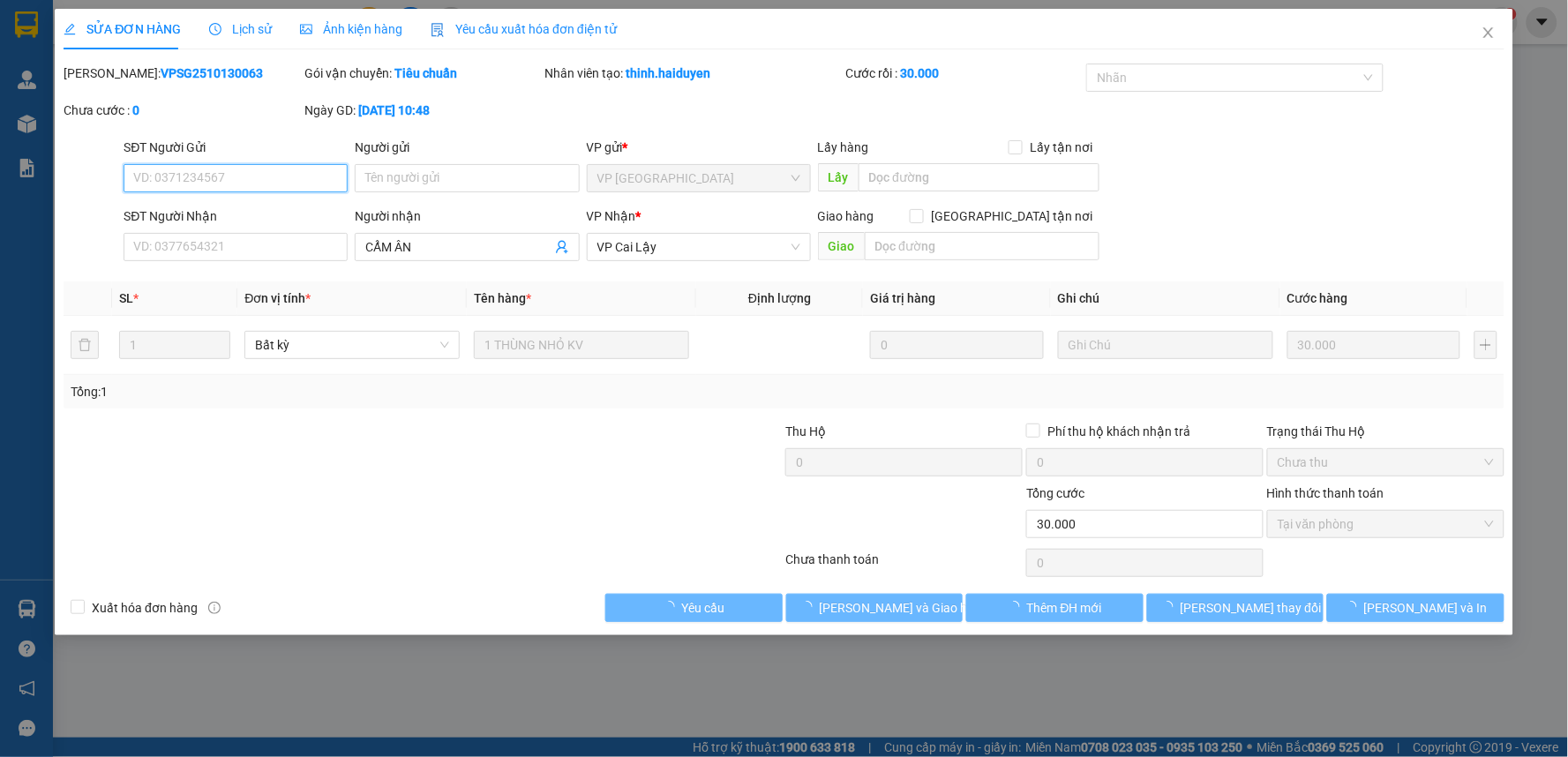
type input "CẨM ÂN"
type input "0"
type input "30.000"
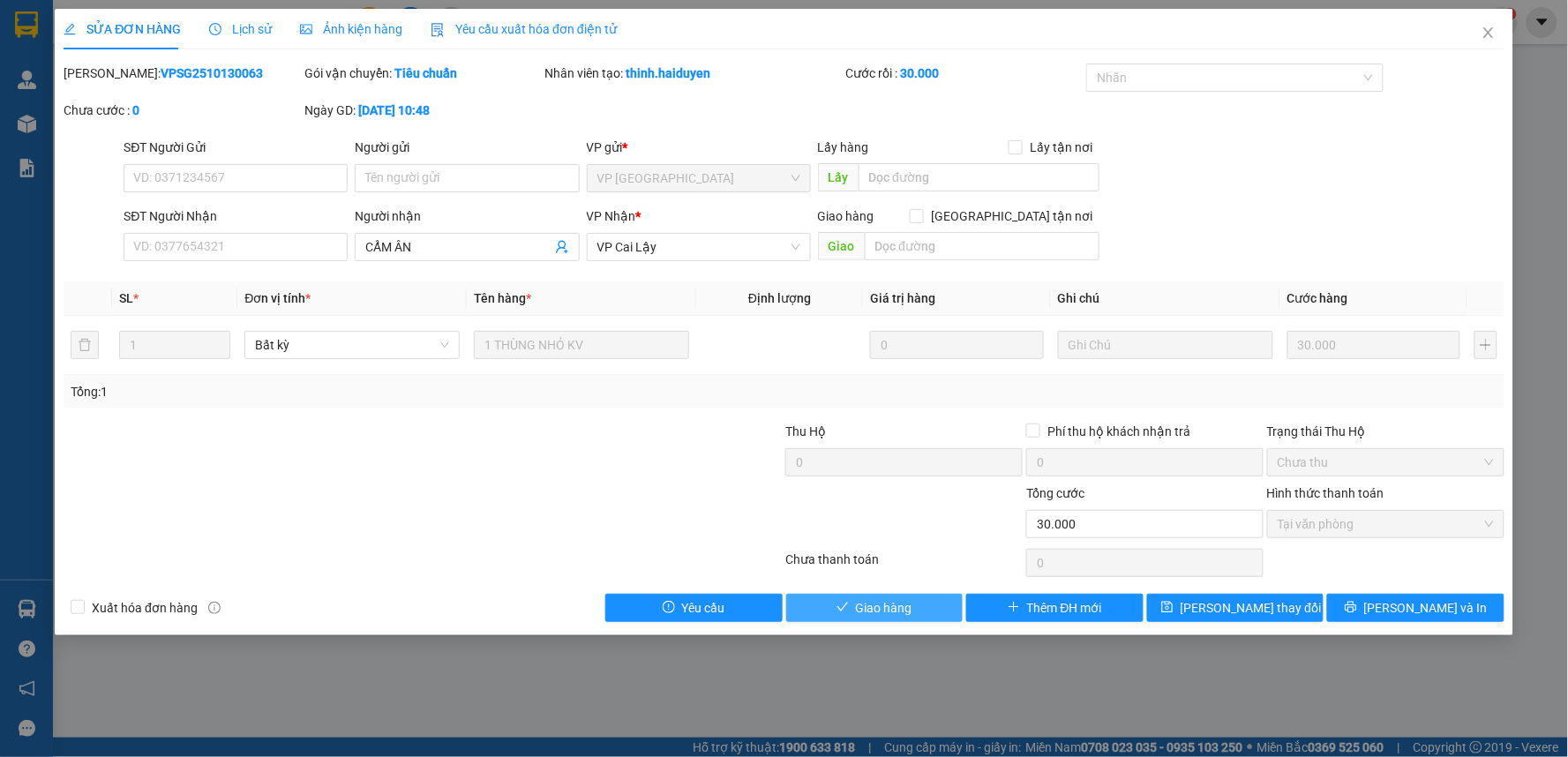
click at [901, 609] on span "Giao hàng" at bounding box center [884, 608] width 57 height 20
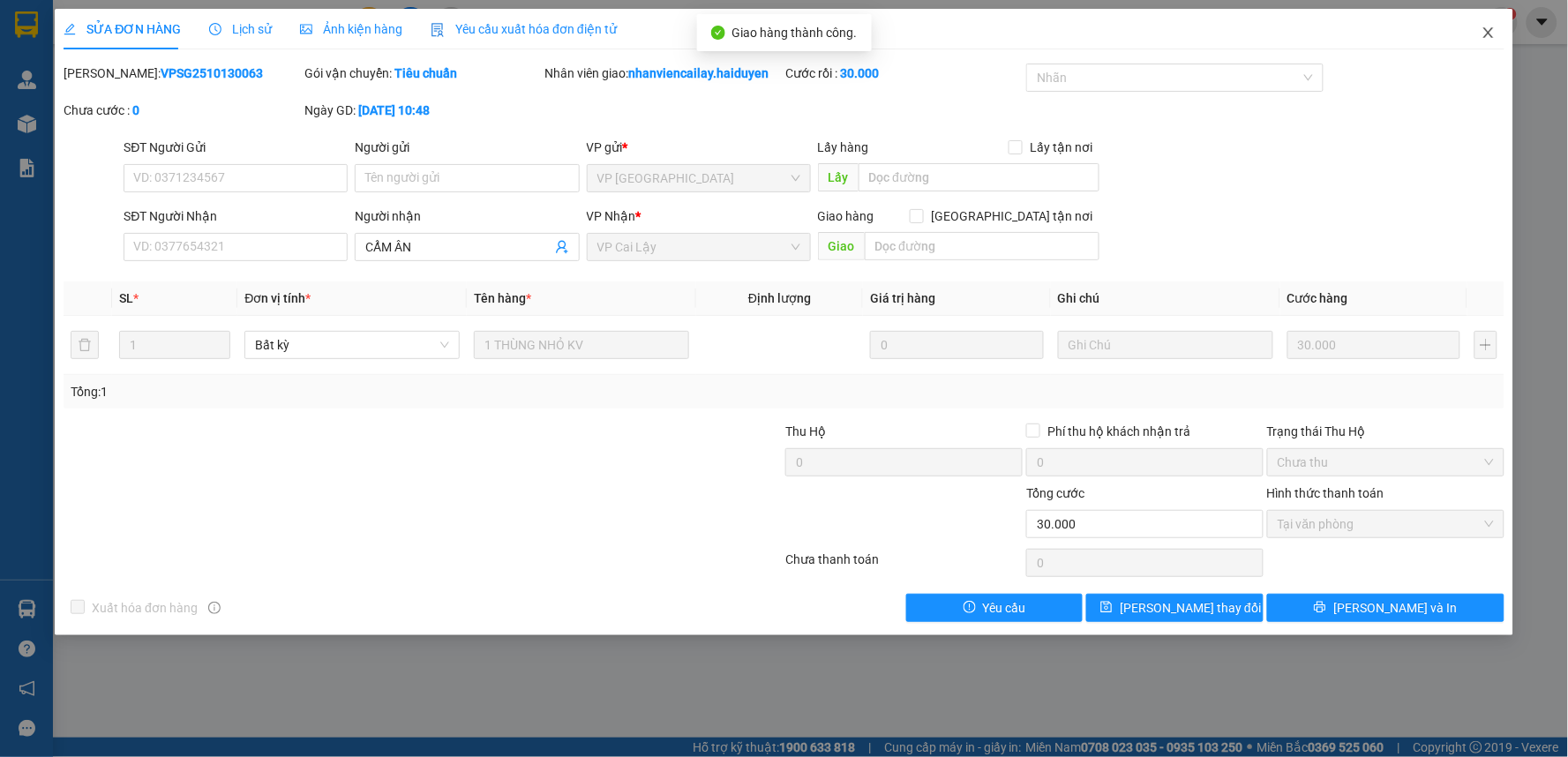
click at [1493, 36] on icon "close" at bounding box center [1488, 32] width 14 height 14
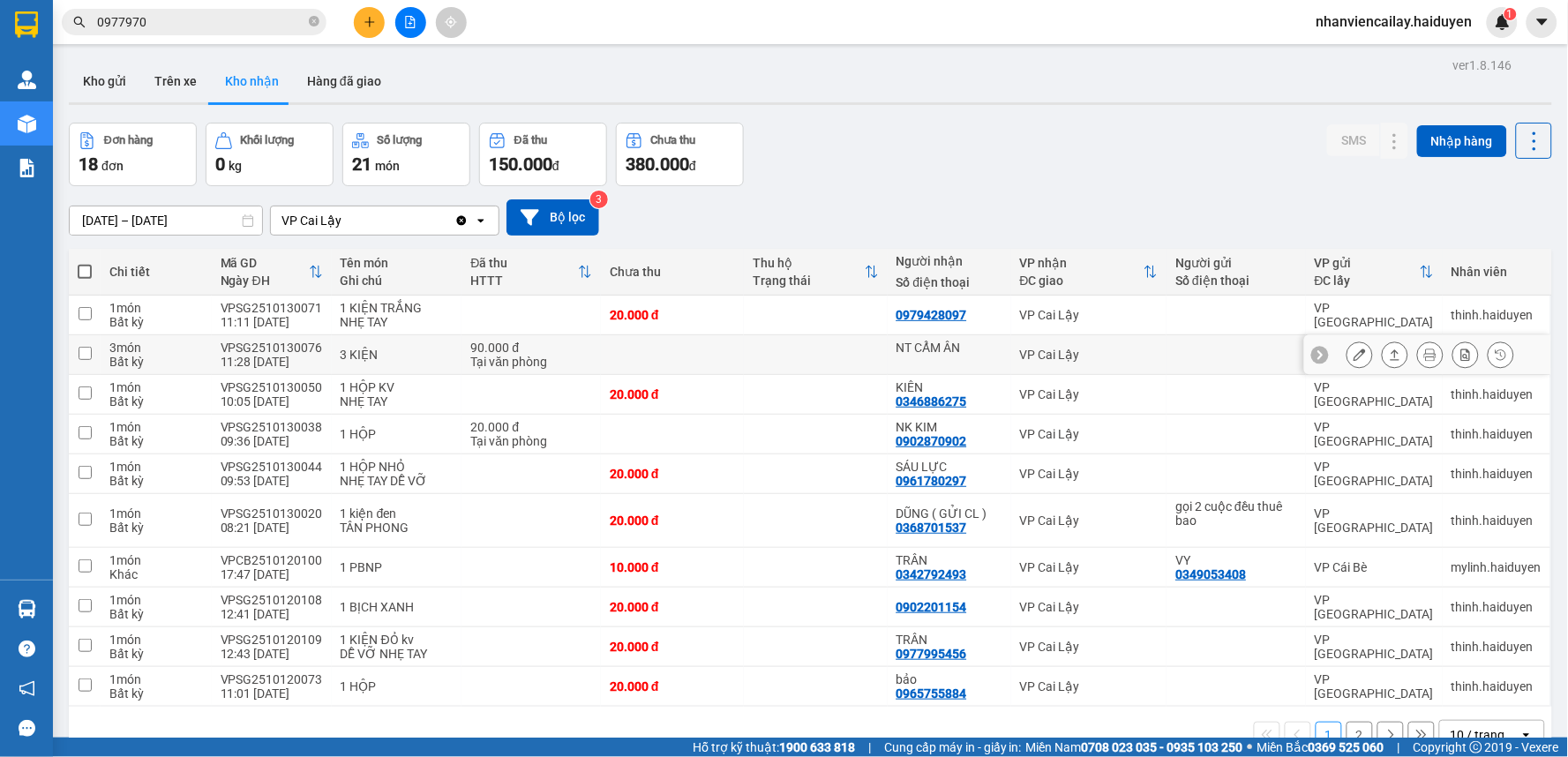
click at [795, 343] on td at bounding box center [815, 355] width 143 height 40
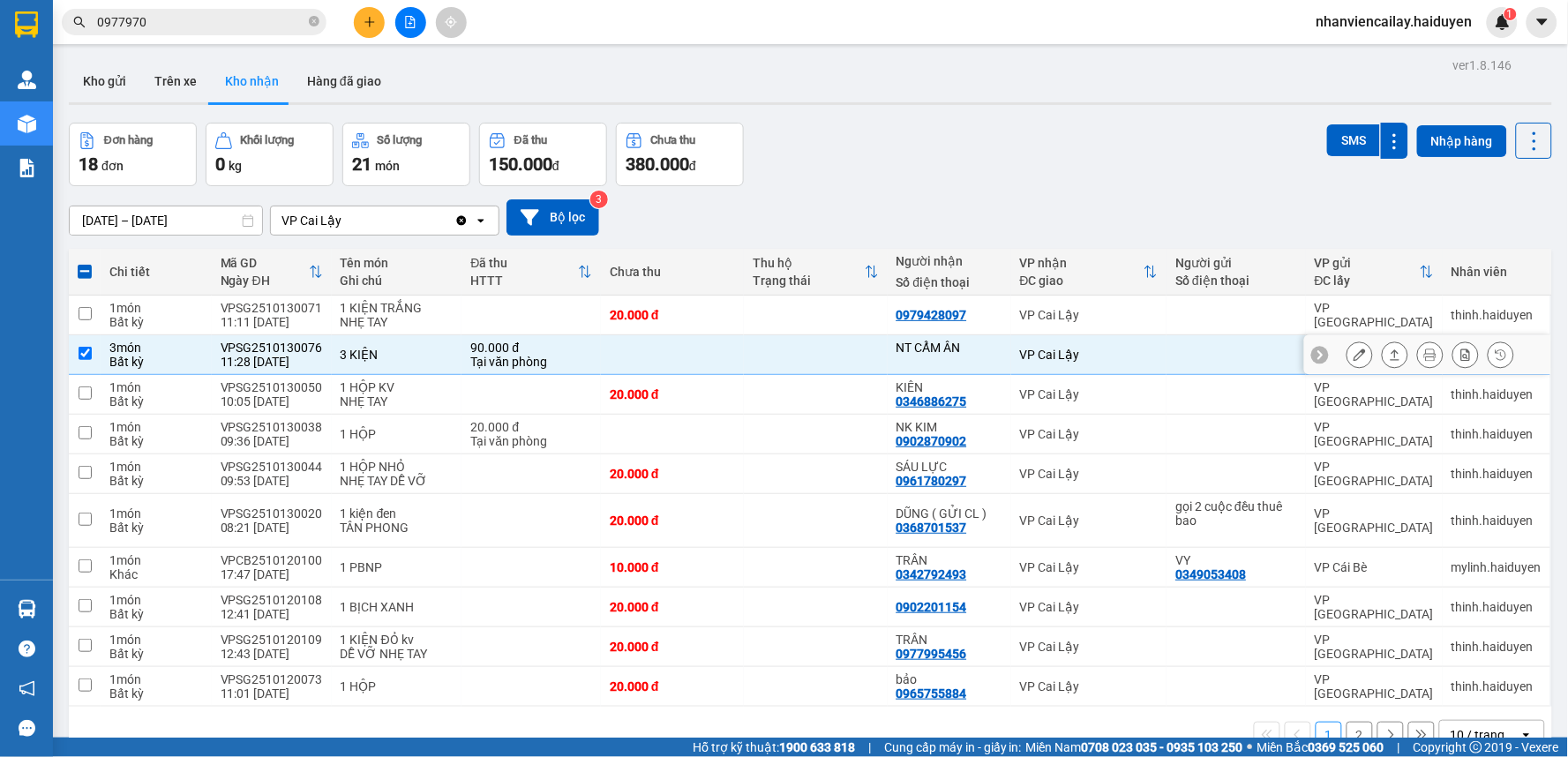
click at [1182, 357] on div at bounding box center [1236, 355] width 121 height 14
checkbox input "false"
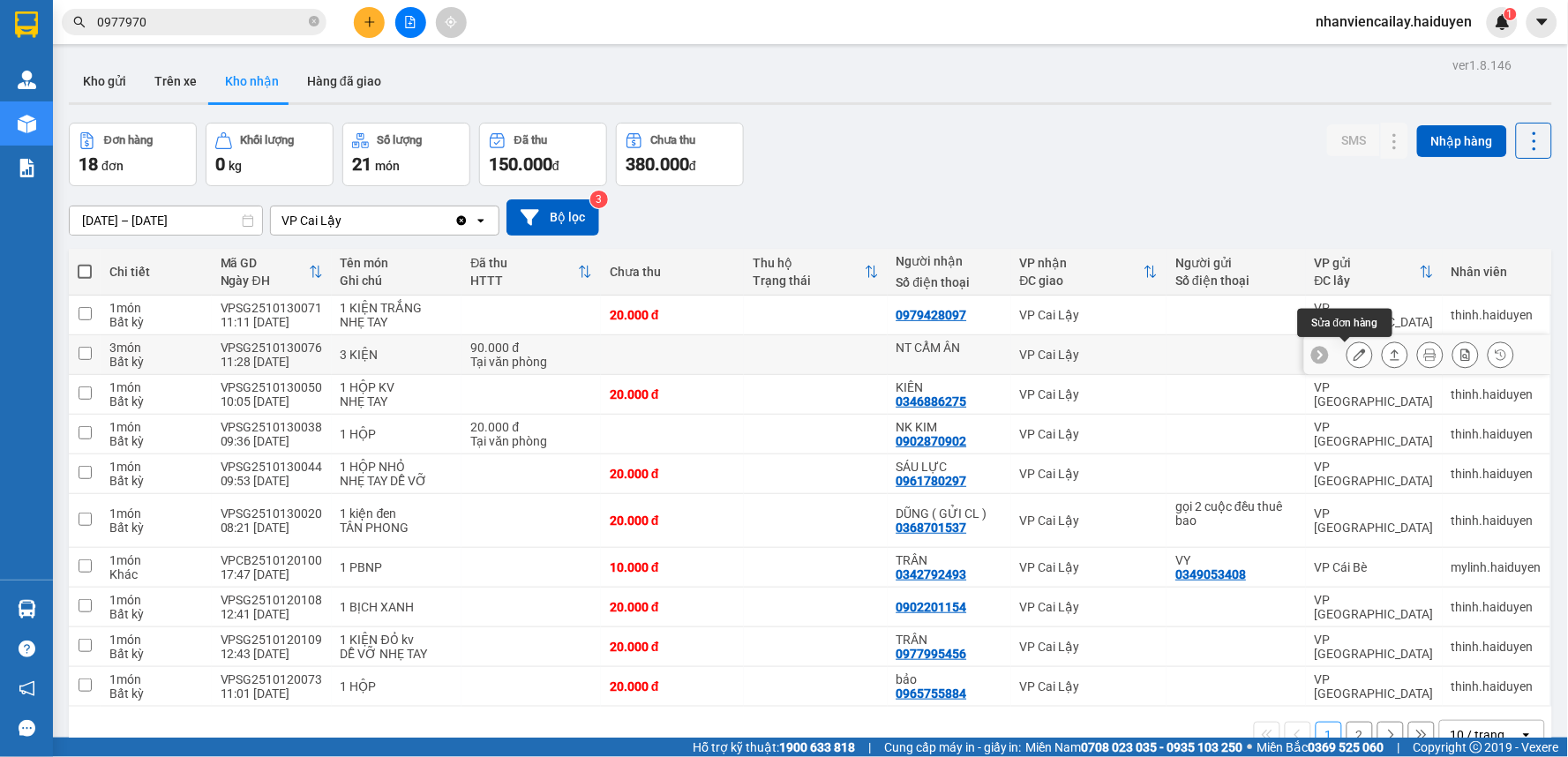
click at [1354, 355] on icon at bounding box center [1359, 355] width 13 height 13
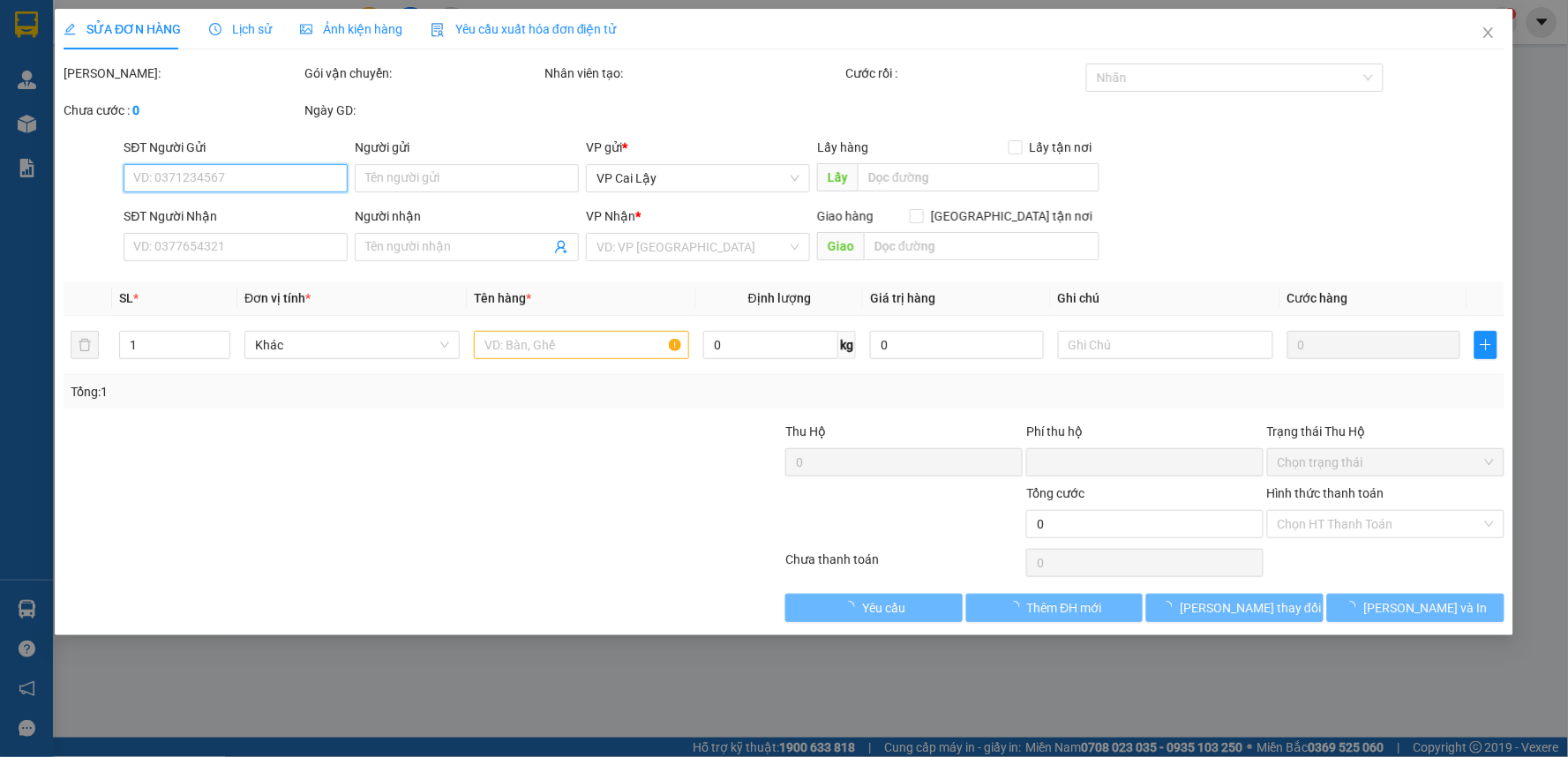
type input "NT CẨM ÂN"
type input "0"
type input "90.000"
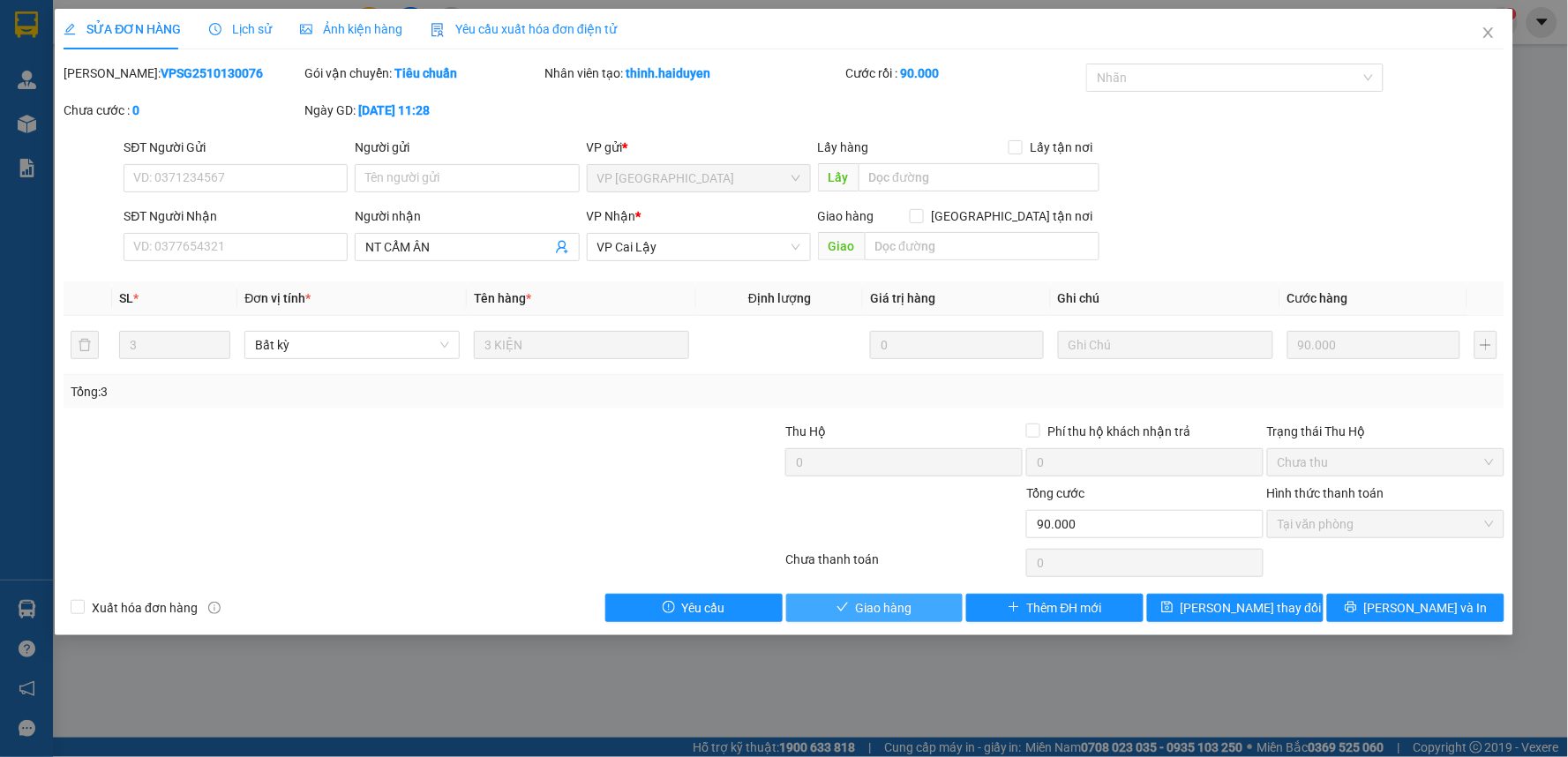
click at [905, 602] on span "Giao hàng" at bounding box center [884, 608] width 57 height 20
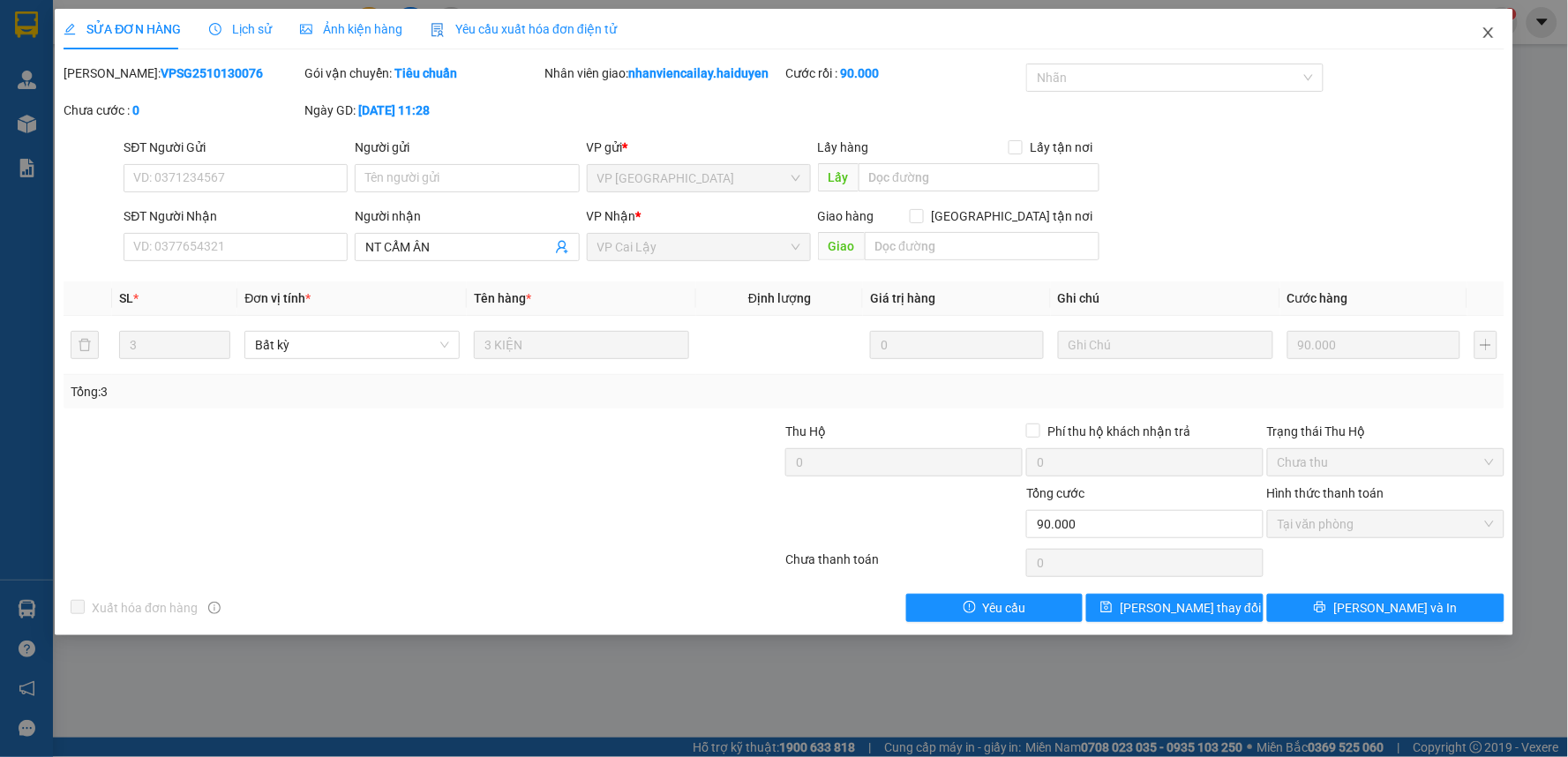
click at [1488, 31] on icon "close" at bounding box center [1488, 32] width 14 height 14
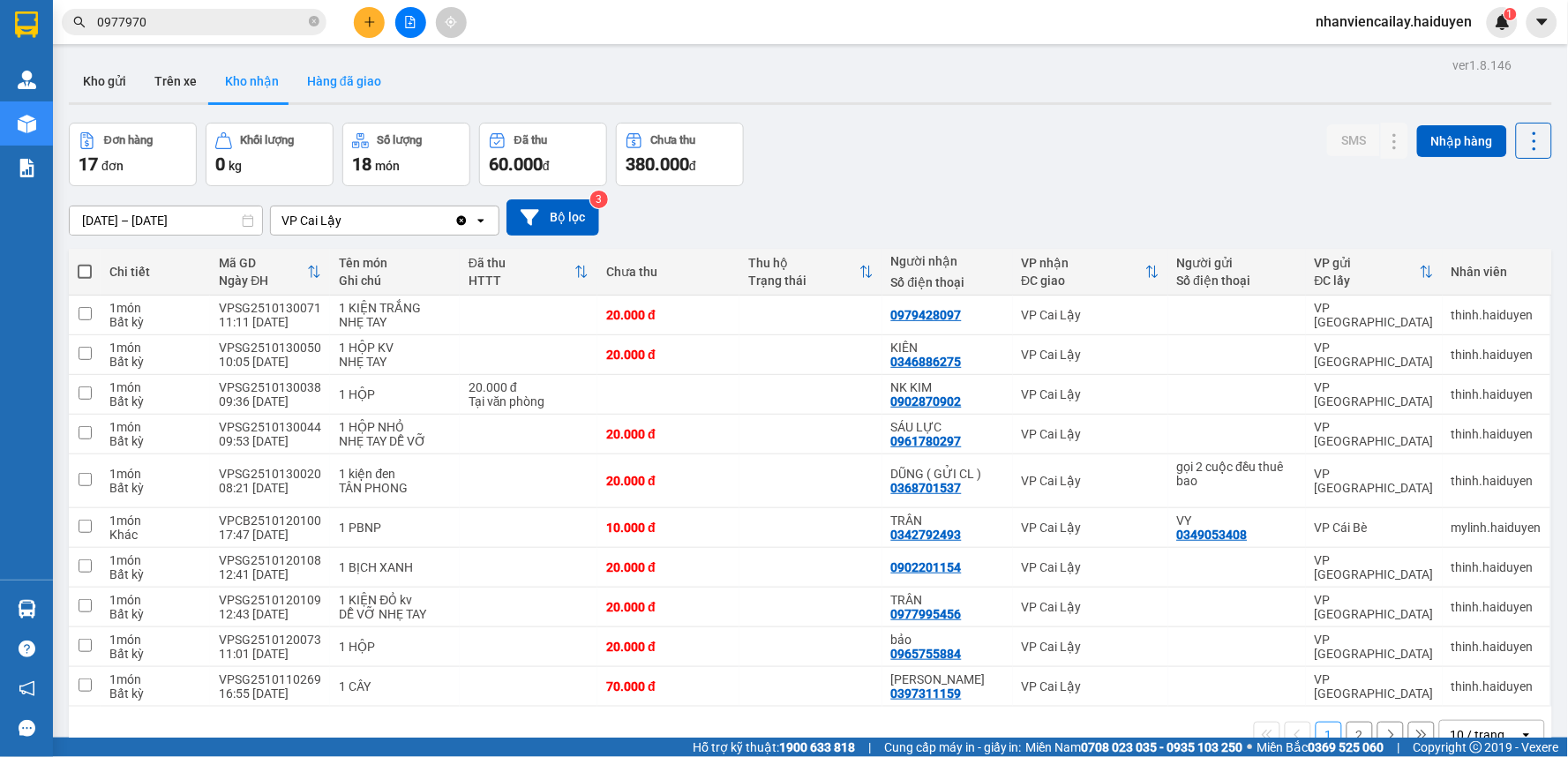
click at [347, 83] on button "Hàng đã giao" at bounding box center [344, 80] width 102 height 42
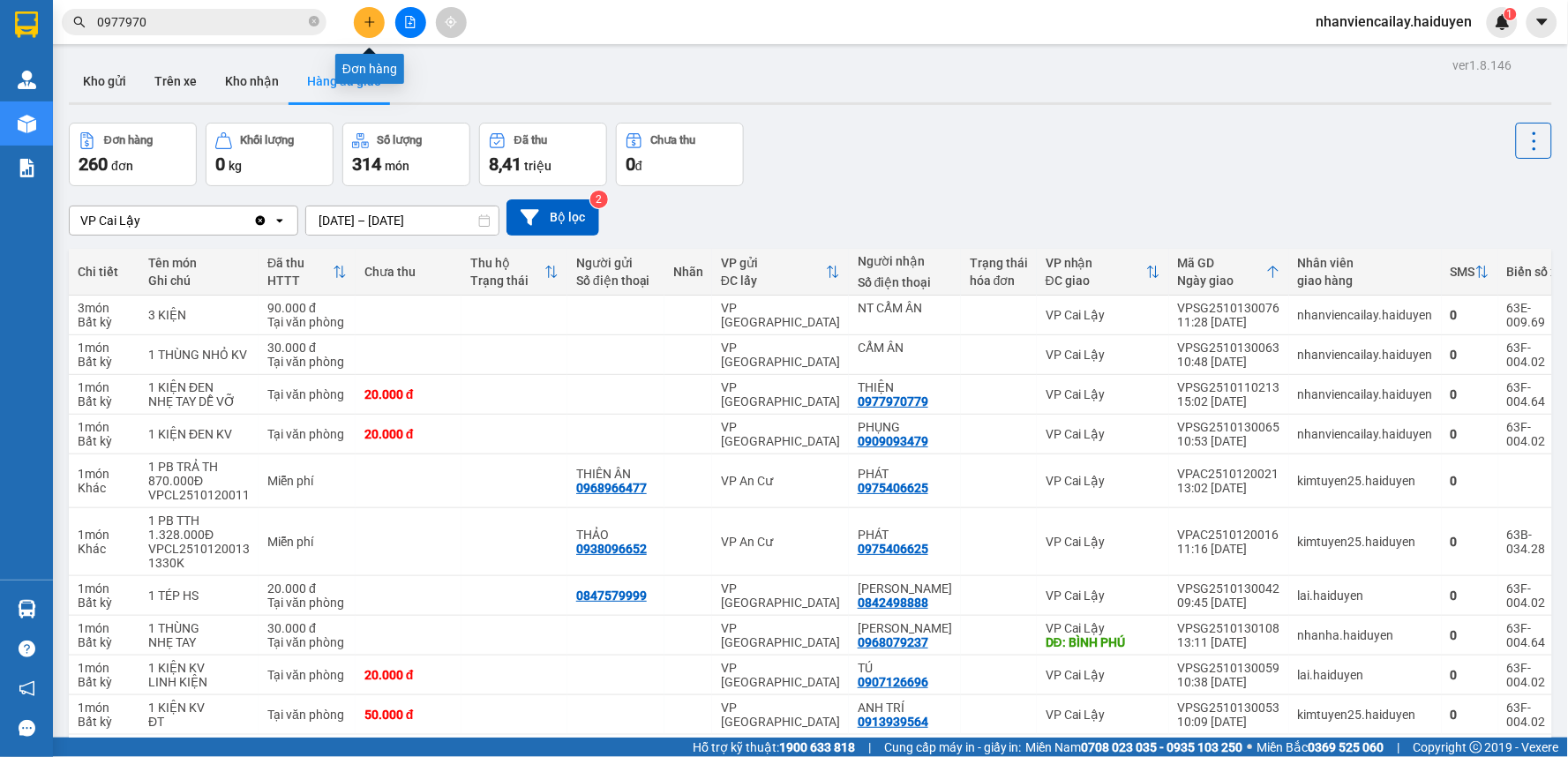
click at [376, 21] on button at bounding box center [369, 23] width 31 height 31
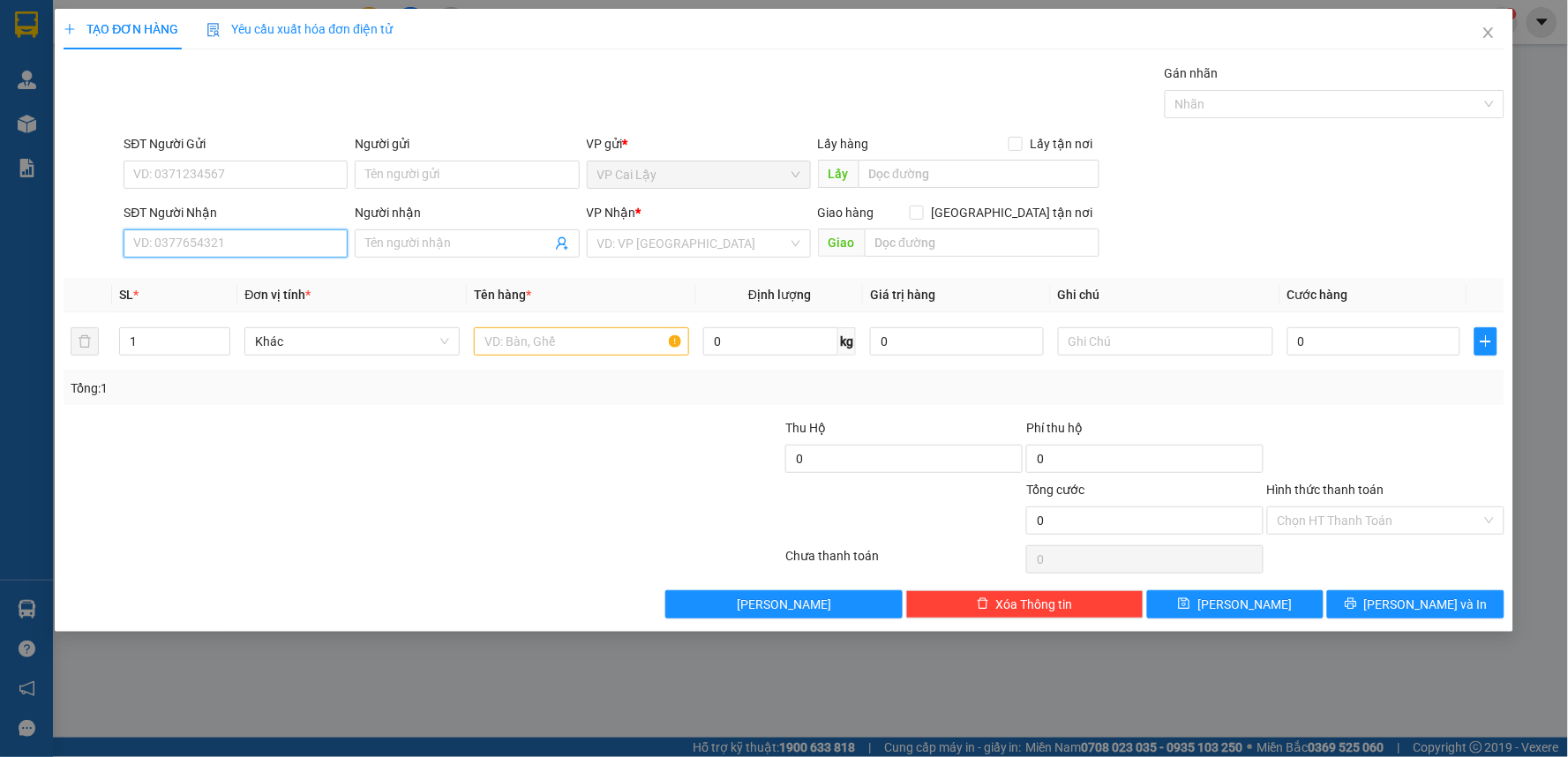
click at [309, 243] on input "SĐT Người Nhận" at bounding box center [235, 243] width 224 height 28
type input "0938207247"
click at [298, 283] on div "0938207247 - THUẤN" at bounding box center [235, 279] width 203 height 20
type input "THUẤN"
type input "20.000"
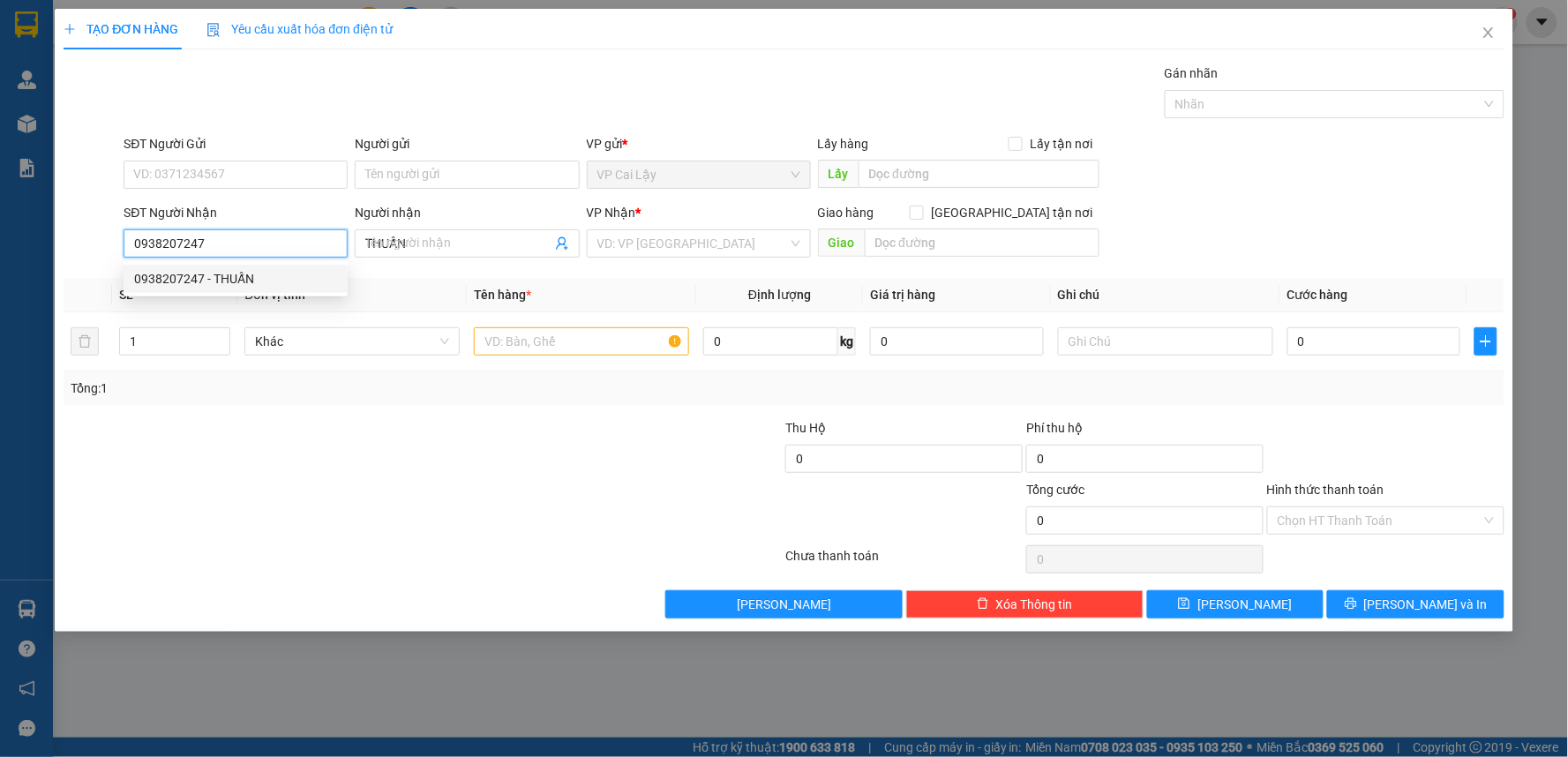
type input "20.000"
type input "0938207247"
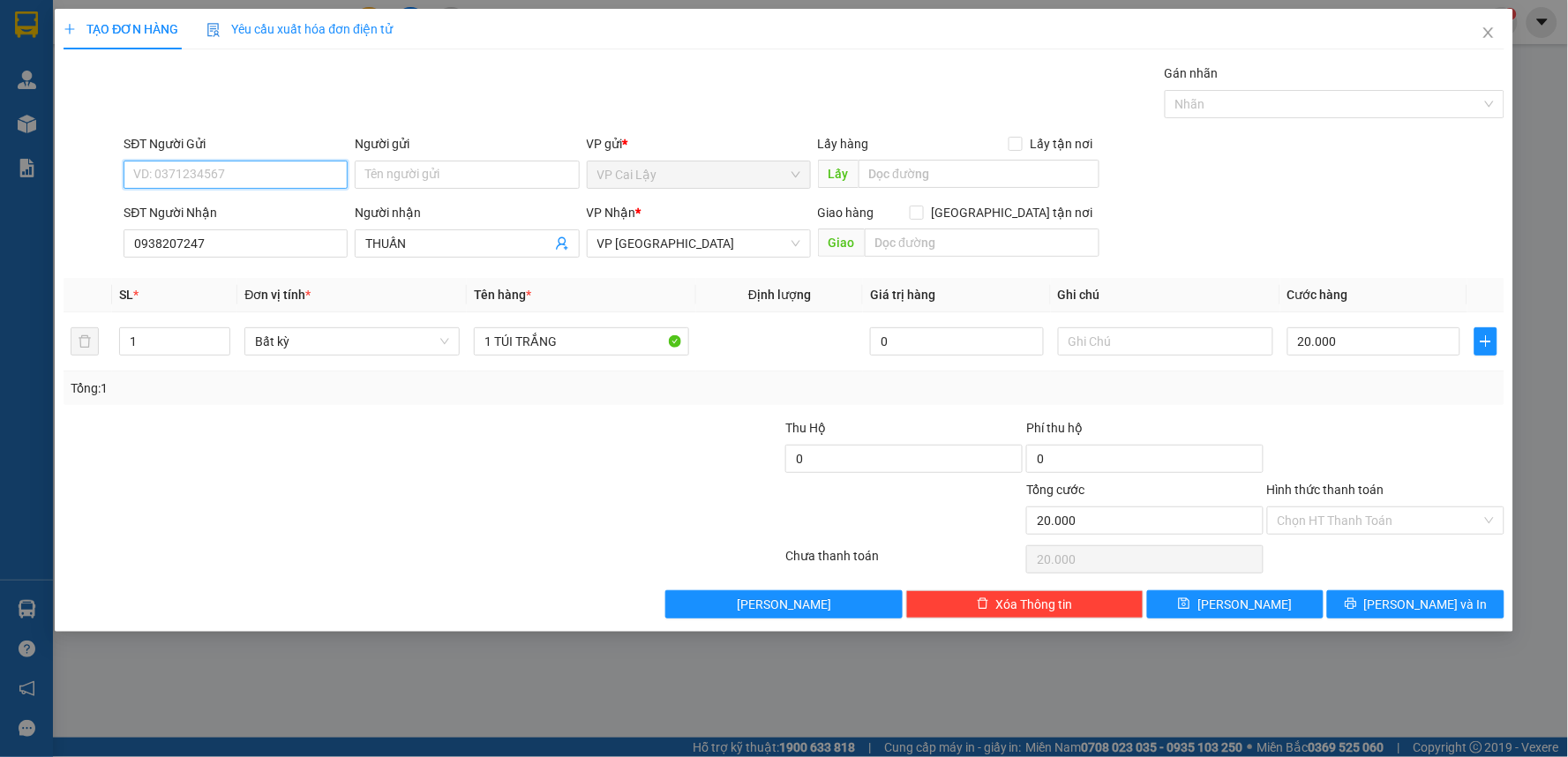
click at [300, 173] on input "SĐT Người Gửi" at bounding box center [235, 174] width 224 height 28
click at [296, 205] on div "0987029739 - cường" at bounding box center [235, 210] width 203 height 20
type input "0987029739"
type input "cường"
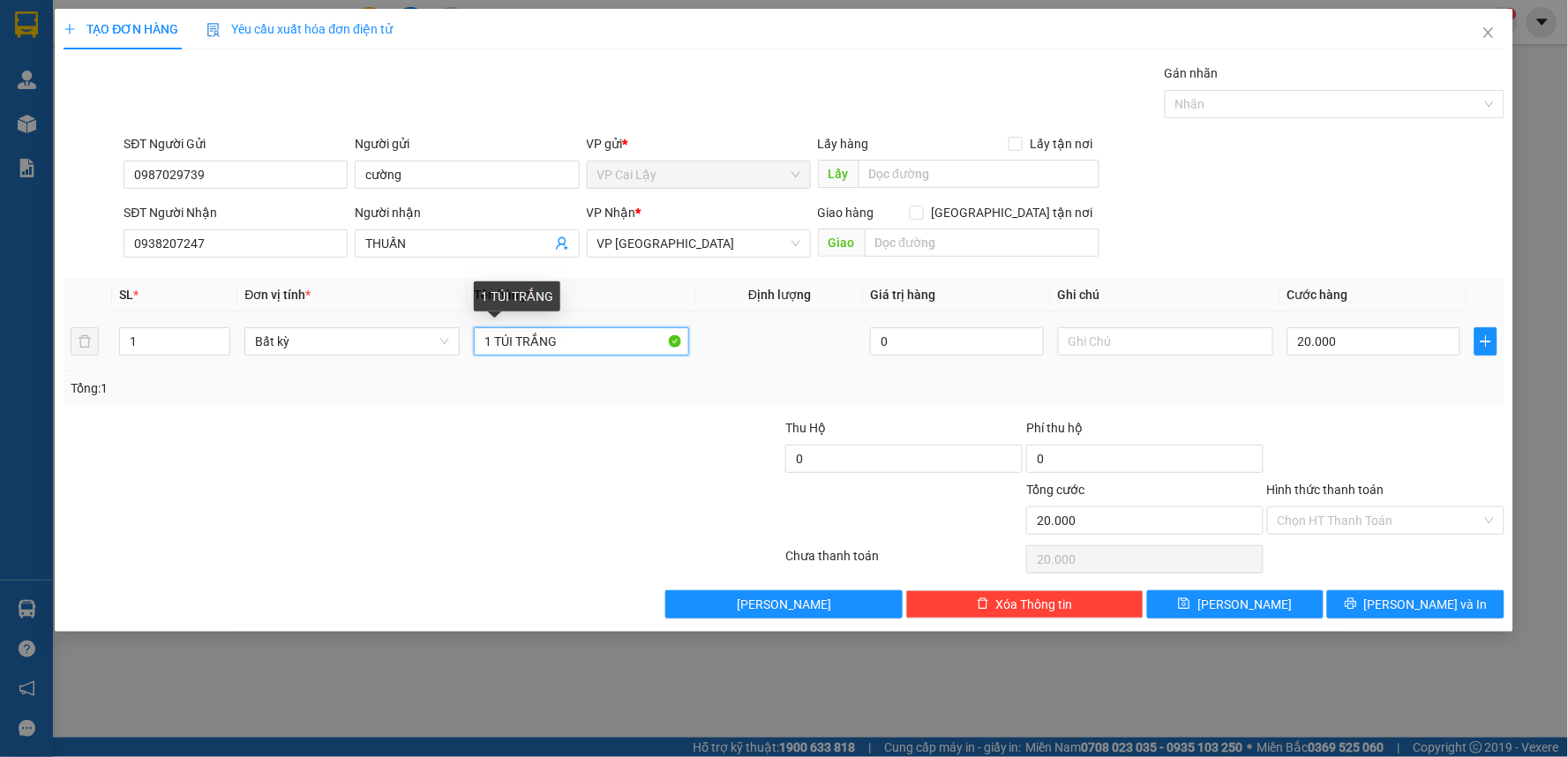
click at [596, 341] on input "1 TÚI TRẮNG" at bounding box center [582, 341] width 215 height 28
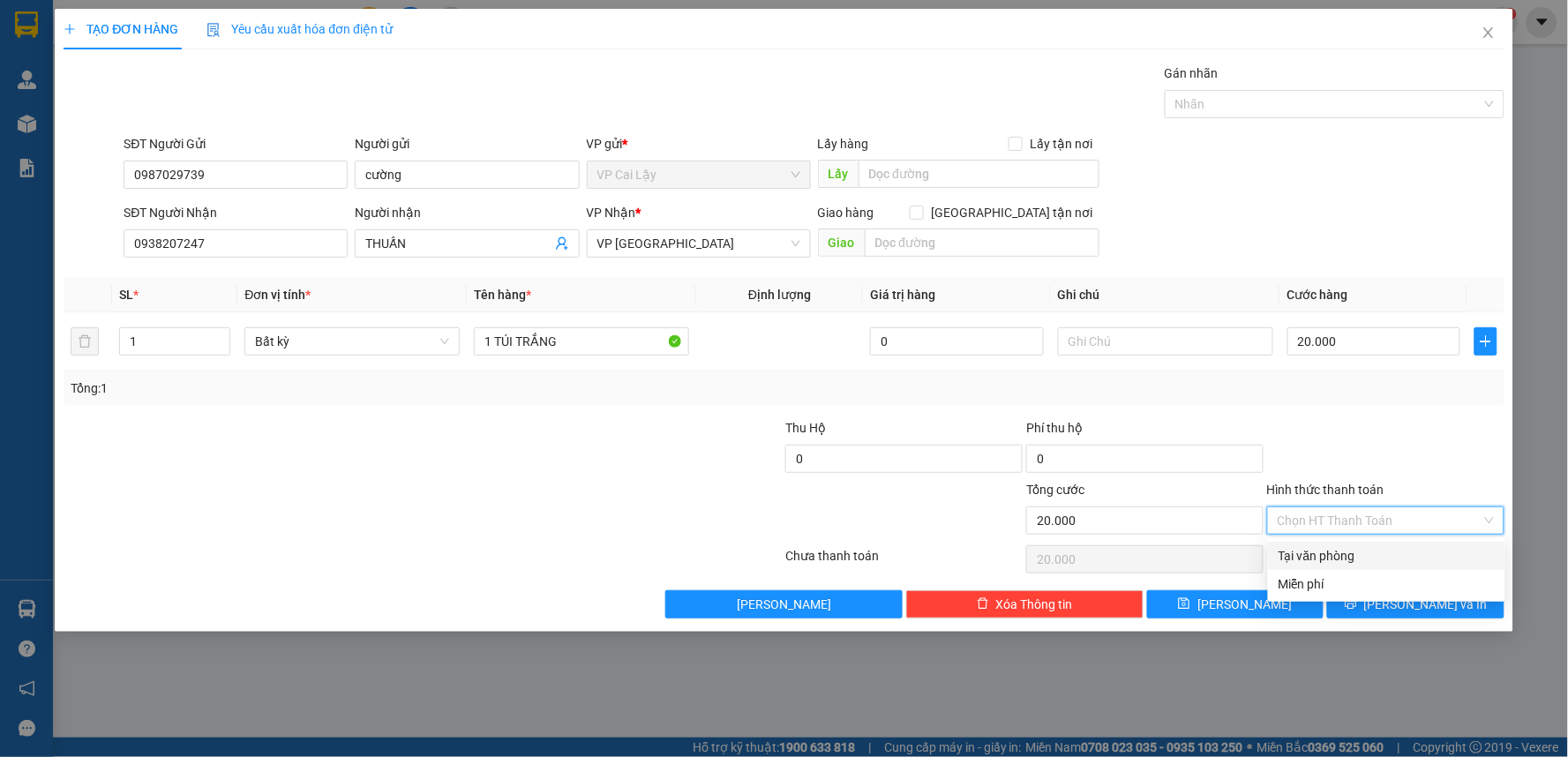
click at [1407, 520] on input "Hình thức thanh toán" at bounding box center [1379, 520] width 204 height 26
click at [1385, 555] on div "Tại văn phòng" at bounding box center [1386, 556] width 216 height 20
click at [1418, 597] on span "[PERSON_NAME] và In" at bounding box center [1426, 604] width 123 height 20
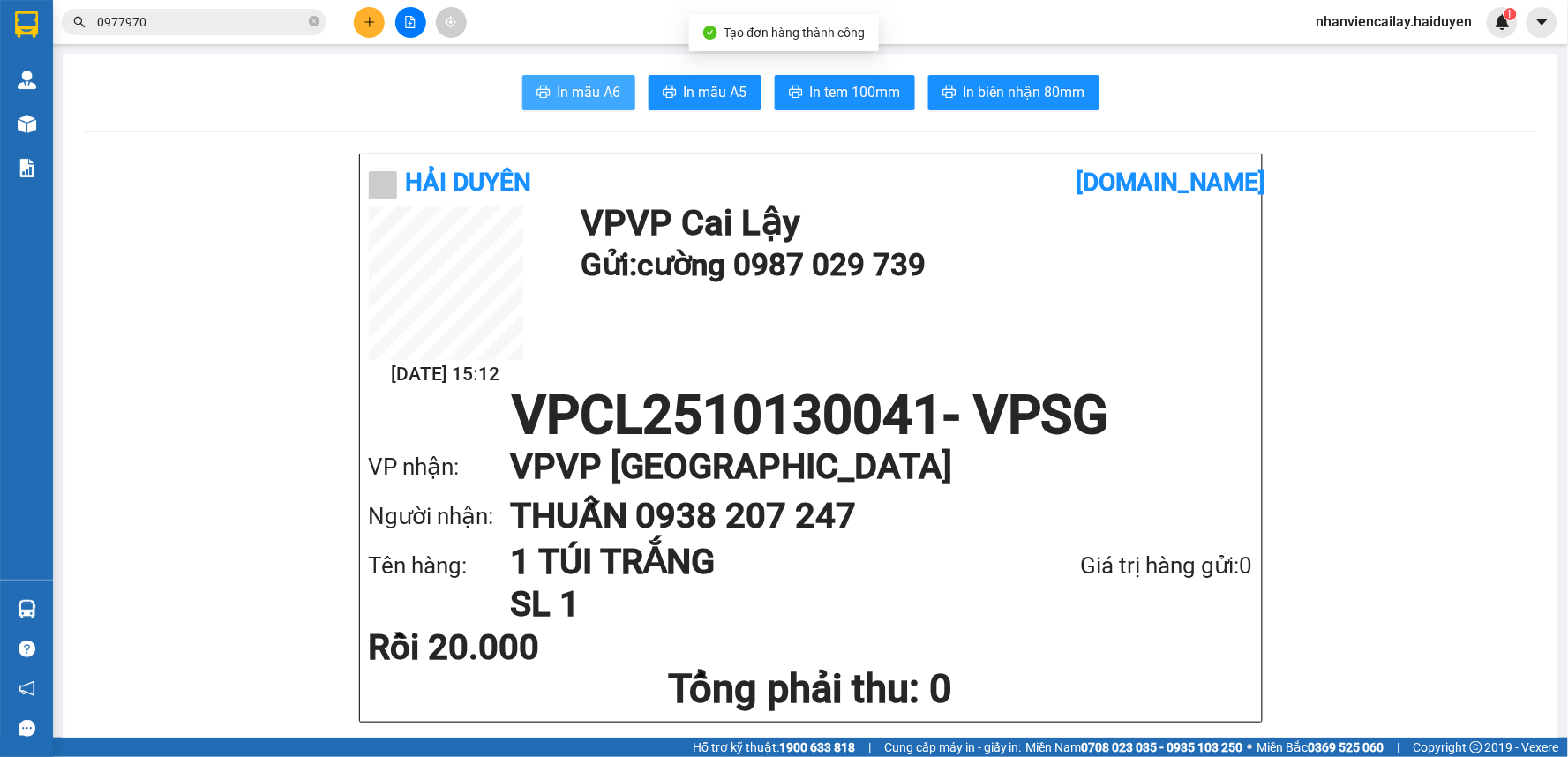
click at [595, 90] on span "In mẫu A6" at bounding box center [589, 92] width 64 height 23
click at [568, 92] on span "In mẫu A6" at bounding box center [589, 92] width 64 height 23
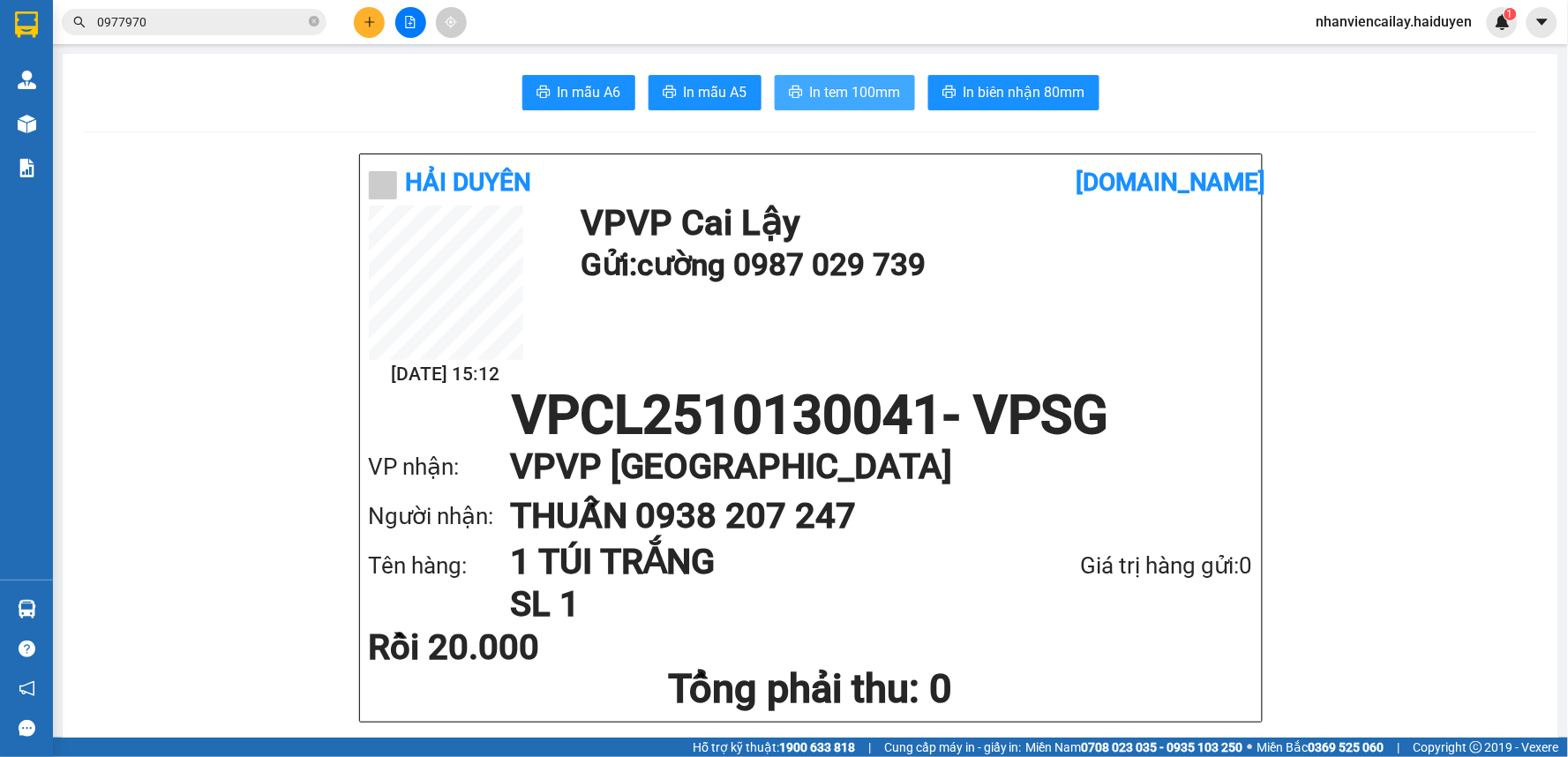
click at [870, 100] on span "In tem 100mm" at bounding box center [855, 92] width 91 height 23
click at [365, 21] on icon "plus" at bounding box center [369, 22] width 13 height 13
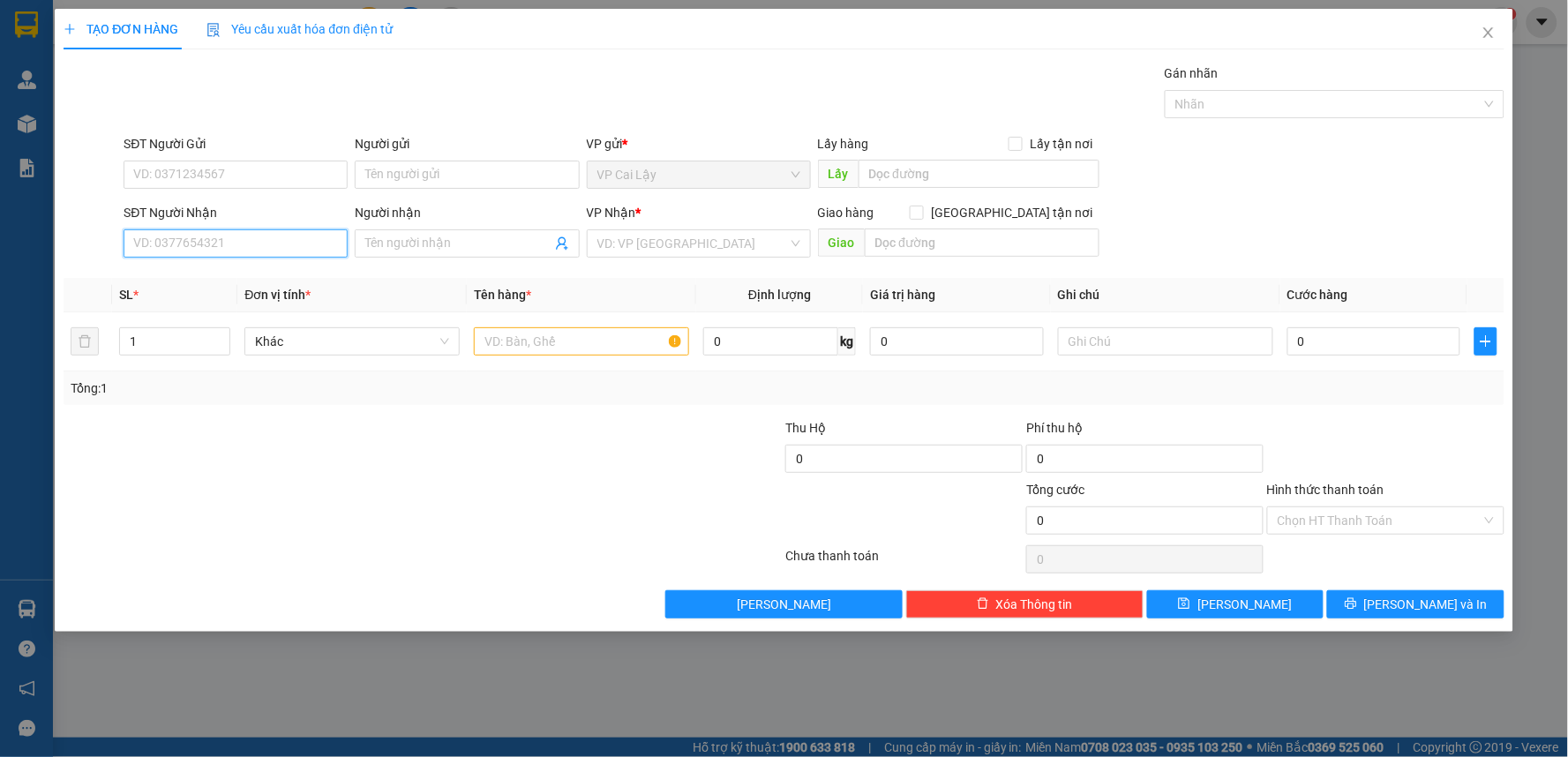
click at [318, 248] on input "SĐT Người Nhận" at bounding box center [235, 243] width 224 height 28
click at [312, 278] on div "0898542853 - [PERSON_NAME]" at bounding box center [235, 279] width 203 height 20
type input "0898542853"
type input "DUY"
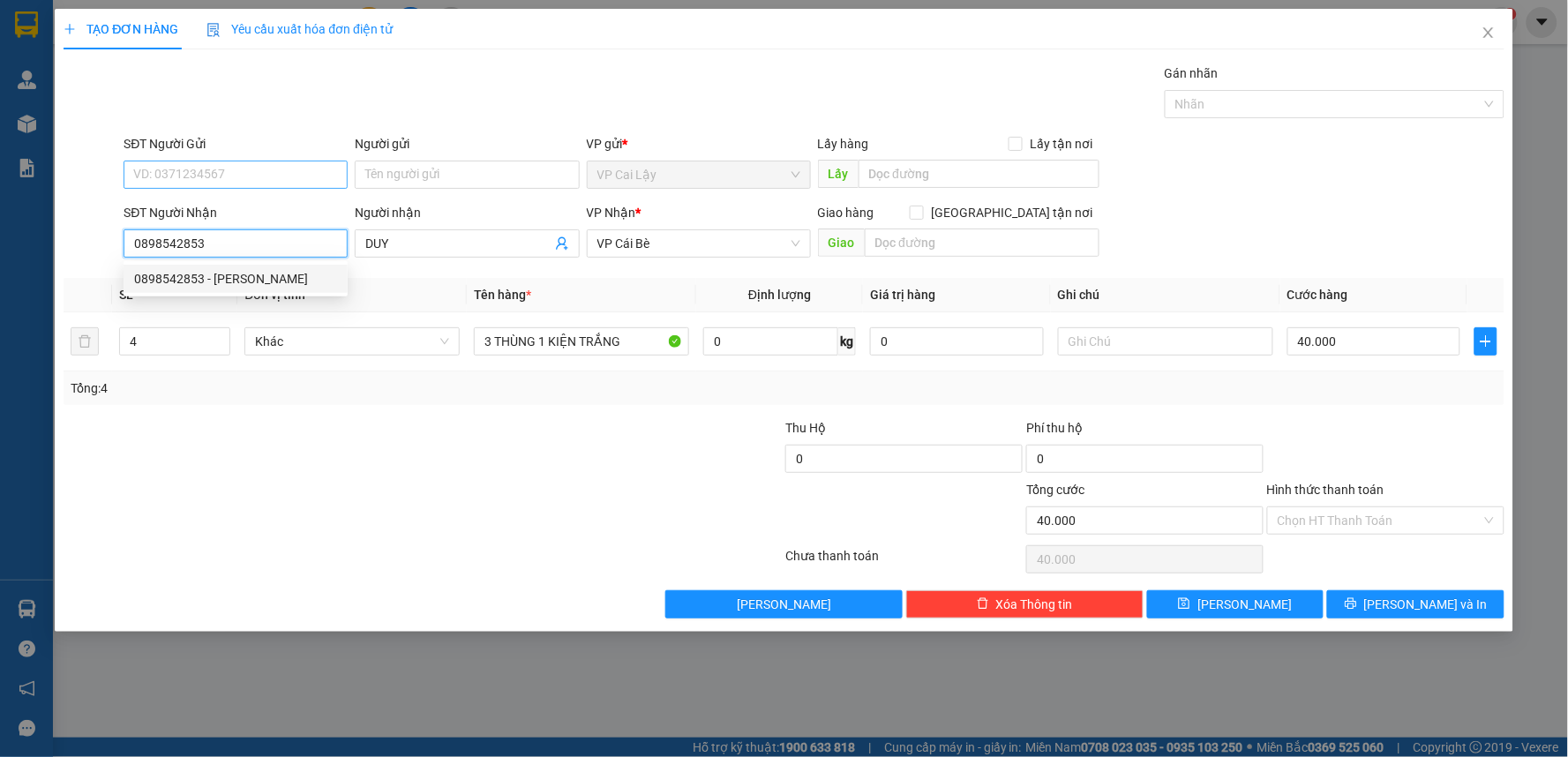
type input "40.000"
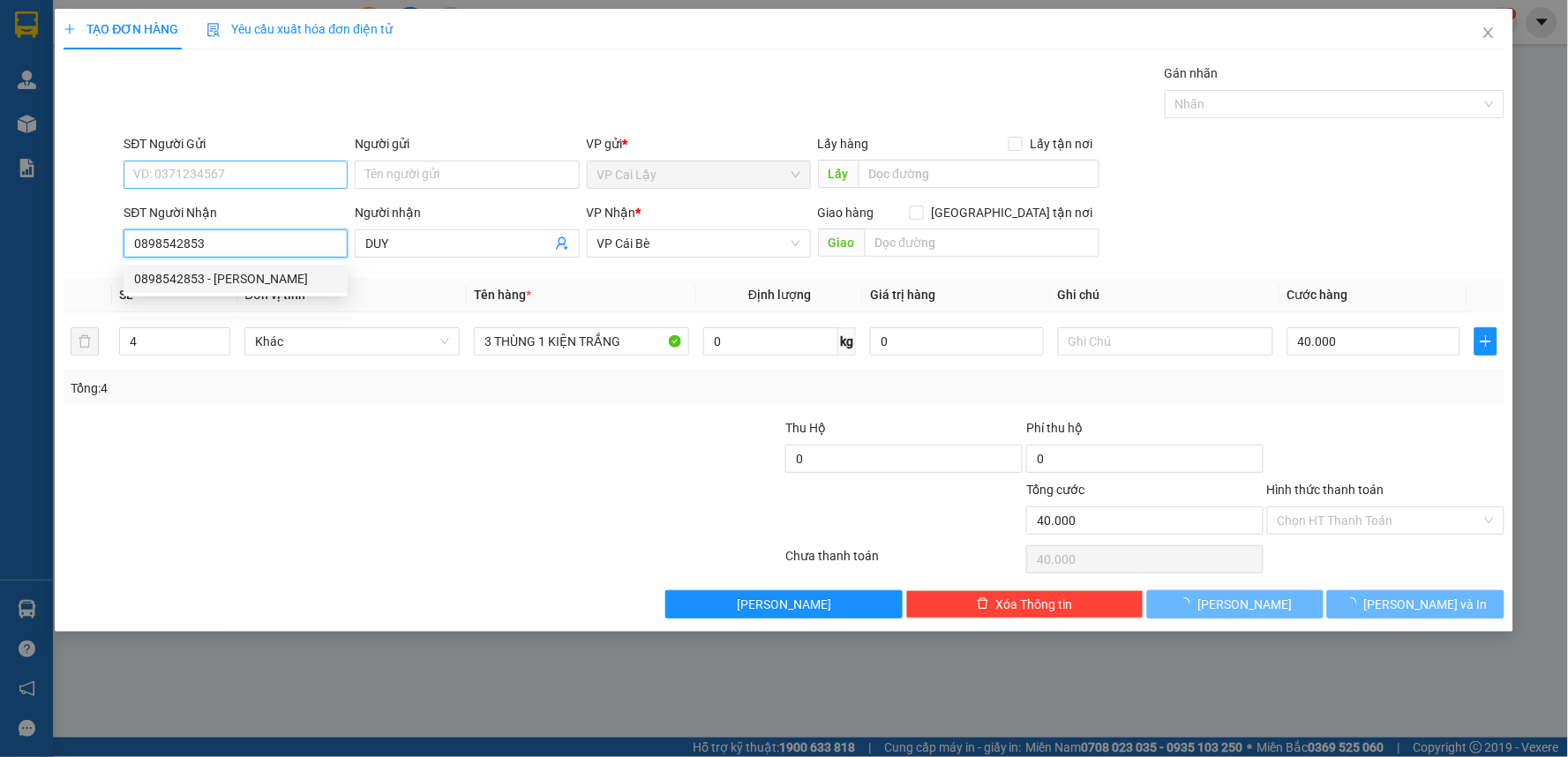
type input "0898542853"
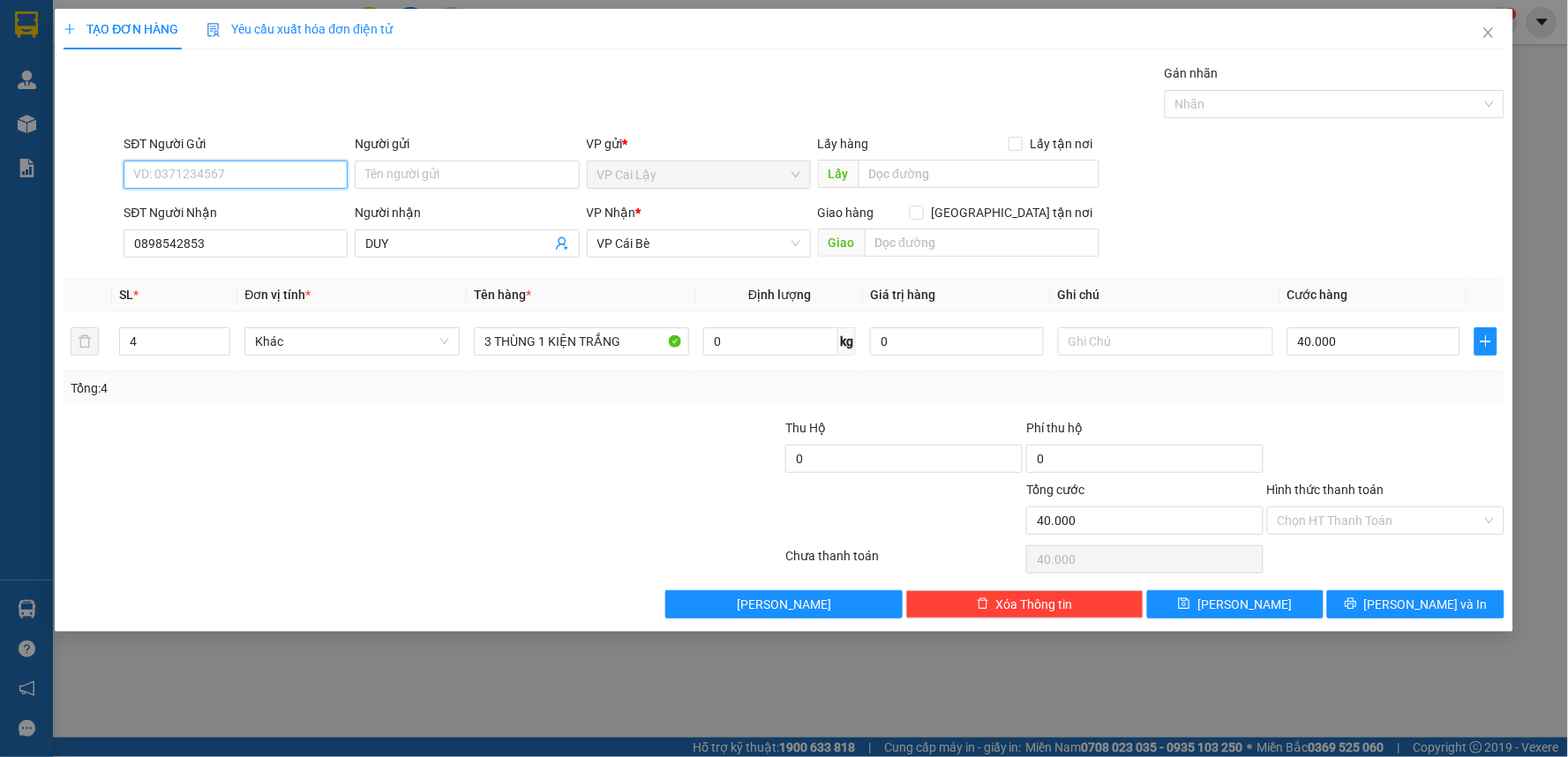
click at [301, 170] on input "SĐT Người Gửi" at bounding box center [235, 174] width 224 height 28
click at [304, 204] on div "0937957880 - CHỊ [PERSON_NAME]" at bounding box center [235, 210] width 203 height 20
type input "0937957880"
type input "CHỊ [PERSON_NAME]"
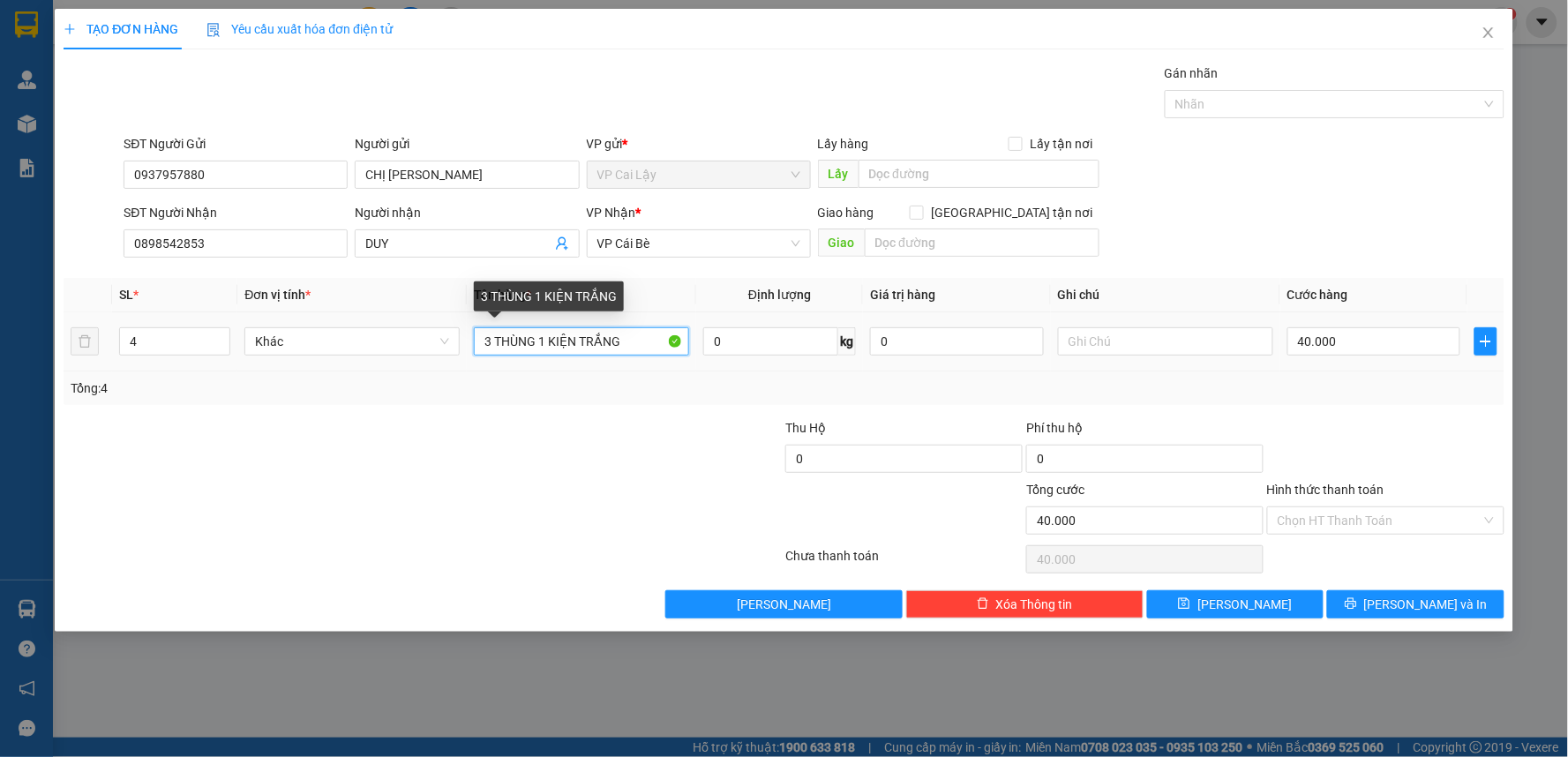
click at [628, 340] on input "3 THÙNG 1 KIỆN TRẮNG" at bounding box center [582, 341] width 215 height 28
type input "3"
type input "1 KIỆN TRẮNG + 1 KIỆN XANH"
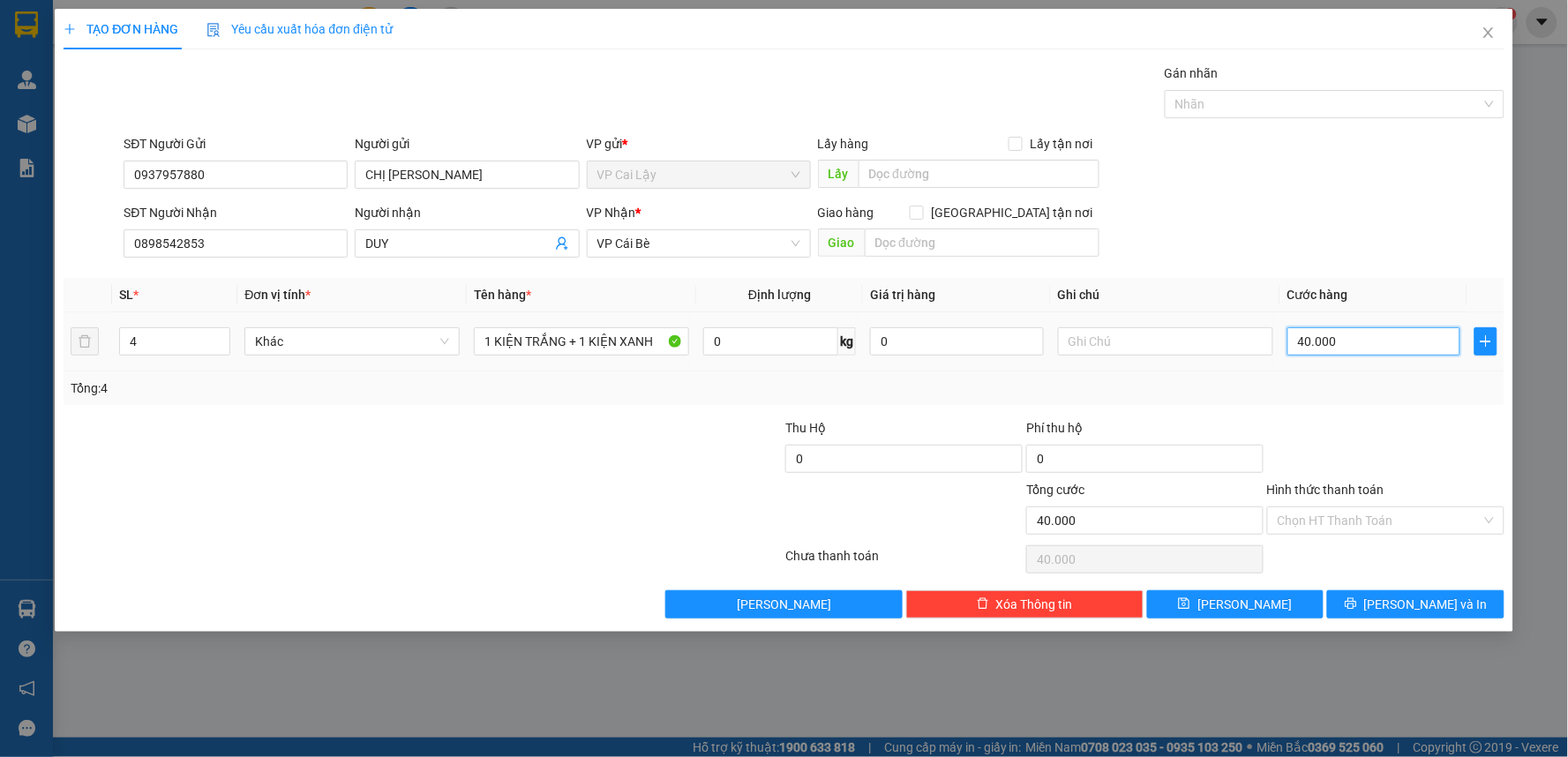
click at [1403, 347] on input "40.000" at bounding box center [1373, 341] width 173 height 28
type input "0"
click at [1433, 520] on input "Hình thức thanh toán" at bounding box center [1379, 520] width 204 height 26
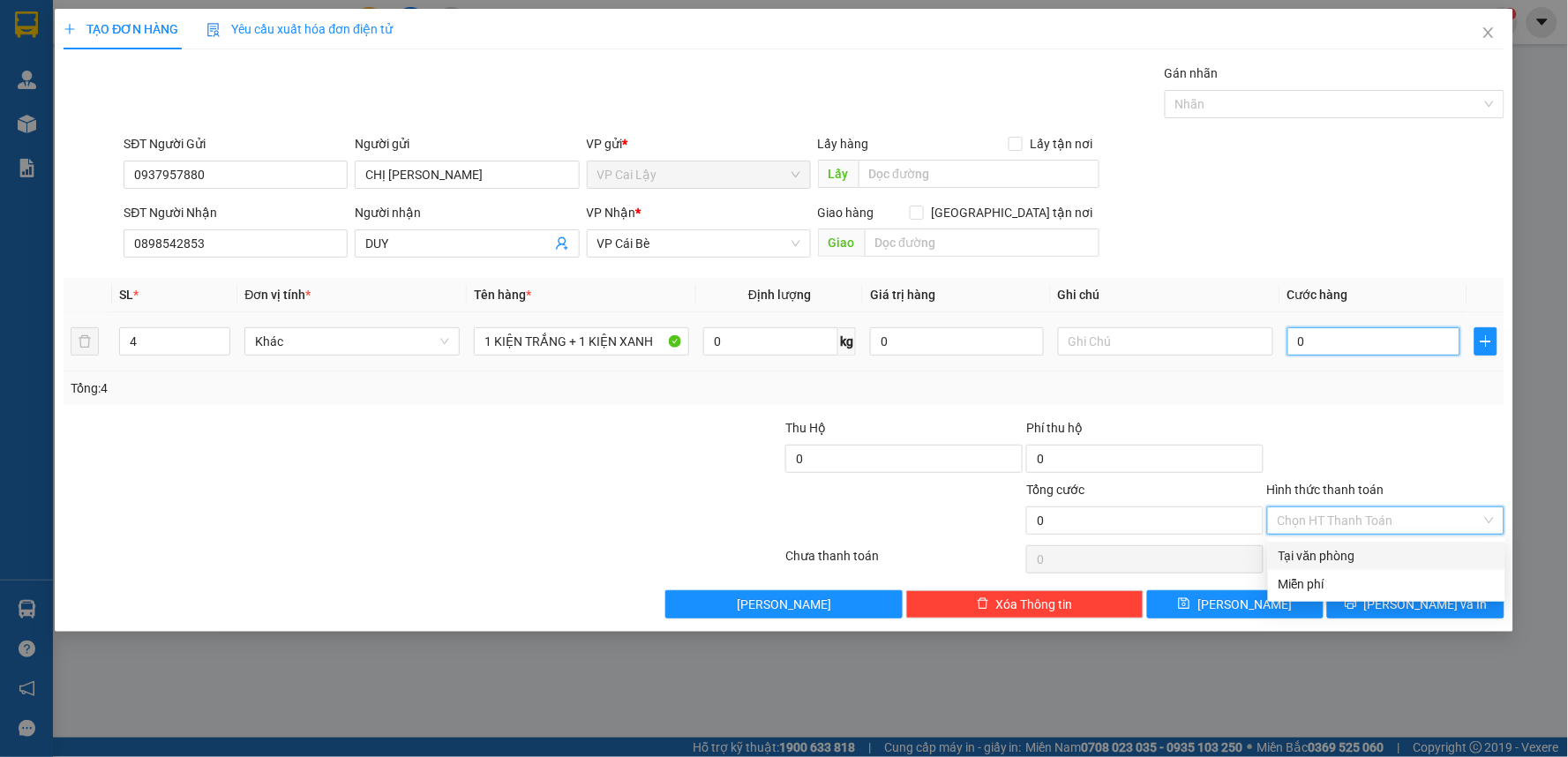
click at [1389, 345] on input "0" at bounding box center [1373, 341] width 173 height 28
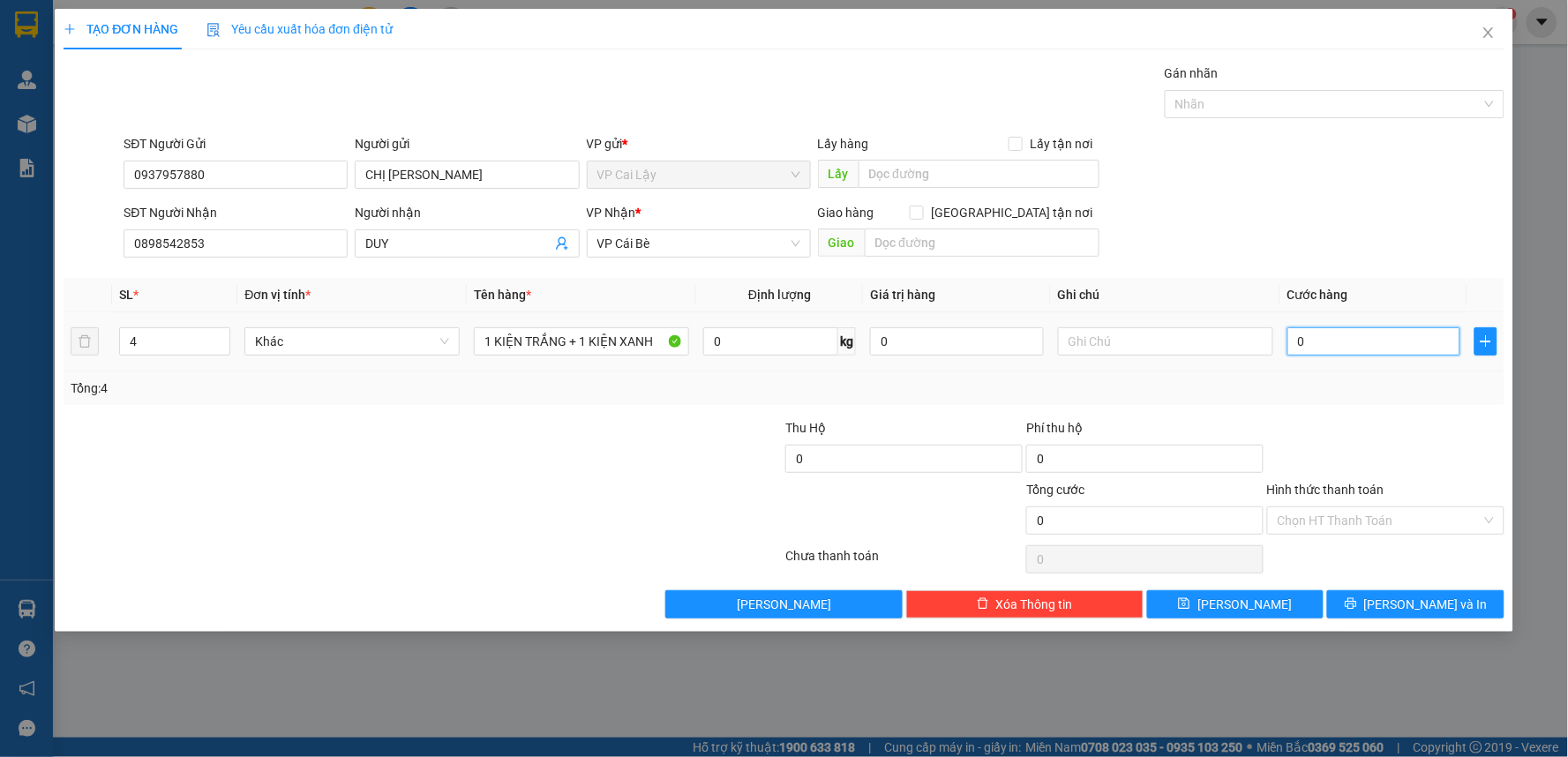
type input "2"
type input "20"
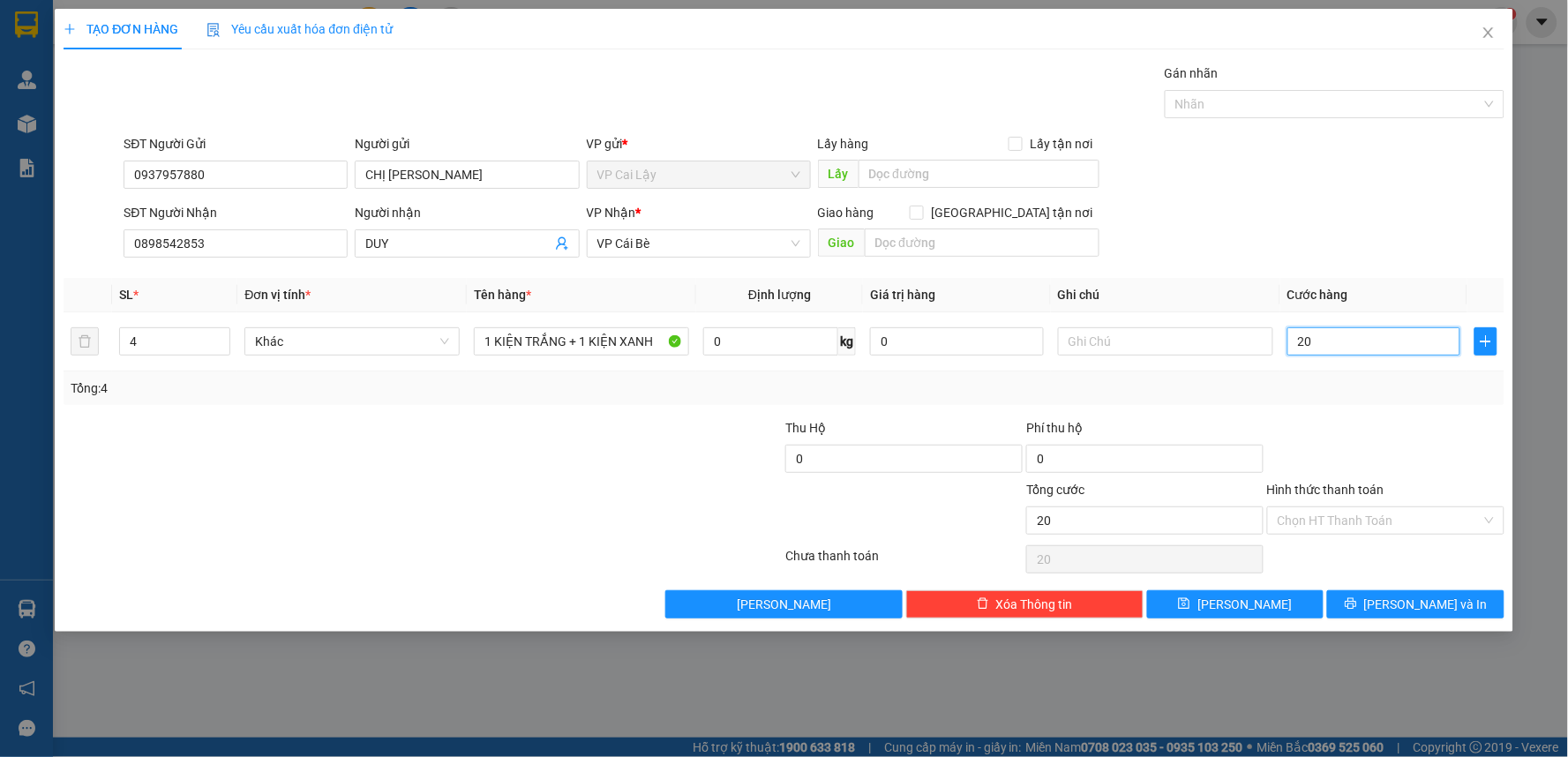
type input "20"
type input "20.000"
click at [1398, 435] on div at bounding box center [1386, 449] width 241 height 62
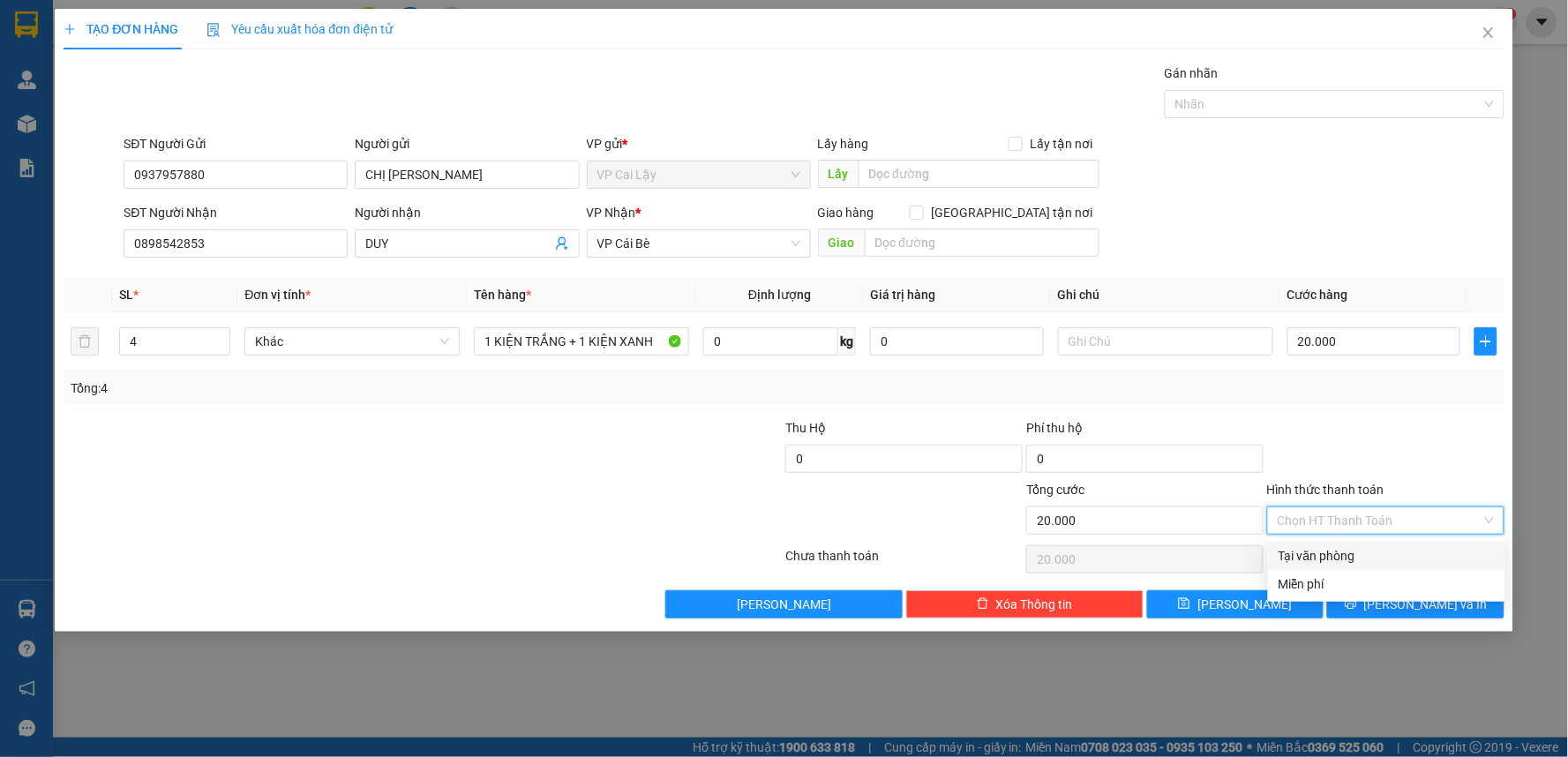
click at [1407, 519] on input "Hình thức thanh toán" at bounding box center [1379, 520] width 204 height 26
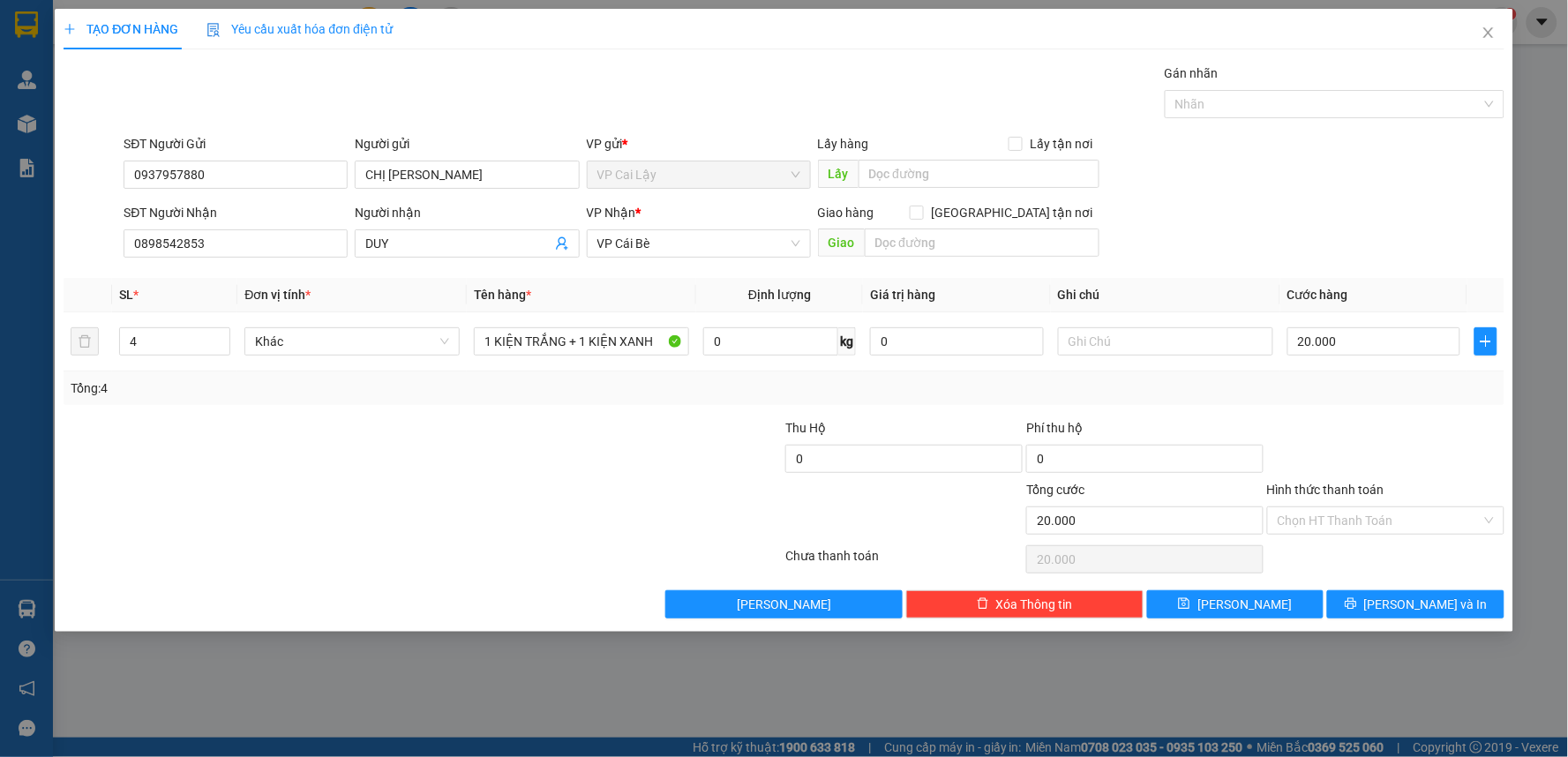
click at [1374, 420] on div at bounding box center [1386, 449] width 241 height 62
click at [1356, 598] on icon "printer" at bounding box center [1351, 603] width 13 height 13
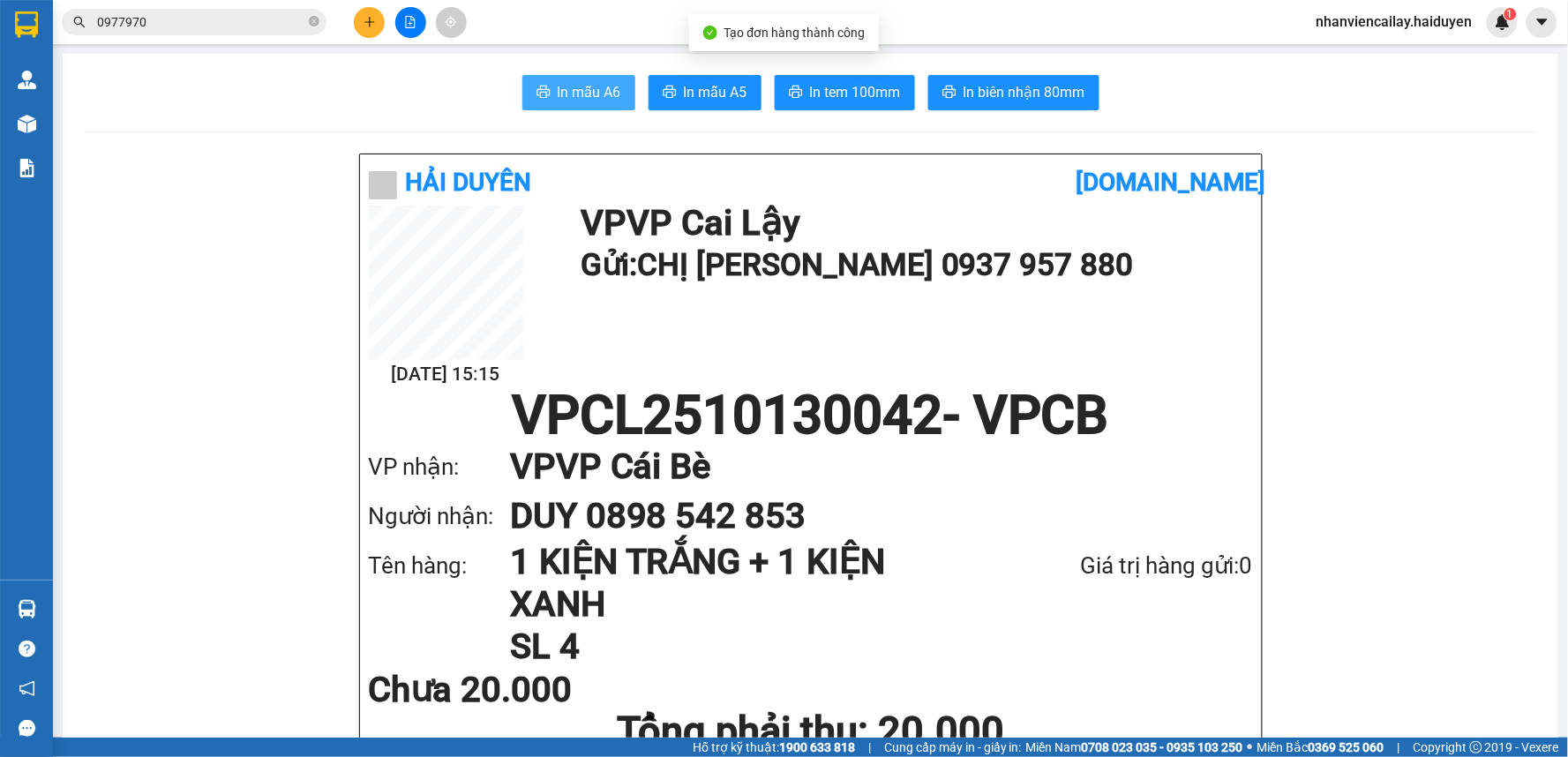
click at [606, 84] on span "In mẫu A6" at bounding box center [589, 92] width 64 height 23
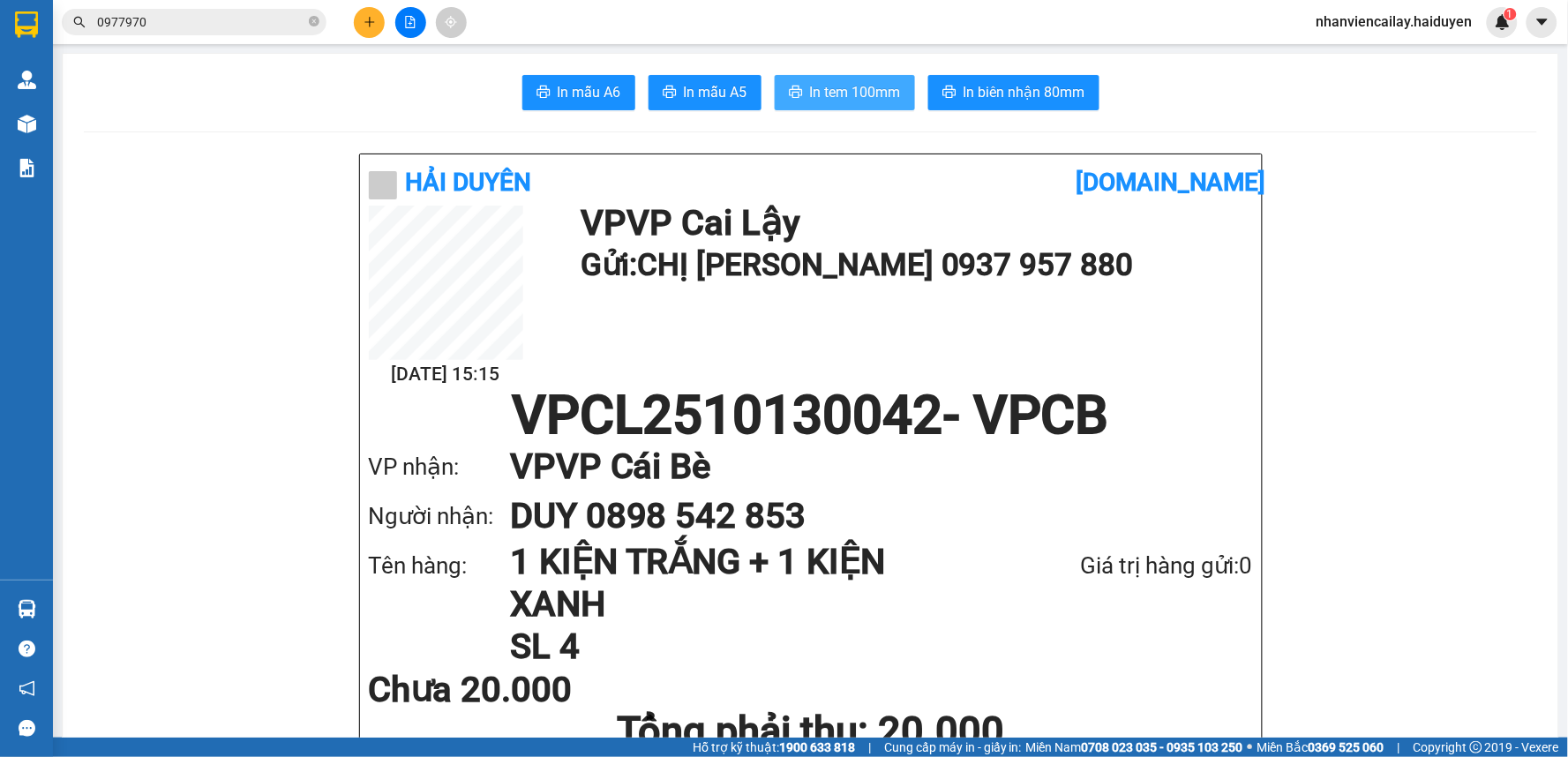
click at [847, 88] on span "In tem 100mm" at bounding box center [855, 92] width 91 height 23
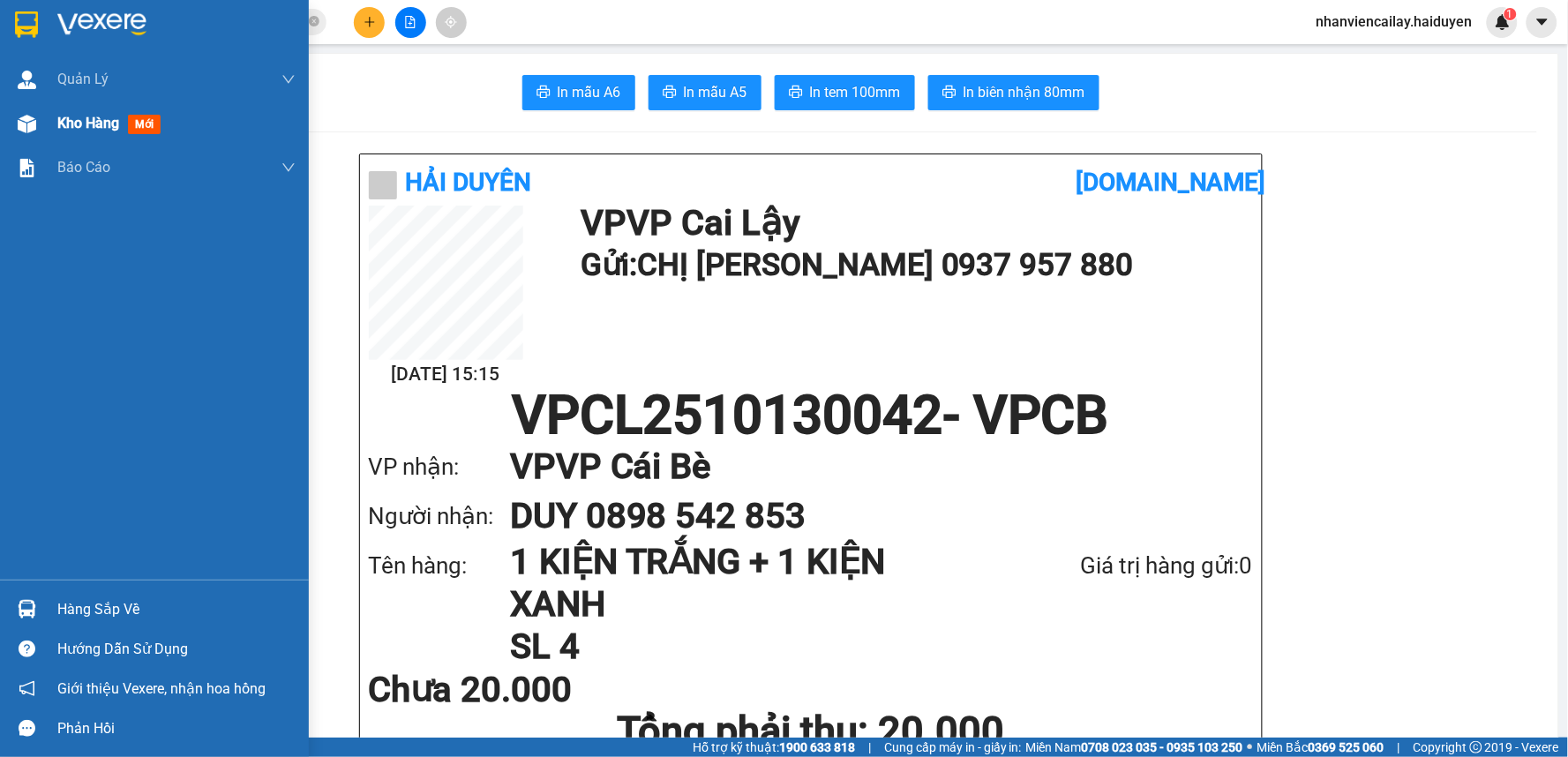
click at [49, 123] on div "Kho hàng mới" at bounding box center [154, 123] width 309 height 44
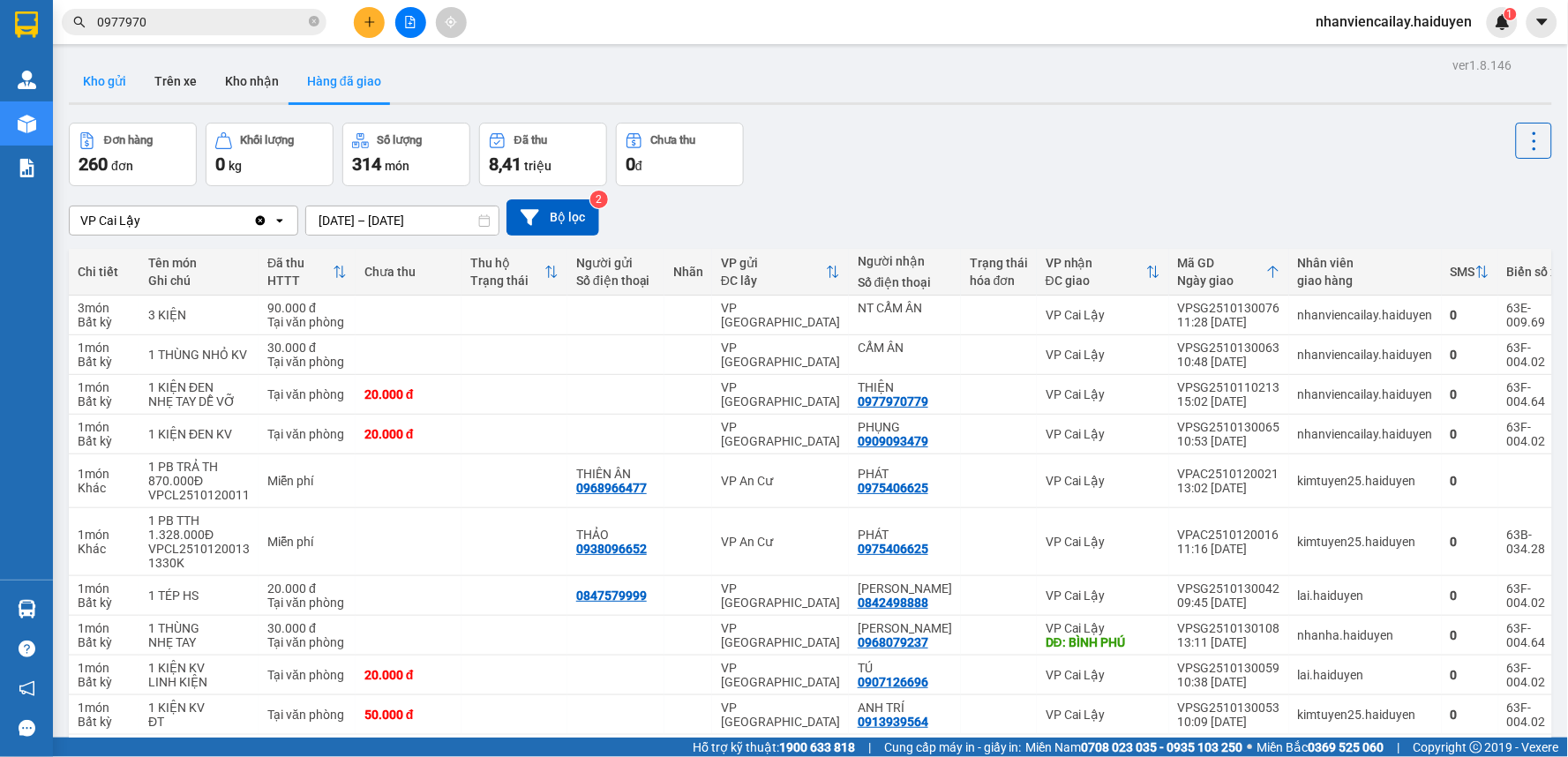
click at [120, 90] on button "Kho gửi" at bounding box center [104, 80] width 71 height 42
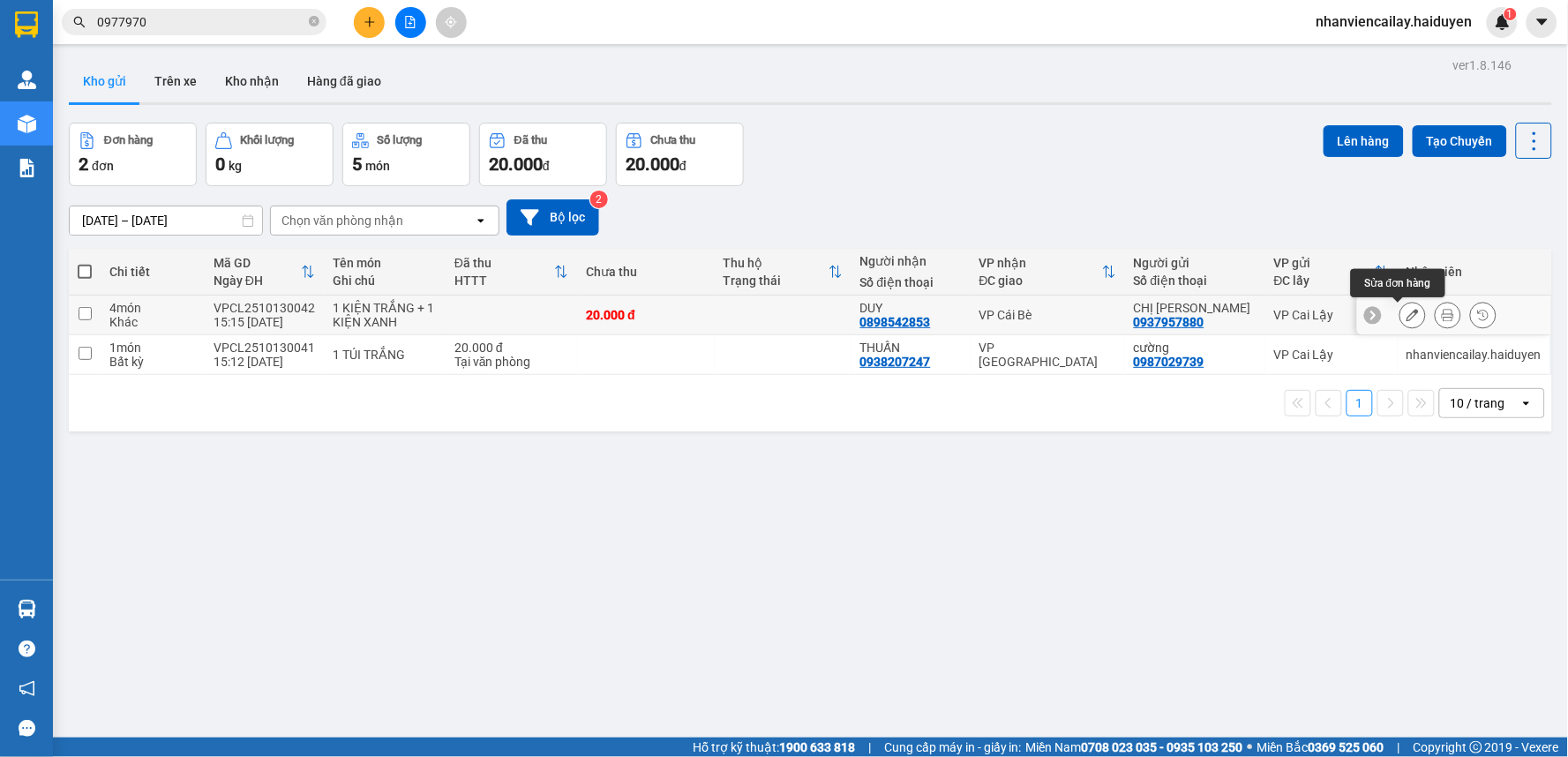
click at [1406, 315] on icon at bounding box center [1412, 314] width 13 height 13
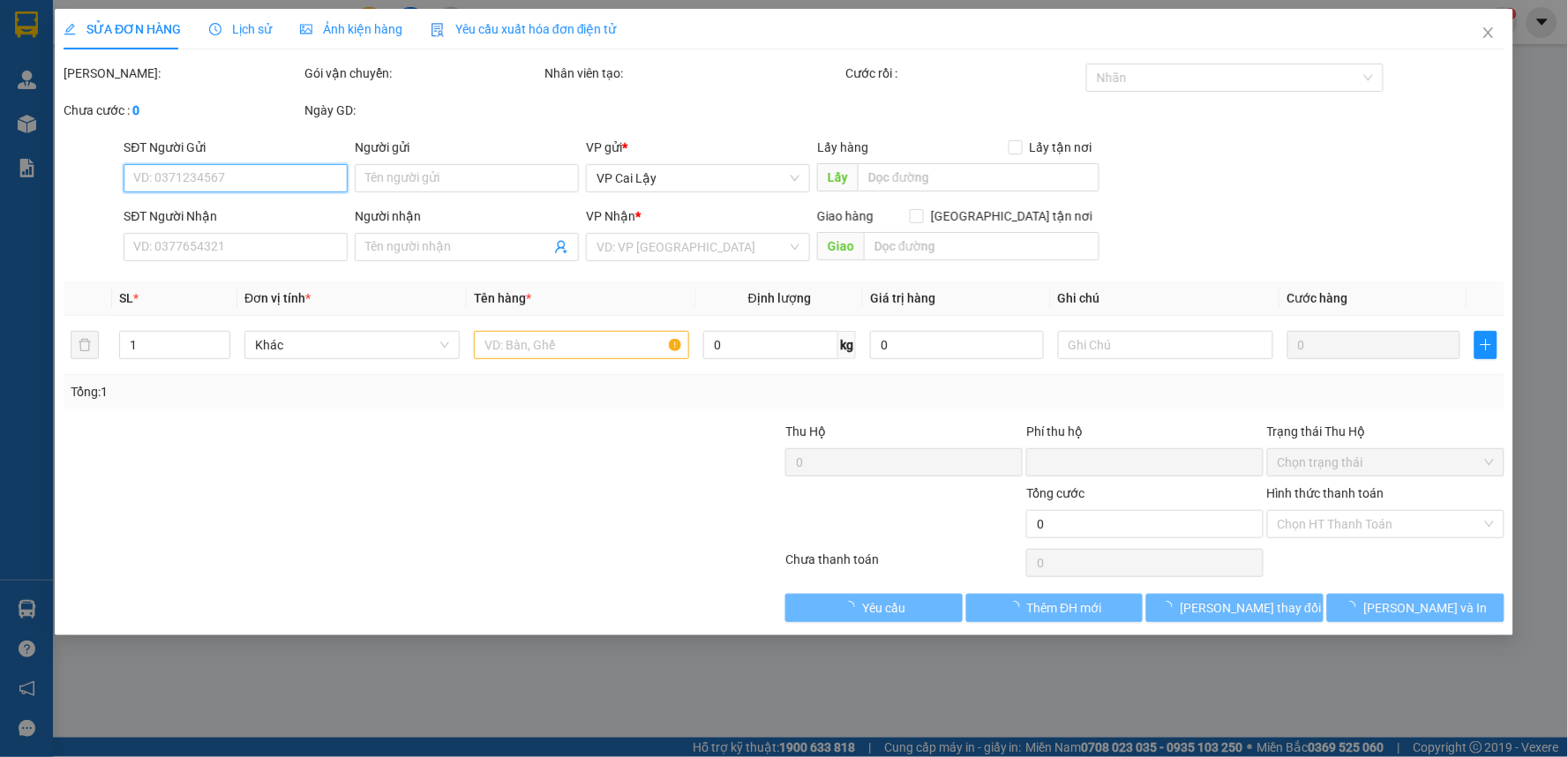
type input "0937957880"
type input "CHỊ [PERSON_NAME]"
type input "0898542853"
type input "DUY"
type input "0"
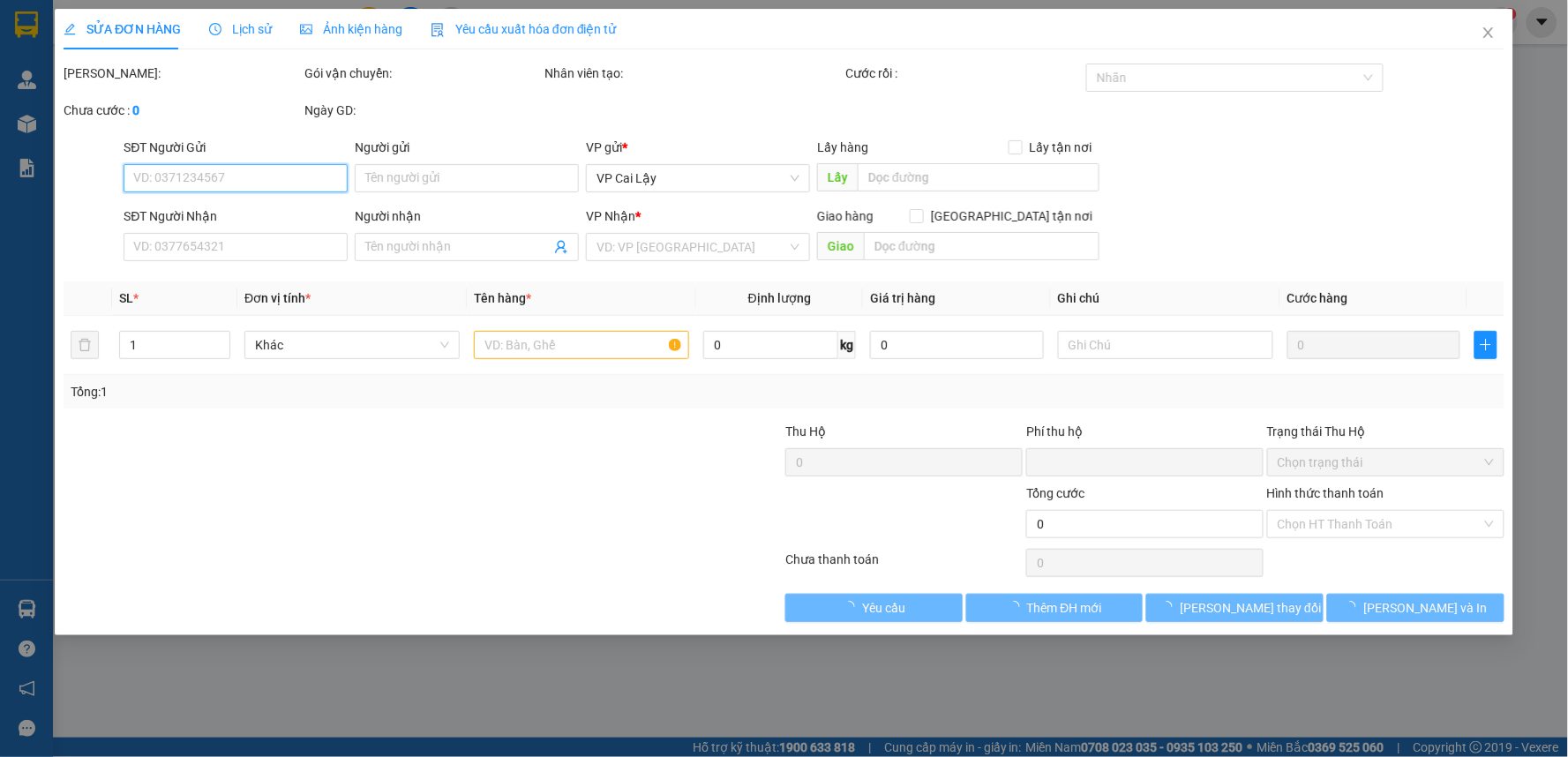
type input "20.000"
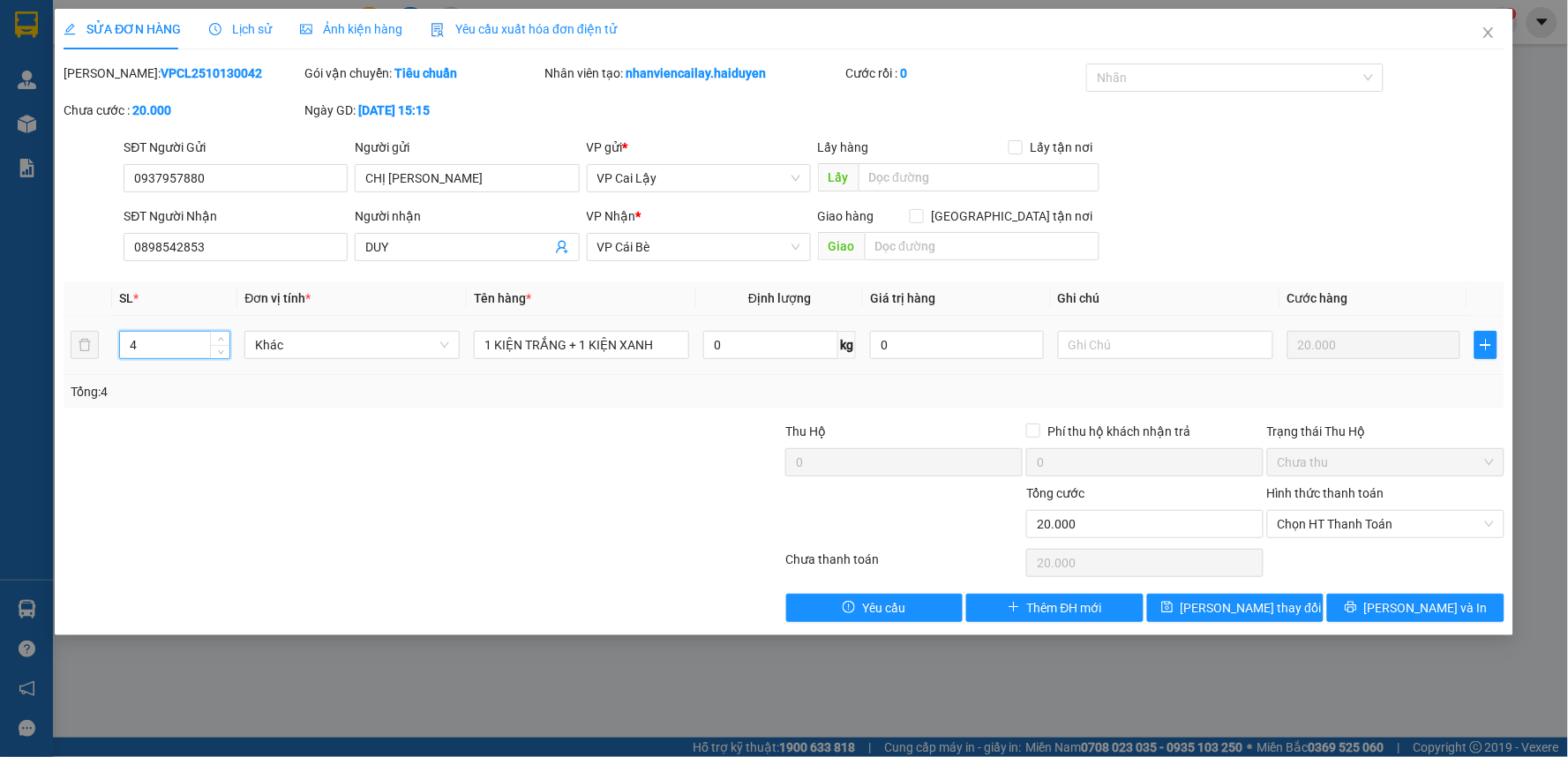
click at [200, 340] on input "4" at bounding box center [175, 345] width 110 height 26
type input "2"
click at [1413, 604] on span "[PERSON_NAME] và In" at bounding box center [1426, 608] width 123 height 20
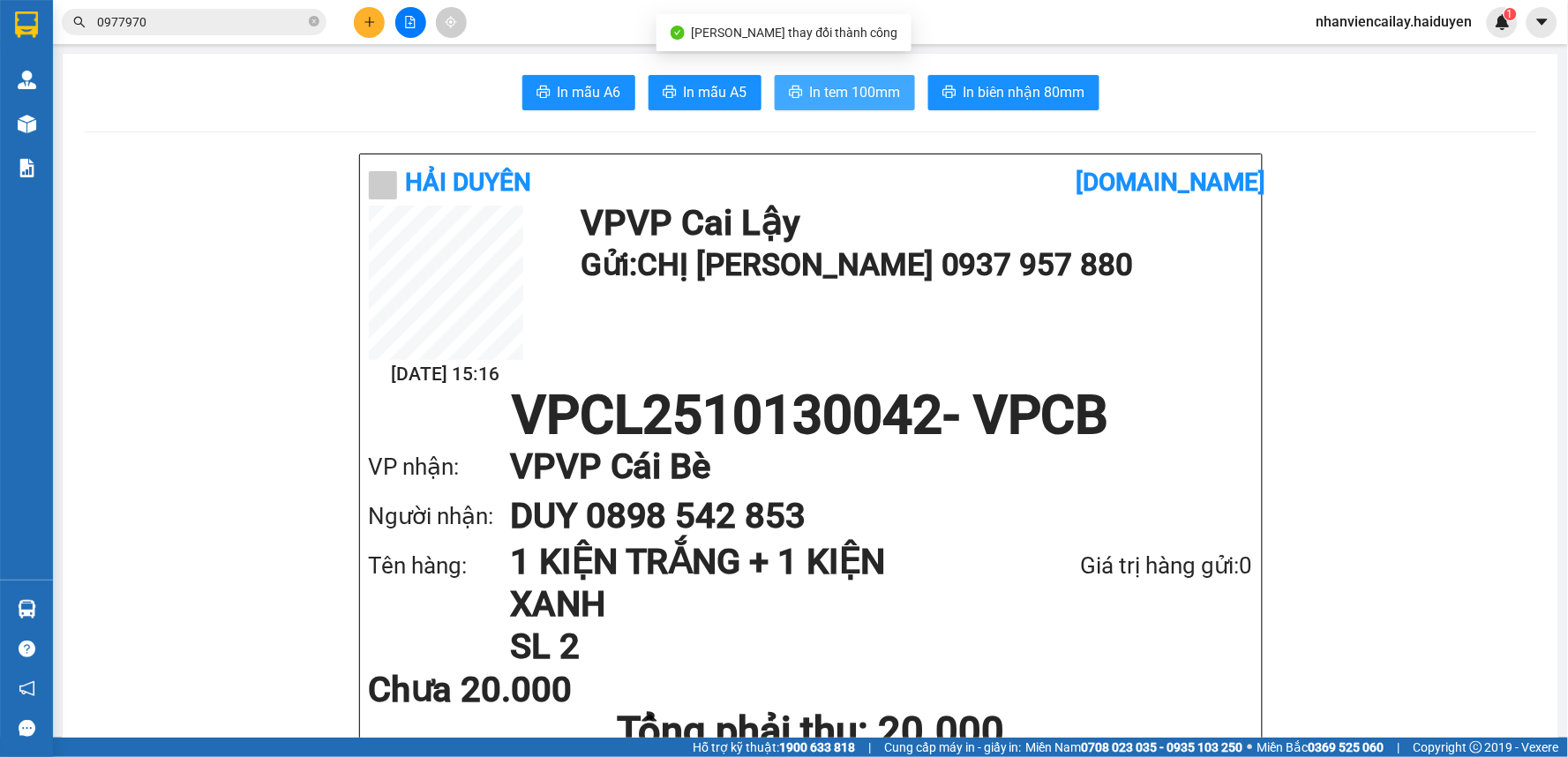
click at [840, 100] on span "In tem 100mm" at bounding box center [855, 92] width 91 height 23
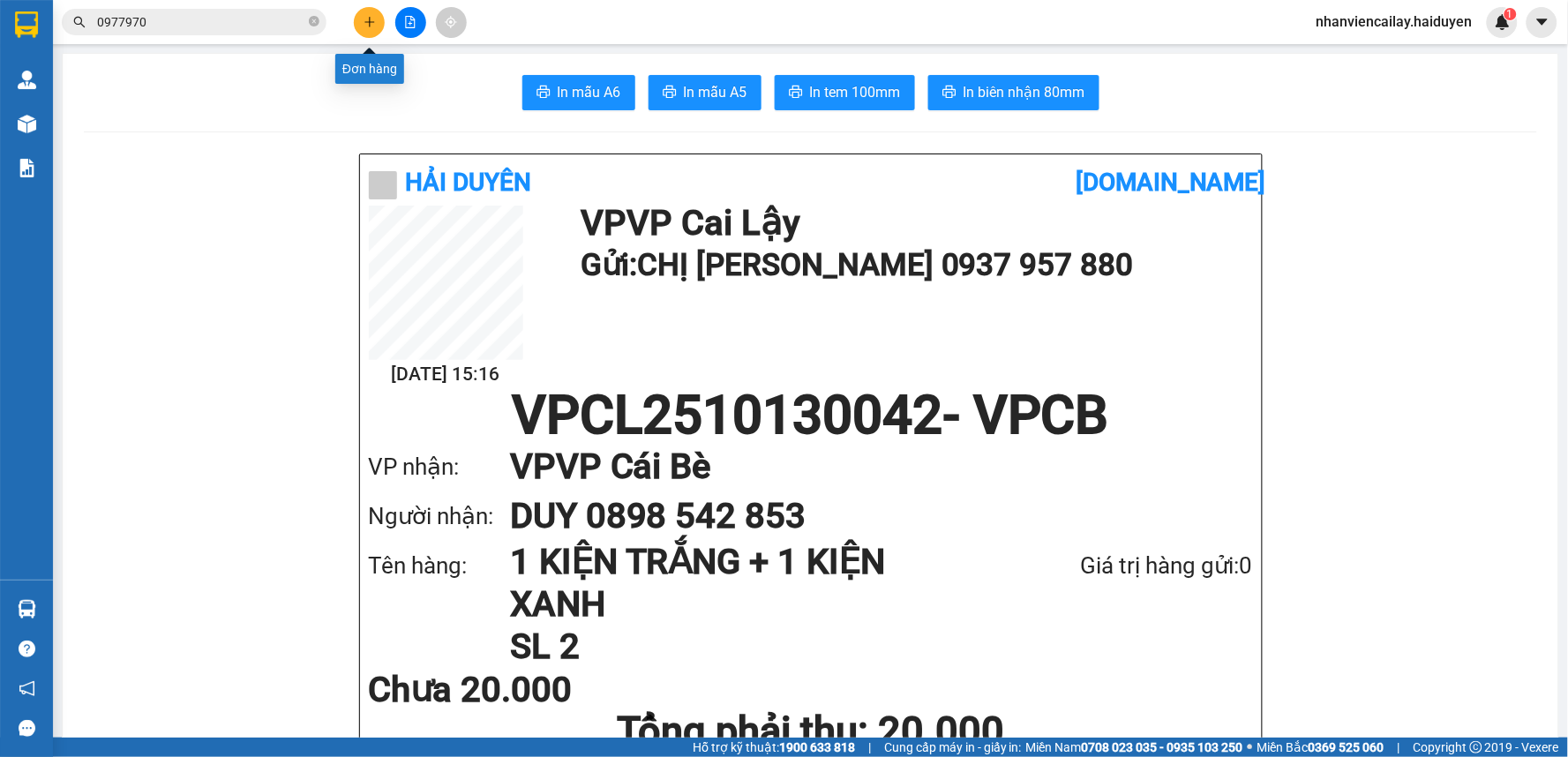
click at [373, 21] on icon "plus" at bounding box center [369, 22] width 13 height 13
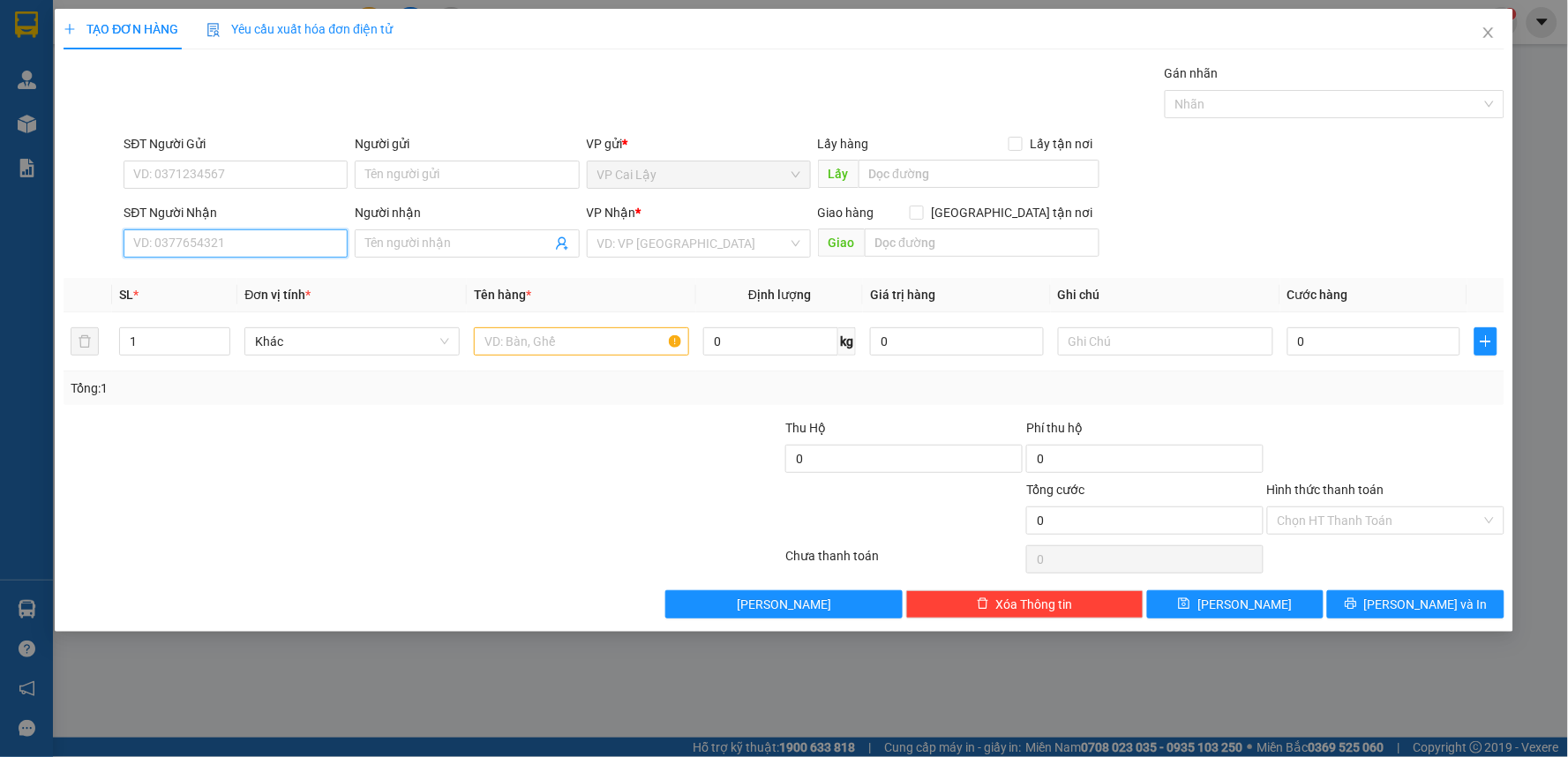
click at [288, 245] on input "SĐT Người Nhận" at bounding box center [235, 243] width 224 height 28
click at [298, 280] on div "0911262470 - KHANG" at bounding box center [235, 279] width 203 height 20
type input "0911262470"
type input "KHANG"
type input "20.000"
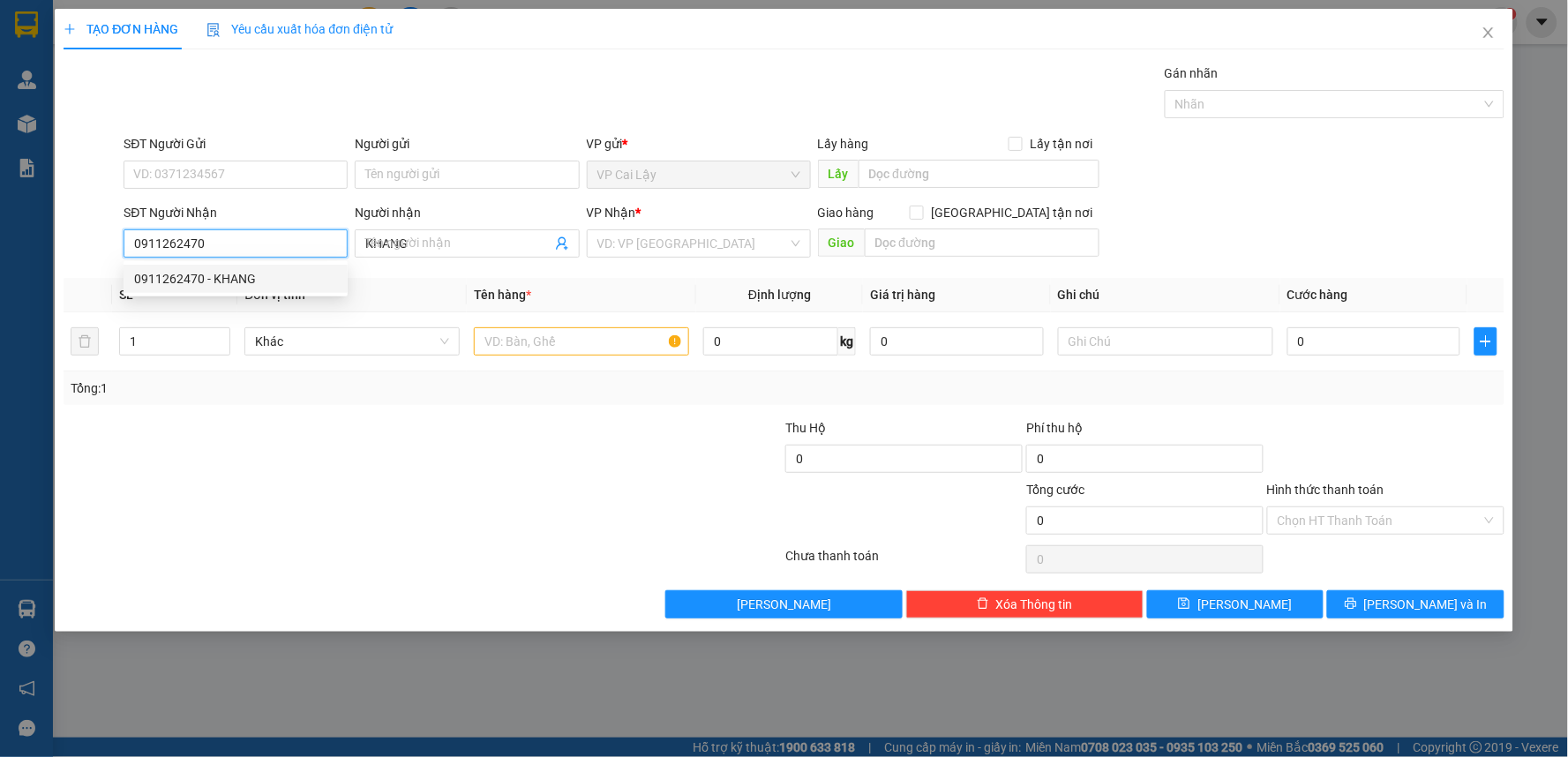
type input "20.000"
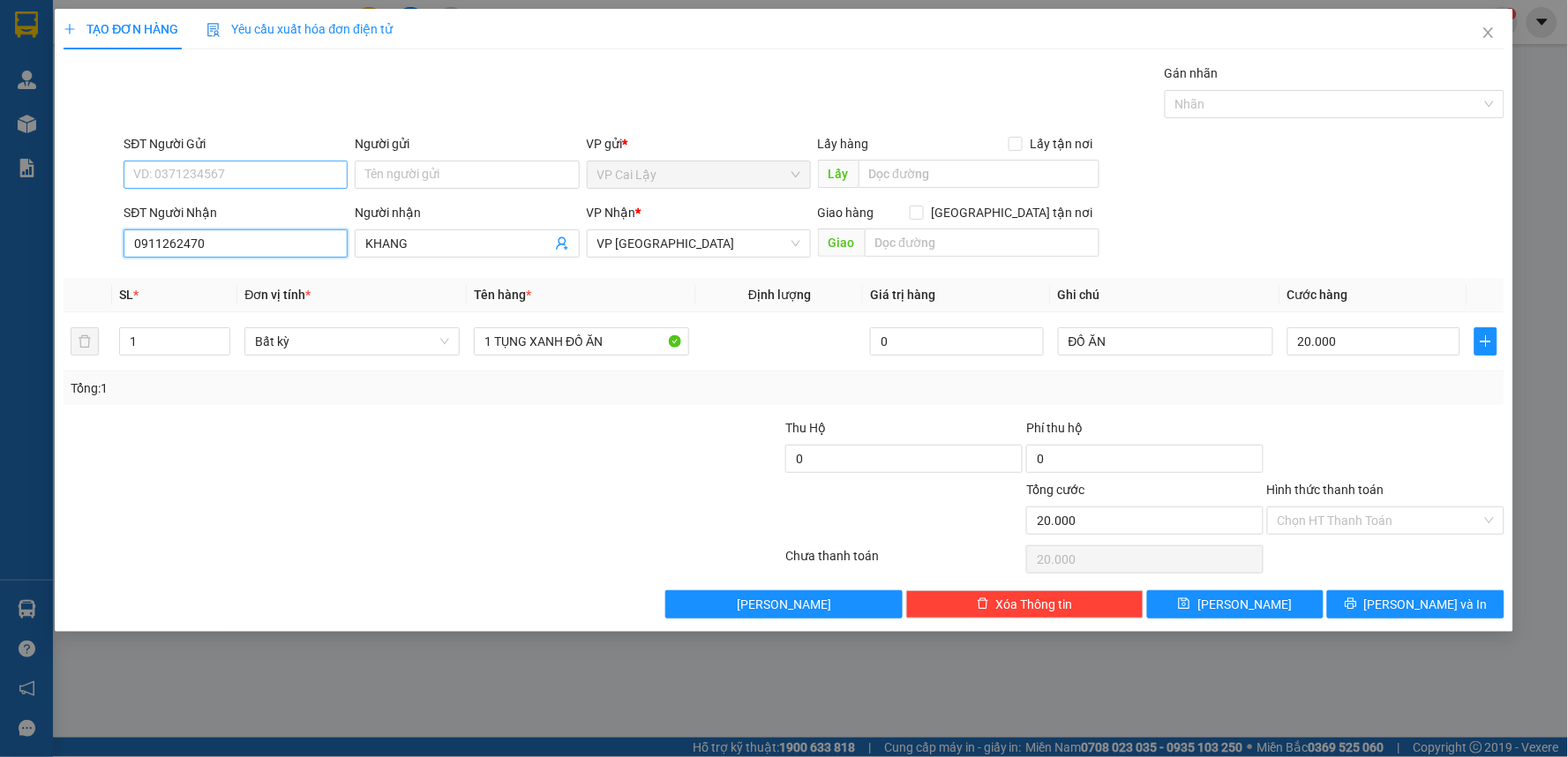
type input "0911262470"
click at [292, 179] on input "SĐT Người Gửi" at bounding box center [235, 174] width 224 height 28
click at [295, 209] on div "0947753969" at bounding box center [235, 210] width 203 height 20
type input "0947753969"
click at [442, 173] on input "Người gửi" at bounding box center [466, 174] width 224 height 28
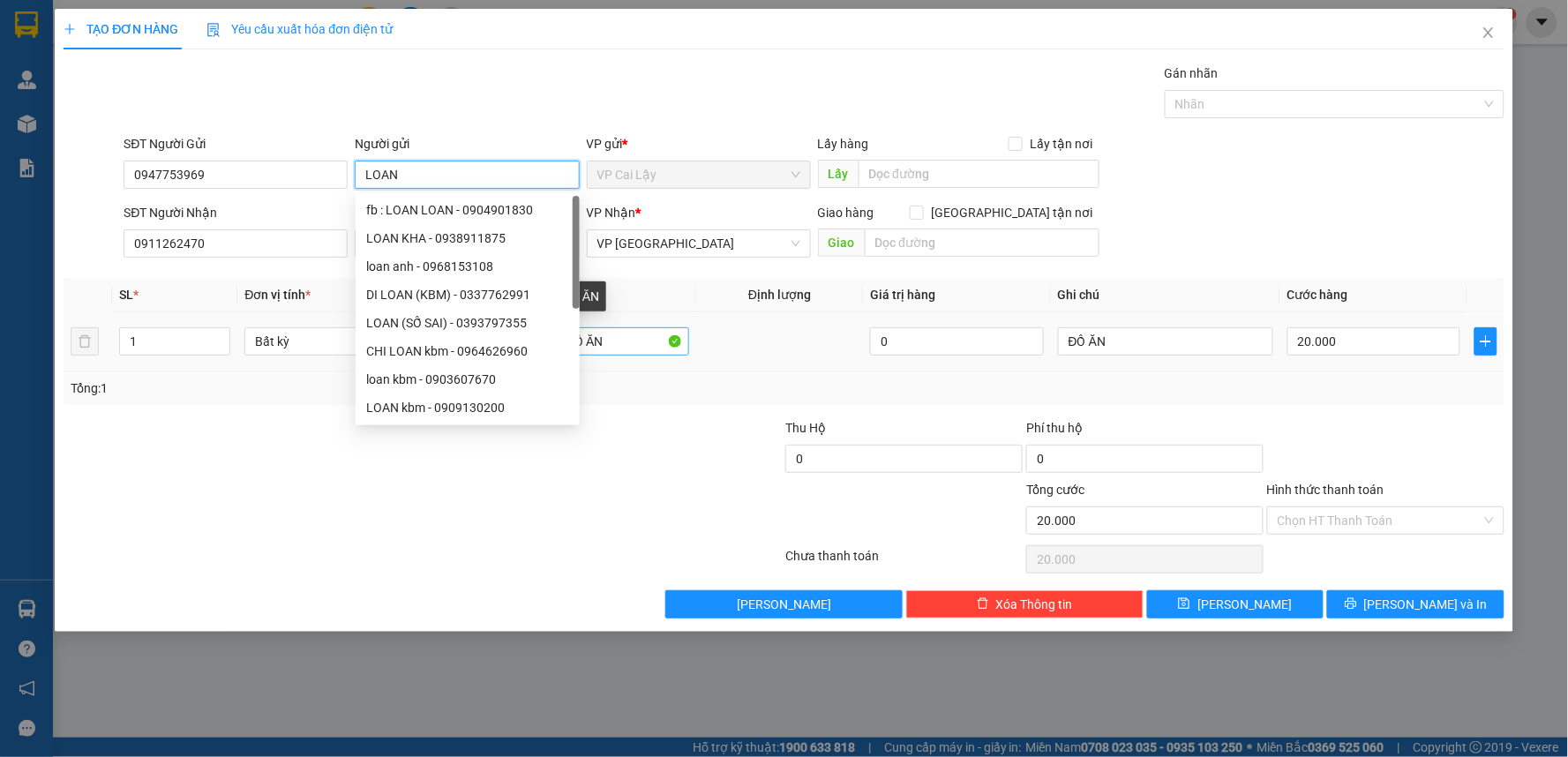
type input "LOAN"
click at [644, 348] on input "1 TỤNG XANH ĐỒ ĂN" at bounding box center [582, 341] width 215 height 28
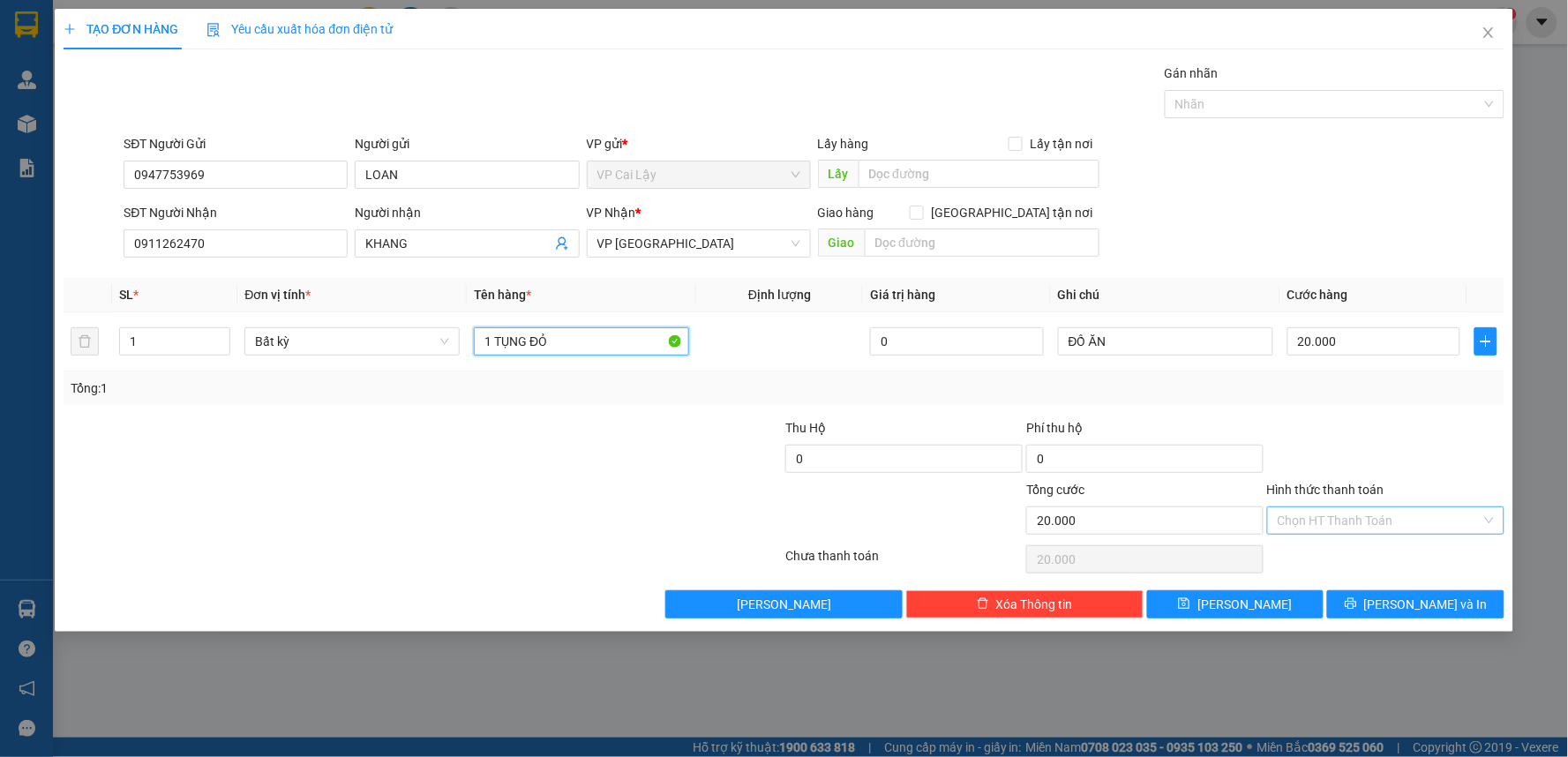
type input "1 TỤNG ĐỎ"
click at [1432, 519] on input "Hình thức thanh toán" at bounding box center [1379, 520] width 204 height 26
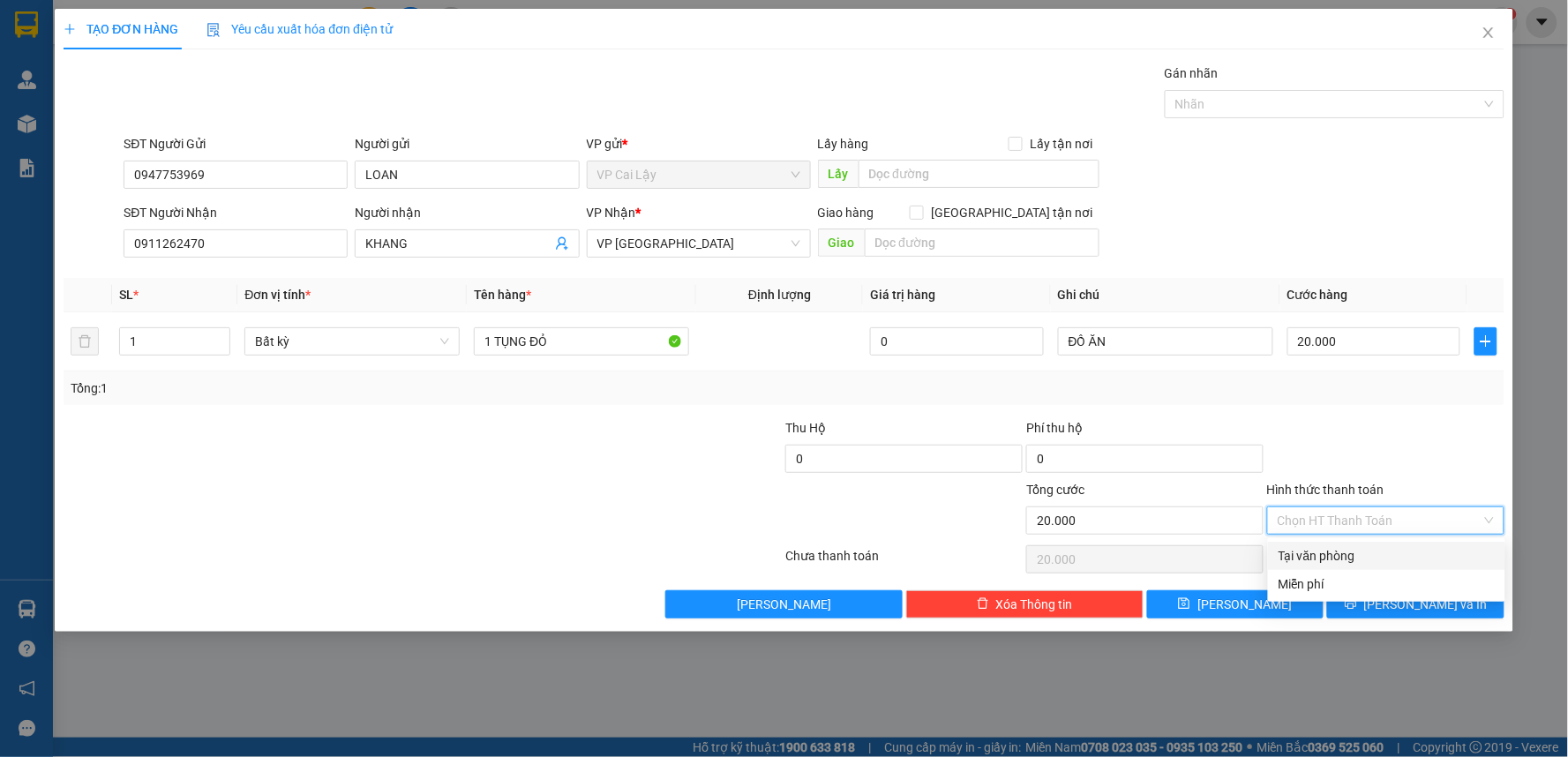
click at [1406, 557] on div "Tại văn phòng" at bounding box center [1386, 556] width 216 height 20
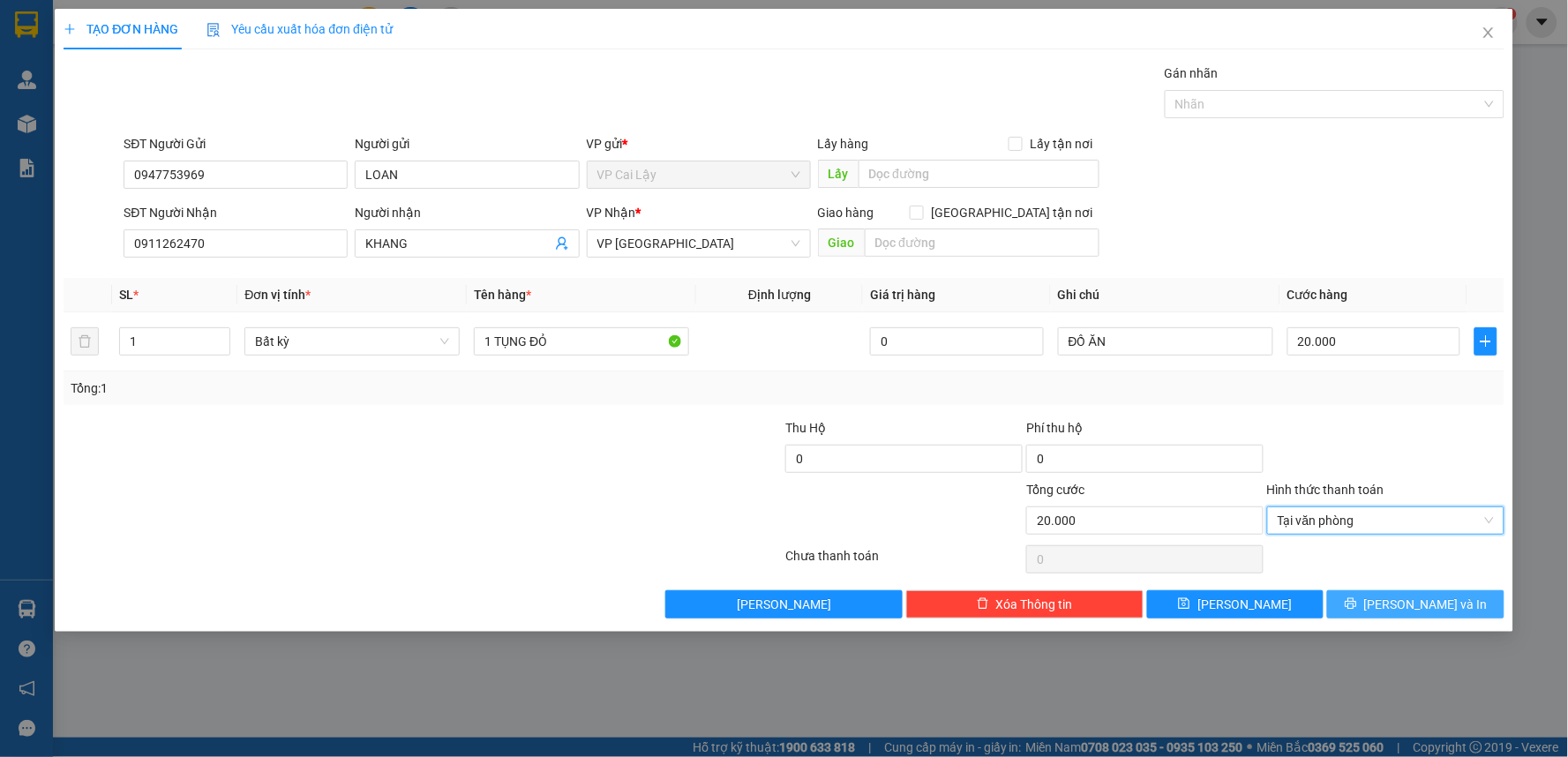
click at [1402, 598] on span "[PERSON_NAME] và In" at bounding box center [1426, 604] width 123 height 20
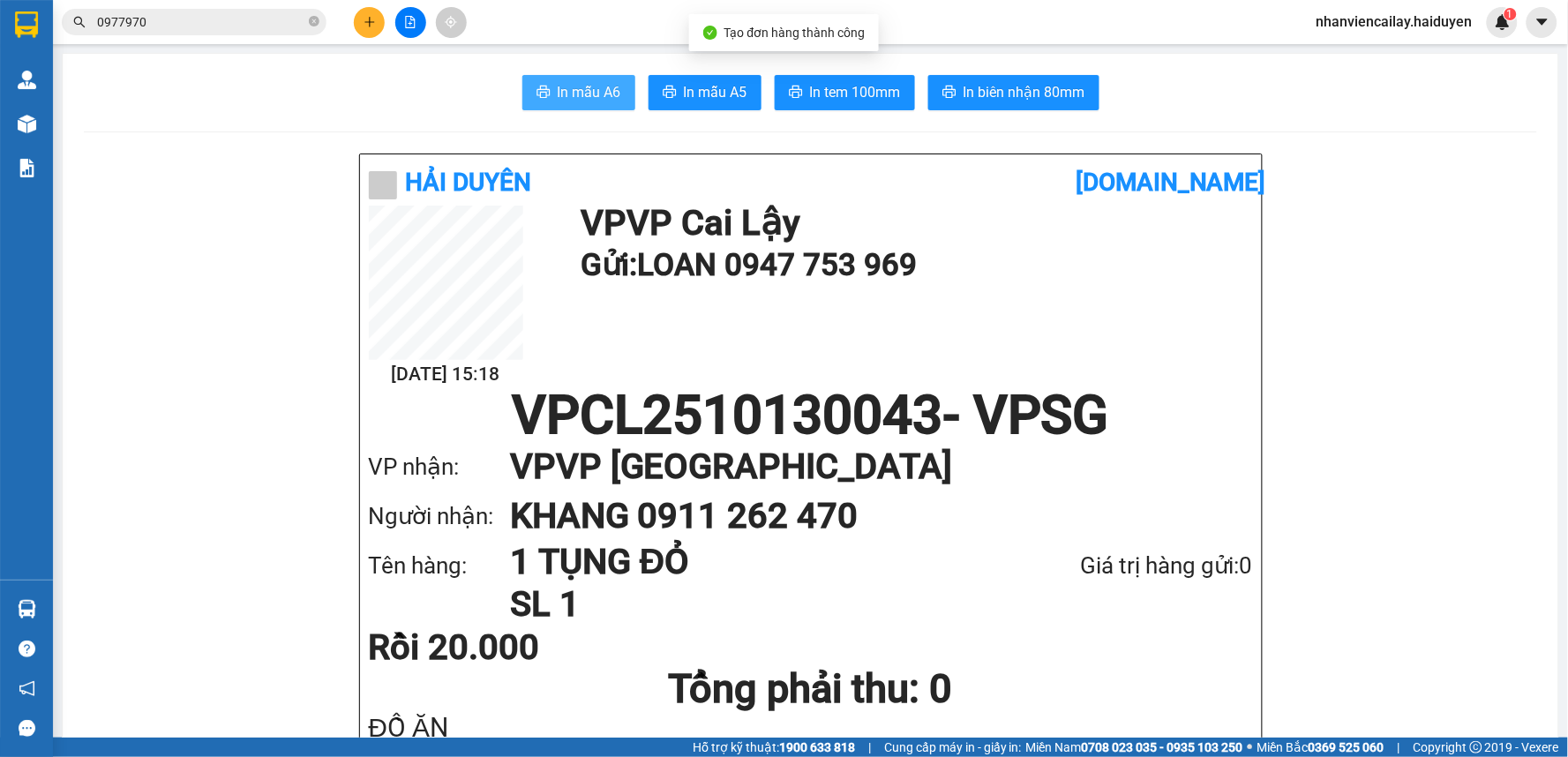
click at [600, 90] on span "In mẫu A6" at bounding box center [589, 92] width 64 height 23
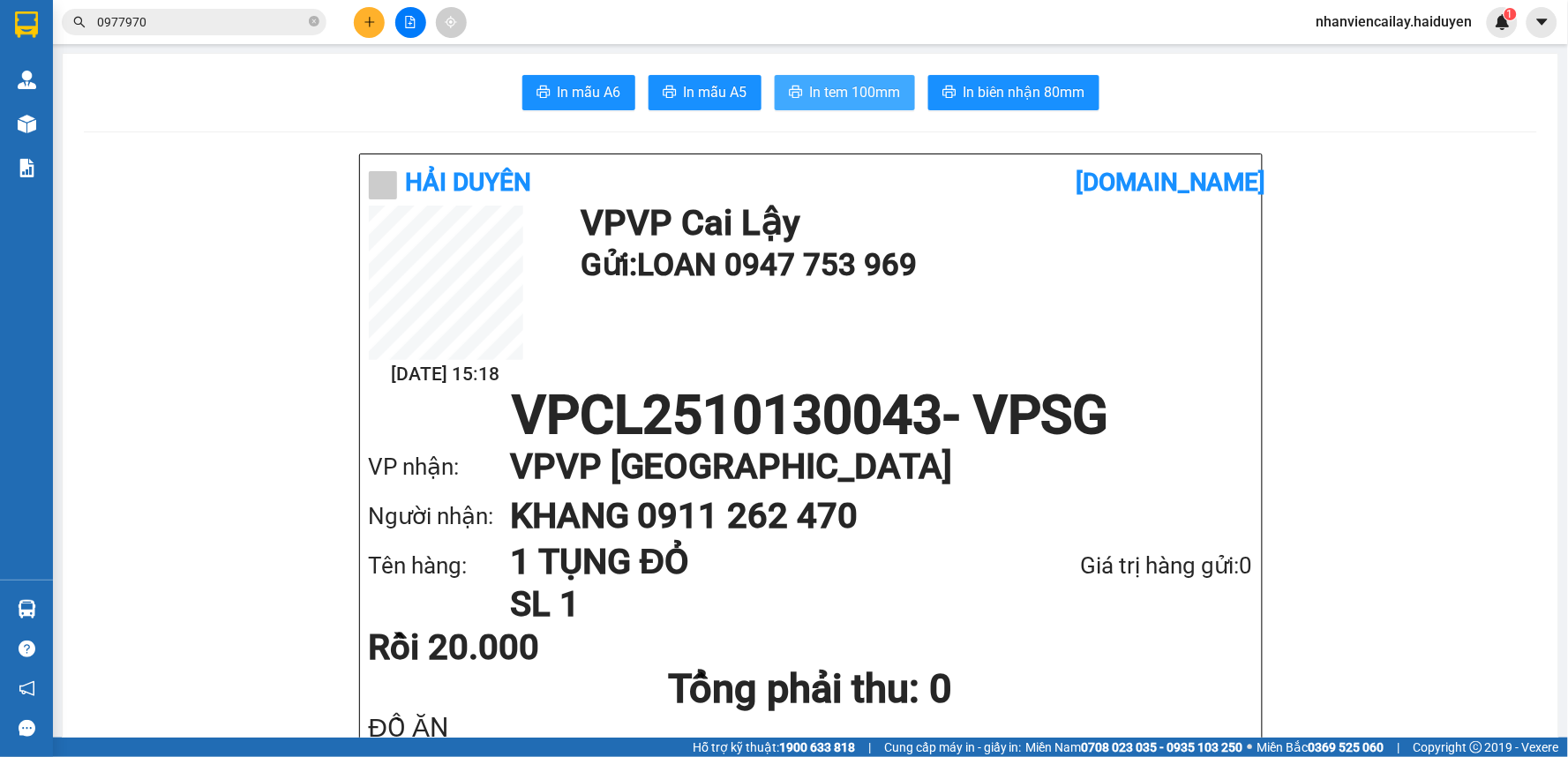
click at [861, 101] on span "In tem 100mm" at bounding box center [855, 92] width 91 height 23
click at [358, 21] on button at bounding box center [369, 23] width 31 height 31
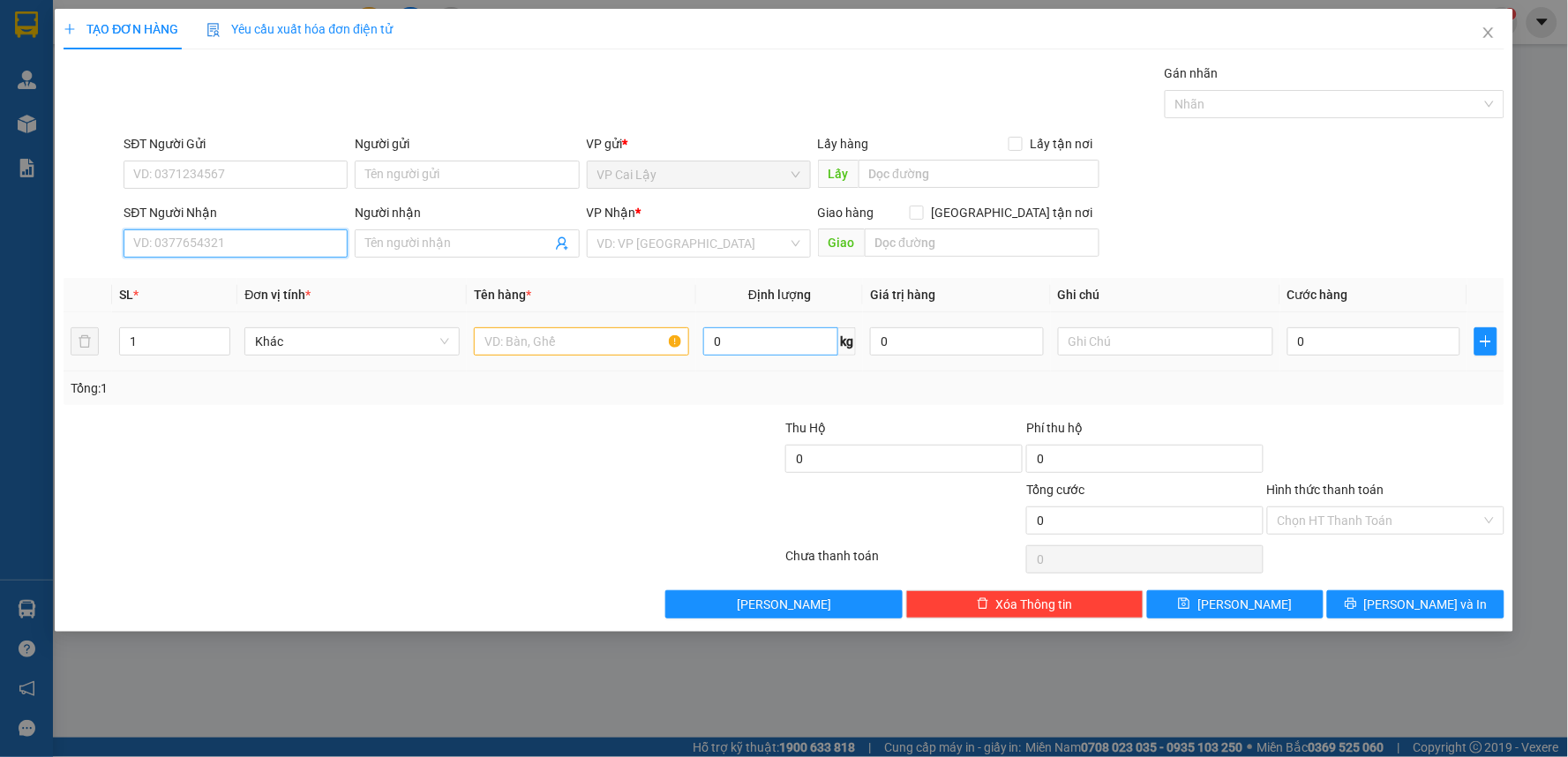
drag, startPoint x: 242, startPoint y: 238, endPoint x: 774, endPoint y: 327, distance: 539.4
click at [245, 236] on input "SĐT Người Nhận" at bounding box center [235, 243] width 224 height 28
click at [245, 277] on div "0354667839 - thoa" at bounding box center [235, 279] width 203 height 20
type input "0354667839"
type input "thoa"
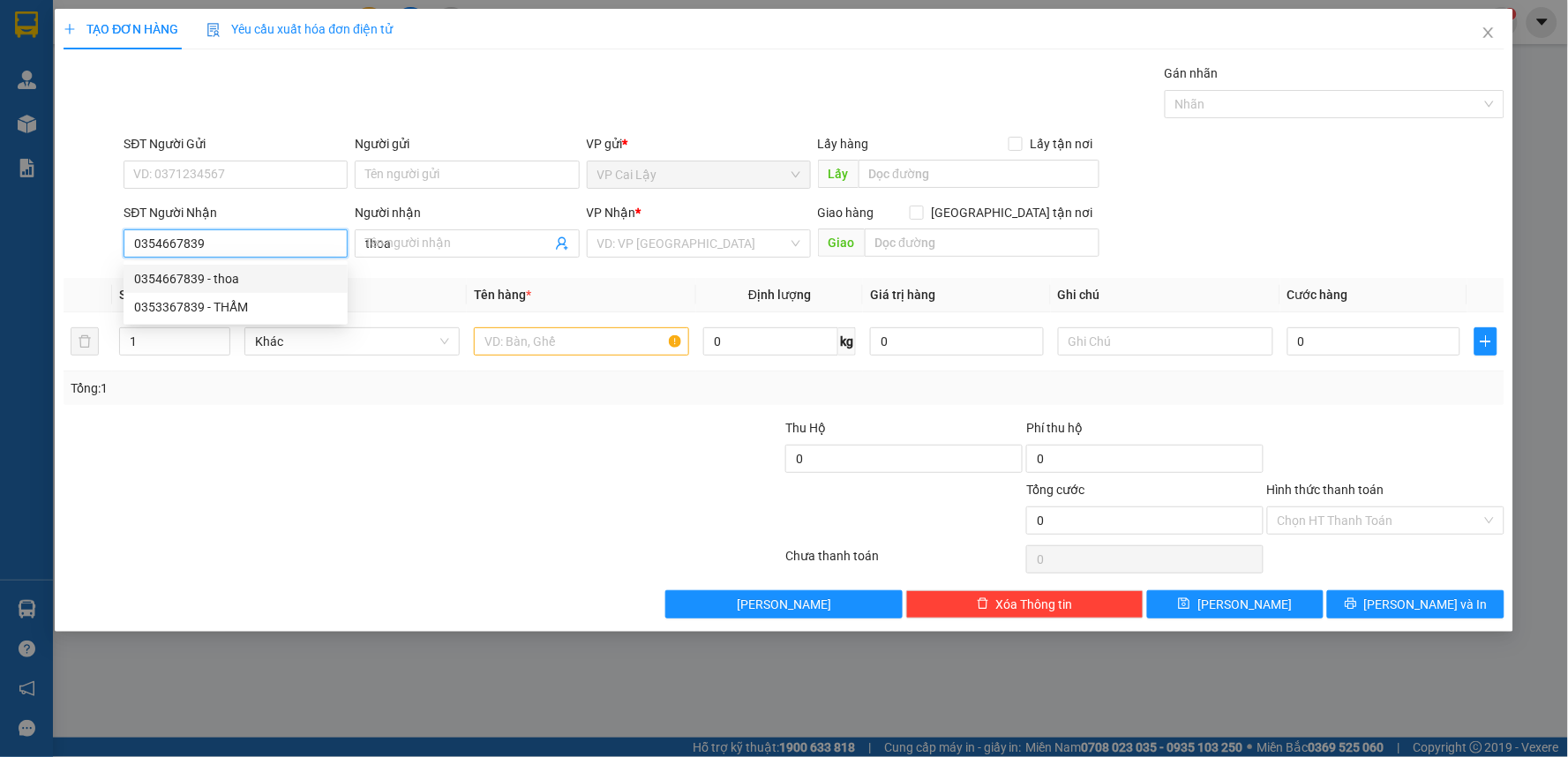
type input "40.000"
drag, startPoint x: 245, startPoint y: 247, endPoint x: 103, endPoint y: 252, distance: 142.1
click at [103, 253] on div "SĐT Người Nhận 0354667839 Người nhận thoa VP Nhận * VP [GEOGRAPHIC_DATA] Giao h…" at bounding box center [784, 233] width 1445 height 62
click at [171, 306] on div "0353367839 - THẨM" at bounding box center [235, 308] width 203 height 20
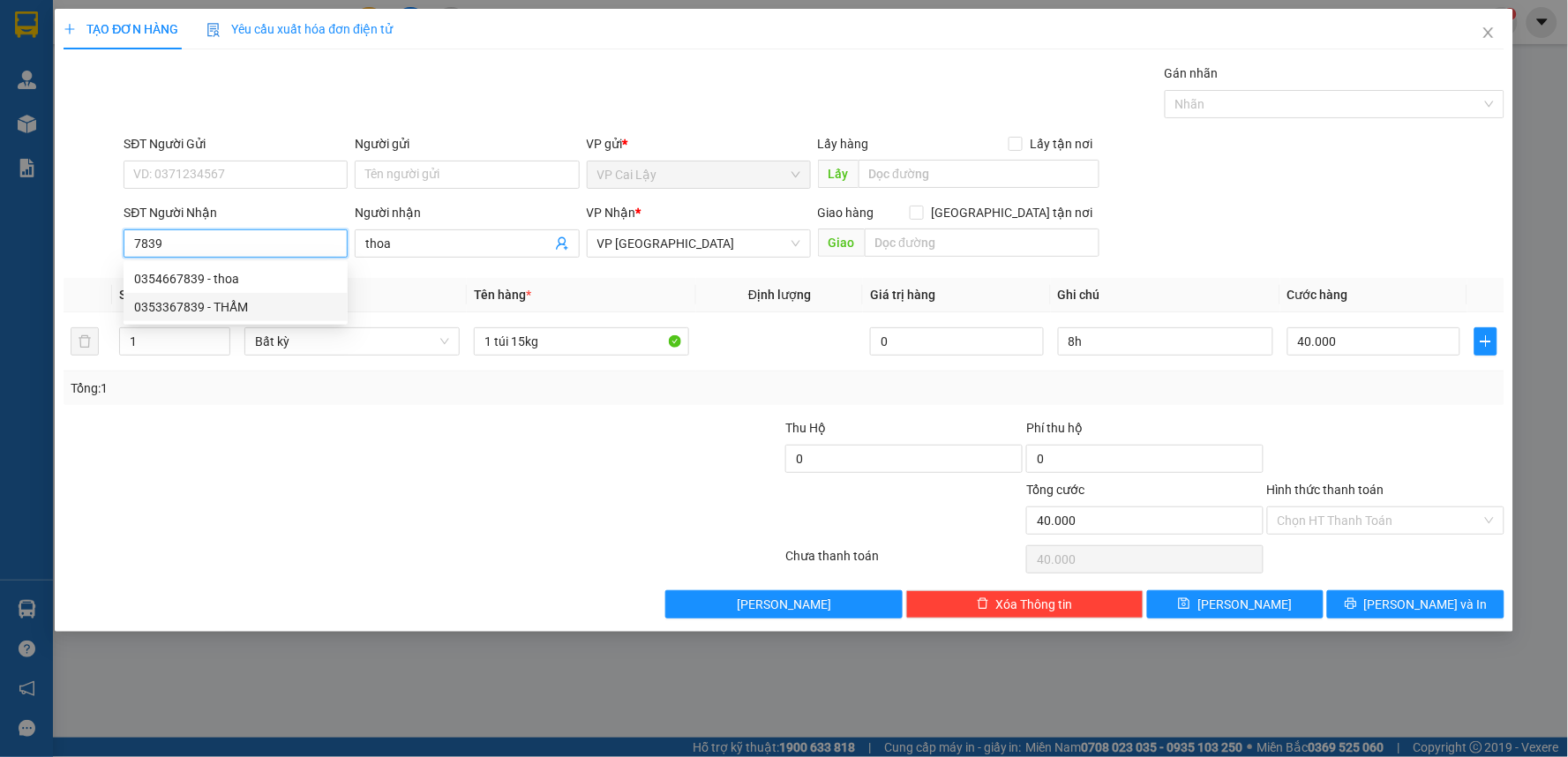
type input "0353367839"
type input "THẨM"
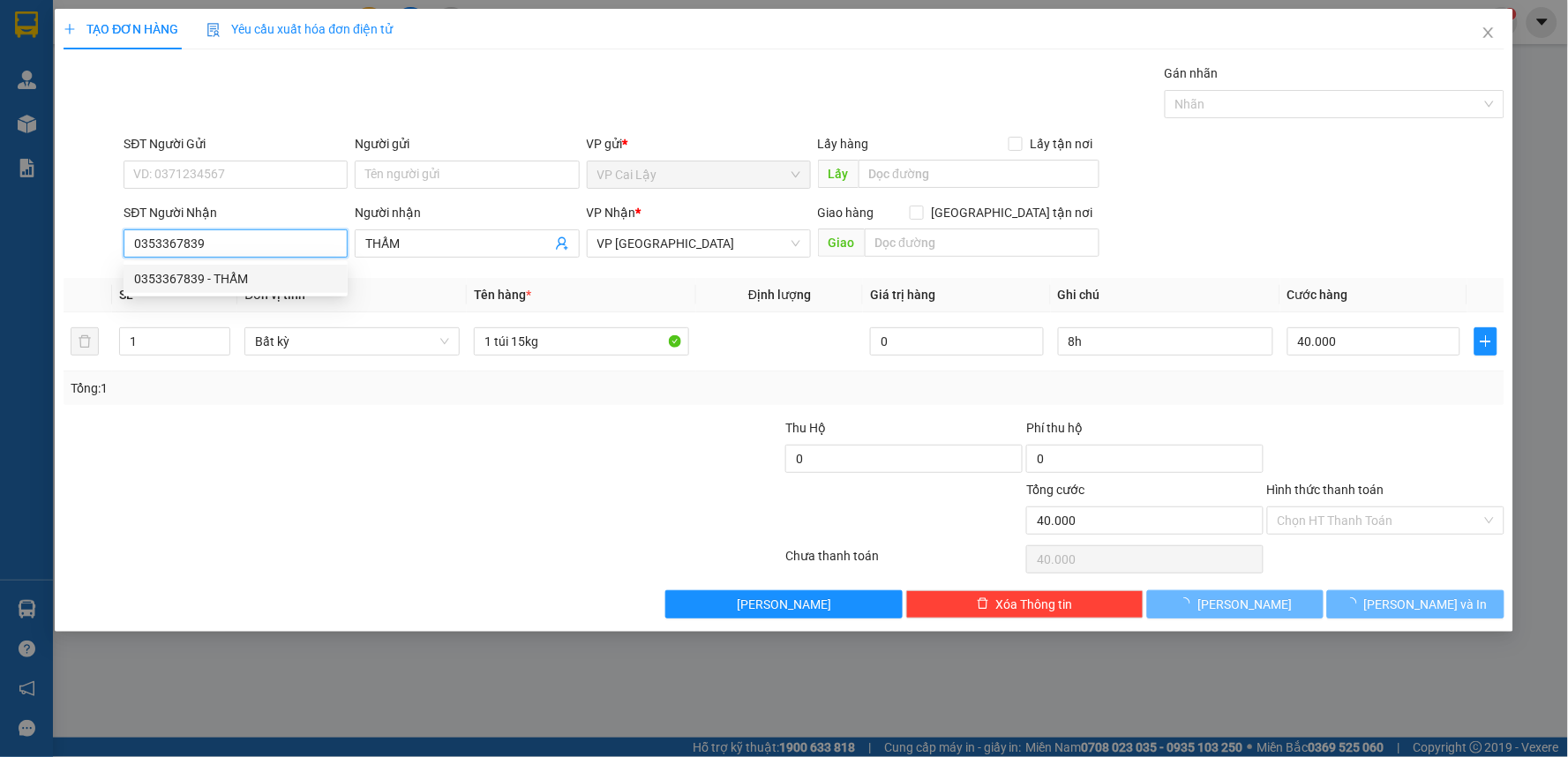
type input "20.000"
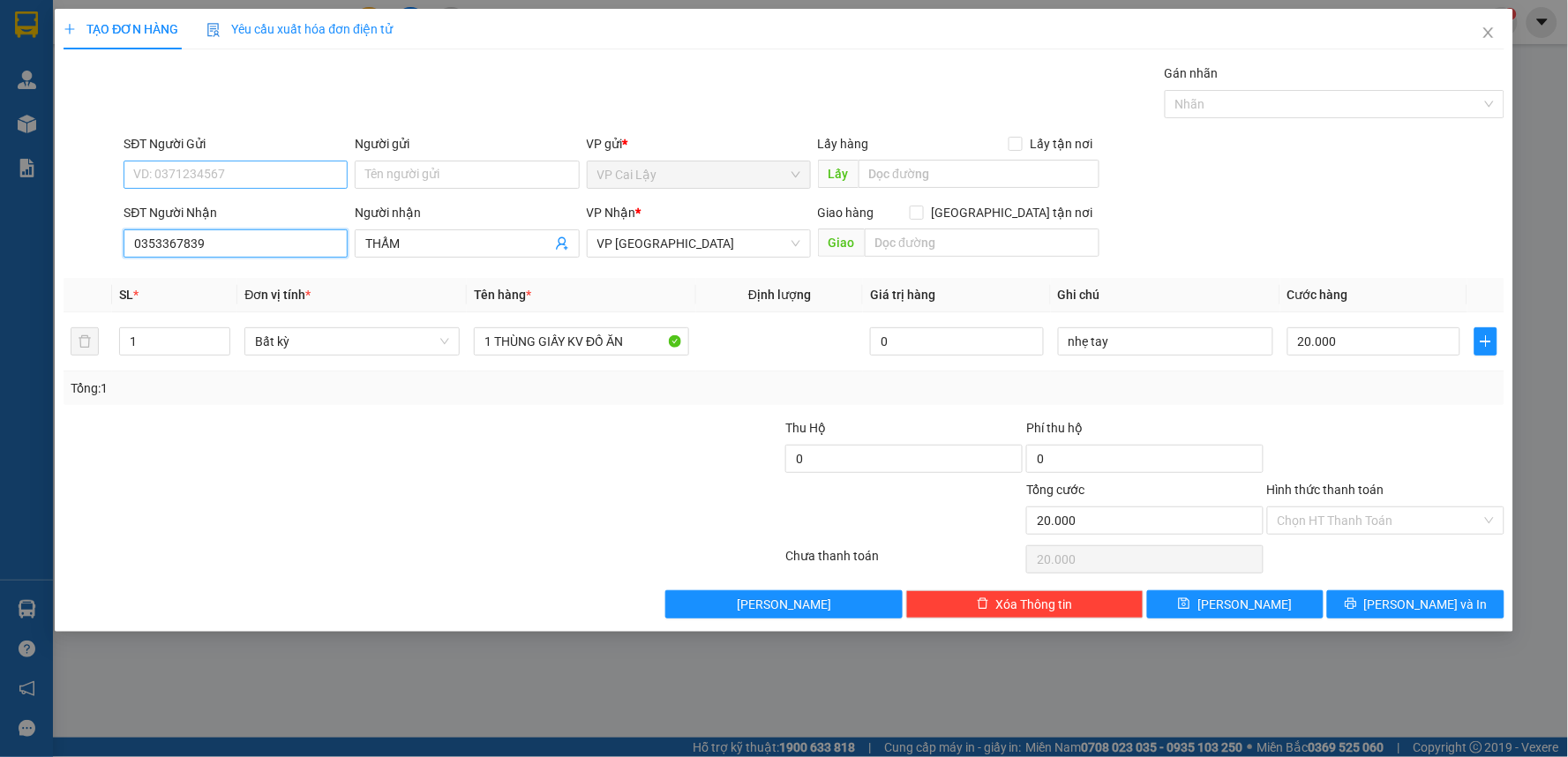
type input "0353367839"
click at [261, 173] on input "SĐT Người Gửi" at bounding box center [235, 174] width 224 height 28
click at [233, 240] on div "0983786772 - DUYÊN" at bounding box center [235, 238] width 203 height 20
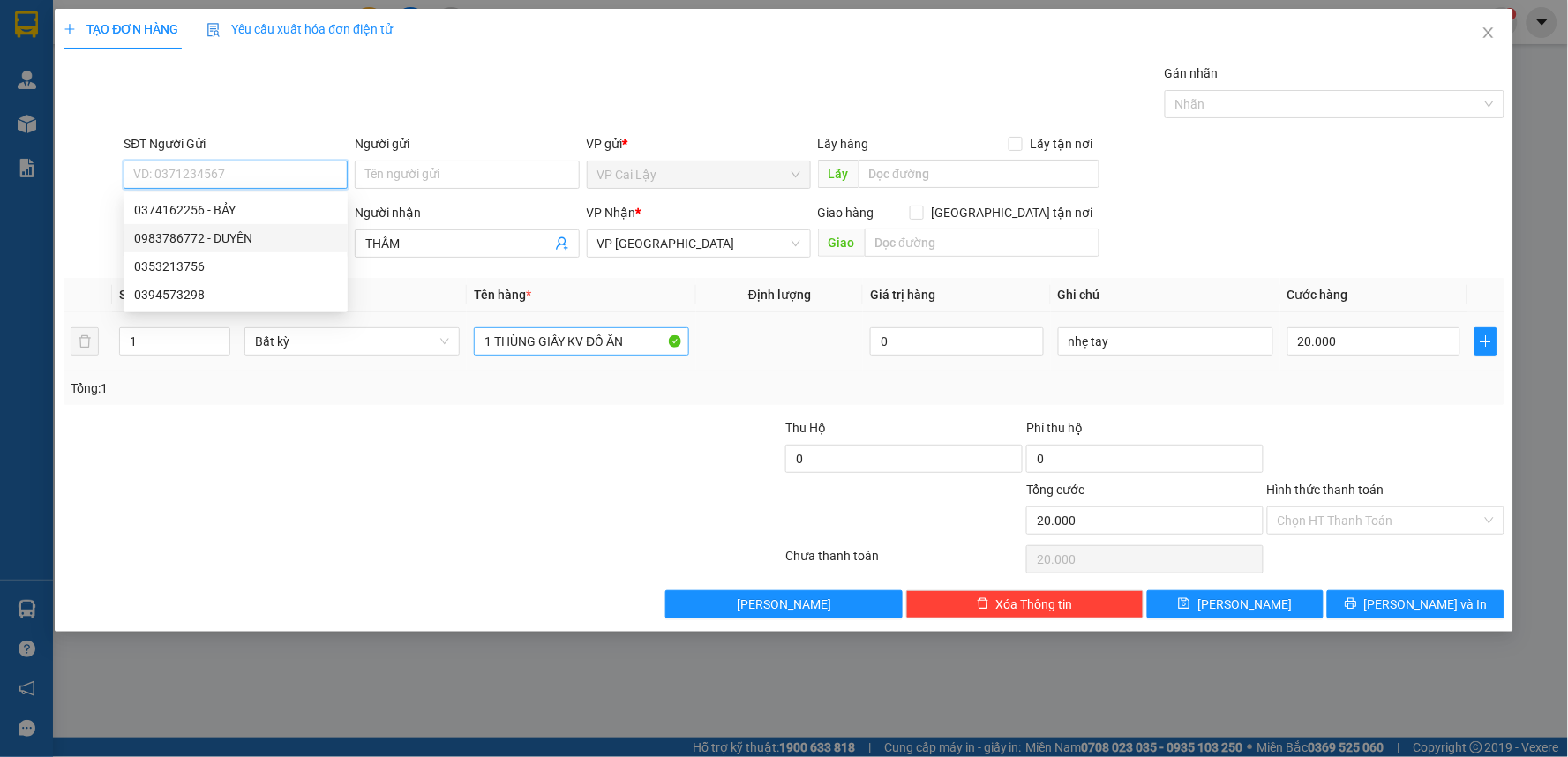
type input "0983786772"
type input "DUYÊN"
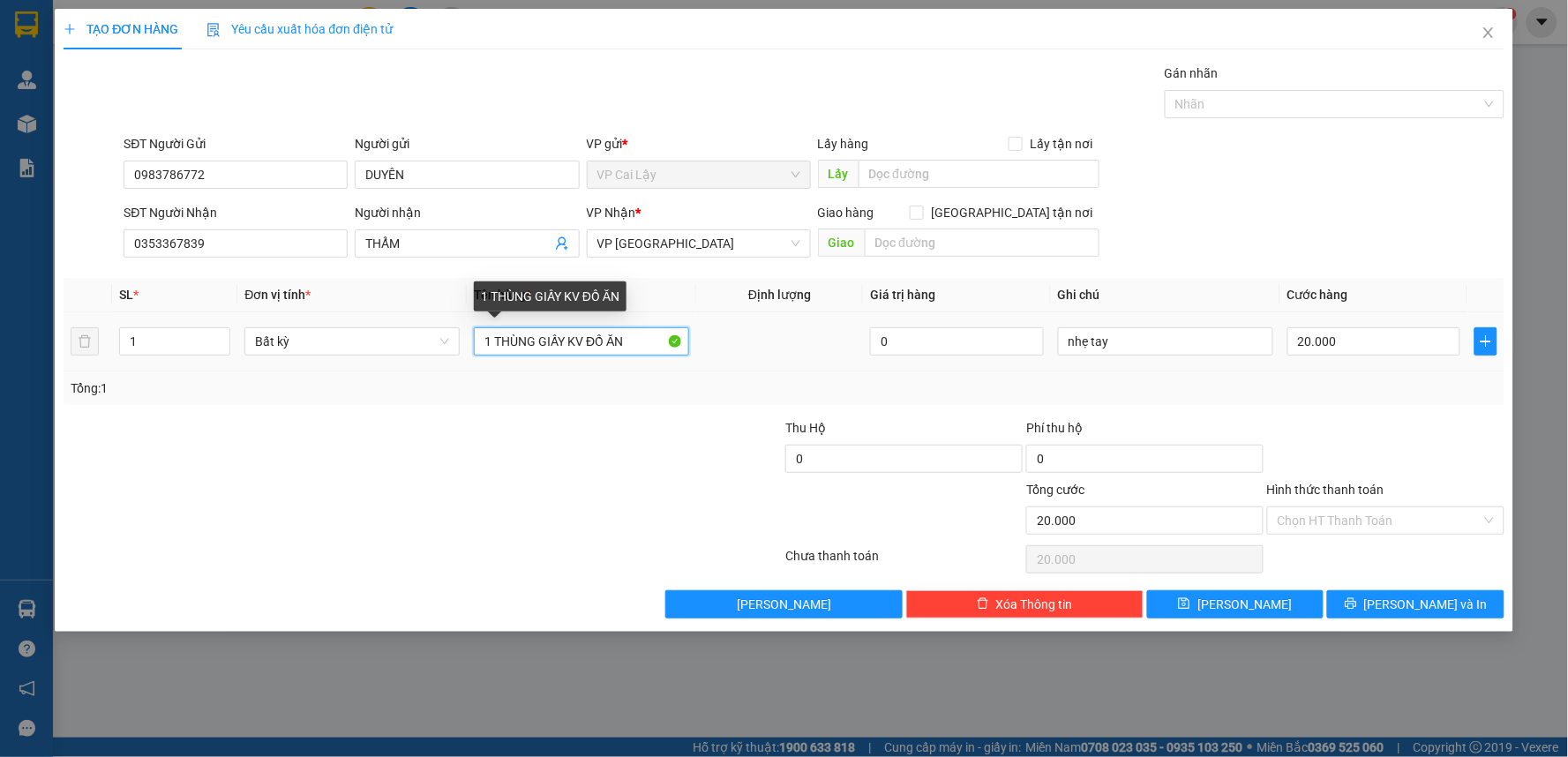
drag, startPoint x: 493, startPoint y: 340, endPoint x: 584, endPoint y: 343, distance: 91.0
click at [584, 343] on input "1 THÙNG GIẤY KV ĐỒ ĂN" at bounding box center [582, 341] width 215 height 28
type input "1 TÚI XANH ĐỒ ĂN"
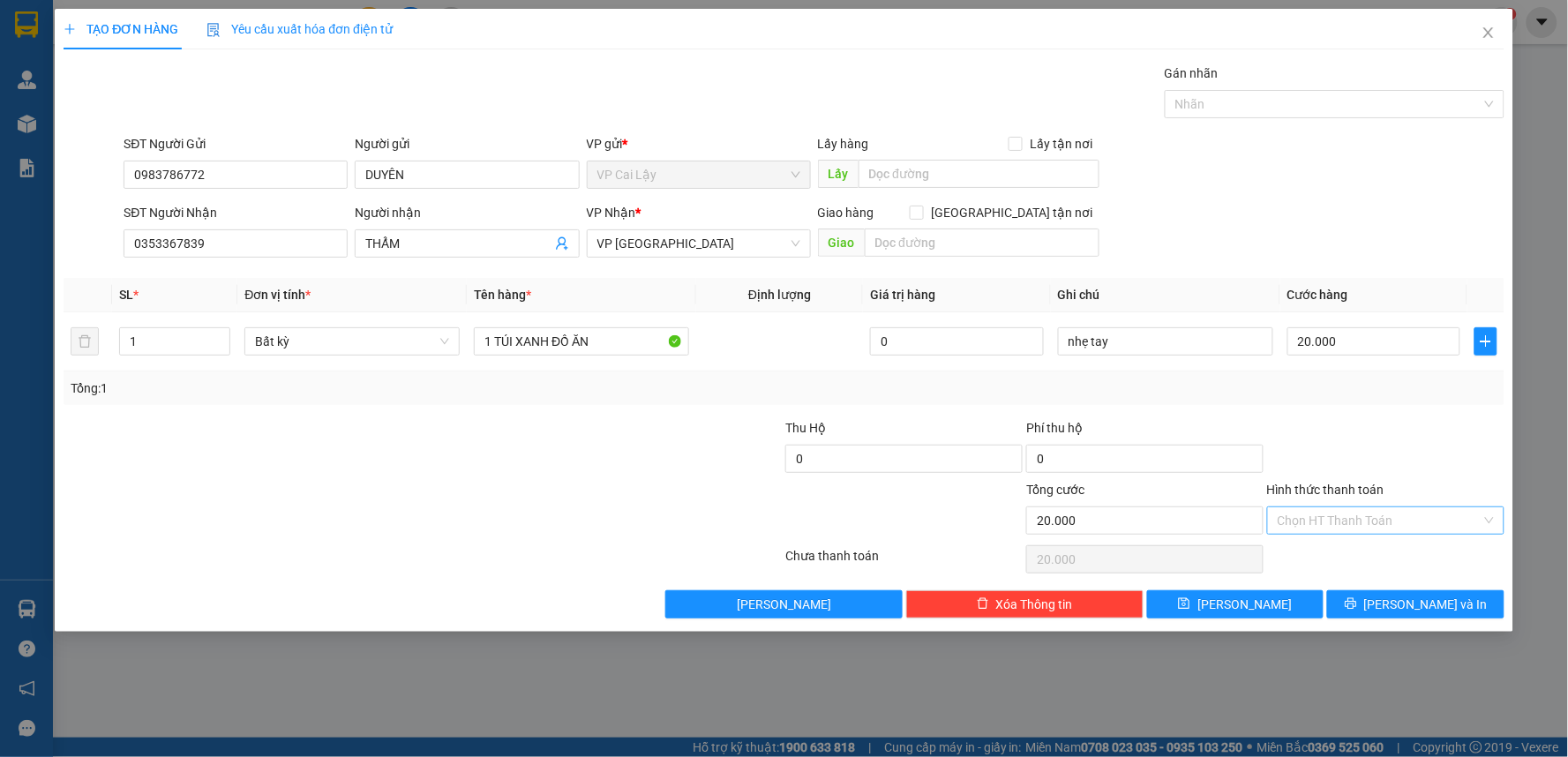
click at [1343, 525] on input "Hình thức thanh toán" at bounding box center [1379, 520] width 204 height 26
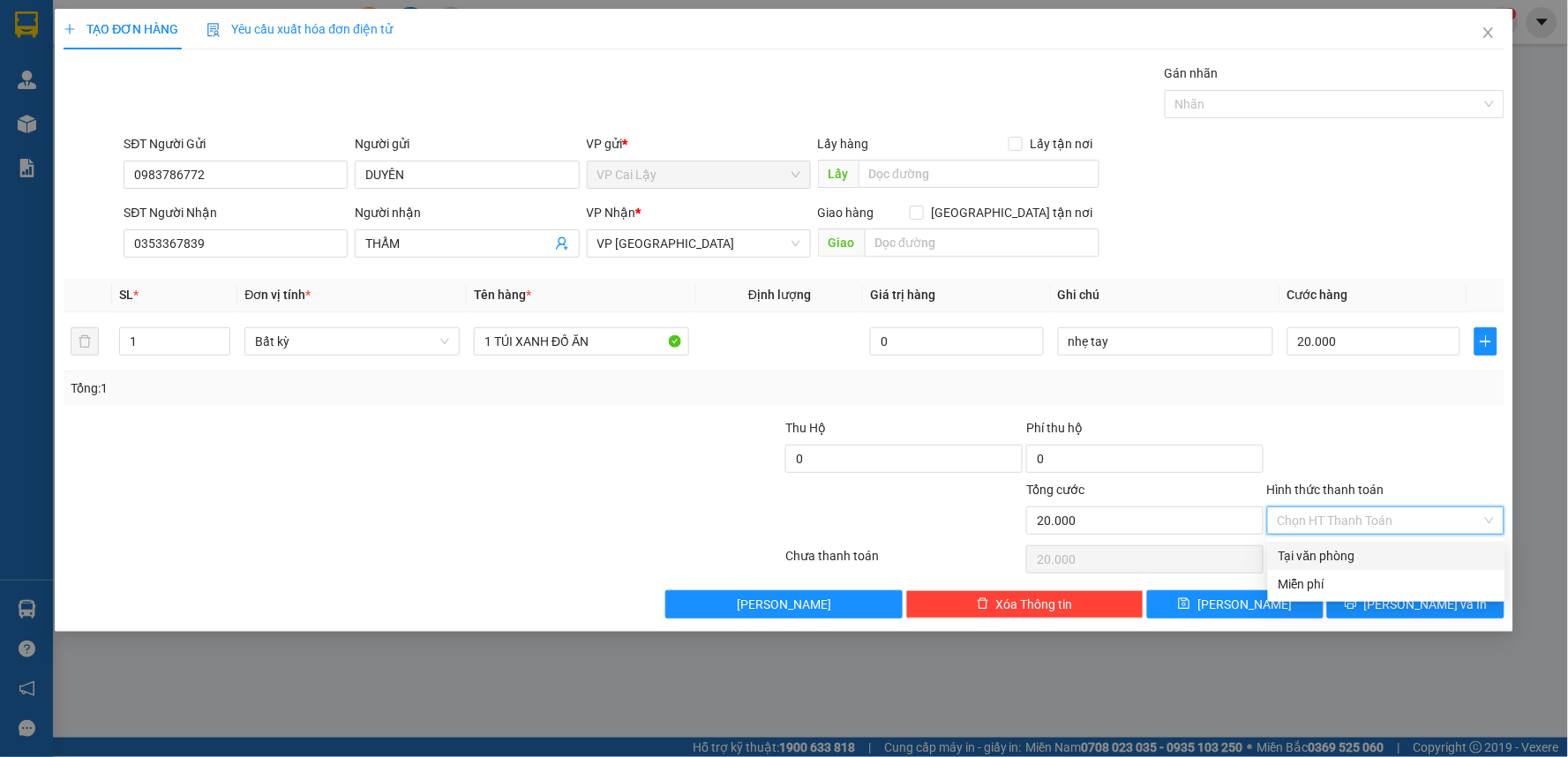
click at [1348, 554] on div "Tại văn phòng" at bounding box center [1386, 556] width 216 height 20
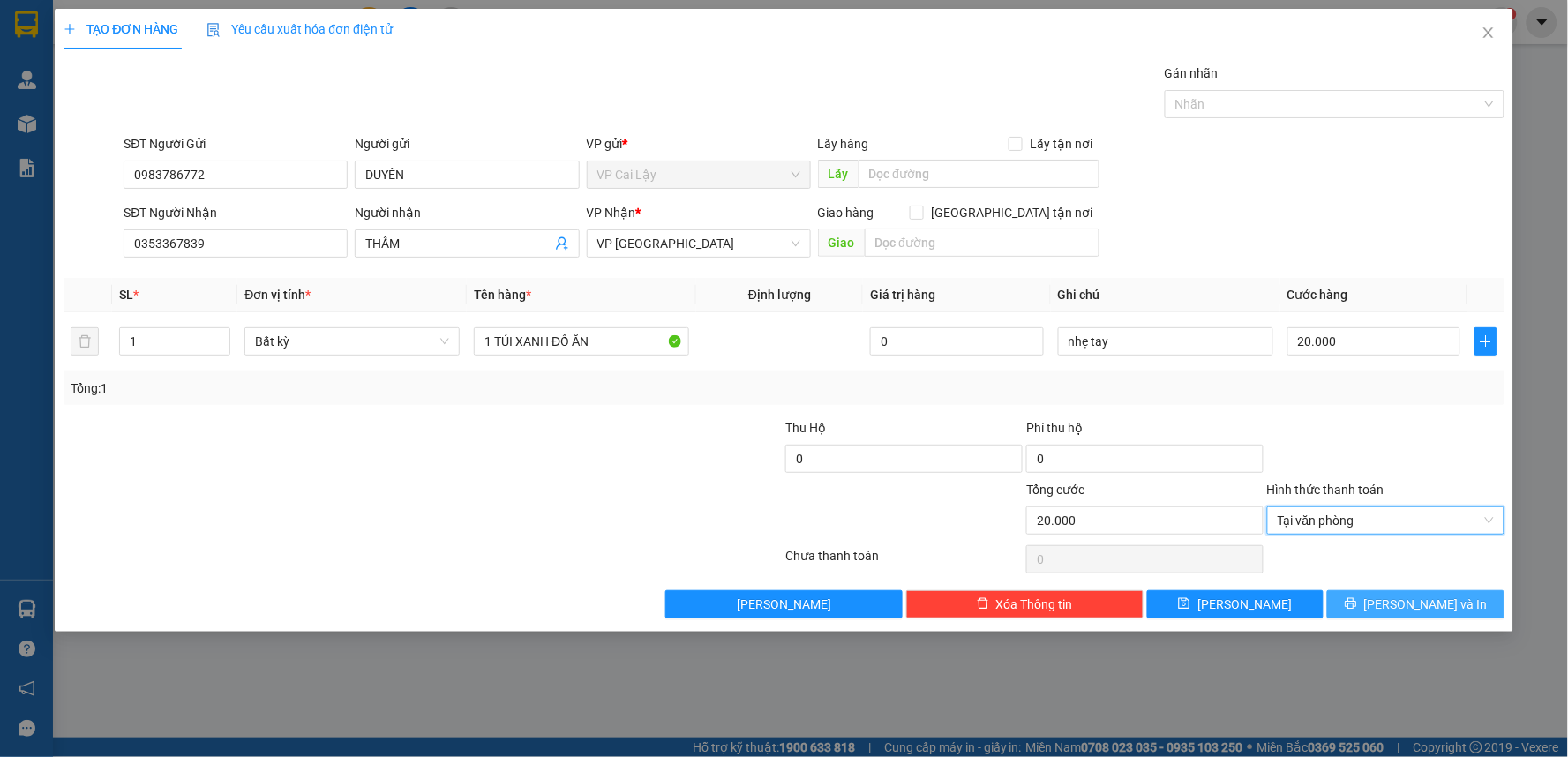
click at [1356, 606] on icon "printer" at bounding box center [1351, 604] width 12 height 12
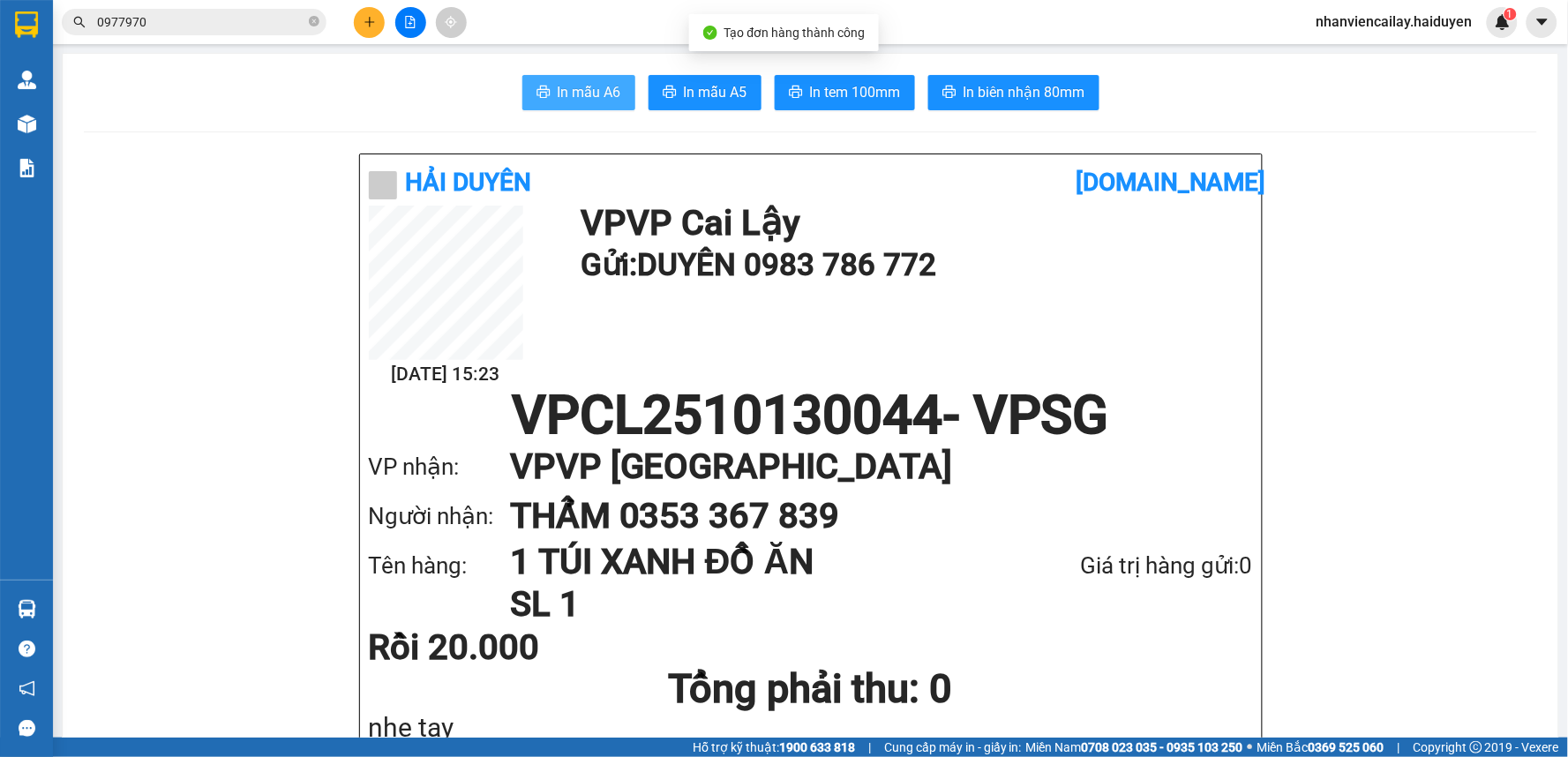
click at [581, 90] on span "In mẫu A6" at bounding box center [589, 92] width 64 height 23
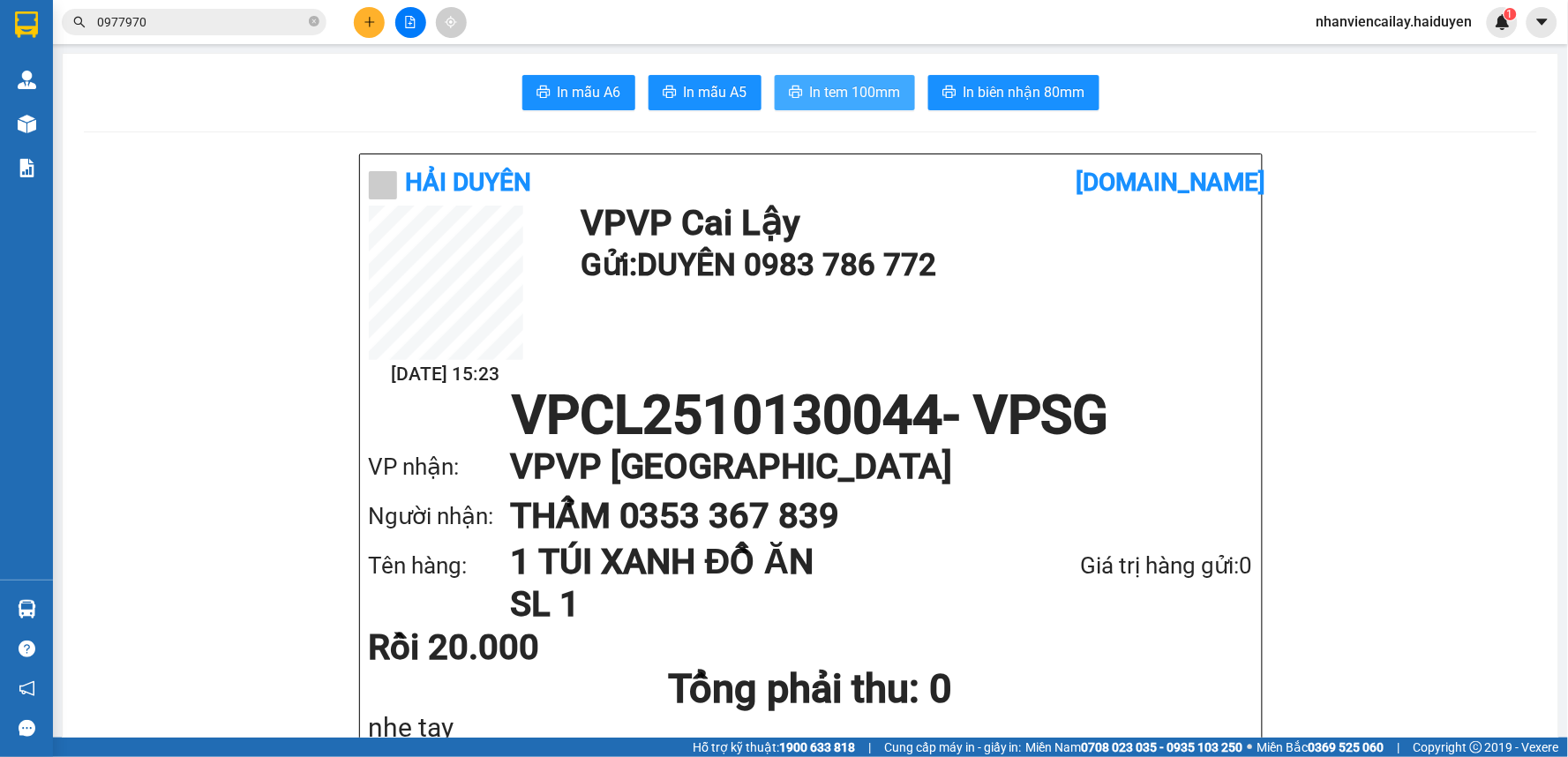
click at [840, 98] on span "In tem 100mm" at bounding box center [855, 92] width 91 height 23
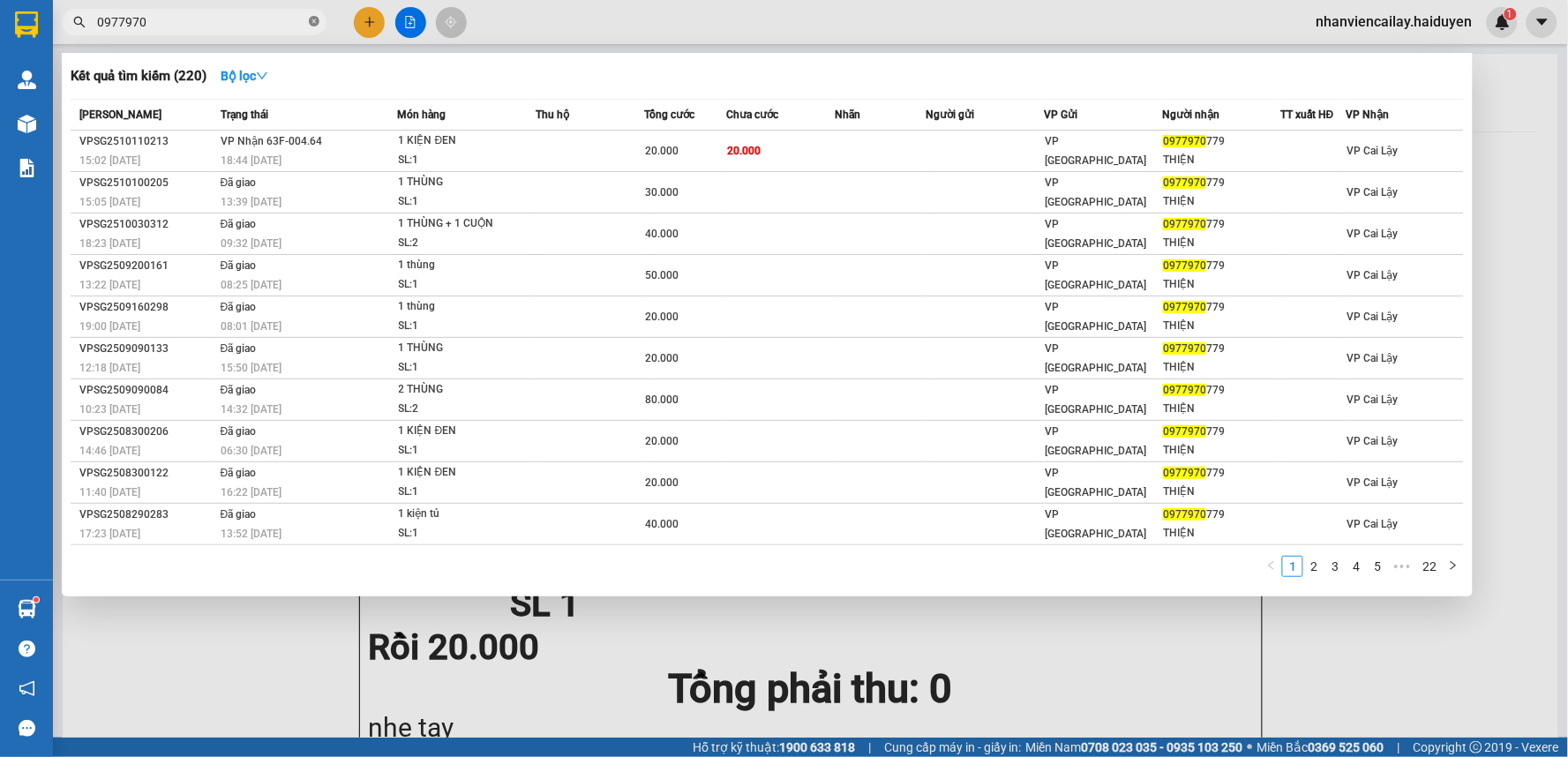
click at [314, 22] on icon "close-circle" at bounding box center [313, 21] width 11 height 11
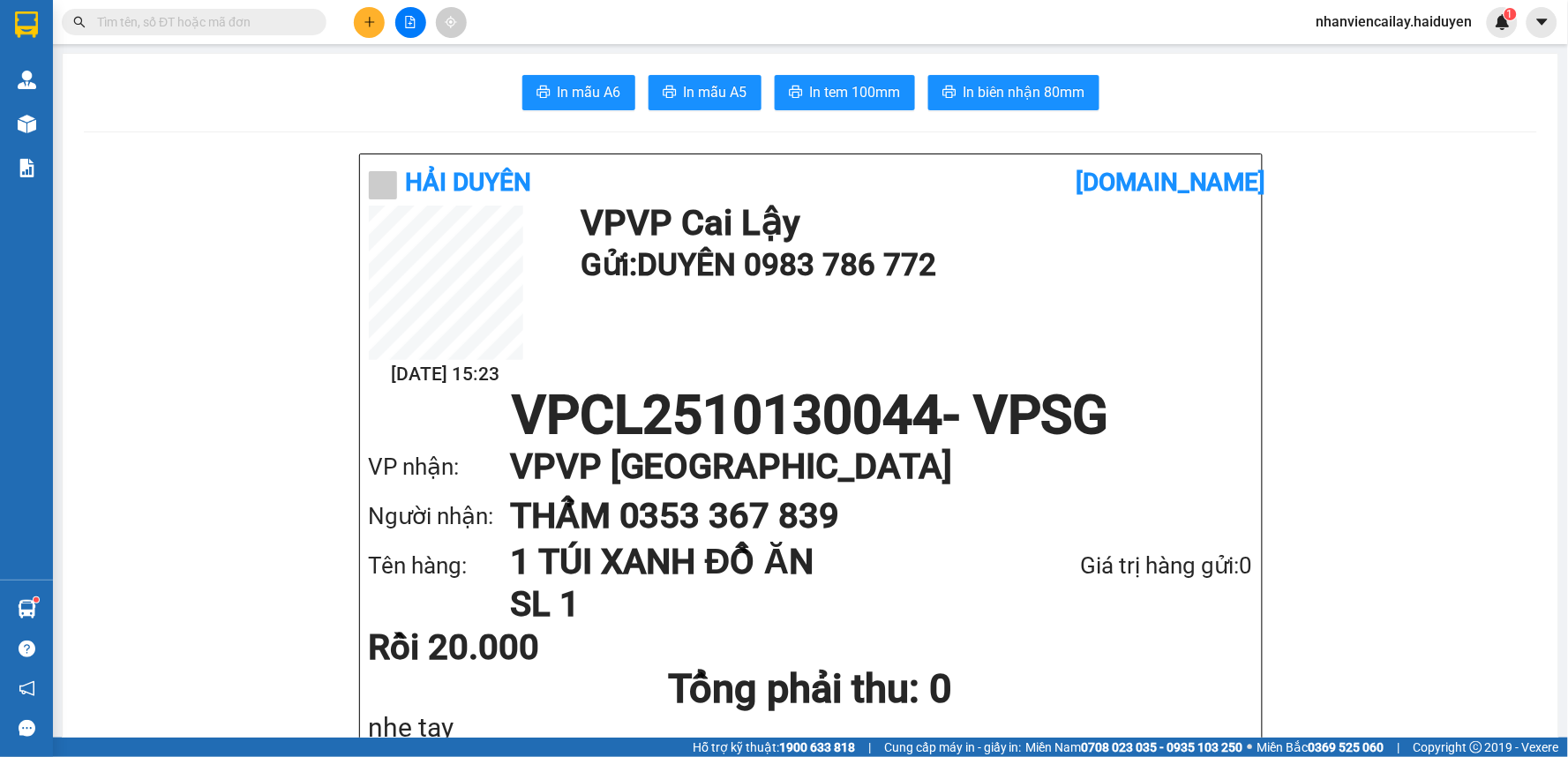
click at [292, 22] on input "text" at bounding box center [201, 23] width 209 height 20
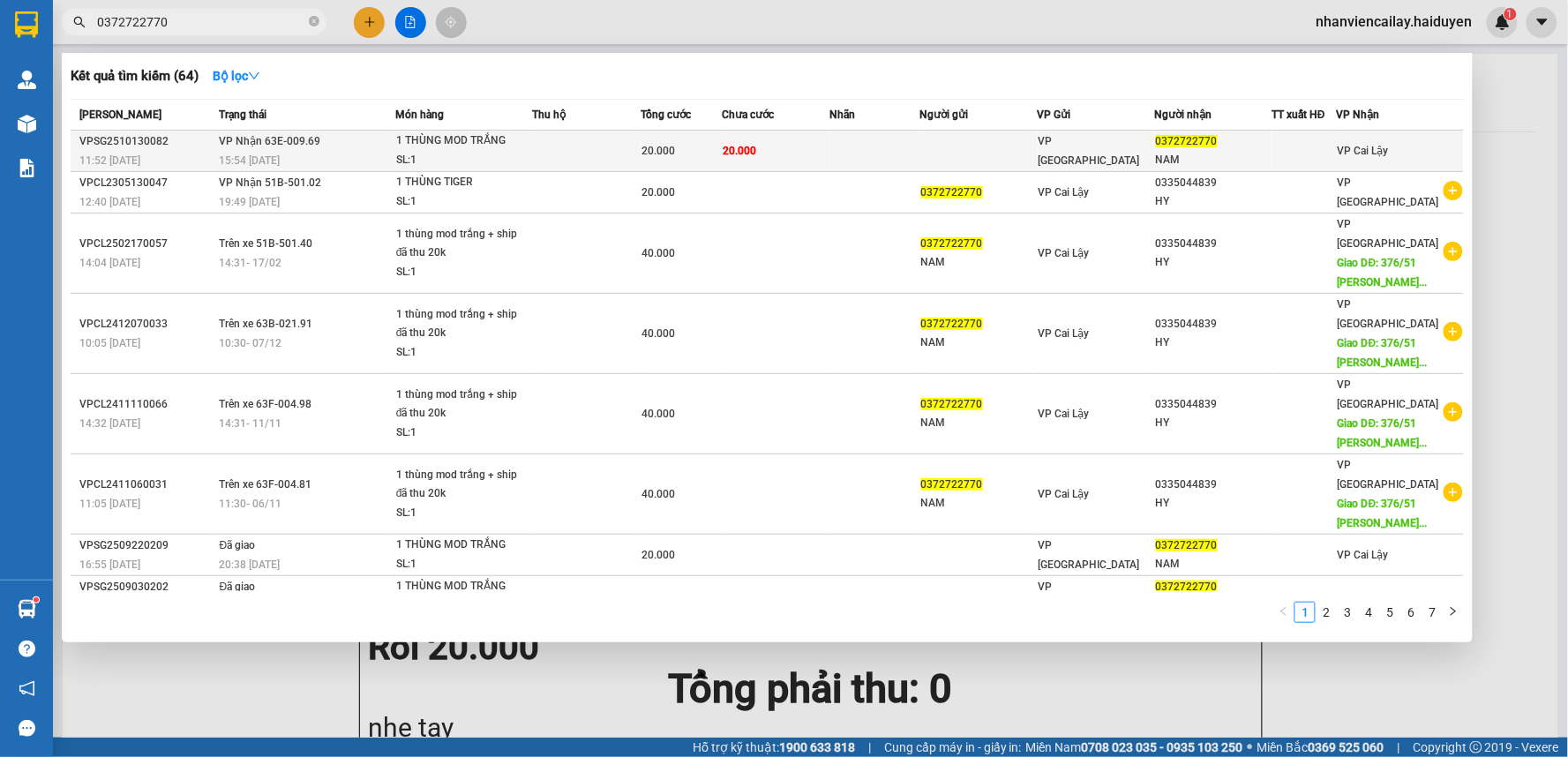
type input "0372722770"
click at [486, 141] on div "1 THÙNG MOD TRẮNG" at bounding box center [461, 141] width 132 height 20
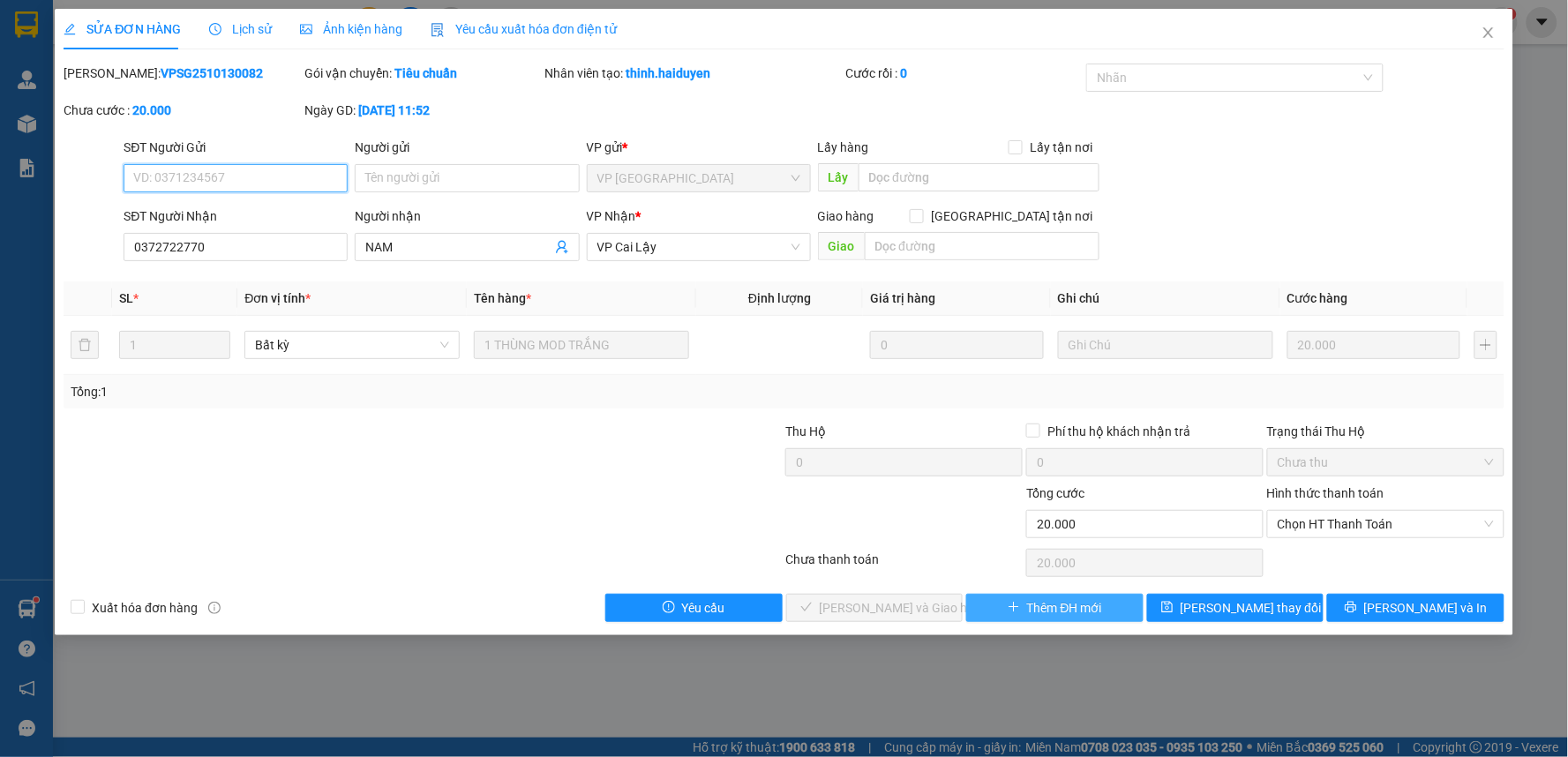
type input "0372722770"
type input "NAM"
type input "0"
type input "20.000"
click at [1427, 520] on span "Chọn HT Thanh Toán" at bounding box center [1385, 524] width 216 height 26
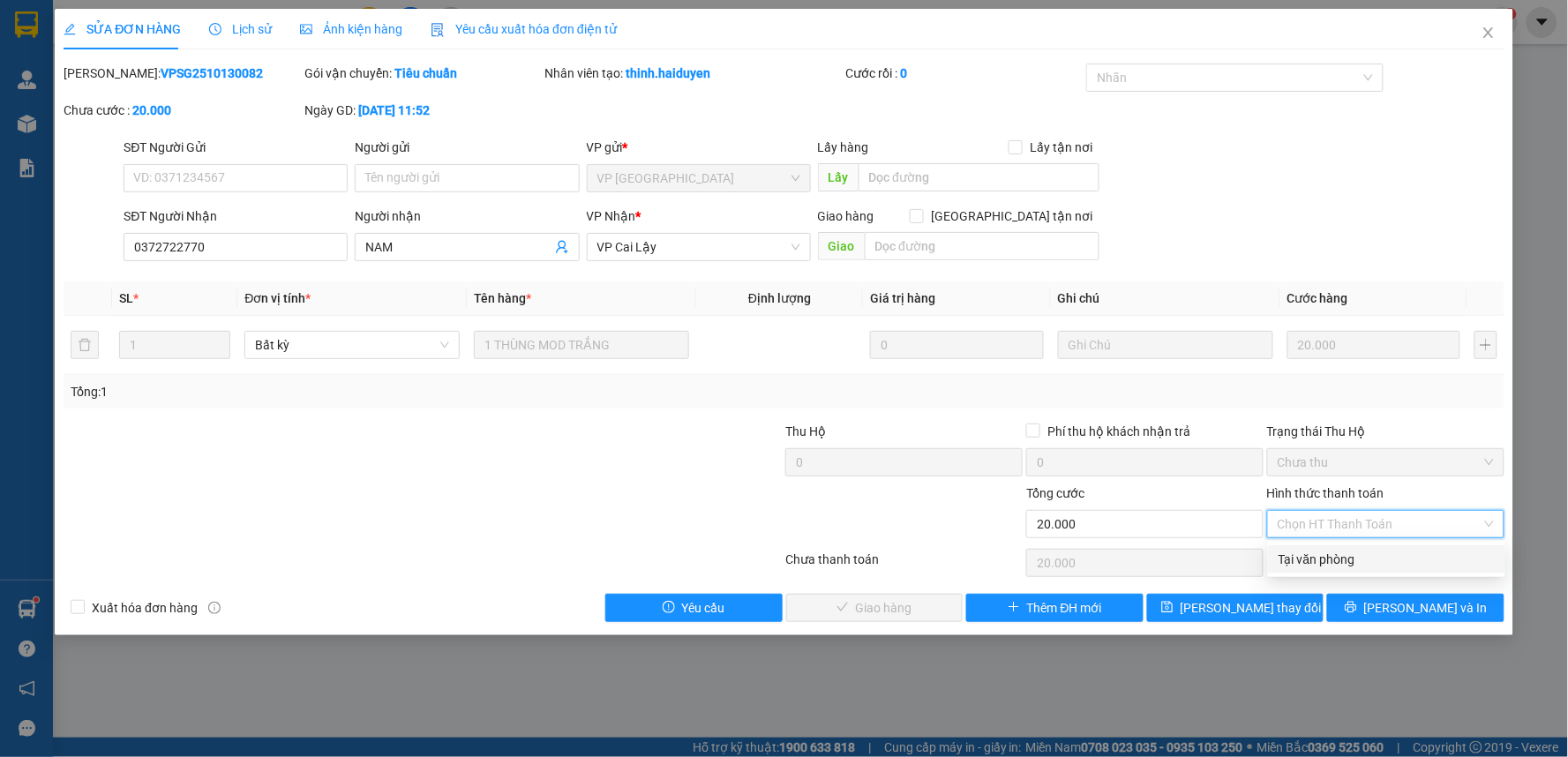
click at [1408, 565] on div "Tại văn phòng" at bounding box center [1386, 559] width 216 height 20
type input "0"
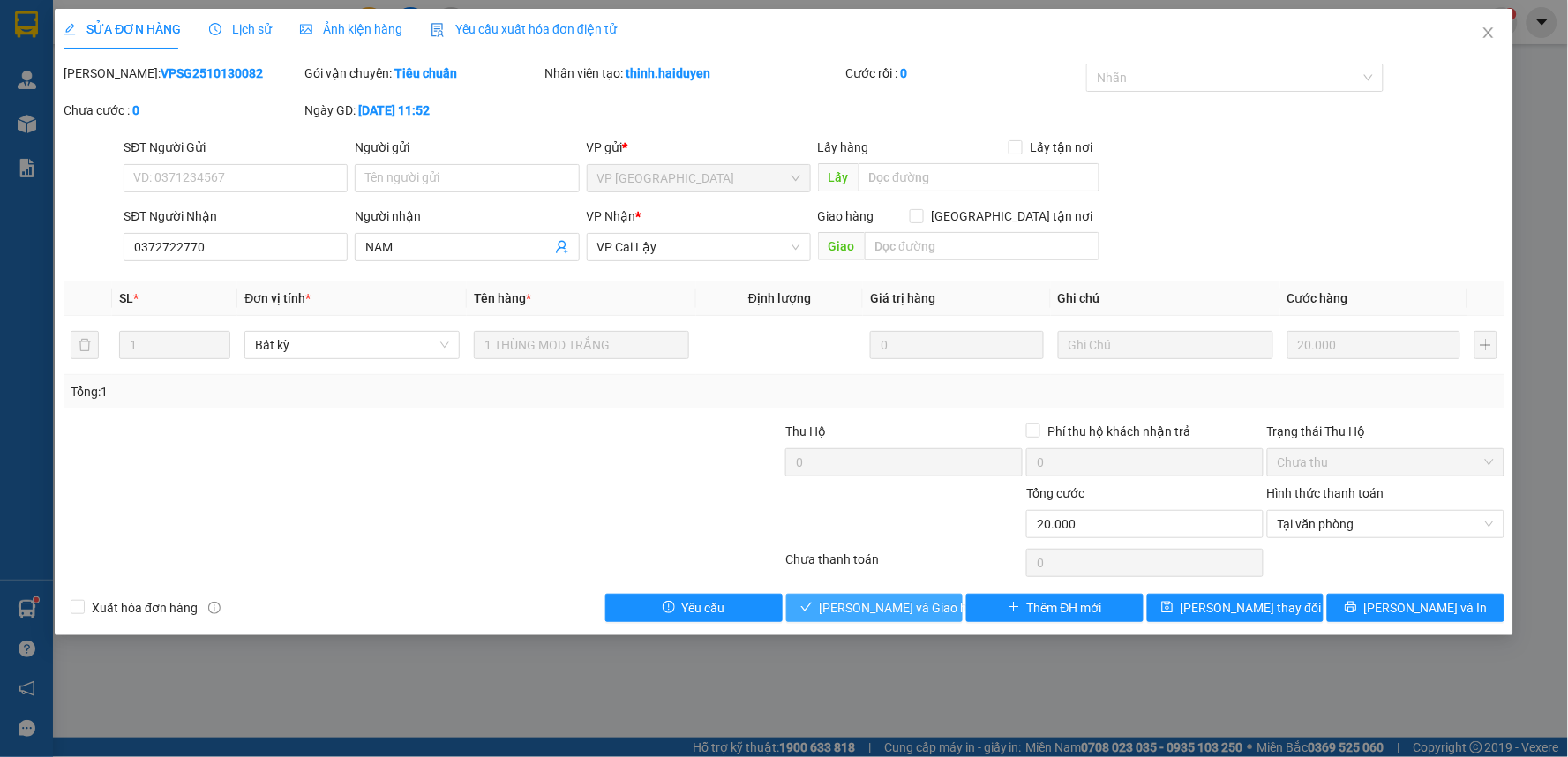
click at [914, 606] on span "[PERSON_NAME] và Giao hàng" at bounding box center [904, 608] width 169 height 20
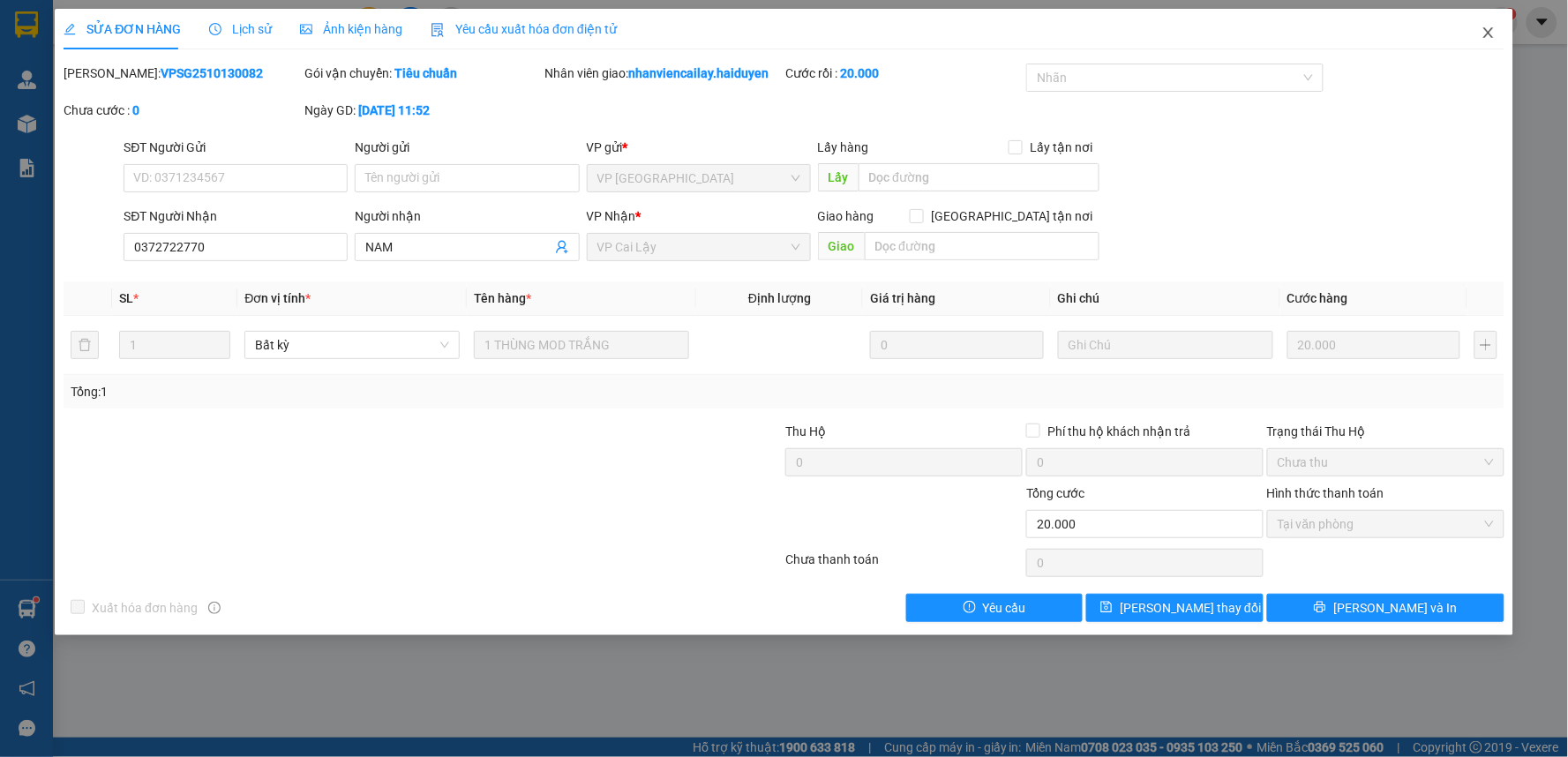
click at [1490, 30] on icon "close" at bounding box center [1488, 32] width 14 height 14
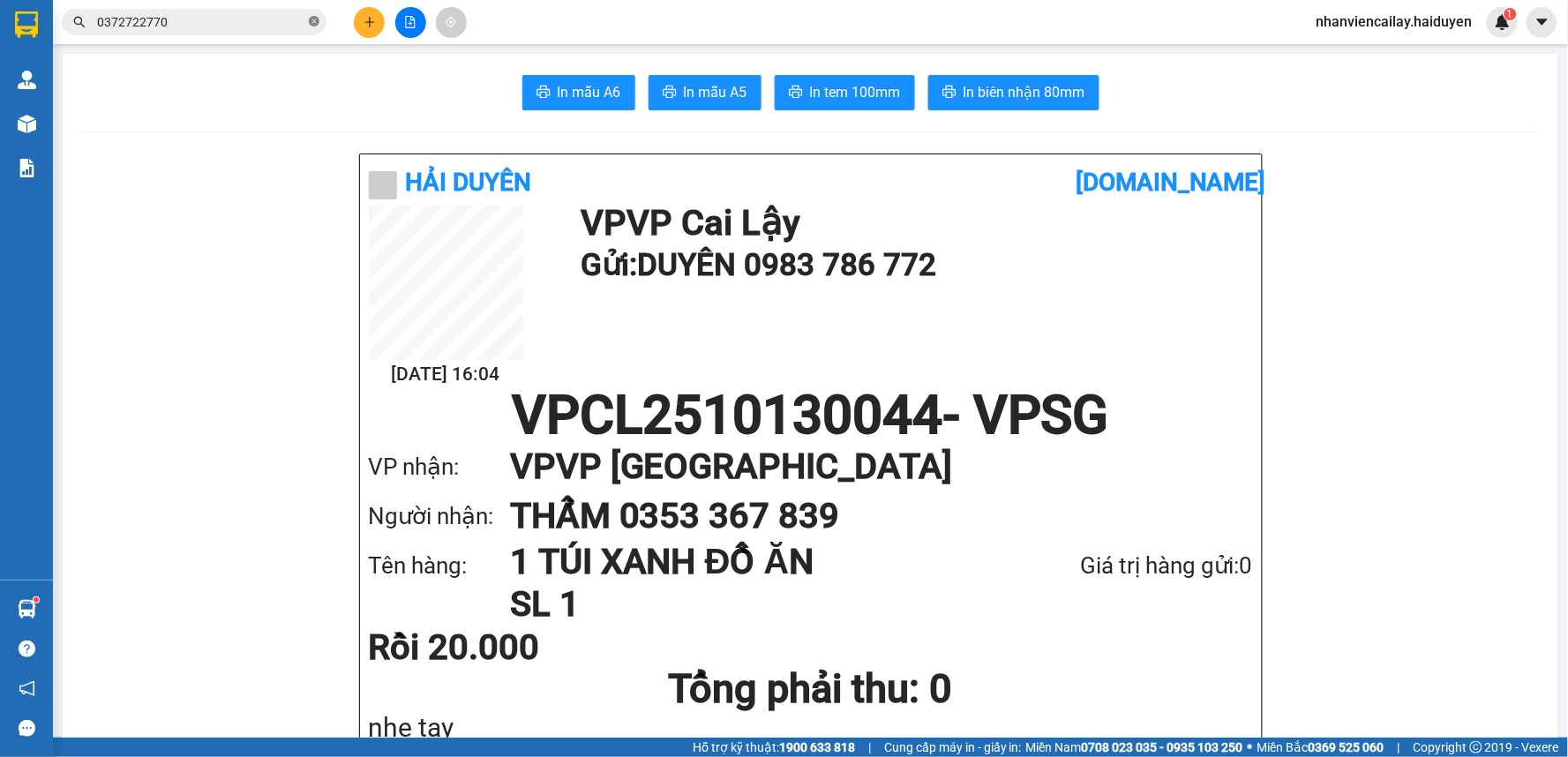
click at [314, 23] on icon "close-circle" at bounding box center [313, 21] width 11 height 11
click at [307, 23] on span at bounding box center [194, 22] width 264 height 26
click at [295, 27] on input "text" at bounding box center [201, 23] width 209 height 20
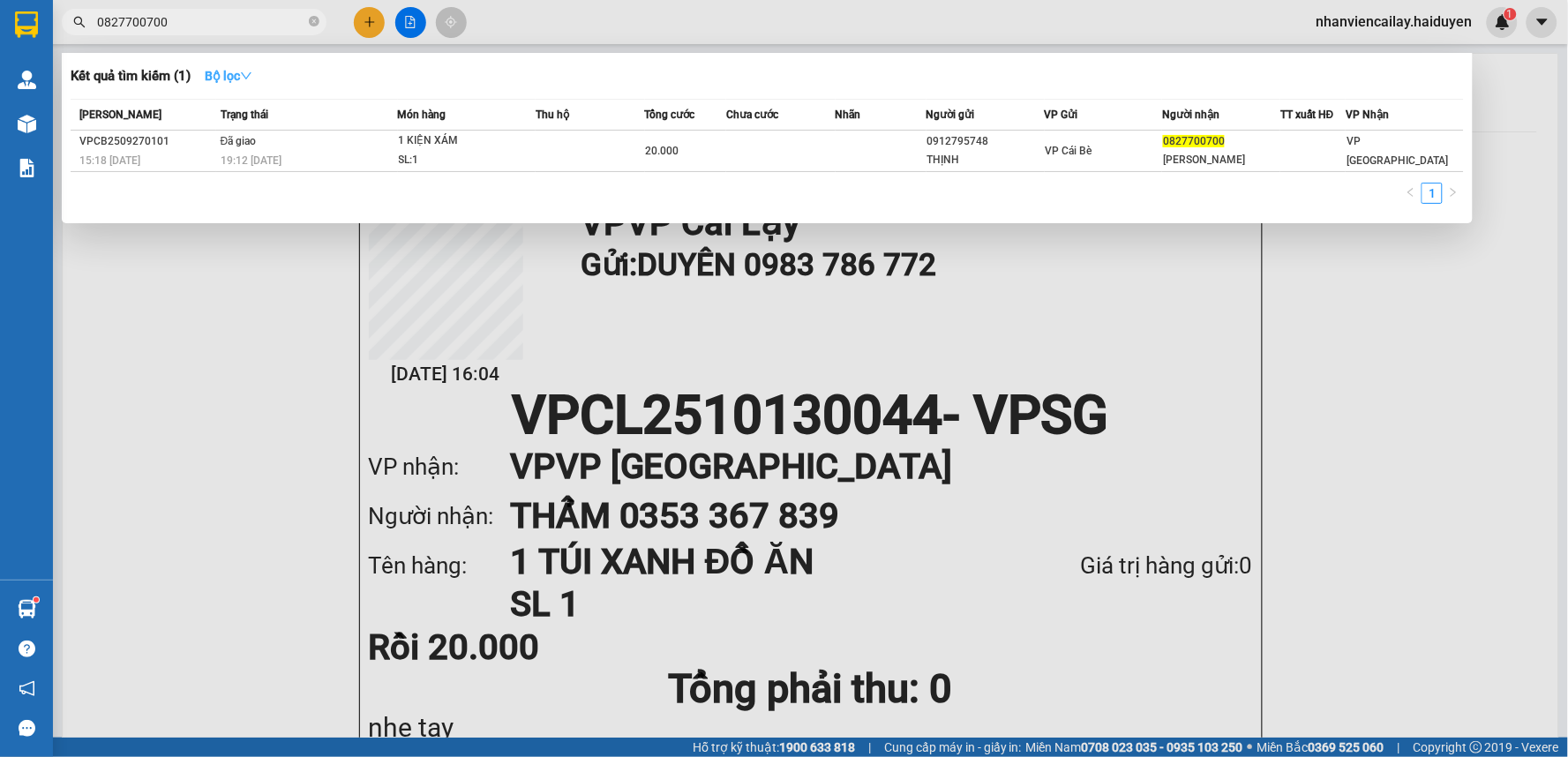
type input "0827700700"
click at [225, 75] on strong "Bộ lọc" at bounding box center [228, 75] width 48 height 14
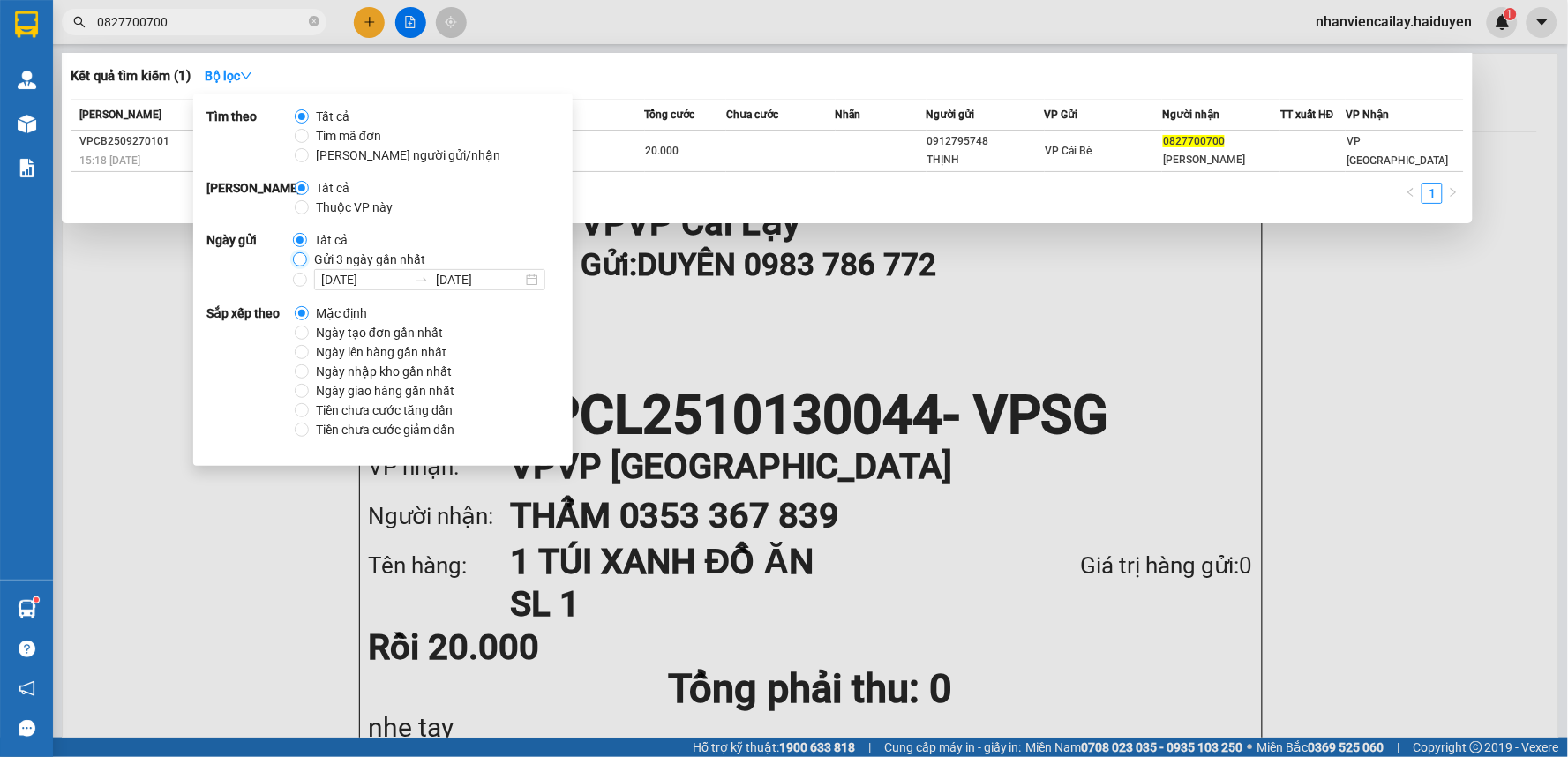
click at [298, 262] on input "Gửi 3 ngày gần nhất" at bounding box center [300, 260] width 14 height 14
radio input "true"
radio input "false"
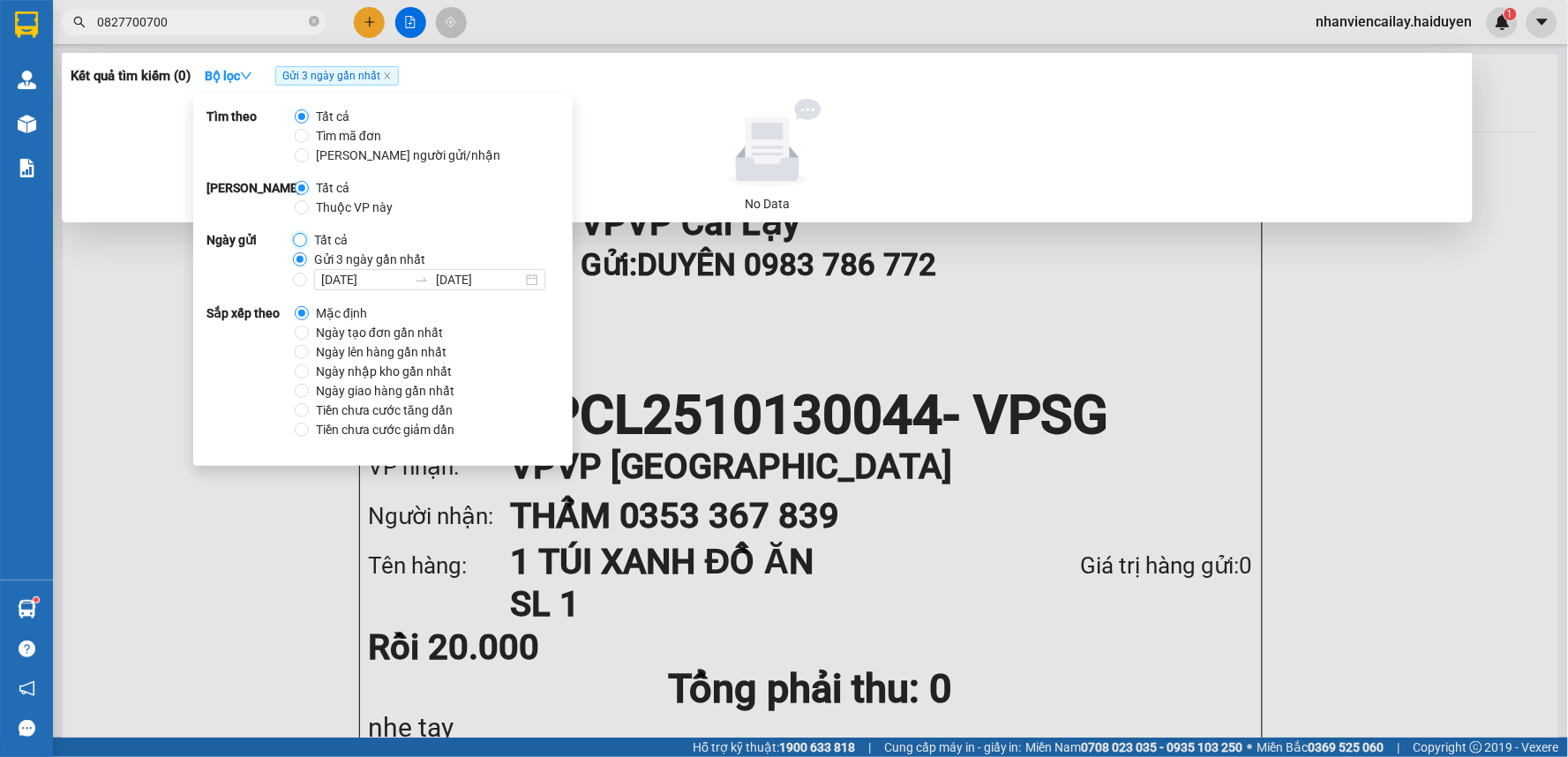
click at [296, 239] on input "Tất cả" at bounding box center [300, 240] width 14 height 14
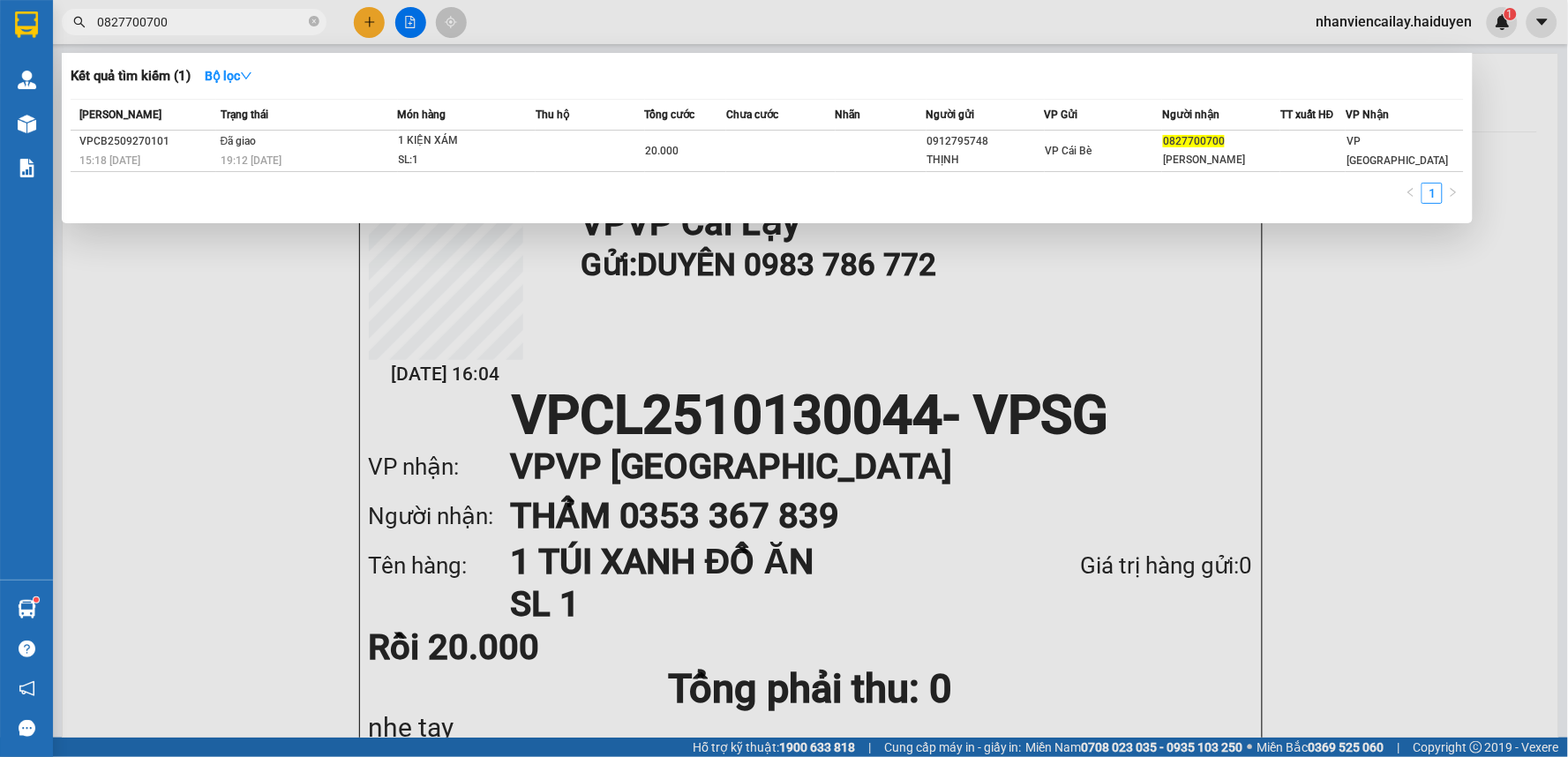
click at [271, 24] on input "0827700700" at bounding box center [201, 23] width 209 height 20
click at [315, 24] on icon "close-circle" at bounding box center [313, 21] width 11 height 11
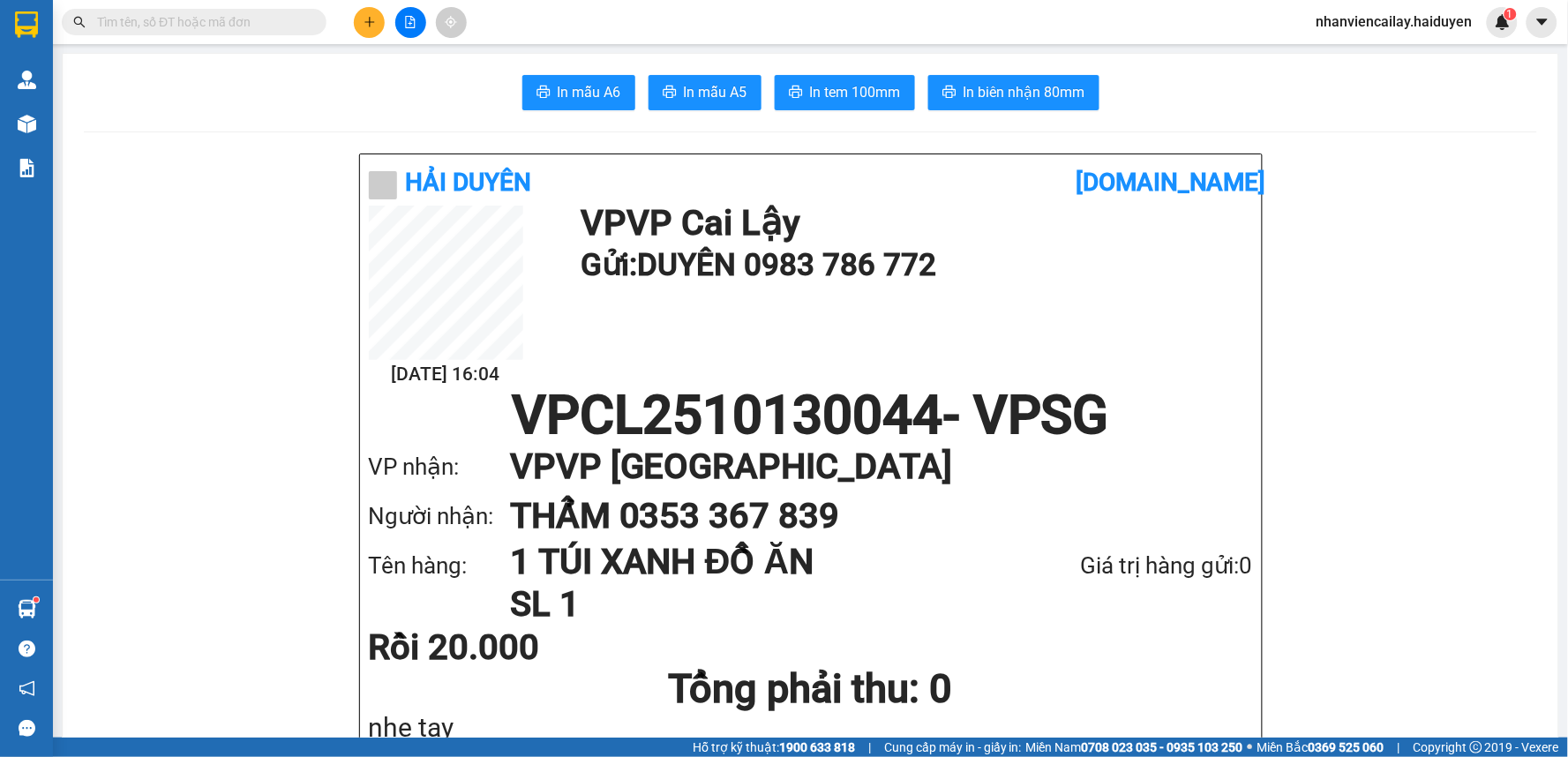
click at [256, 22] on input "text" at bounding box center [201, 23] width 209 height 20
click at [262, 26] on input "text" at bounding box center [201, 23] width 209 height 20
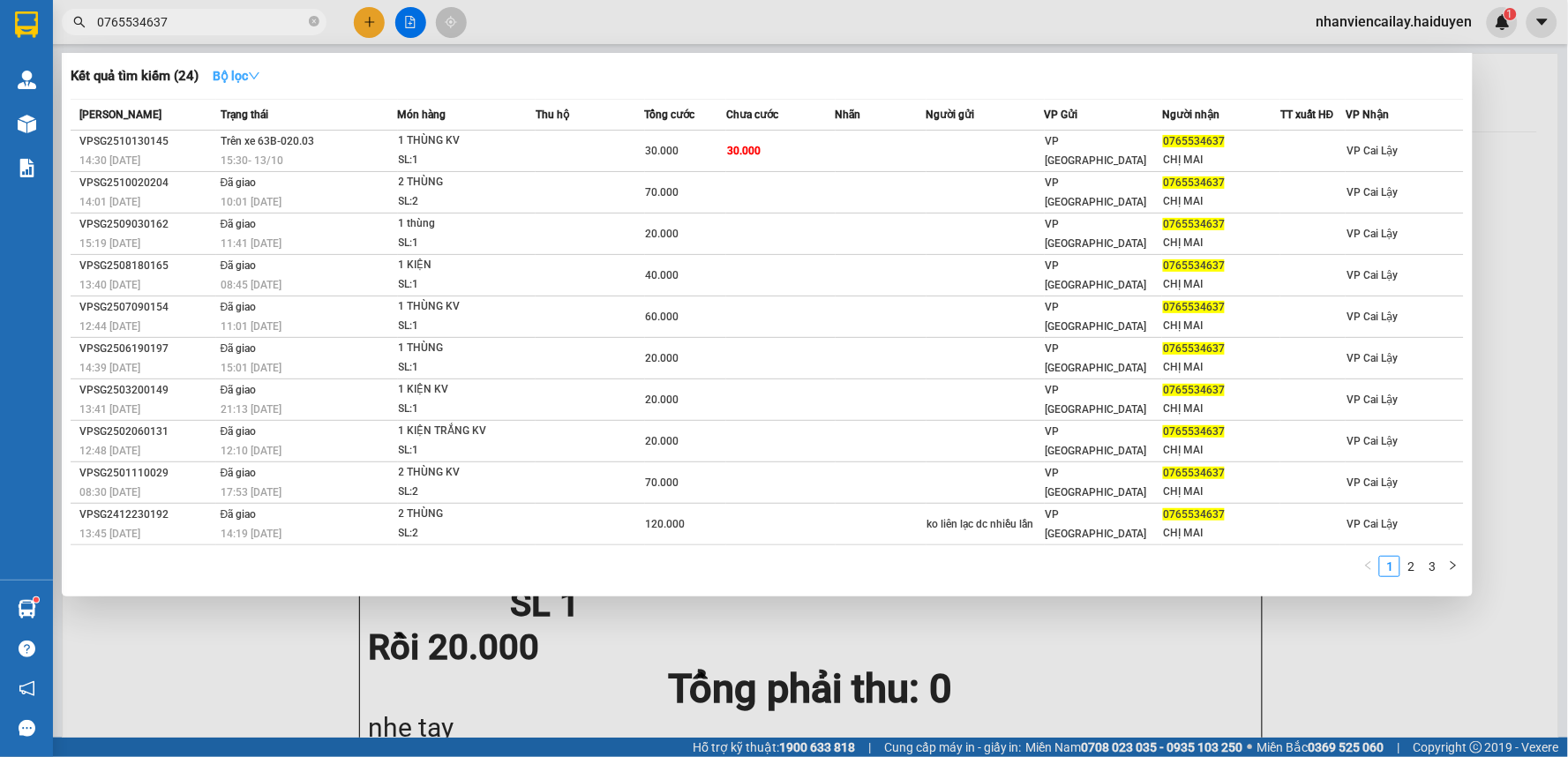
type input "0765534637"
click at [239, 74] on strong "Bộ lọc" at bounding box center [236, 75] width 48 height 14
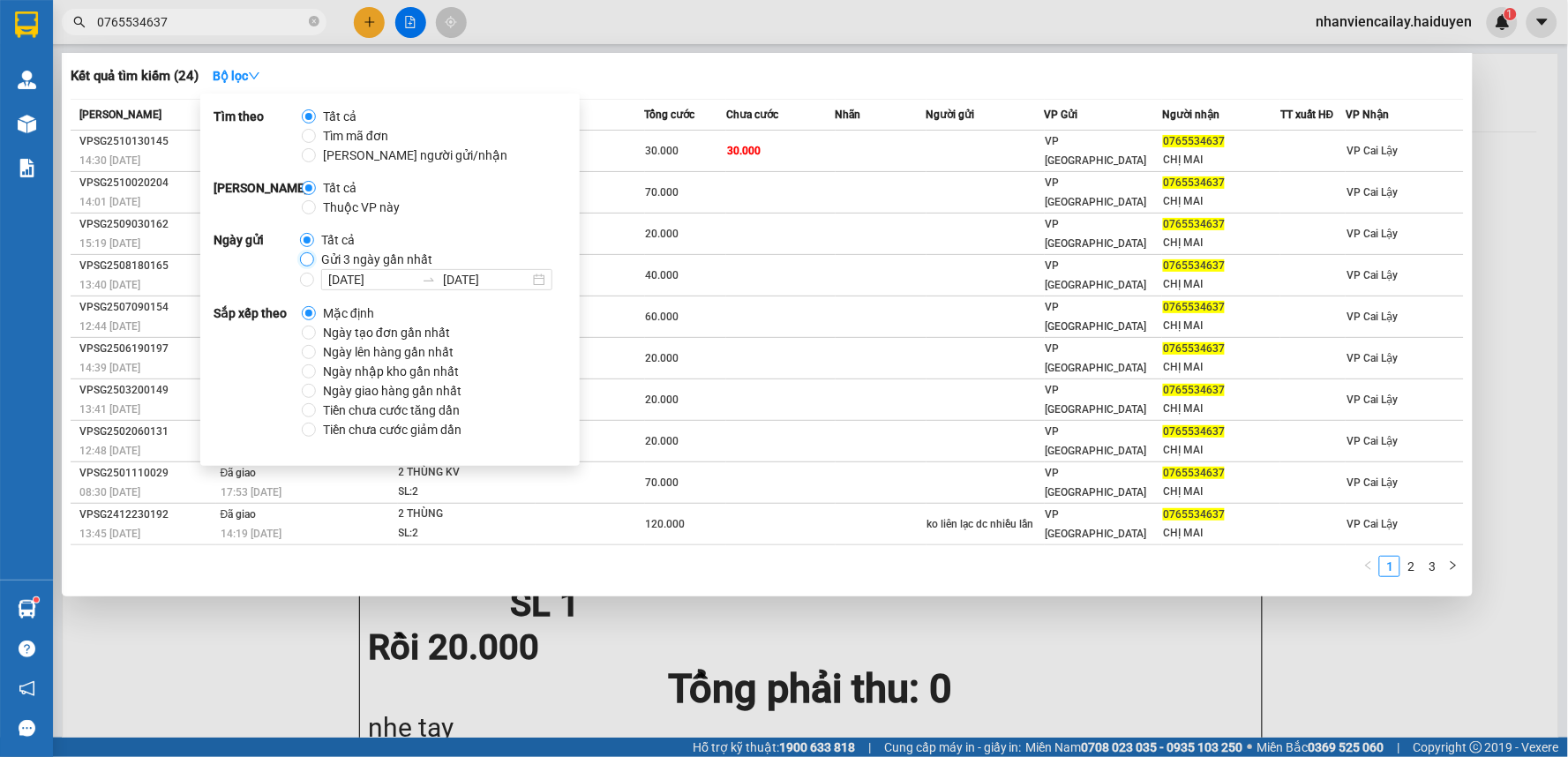
click at [302, 258] on input "Gửi 3 ngày gần nhất" at bounding box center [307, 260] width 14 height 14
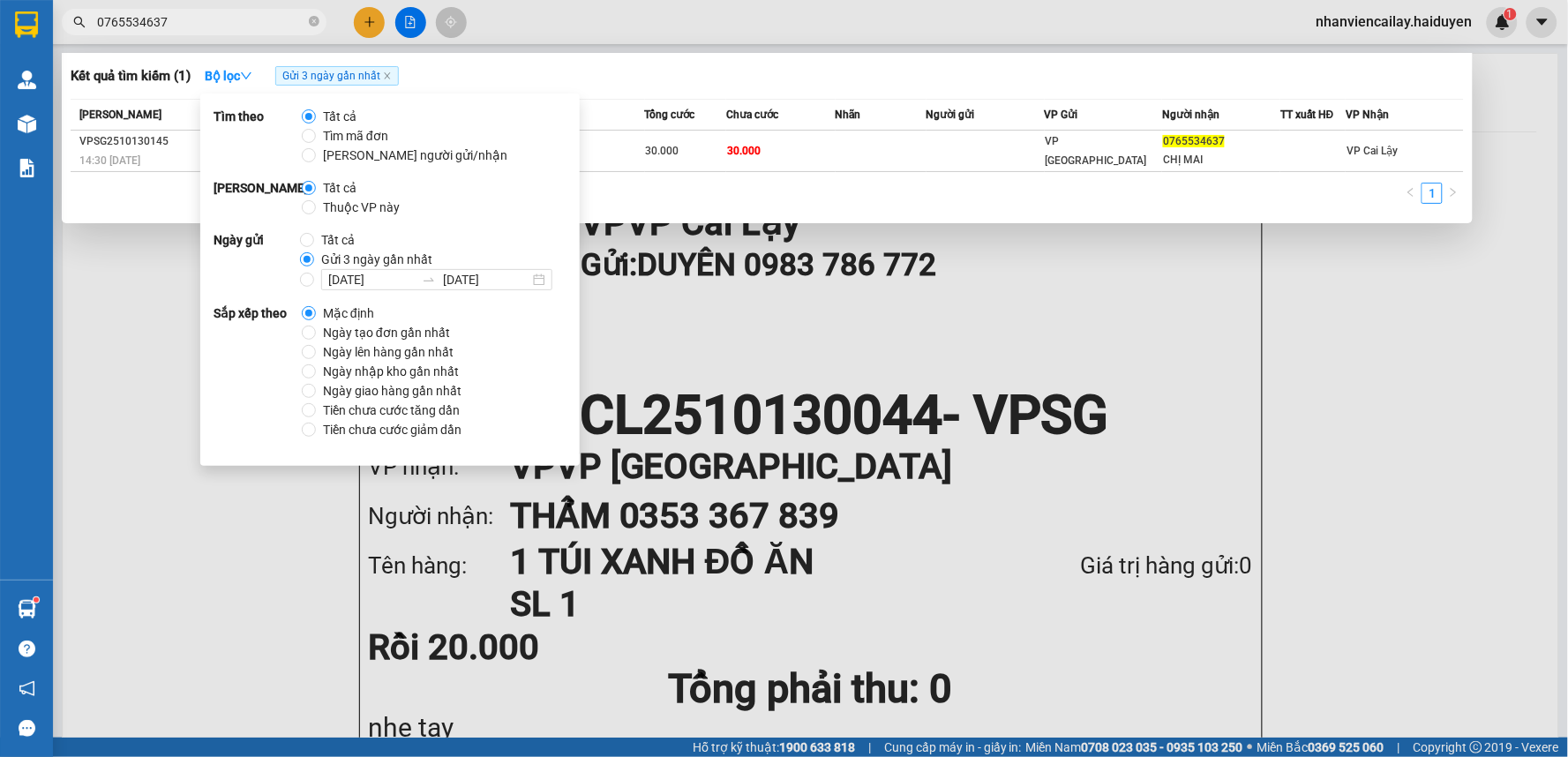
click at [673, 19] on div at bounding box center [784, 378] width 1568 height 757
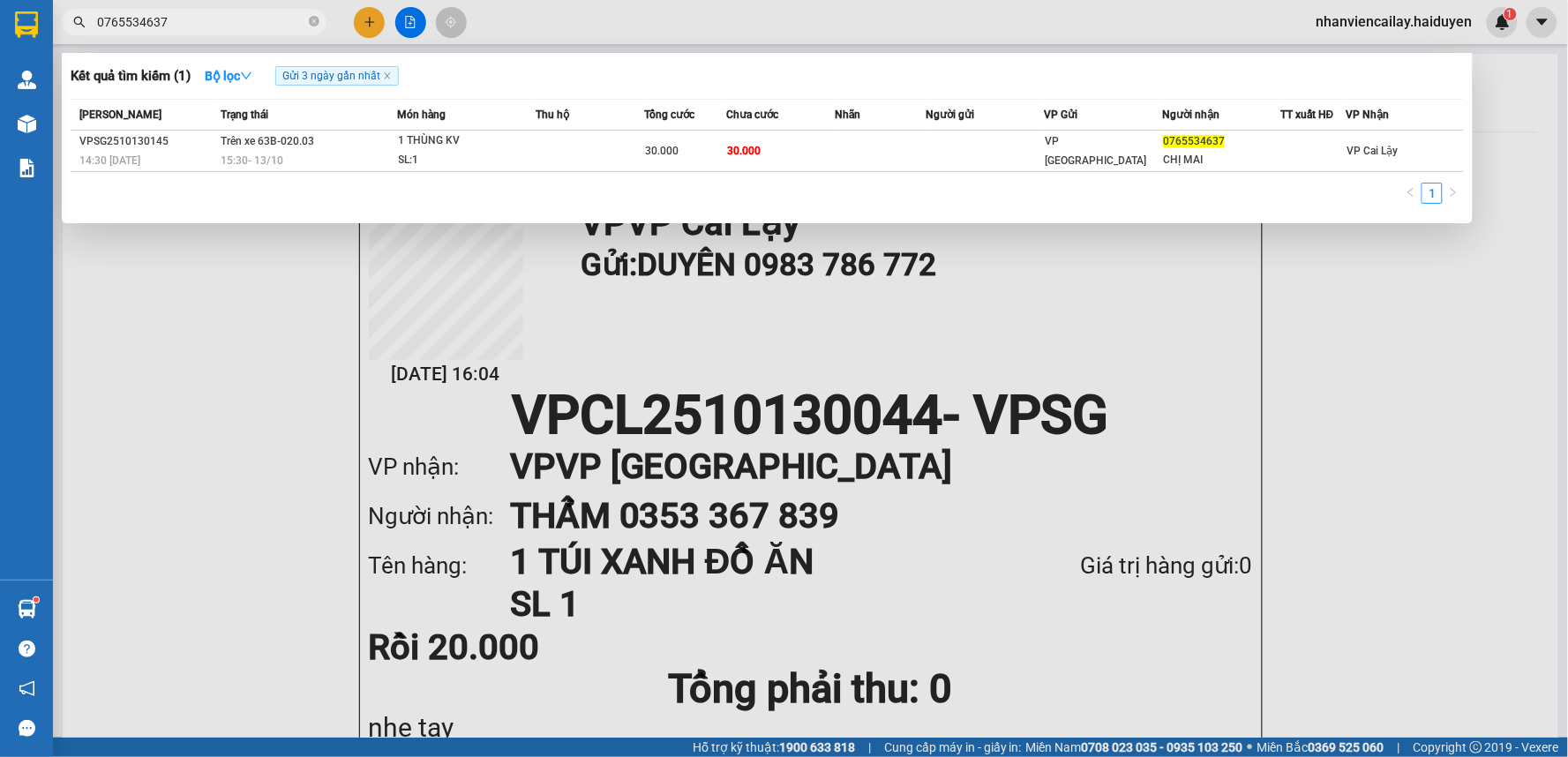
click at [204, 21] on input "0765534637" at bounding box center [201, 23] width 209 height 20
click at [312, 21] on icon "close-circle" at bounding box center [313, 21] width 11 height 11
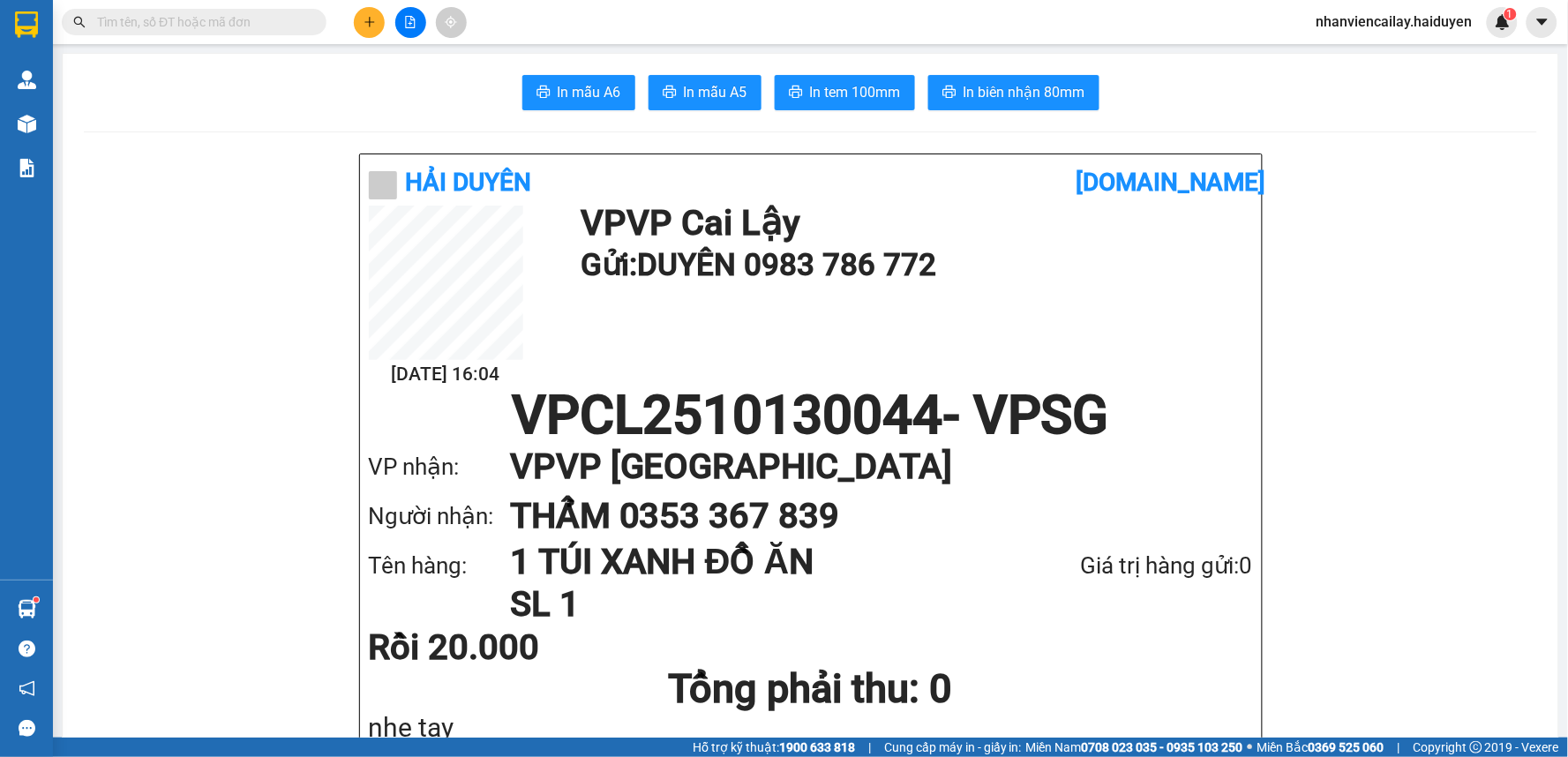
click at [280, 27] on input "text" at bounding box center [201, 23] width 209 height 20
click at [260, 23] on input "text" at bounding box center [201, 23] width 209 height 20
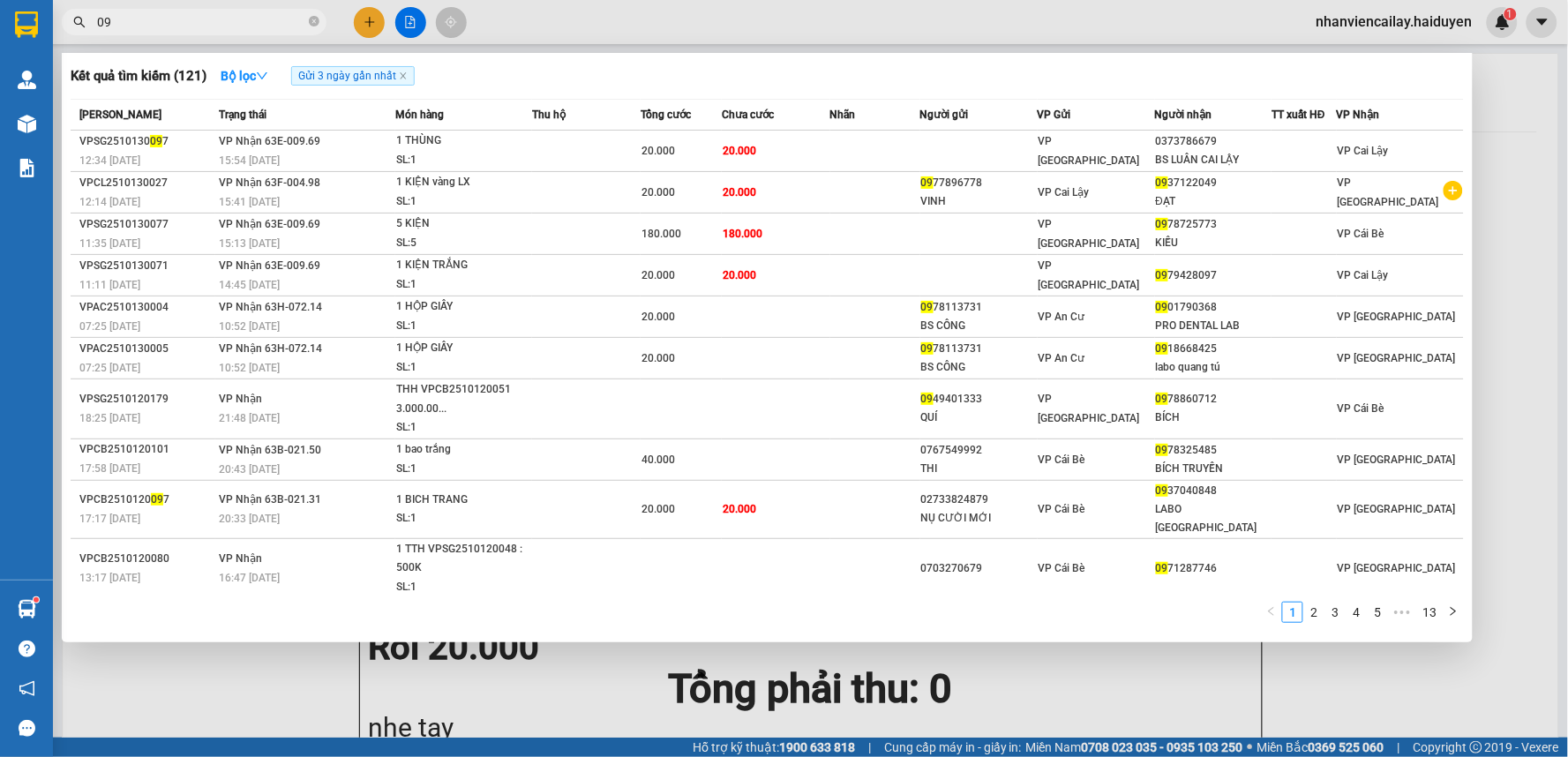
type input "0"
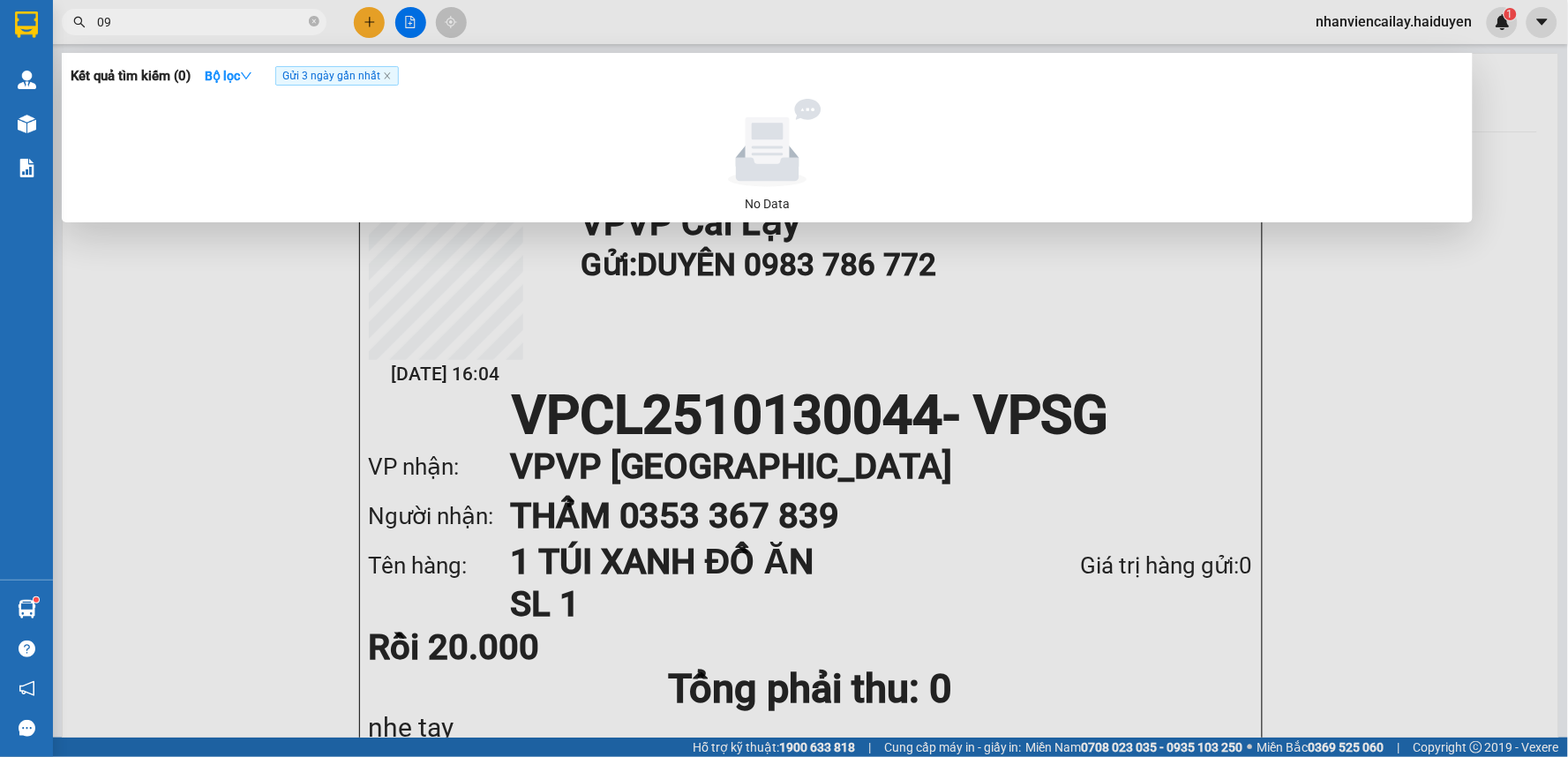
type input "0"
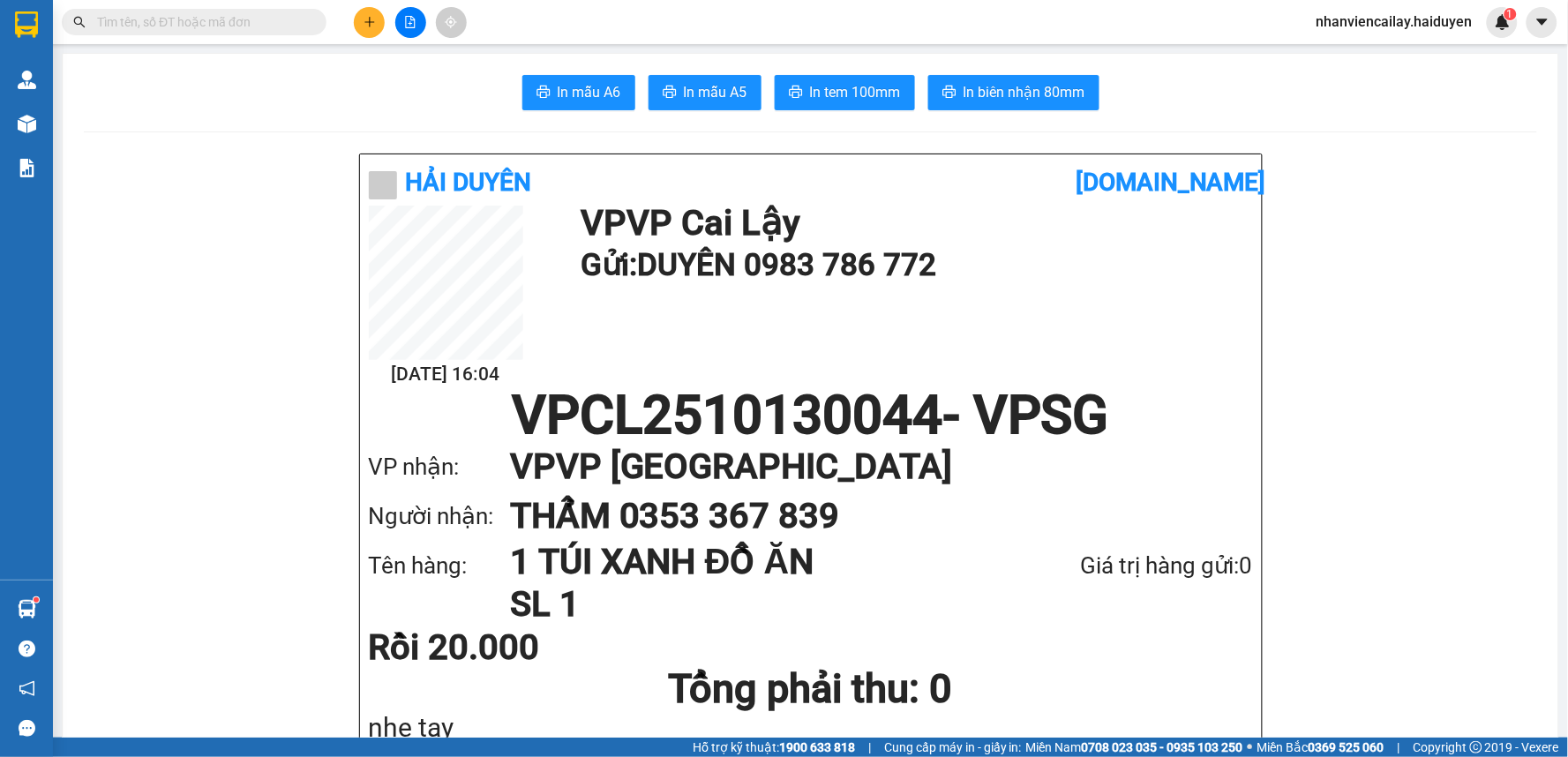
click at [242, 23] on input "text" at bounding box center [201, 23] width 209 height 20
click at [374, 20] on icon "plus" at bounding box center [369, 22] width 13 height 13
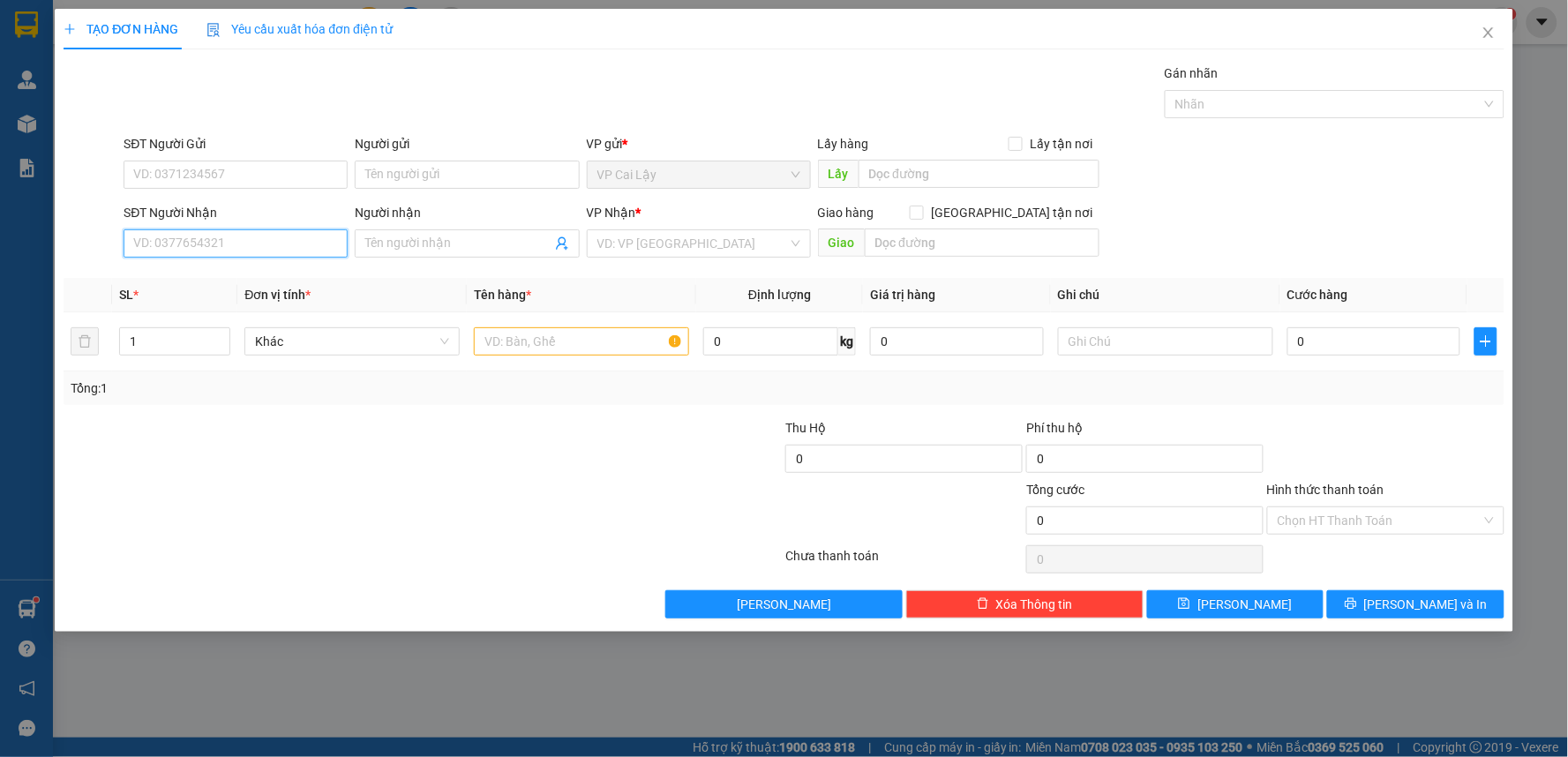
click at [317, 242] on input "SĐT Người Nhận" at bounding box center [235, 243] width 224 height 28
click at [337, 247] on input "SĐT Người Nhận" at bounding box center [235, 243] width 224 height 28
click at [311, 248] on input "SĐT Người Nhận" at bounding box center [235, 243] width 224 height 28
type input "0932728666"
click at [538, 245] on input "Người nhận" at bounding box center [457, 244] width 185 height 20
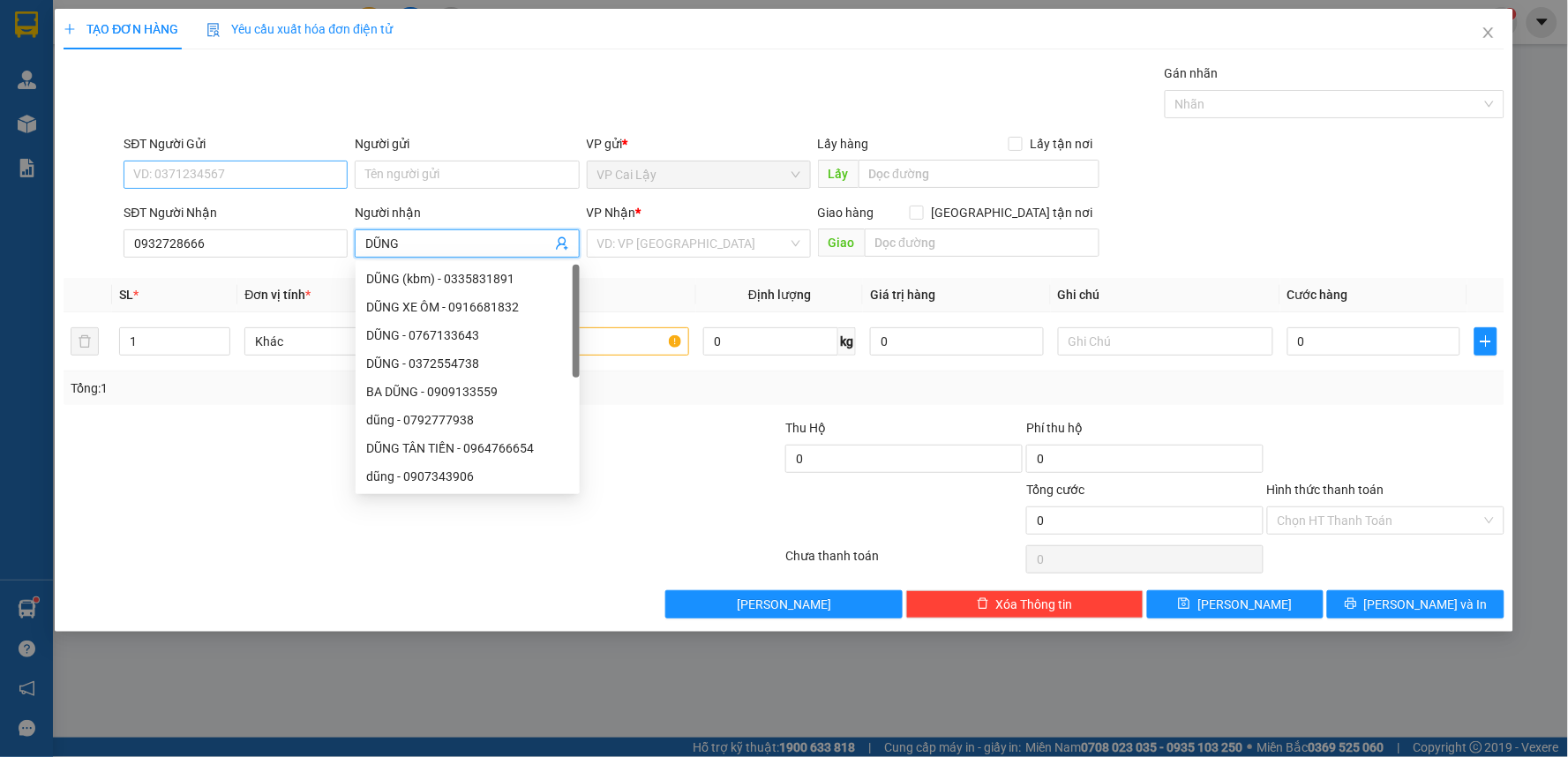
type input "DŨNG"
click at [323, 174] on input "SĐT Người Gửi" at bounding box center [235, 174] width 224 height 28
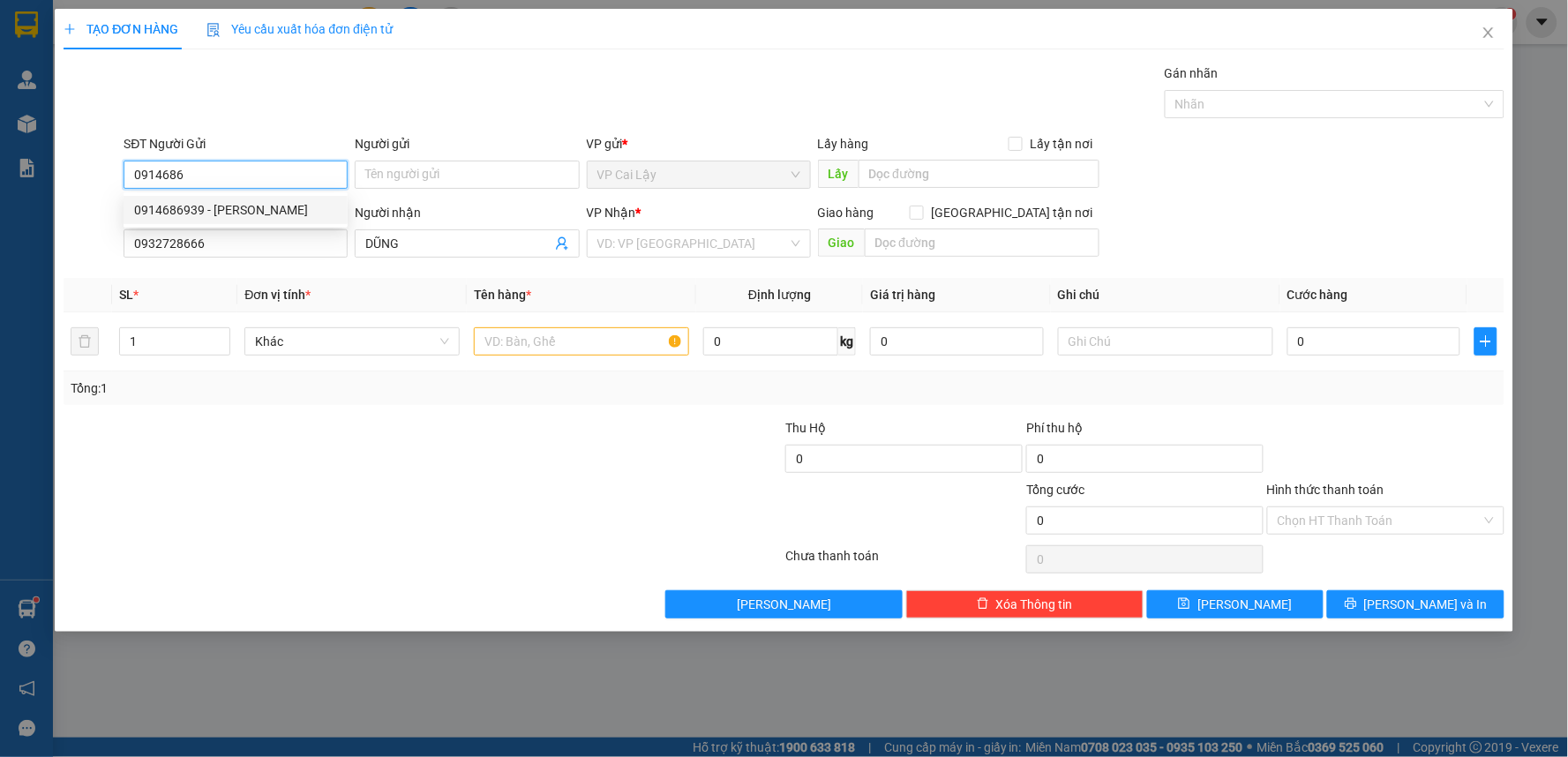
click at [285, 207] on div "0914686939 - DUY" at bounding box center [235, 210] width 203 height 20
type input "0914686939"
type input "DUY"
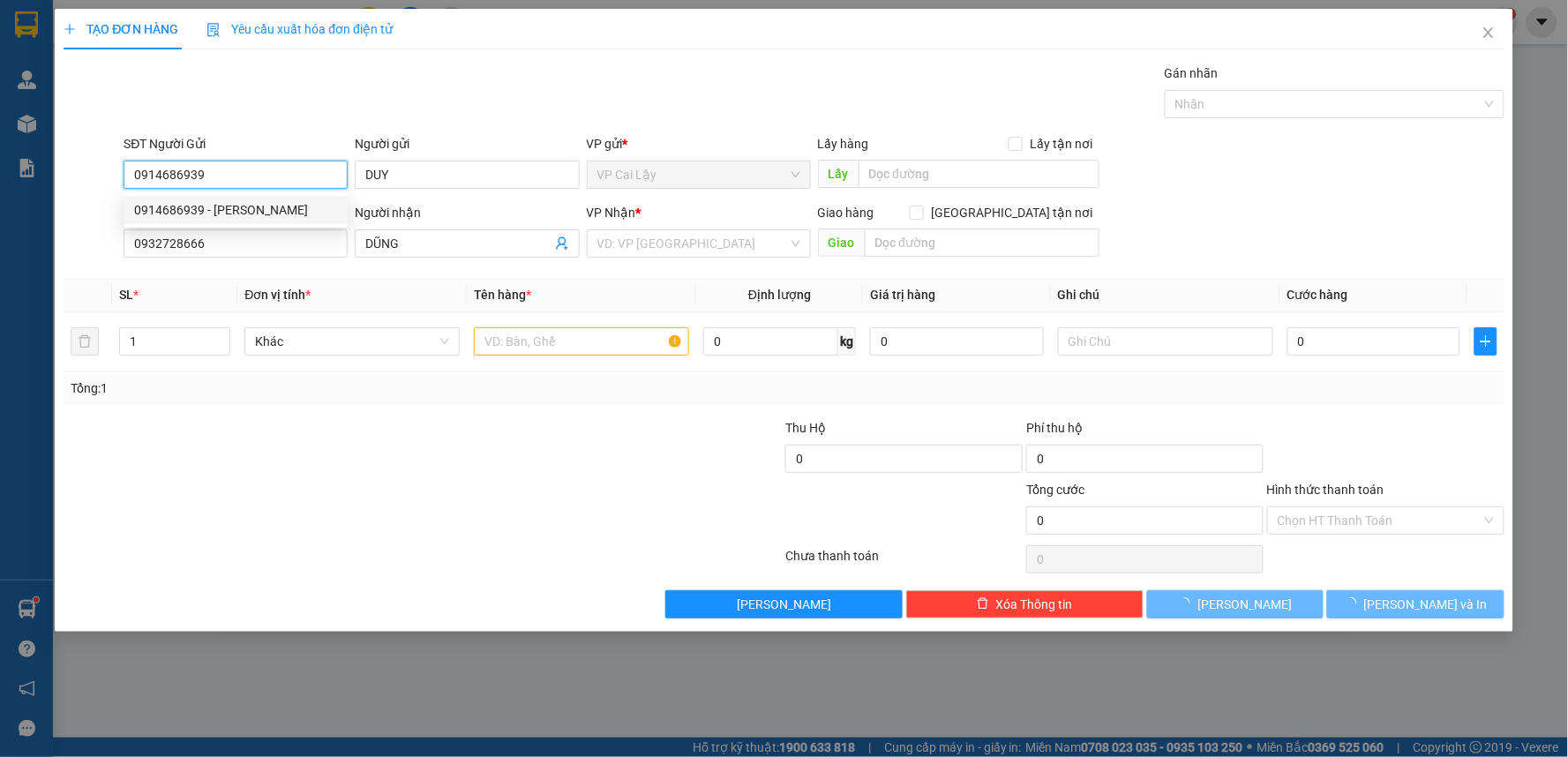
type input "70.000"
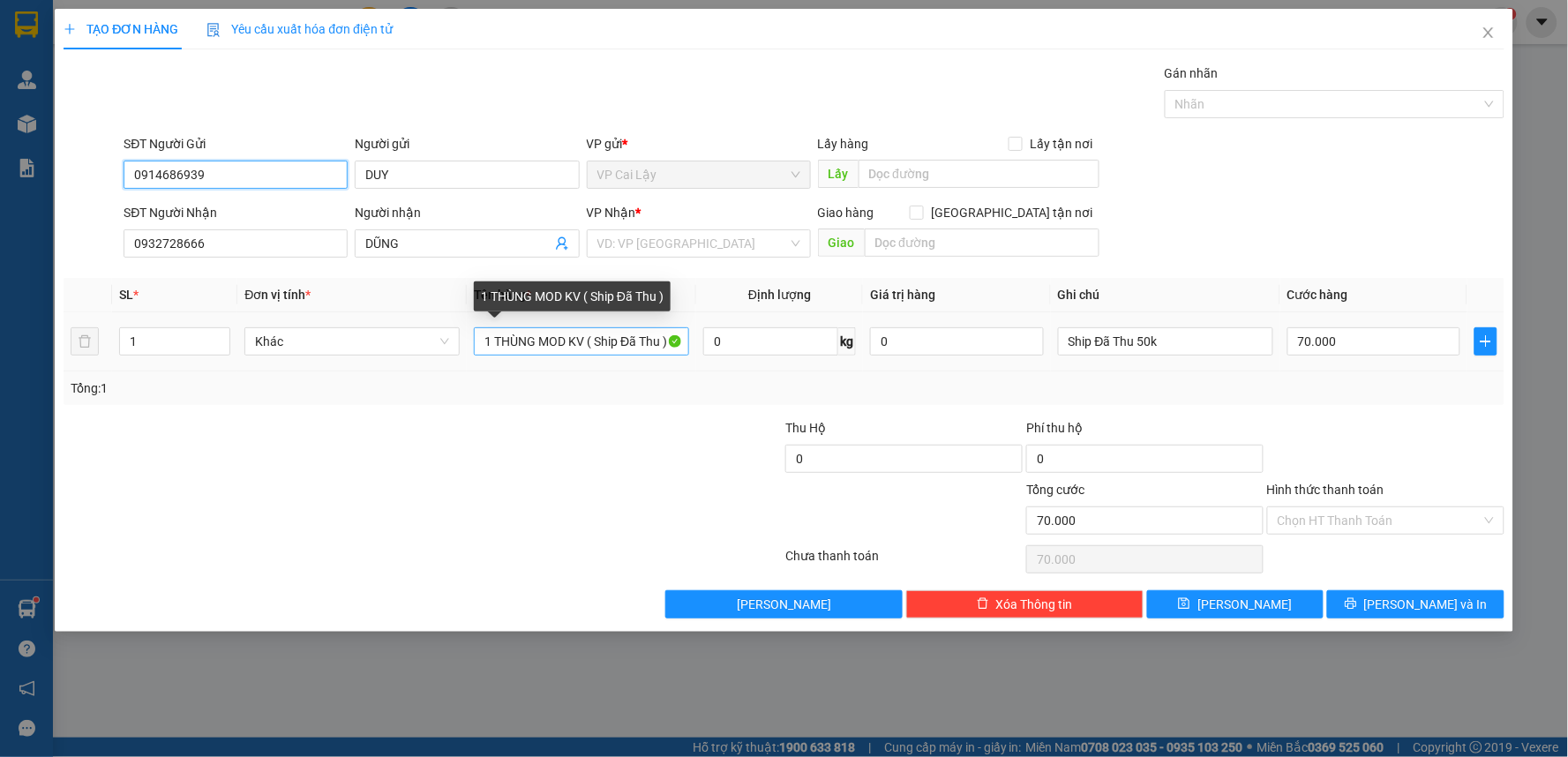
type input "0914686939"
click at [669, 343] on input "1 THÙNG MOD KV ( Ship Đã Thu )" at bounding box center [582, 341] width 215 height 28
click at [569, 340] on input "1 THÙNG MOD KV ( Ship Đã Thu )" at bounding box center [582, 341] width 215 height 28
click at [583, 346] on input "1 THÙNG GIẤY KV ( Ship Đã Thu )" at bounding box center [582, 341] width 215 height 28
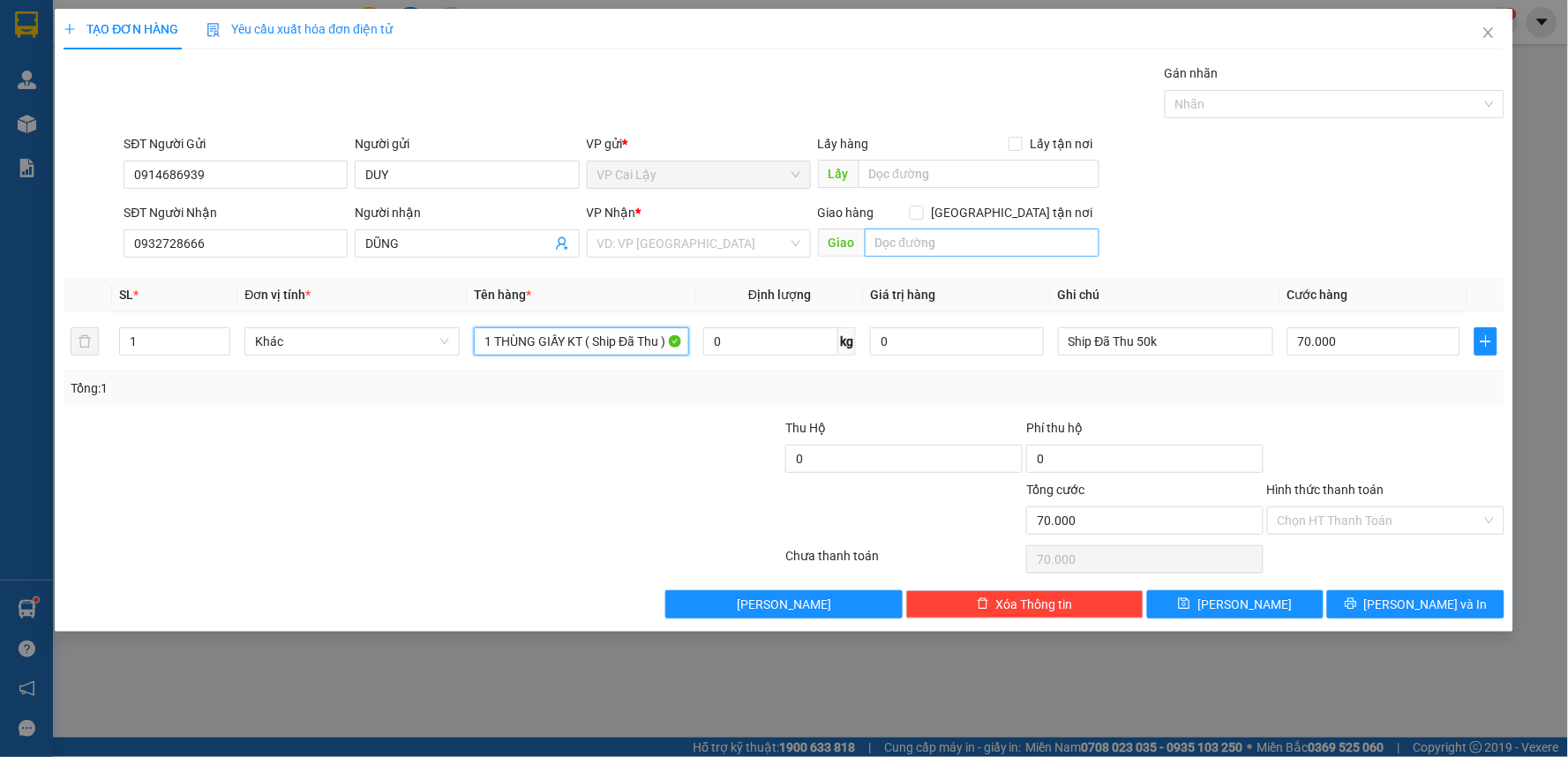
type input "1 THÙNG GIẤY KT ( Ship Đã Thu )"
click at [974, 250] on input "text" at bounding box center [982, 242] width 236 height 28
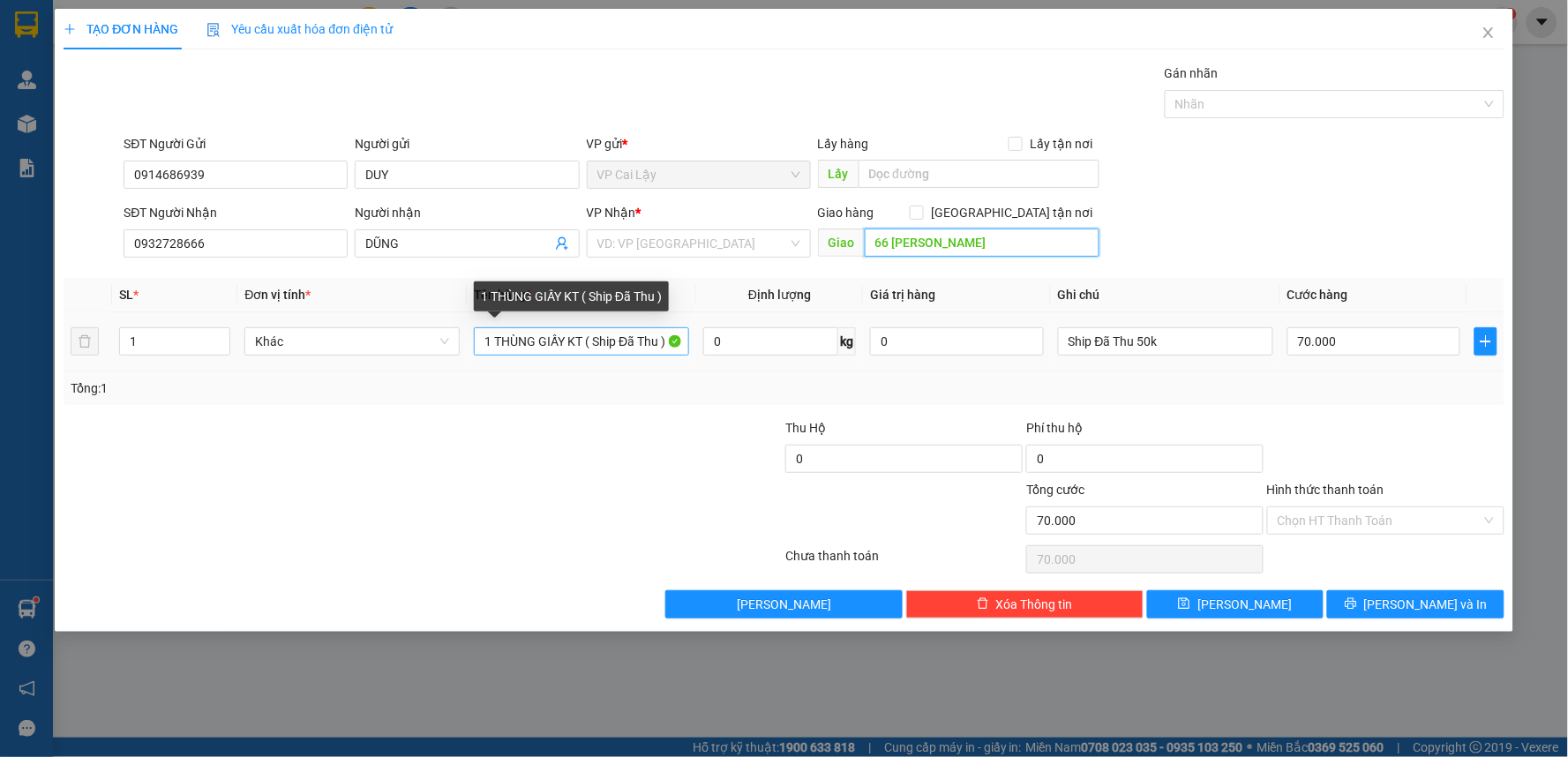
type input "66 BẠCH ĐẰNG"
click at [666, 342] on input "1 THÙNG GIẤY KT ( Ship Đã Thu )" at bounding box center [582, 341] width 215 height 28
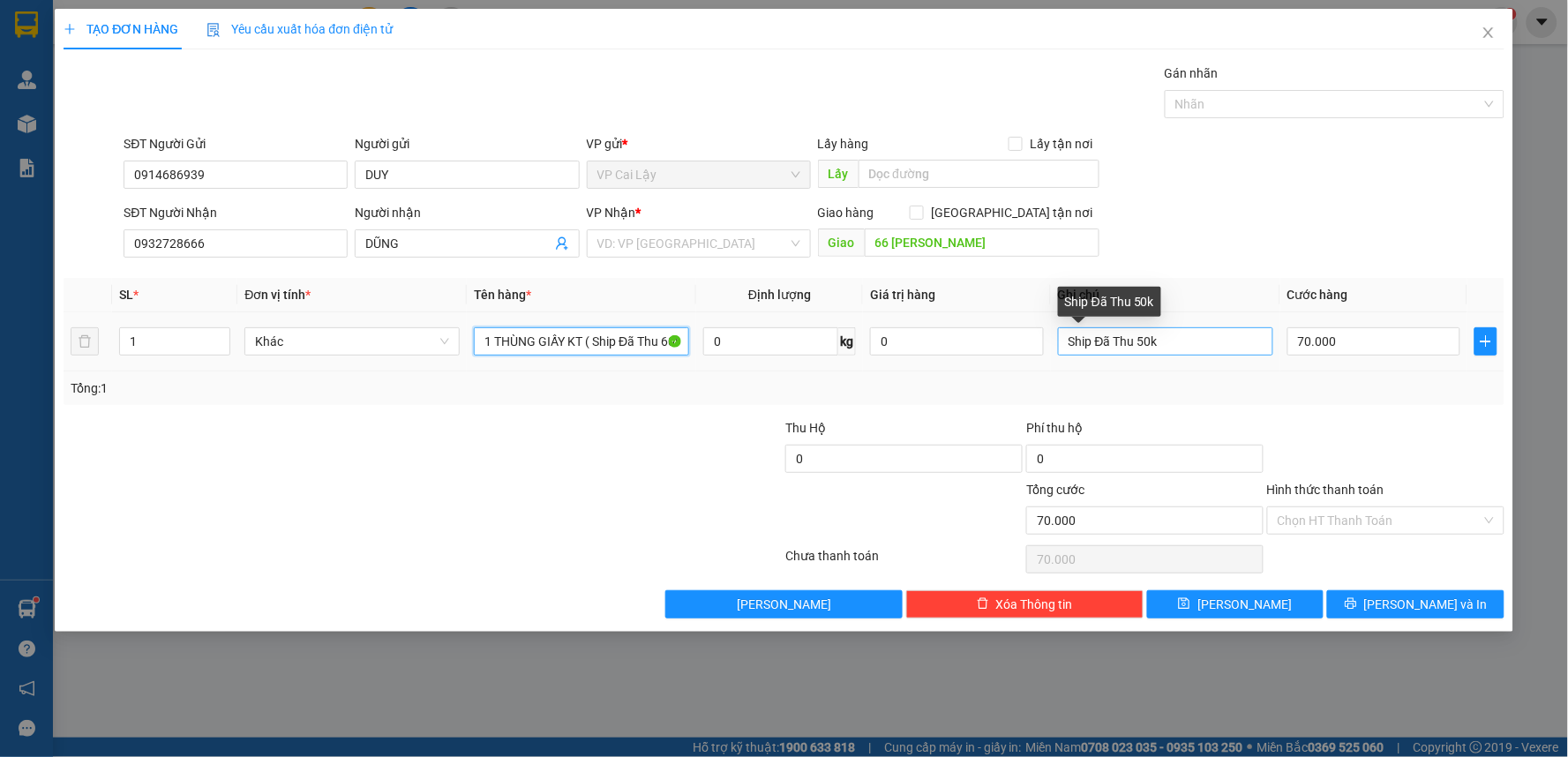
type input "1 THÙNG GIẤY KT ( Ship Đã Thu 60K )"
click at [1171, 343] on input "Ship Đã Thu 50k" at bounding box center [1165, 341] width 215 height 28
type input "Ship Đã Thu 60K"
click at [1403, 350] on input "70.000" at bounding box center [1373, 341] width 173 height 28
type input "0"
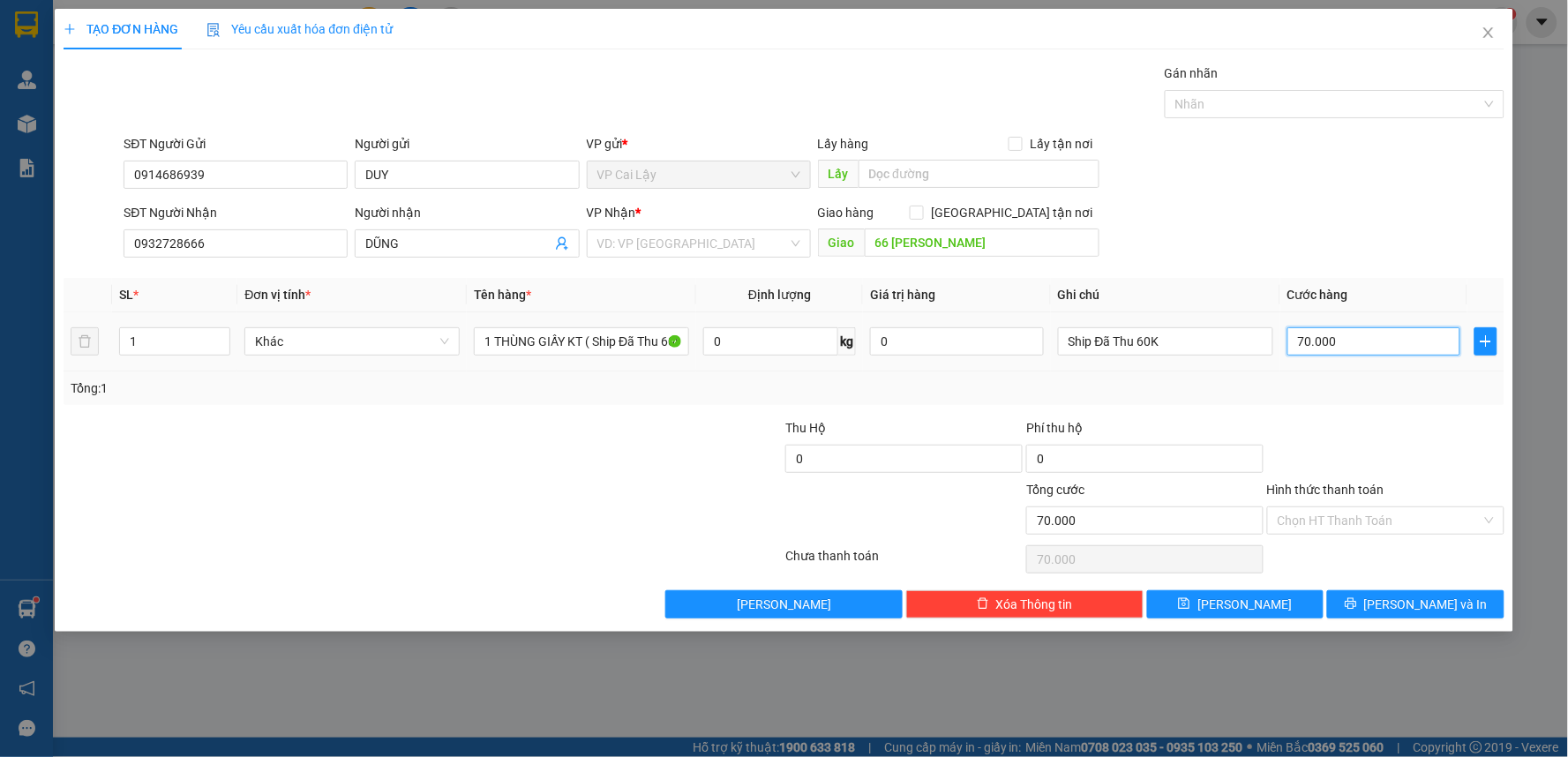
type input "0"
type input "8"
type input "08"
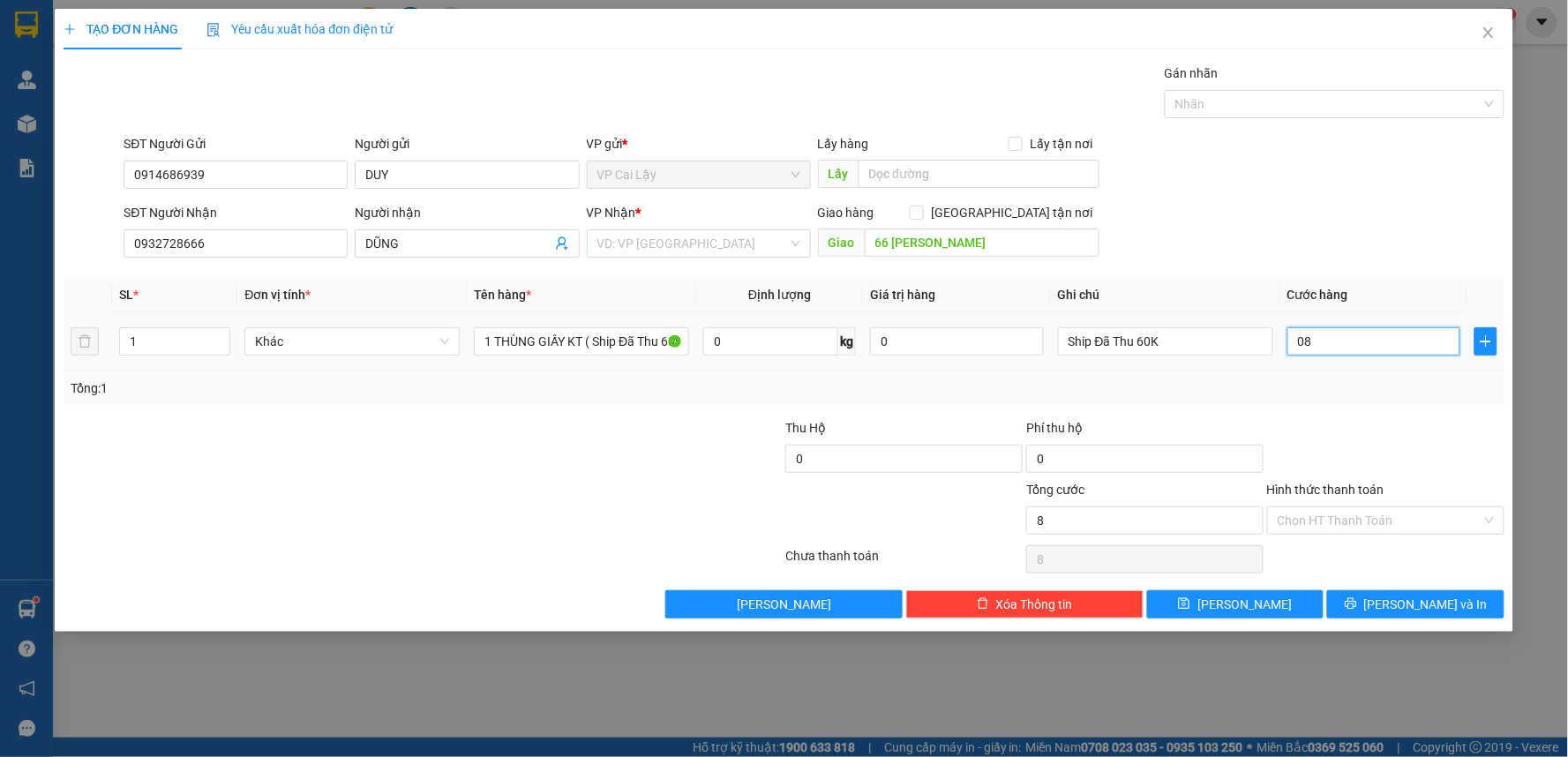
type input "80"
type input "080"
type input "80.000"
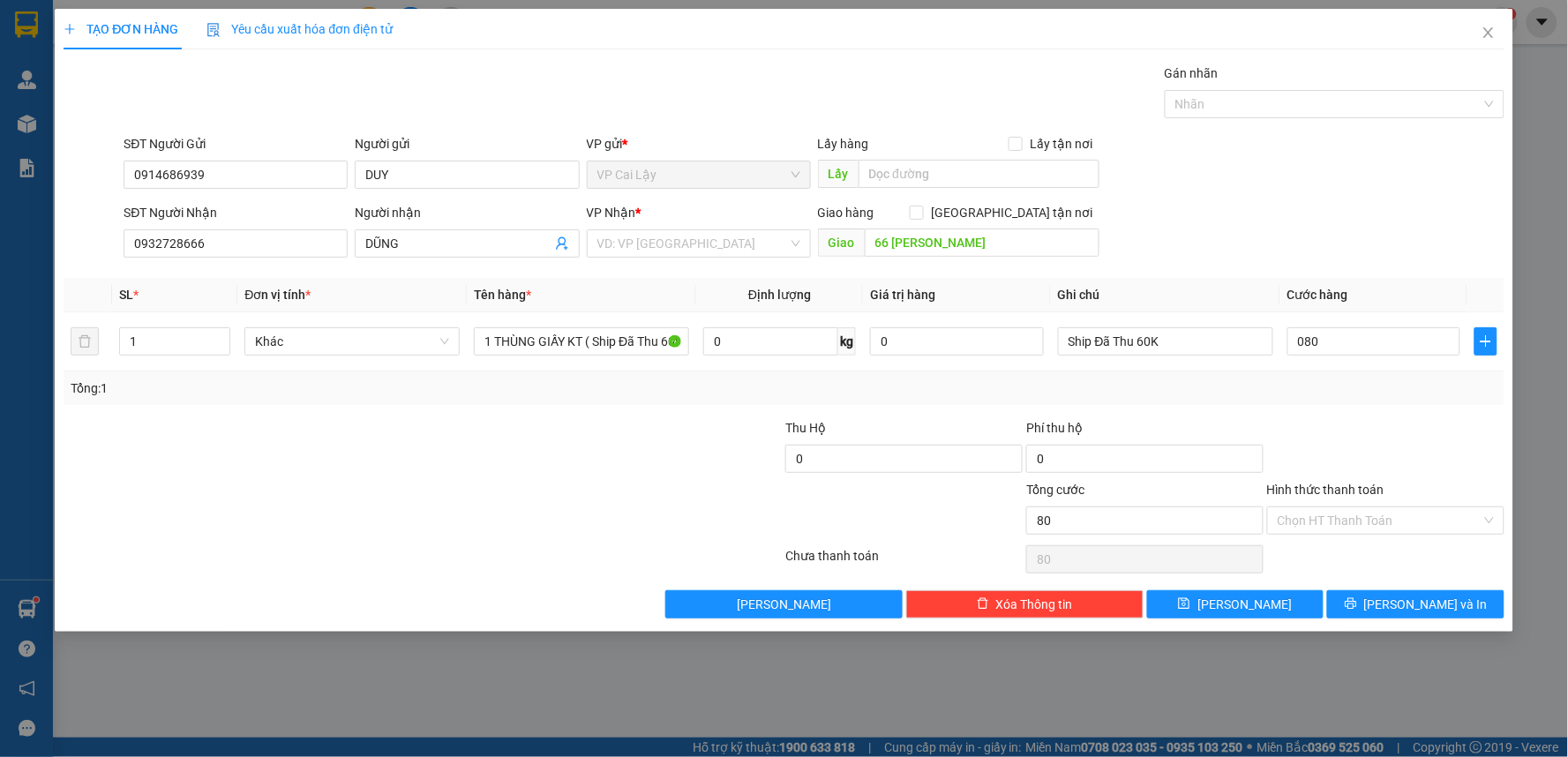
type input "80.000"
click at [1401, 446] on div at bounding box center [1386, 449] width 241 height 62
click at [1388, 514] on input "Hình thức thanh toán" at bounding box center [1379, 520] width 204 height 26
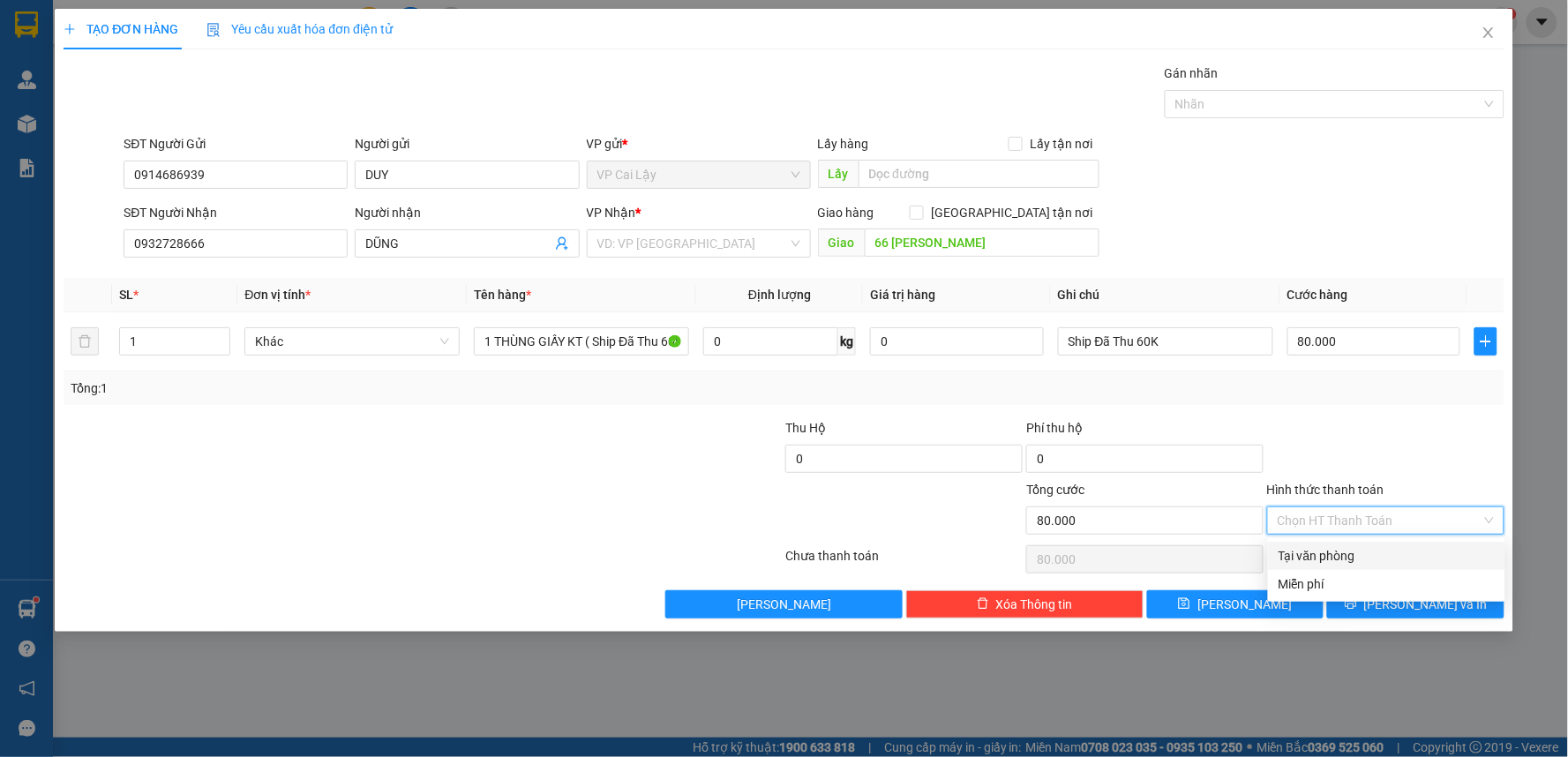
click at [1374, 550] on div "Tại văn phòng" at bounding box center [1386, 556] width 216 height 20
type input "0"
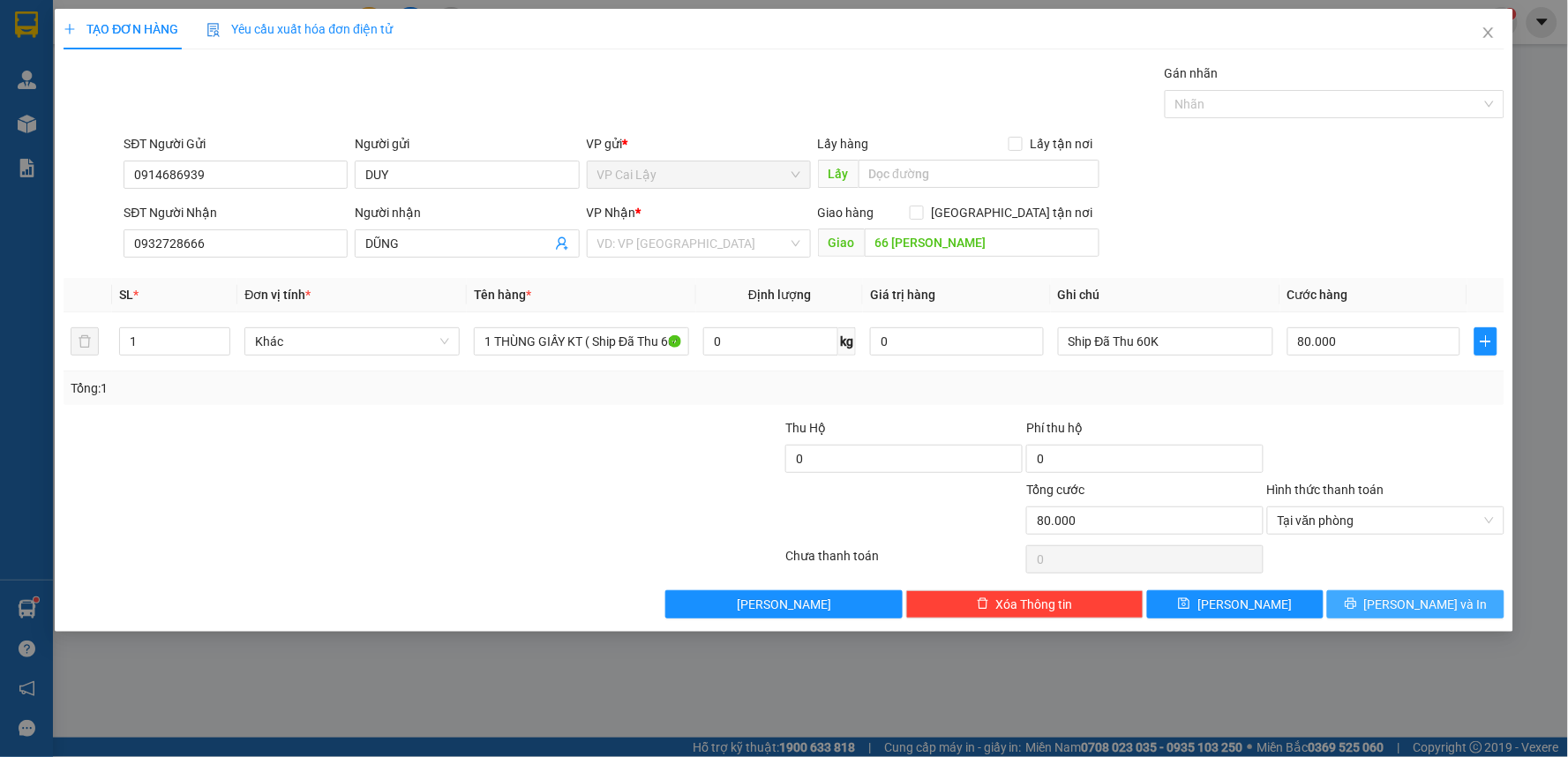
click at [1455, 604] on button "[PERSON_NAME] và In" at bounding box center [1415, 604] width 177 height 28
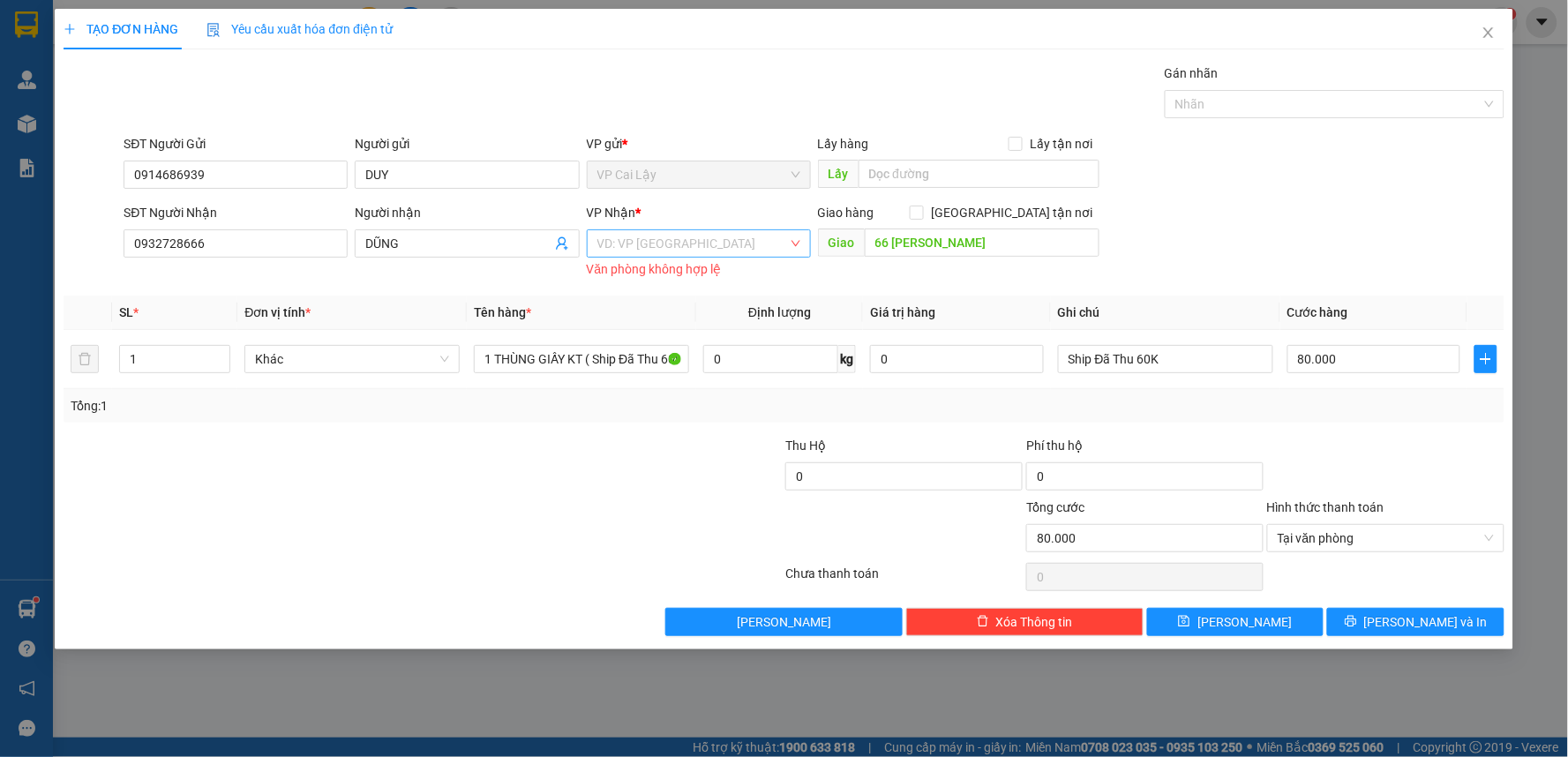
click at [719, 245] on input "search" at bounding box center [692, 243] width 191 height 26
click at [698, 278] on div "VP [GEOGRAPHIC_DATA]" at bounding box center [698, 279] width 203 height 20
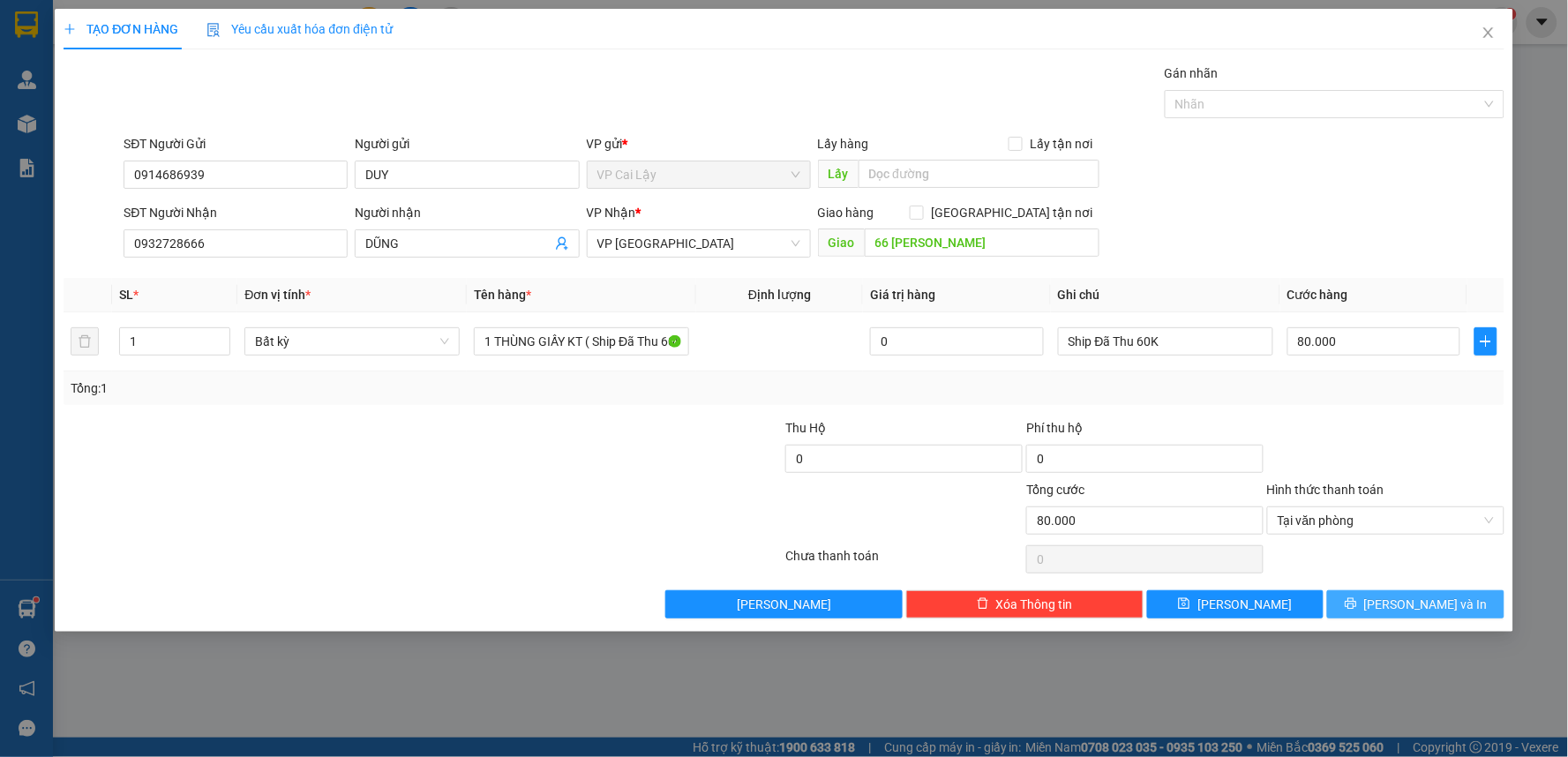
click at [1435, 605] on span "[PERSON_NAME] và In" at bounding box center [1426, 604] width 123 height 20
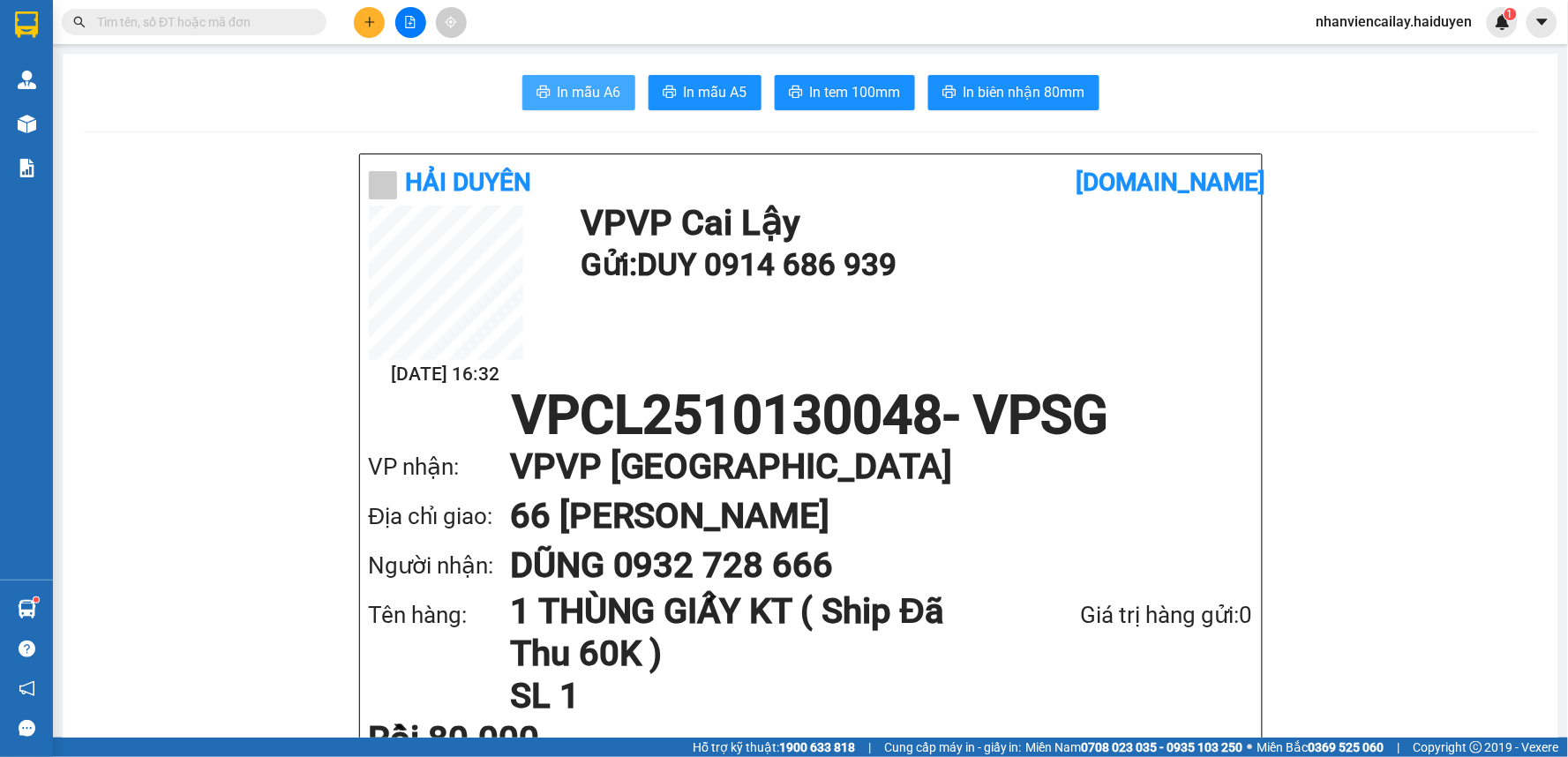
click at [589, 83] on span "In mẫu A6" at bounding box center [589, 92] width 64 height 23
click at [830, 97] on span "In tem 100mm" at bounding box center [855, 92] width 91 height 23
click at [250, 23] on input "text" at bounding box center [201, 23] width 209 height 20
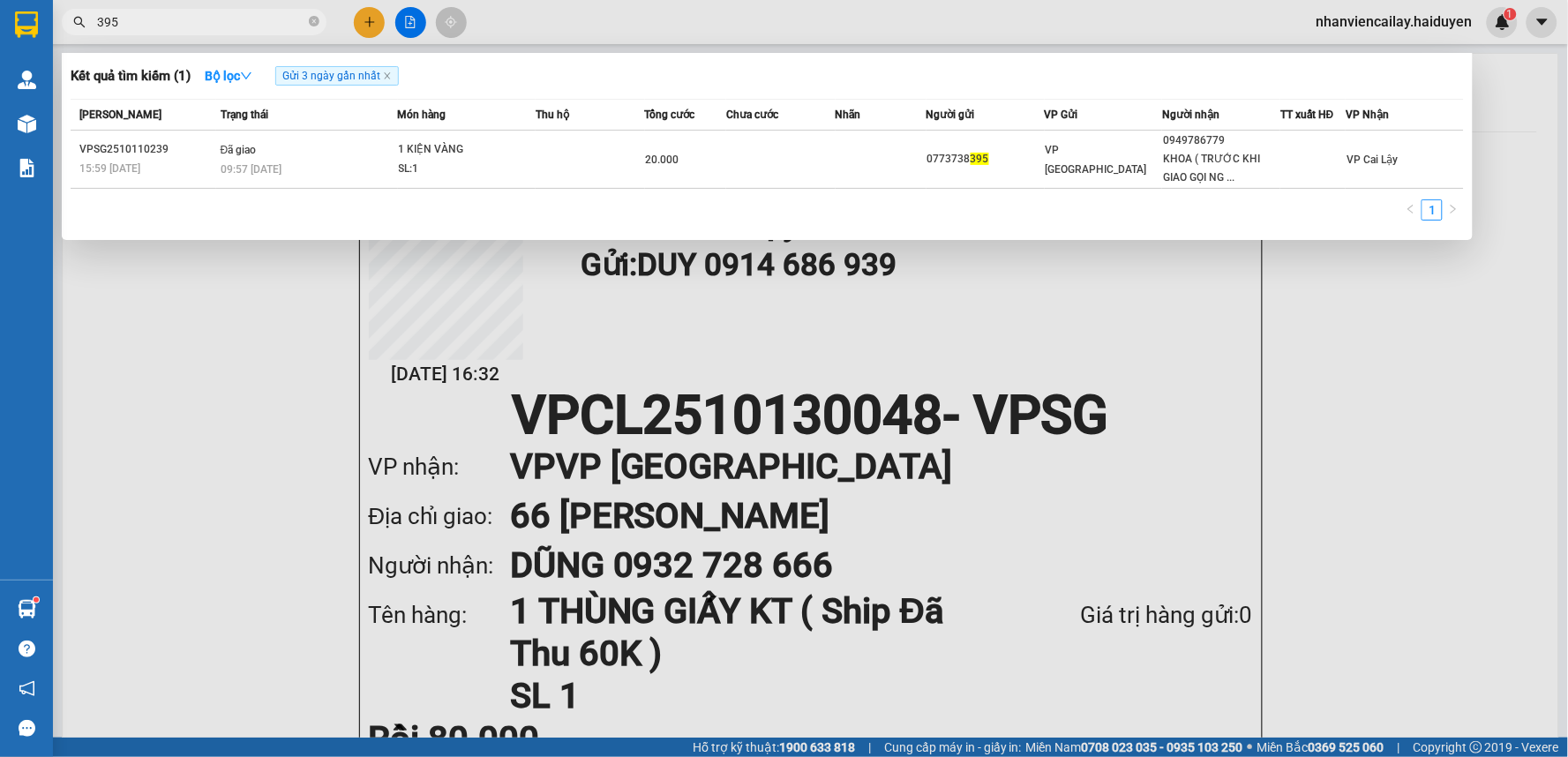
drag, startPoint x: 203, startPoint y: 23, endPoint x: 77, endPoint y: 26, distance: 126.0
click at [77, 26] on div "395" at bounding box center [171, 22] width 344 height 26
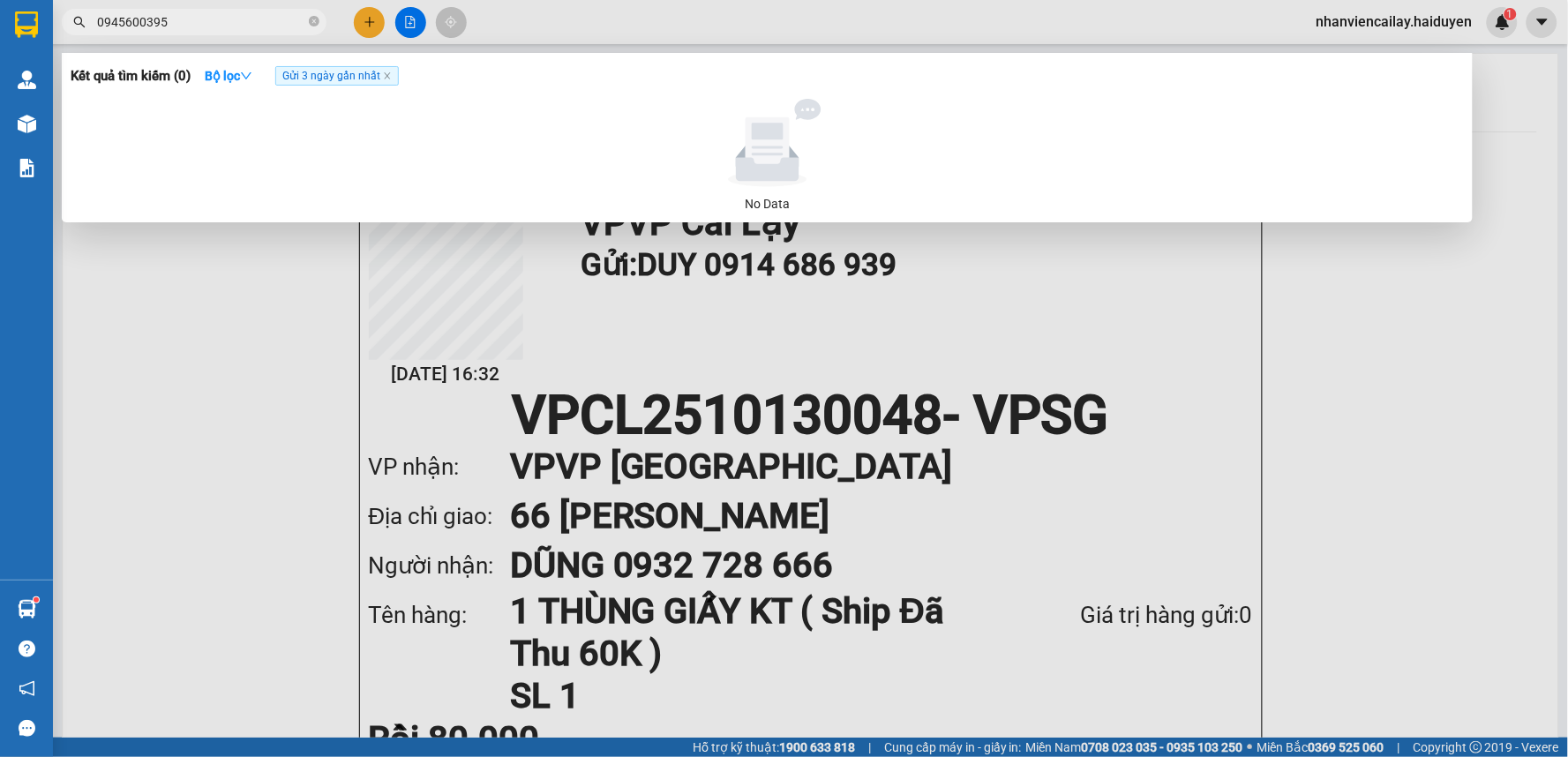
drag, startPoint x: 181, startPoint y: 14, endPoint x: 56, endPoint y: 22, distance: 125.3
click at [56, 22] on div "0945600395" at bounding box center [171, 22] width 344 height 26
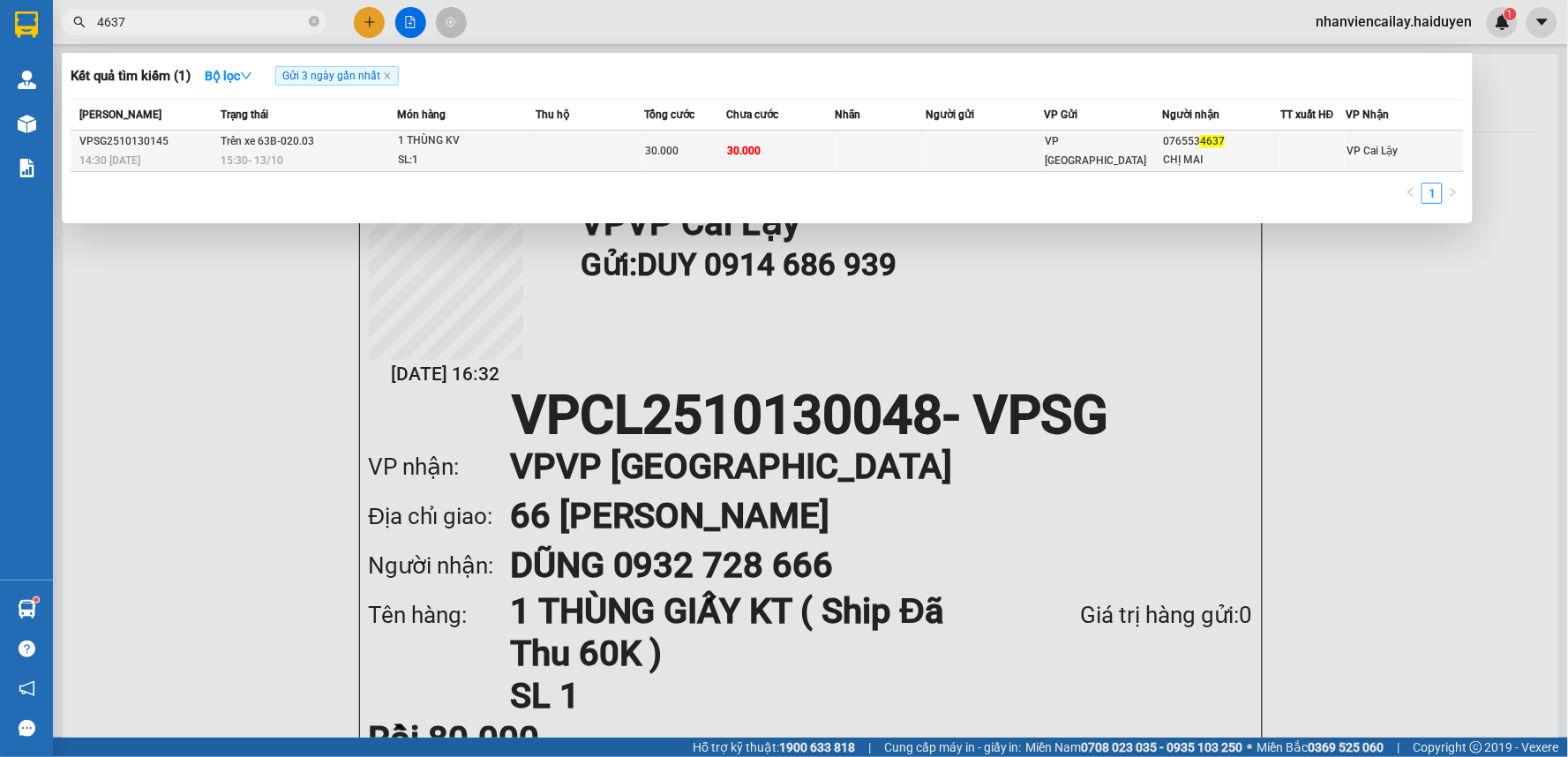
type input "4637"
click at [1282, 150] on div at bounding box center [1312, 151] width 64 height 19
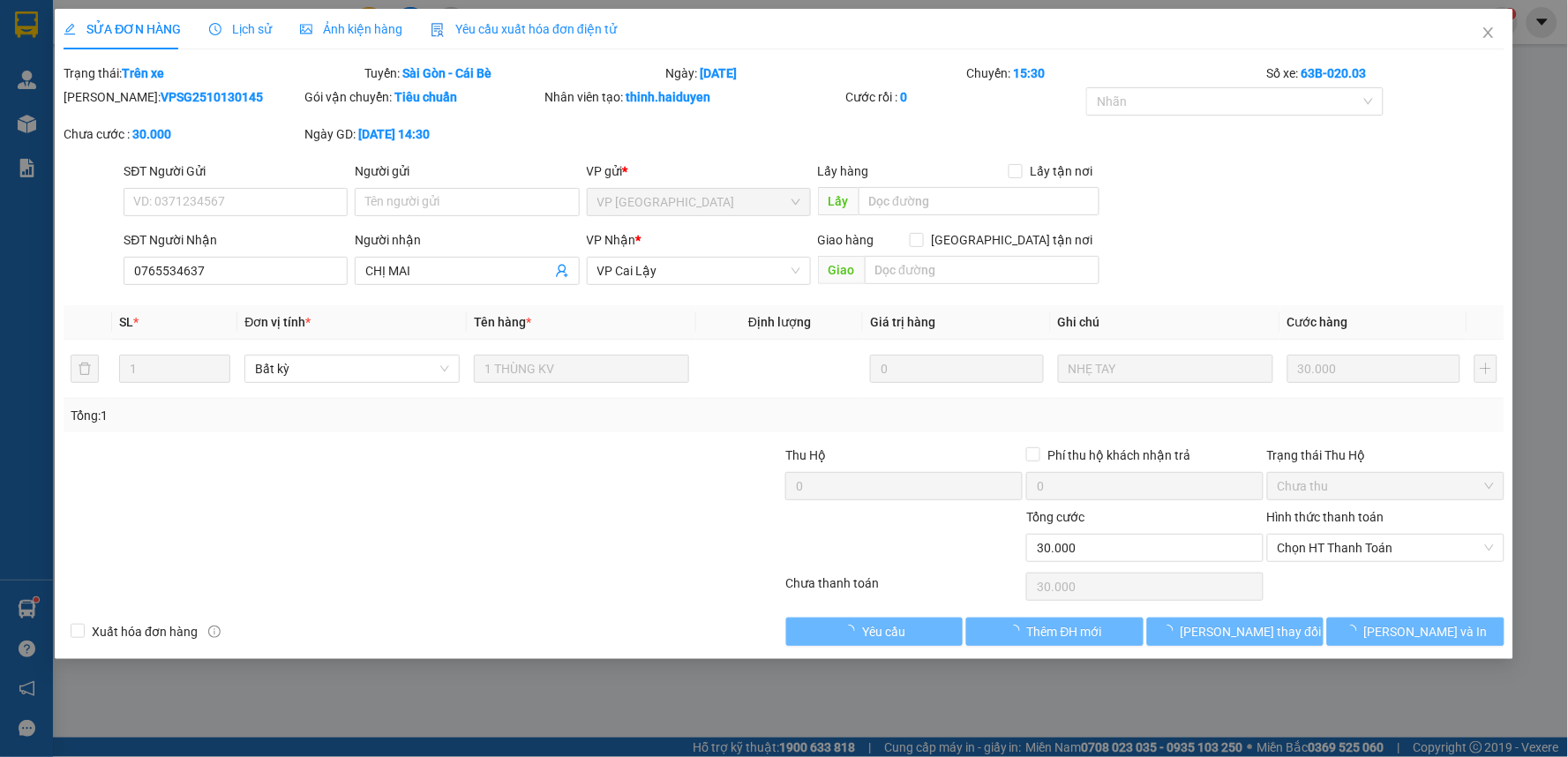
type input "0765534637"
type input "CHỊ MAI"
type input "0"
type input "30.000"
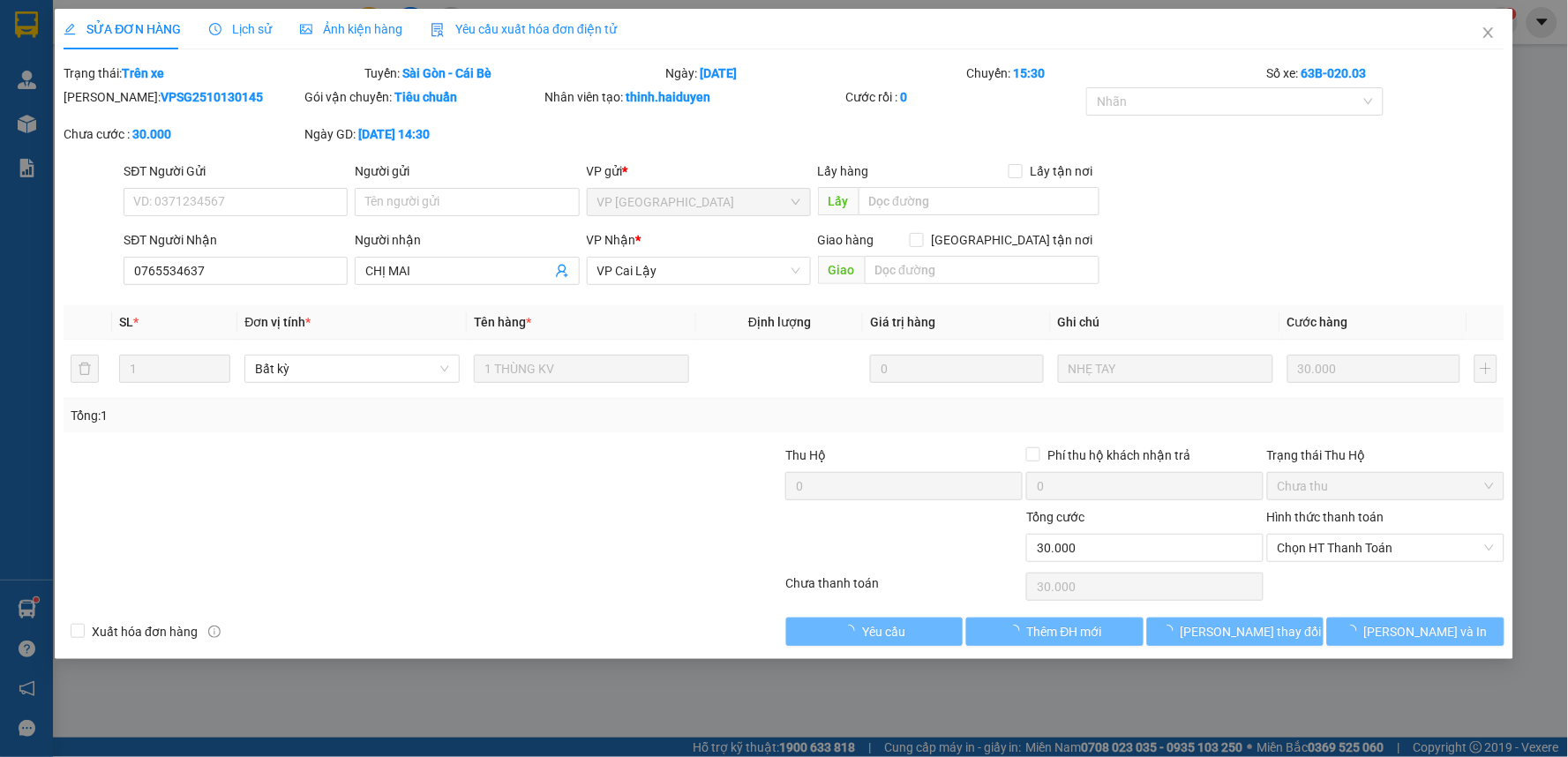
click at [385, 179] on div "Người gửi" at bounding box center [466, 171] width 224 height 20
click at [385, 188] on input "Người gửi" at bounding box center [466, 202] width 224 height 28
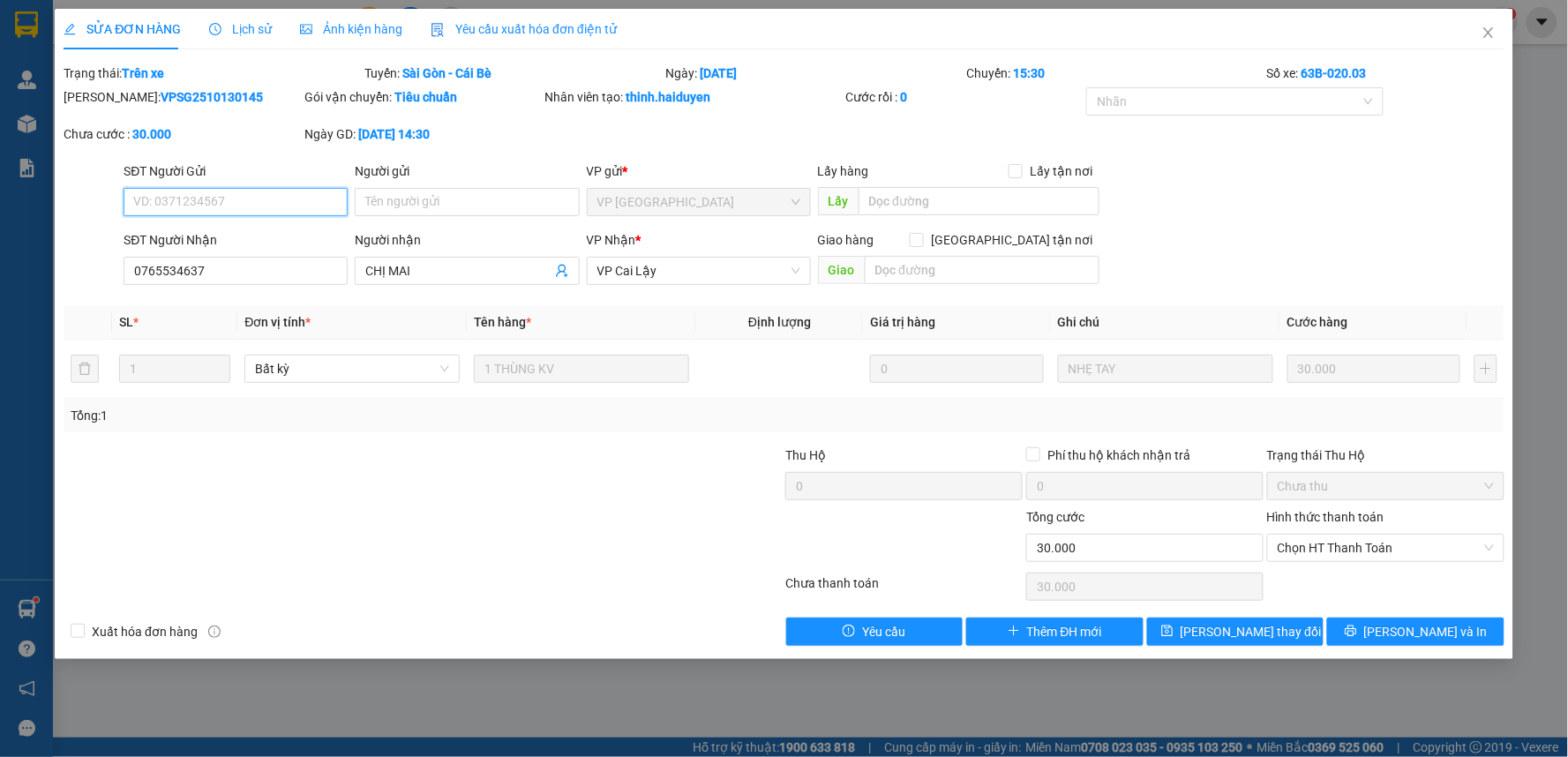
click at [285, 200] on input "SĐT Người Gửi" at bounding box center [235, 202] width 224 height 28
type input "0345600395"
click at [383, 200] on input "Người gửi" at bounding box center [466, 202] width 224 height 28
type input "L"
click at [206, 208] on input "0345600395" at bounding box center [235, 202] width 224 height 28
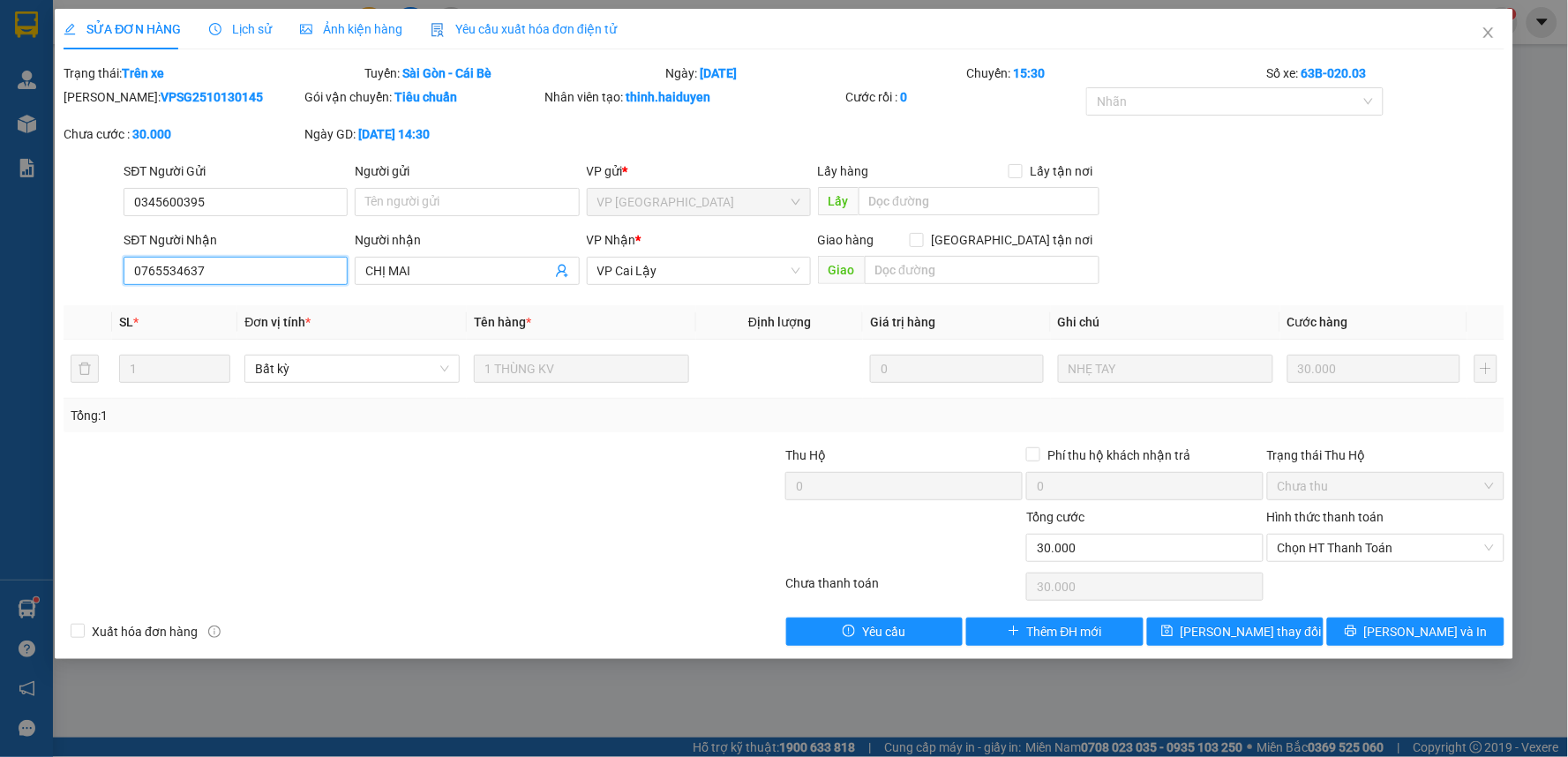
drag, startPoint x: 217, startPoint y: 267, endPoint x: 111, endPoint y: 287, distance: 107.9
click at [111, 287] on div "SĐT Người Nhận 0765534637 0765534637 Người nhận CHỊ MAI VP Nhận * VP Cai Lậy Gi…" at bounding box center [784, 260] width 1445 height 62
drag, startPoint x: 220, startPoint y: 199, endPoint x: 98, endPoint y: 200, distance: 122.0
click at [98, 200] on div "SĐT Người Gửi 0345600395 0345600395 Người gửi Tên người gửi VP gửi * VP Sài Gòn…" at bounding box center [784, 192] width 1445 height 62
click at [180, 269] on input "SĐT Người Nhận" at bounding box center [235, 270] width 224 height 28
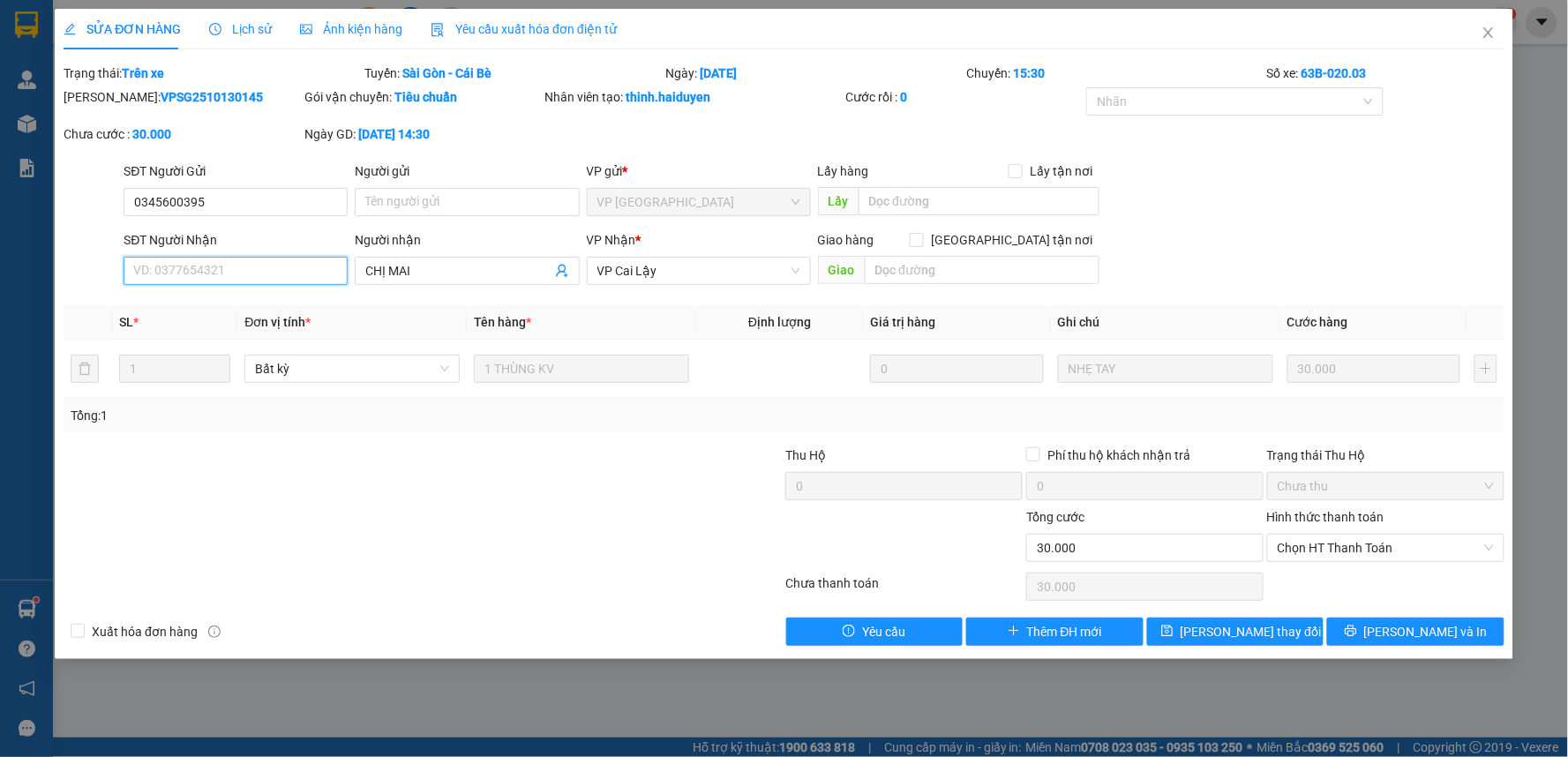
paste input "0345600395"
type input "0345600395"
drag, startPoint x: 218, startPoint y: 205, endPoint x: 48, endPoint y: 213, distance: 170.2
click at [48, 213] on div "SỬA ĐƠN HÀNG Lịch sử Ảnh kiện hàng Yêu cầu xuất hóa đơn điện tử Total Paid Fee …" at bounding box center [784, 378] width 1568 height 757
click at [1231, 631] on span "[PERSON_NAME] thay đổi" at bounding box center [1251, 632] width 141 height 20
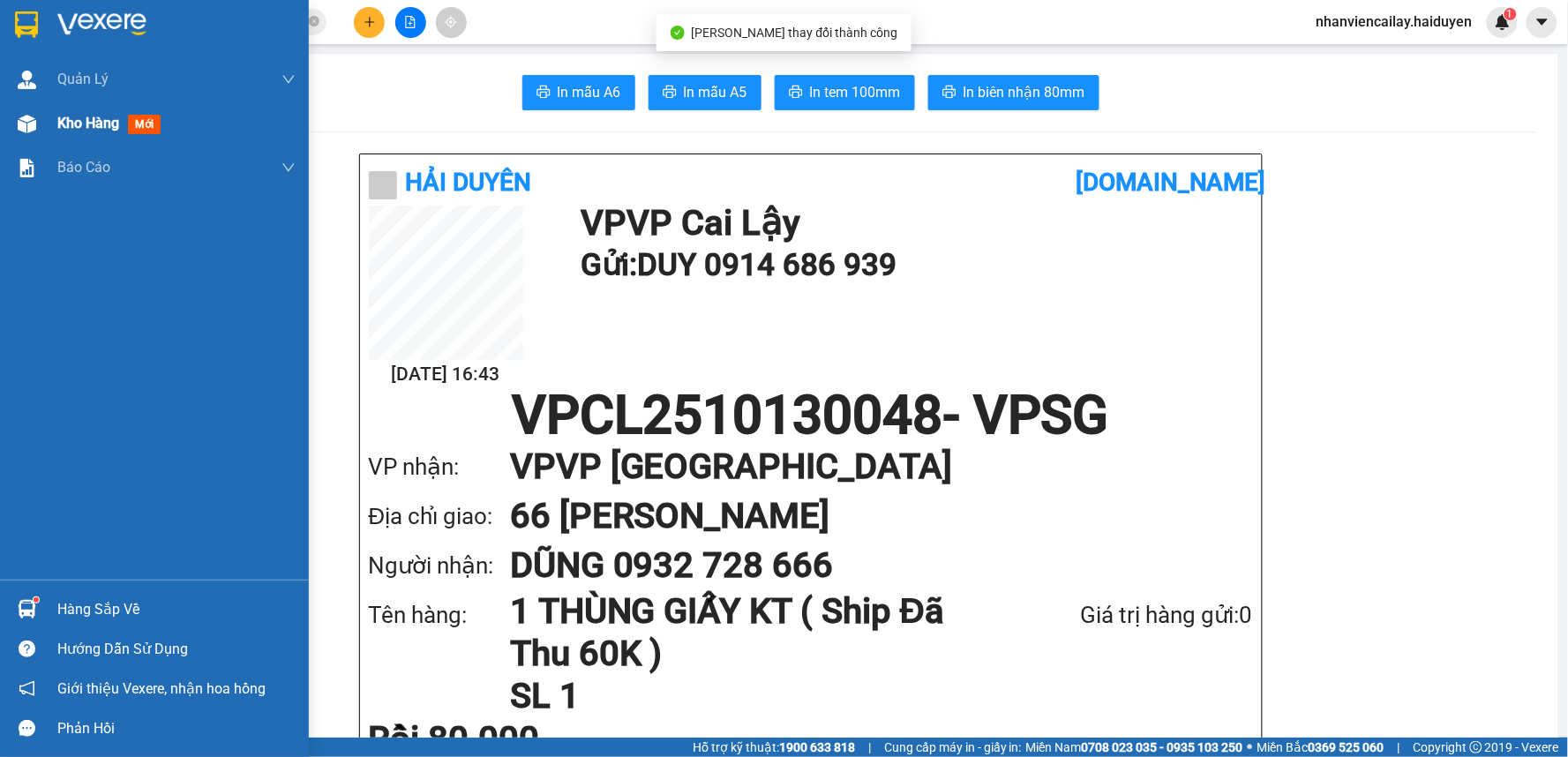
click at [58, 127] on span "Kho hàng" at bounding box center [88, 122] width 62 height 17
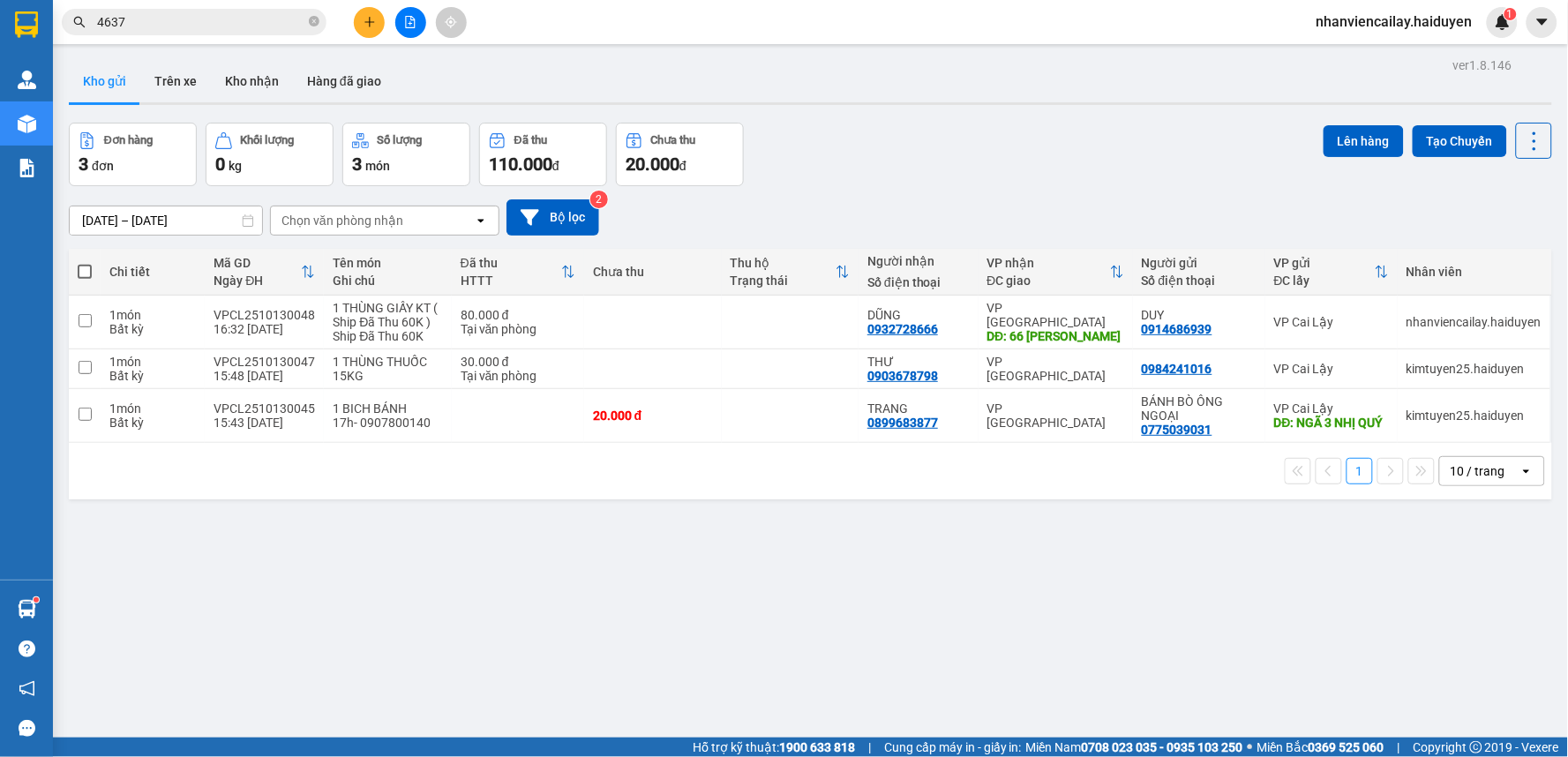
click at [313, 24] on icon "close-circle" at bounding box center [313, 21] width 11 height 11
click at [302, 24] on input "text" at bounding box center [201, 23] width 209 height 20
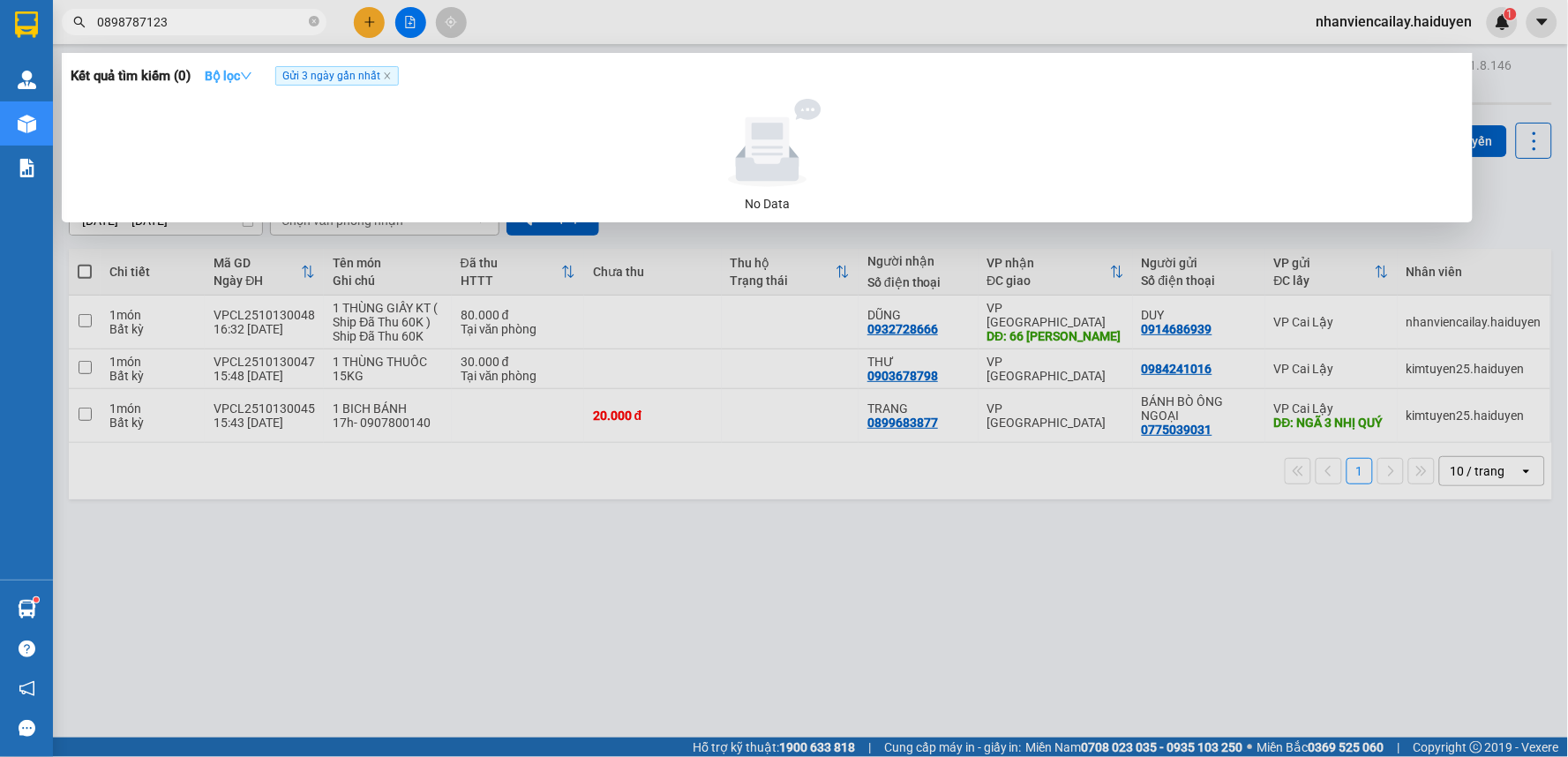
type input "0898787123"
click at [227, 76] on strong "Bộ lọc" at bounding box center [228, 75] width 48 height 14
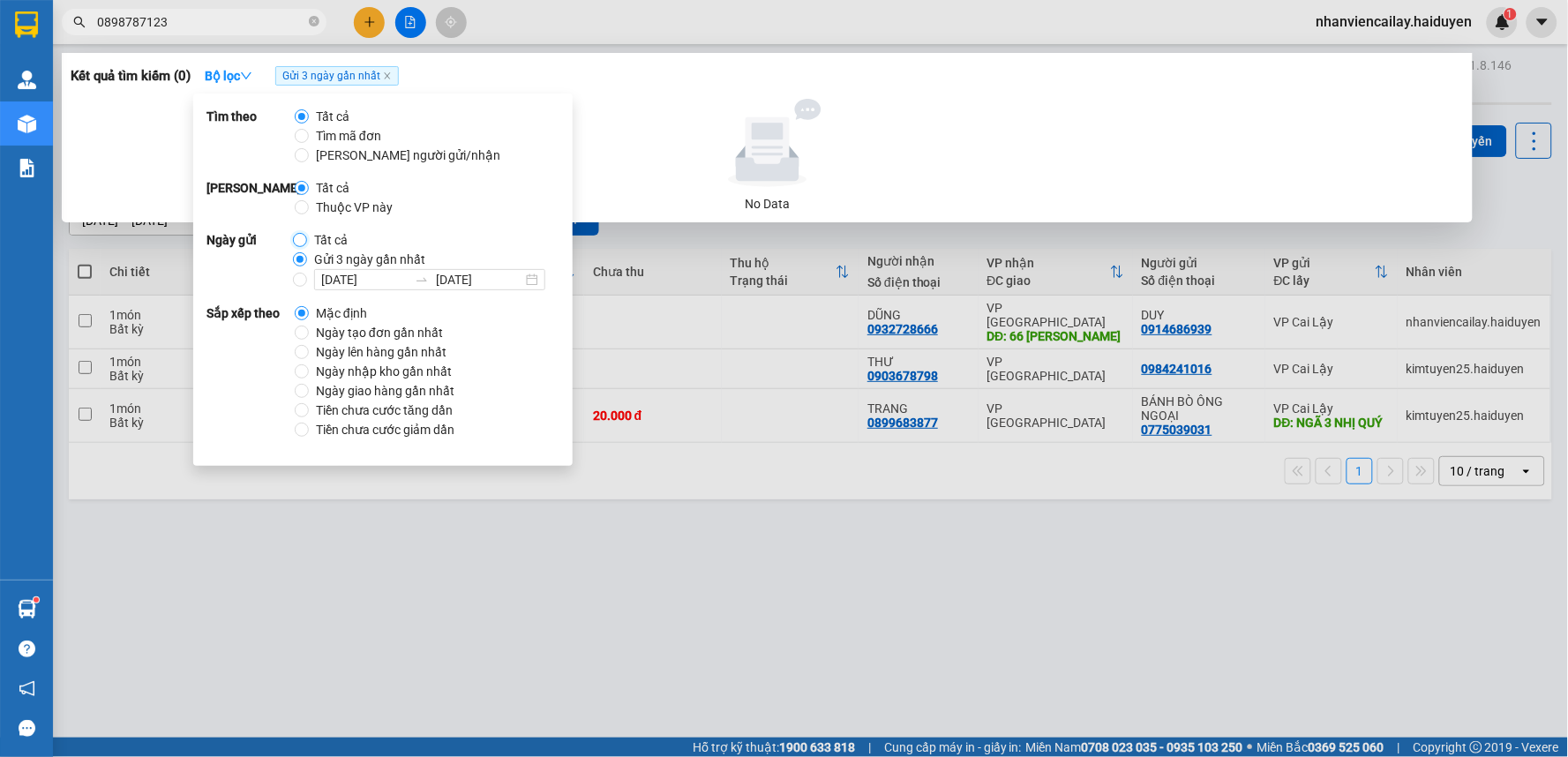
click at [295, 238] on input "Tất cả" at bounding box center [300, 240] width 14 height 14
radio input "true"
radio input "false"
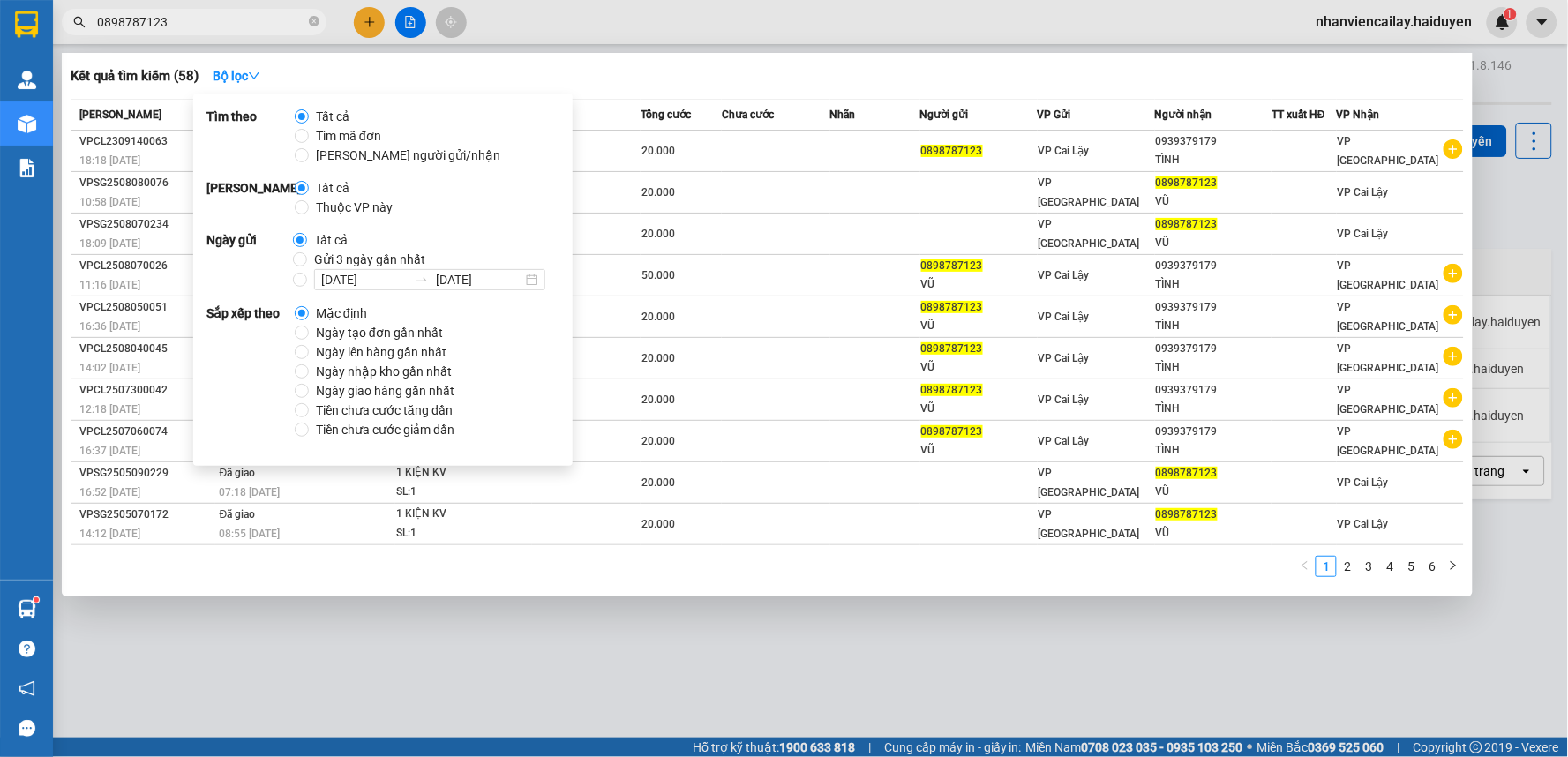
click at [260, 24] on input "0898787123" at bounding box center [201, 23] width 209 height 20
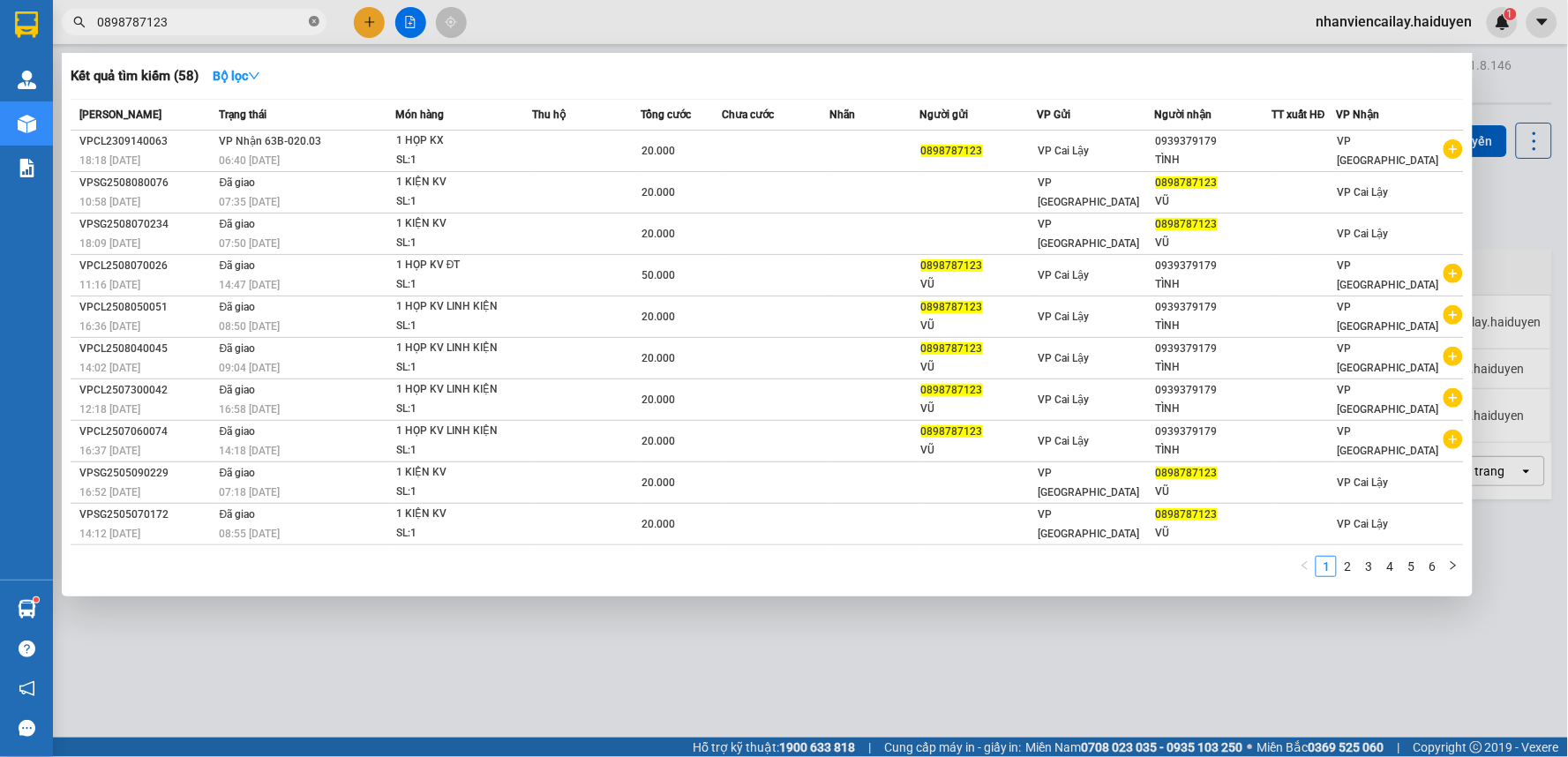
click at [312, 22] on icon "close-circle" at bounding box center [313, 21] width 11 height 11
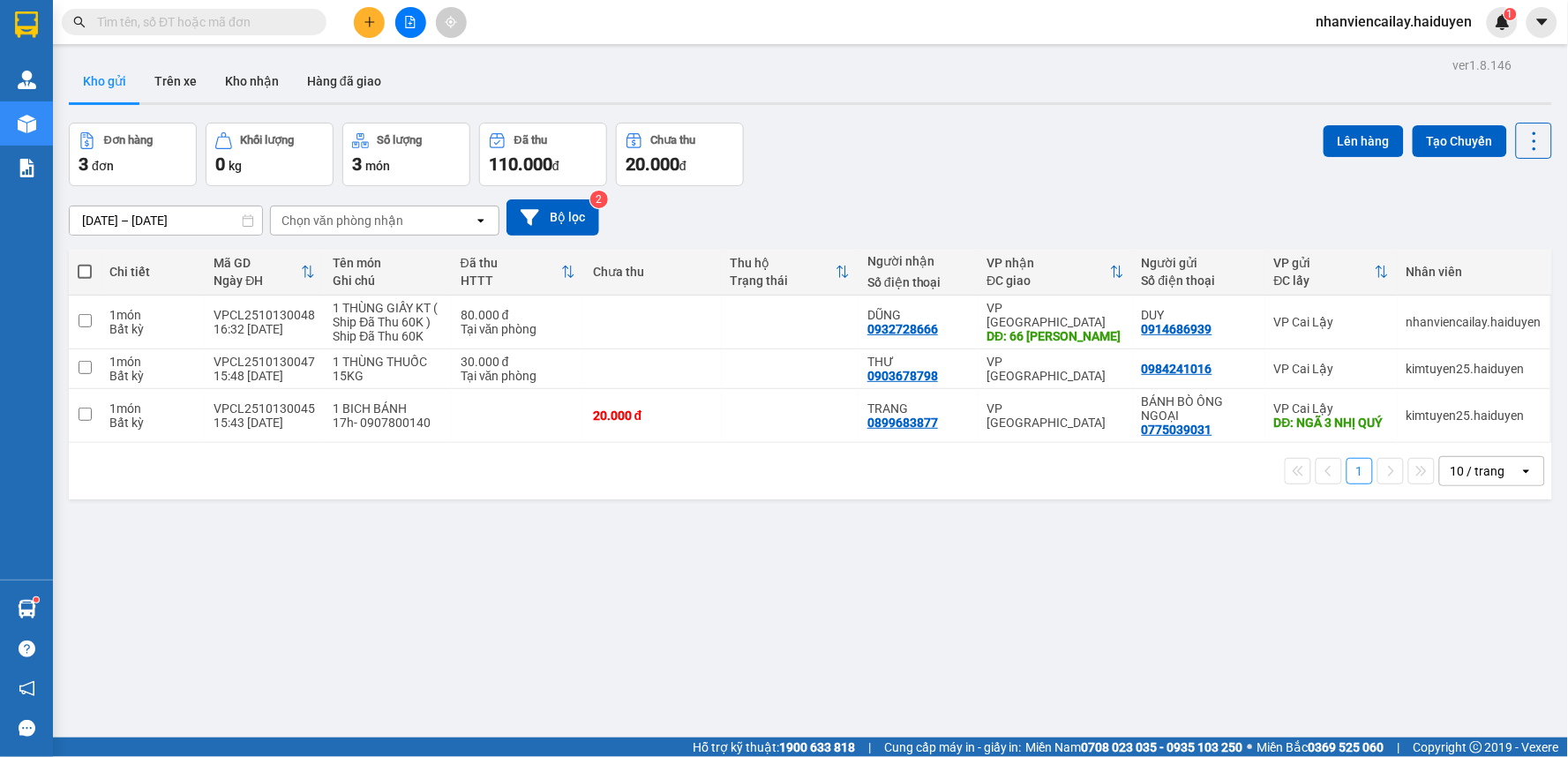
click at [302, 22] on input "text" at bounding box center [201, 23] width 209 height 20
click at [267, 21] on input "text" at bounding box center [201, 23] width 209 height 20
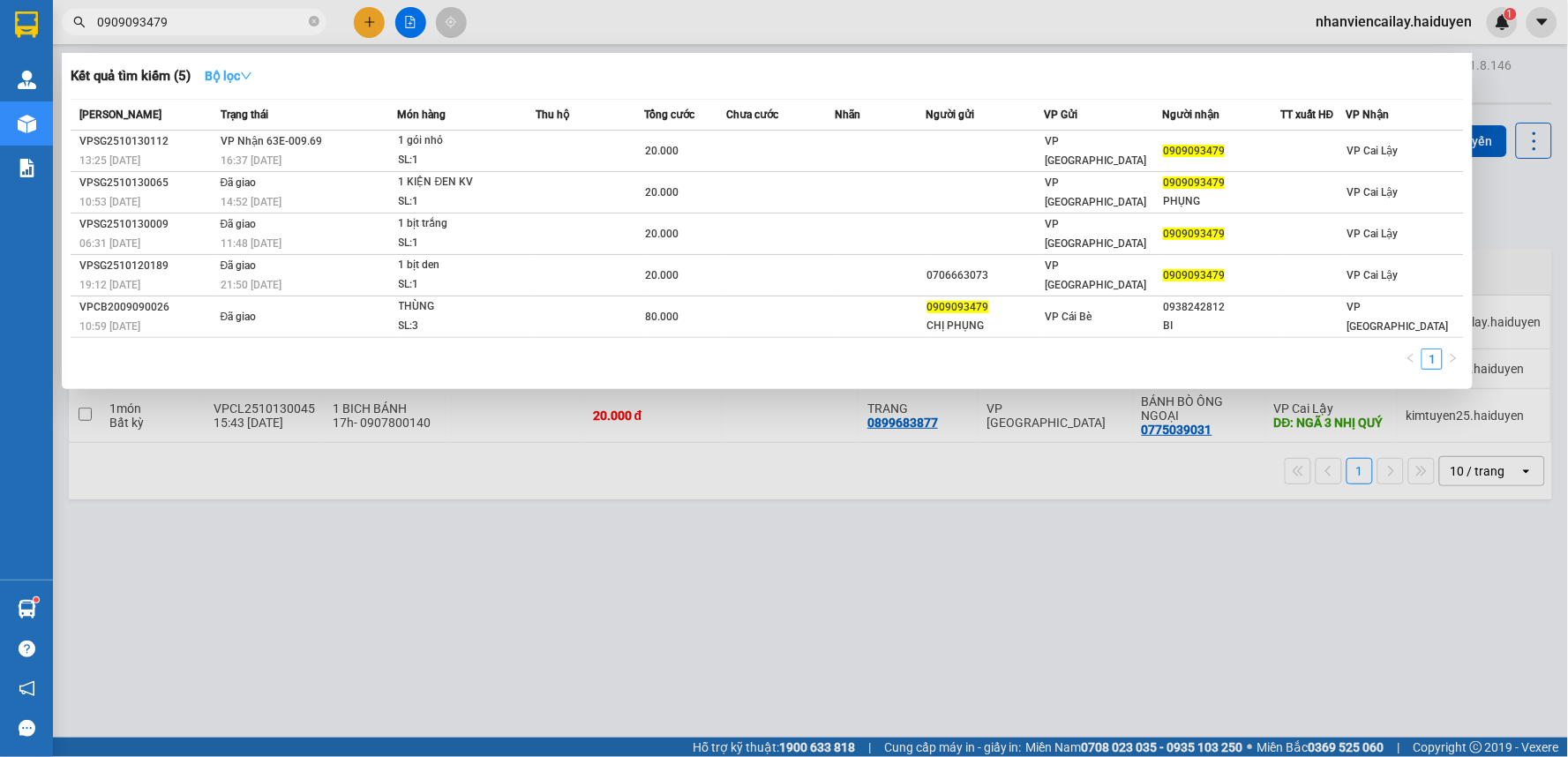
type input "0909093479"
click at [232, 72] on strong "Bộ lọc" at bounding box center [228, 75] width 48 height 14
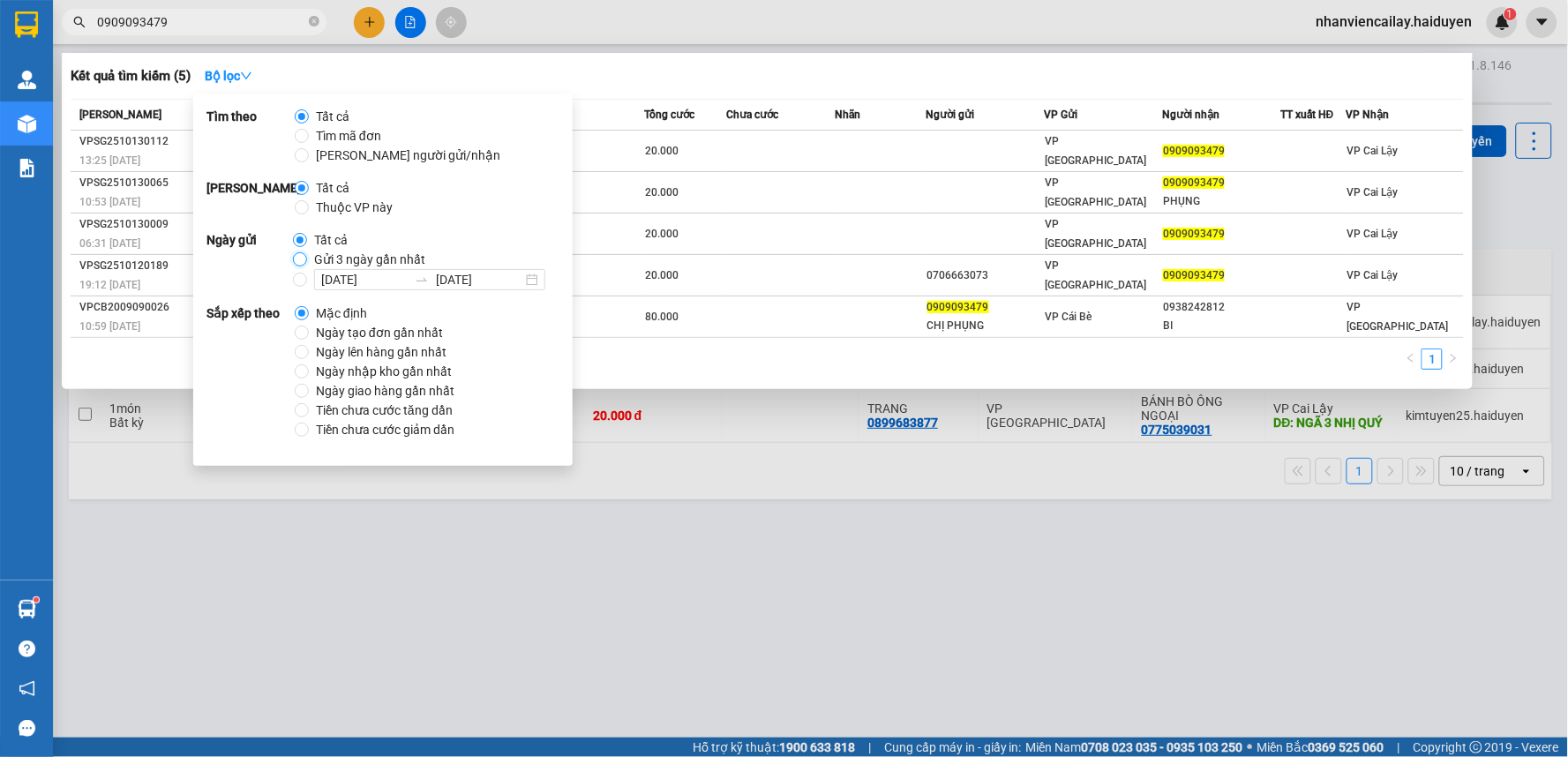
click at [296, 257] on input "Gửi 3 ngày gần nhất" at bounding box center [300, 260] width 14 height 14
radio input "true"
radio input "false"
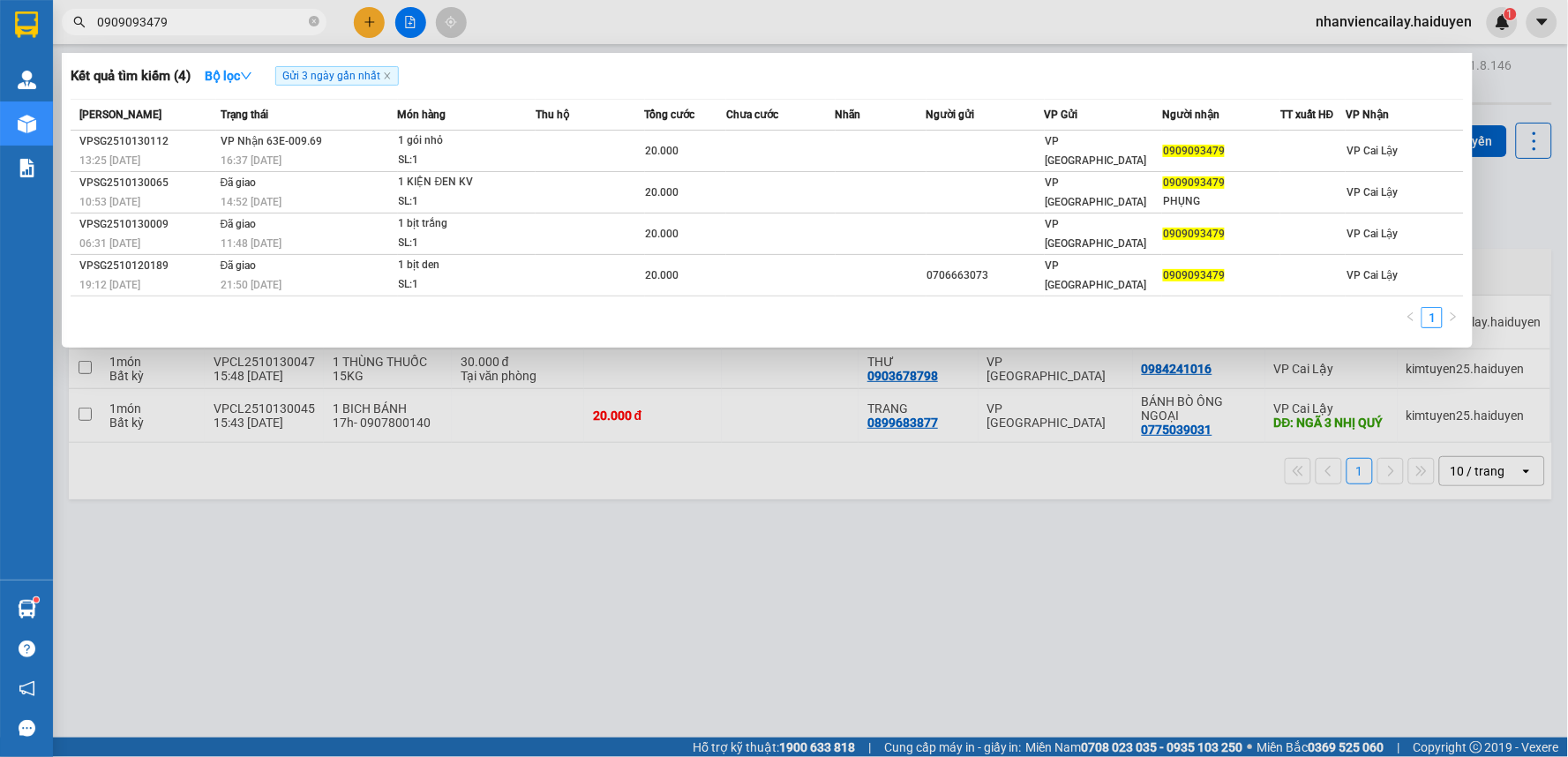
click at [576, 14] on div at bounding box center [784, 378] width 1568 height 757
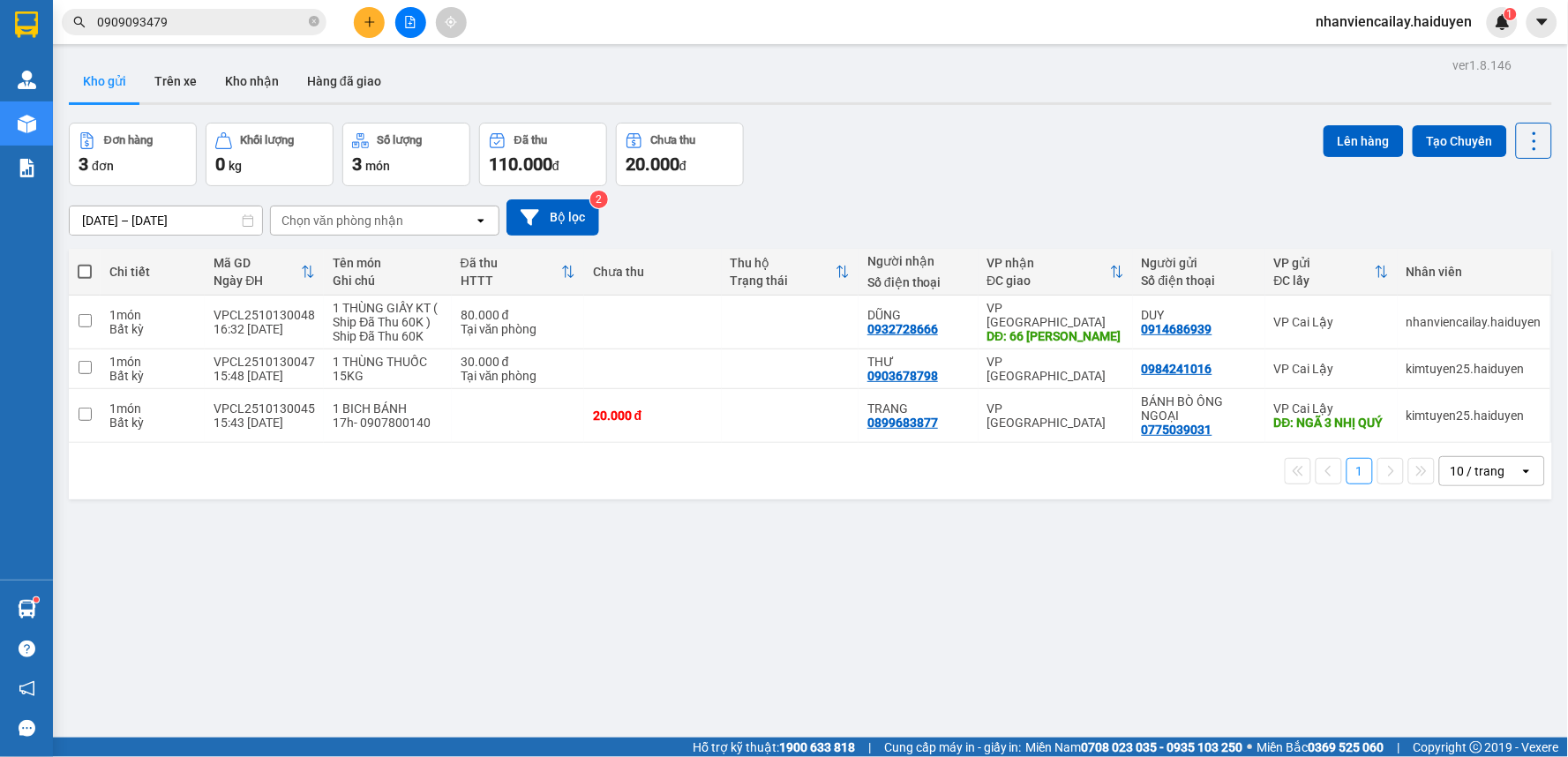
click at [253, 20] on input "0909093479" at bounding box center [201, 23] width 209 height 20
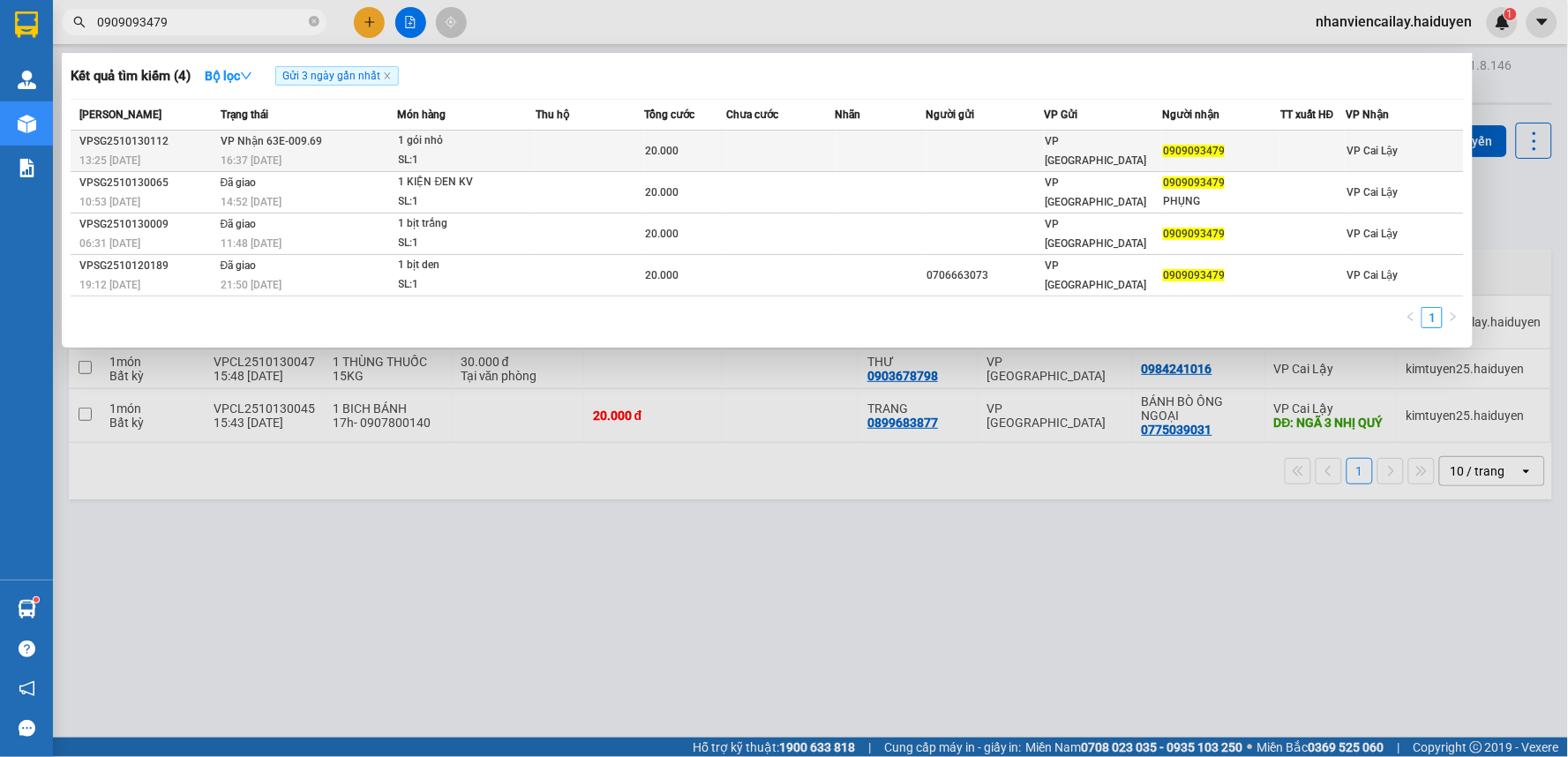
click at [541, 152] on td at bounding box center [591, 151] width 110 height 41
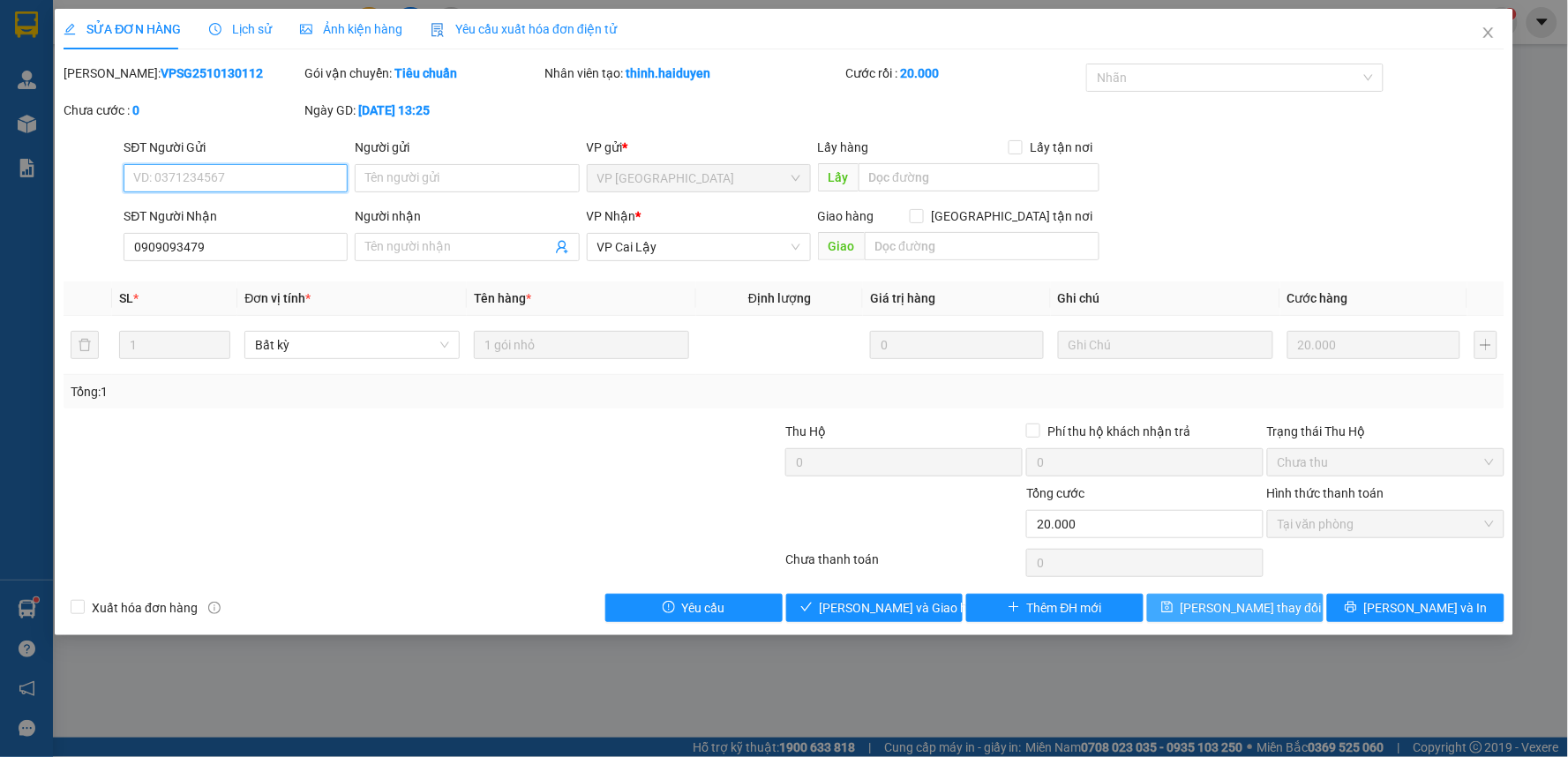
type input "0909093479"
type input "0"
type input "20.000"
click at [907, 602] on span "Giao hàng" at bounding box center [884, 608] width 57 height 20
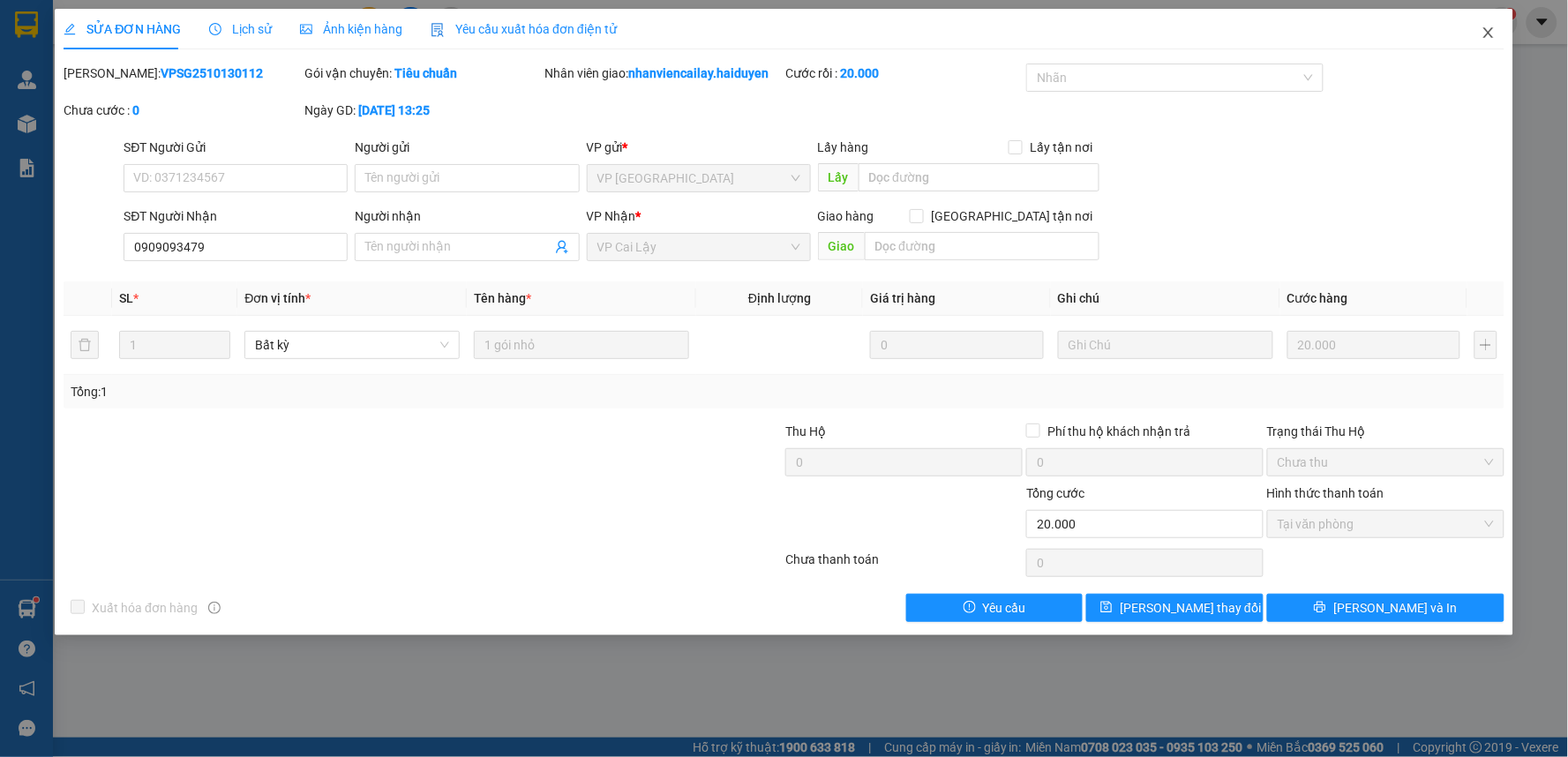
click at [1489, 32] on icon "close" at bounding box center [1488, 32] width 10 height 11
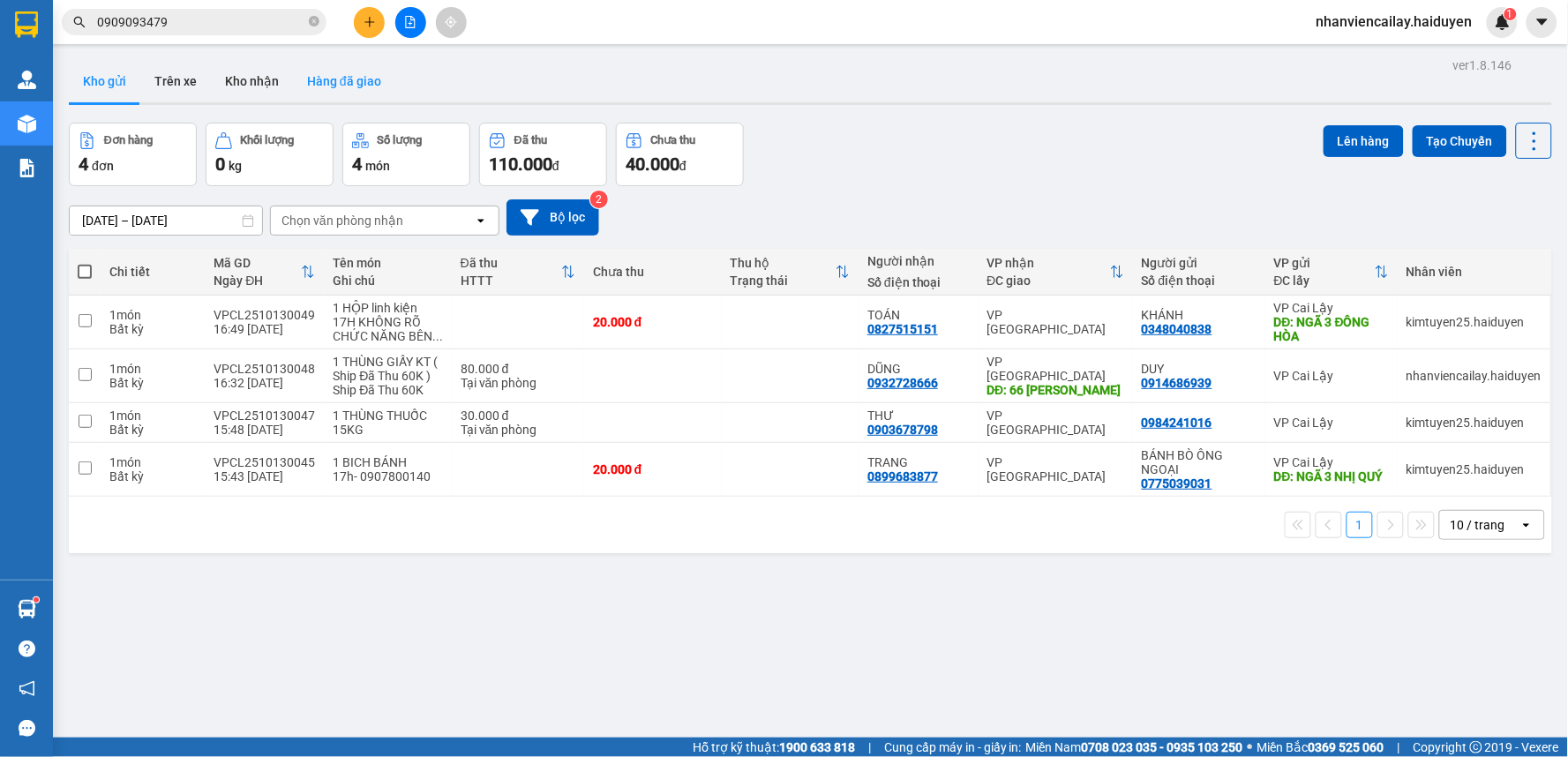
click at [333, 83] on button "Hàng đã giao" at bounding box center [344, 80] width 102 height 42
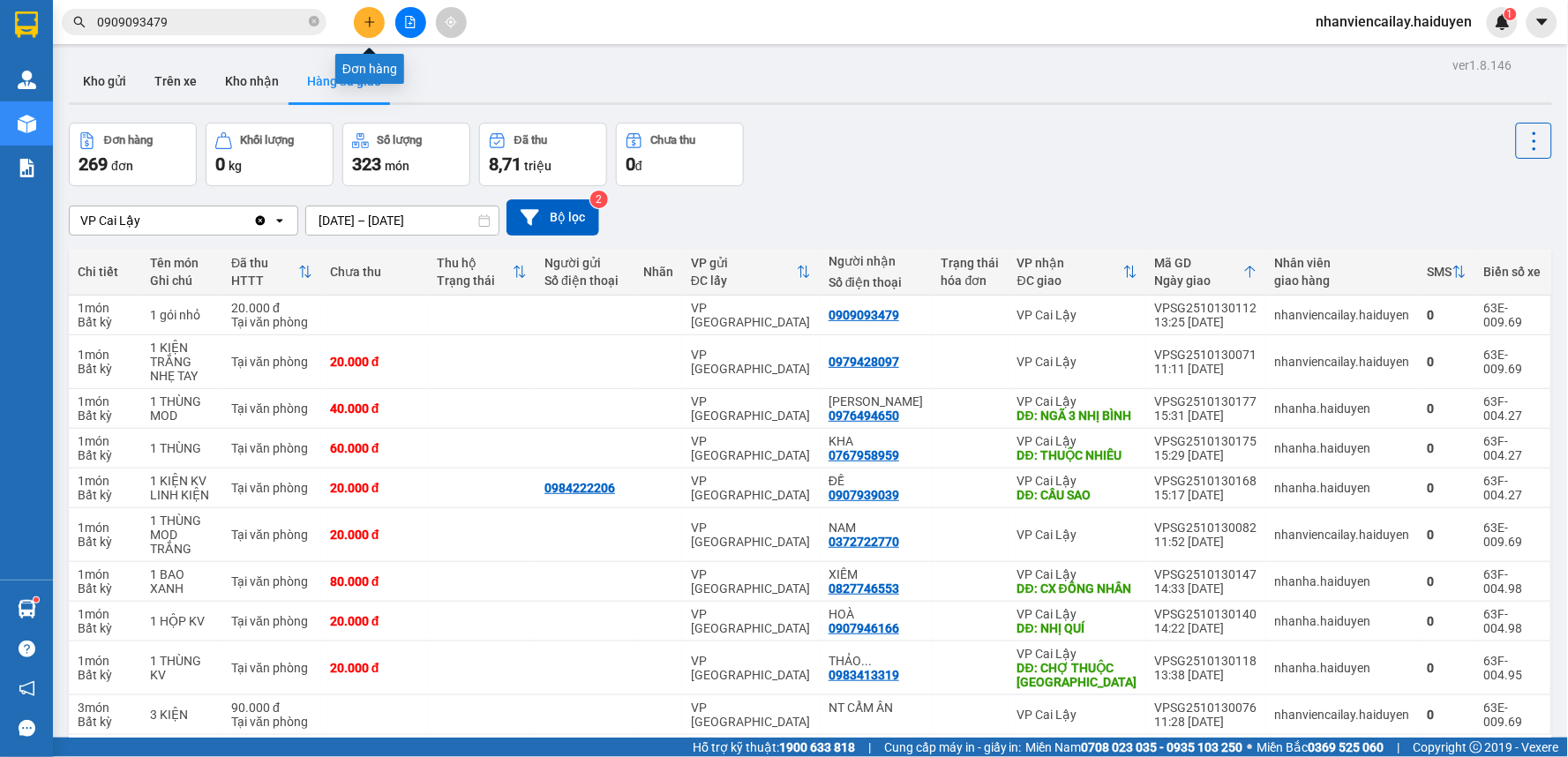
click at [370, 28] on button at bounding box center [369, 23] width 31 height 31
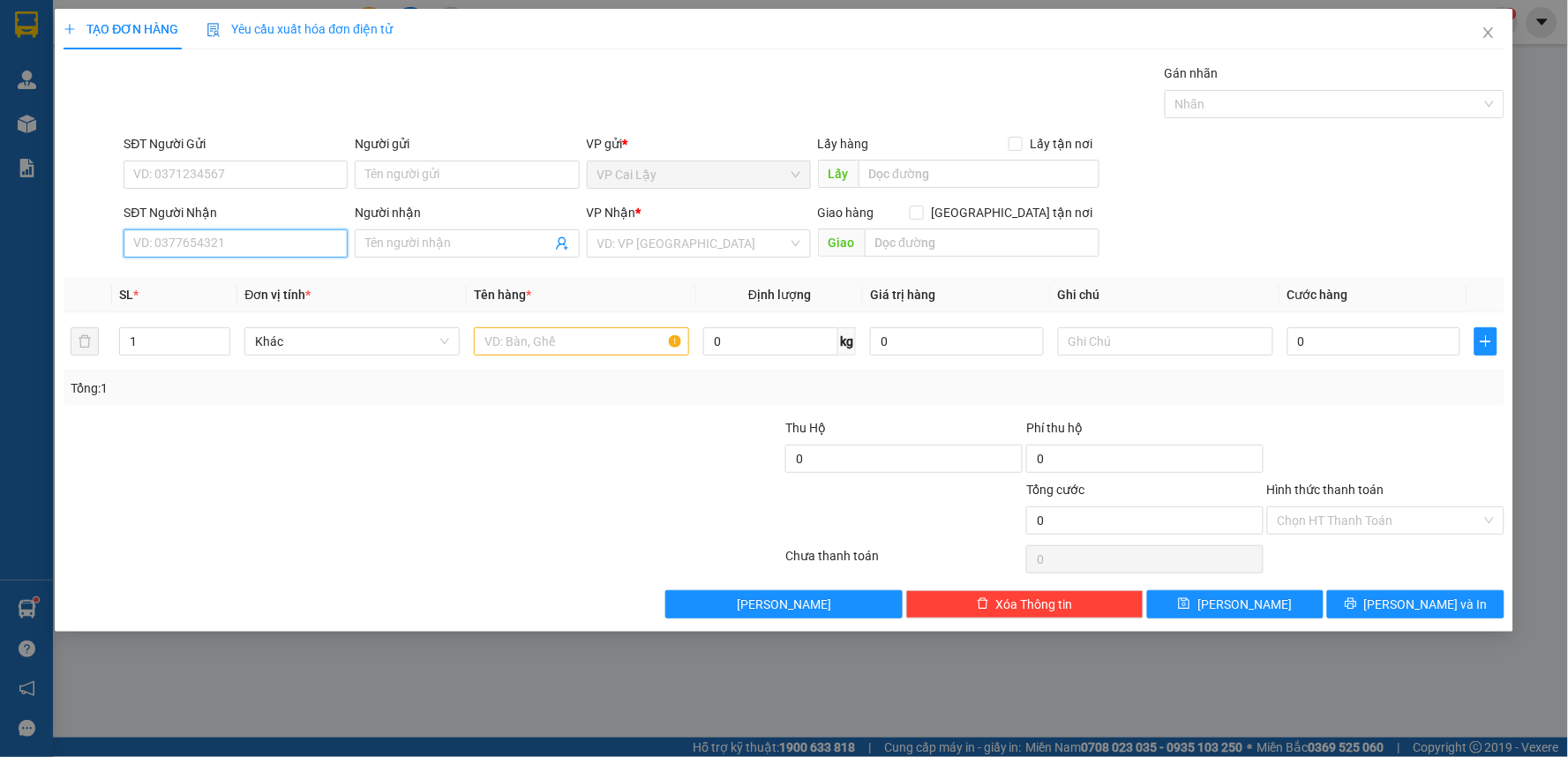
click at [173, 247] on input "SĐT Người Nhận" at bounding box center [235, 243] width 224 height 28
type input "090003898"
click at [406, 236] on input "Người nhận" at bounding box center [457, 244] width 185 height 20
click at [240, 244] on input "090003898" at bounding box center [235, 243] width 224 height 28
click at [191, 171] on input "SĐT Người Gửi" at bounding box center [235, 174] width 224 height 28
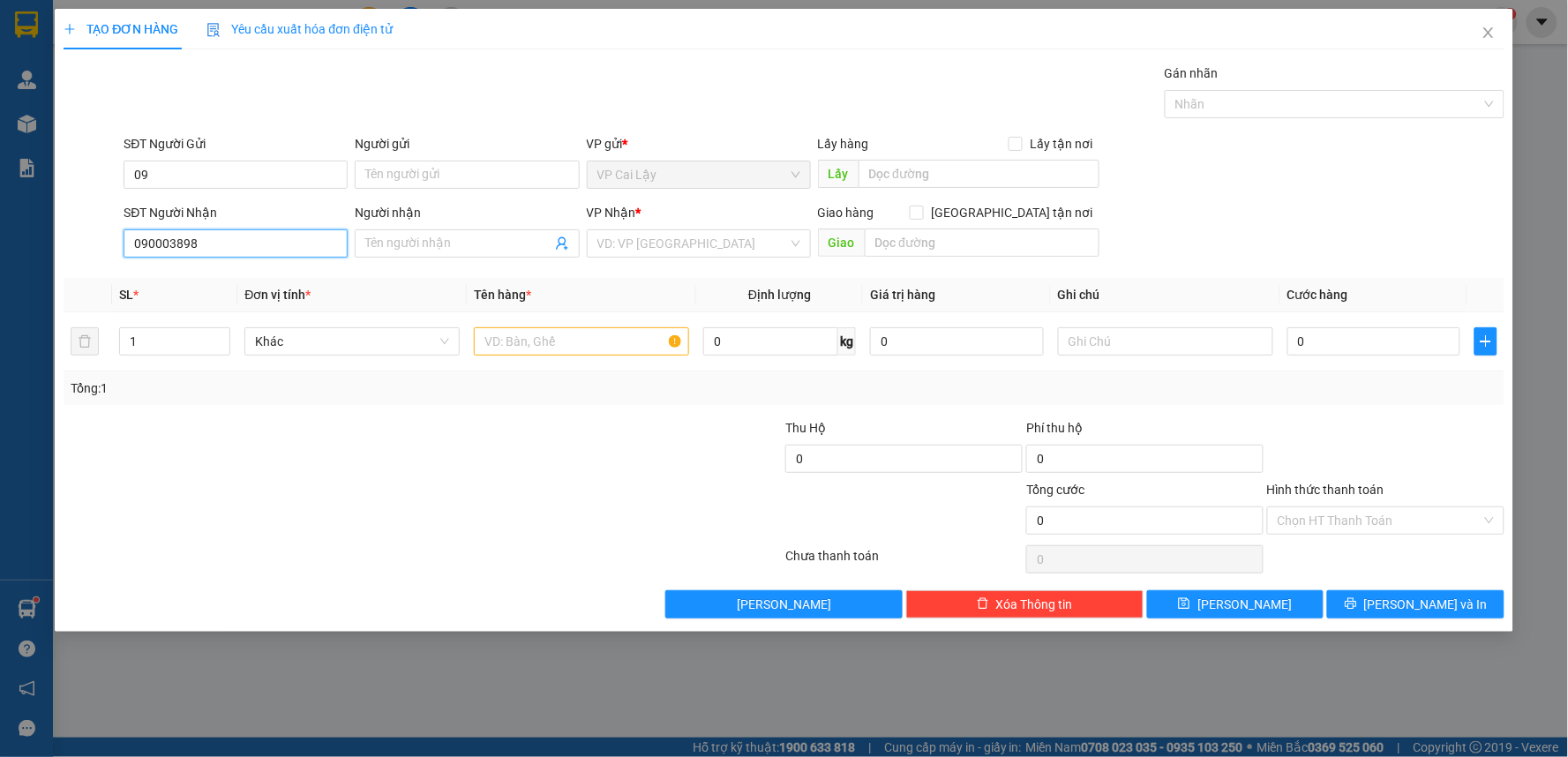
drag, startPoint x: 155, startPoint y: 240, endPoint x: 225, endPoint y: 240, distance: 70.0
click at [225, 240] on input "090003898" at bounding box center [235, 243] width 224 height 28
click at [200, 171] on input "09" at bounding box center [235, 174] width 224 height 28
click at [210, 216] on div "0905744092 - hiệp" at bounding box center [235, 210] width 203 height 20
type input "0905744092"
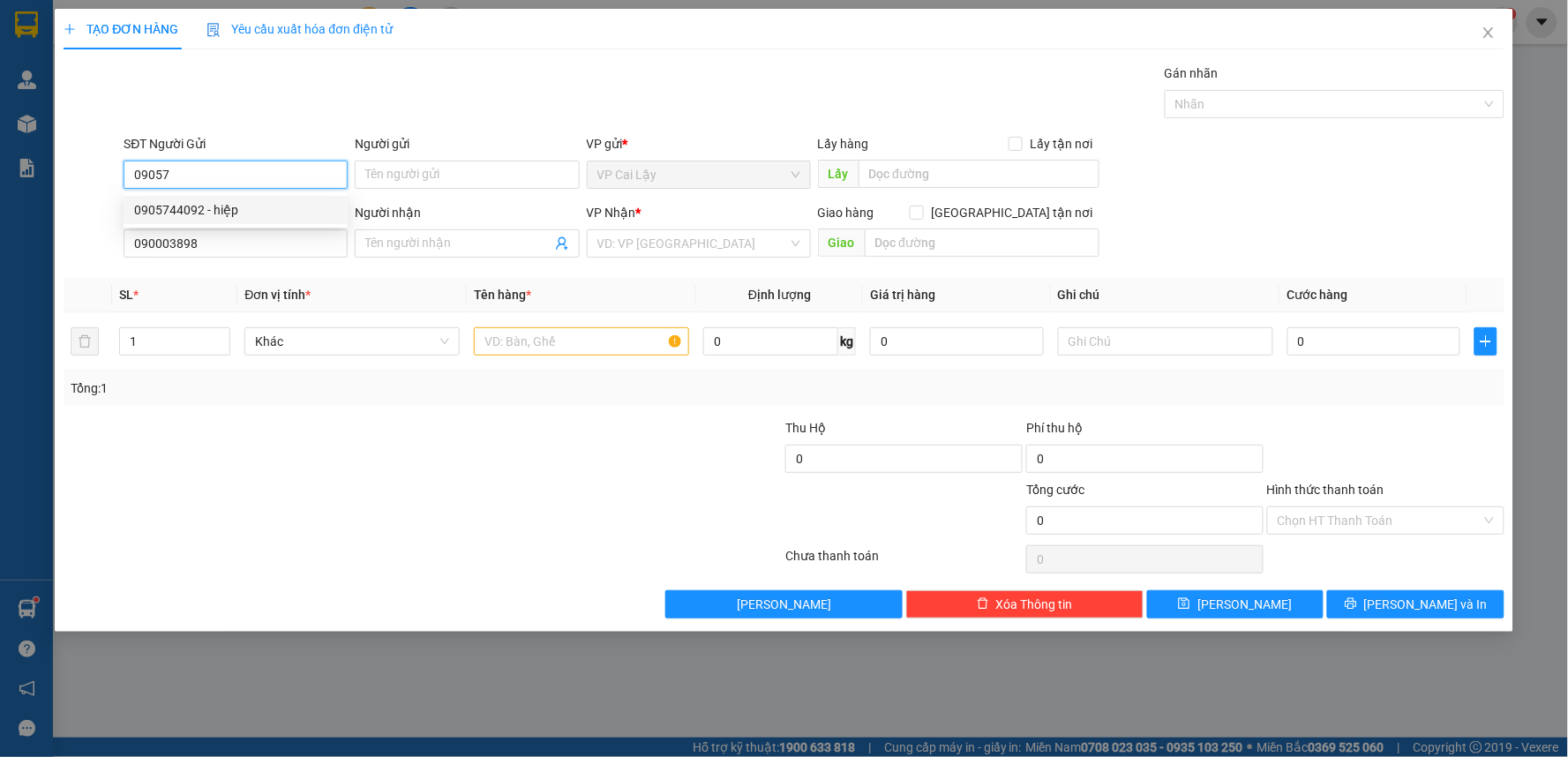
type input "hiệp"
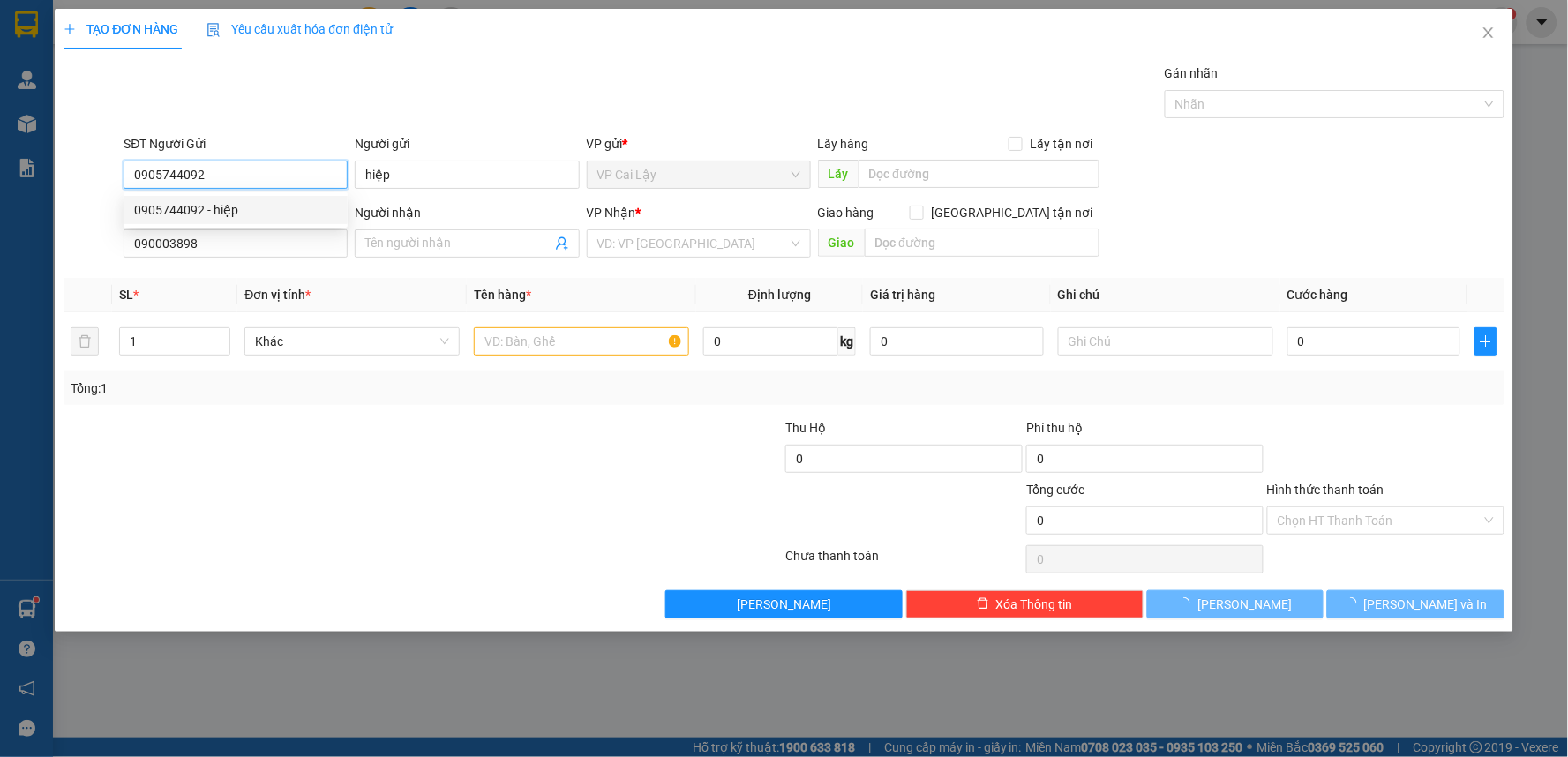
type input "20.000"
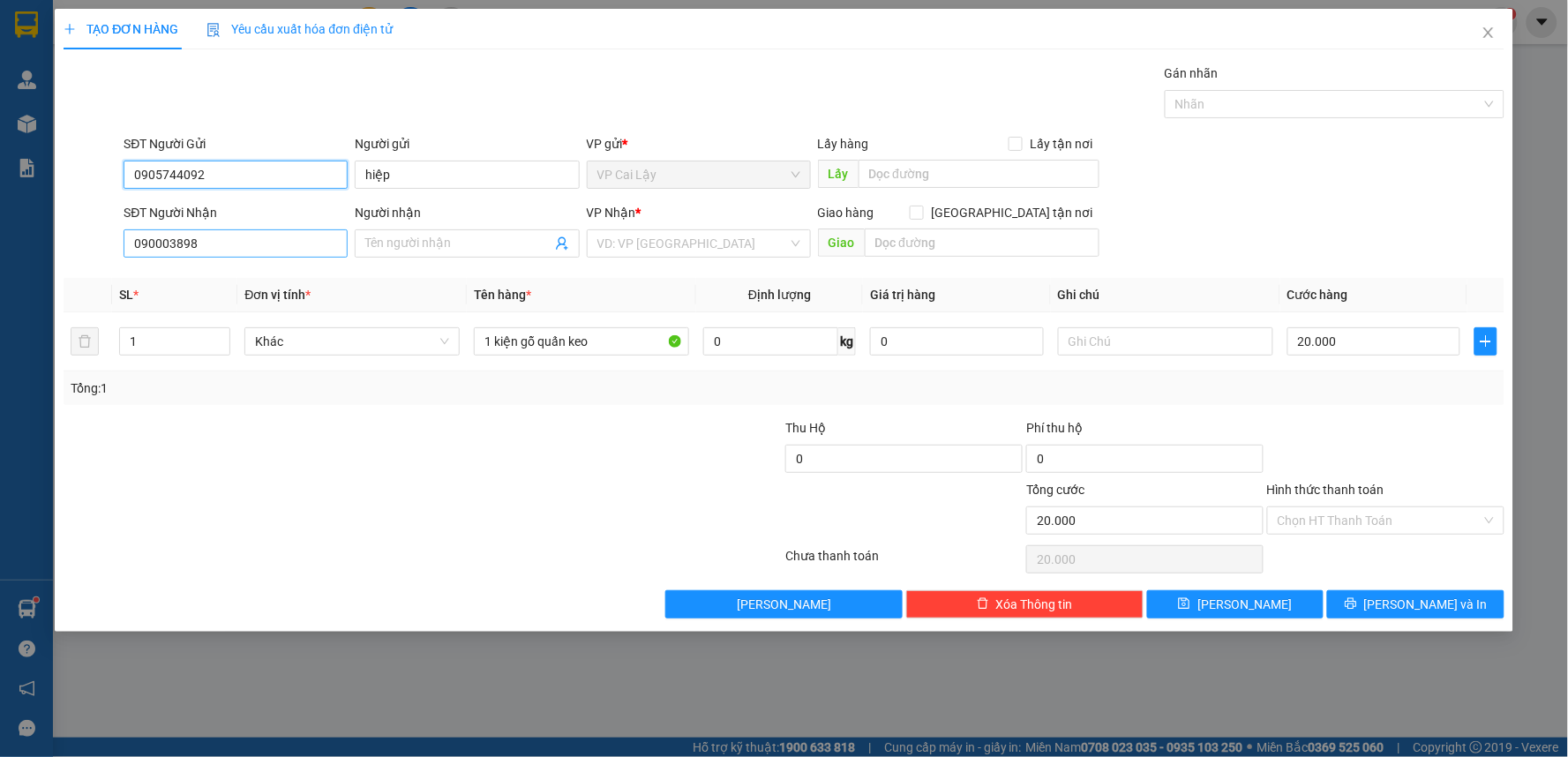
type input "0905744092"
drag, startPoint x: 293, startPoint y: 248, endPoint x: 24, endPoint y: 243, distance: 269.0
click at [24, 243] on div "TẠO ĐƠN HÀNG Yêu cầu xuất hóa đơn điện tử Transit Pickup Surcharge Ids Transit …" at bounding box center [784, 378] width 1568 height 757
click at [301, 256] on input "09000" at bounding box center [235, 243] width 224 height 28
click at [153, 245] on input "090003898" at bounding box center [235, 243] width 224 height 28
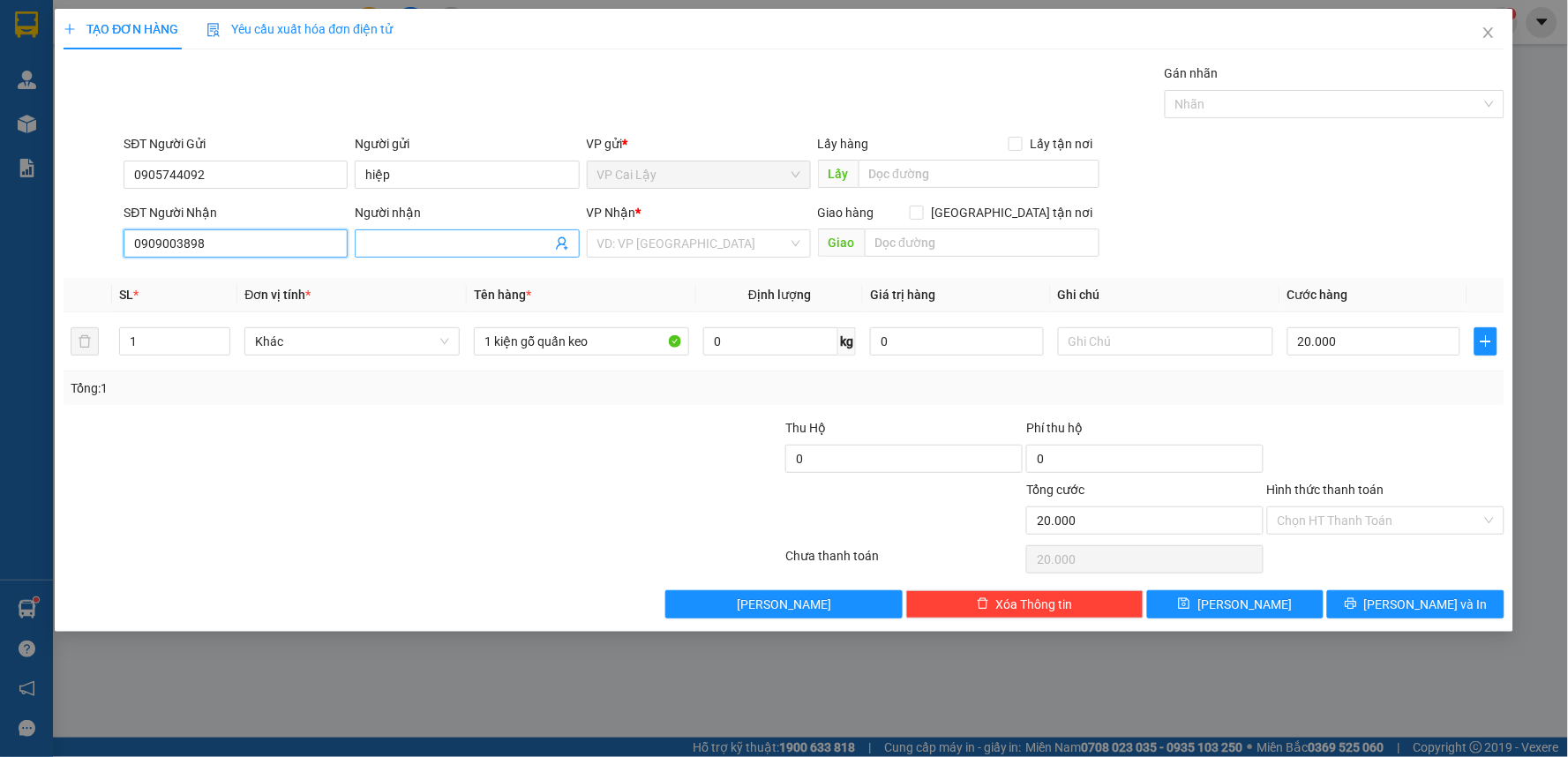
type input "0909003898"
click at [404, 247] on input "Người nhận" at bounding box center [457, 244] width 185 height 20
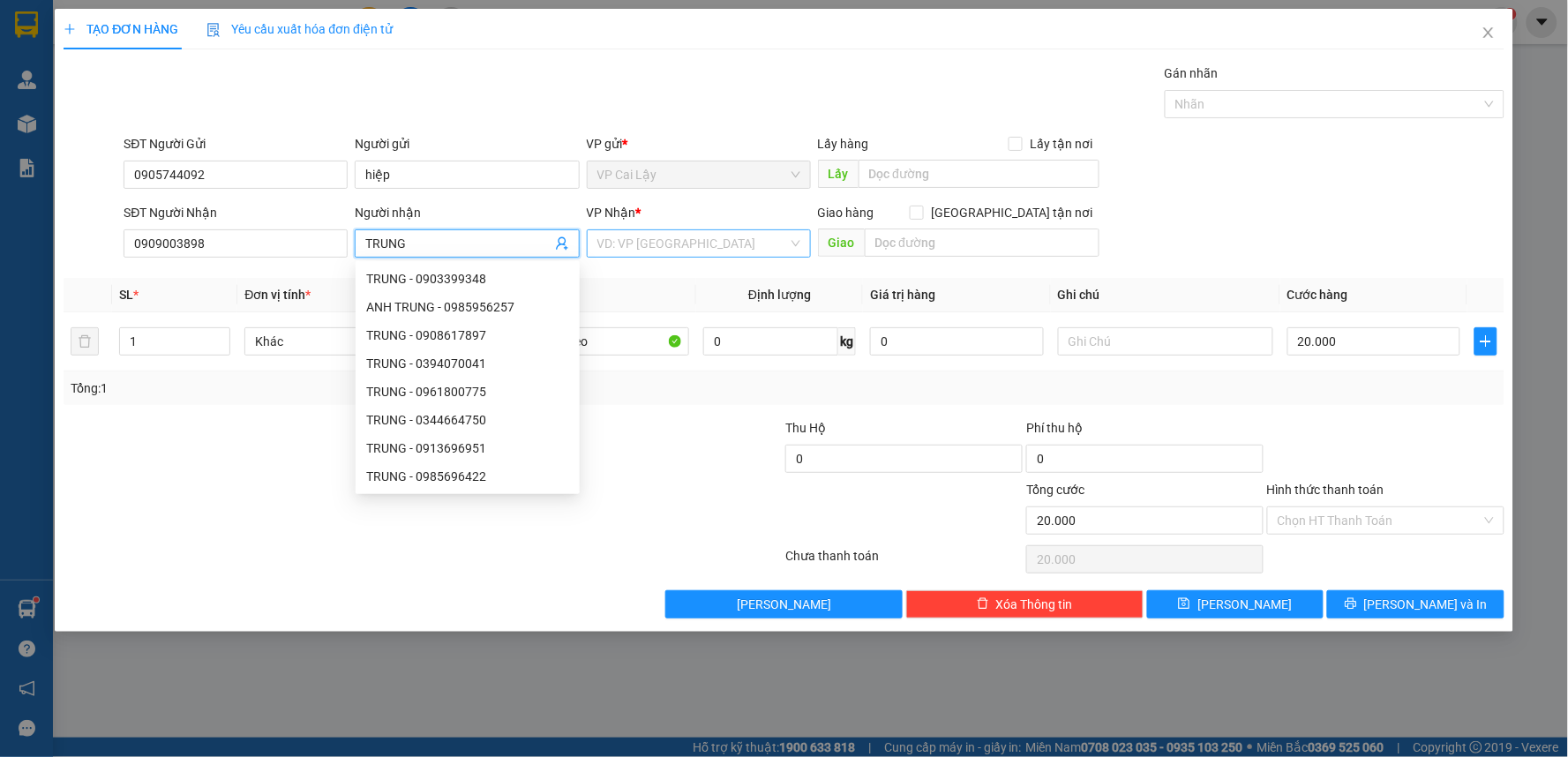
type input "TRUNG"
click at [745, 248] on input "search" at bounding box center [692, 243] width 191 height 26
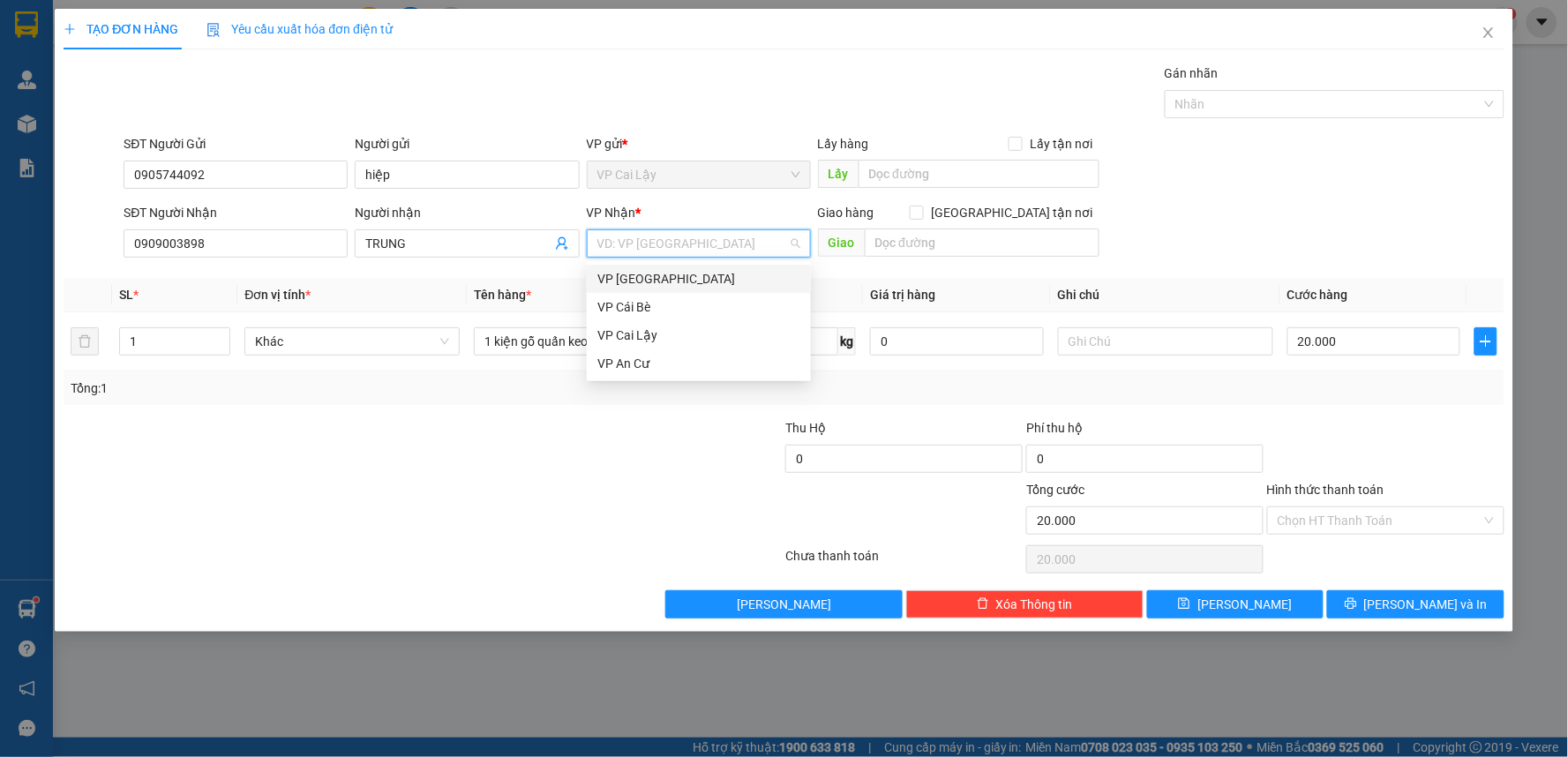
click at [678, 285] on div "VP [GEOGRAPHIC_DATA]" at bounding box center [698, 279] width 203 height 20
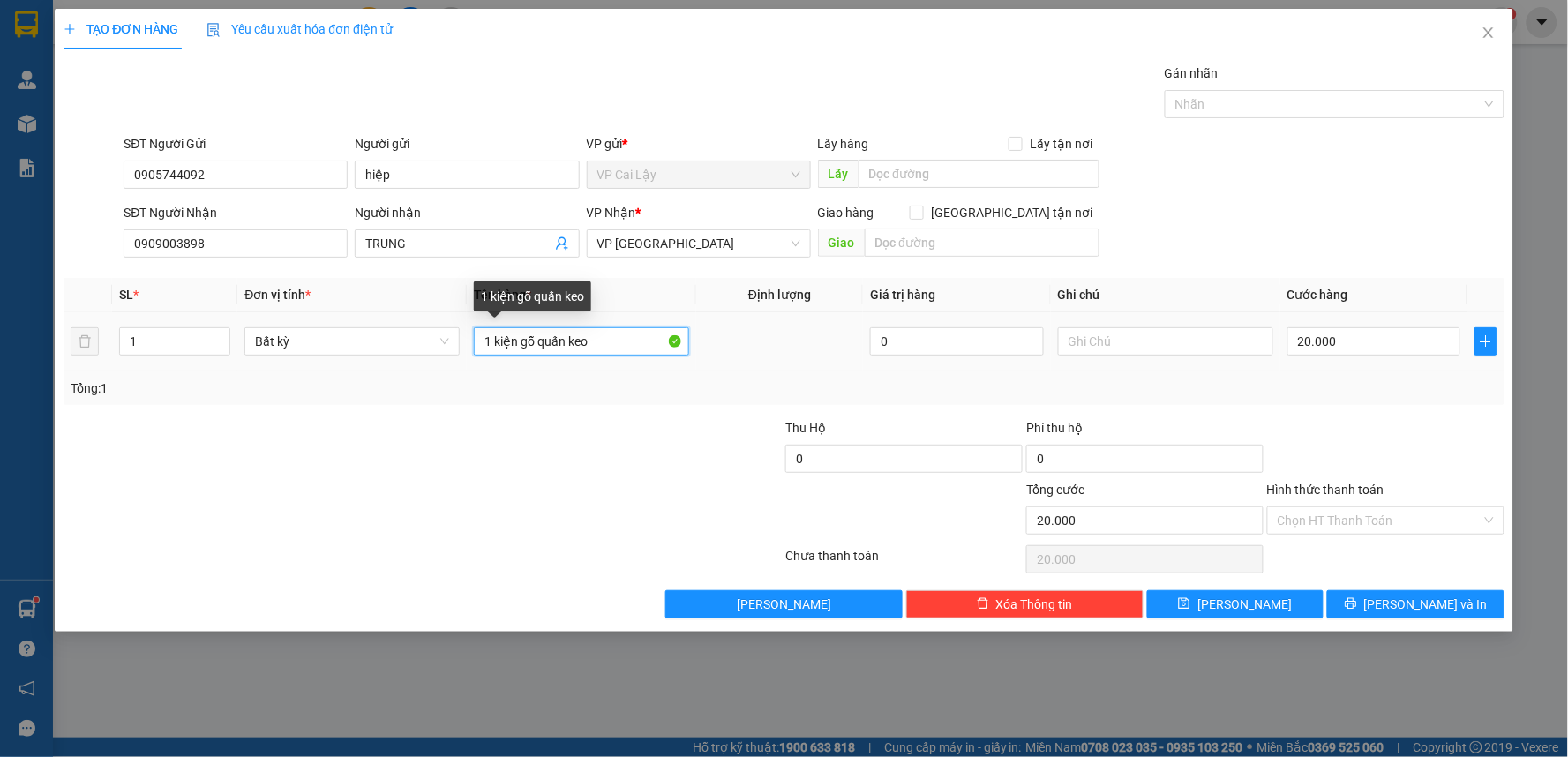
click at [616, 346] on input "1 kiện gỗ quấn keo" at bounding box center [582, 341] width 215 height 28
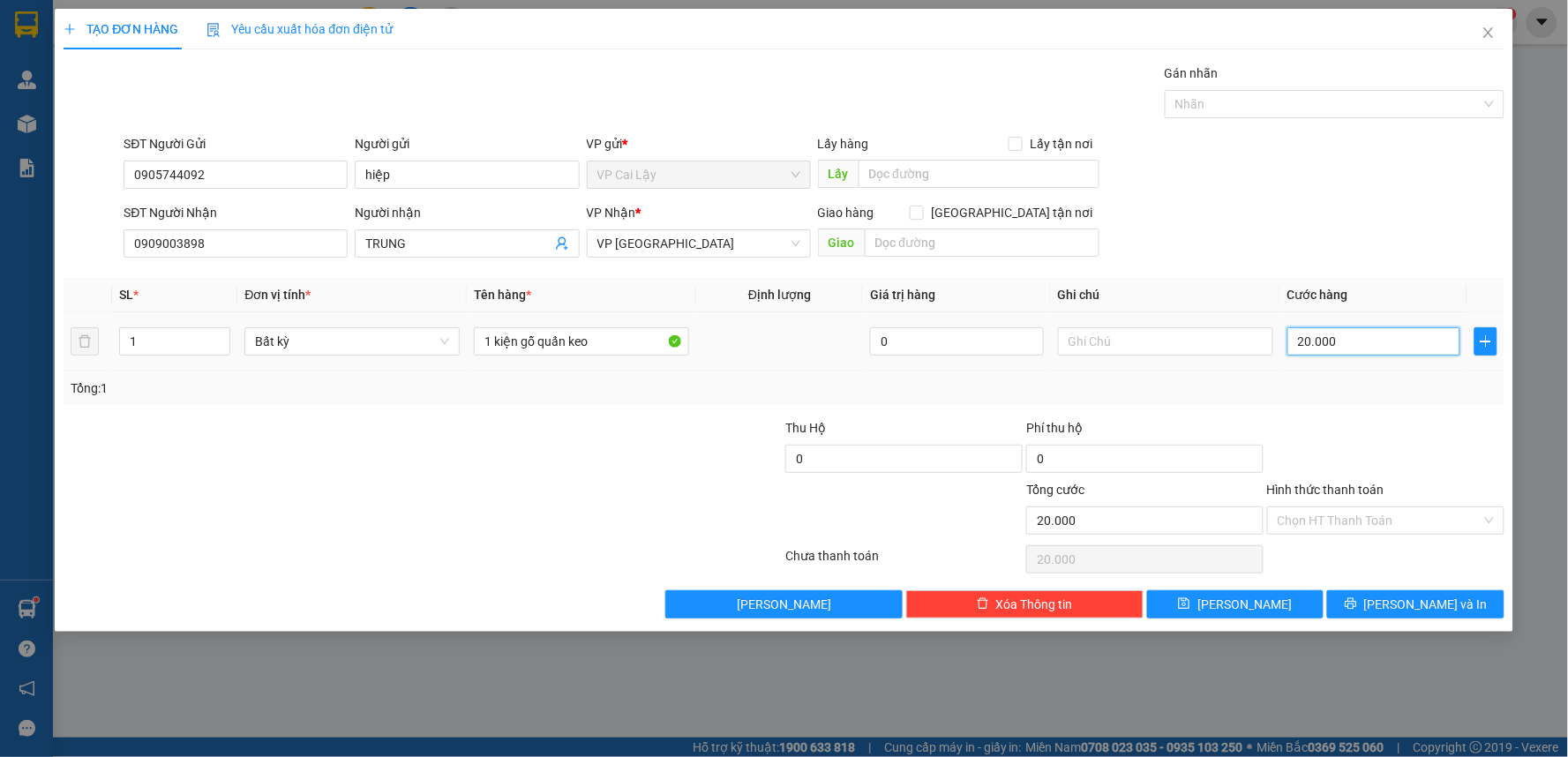
click at [1359, 347] on input "20.000" at bounding box center [1373, 341] width 173 height 28
type input "0"
type input "4"
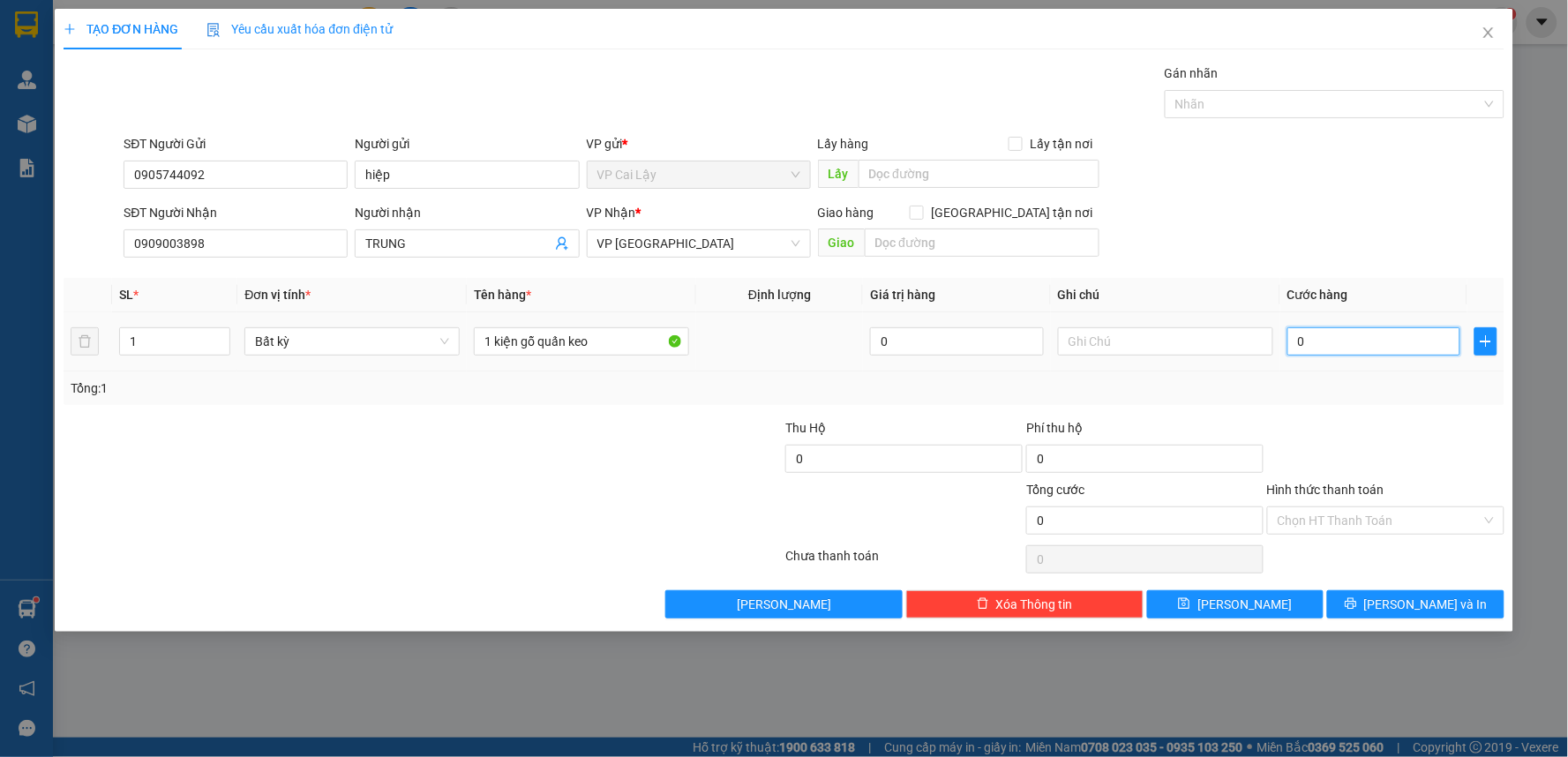
type input "4"
type input "04"
type input "40"
type input "040"
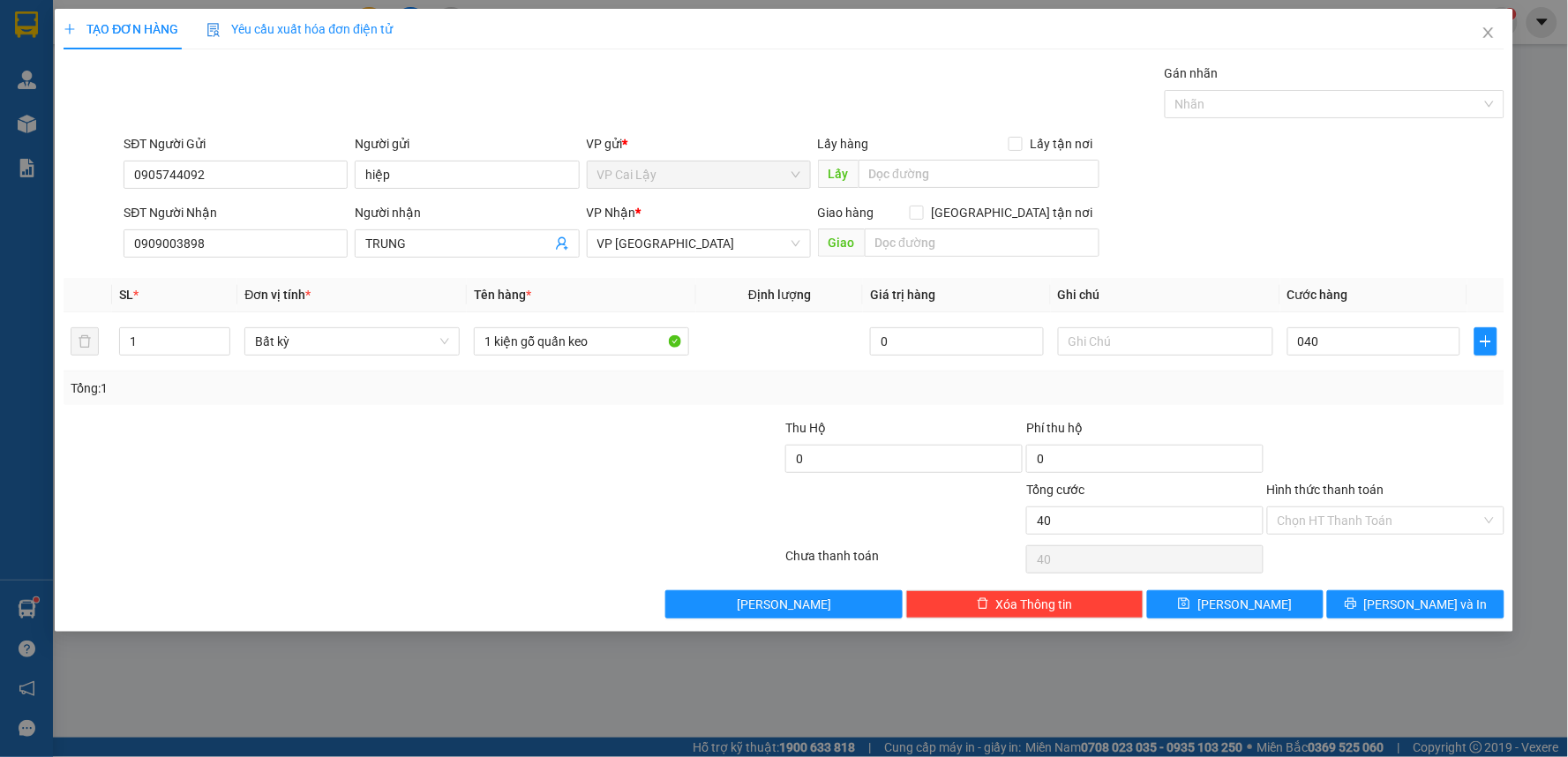
type input "40.000"
click at [1403, 428] on div at bounding box center [1386, 449] width 241 height 62
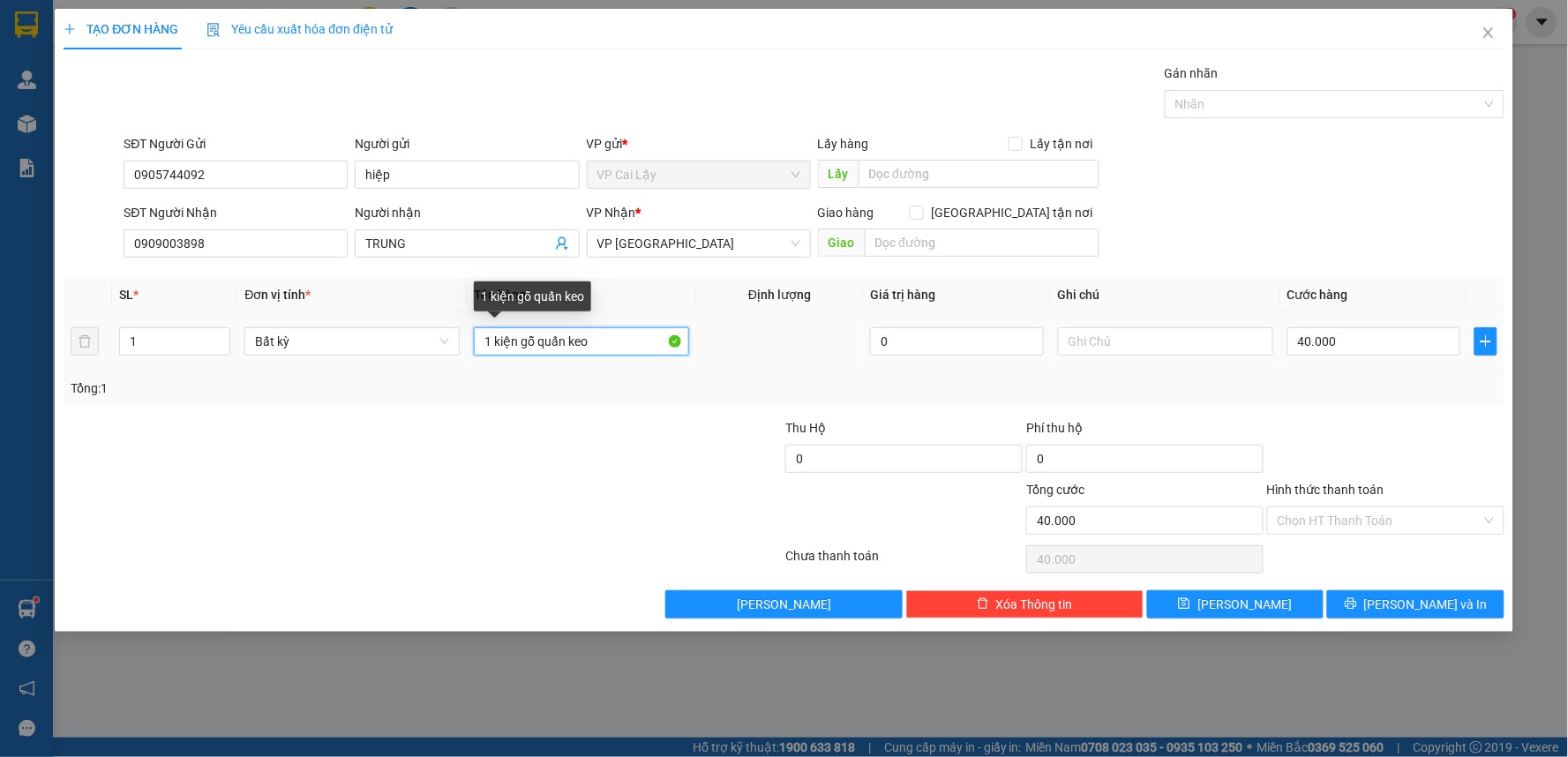
click at [490, 344] on input "1 kiện gỗ quấn keo" at bounding box center [582, 341] width 215 height 28
click at [600, 342] on input "2 kiện gỗ quấn keo" at bounding box center [582, 341] width 215 height 28
type input "2 kiện TRẮNG"
click at [188, 338] on input "1" at bounding box center [175, 341] width 110 height 26
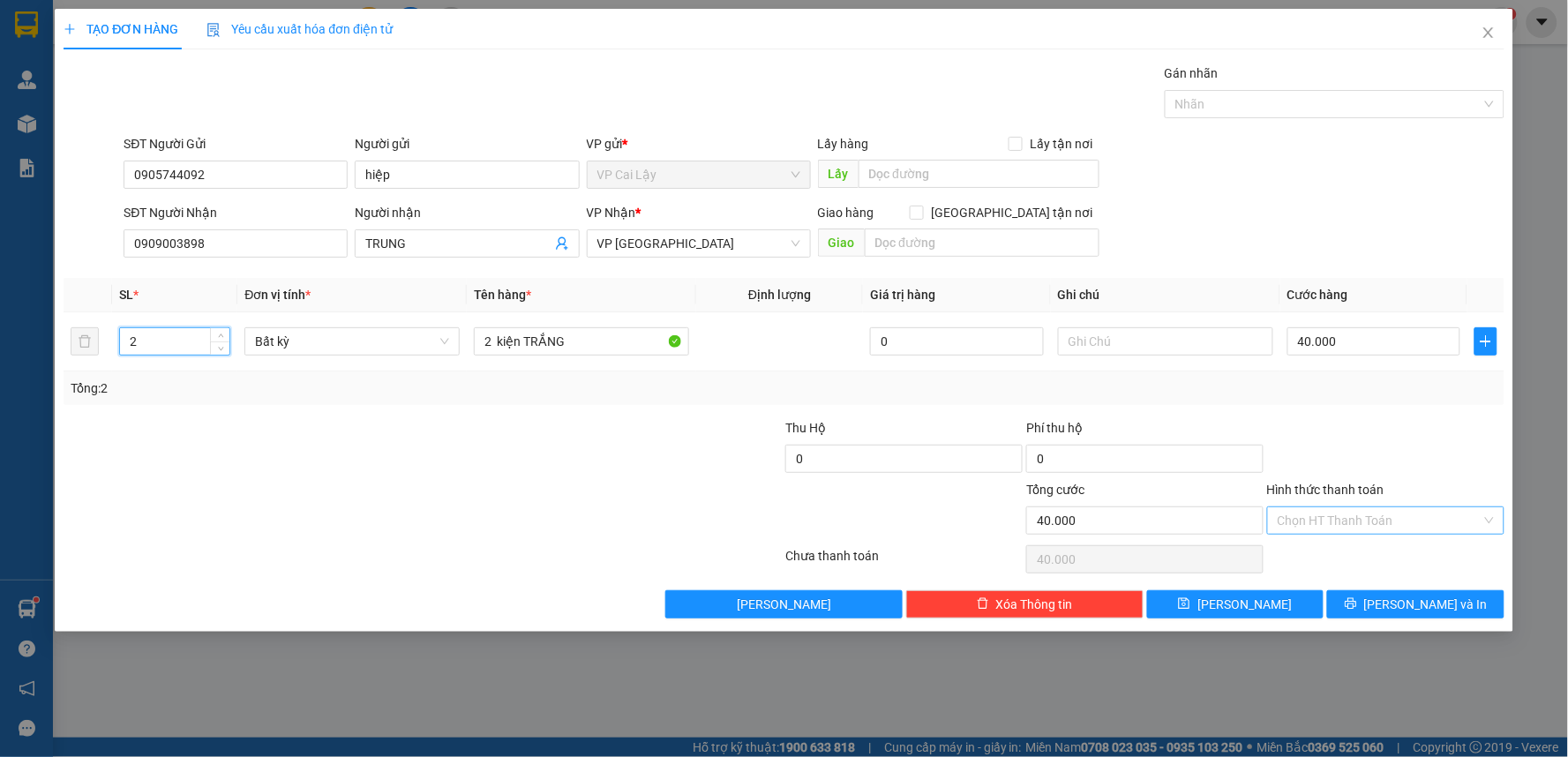
type input "2"
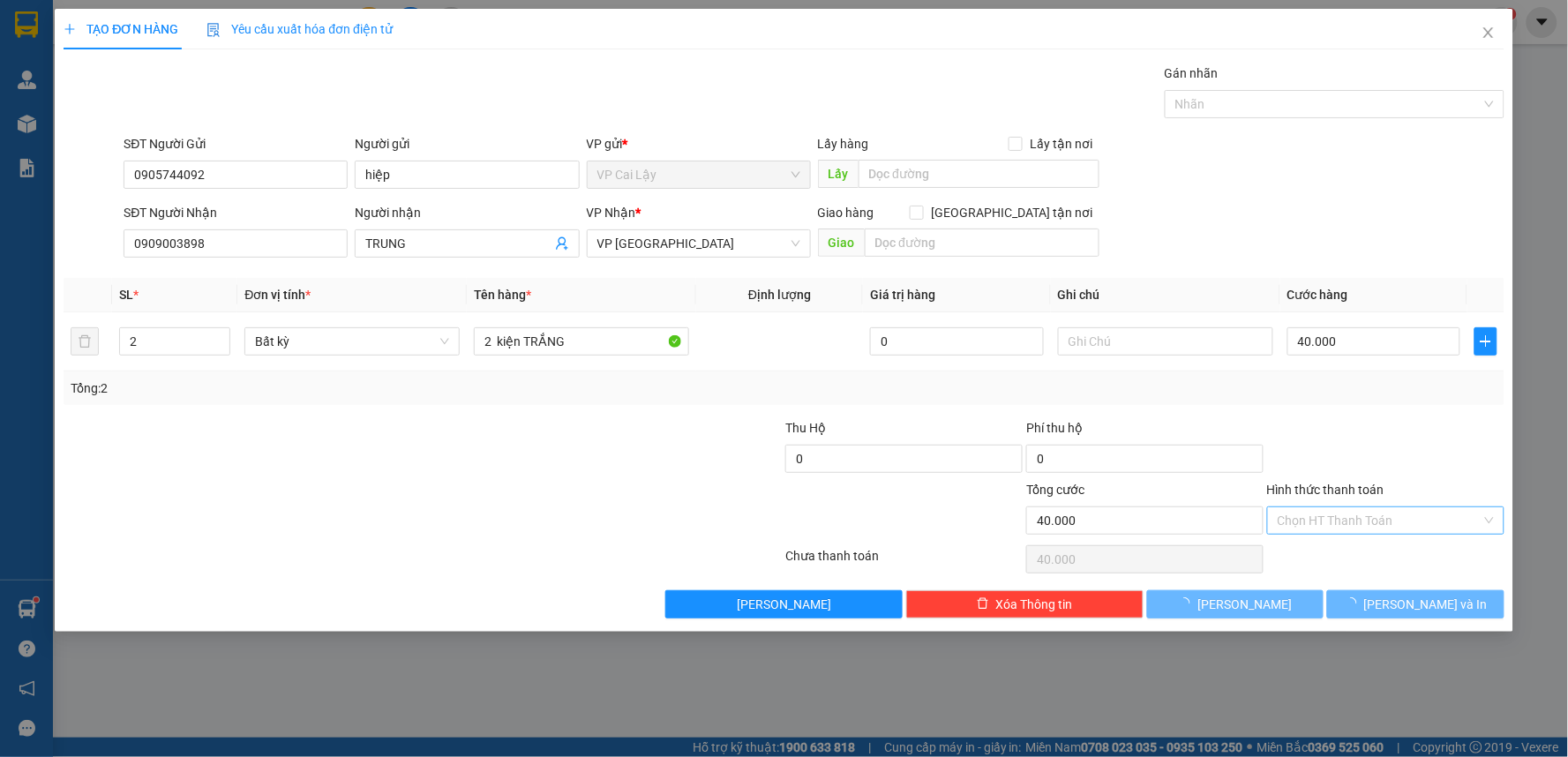
click at [1392, 512] on input "Hình thức thanh toán" at bounding box center [1379, 520] width 204 height 26
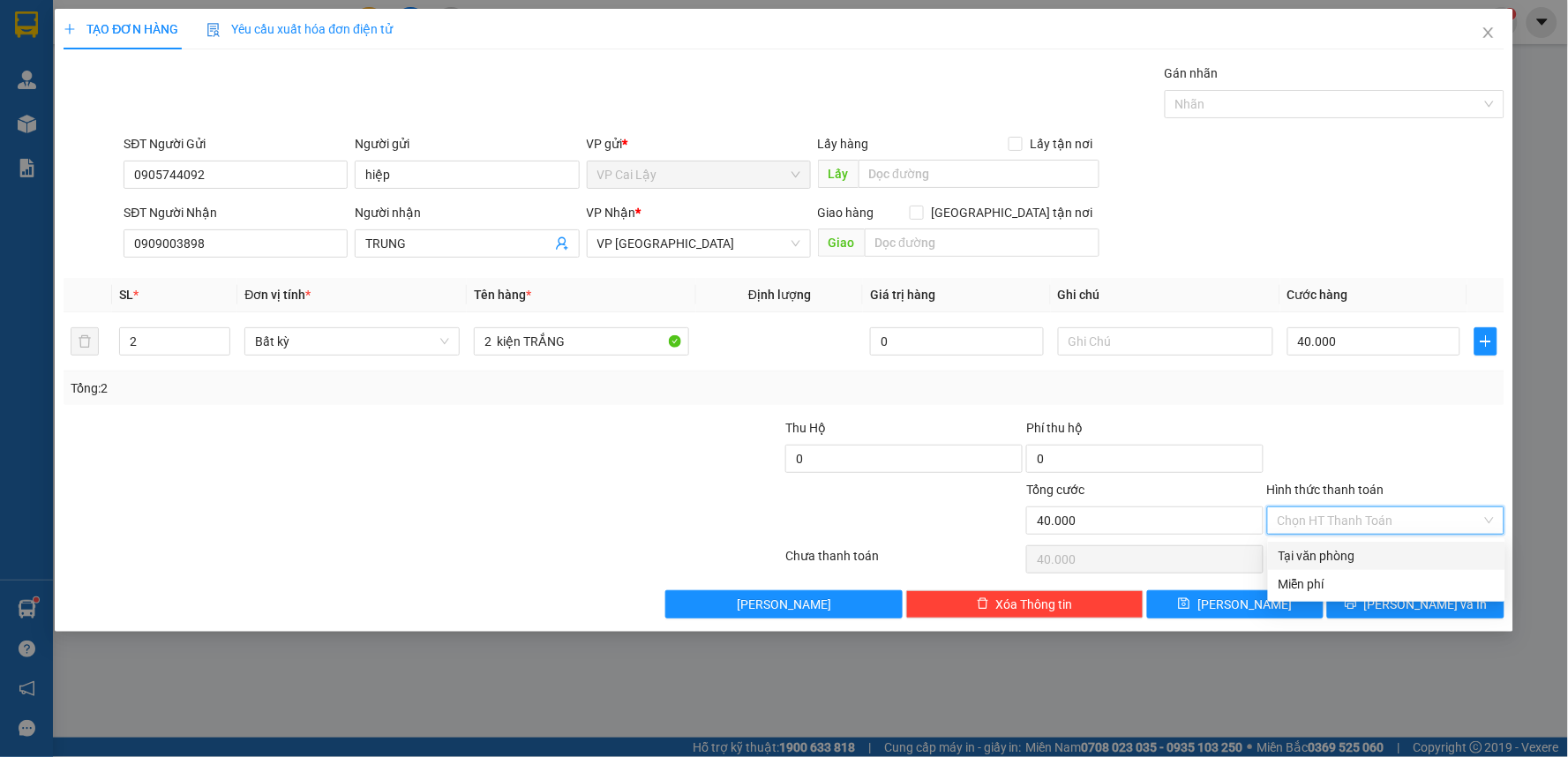
type input "0"
click at [1412, 448] on div at bounding box center [1386, 449] width 241 height 62
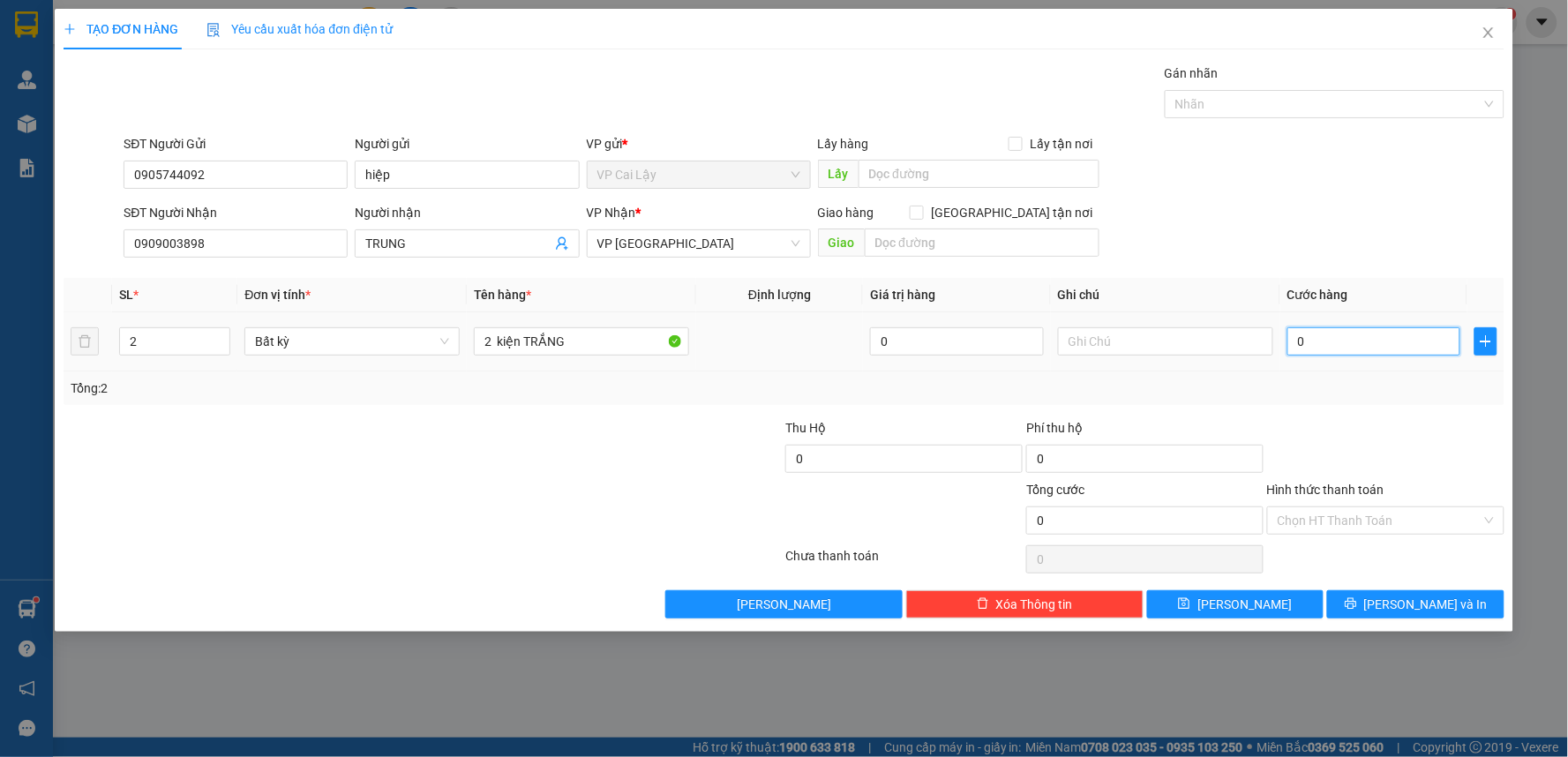
click at [1348, 346] on input "0" at bounding box center [1373, 341] width 173 height 28
type input "4"
type input "40"
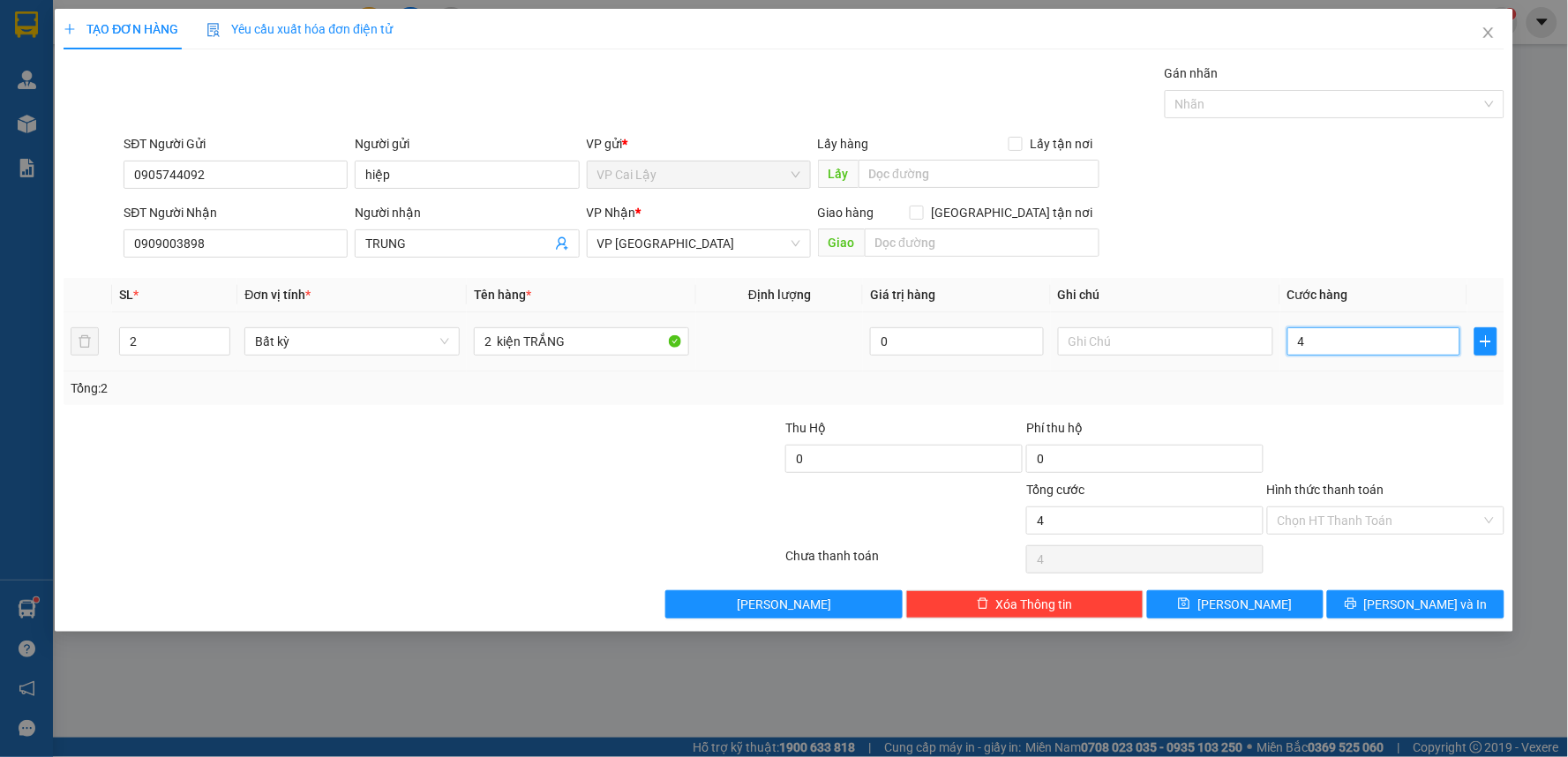
type input "40"
type input "40.000"
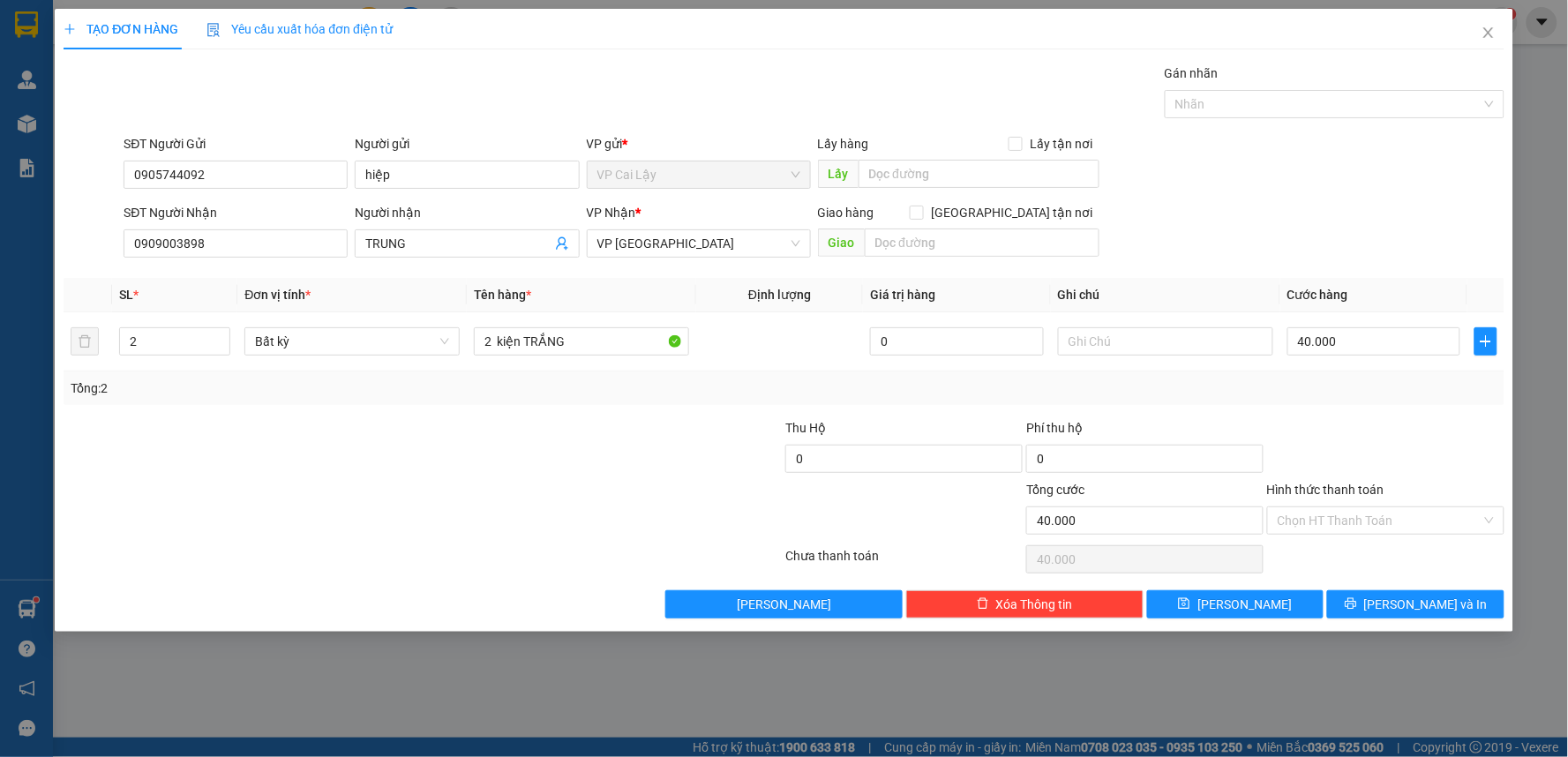
click at [1367, 447] on div at bounding box center [1386, 449] width 241 height 62
click at [1381, 517] on input "Hình thức thanh toán" at bounding box center [1379, 520] width 204 height 26
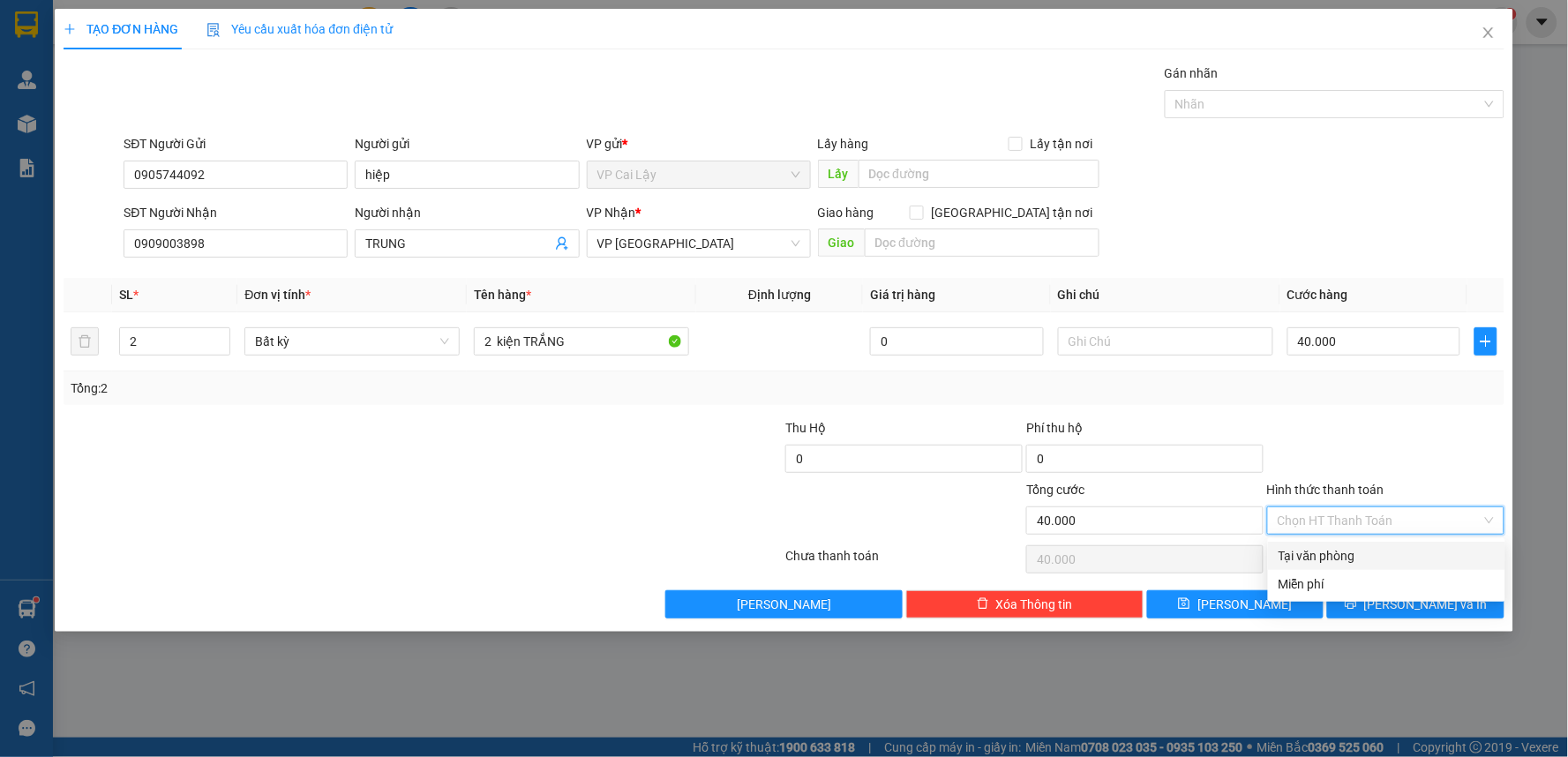
click at [1352, 548] on div "Tại văn phòng" at bounding box center [1386, 556] width 216 height 20
type input "0"
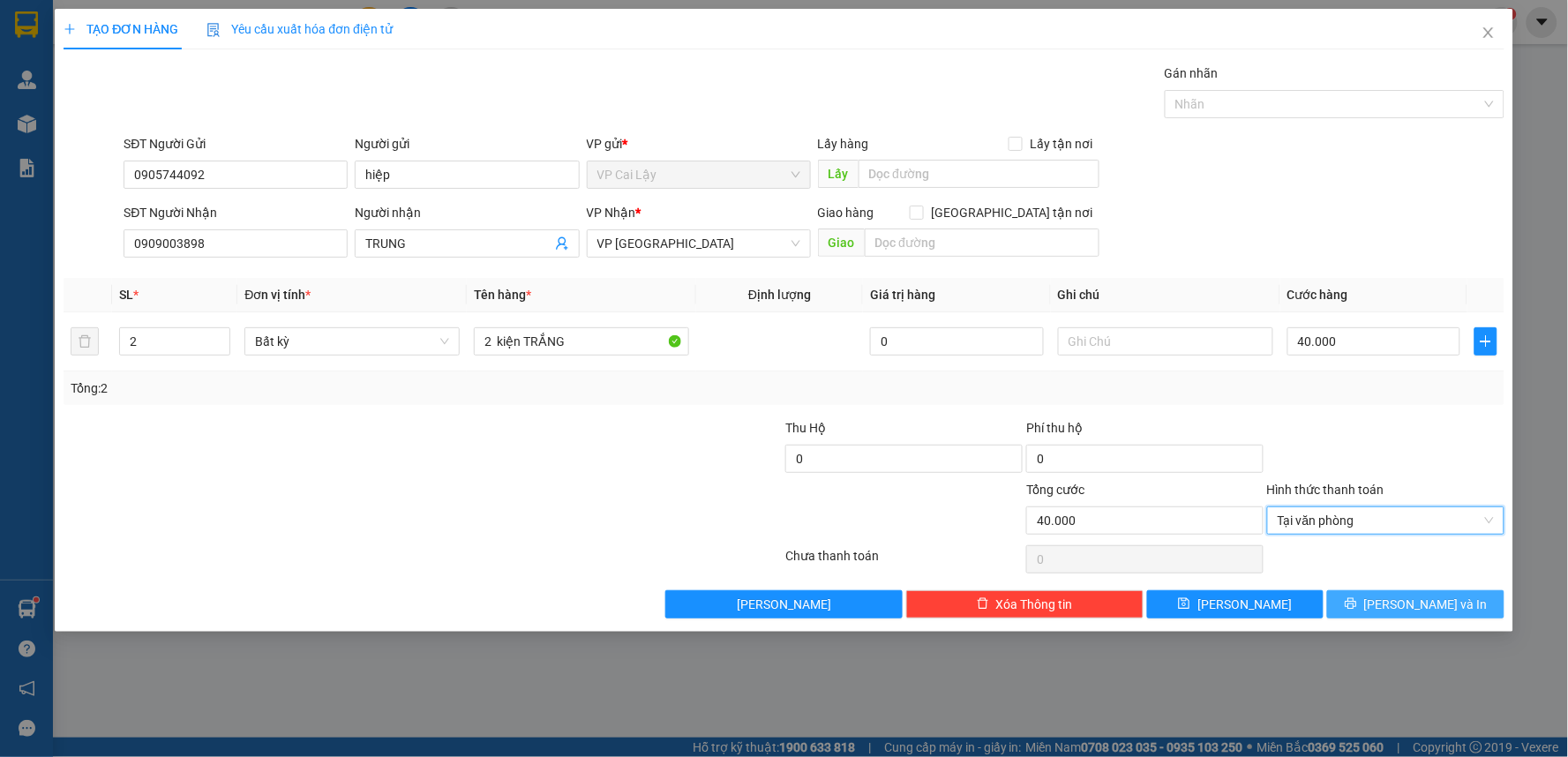
click at [1392, 596] on button "[PERSON_NAME] và In" at bounding box center [1415, 604] width 177 height 28
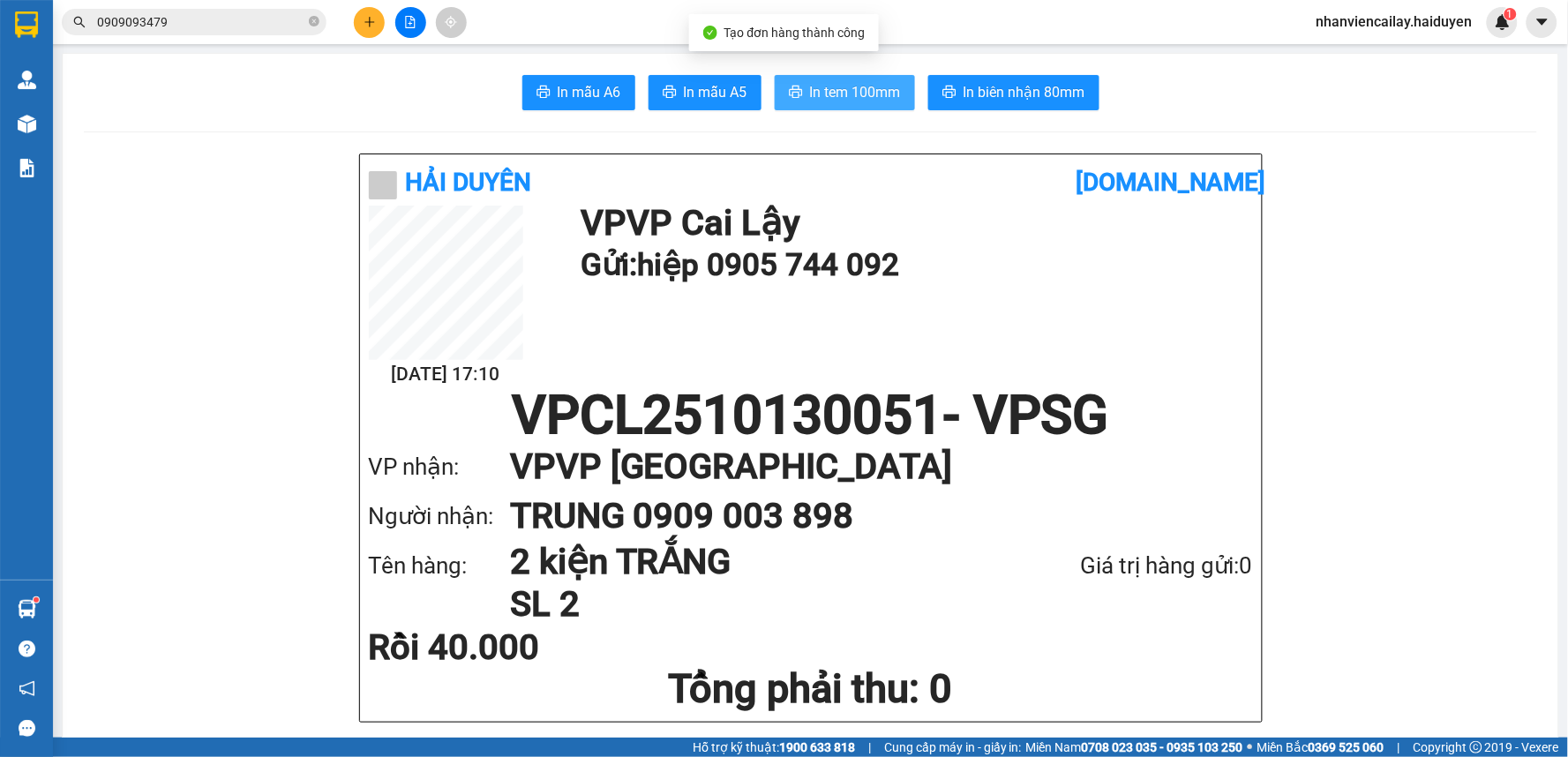
click at [810, 94] on span "In tem 100mm" at bounding box center [855, 92] width 91 height 23
click at [852, 99] on span "In tem 100mm" at bounding box center [855, 92] width 91 height 23
click at [238, 23] on input "0909093479" at bounding box center [201, 23] width 209 height 20
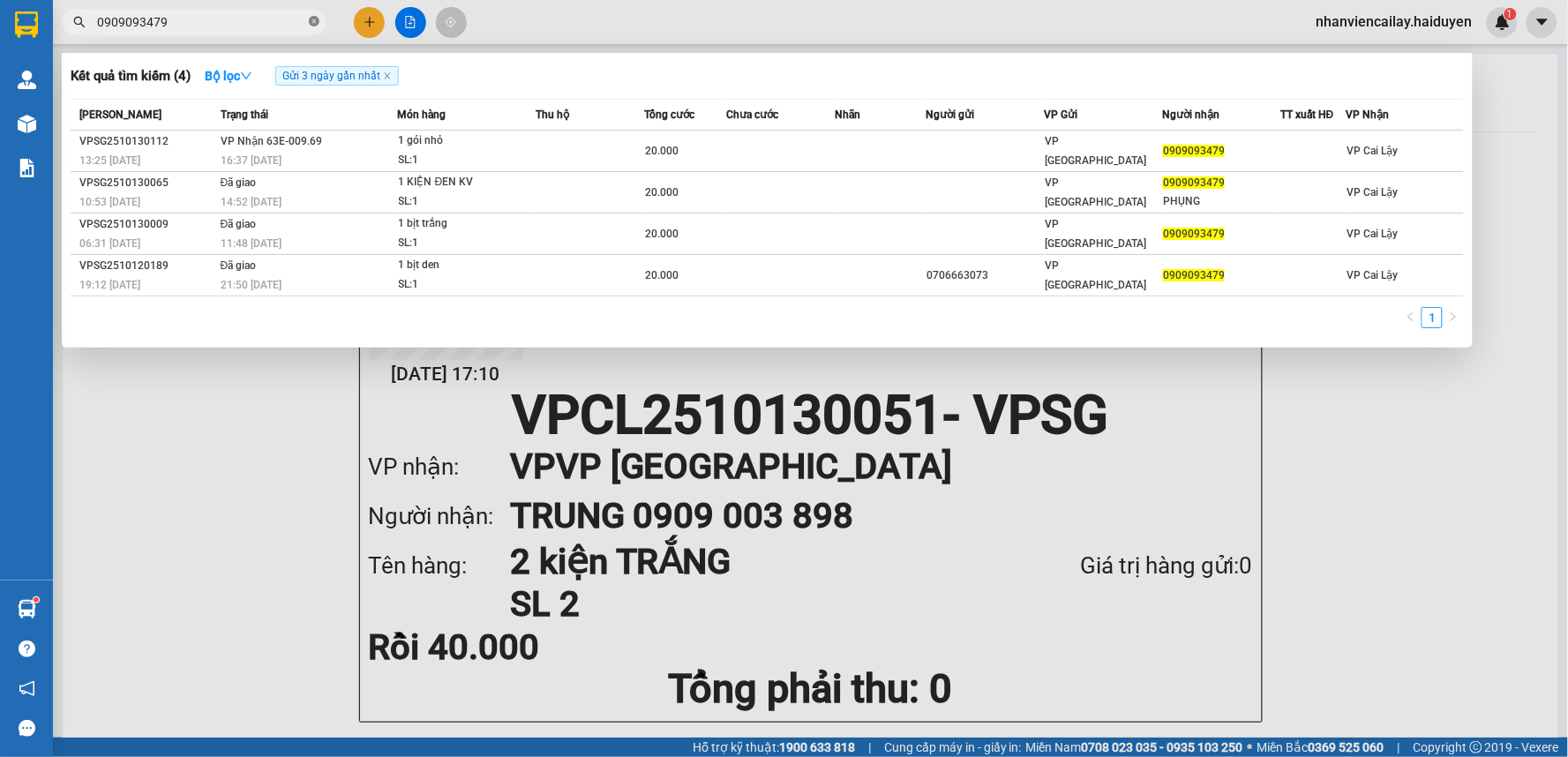
click at [312, 23] on icon "close-circle" at bounding box center [313, 21] width 11 height 11
type input "9"
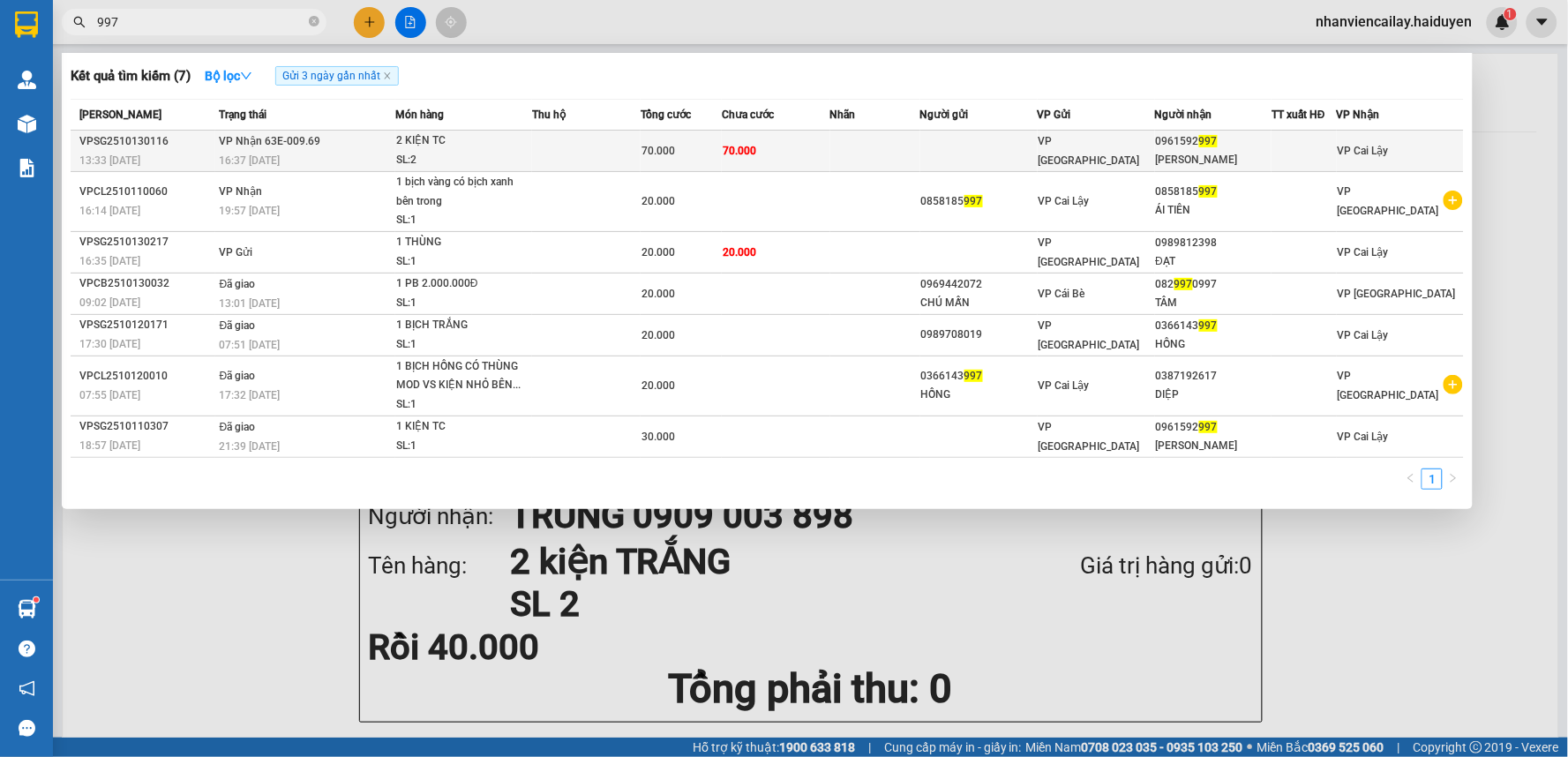
type input "997"
click at [550, 147] on td at bounding box center [586, 151] width 109 height 41
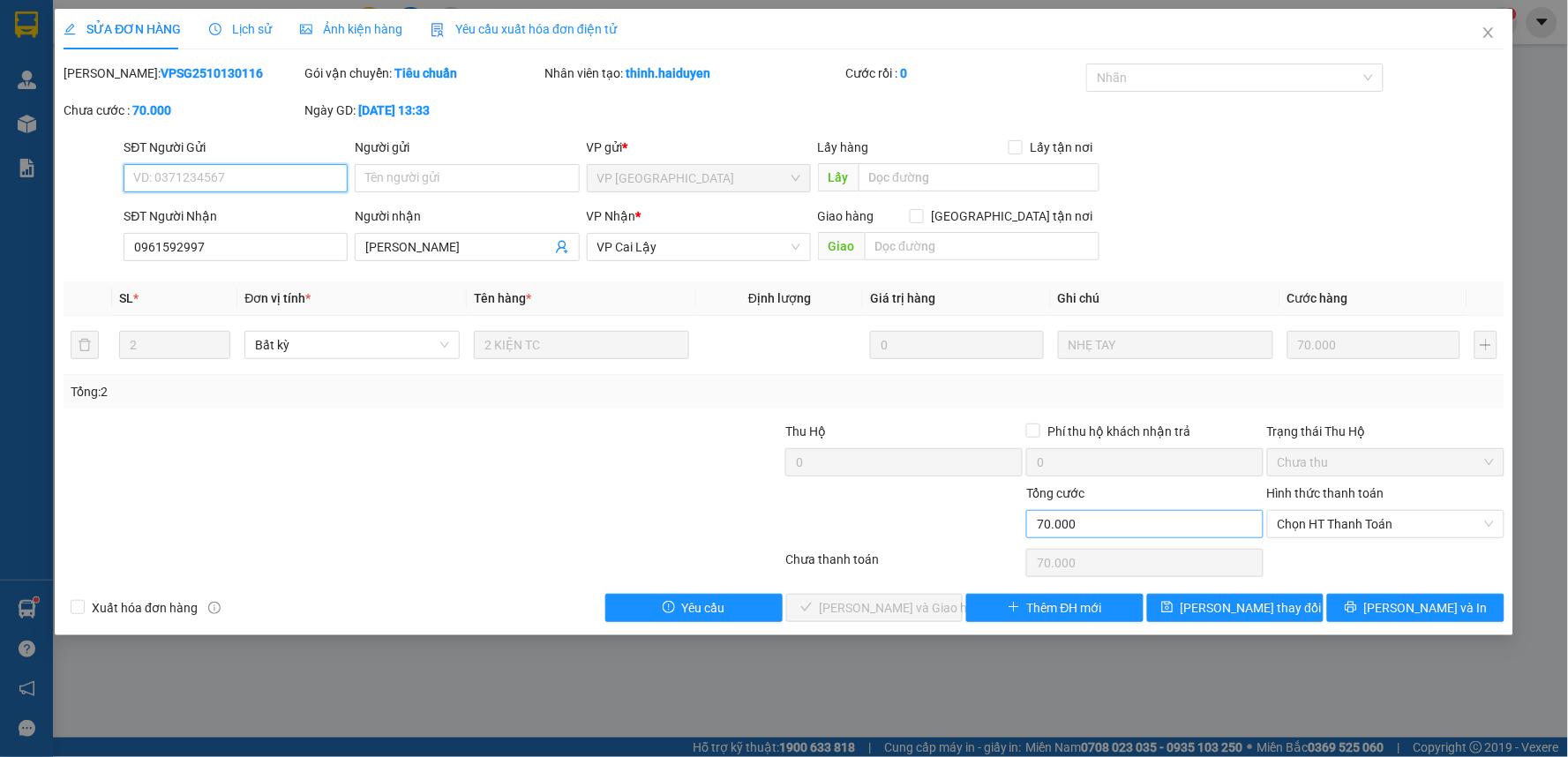
type input "0961592997"
type input "HỒNG NGỌC"
type input "0"
type input "70.000"
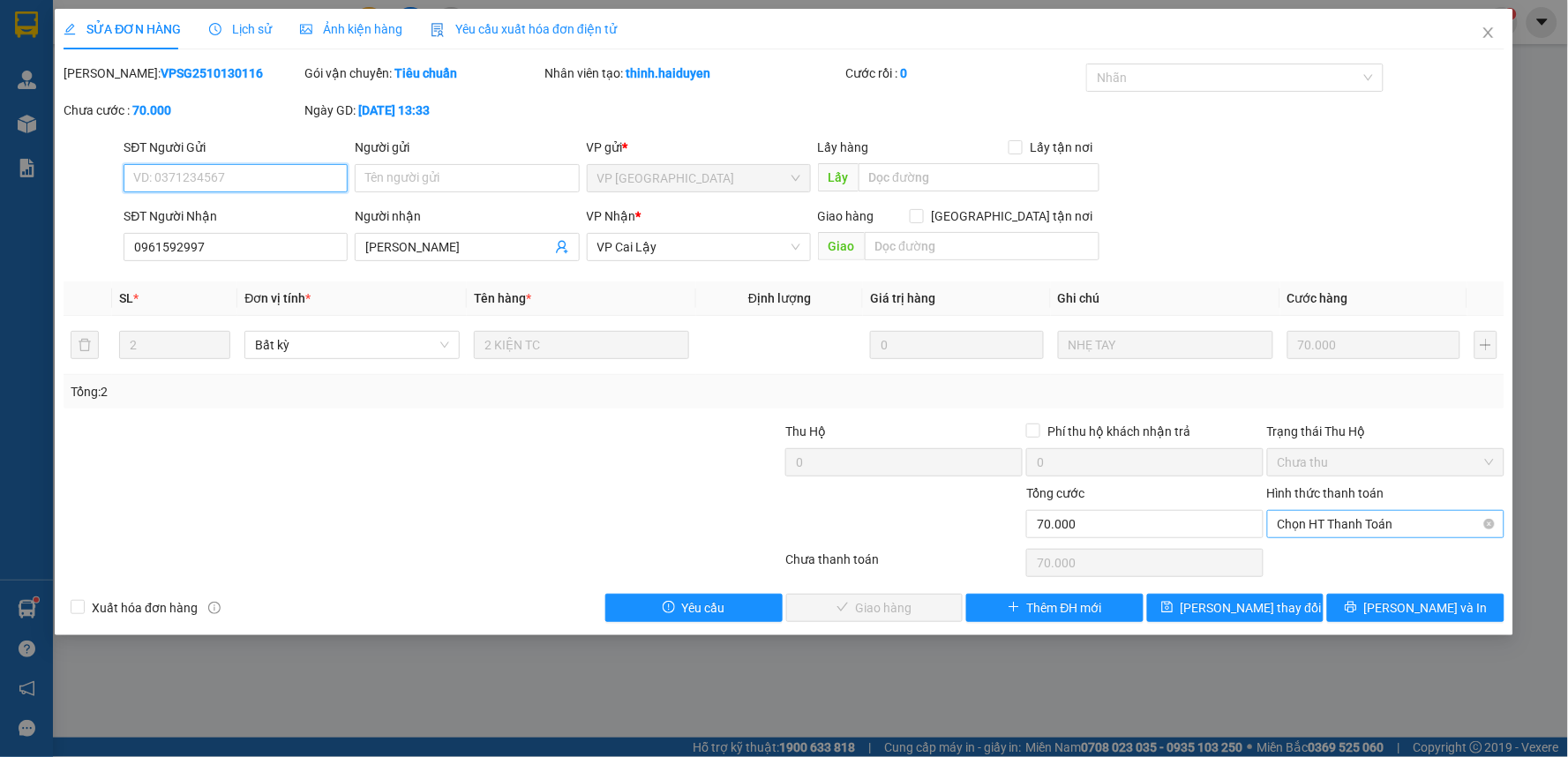
click at [1412, 525] on span "Chọn HT Thanh Toán" at bounding box center [1385, 524] width 216 height 26
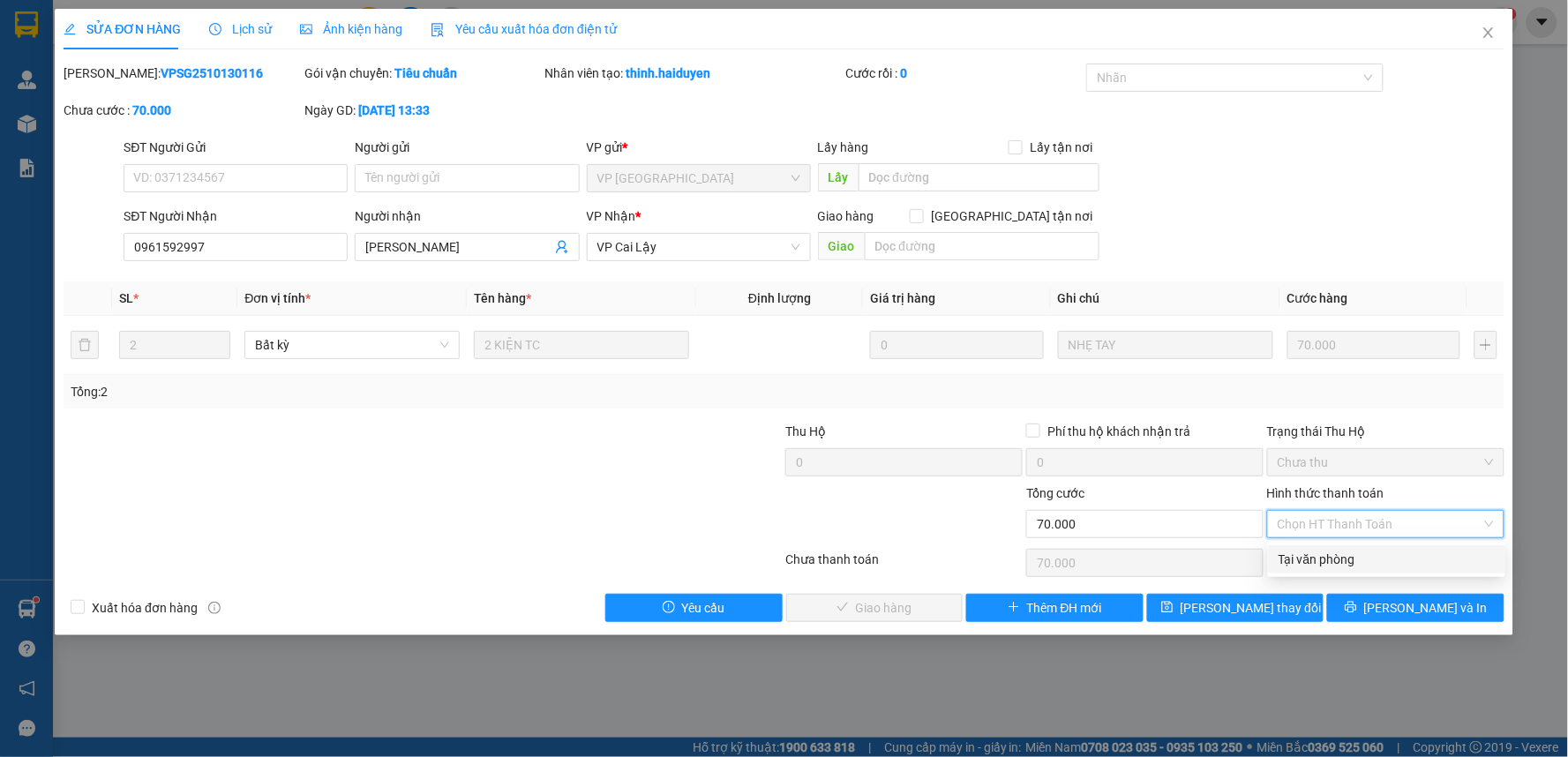
click at [1385, 557] on div "Tại văn phòng" at bounding box center [1386, 559] width 216 height 20
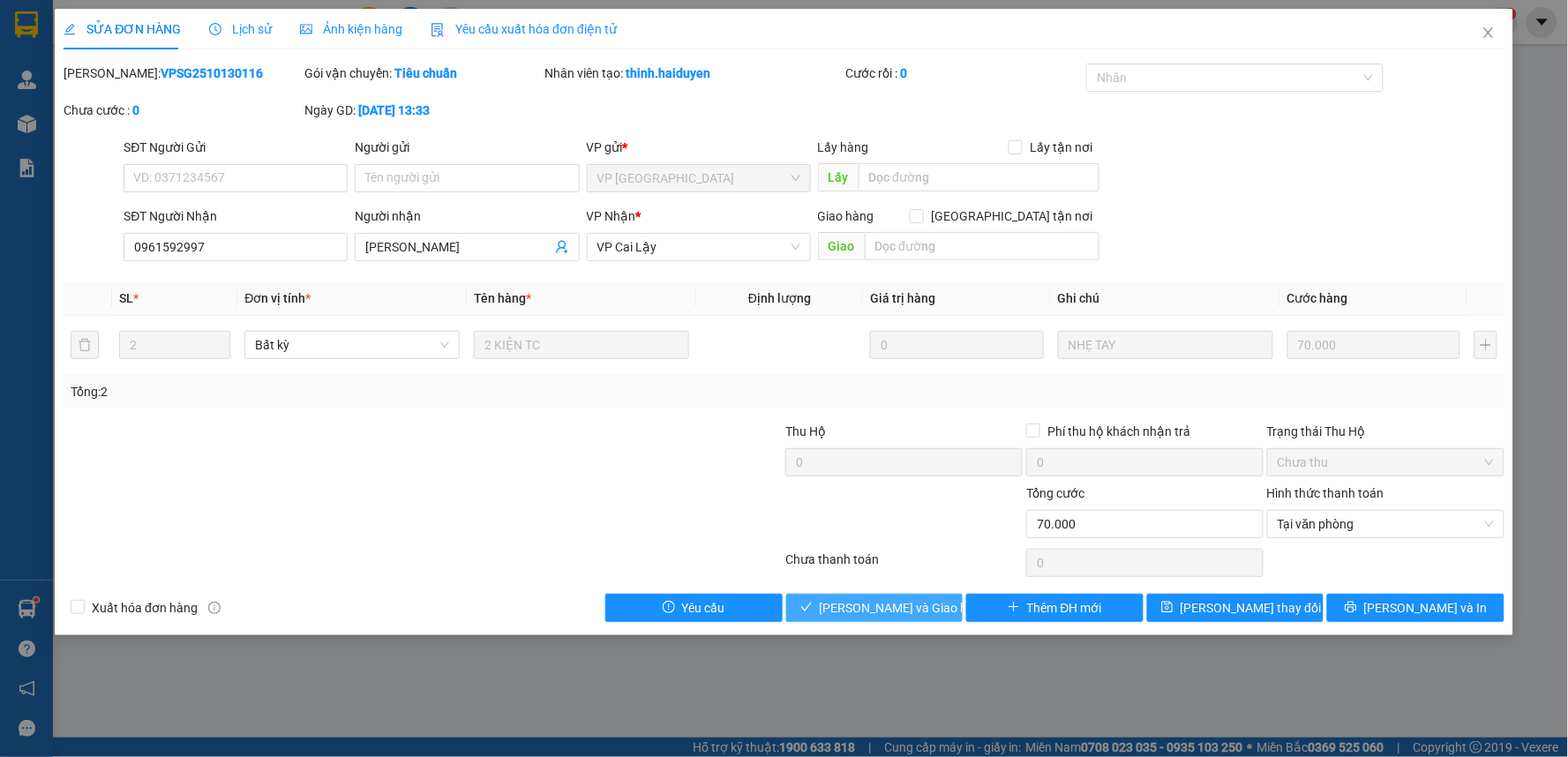
click at [900, 607] on span "[PERSON_NAME] và Giao hàng" at bounding box center [904, 608] width 169 height 20
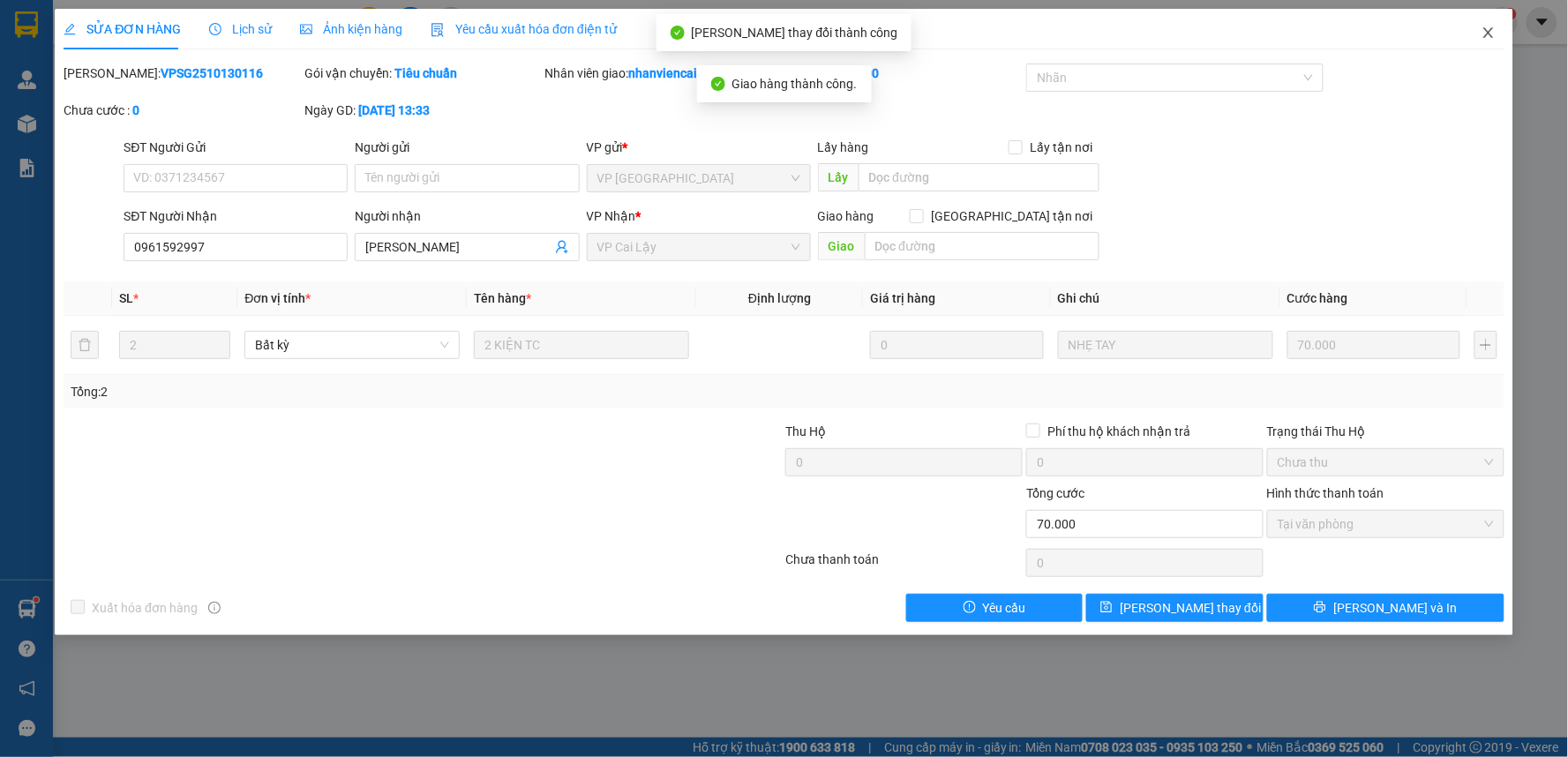
click at [1486, 32] on icon "close" at bounding box center [1488, 32] width 14 height 14
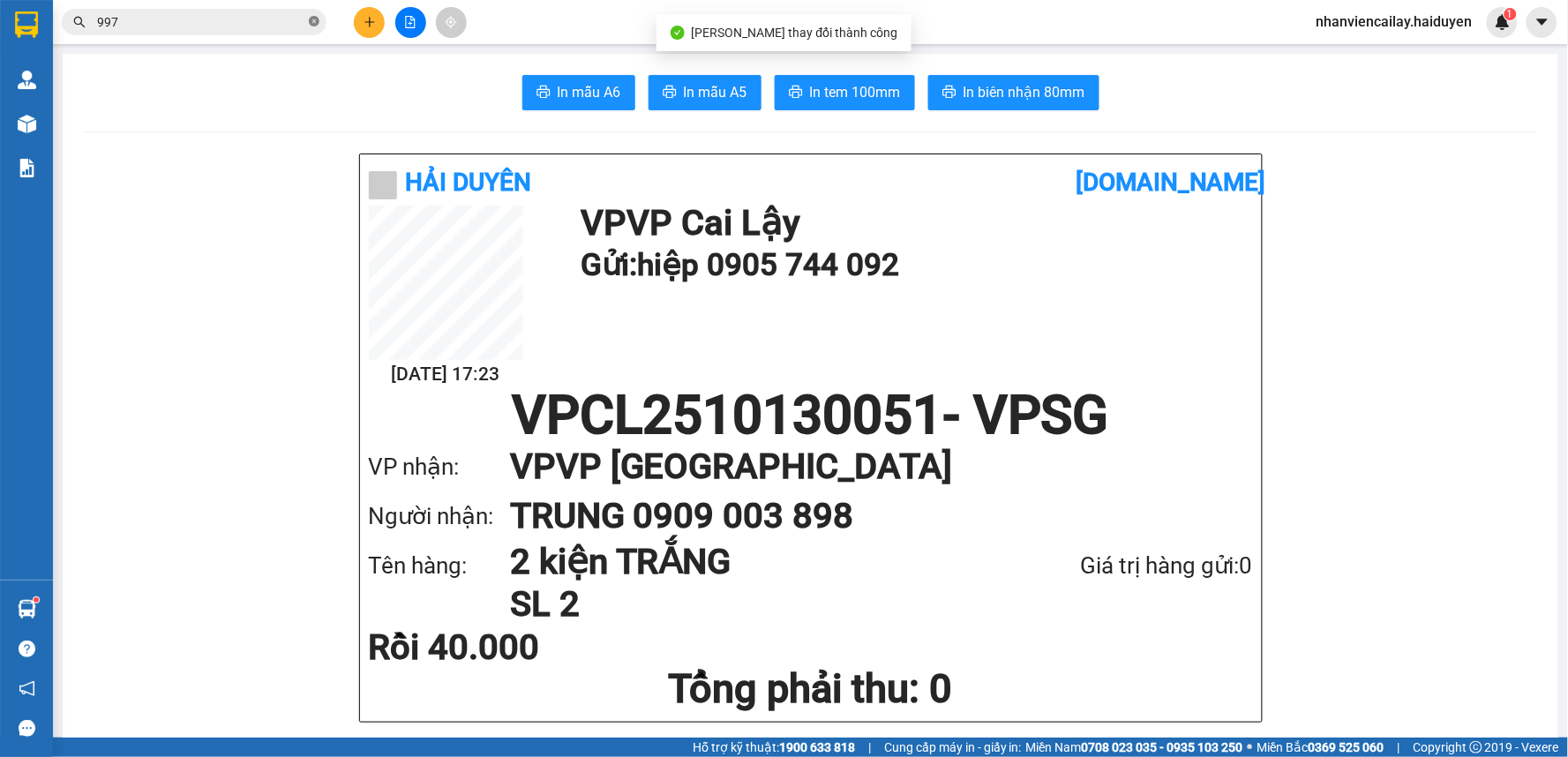
click at [310, 23] on icon "close-circle" at bounding box center [313, 21] width 11 height 11
click at [305, 23] on input "text" at bounding box center [201, 23] width 209 height 20
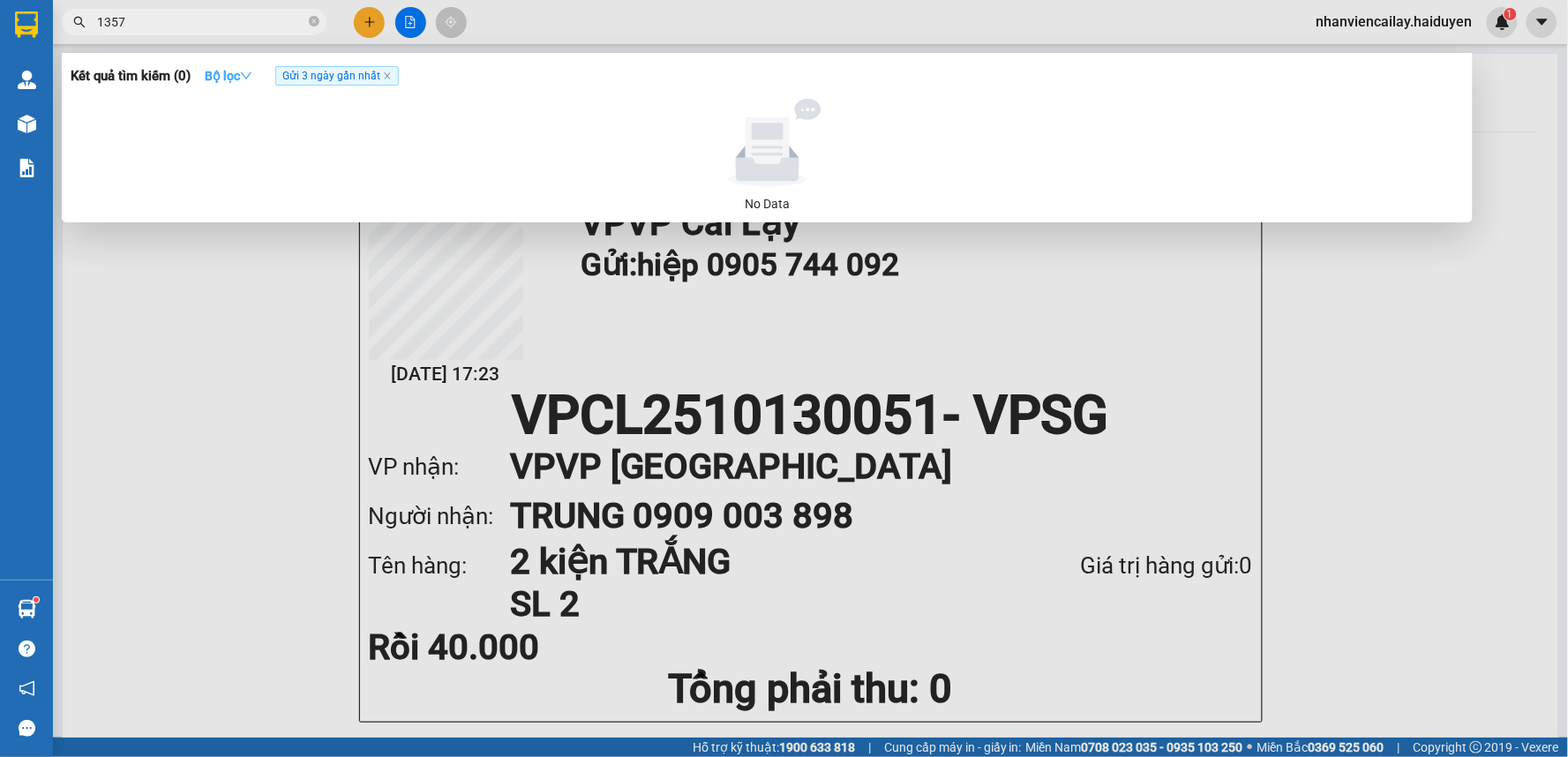
type input "1357"
click at [243, 71] on strong "Bộ lọc" at bounding box center [228, 75] width 48 height 14
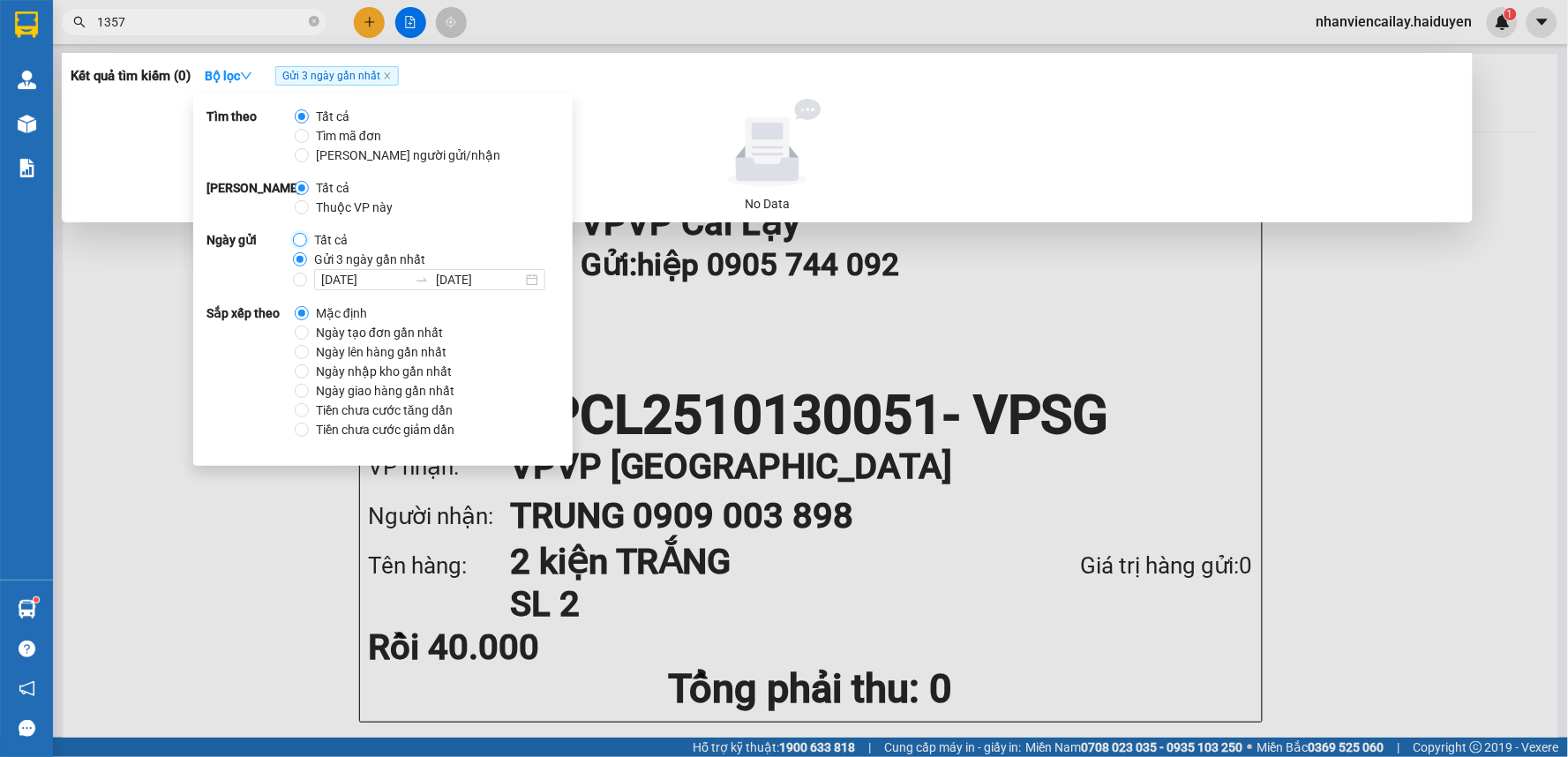
click at [295, 236] on input "Tất cả" at bounding box center [300, 240] width 14 height 14
radio input "true"
radio input "false"
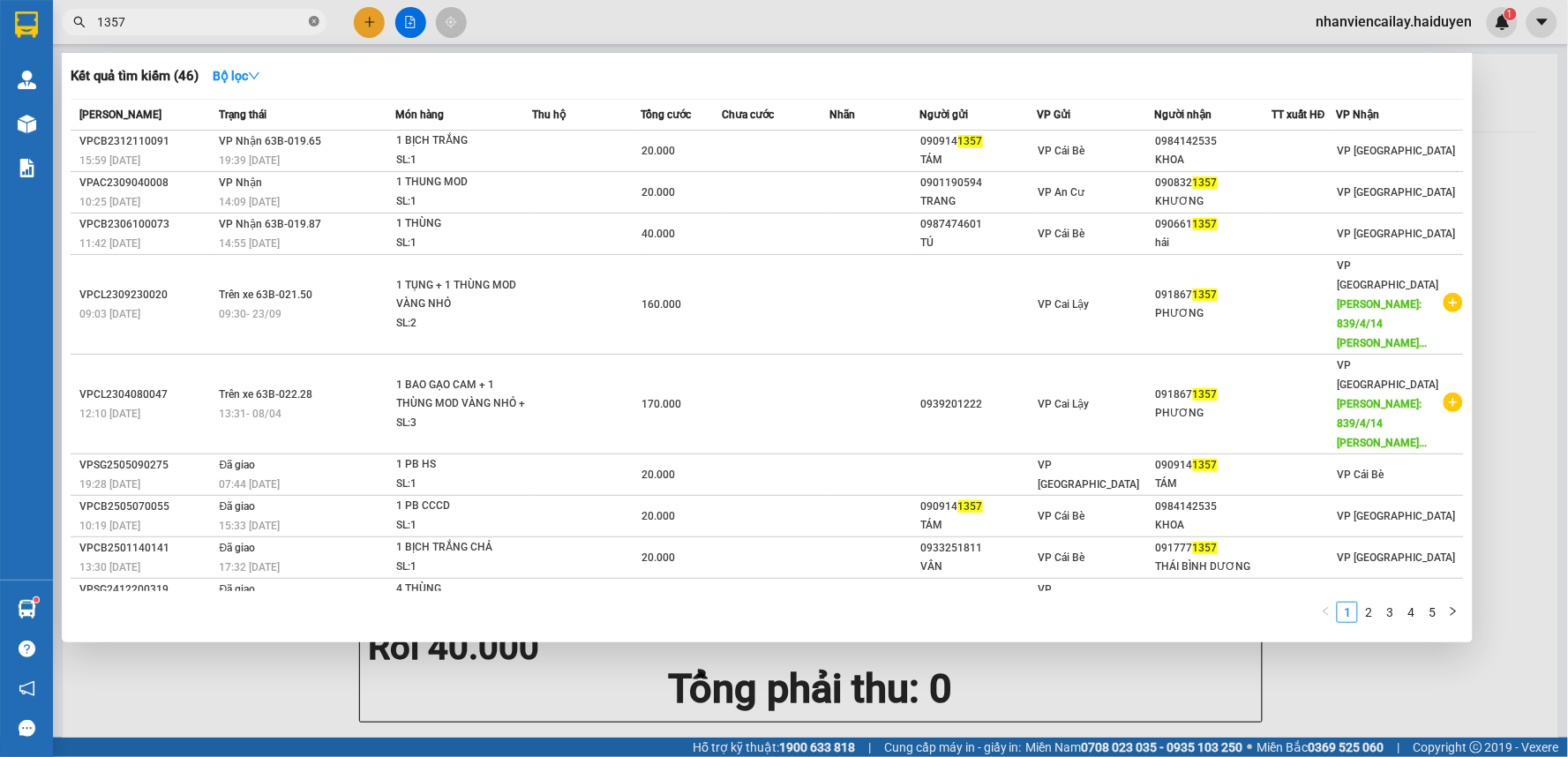
click at [309, 22] on icon "close-circle" at bounding box center [313, 21] width 11 height 11
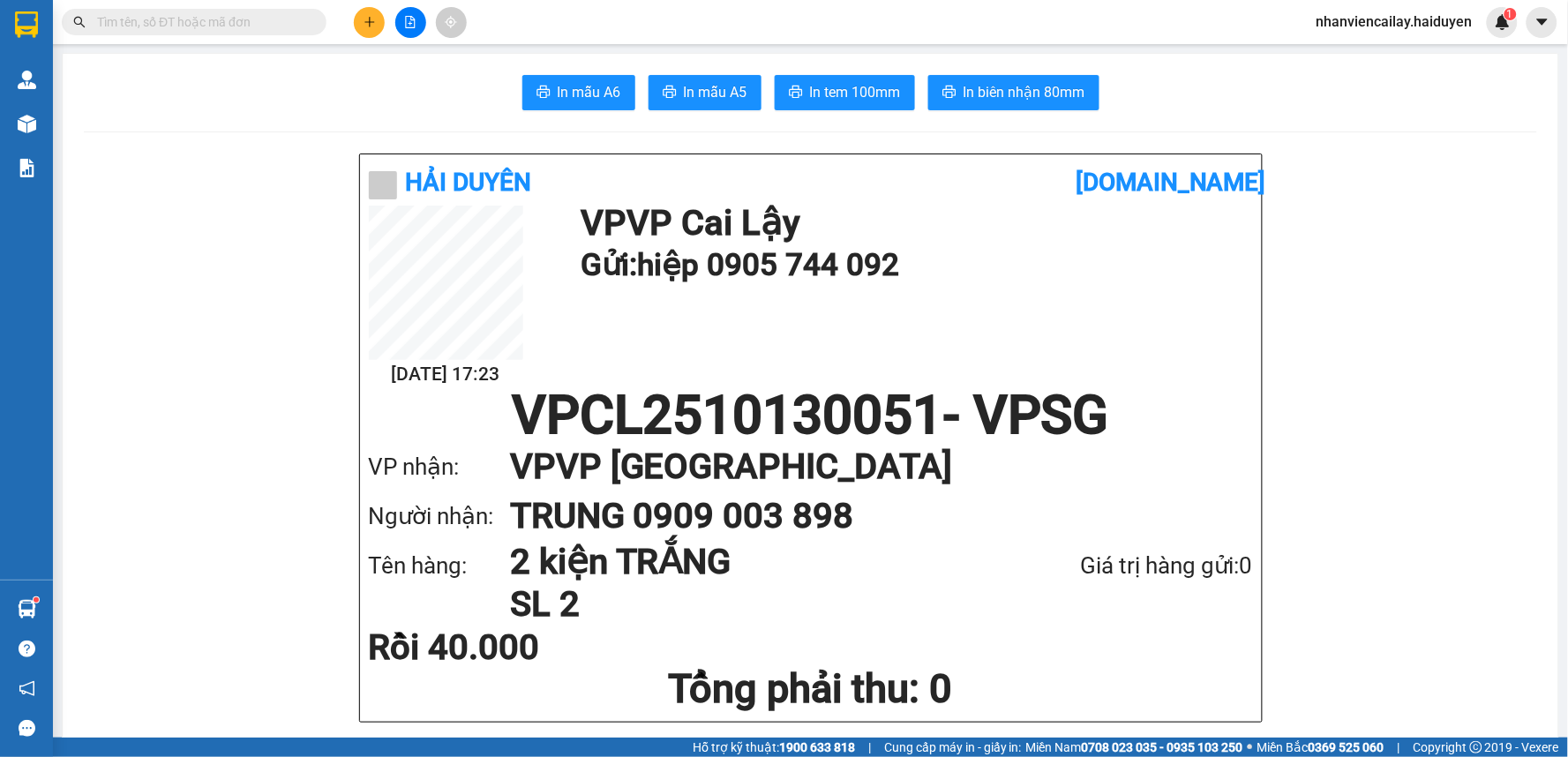
click at [293, 23] on input "text" at bounding box center [201, 23] width 209 height 20
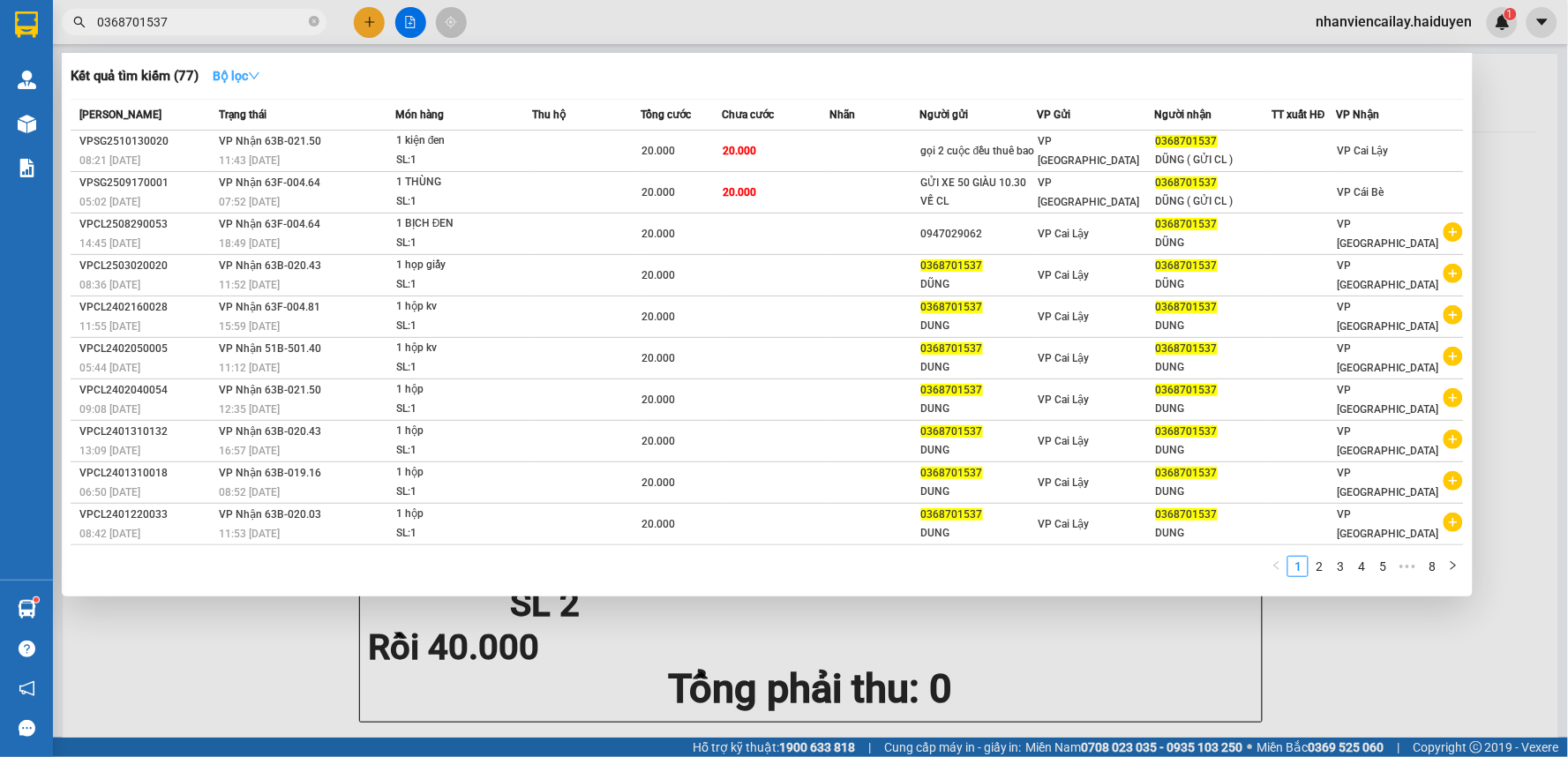
type input "0368701537"
click at [247, 73] on strong "Bộ lọc" at bounding box center [236, 75] width 48 height 14
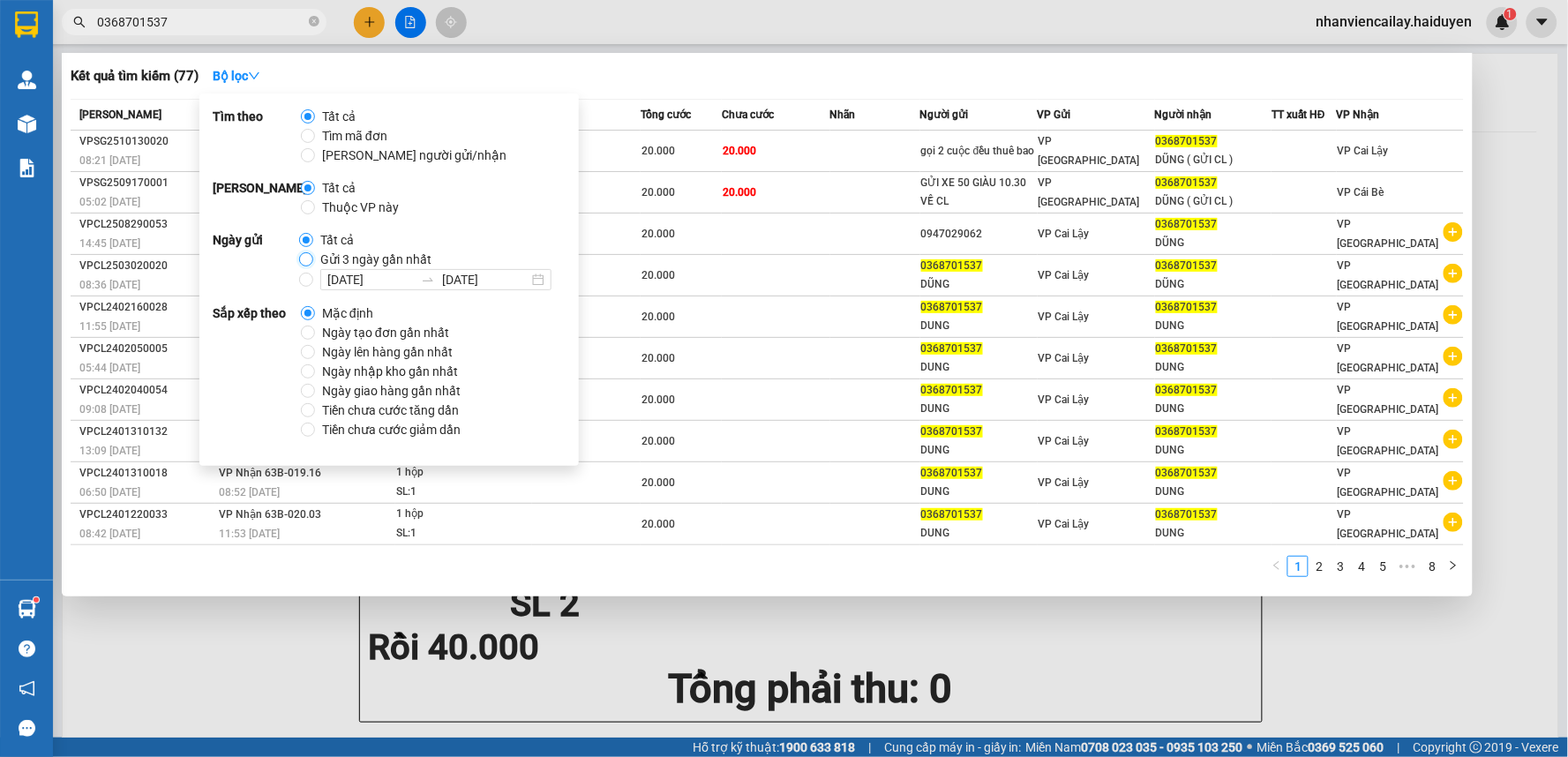
click at [299, 258] on input "Gửi 3 ngày gần nhất" at bounding box center [306, 260] width 14 height 14
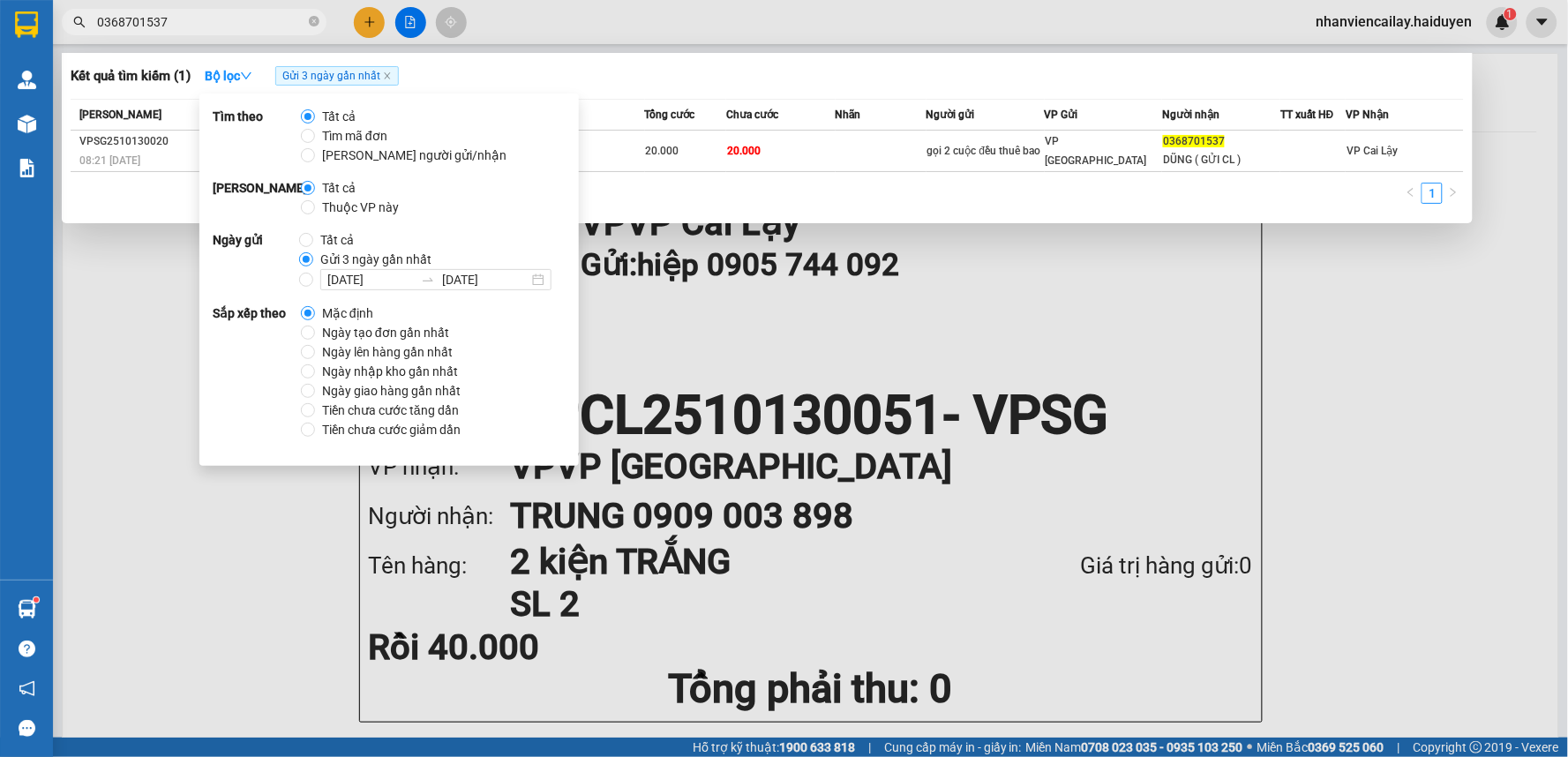
click at [525, 67] on div "Kết quả tìm kiếm ( 1 ) Bộ lọc Gửi 3 ngày gần nhất" at bounding box center [767, 75] width 1393 height 28
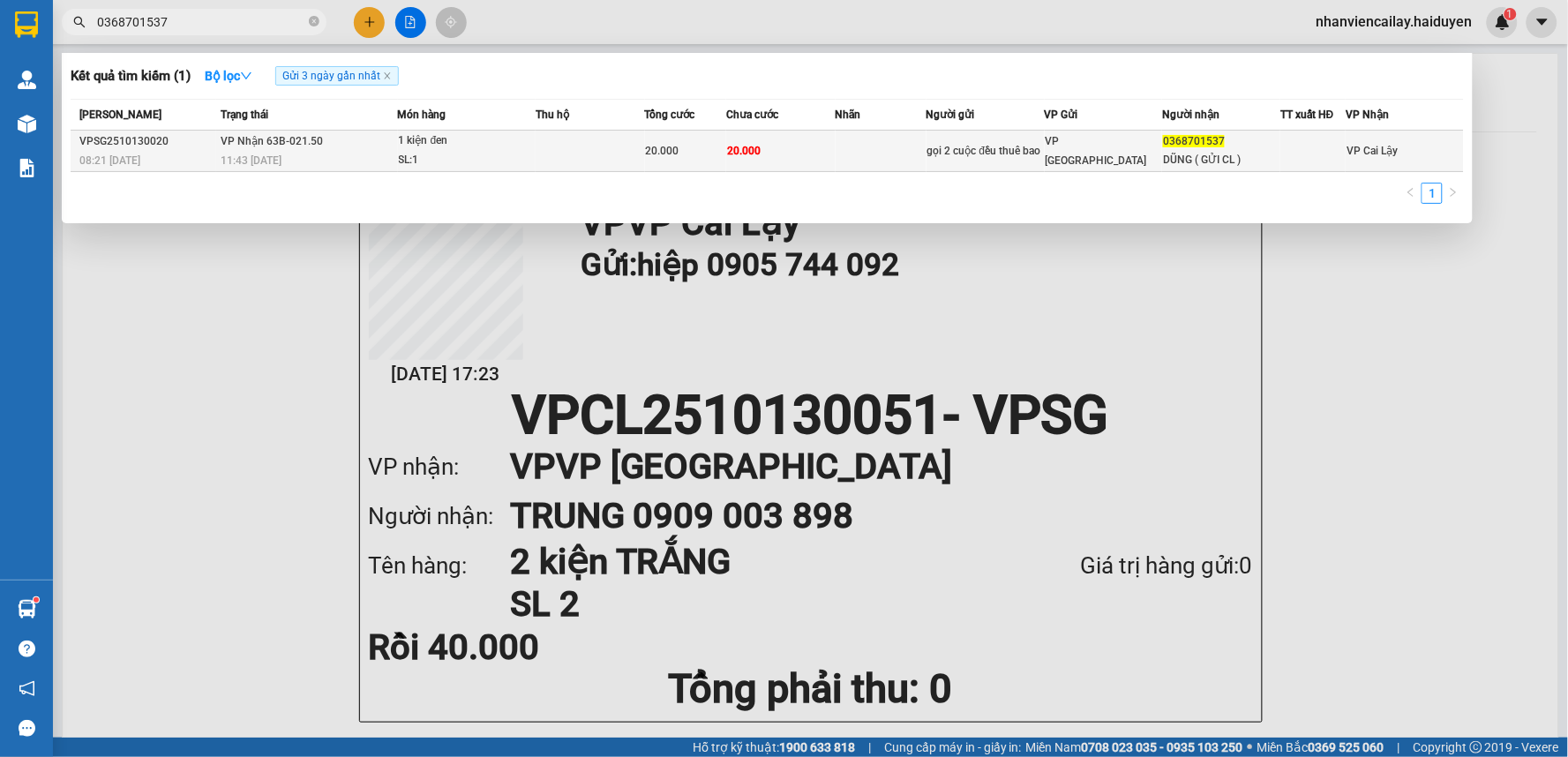
click at [619, 142] on td at bounding box center [591, 151] width 110 height 41
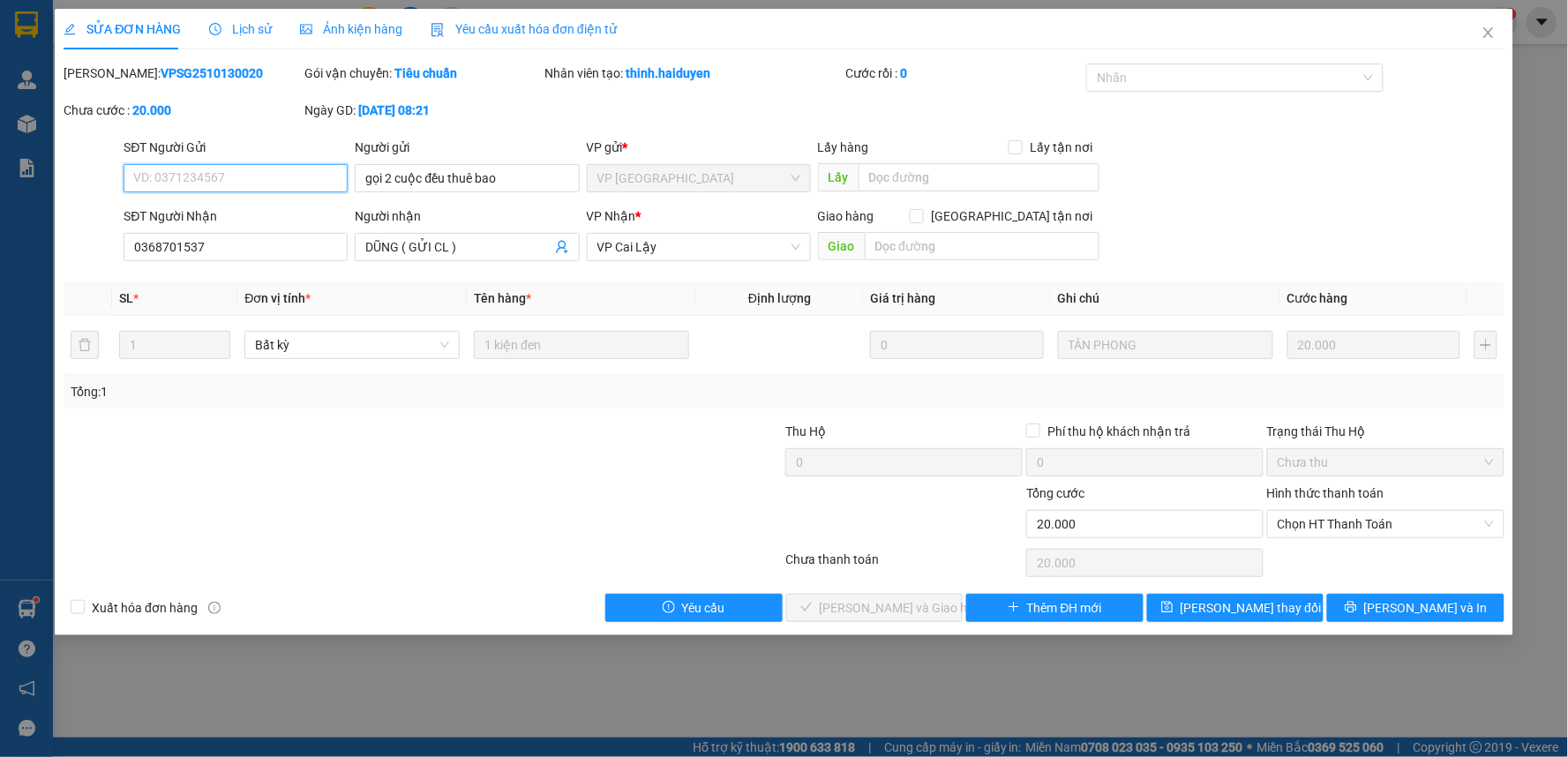
type input "gọi 2 cuộc đều thuê bao"
type input "0368701537"
type input "DŨNG ( GỬI CL )"
type input "0"
type input "20.000"
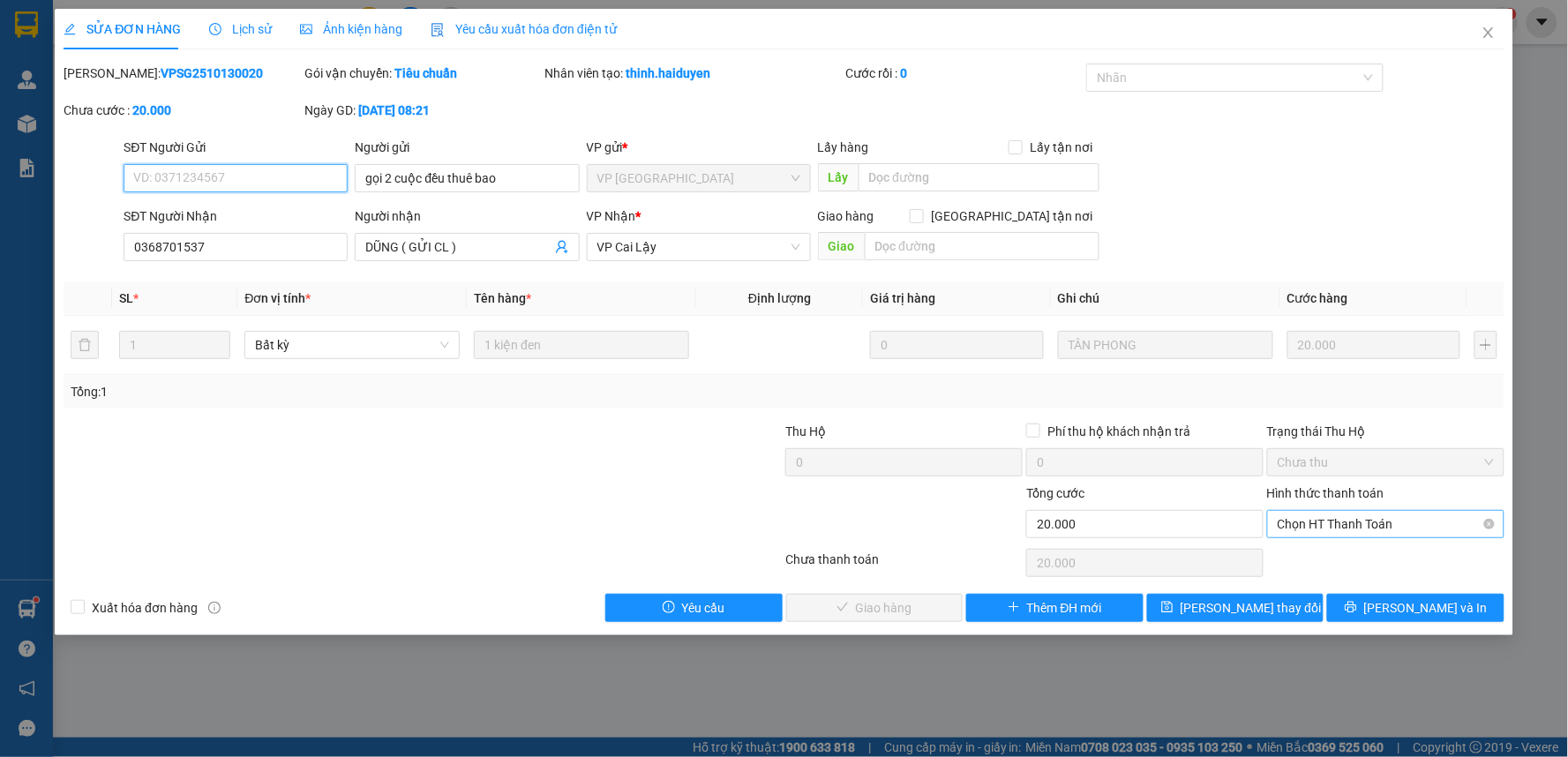
click at [1404, 522] on span "Chọn HT Thanh Toán" at bounding box center [1385, 524] width 216 height 26
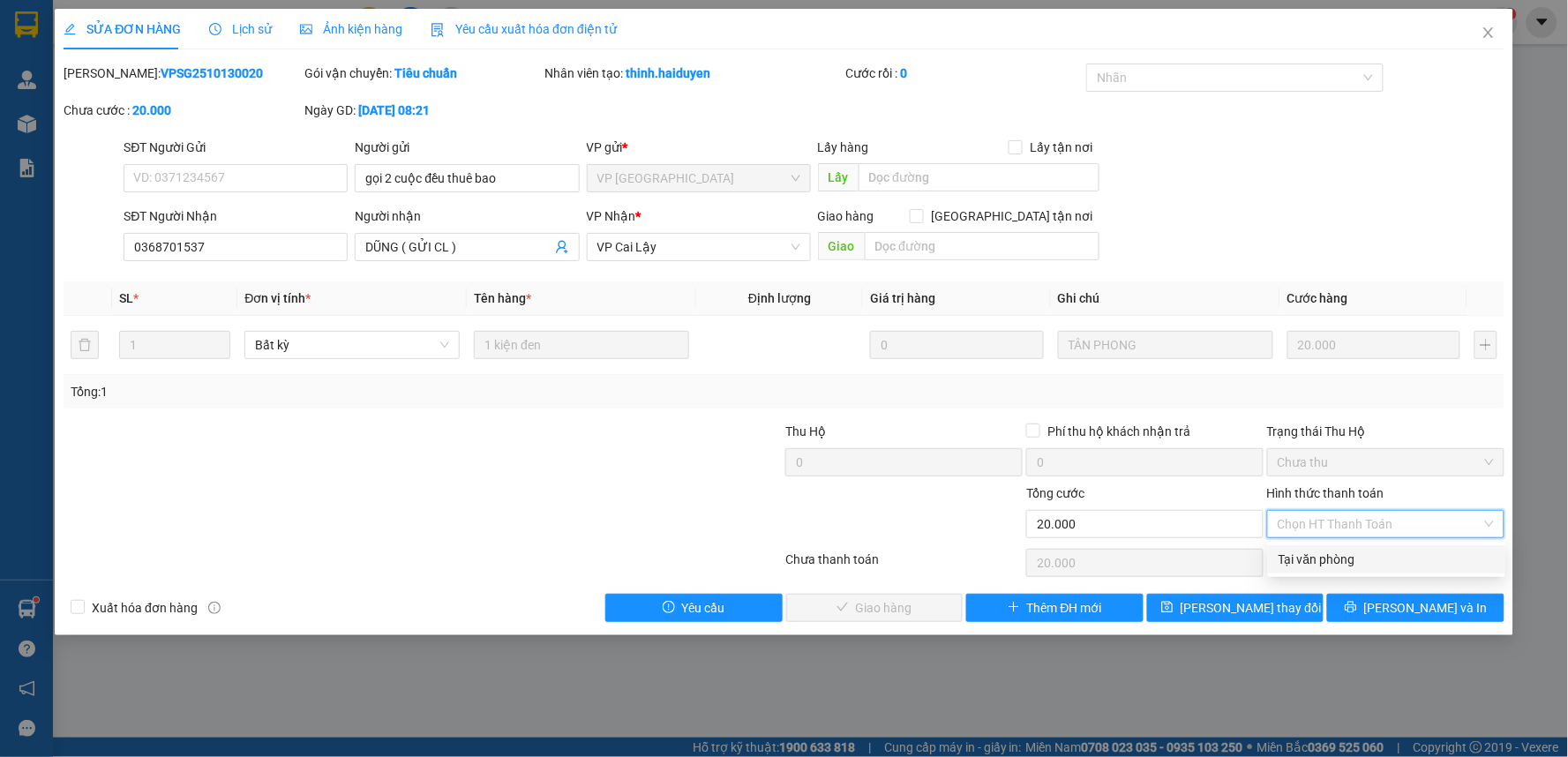
click at [1371, 555] on div "Tại văn phòng" at bounding box center [1386, 559] width 216 height 20
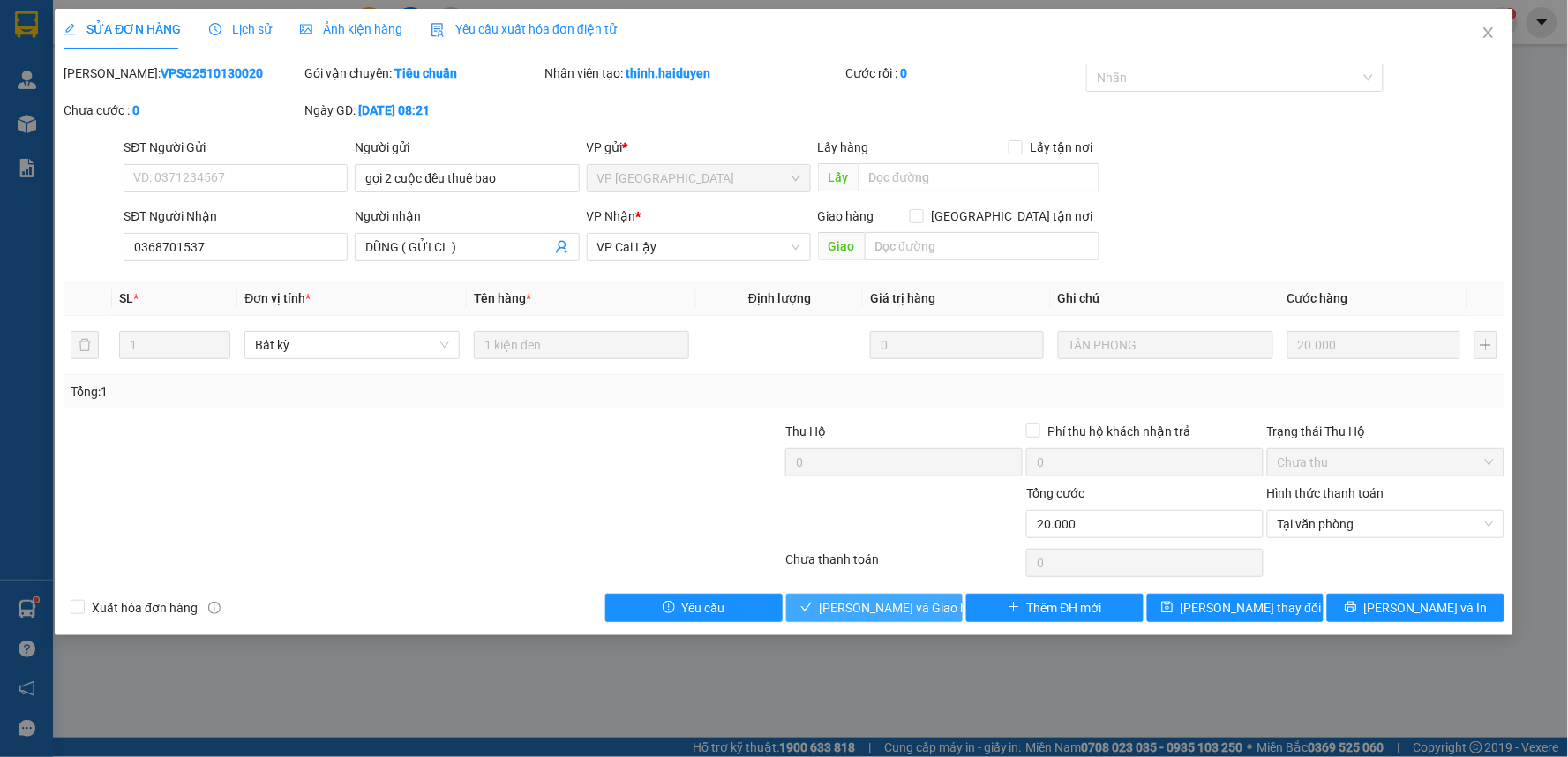
click at [931, 603] on button "[PERSON_NAME] và Giao hàng" at bounding box center [875, 607] width 177 height 28
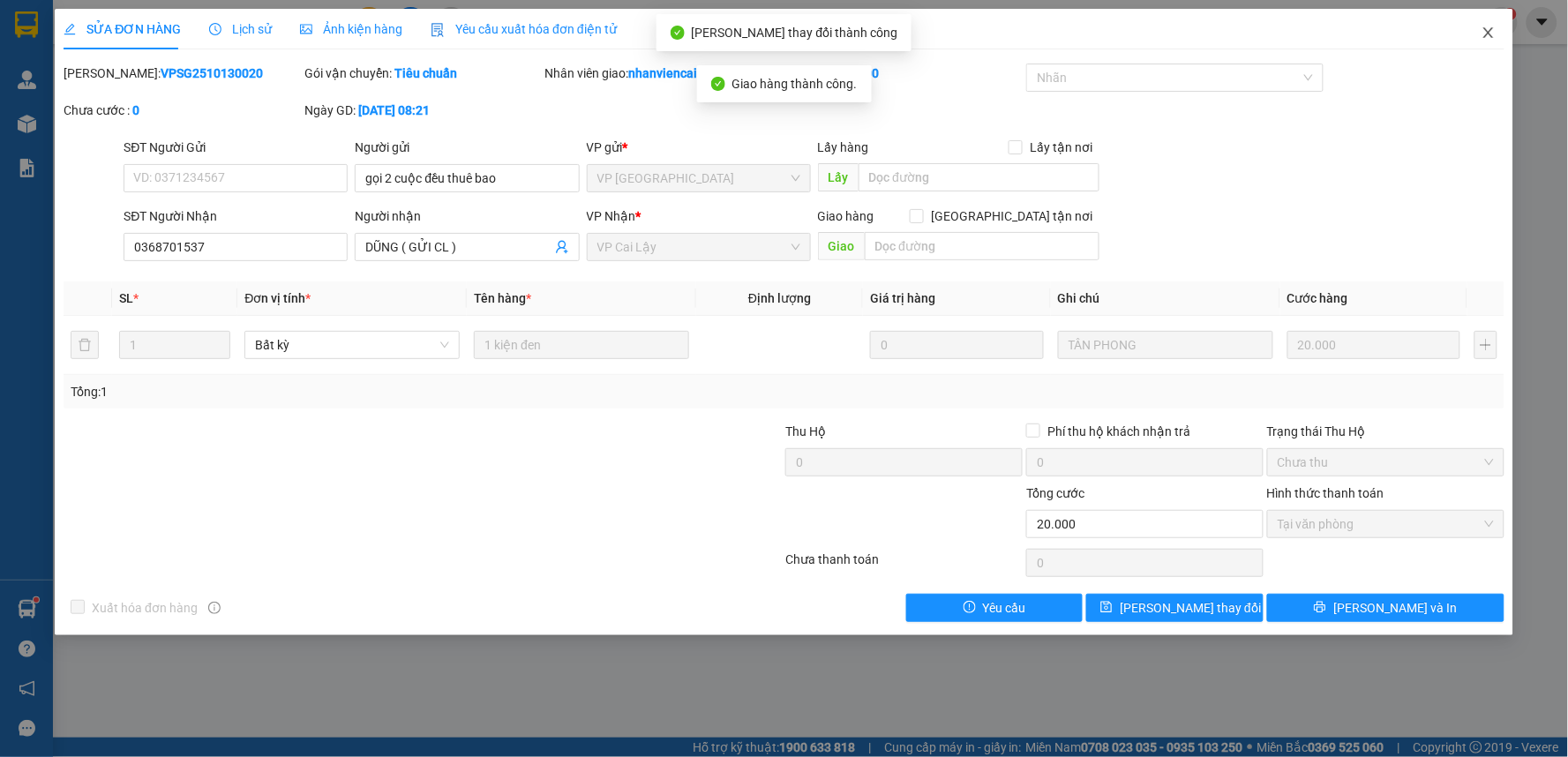
click at [1487, 31] on icon "close" at bounding box center [1488, 32] width 10 height 11
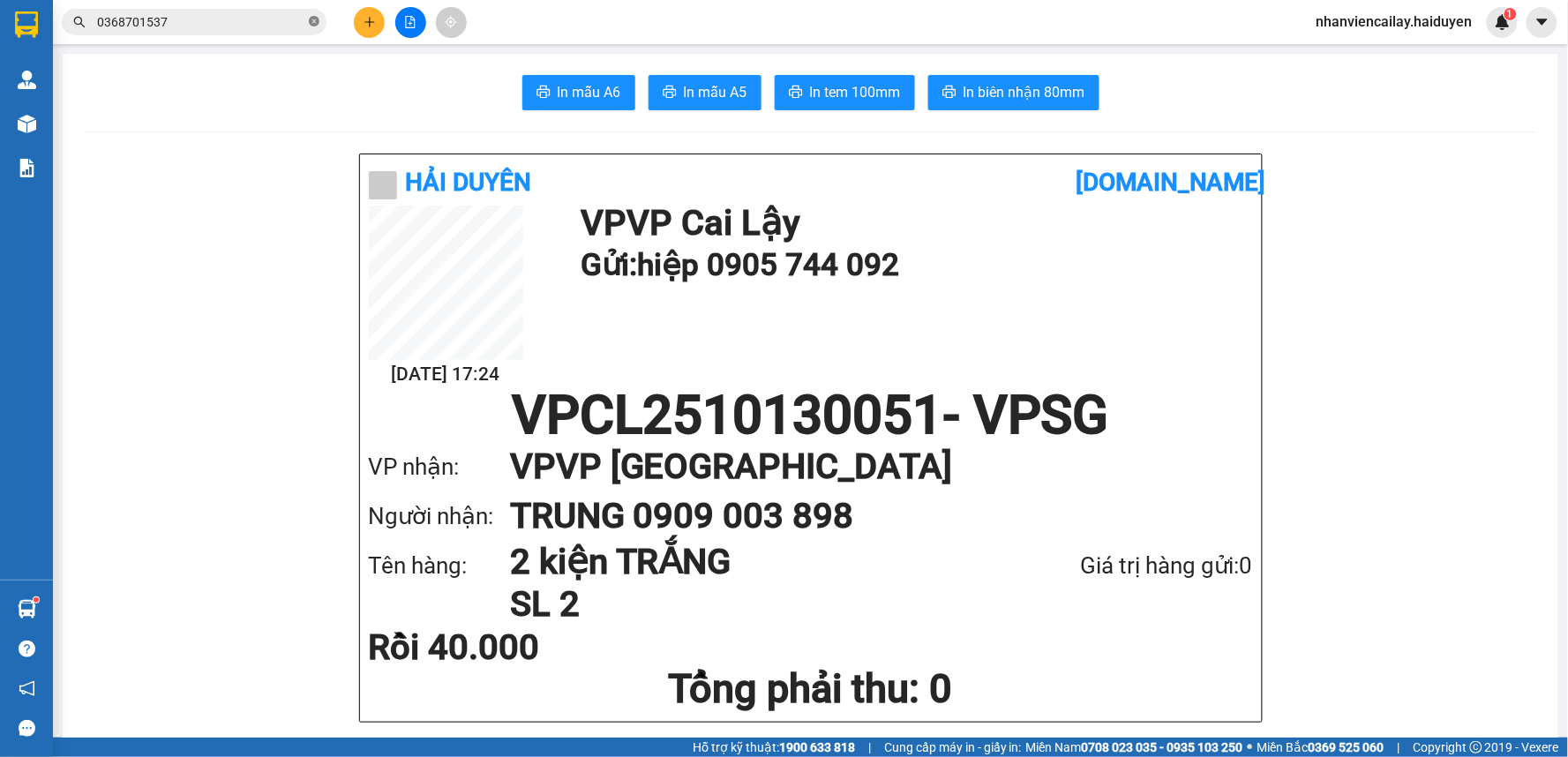
click at [312, 23] on icon "close-circle" at bounding box center [313, 21] width 11 height 11
click at [307, 23] on span at bounding box center [194, 22] width 264 height 26
click at [298, 24] on input "text" at bounding box center [201, 23] width 209 height 20
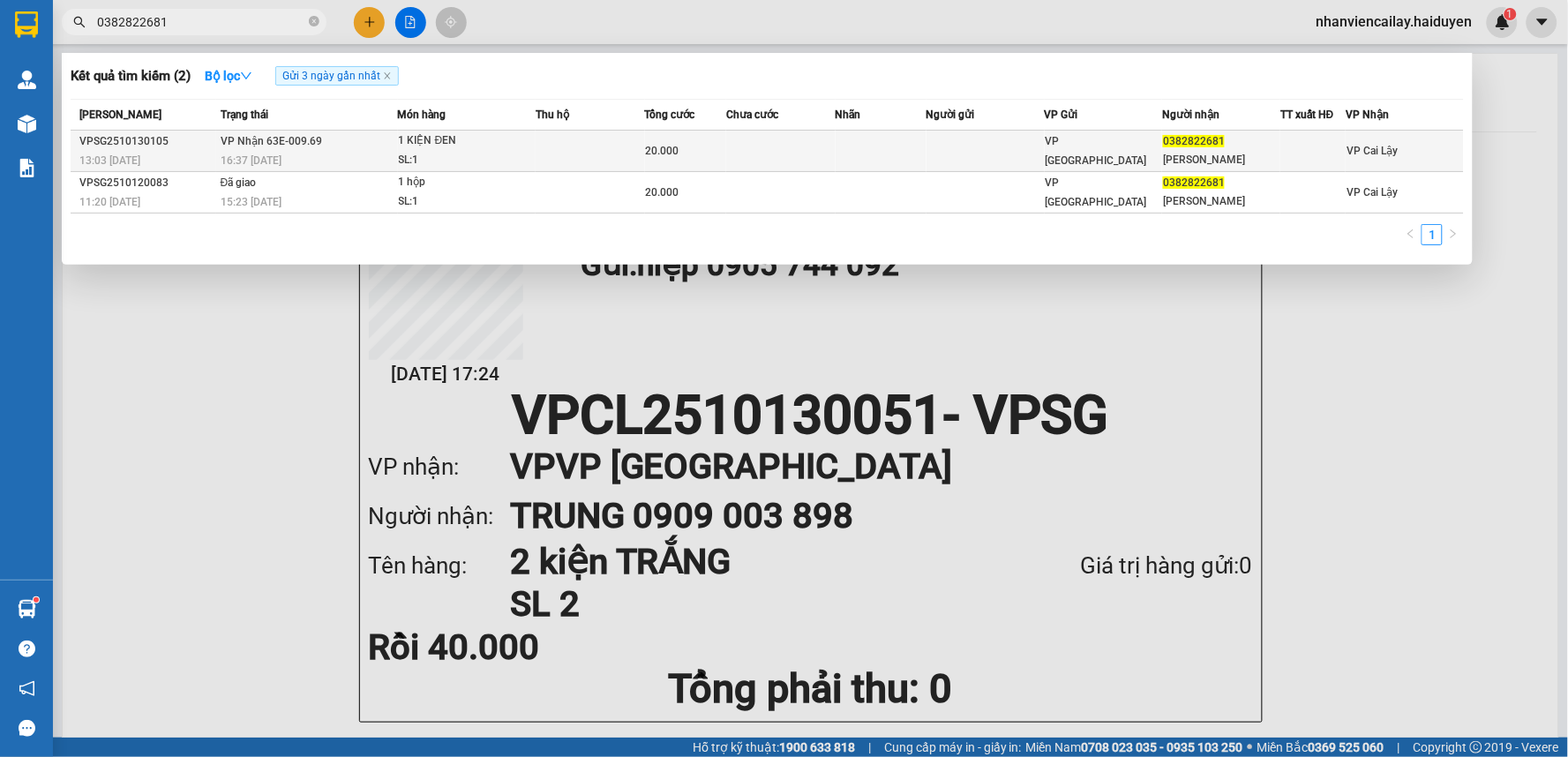
click at [347, 147] on td "VP Nhận 63E-009.69 16:37 - 13/10" at bounding box center [308, 151] width 182 height 41
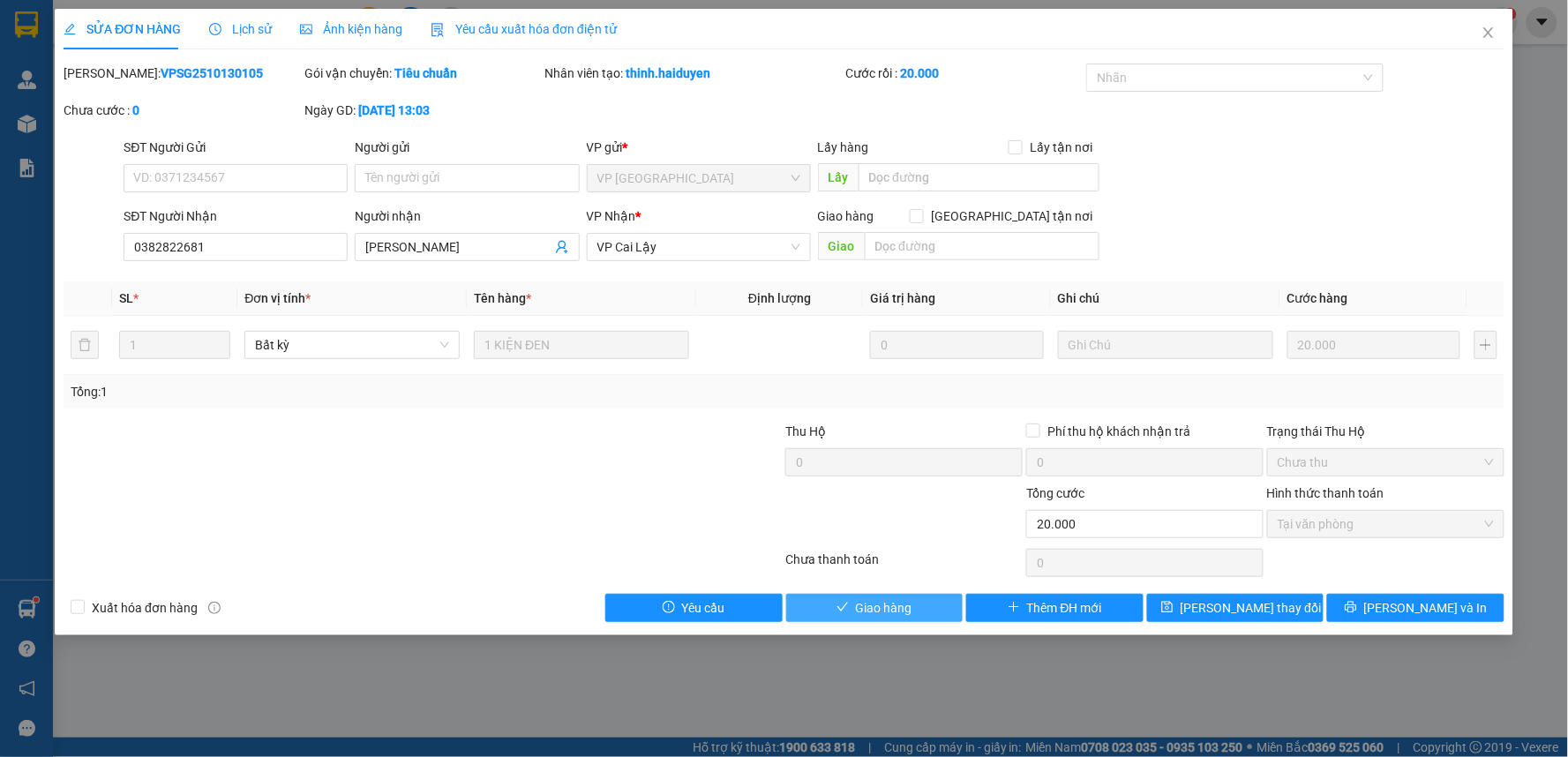
click at [935, 602] on button "Giao hàng" at bounding box center [875, 607] width 177 height 28
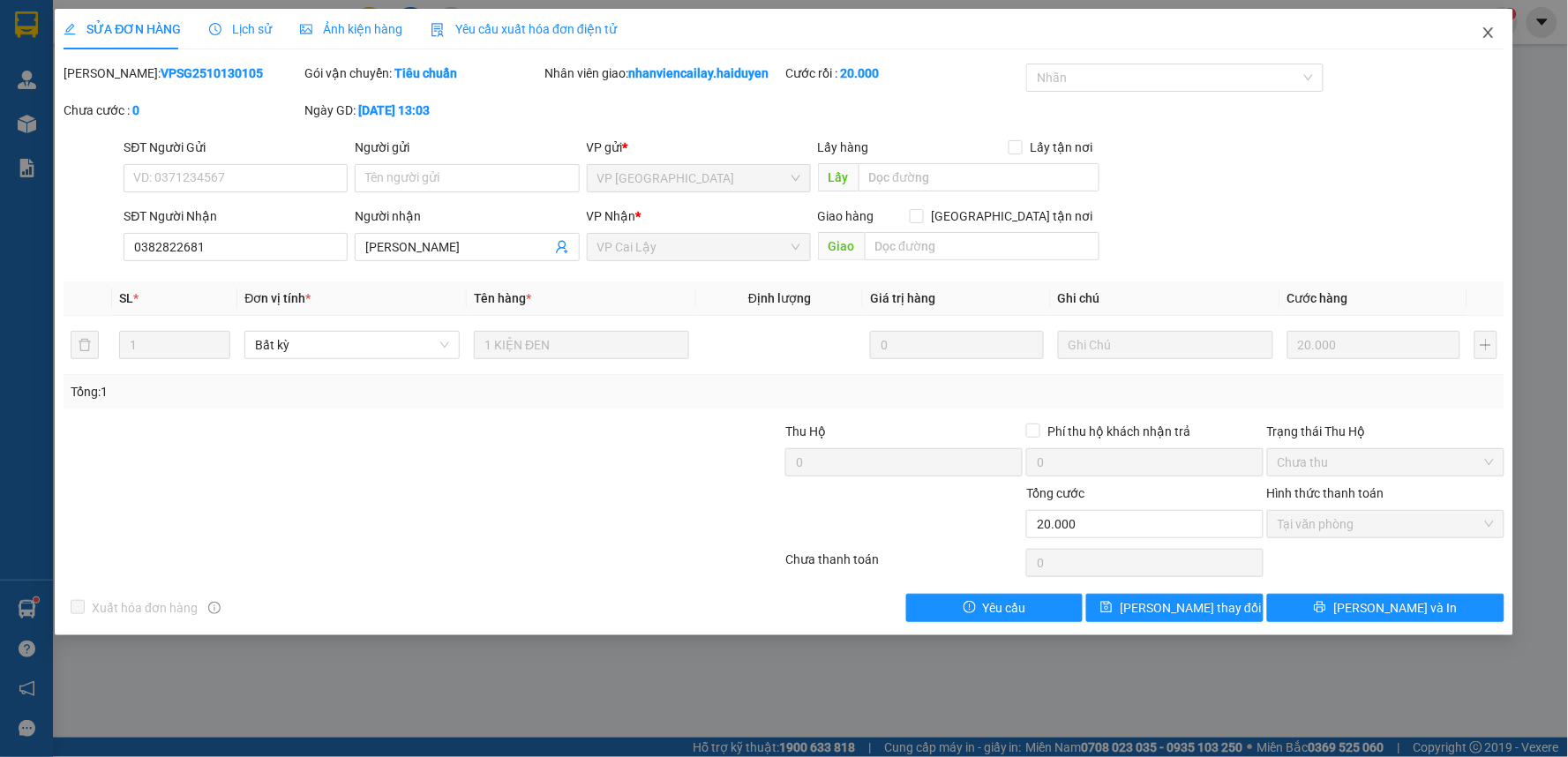
click at [1487, 31] on icon "close" at bounding box center [1488, 32] width 10 height 11
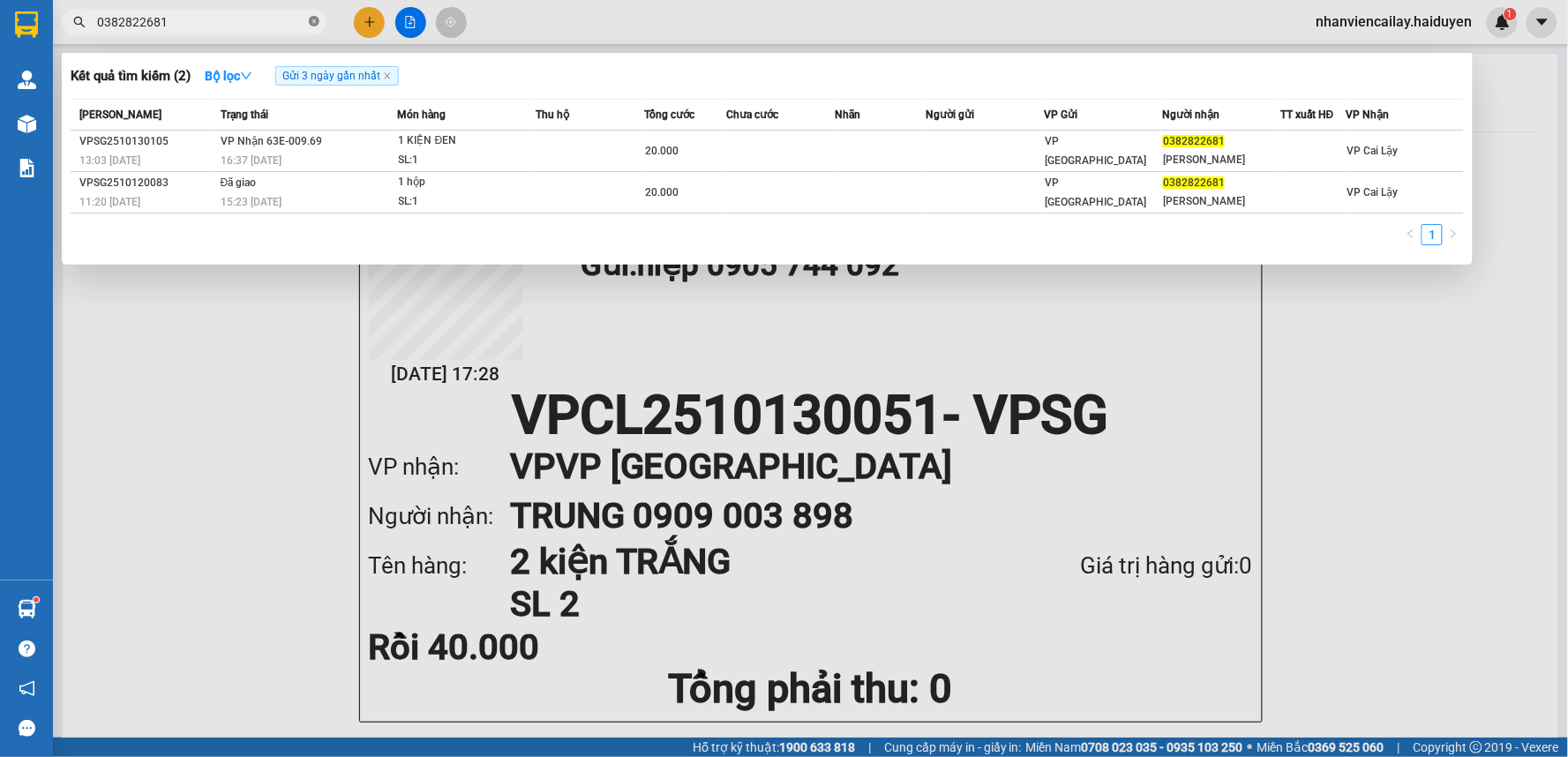
click at [309, 24] on icon "close-circle" at bounding box center [313, 21] width 11 height 11
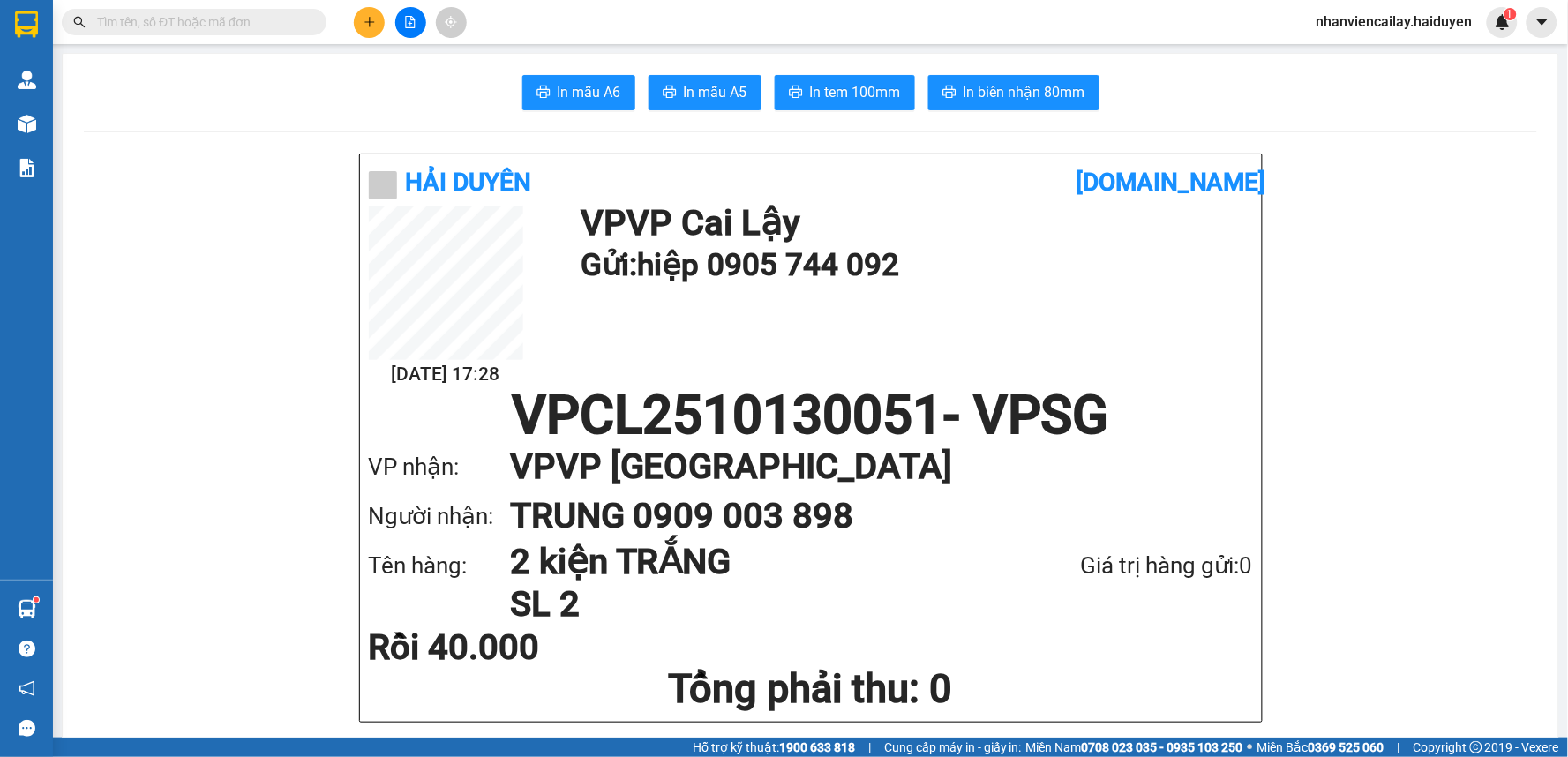
click at [298, 24] on input "text" at bounding box center [201, 23] width 209 height 20
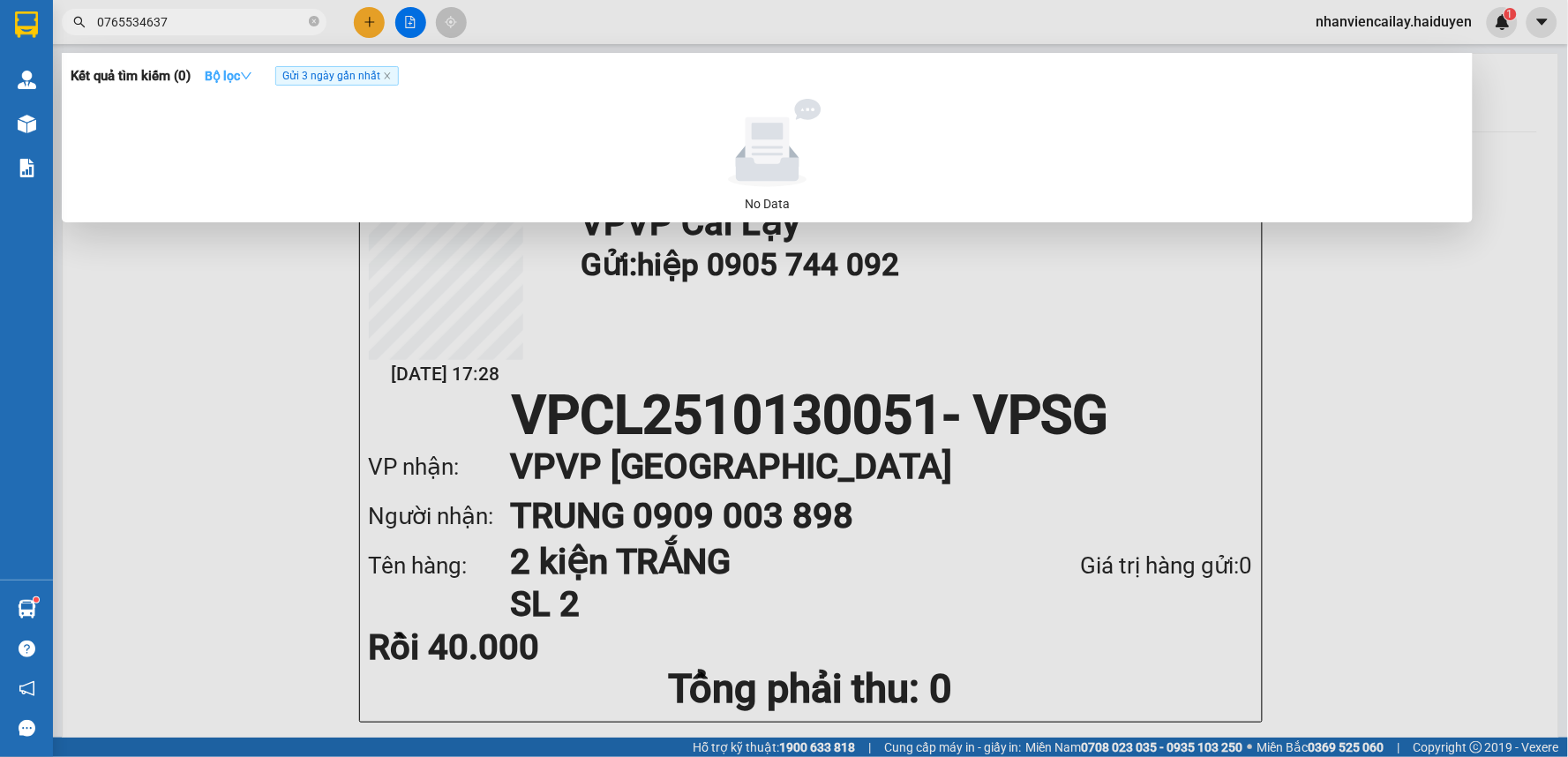
click at [245, 77] on icon "down" at bounding box center [246, 75] width 13 height 13
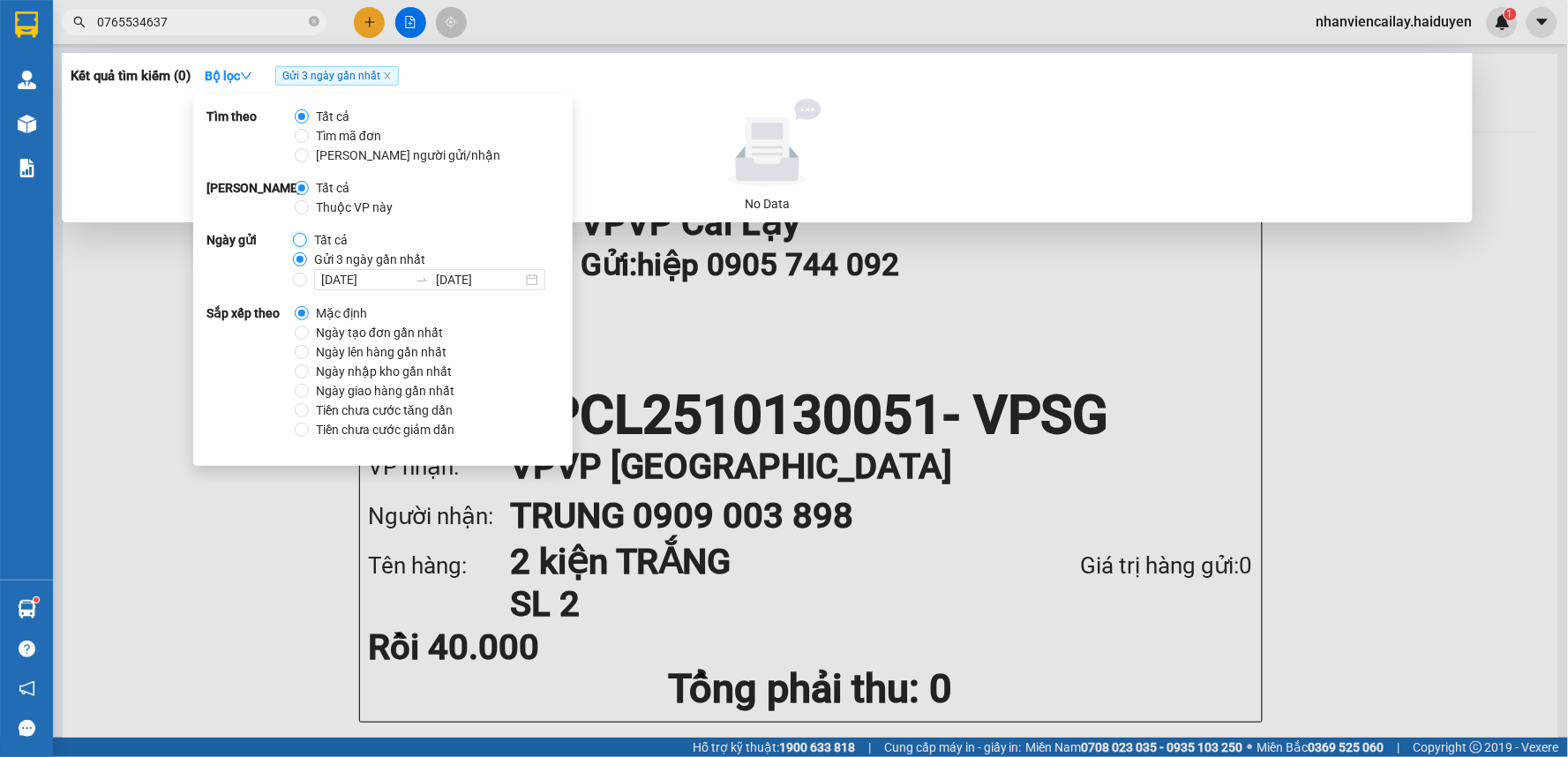
click at [302, 241] on input "Tất cả" at bounding box center [300, 240] width 14 height 14
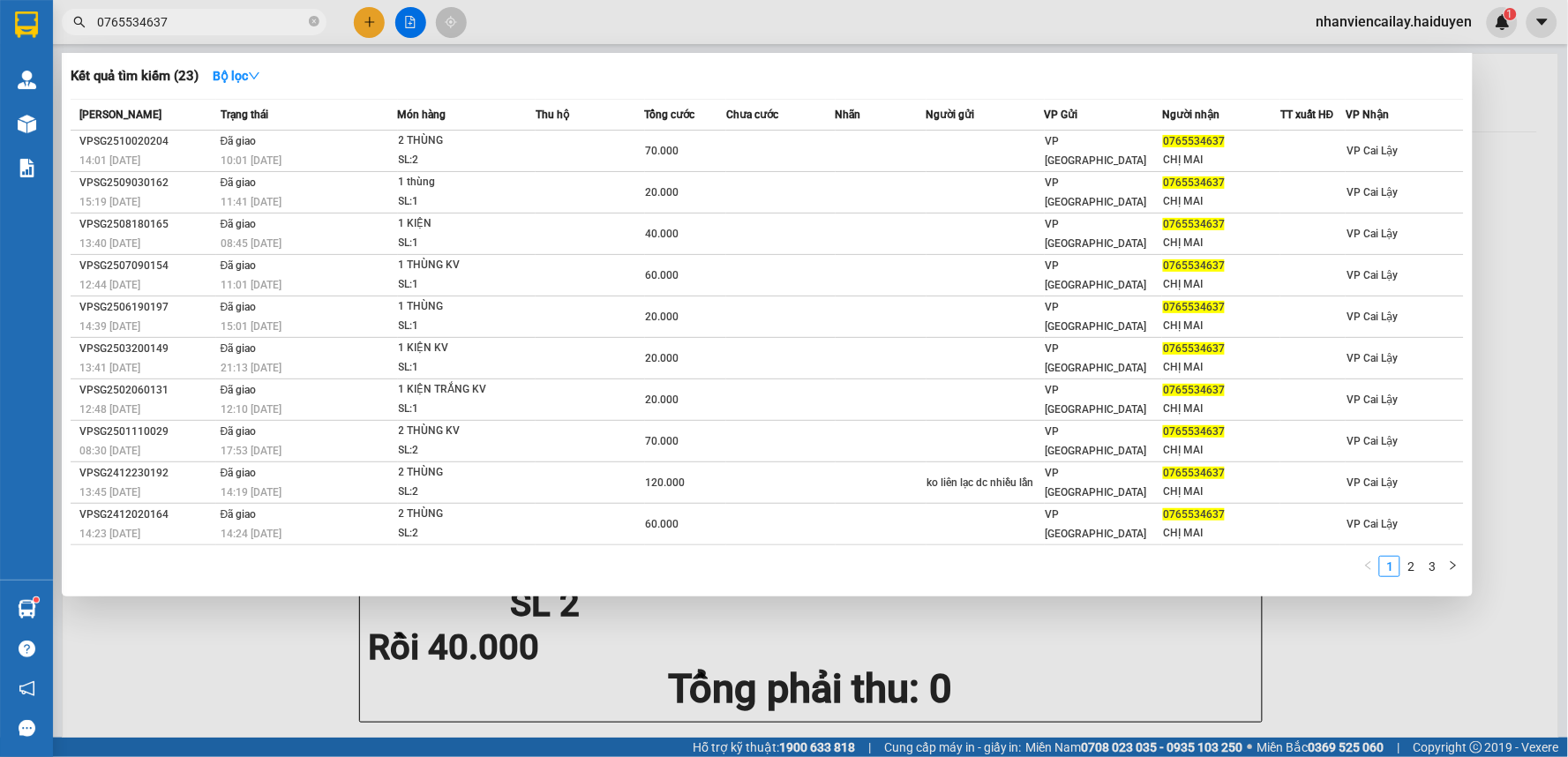
click at [578, 20] on div at bounding box center [784, 378] width 1568 height 757
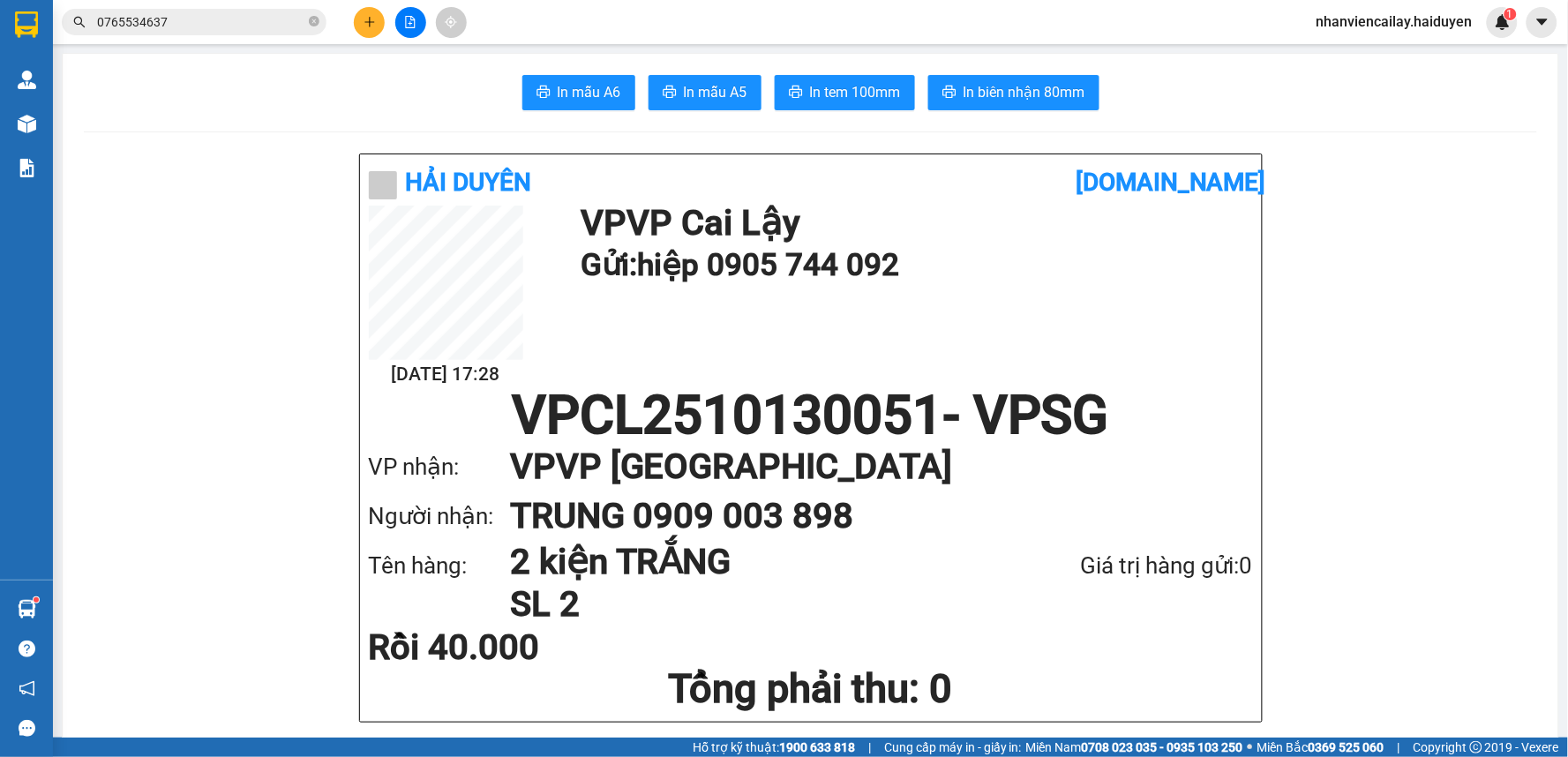
click at [282, 19] on input "0765534637" at bounding box center [201, 23] width 209 height 20
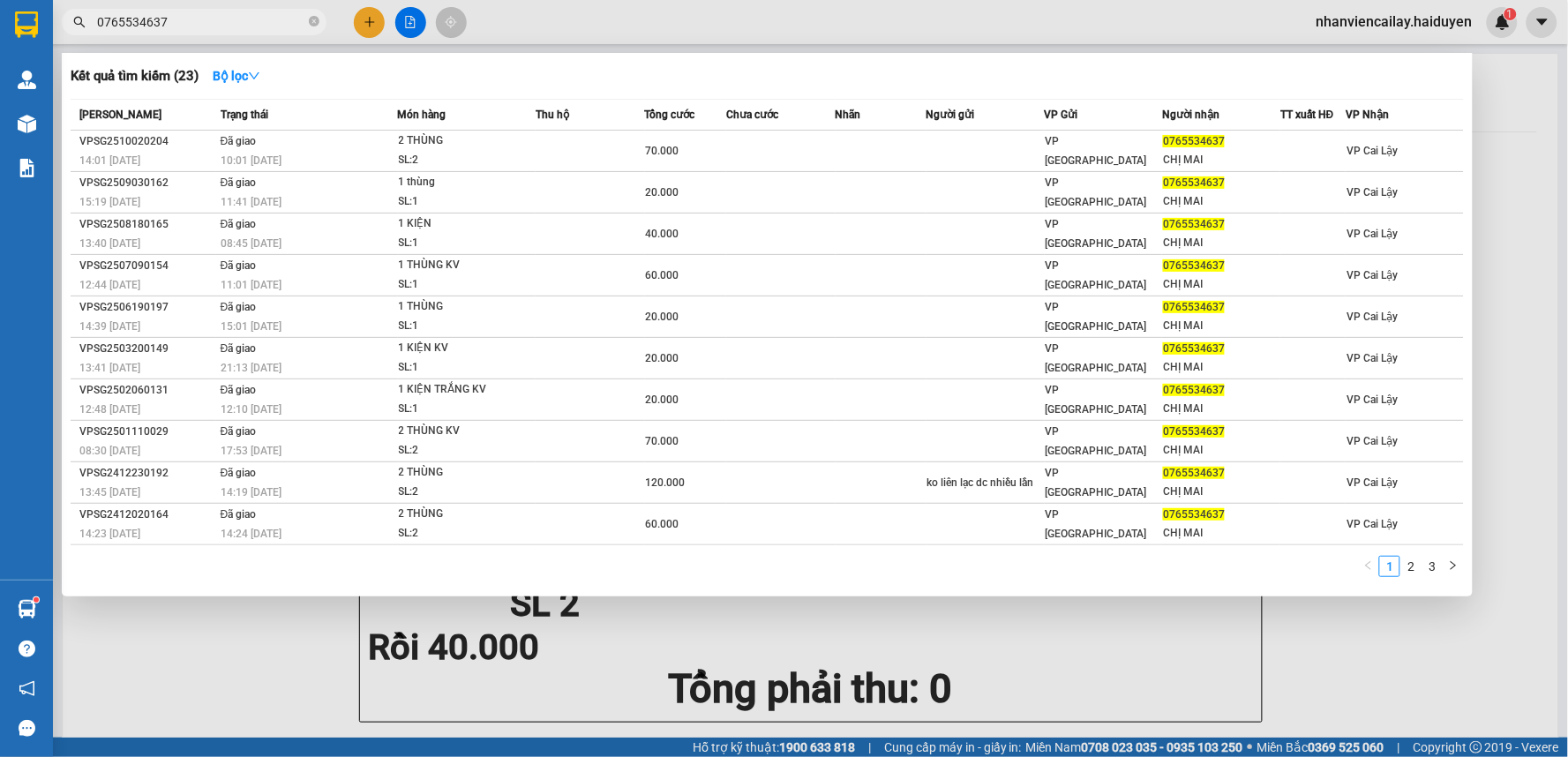
click at [287, 22] on input "0765534637" at bounding box center [201, 23] width 209 height 20
click at [239, 75] on strong "Bộ lọc" at bounding box center [236, 75] width 48 height 14
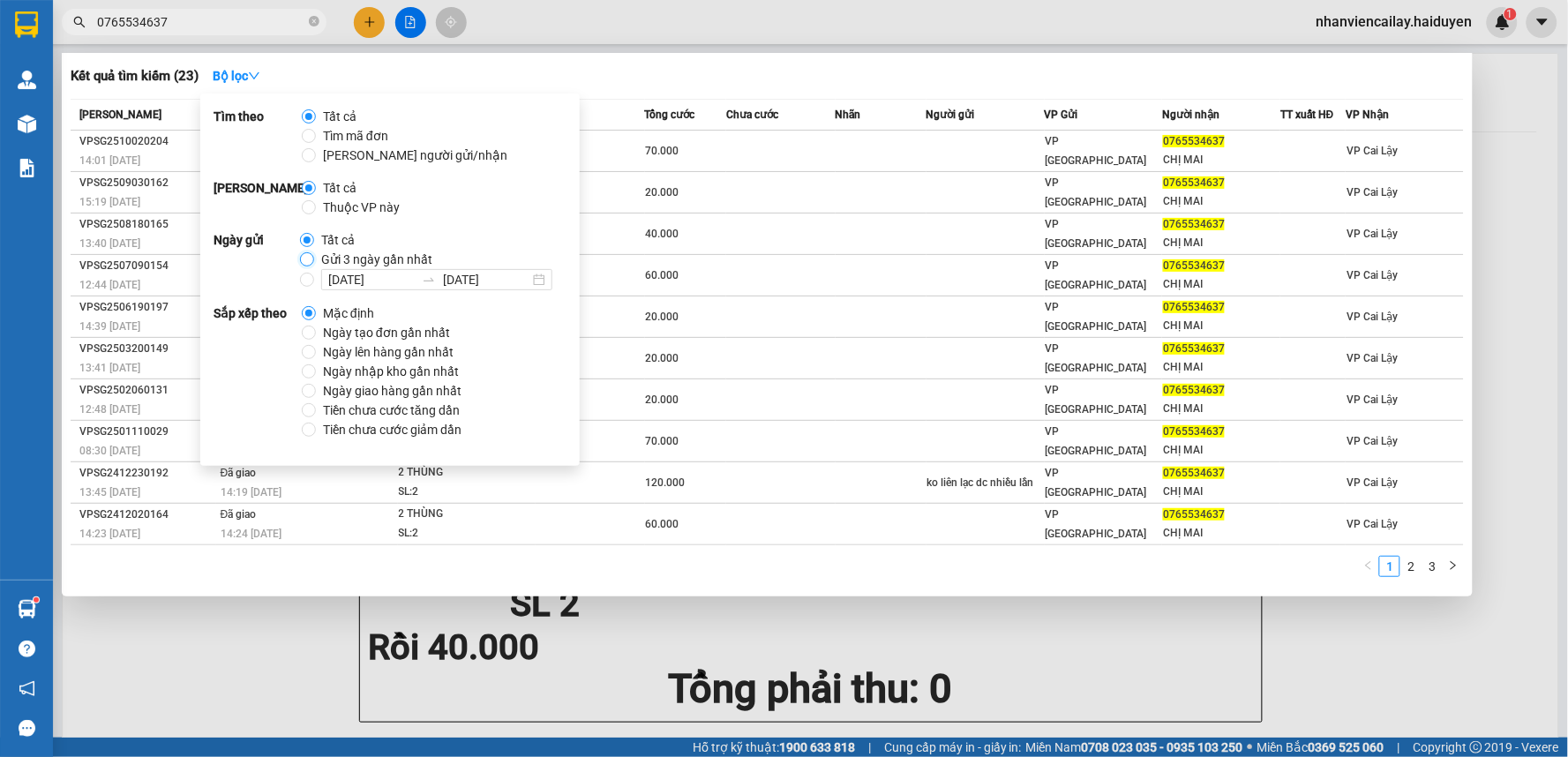
click at [300, 258] on input "Gửi 3 ngày gần nhất" at bounding box center [307, 260] width 14 height 14
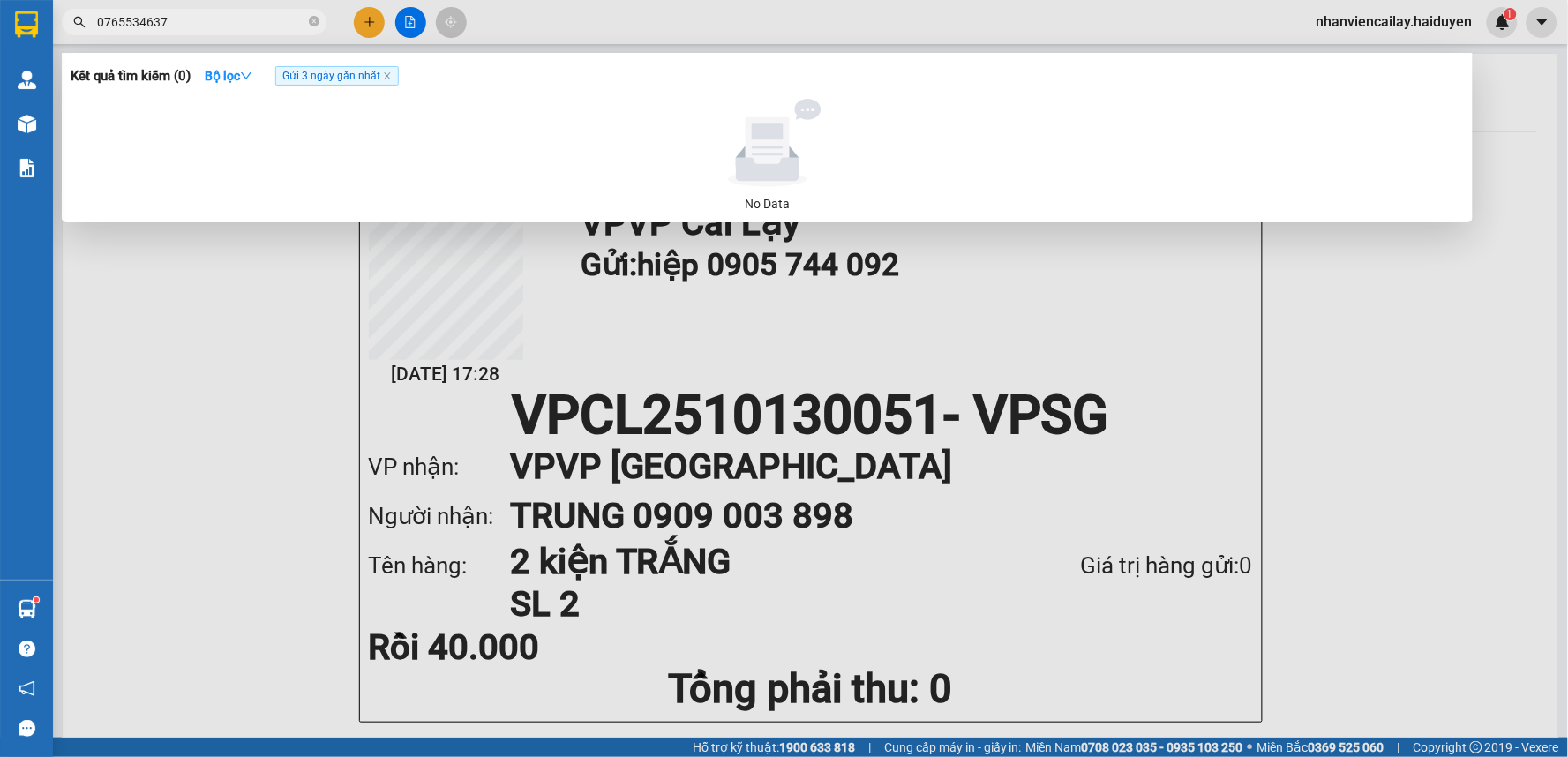
click at [621, 97] on div "Kết quả tìm kiếm ( 0 ) Bộ lọc Gửi 3 ngày gần nhất No Data" at bounding box center [767, 137] width 1410 height 169
click at [312, 18] on icon "close-circle" at bounding box center [313, 21] width 11 height 11
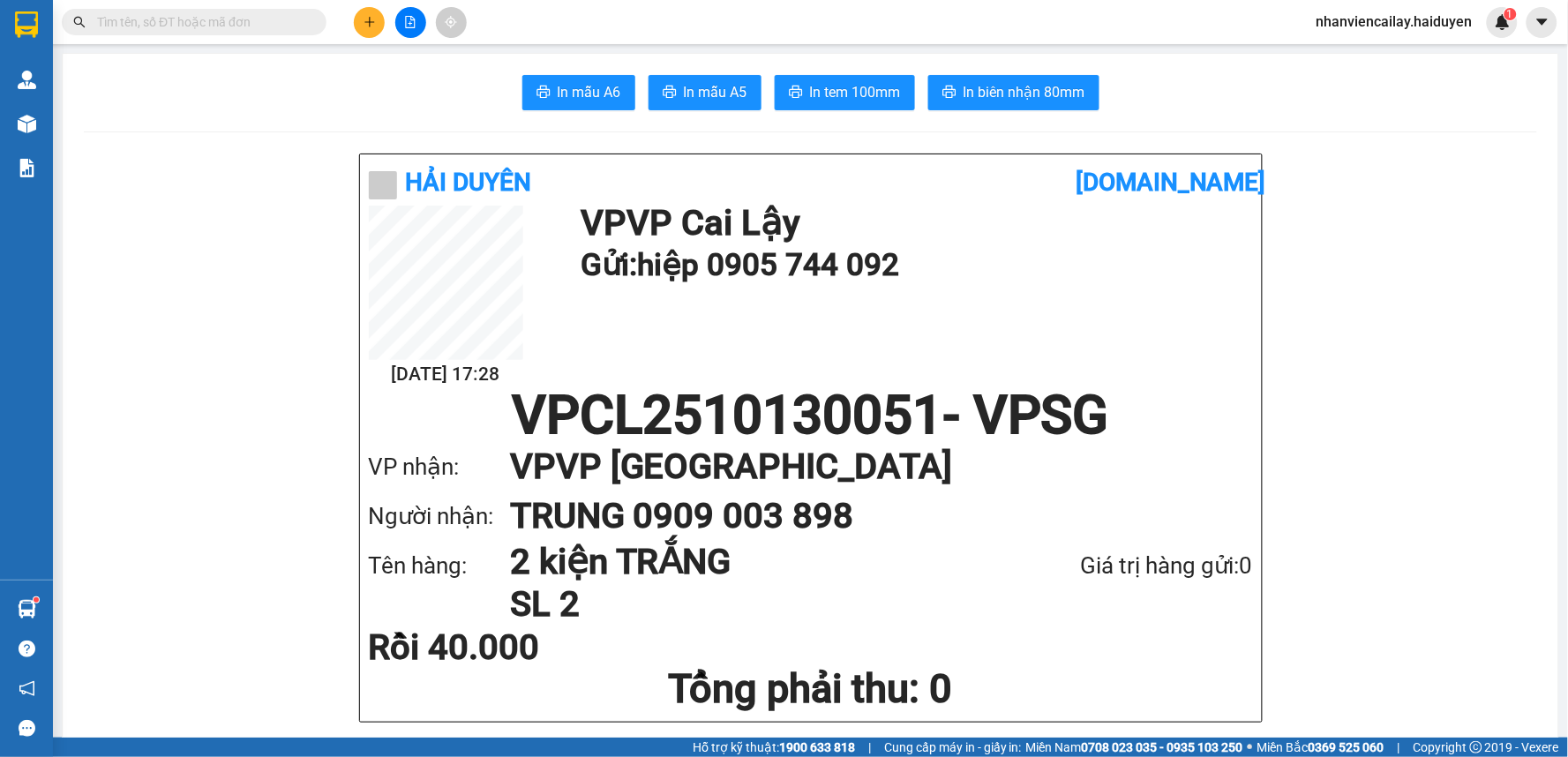
click at [305, 20] on input "text" at bounding box center [201, 23] width 209 height 20
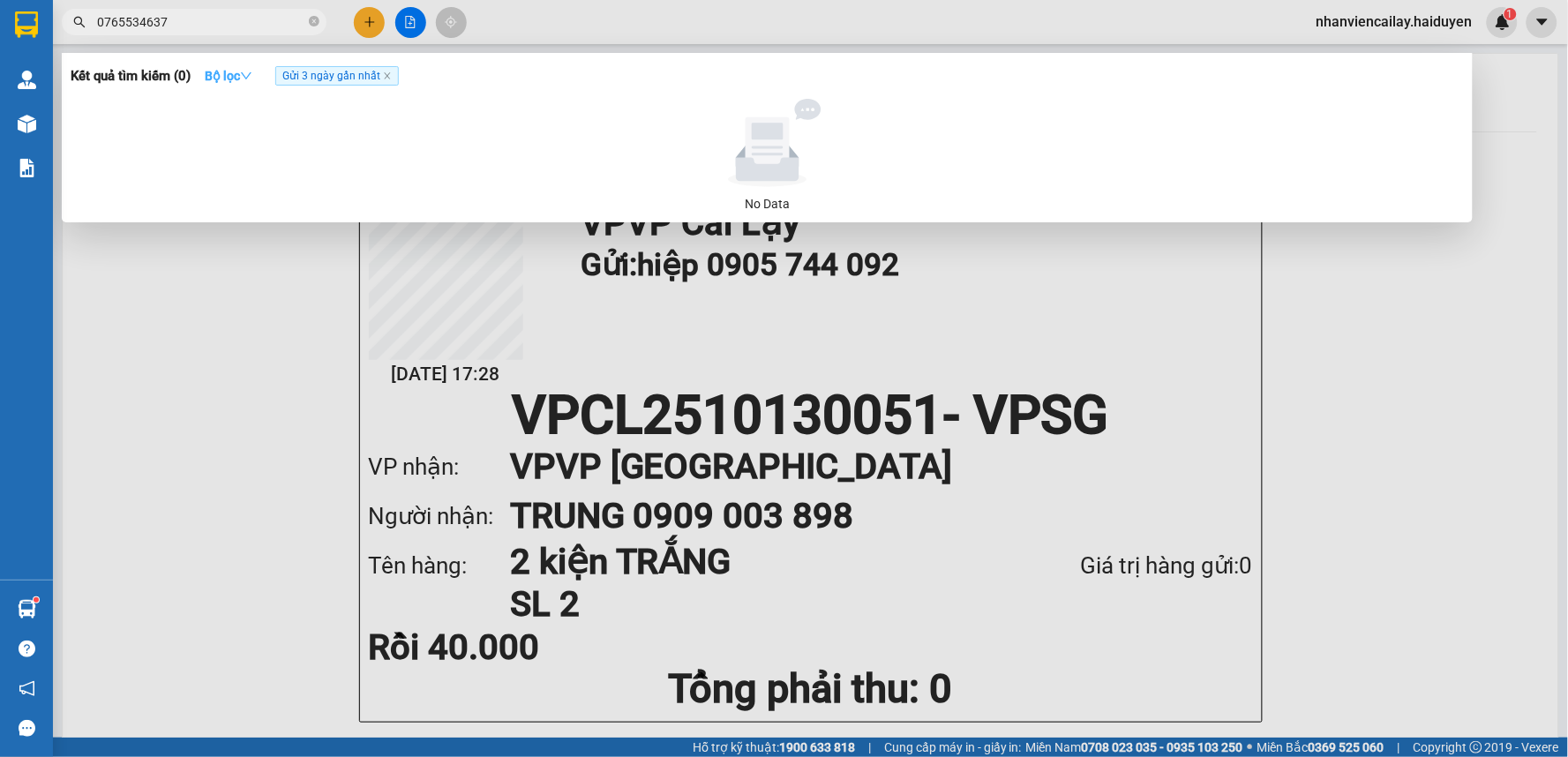
click at [250, 81] on icon "down" at bounding box center [246, 75] width 13 height 13
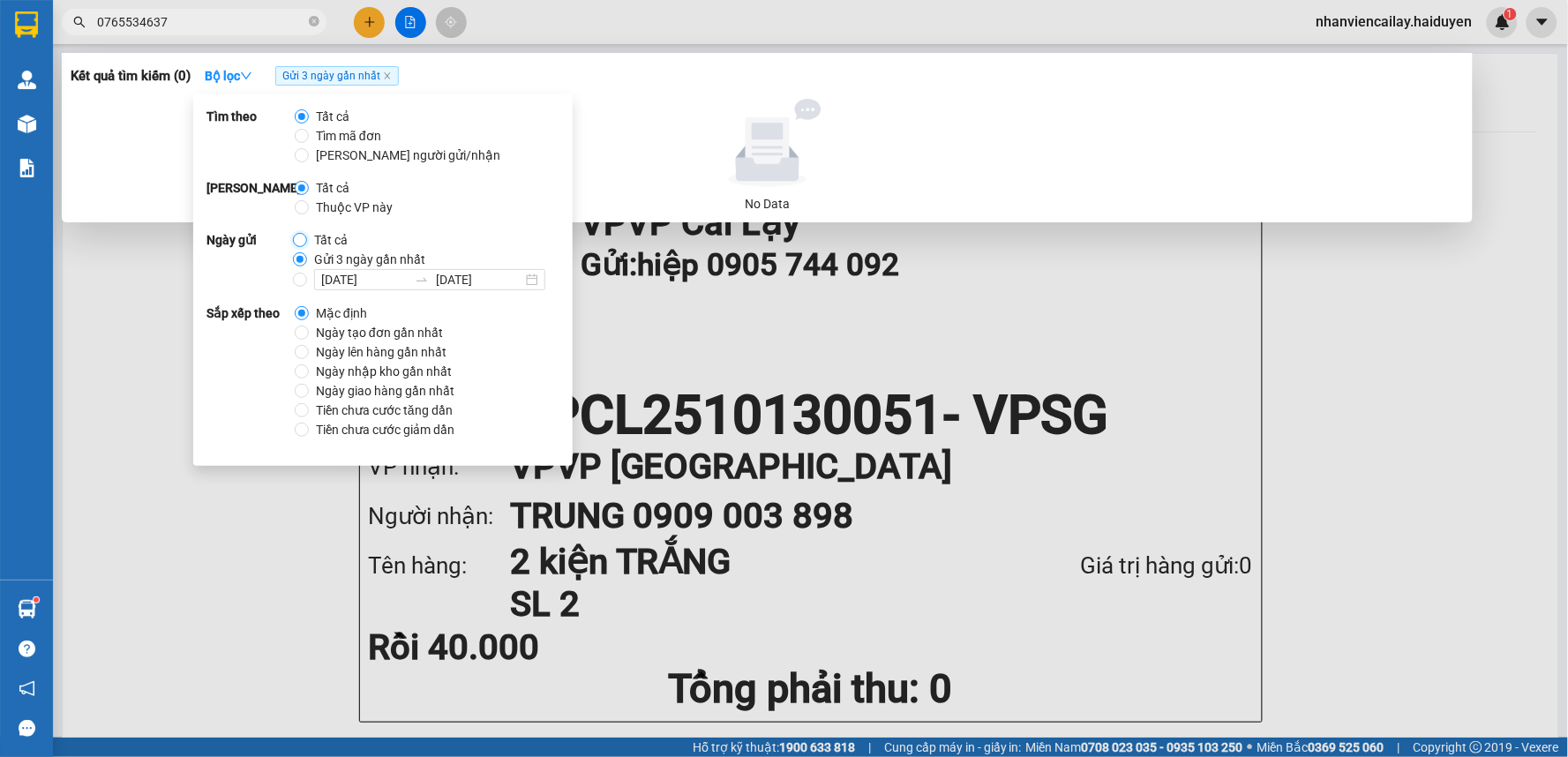
click at [300, 236] on input "Tất cả" at bounding box center [300, 240] width 14 height 14
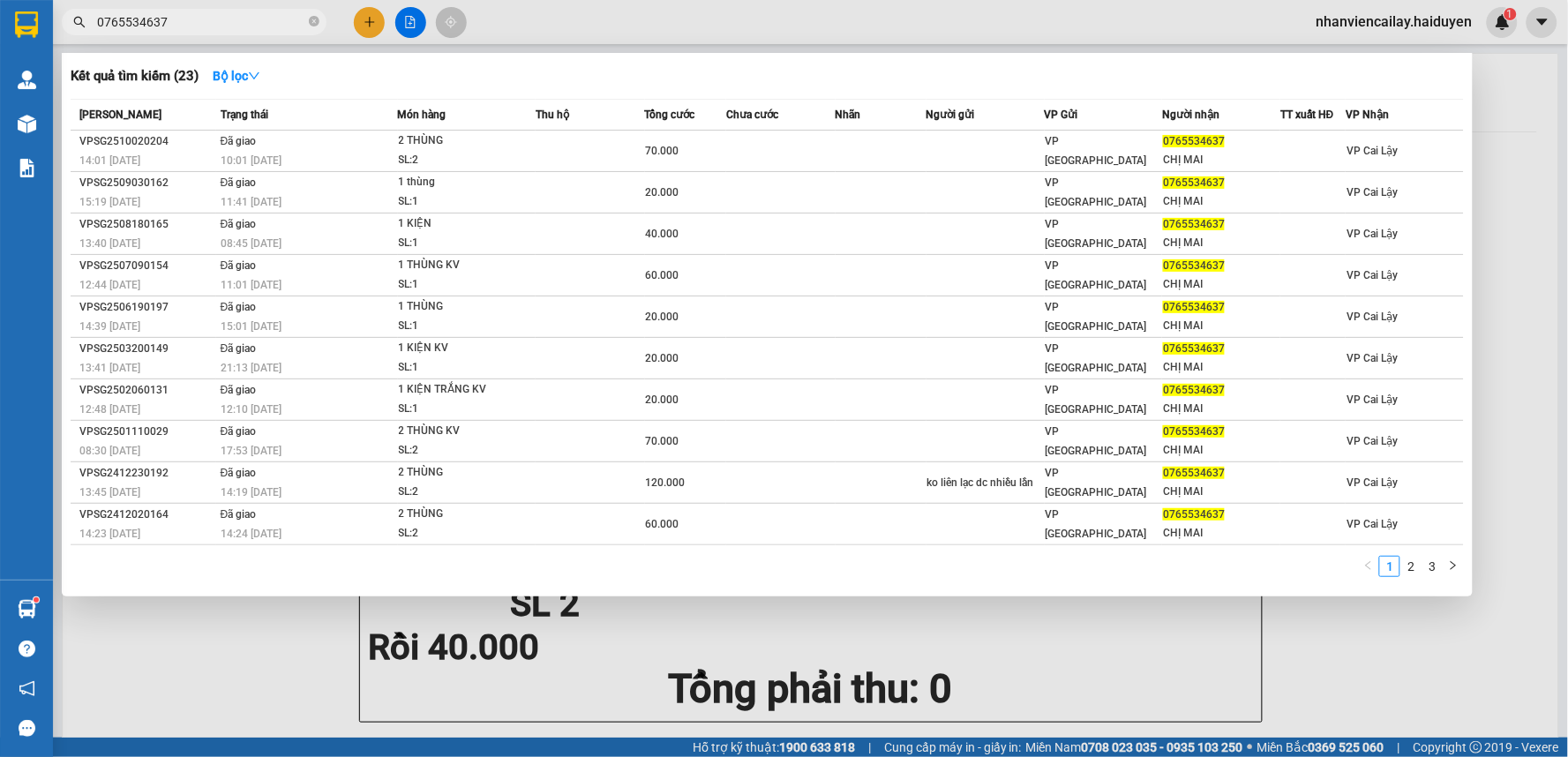
click at [1515, 258] on div at bounding box center [784, 378] width 1568 height 757
click at [315, 22] on icon "close-circle" at bounding box center [313, 21] width 11 height 11
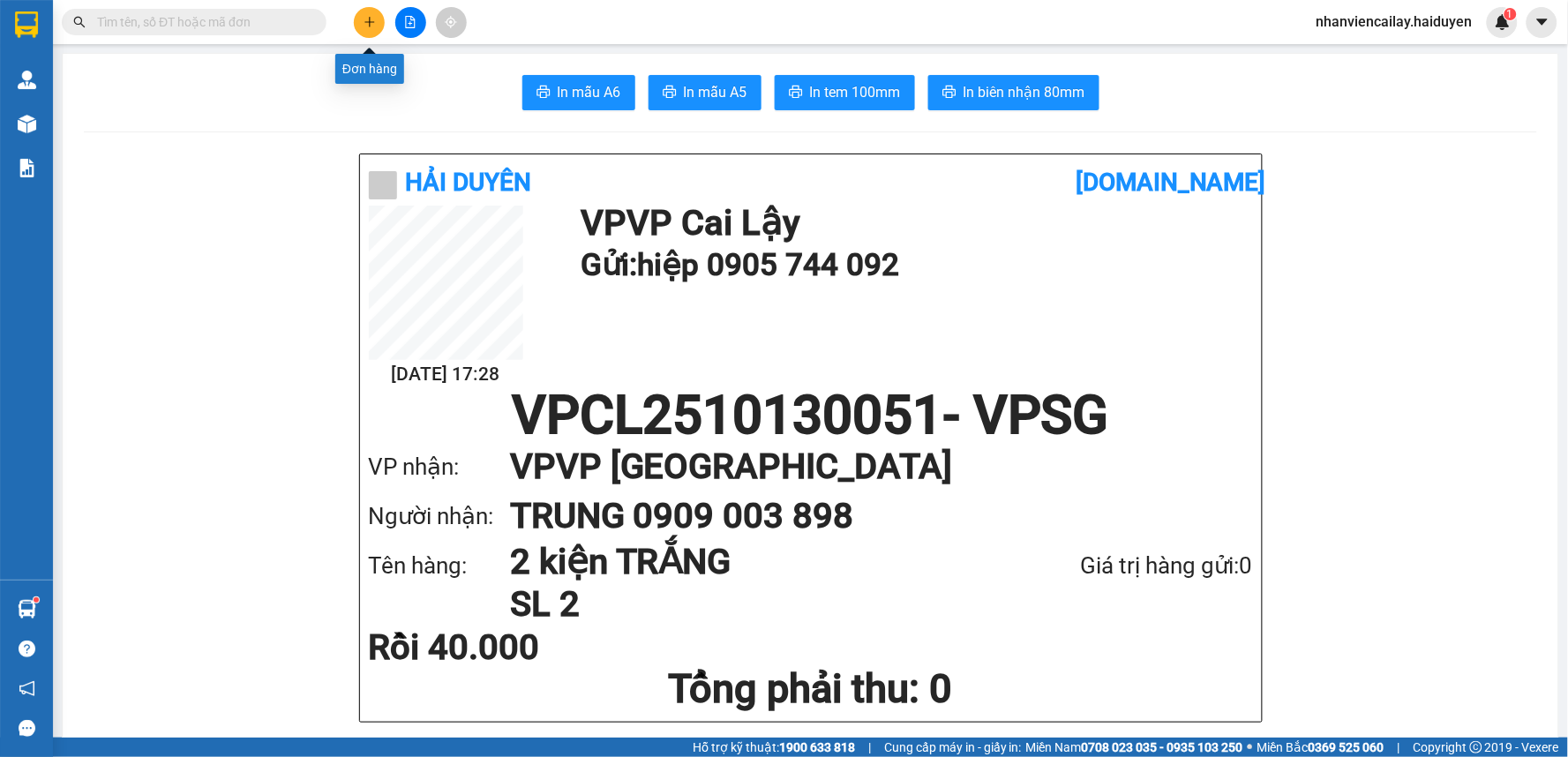
click at [365, 12] on button at bounding box center [369, 23] width 31 height 31
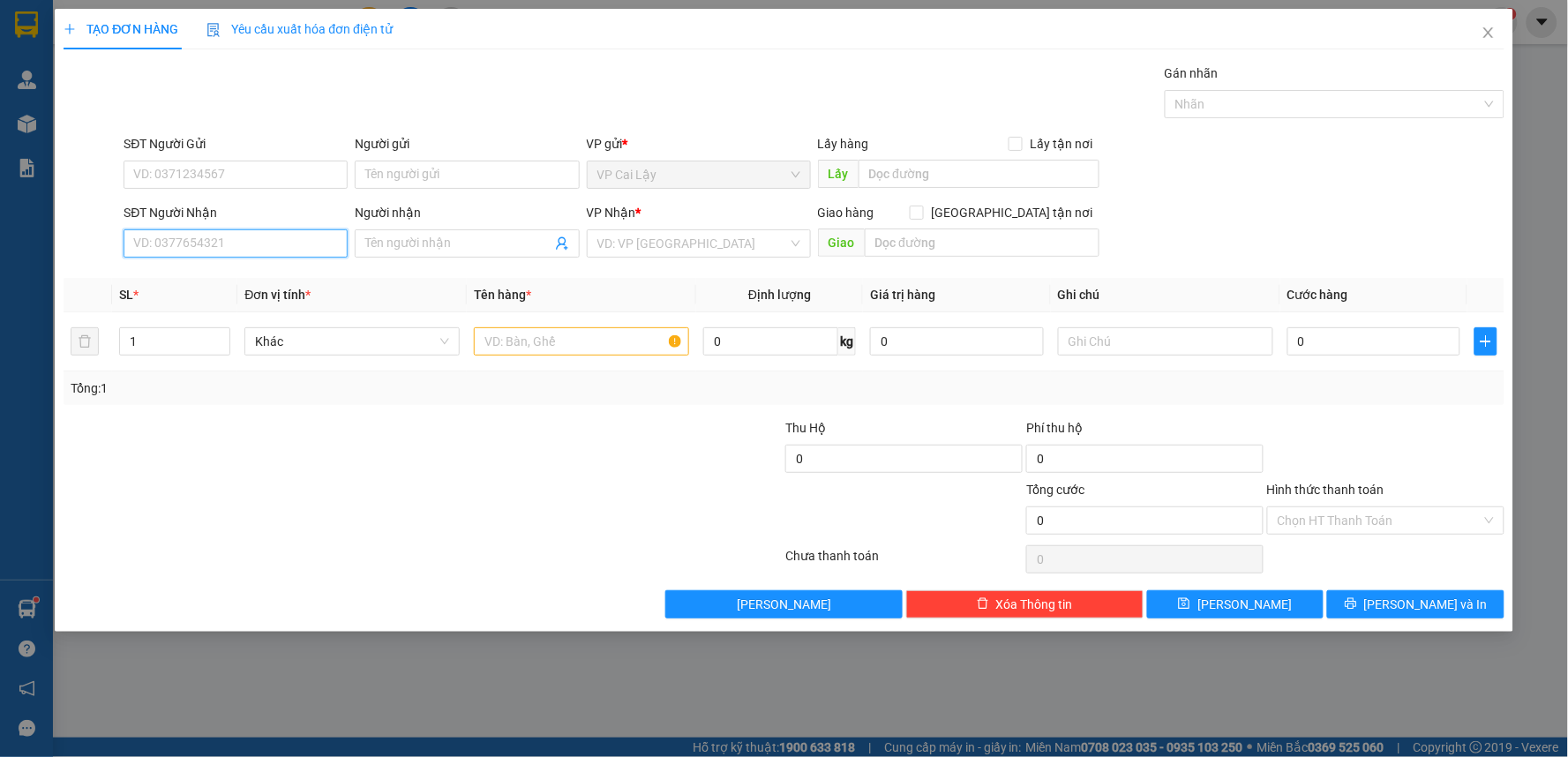
click at [321, 248] on input "SĐT Người Nhận" at bounding box center [235, 243] width 224 height 28
click at [1487, 24] on span "Close" at bounding box center [1488, 33] width 49 height 49
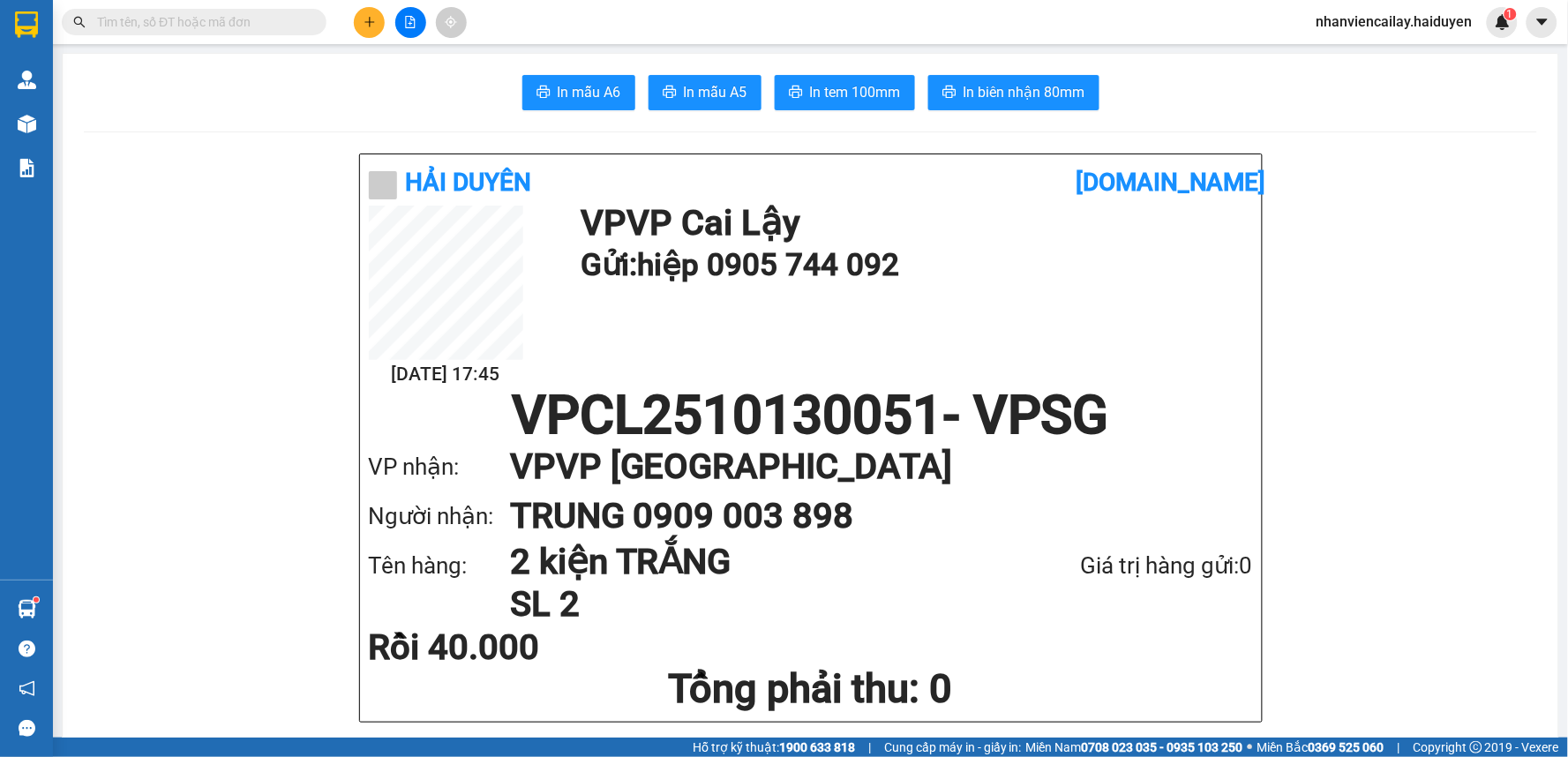
click at [363, 26] on icon "plus" at bounding box center [369, 22] width 13 height 13
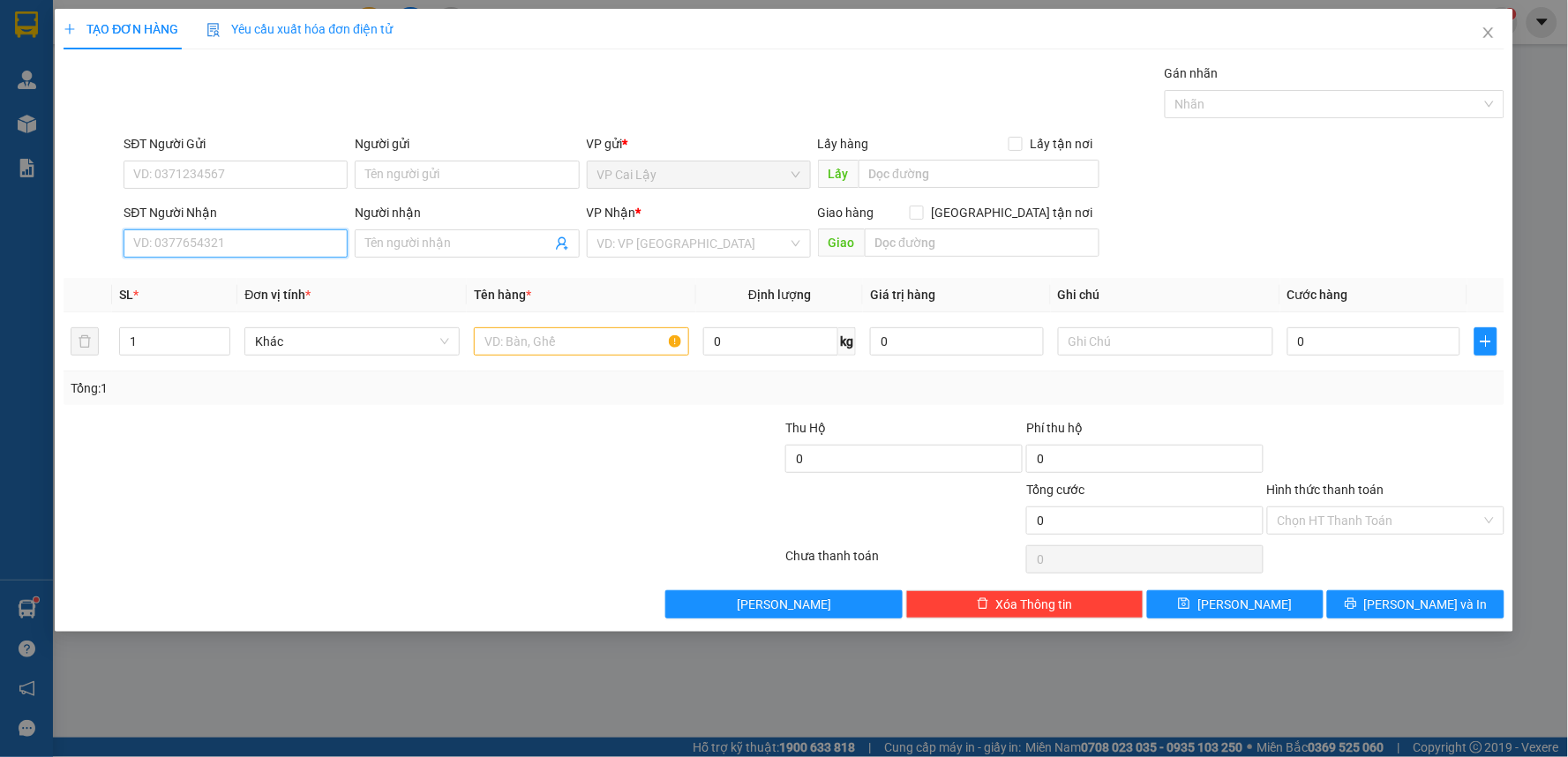
click at [241, 233] on input "SĐT Người Nhận" at bounding box center [235, 243] width 224 height 28
click at [302, 276] on div "0949655847 - MAI" at bounding box center [235, 279] width 203 height 20
click at [164, 243] on input "0949655847" at bounding box center [235, 243] width 224 height 28
click at [176, 244] on input "0949655847" at bounding box center [235, 243] width 224 height 28
click at [269, 248] on input "0949655847" at bounding box center [235, 243] width 224 height 28
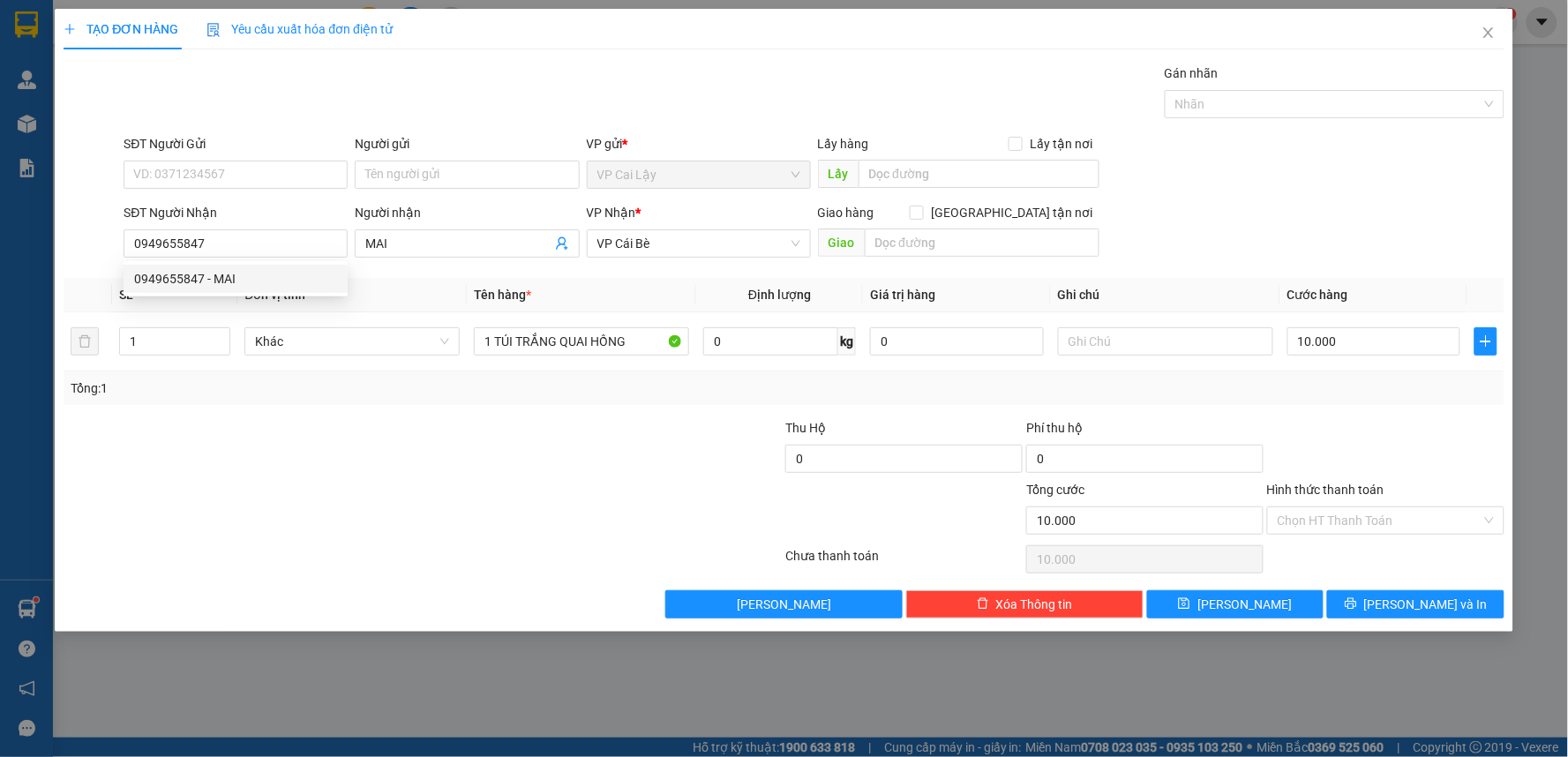
drag, startPoint x: 473, startPoint y: 283, endPoint x: 368, endPoint y: 260, distance: 107.5
click at [473, 282] on th "Tên hàng *" at bounding box center [582, 295] width 229 height 34
click at [285, 174] on input "SĐT Người Gửi" at bounding box center [235, 174] width 224 height 28
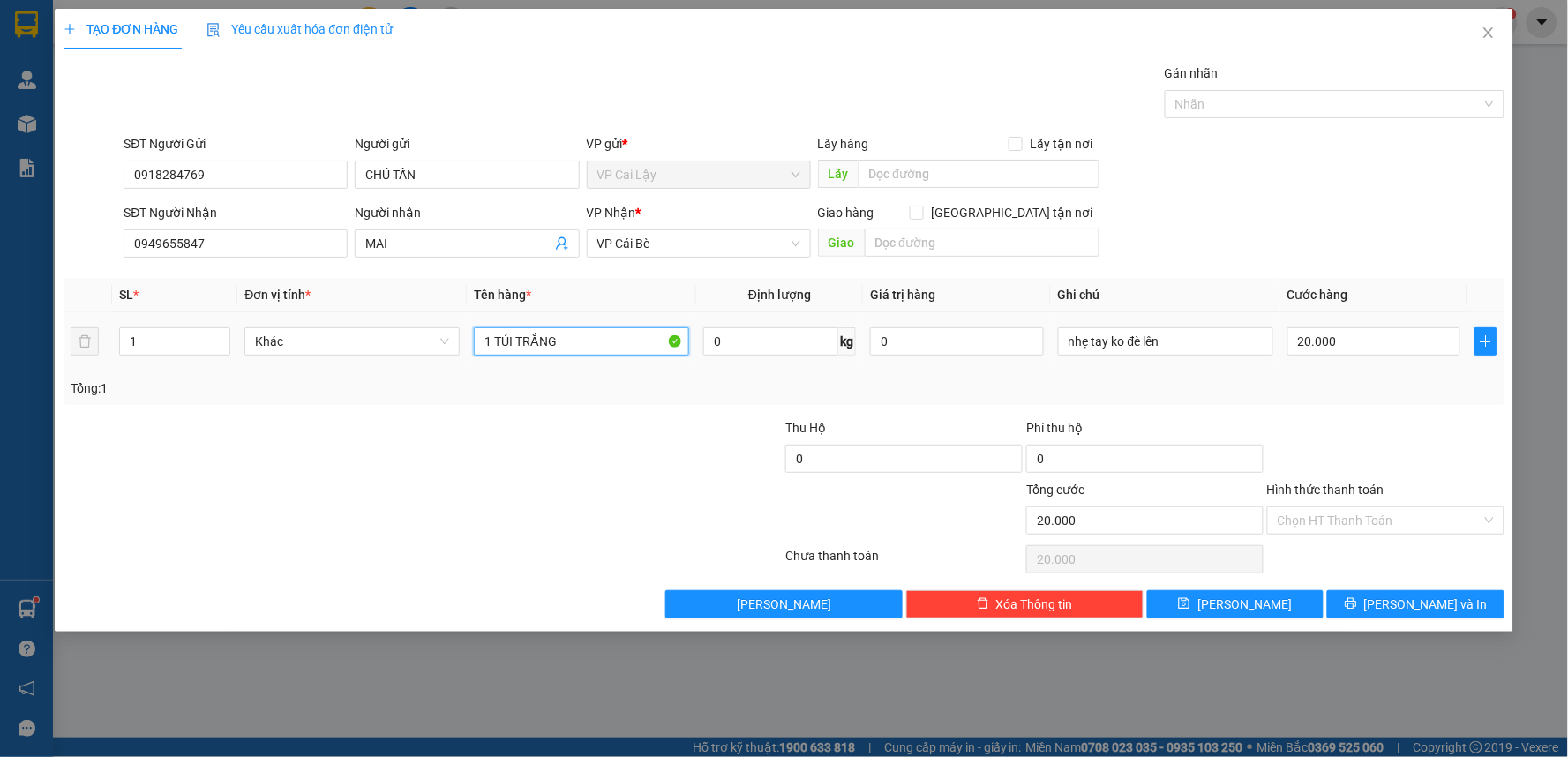
click at [594, 335] on input "1 TÚI TRẮNG" at bounding box center [582, 341] width 215 height 28
click at [1328, 343] on input "20.000" at bounding box center [1373, 341] width 173 height 28
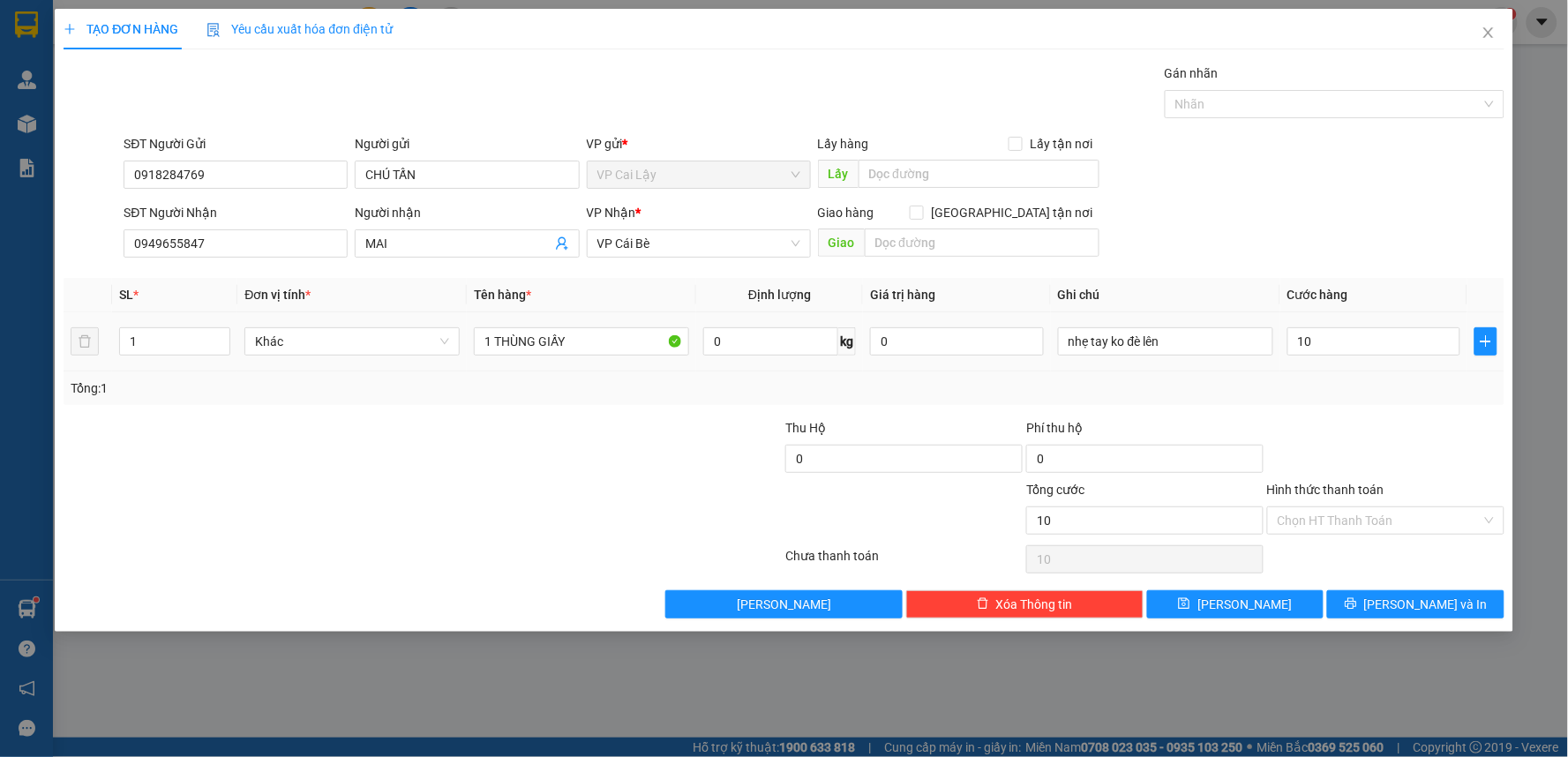
click at [1336, 433] on div at bounding box center [1386, 449] width 241 height 62
click at [1412, 521] on input "Hình thức thanh toán" at bounding box center [1379, 520] width 204 height 26
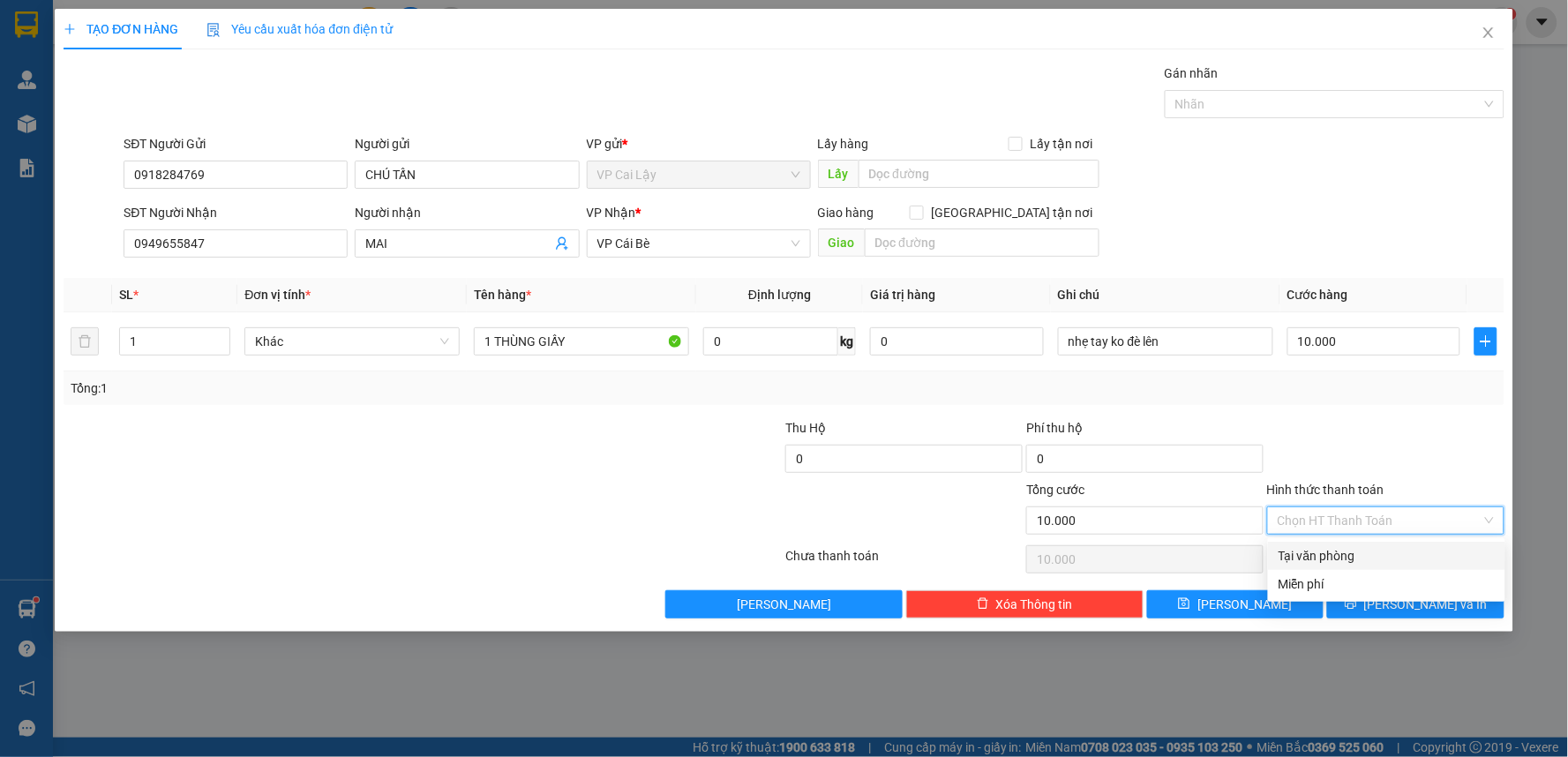
click at [1411, 549] on div "Tại văn phòng" at bounding box center [1386, 556] width 216 height 20
click at [1363, 552] on div "Tại văn phòng" at bounding box center [1386, 556] width 216 height 20
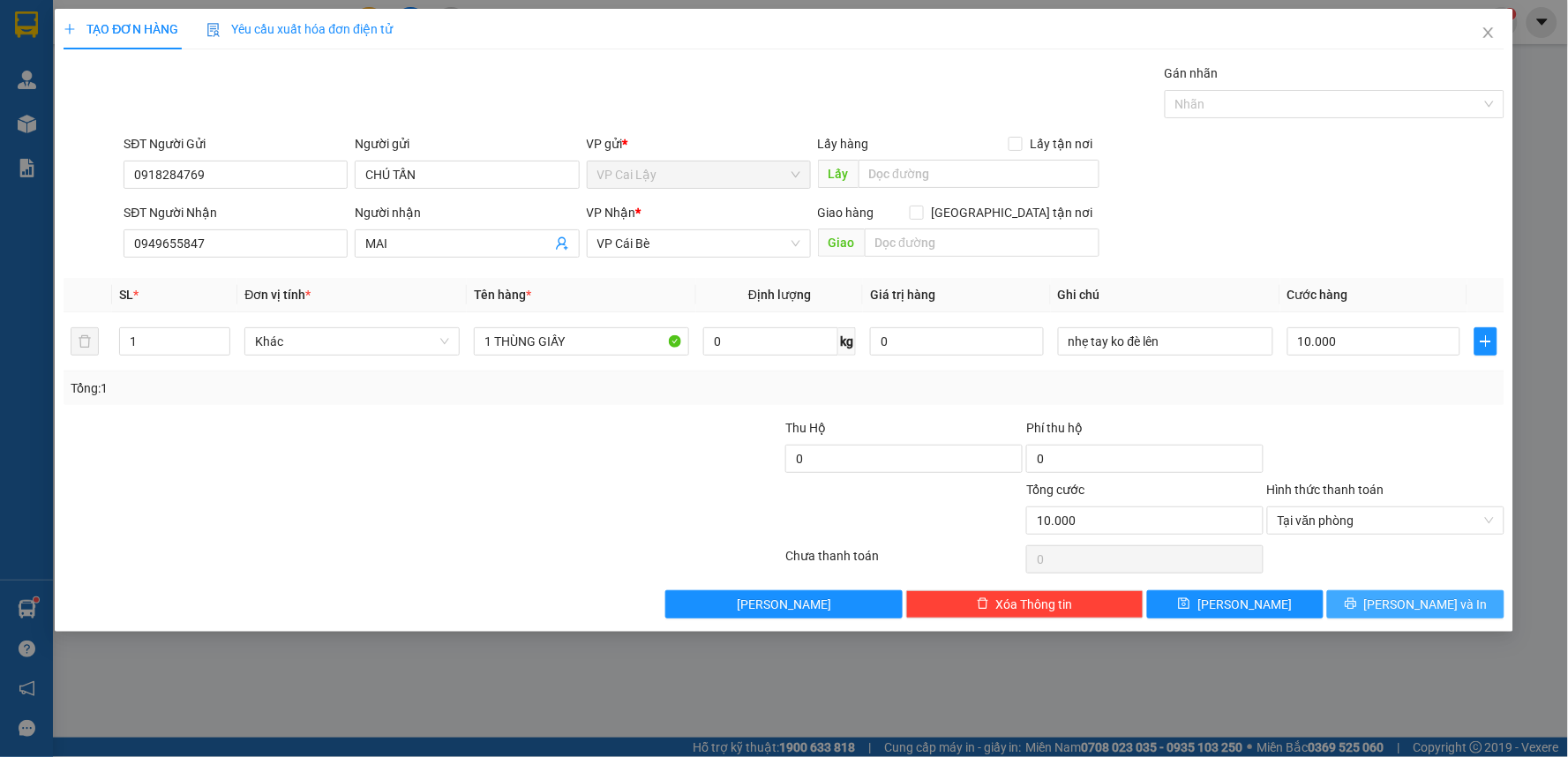
click at [1406, 598] on span "[PERSON_NAME] và In" at bounding box center [1426, 604] width 123 height 20
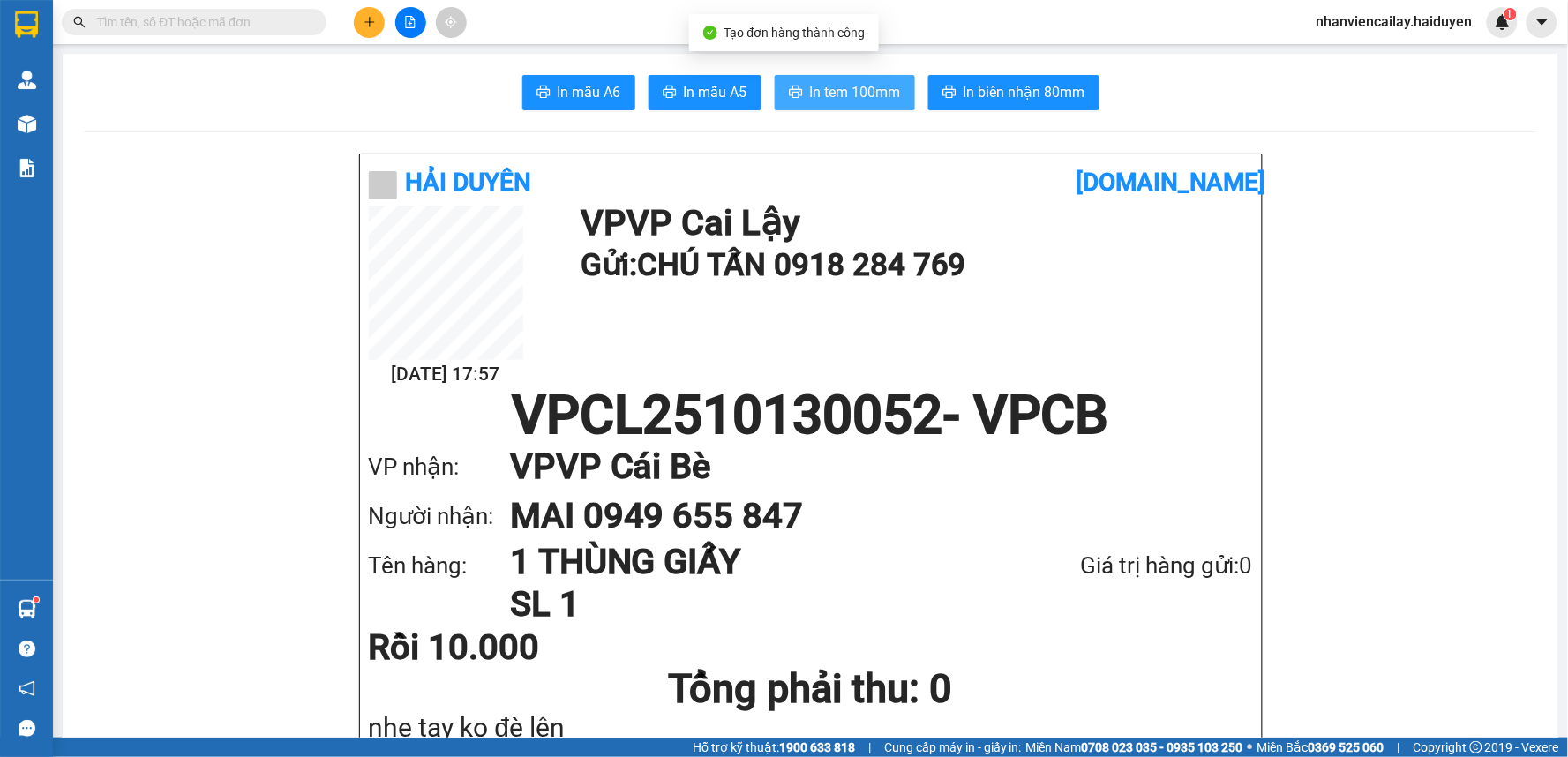
click at [862, 89] on span "In tem 100mm" at bounding box center [855, 92] width 91 height 23
click at [276, 15] on input "text" at bounding box center [201, 23] width 209 height 20
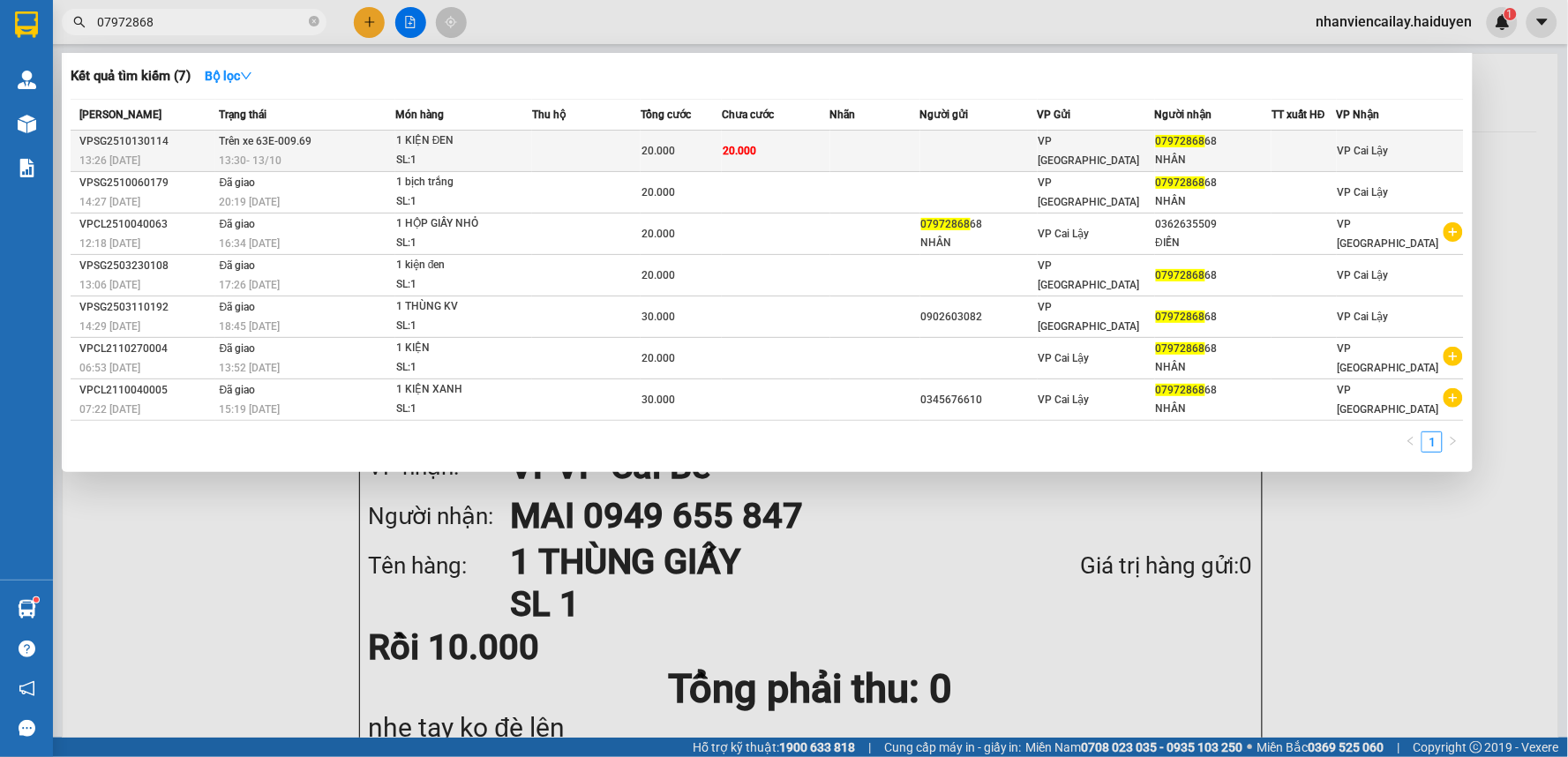
click at [641, 147] on td at bounding box center [586, 151] width 109 height 41
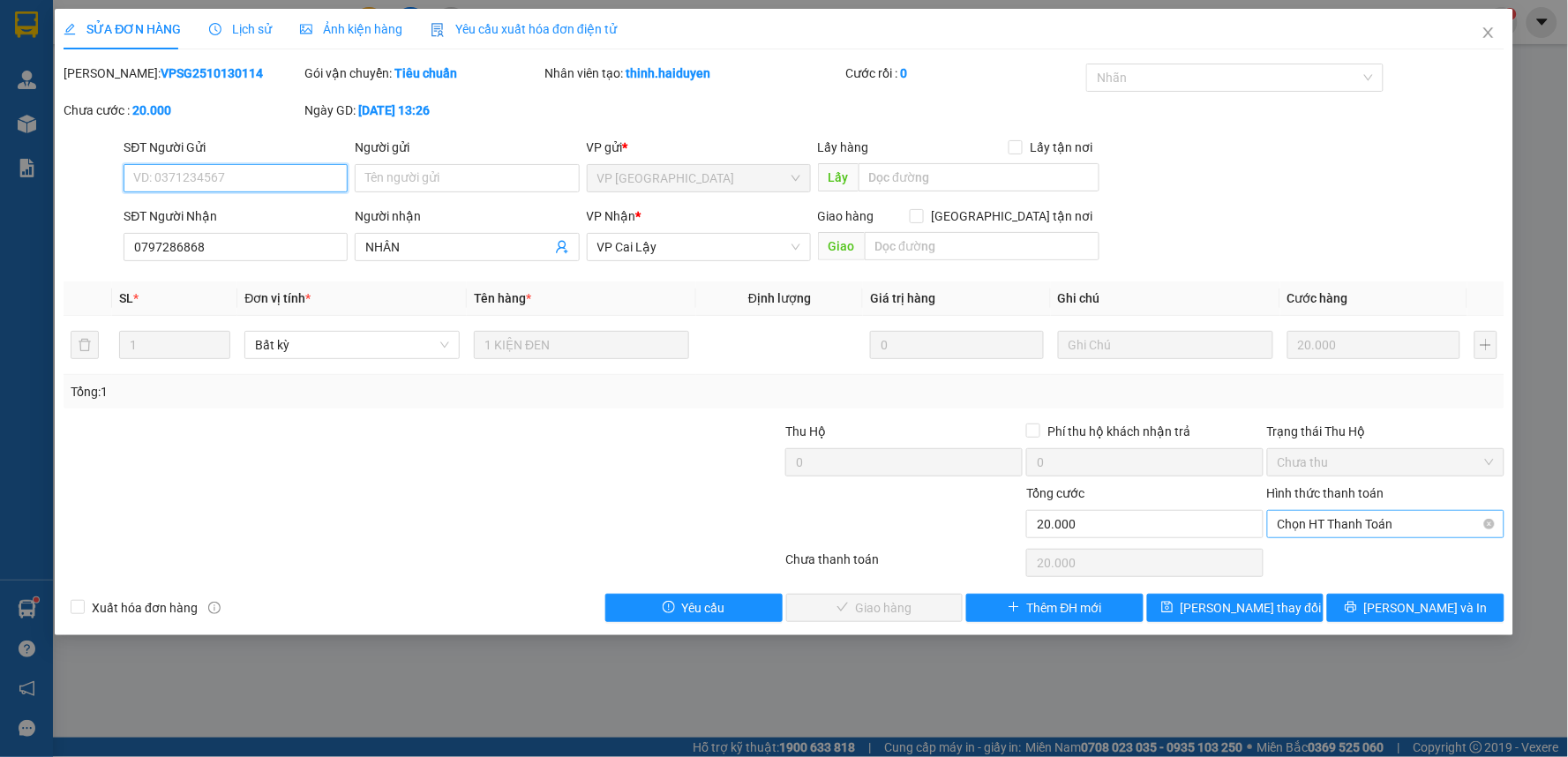
click at [1353, 529] on span "Chọn HT Thanh Toán" at bounding box center [1385, 524] width 216 height 26
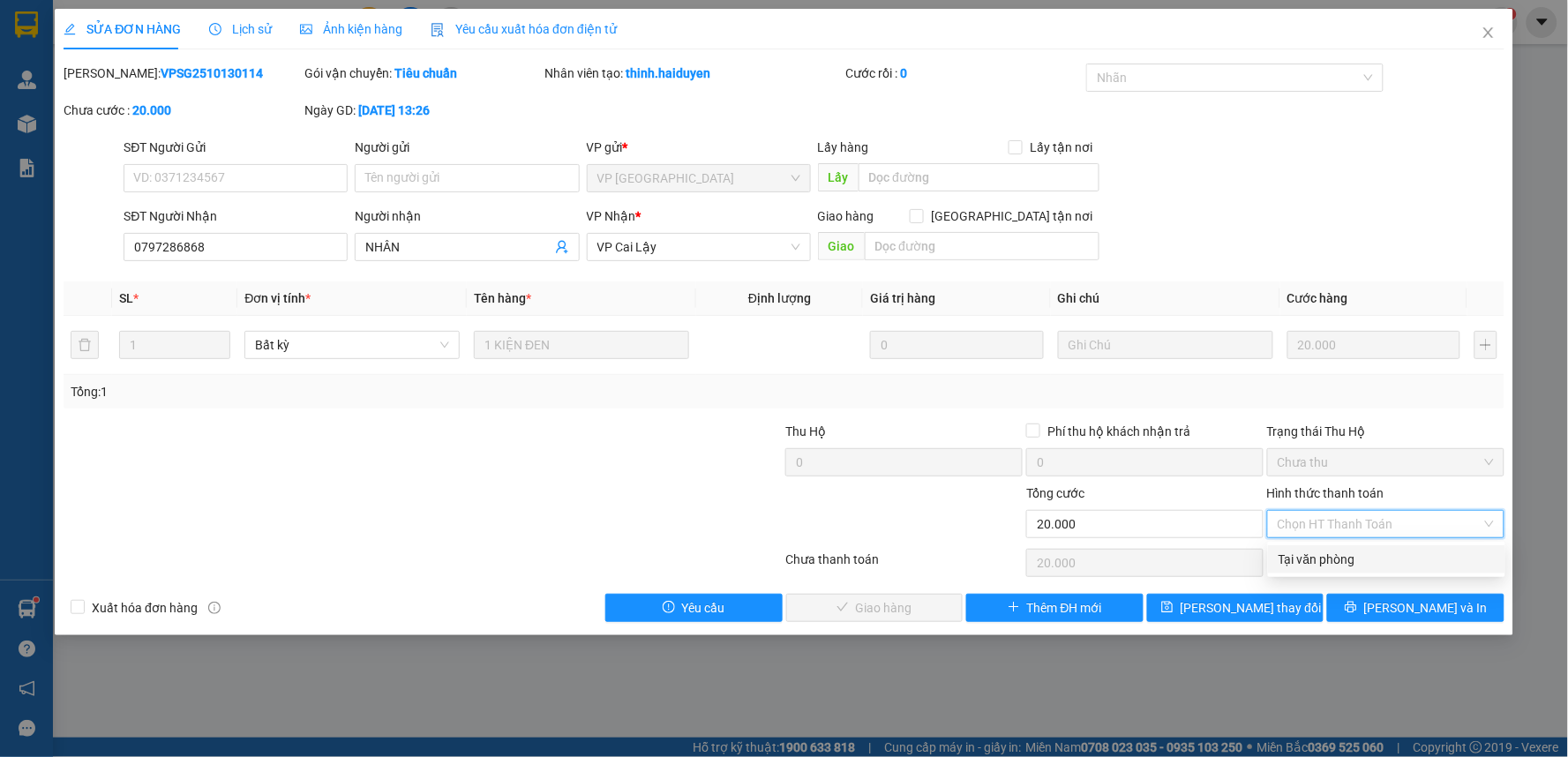
click at [1353, 556] on div "Tại văn phòng" at bounding box center [1386, 559] width 216 height 20
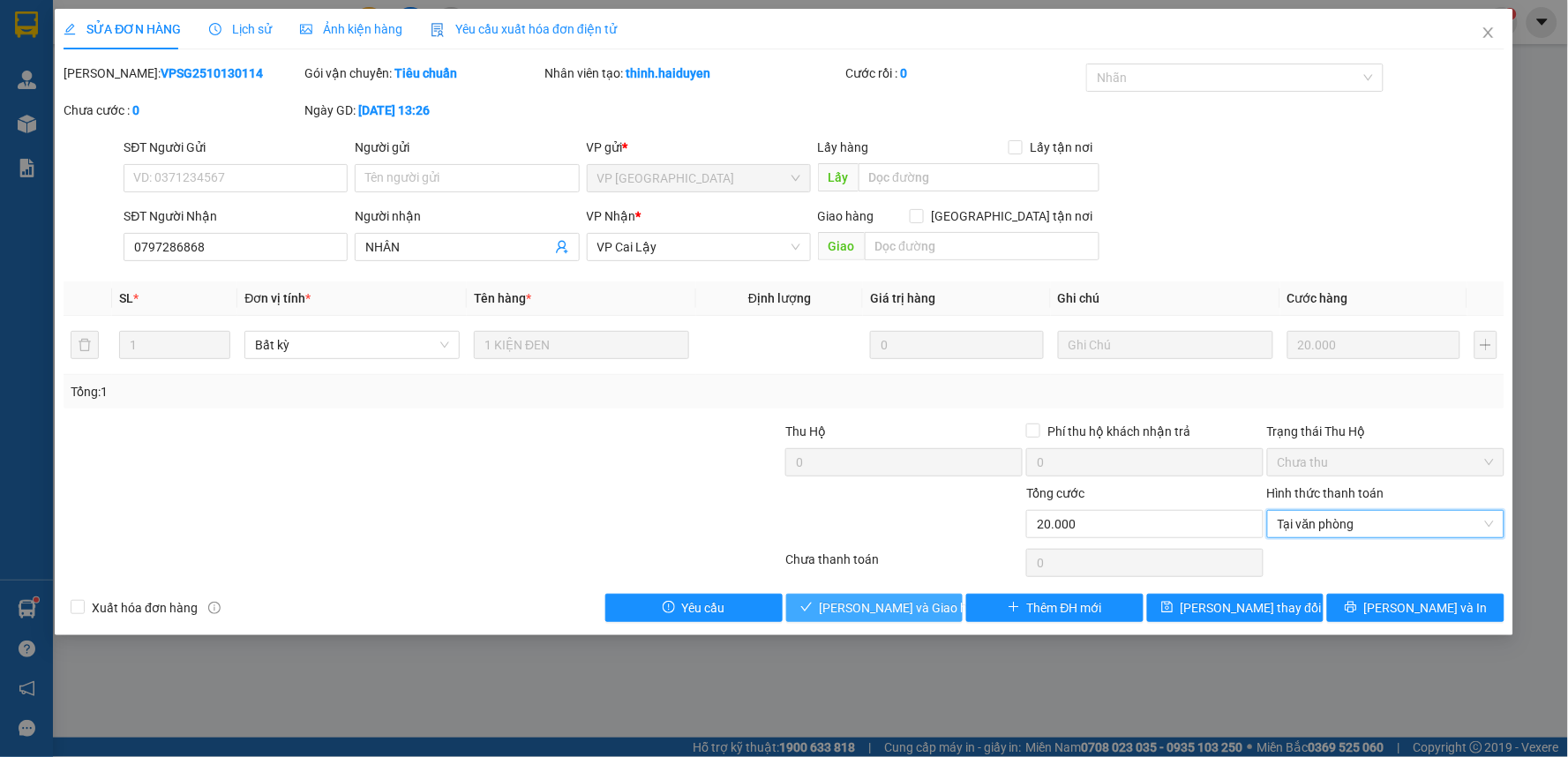
click at [886, 609] on span "[PERSON_NAME] và Giao hàng" at bounding box center [904, 608] width 169 height 20
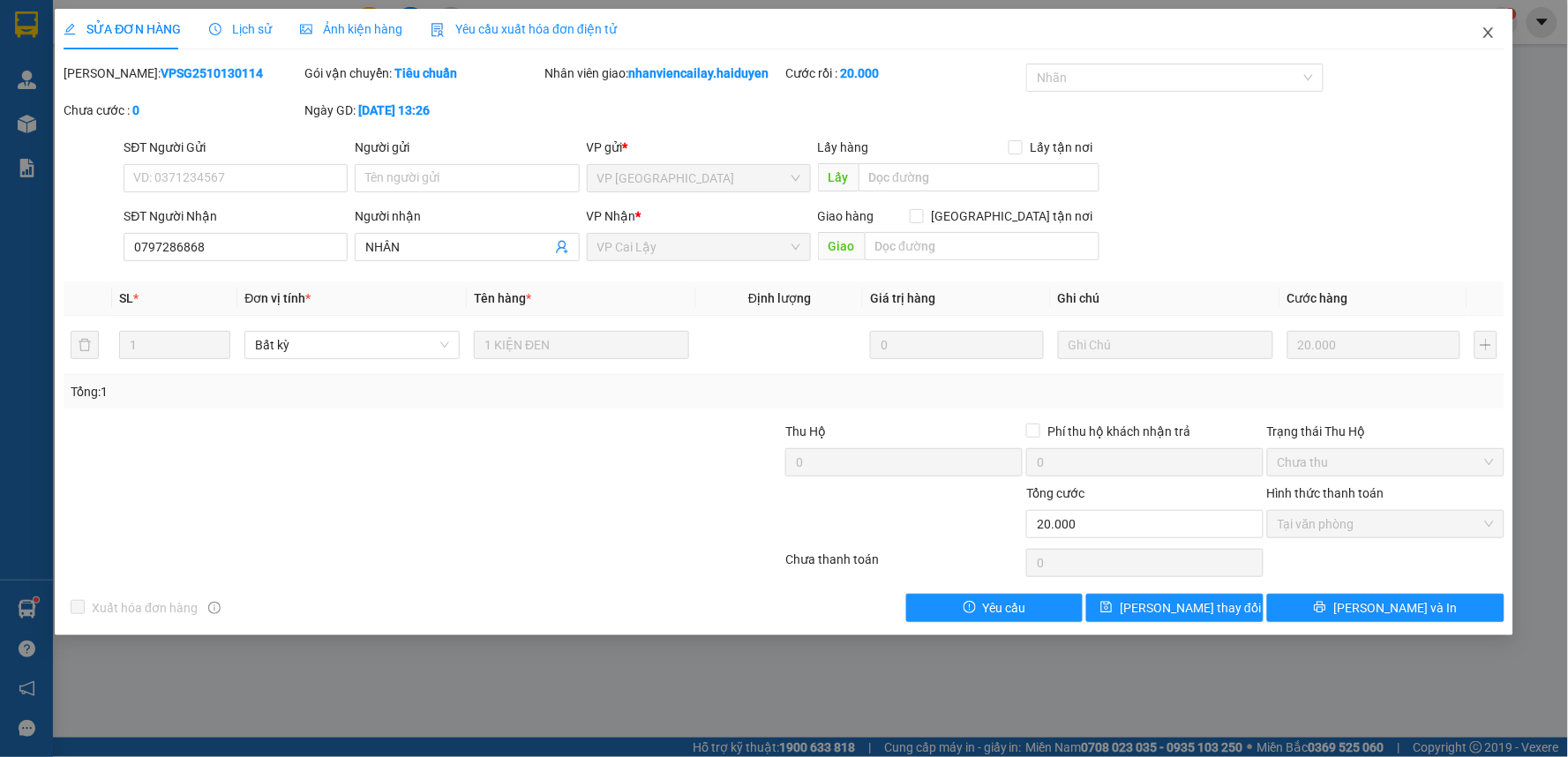
click at [1490, 33] on icon "close" at bounding box center [1488, 32] width 14 height 14
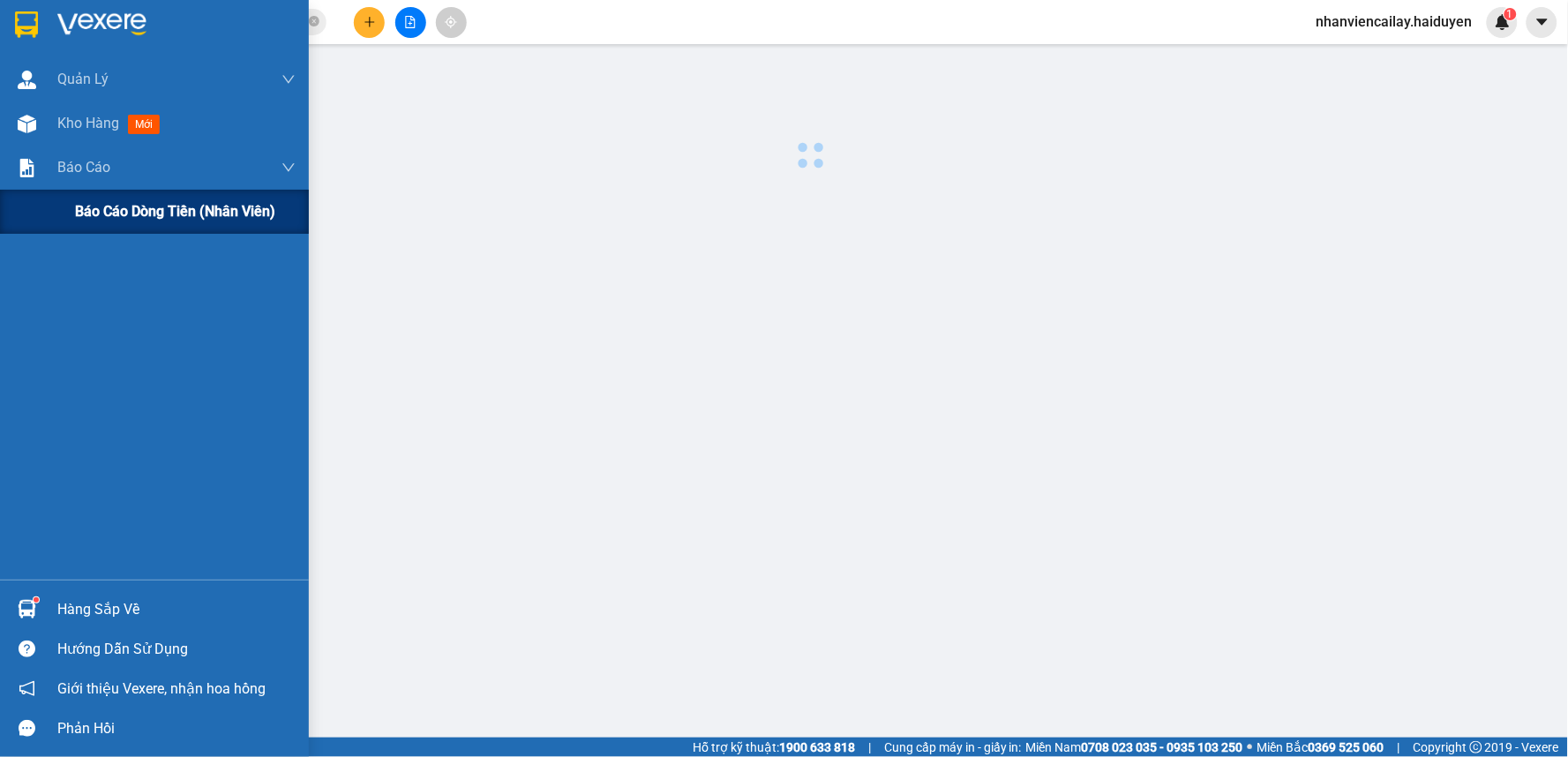
click at [80, 208] on span "Báo cáo dòng tiền (nhân viên)" at bounding box center [175, 211] width 200 height 23
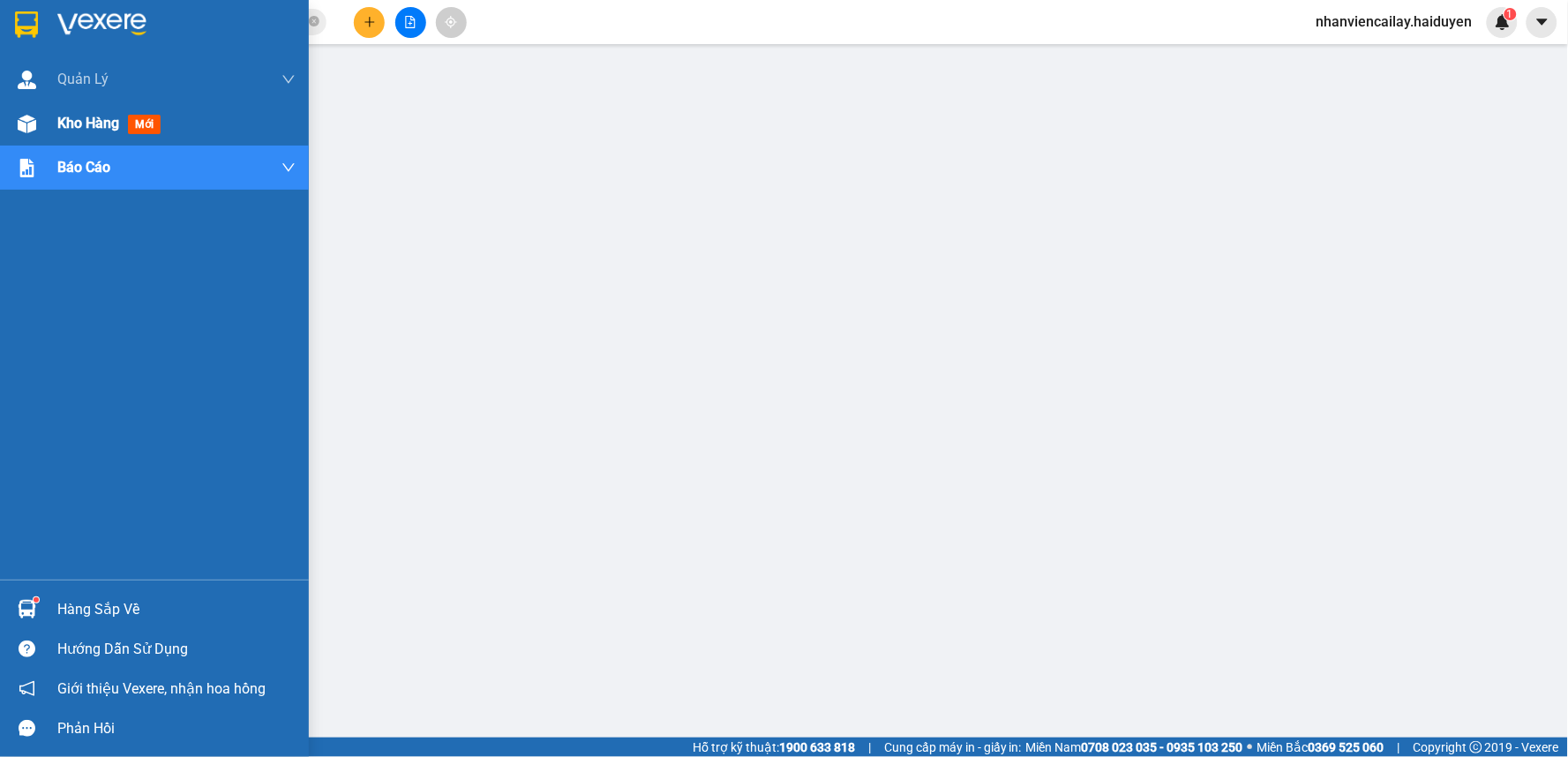
click at [40, 124] on div at bounding box center [27, 124] width 31 height 31
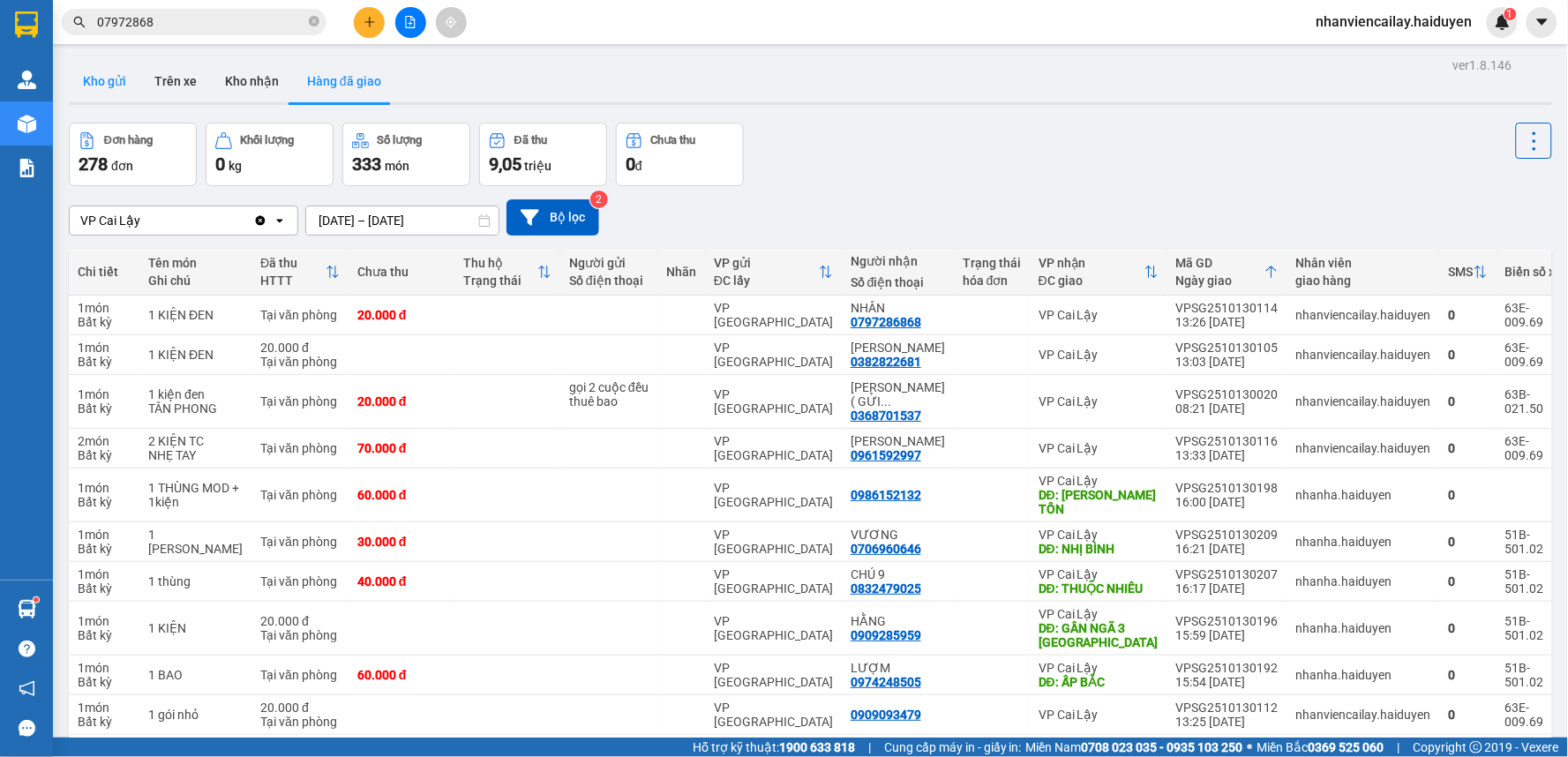
click at [100, 84] on button "Kho gửi" at bounding box center [104, 80] width 71 height 42
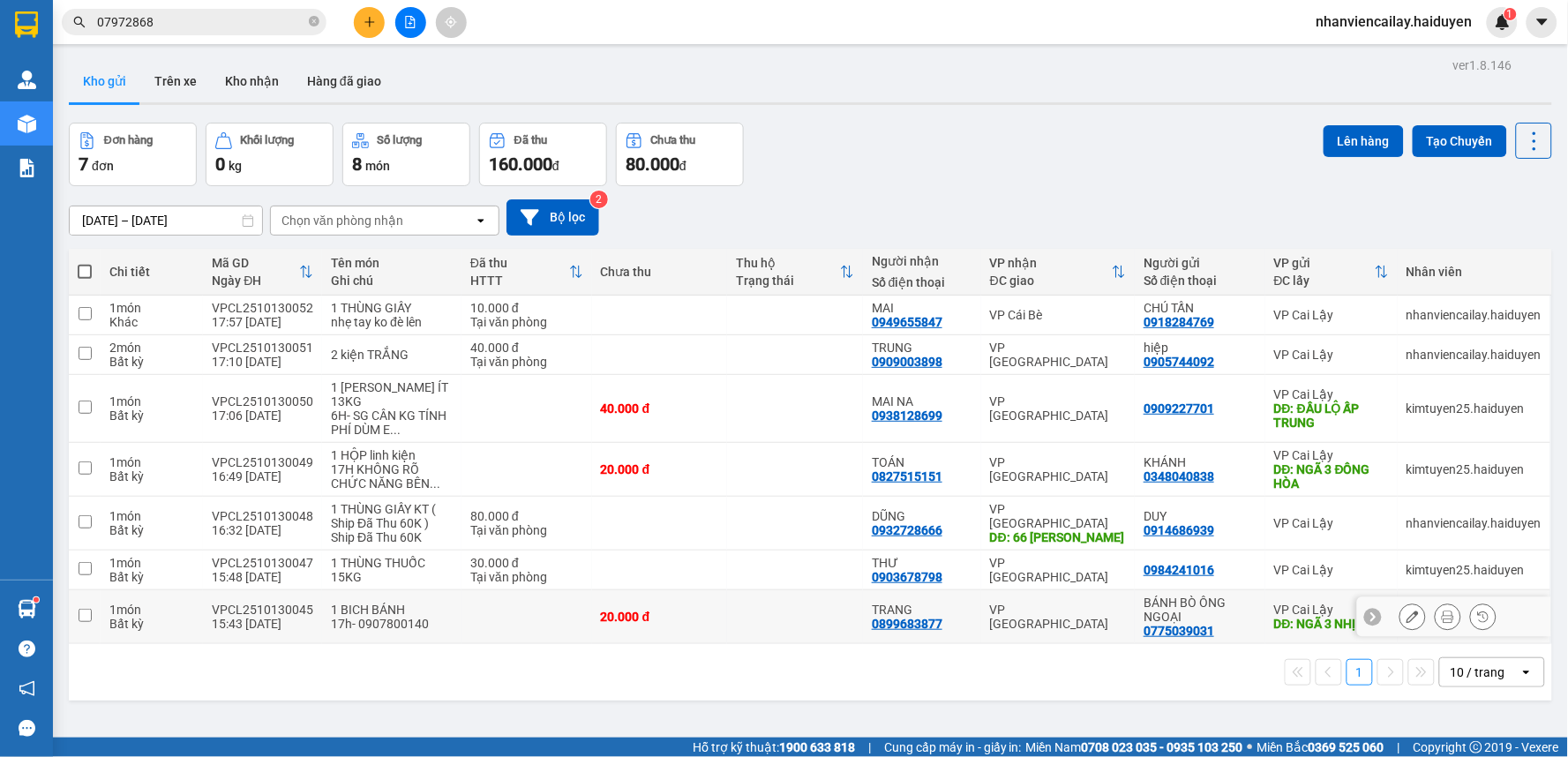
click at [1051, 631] on td "VP [GEOGRAPHIC_DATA]" at bounding box center [1058, 617] width 154 height 54
checkbox input "true"
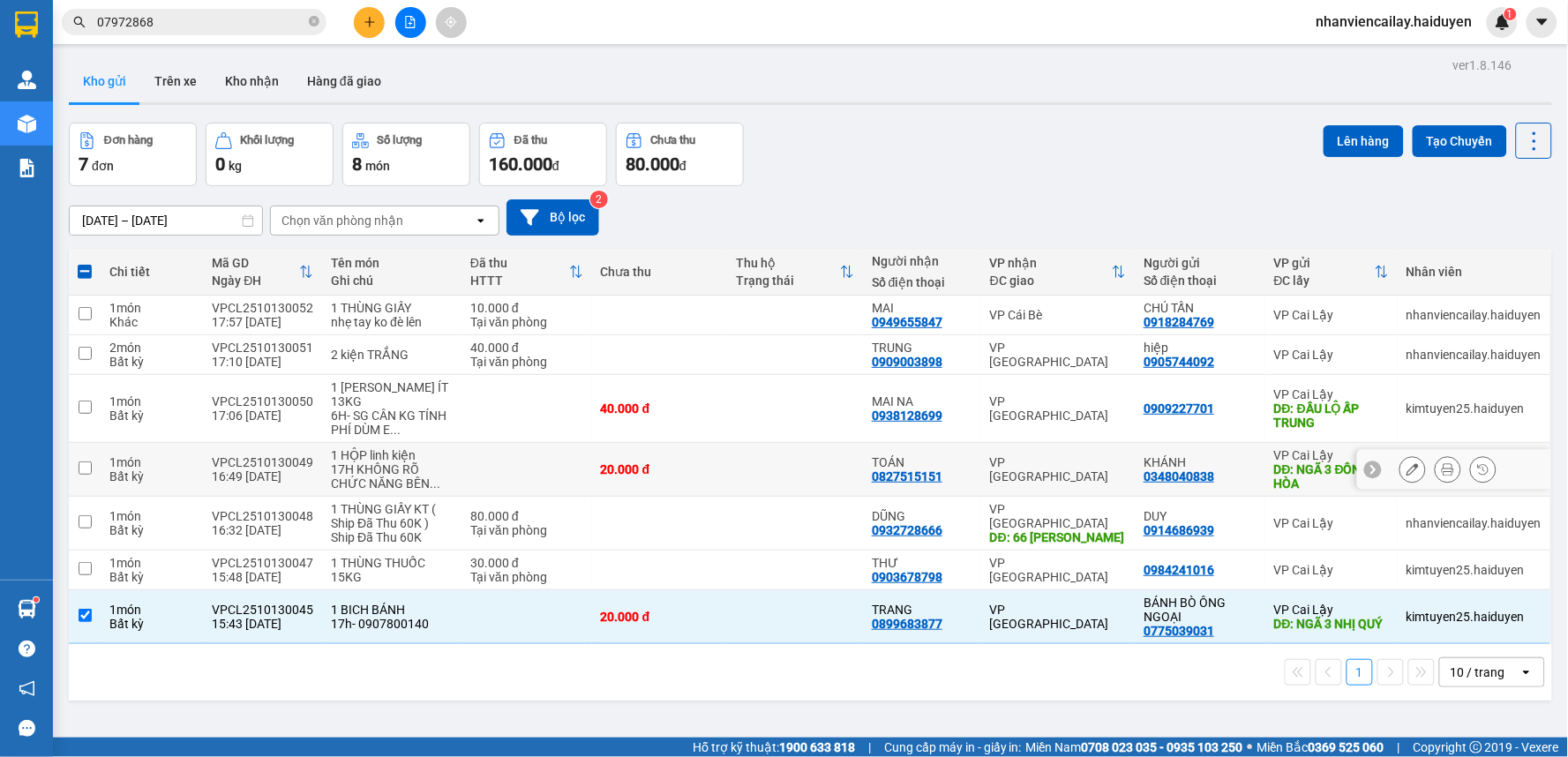
click at [1214, 468] on div "KHÁNH" at bounding box center [1199, 462] width 113 height 14
checkbox input "true"
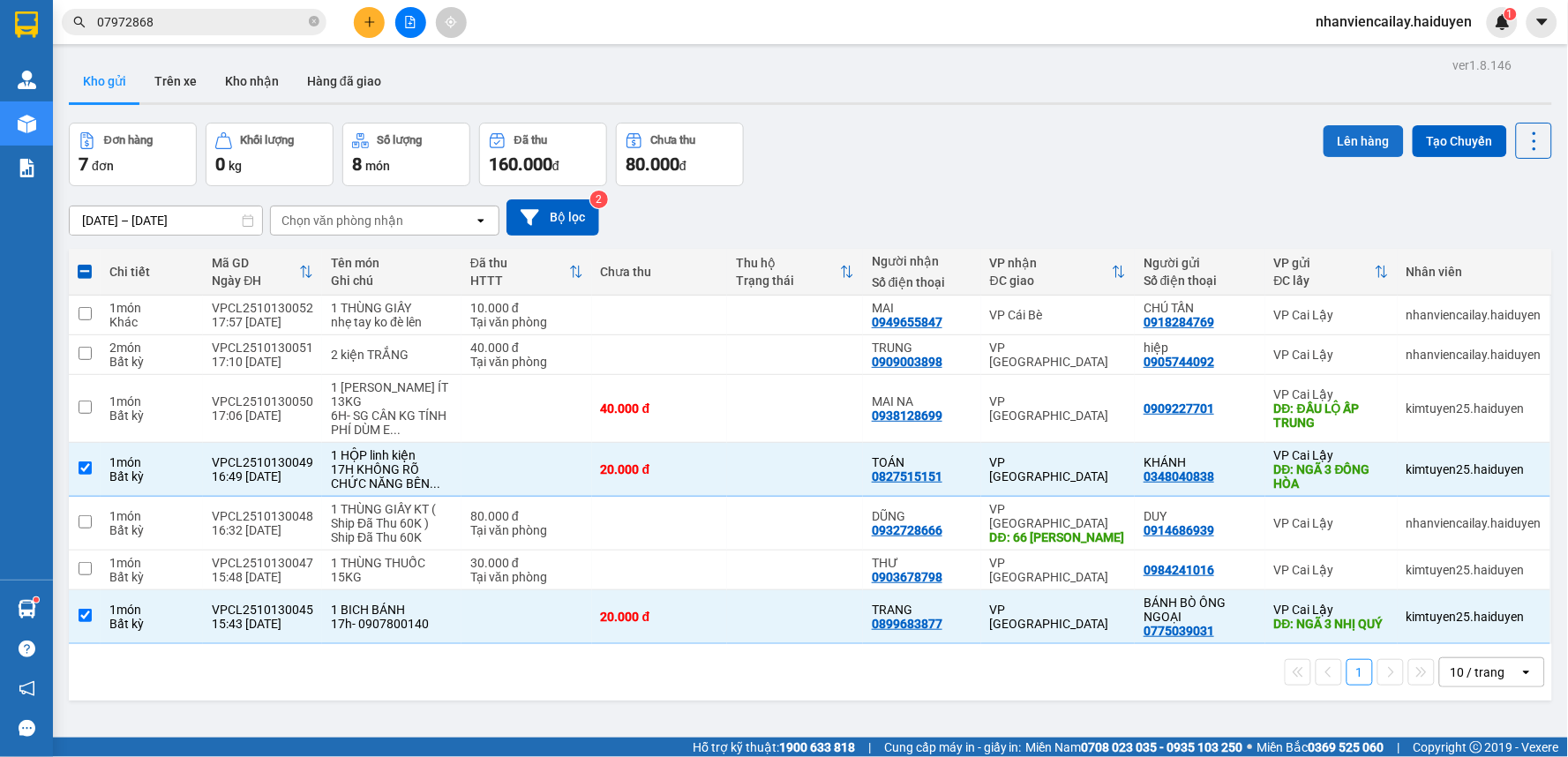
click at [1365, 145] on button "Lên hàng" at bounding box center [1363, 141] width 80 height 31
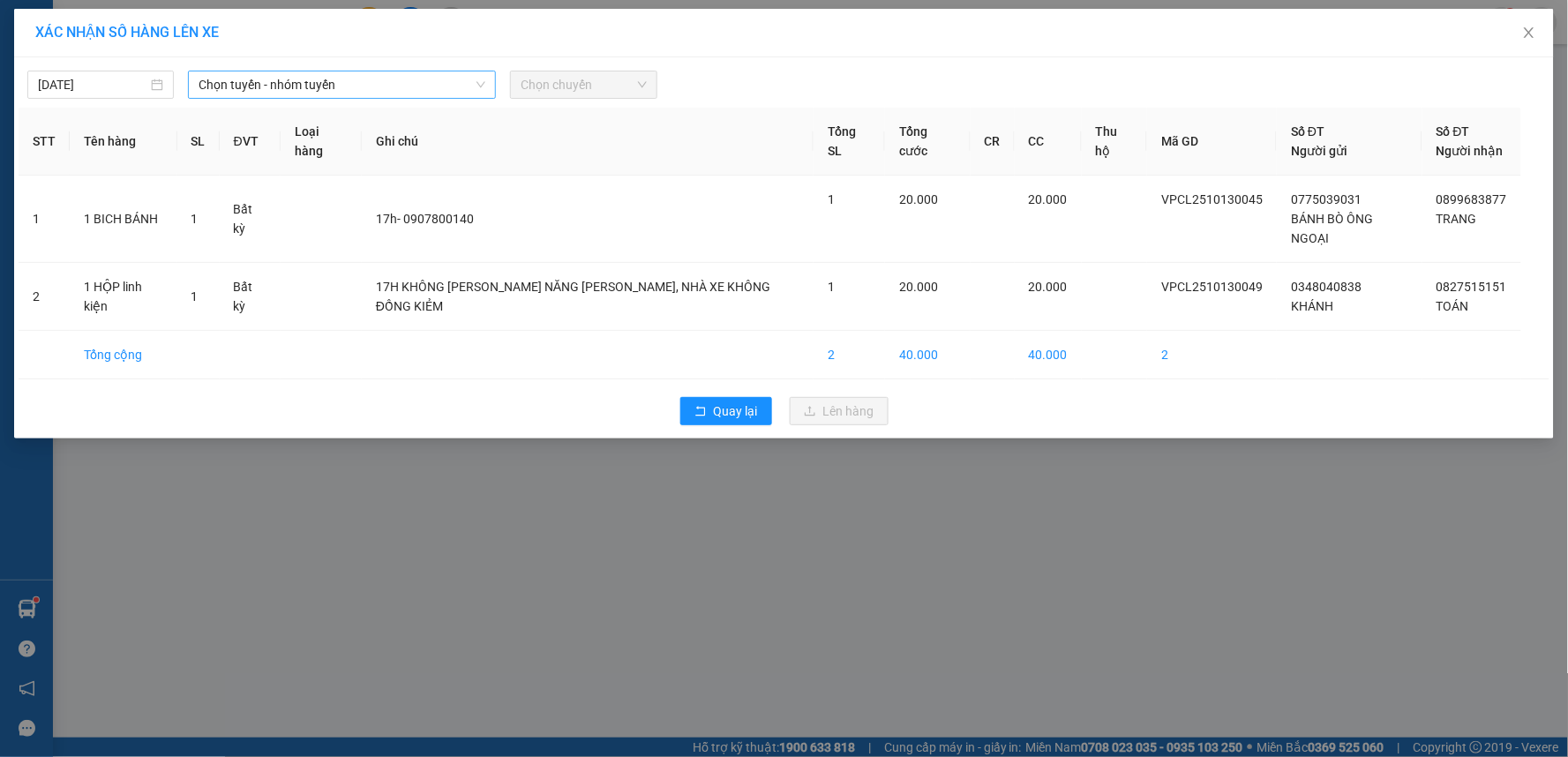
click at [348, 93] on span "Chọn tuyến - nhóm tuyến" at bounding box center [342, 84] width 287 height 26
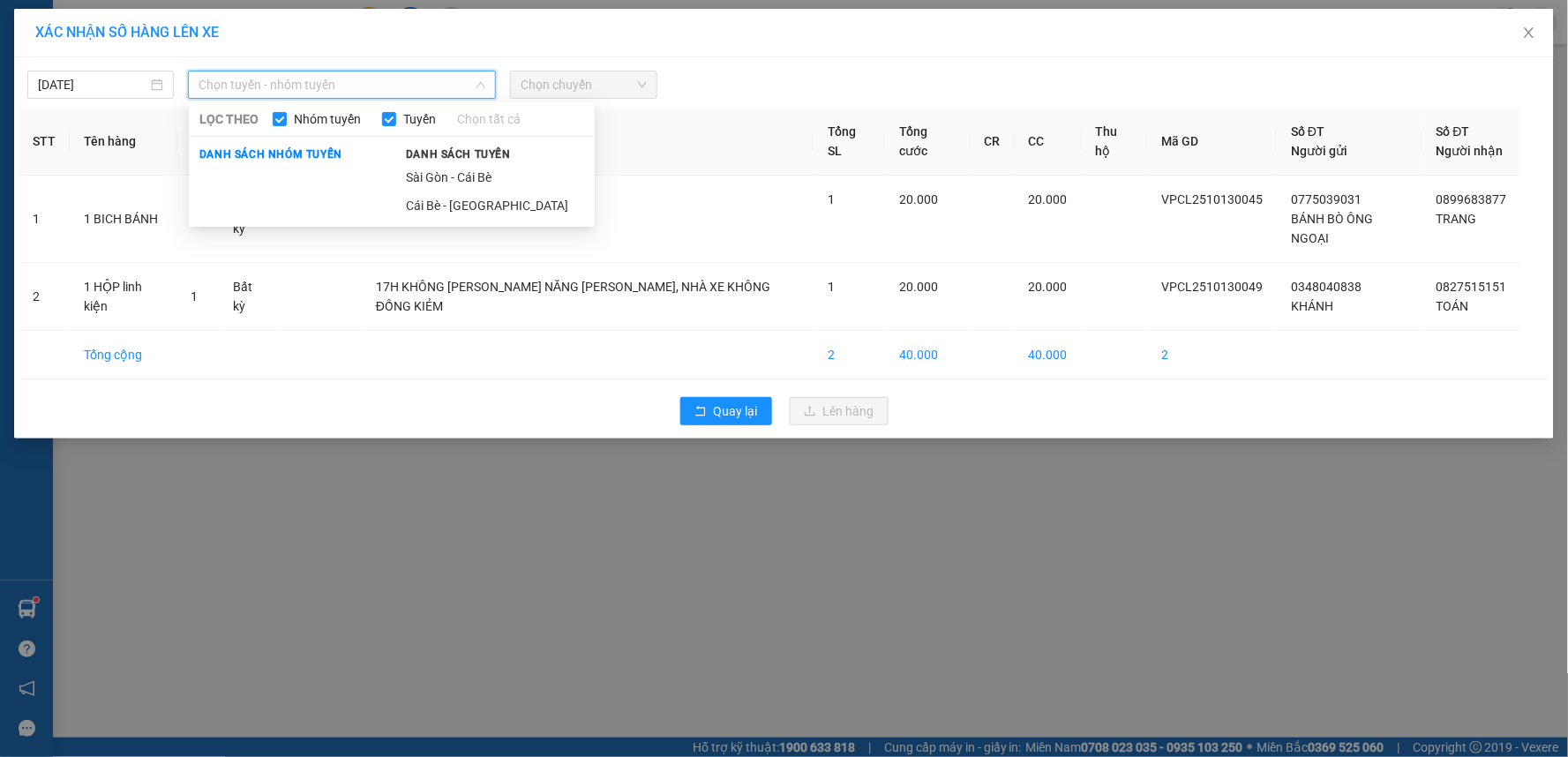
click at [417, 89] on span "Chọn tuyến - nhóm tuyến" at bounding box center [342, 84] width 287 height 26
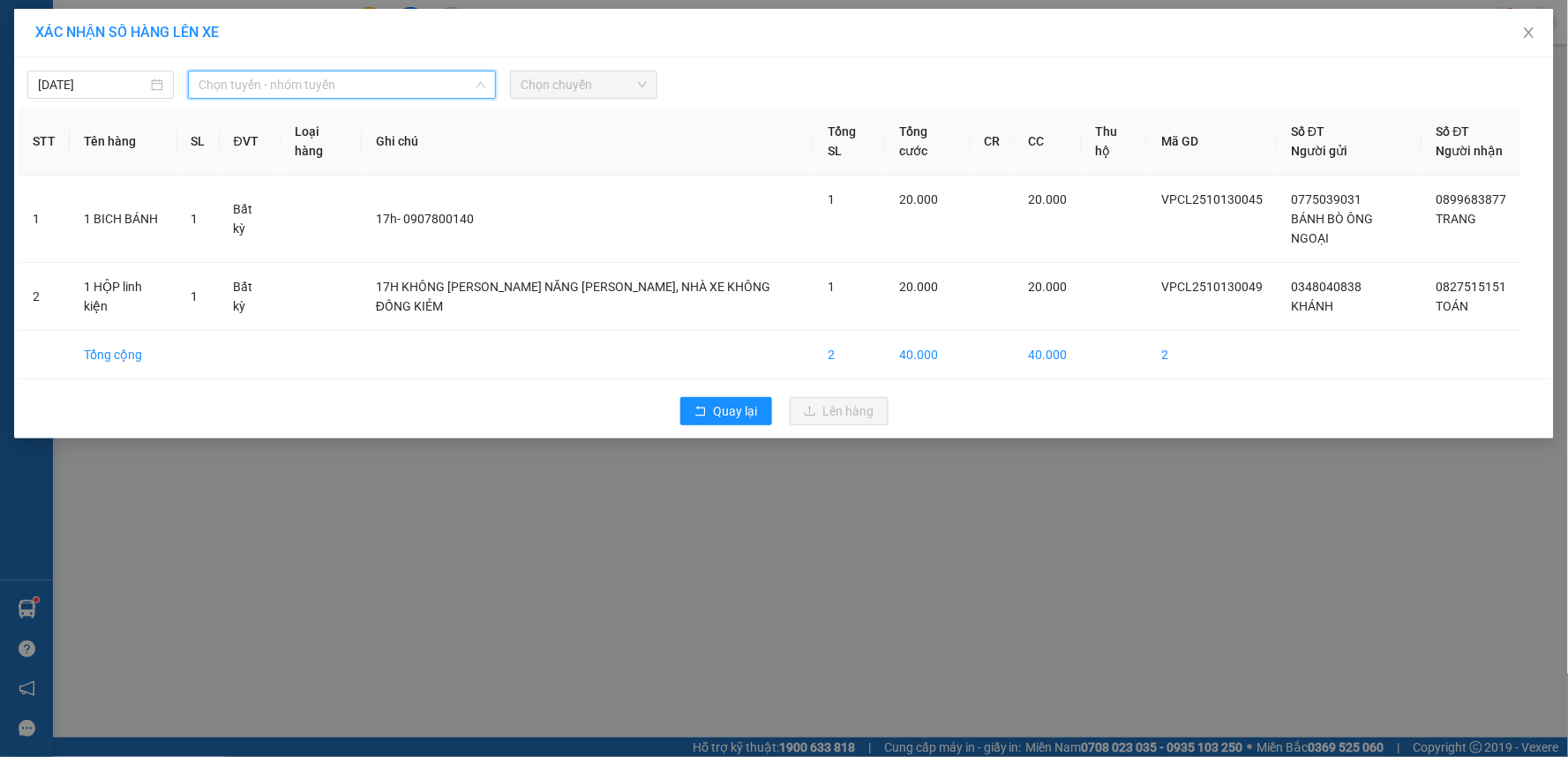
click at [424, 89] on span "Chọn tuyến - nhóm tuyến" at bounding box center [342, 84] width 287 height 26
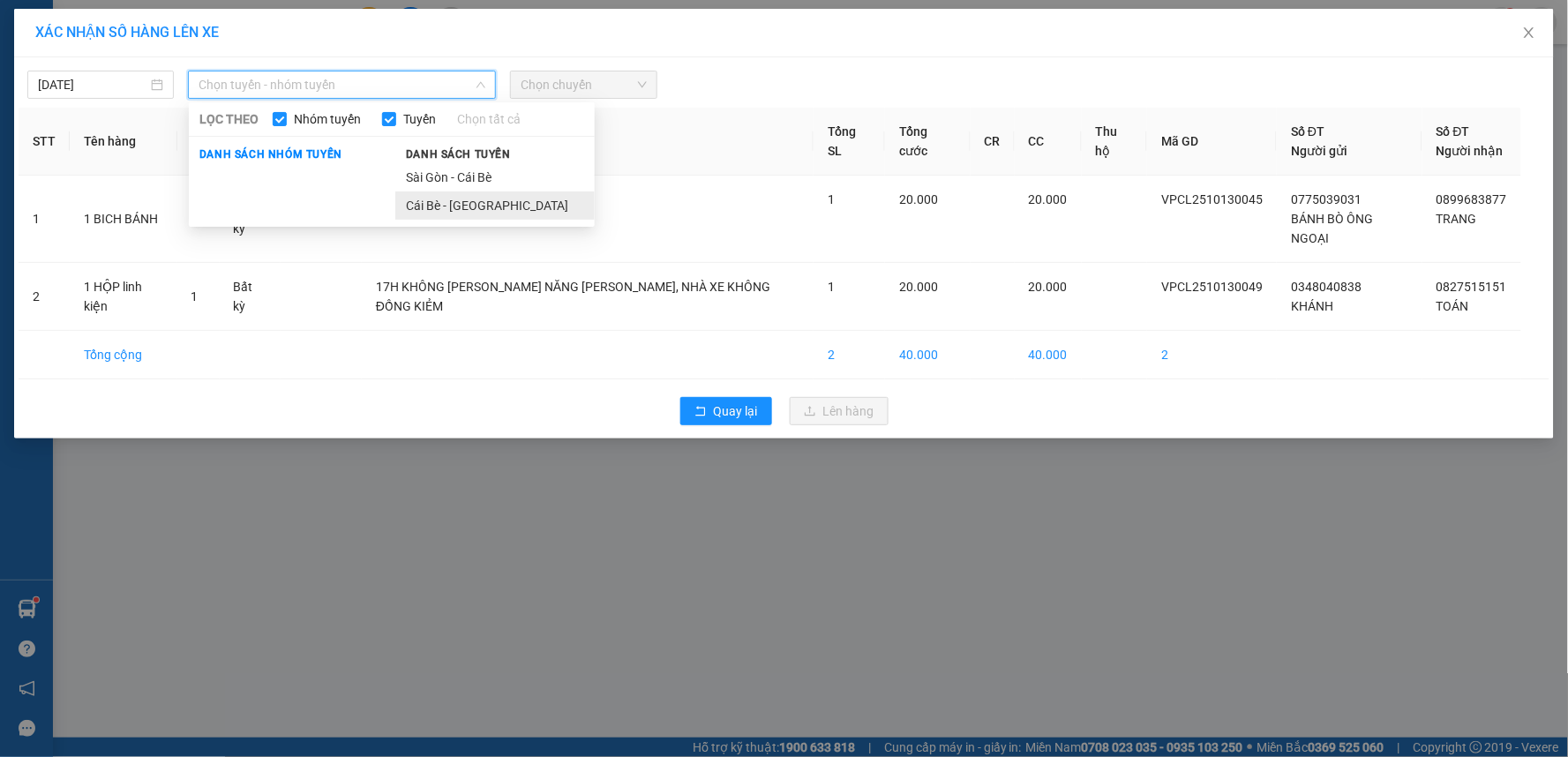
click at [468, 204] on li "Cái Bè - [GEOGRAPHIC_DATA]" at bounding box center [496, 205] width 200 height 28
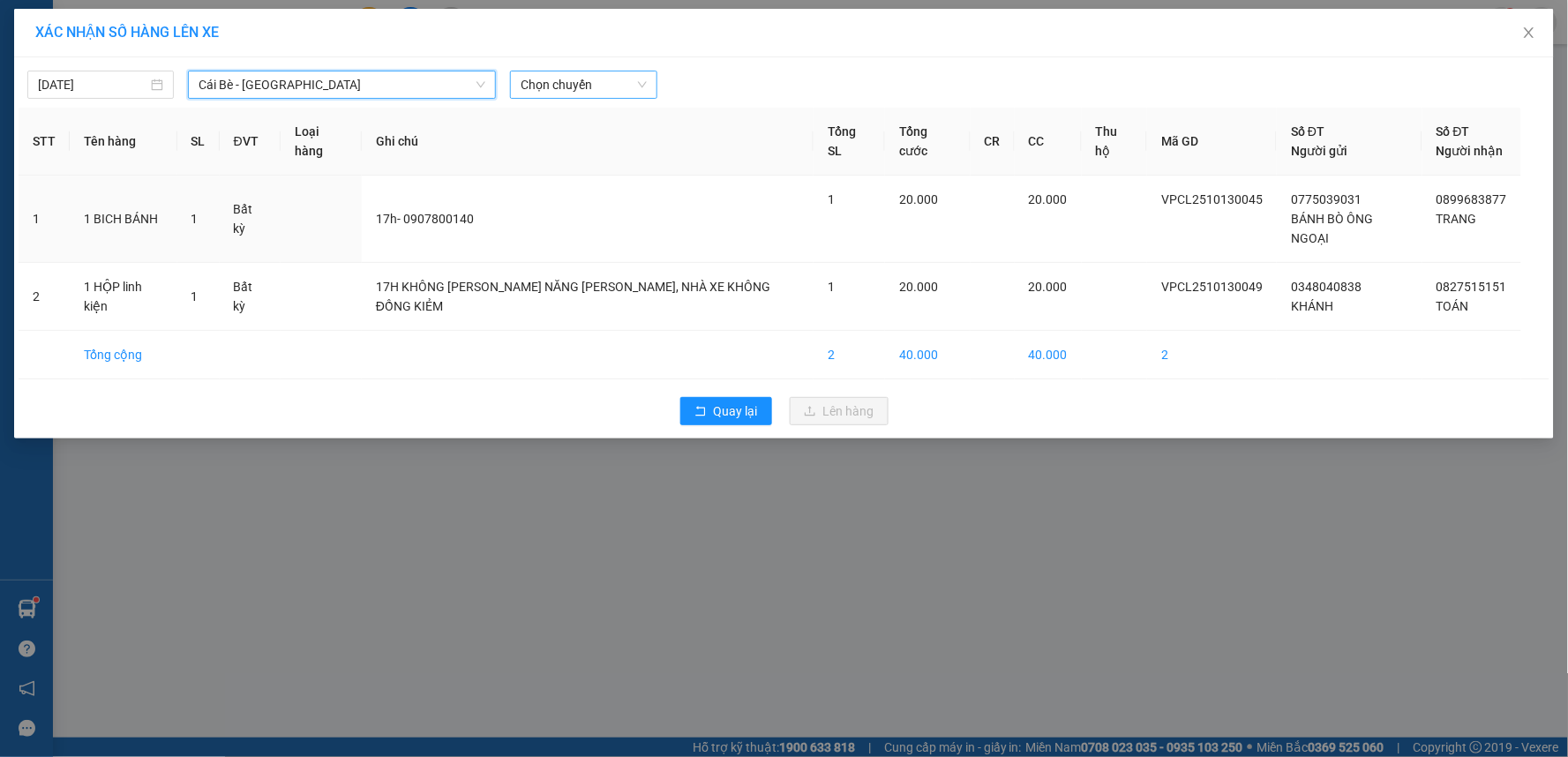
click at [557, 89] on span "Chọn chuyến" at bounding box center [583, 84] width 125 height 26
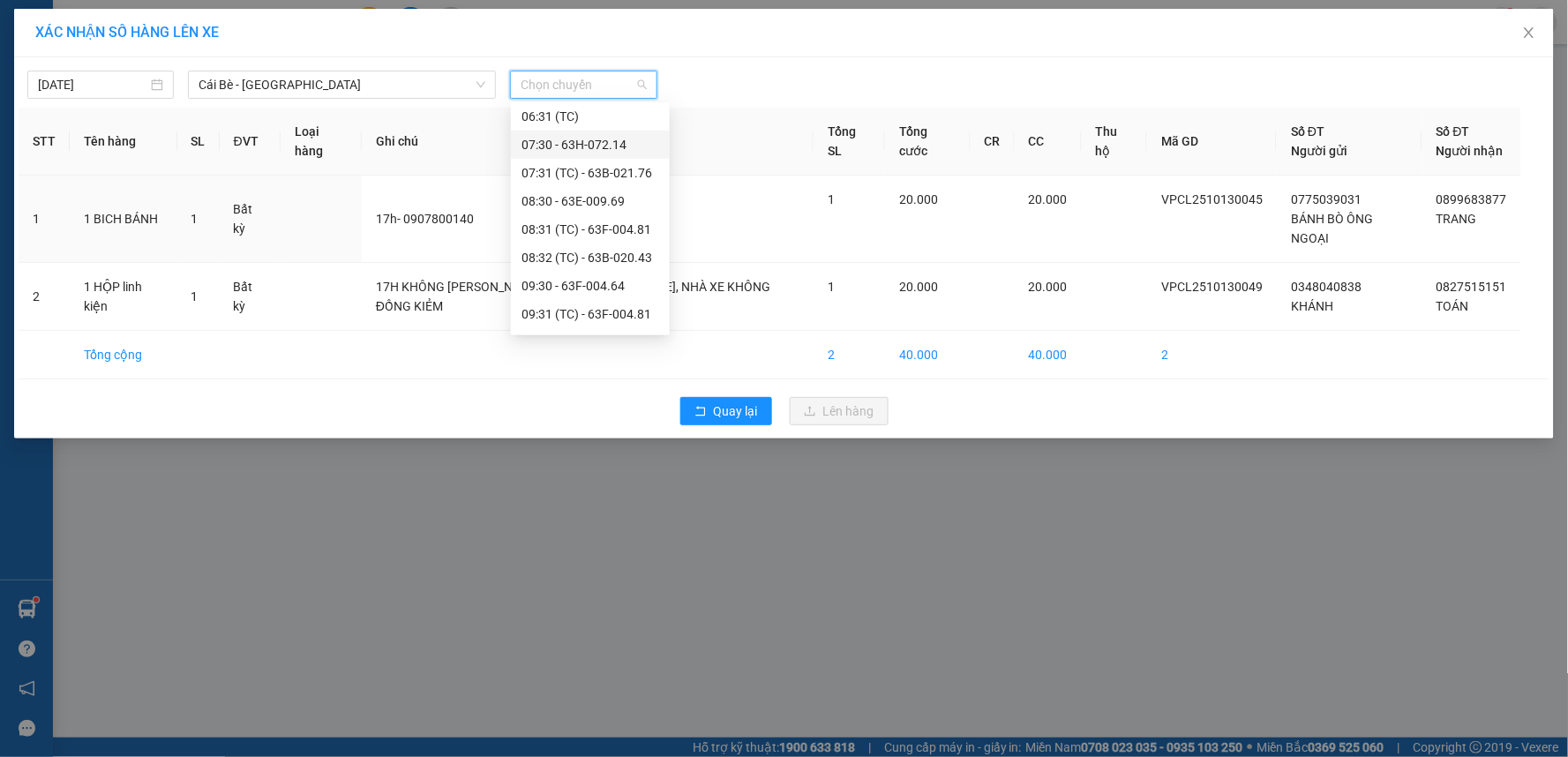
scroll to position [451, 0]
click at [630, 314] on div "16:31 (TC) - 63F-004.02" at bounding box center [590, 317] width 138 height 20
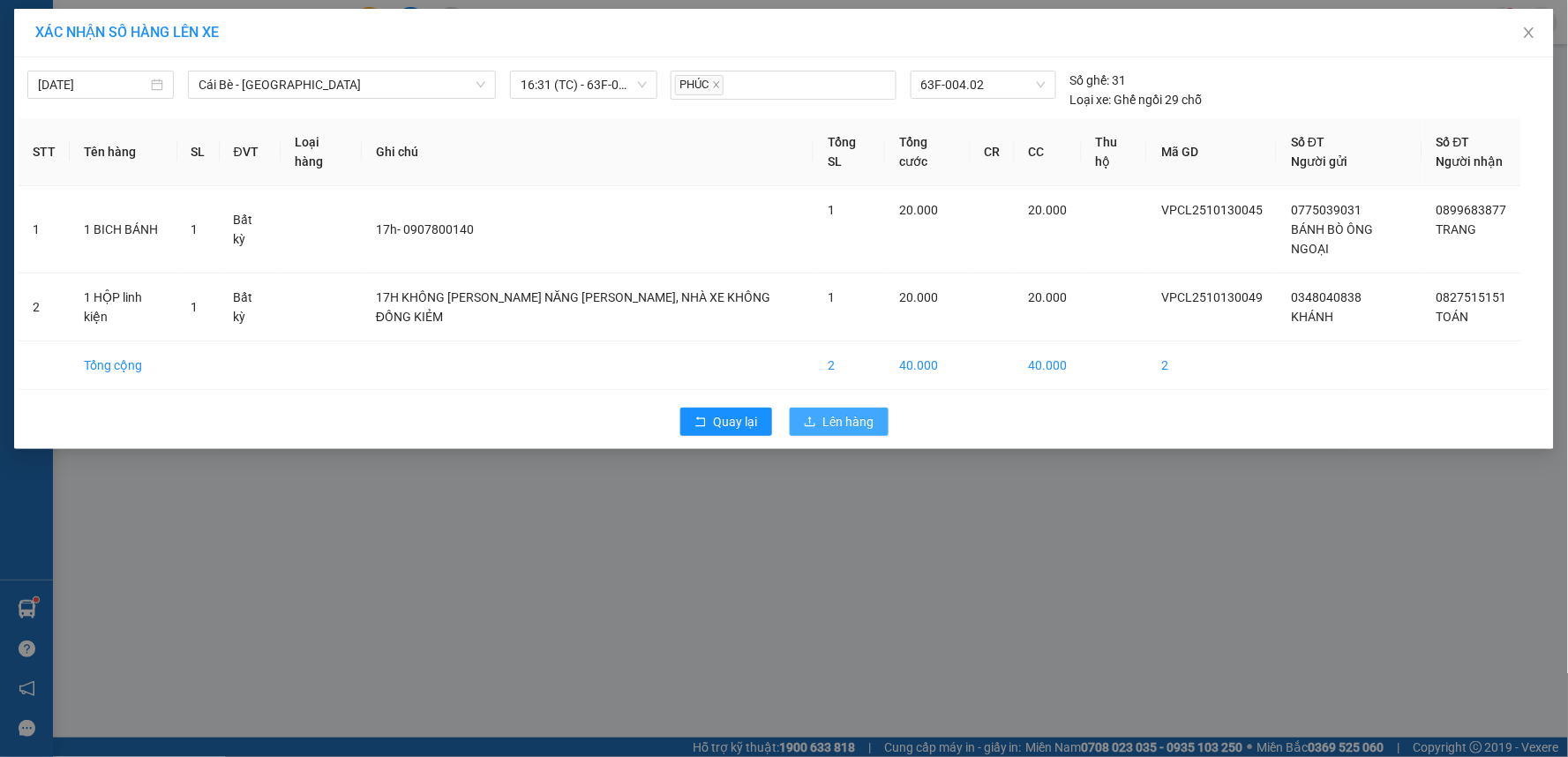
click at [852, 412] on span "Lên hàng" at bounding box center [848, 422] width 51 height 20
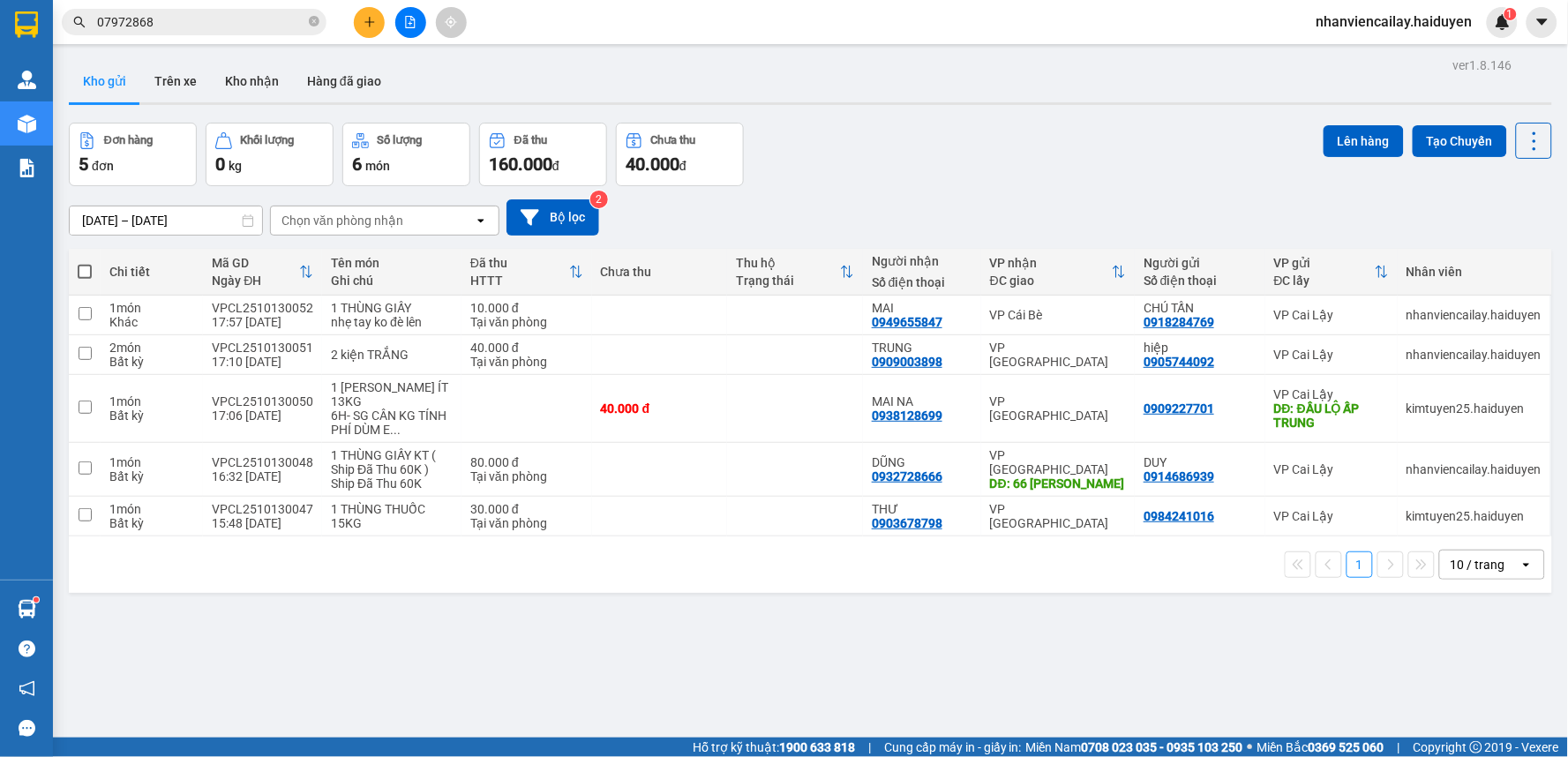
click at [271, 23] on input "07972868" at bounding box center [201, 23] width 209 height 20
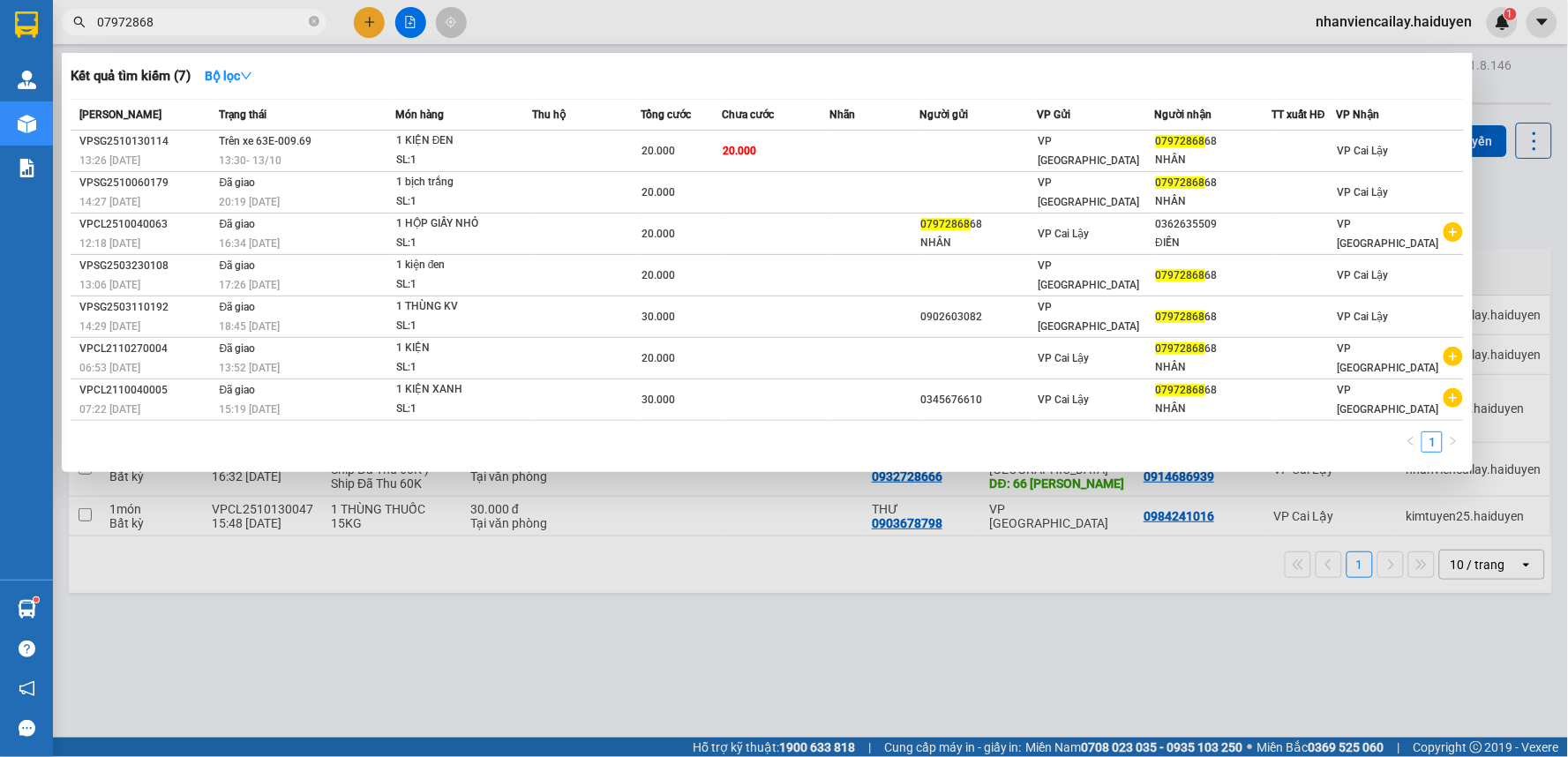
click at [271, 23] on input "07972868" at bounding box center [201, 23] width 209 height 20
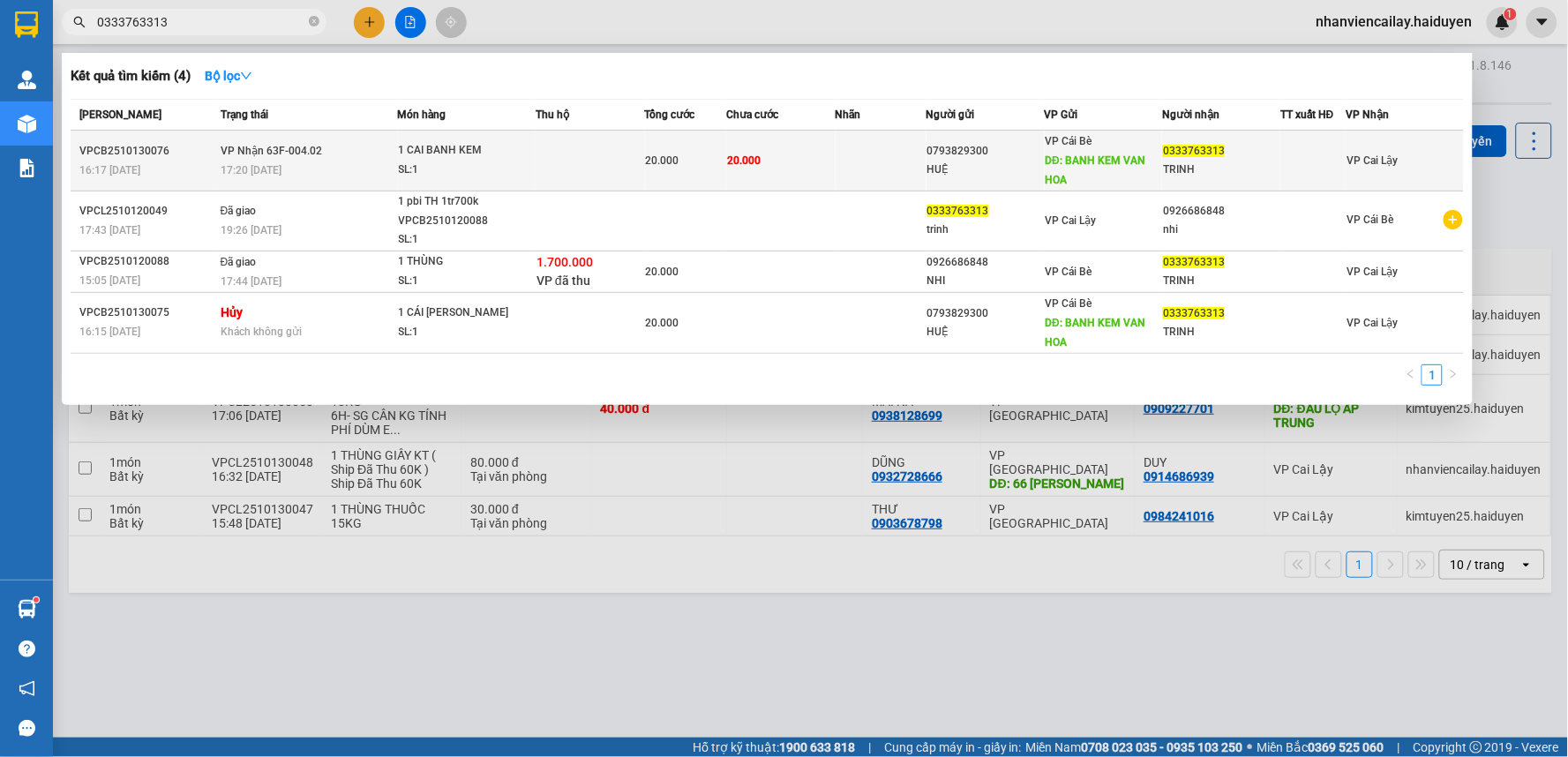
type input "0333763313"
click at [863, 170] on td at bounding box center [880, 161] width 91 height 61
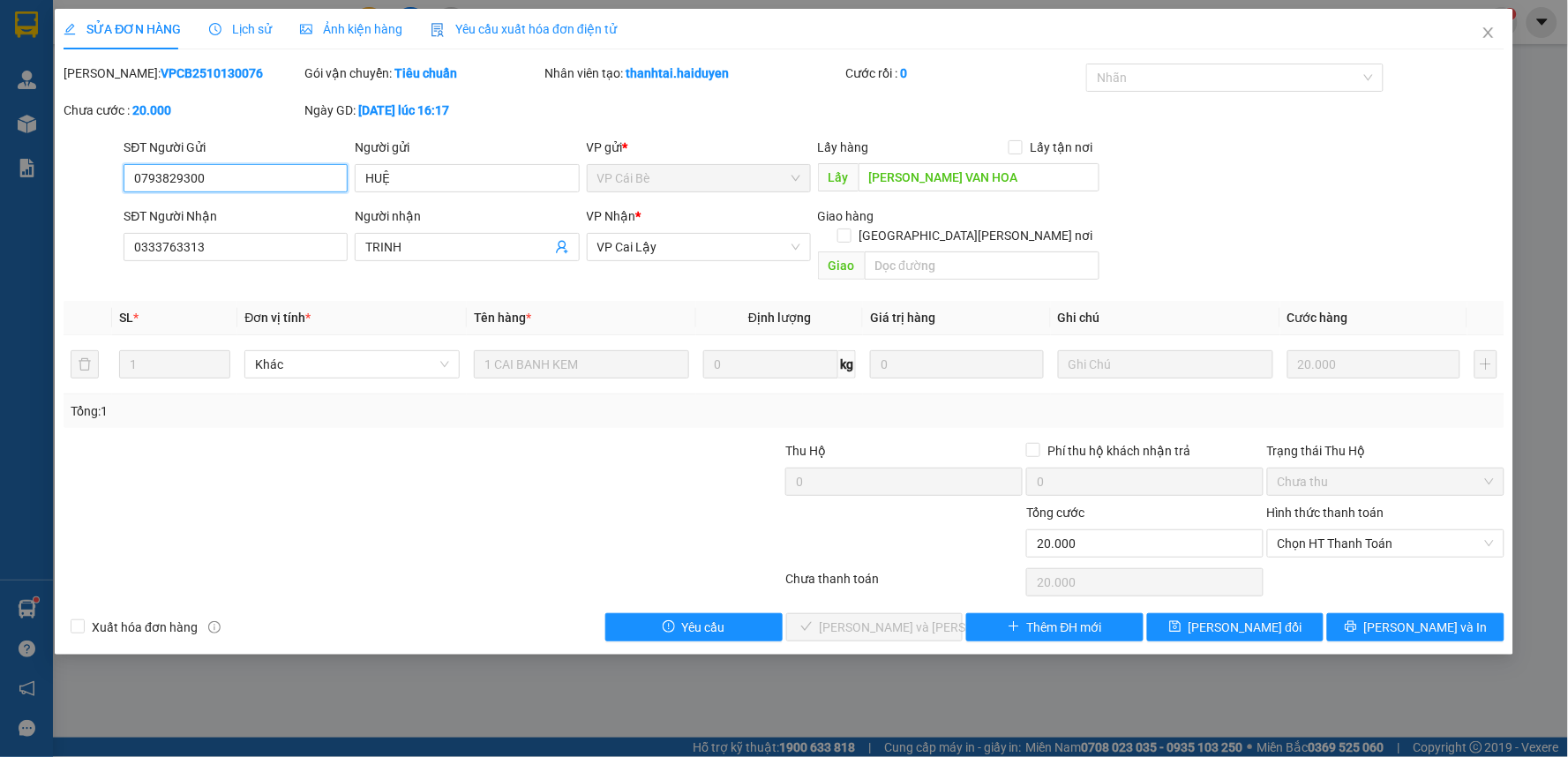
type input "0793829300"
type input "HUỆ"
type input "[PERSON_NAME] VAN HOA"
type input "0333763313"
type input "TRINH"
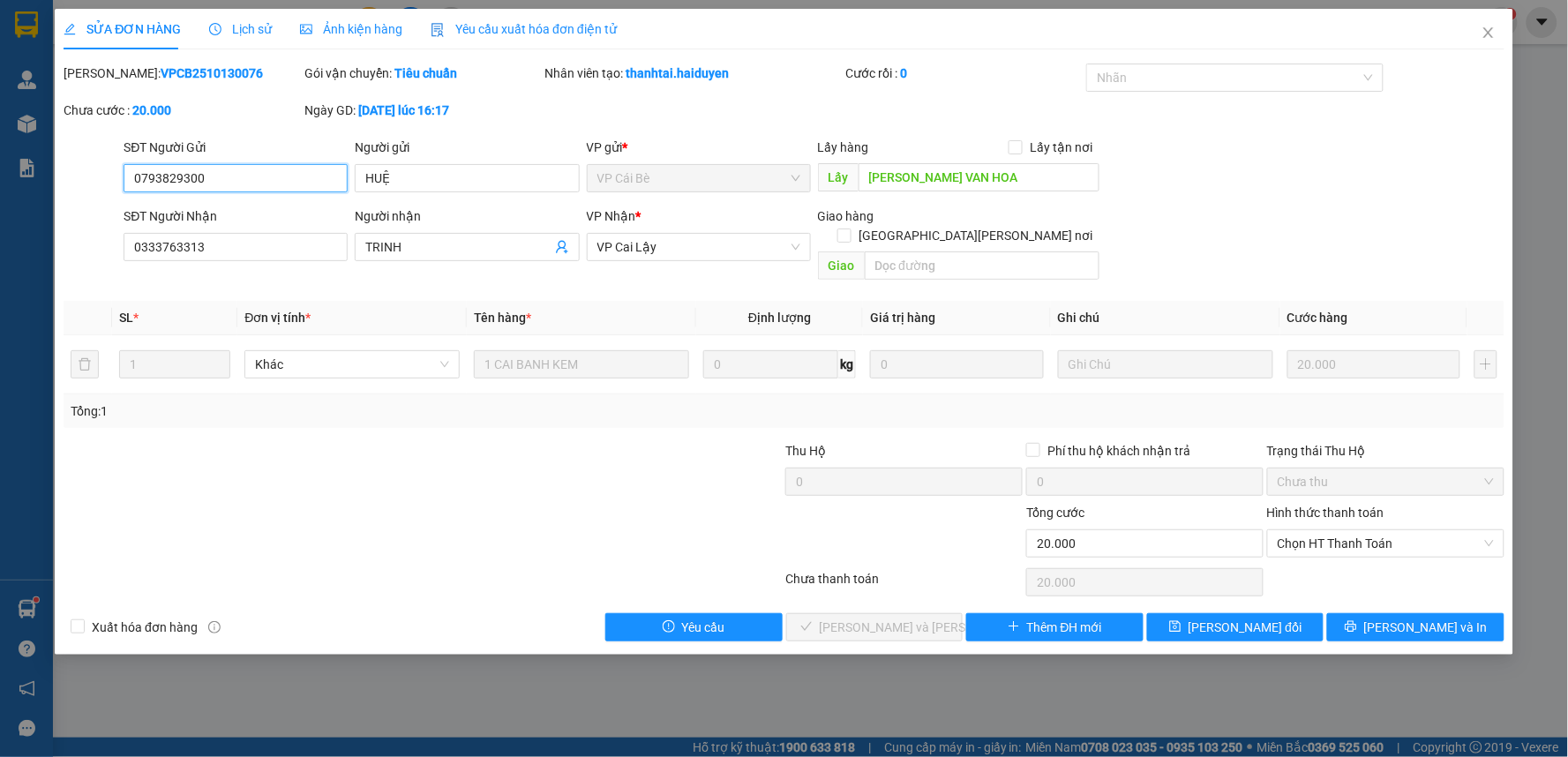
type input "0"
type input "20.000"
click at [1309, 530] on span "Chọn HT Thanh Toán" at bounding box center [1385, 543] width 216 height 26
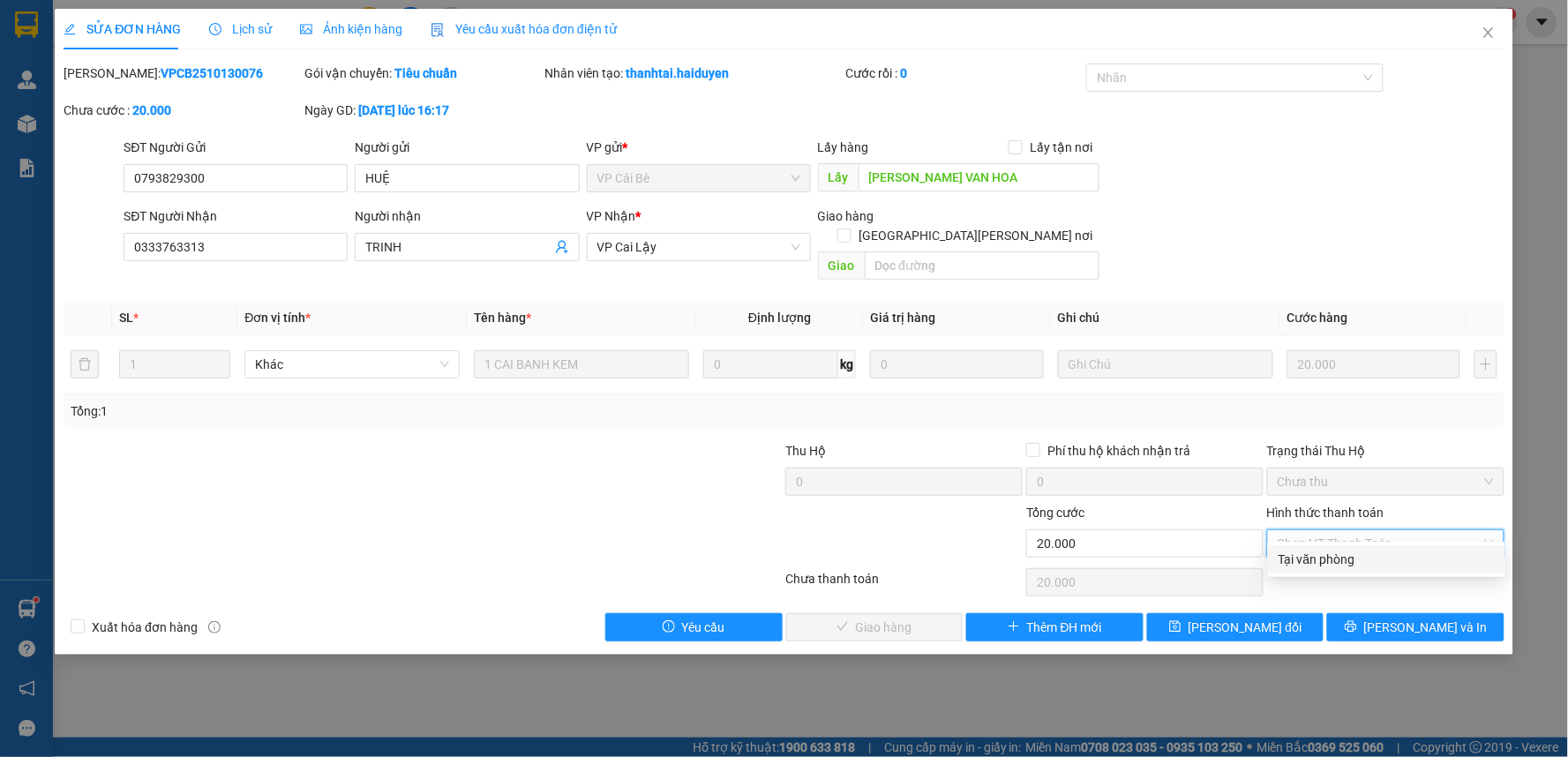
click at [1317, 554] on div "Tại văn phòng" at bounding box center [1386, 559] width 216 height 20
type input "0"
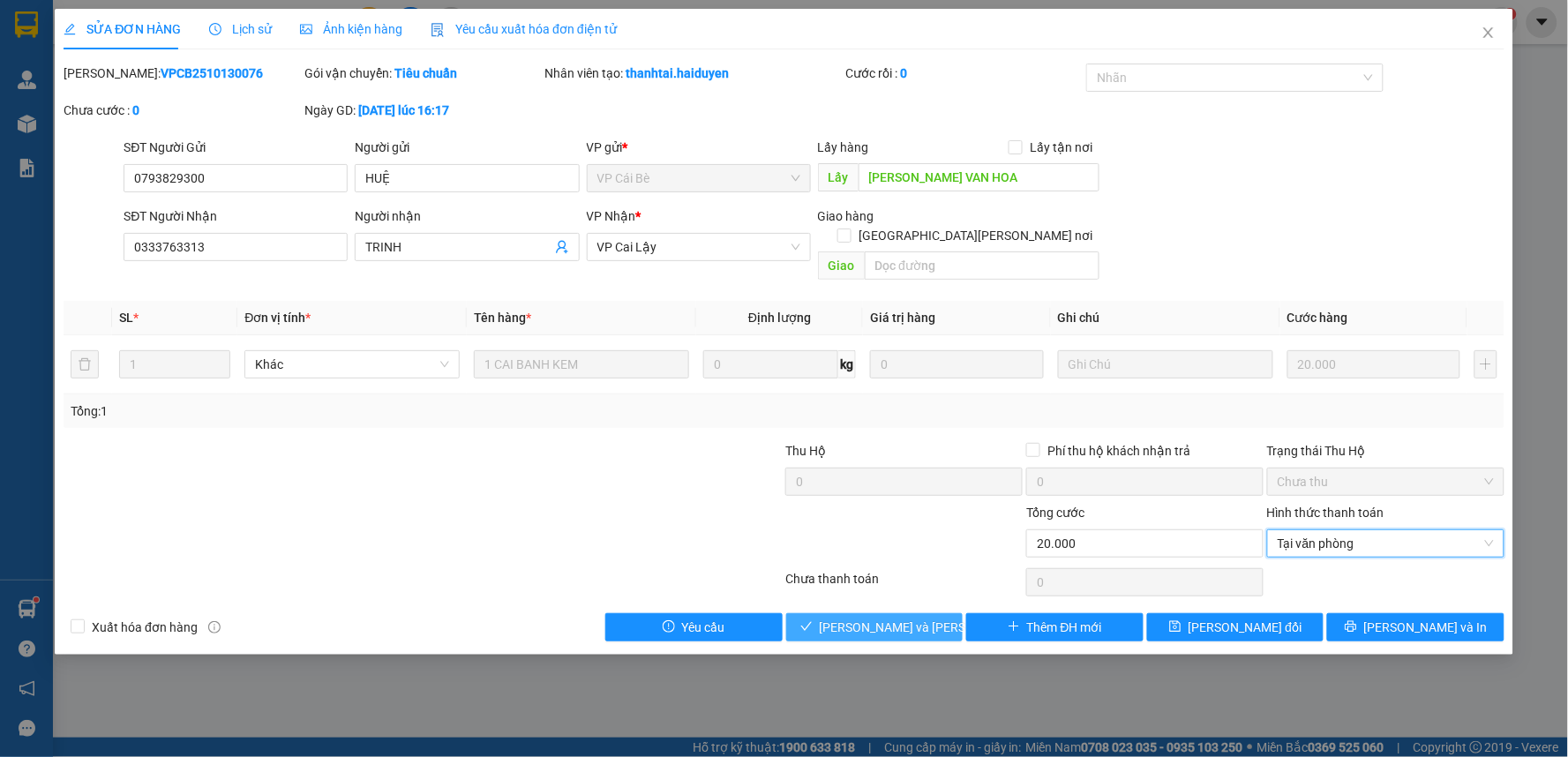
click at [882, 618] on span "[PERSON_NAME] và [PERSON_NAME] hàng" at bounding box center [938, 628] width 238 height 20
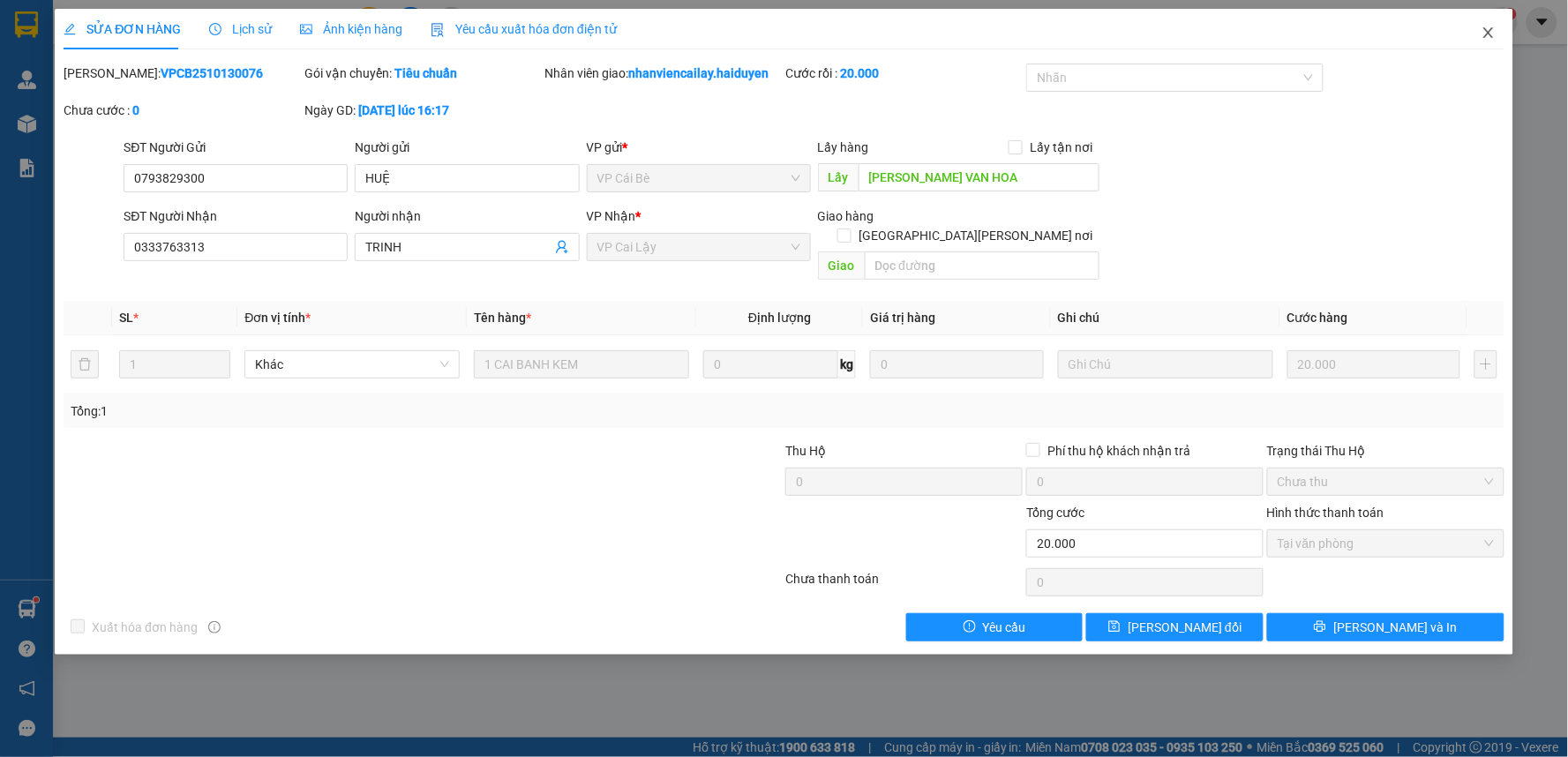
click at [1489, 28] on icon "close" at bounding box center [1488, 32] width 14 height 14
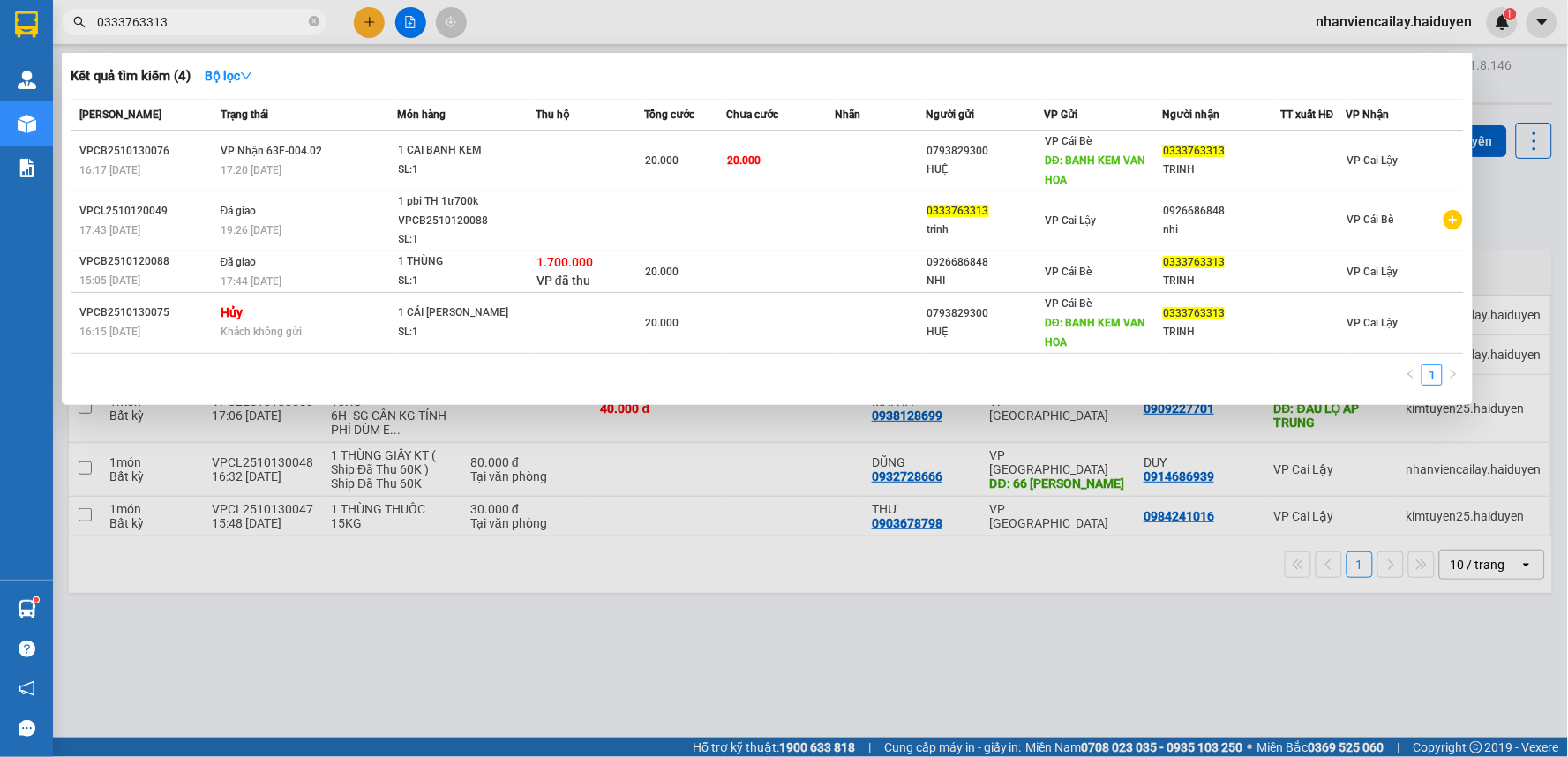
click at [203, 23] on input "0333763313" at bounding box center [201, 23] width 209 height 20
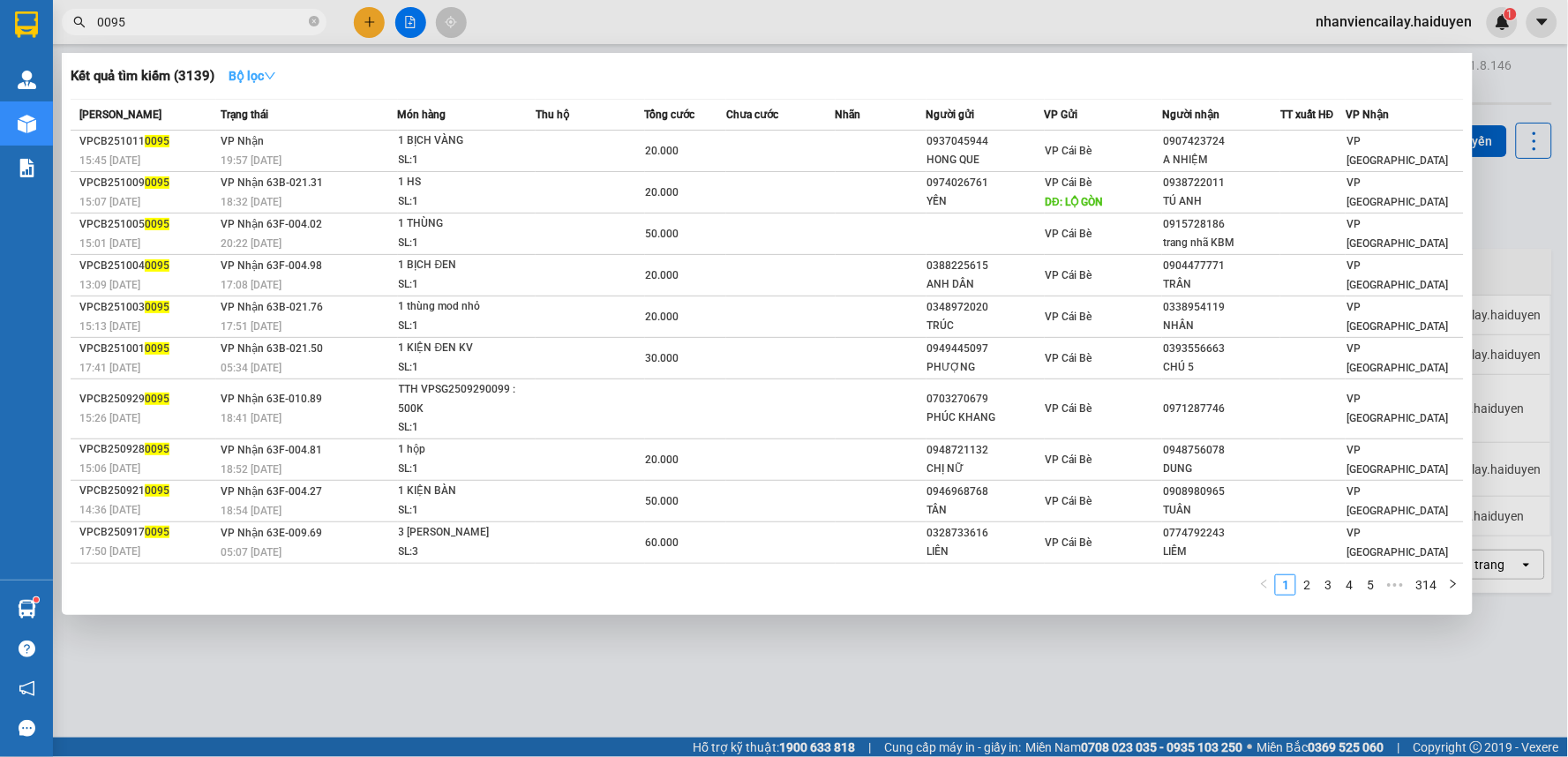
type input "0095"
click at [269, 82] on icon "down" at bounding box center [269, 75] width 13 height 13
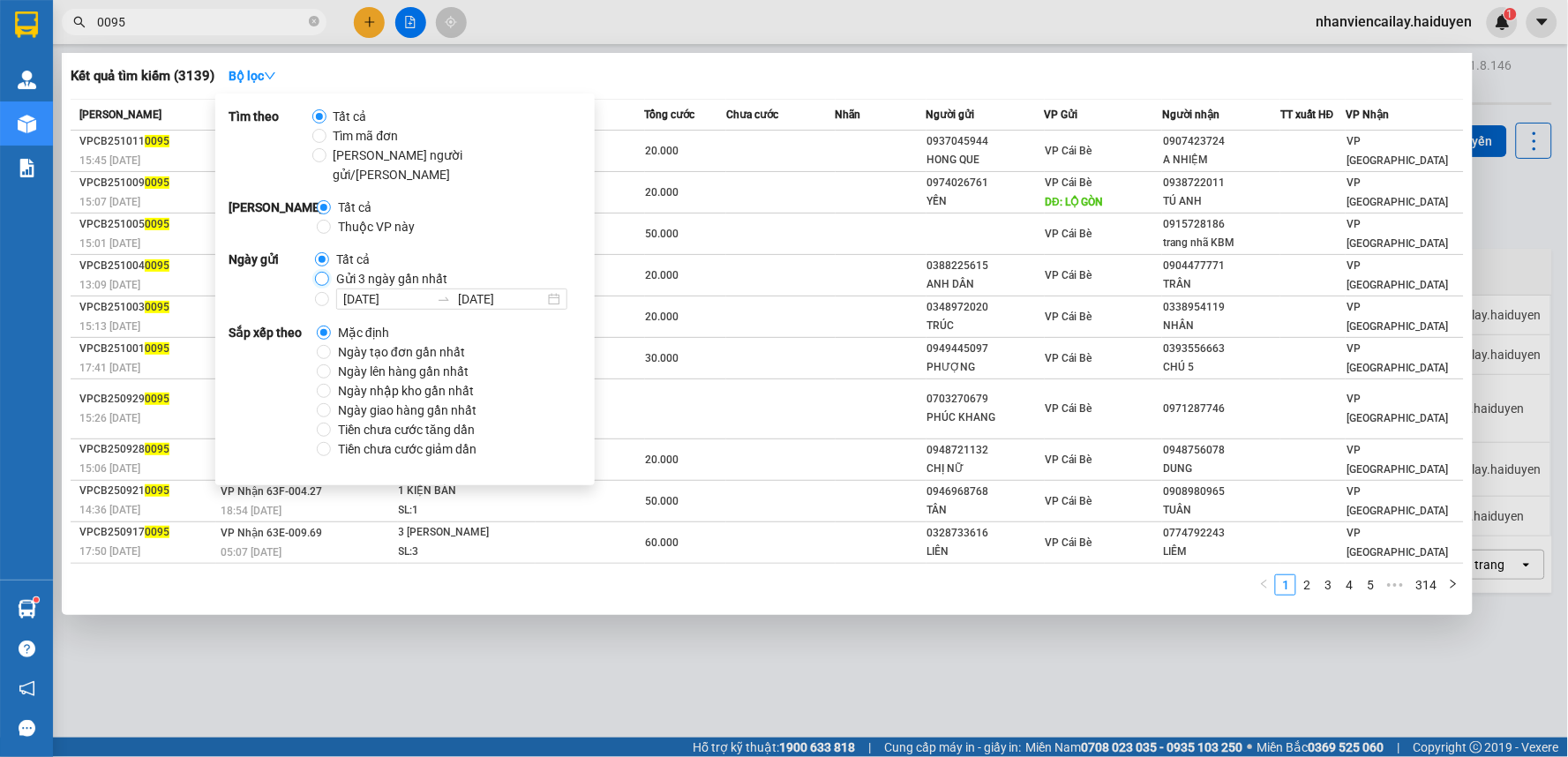
click at [321, 271] on input "Gửi 3 ngày gần nhất" at bounding box center [322, 278] width 14 height 14
radio input "true"
radio input "false"
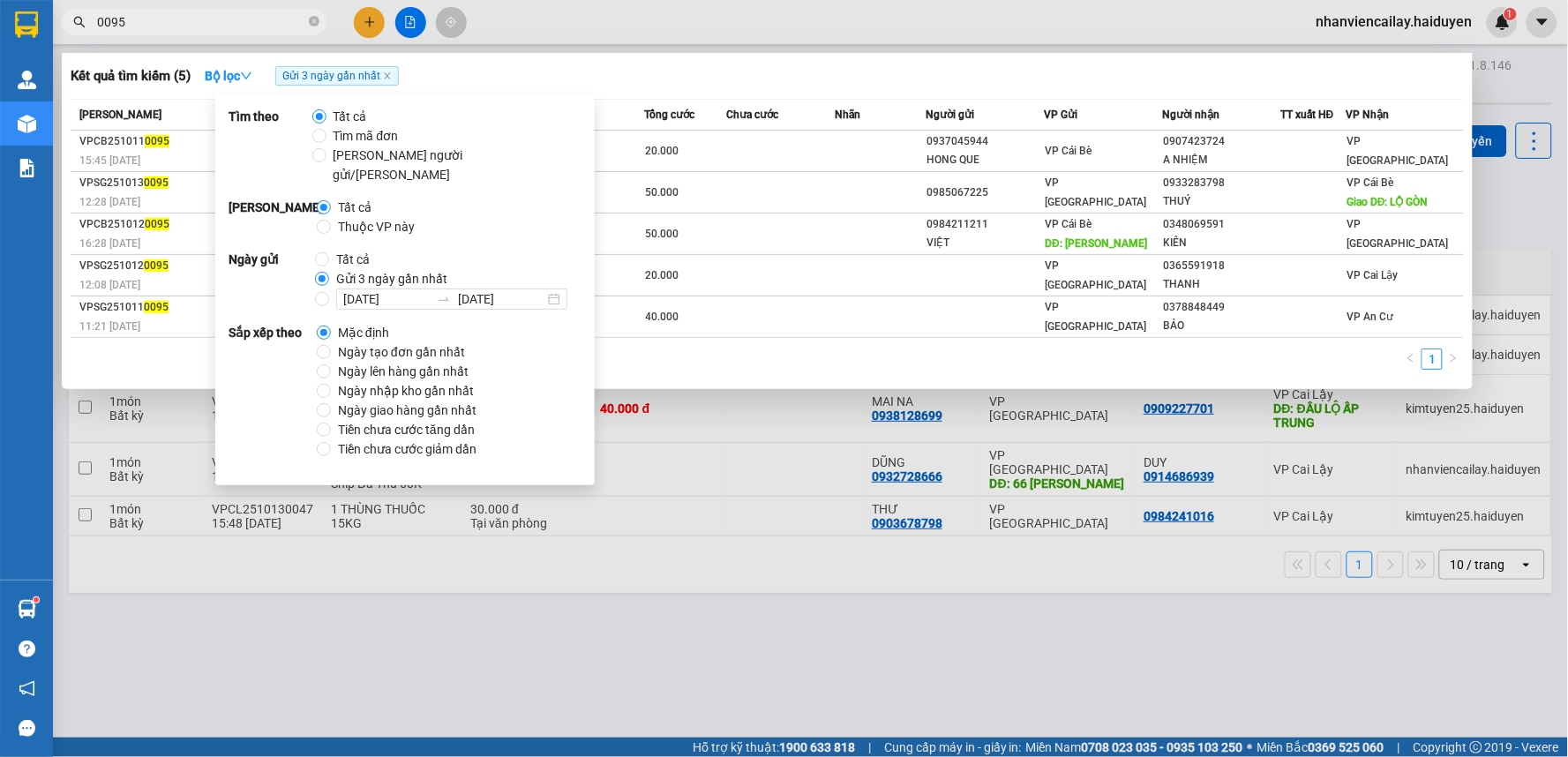
click at [253, 19] on input "0095" at bounding box center [201, 23] width 209 height 20
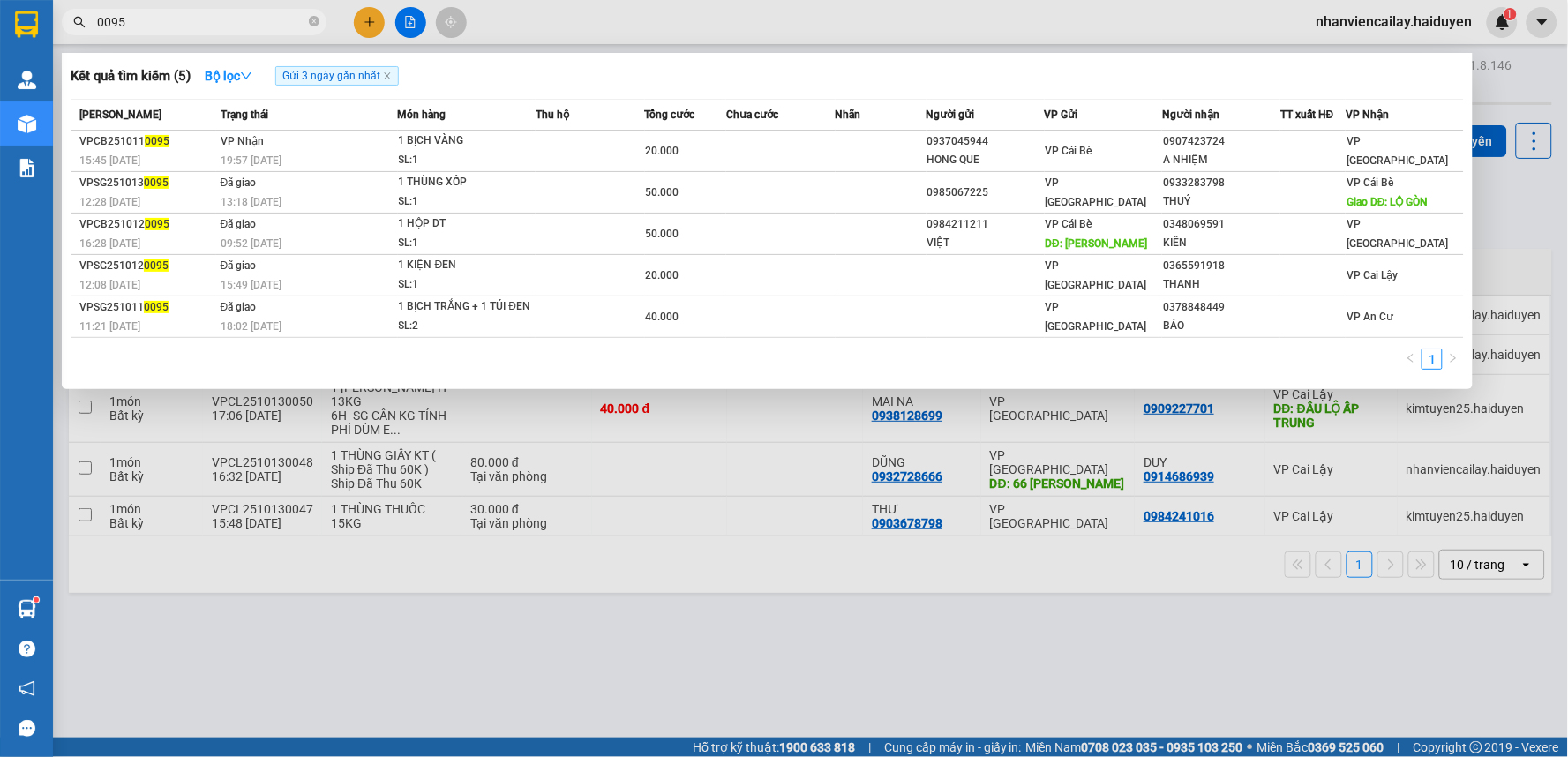
click at [253, 19] on input "0095" at bounding box center [201, 23] width 209 height 20
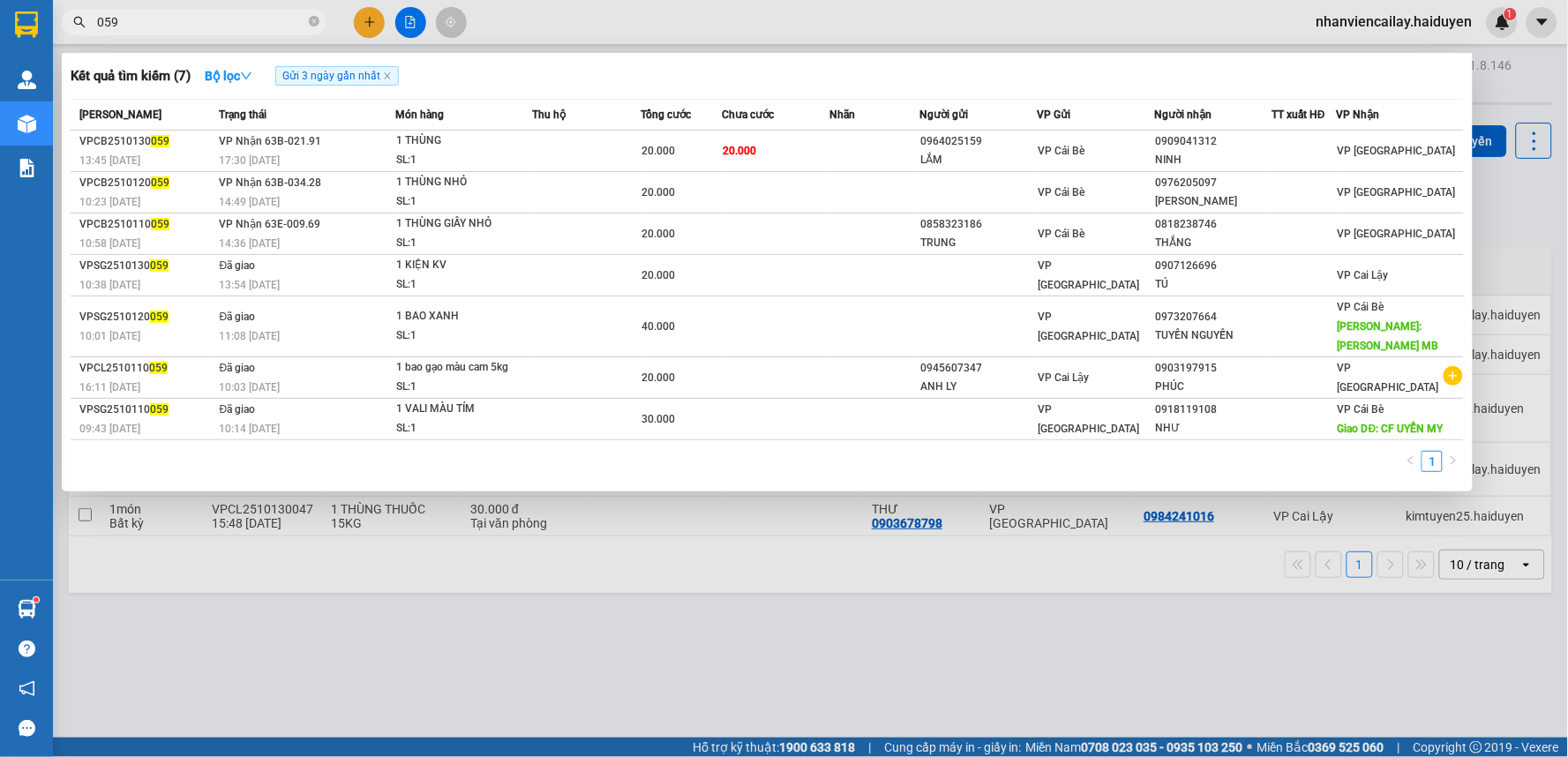
click at [689, 23] on div at bounding box center [784, 378] width 1568 height 757
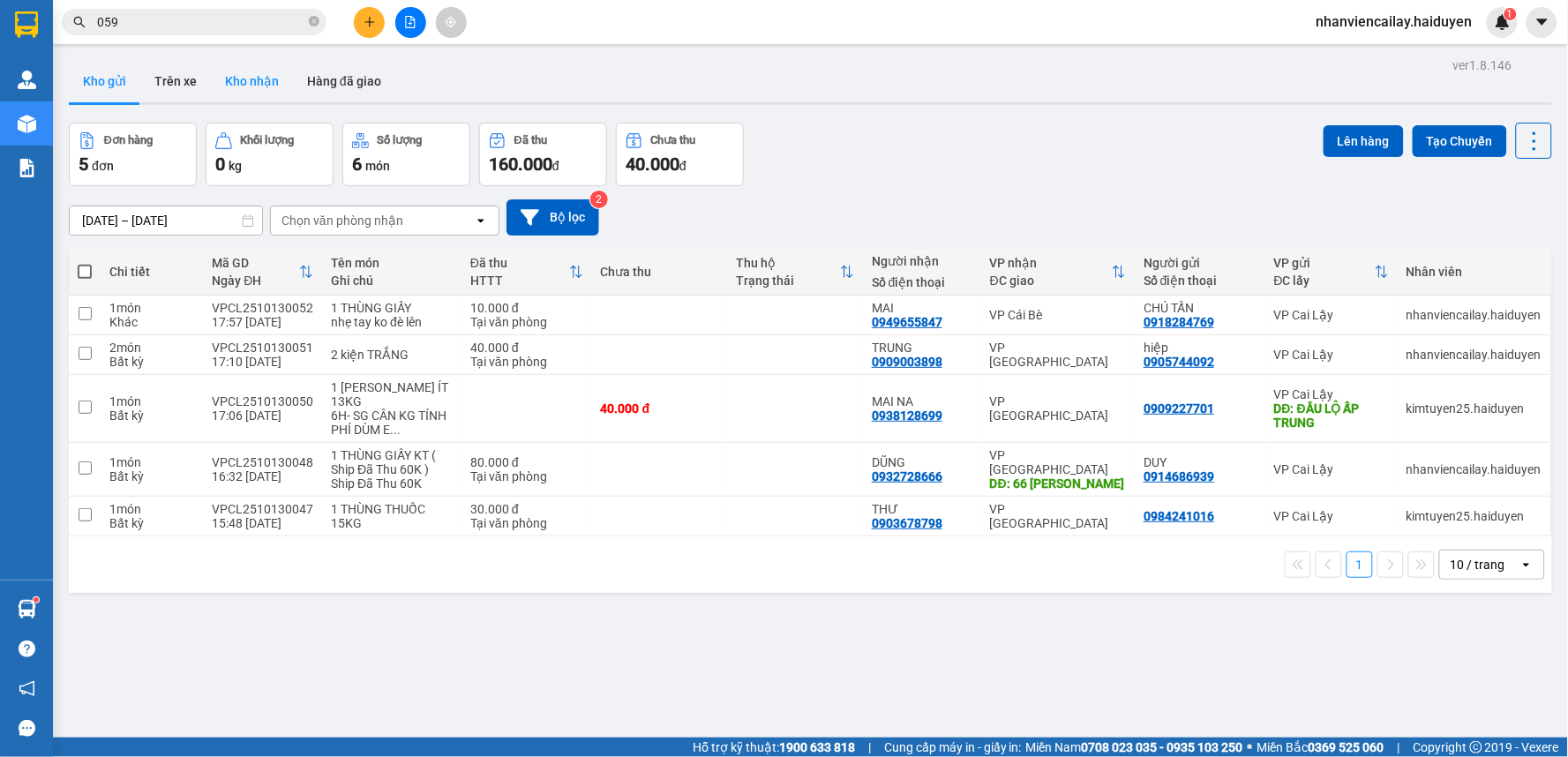
click at [231, 92] on button "Kho nhận" at bounding box center [252, 80] width 82 height 42
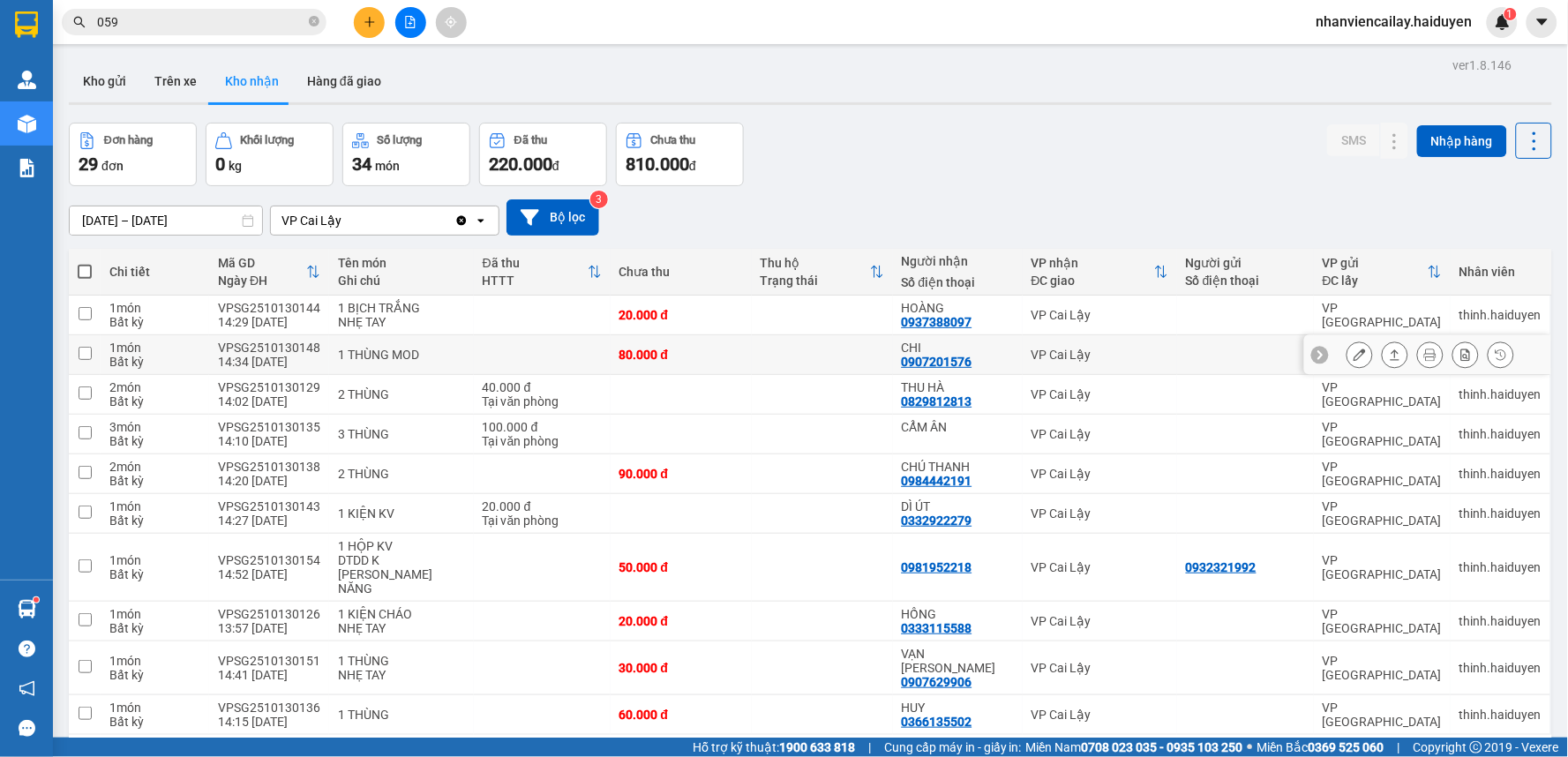
scroll to position [81, 0]
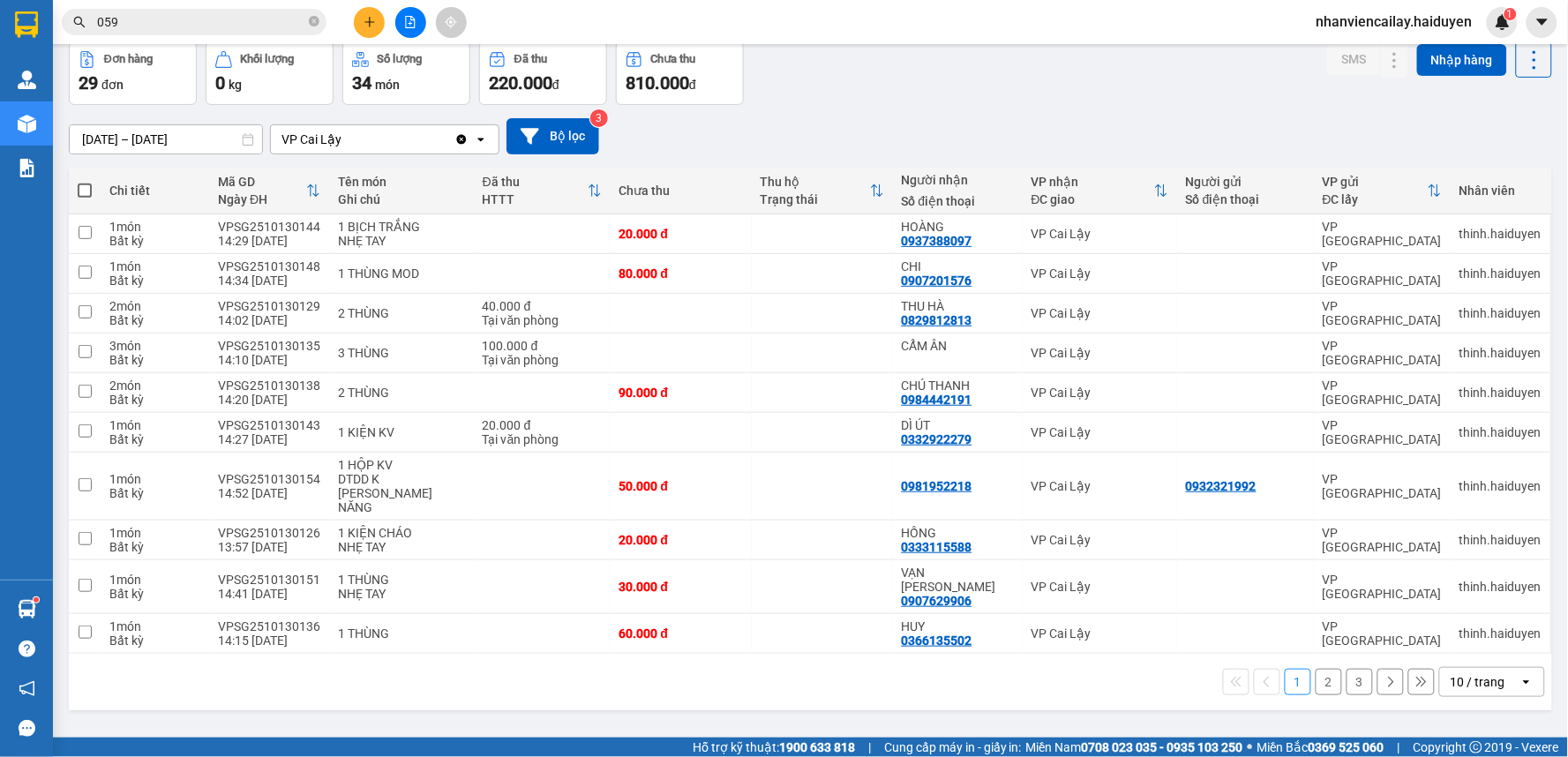
click at [1483, 673] on div "10 / trang" at bounding box center [1478, 682] width 55 height 18
click at [1480, 612] on span "100 / trang" at bounding box center [1470, 617] width 64 height 18
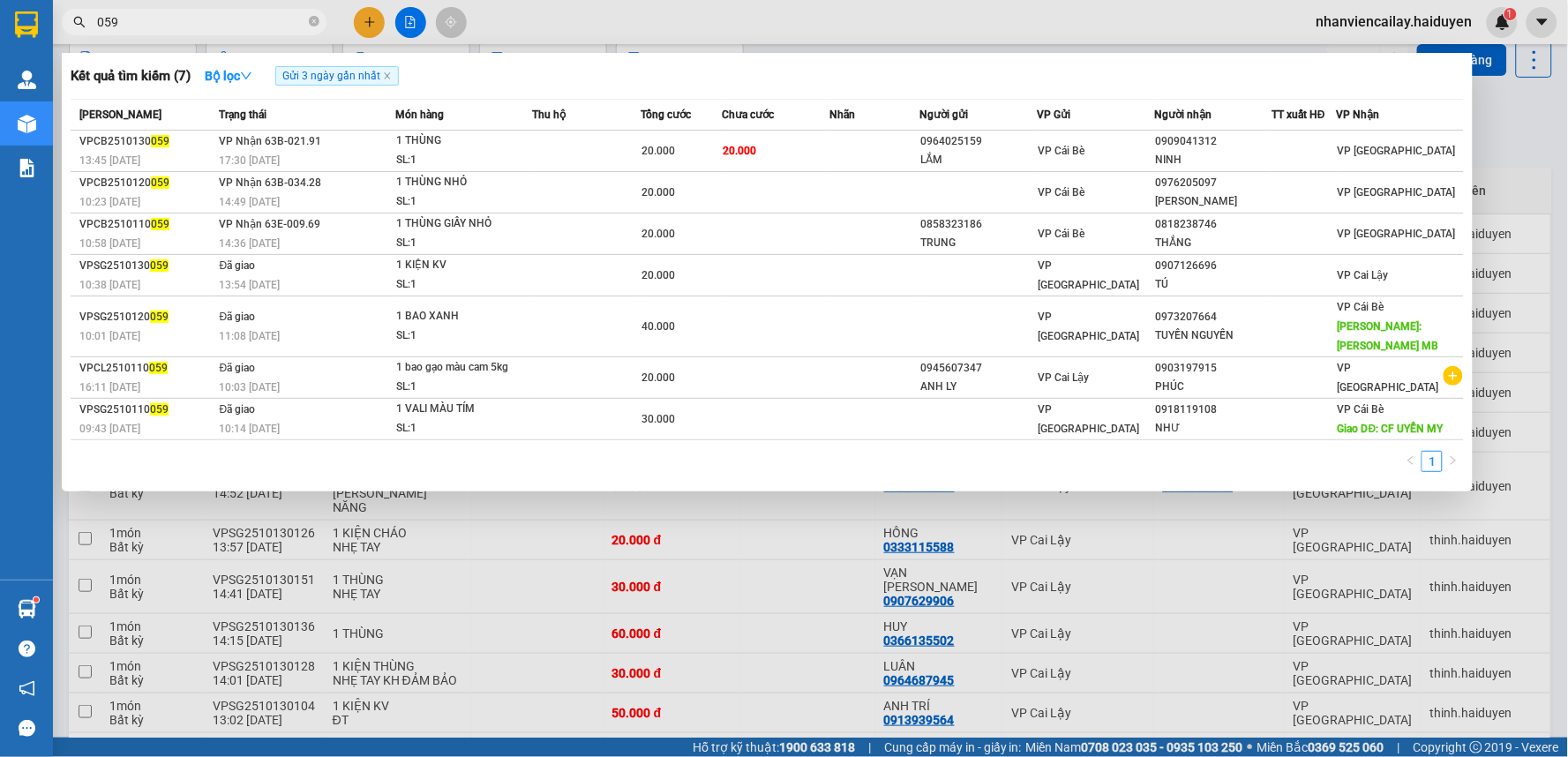
drag, startPoint x: 132, startPoint y: 30, endPoint x: 54, endPoint y: 24, distance: 78.2
click at [54, 24] on div "059" at bounding box center [171, 22] width 344 height 26
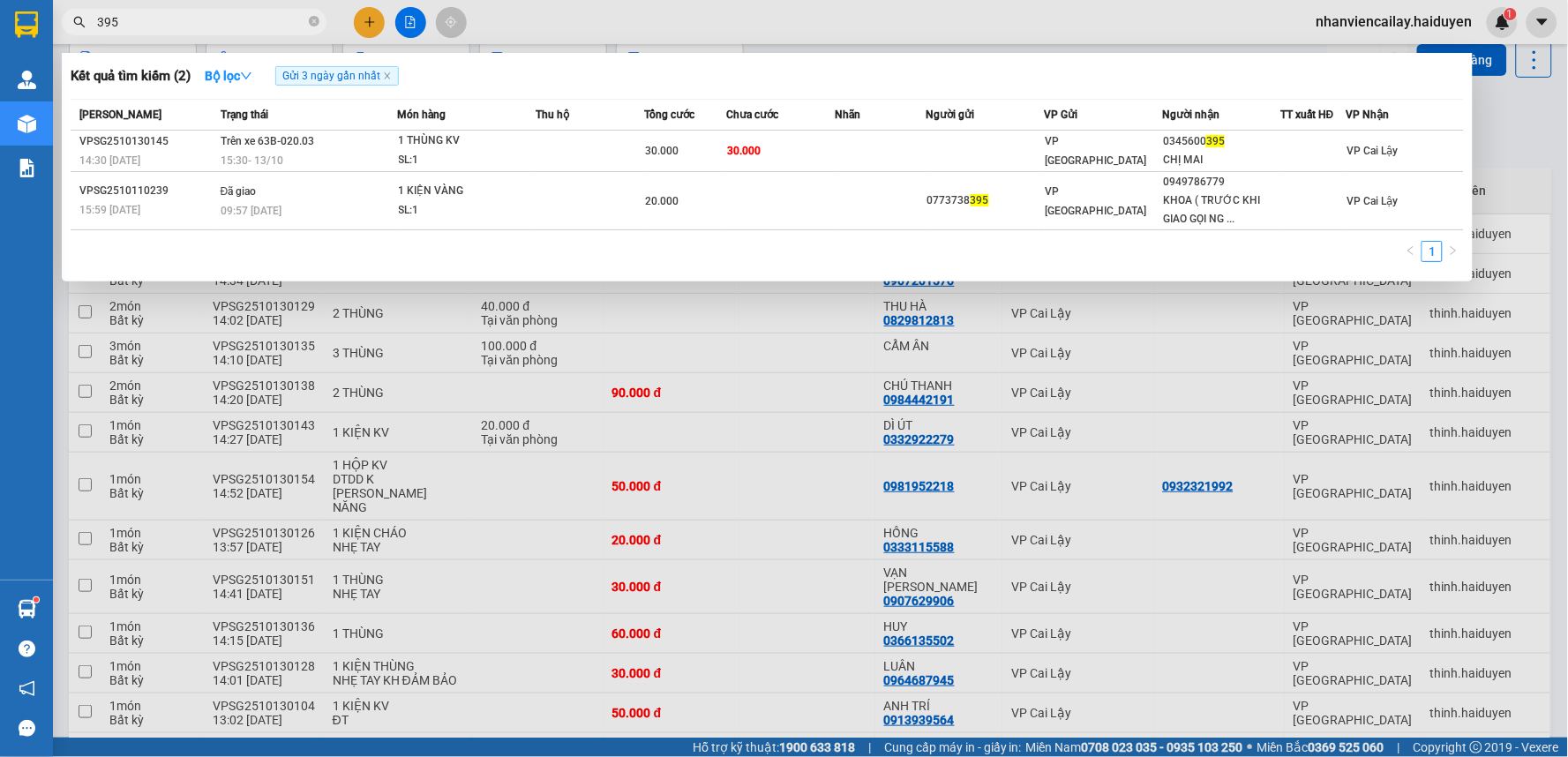
type input "395"
click at [925, 11] on div at bounding box center [784, 378] width 1568 height 757
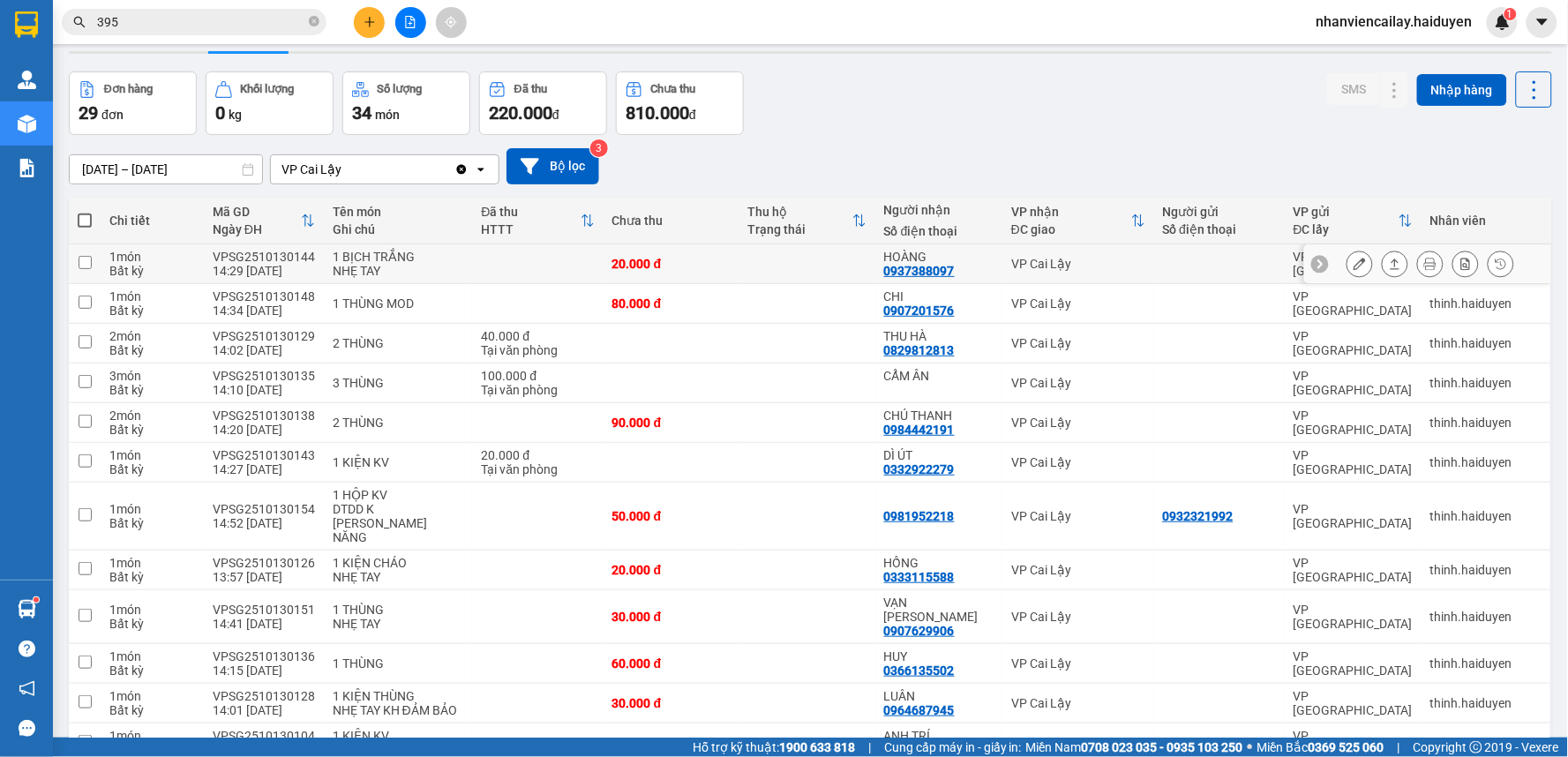
scroll to position [0, 0]
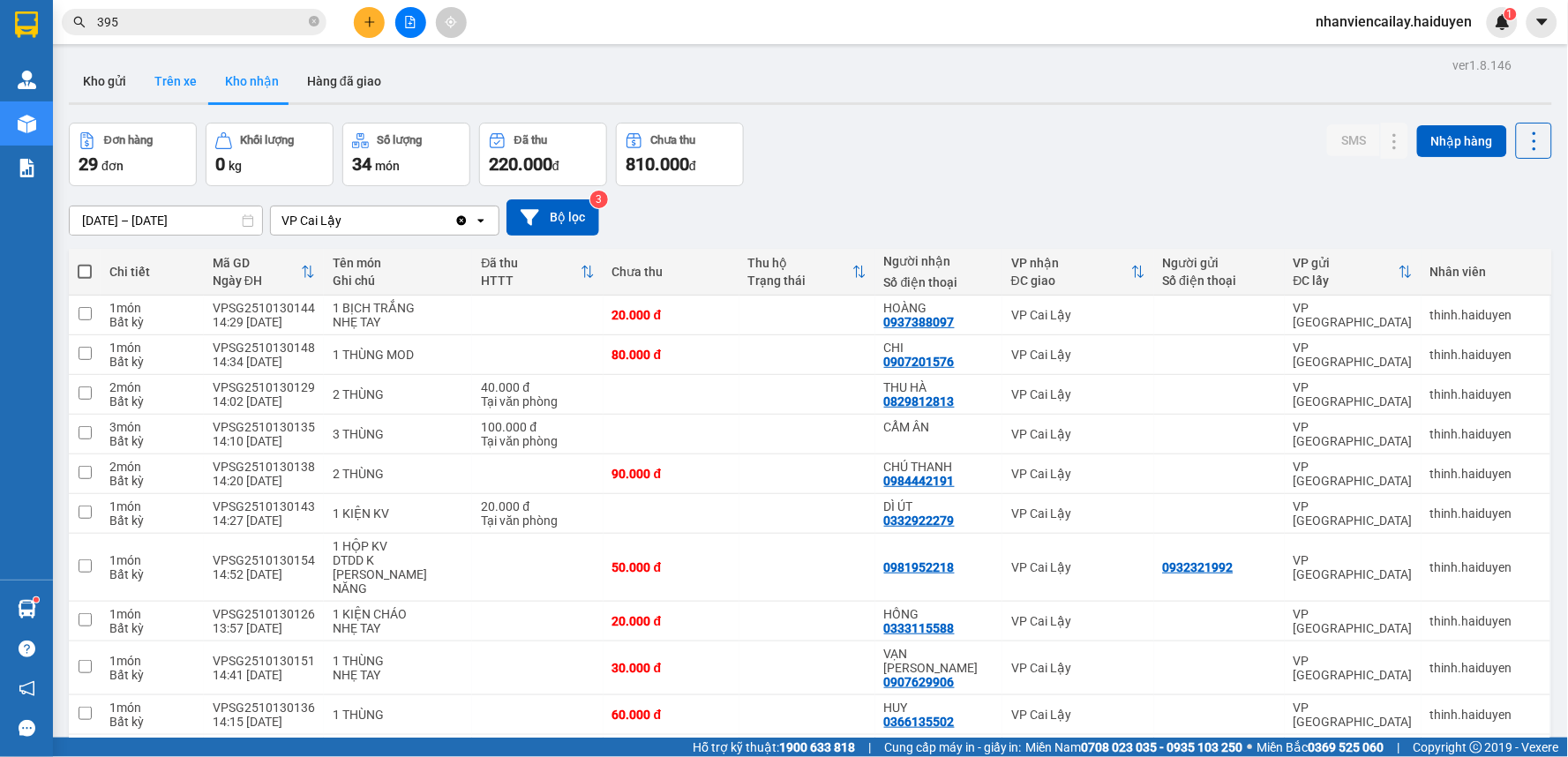
click at [147, 79] on button "Trên xe" at bounding box center [175, 80] width 71 height 42
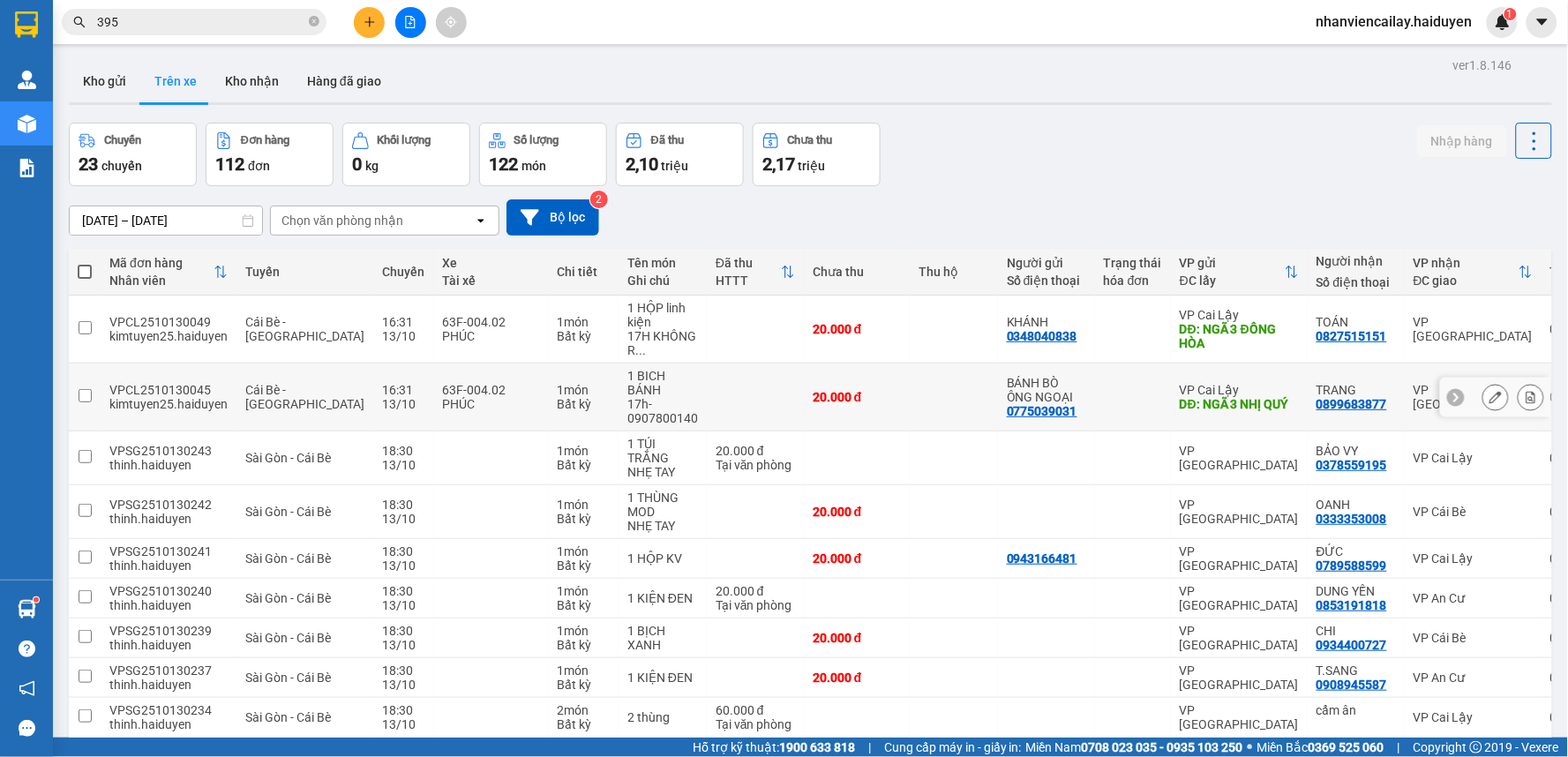
scroll to position [118, 0]
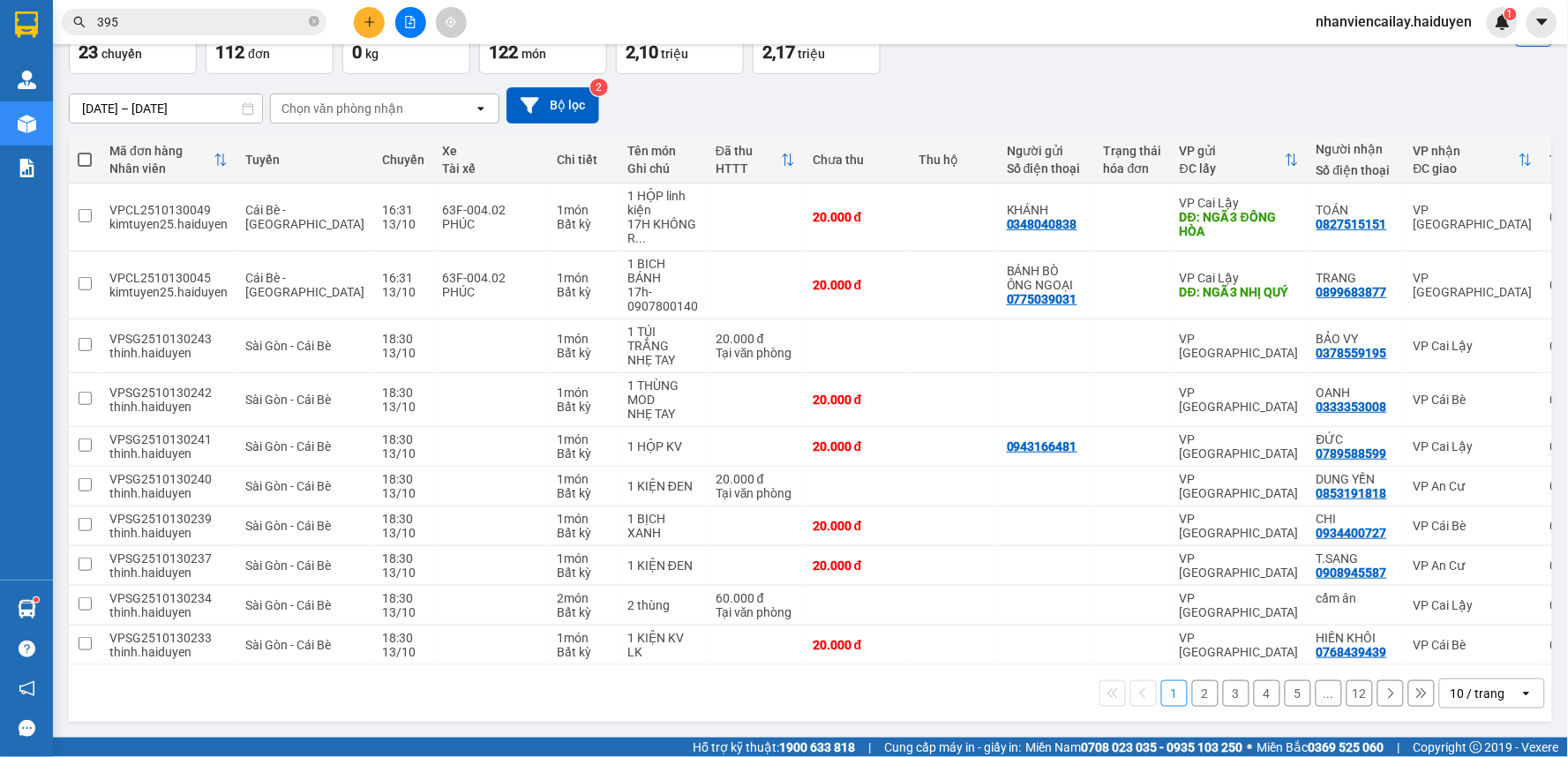
drag, startPoint x: 1473, startPoint y: 694, endPoint x: 1473, endPoint y: 684, distance: 10.0
click at [1473, 692] on div "10 / trang" at bounding box center [1478, 693] width 55 height 18
drag, startPoint x: 1478, startPoint y: 658, endPoint x: 1292, endPoint y: 532, distance: 224.7
click at [1478, 656] on span "100 / trang" at bounding box center [1470, 663] width 64 height 18
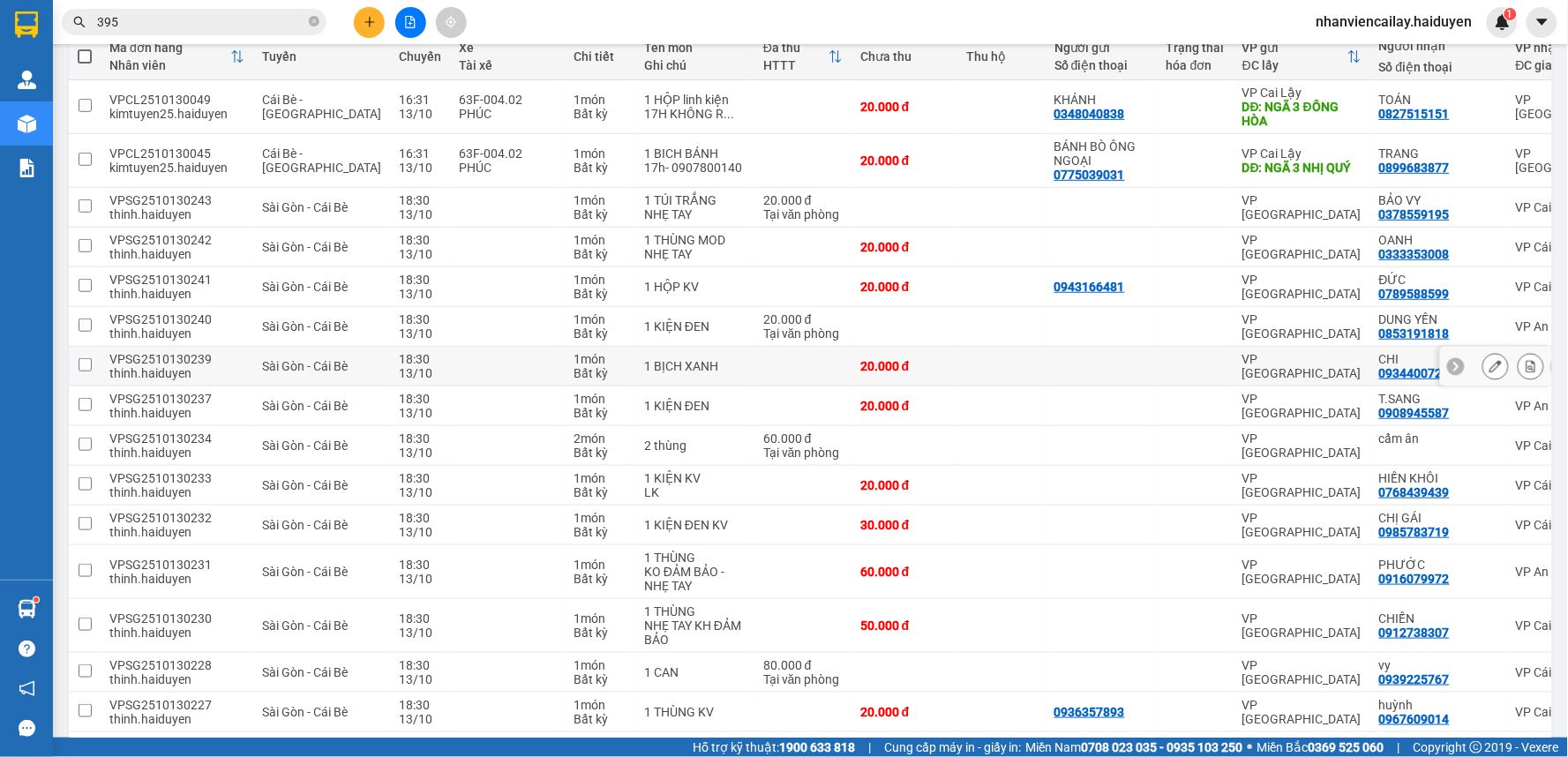
scroll to position [0, 0]
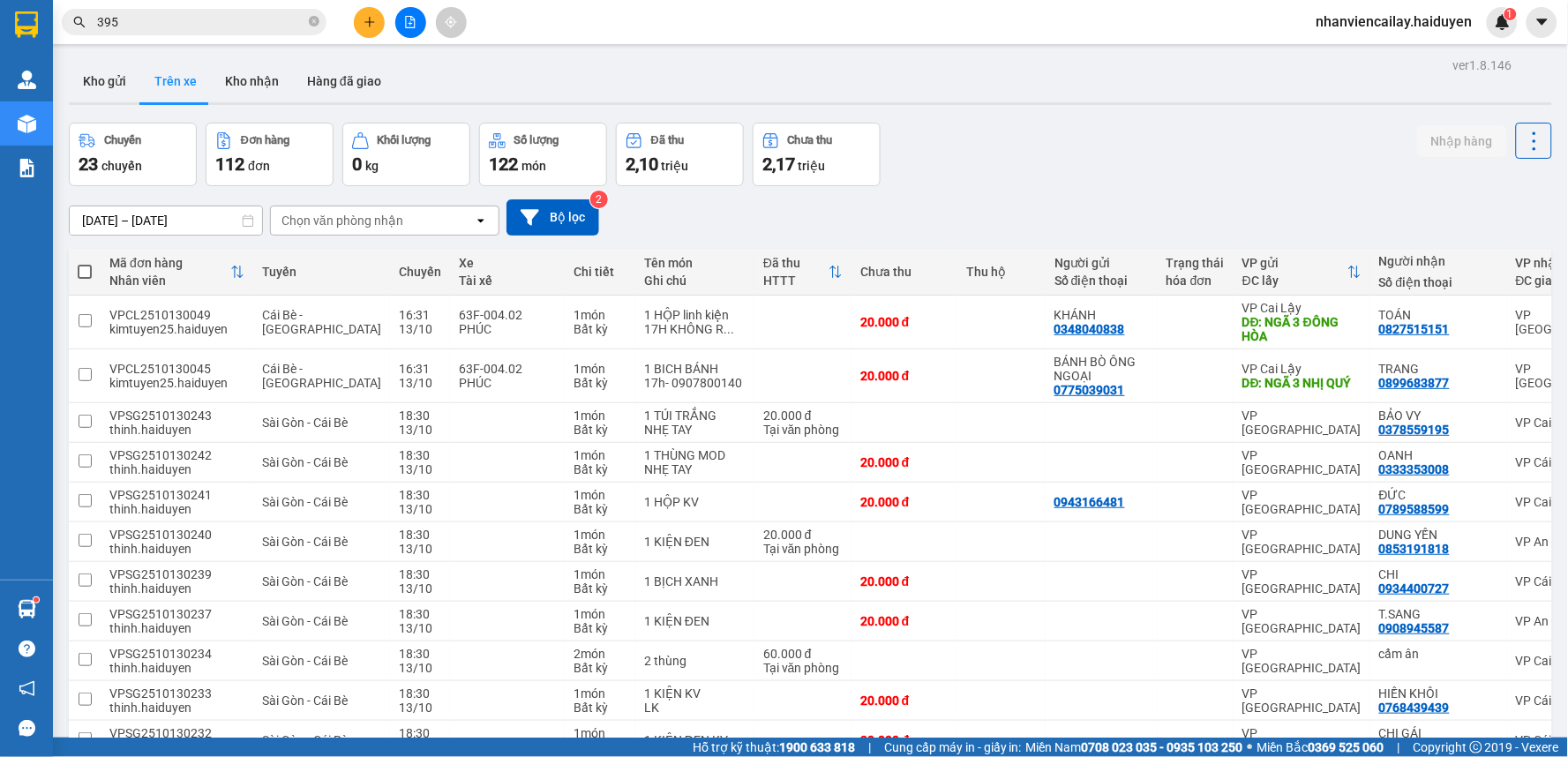
click at [404, 220] on div "Chọn văn phòng nhận" at bounding box center [372, 220] width 203 height 28
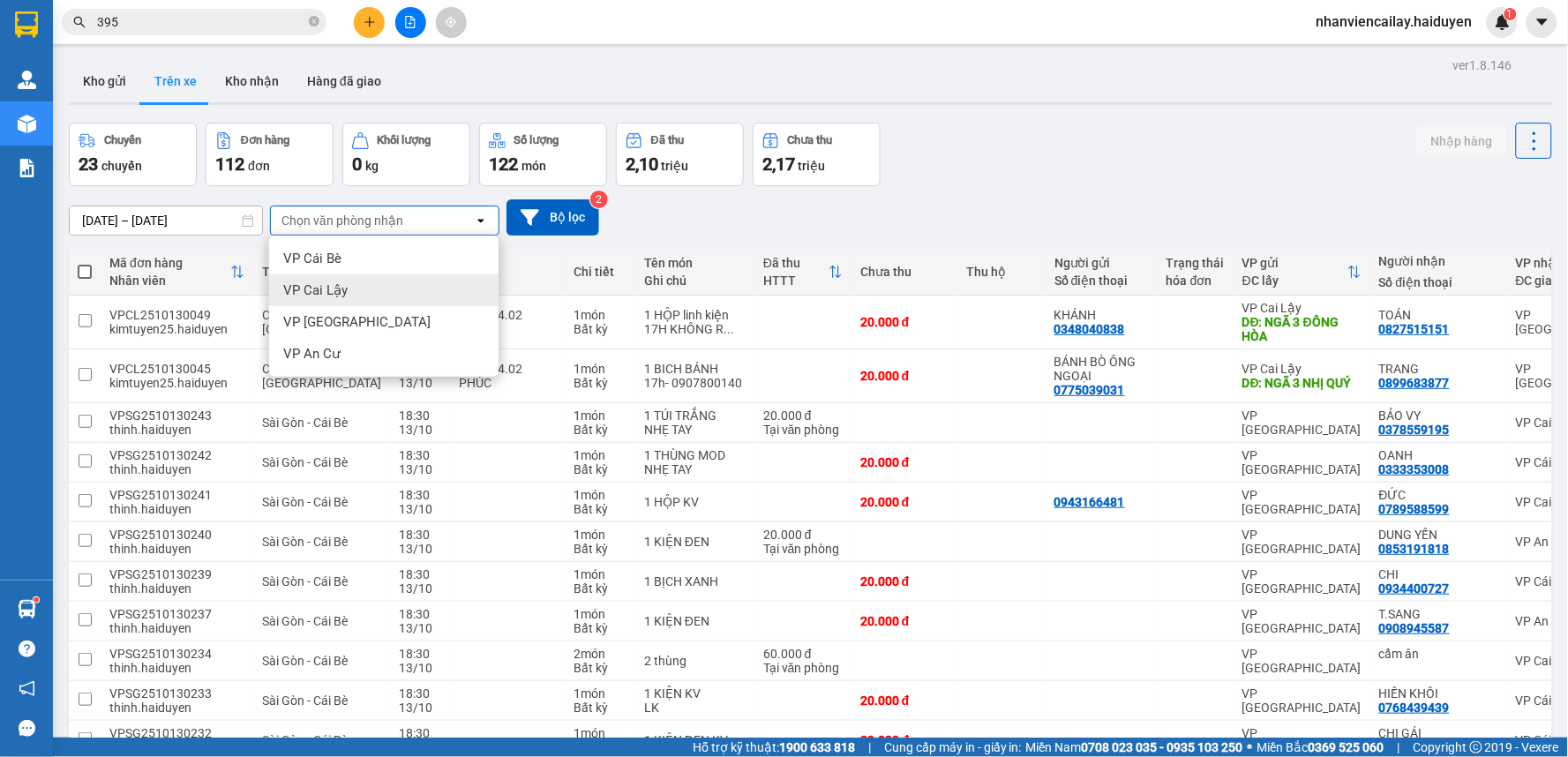
click at [359, 288] on div "VP Cai Lậy" at bounding box center [384, 290] width 229 height 31
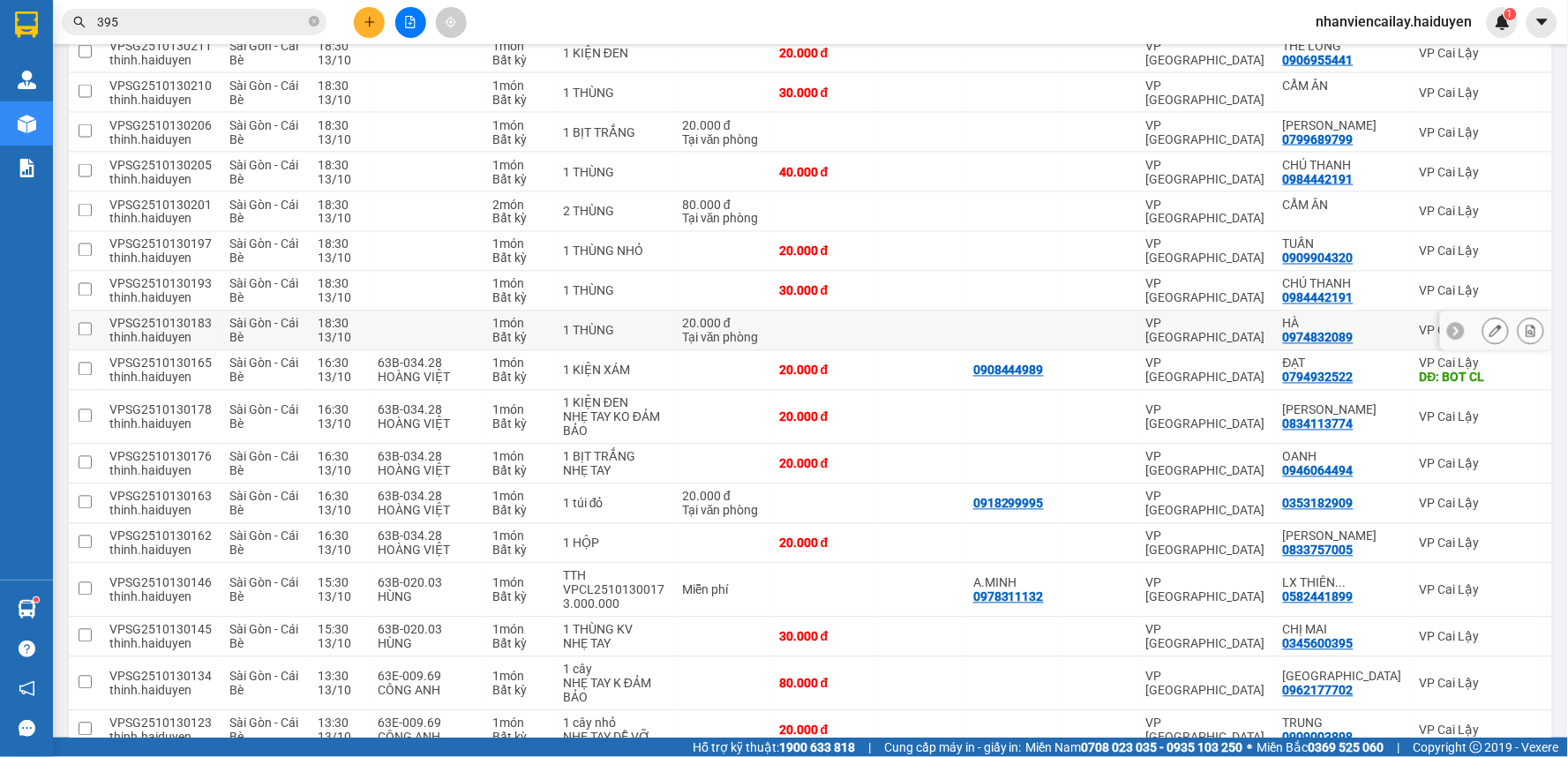
scroll to position [886, 0]
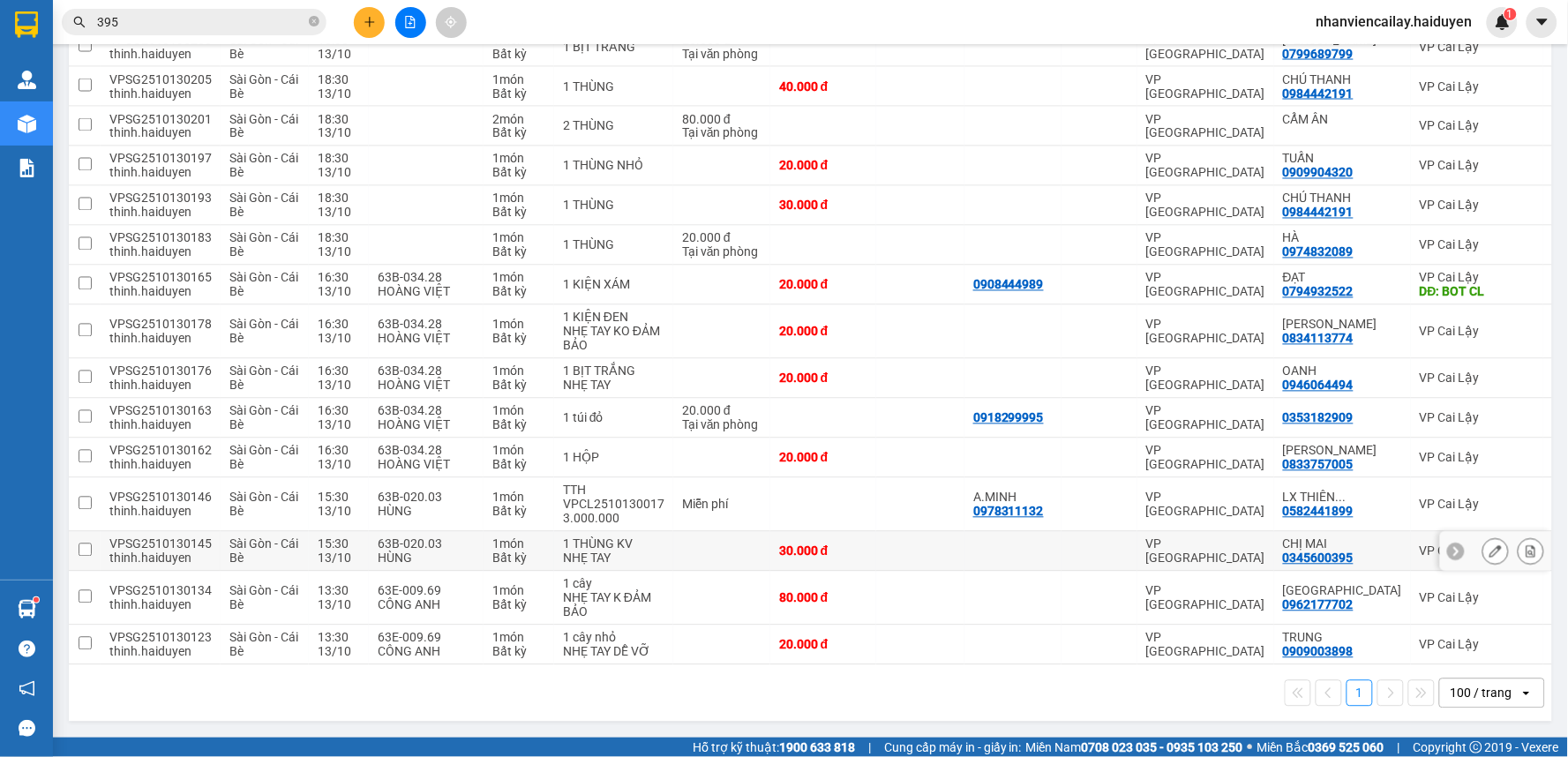
click at [1230, 540] on div "VP [GEOGRAPHIC_DATA]" at bounding box center [1206, 551] width 119 height 28
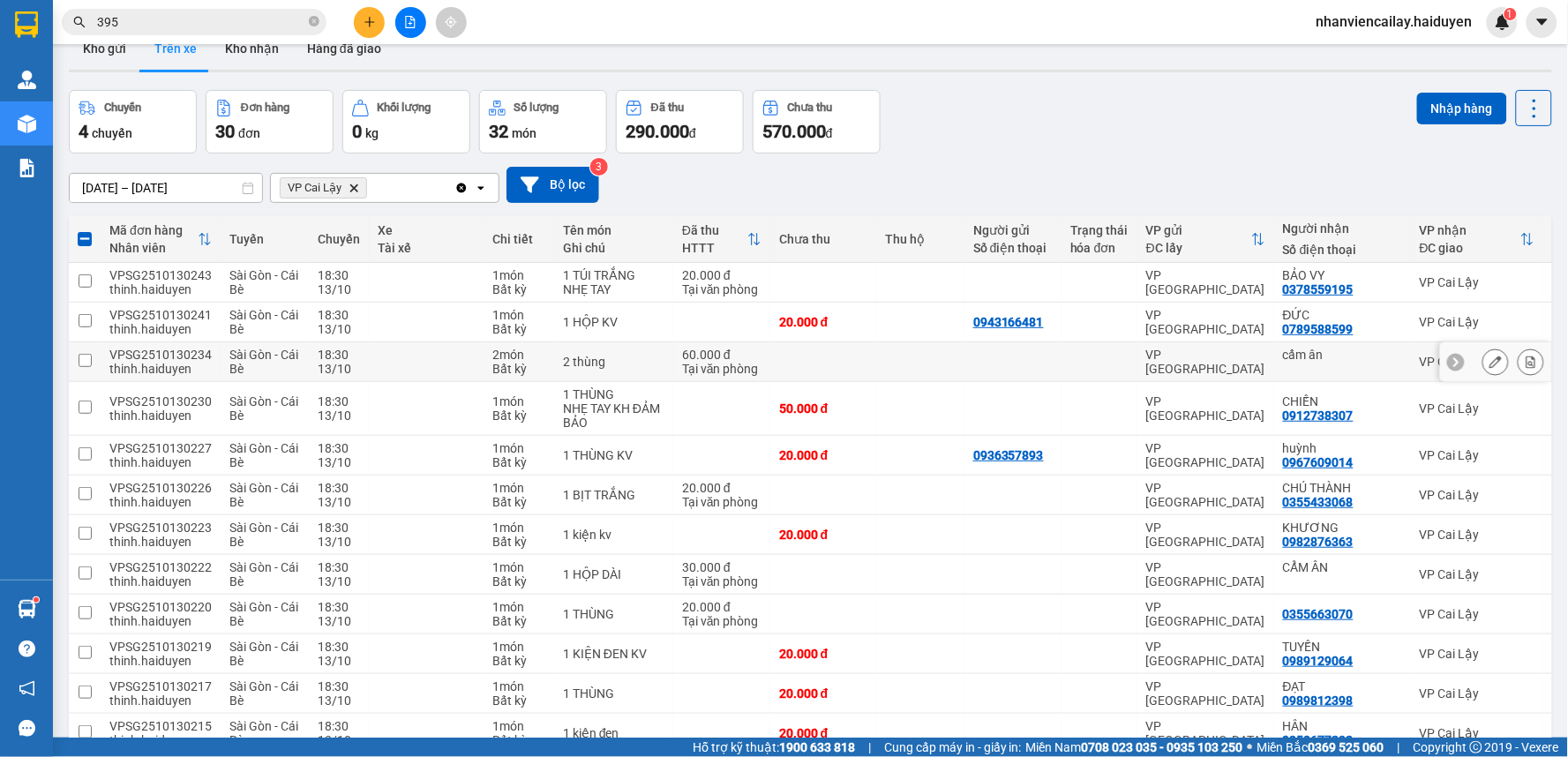
scroll to position [0, 0]
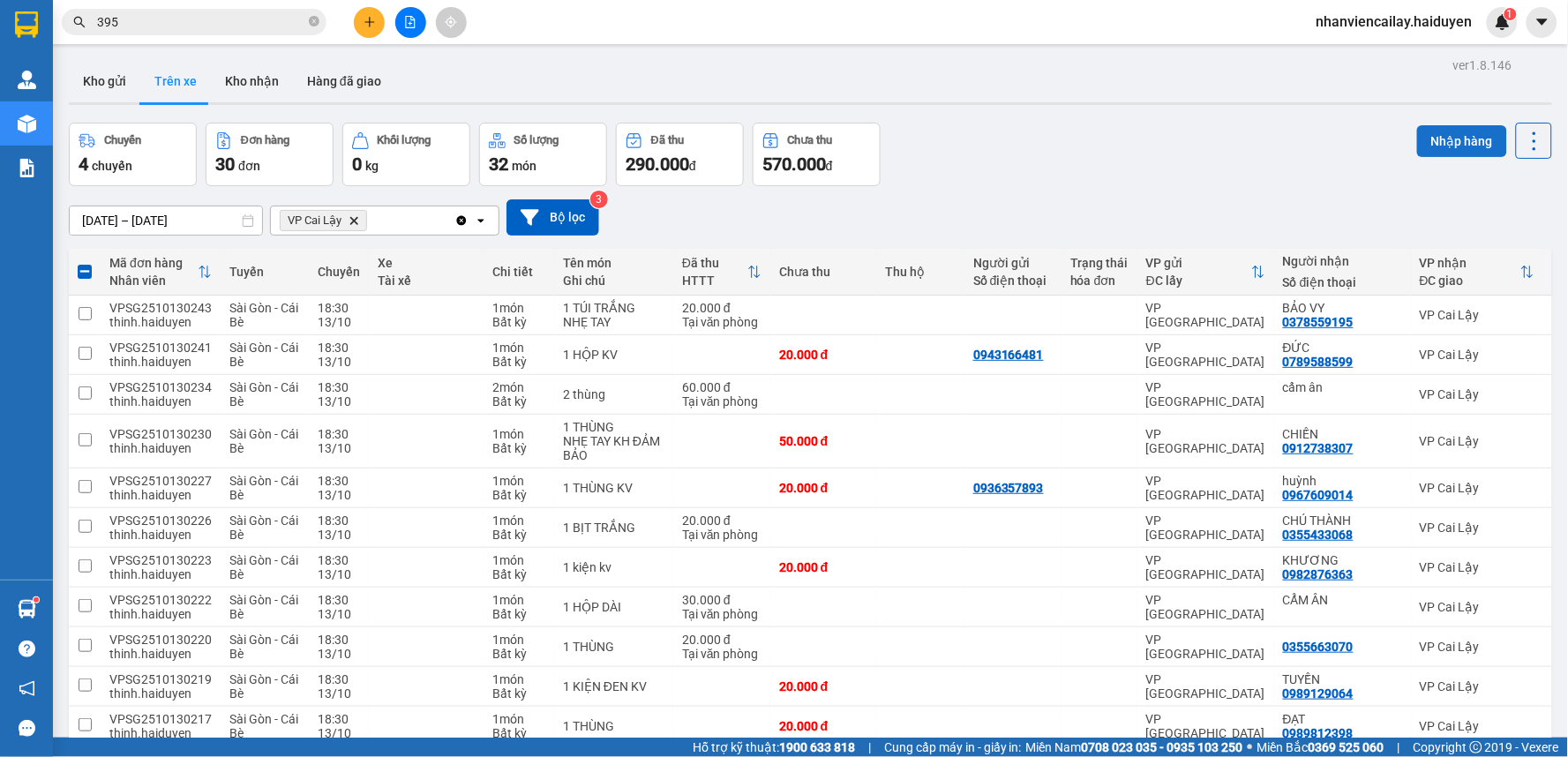
click at [1455, 133] on button "Nhập hàng" at bounding box center [1462, 141] width 90 height 31
checkbox input "false"
click at [260, 91] on button "Kho nhận" at bounding box center [252, 80] width 82 height 42
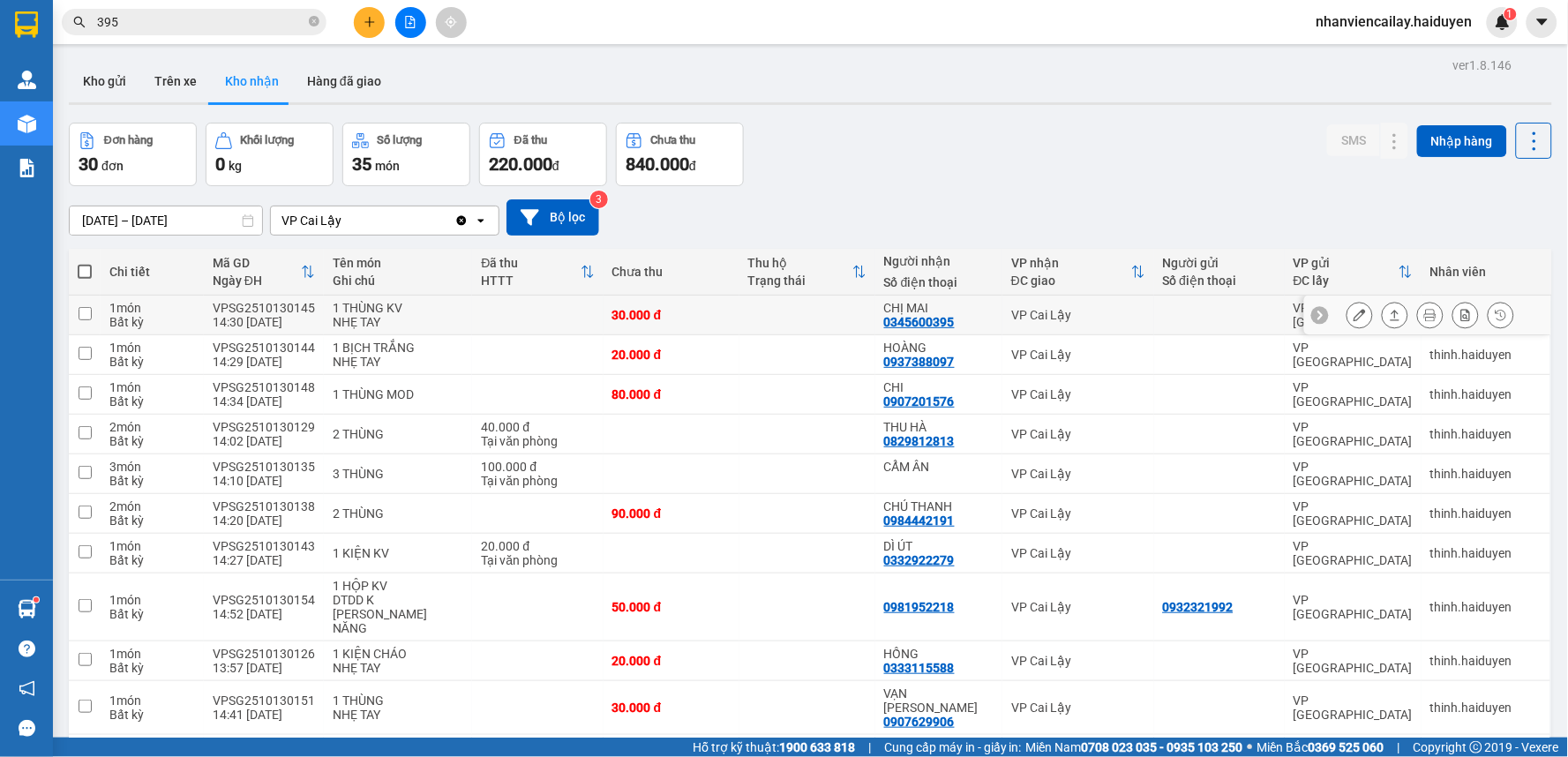
click at [1011, 318] on div "VP Cai Lậy" at bounding box center [1077, 314] width 134 height 14
checkbox input "true"
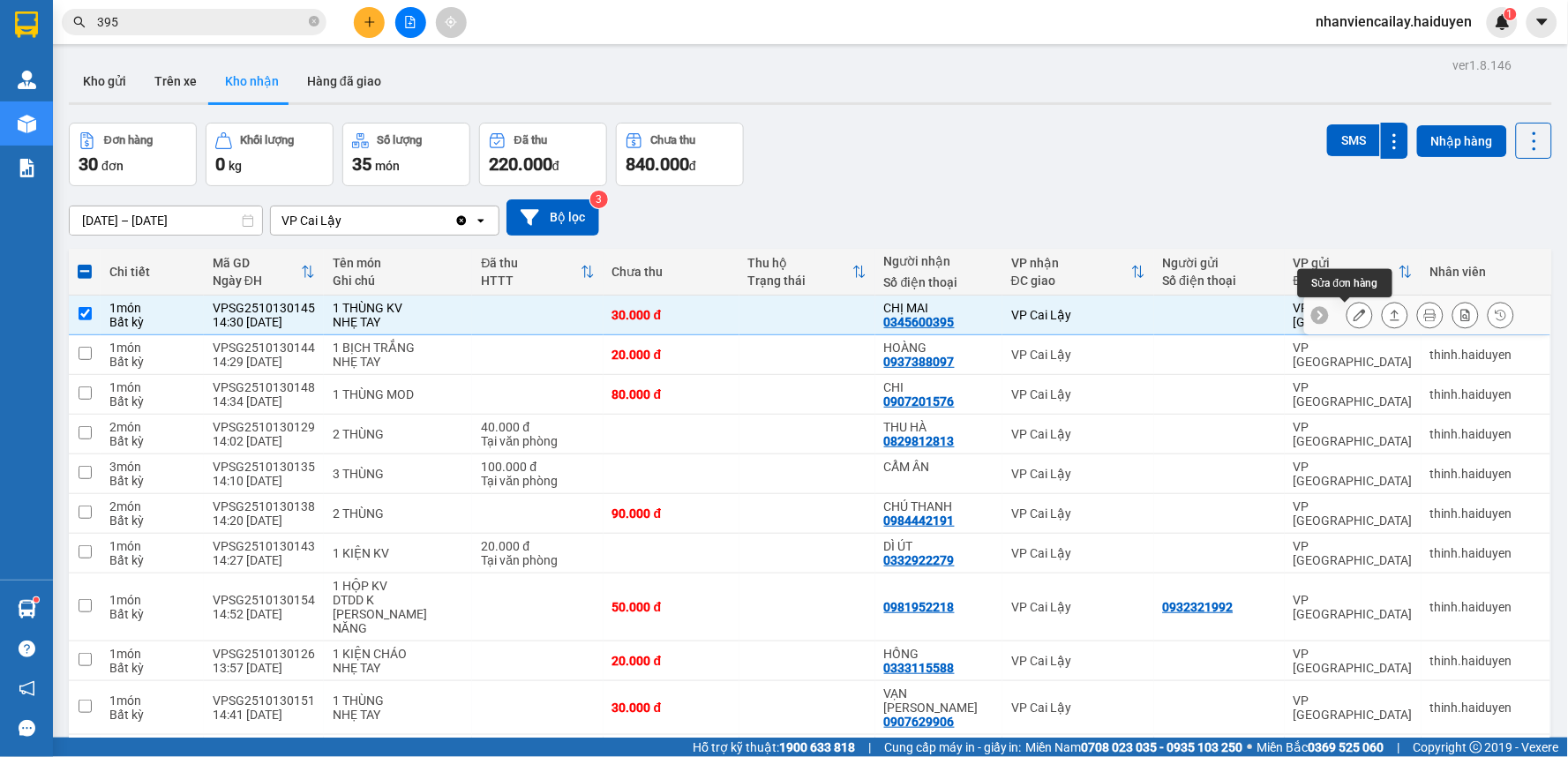
click at [1354, 313] on icon at bounding box center [1359, 314] width 13 height 13
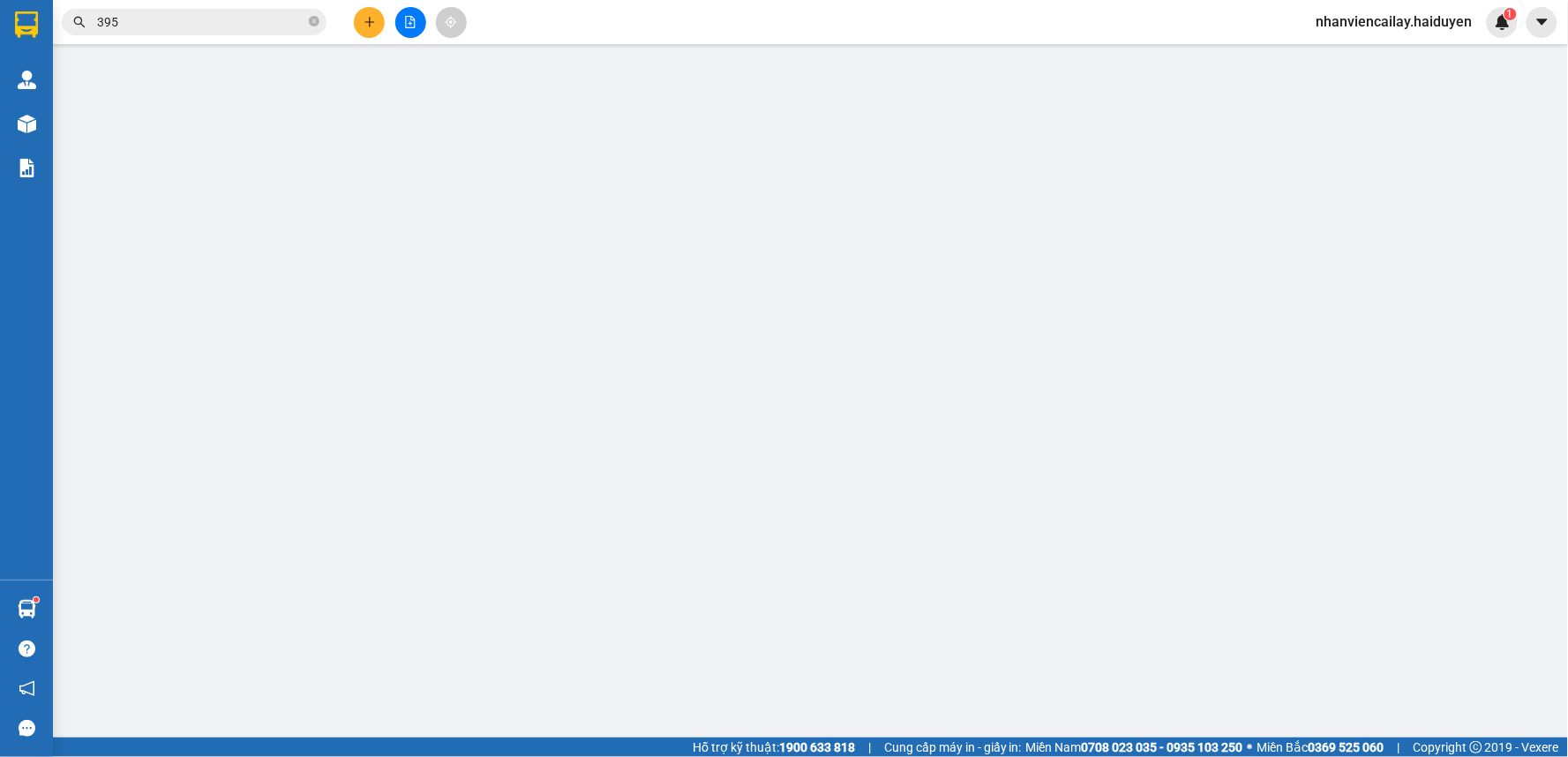
type input "0345600395"
type input "CHỊ MAI"
type input "0"
type input "30.000"
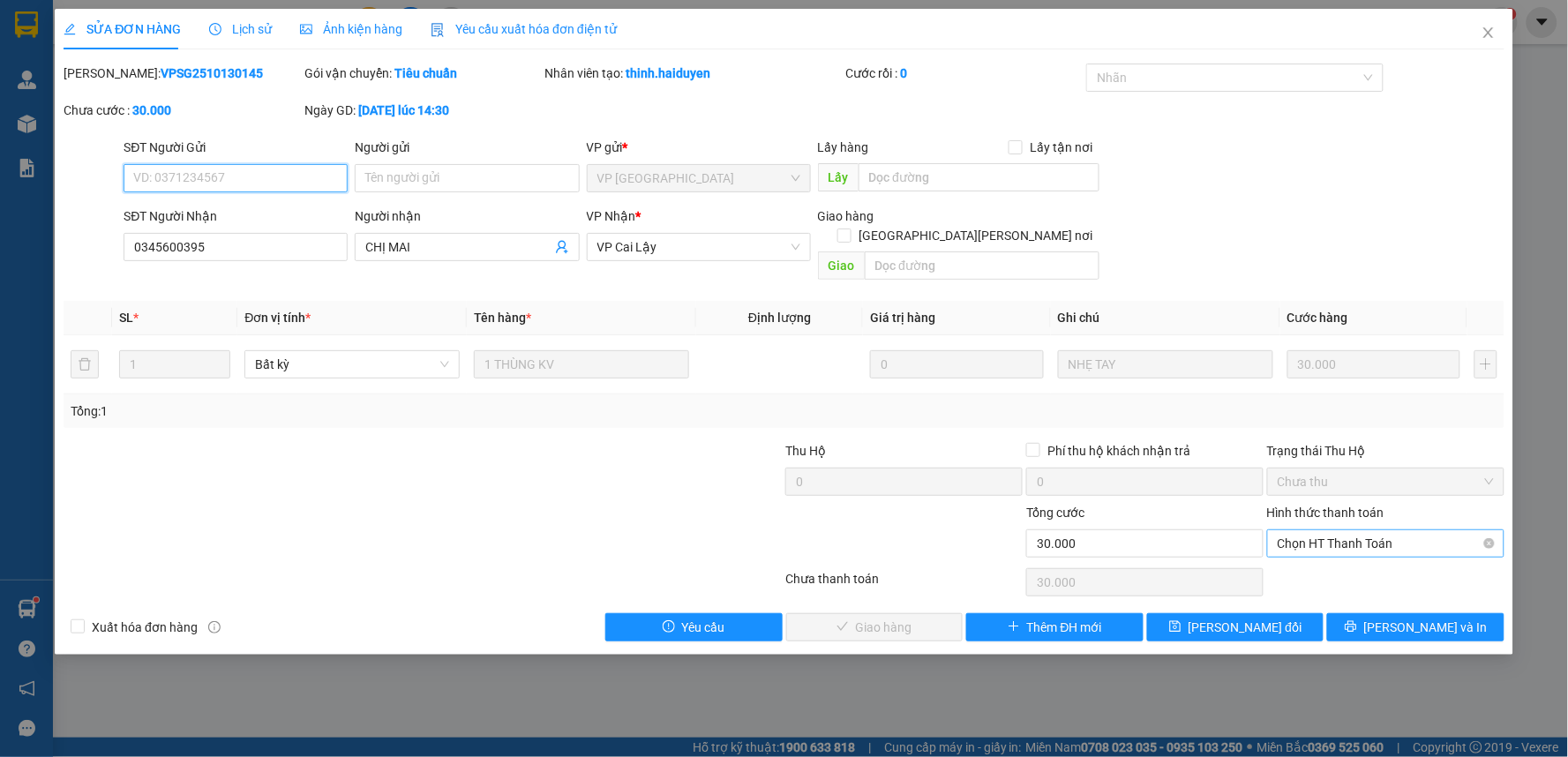
click at [1307, 530] on span "Chọn HT Thanh Toán" at bounding box center [1385, 543] width 216 height 26
click at [1311, 557] on div "Tại văn phòng" at bounding box center [1386, 559] width 216 height 20
type input "0"
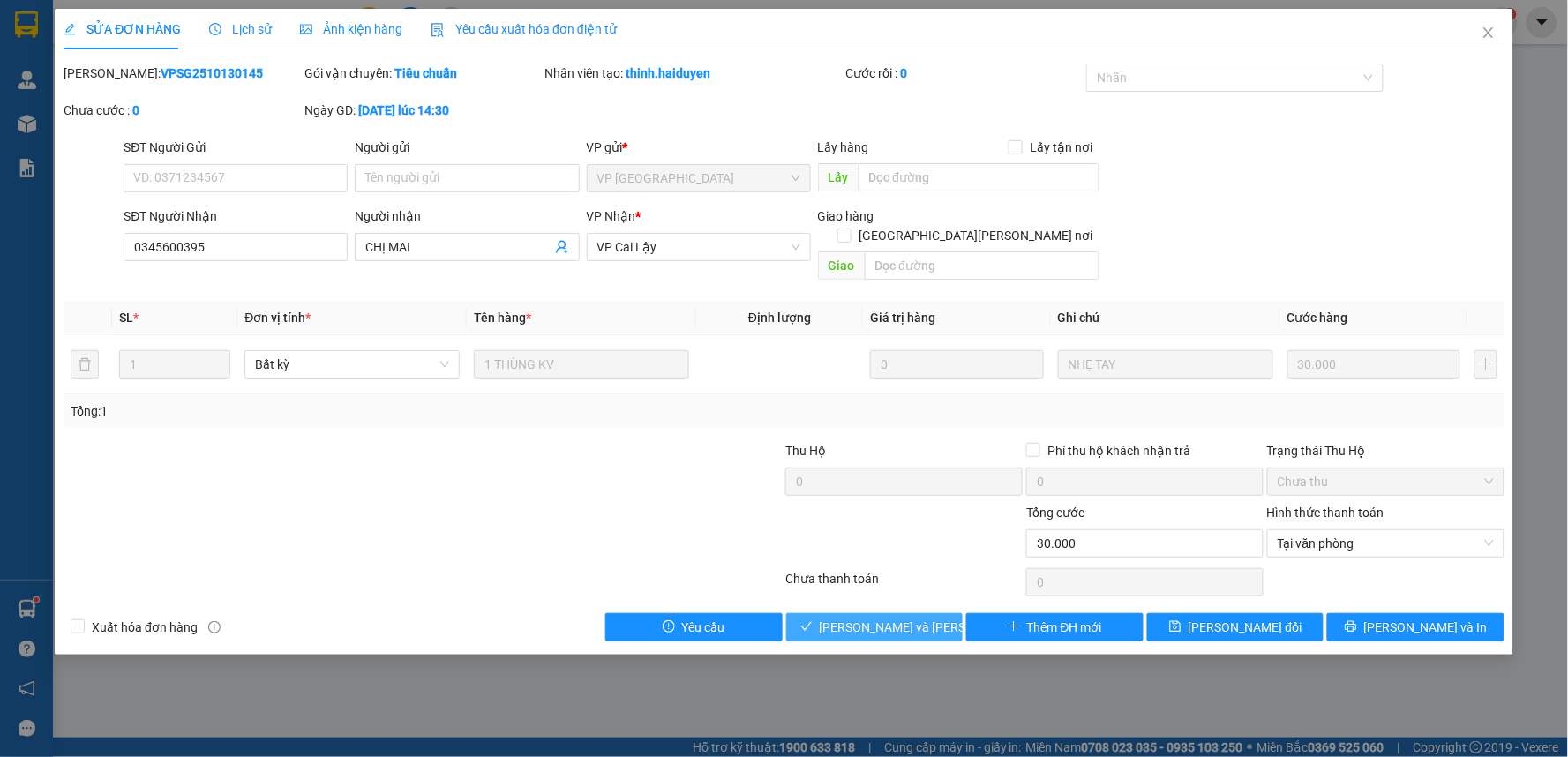
click at [937, 613] on button "[PERSON_NAME] và [PERSON_NAME] hàng" at bounding box center [875, 627] width 177 height 28
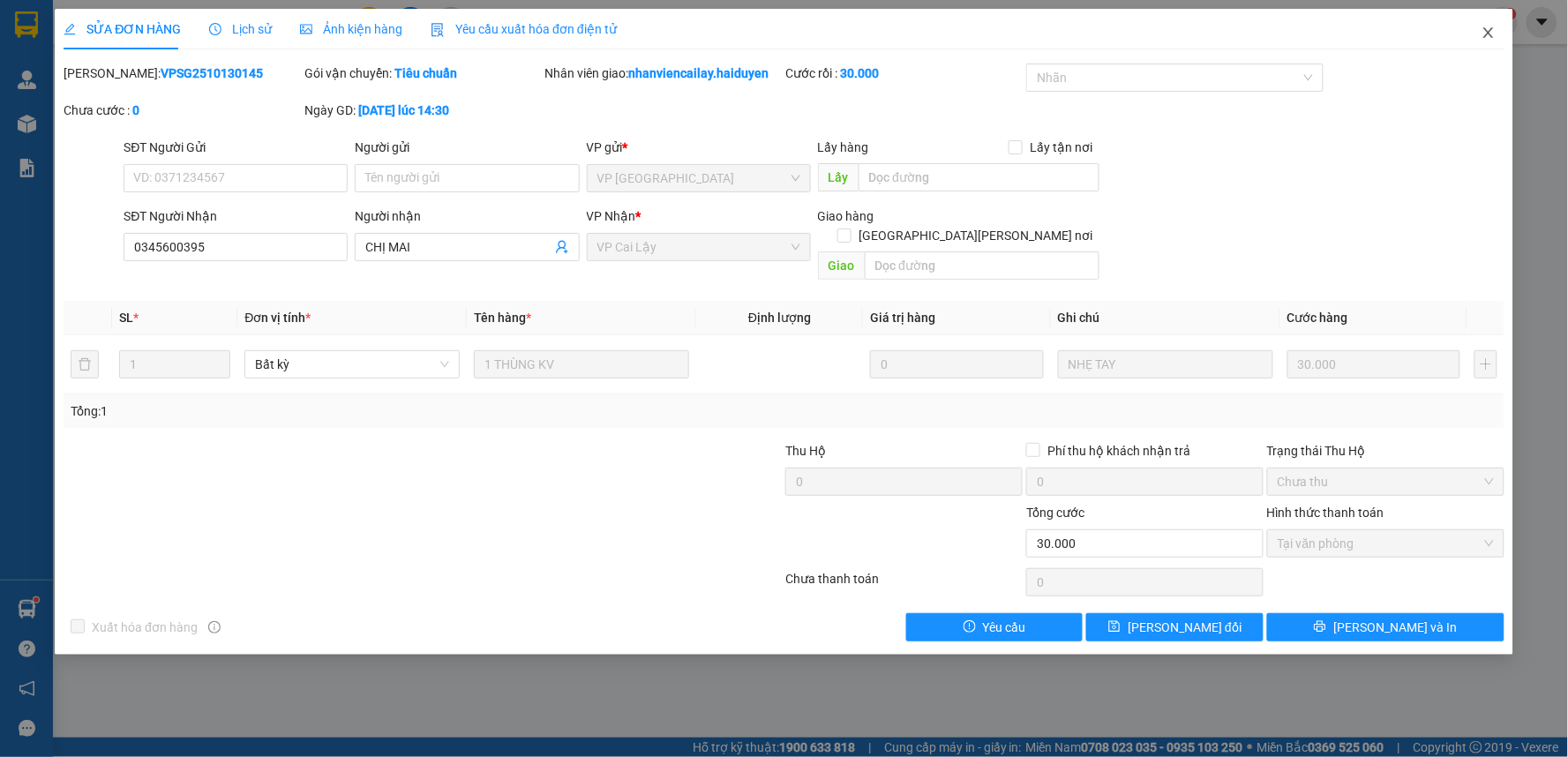
click at [1490, 32] on icon "close" at bounding box center [1488, 32] width 10 height 11
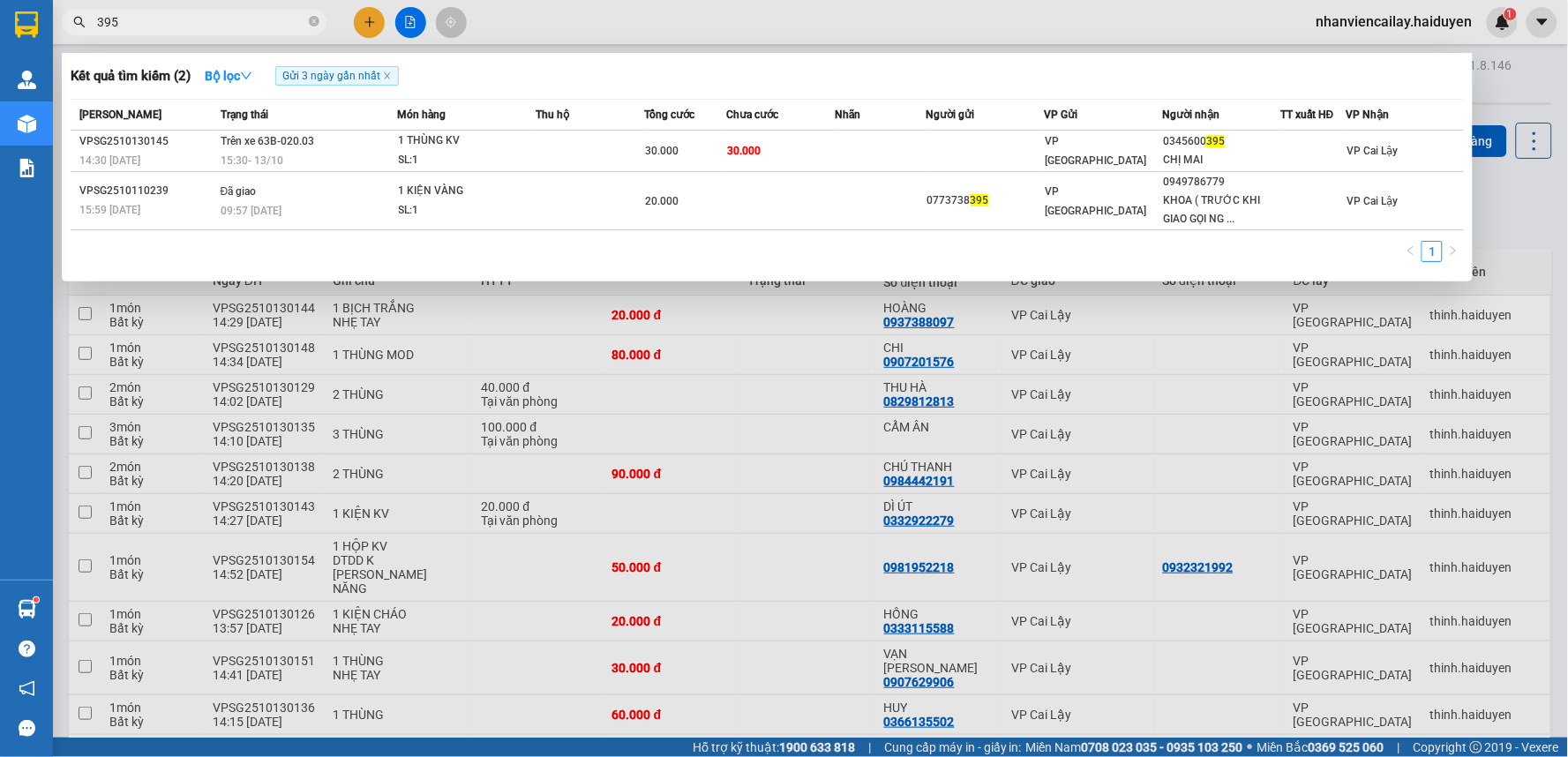
click at [155, 20] on input "395" at bounding box center [201, 23] width 209 height 20
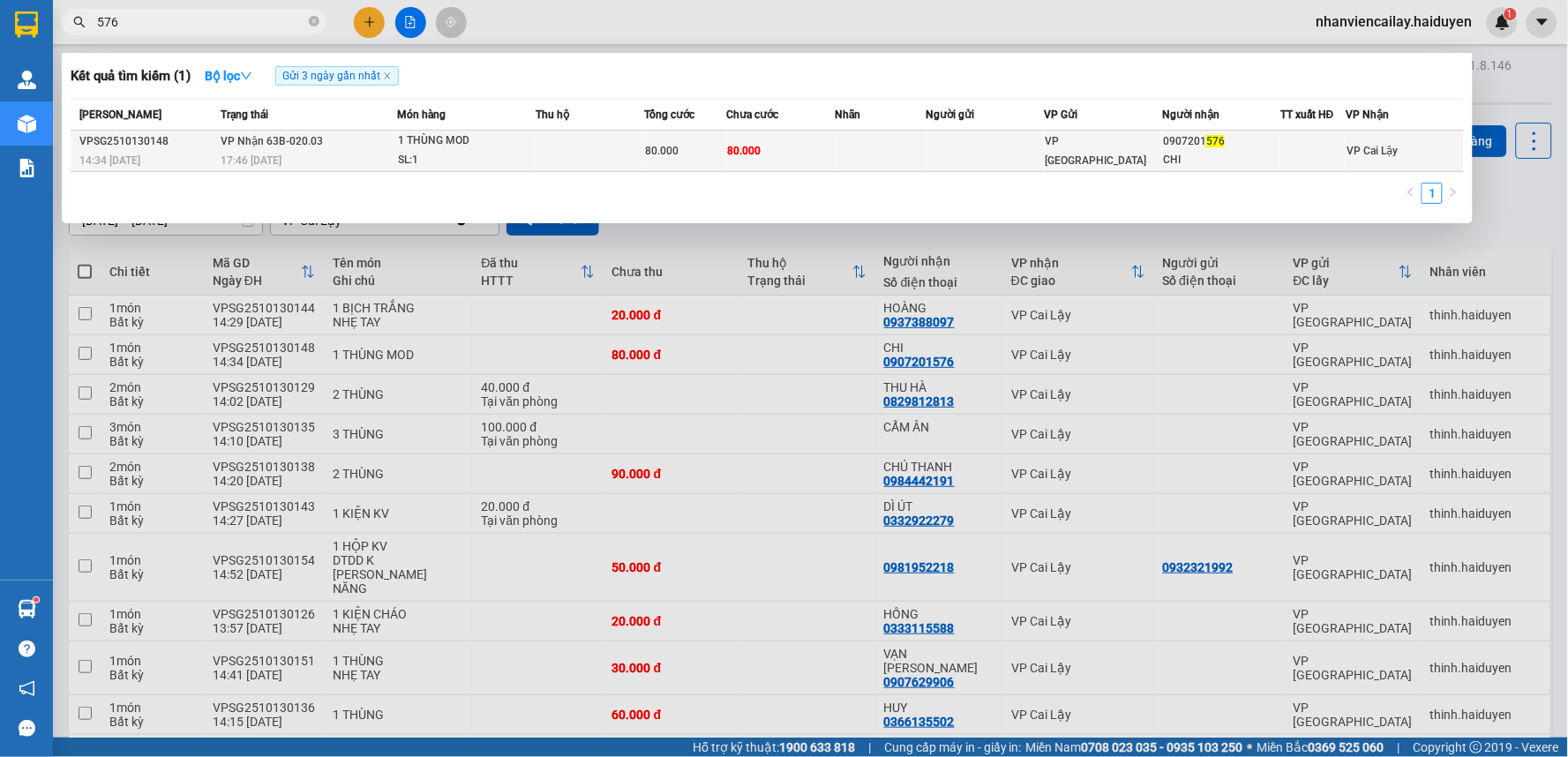
type input "576"
click at [982, 148] on td at bounding box center [985, 151] width 119 height 41
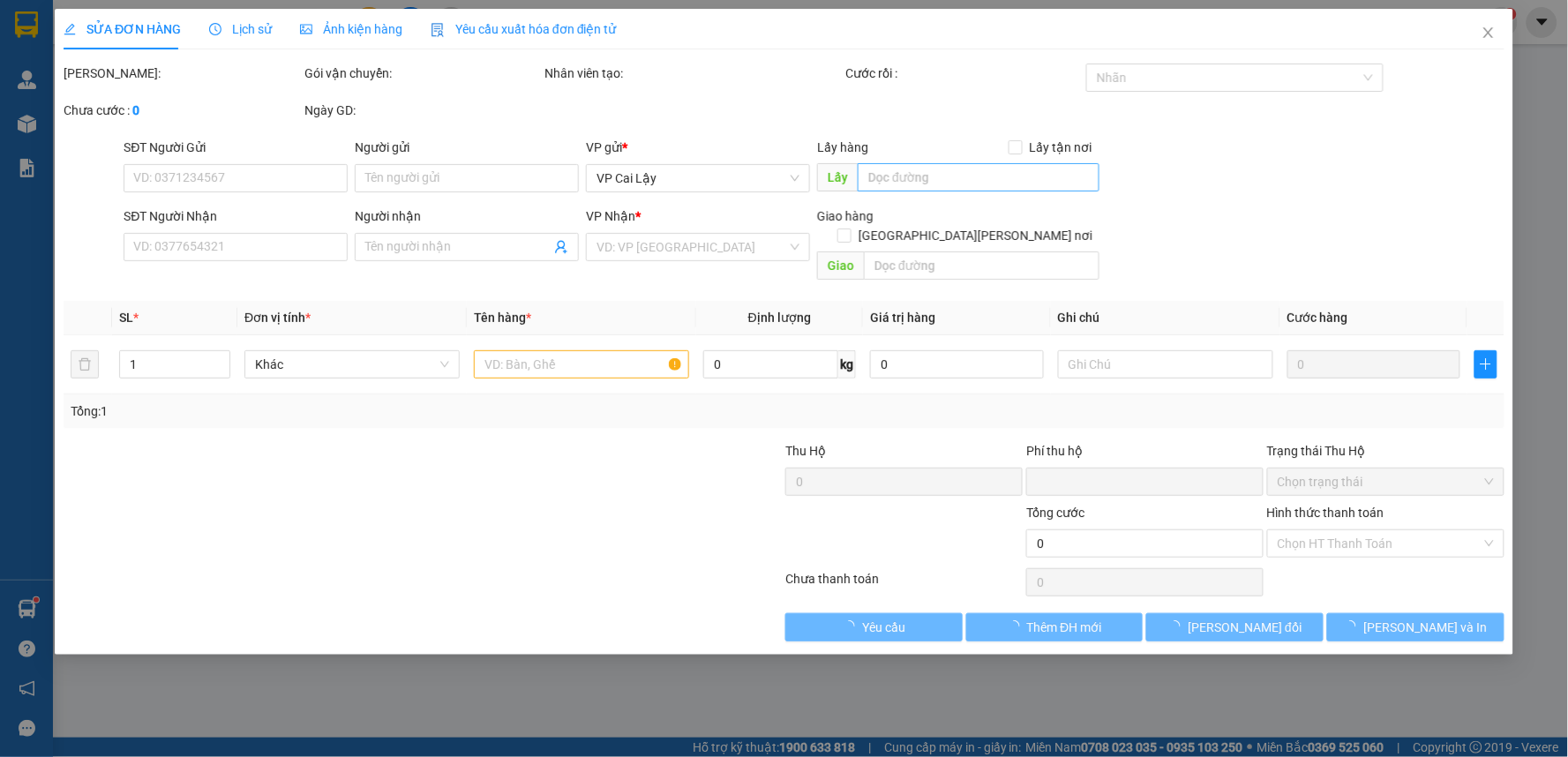
type input "0907201576"
type input "CHI"
type input "0"
type input "80.000"
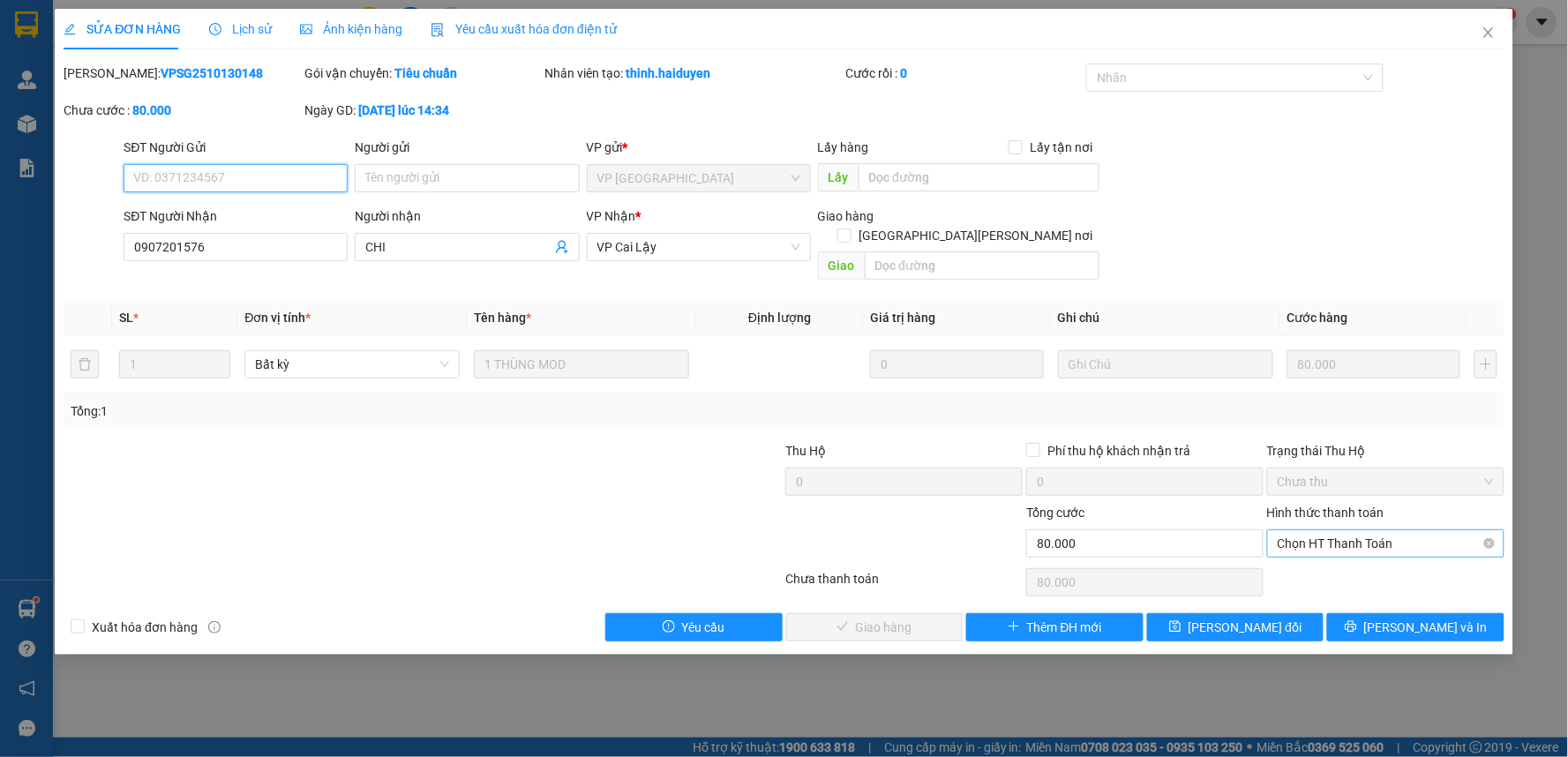
click at [1308, 530] on span "Chọn HT Thanh Toán" at bounding box center [1385, 543] width 216 height 26
click at [1312, 562] on div "Tại văn phòng" at bounding box center [1386, 559] width 216 height 20
type input "0"
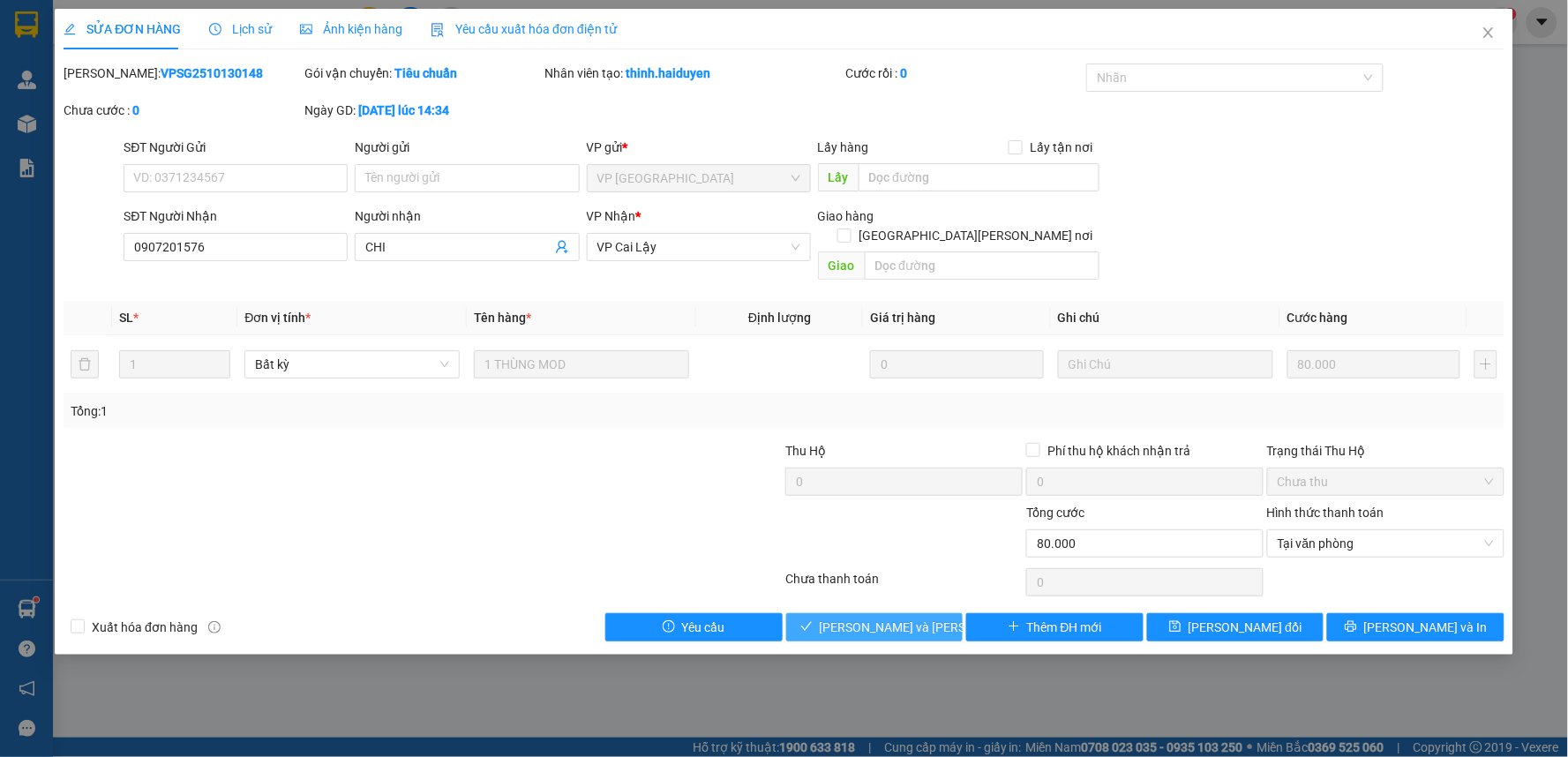
click at [886, 618] on span "[PERSON_NAME] và Giao hàng" at bounding box center [938, 628] width 238 height 20
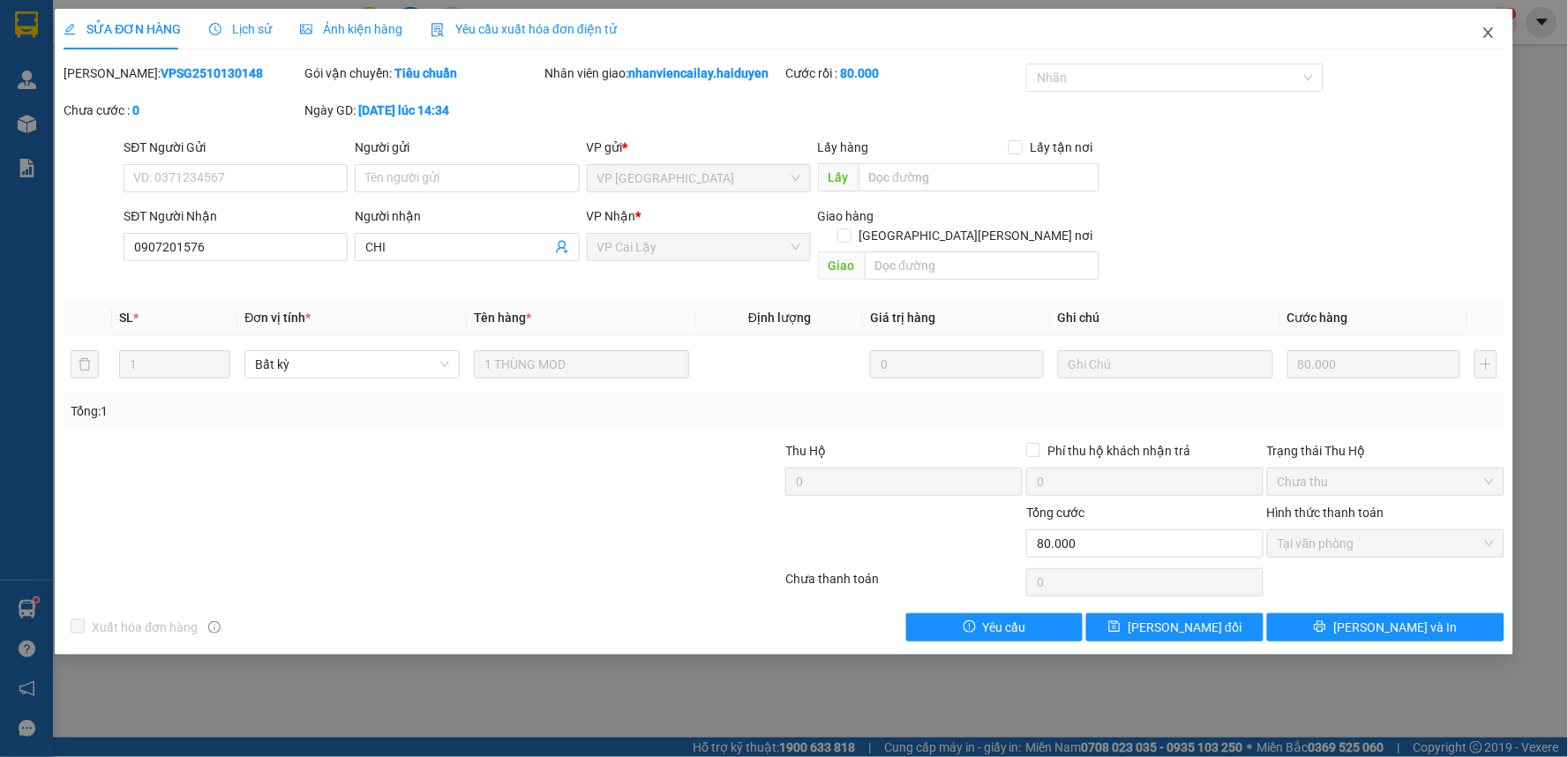
click at [1490, 37] on icon "close" at bounding box center [1488, 32] width 14 height 14
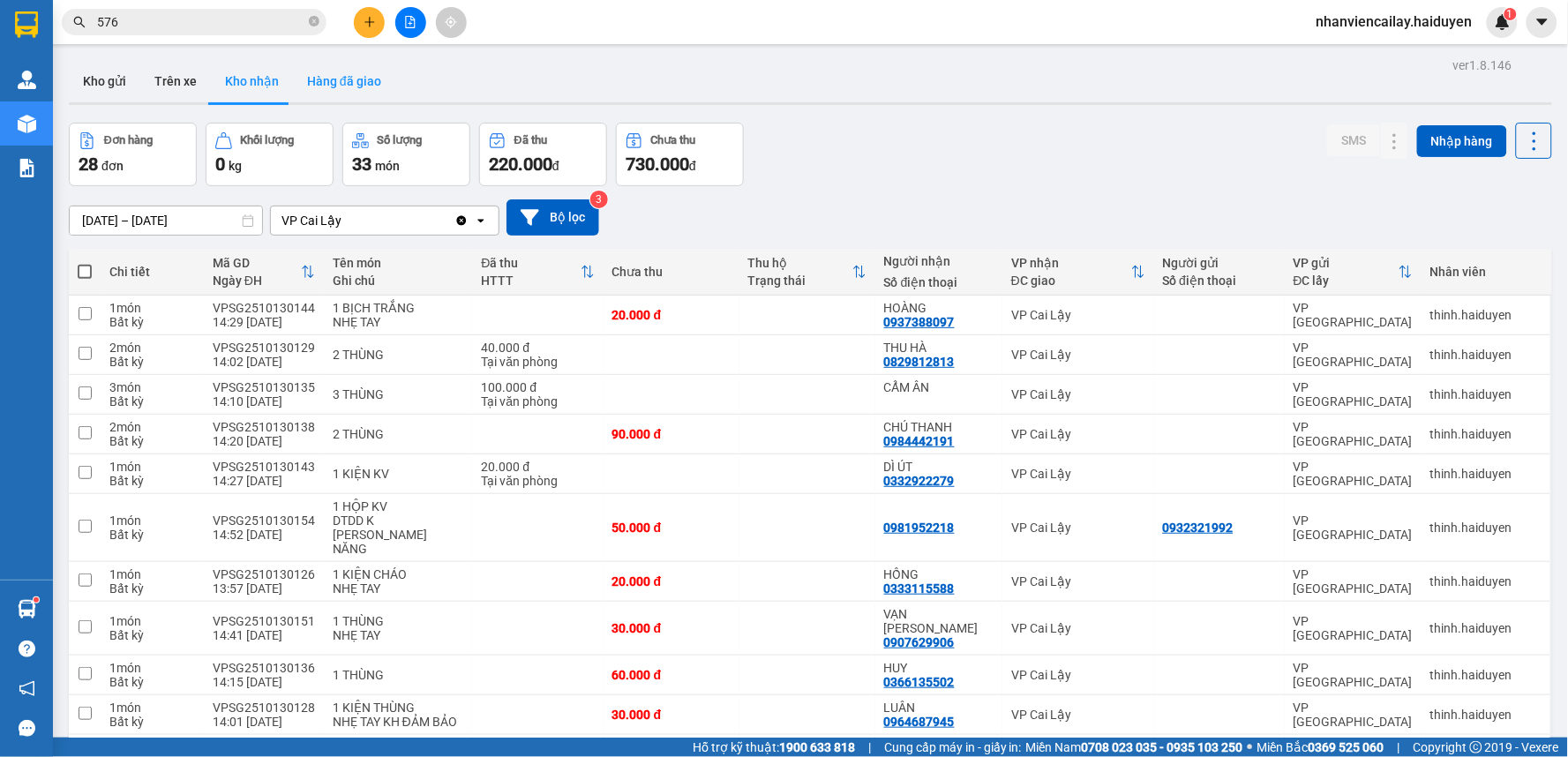
click at [341, 80] on button "Hàng đã giao" at bounding box center [344, 80] width 102 height 42
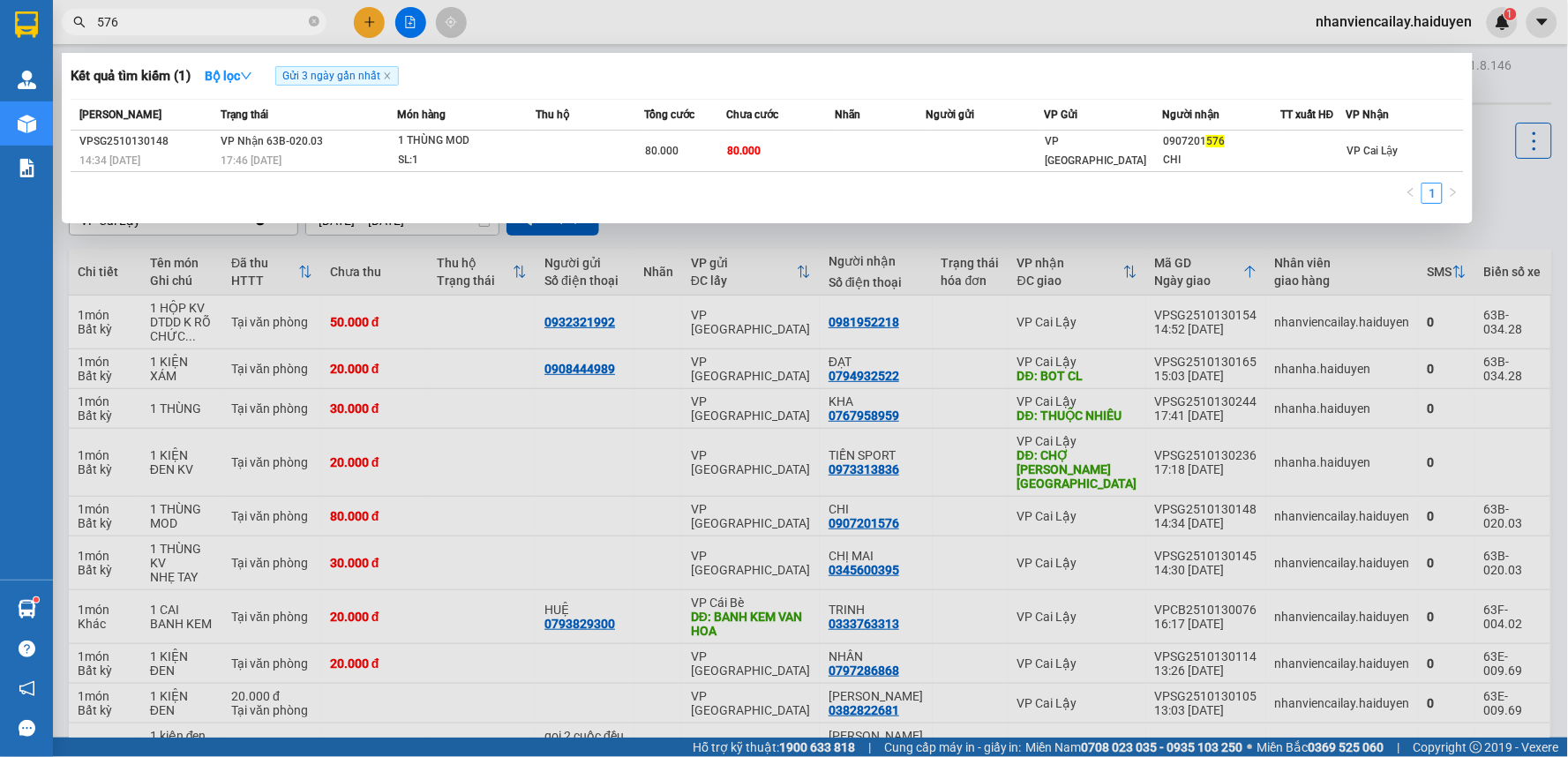
click at [138, 29] on input "576" at bounding box center [201, 23] width 209 height 20
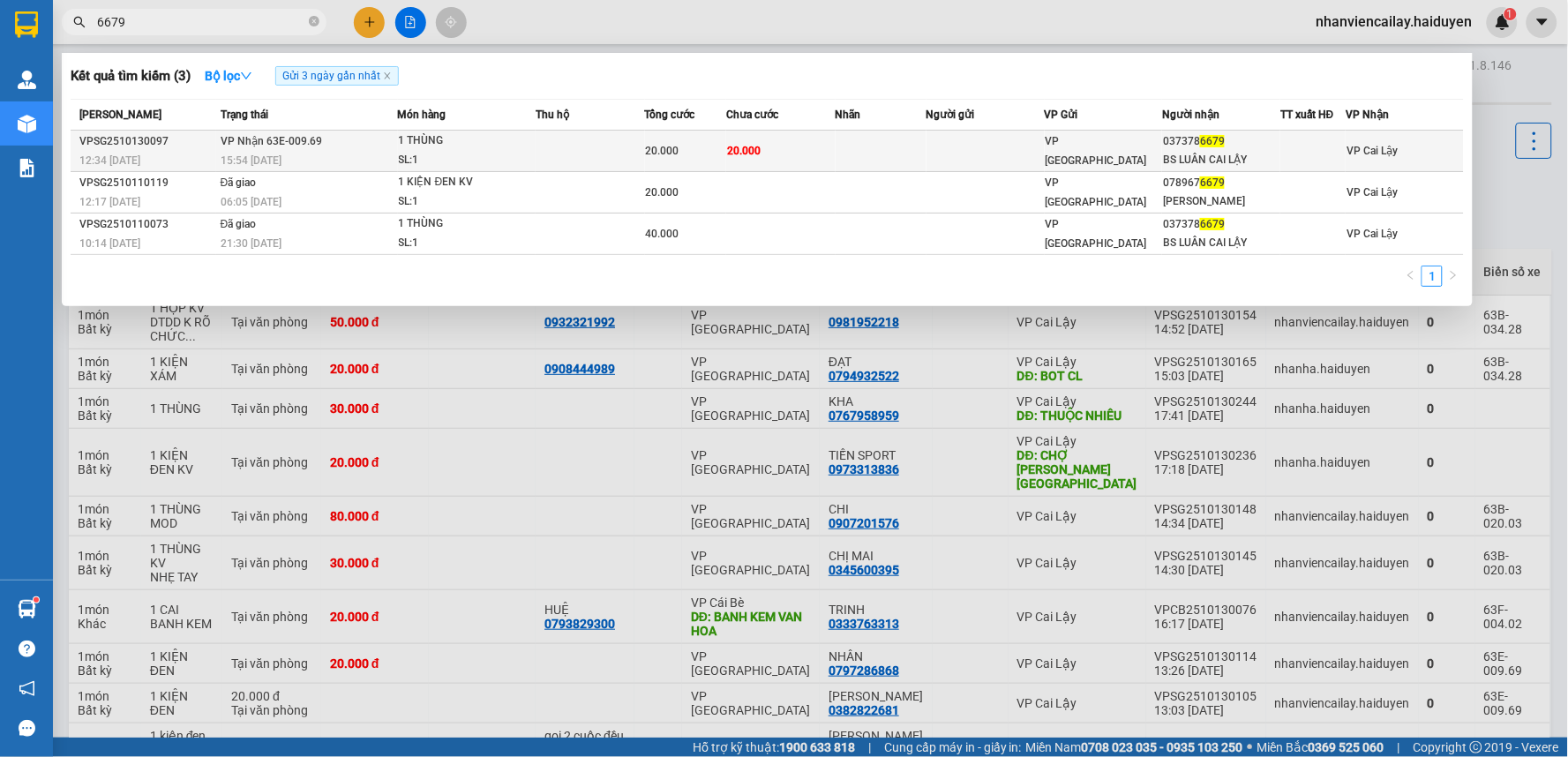
type input "6679"
click at [1144, 148] on div "VP [GEOGRAPHIC_DATA]" at bounding box center [1103, 151] width 117 height 39
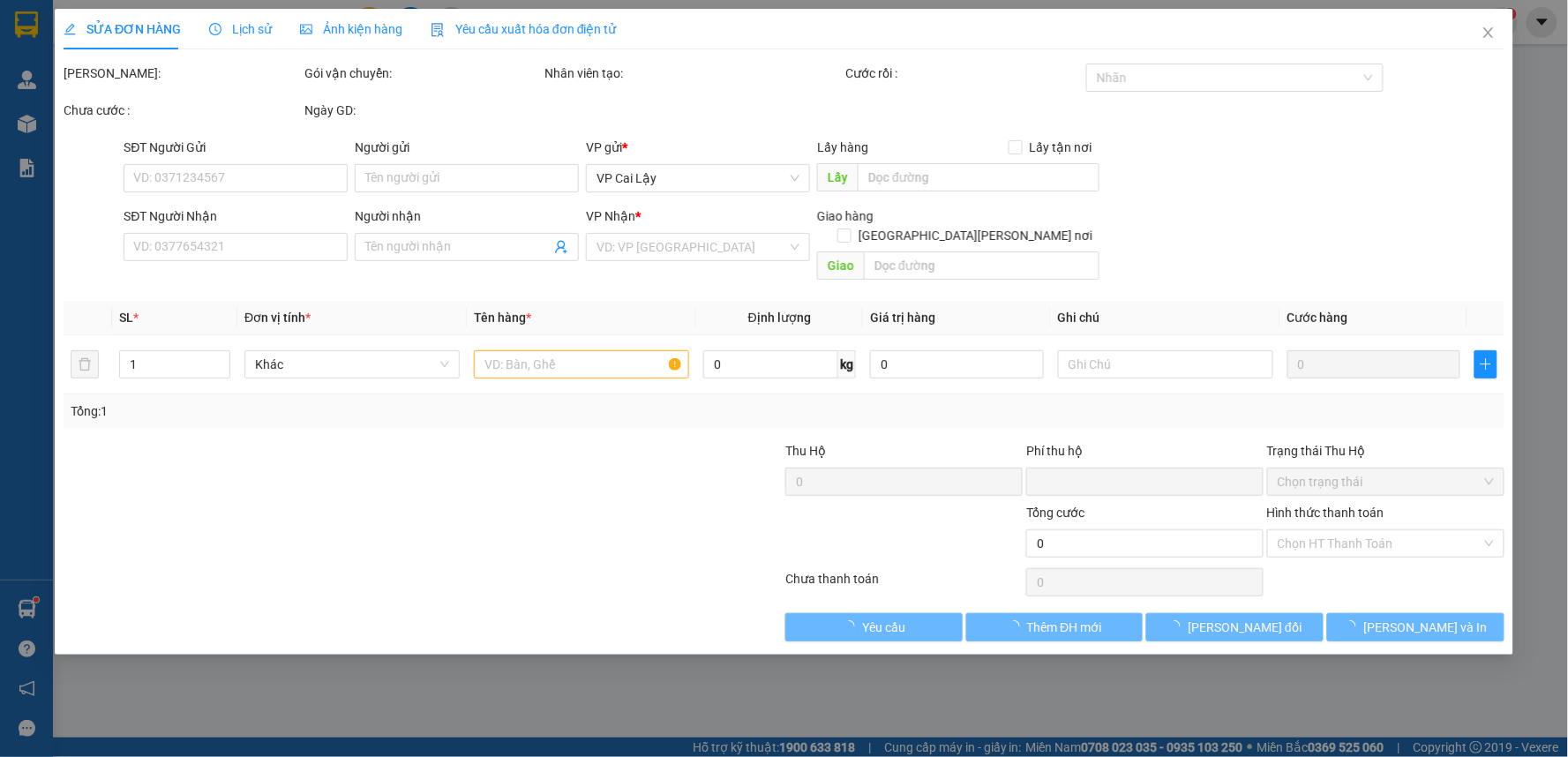
type input "0373786679"
type input "BS LUÂN CAI LẬY"
type input "0"
type input "20.000"
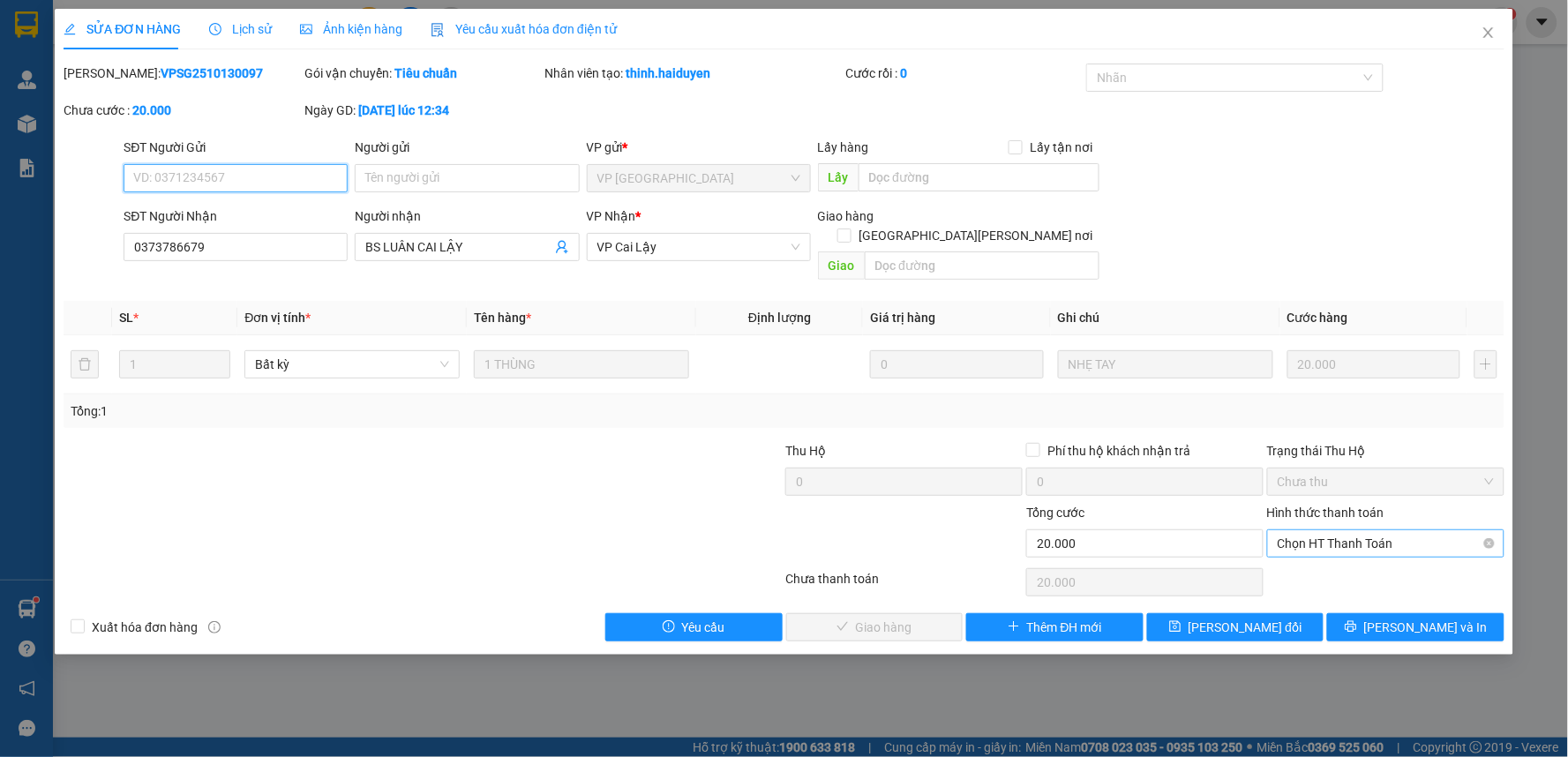
click at [1382, 530] on span "Chọn HT Thanh Toán" at bounding box center [1385, 543] width 216 height 26
click at [1343, 559] on div "Tại văn phòng" at bounding box center [1386, 559] width 216 height 20
type input "0"
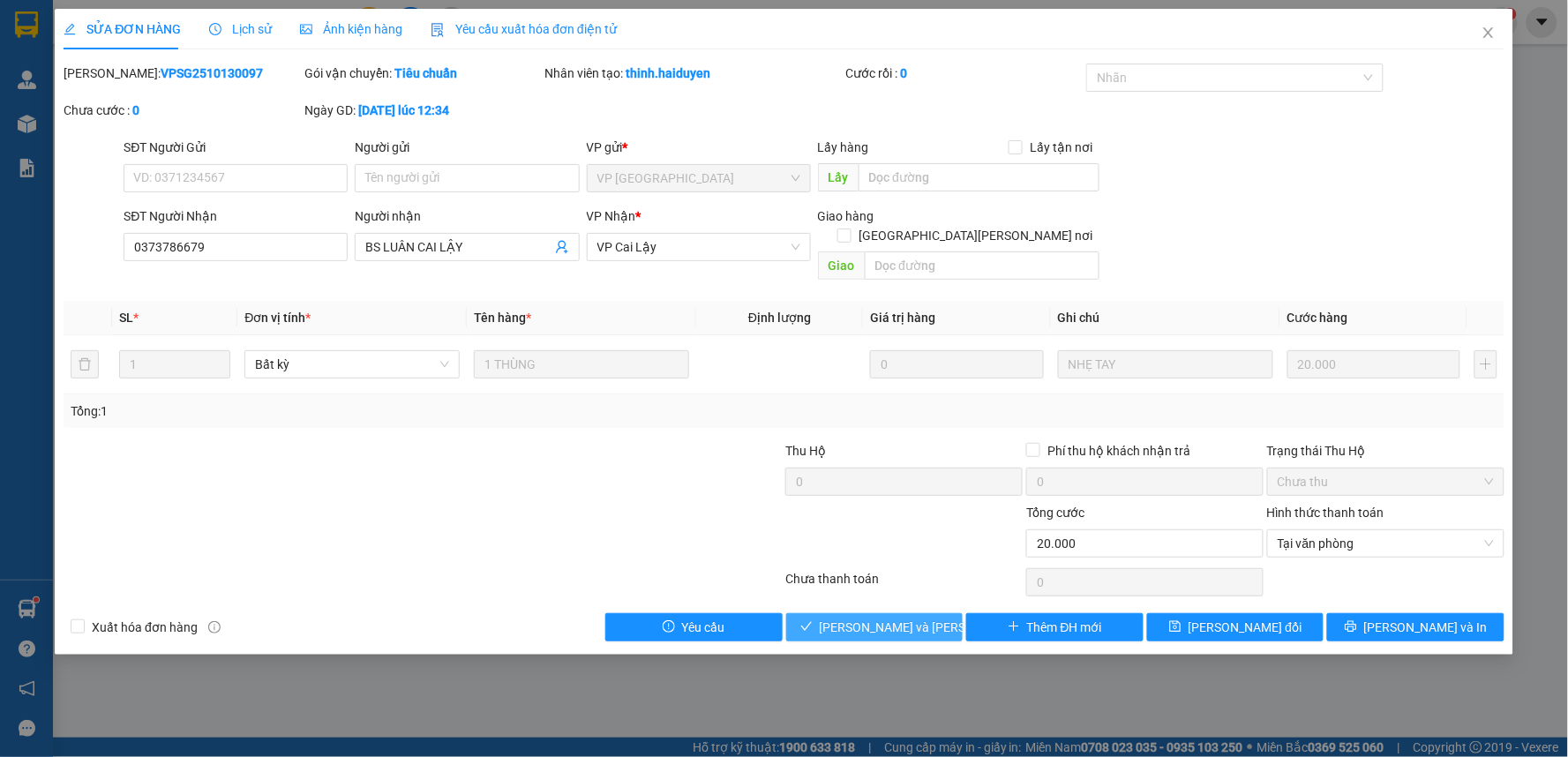
click at [907, 618] on span "[PERSON_NAME] và Giao hàng" at bounding box center [938, 628] width 238 height 20
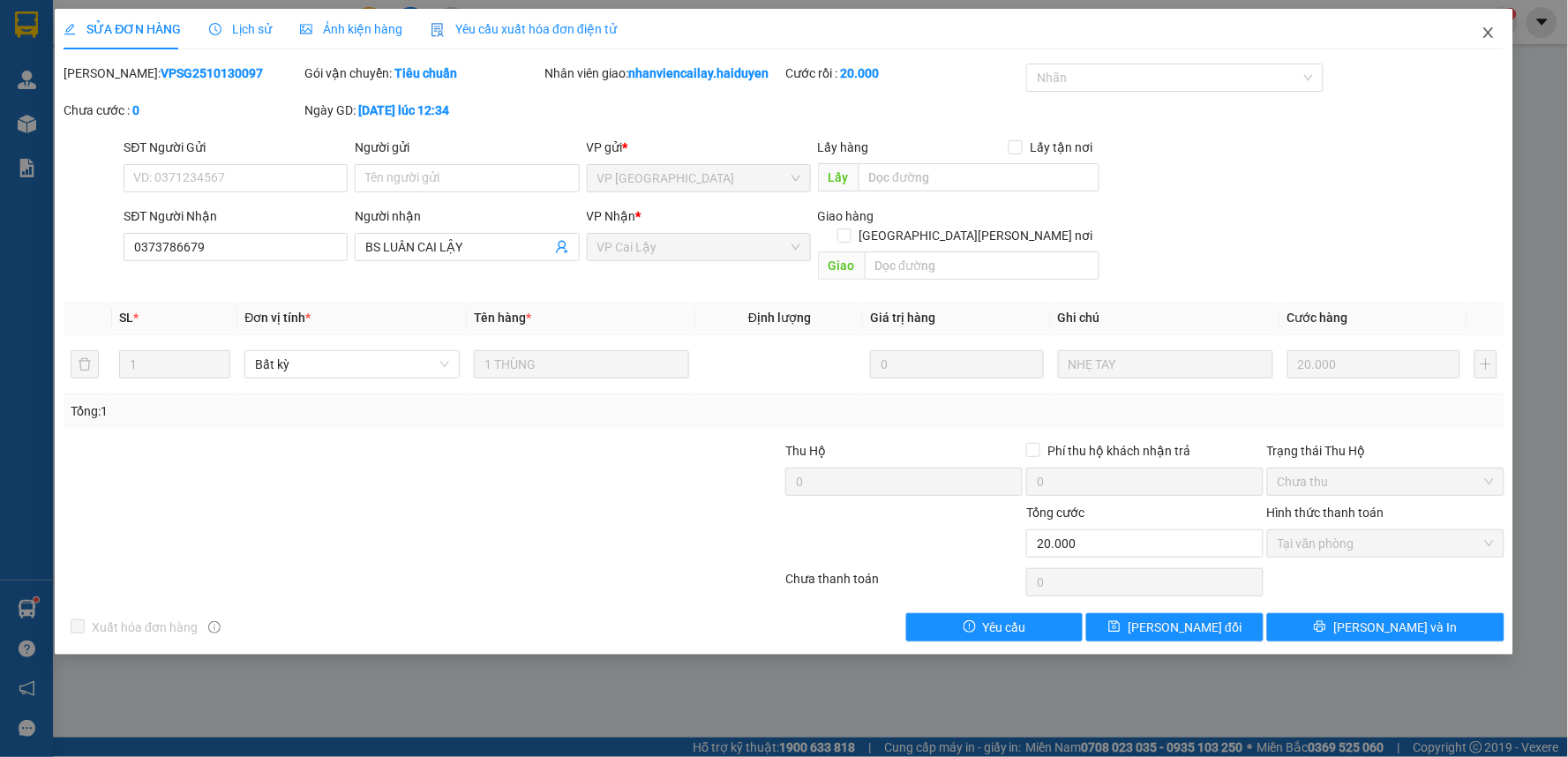
click at [1493, 29] on icon "close" at bounding box center [1488, 32] width 10 height 11
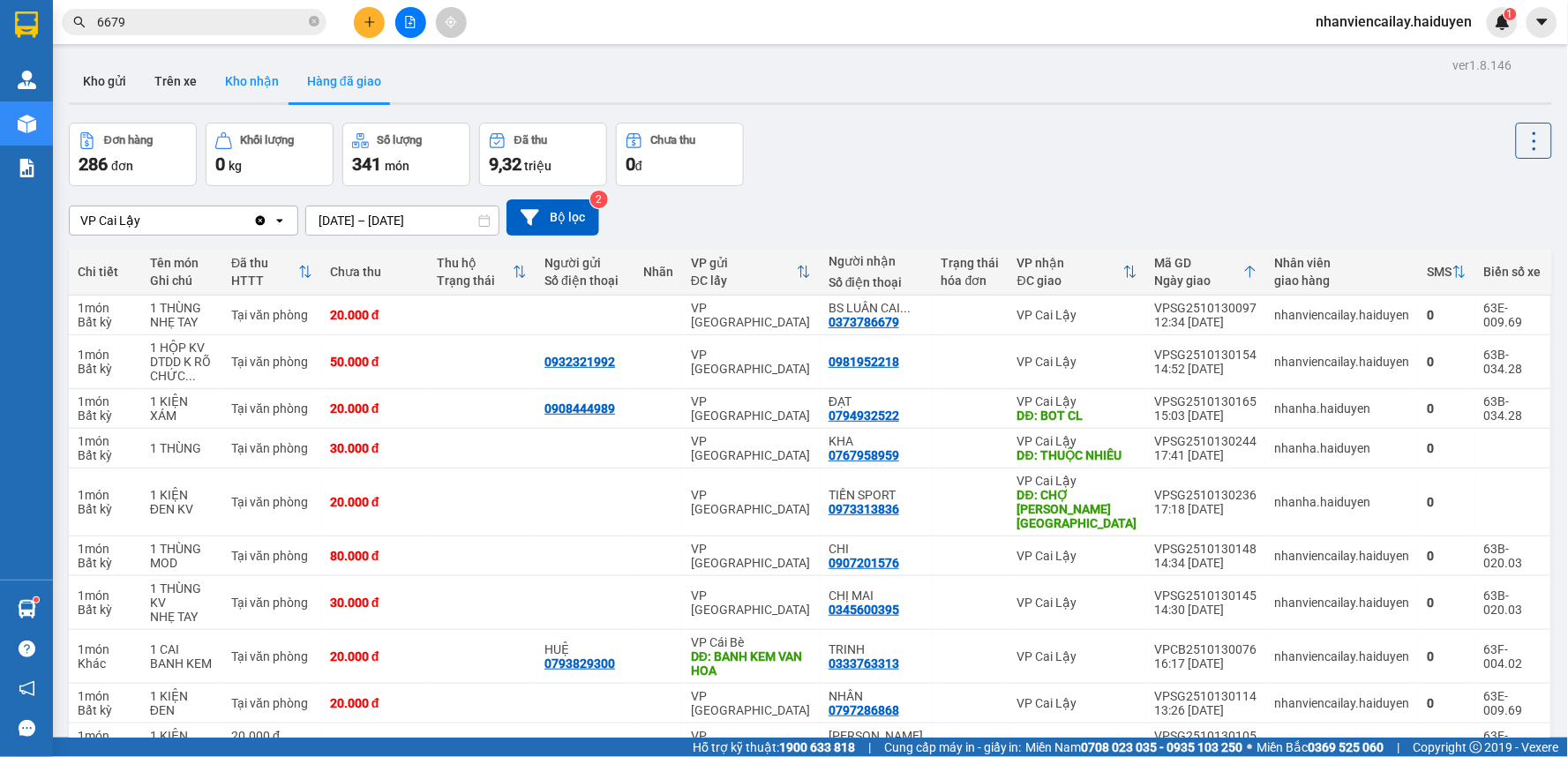
click at [258, 88] on button "Kho nhận" at bounding box center [252, 80] width 82 height 42
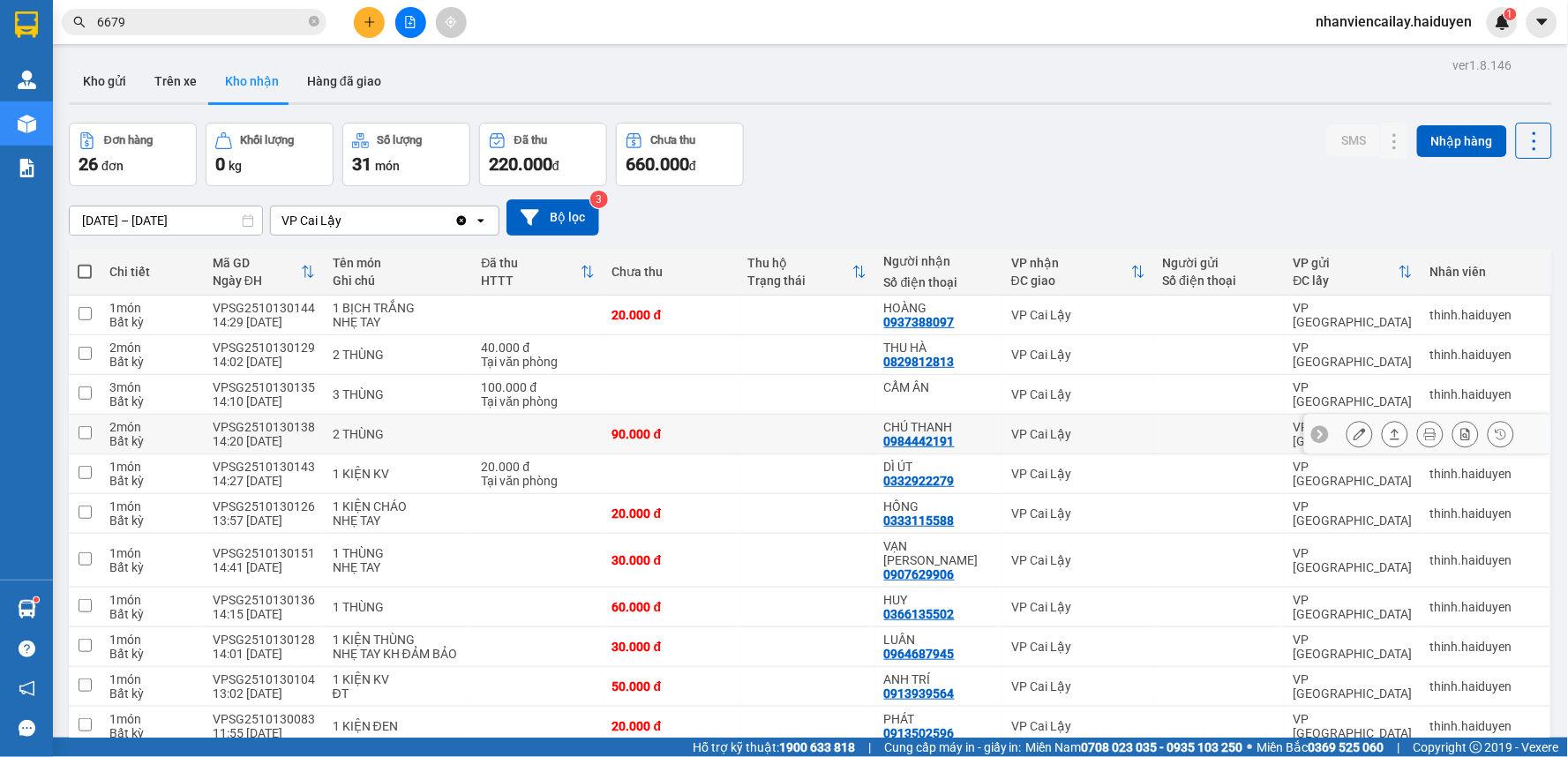
click at [1354, 435] on icon at bounding box center [1359, 434] width 13 height 13
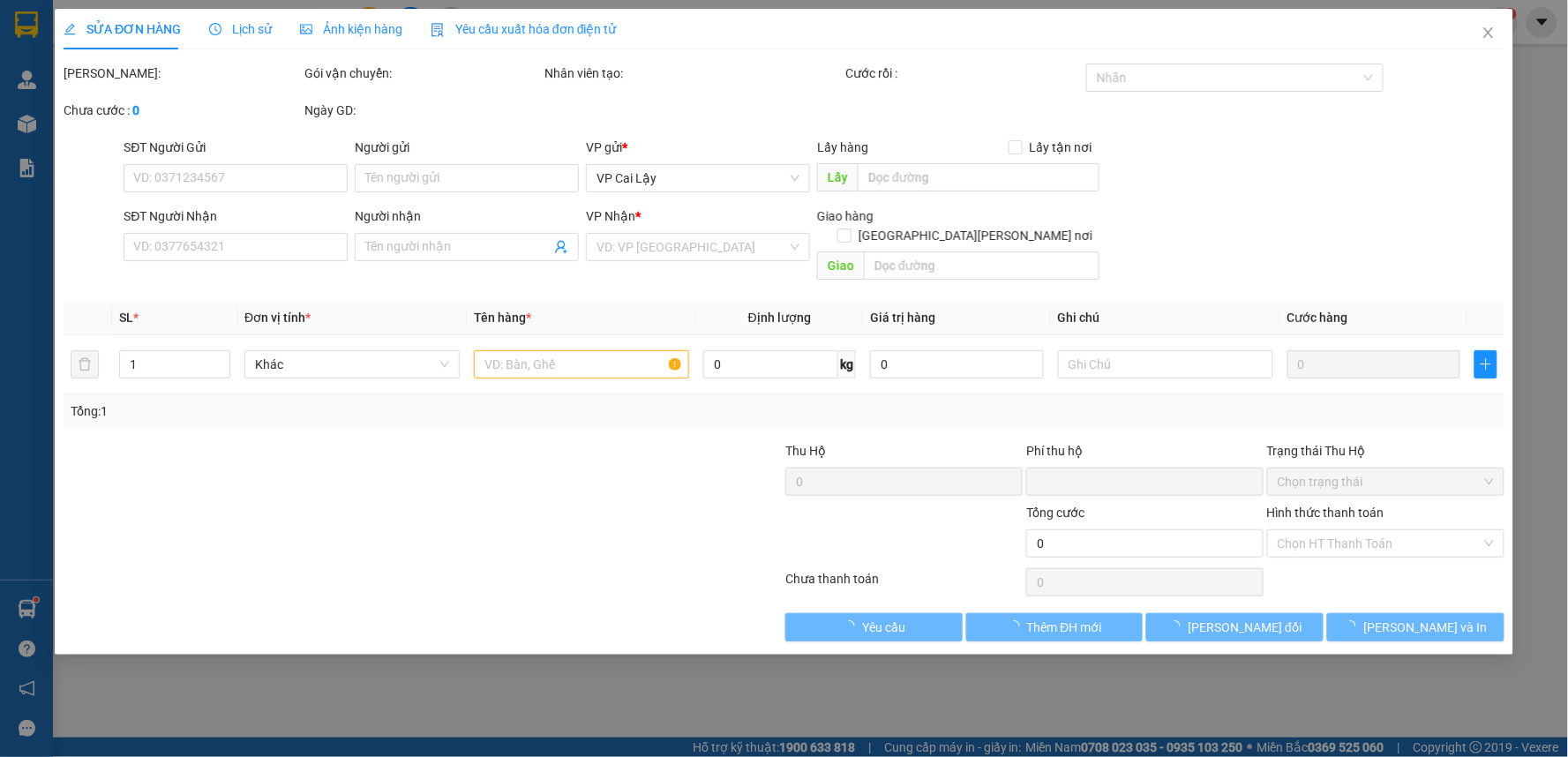
type input "0984442191"
type input "CHÚ THANH"
type input "0"
type input "90.000"
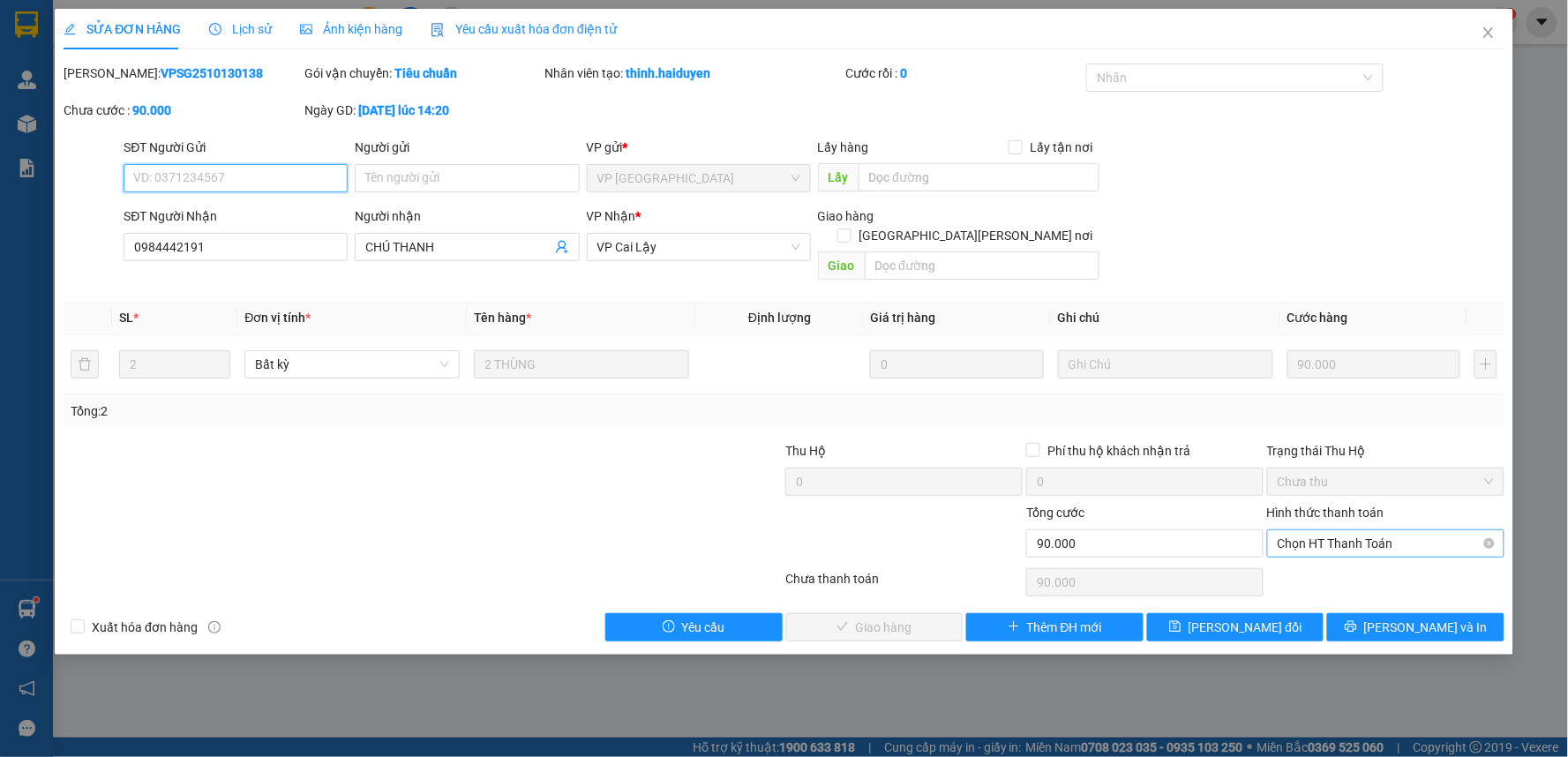
click at [1350, 530] on span "Chọn HT Thanh Toán" at bounding box center [1385, 543] width 216 height 26
click at [1343, 563] on div "Tại văn phòng" at bounding box center [1386, 559] width 216 height 20
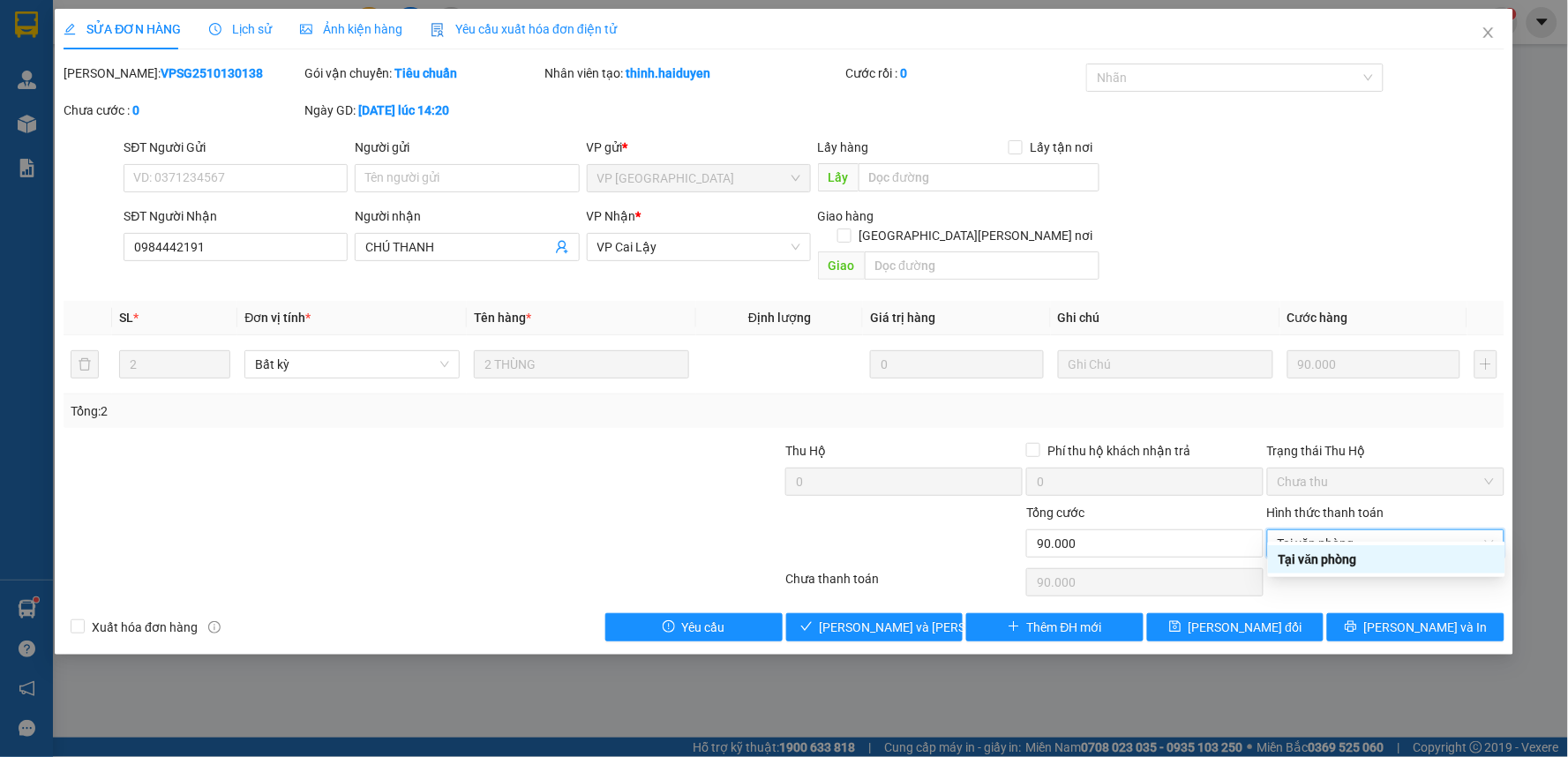
type input "0"
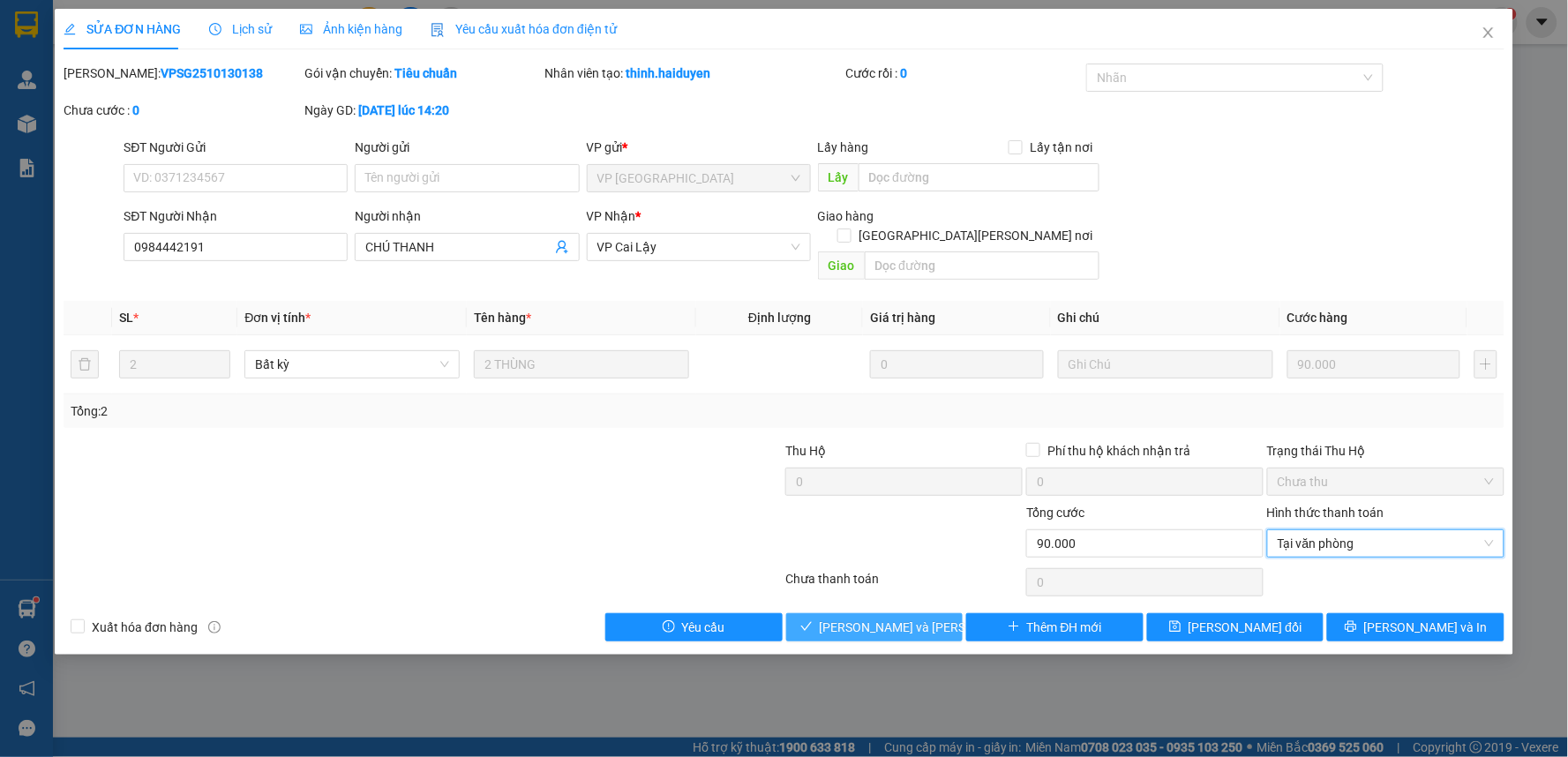
click at [921, 618] on span "[PERSON_NAME] và Giao hàng" at bounding box center [938, 628] width 238 height 20
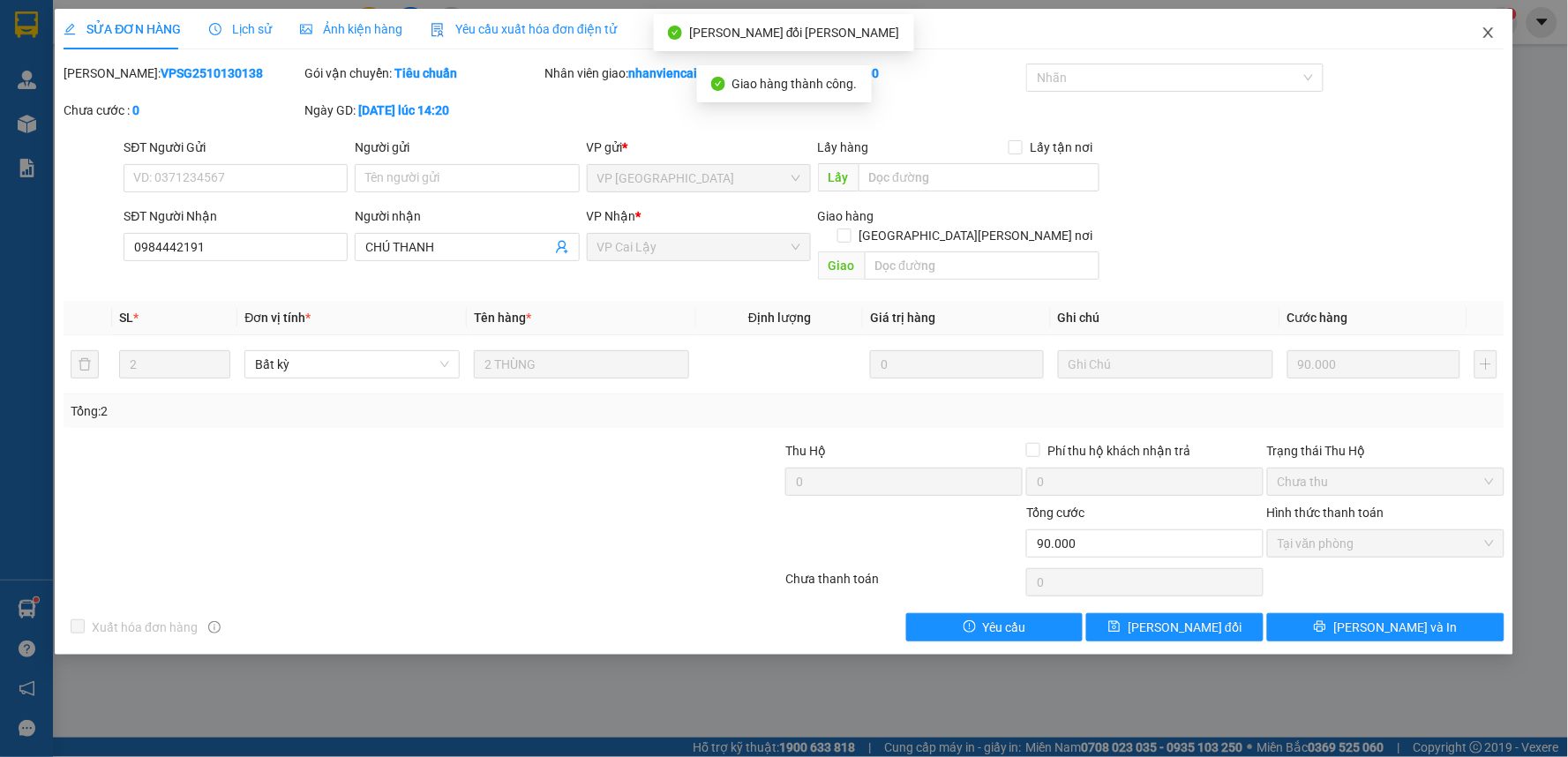
click at [1487, 32] on icon "close" at bounding box center [1488, 32] width 14 height 14
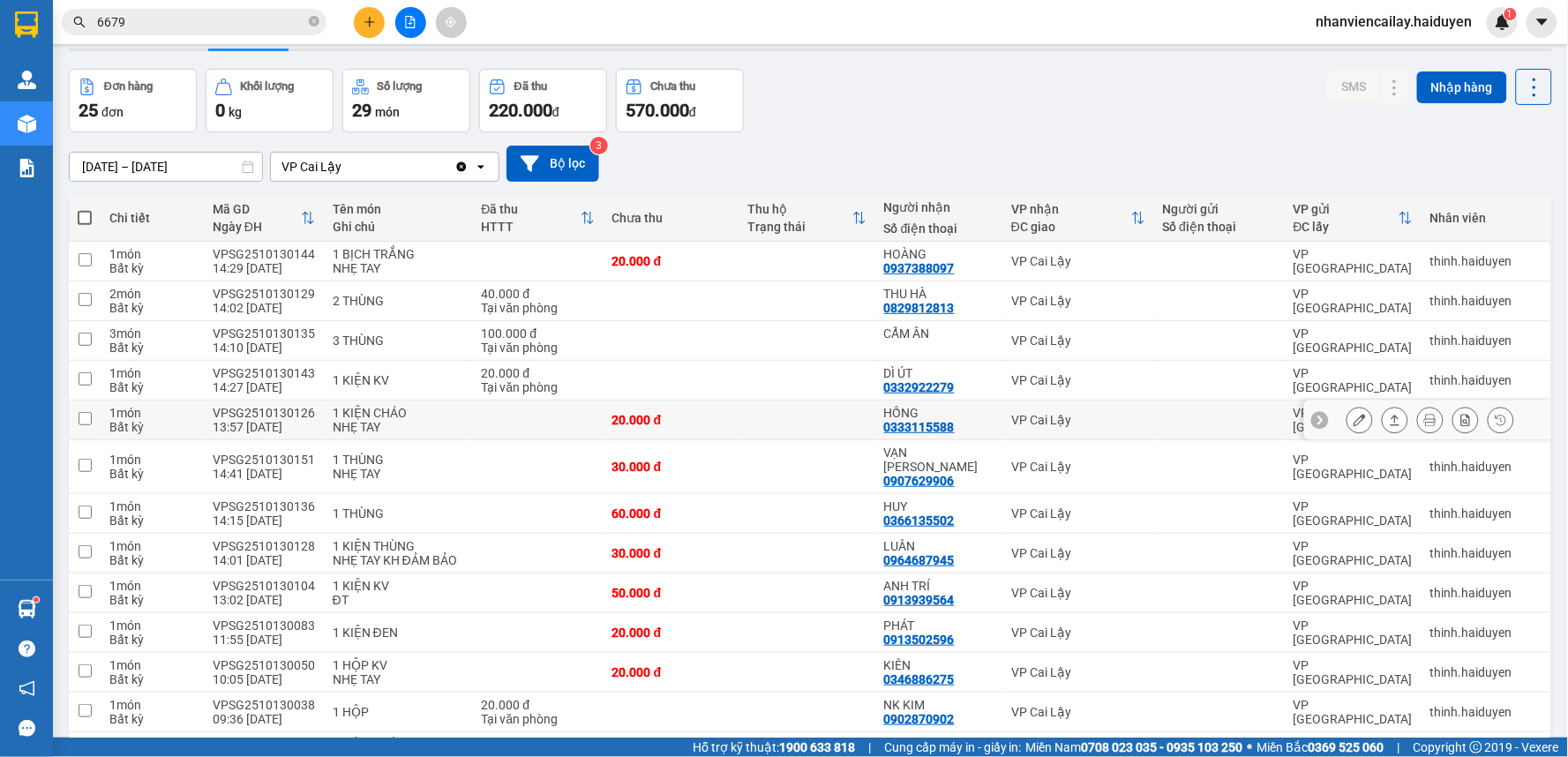
scroll to position [98, 0]
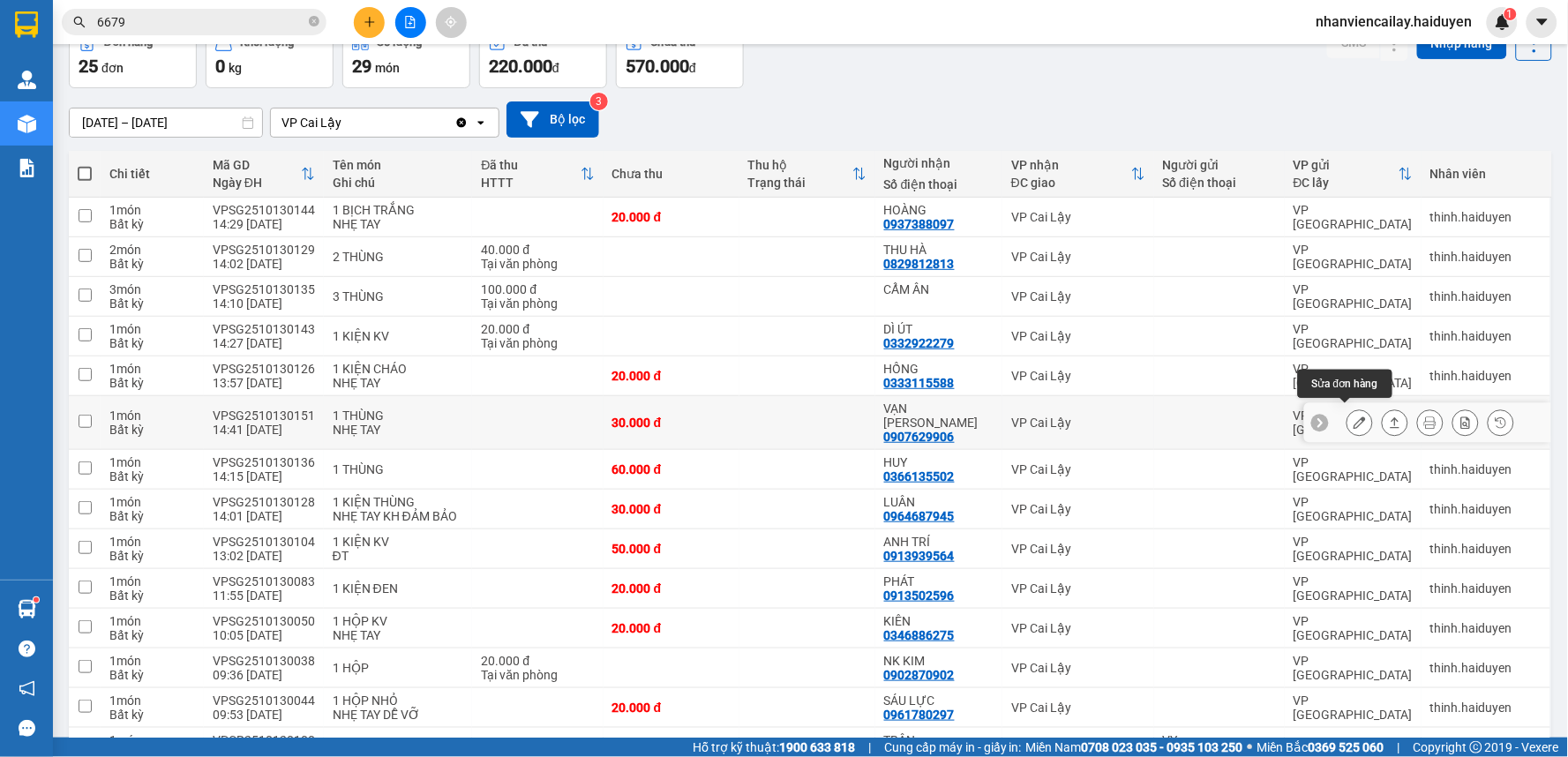
click at [1354, 418] on icon at bounding box center [1359, 422] width 13 height 13
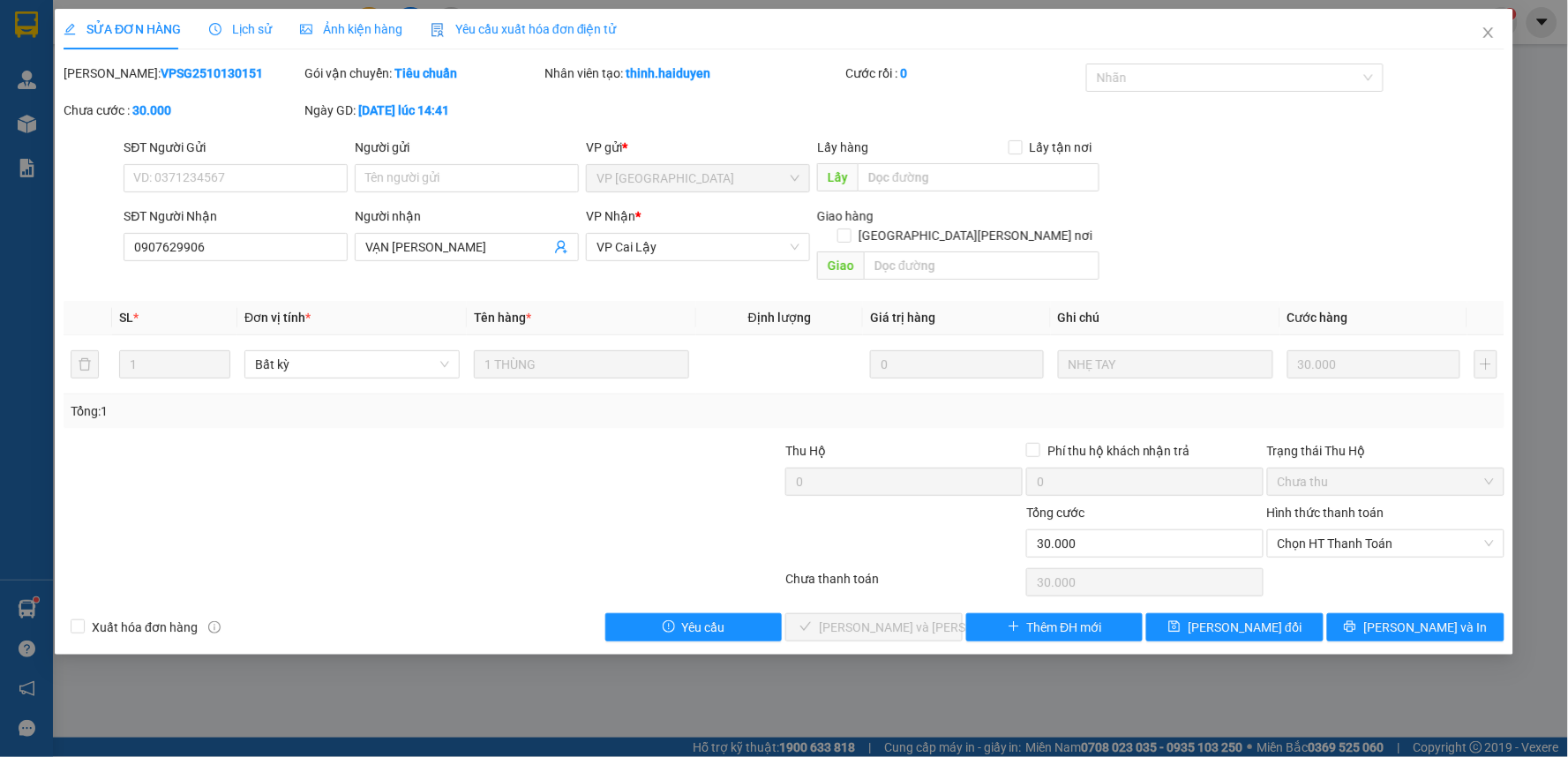
type input "0907629906"
type input "VẠN SANH HÒA"
type input "0"
type input "30.000"
click at [1345, 530] on span "Chọn HT Thanh Toán" at bounding box center [1385, 543] width 216 height 26
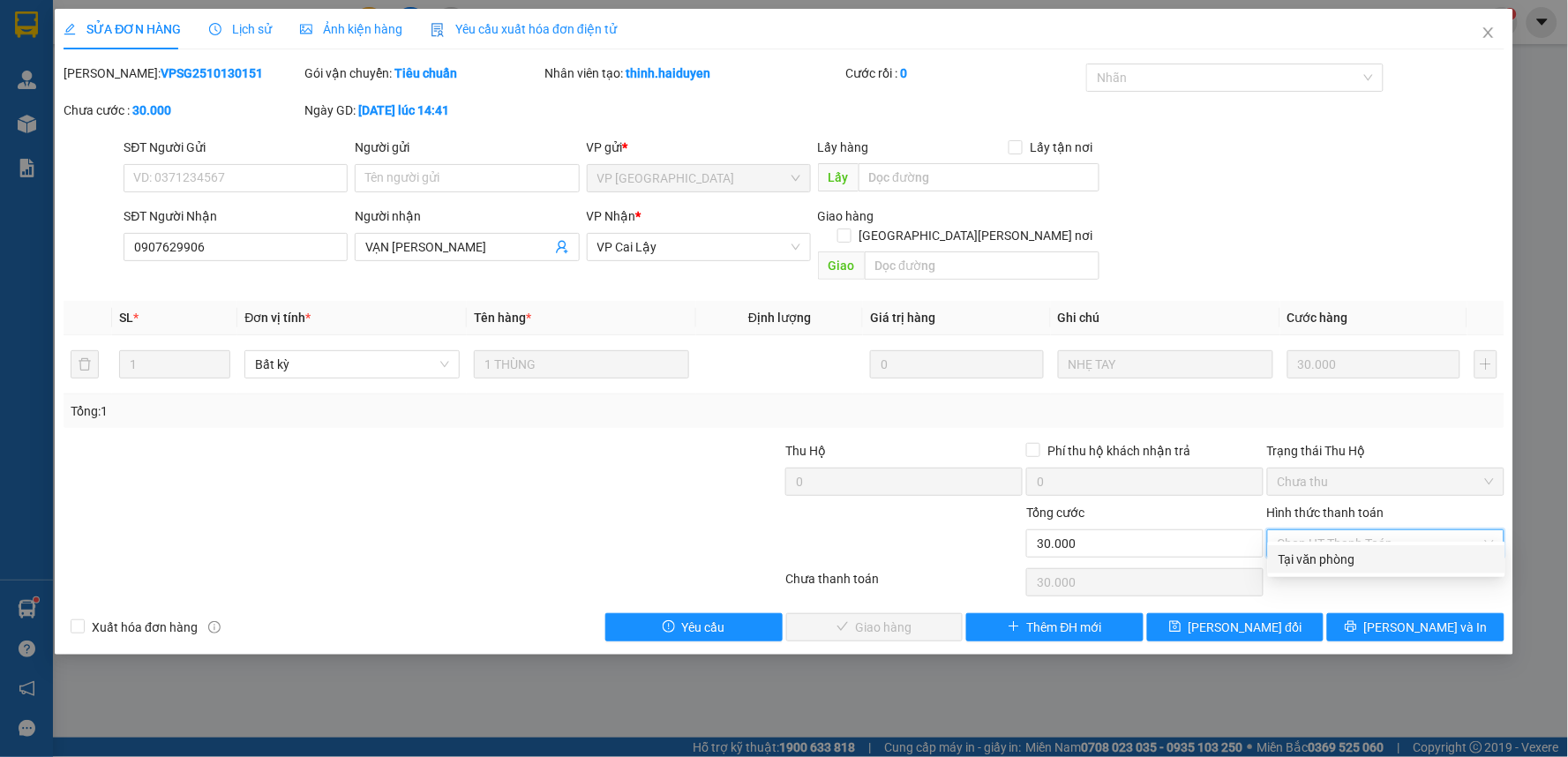
click at [1332, 565] on div "Tại văn phòng" at bounding box center [1386, 559] width 216 height 20
type input "0"
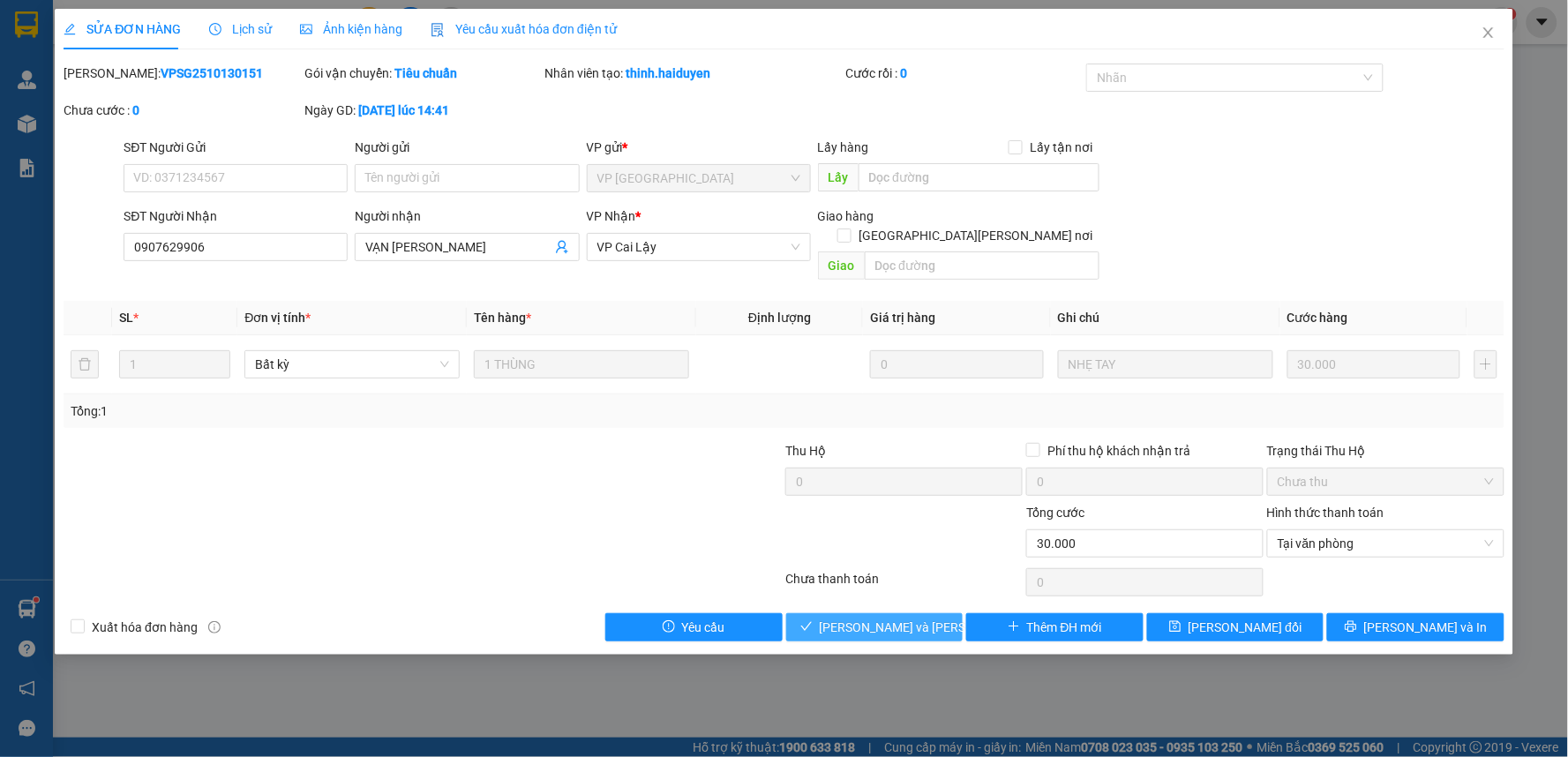
click at [921, 618] on span "[PERSON_NAME] và Giao hàng" at bounding box center [938, 628] width 238 height 20
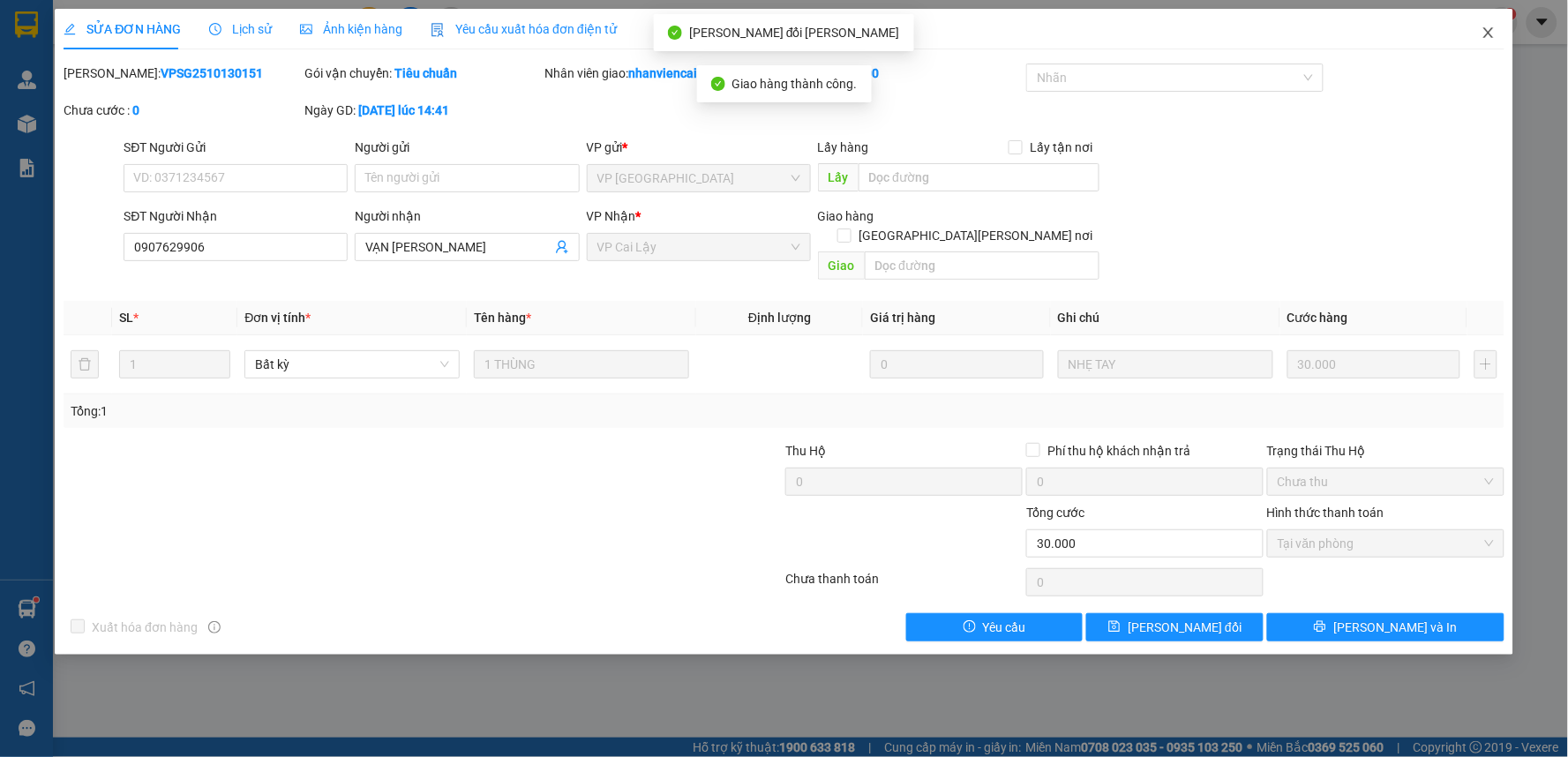
click at [1489, 31] on icon "close" at bounding box center [1488, 32] width 14 height 14
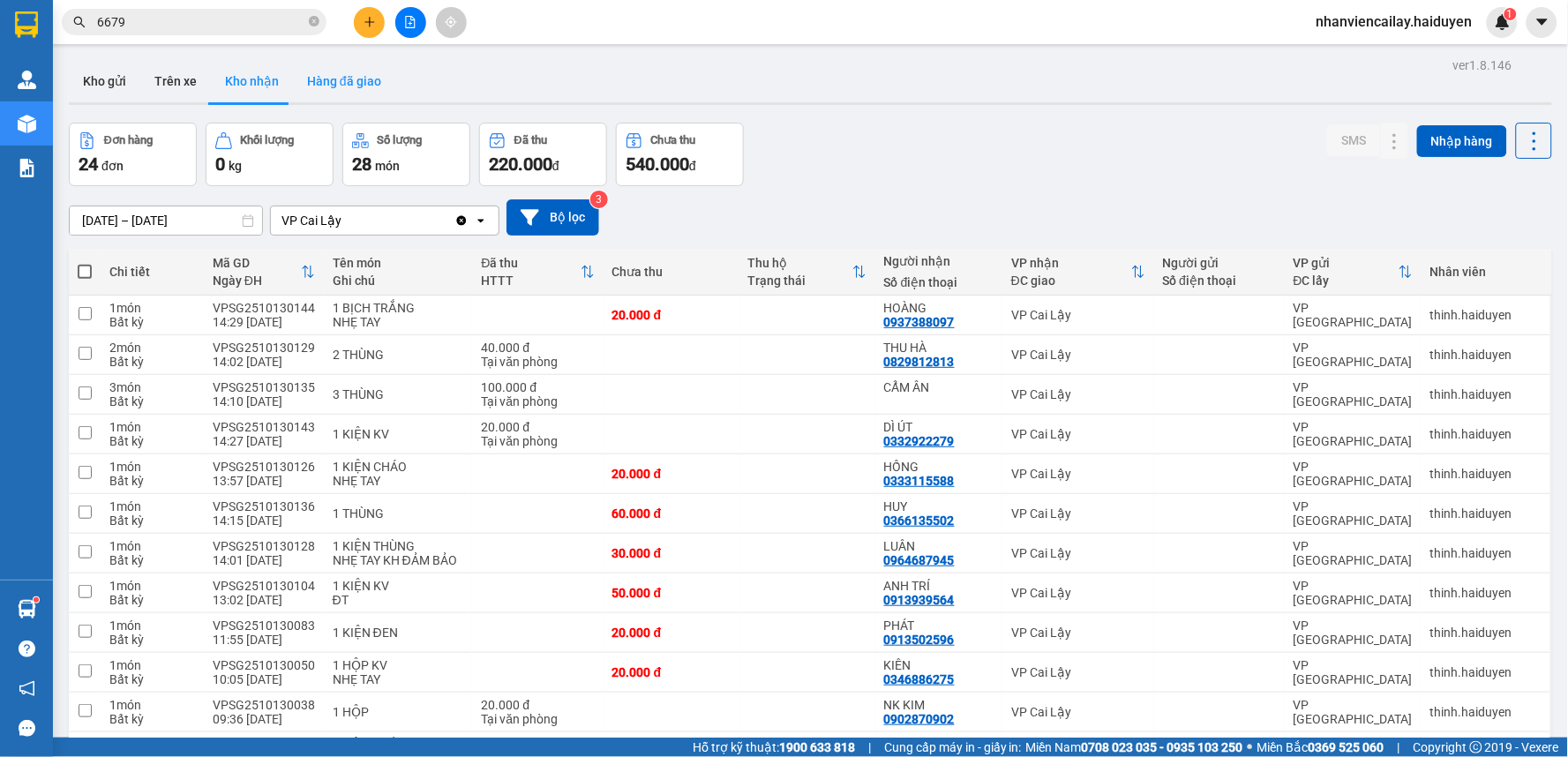
click at [348, 76] on button "Hàng đã giao" at bounding box center [344, 80] width 102 height 42
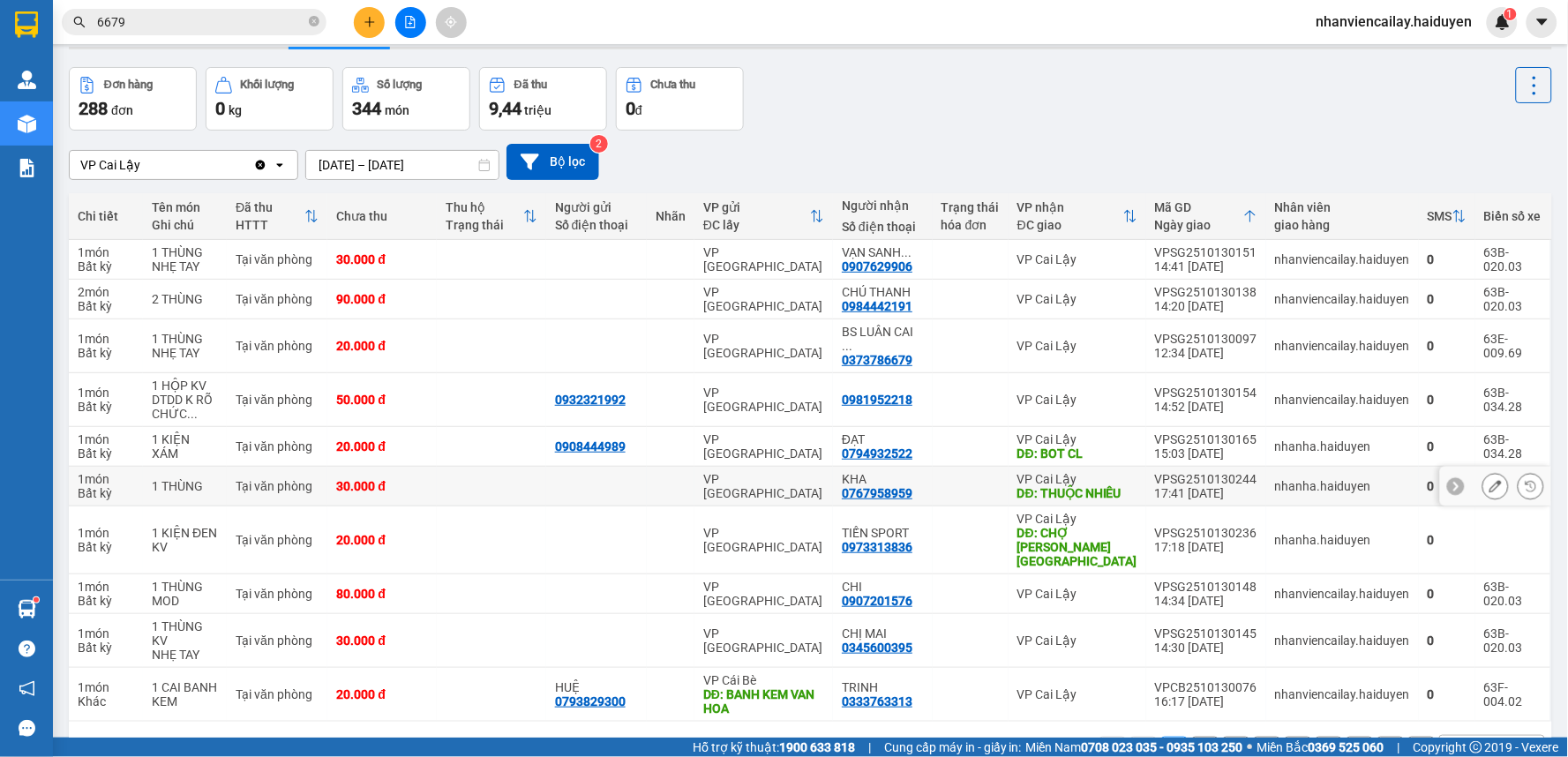
scroll to position [84, 0]
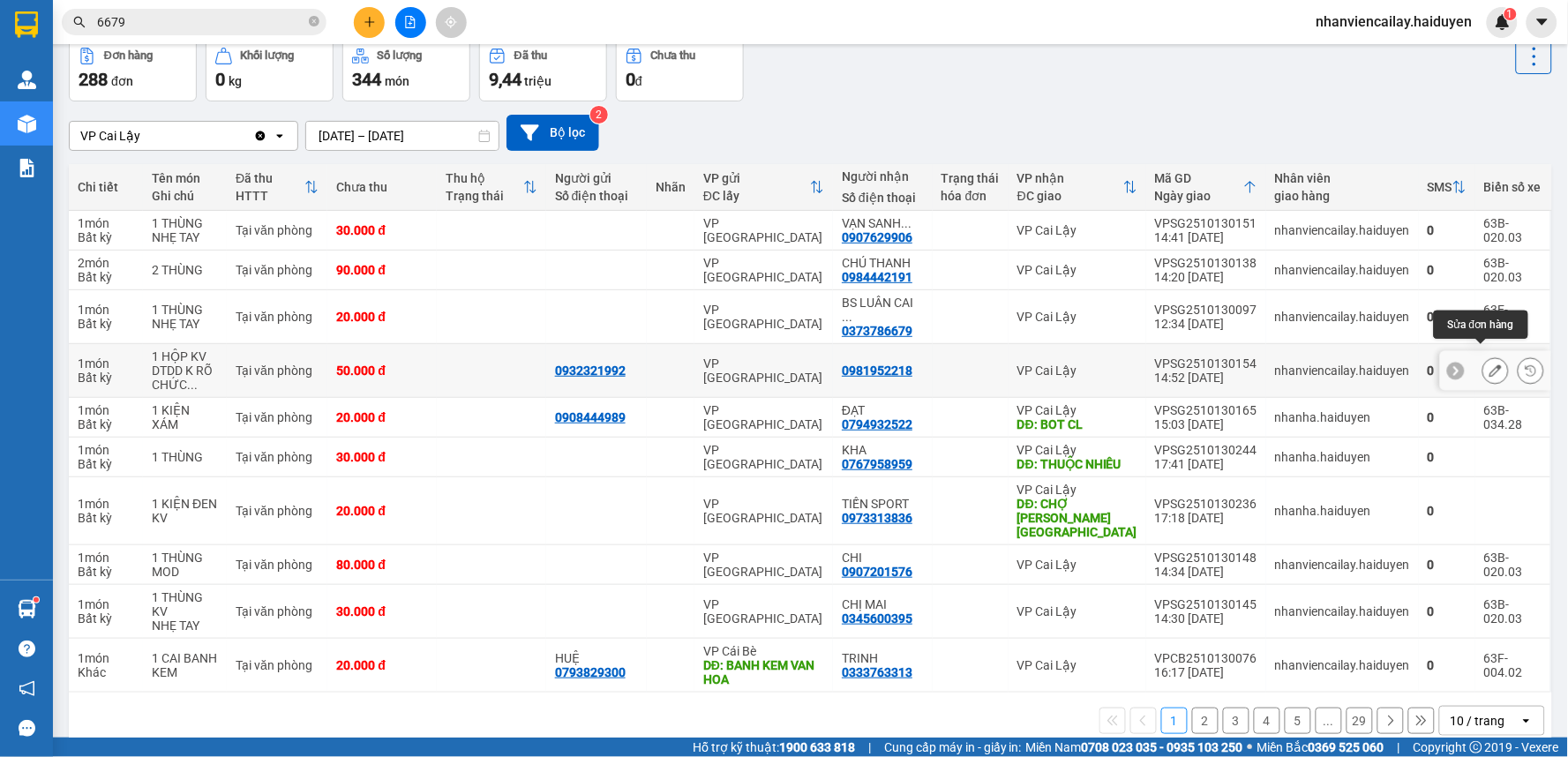
click at [1490, 364] on icon at bounding box center [1496, 370] width 13 height 13
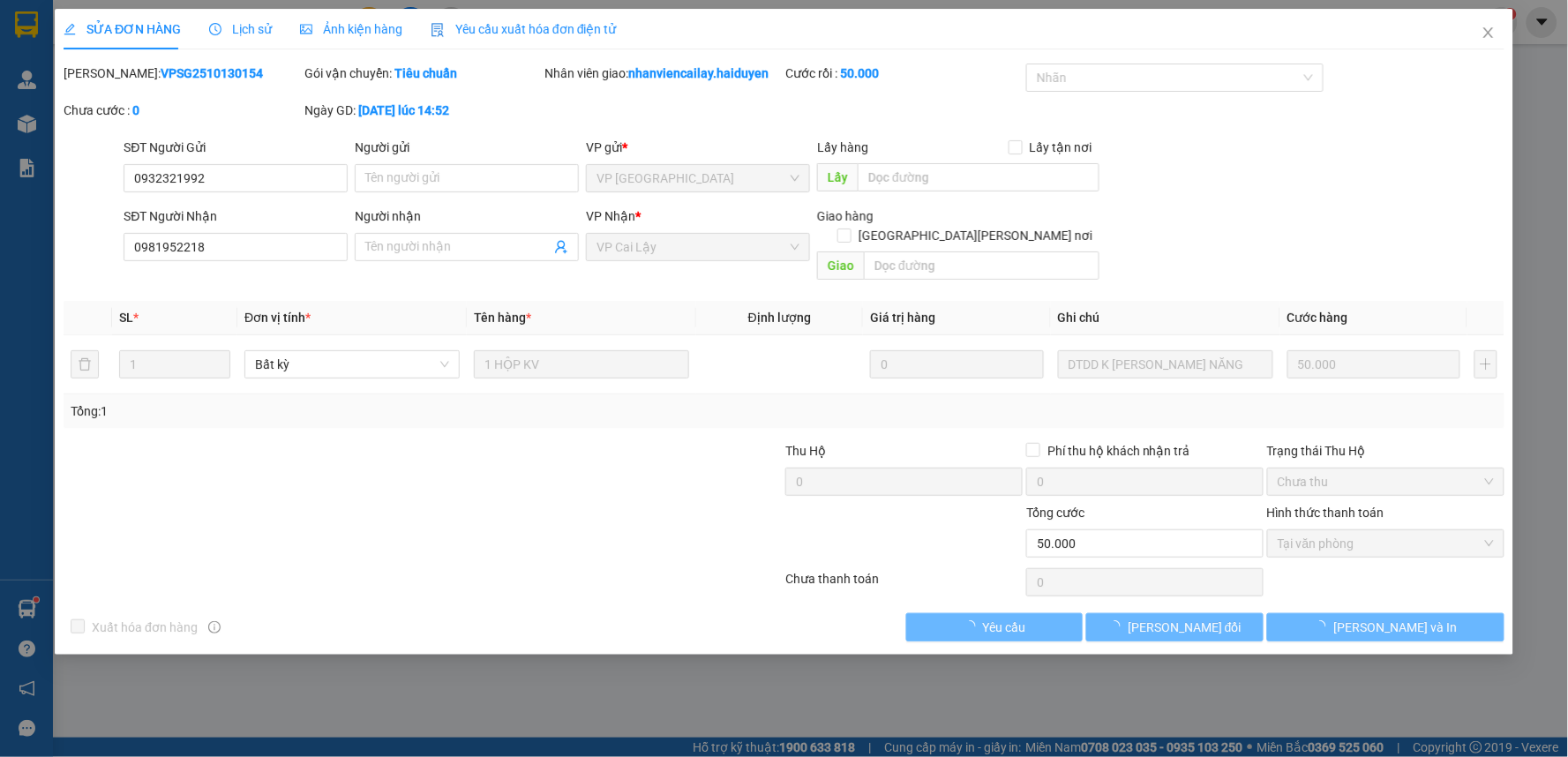
type input "0932321992"
type input "0981952218"
type input "0"
type input "50.000"
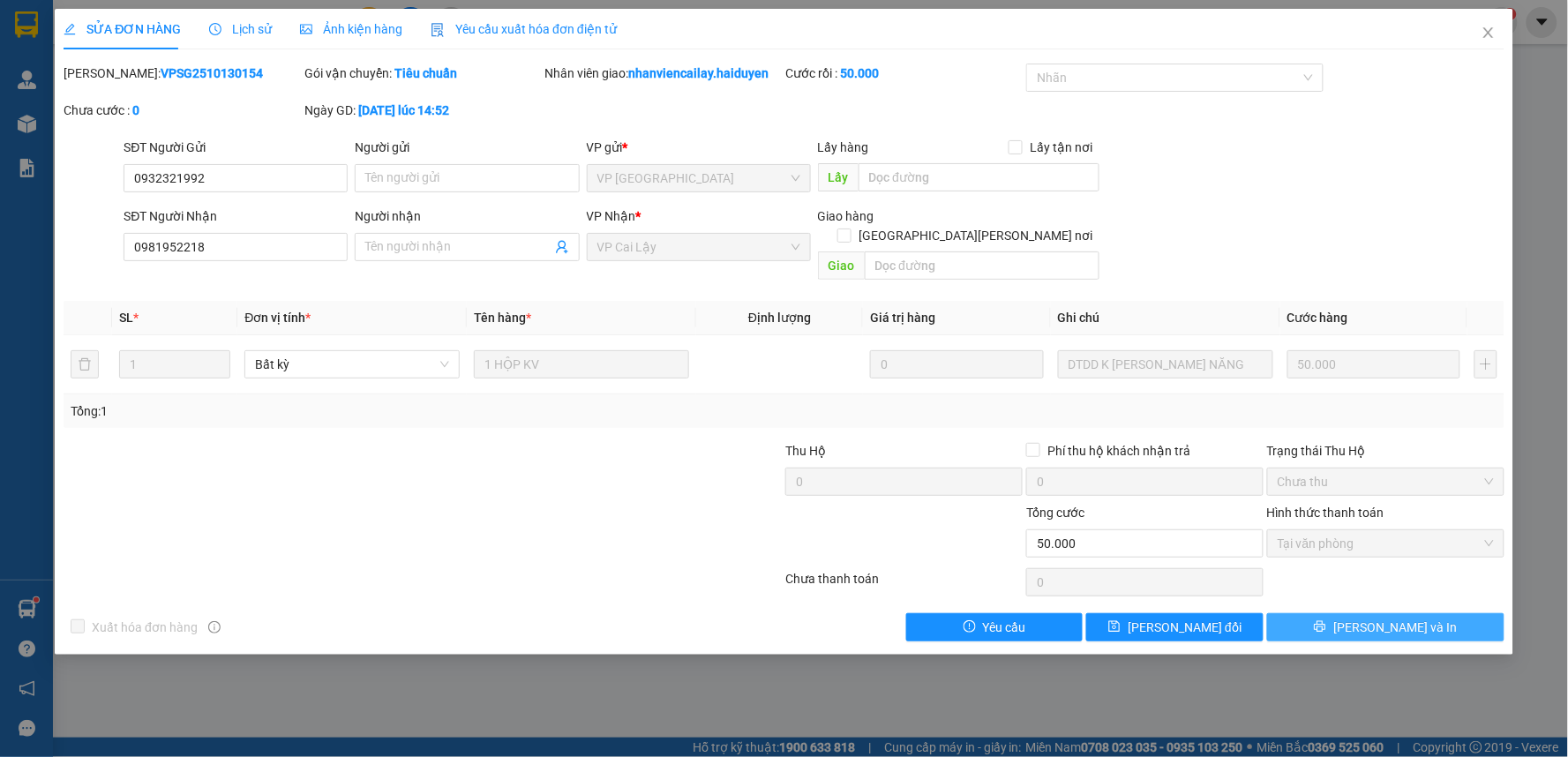
click at [1381, 618] on span "[PERSON_NAME] và In" at bounding box center [1395, 628] width 123 height 20
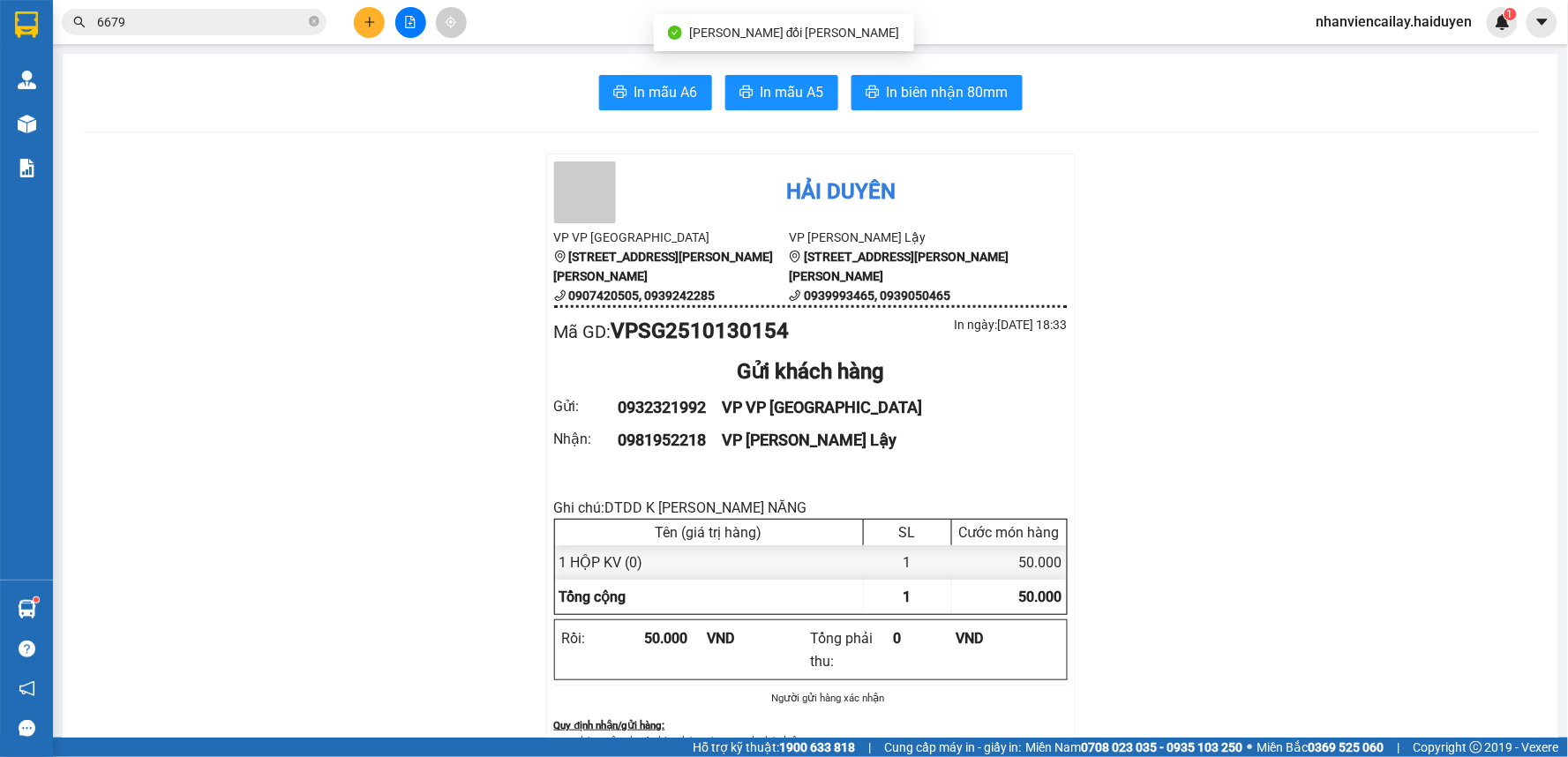
scroll to position [98, 0]
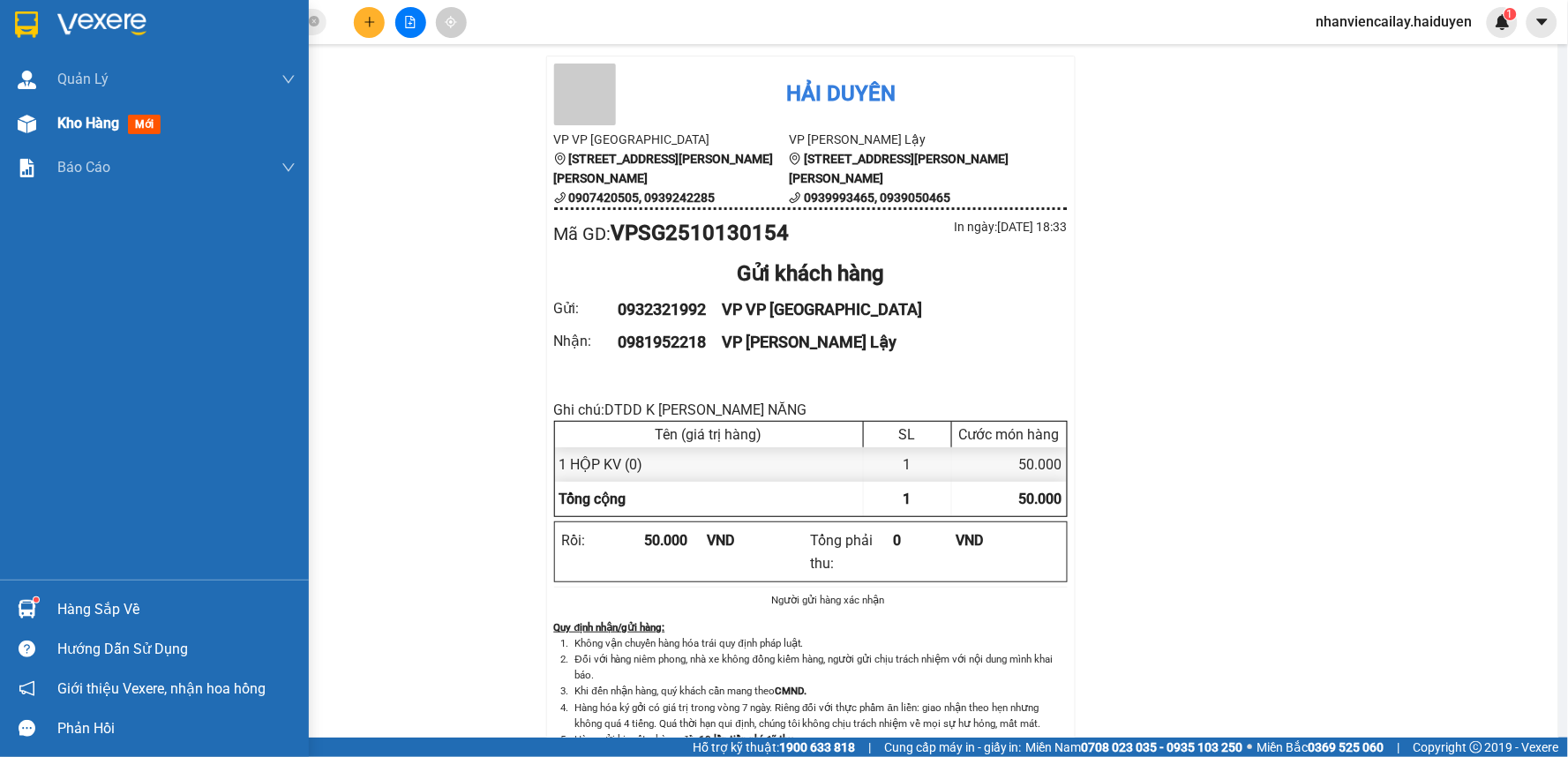
click at [91, 121] on span "Kho hàng" at bounding box center [88, 122] width 62 height 17
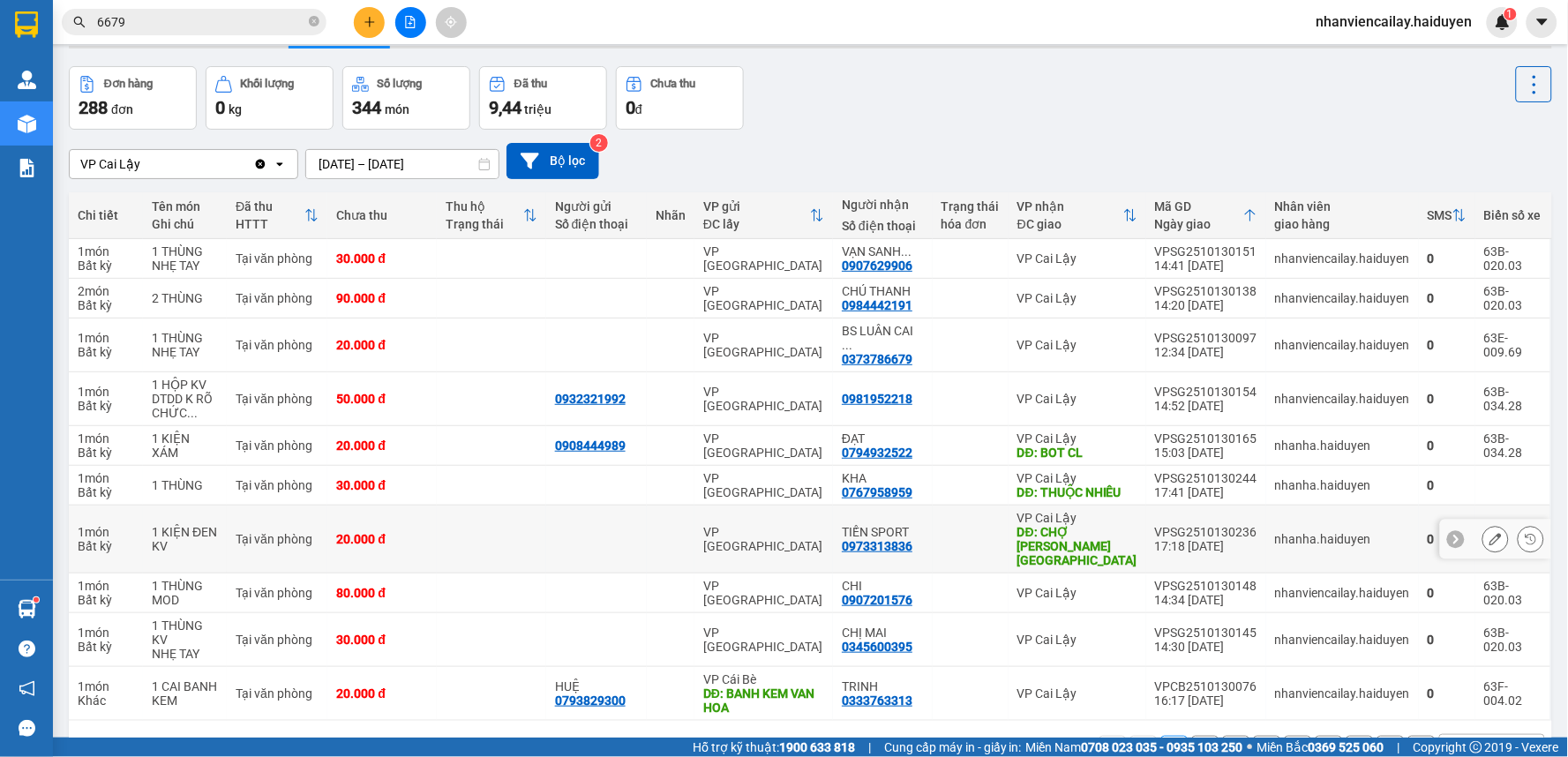
scroll to position [84, 0]
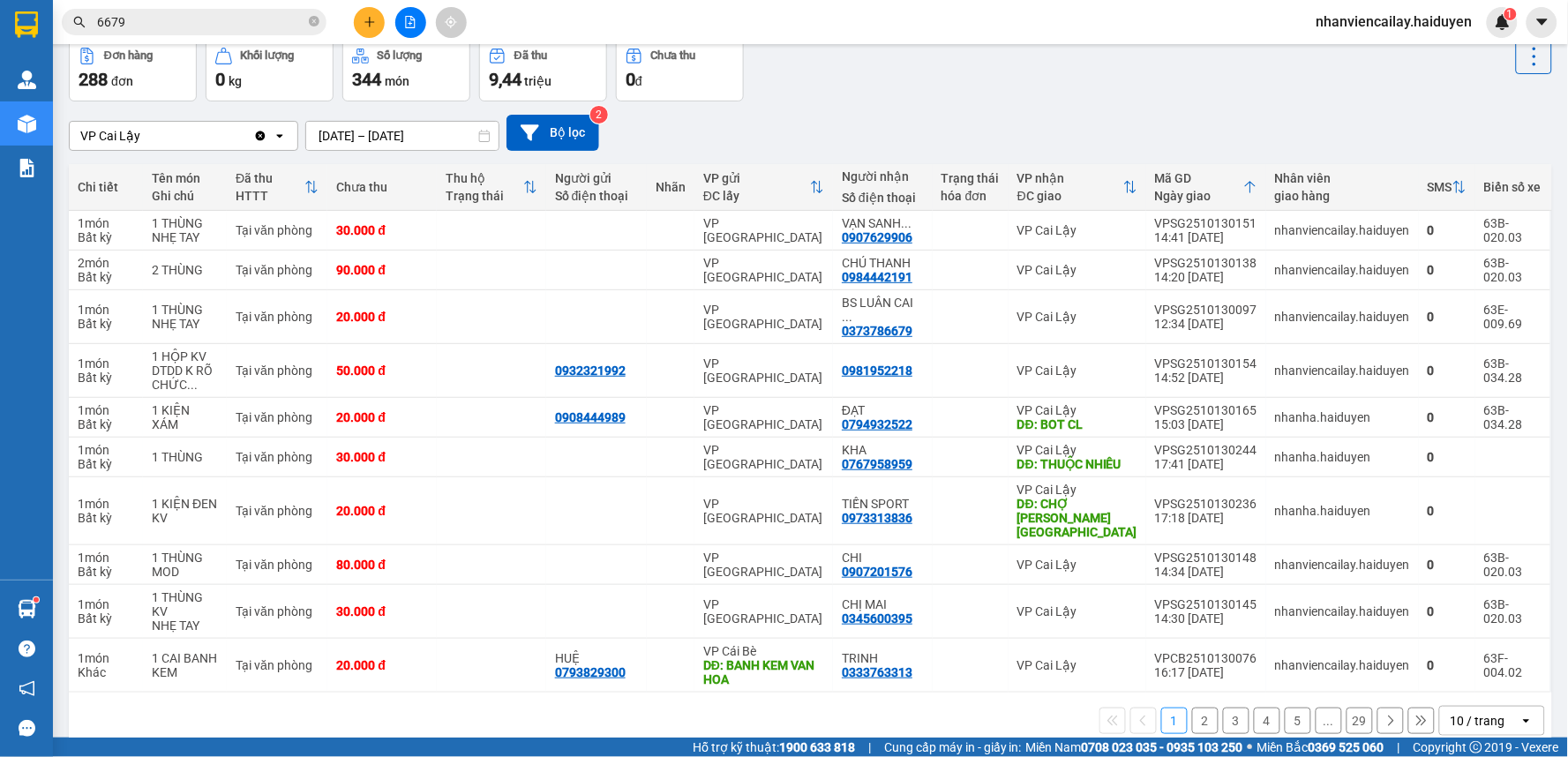
click at [1194, 707] on button "2" at bounding box center [1205, 720] width 26 height 26
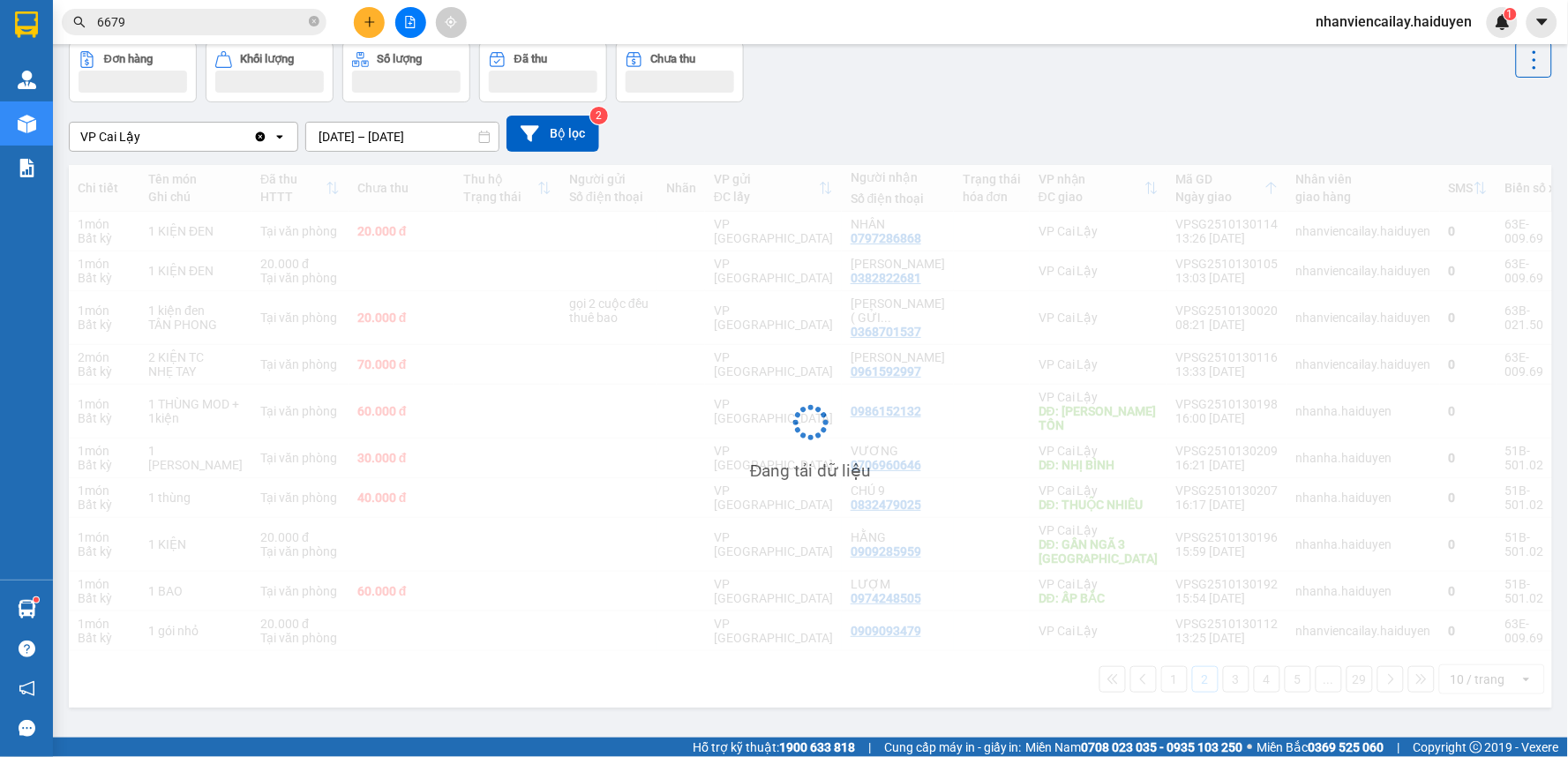
scroll to position [81, 0]
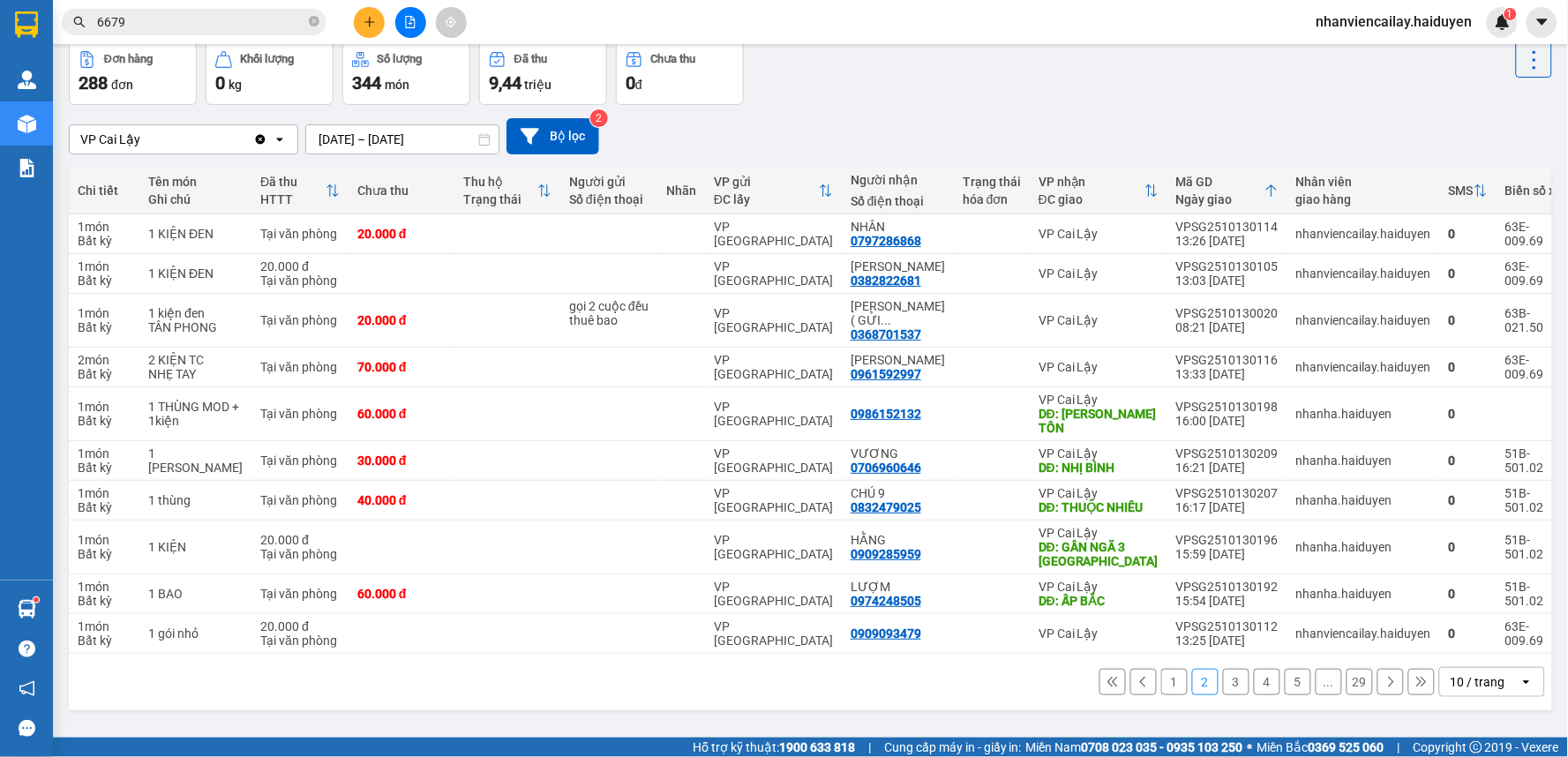
click at [1222, 686] on button "3" at bounding box center [1235, 682] width 26 height 26
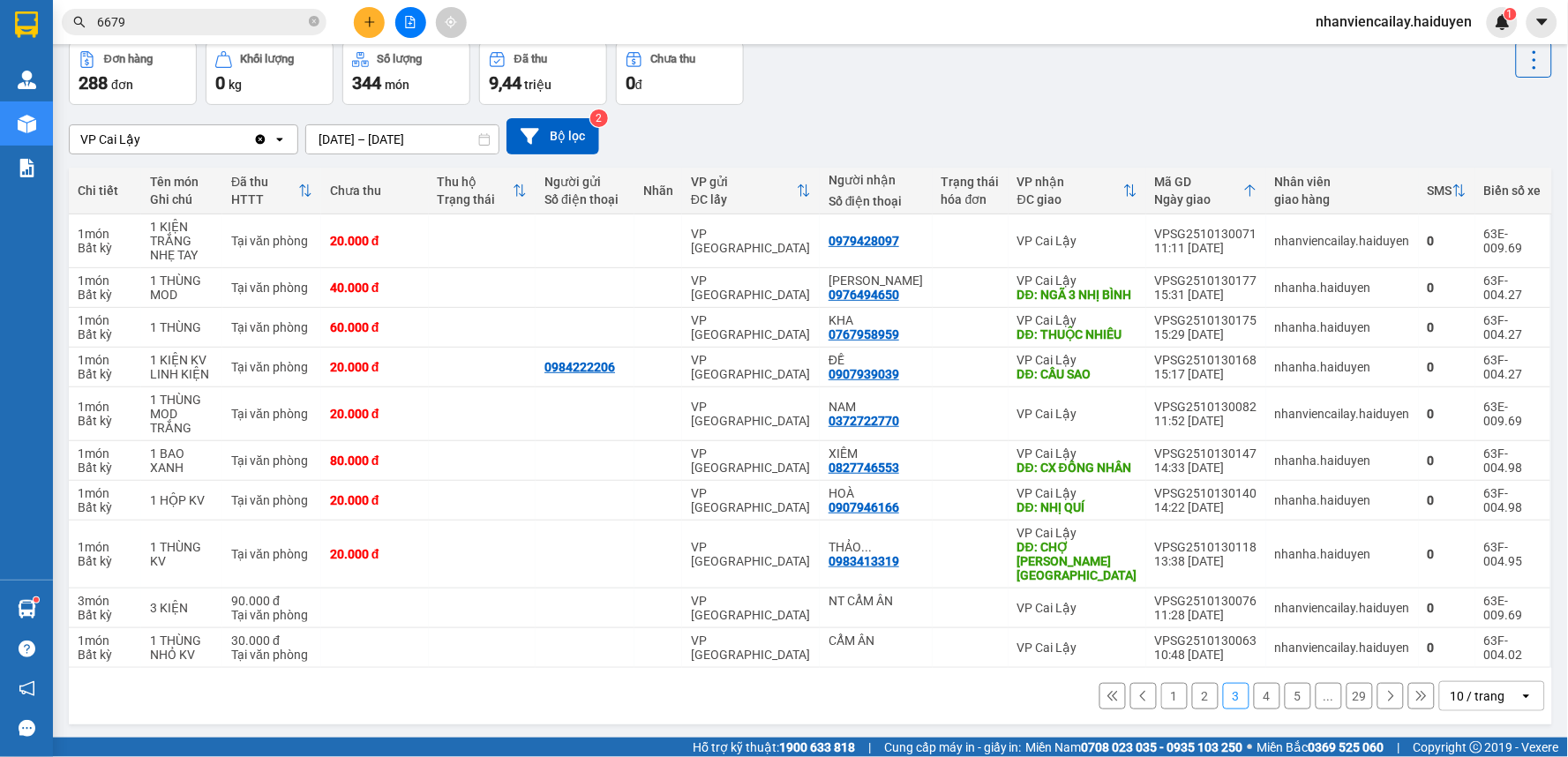
click at [1254, 709] on button "4" at bounding box center [1266, 695] width 26 height 26
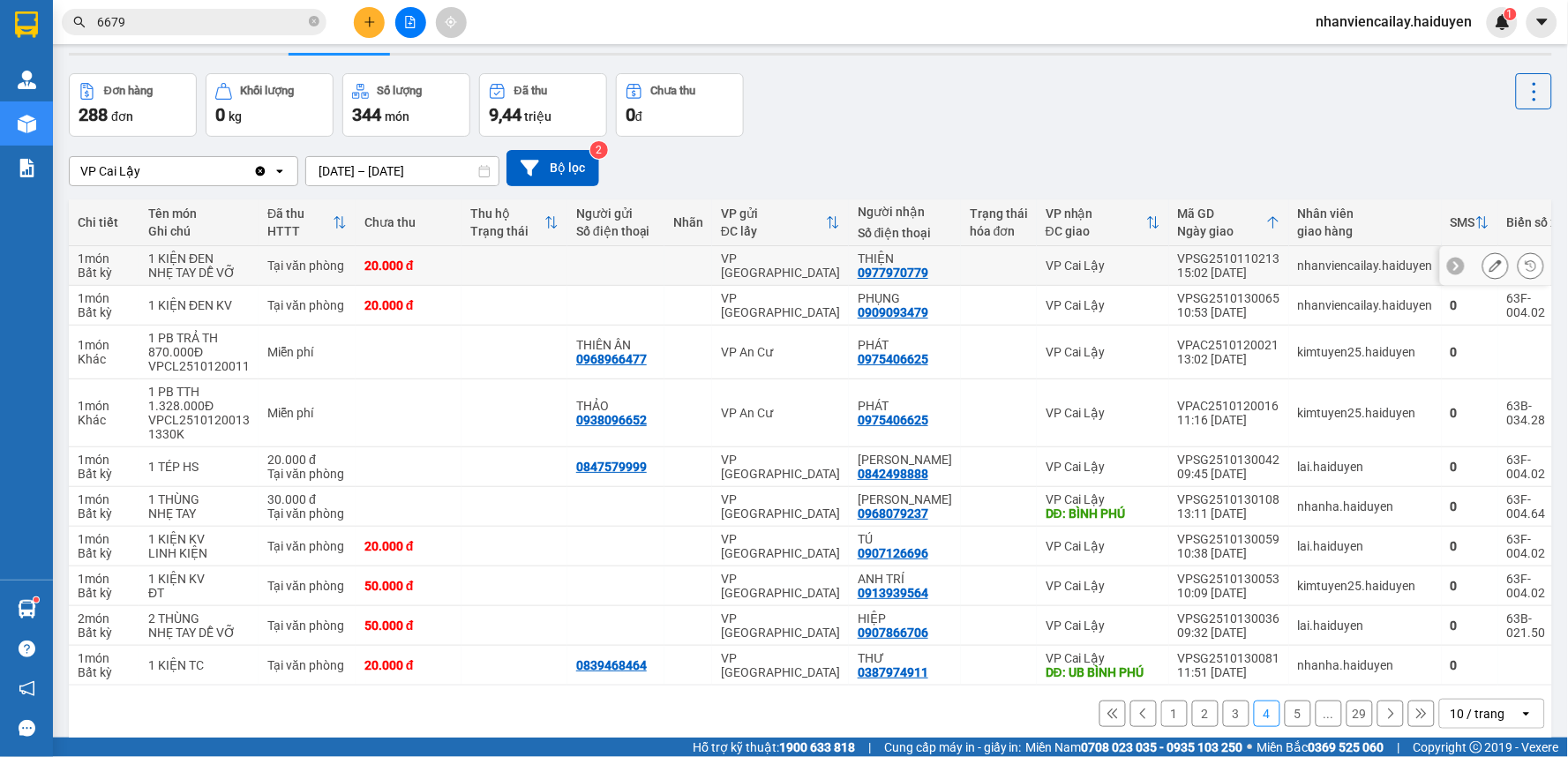
scroll to position [0, 0]
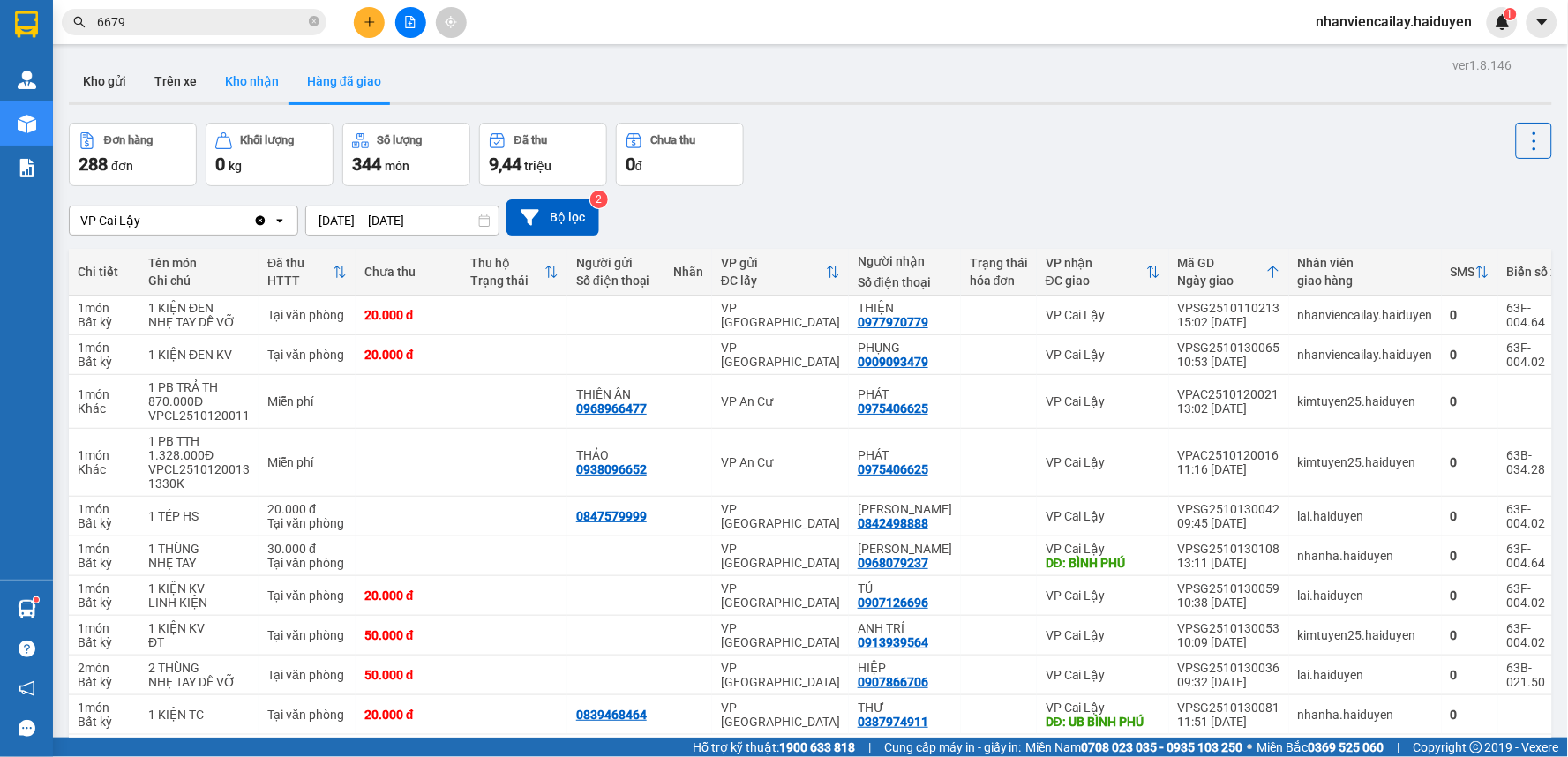
click at [244, 88] on button "Kho nhận" at bounding box center [252, 80] width 82 height 42
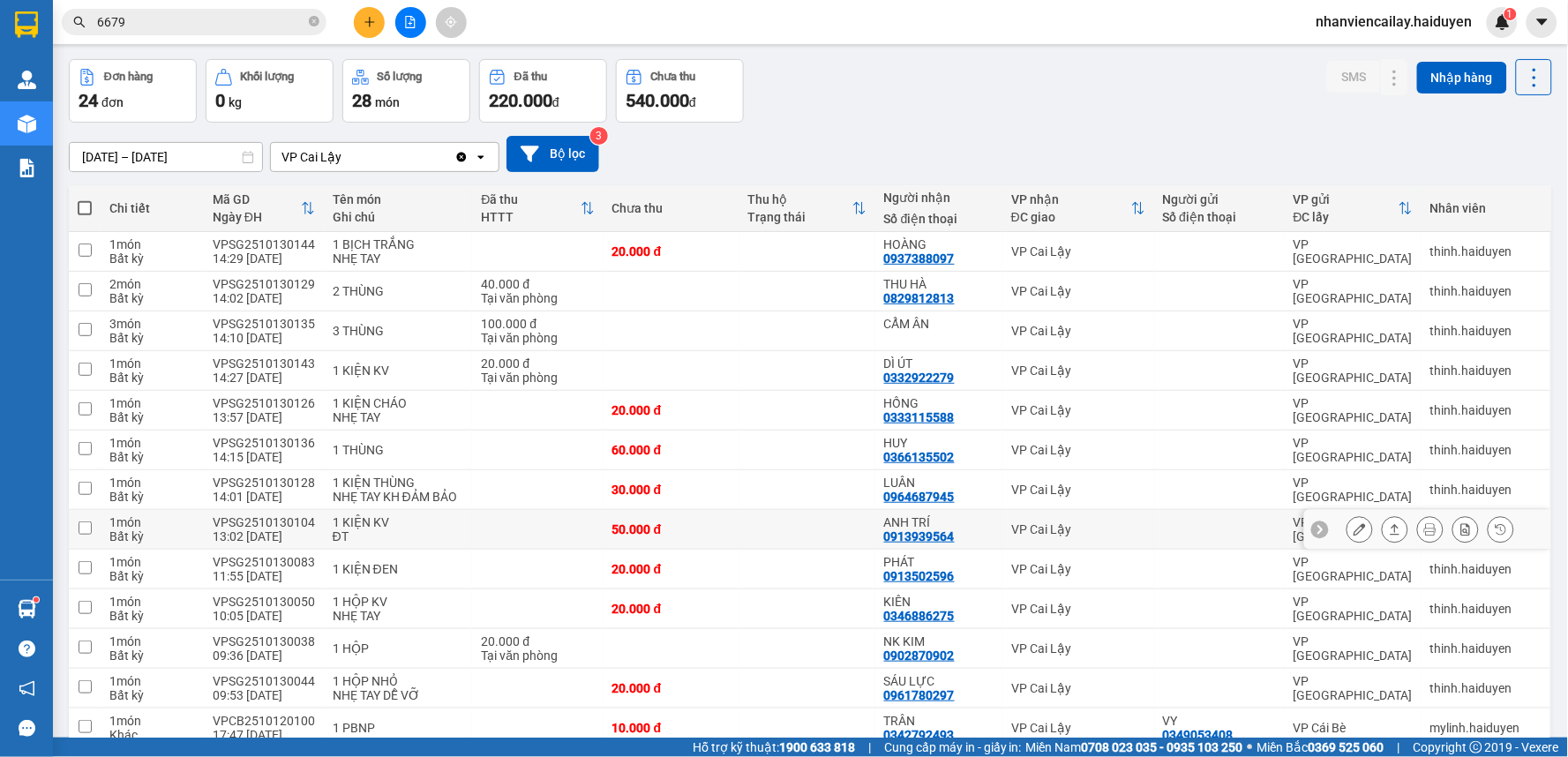
scroll to position [98, 0]
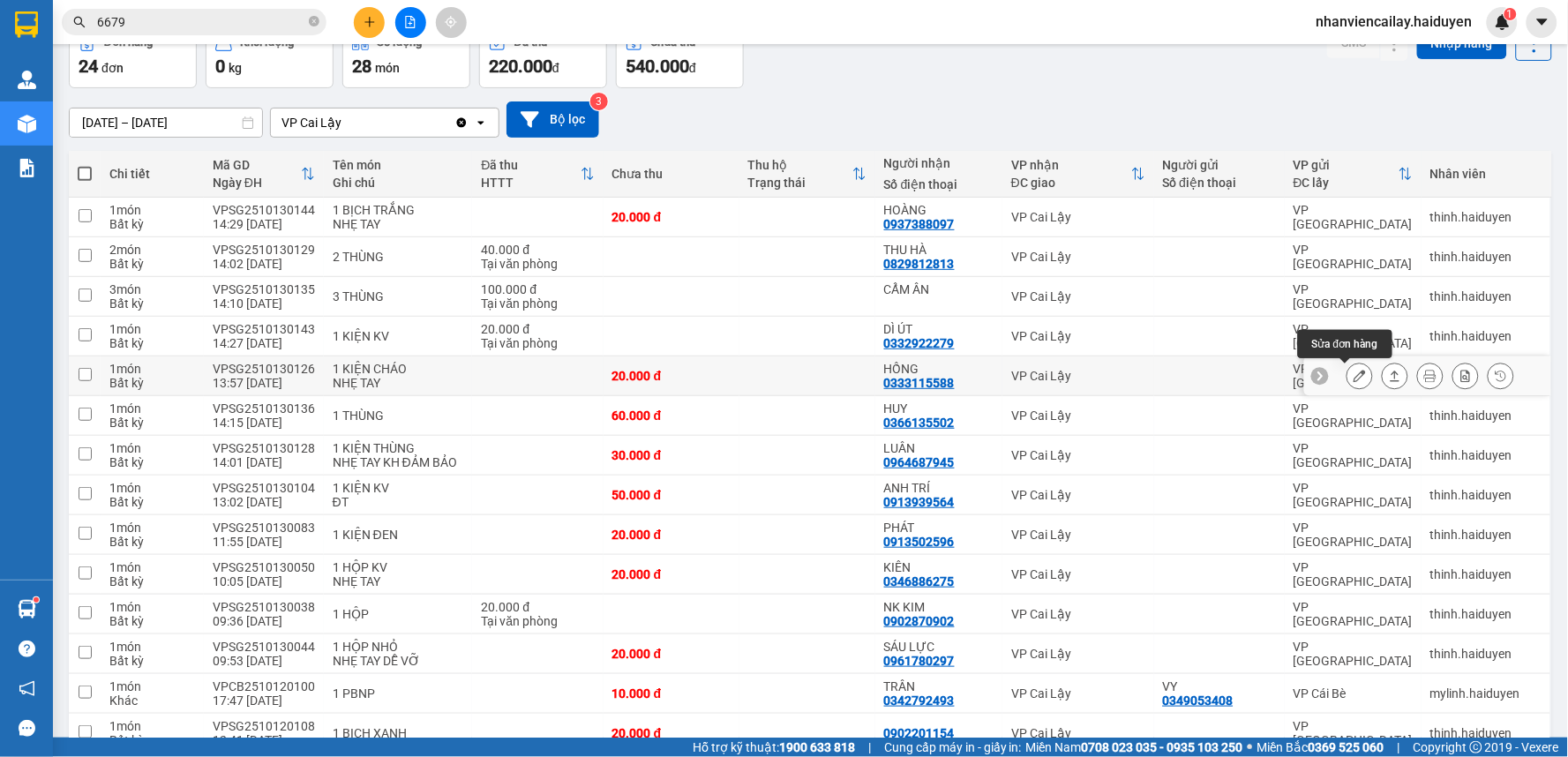
click at [1354, 378] on icon at bounding box center [1359, 375] width 13 height 13
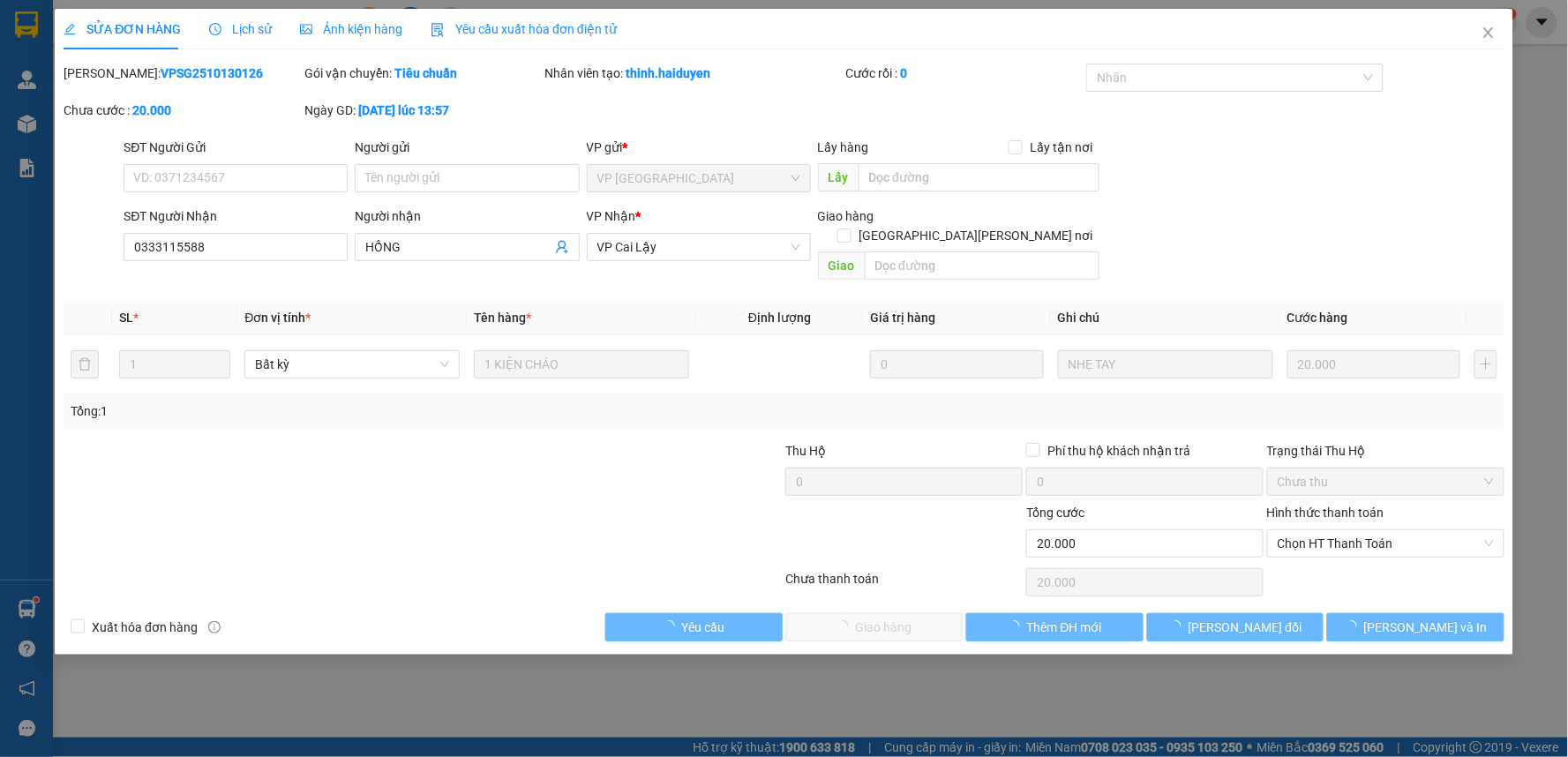
type input "0333115588"
type input "HỒNG"
type input "0"
type input "20.000"
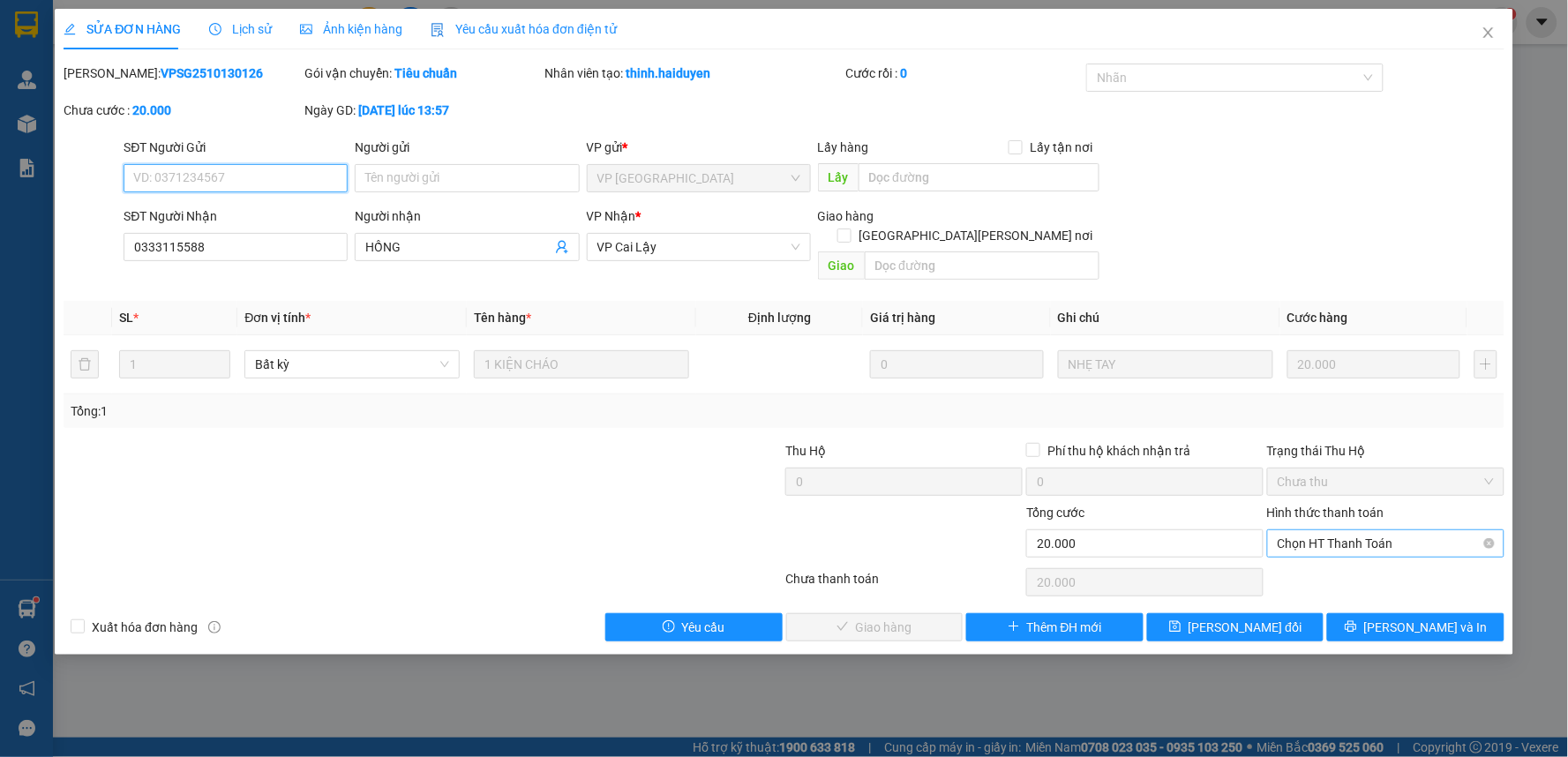
click at [1316, 530] on span "Chọn HT Thanh Toán" at bounding box center [1385, 543] width 216 height 26
click at [1316, 557] on div "Tại văn phòng" at bounding box center [1386, 559] width 216 height 20
type input "0"
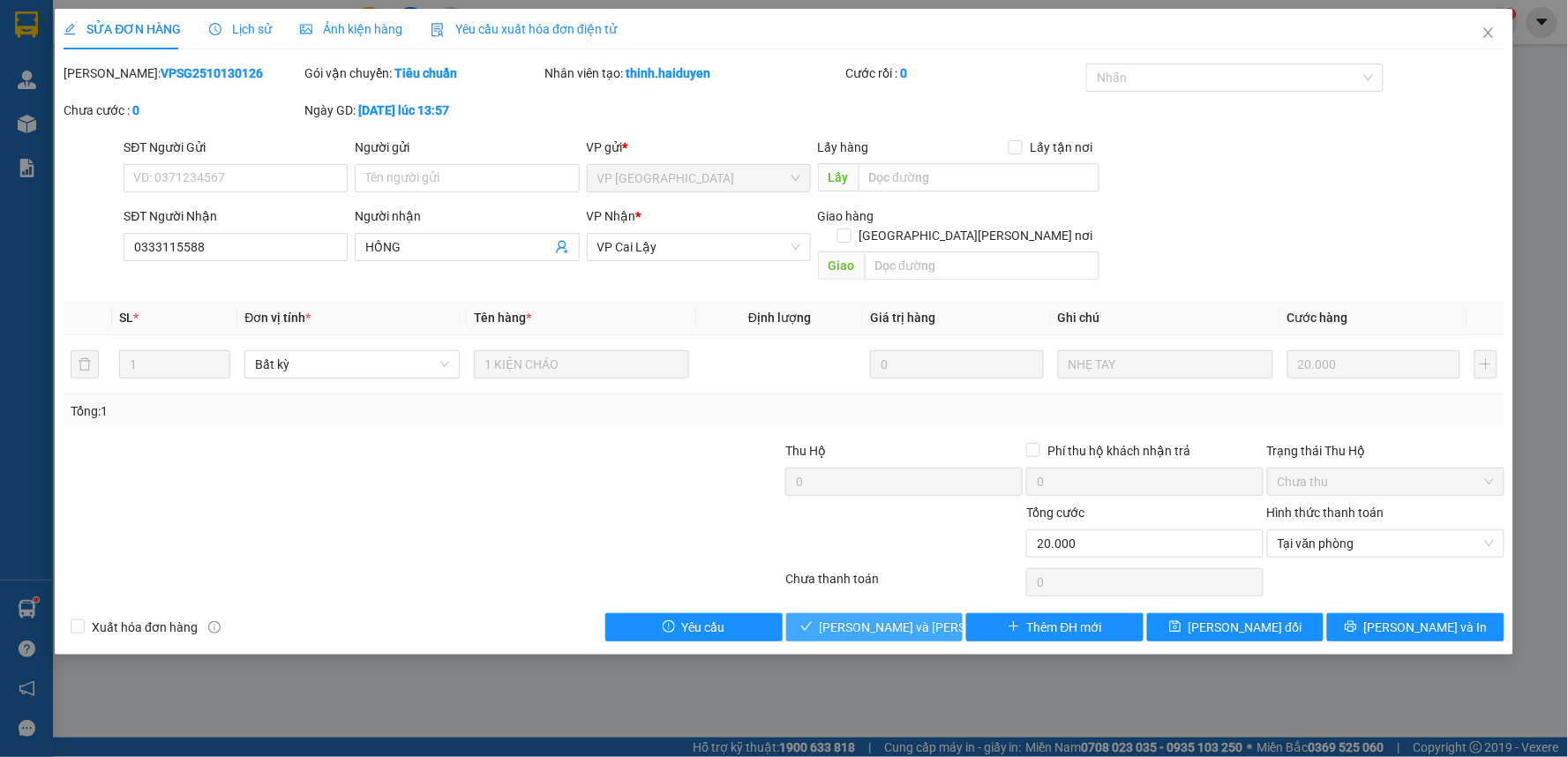
click at [904, 618] on span "[PERSON_NAME] và Giao hàng" at bounding box center [938, 628] width 238 height 20
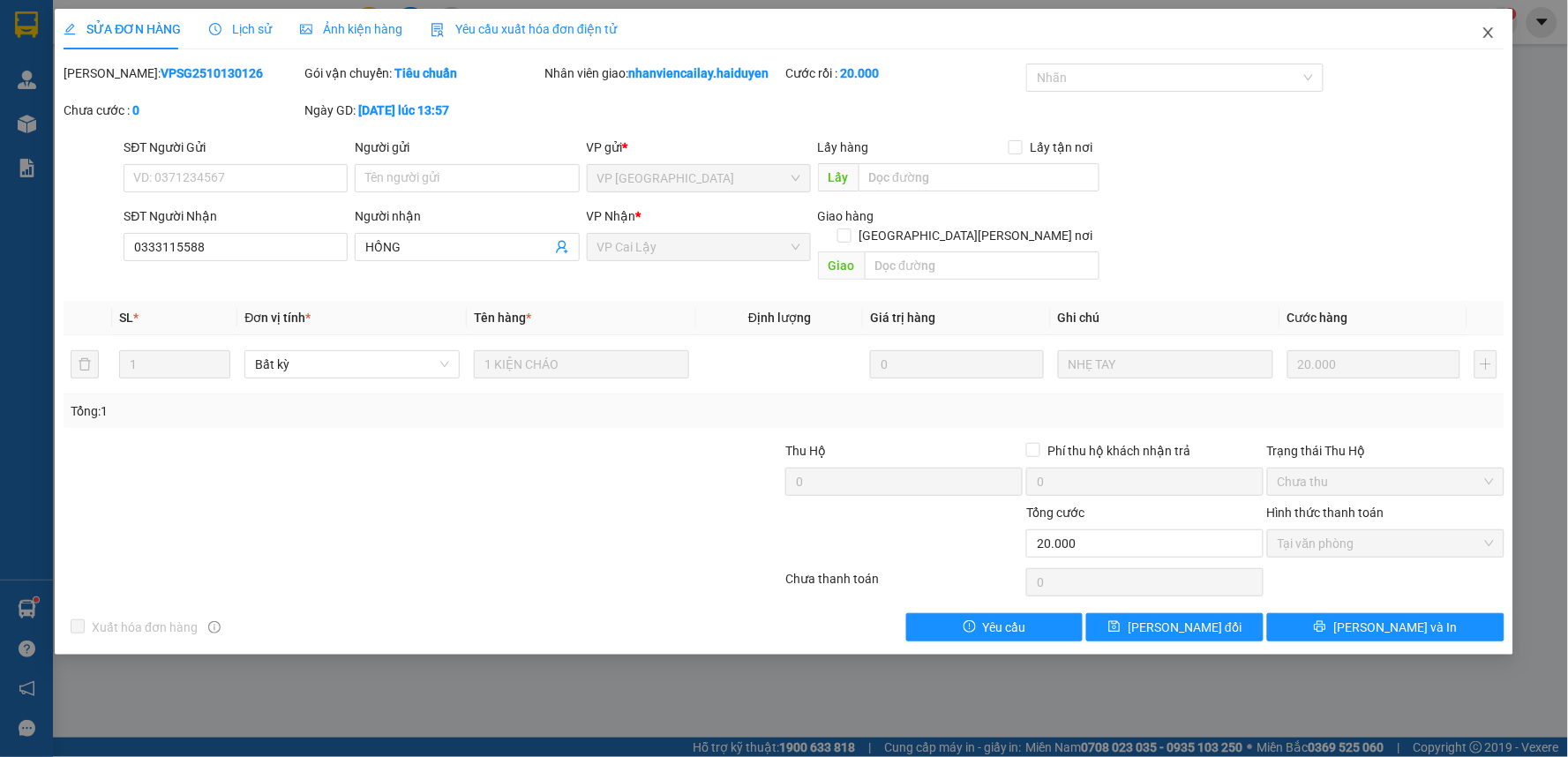
click at [1490, 28] on icon "close" at bounding box center [1488, 32] width 14 height 14
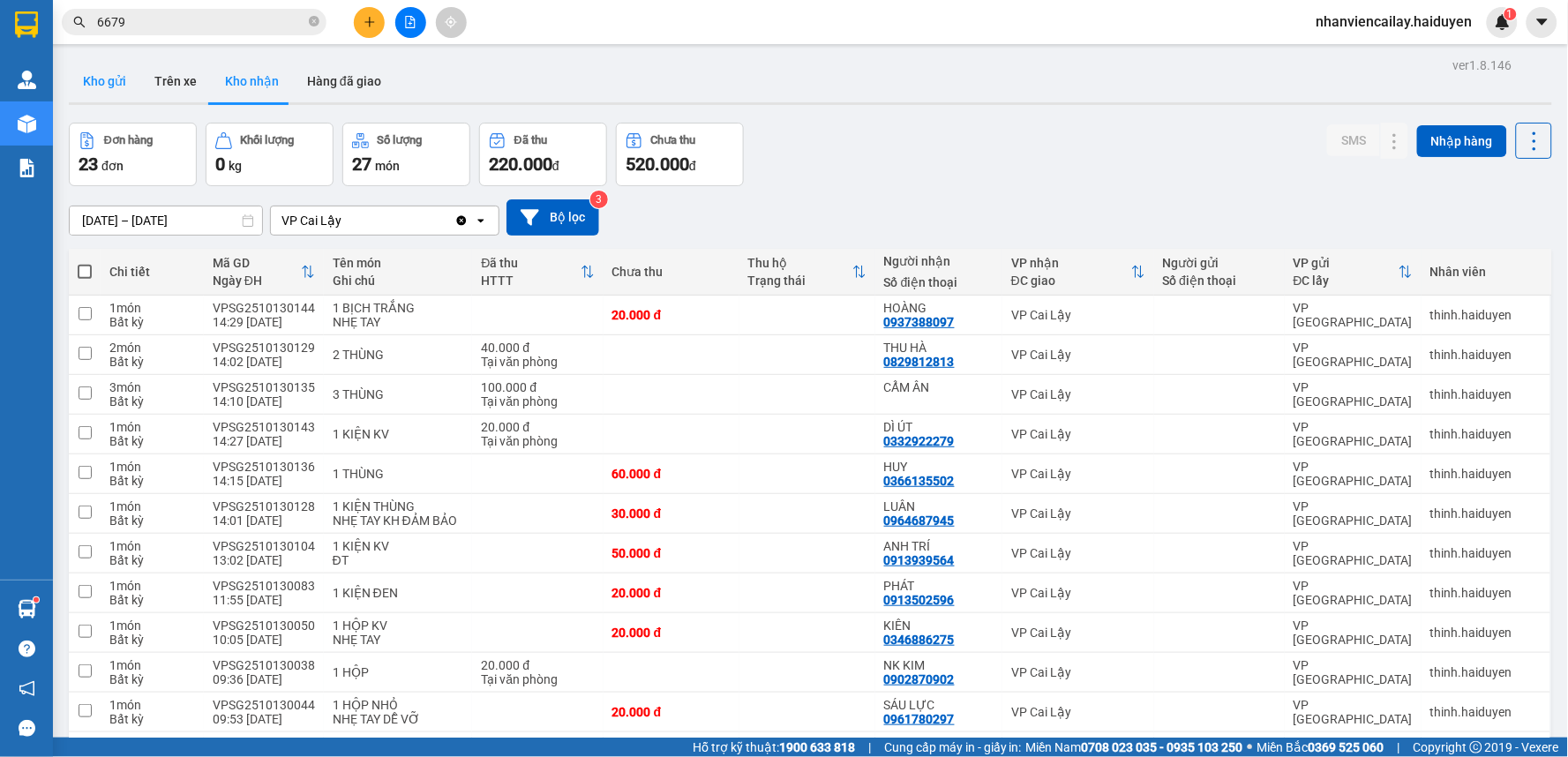
click at [106, 86] on button "Kho gửi" at bounding box center [104, 80] width 71 height 42
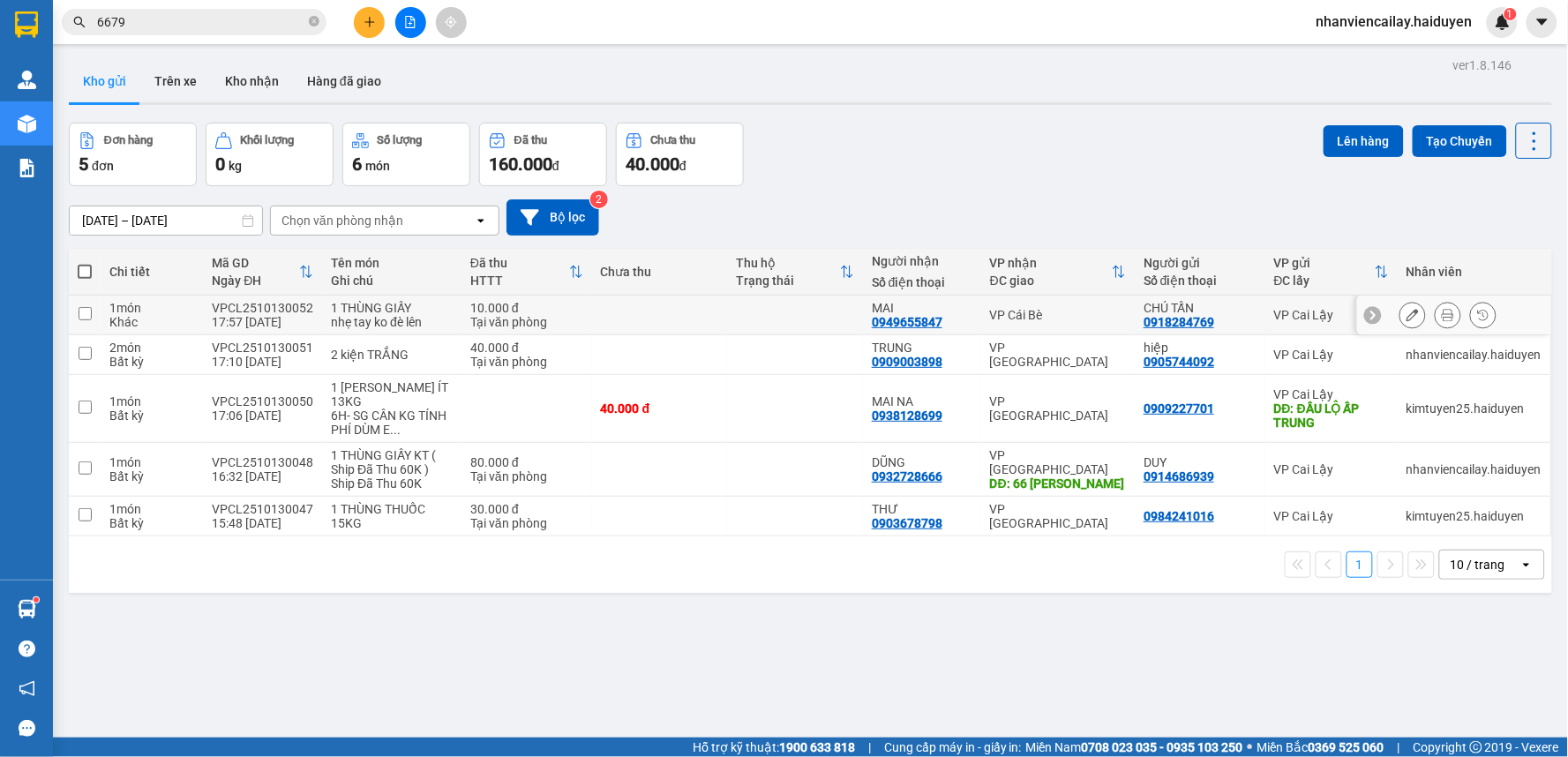
click at [1048, 320] on div "VP Cái Bè" at bounding box center [1058, 314] width 136 height 14
checkbox input "true"
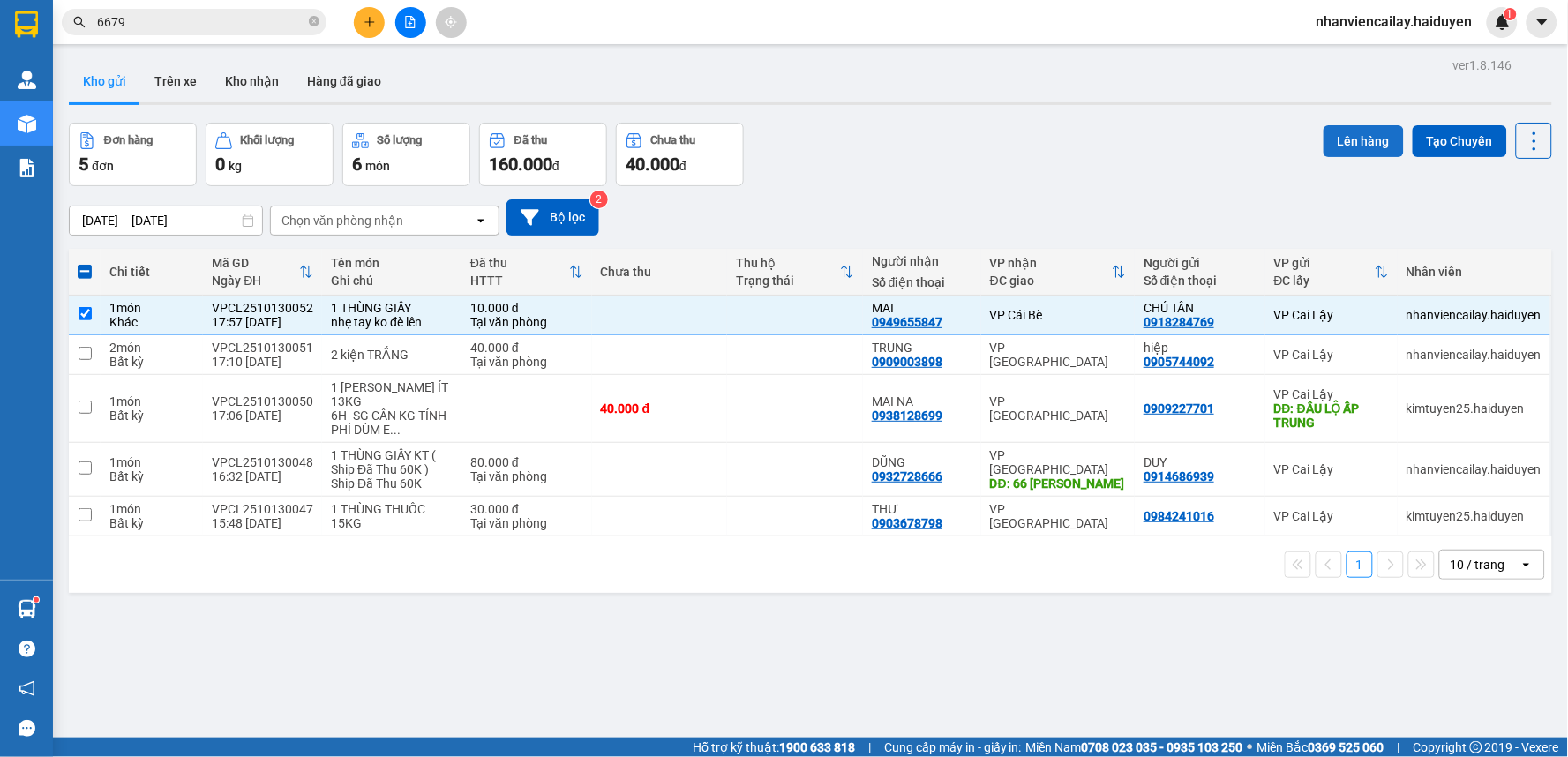
click at [1351, 136] on button "Lên hàng" at bounding box center [1363, 141] width 80 height 31
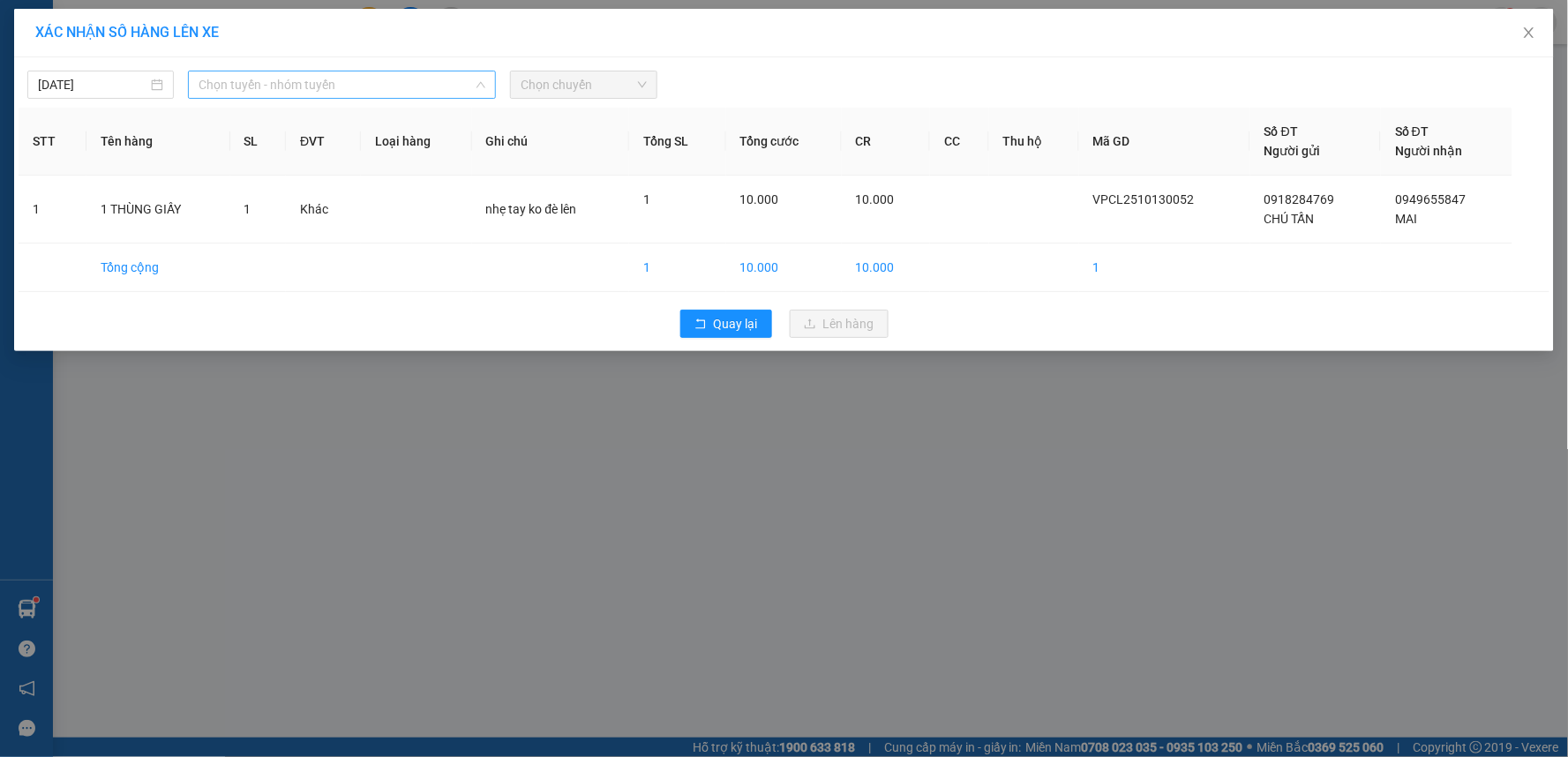
click at [342, 81] on span "Chọn tuyến - nhóm tuyến" at bounding box center [342, 84] width 287 height 26
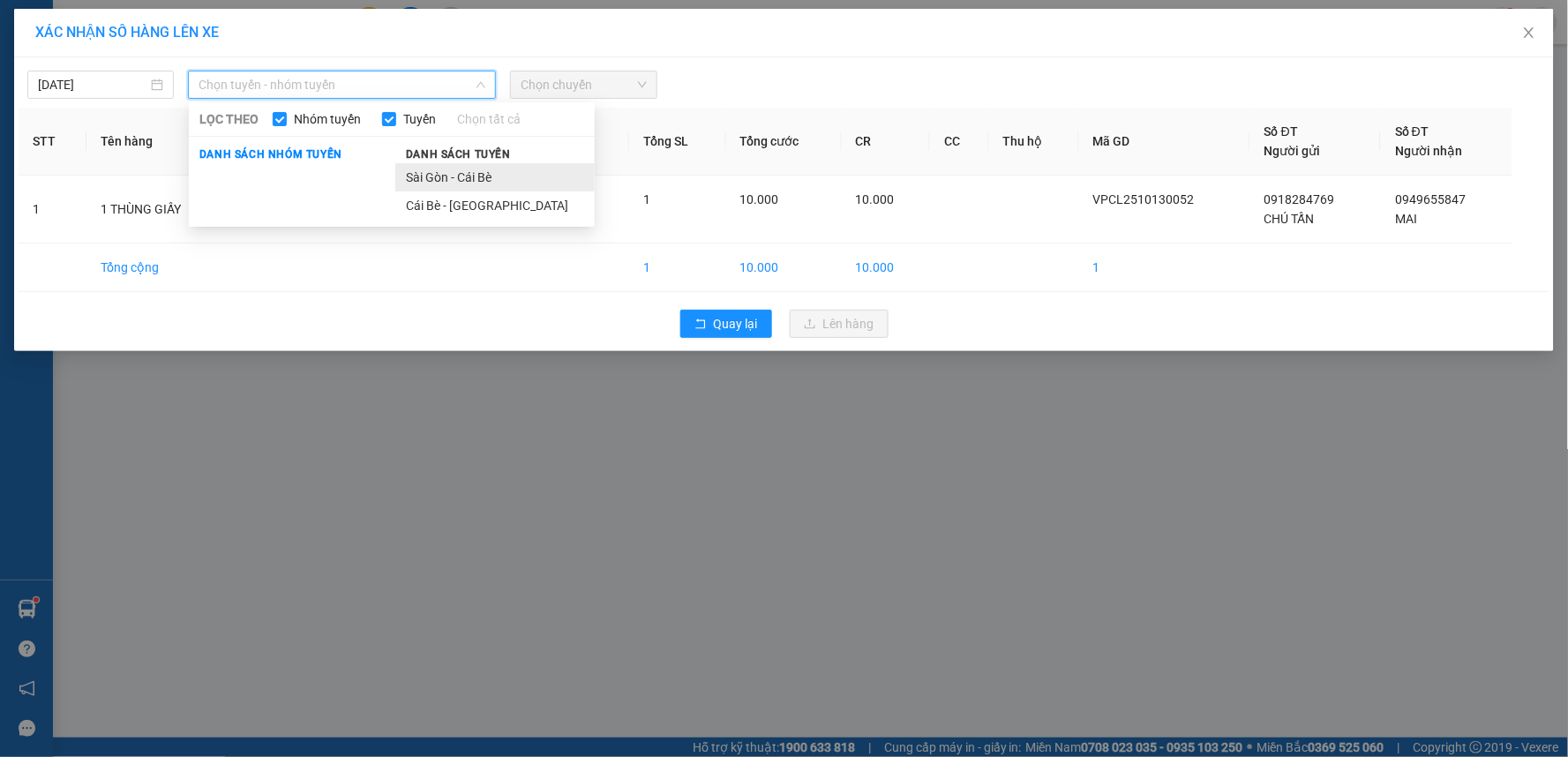
click at [440, 181] on li "Sài Gòn - Cái Bè" at bounding box center [496, 177] width 200 height 28
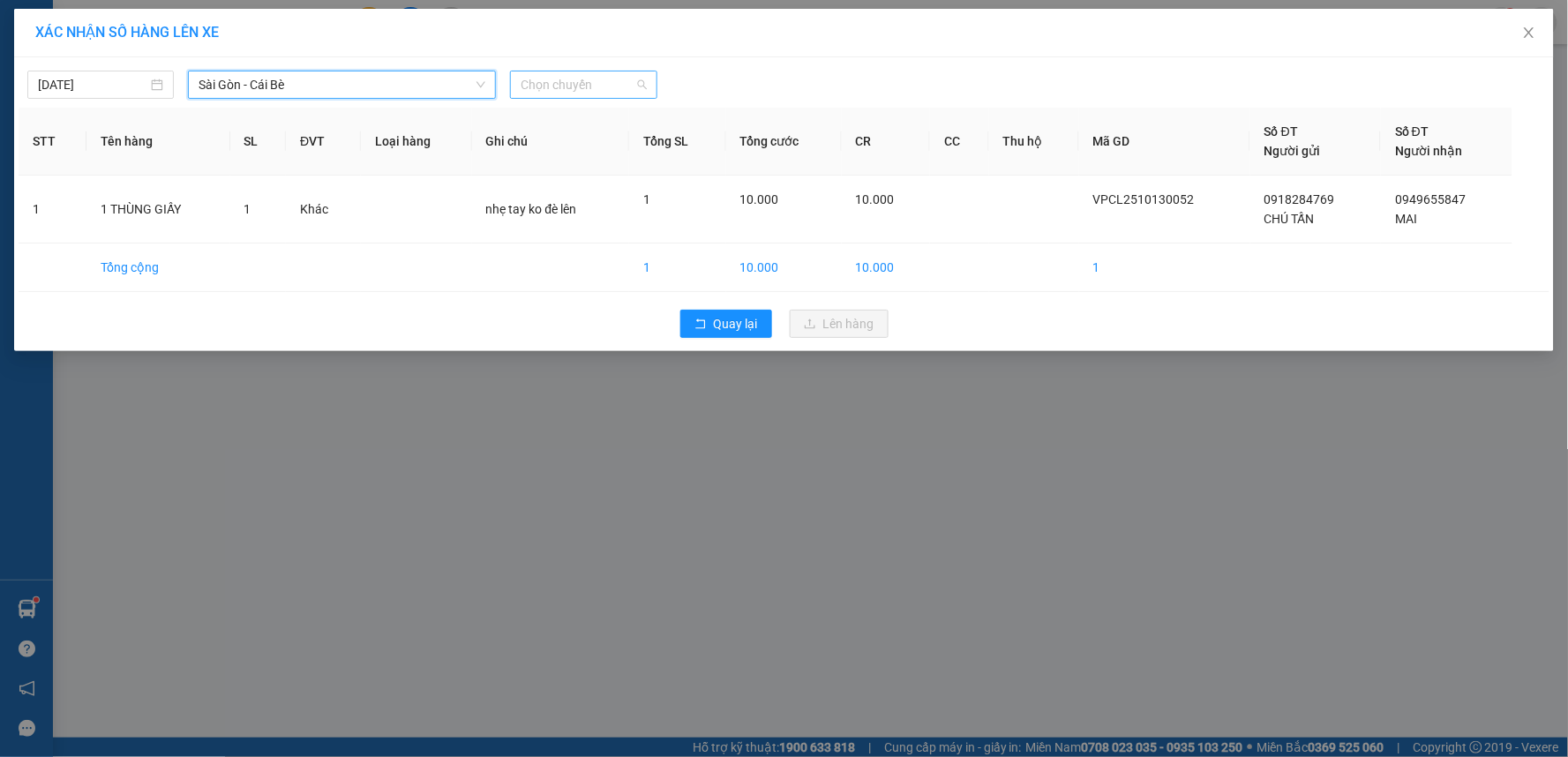
click at [594, 88] on span "Chọn chuyến" at bounding box center [583, 84] width 125 height 26
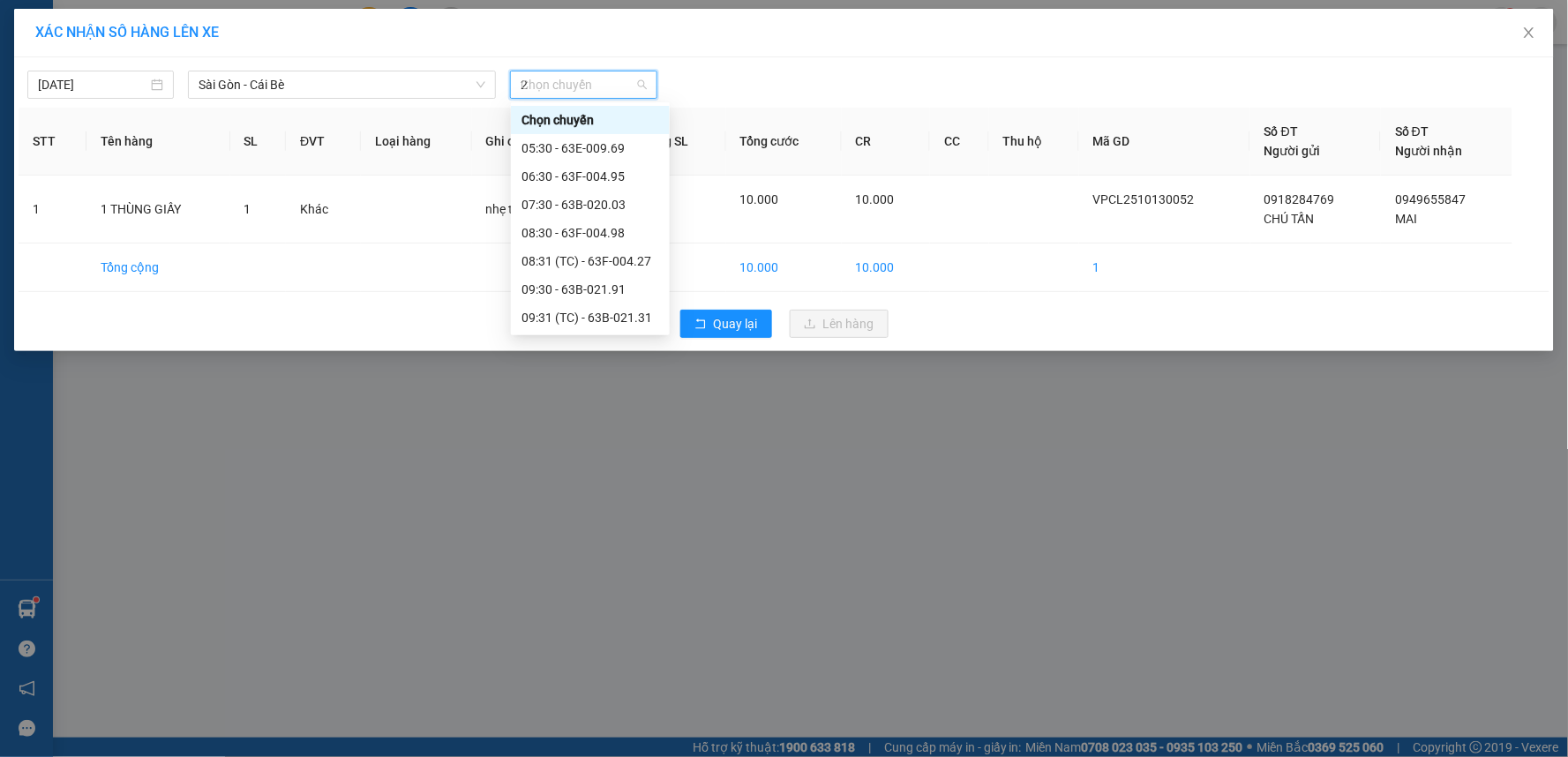
type input "27"
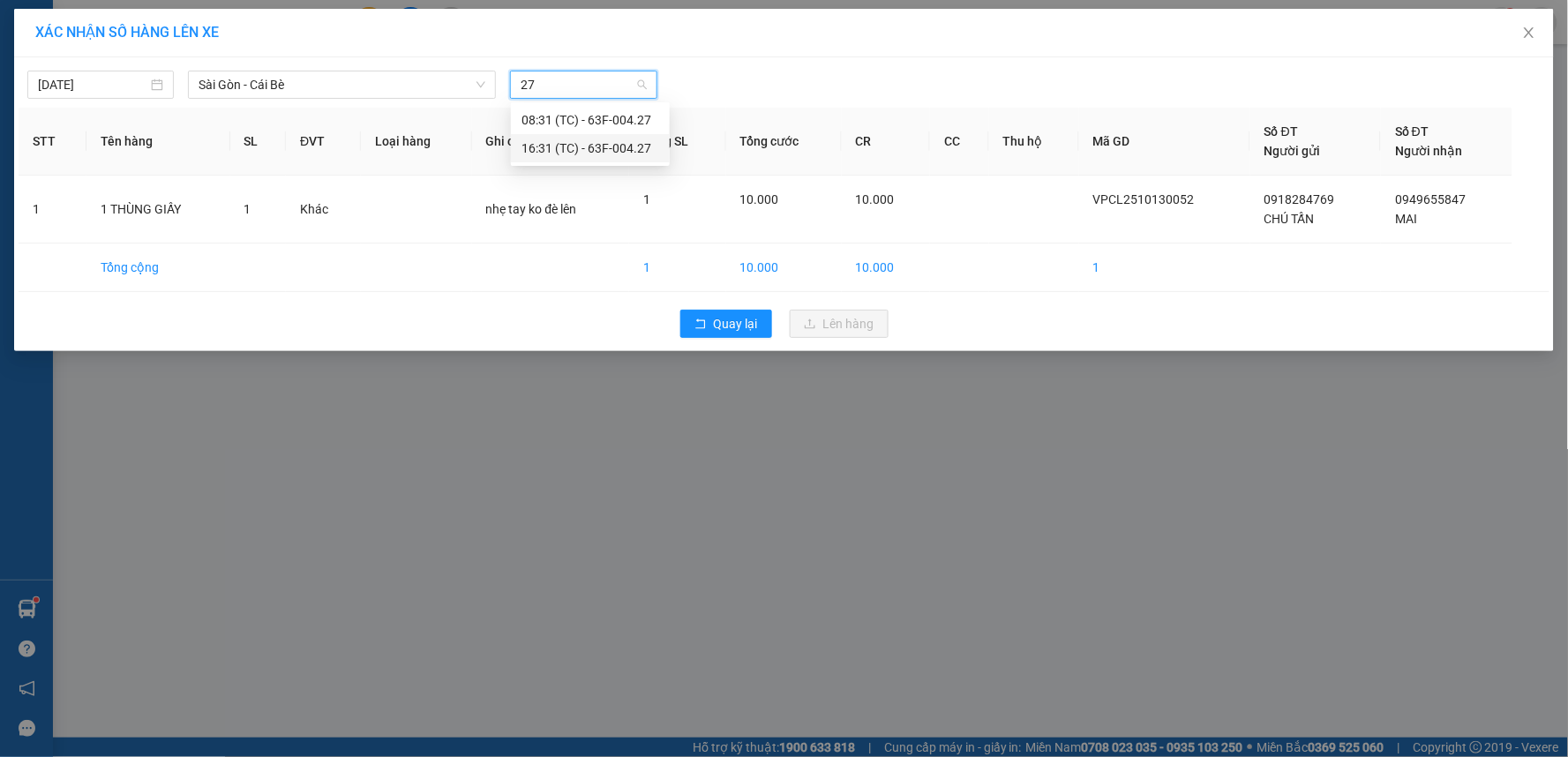
click at [596, 143] on div "16:31 (TC) - 63F-004.27" at bounding box center [590, 148] width 138 height 20
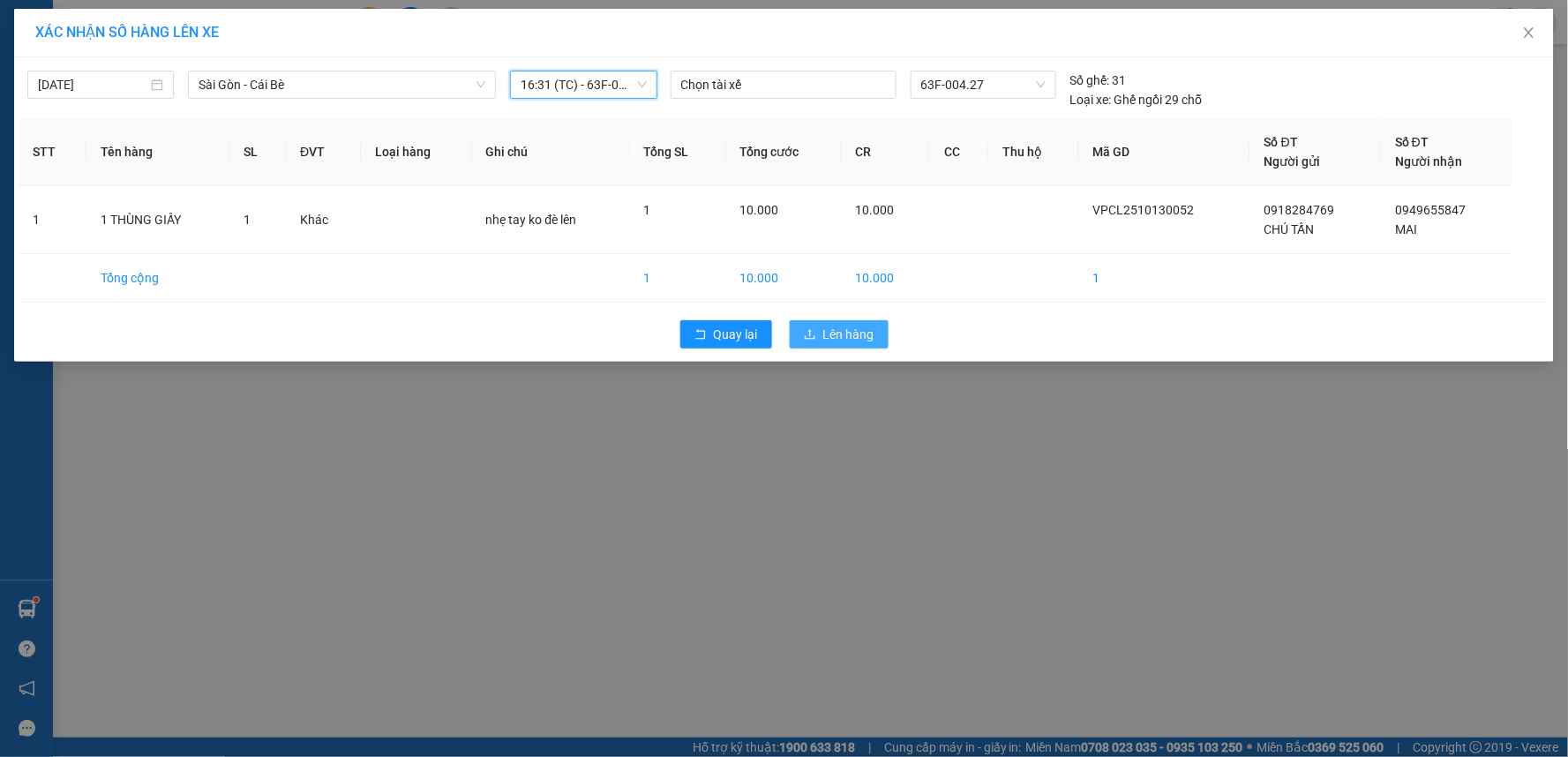
click at [874, 341] on span "Lên hàng" at bounding box center [848, 334] width 51 height 20
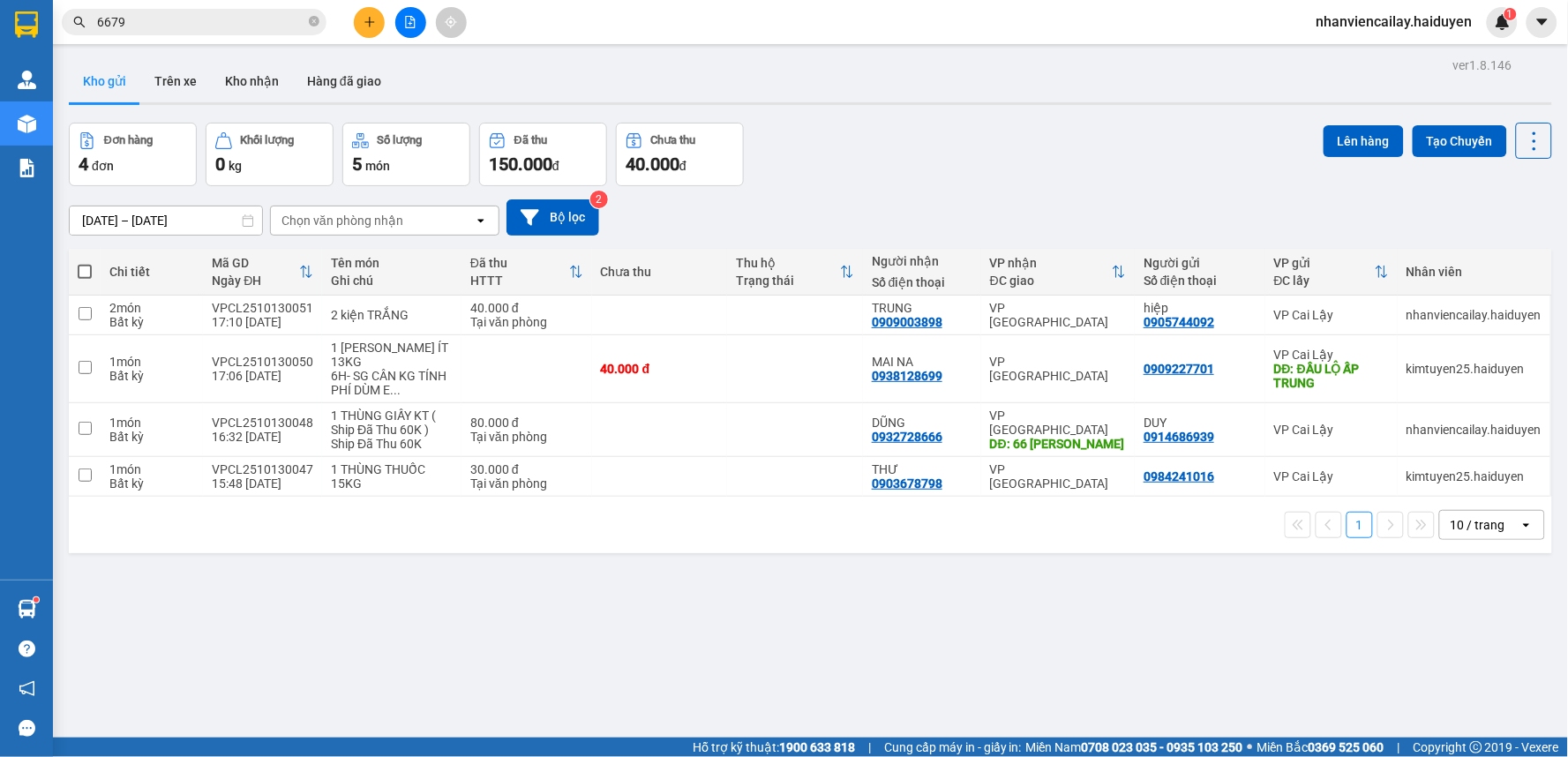
click at [179, 24] on input "6679" at bounding box center [201, 23] width 209 height 20
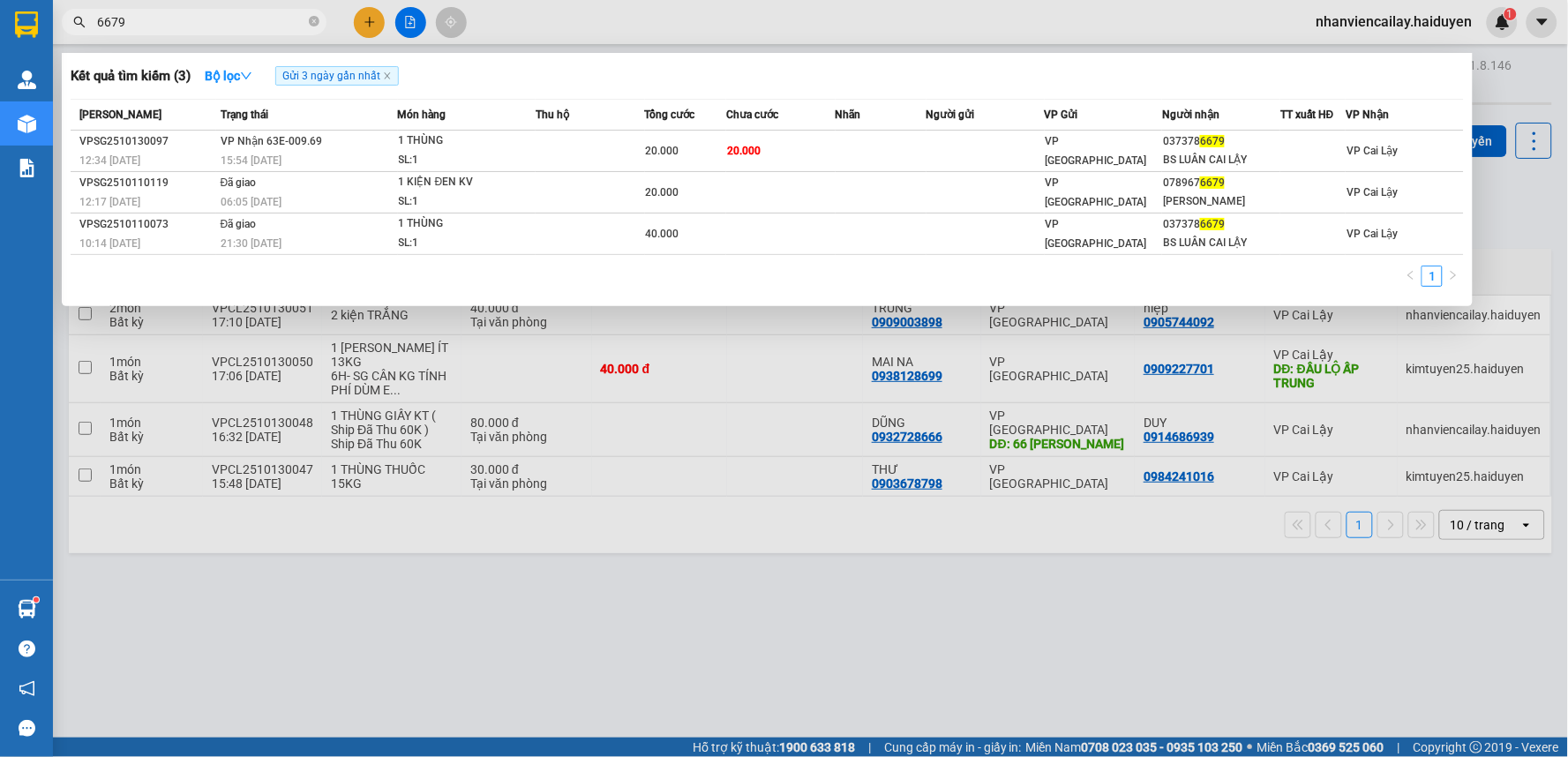
click at [179, 24] on input "6679" at bounding box center [201, 23] width 209 height 20
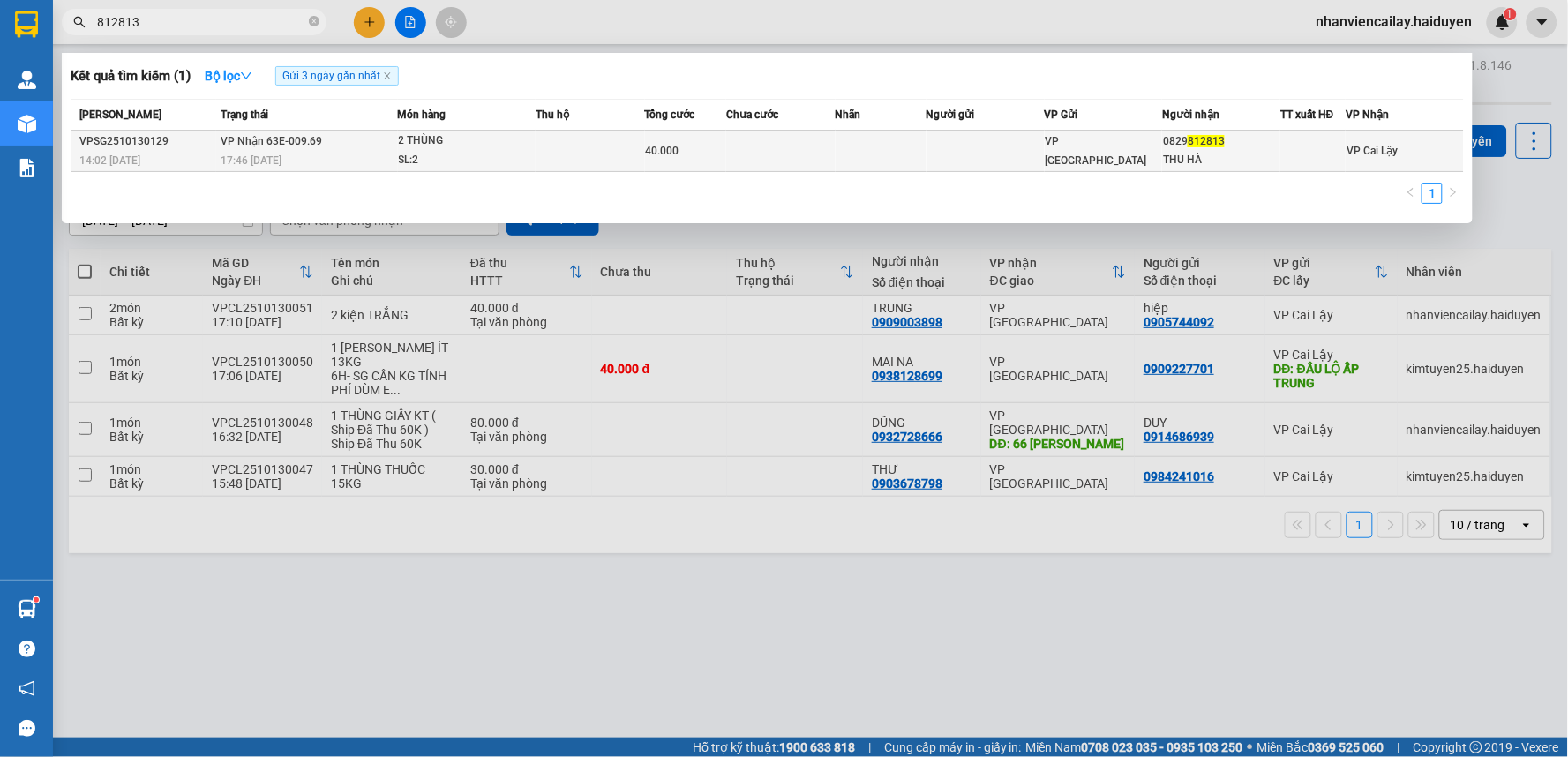
type input "812813"
click at [1286, 148] on div at bounding box center [1312, 151] width 64 height 19
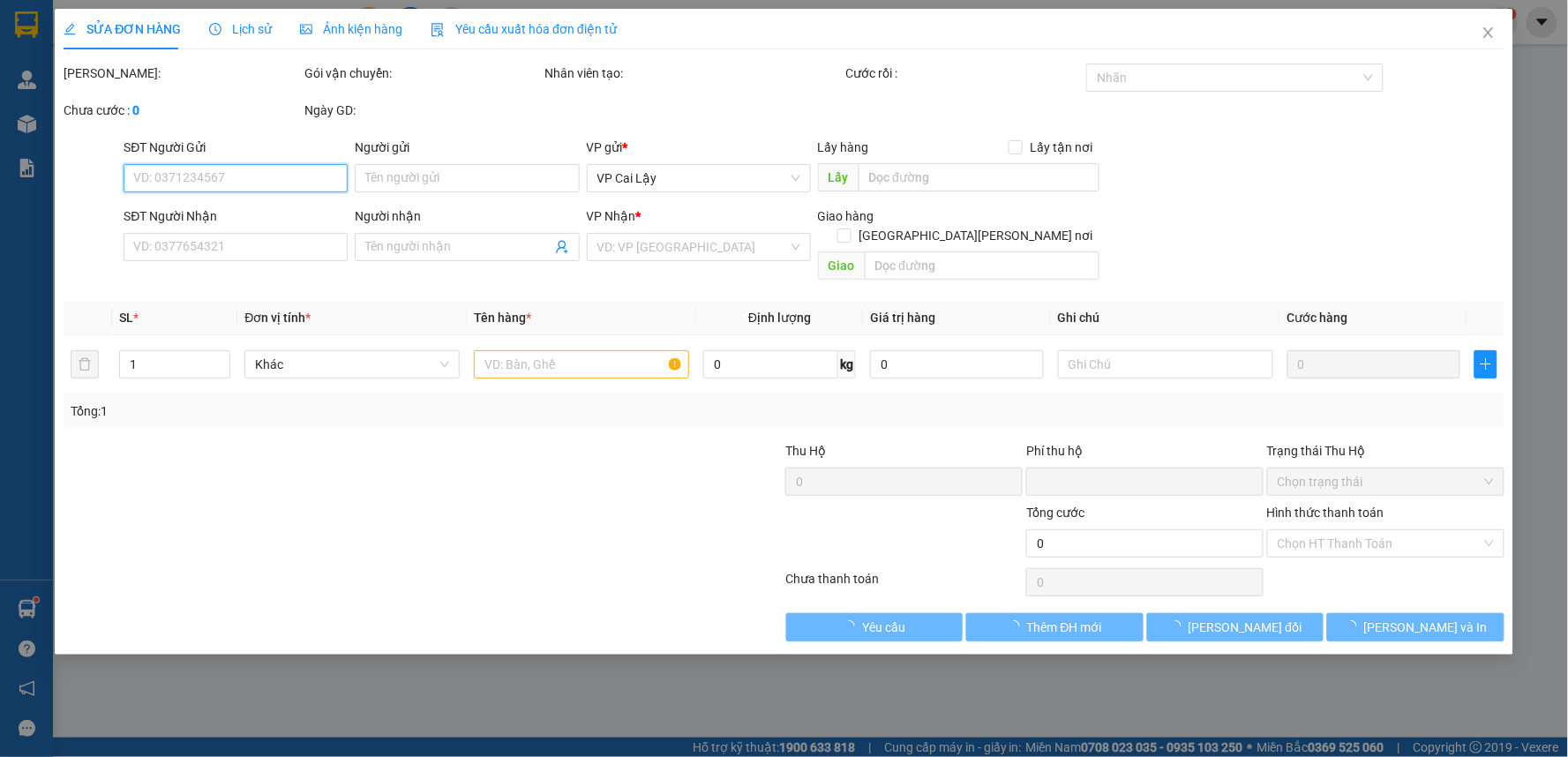
type input "0829812813"
type input "THU HÀ"
type input "0"
type input "40.000"
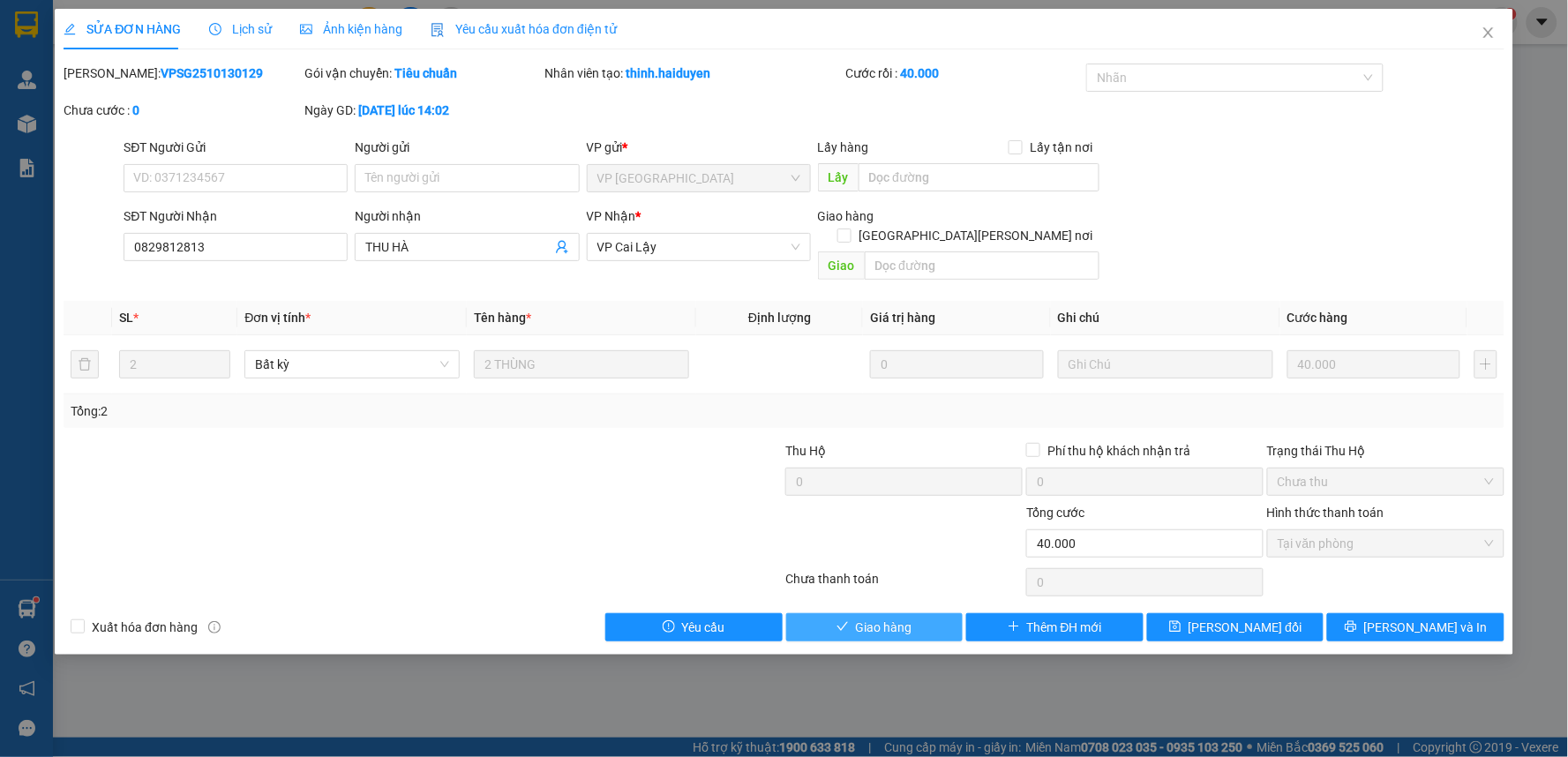
click at [921, 613] on button "Giao hàng" at bounding box center [875, 627] width 177 height 28
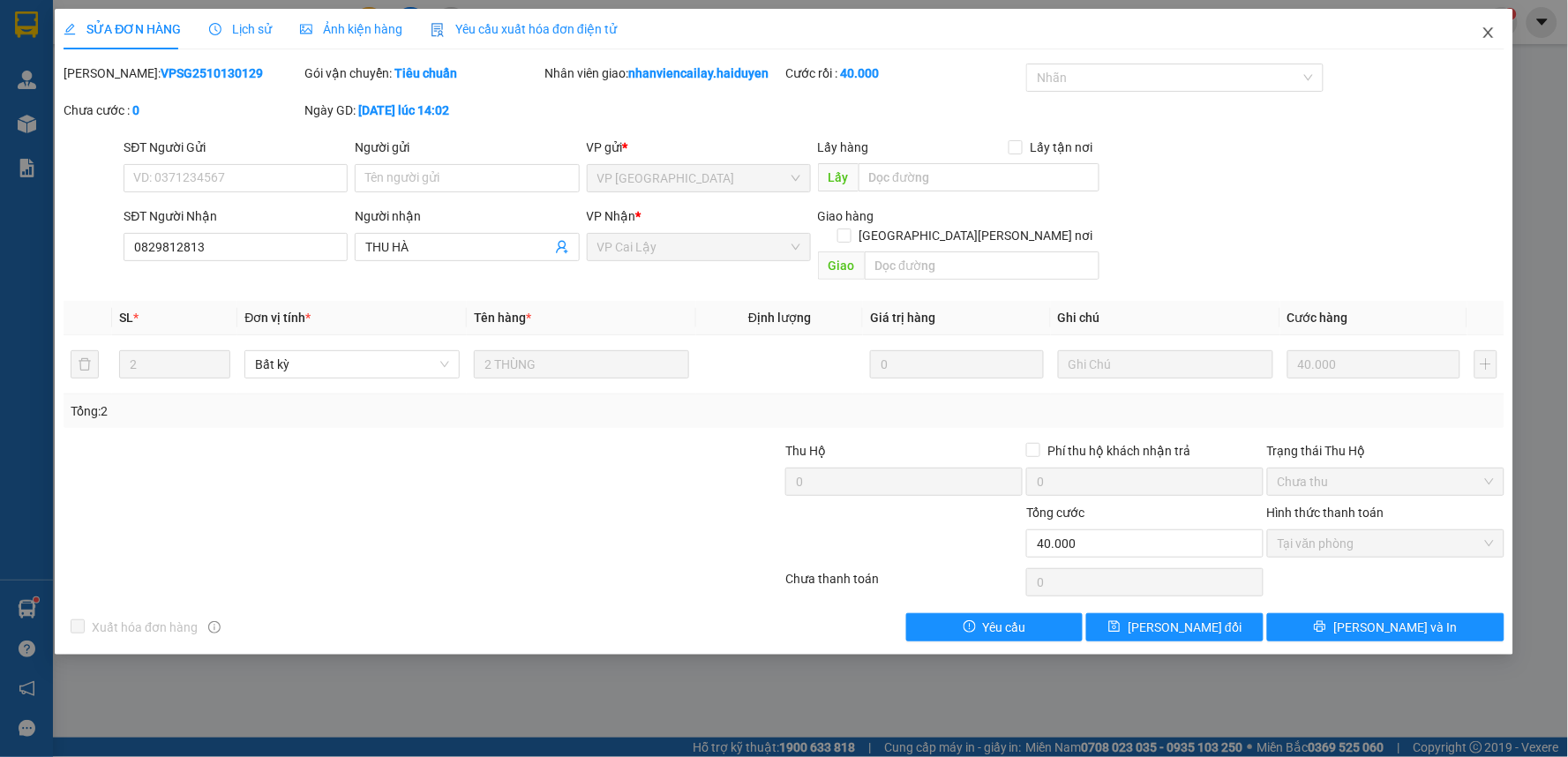
click at [1488, 35] on icon "close" at bounding box center [1488, 32] width 10 height 11
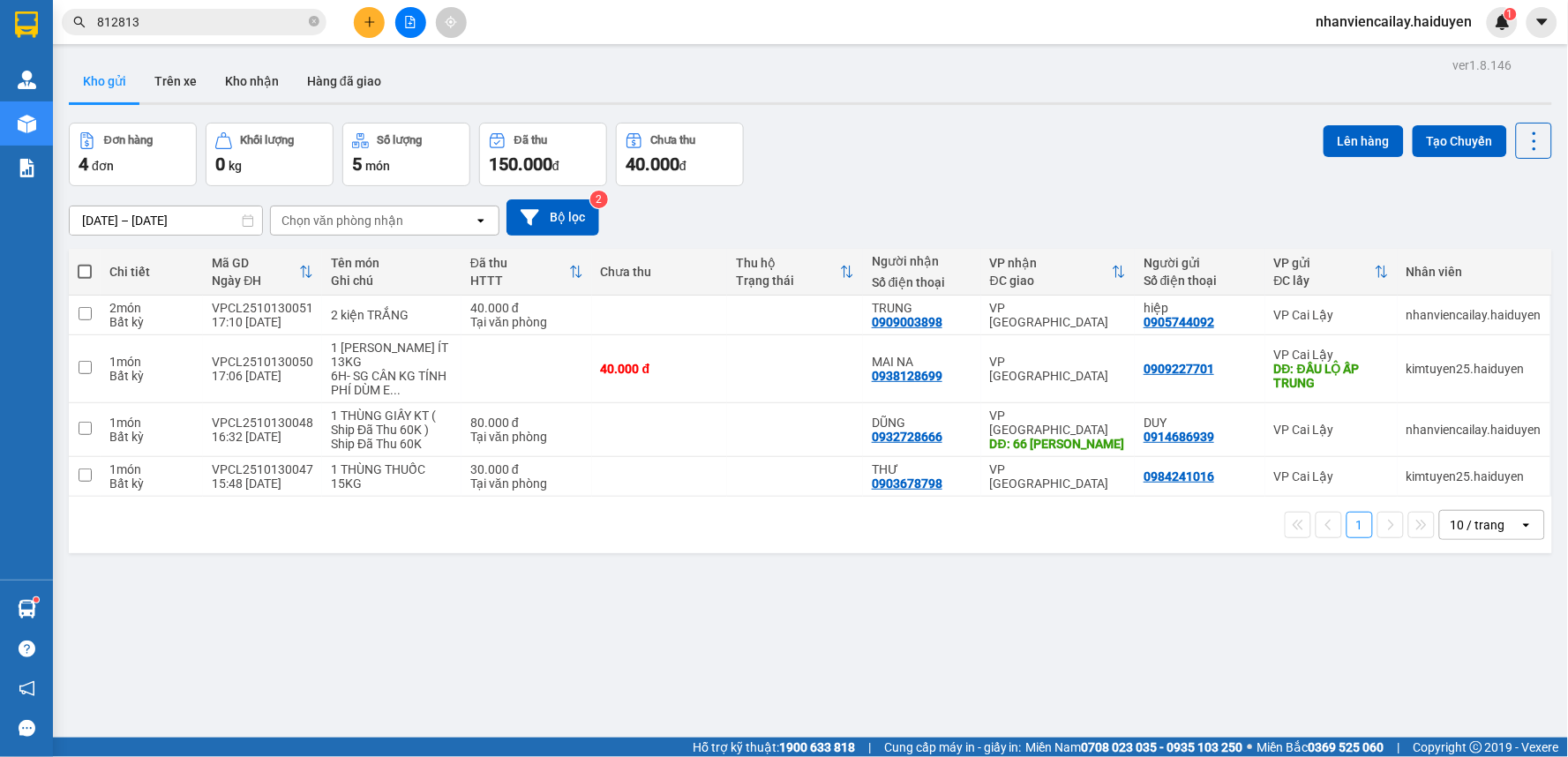
click at [267, 23] on input "812813" at bounding box center [201, 23] width 209 height 20
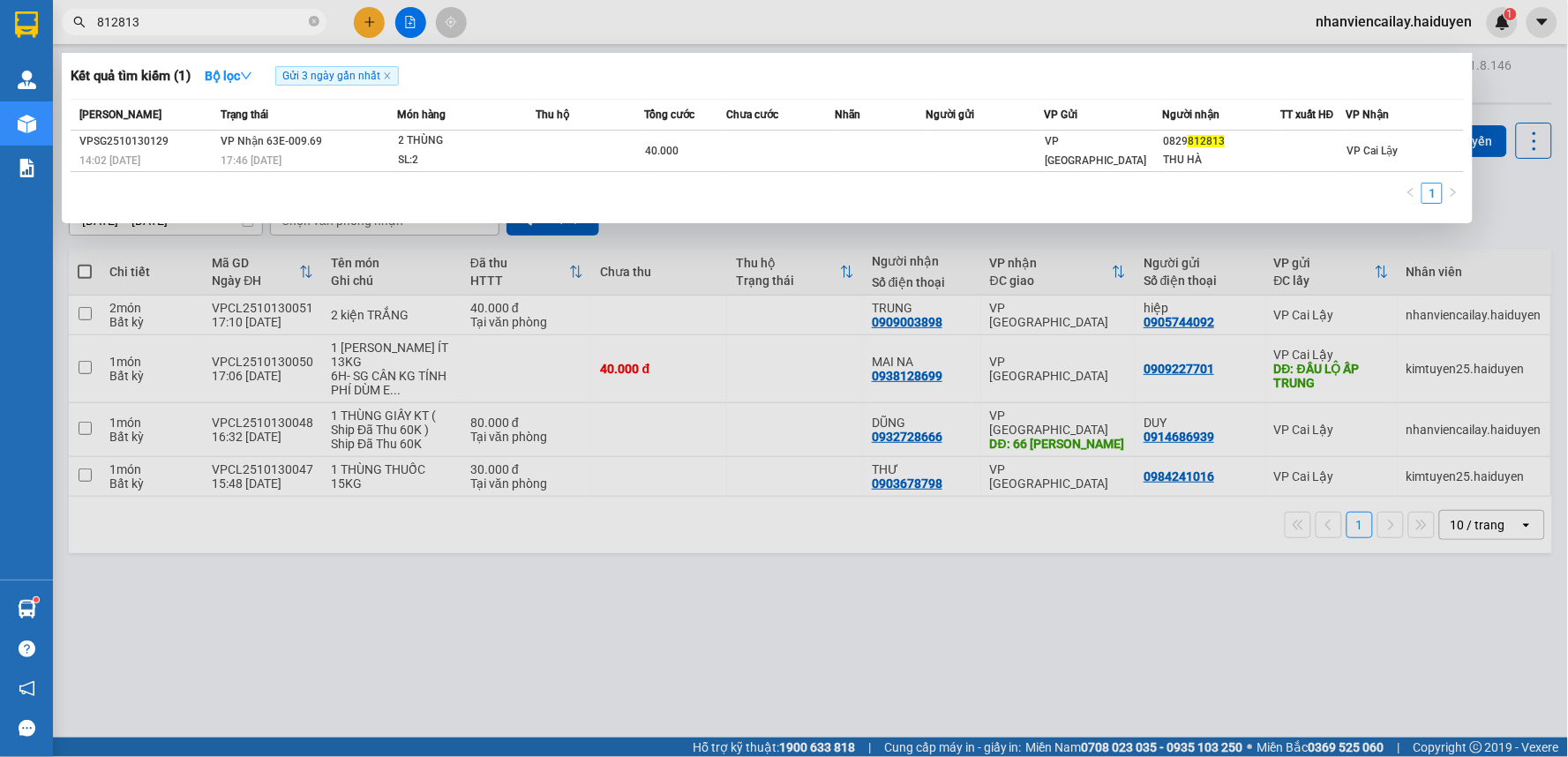
click at [267, 23] on input "812813" at bounding box center [201, 23] width 209 height 20
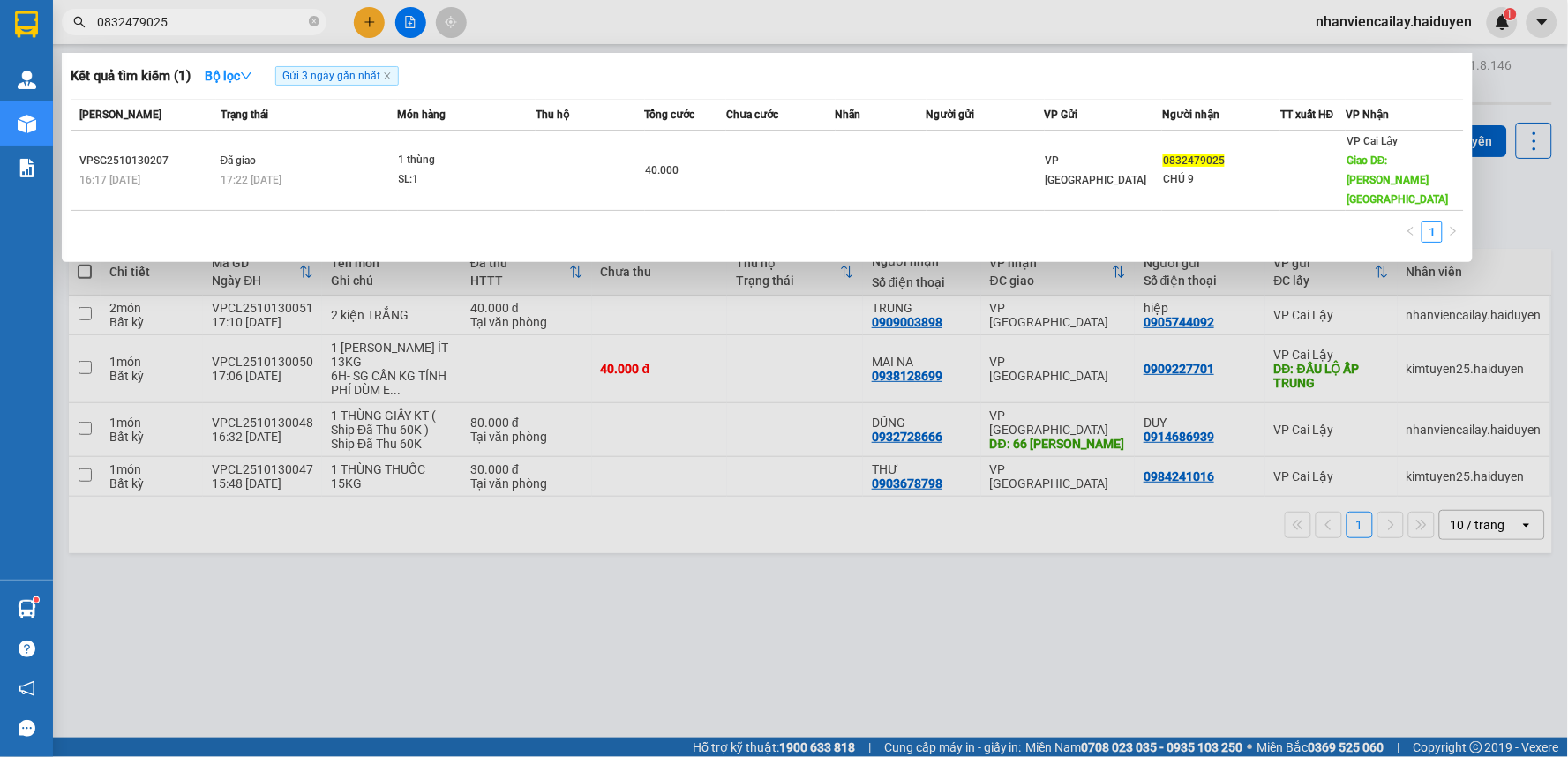
click at [904, 0] on div at bounding box center [784, 378] width 1568 height 757
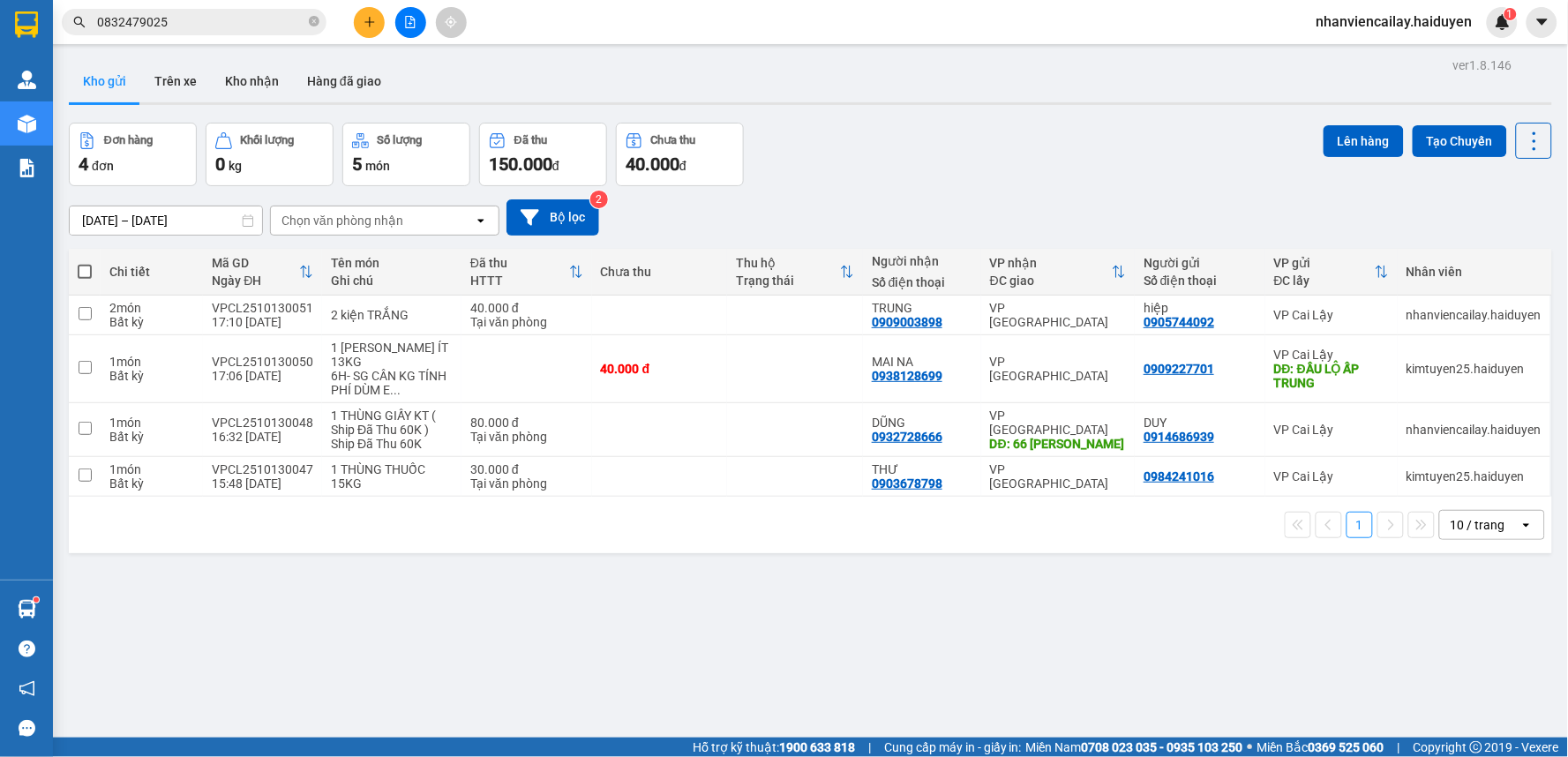
click at [217, 27] on input "0832479025" at bounding box center [201, 23] width 209 height 20
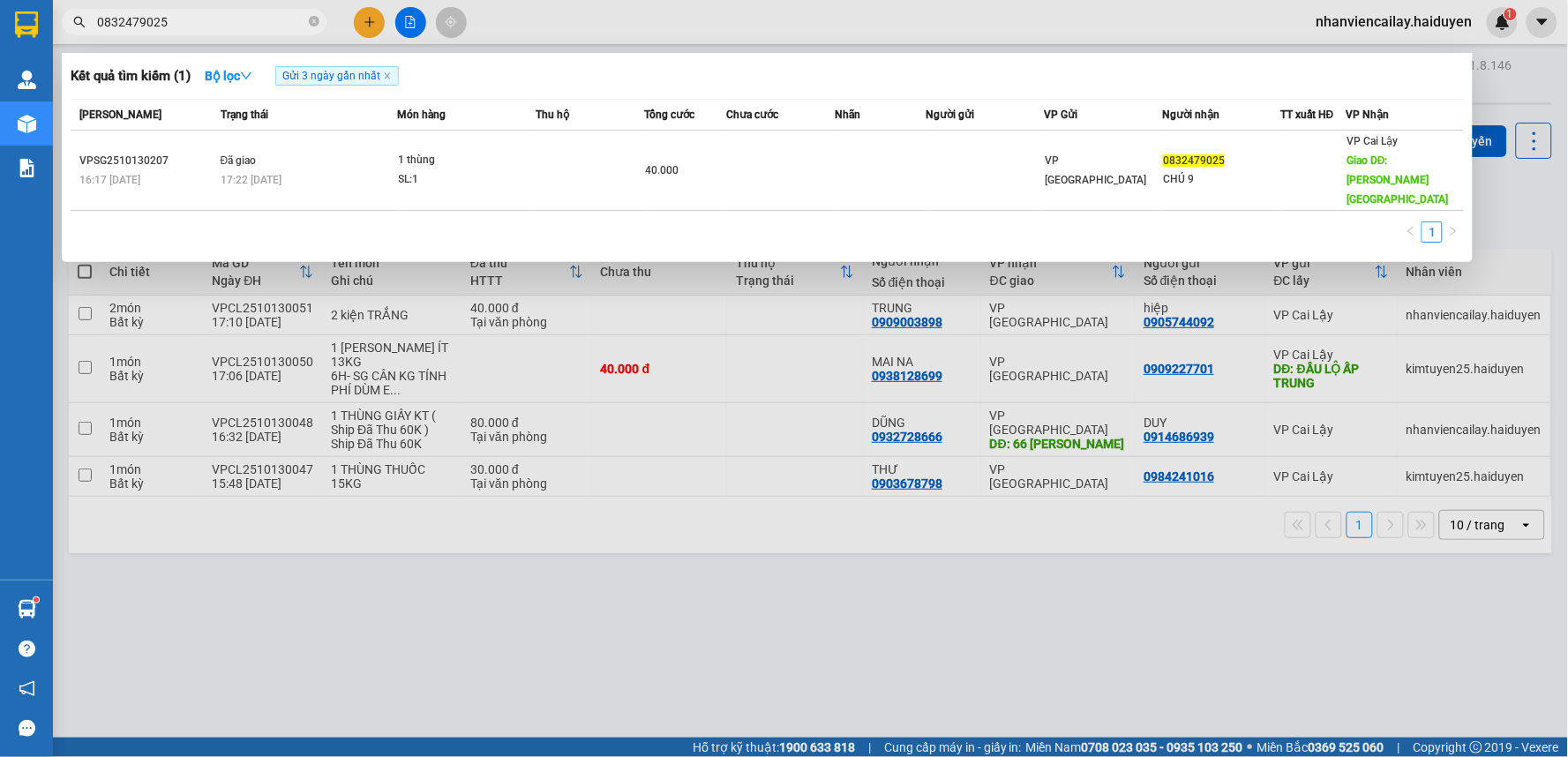
click at [217, 27] on input "0832479025" at bounding box center [201, 23] width 209 height 20
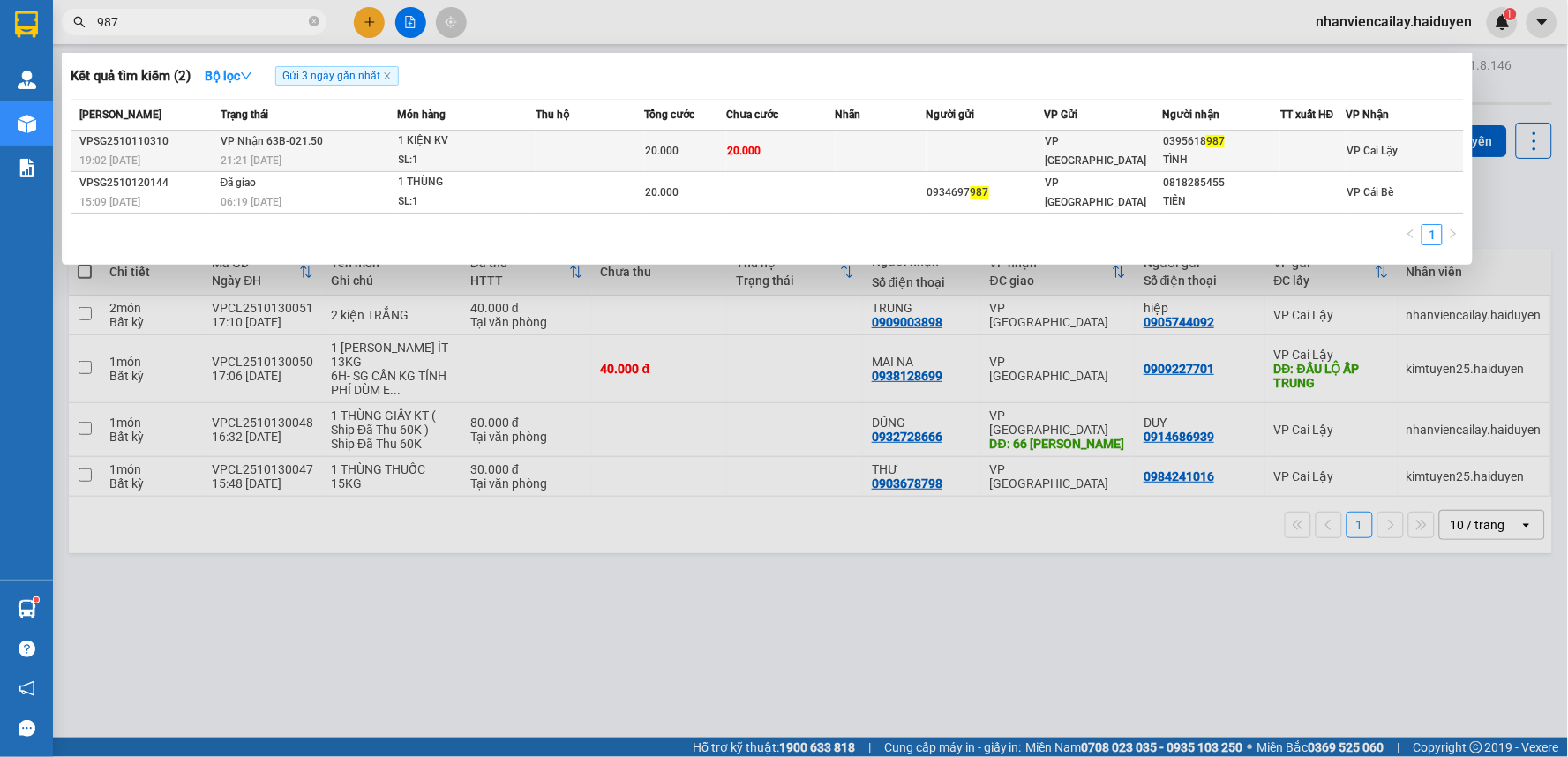
type input "987"
click at [968, 151] on td at bounding box center [985, 151] width 119 height 41
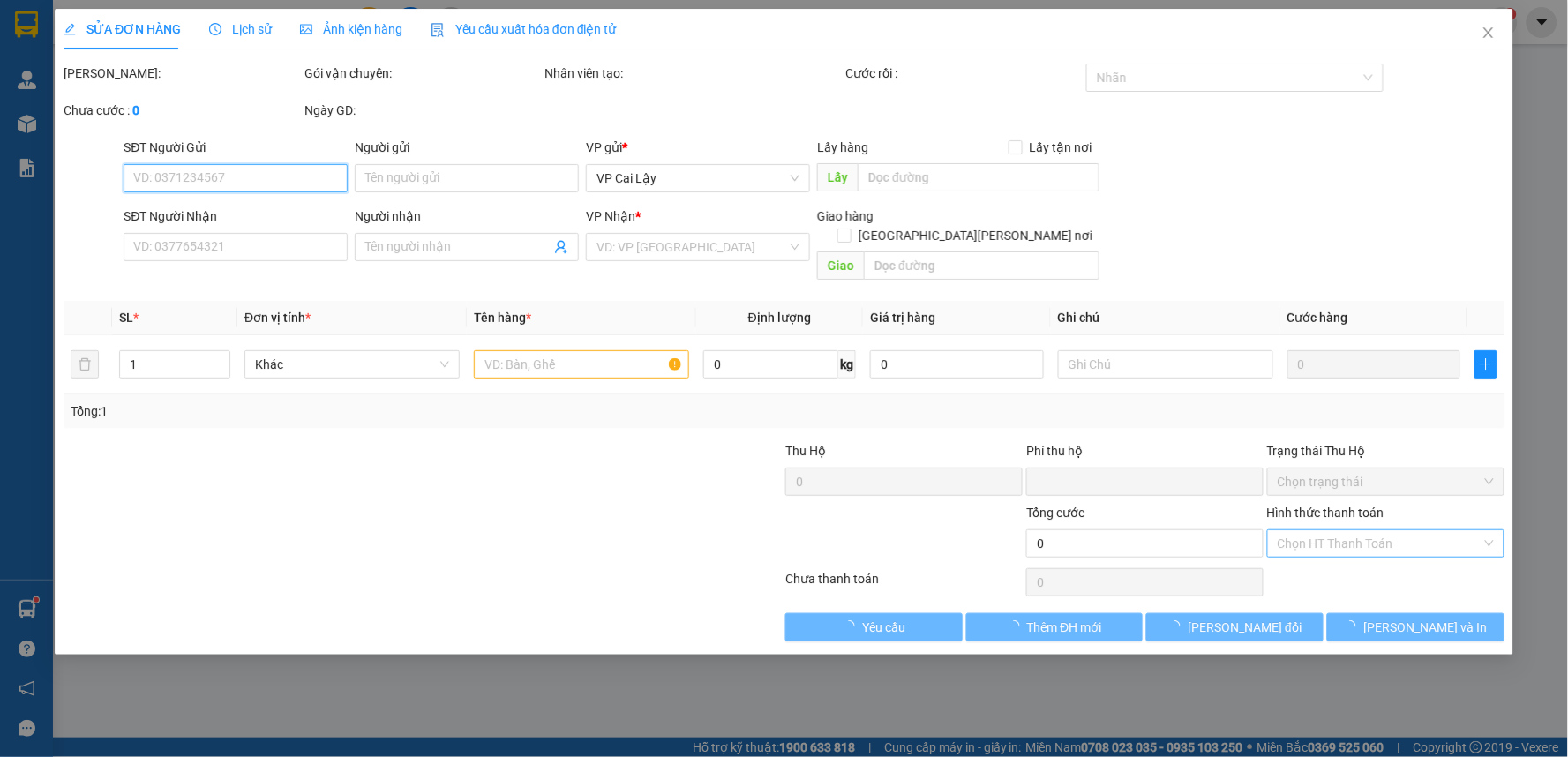
type input "0395618987"
type input "TÌNH"
type input "0"
type input "20.000"
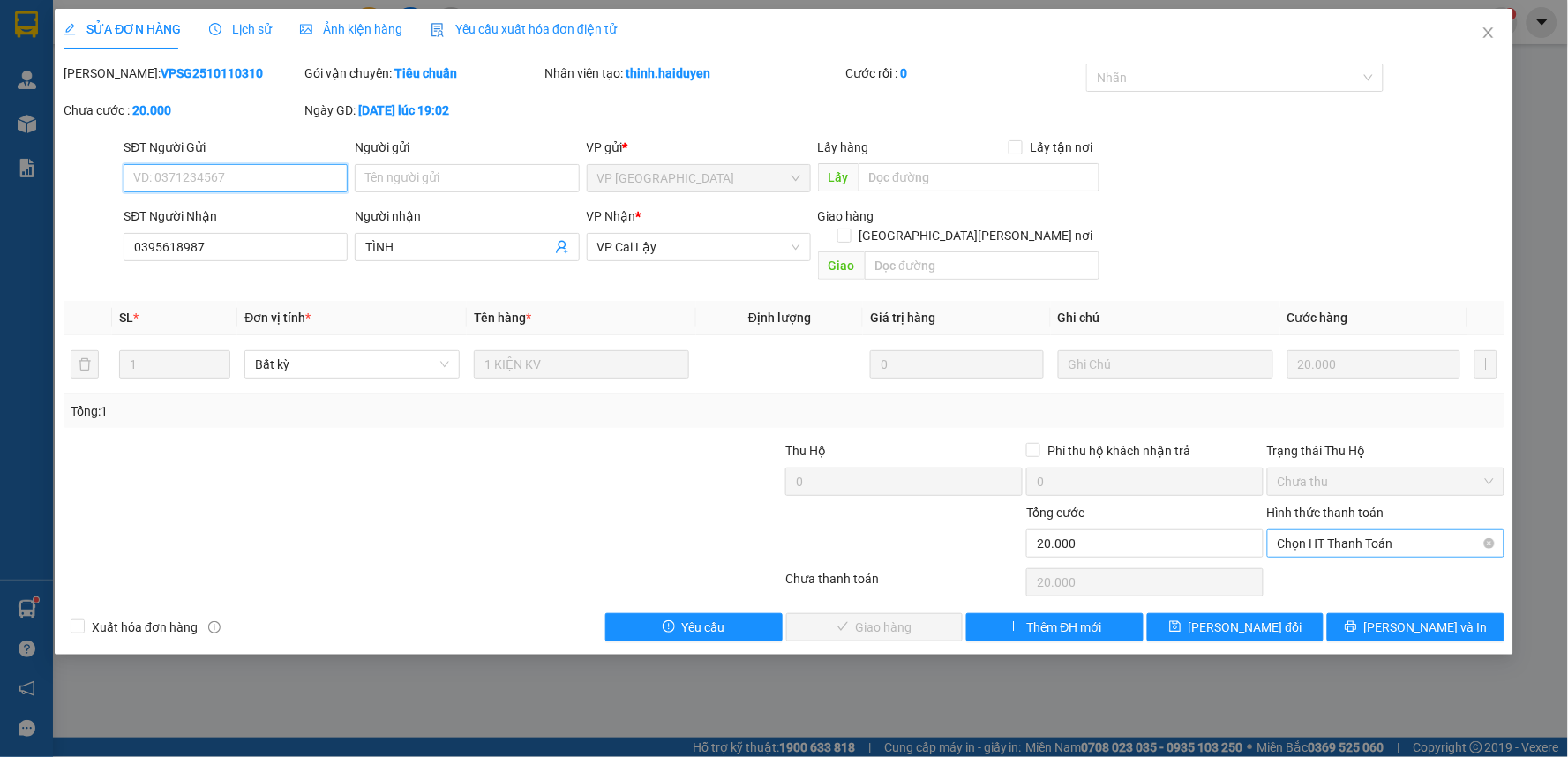
click at [1319, 530] on span "Chọn HT Thanh Toán" at bounding box center [1385, 543] width 216 height 26
click at [1314, 547] on div "Tại văn phòng" at bounding box center [1386, 559] width 237 height 28
type input "0"
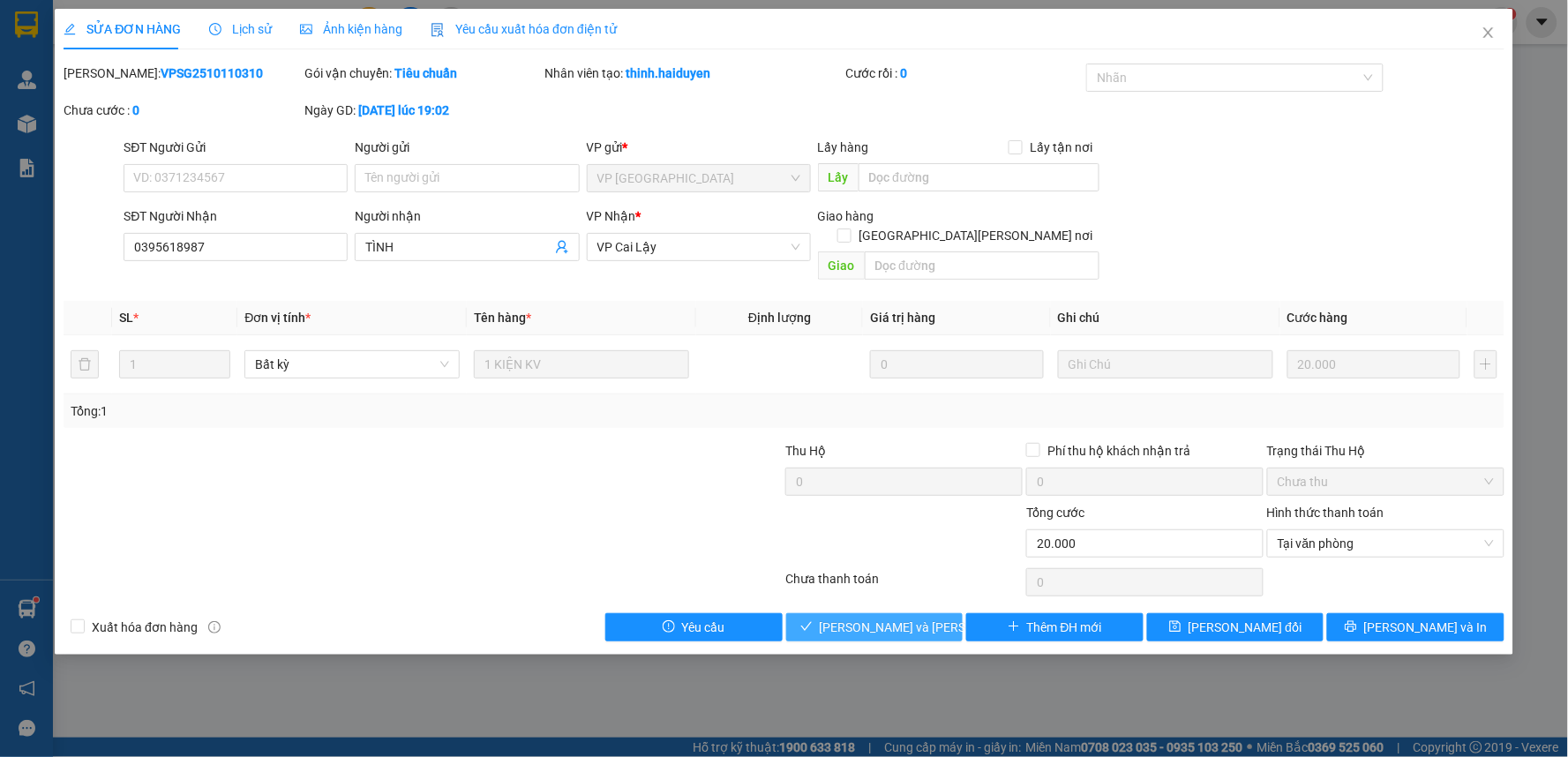
click at [862, 618] on span "[PERSON_NAME] và Giao hàng" at bounding box center [938, 628] width 238 height 20
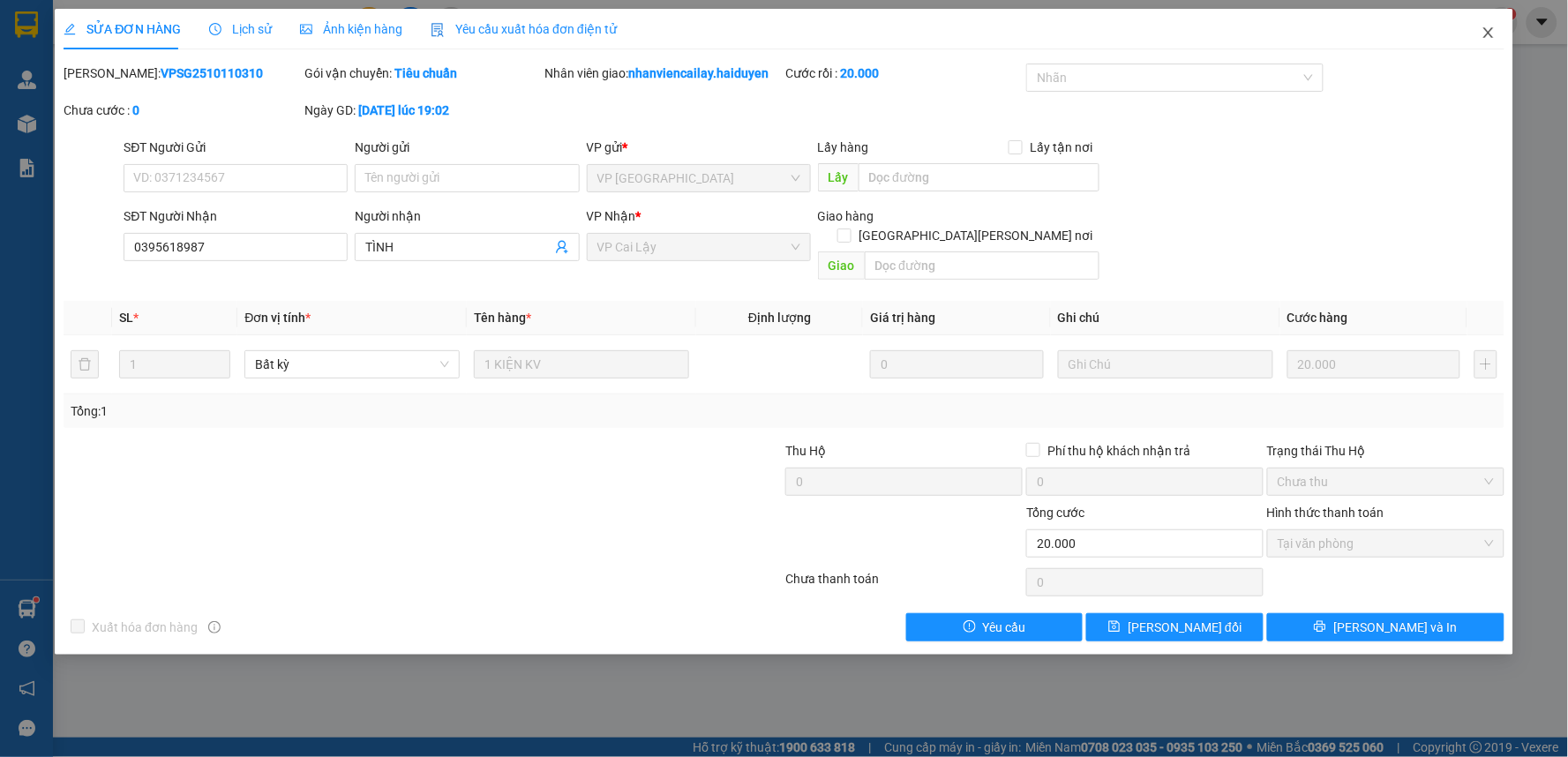
click at [1485, 30] on icon "close" at bounding box center [1488, 32] width 10 height 11
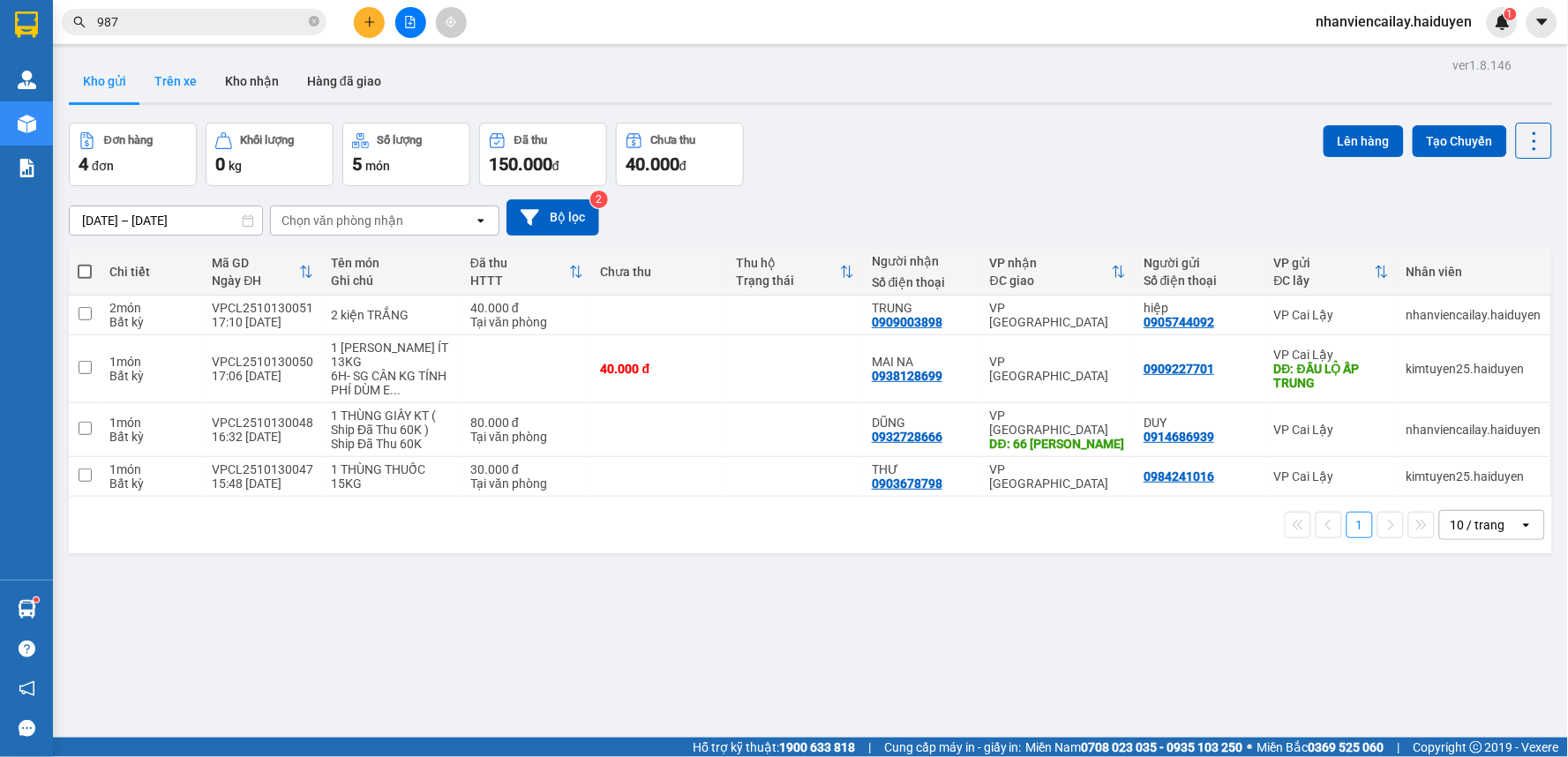
click at [179, 76] on button "Trên xe" at bounding box center [175, 80] width 71 height 42
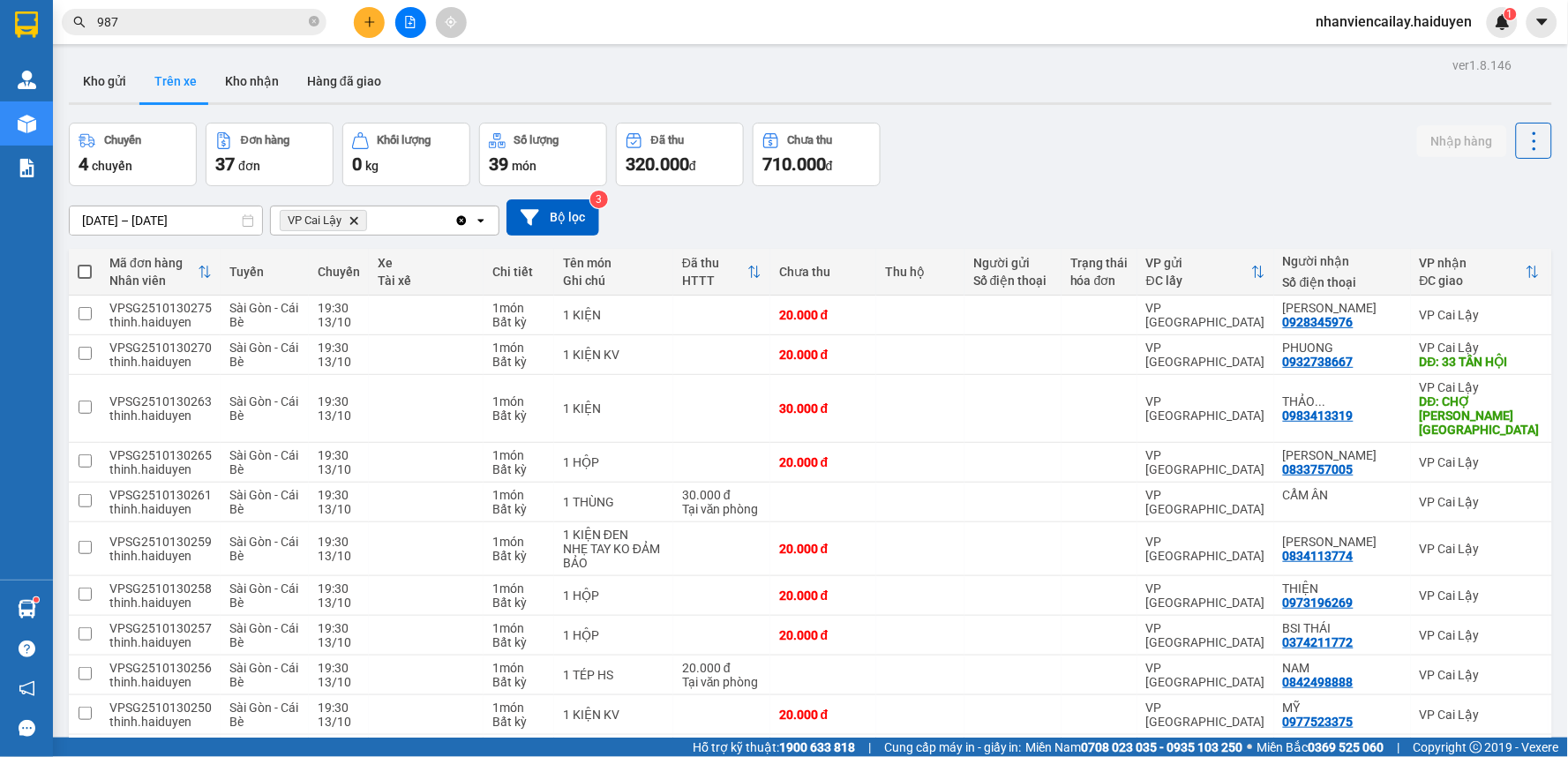
click at [84, 270] on span at bounding box center [84, 271] width 14 height 14
click at [84, 262] on input "checkbox" at bounding box center [84, 262] width 0 height 0
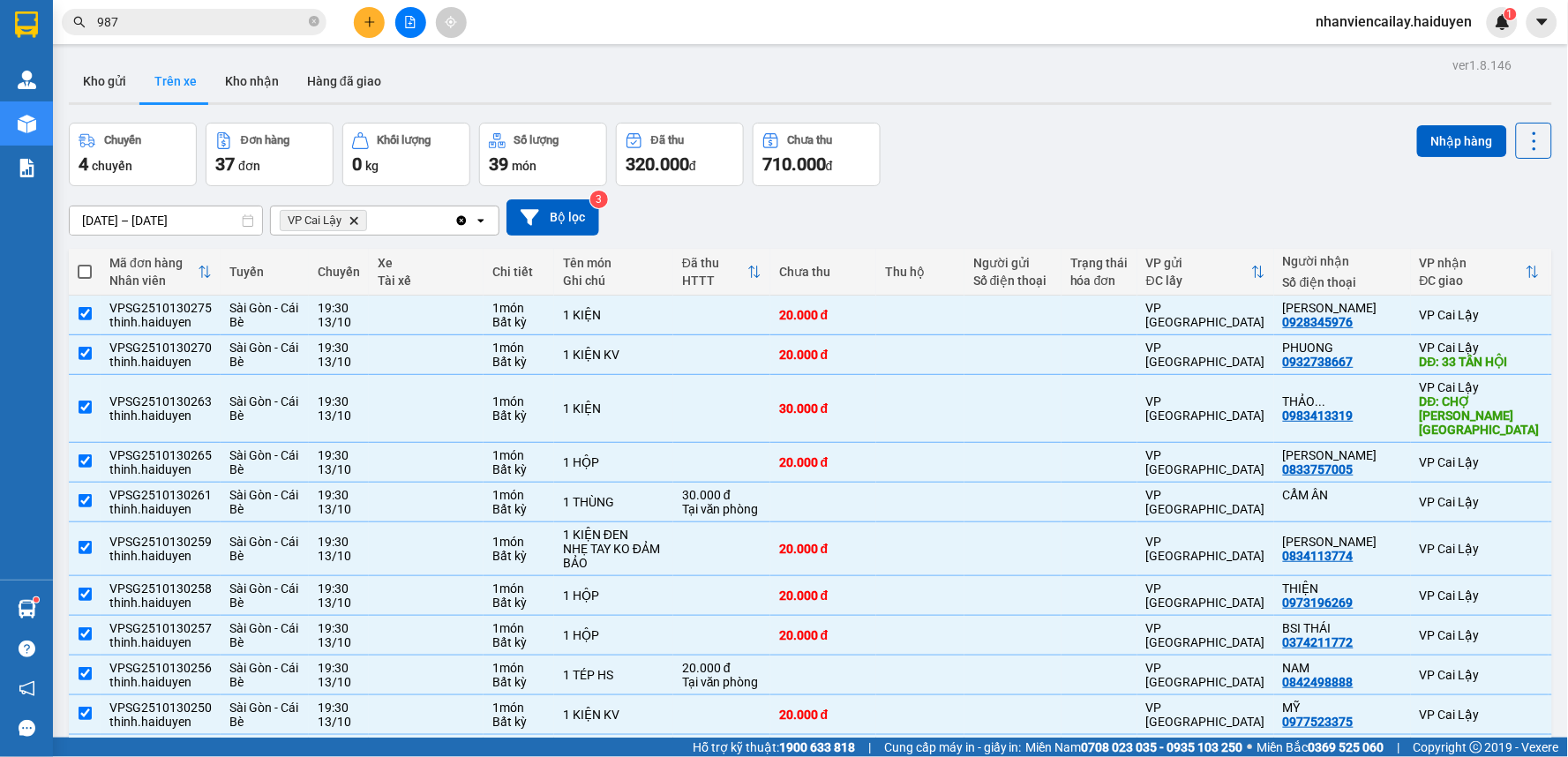
checkbox input "true"
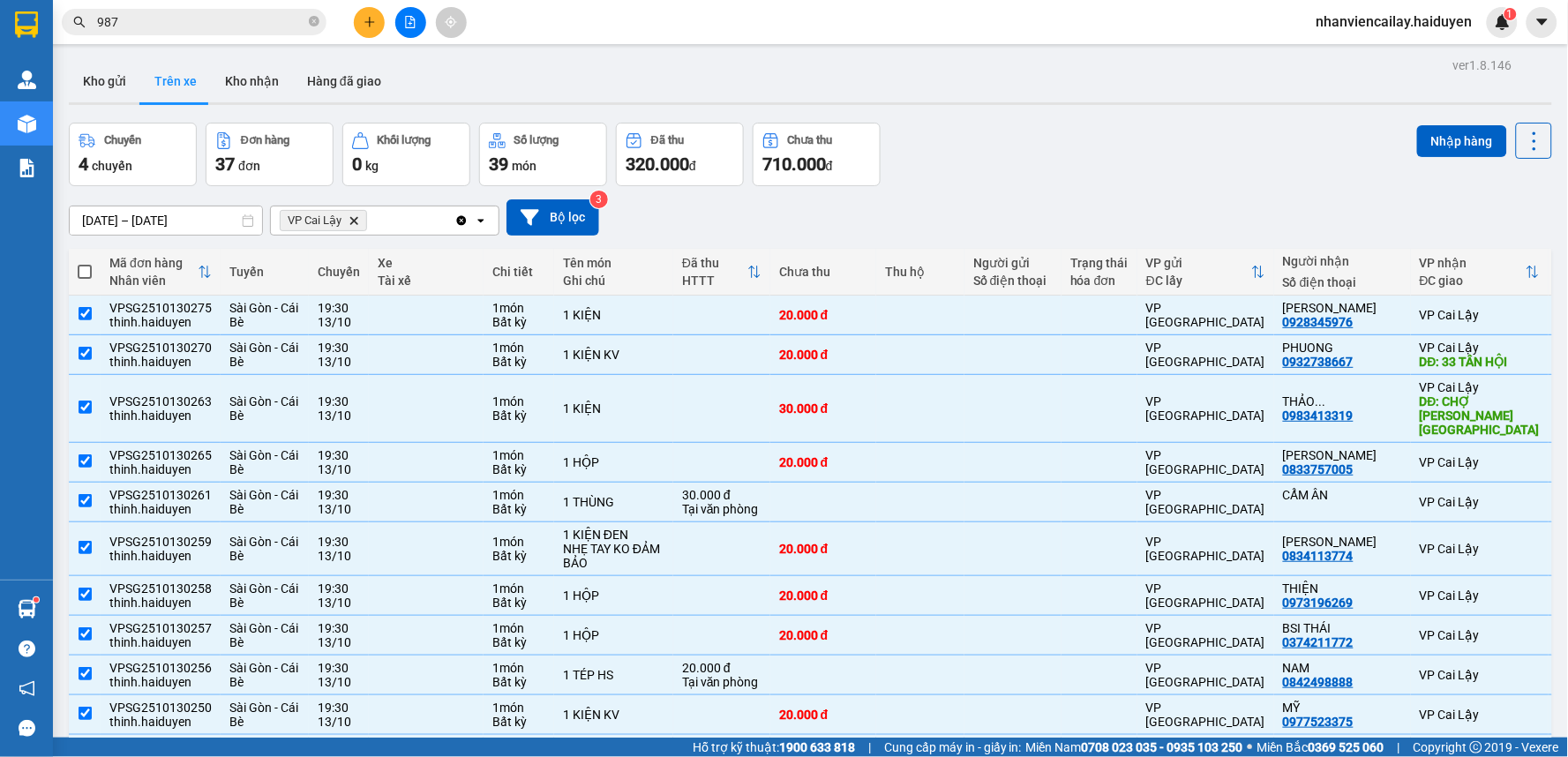
checkbox input "true"
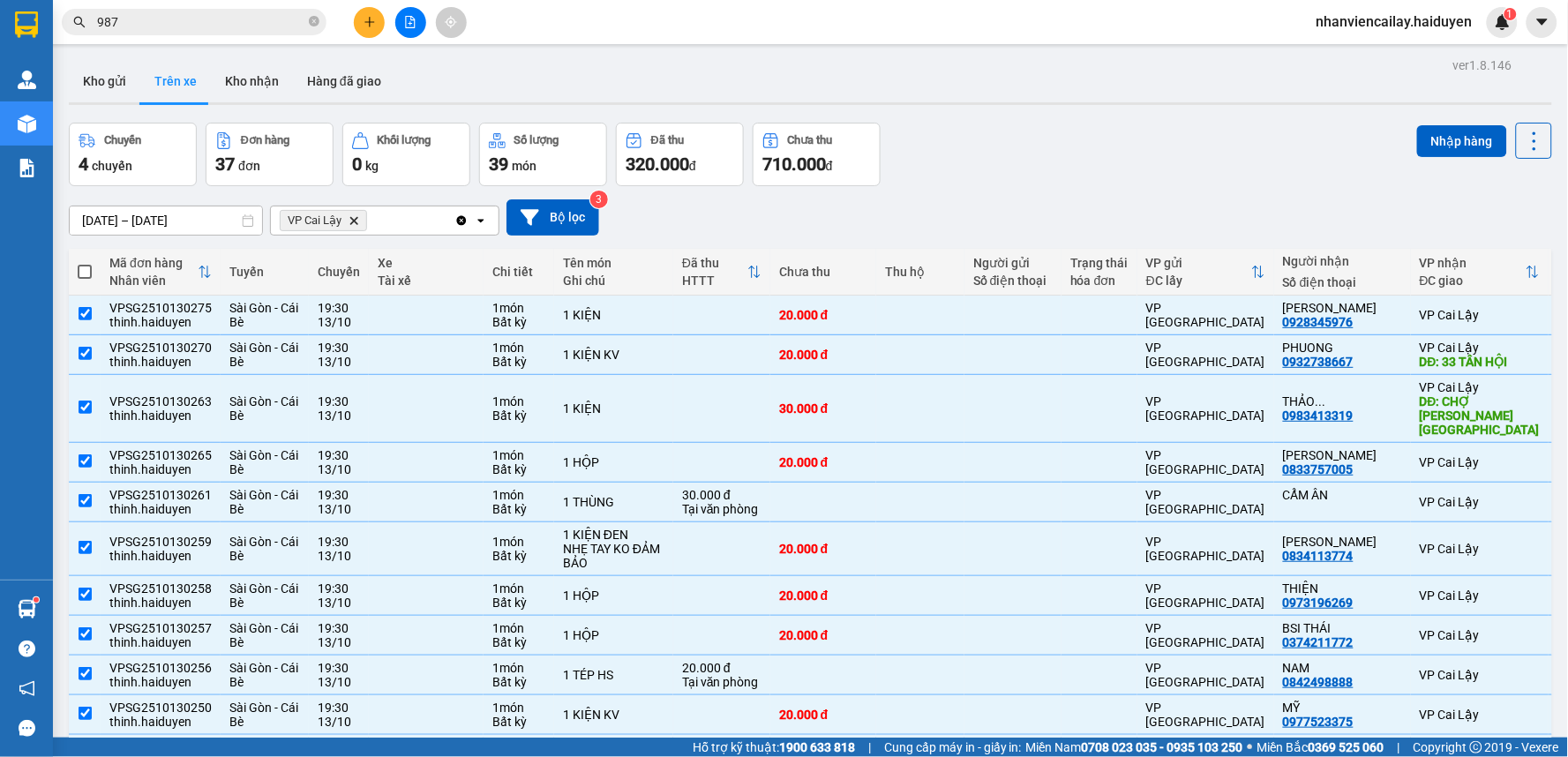
checkbox input "true"
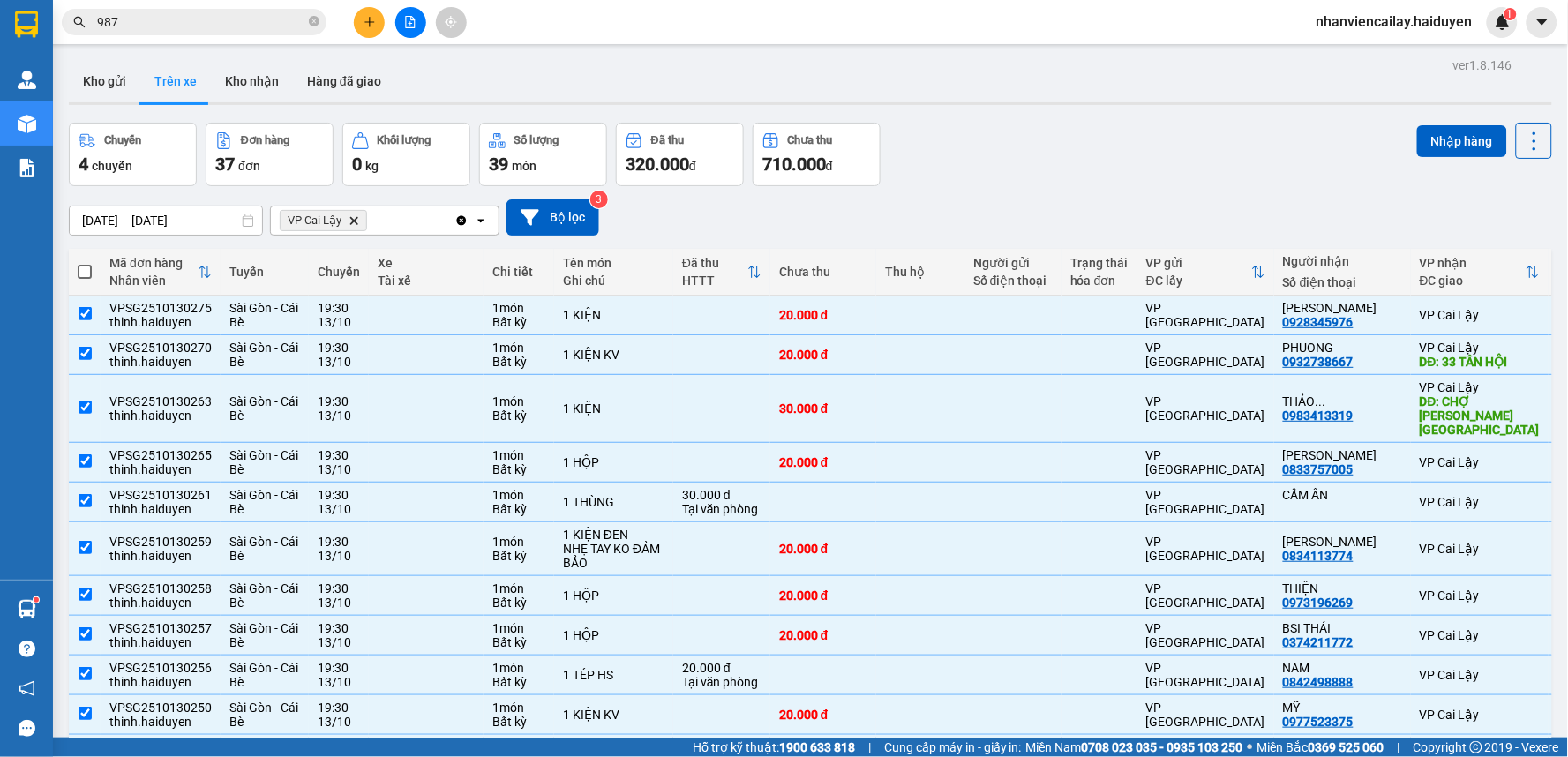
checkbox input "true"
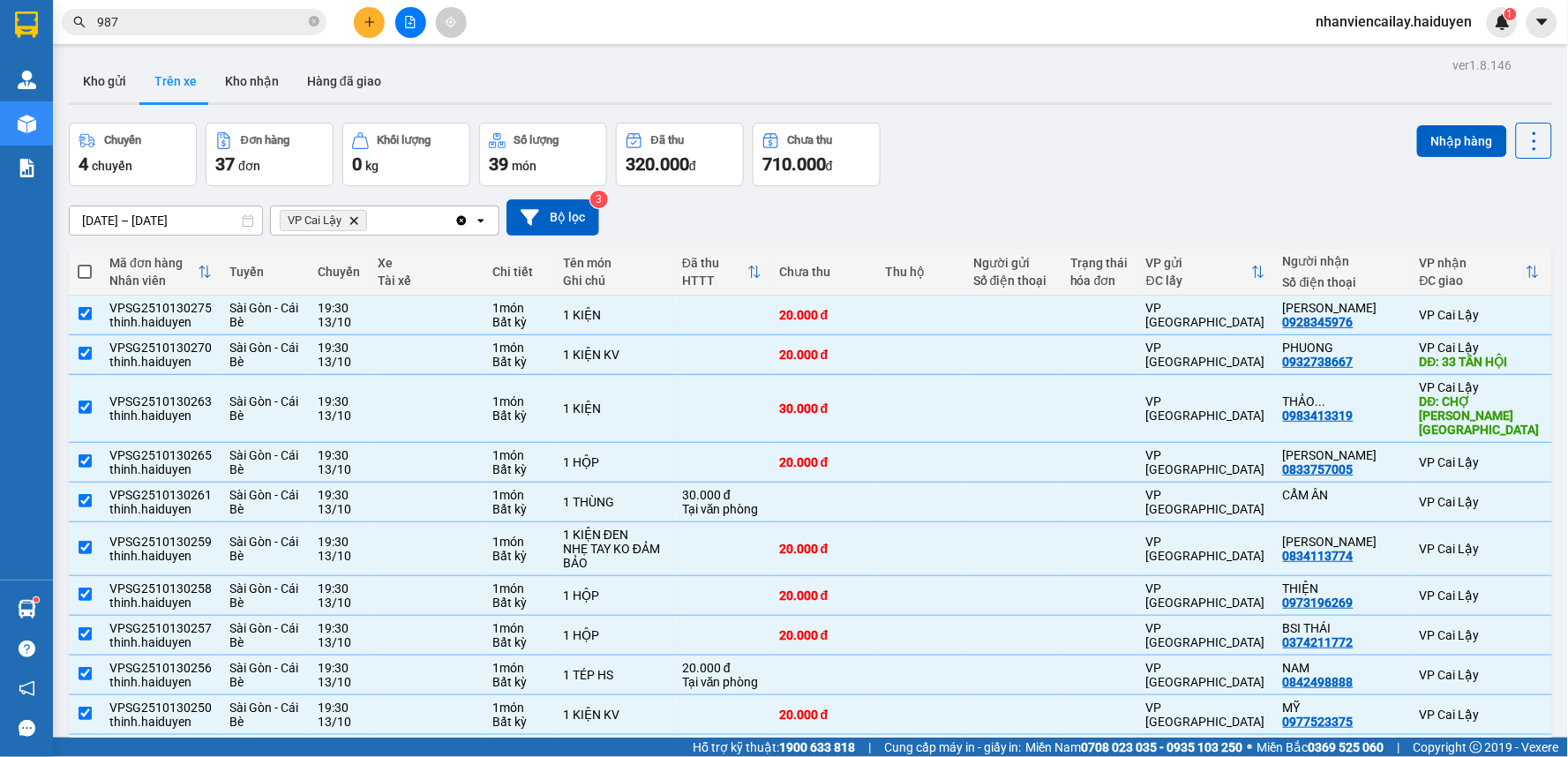
checkbox input "true"
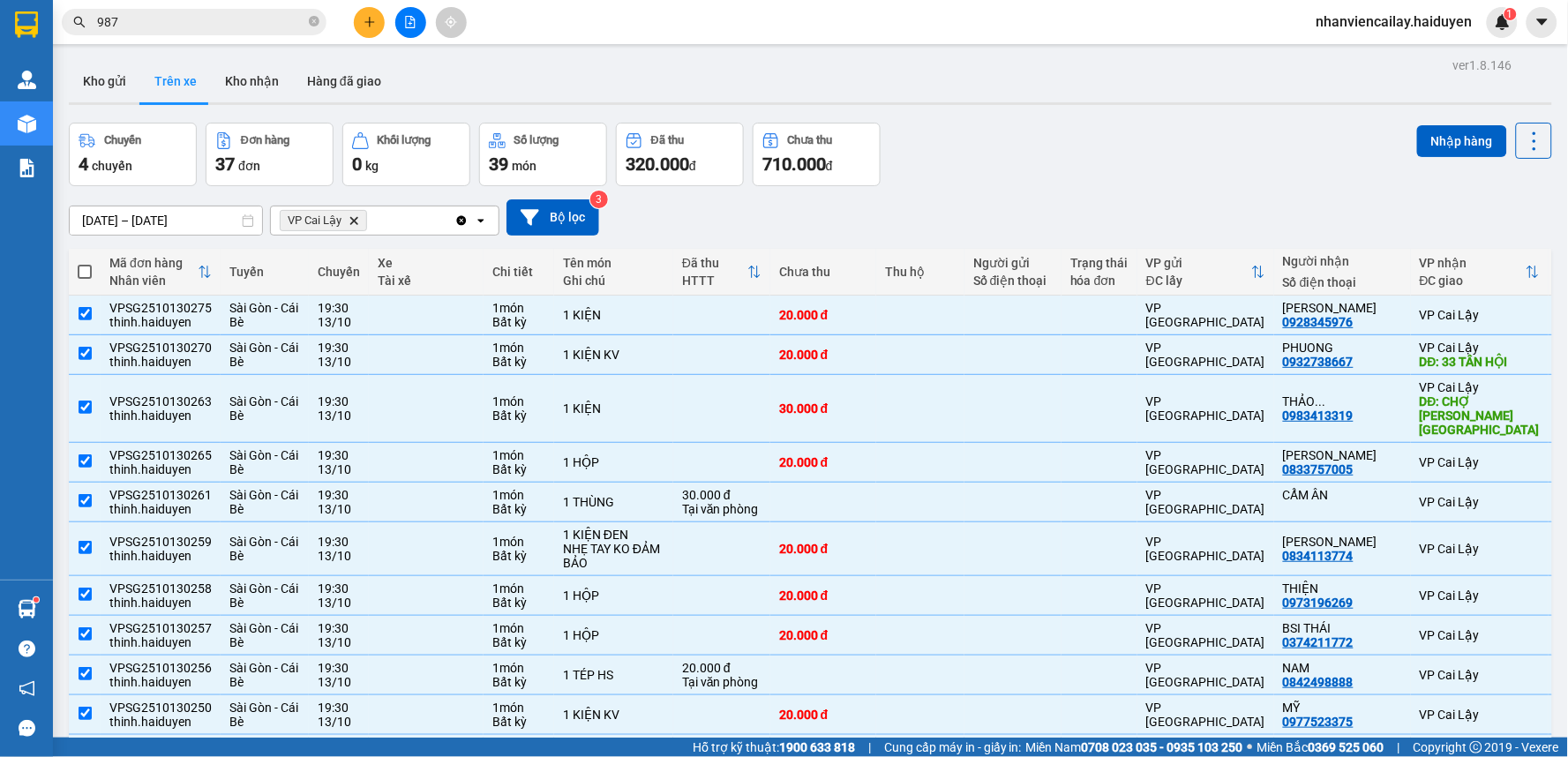
checkbox input "true"
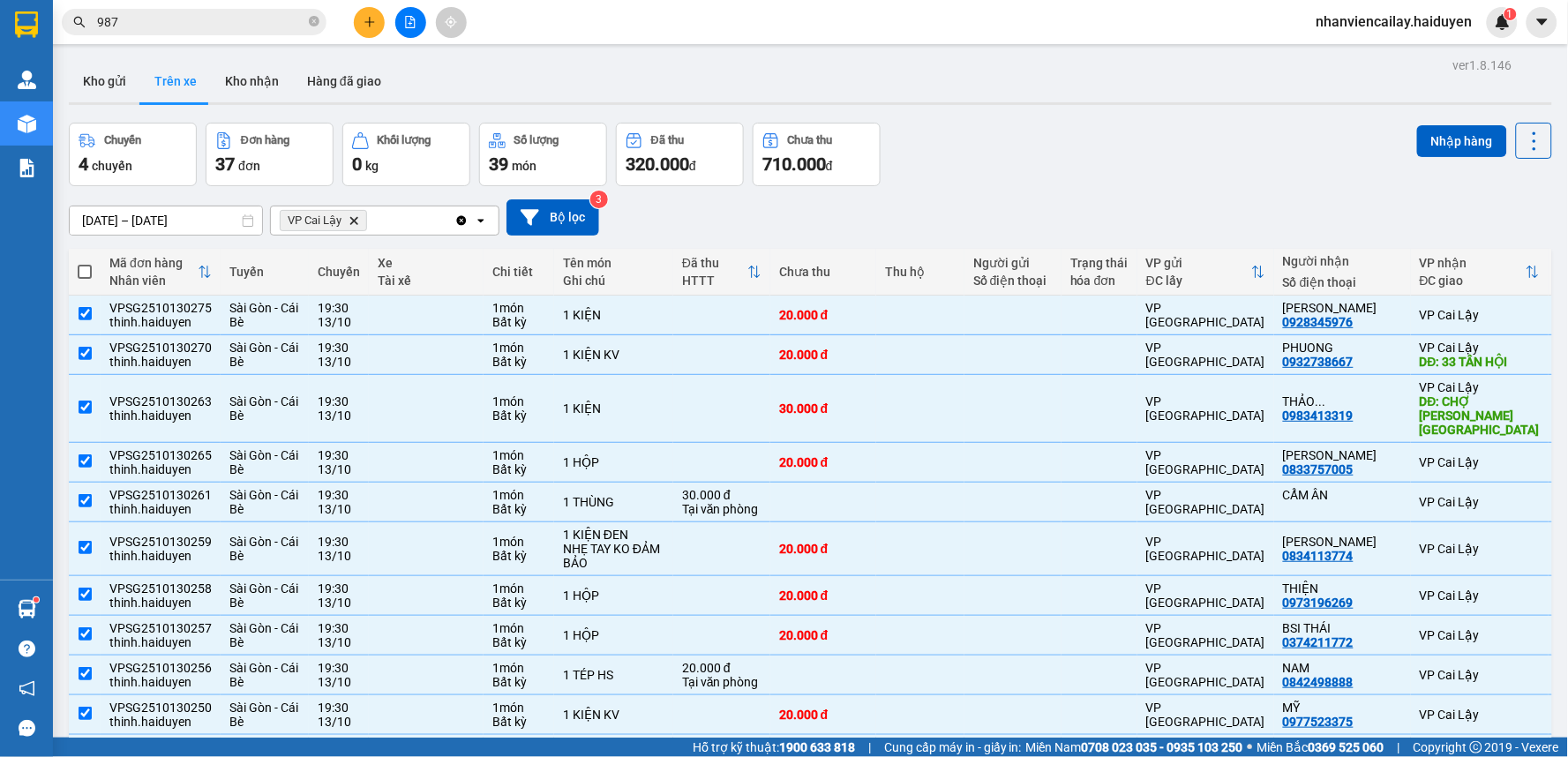
checkbox input "true"
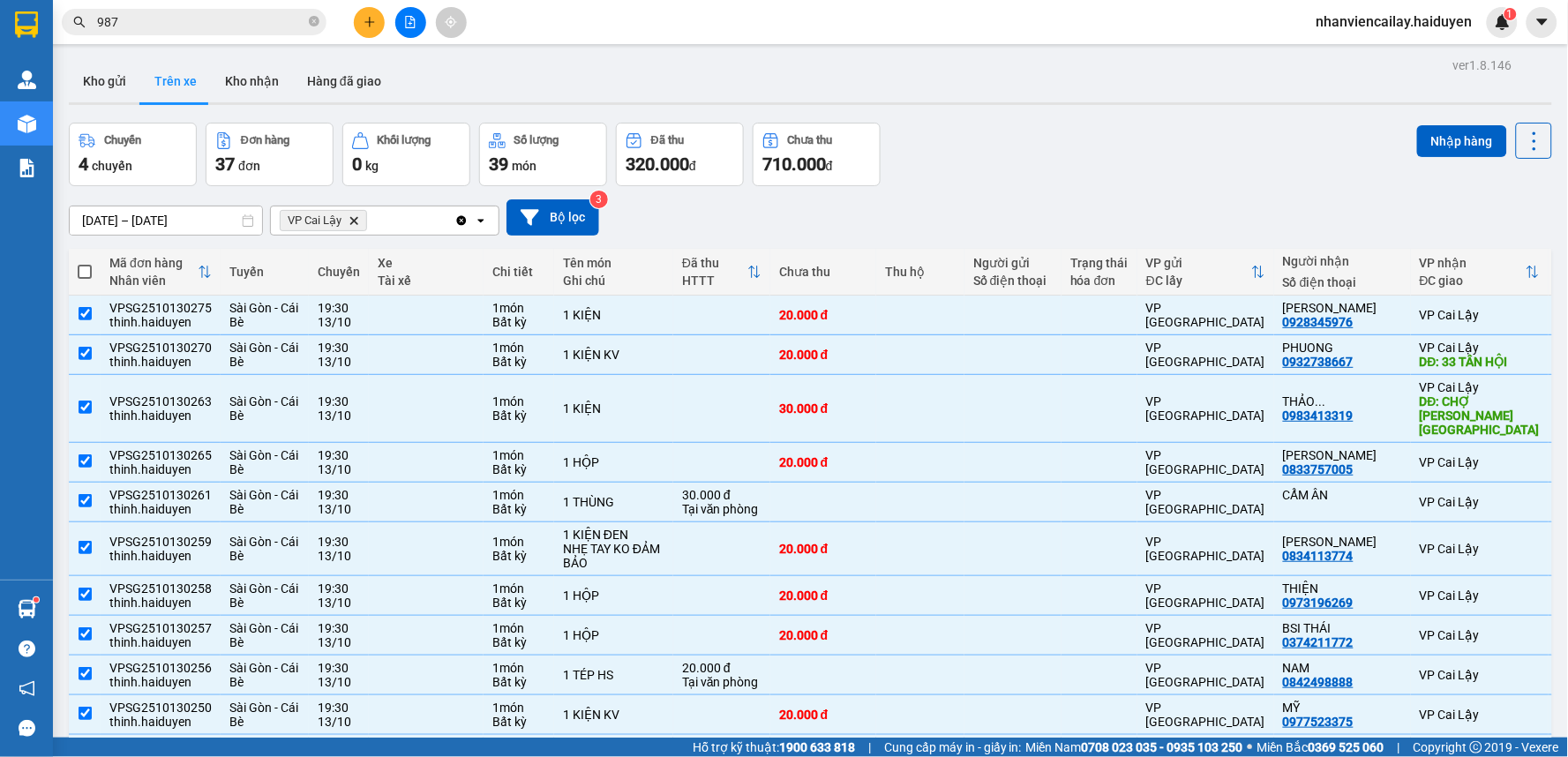
checkbox input "true"
click at [84, 270] on span at bounding box center [84, 271] width 14 height 14
click at [84, 262] on input "checkbox" at bounding box center [84, 262] width 0 height 0
checkbox input "false"
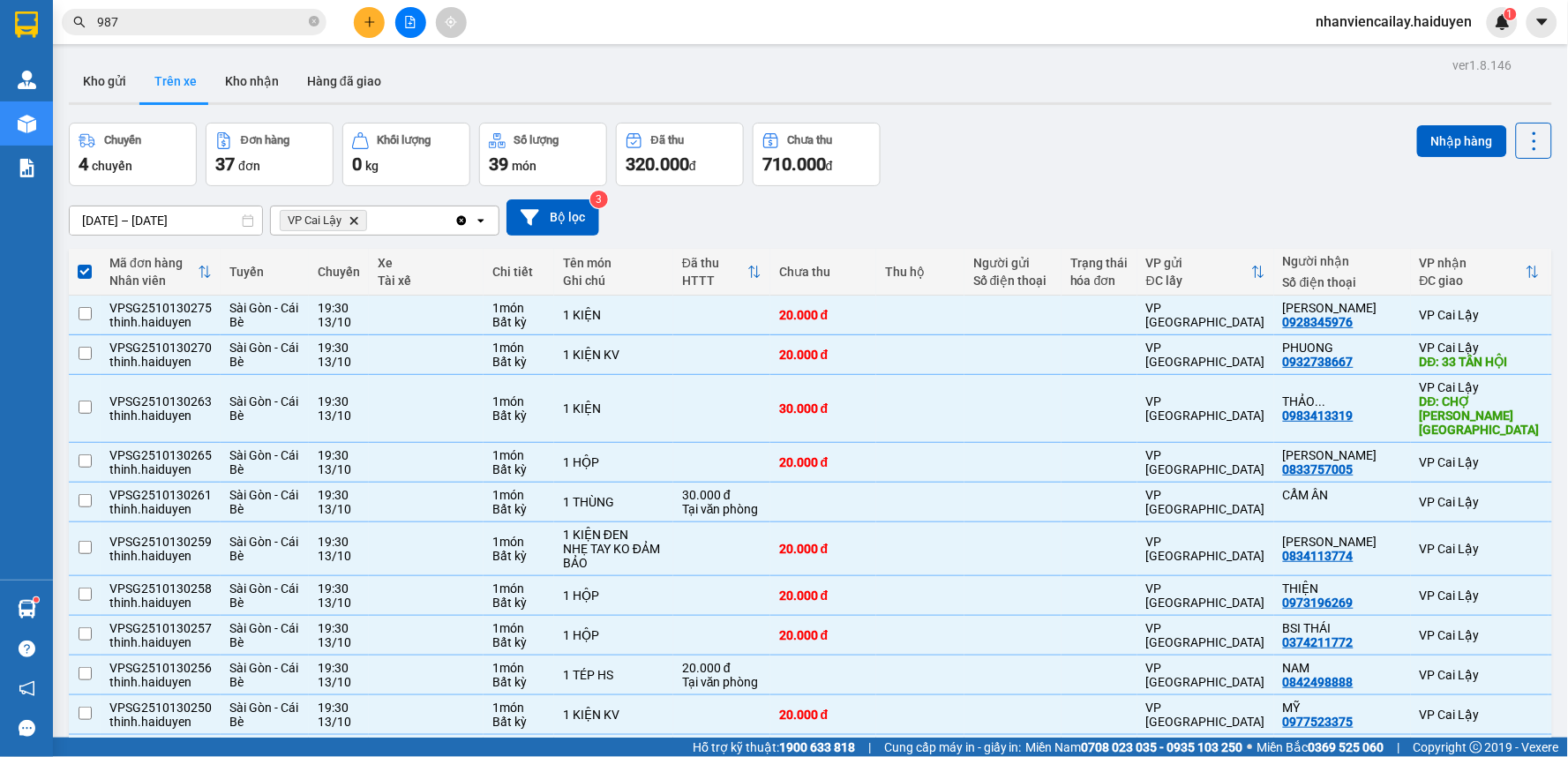
checkbox input "false"
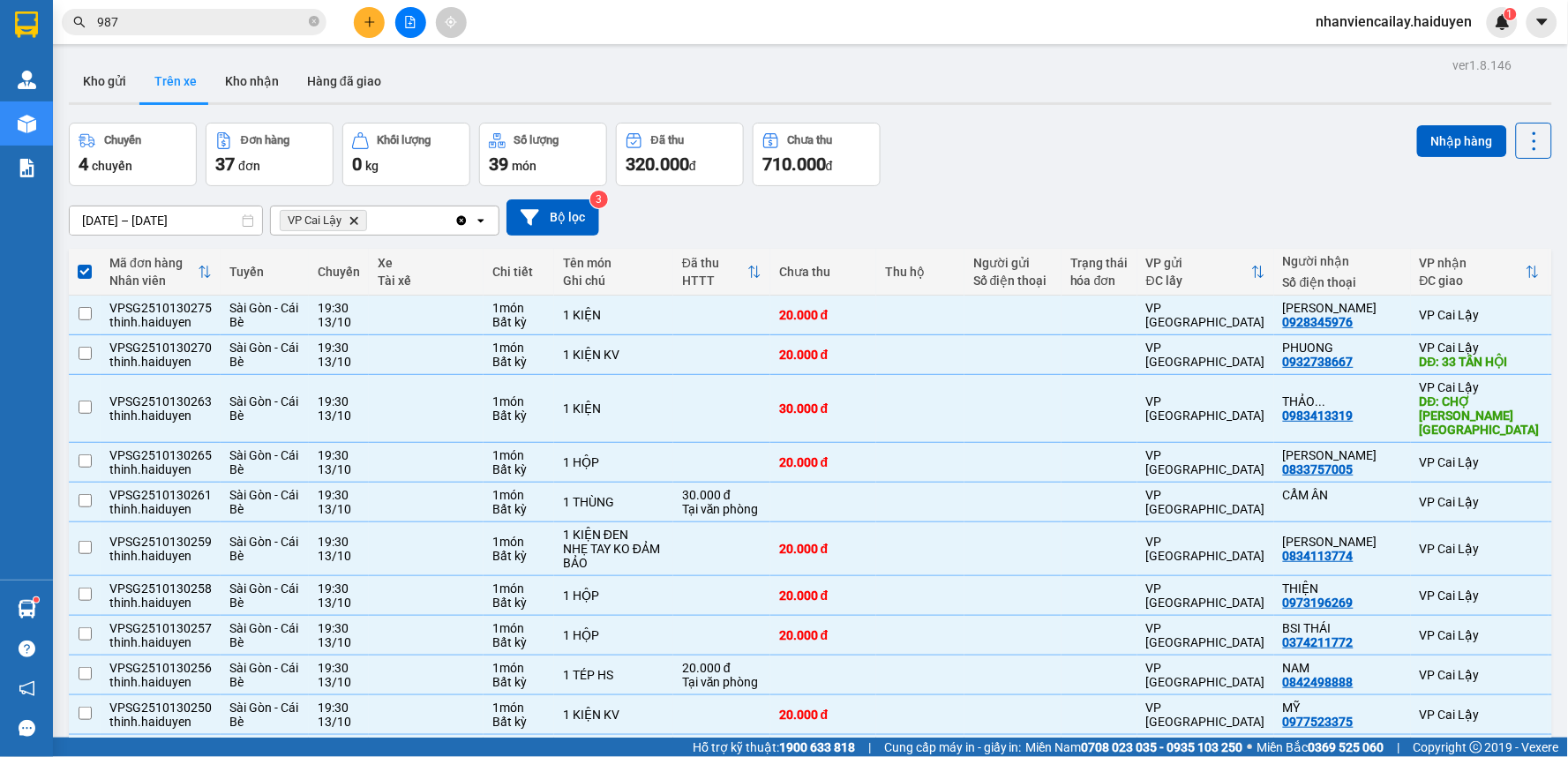
checkbox input "false"
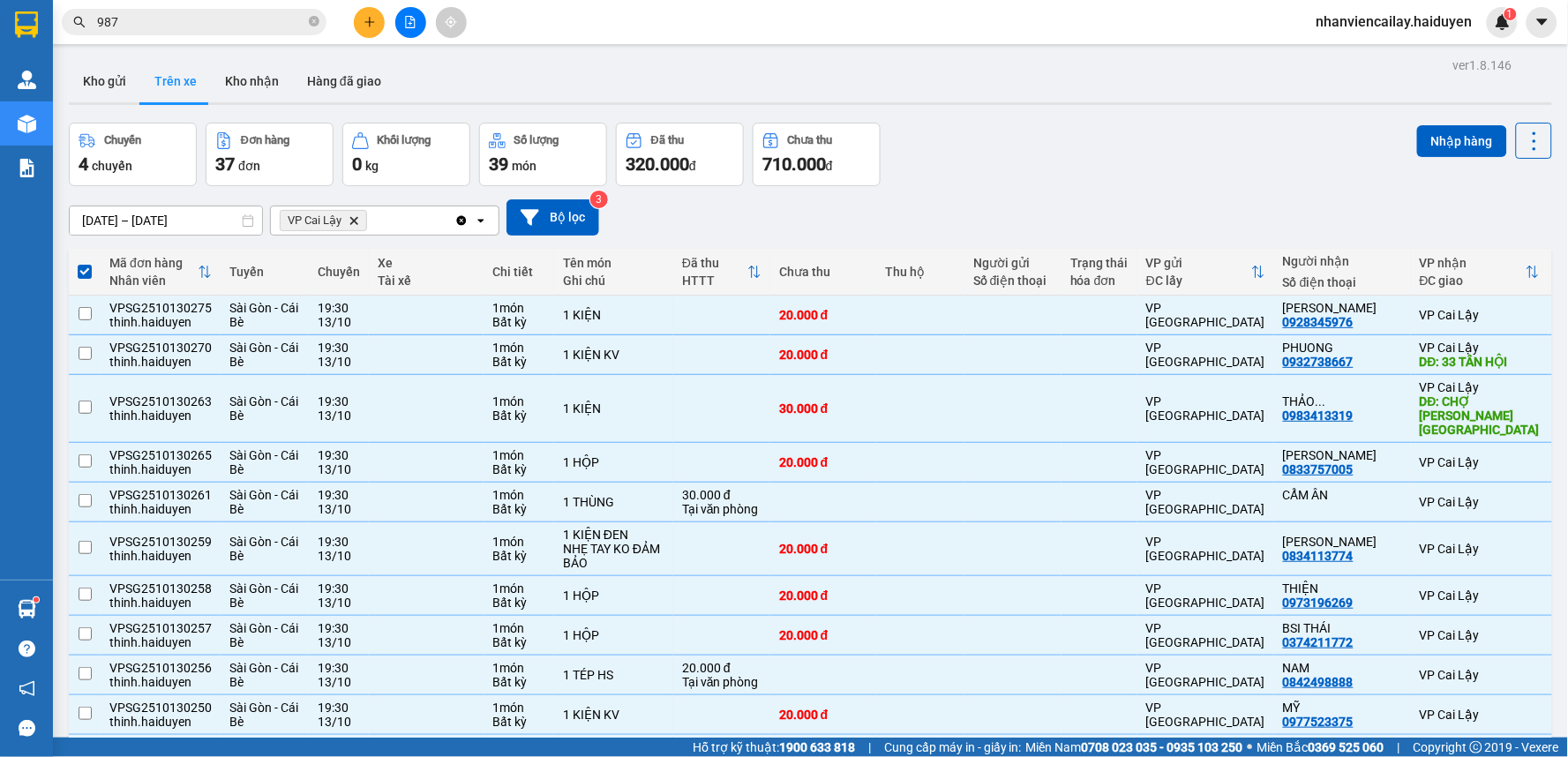
checkbox input "false"
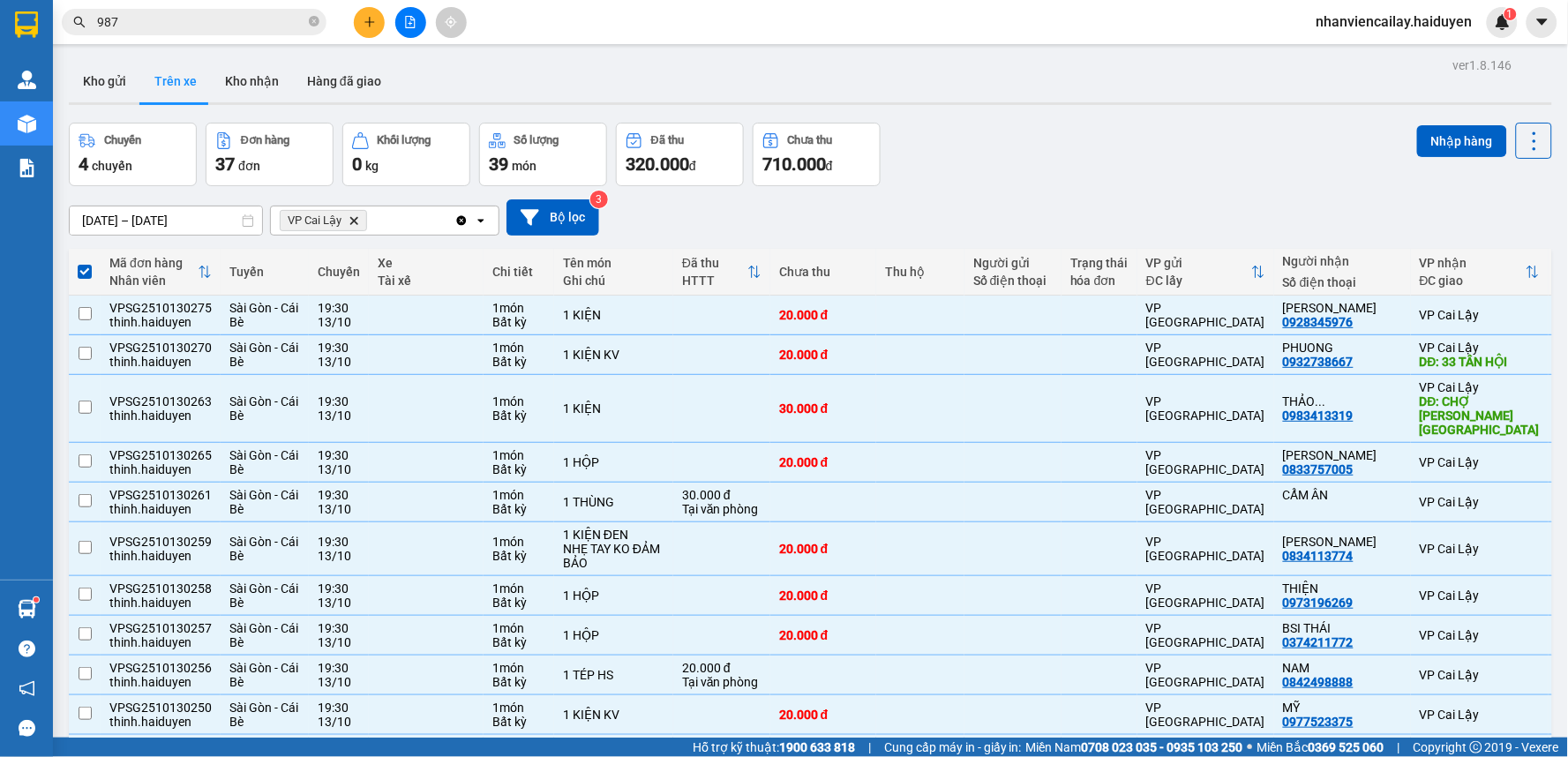
checkbox input "false"
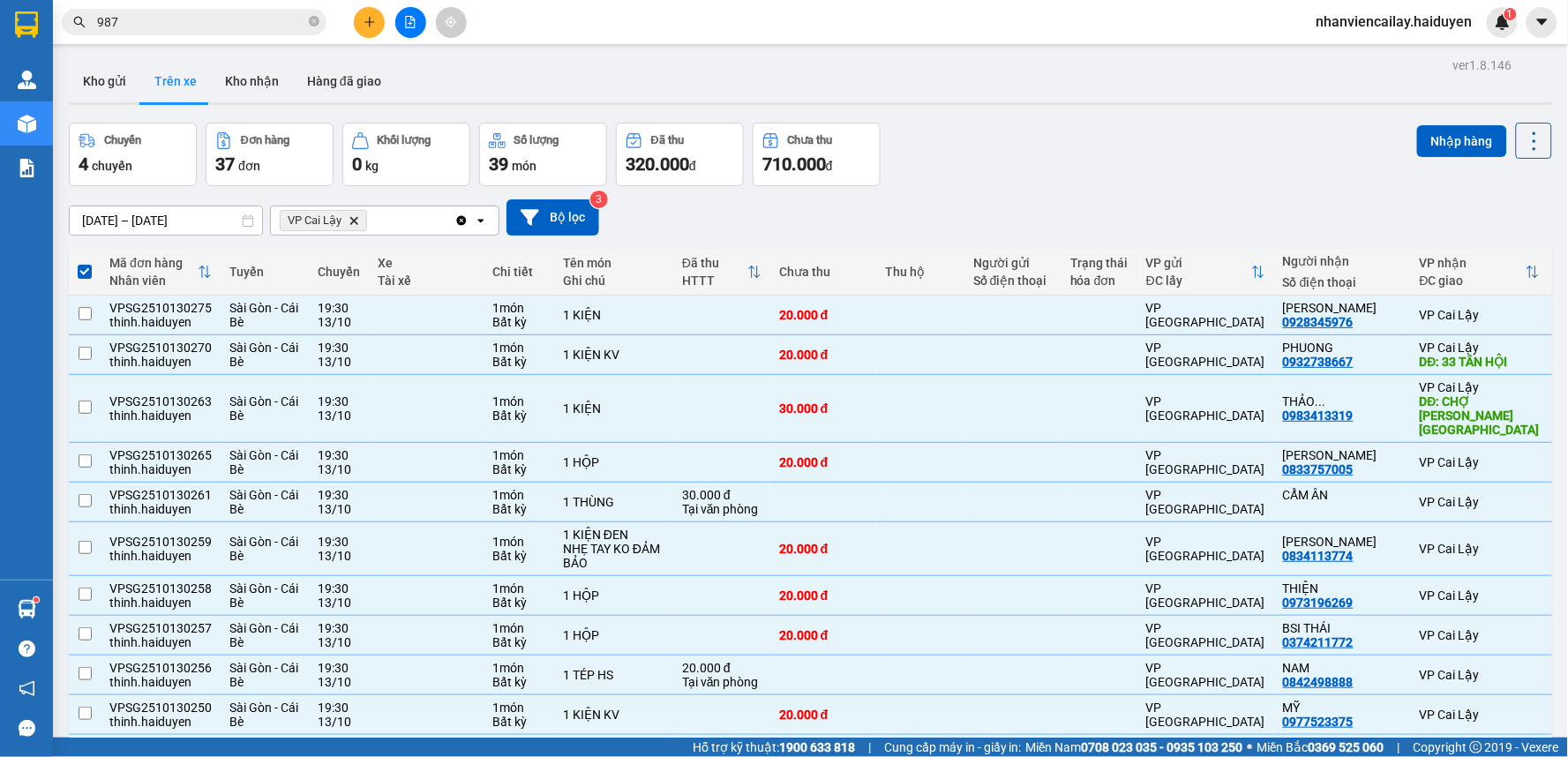
checkbox input "false"
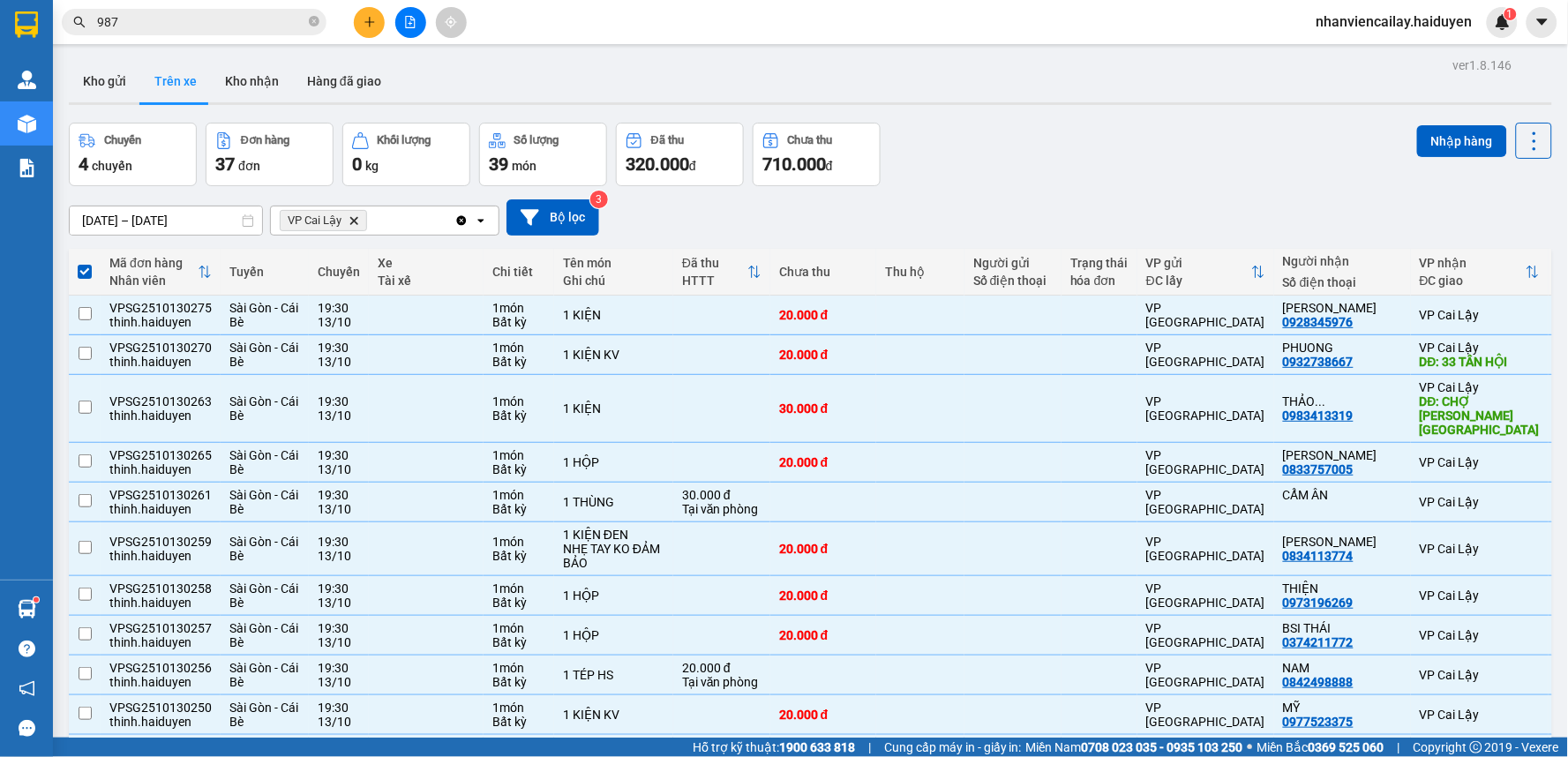
checkbox input "false"
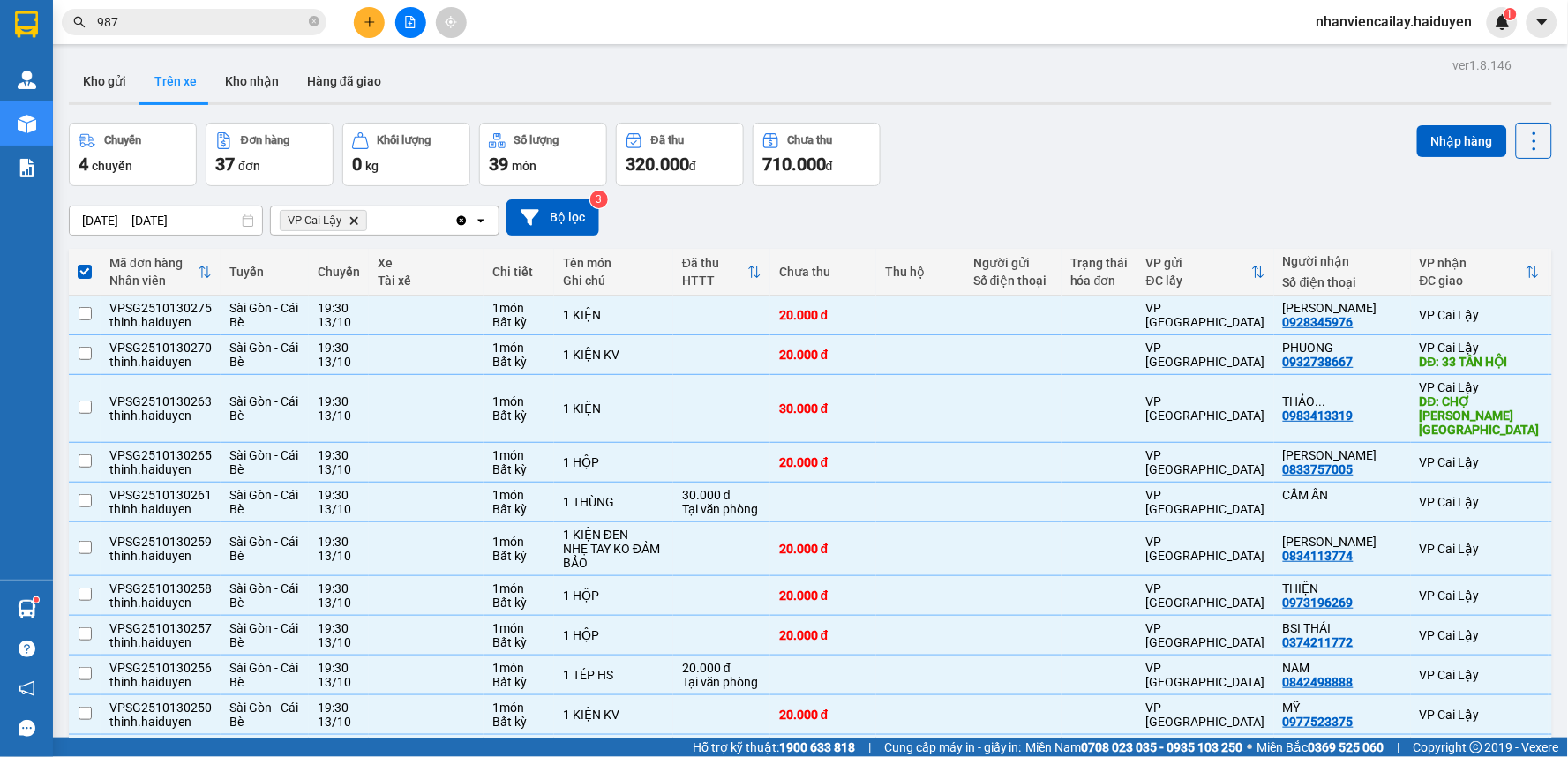
checkbox input "false"
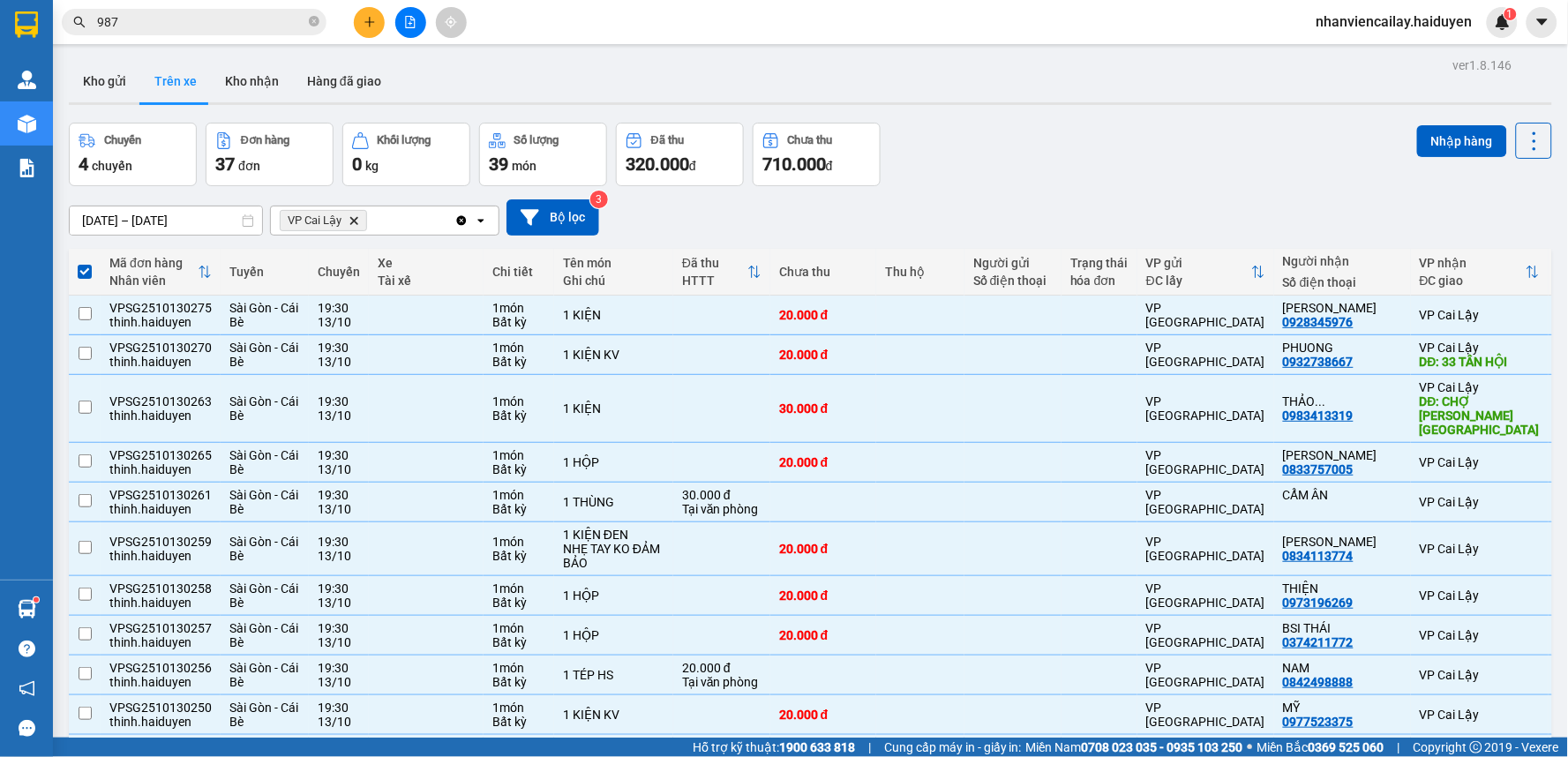
checkbox input "false"
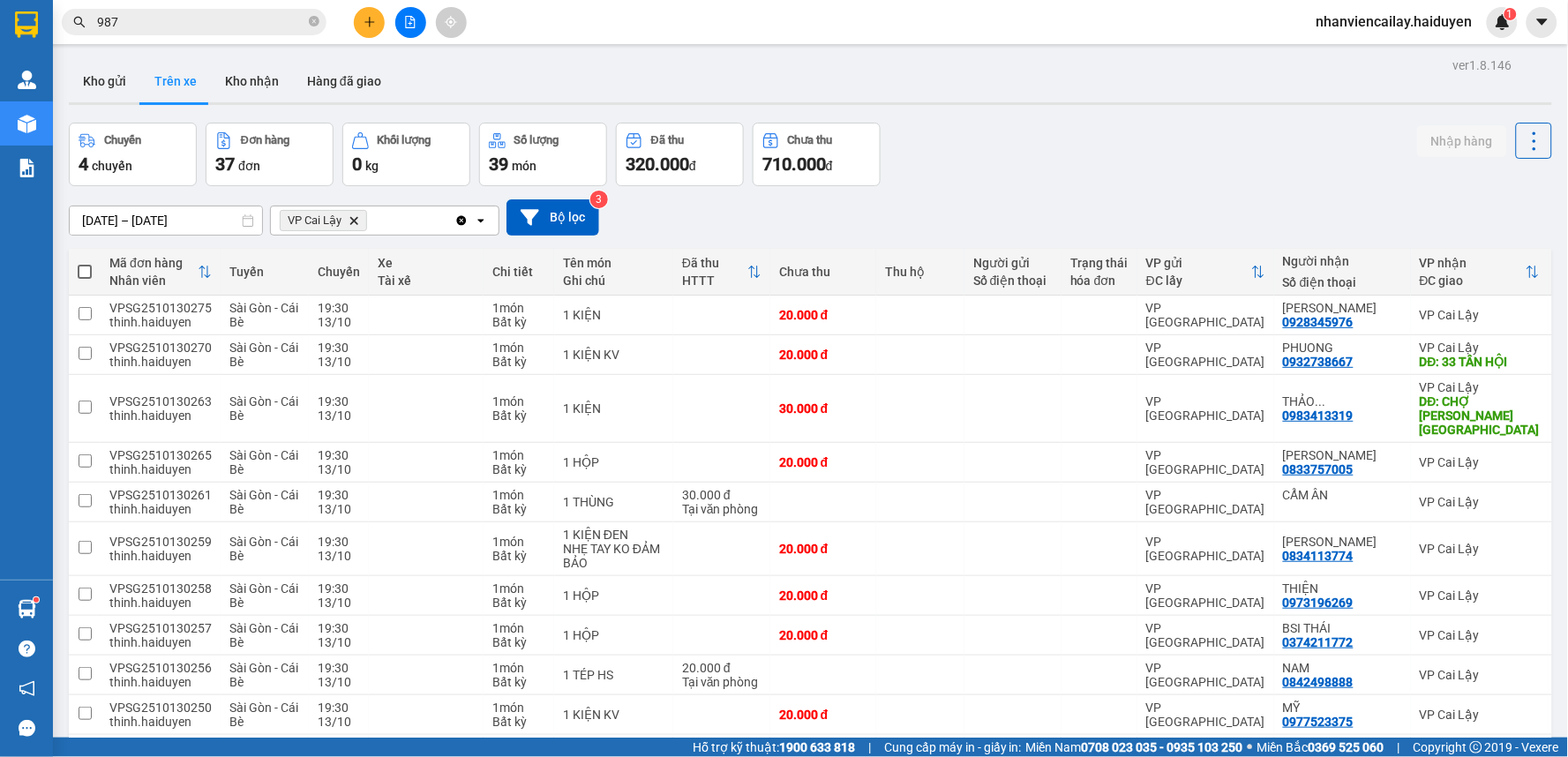
click at [997, 177] on div "Chuyến 4 chuyến Đơn hàng 37 đơn Khối lượng 0 kg Số lượng 39 món Đã thu 320.000 …" at bounding box center [810, 154] width 1483 height 64
click at [370, 24] on icon "plus" at bounding box center [369, 22] width 13 height 13
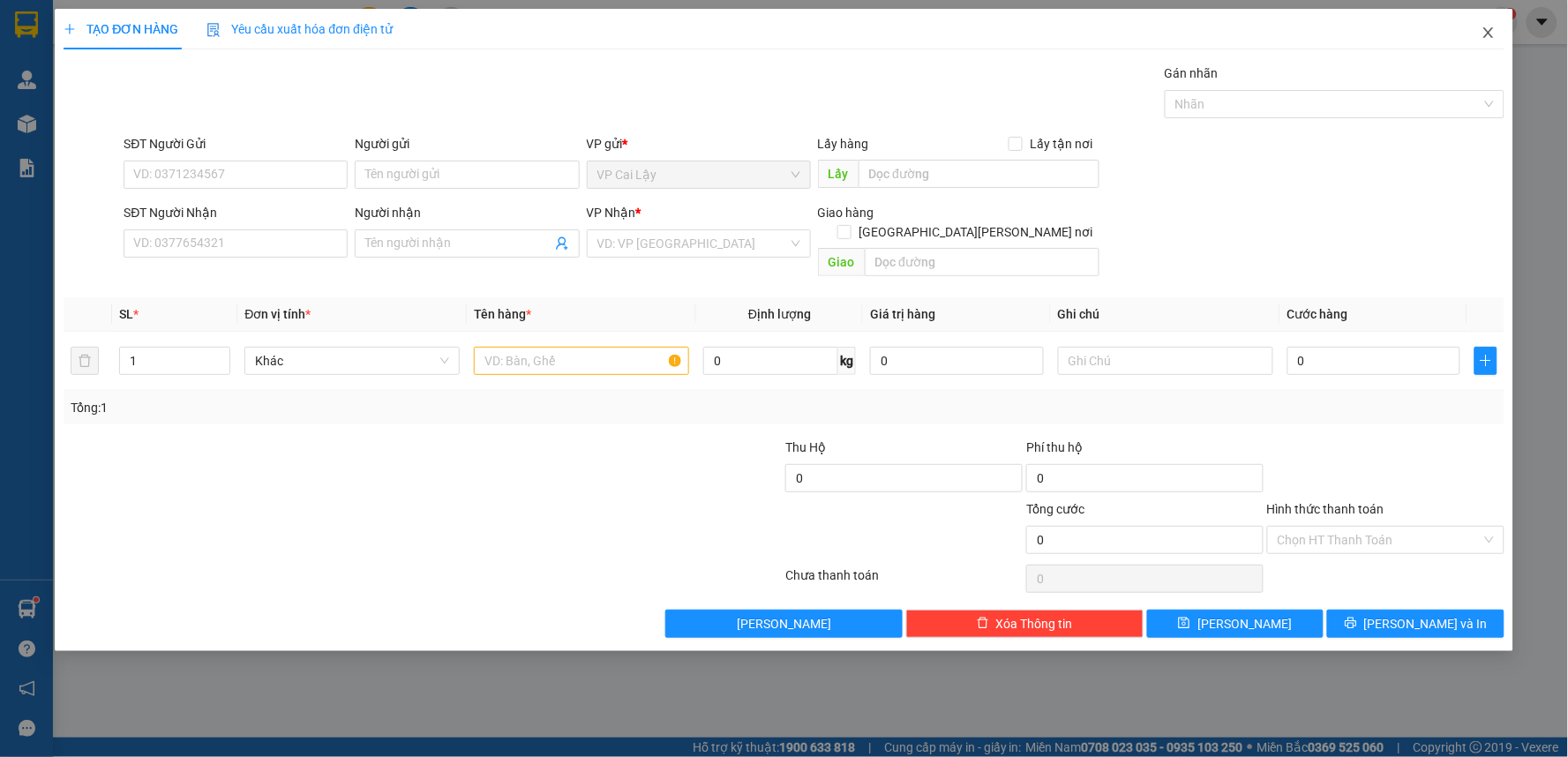
click at [1488, 28] on icon "close" at bounding box center [1488, 32] width 14 height 14
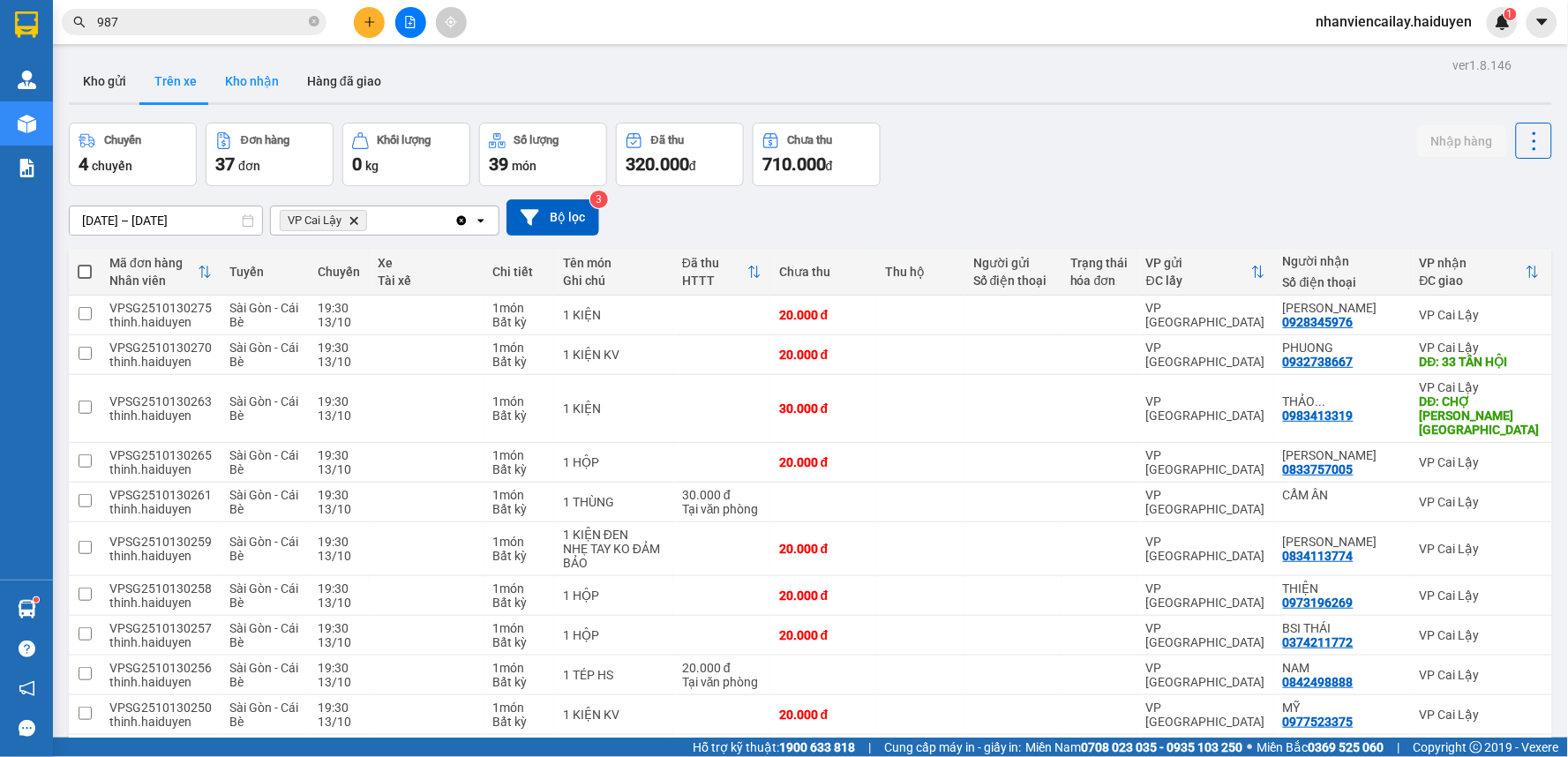
click at [244, 75] on button "Kho nhận" at bounding box center [252, 80] width 82 height 42
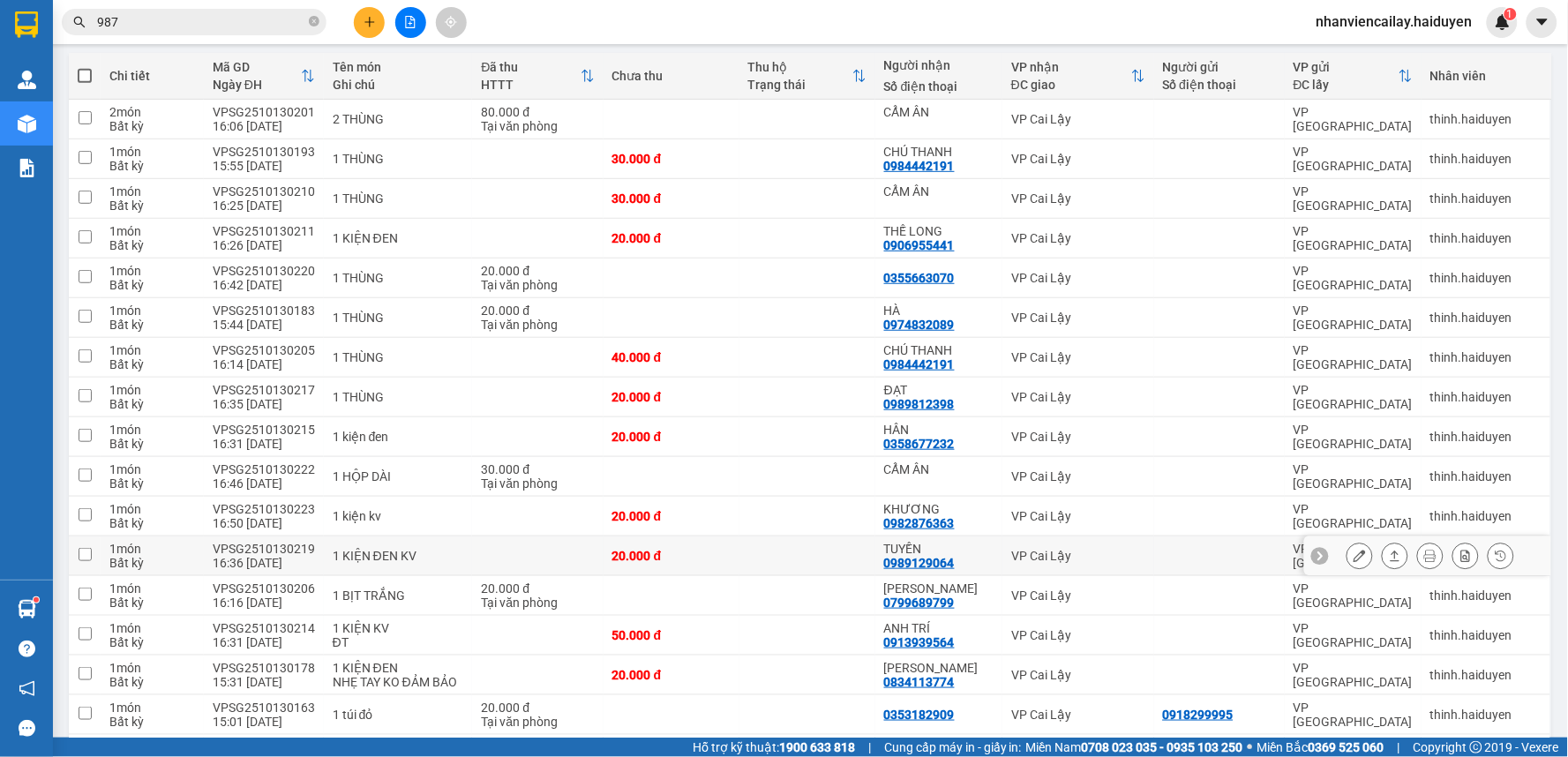
scroll to position [294, 0]
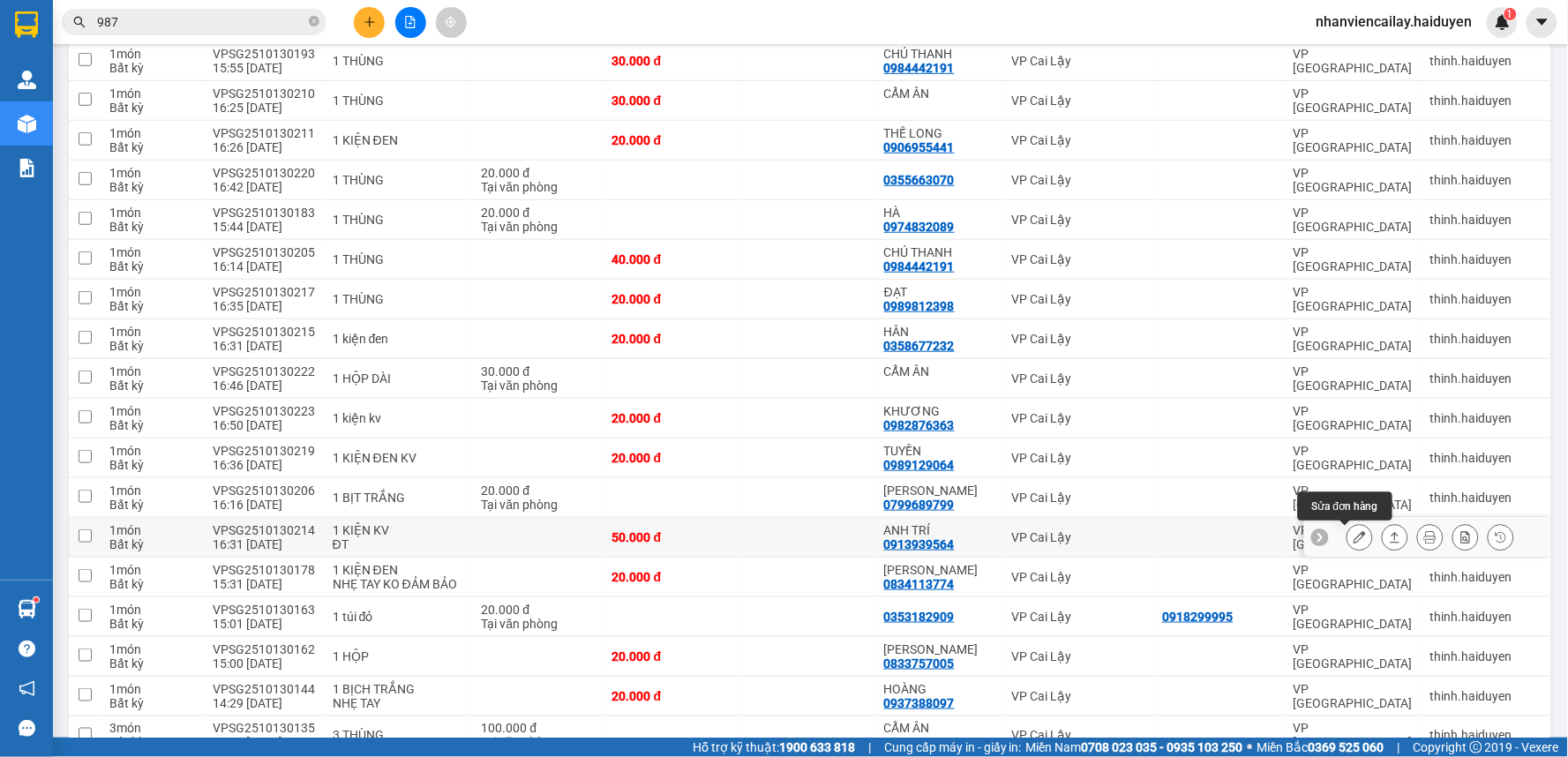
click at [1354, 544] on icon at bounding box center [1359, 537] width 13 height 13
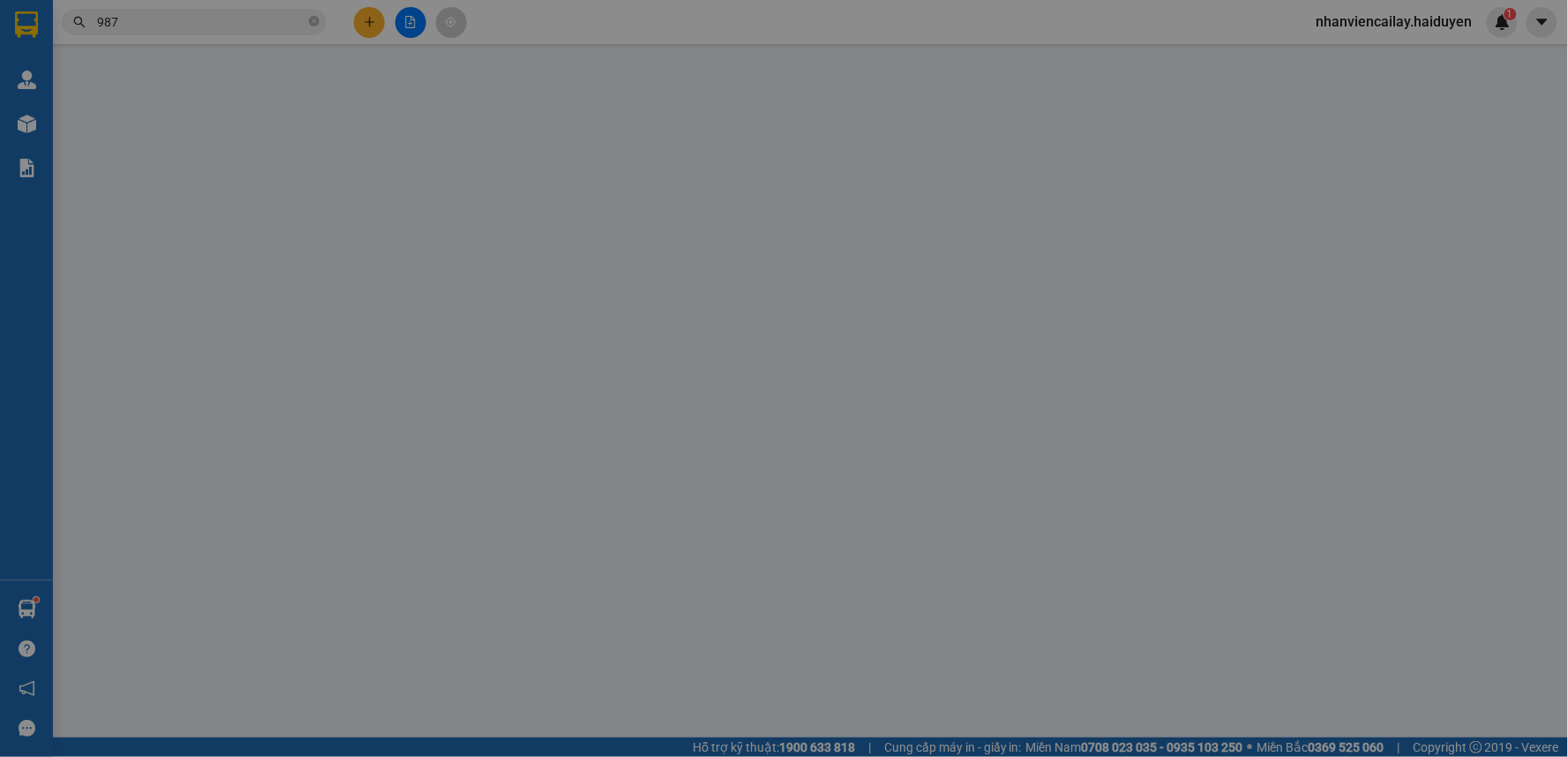
type input "0913939564"
type input "ANH TRÍ"
type input "0"
type input "50.000"
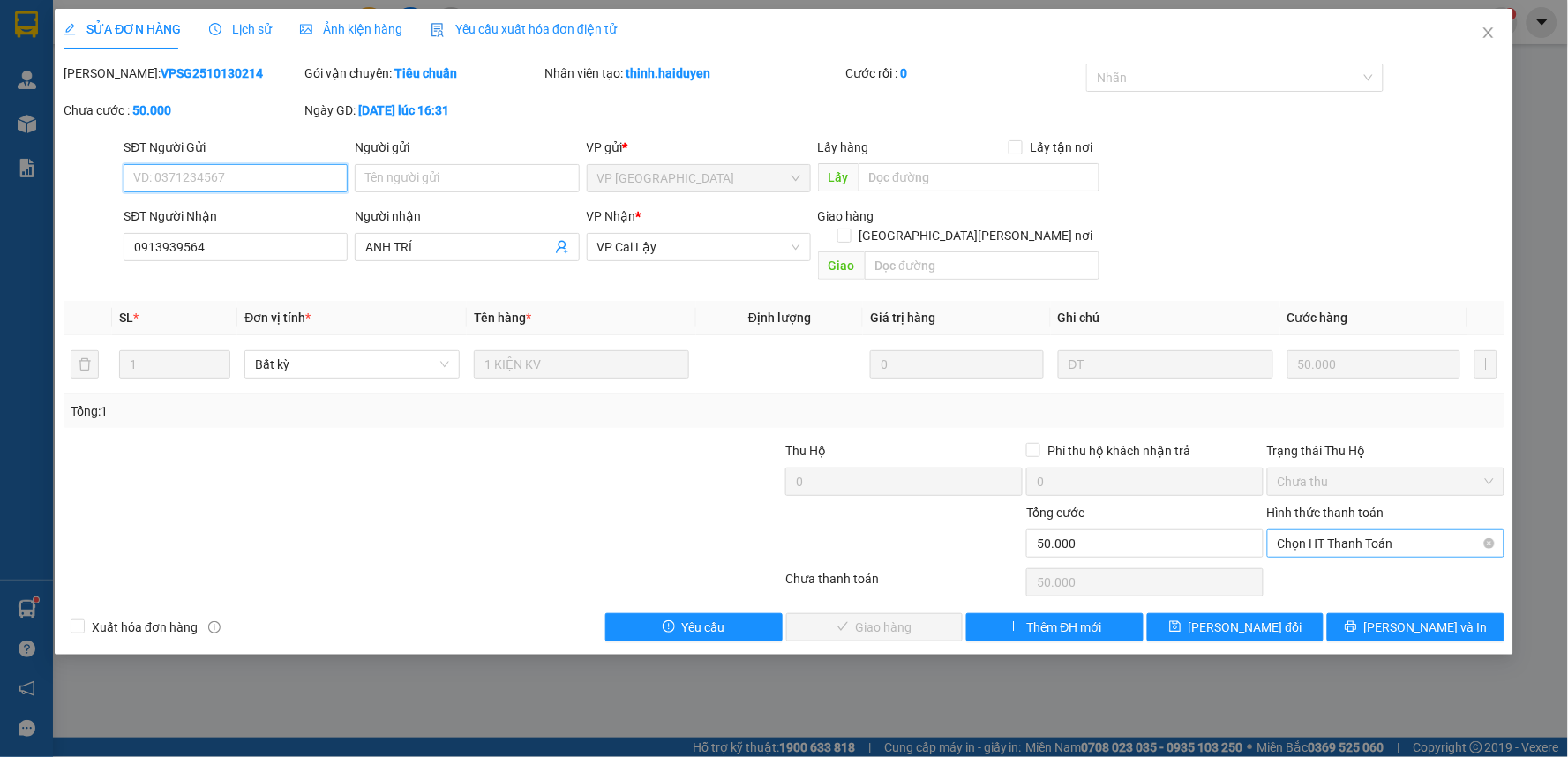
click at [1309, 530] on span "Chọn HT Thanh Toán" at bounding box center [1385, 543] width 216 height 26
click at [1306, 559] on div "Tại văn phòng" at bounding box center [1386, 559] width 216 height 20
type input "0"
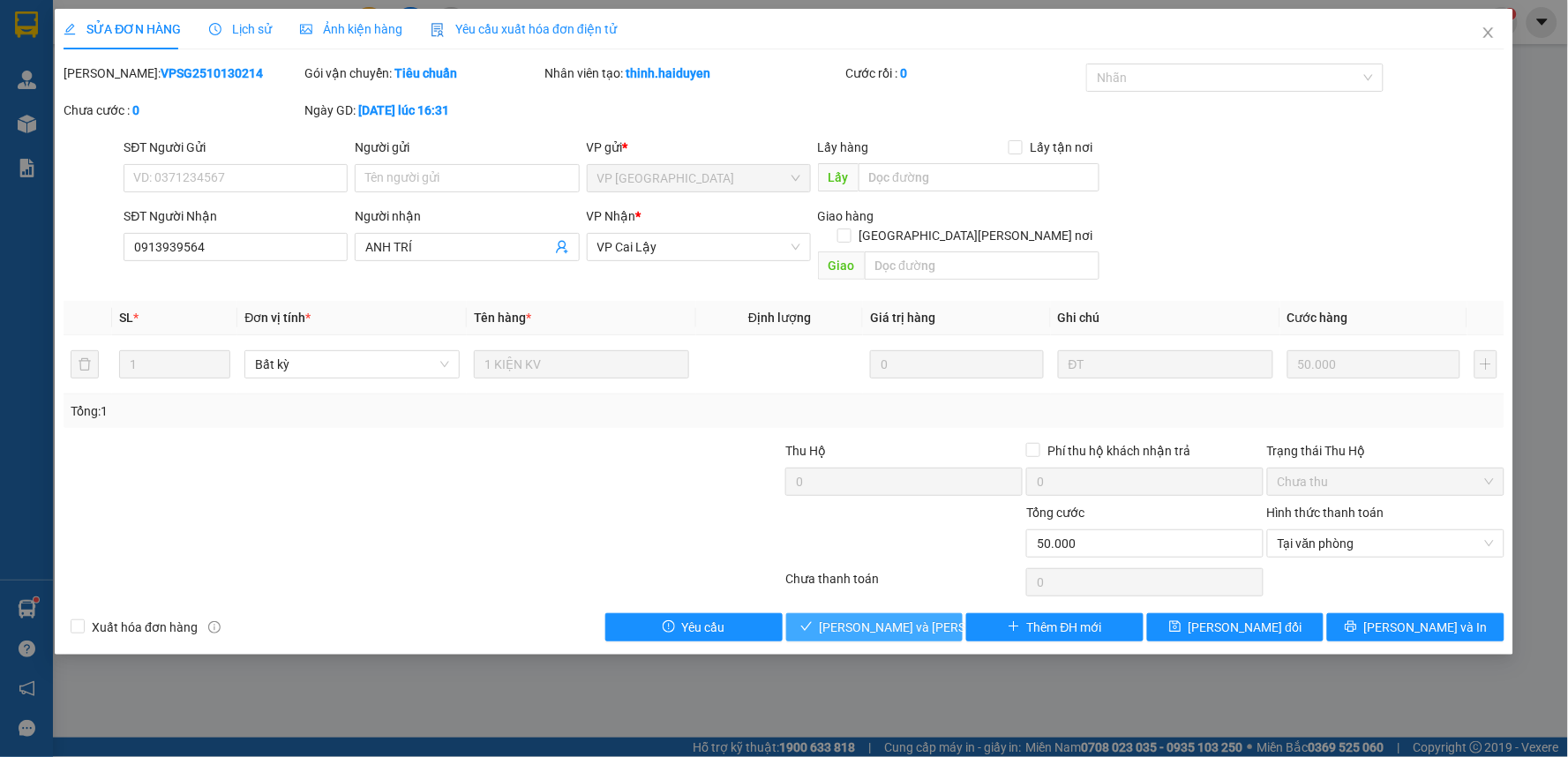
click at [913, 618] on span "[PERSON_NAME] và Giao hàng" at bounding box center [938, 628] width 238 height 20
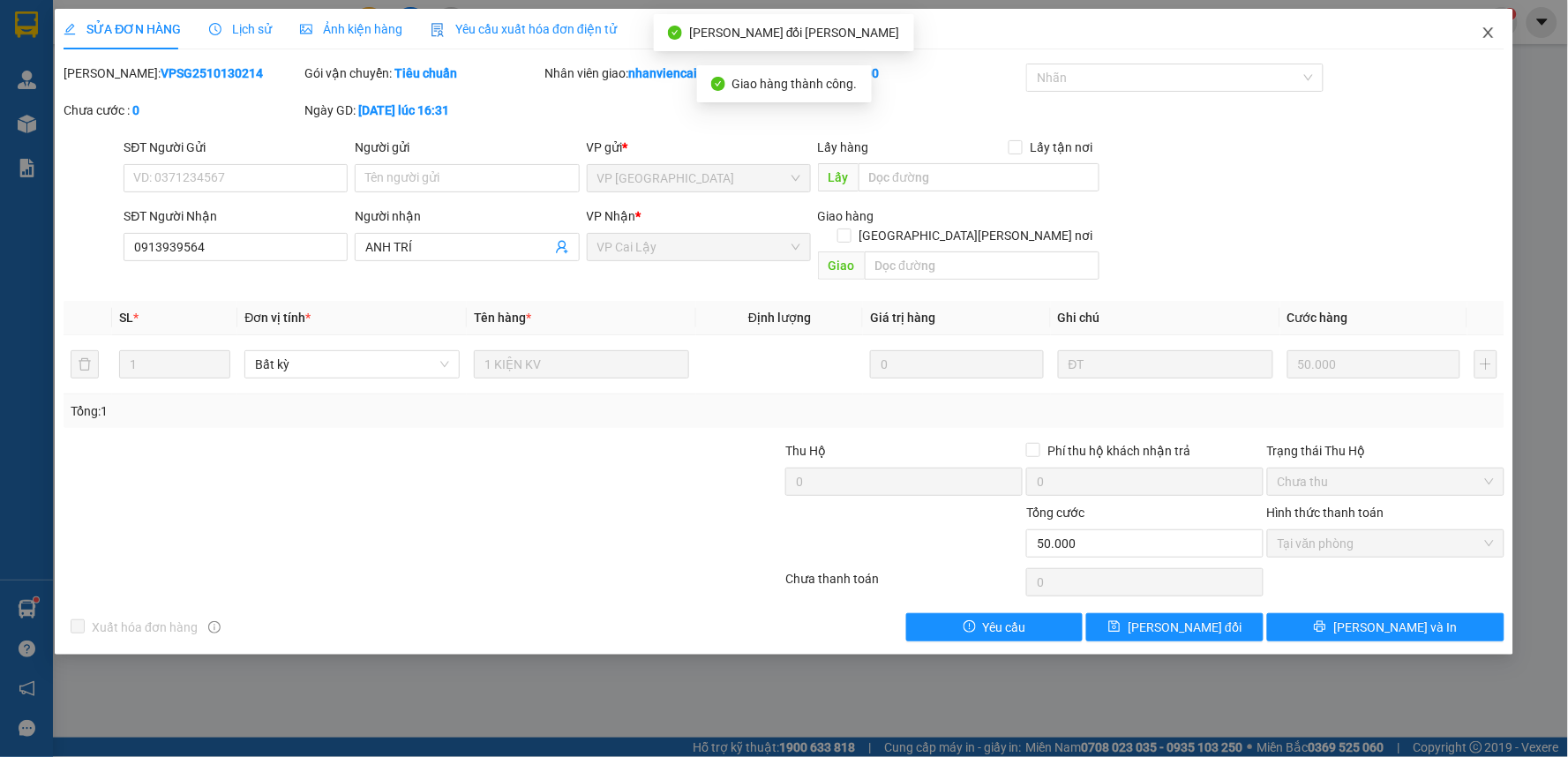
drag, startPoint x: 1480, startPoint y: 38, endPoint x: 1488, endPoint y: 33, distance: 9.4
click at [1481, 36] on span "Close" at bounding box center [1488, 33] width 49 height 49
click at [1488, 33] on div "nhanviencailay.haiduyen 1" at bounding box center [1410, 23] width 215 height 31
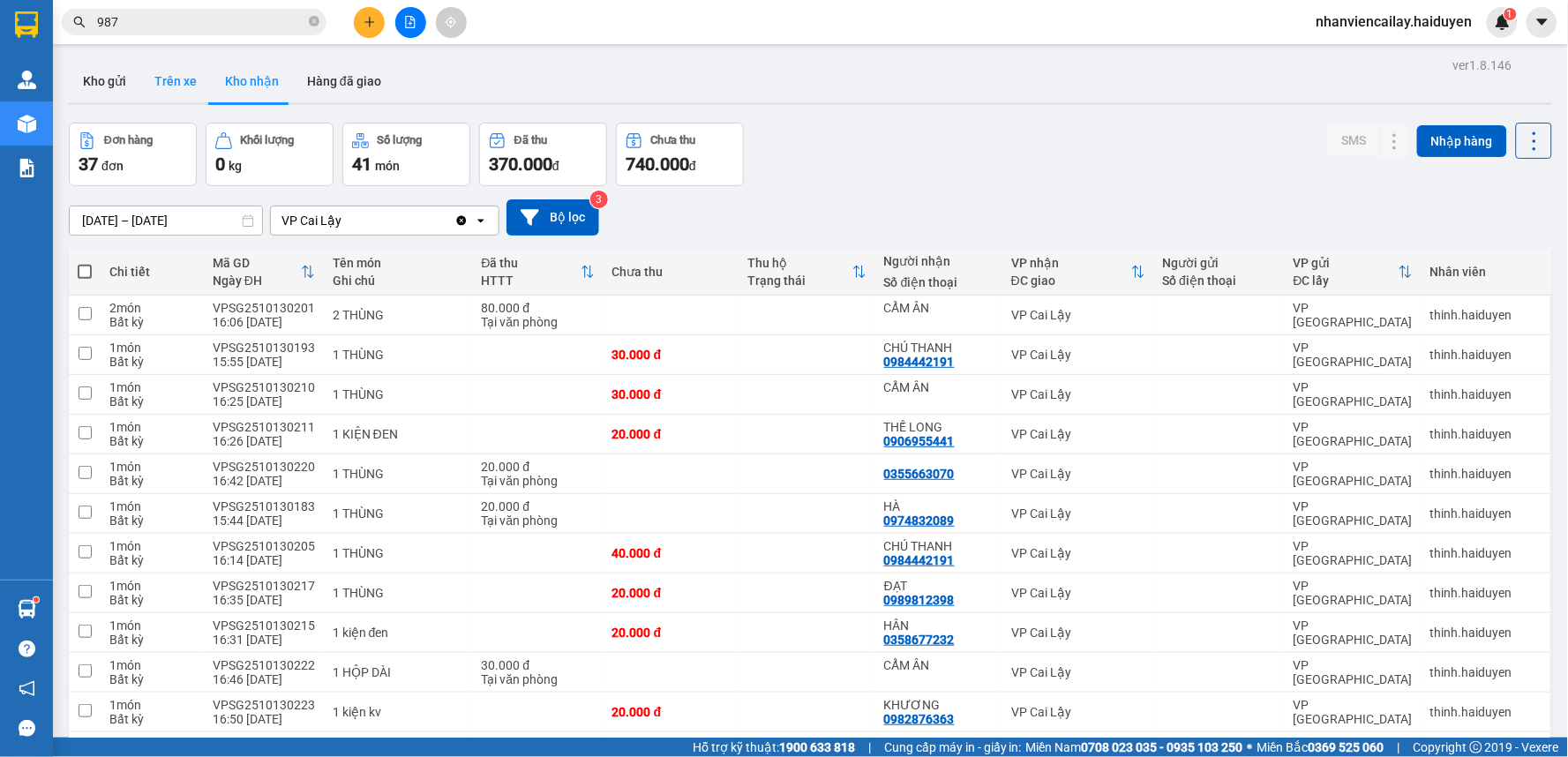
click at [168, 75] on button "Trên xe" at bounding box center [175, 80] width 71 height 42
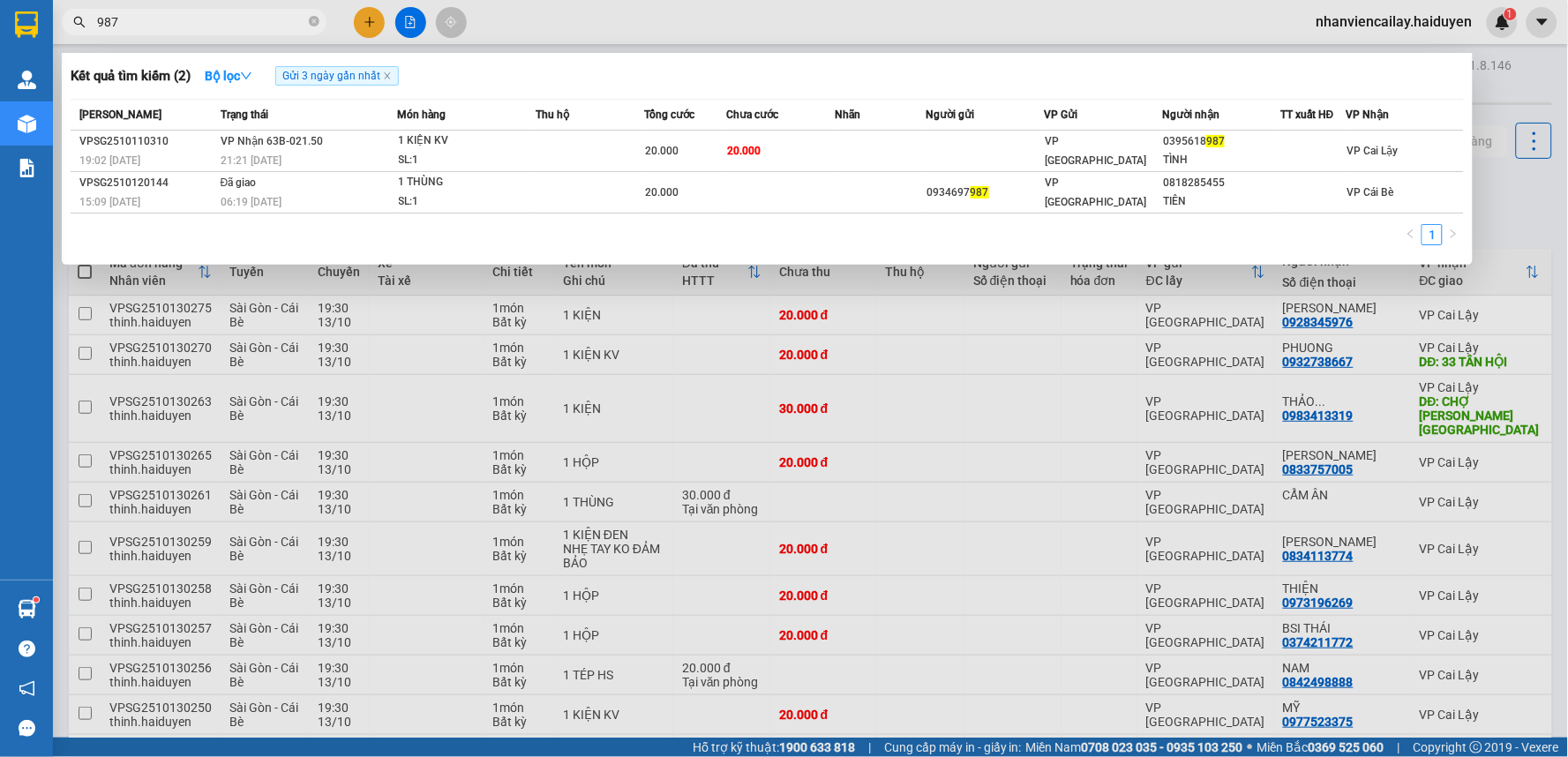
click at [262, 23] on input "987" at bounding box center [201, 23] width 209 height 20
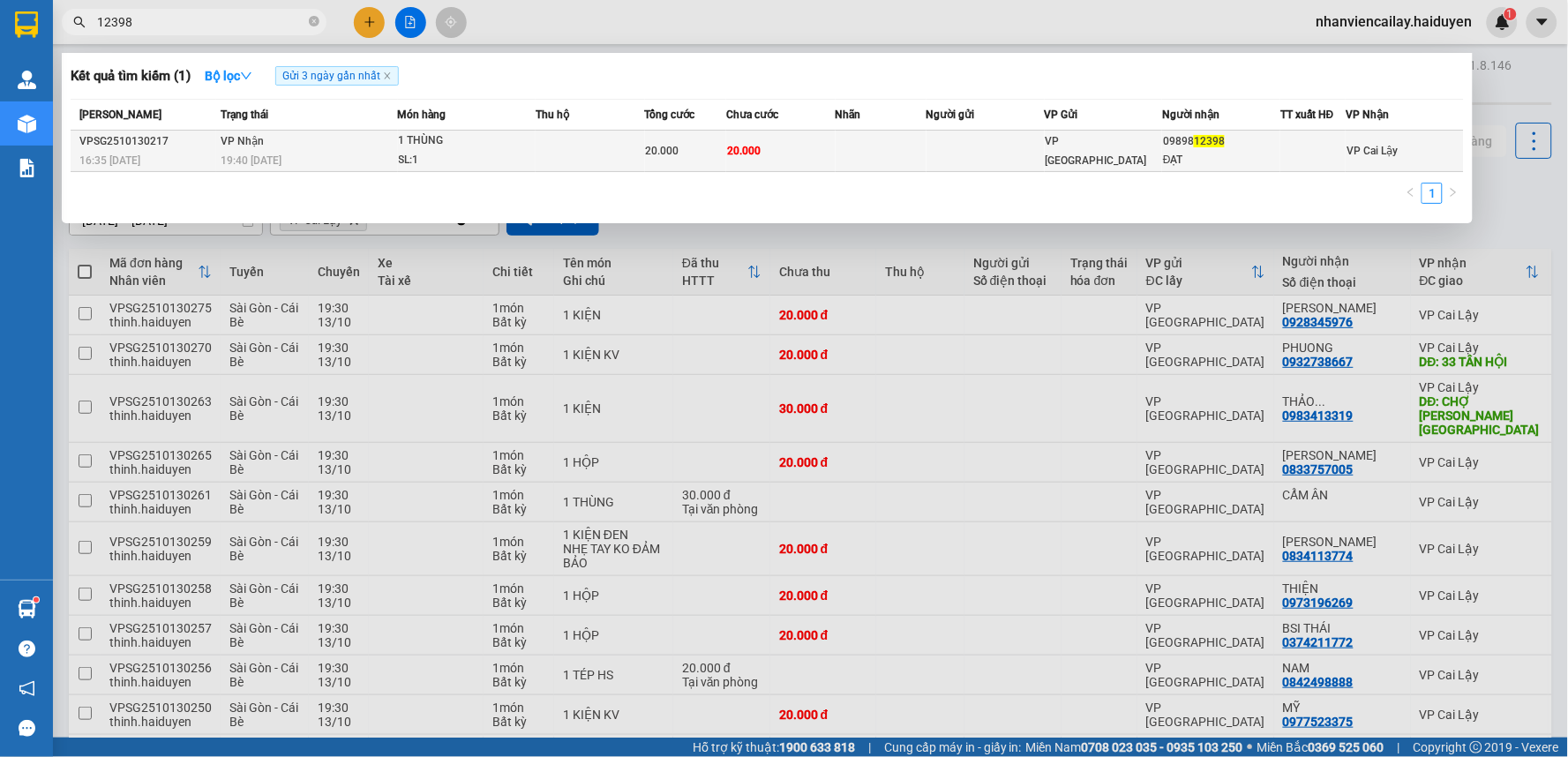
type input "12398"
click at [1138, 159] on div "VP [GEOGRAPHIC_DATA]" at bounding box center [1103, 151] width 117 height 39
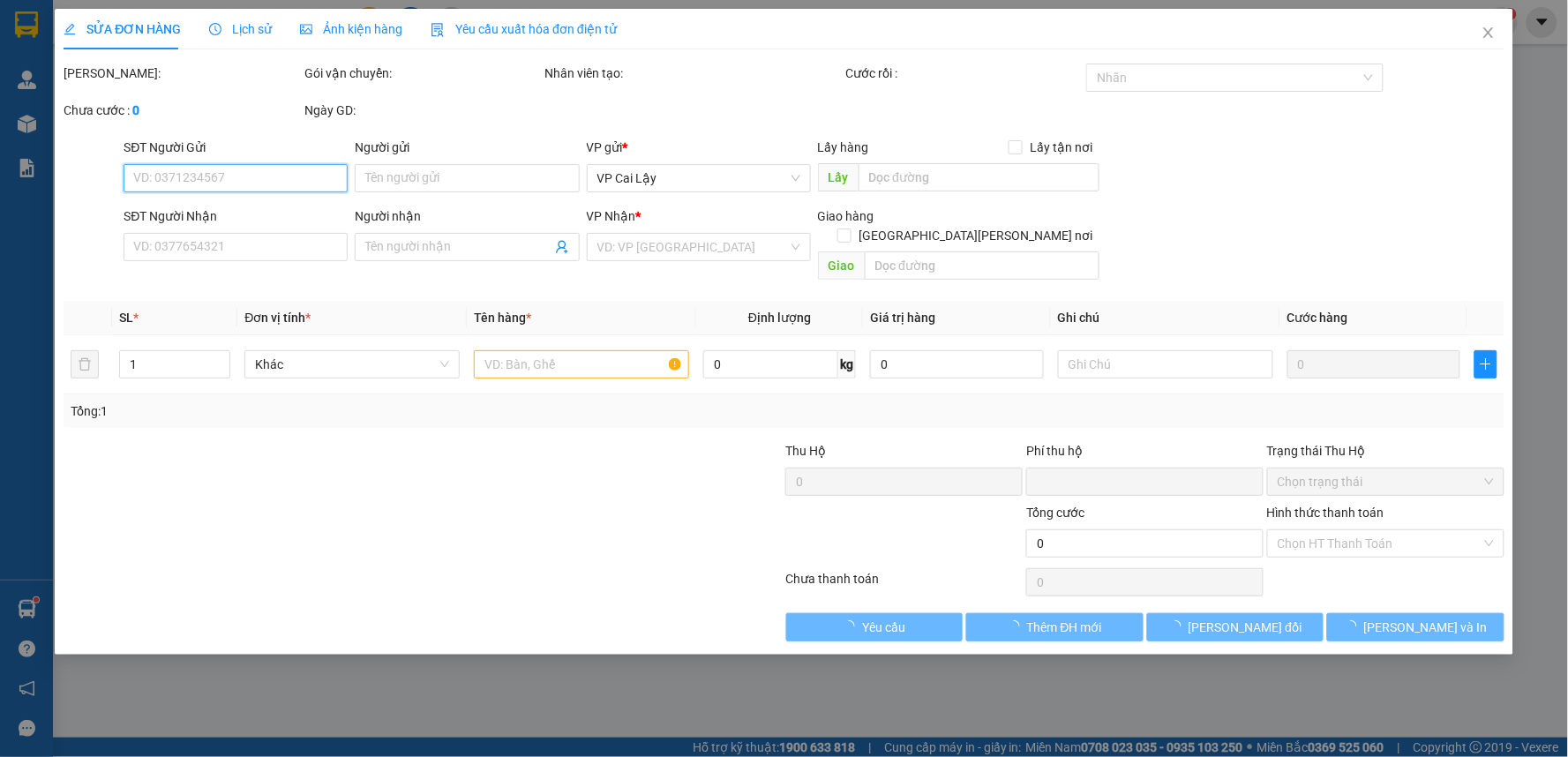
type input "0989812398"
type input "ĐẠT"
type input "0"
type input "20.000"
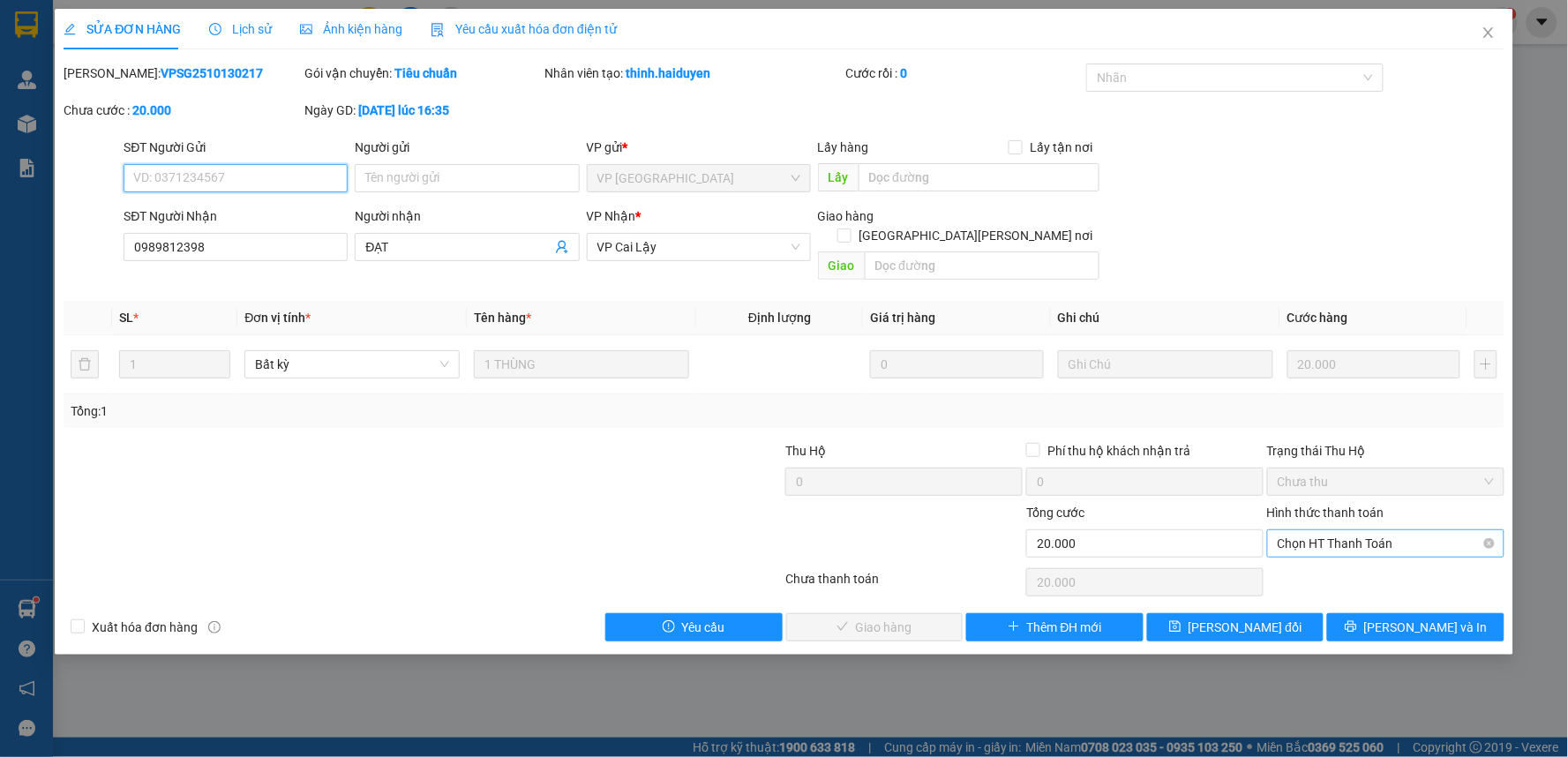
click at [1354, 530] on span "Chọn HT Thanh Toán" at bounding box center [1385, 543] width 216 height 26
click at [1318, 565] on div "Tại văn phòng" at bounding box center [1386, 559] width 216 height 20
type input "0"
click at [865, 618] on button "[PERSON_NAME] và Giao hàng" at bounding box center [875, 627] width 177 height 28
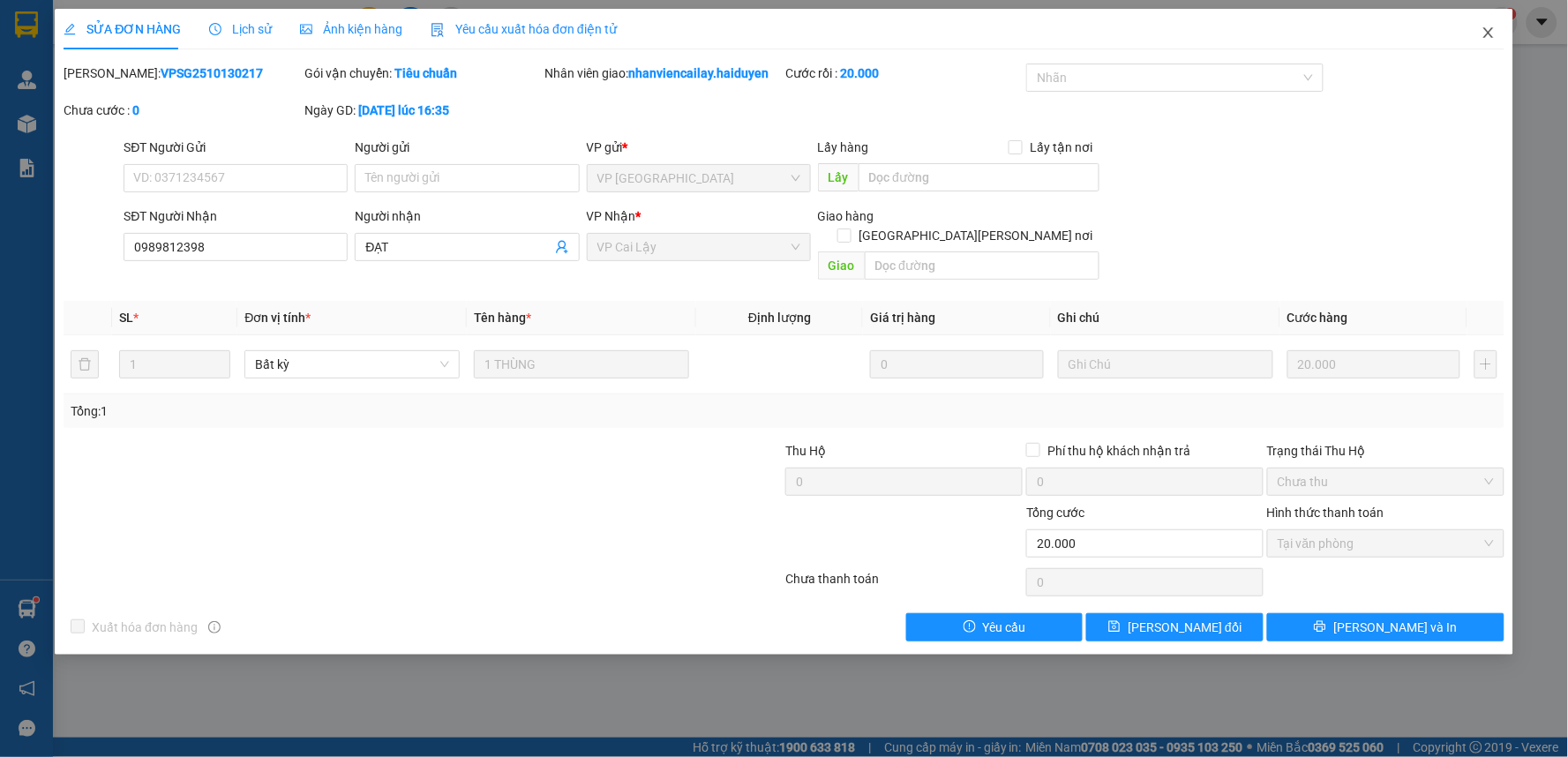
click at [1489, 33] on icon "close" at bounding box center [1488, 32] width 10 height 11
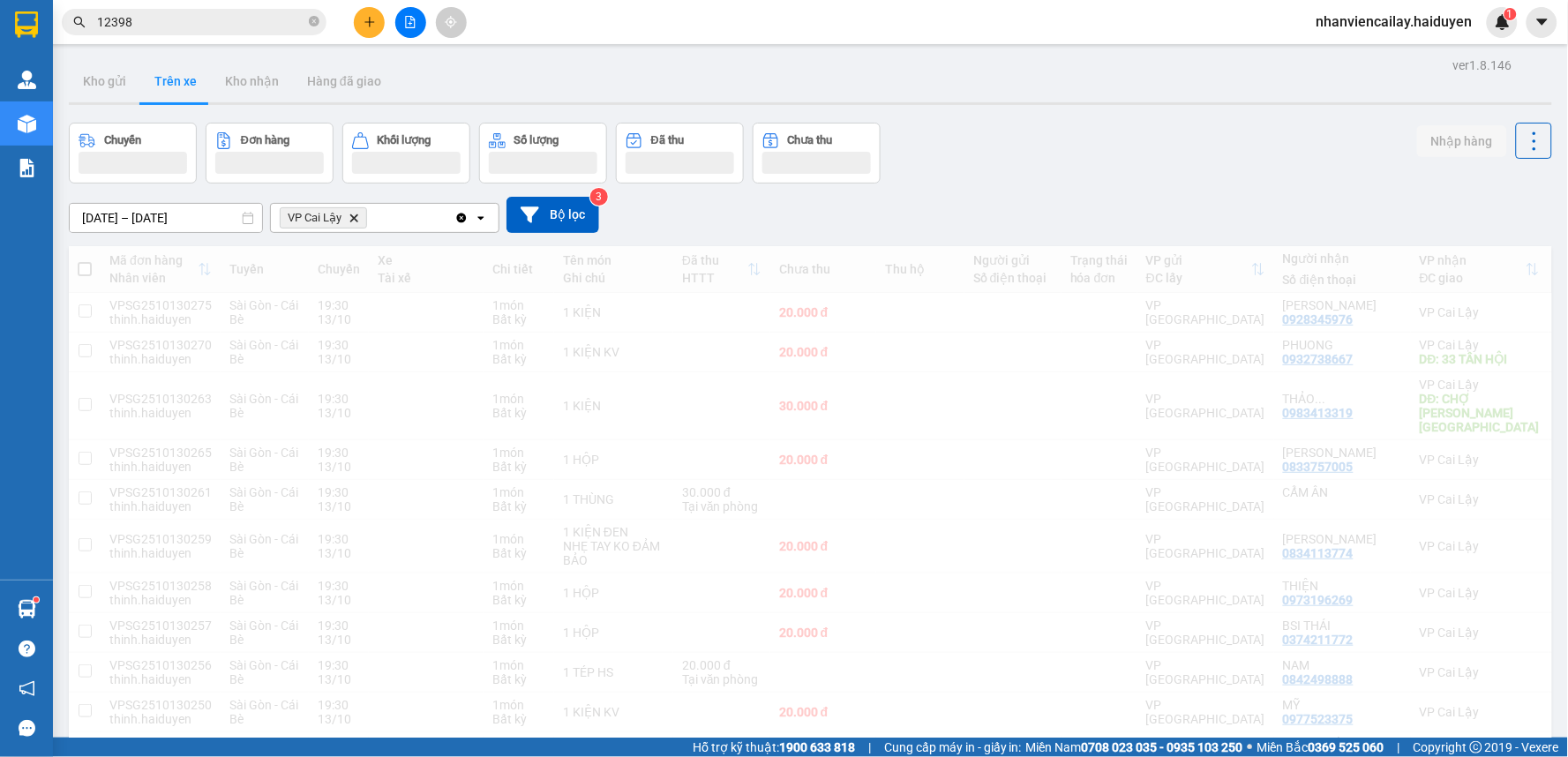
click at [226, 30] on input "12398" at bounding box center [201, 23] width 209 height 20
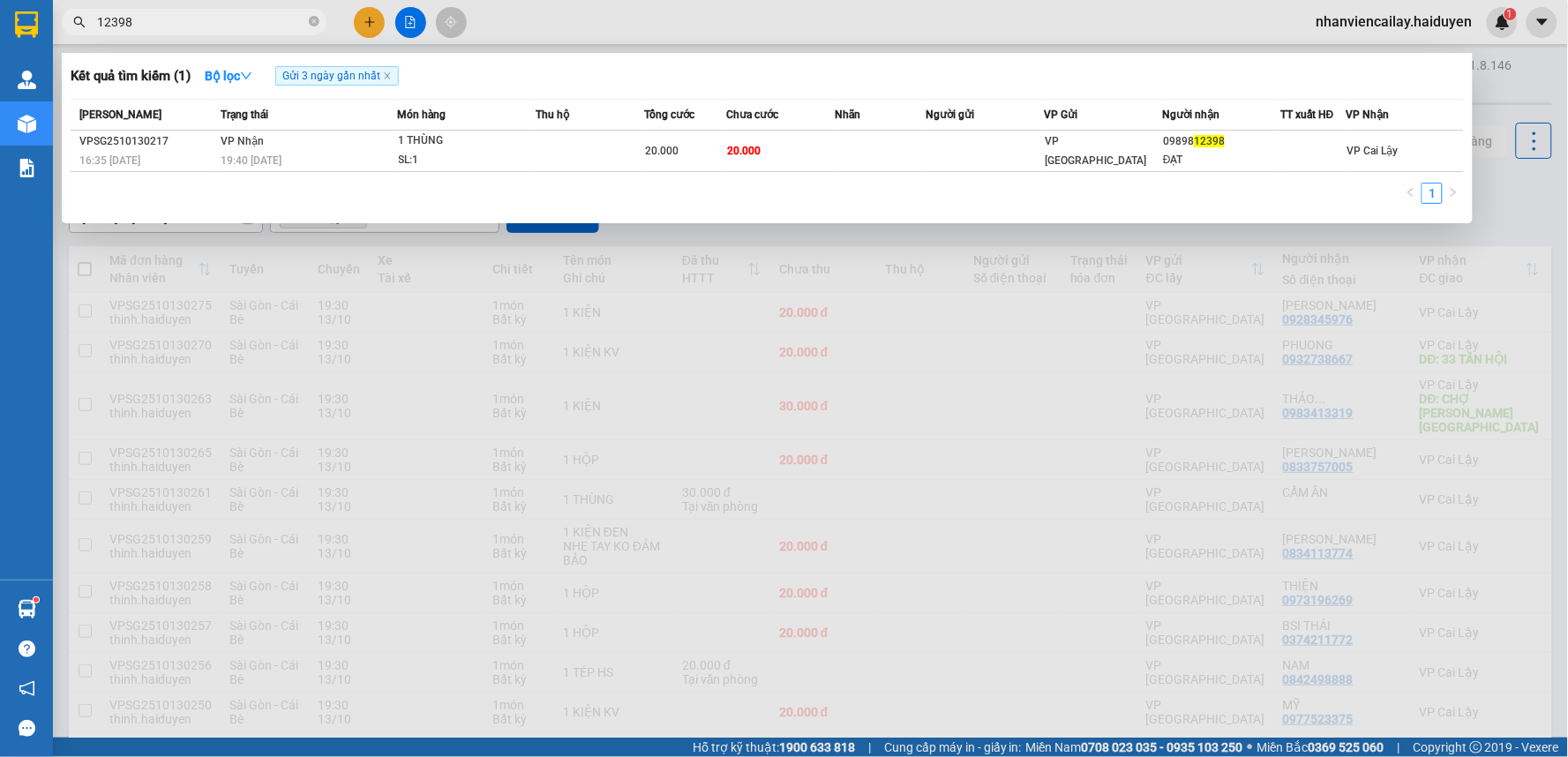
click at [226, 30] on input "12398" at bounding box center [201, 23] width 209 height 20
type input "037"
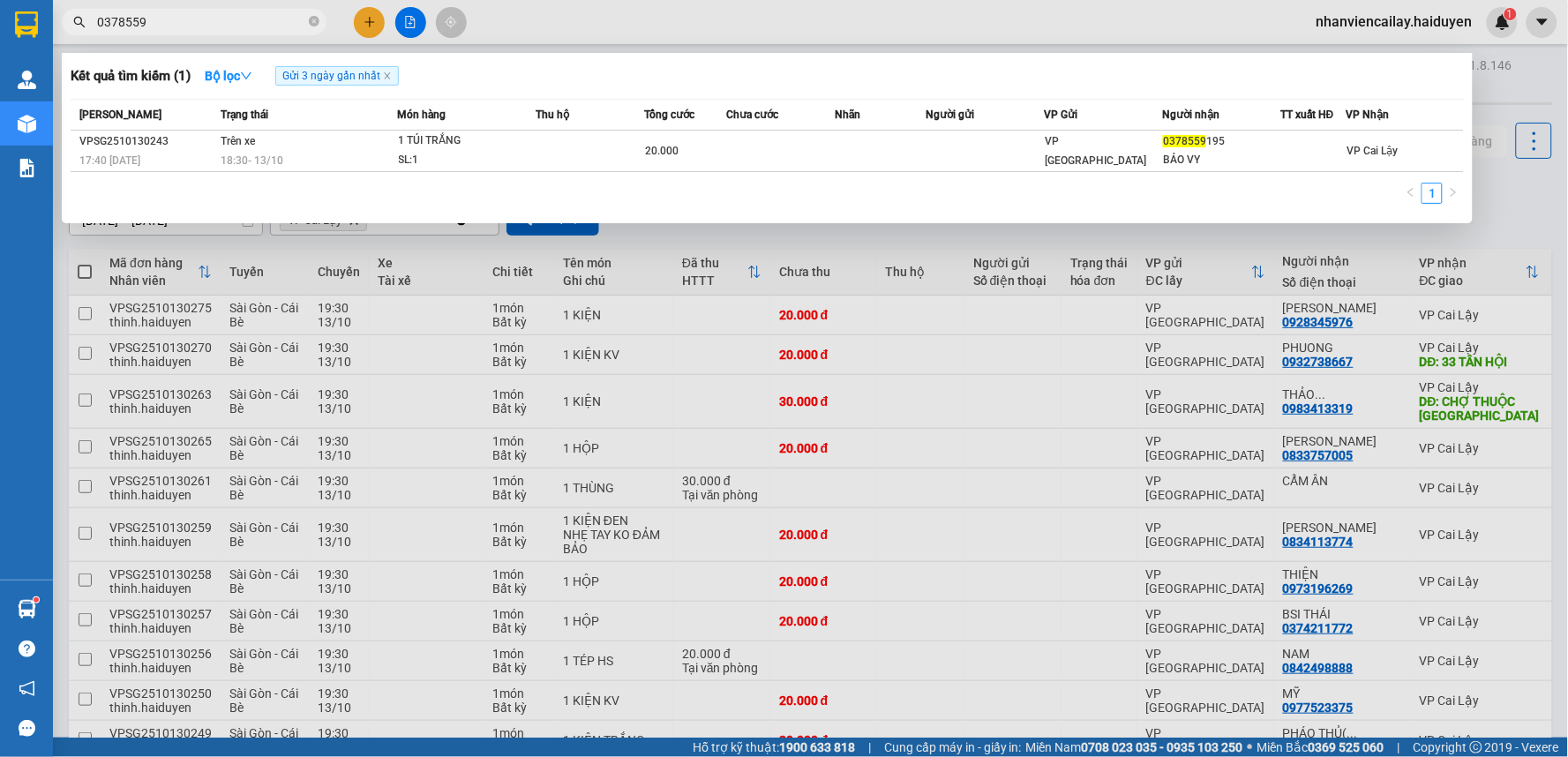
drag, startPoint x: 147, startPoint y: 23, endPoint x: 74, endPoint y: 33, distance: 73.7
click at [74, 33] on span "0378559" at bounding box center [194, 22] width 264 height 26
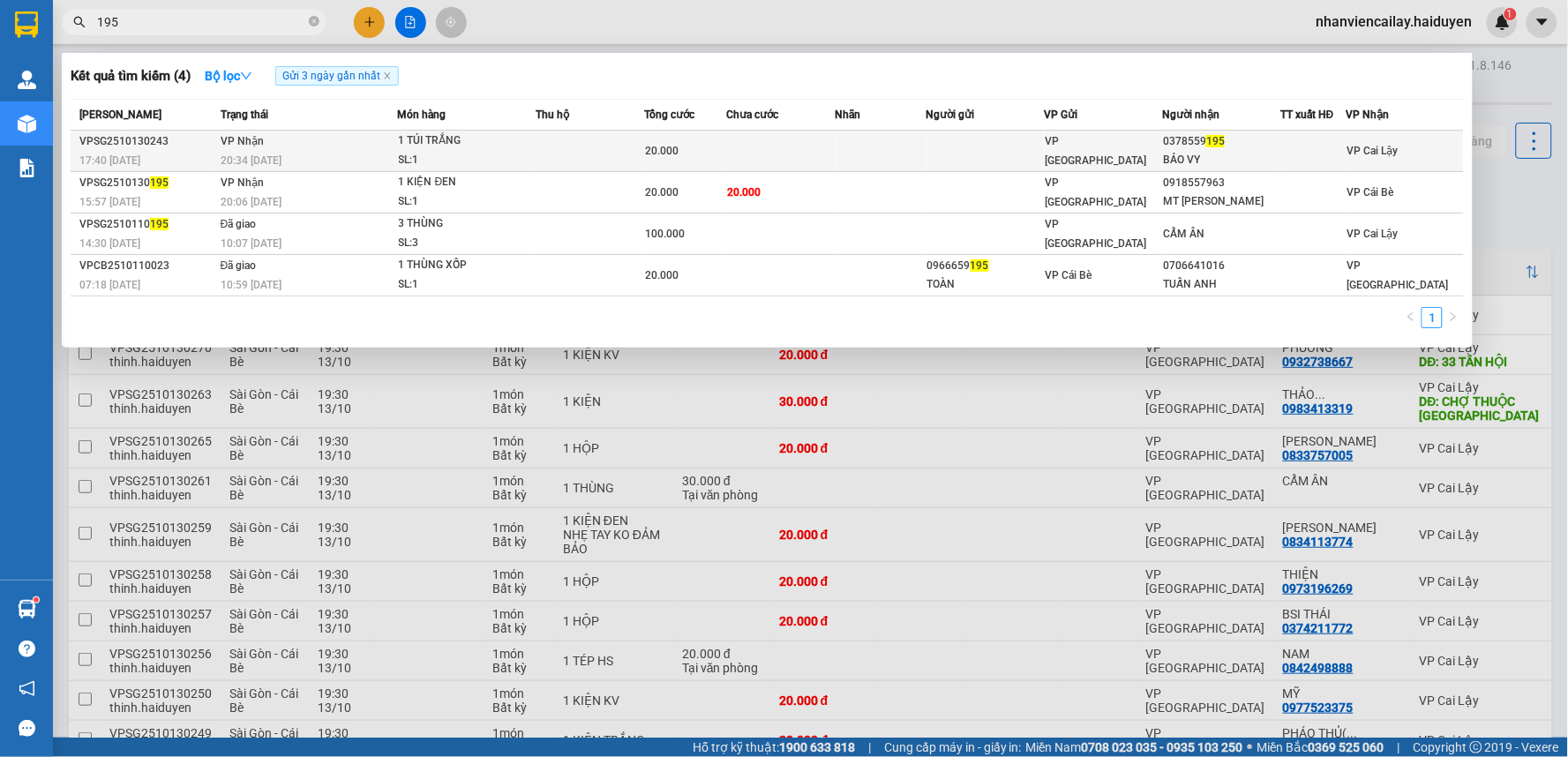
type input "195"
click at [1247, 141] on div "0378559 195" at bounding box center [1220, 141] width 117 height 19
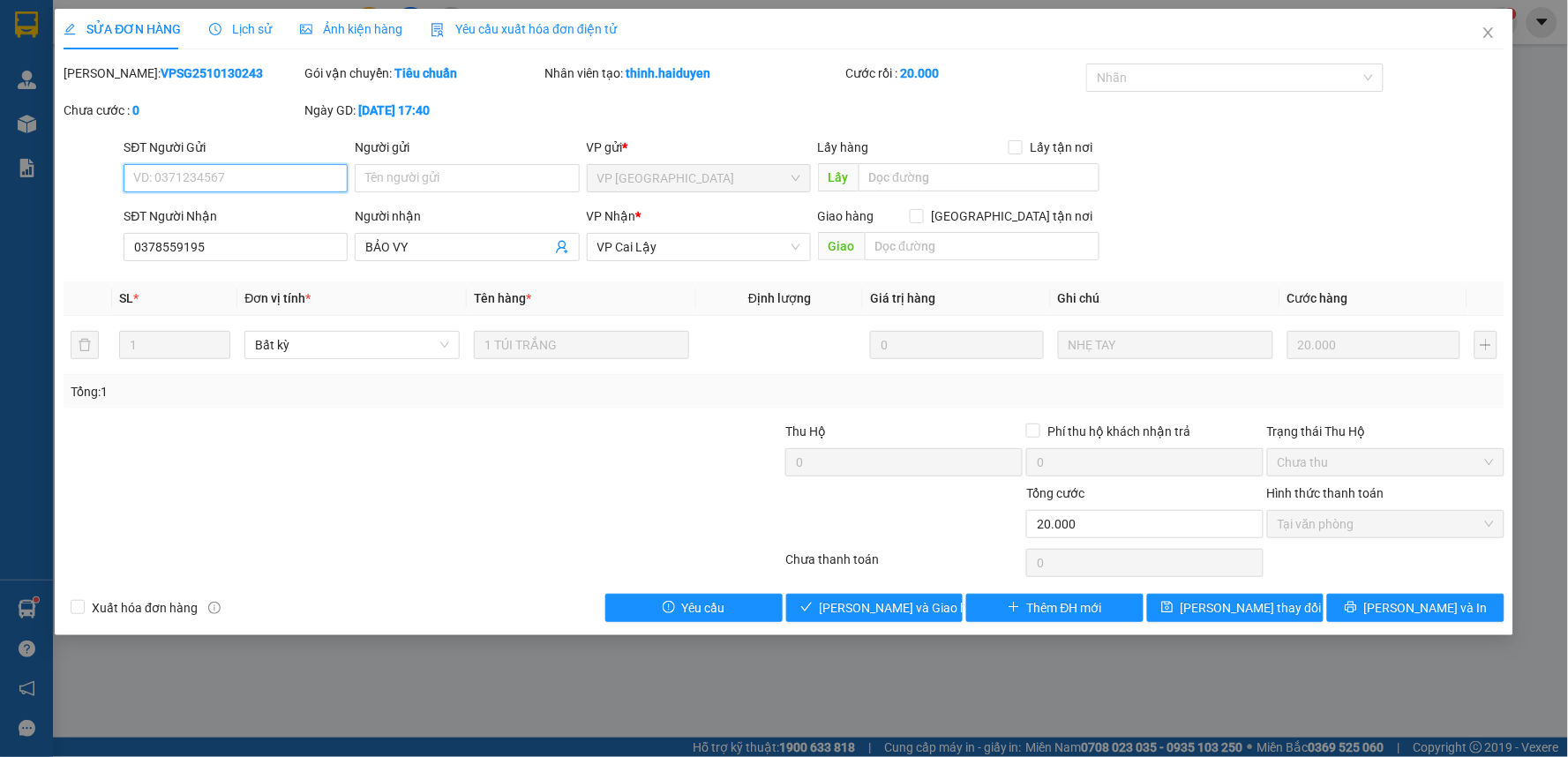
type input "0378559195"
type input "BẢO VY"
type input "0"
type input "20.000"
click at [912, 605] on button "Giao hàng" at bounding box center [875, 607] width 177 height 28
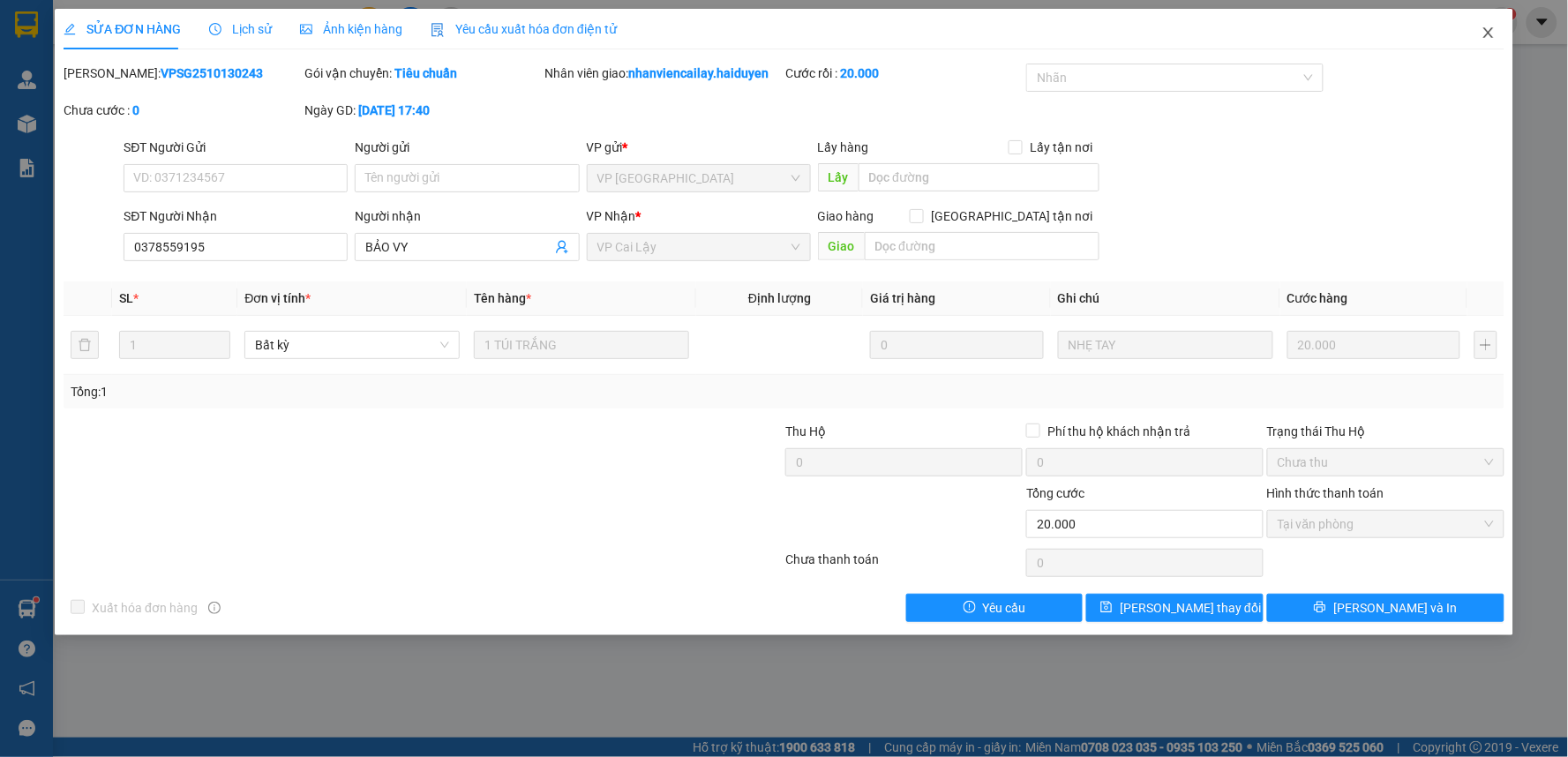
click at [1489, 38] on icon "close" at bounding box center [1488, 32] width 14 height 14
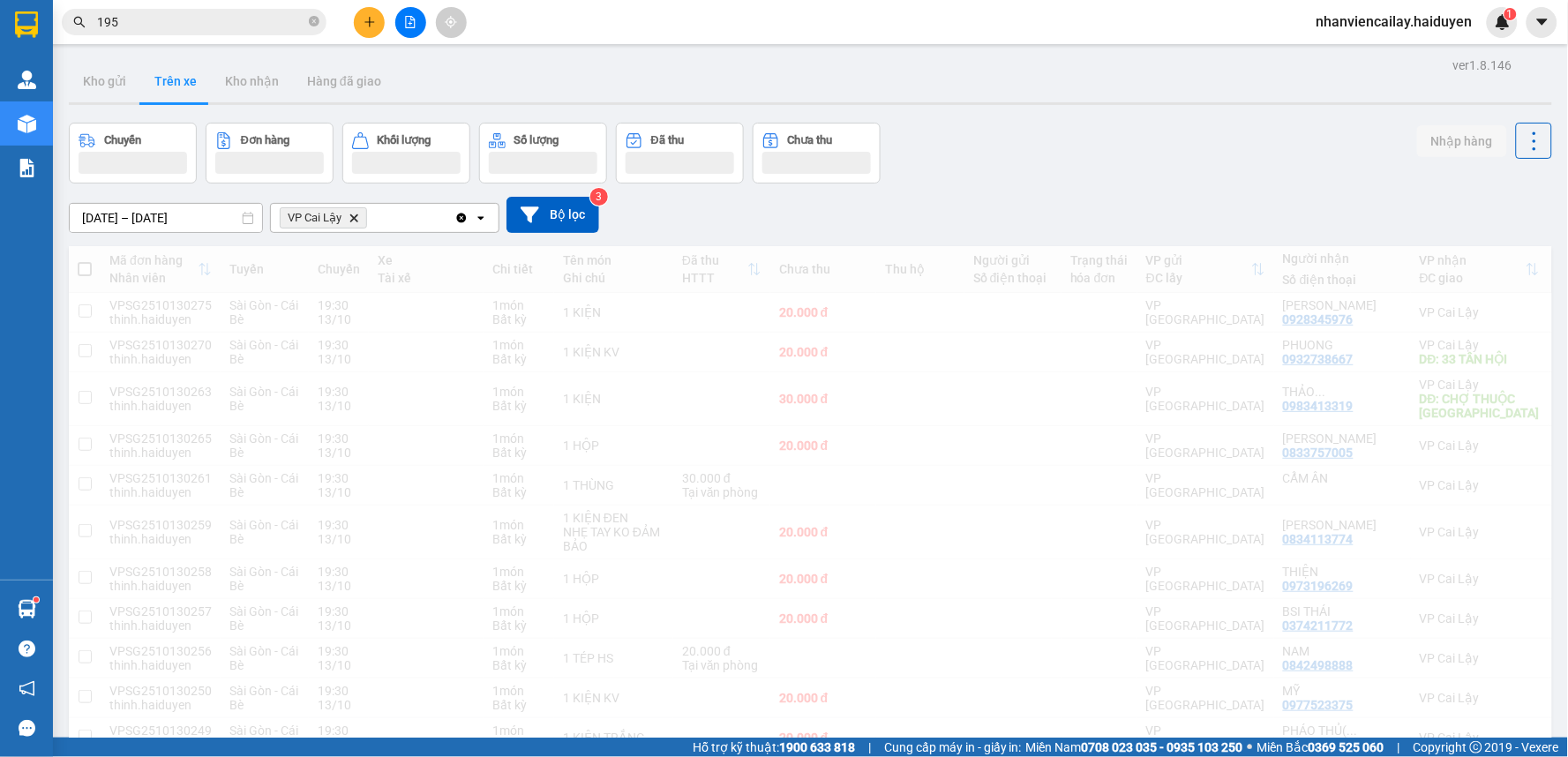
click at [276, 23] on input "195" at bounding box center [201, 23] width 209 height 20
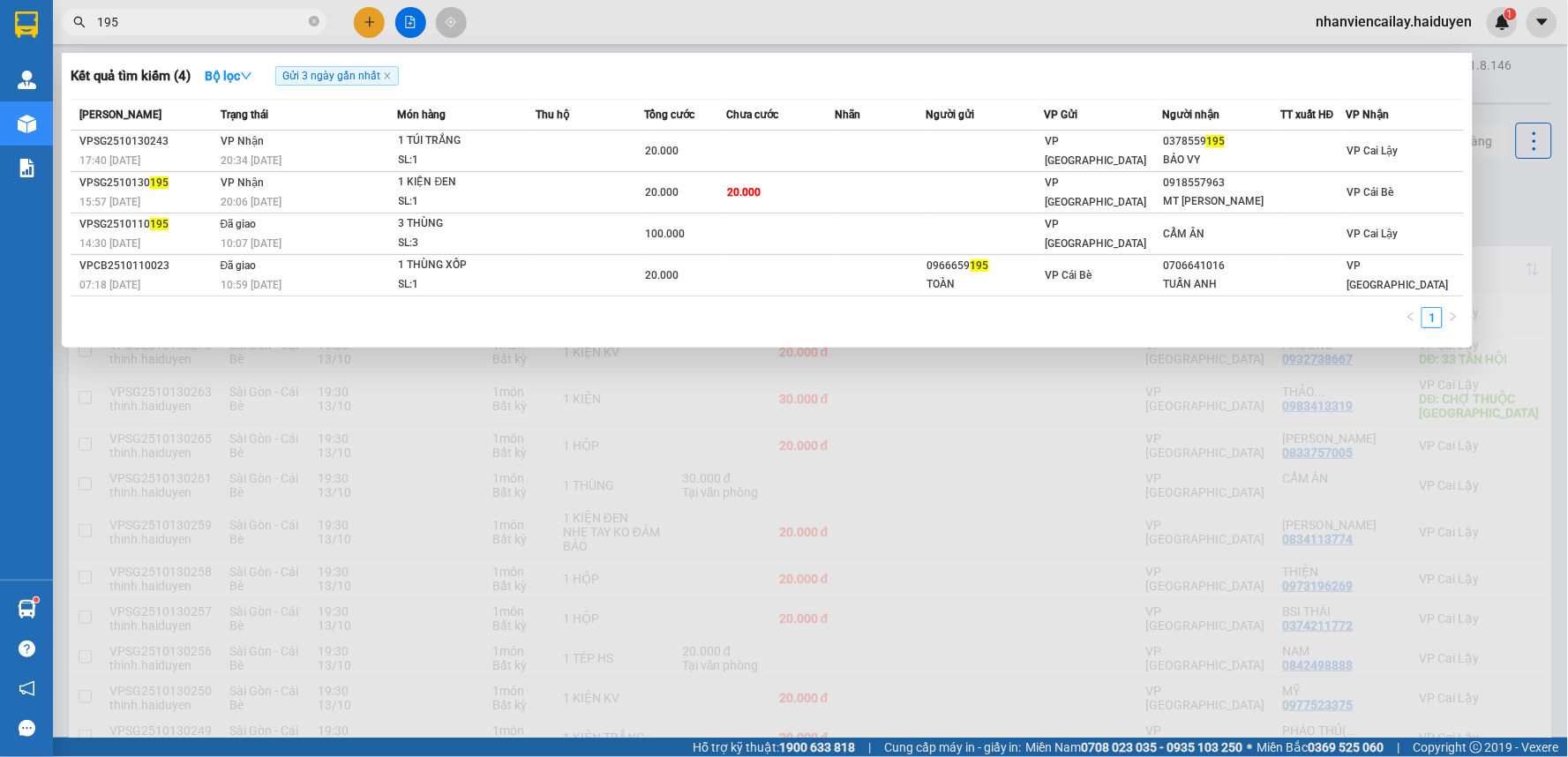
click at [276, 23] on input "195" at bounding box center [201, 23] width 209 height 20
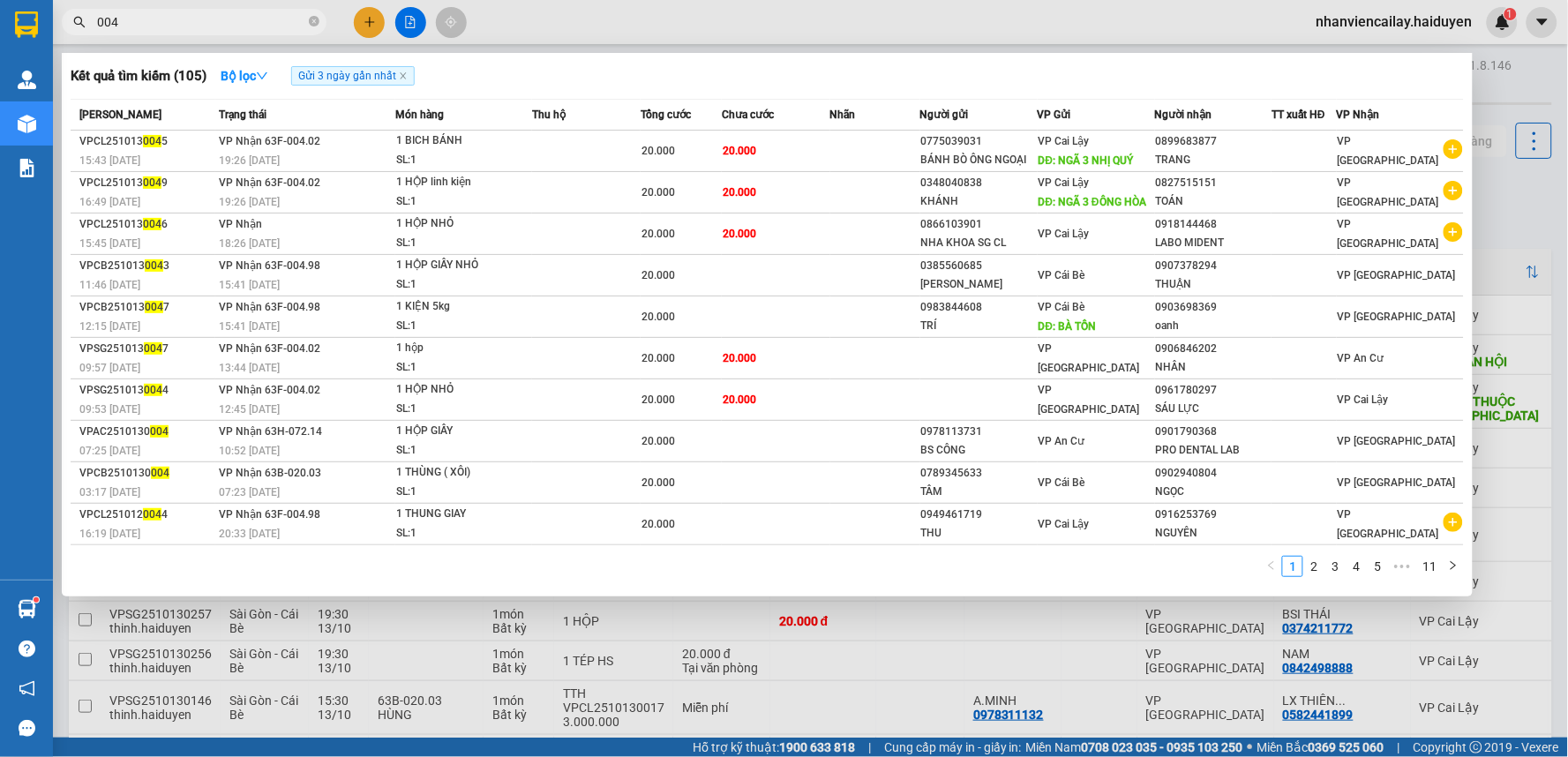
click at [229, 23] on input "004" at bounding box center [201, 23] width 209 height 20
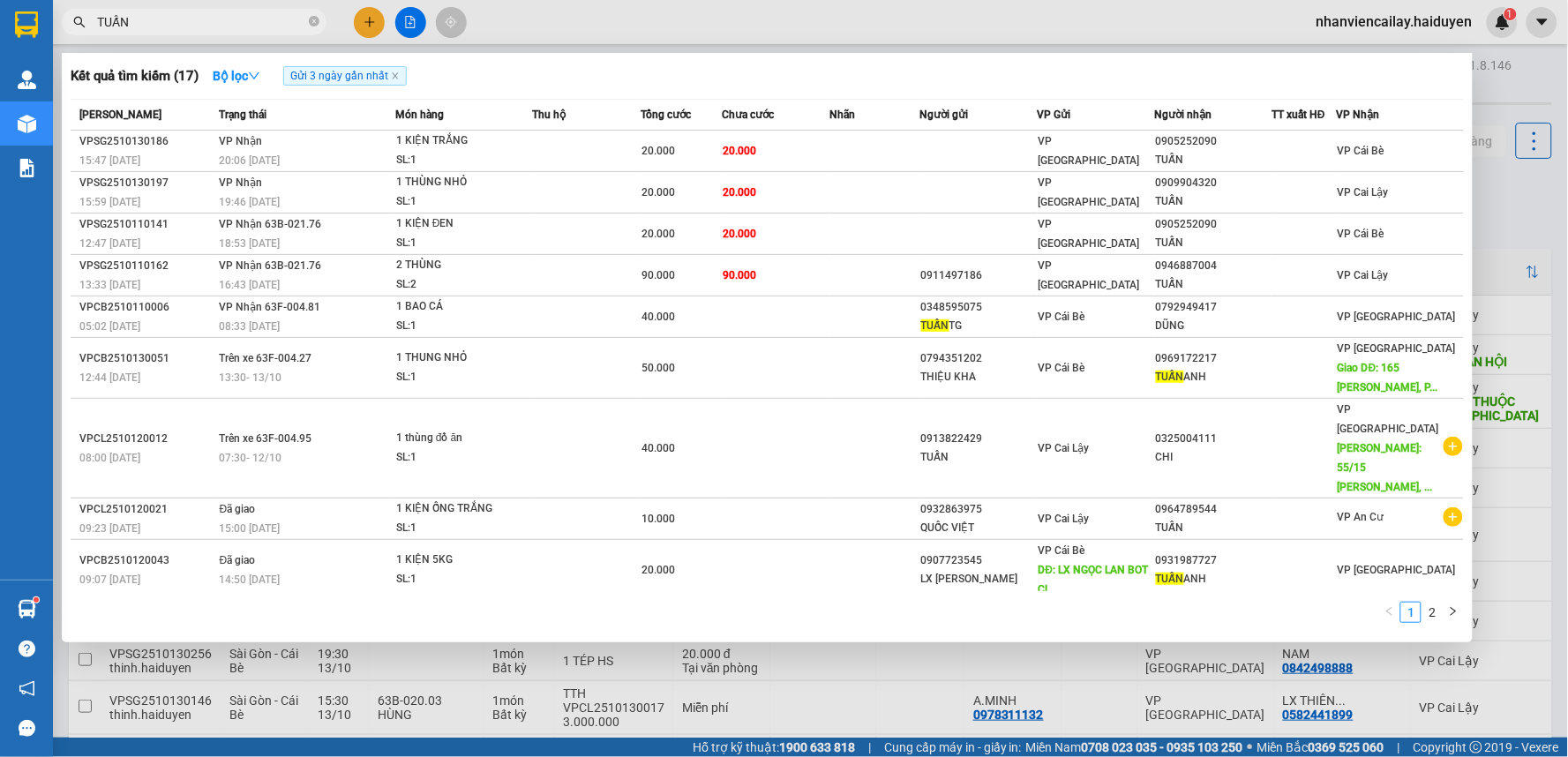
click at [256, 24] on input "TUẤN" at bounding box center [201, 23] width 209 height 20
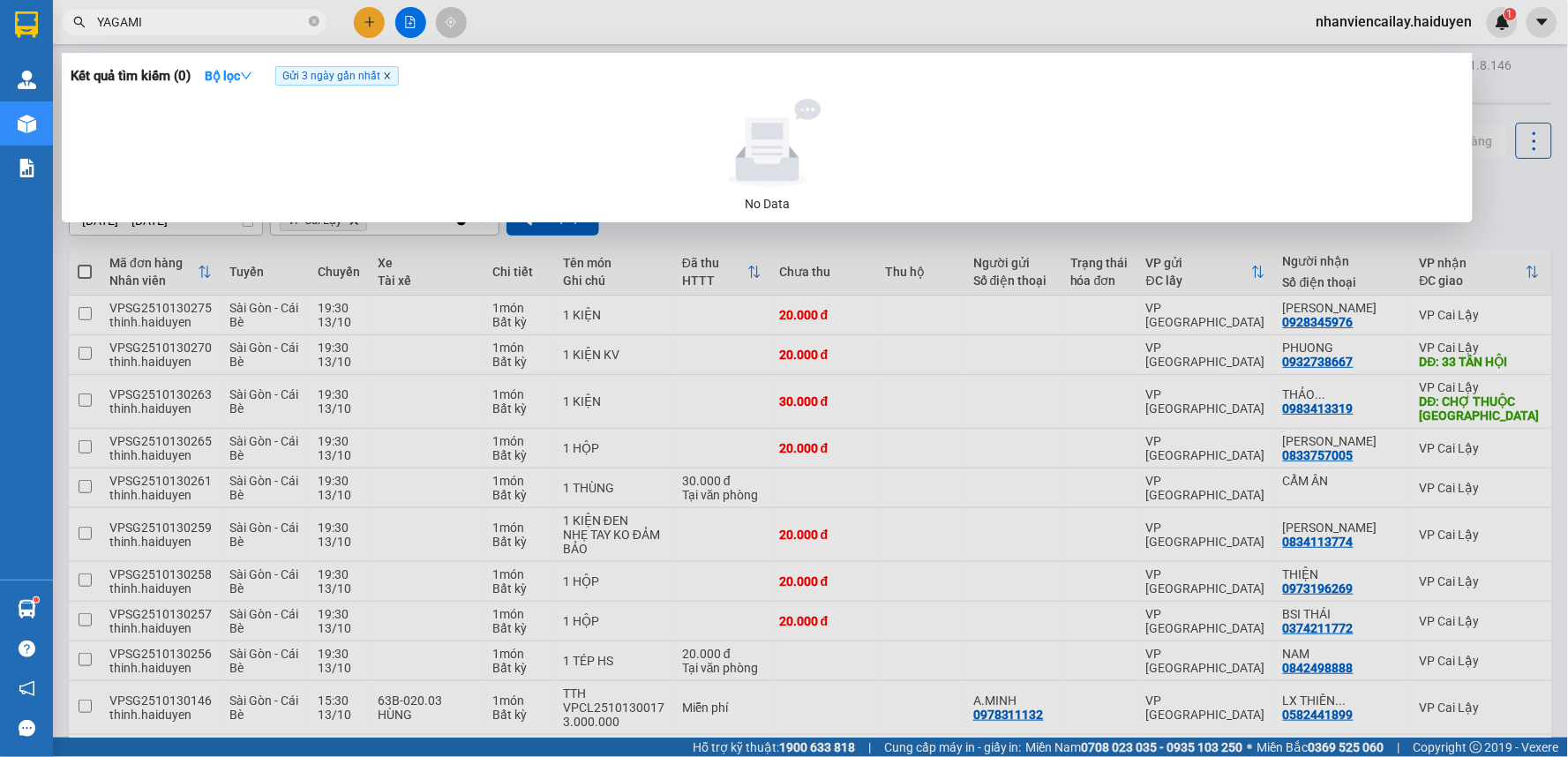
click at [387, 76] on icon "close" at bounding box center [387, 75] width 9 height 9
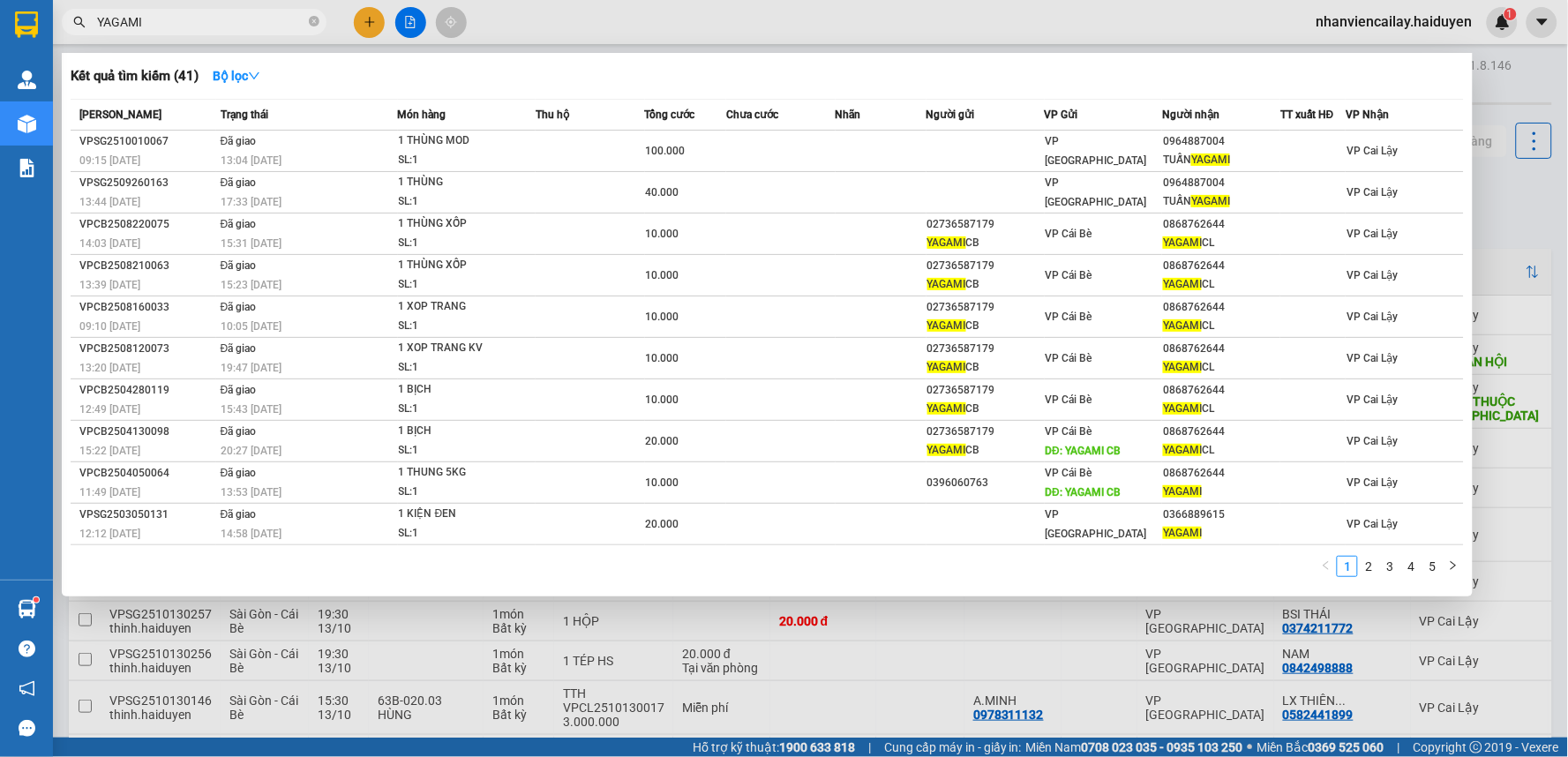
click at [280, 18] on input "YAGAMI" at bounding box center [201, 23] width 209 height 20
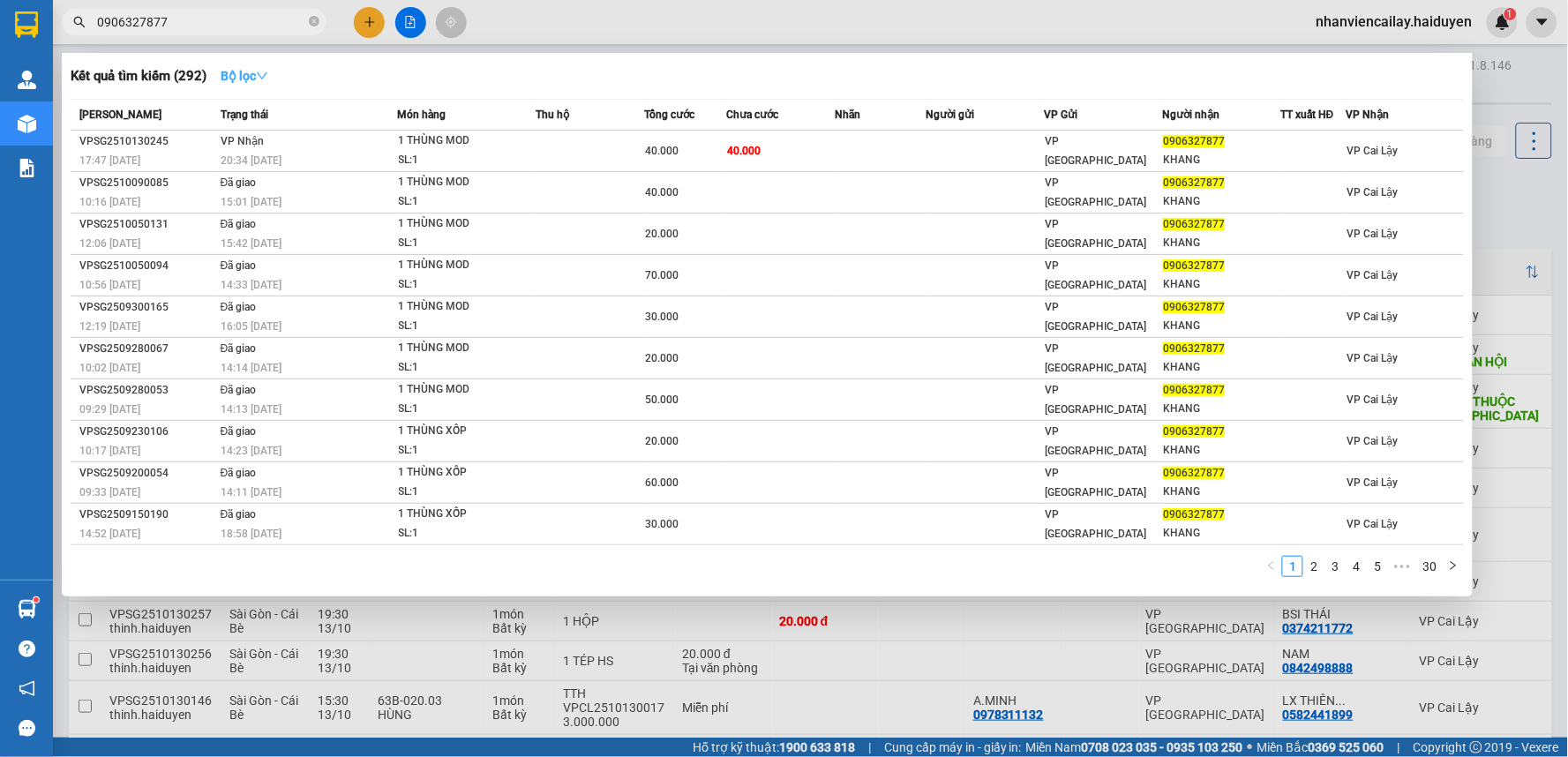
type input "0906327877"
click at [254, 79] on strong "Bộ lọc" at bounding box center [244, 75] width 48 height 14
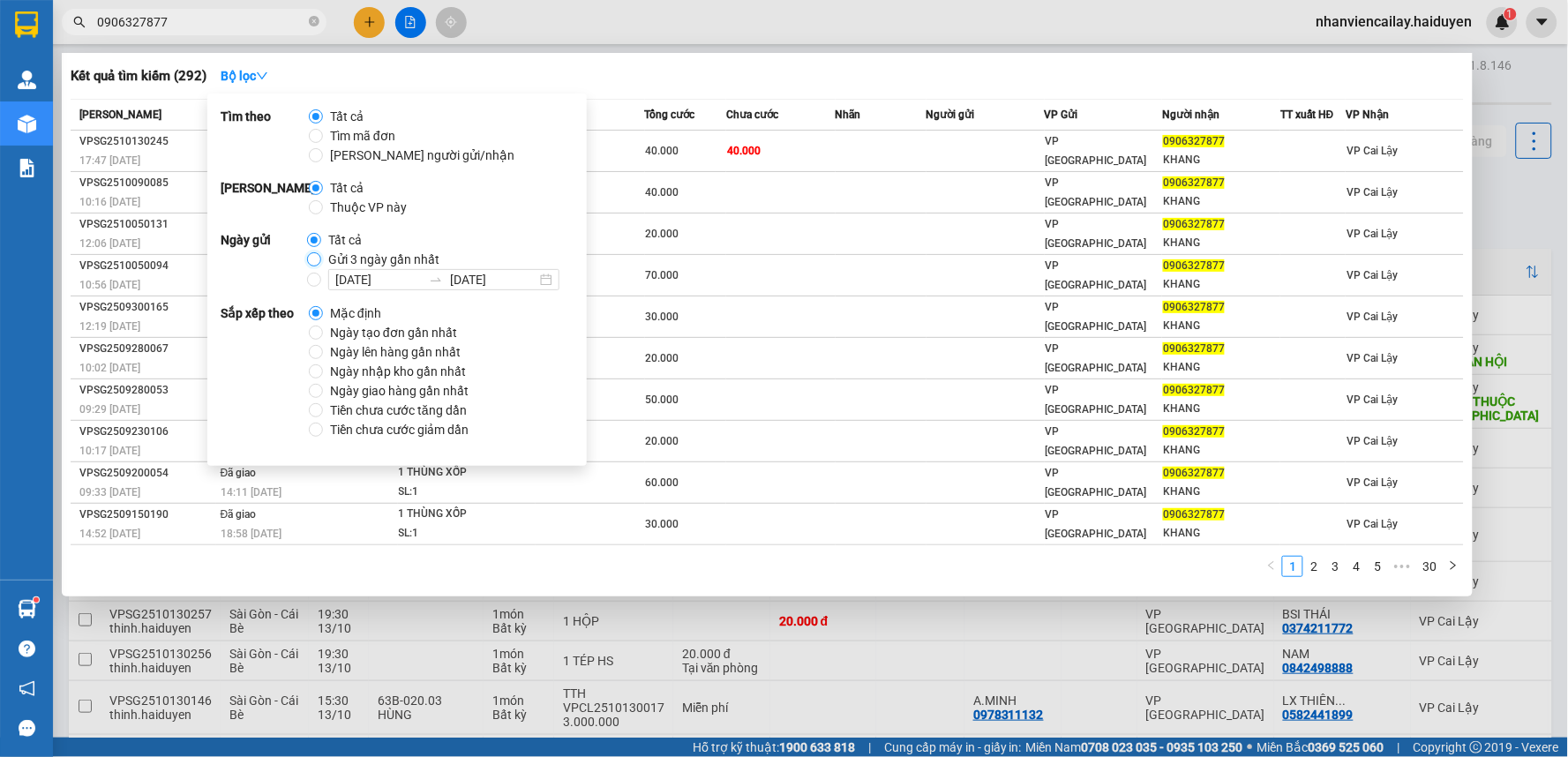
click at [309, 256] on input "Gửi 3 ngày gần nhất" at bounding box center [313, 260] width 14 height 14
radio input "true"
radio input "false"
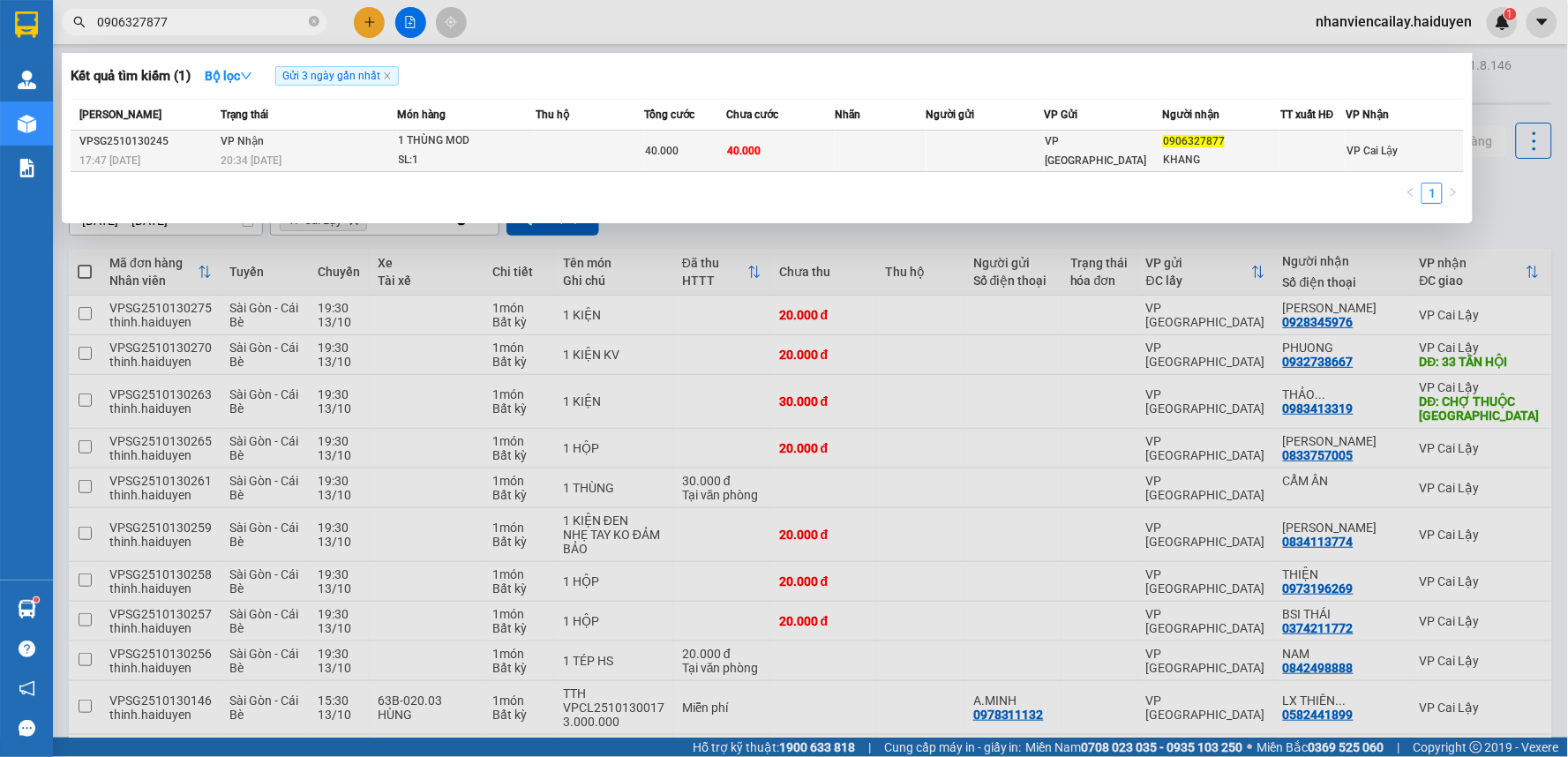
click at [715, 138] on td "40.000" at bounding box center [686, 151] width 82 height 41
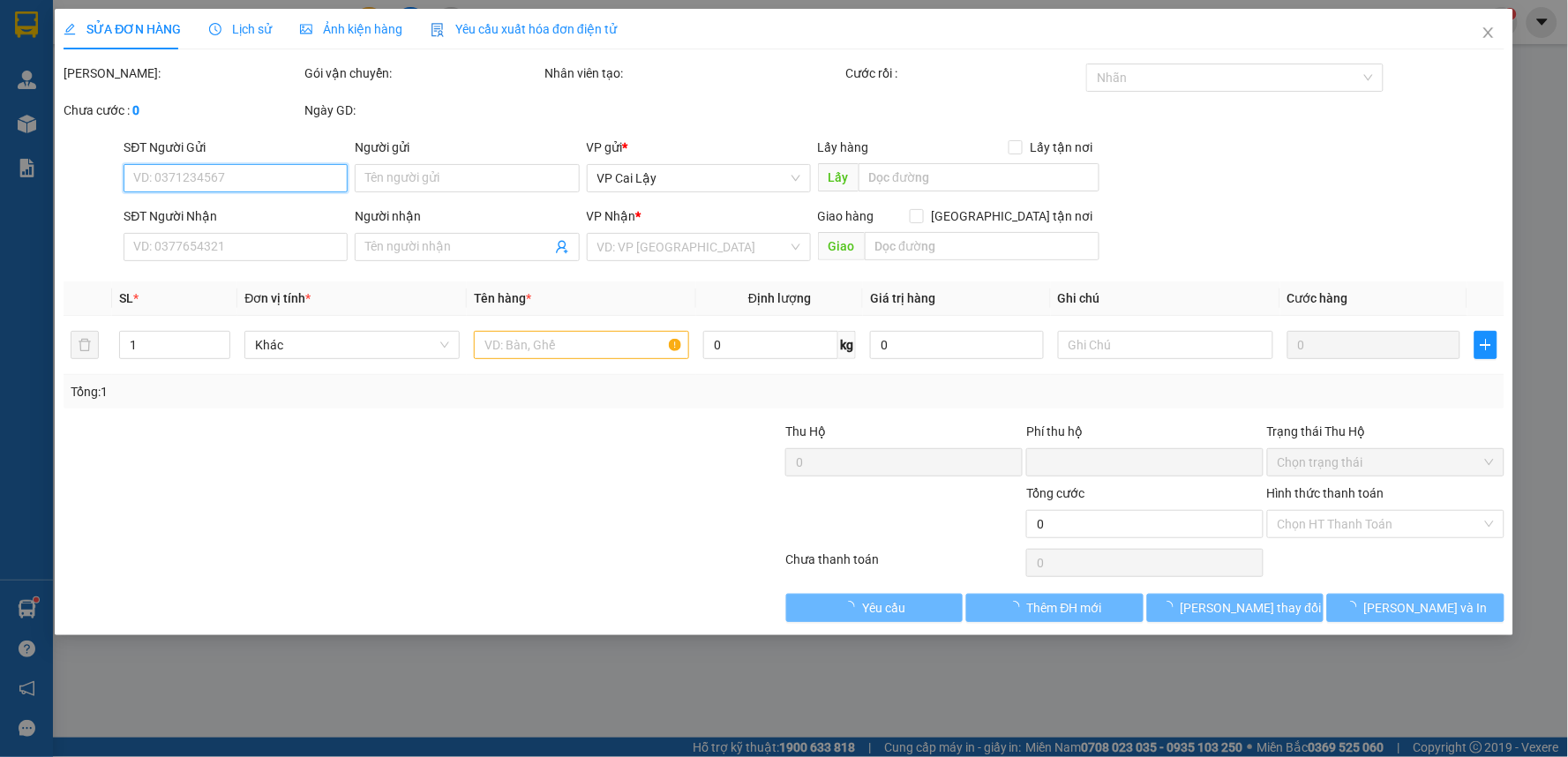
type input "0906327877"
type input "KHANG"
type input "0"
type input "40.000"
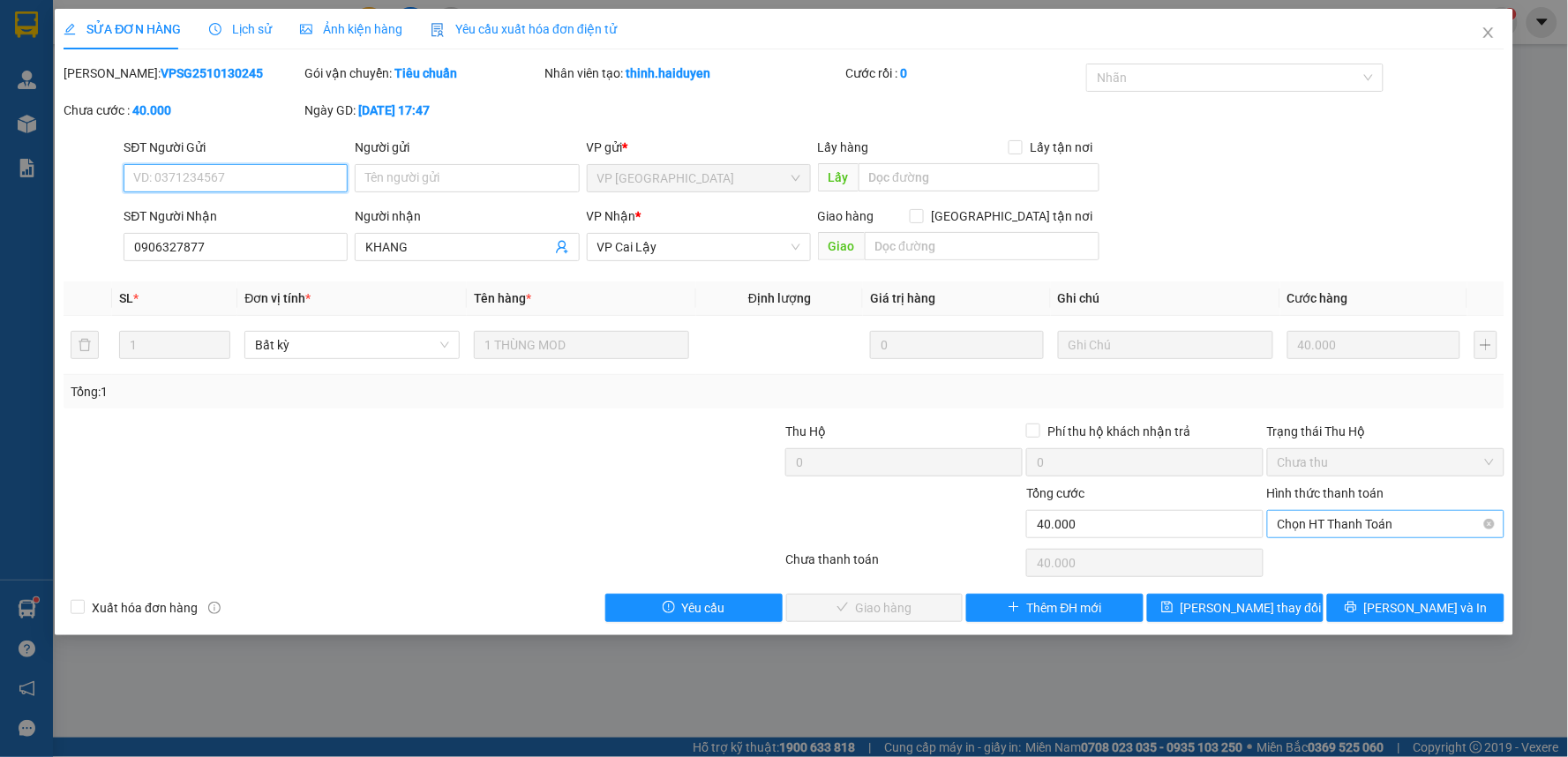
click at [1335, 524] on span "Chọn HT Thanh Toán" at bounding box center [1385, 524] width 216 height 26
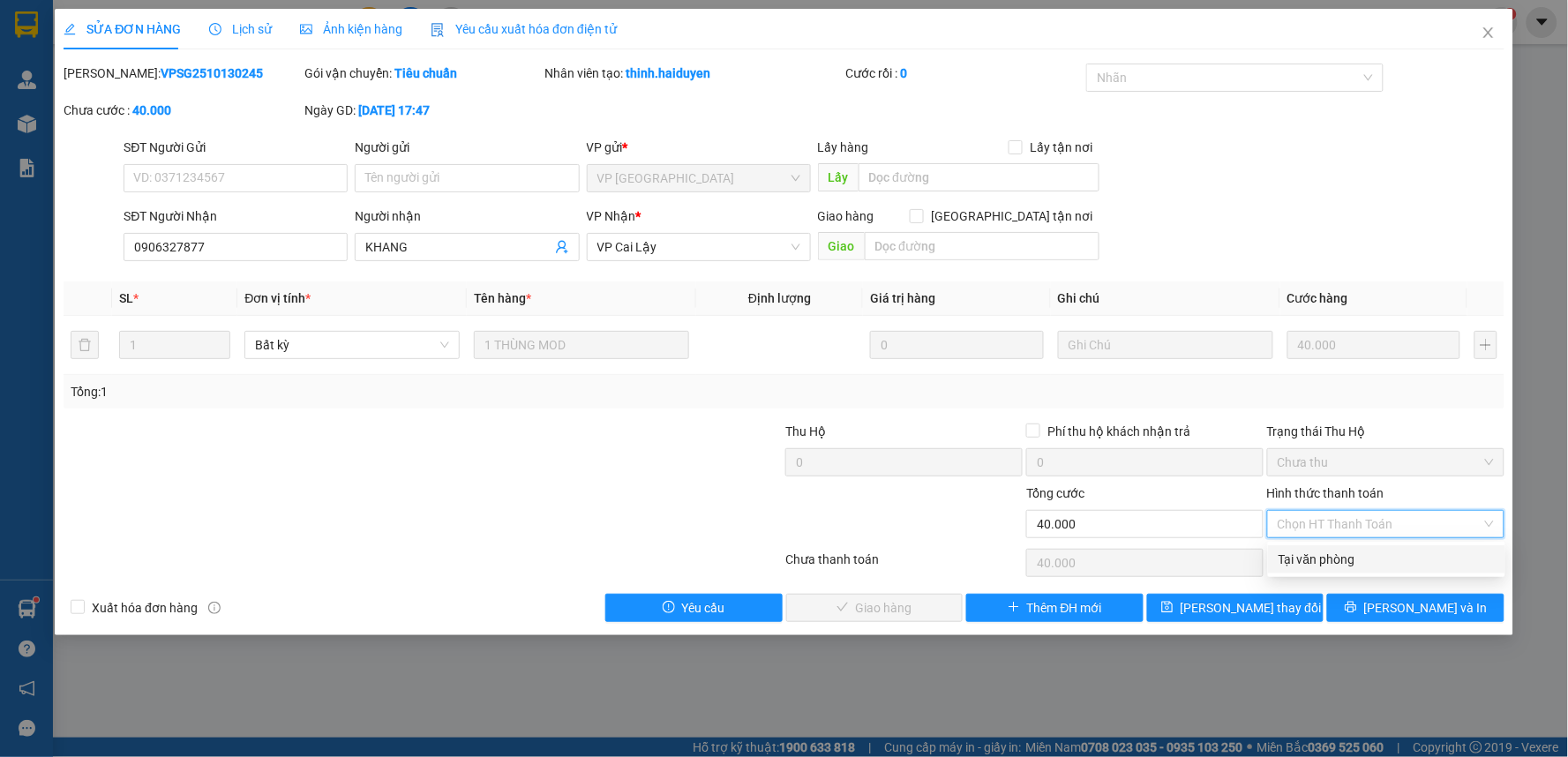
click at [1325, 554] on div "Tại văn phòng" at bounding box center [1386, 559] width 216 height 20
type input "0"
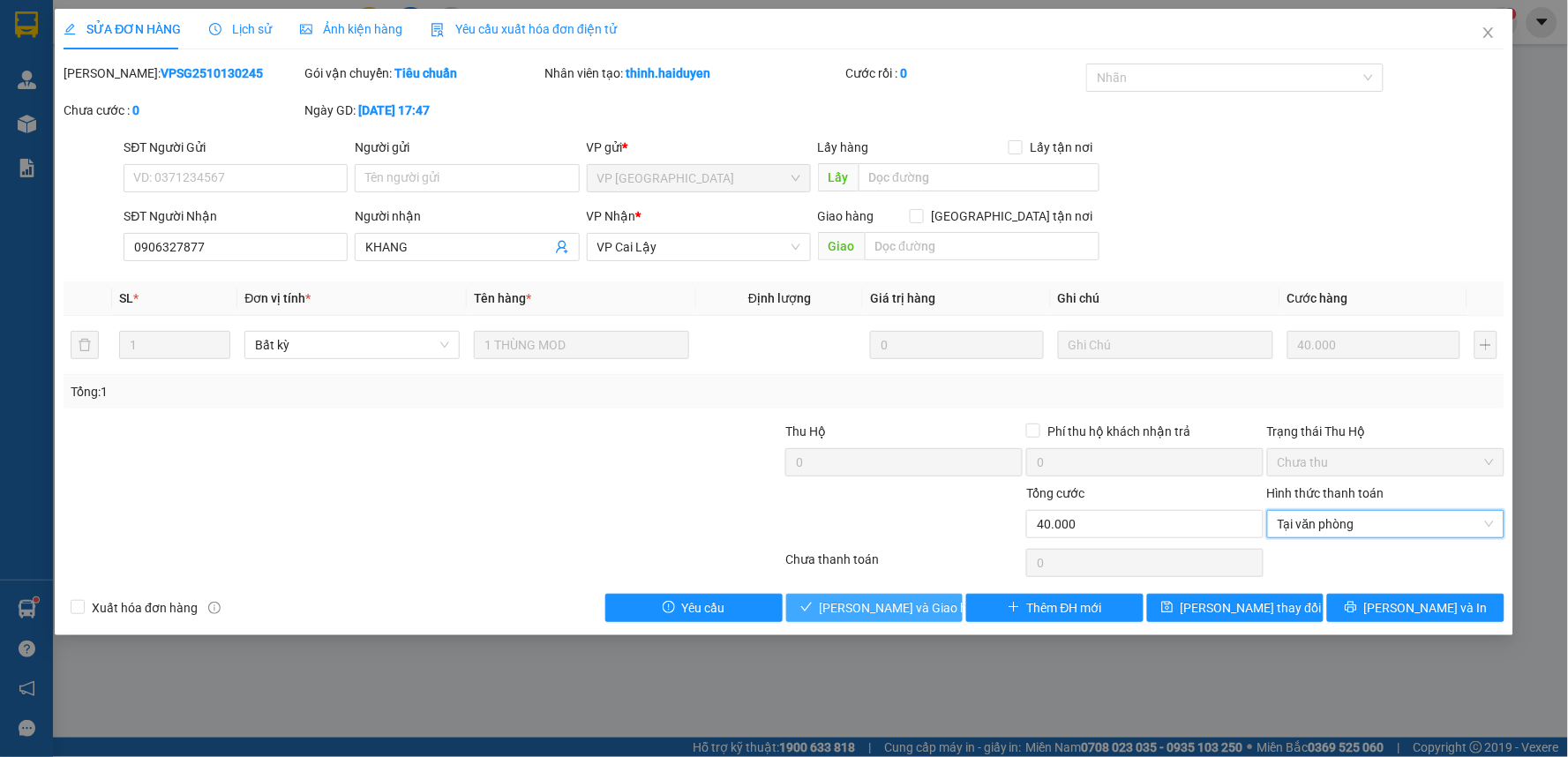
click at [931, 600] on button "[PERSON_NAME] và Giao hàng" at bounding box center [875, 607] width 177 height 28
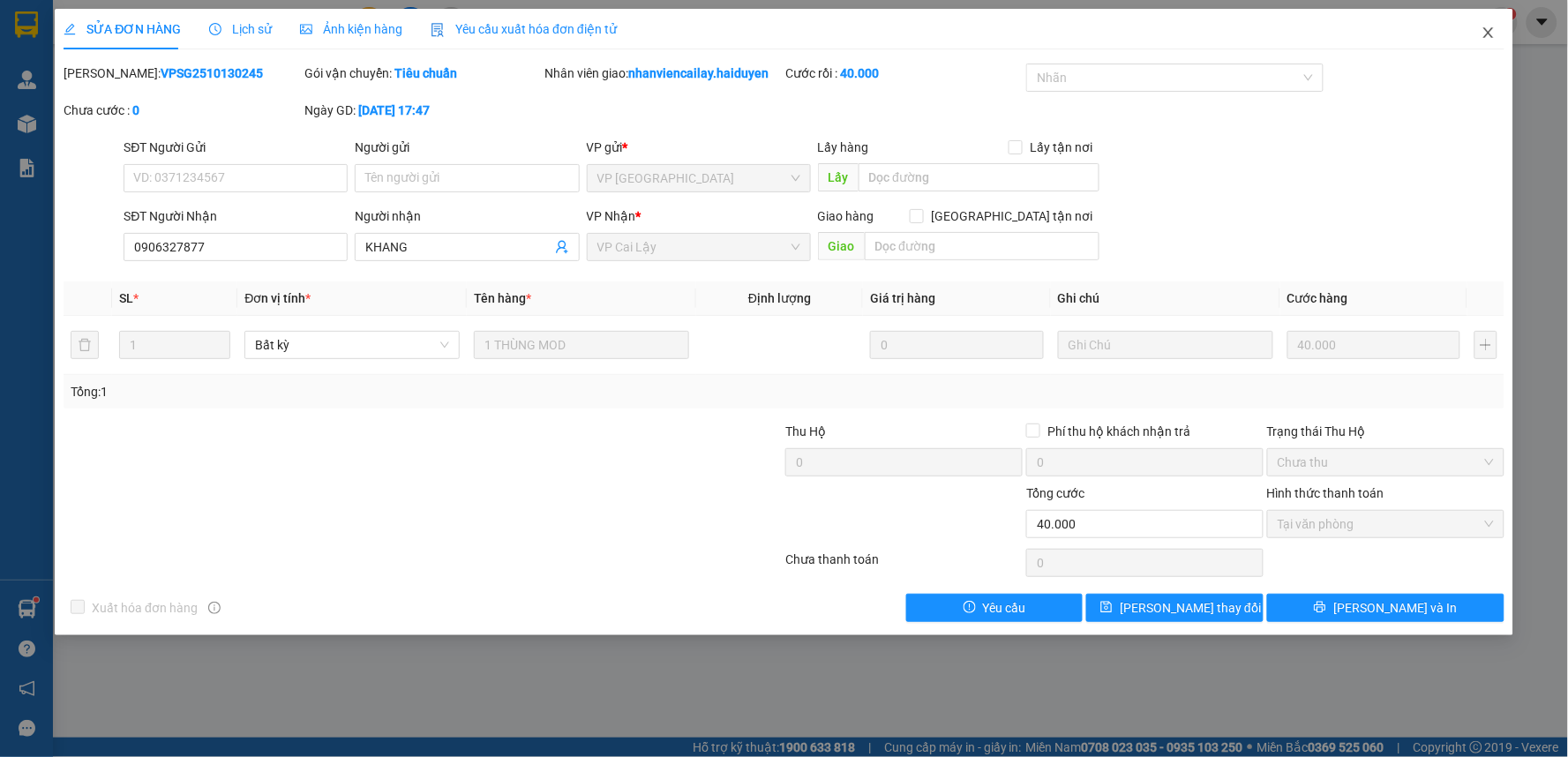
click at [1490, 35] on icon "close" at bounding box center [1488, 32] width 10 height 11
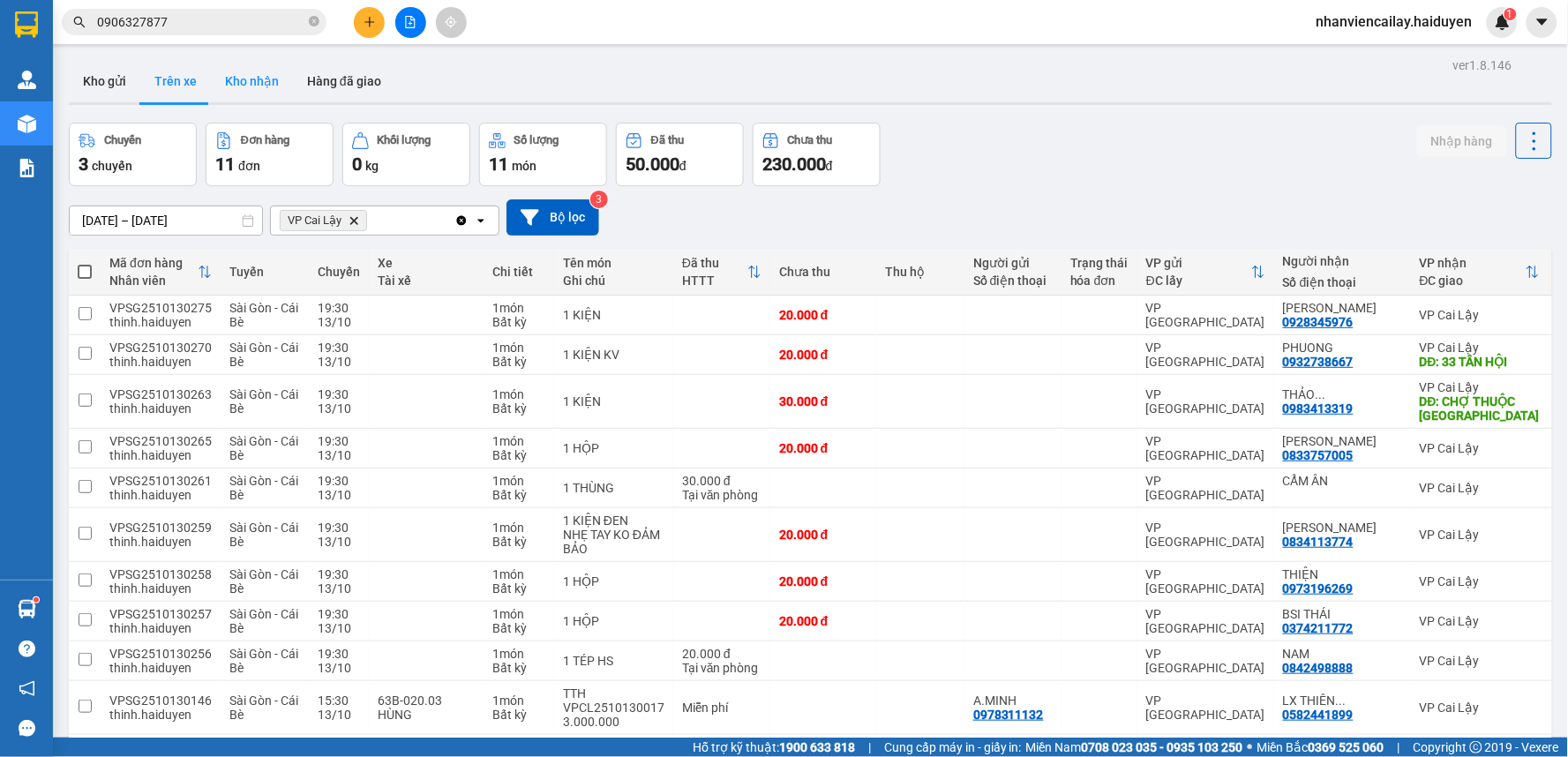
click at [266, 89] on button "Kho nhận" at bounding box center [252, 80] width 82 height 42
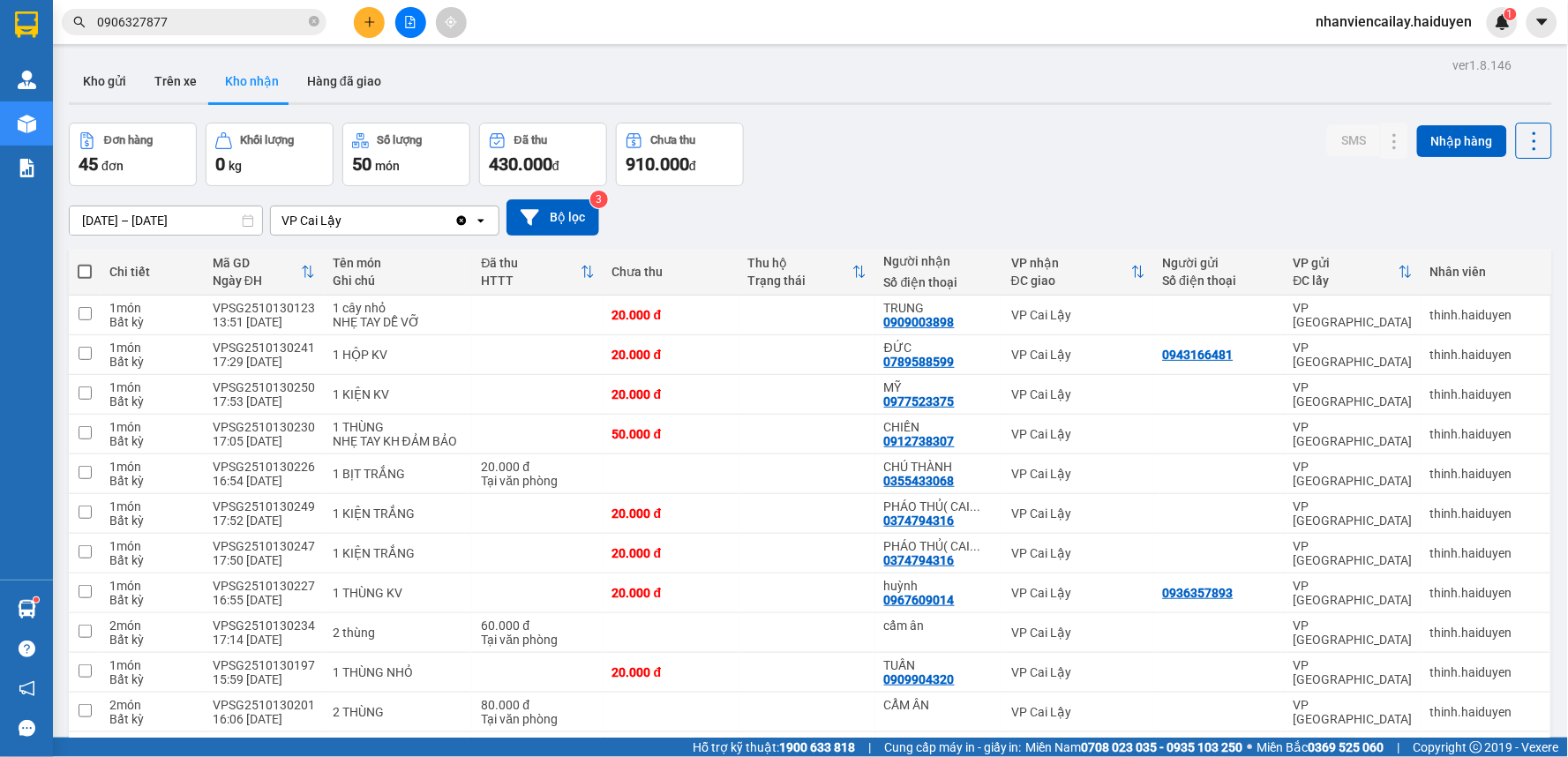
click at [229, 18] on input "0906327877" at bounding box center [201, 23] width 209 height 20
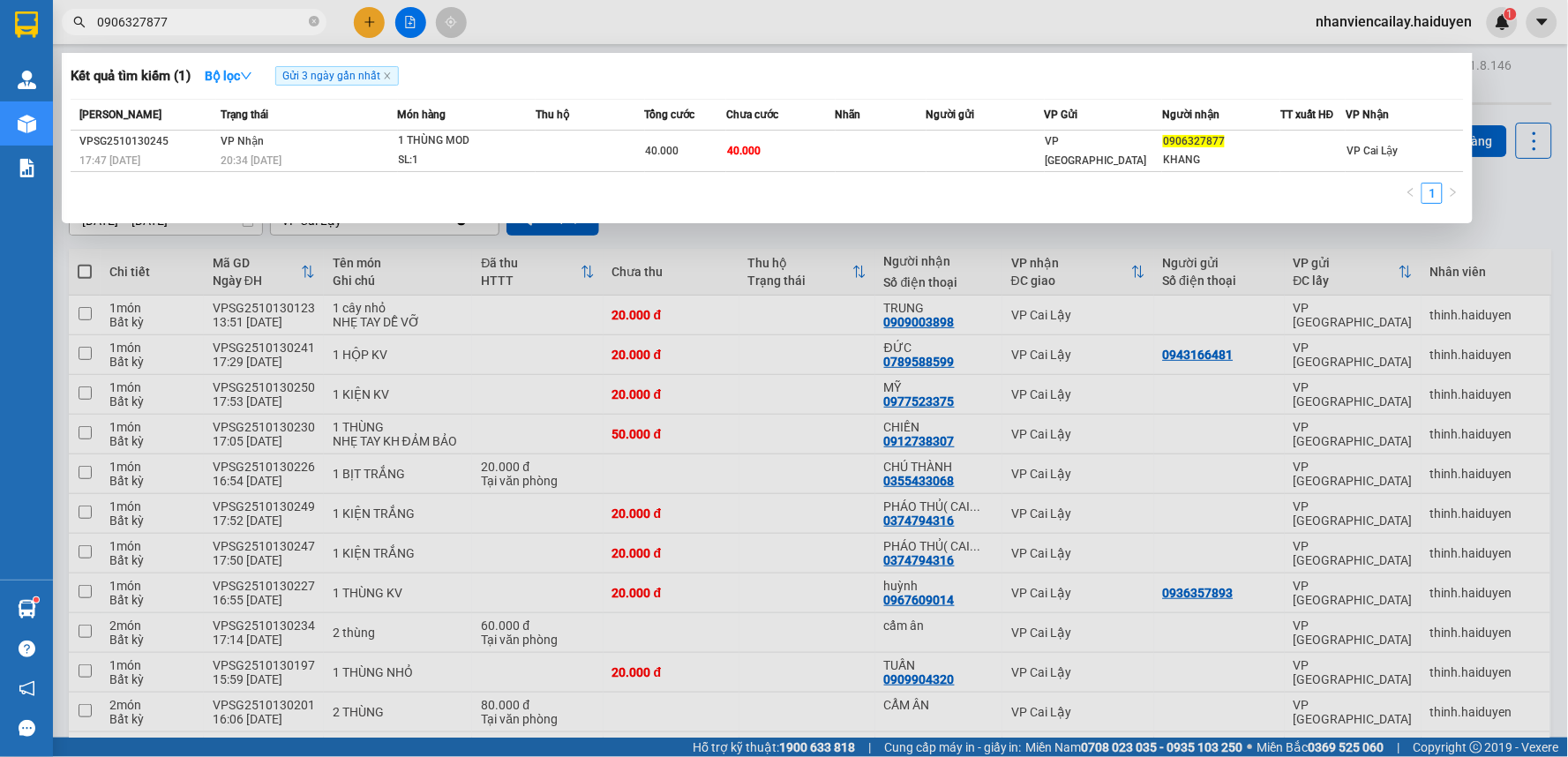
click at [229, 18] on input "0906327877" at bounding box center [201, 23] width 209 height 20
click at [268, 11] on span "512" at bounding box center [194, 22] width 264 height 26
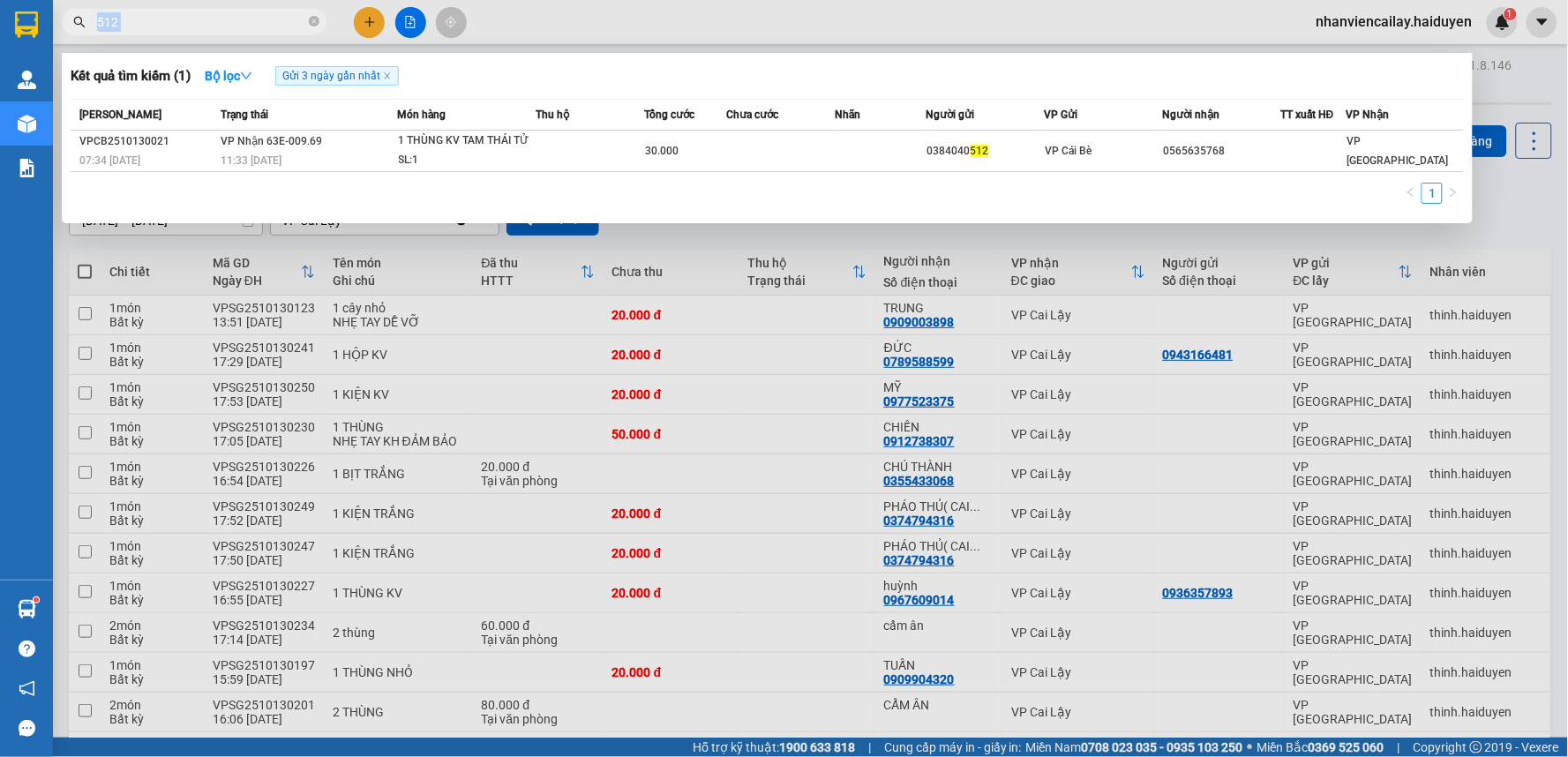
click at [268, 11] on span "512" at bounding box center [194, 22] width 264 height 26
click at [282, 24] on input "512" at bounding box center [201, 23] width 209 height 20
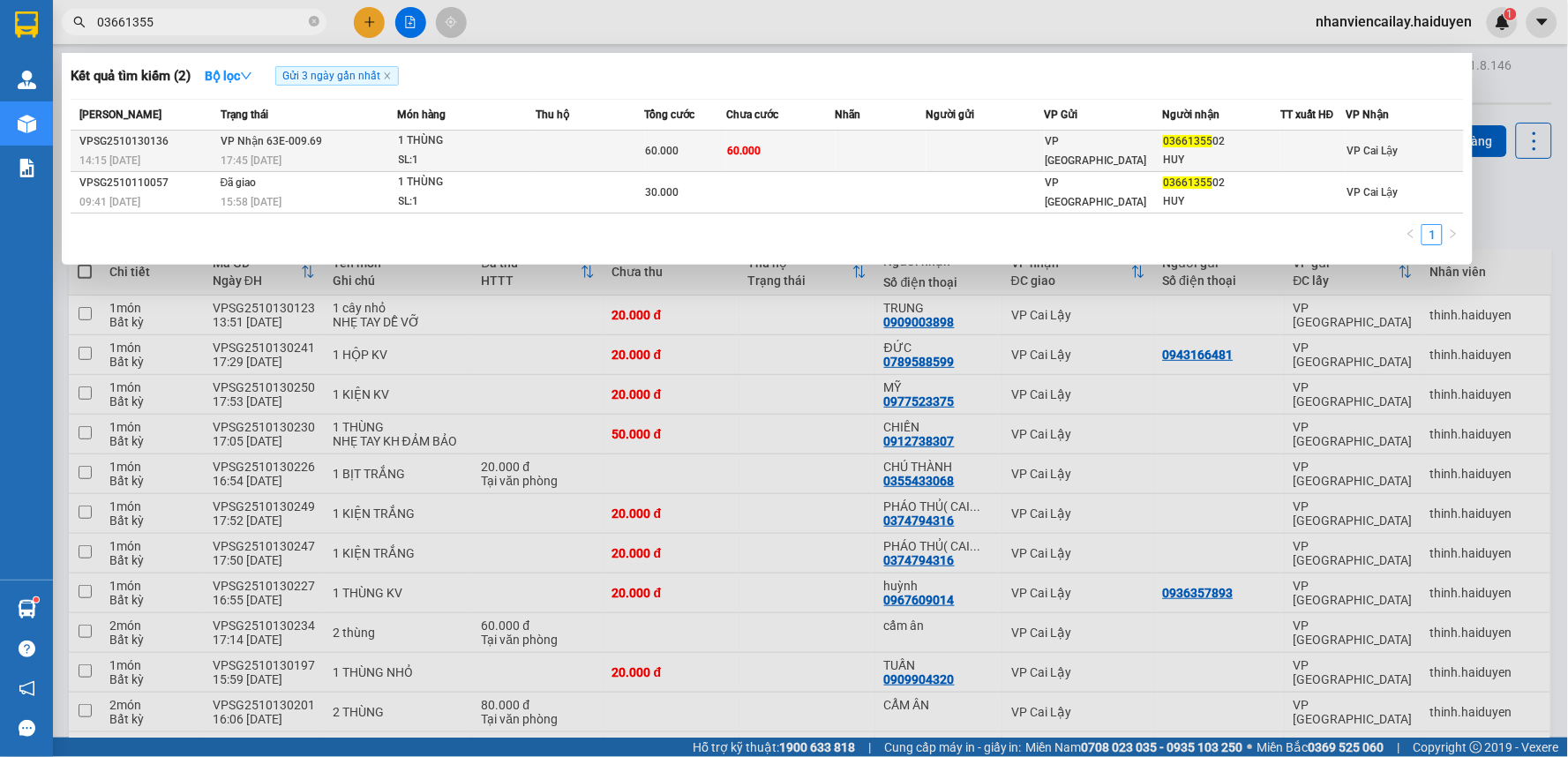
type input "03661355"
click at [942, 145] on td at bounding box center [985, 151] width 119 height 41
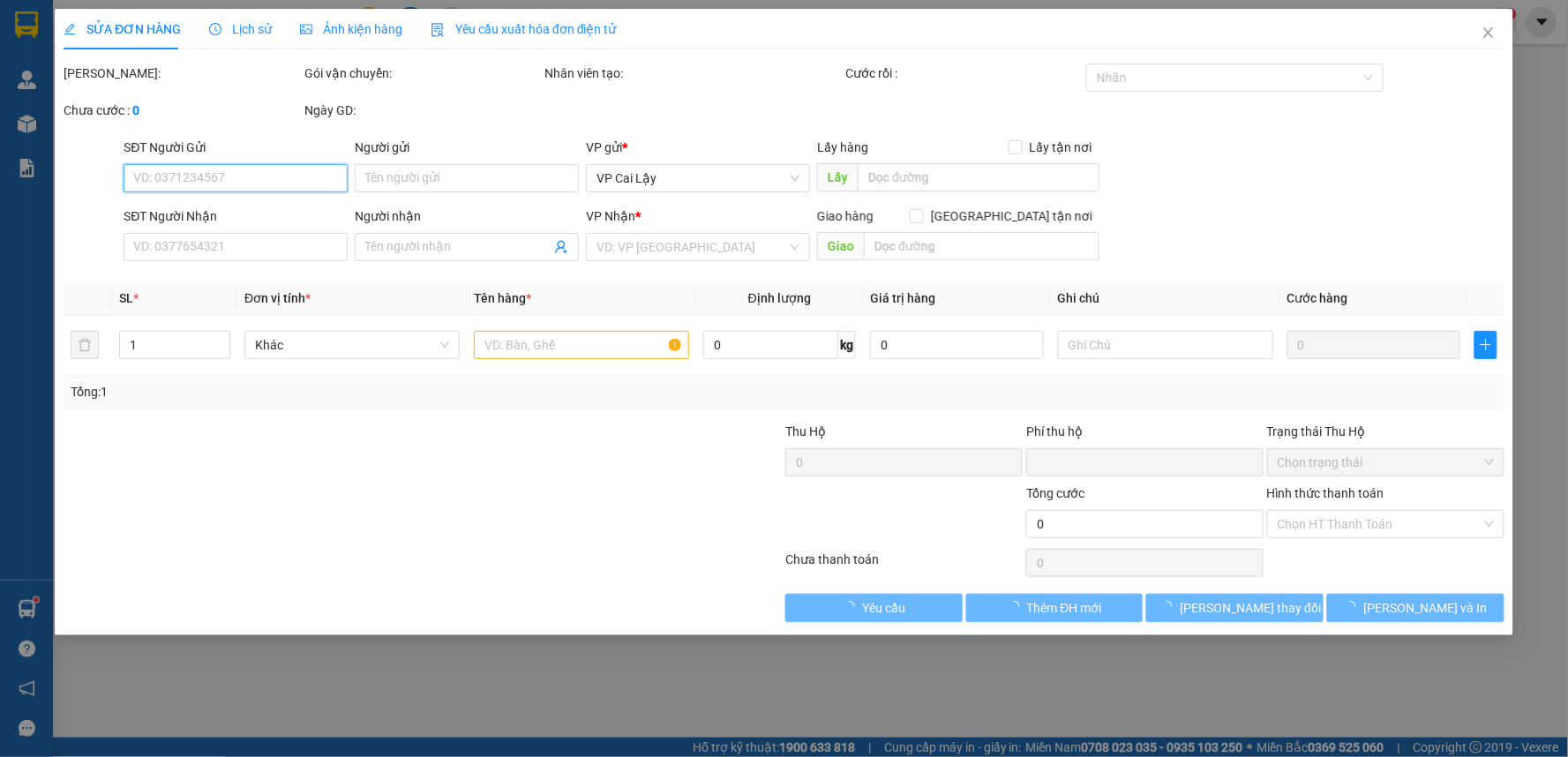
type input "0366135502"
type input "HUY"
type input "0"
type input "60.000"
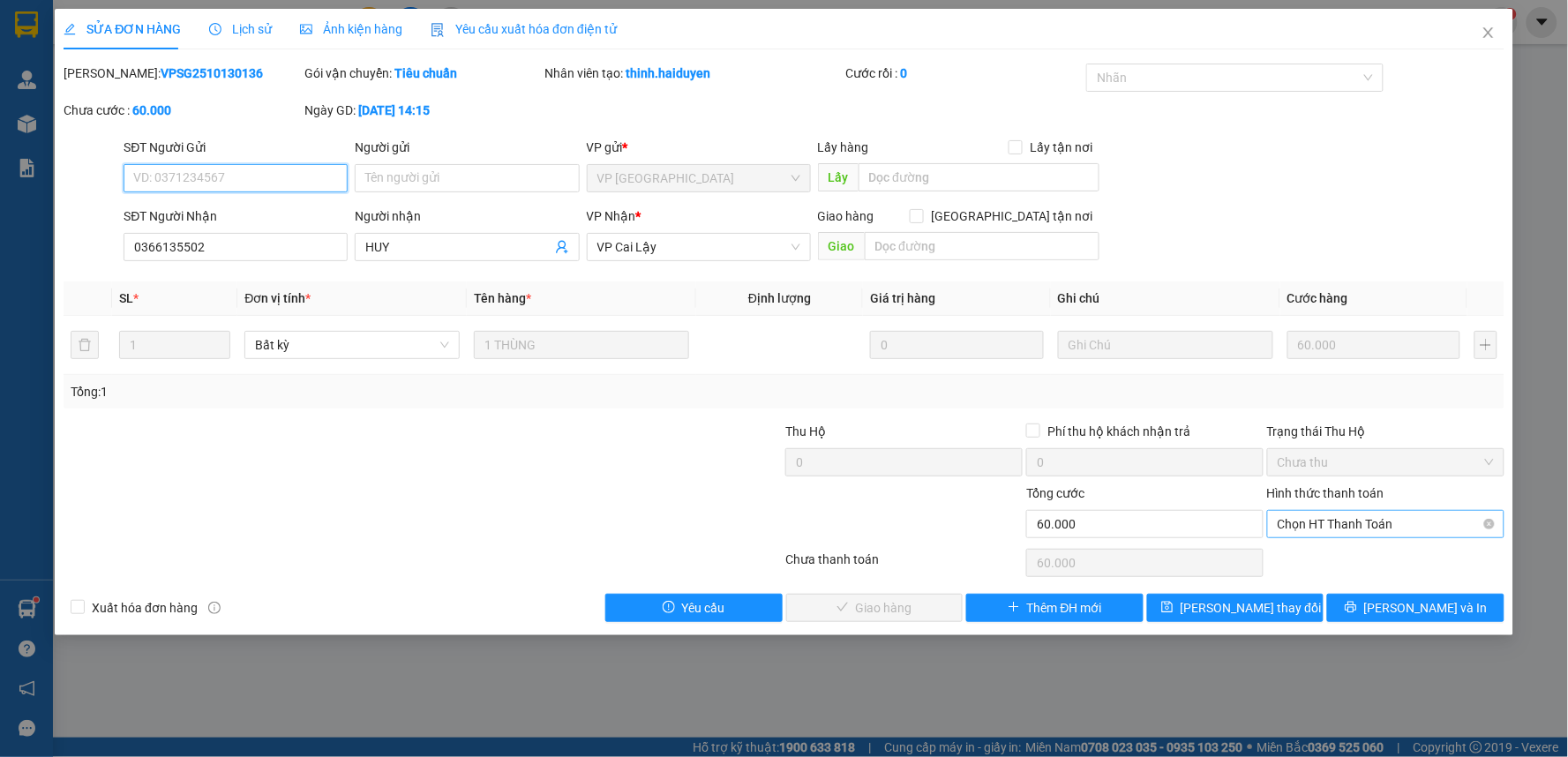
click at [1350, 518] on span "Chọn HT Thanh Toán" at bounding box center [1385, 524] width 216 height 26
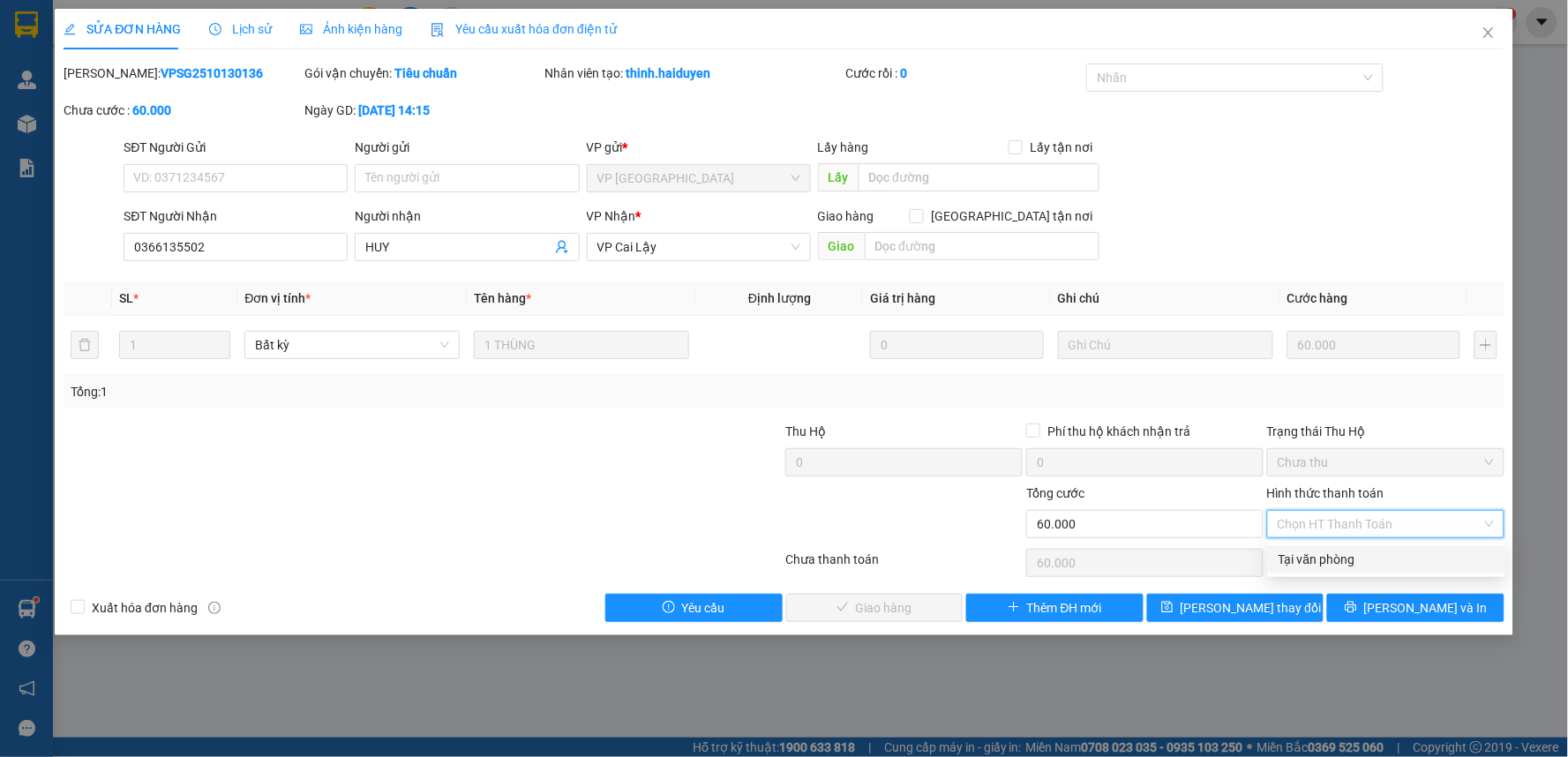
click at [1333, 559] on div "Tại văn phòng" at bounding box center [1386, 559] width 216 height 20
type input "0"
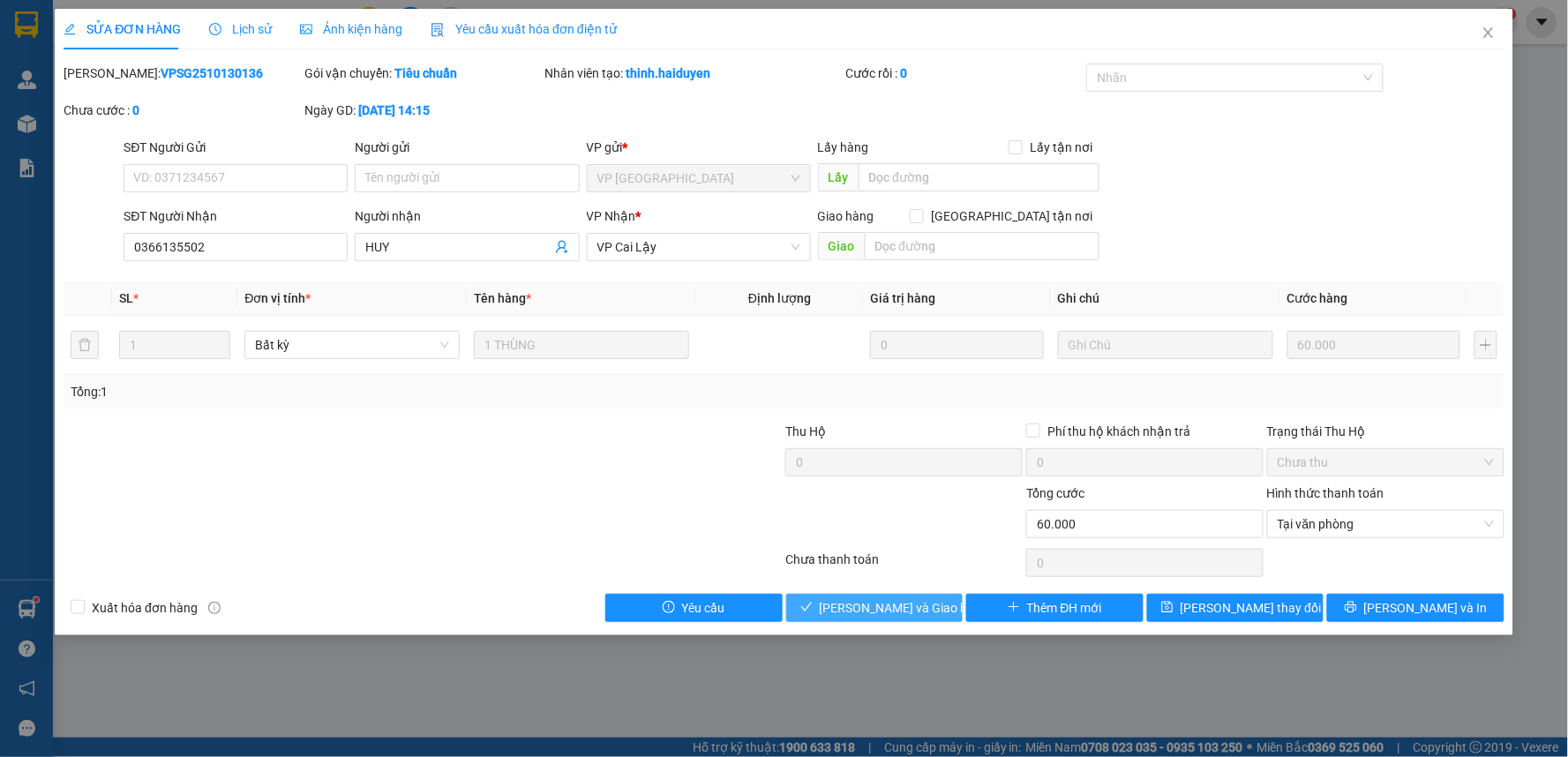
click at [933, 600] on button "[PERSON_NAME] và Giao hàng" at bounding box center [875, 607] width 177 height 28
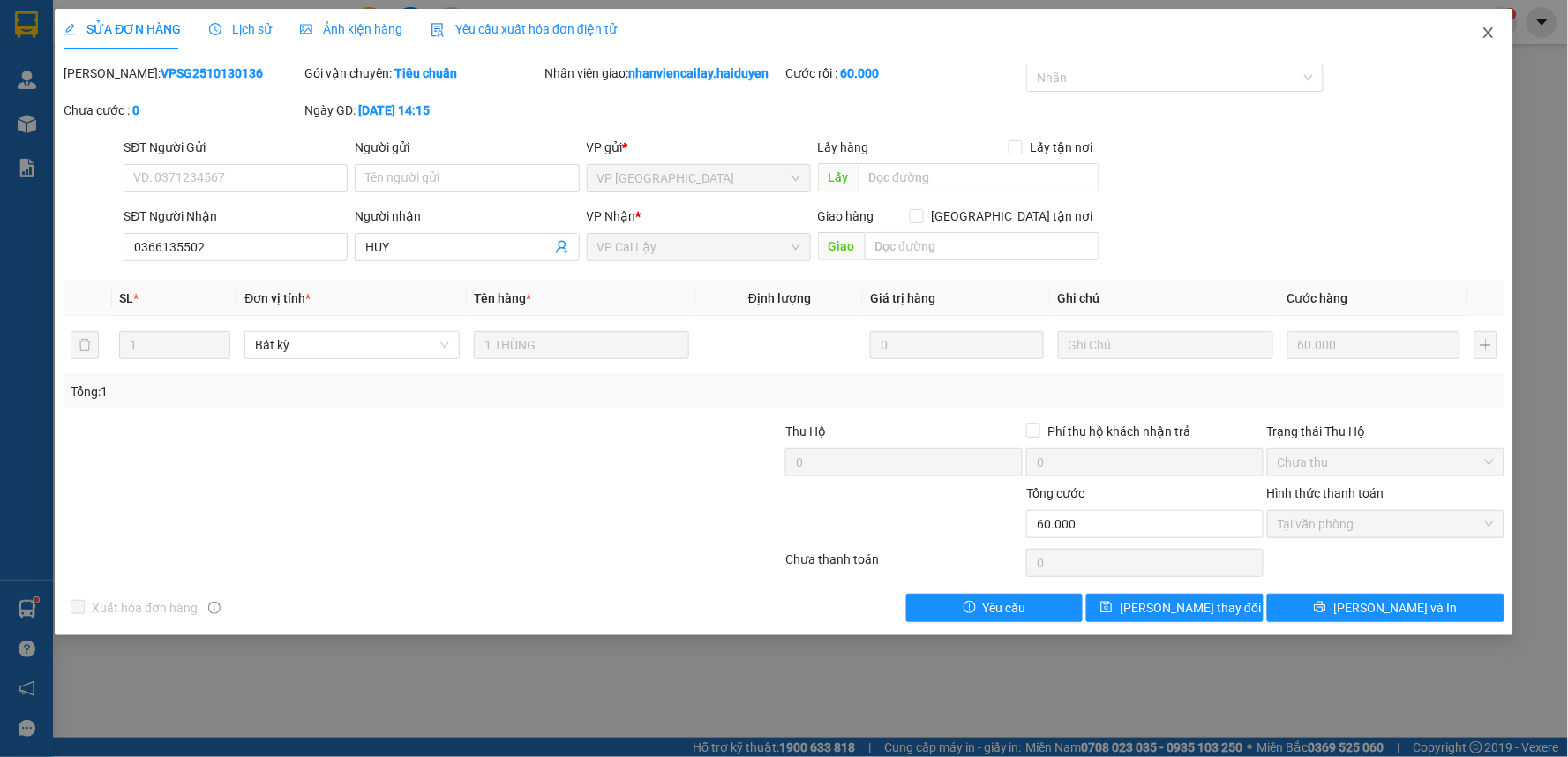
click at [1489, 27] on icon "close" at bounding box center [1488, 32] width 14 height 14
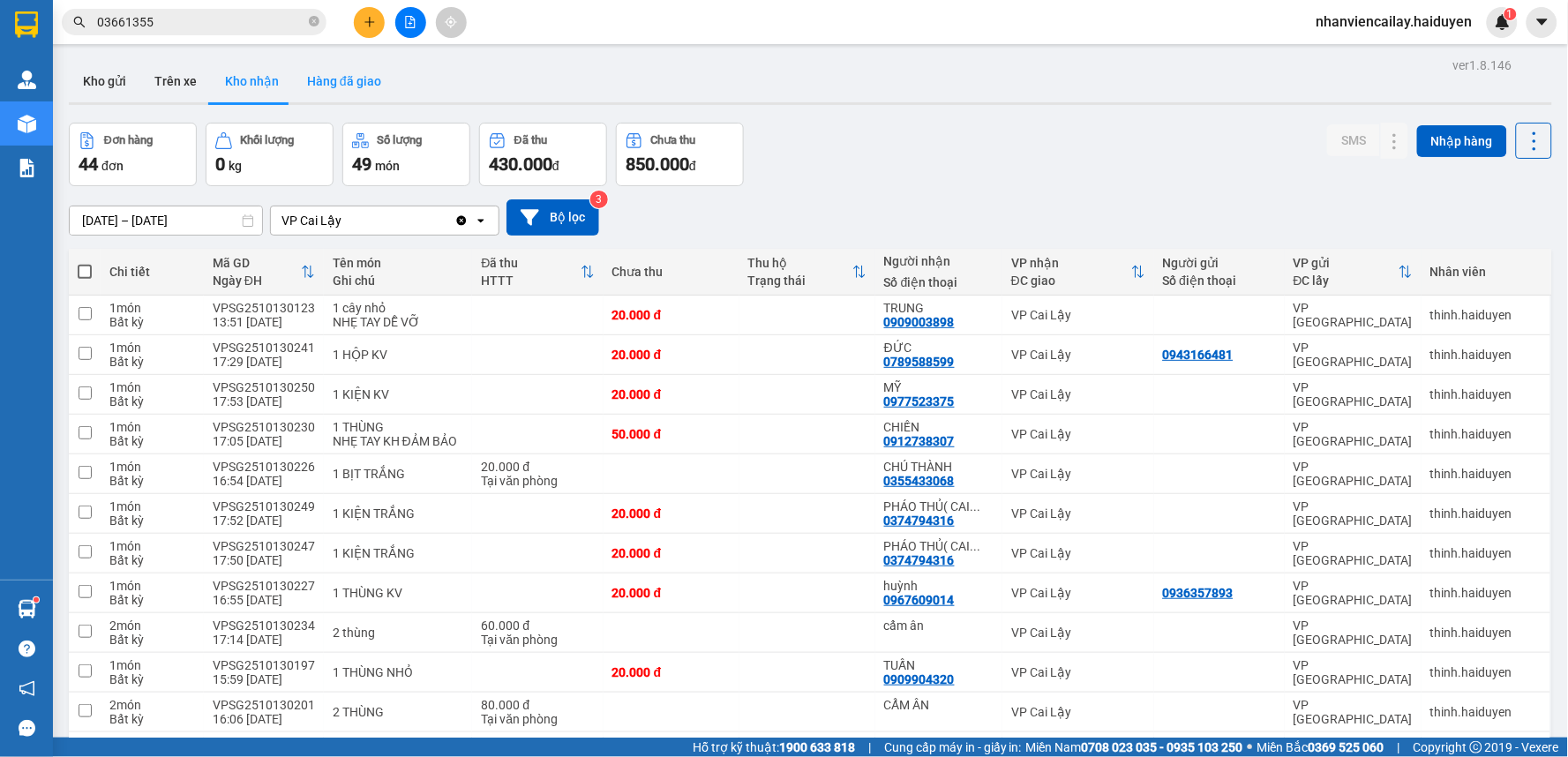
click at [351, 86] on button "Hàng đã giao" at bounding box center [344, 80] width 102 height 42
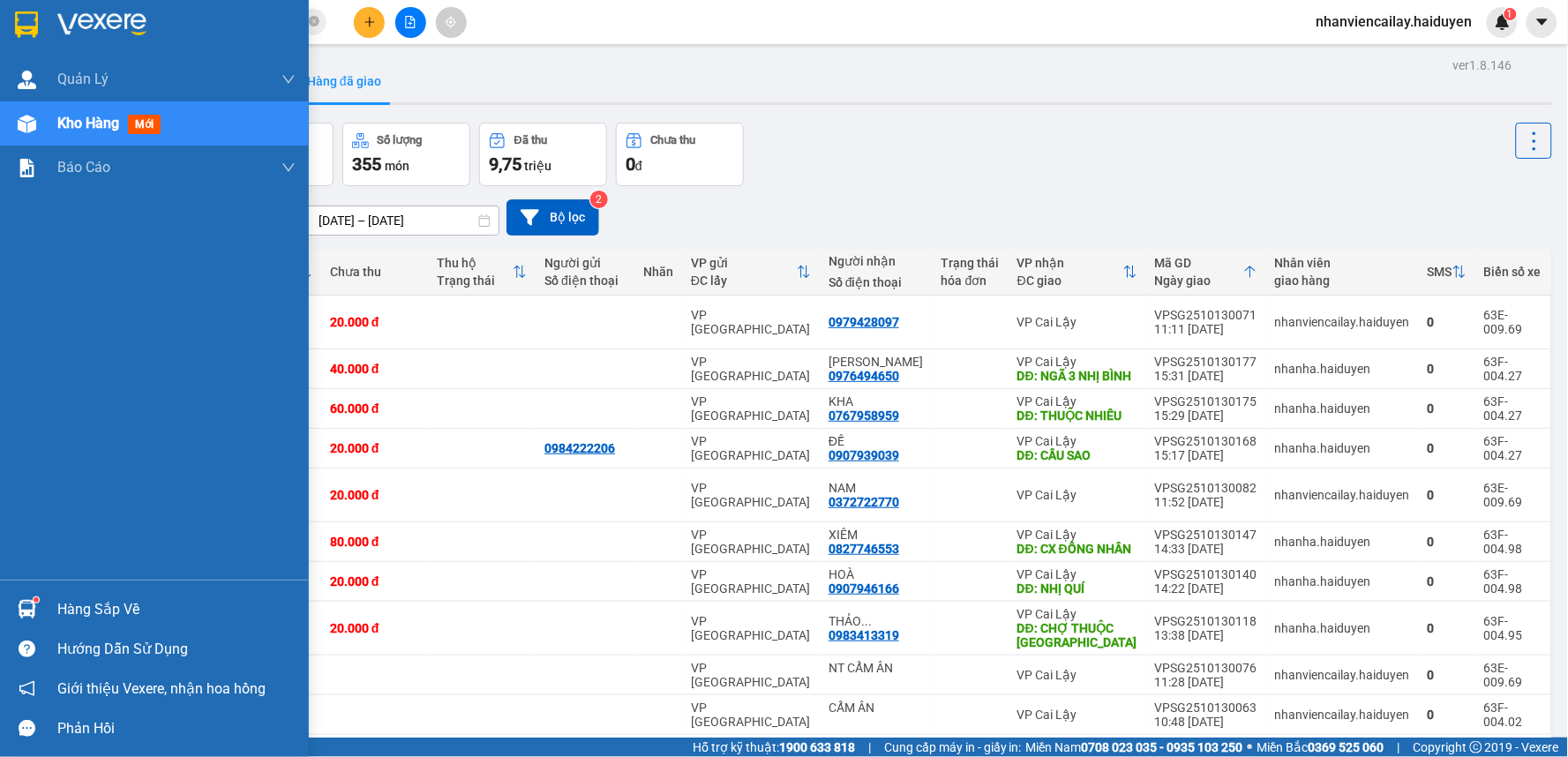
click at [97, 121] on span "Kho hàng" at bounding box center [88, 122] width 62 height 17
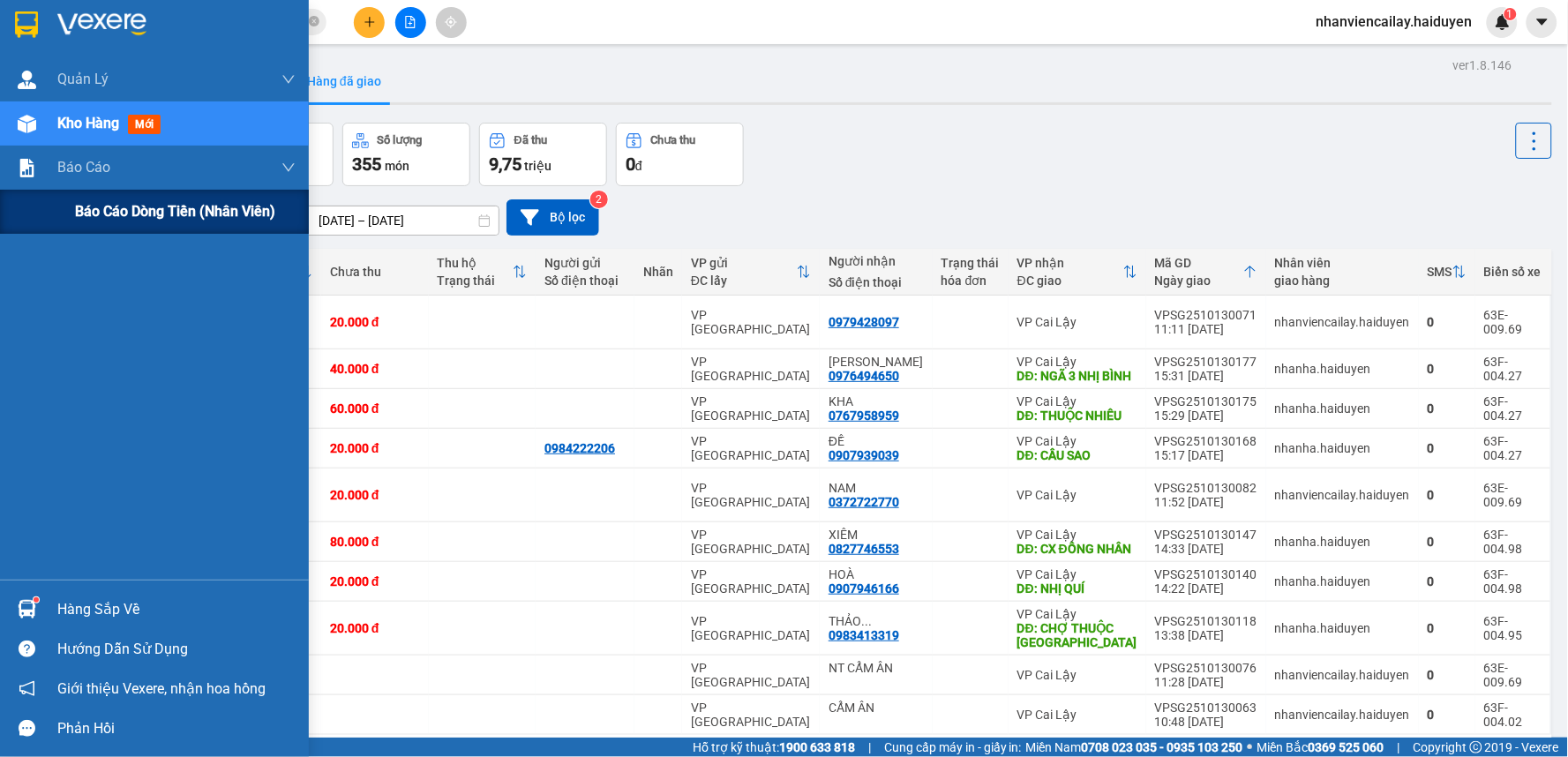
click at [64, 199] on div "Báo cáo dòng tiền (nhân viên)" at bounding box center [154, 212] width 309 height 44
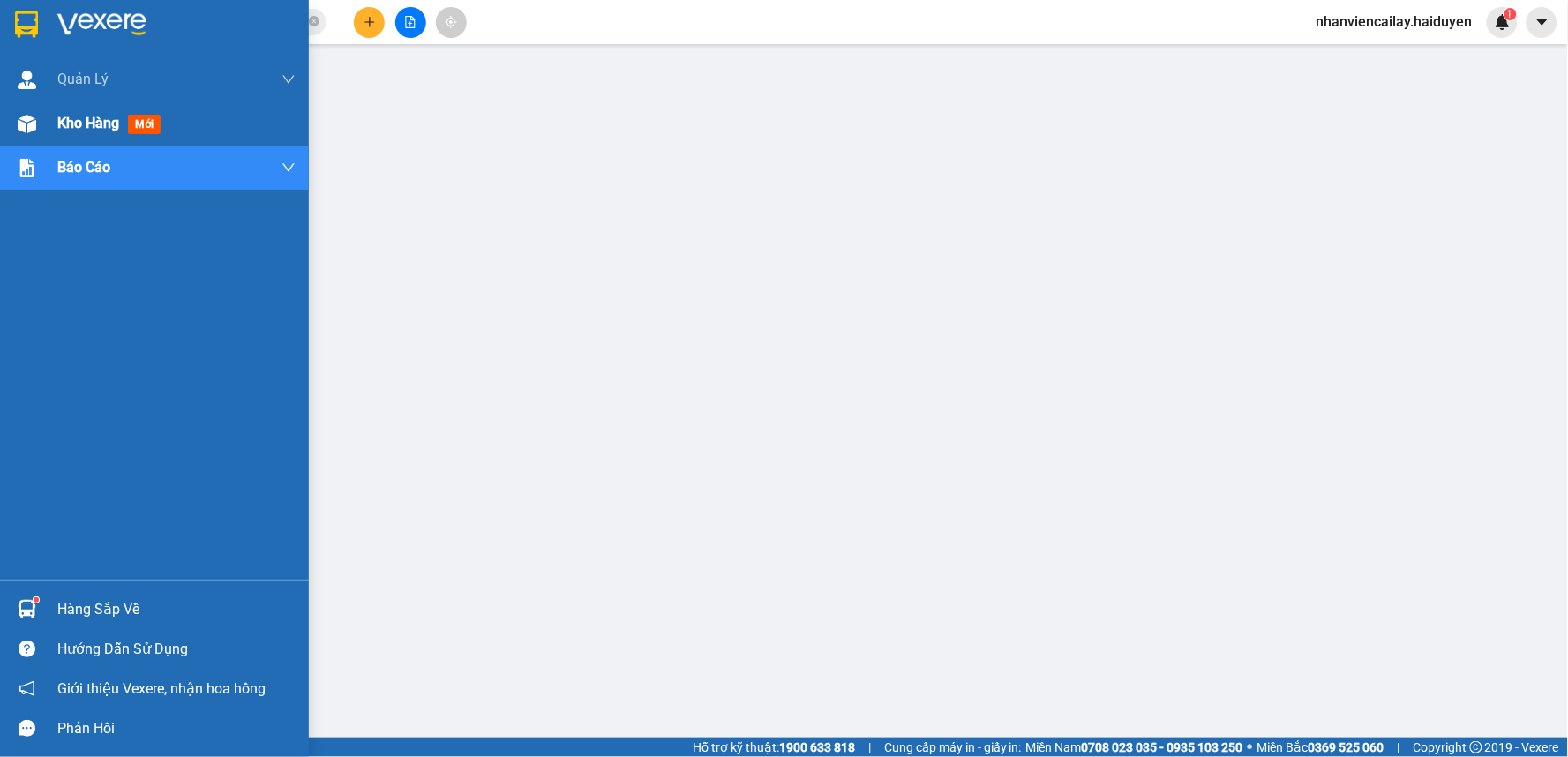
click at [40, 119] on div at bounding box center [27, 124] width 31 height 31
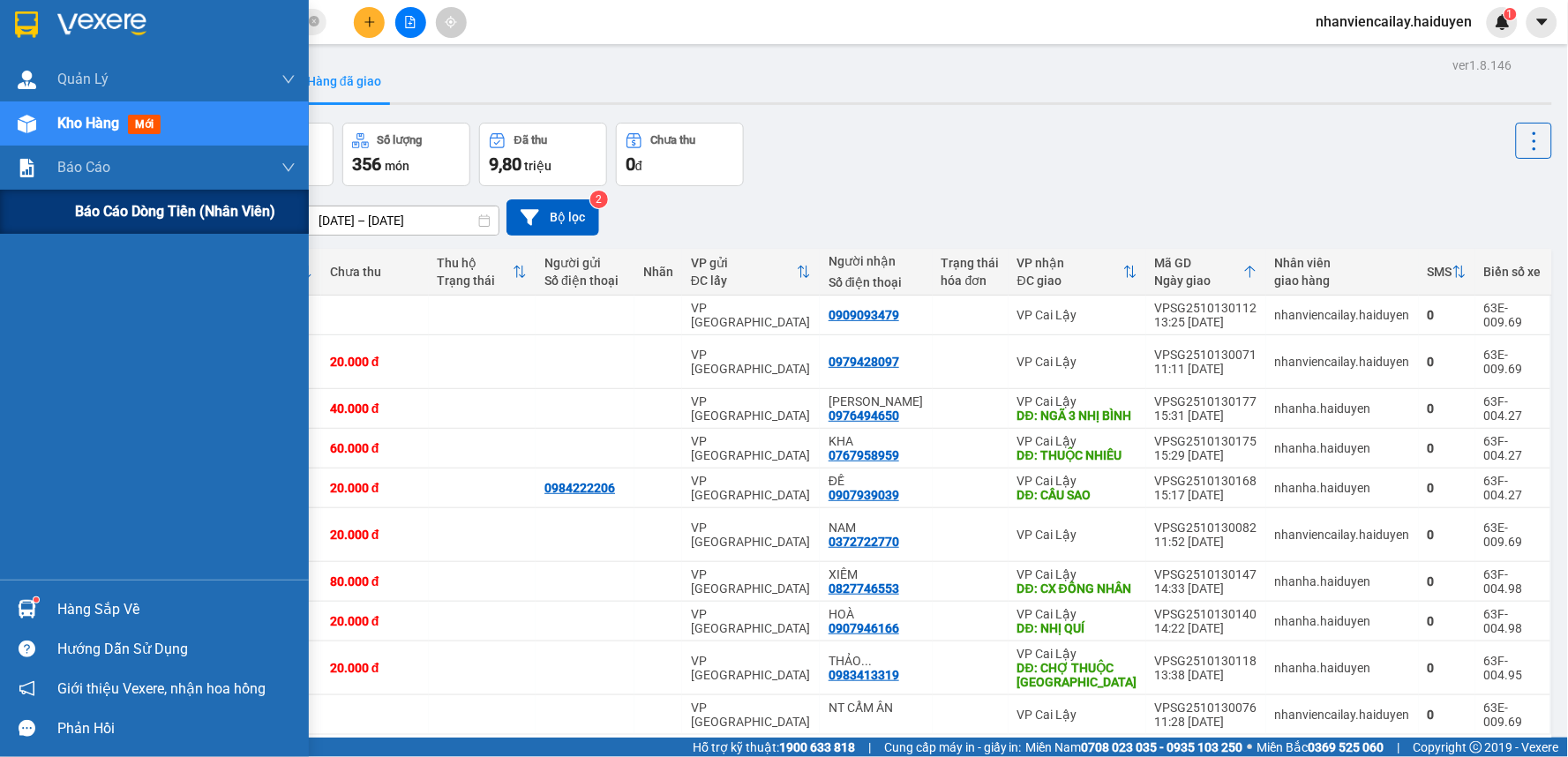
click at [81, 209] on span "Báo cáo dòng tiền (nhân viên)" at bounding box center [175, 211] width 200 height 23
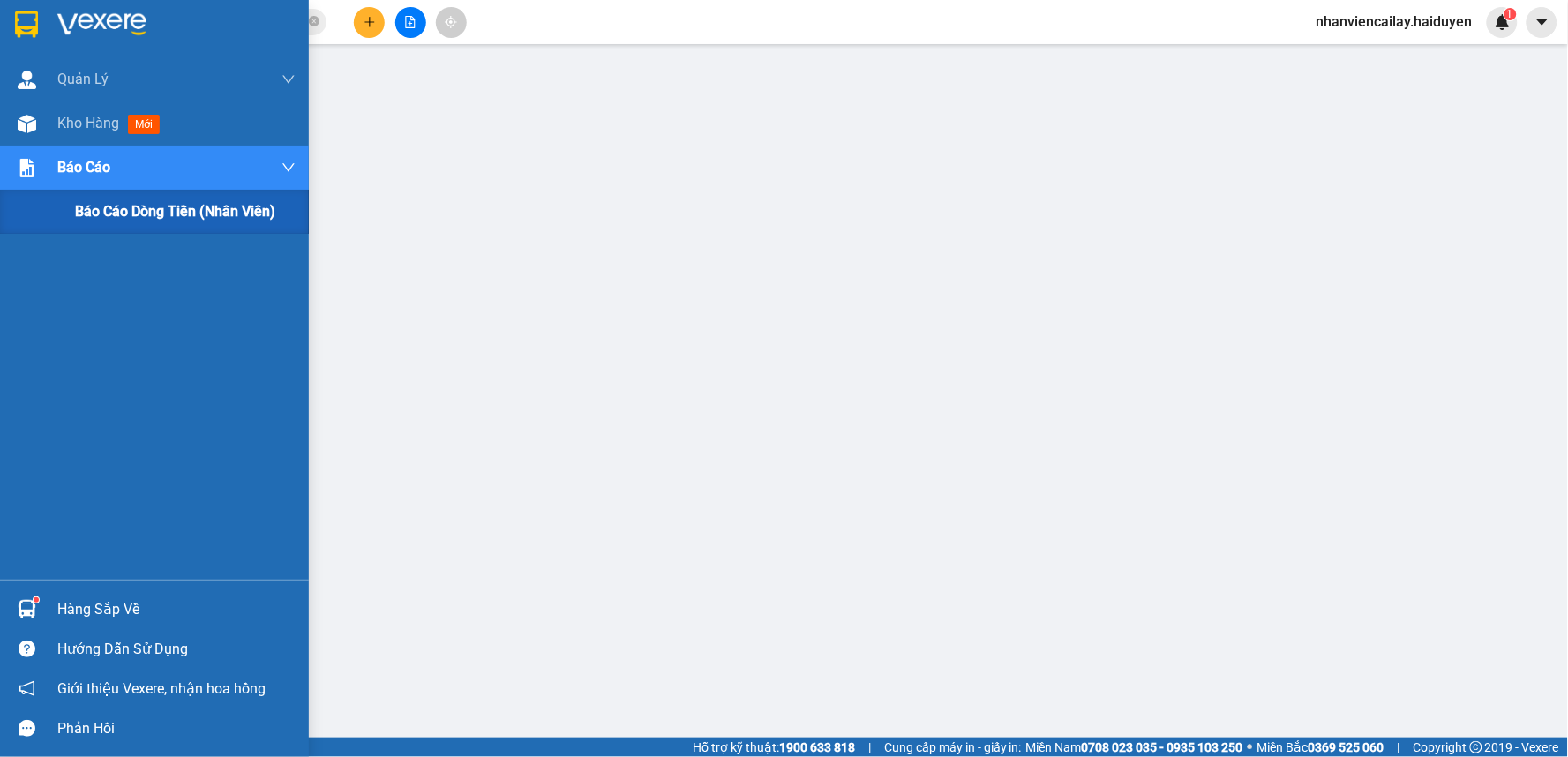
click at [205, 212] on span "Báo cáo dòng tiền (nhân viên)" at bounding box center [175, 211] width 200 height 23
click at [121, 209] on span "Báo cáo dòng tiền (nhân viên)" at bounding box center [175, 211] width 200 height 23
click at [83, 116] on span "Kho hàng" at bounding box center [88, 122] width 62 height 17
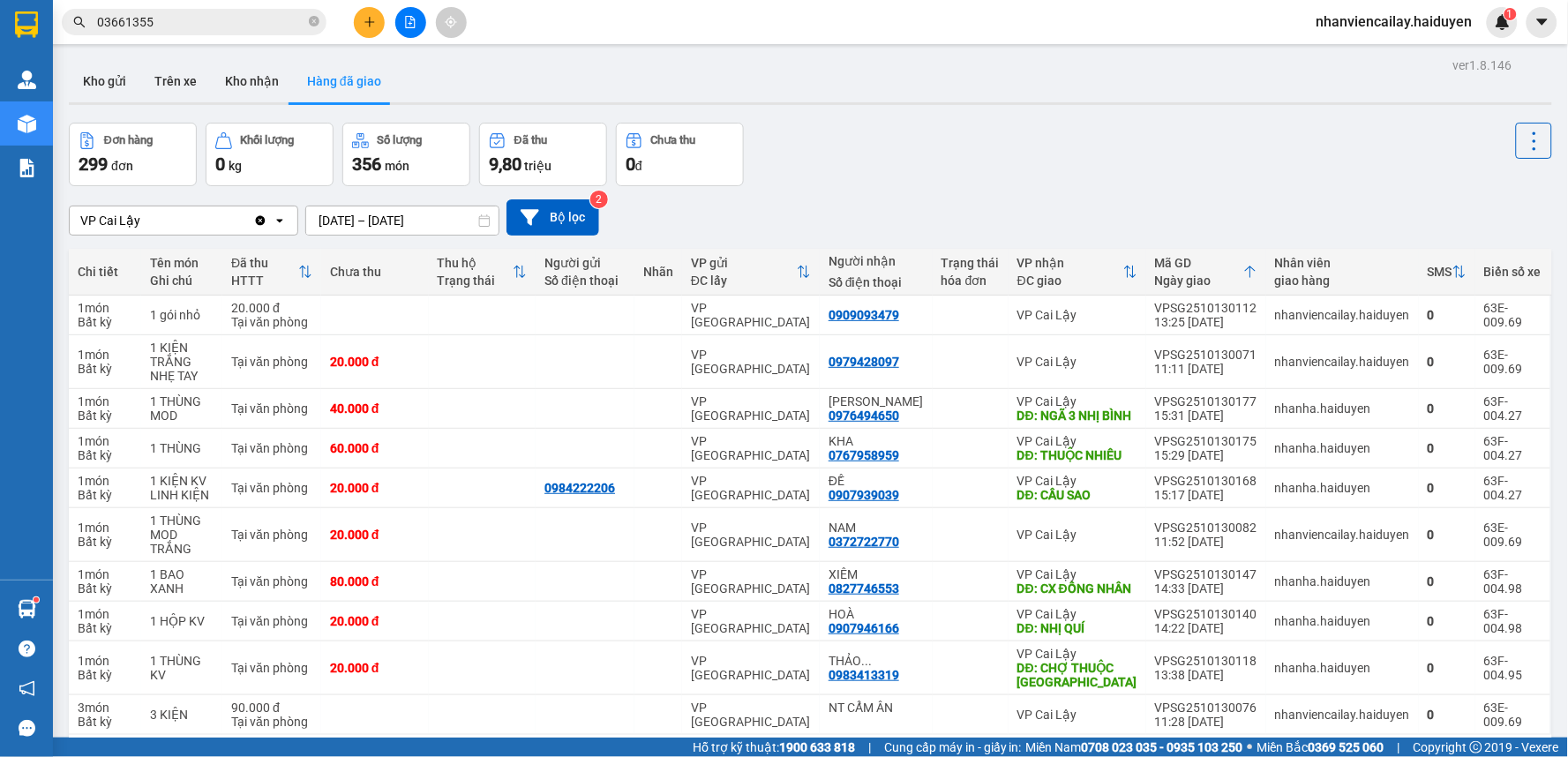
click at [261, 220] on icon "Clear value" at bounding box center [261, 220] width 14 height 14
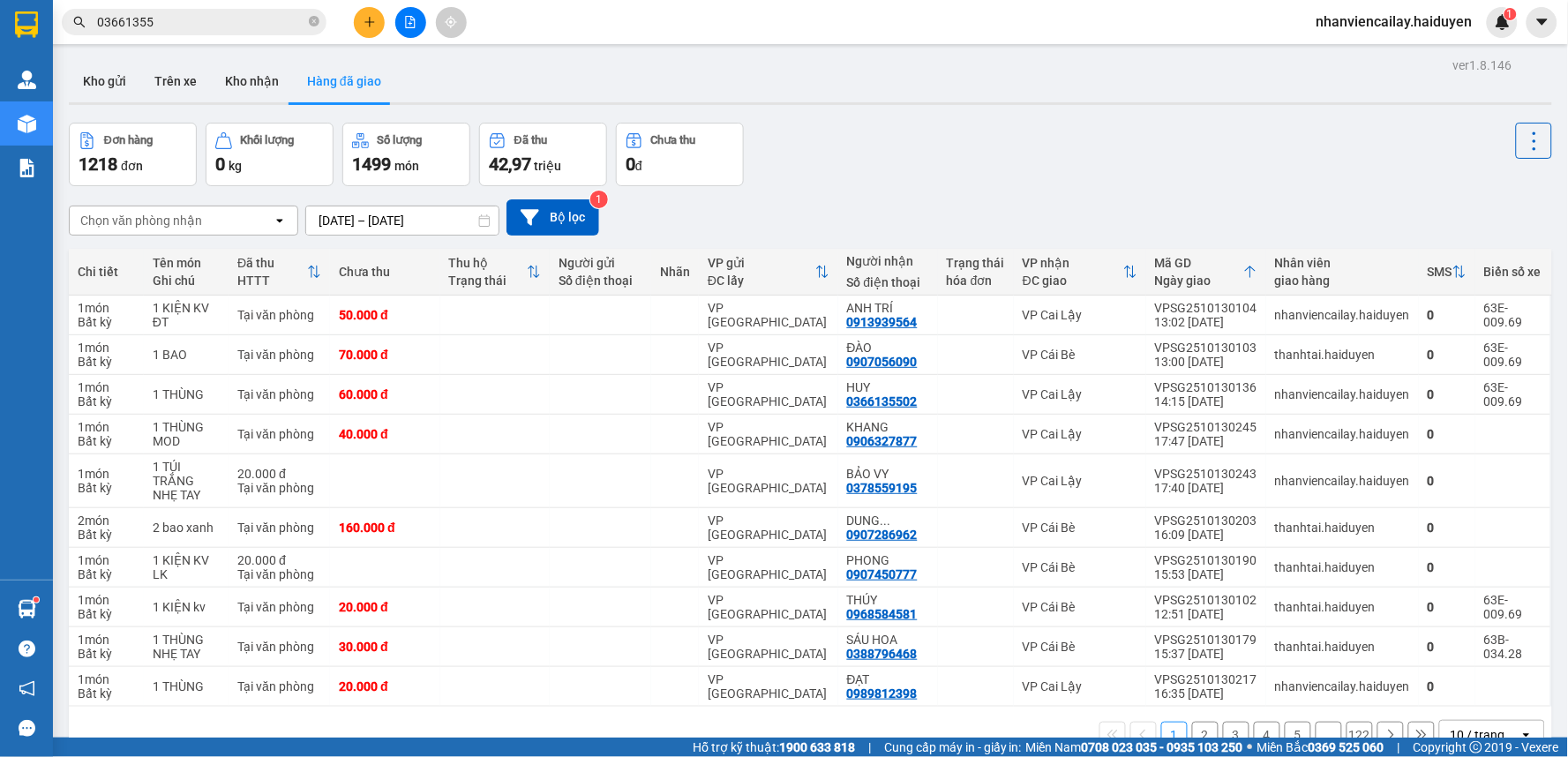
click at [165, 215] on div "Chọn văn phòng nhận" at bounding box center [141, 220] width 121 height 18
click at [173, 256] on div "VP Cai Lậy" at bounding box center [182, 259] width 229 height 31
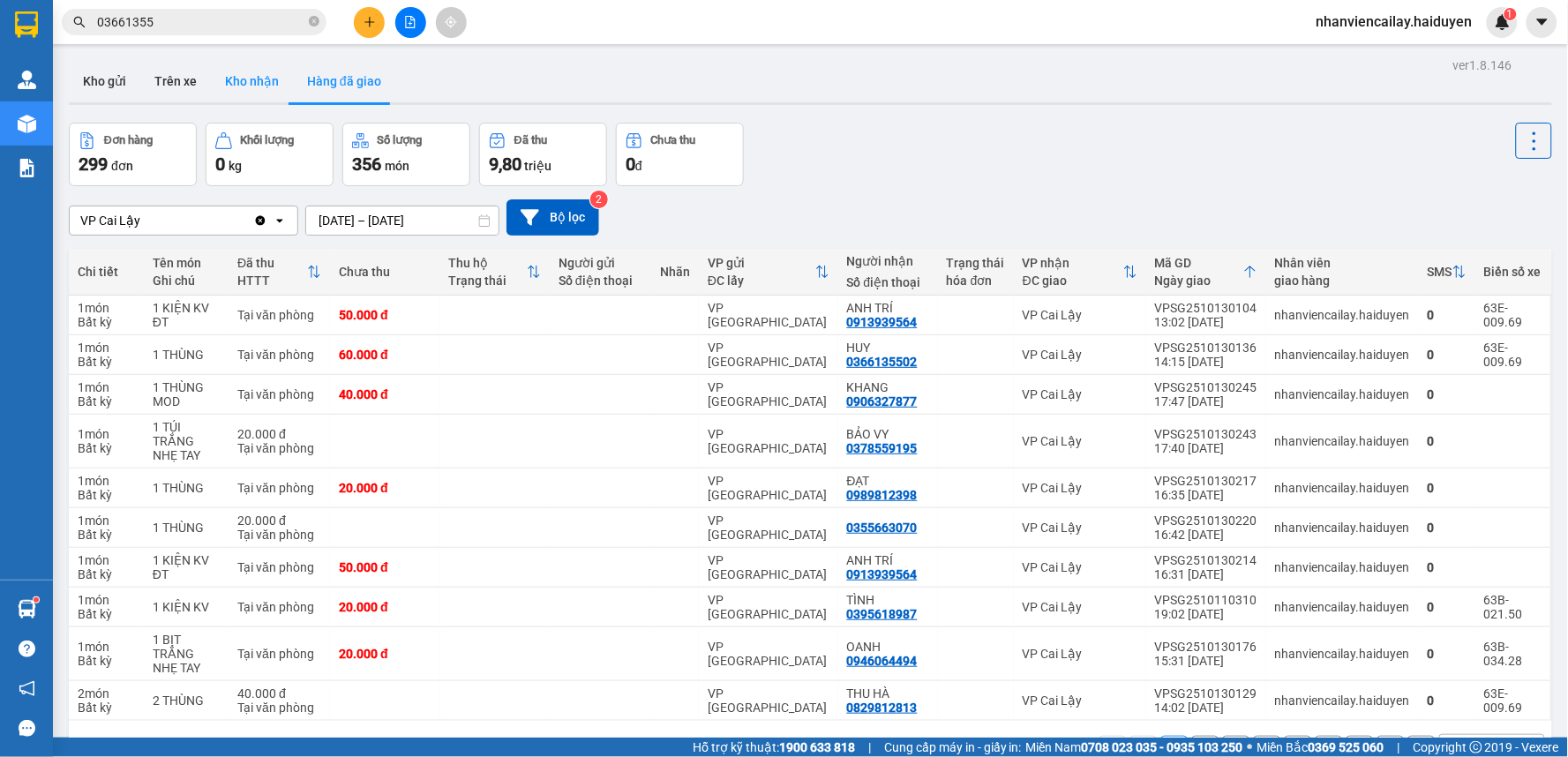
click at [257, 81] on button "Kho nhận" at bounding box center [252, 80] width 82 height 42
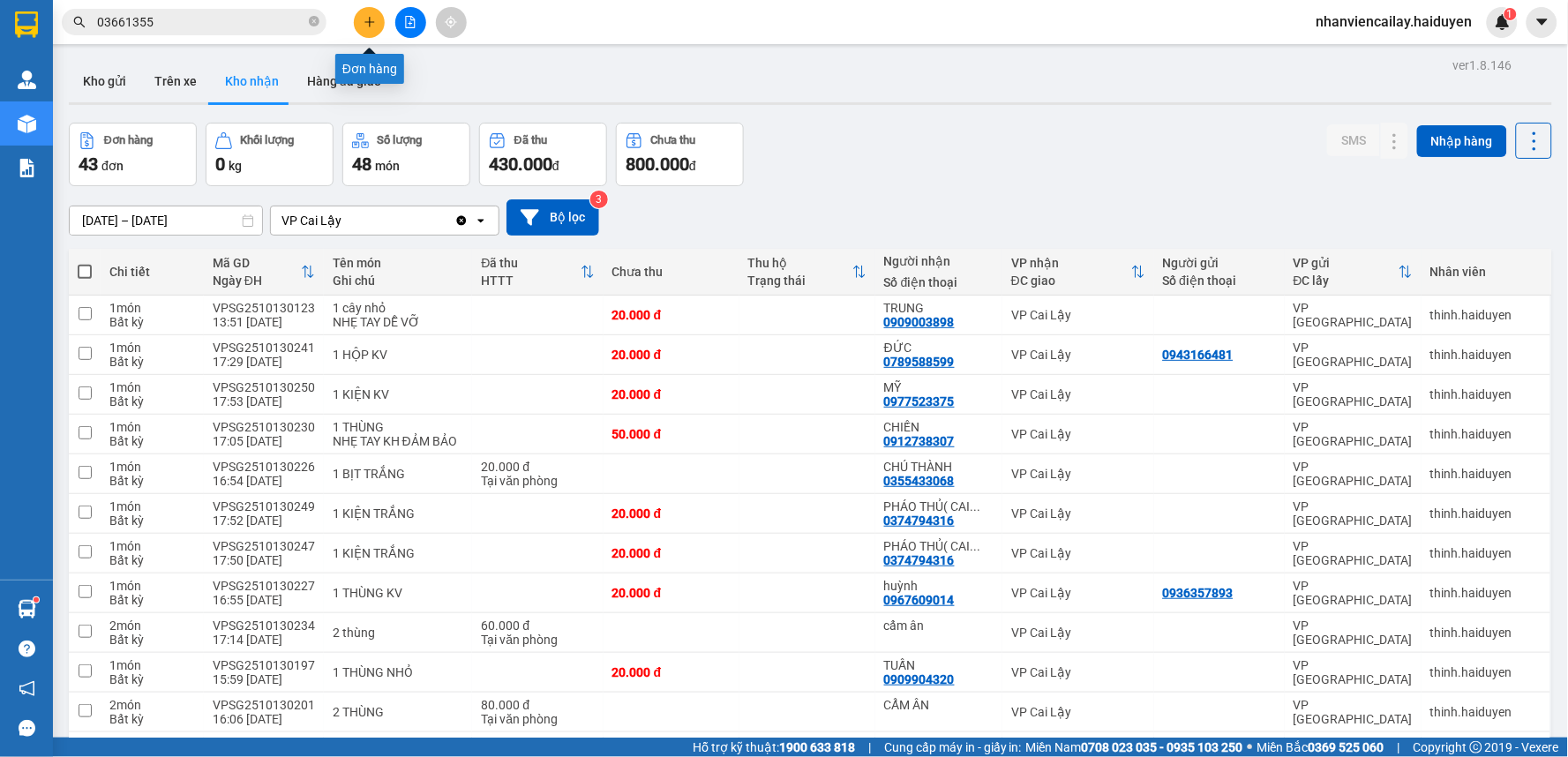
click at [368, 28] on button at bounding box center [369, 23] width 31 height 31
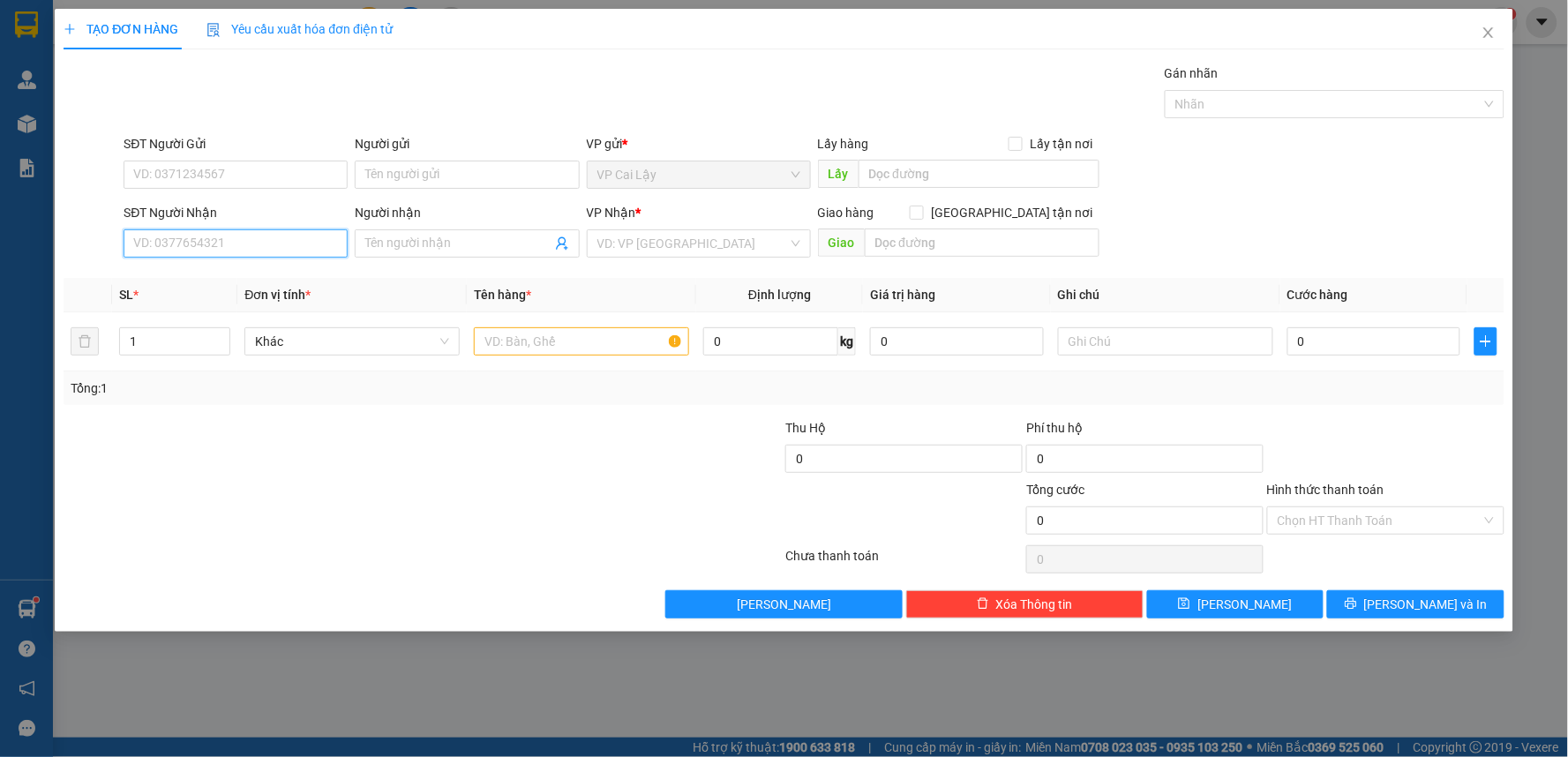
click at [280, 229] on input "SĐT Người Nhận" at bounding box center [235, 243] width 224 height 28
type input "0916009439"
click at [261, 283] on div "0916009439 - phượng" at bounding box center [235, 279] width 203 height 20
type input "phượng"
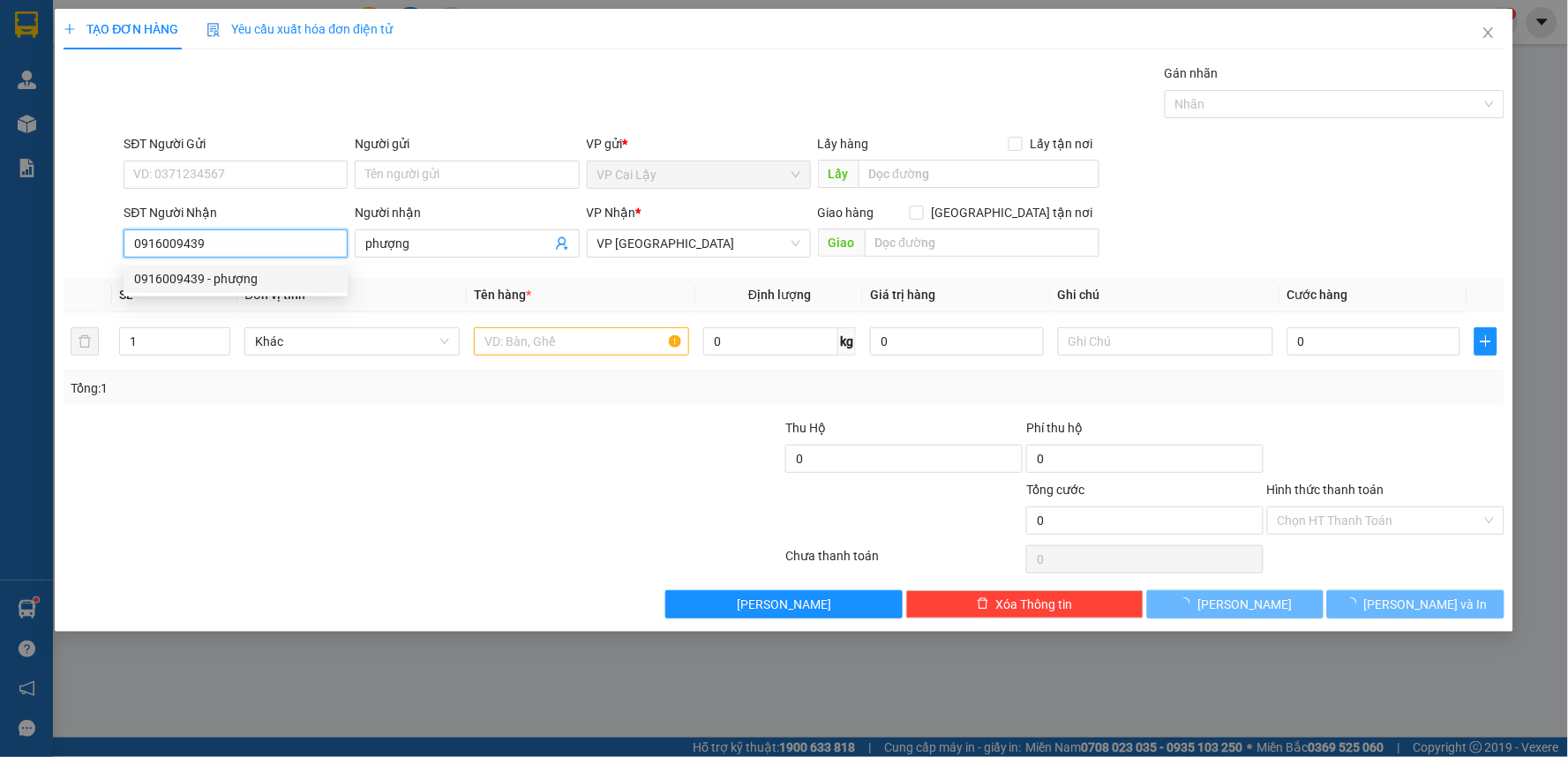
type input "30.000"
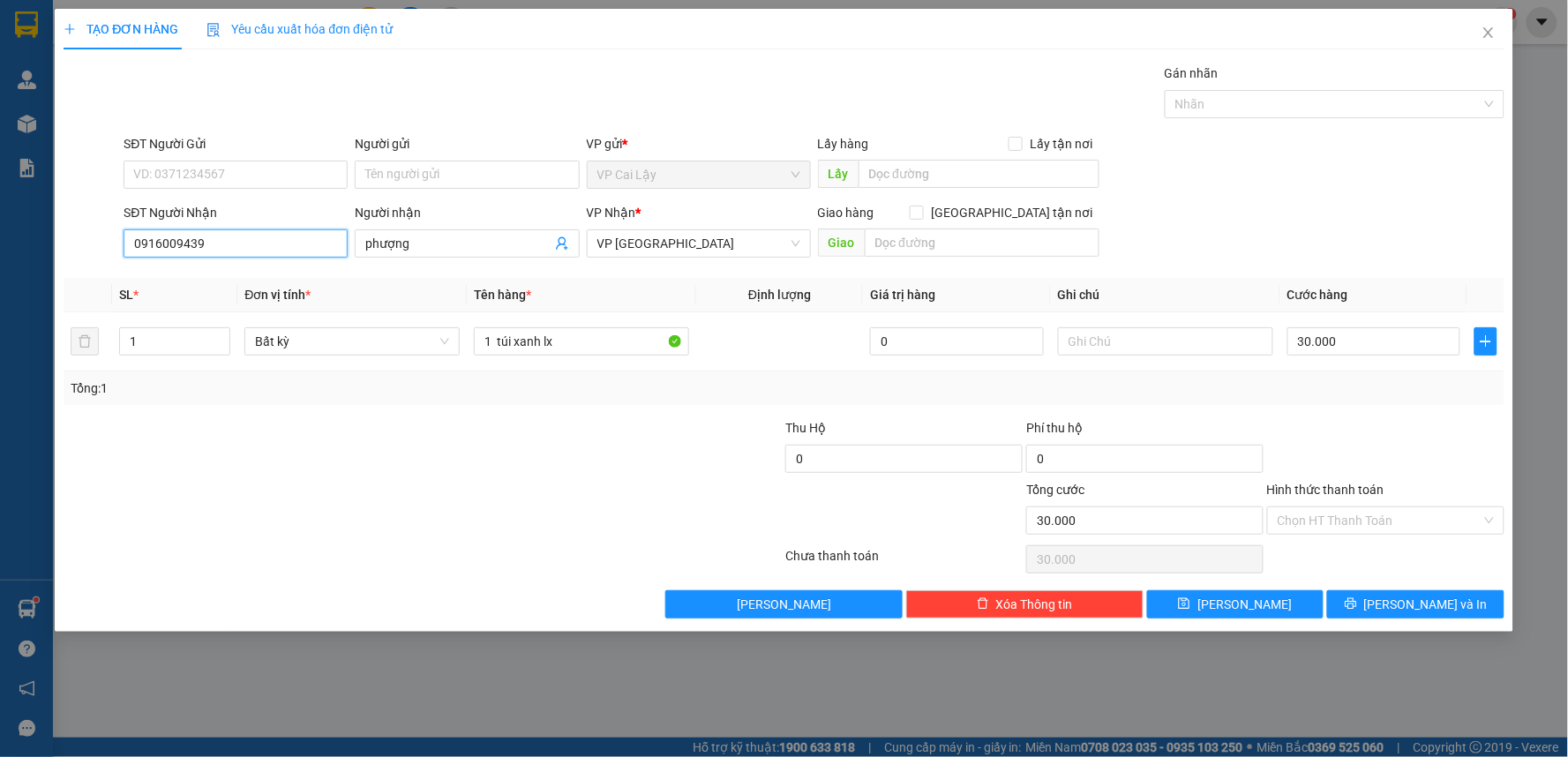
click at [161, 245] on input "0916009439" at bounding box center [235, 243] width 224 height 28
drag, startPoint x: 182, startPoint y: 243, endPoint x: 194, endPoint y: 241, distance: 12.2
click at [182, 242] on input "0916009439" at bounding box center [235, 243] width 224 height 28
click at [214, 245] on input "0916009439" at bounding box center [235, 243] width 224 height 28
click at [262, 280] on div "0916009439 - phượng" at bounding box center [235, 279] width 203 height 20
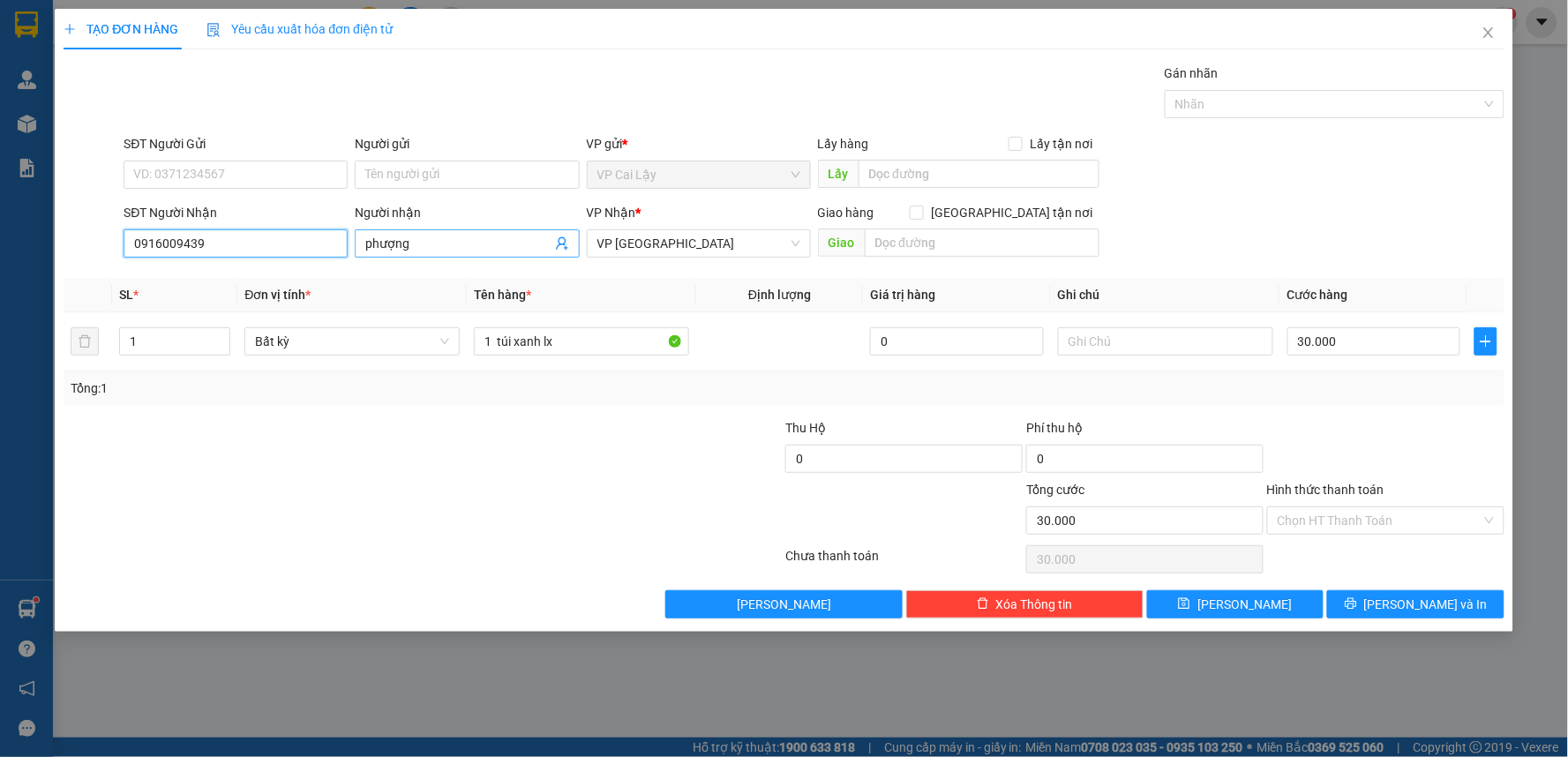
type input "0916009439"
click at [411, 243] on input "phượng" at bounding box center [457, 244] width 185 height 20
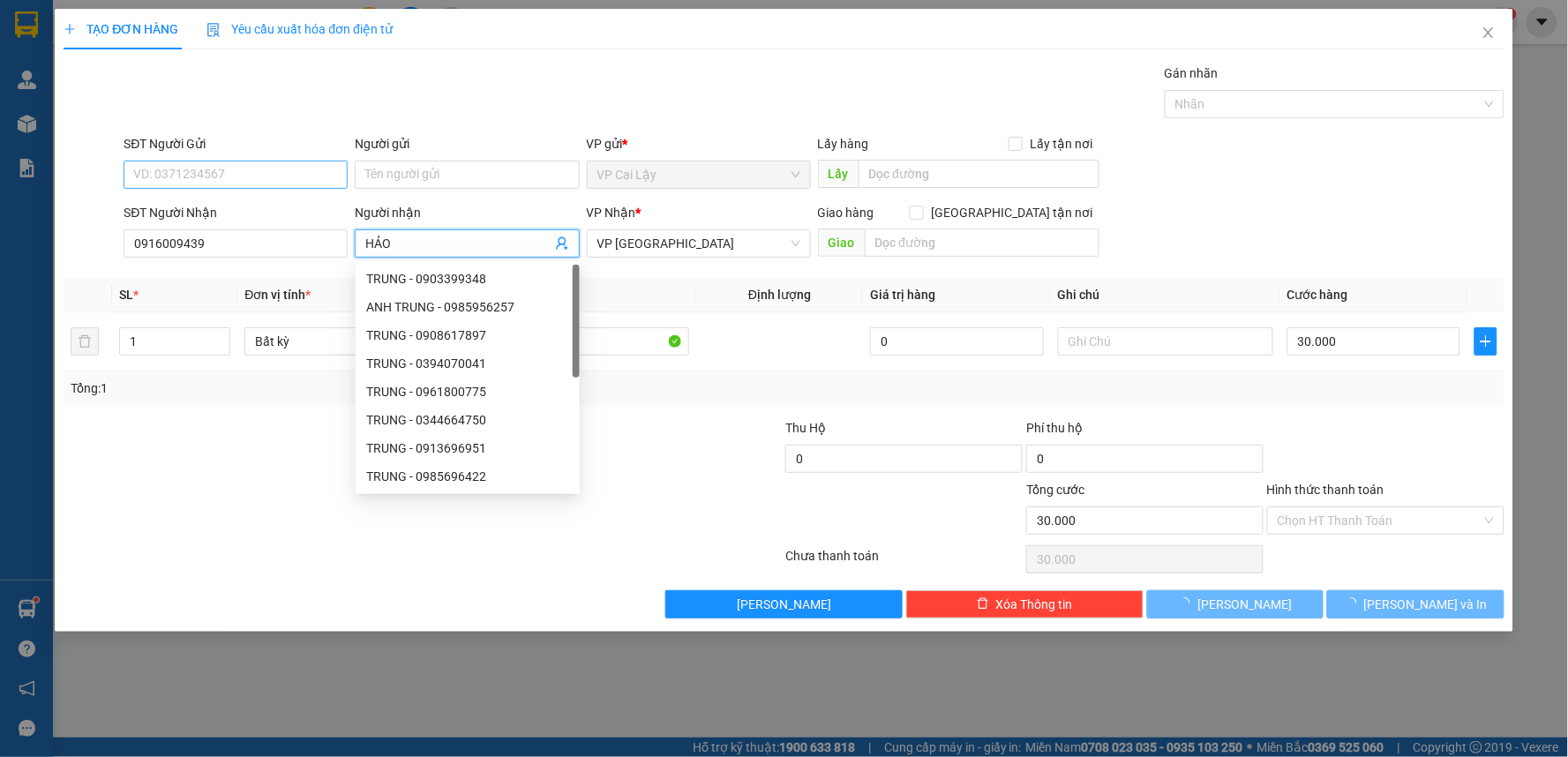
type input "HẢO"
click at [295, 167] on input "SĐT Người Gửi" at bounding box center [235, 174] width 224 height 28
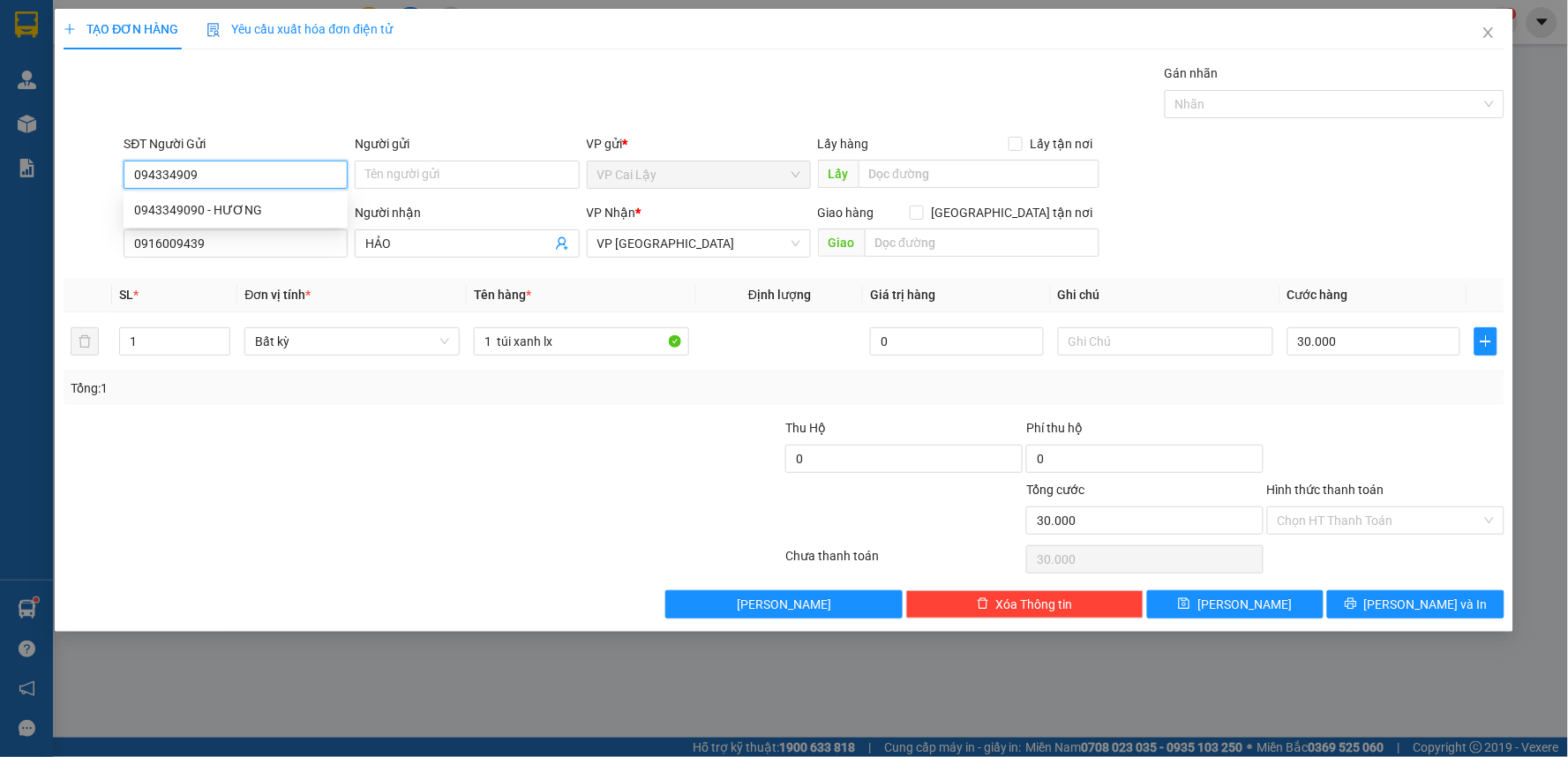
type input "0943349090"
click at [304, 206] on div "0943349090 - HƯƠNG" at bounding box center [235, 210] width 203 height 20
type input "HƯƠNG"
type input "0"
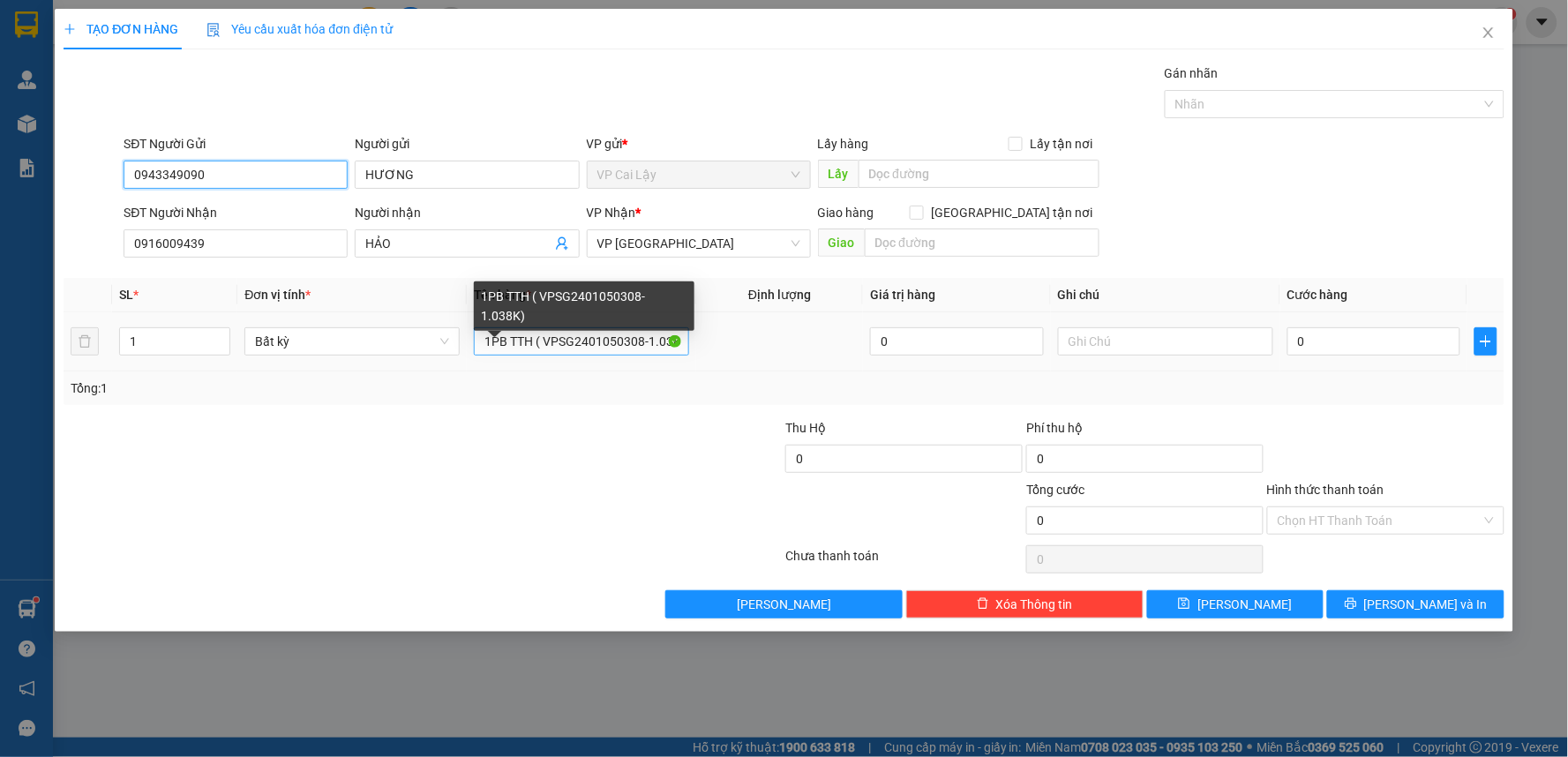
type input "0943349090"
click at [555, 346] on input "1PB TTH ( VPSG2401050308-1.038K)" at bounding box center [582, 341] width 215 height 28
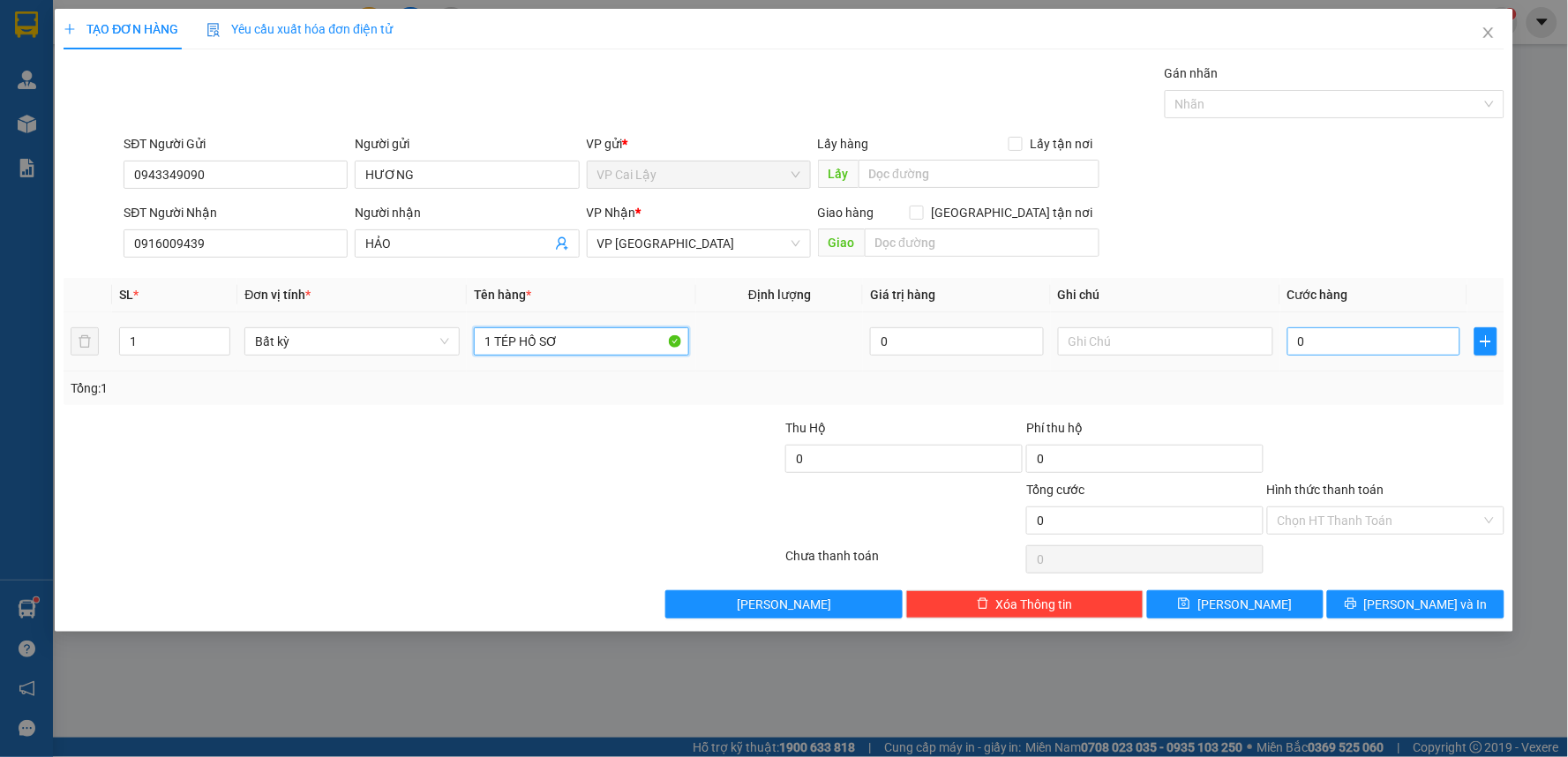
type input "1 TÉP HỒ SƠ"
click at [1333, 353] on input "0" at bounding box center [1373, 341] width 173 height 28
type input "2"
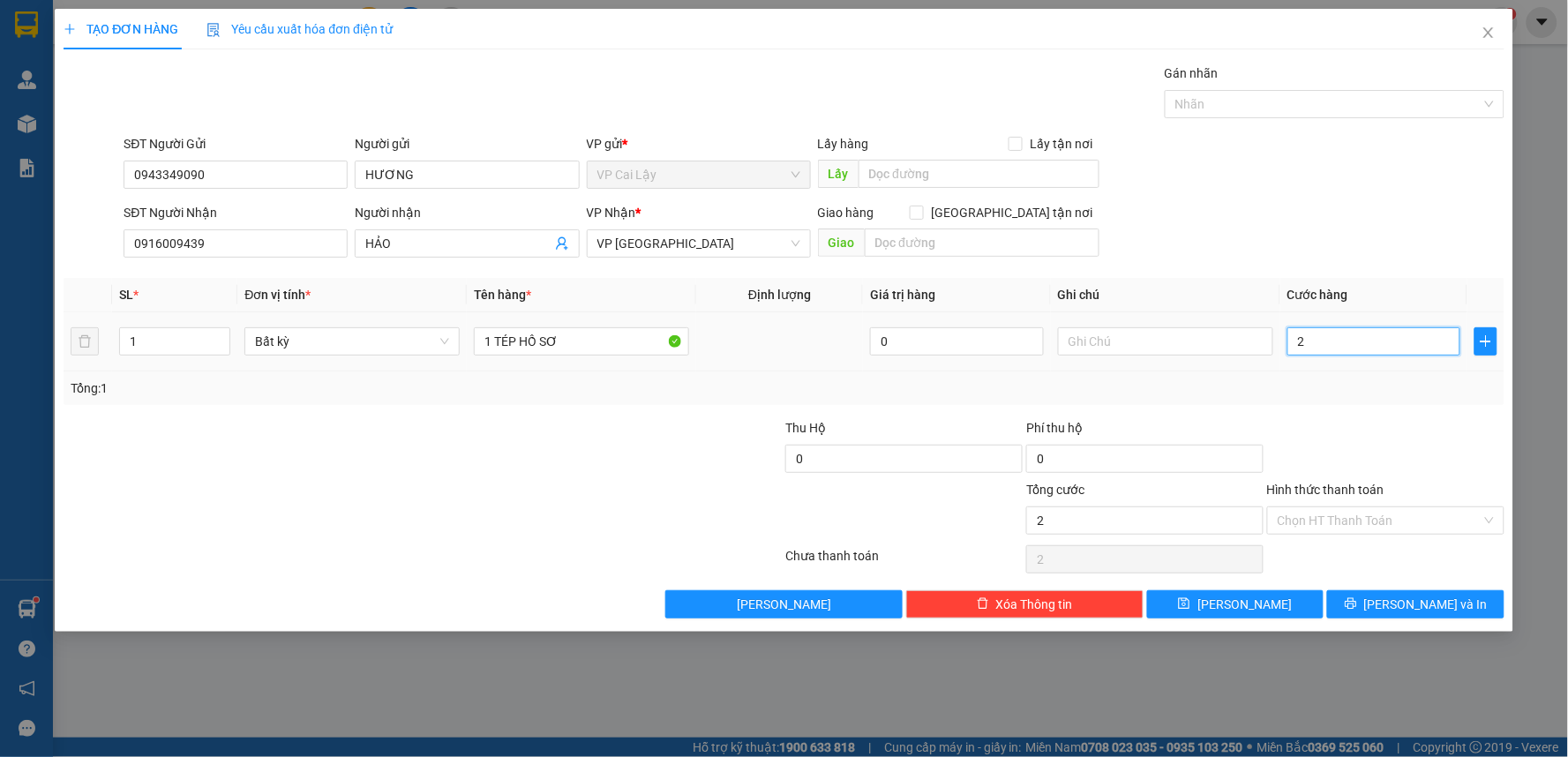
type input "20"
type input "20.000"
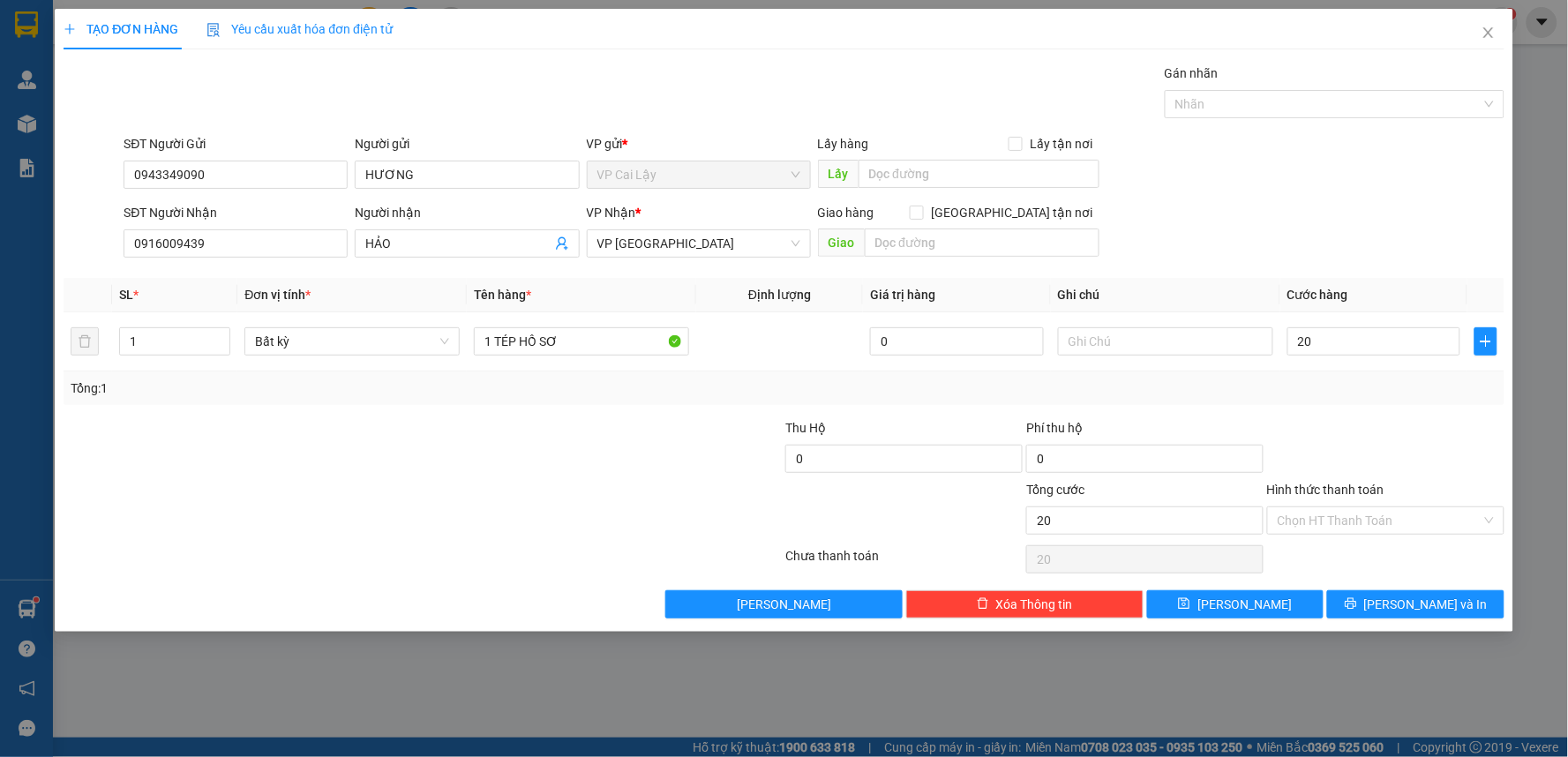
type input "20.000"
click at [1330, 416] on div "Transit Pickup Surcharge Ids Transit Deliver Surcharge Ids Transit Deliver Surc…" at bounding box center [784, 341] width 1441 height 555
click at [1365, 518] on input "Hình thức thanh toán" at bounding box center [1379, 520] width 204 height 26
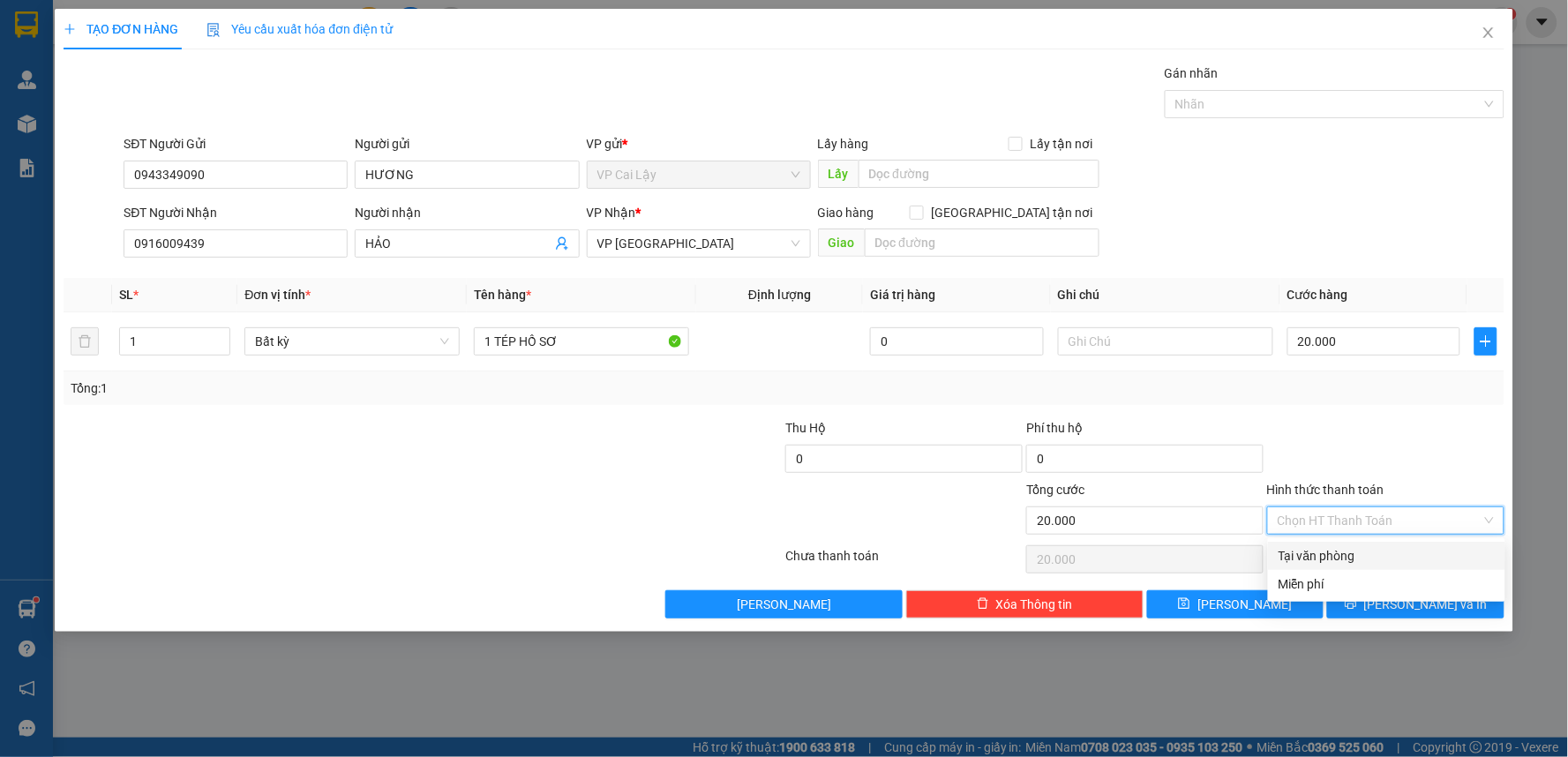
click at [1355, 553] on div "Tại văn phòng" at bounding box center [1386, 556] width 216 height 20
type input "0"
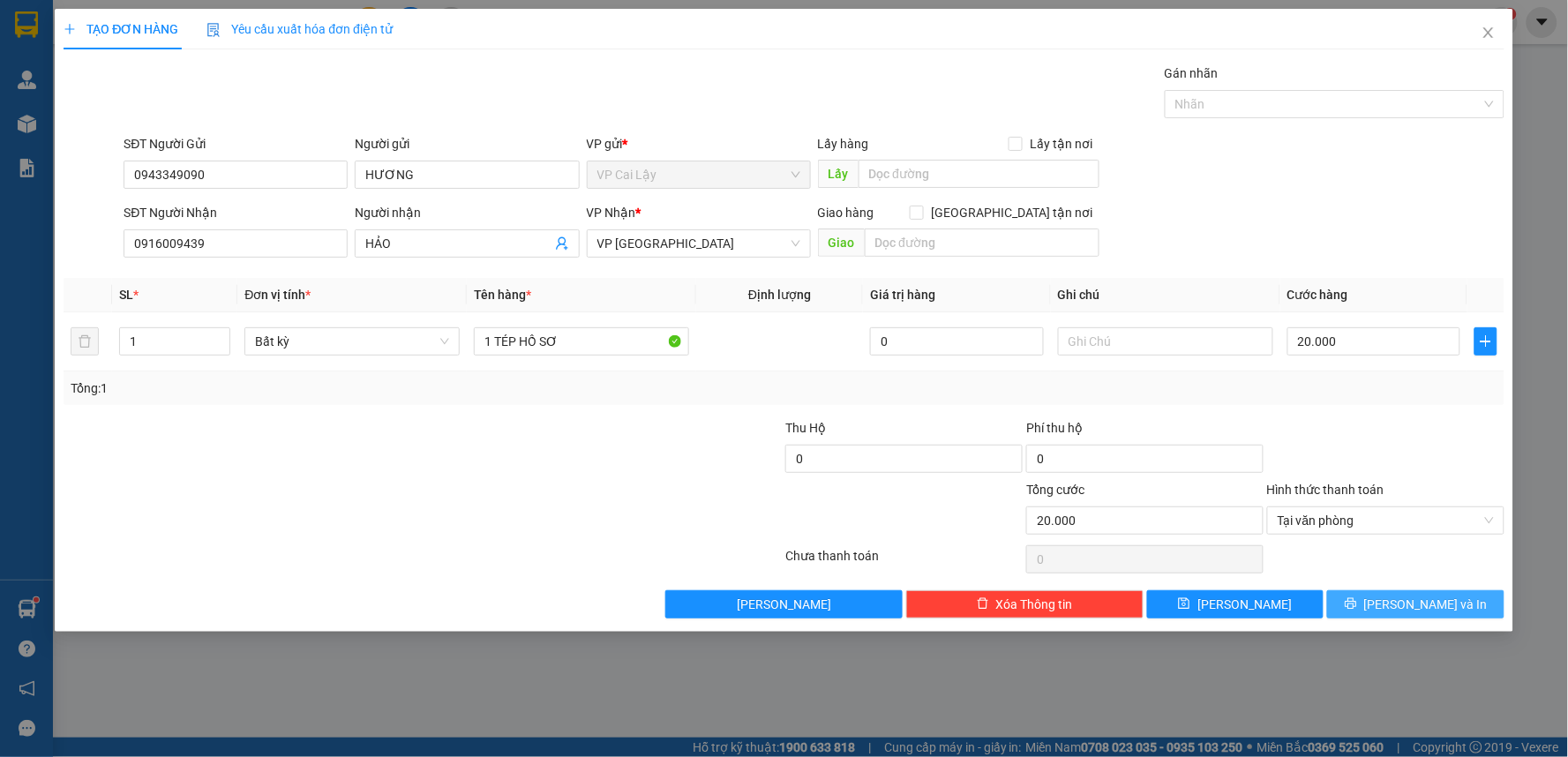
click at [1374, 598] on button "[PERSON_NAME] và In" at bounding box center [1415, 604] width 177 height 28
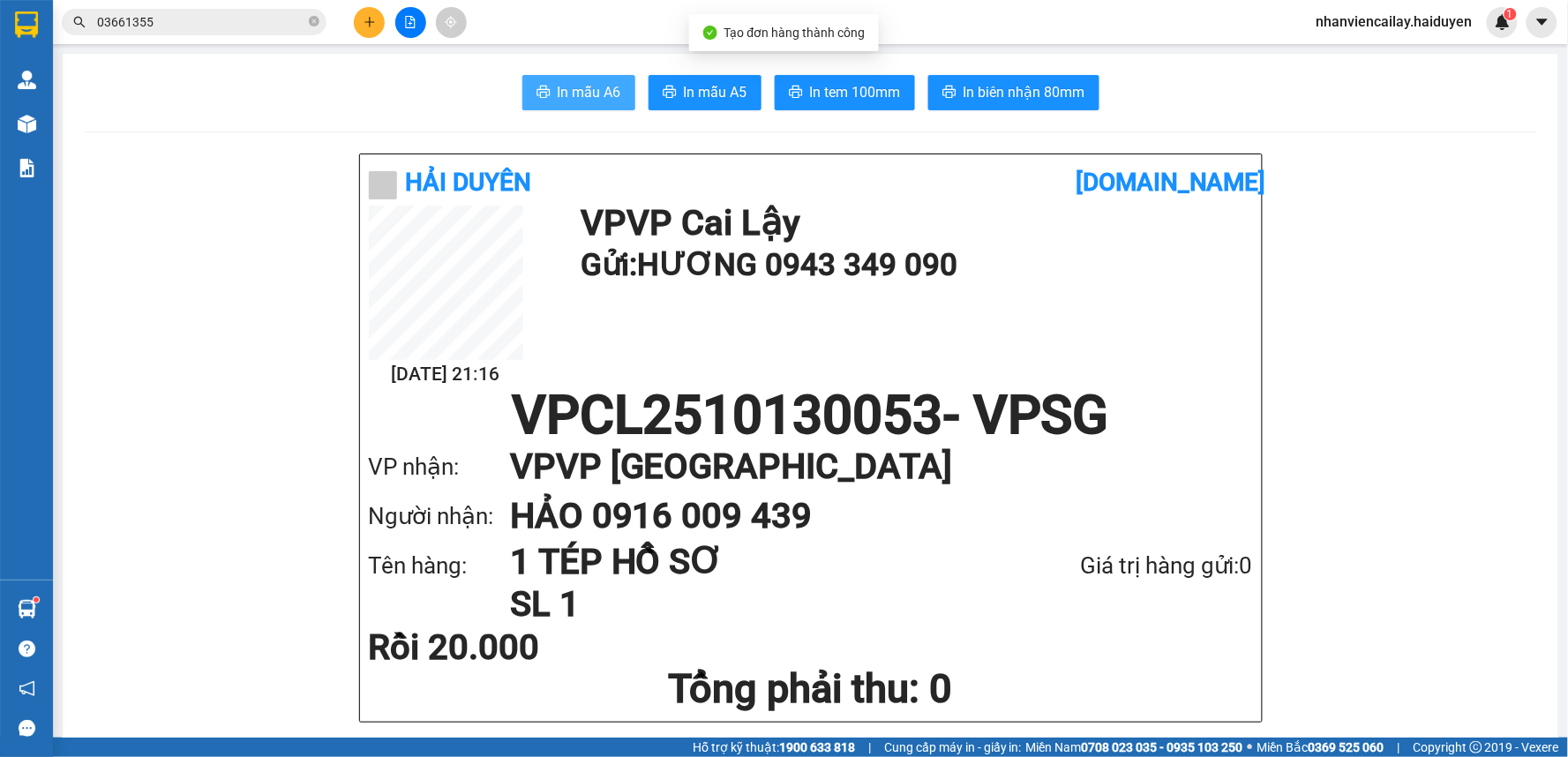
click at [590, 94] on span "In mẫu A6" at bounding box center [589, 92] width 64 height 23
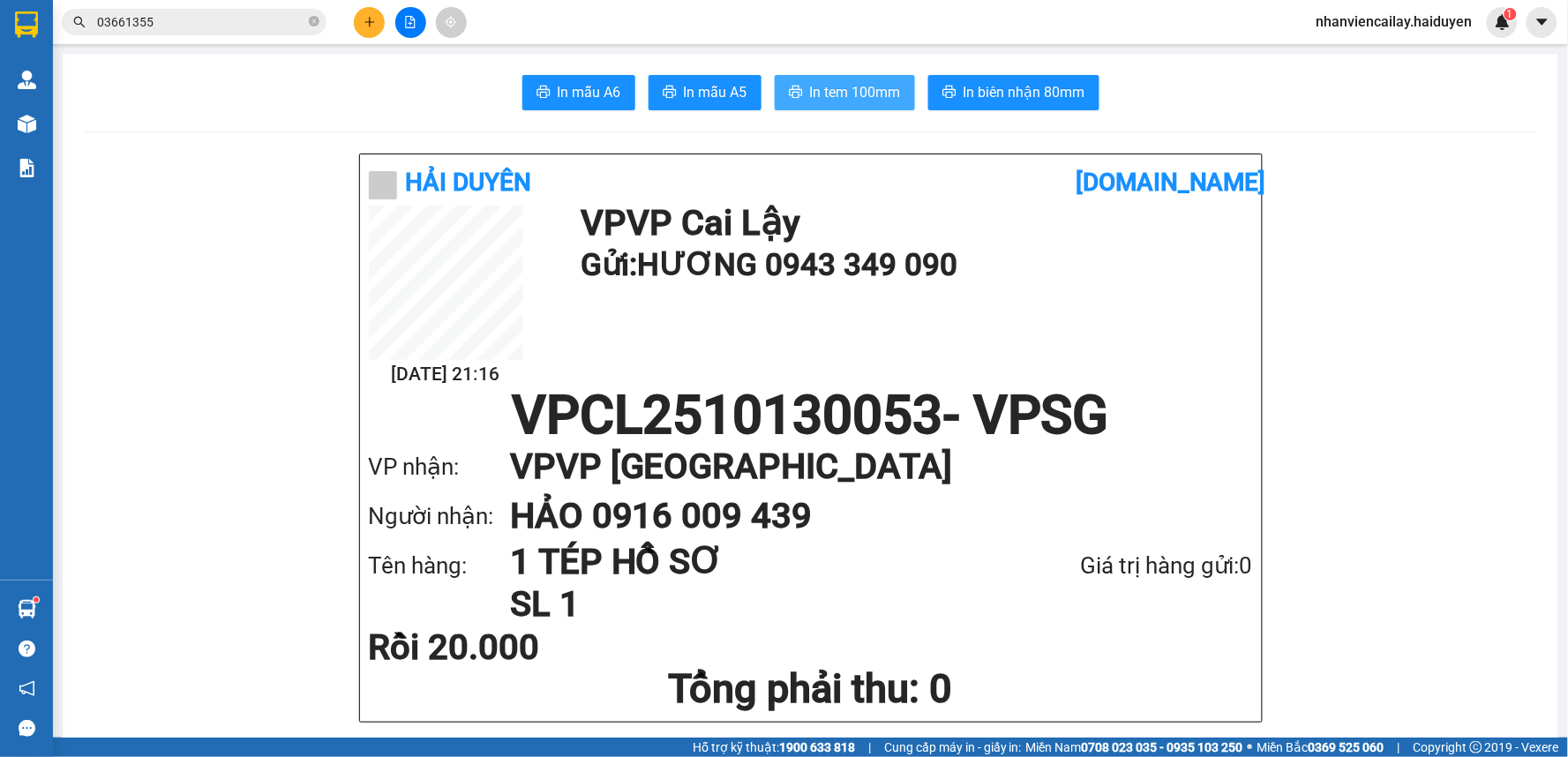
click at [850, 83] on span "In tem 100mm" at bounding box center [855, 92] width 91 height 23
